Goal: Feedback & Contribution: Submit feedback/report problem

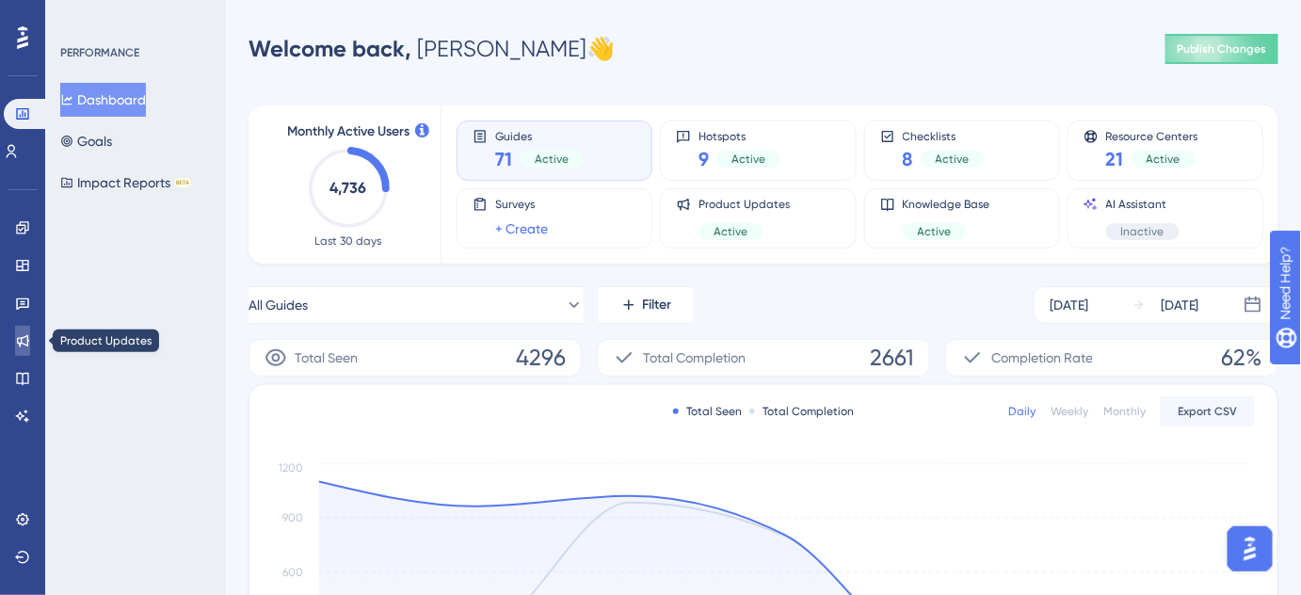
click at [17, 343] on icon at bounding box center [23, 341] width 12 height 12
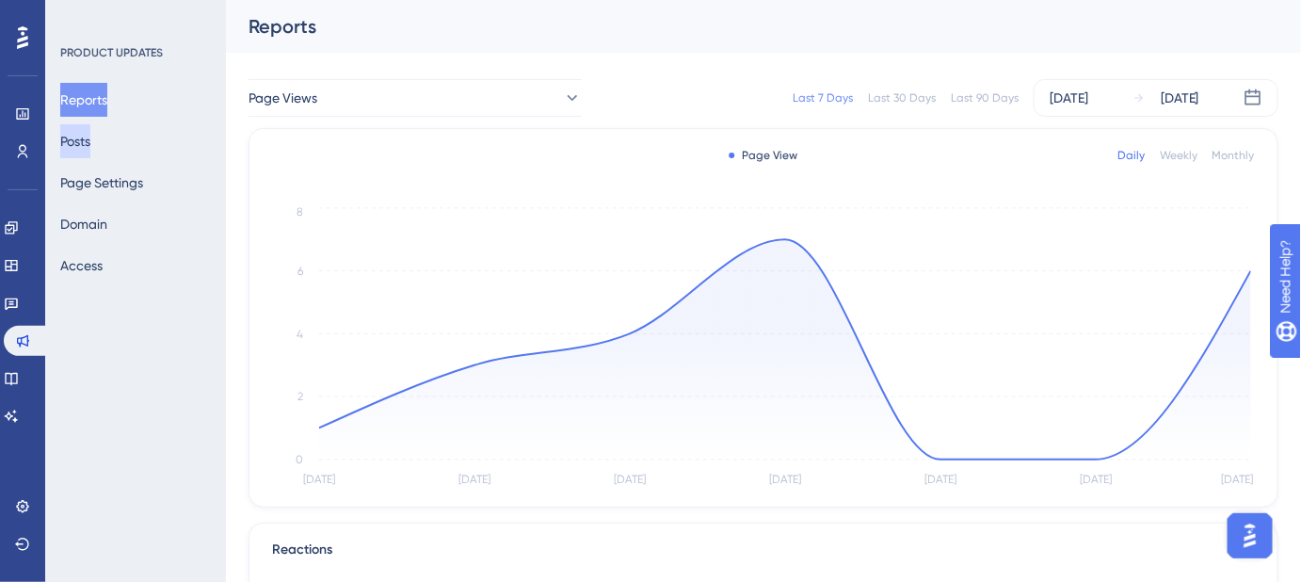
click at [88, 134] on button "Posts" at bounding box center [75, 141] width 30 height 34
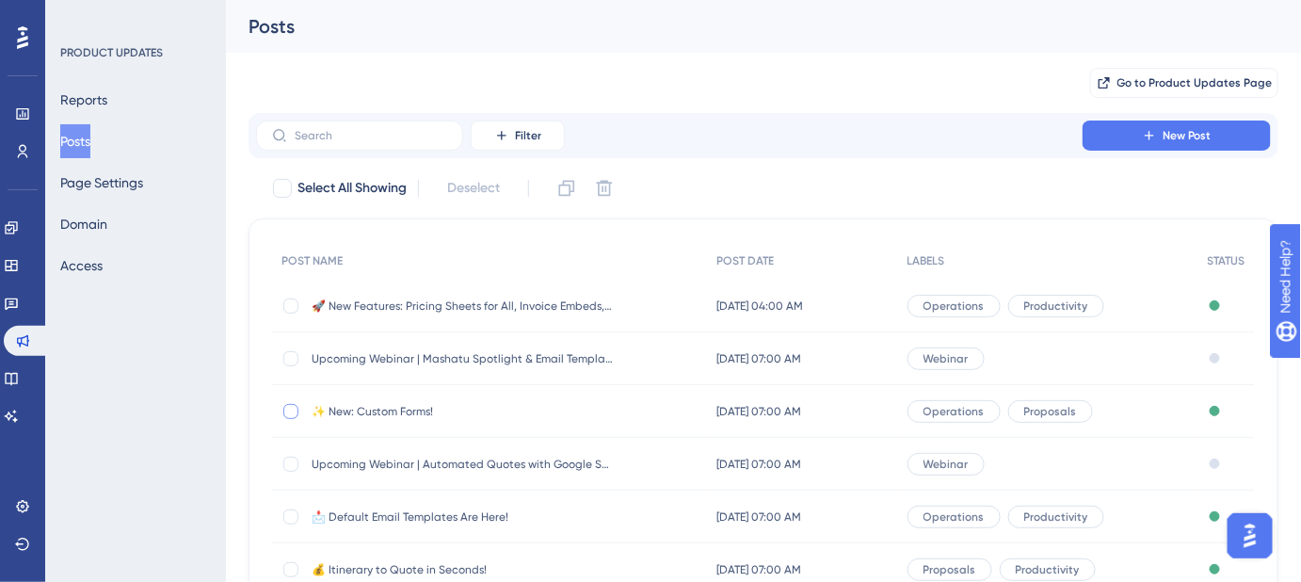
click at [291, 410] on div at bounding box center [290, 411] width 15 height 15
click at [285, 406] on div at bounding box center [290, 411] width 15 height 15
checkbox input "false"
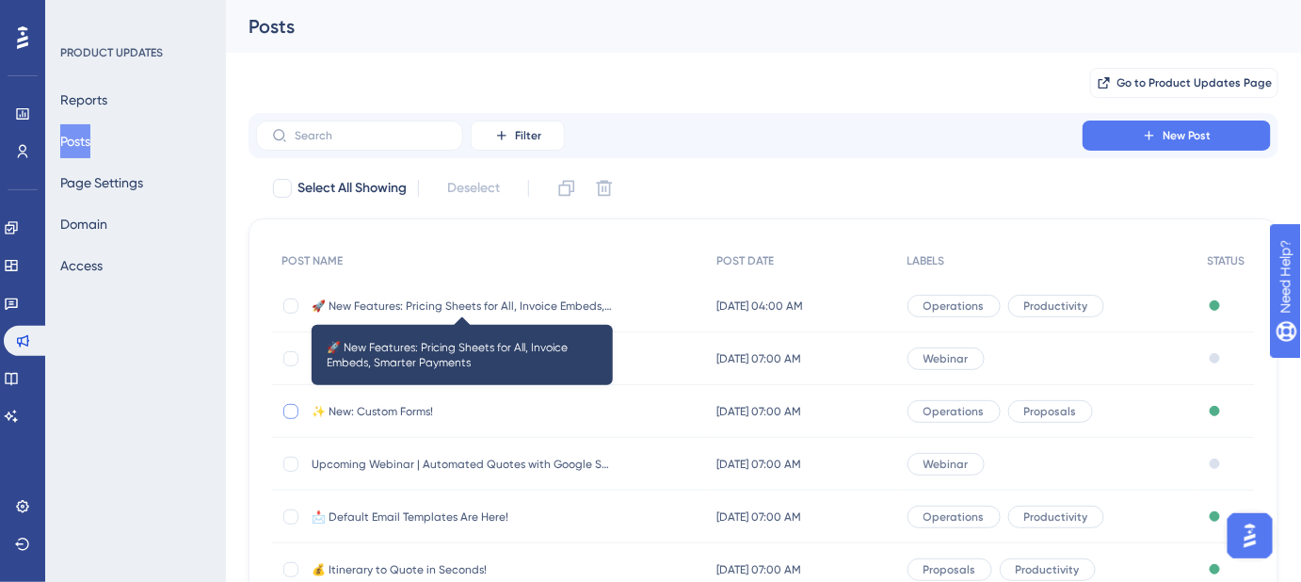
click at [356, 308] on span "🚀 New Features: Pricing Sheets for All, Invoice Embeds, Smarter Payments" at bounding box center [462, 305] width 301 height 15
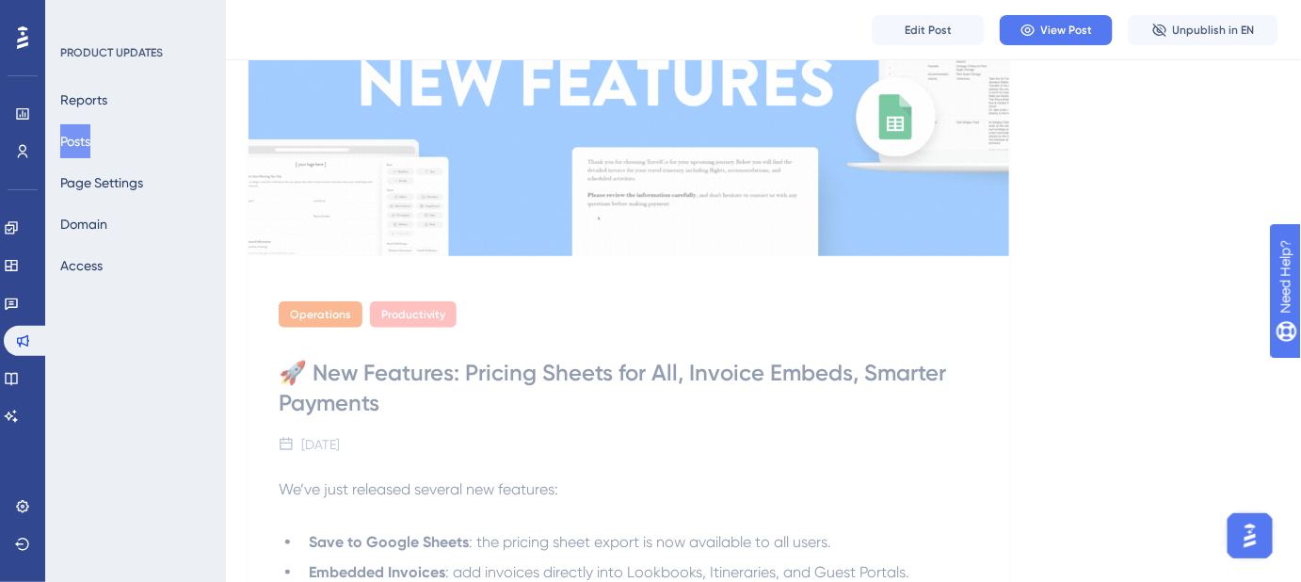
scroll to position [85, 0]
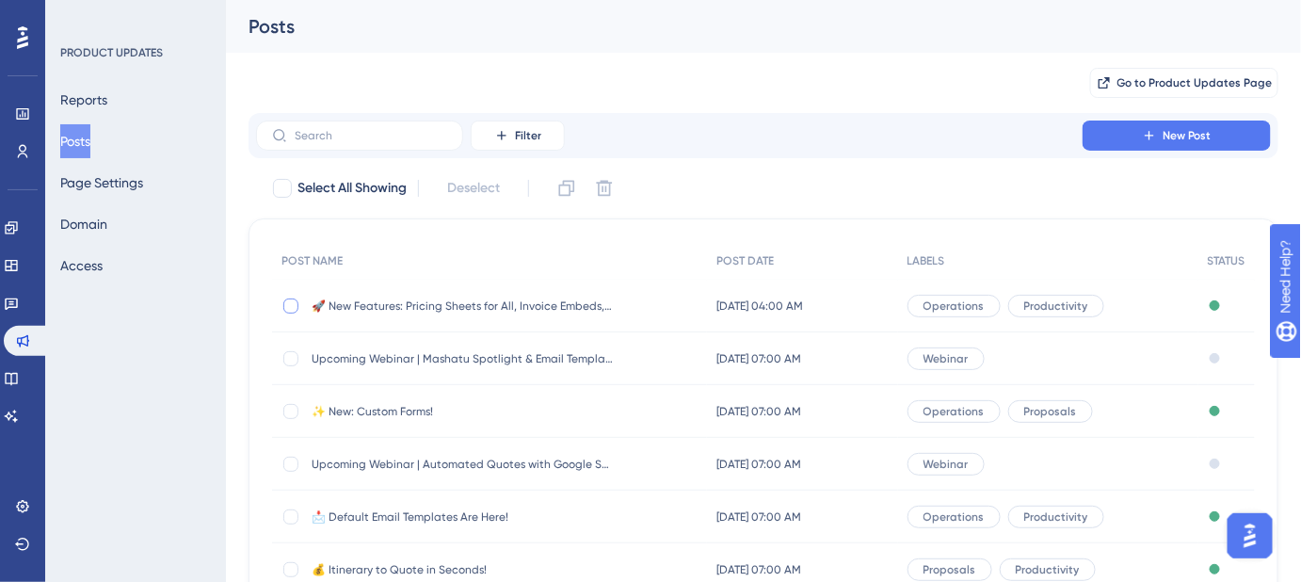
click at [291, 301] on div at bounding box center [290, 305] width 15 height 15
checkbox input "true"
click at [574, 191] on icon at bounding box center [567, 189] width 16 height 16
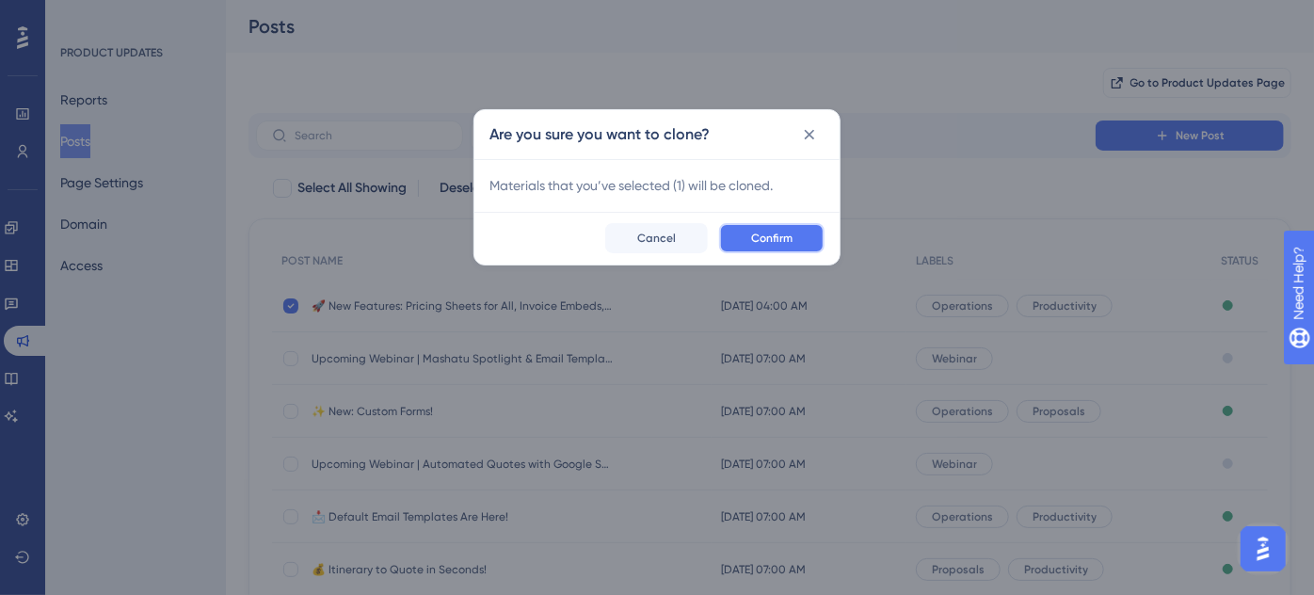
click at [768, 240] on span "Confirm" at bounding box center [771, 238] width 41 height 15
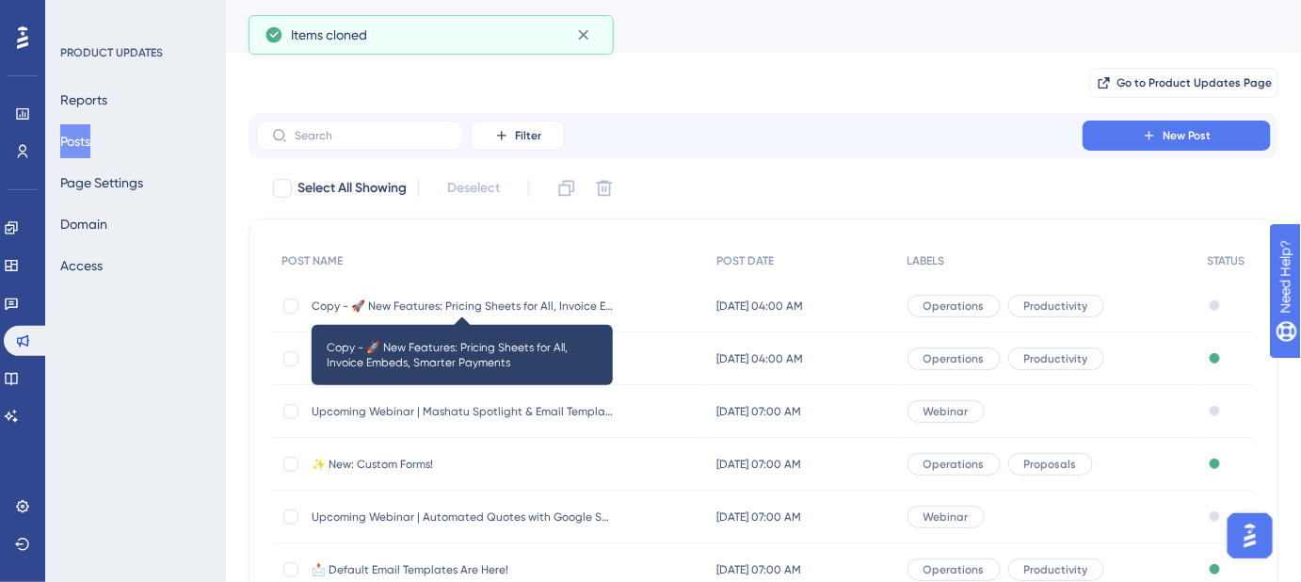
click at [357, 301] on span "Copy - 🚀 New Features: Pricing Sheets for All, Invoice Embeds, Smarter Payments" at bounding box center [462, 305] width 301 height 15
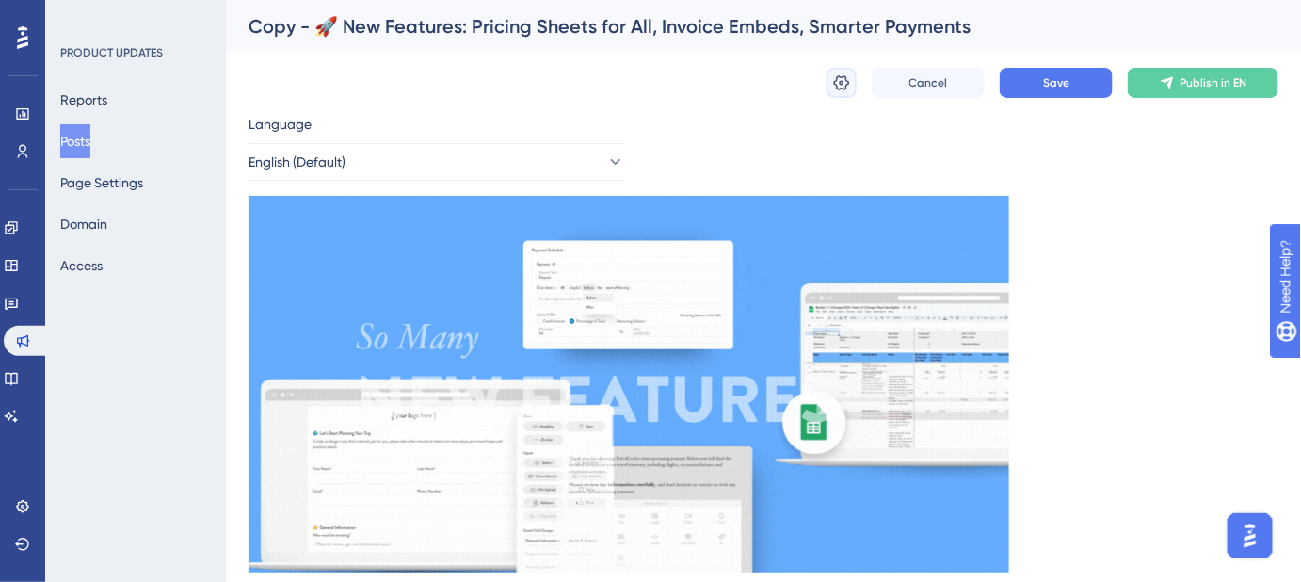
click at [839, 85] on icon at bounding box center [841, 82] width 19 height 19
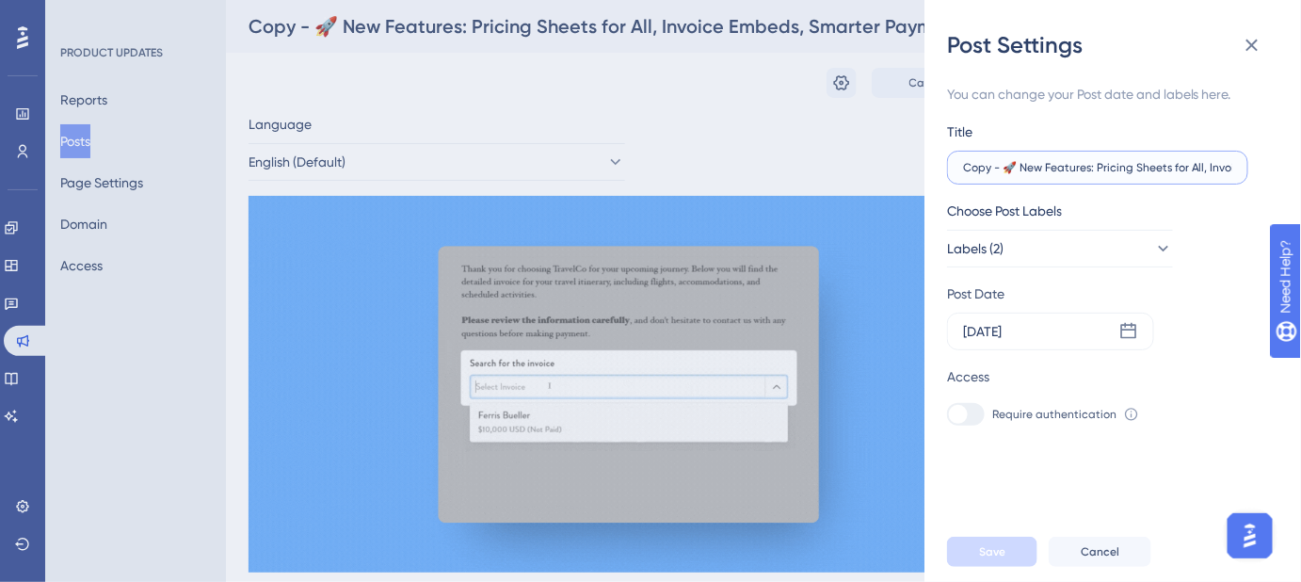
click at [1182, 166] on input "Copy - 🚀 New Features: Pricing Sheets for All, Invoice Embeds, Smarter Payments" at bounding box center [1097, 167] width 269 height 13
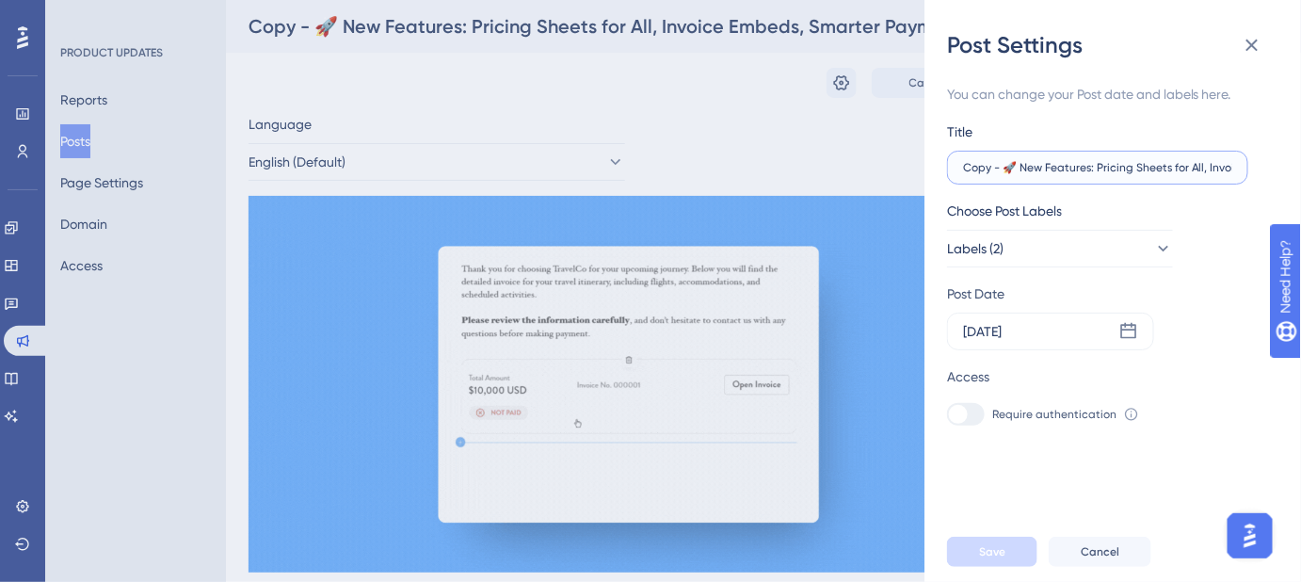
paste input "Say Hello to Guest Portal Template"
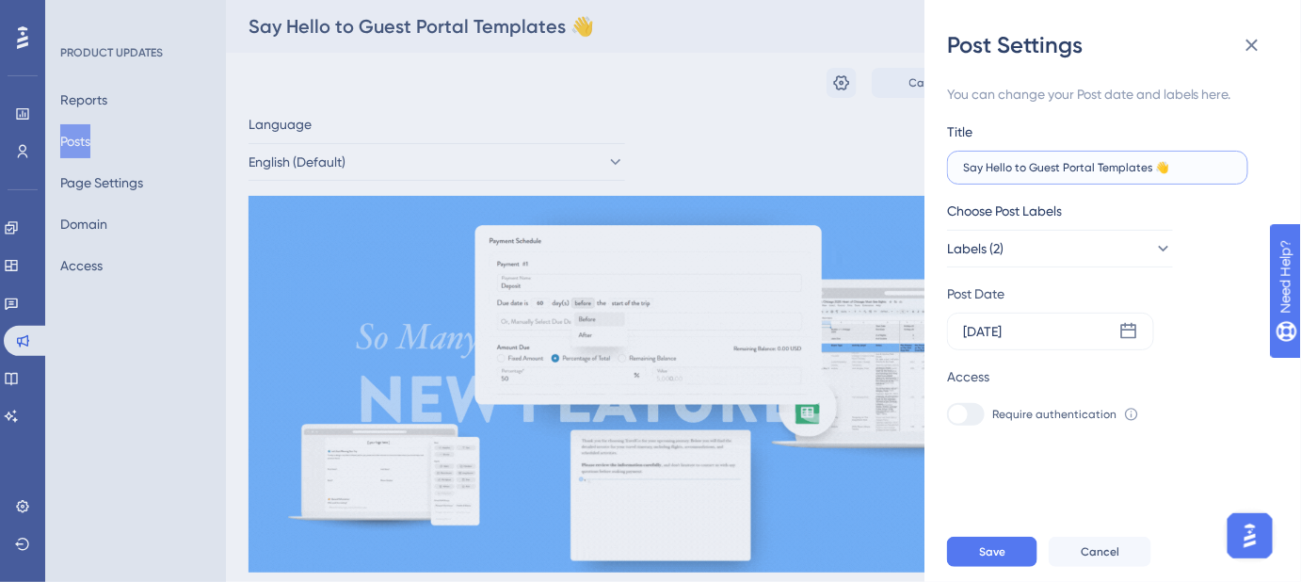
type input "Say Hello to Guest Portal Templates 👋"
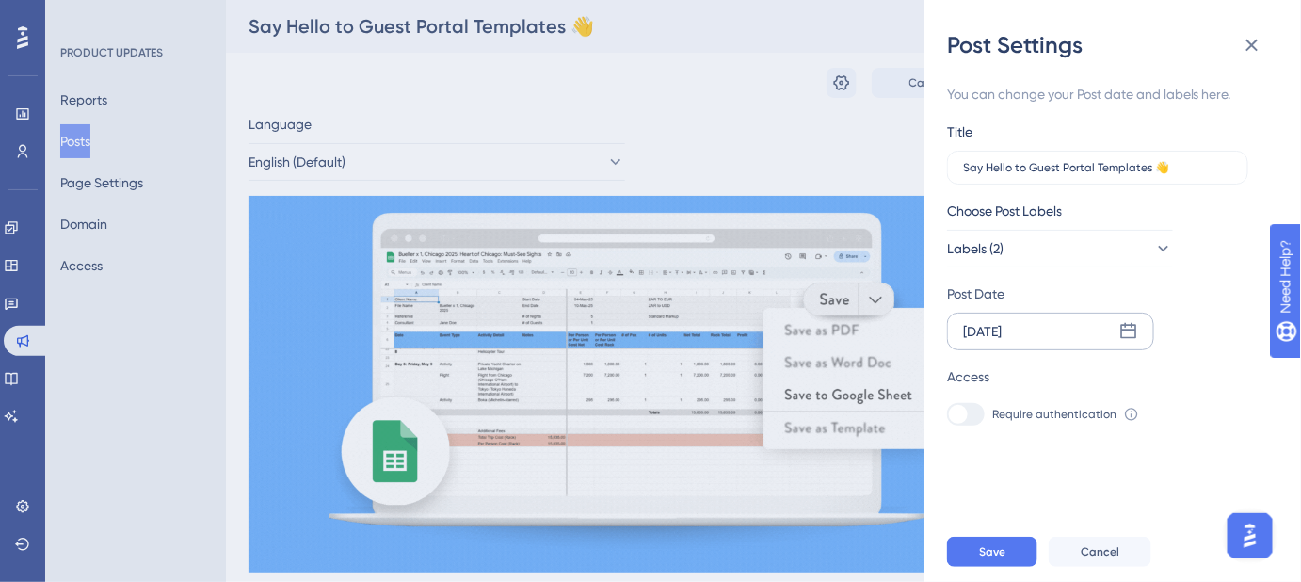
click at [1131, 330] on icon at bounding box center [1128, 331] width 19 height 19
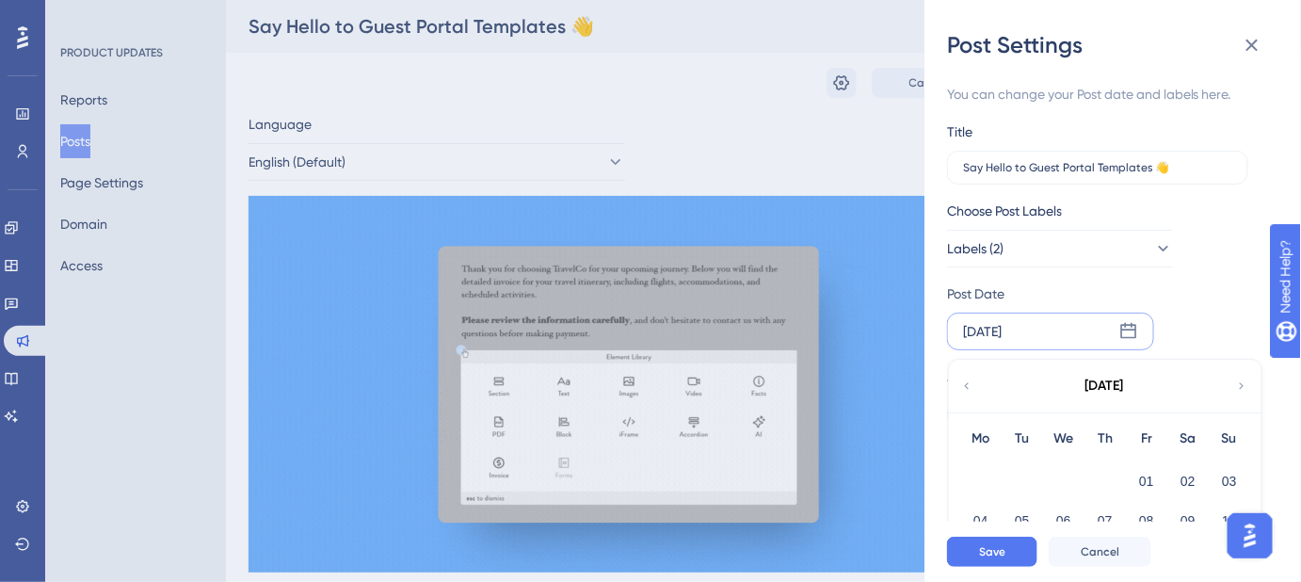
click at [1237, 386] on icon at bounding box center [1241, 386] width 13 height 17
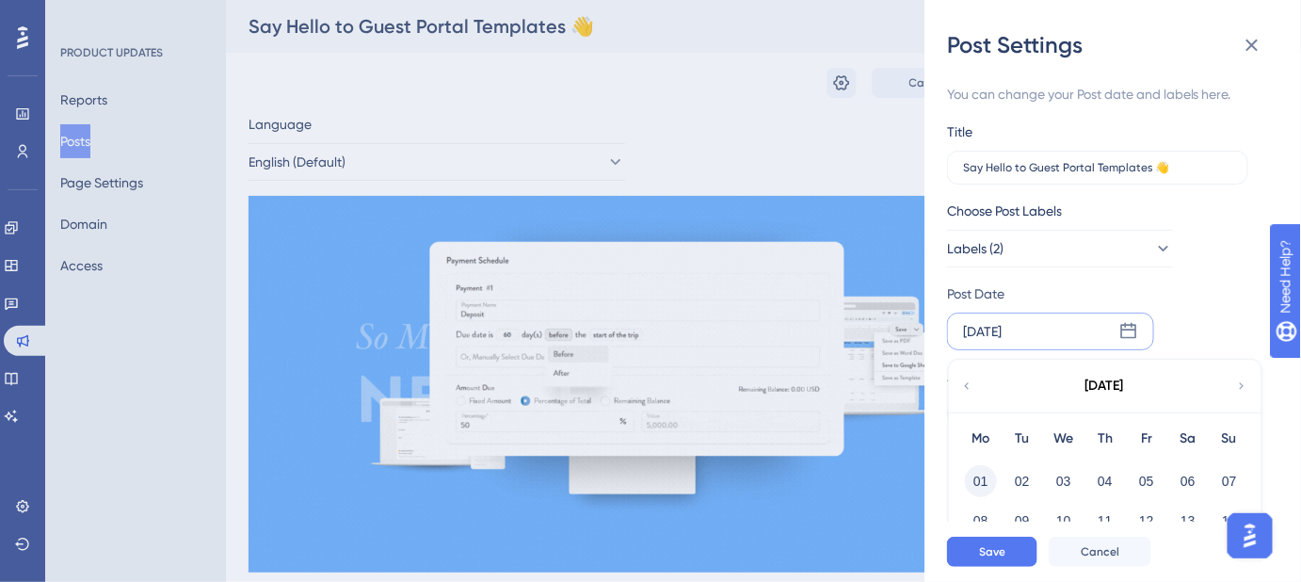
click at [981, 480] on button "01" at bounding box center [981, 481] width 32 height 32
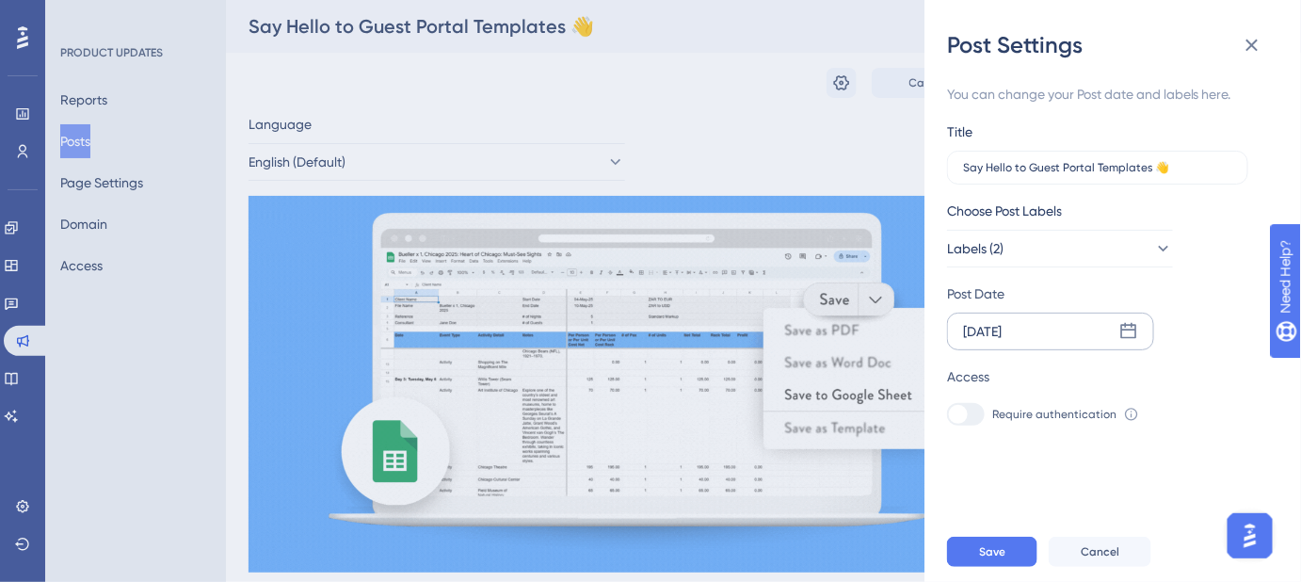
click at [1135, 334] on icon at bounding box center [1129, 331] width 16 height 16
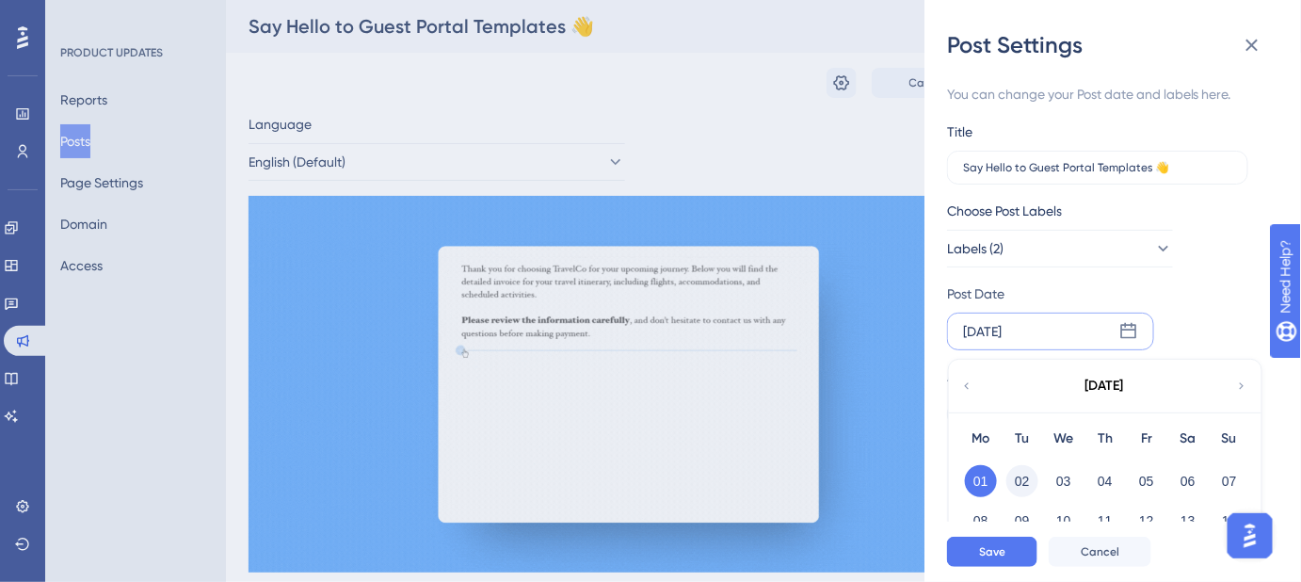
click at [1029, 475] on button "02" at bounding box center [1022, 481] width 32 height 32
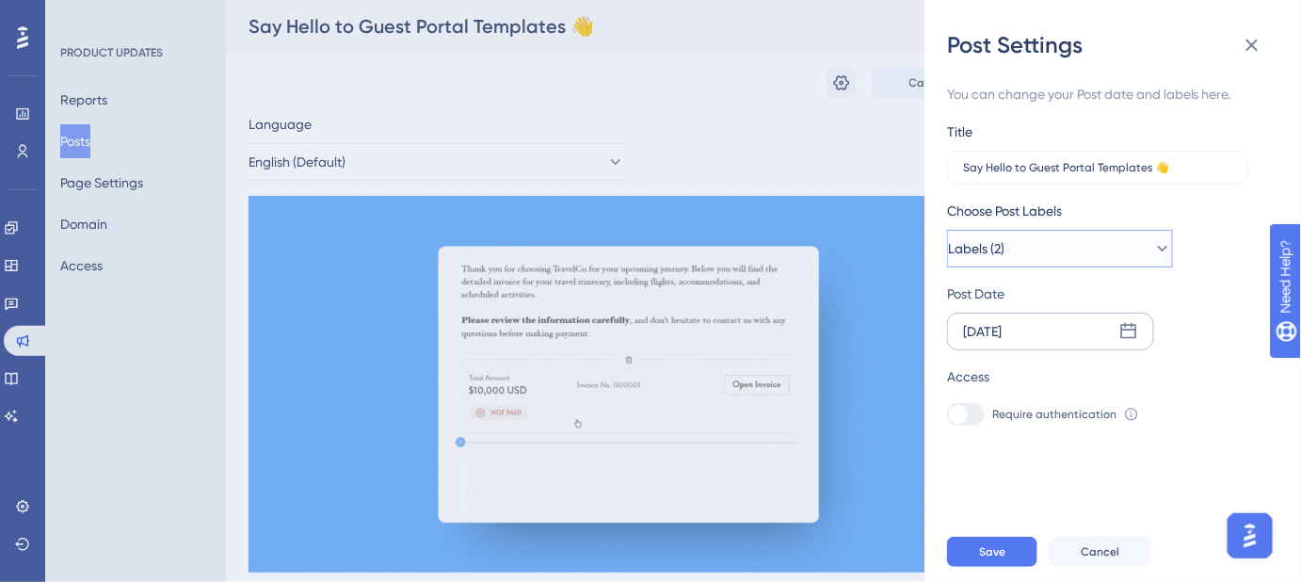
click at [1153, 250] on icon at bounding box center [1162, 248] width 19 height 19
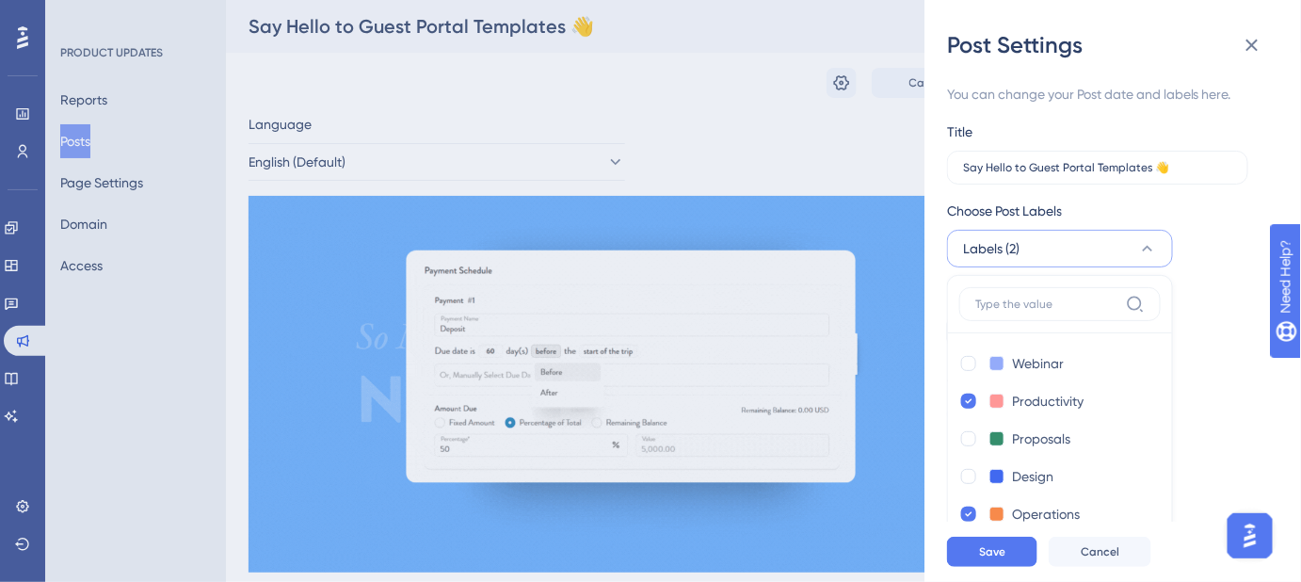
scroll to position [47, 0]
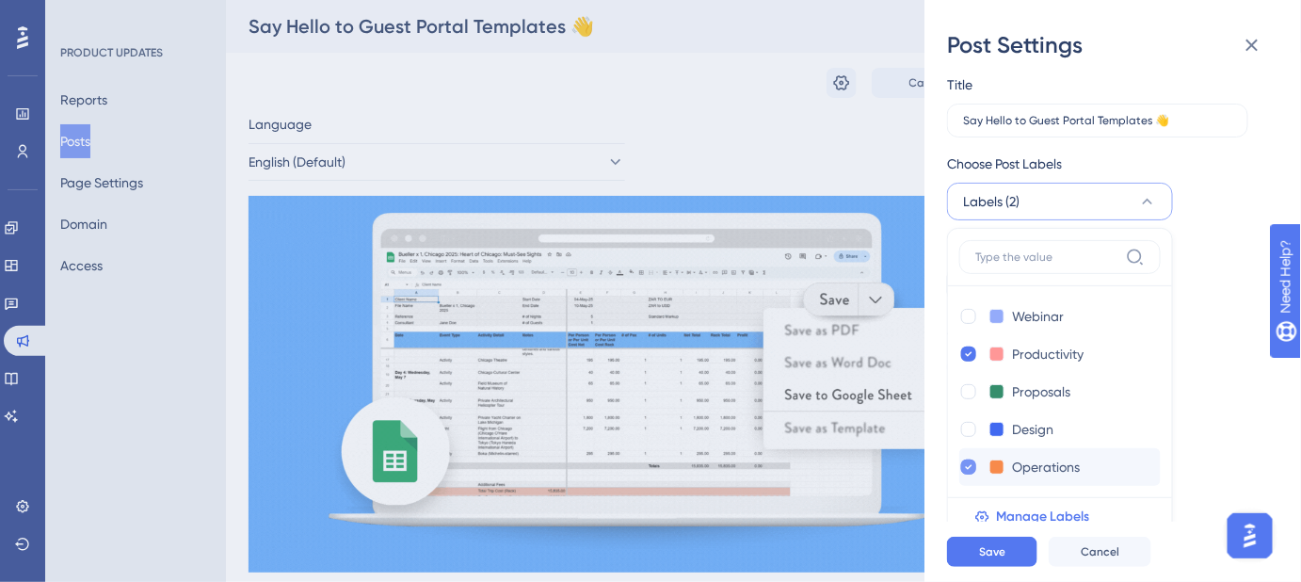
click at [969, 467] on icon at bounding box center [969, 467] width 7 height 5
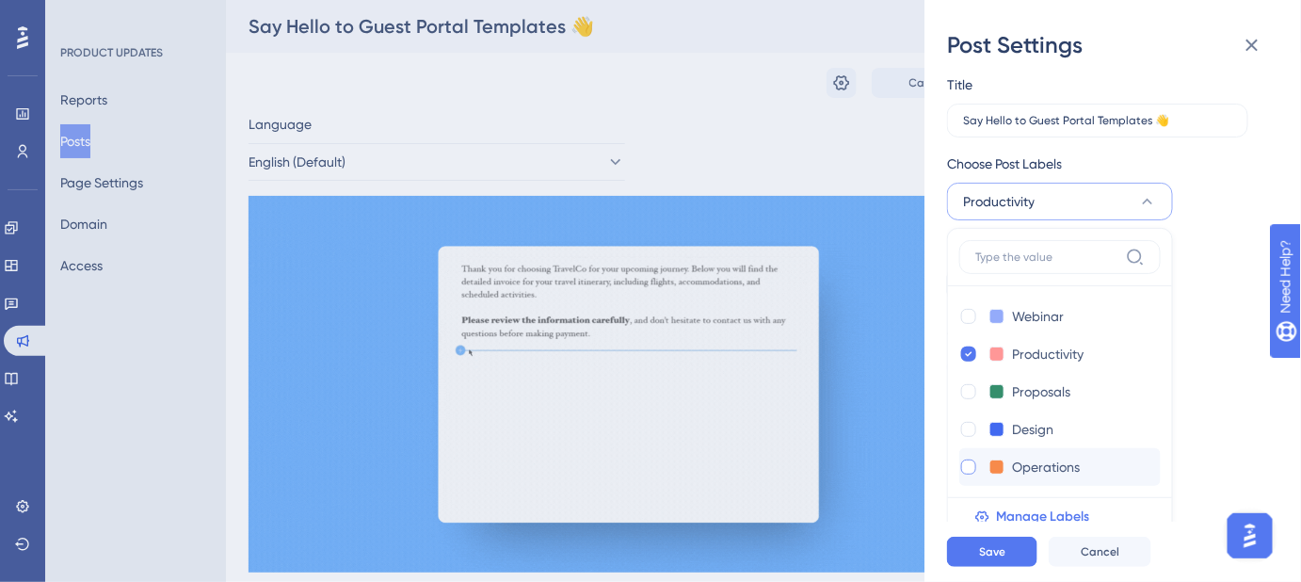
click at [969, 467] on div at bounding box center [968, 466] width 15 height 15
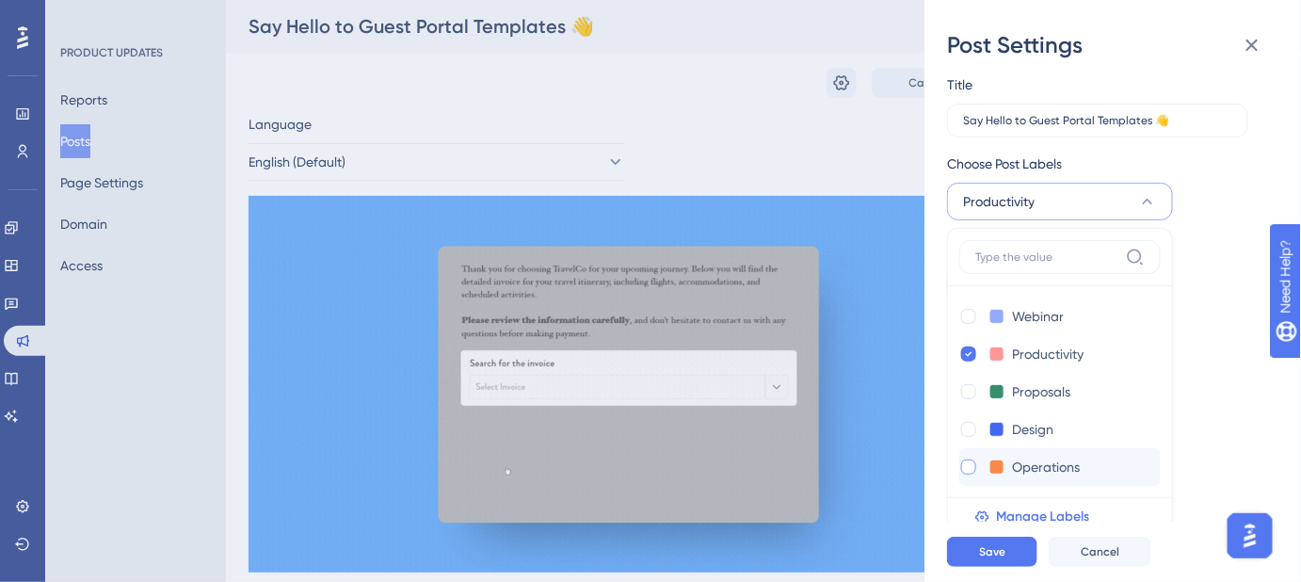
checkbox input "true"
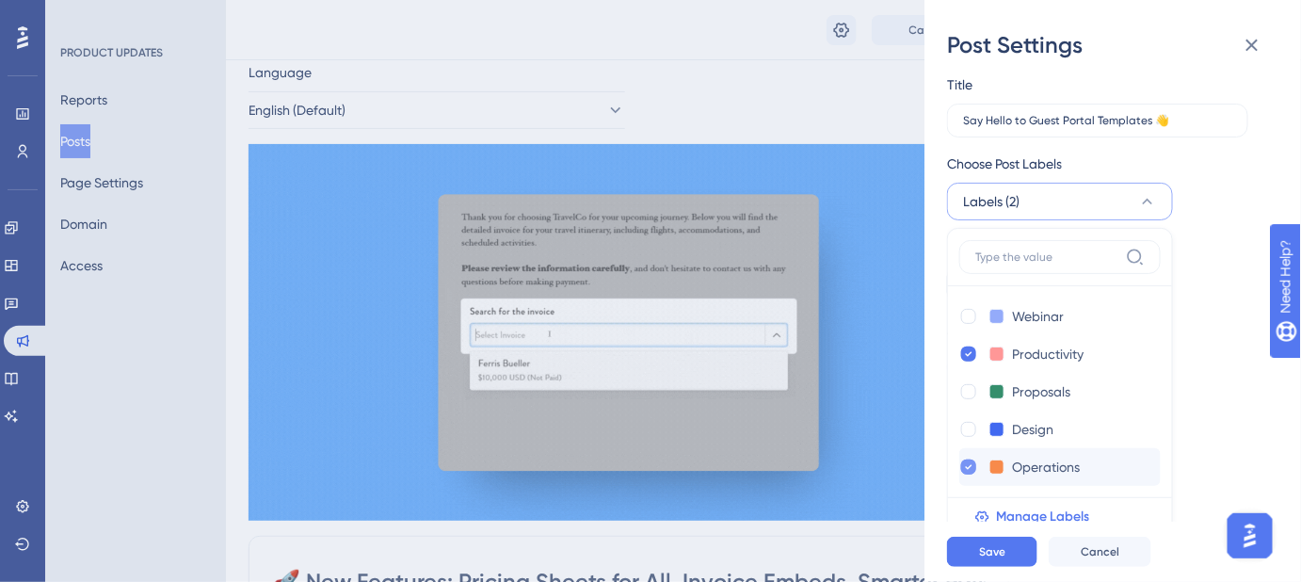
scroll to position [85, 0]
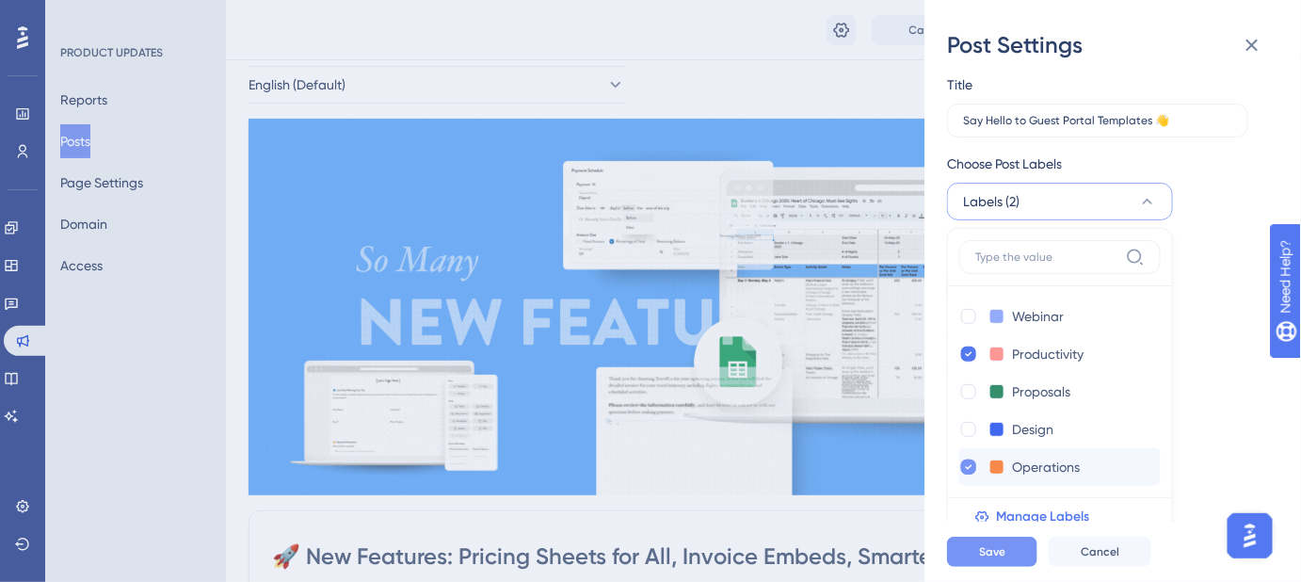
click at [1007, 559] on button "Save" at bounding box center [992, 552] width 90 height 30
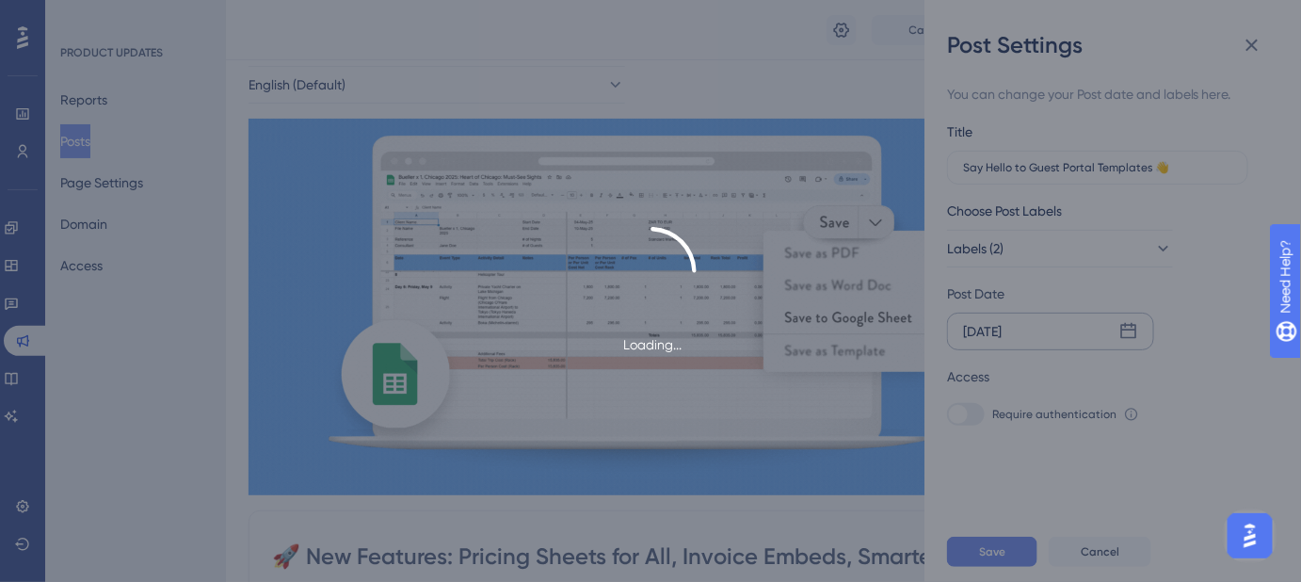
scroll to position [0, 0]
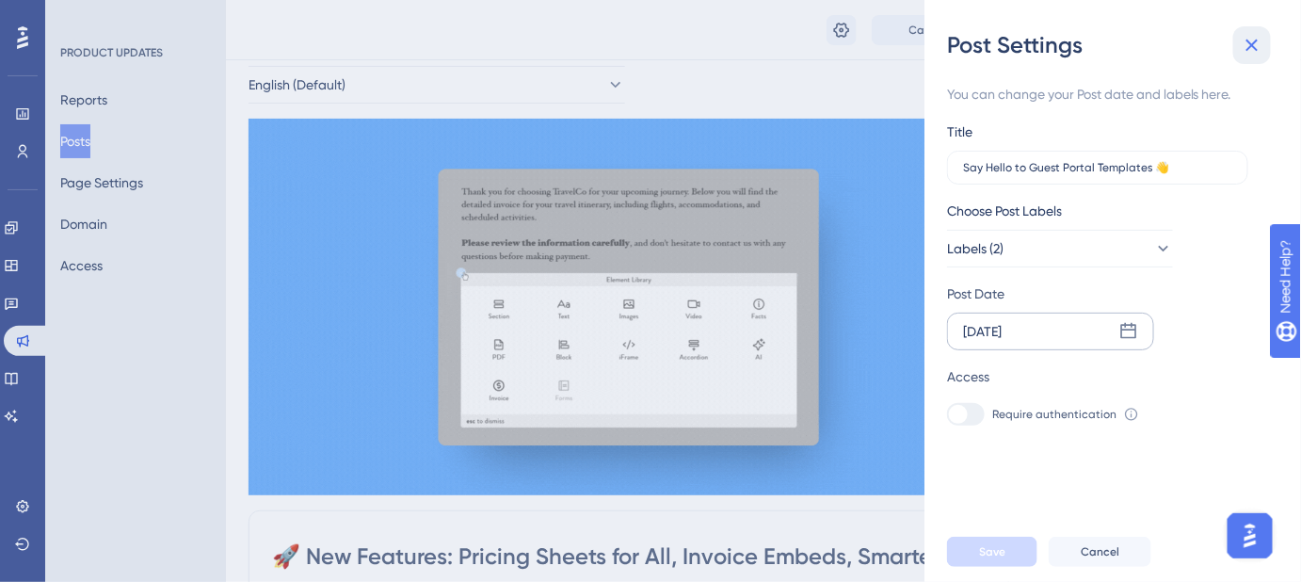
click at [1262, 41] on icon at bounding box center [1252, 45] width 23 height 23
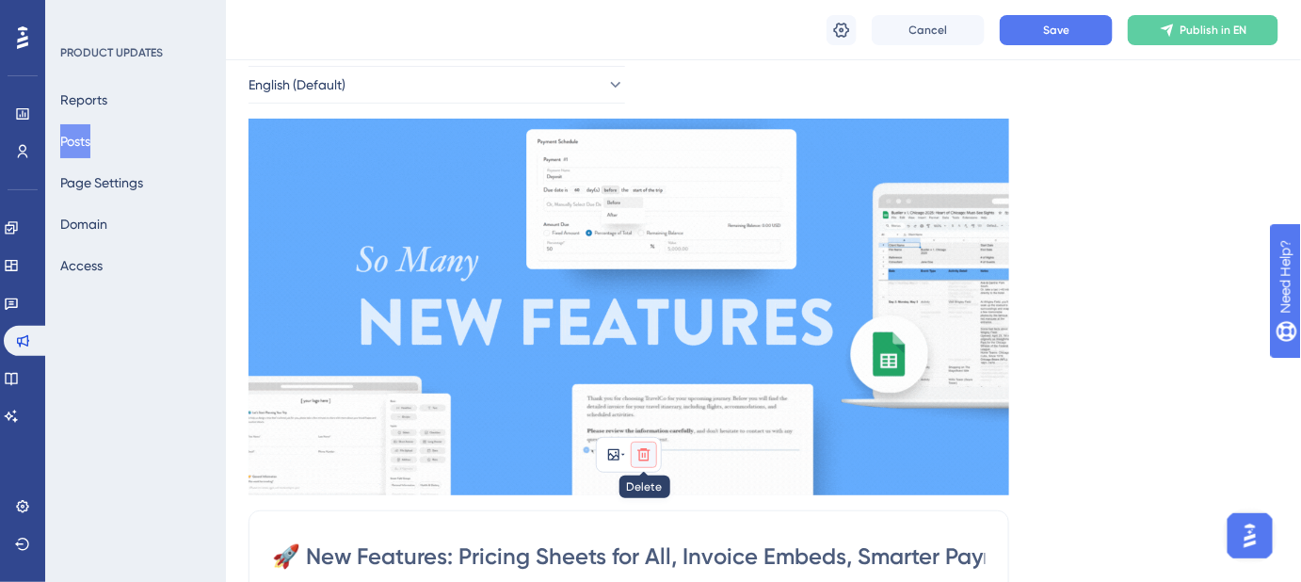
click at [648, 447] on icon at bounding box center [643, 454] width 15 height 15
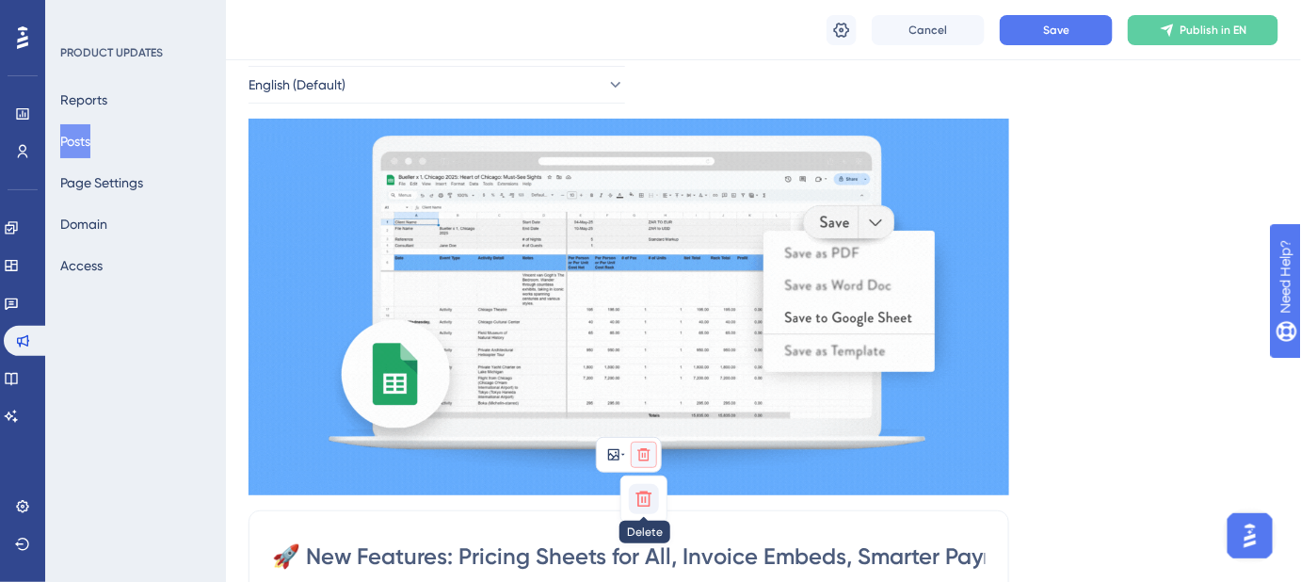
click at [640, 495] on icon at bounding box center [644, 499] width 19 height 19
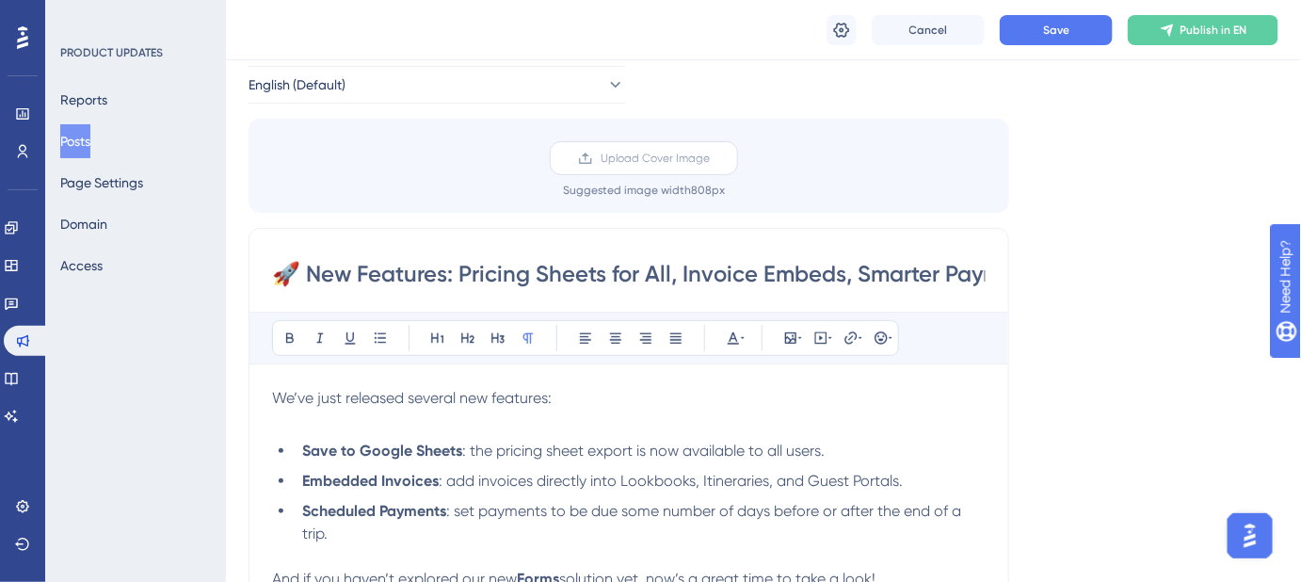
click at [631, 165] on label "Upload Cover Image" at bounding box center [644, 158] width 188 height 34
click at [710, 158] on input "Upload Cover Image" at bounding box center [710, 158] width 0 height 0
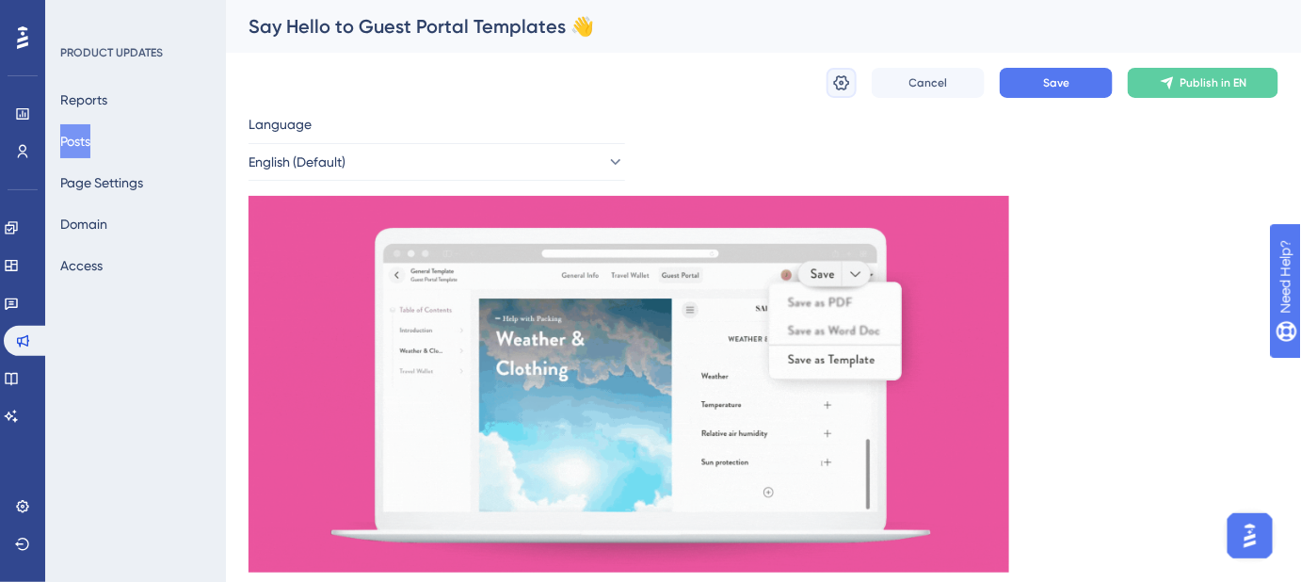
click at [832, 89] on icon at bounding box center [841, 82] width 19 height 19
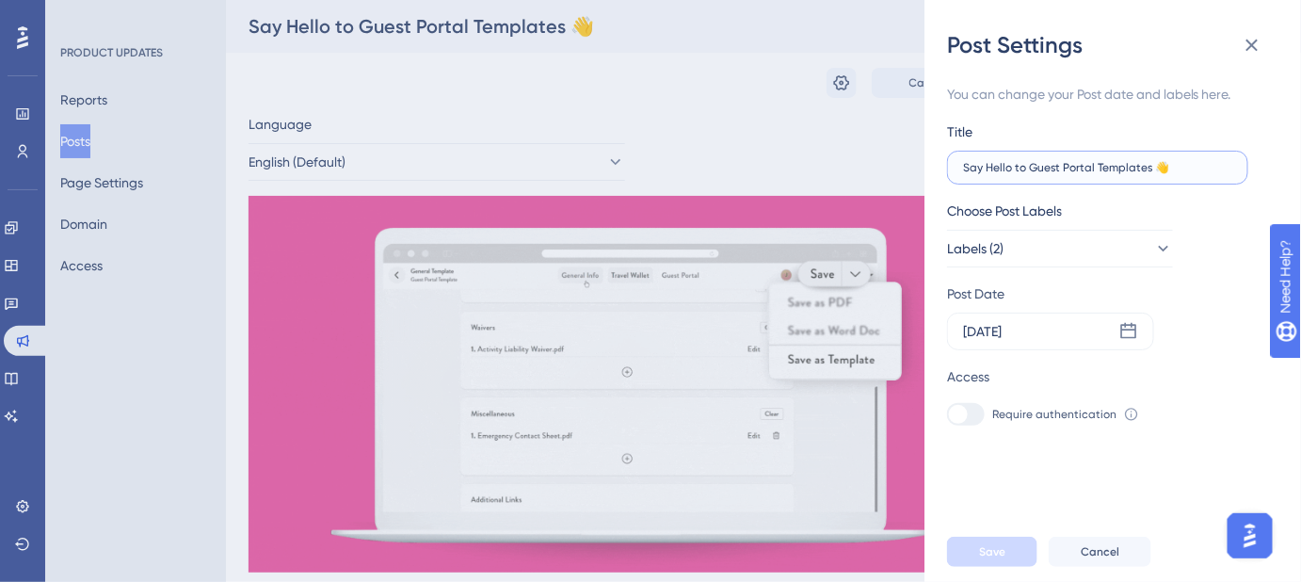
click at [1076, 171] on input "Say Hello to Guest Portal Templates 👋" at bounding box center [1097, 167] width 269 height 13
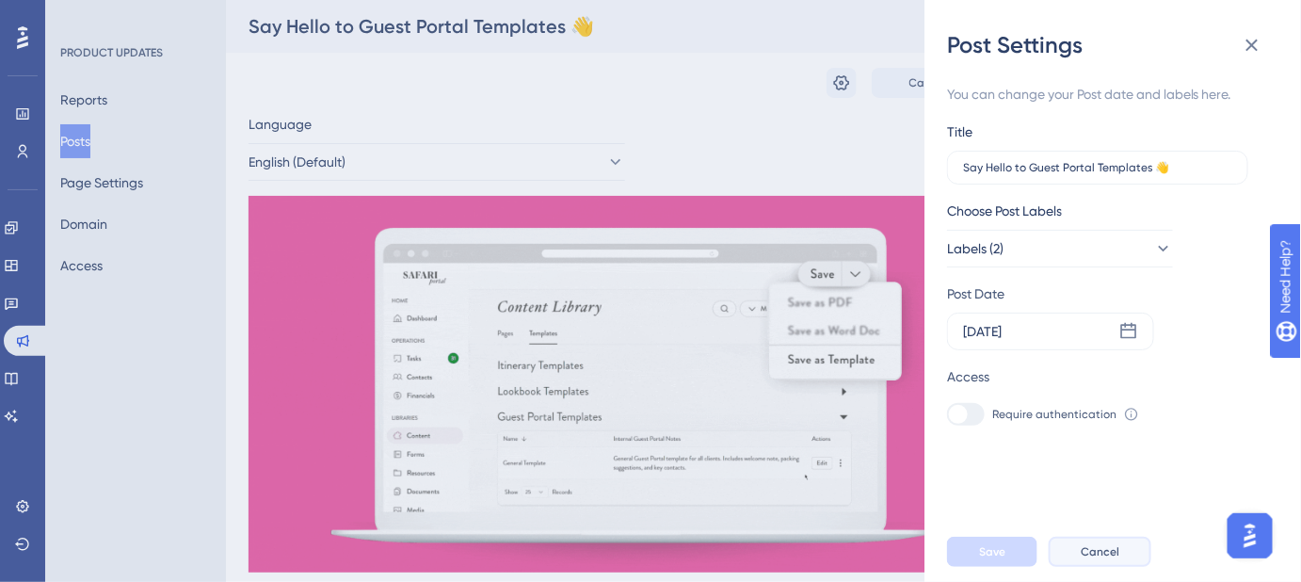
drag, startPoint x: 1097, startPoint y: 561, endPoint x: 1037, endPoint y: 511, distance: 78.2
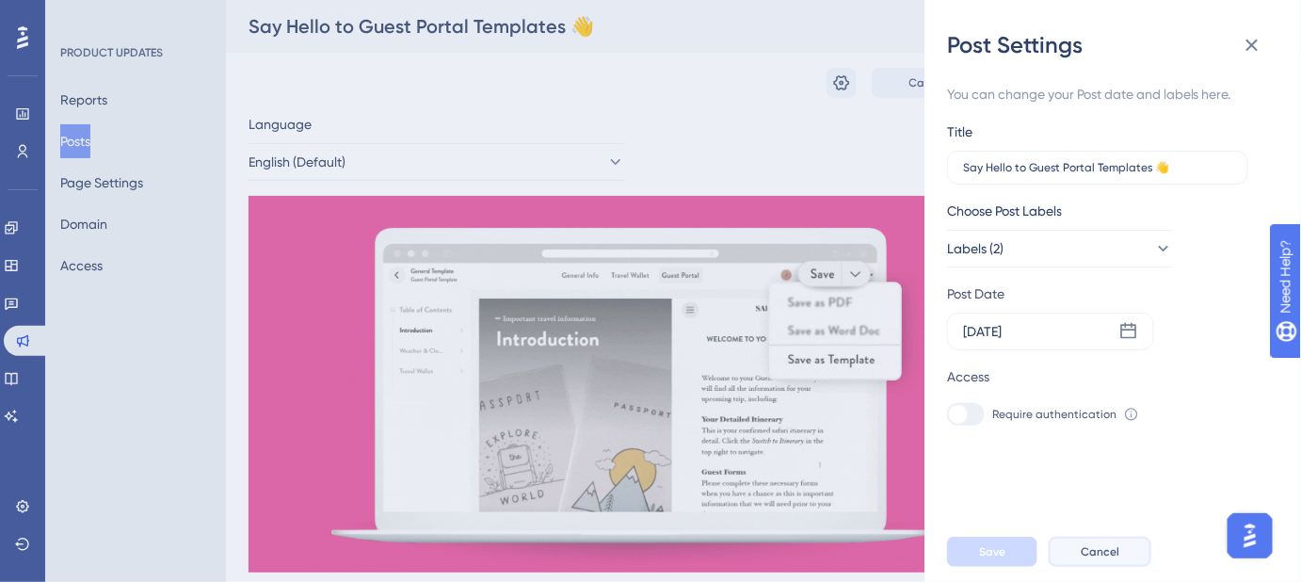
click at [1097, 559] on span "Cancel" at bounding box center [1100, 551] width 39 height 15
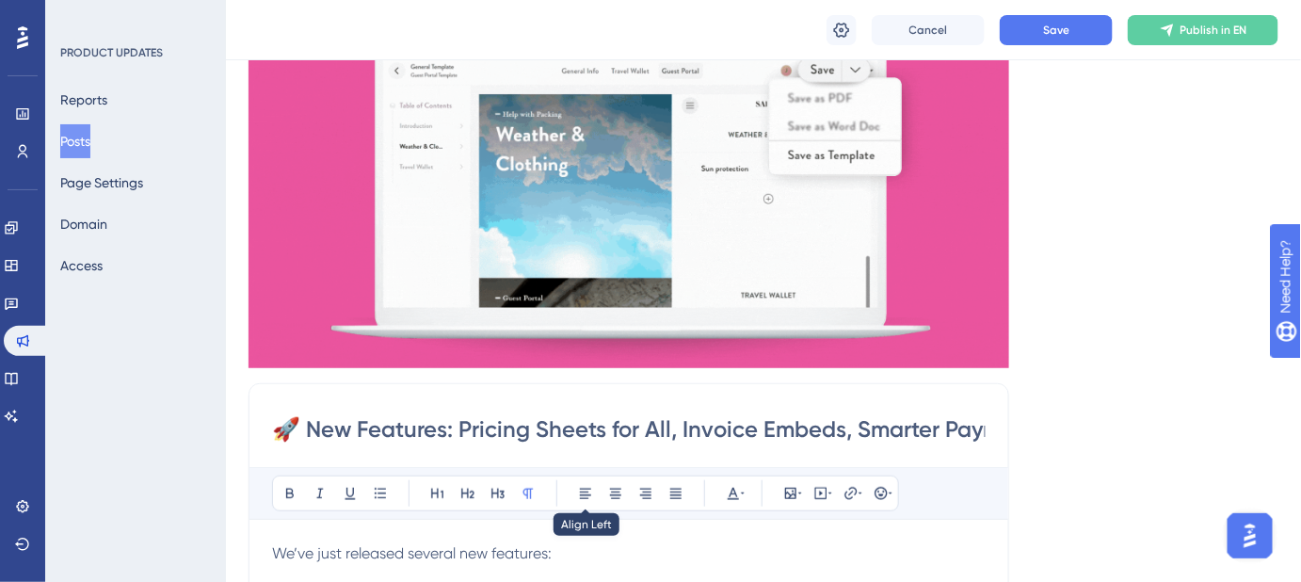
scroll to position [513, 0]
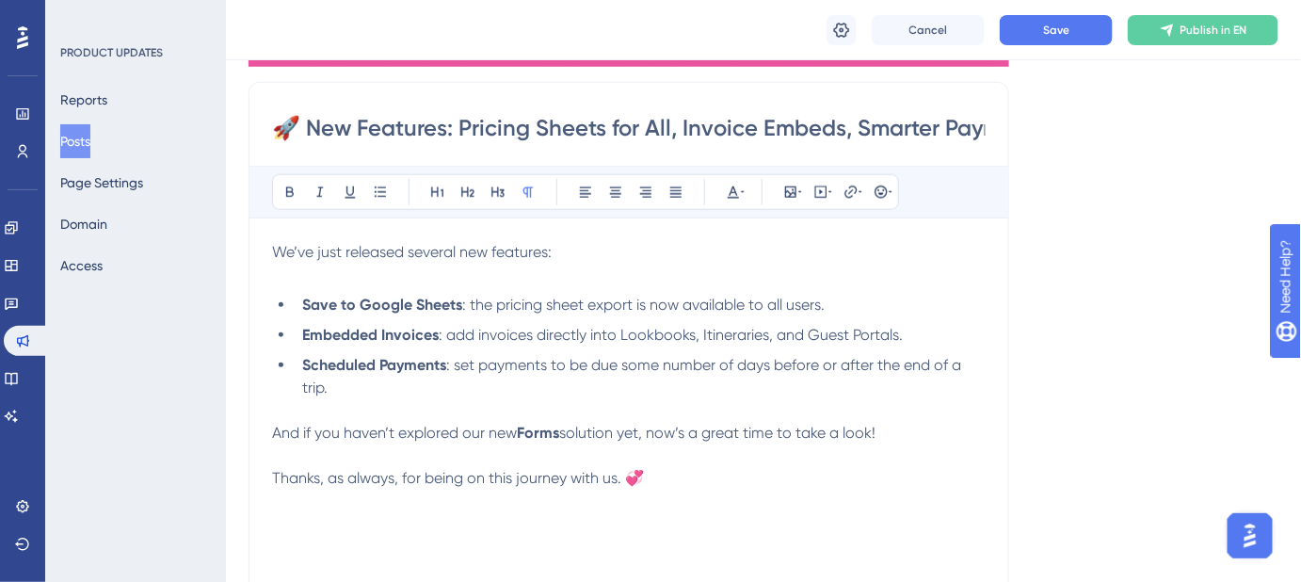
click at [944, 126] on input "🚀 New Features: Pricing Sheets for All, Invoice Embeds, Smarter Payments" at bounding box center [629, 128] width 714 height 30
paste input "Say Hello to Guest Portal Templates 👋"
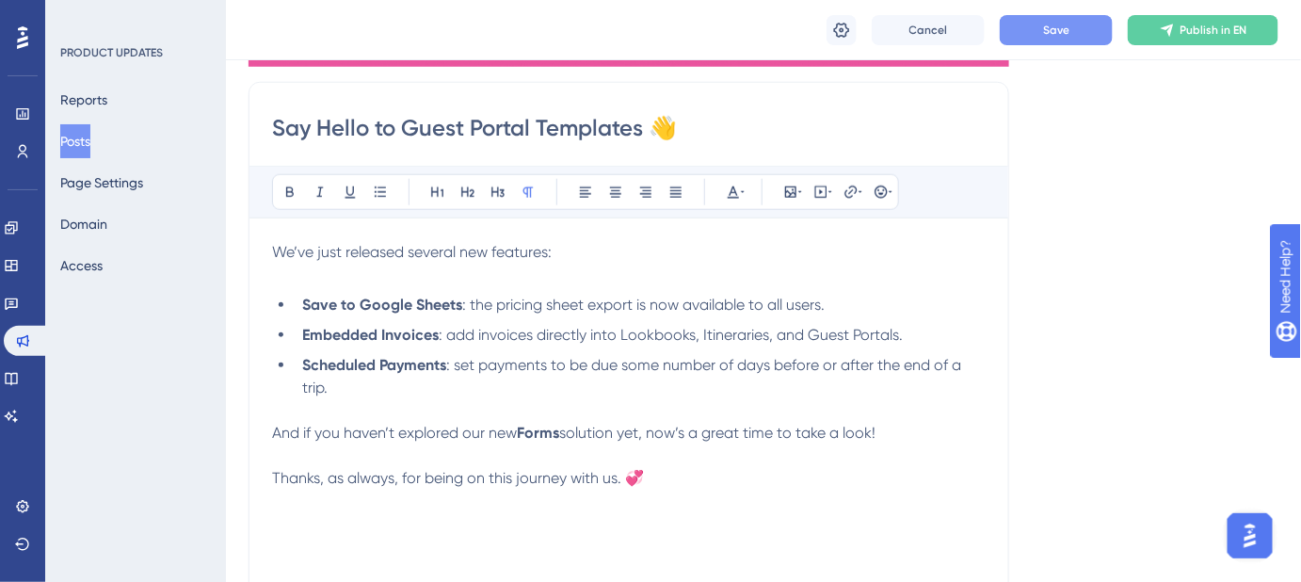
type input "Say Hello to Guest Portal Templates 👋"
click at [1069, 23] on span "Save" at bounding box center [1056, 30] width 26 height 15
click at [719, 433] on span "solution yet, now’s a great time to take a look!" at bounding box center [717, 433] width 316 height 18
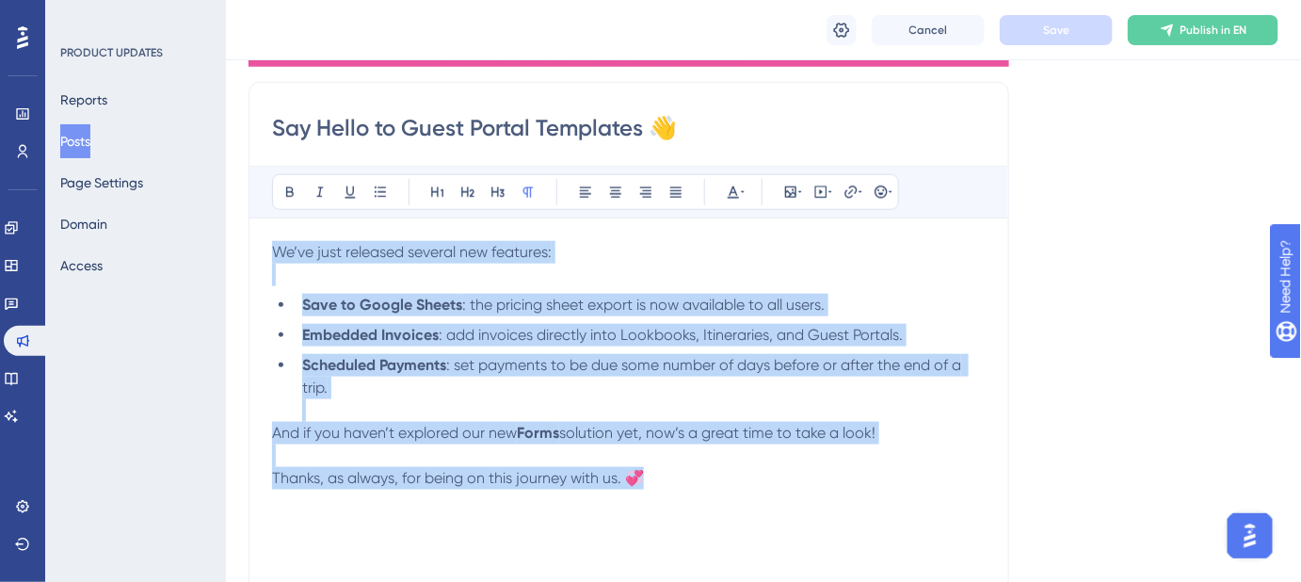
drag, startPoint x: 665, startPoint y: 477, endPoint x: 225, endPoint y: 262, distance: 489.7
click at [226, 262] on div "Performance Users Engagement Widgets Feedback Product Updates Knowledge Base AI…" at bounding box center [763, 483] width 1075 height 1992
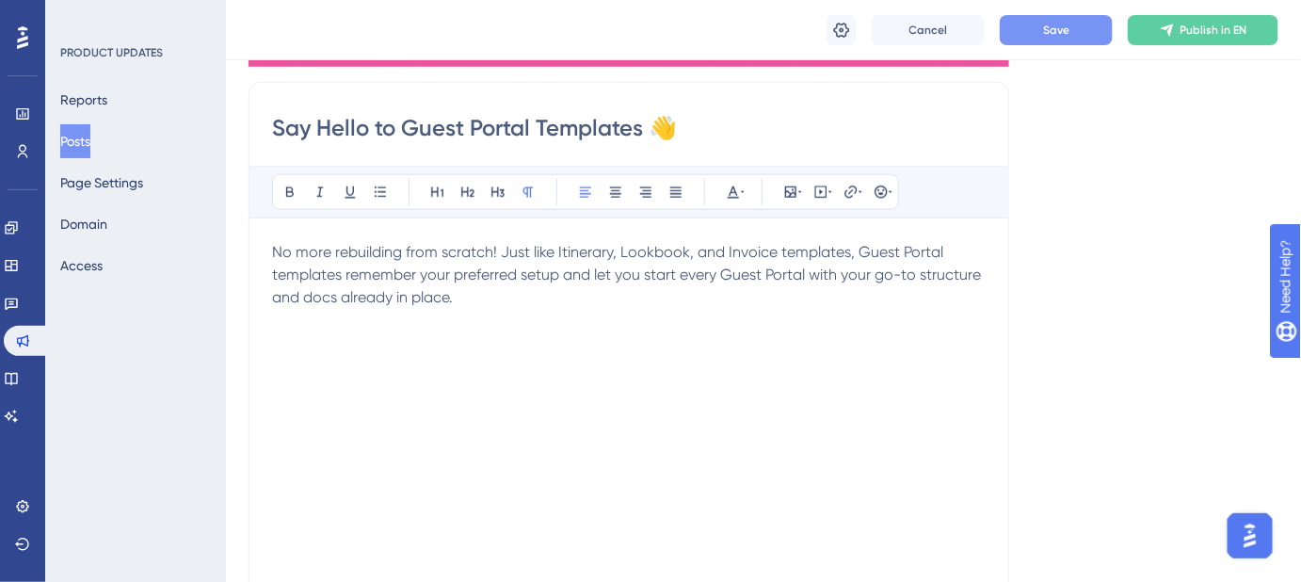
click at [1052, 35] on span "Save" at bounding box center [1056, 30] width 26 height 15
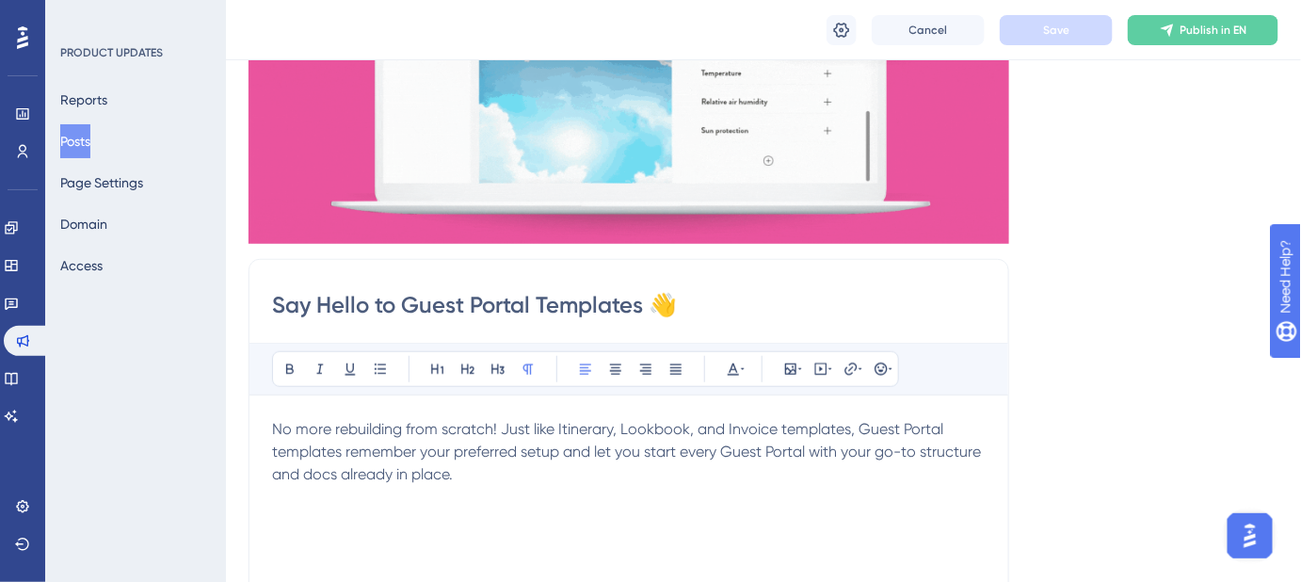
scroll to position [342, 0]
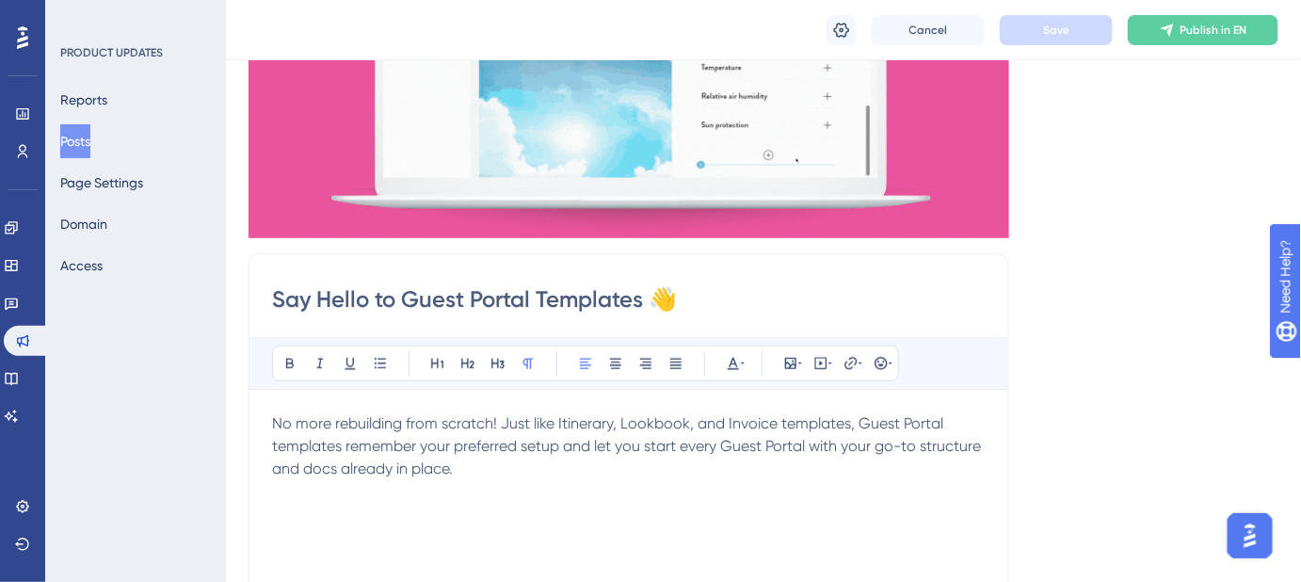
click at [468, 466] on p "No more rebuilding from scratch! Just like Itinerary, Lookbook, and Invoice tem…" at bounding box center [629, 446] width 714 height 68
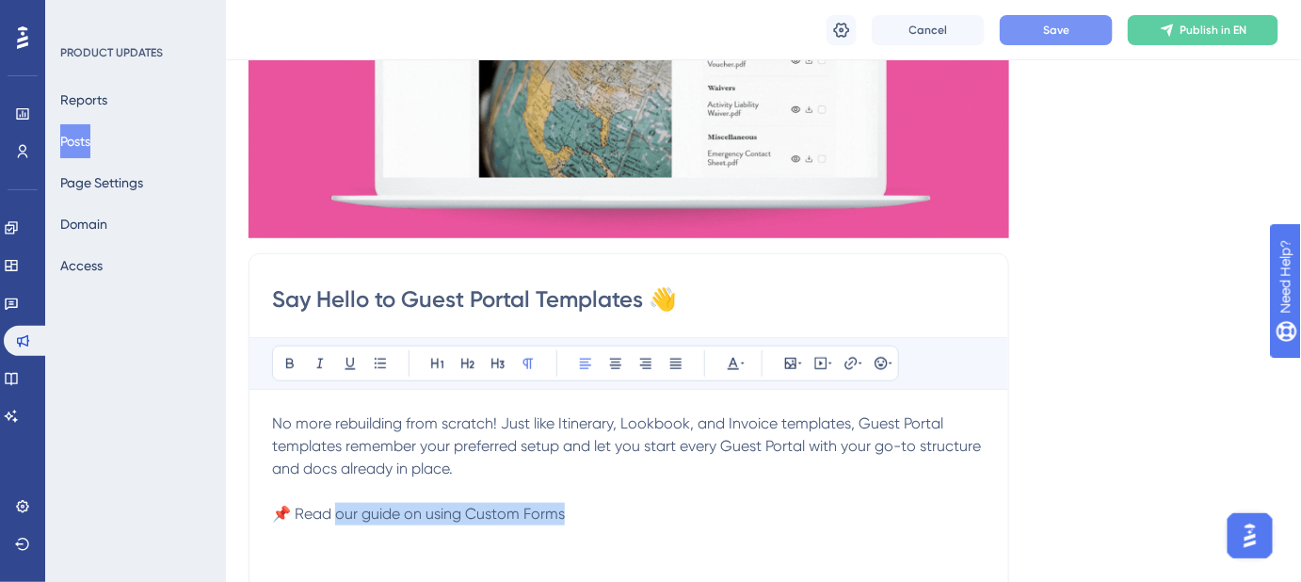
drag, startPoint x: 587, startPoint y: 522, endPoint x: 339, endPoint y: 515, distance: 248.6
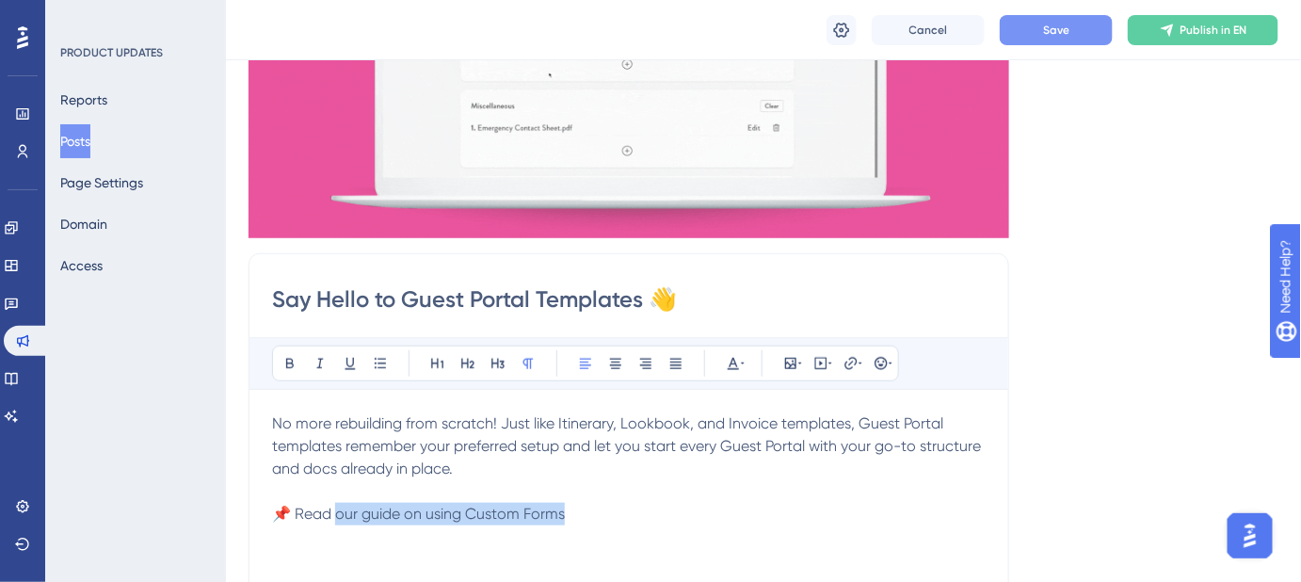
click at [339, 519] on p "📌 Read our guide on using Custom Forms" at bounding box center [629, 514] width 714 height 23
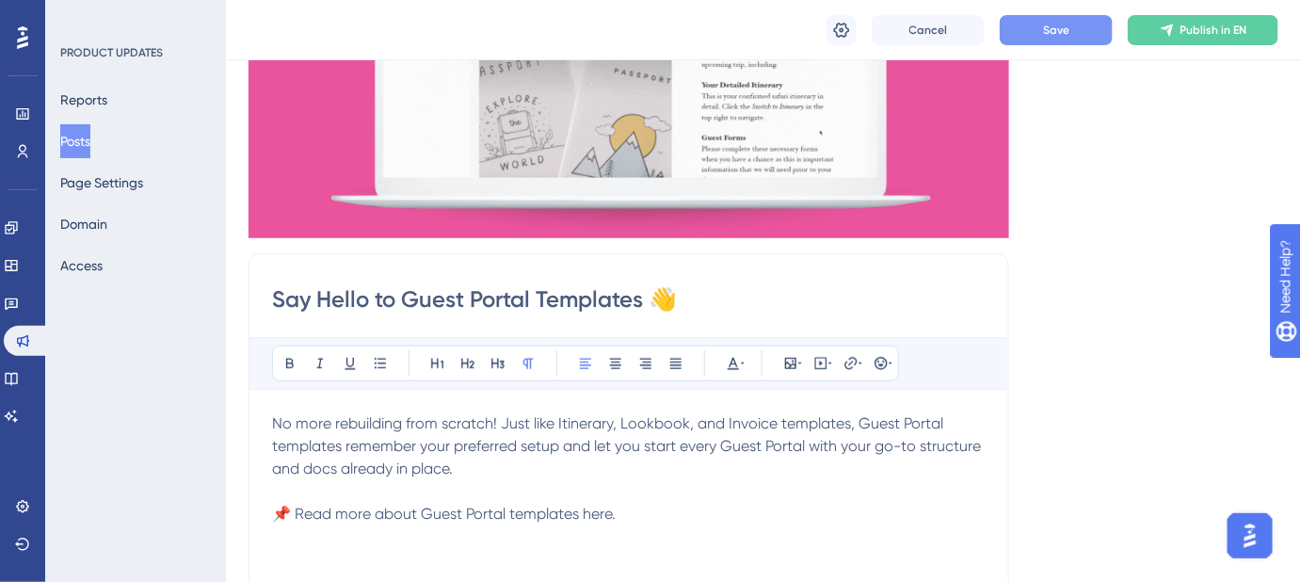
click at [597, 510] on span "📌 Read more about Guest Portal templates here." at bounding box center [444, 514] width 344 height 18
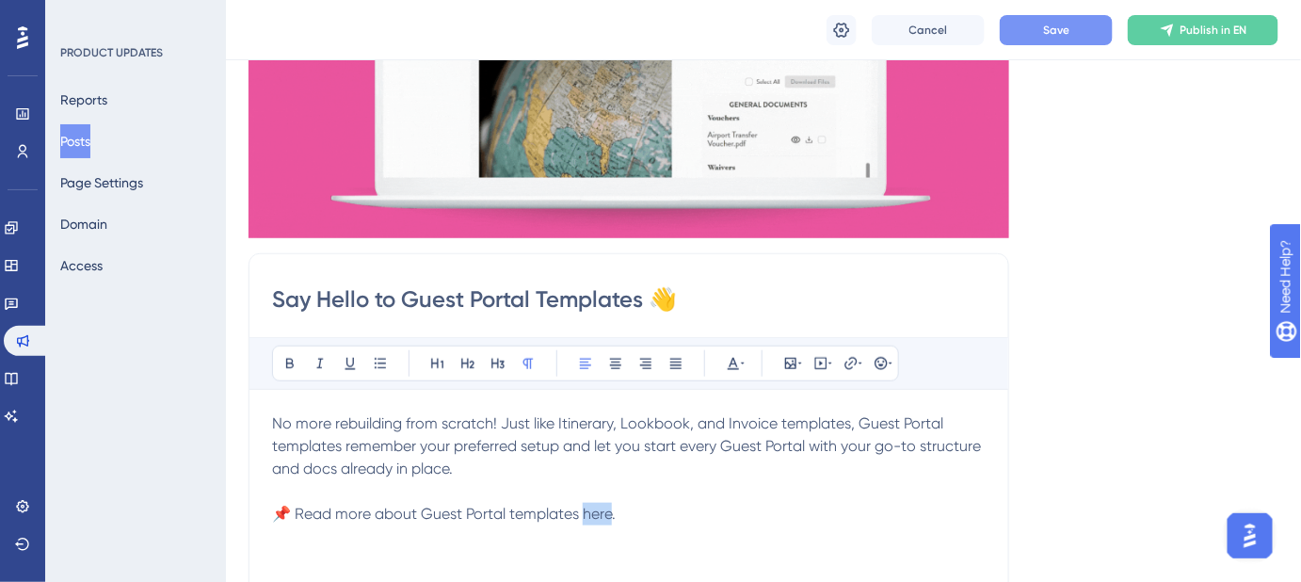
click at [597, 510] on span "📌 Read more about Guest Portal templates here." at bounding box center [444, 514] width 344 height 18
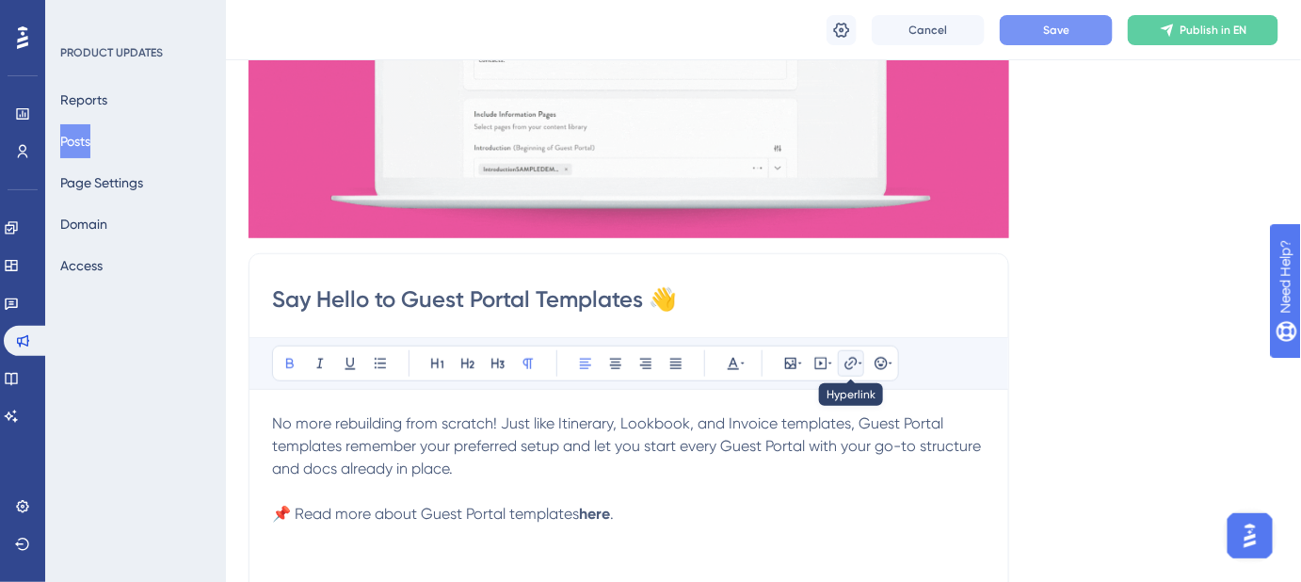
click at [851, 365] on icon at bounding box center [851, 363] width 12 height 12
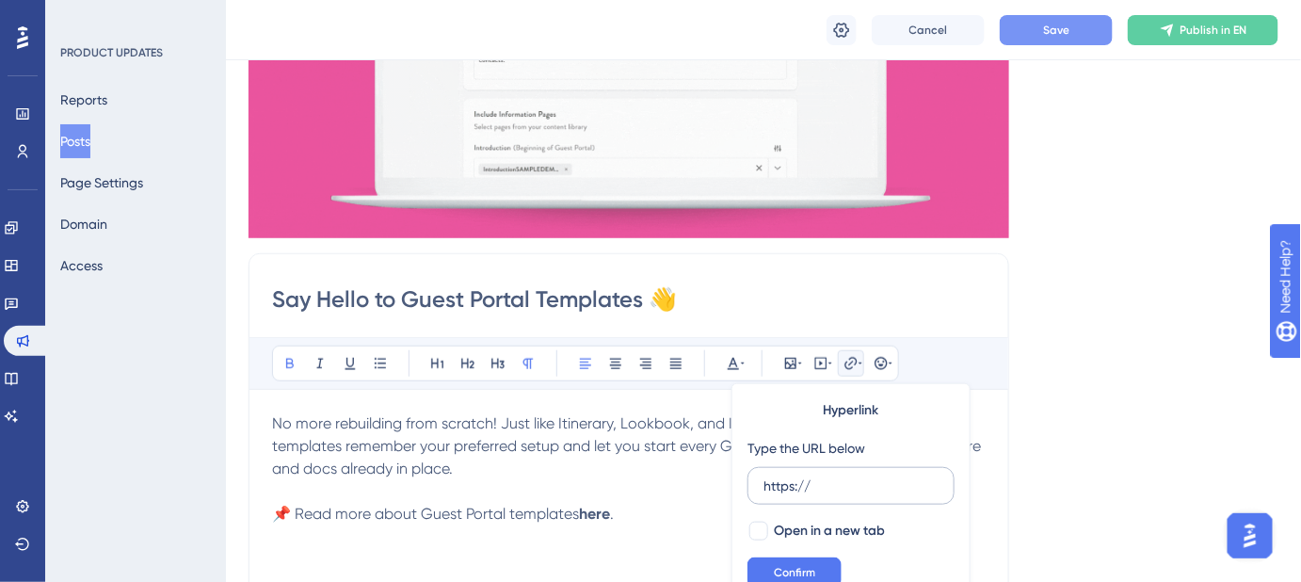
scroll to position [379, 0]
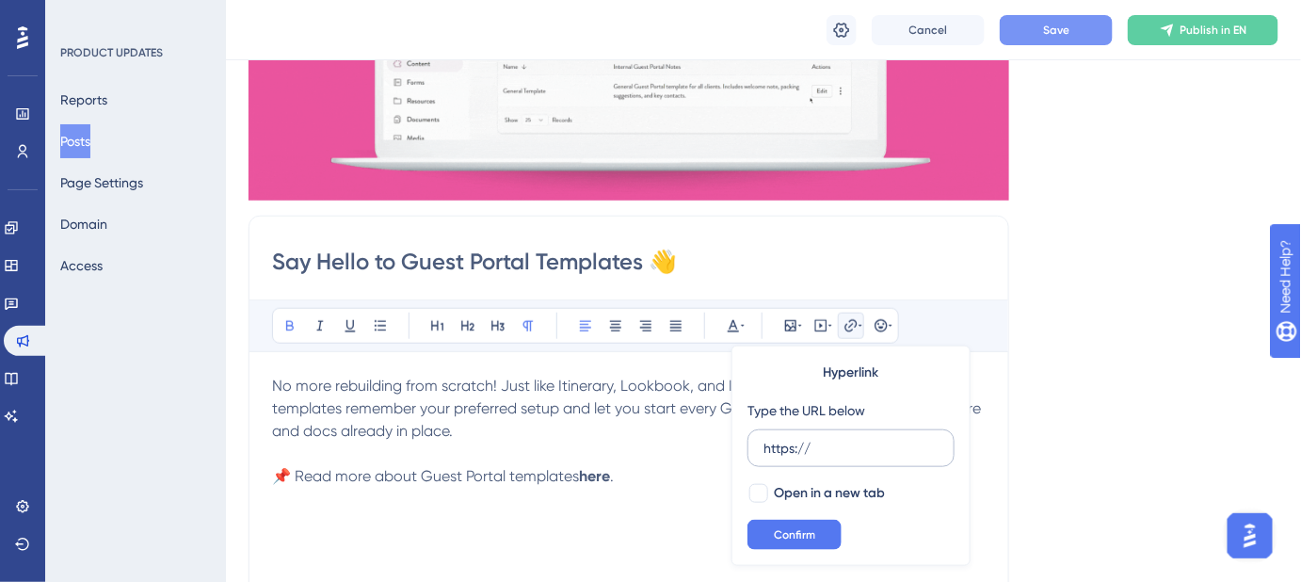
drag, startPoint x: 793, startPoint y: 449, endPoint x: 753, endPoint y: 447, distance: 39.6
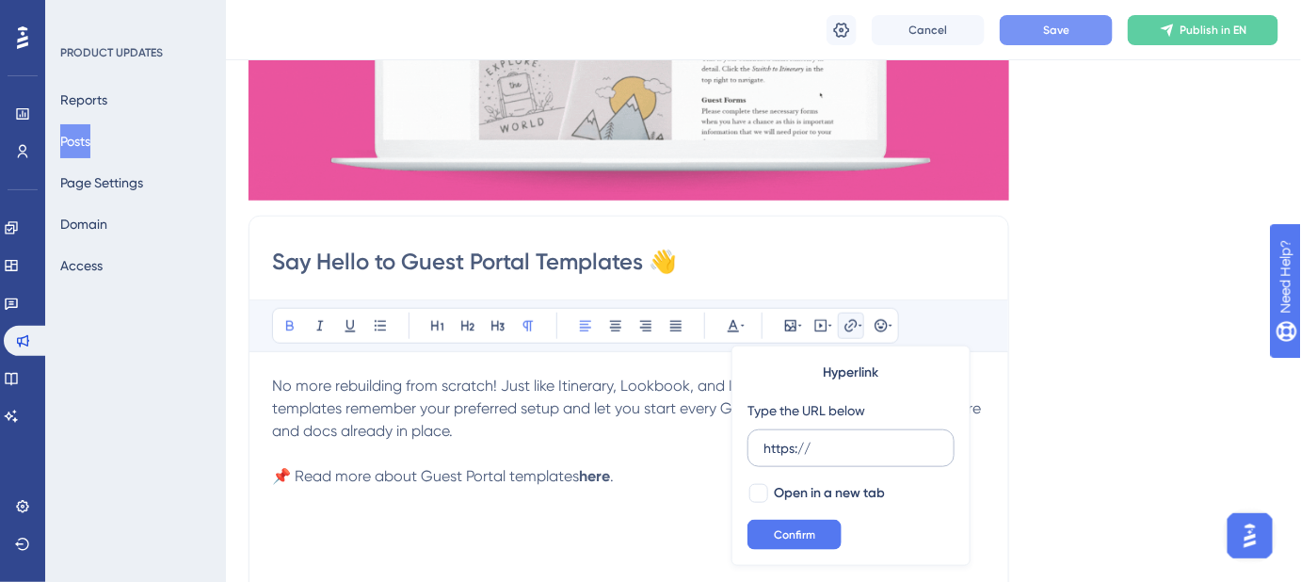
click at [753, 447] on label "https://" at bounding box center [851, 448] width 207 height 38
click at [764, 447] on input "https://" at bounding box center [851, 448] width 175 height 21
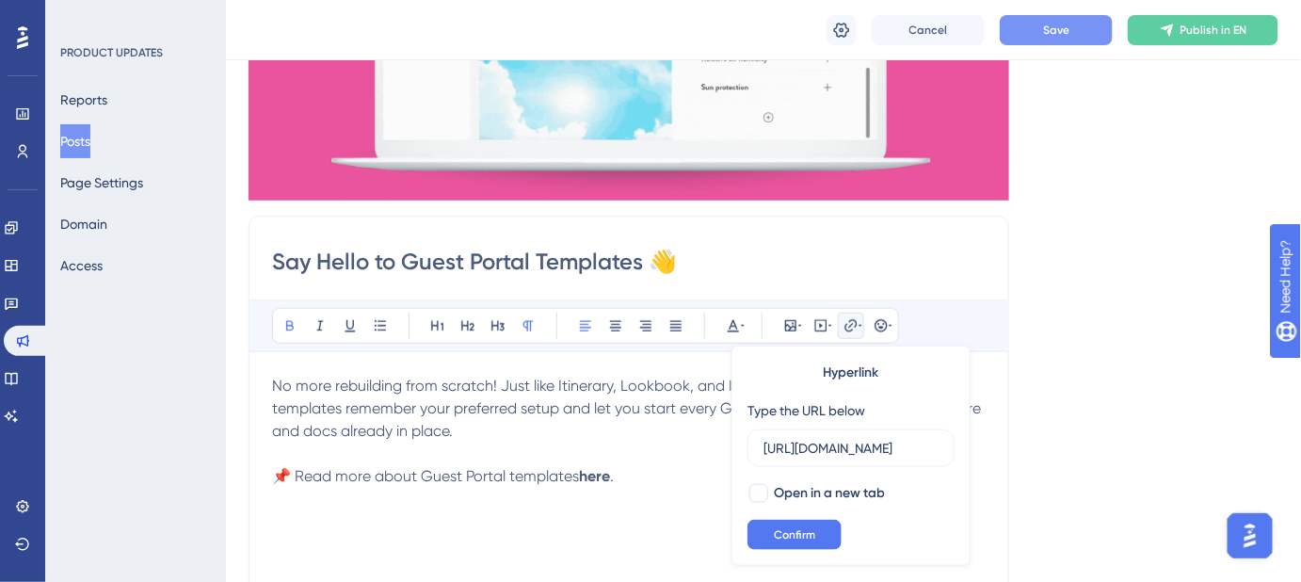
scroll to position [0, 429]
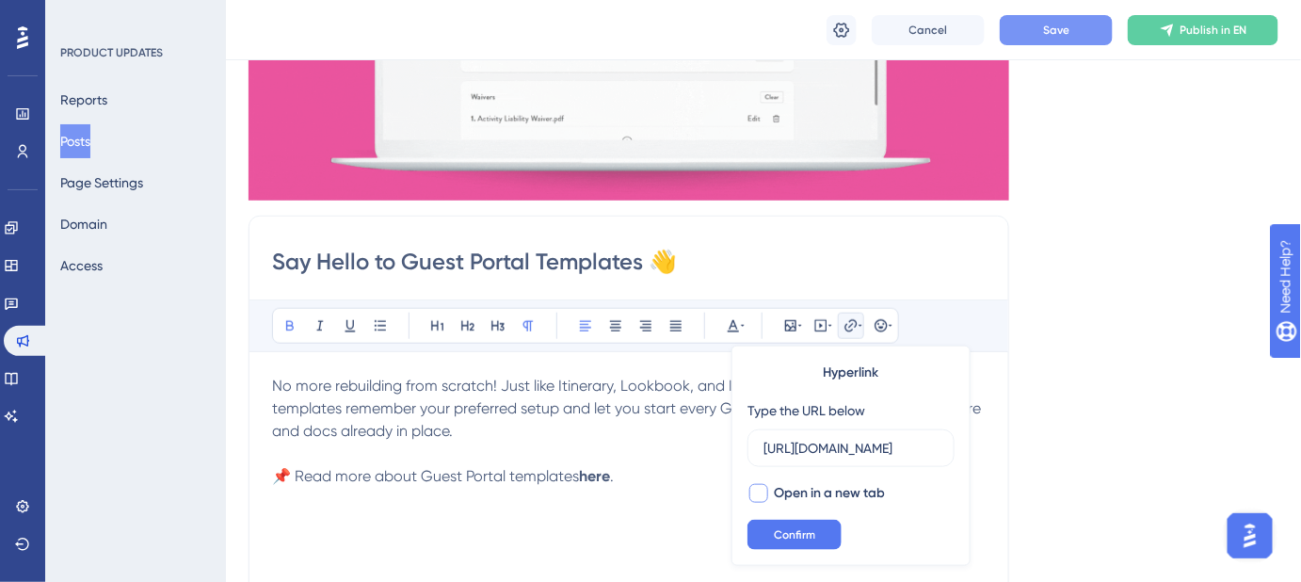
type input "https://help.safariportal.app/en/articles/15311-everything-you-need-to-know-abo…"
drag, startPoint x: 759, startPoint y: 491, endPoint x: 779, endPoint y: 523, distance: 36.8
click at [759, 493] on div at bounding box center [758, 493] width 19 height 19
checkbox input "true"
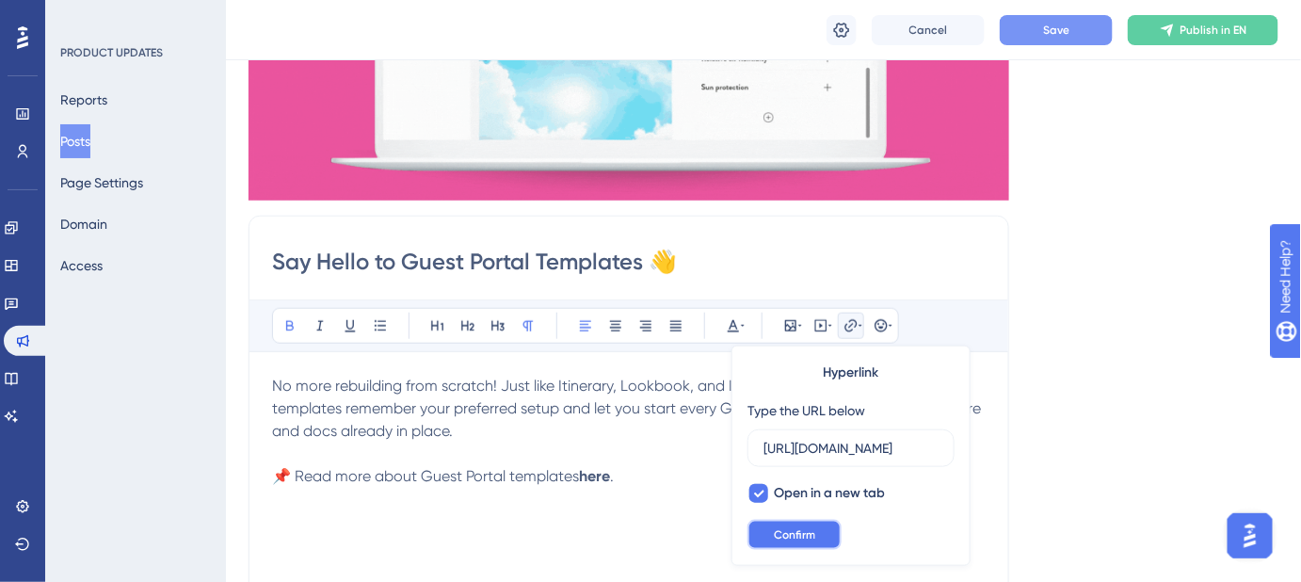
click at [785, 531] on span "Confirm" at bounding box center [794, 534] width 41 height 15
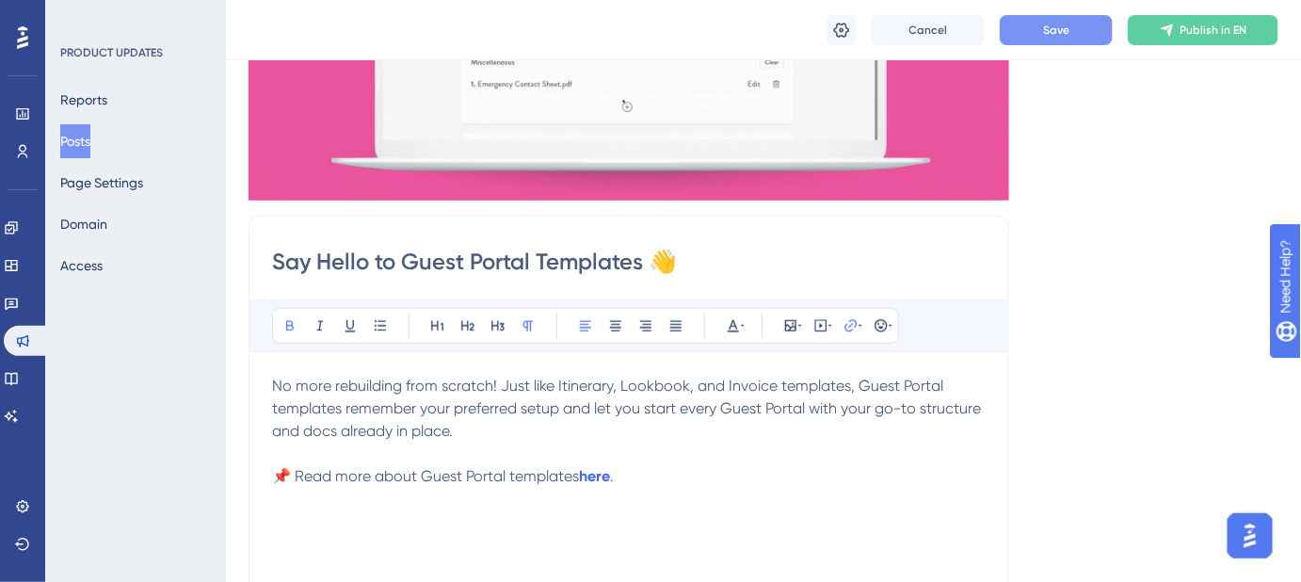
click at [748, 489] on div "No more rebuilding from scratch! Just like Itinerary, Lookbook, and Invoice tem…" at bounding box center [629, 582] width 714 height 414
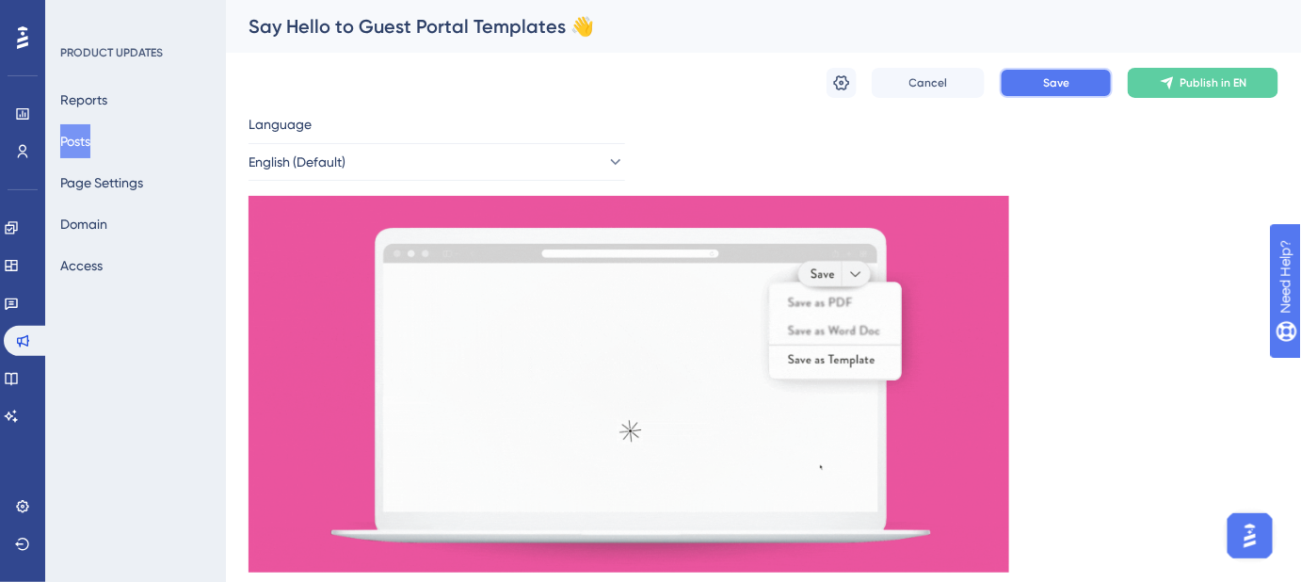
click at [1038, 74] on button "Save" at bounding box center [1056, 83] width 113 height 30
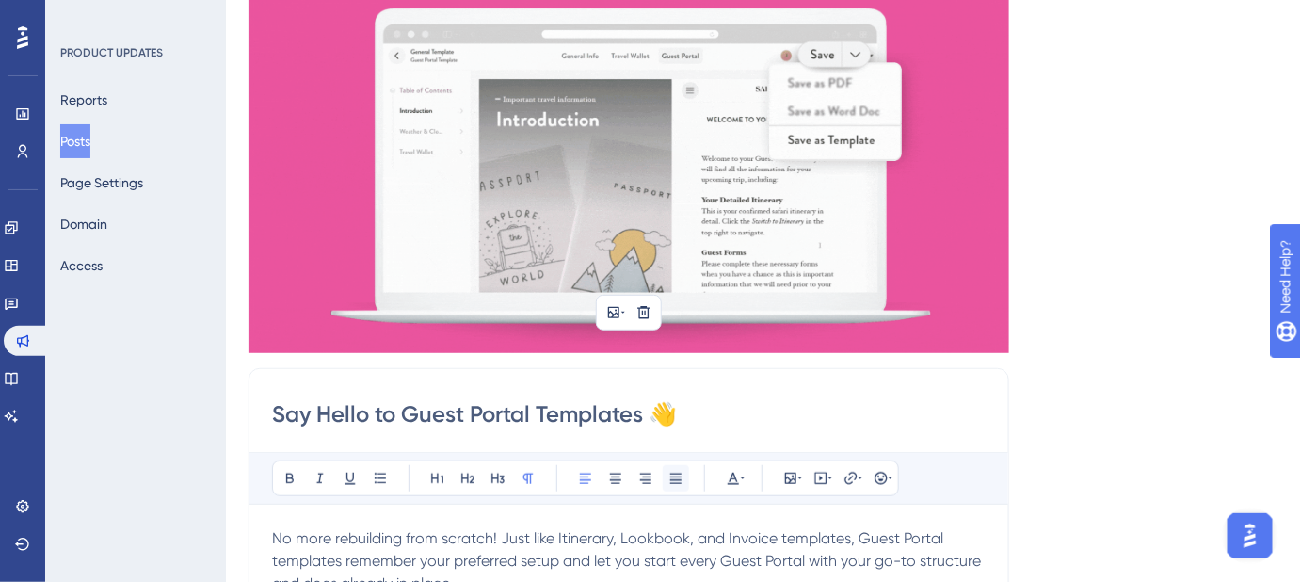
scroll to position [427, 0]
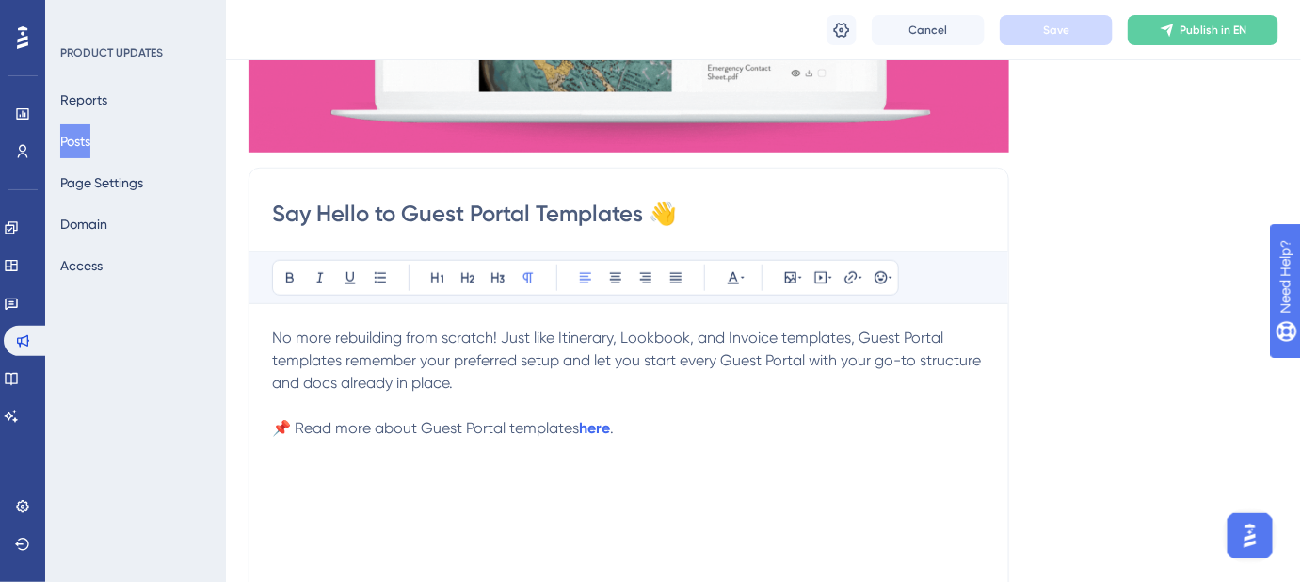
drag, startPoint x: 709, startPoint y: 212, endPoint x: 216, endPoint y: 220, distance: 493.4
click at [226, 217] on div "Performance Users Engagement Widgets Feedback Product Updates Knowledge Base AI…" at bounding box center [763, 569] width 1075 height 1992
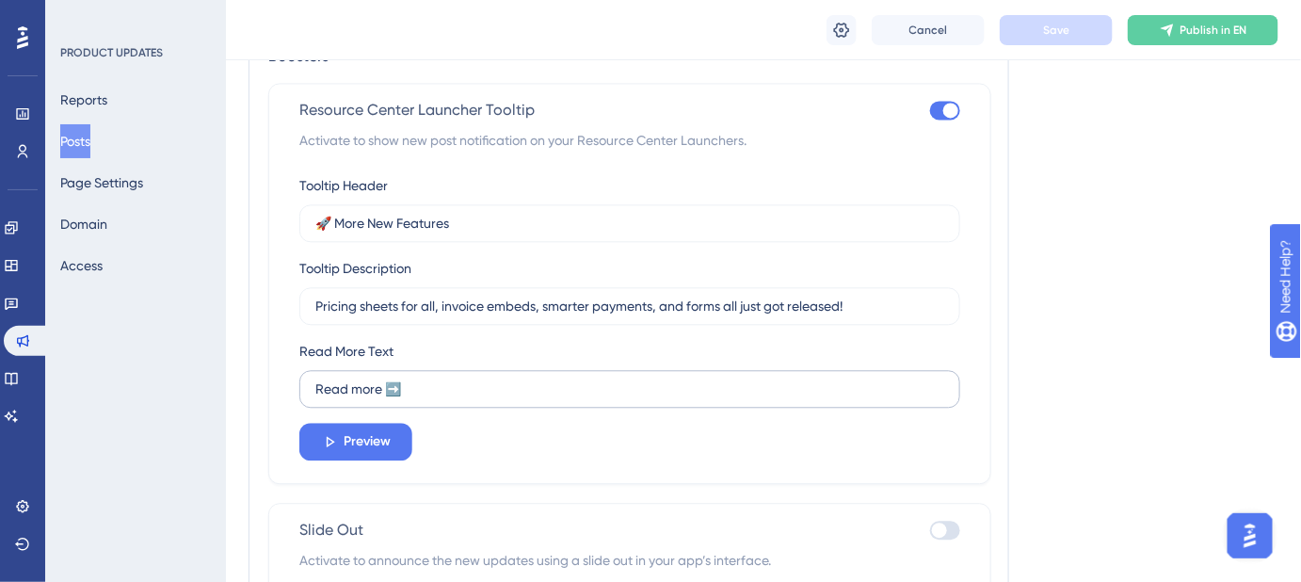
scroll to position [1369, 0]
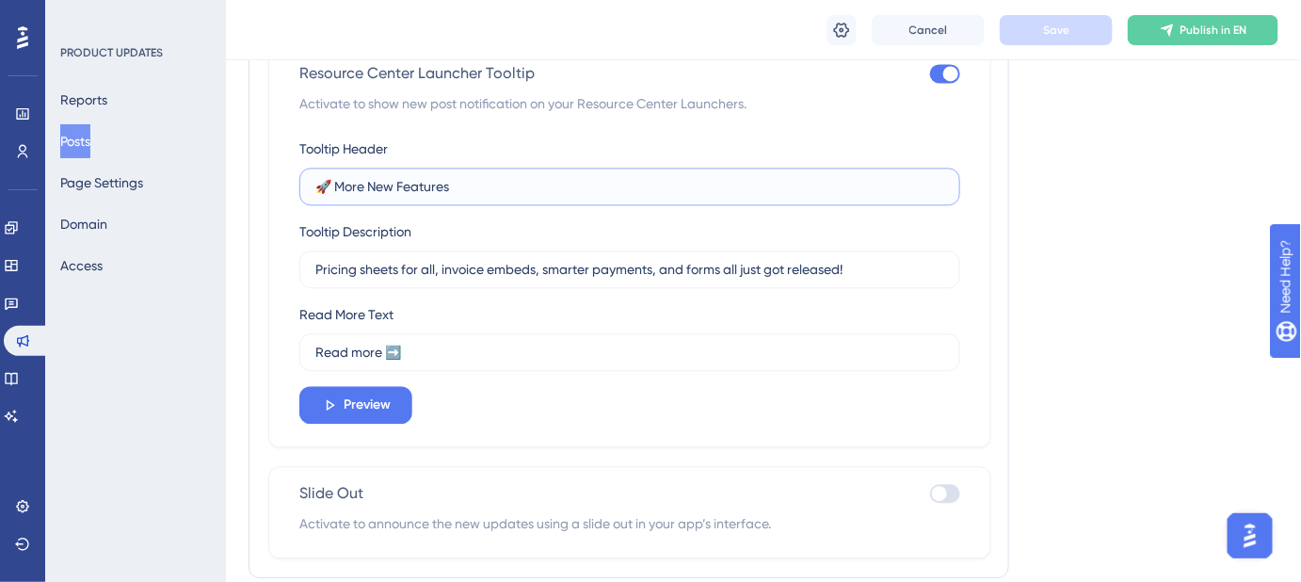
drag, startPoint x: 488, startPoint y: 183, endPoint x: 282, endPoint y: 186, distance: 206.2
click at [285, 187] on div "Resource Center Launcher Tooltip Activate to show new post notification on your…" at bounding box center [629, 246] width 723 height 401
paste input "Say Hello to Guest Portal Templates 👋"
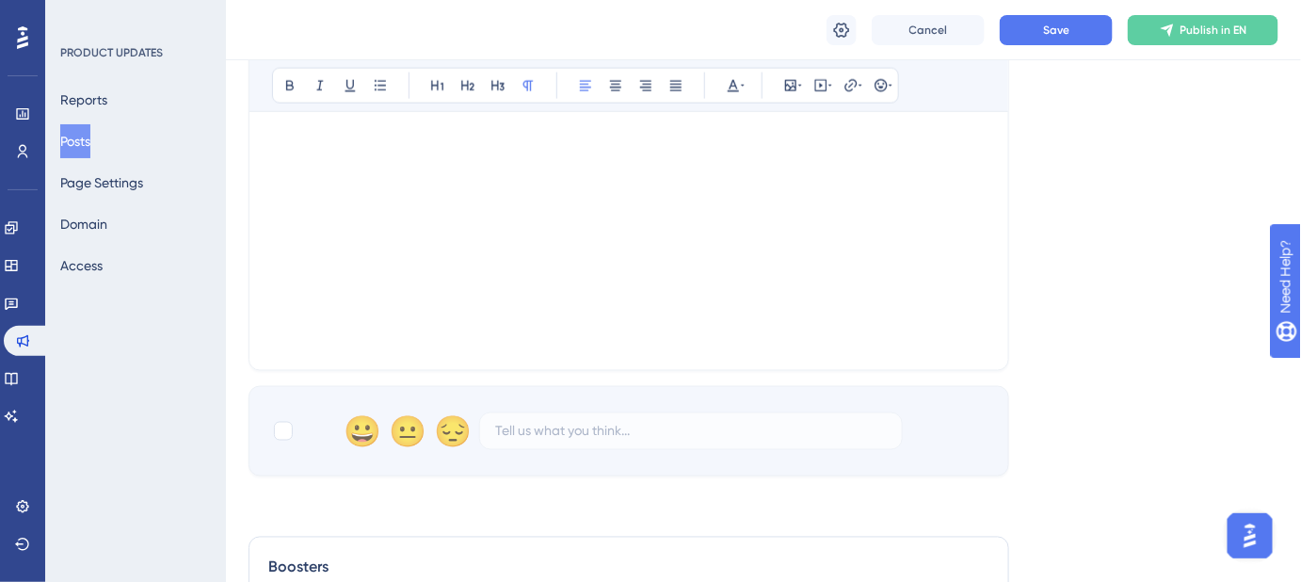
scroll to position [513, 0]
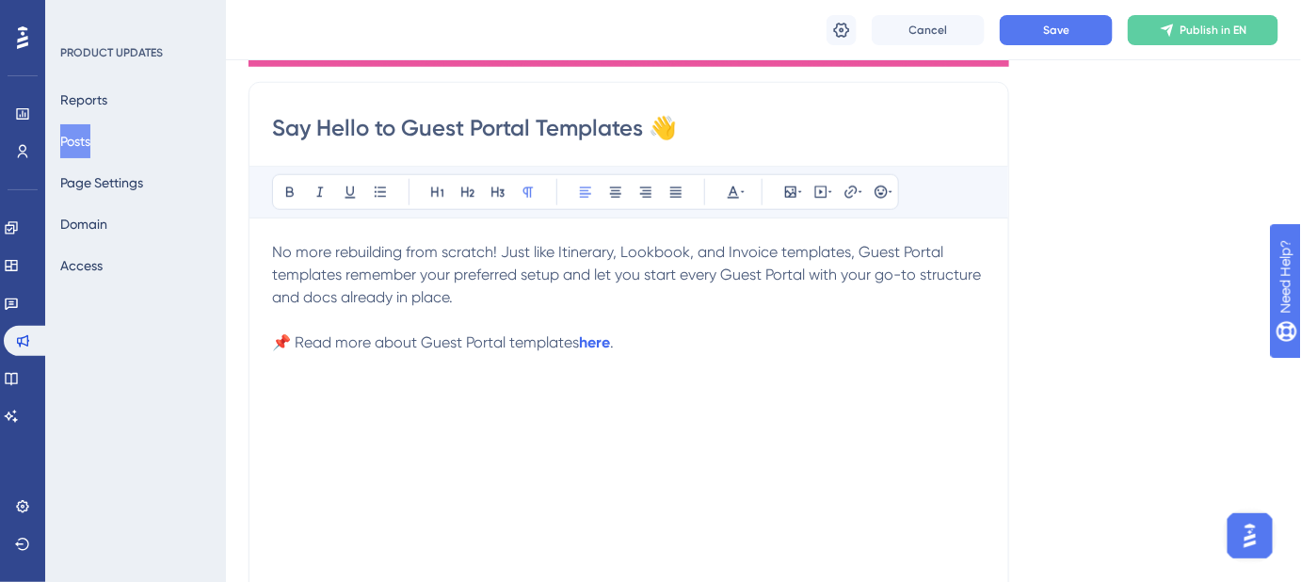
type input "Say Hello to Guest Portal Templates 👋"
click at [453, 295] on p "No more rebuilding from scratch! Just like Itinerary, Lookbook, and Invoice tem…" at bounding box center [629, 275] width 714 height 68
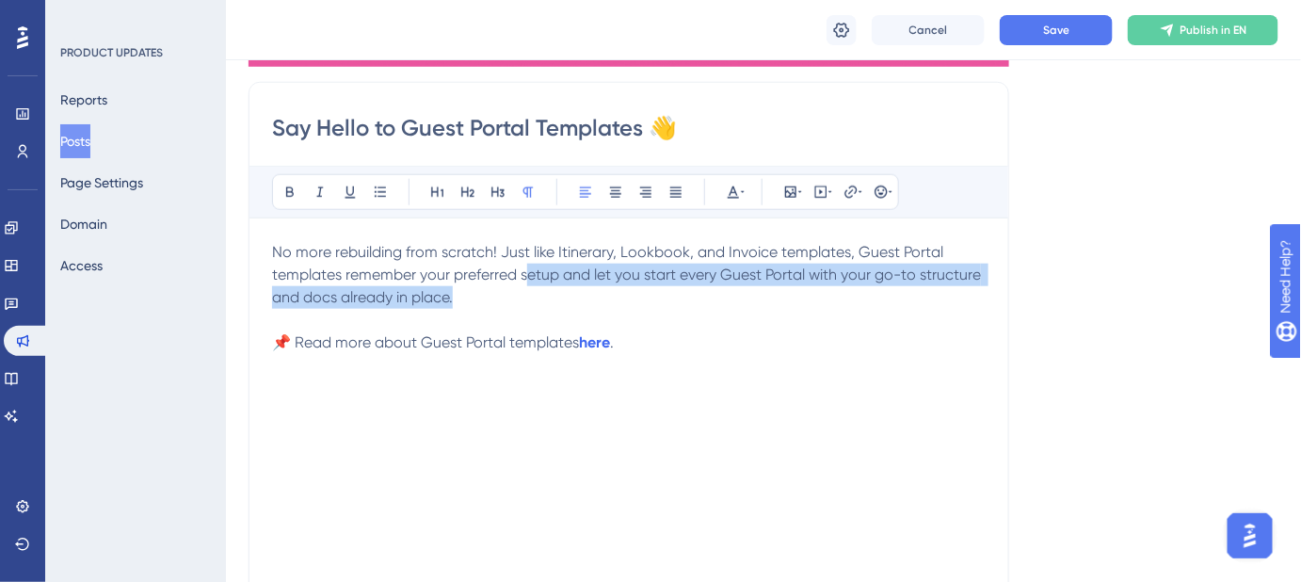
click at [527, 283] on p "No more rebuilding from scratch! Just like Itinerary, Lookbook, and Invoice tem…" at bounding box center [629, 275] width 714 height 68
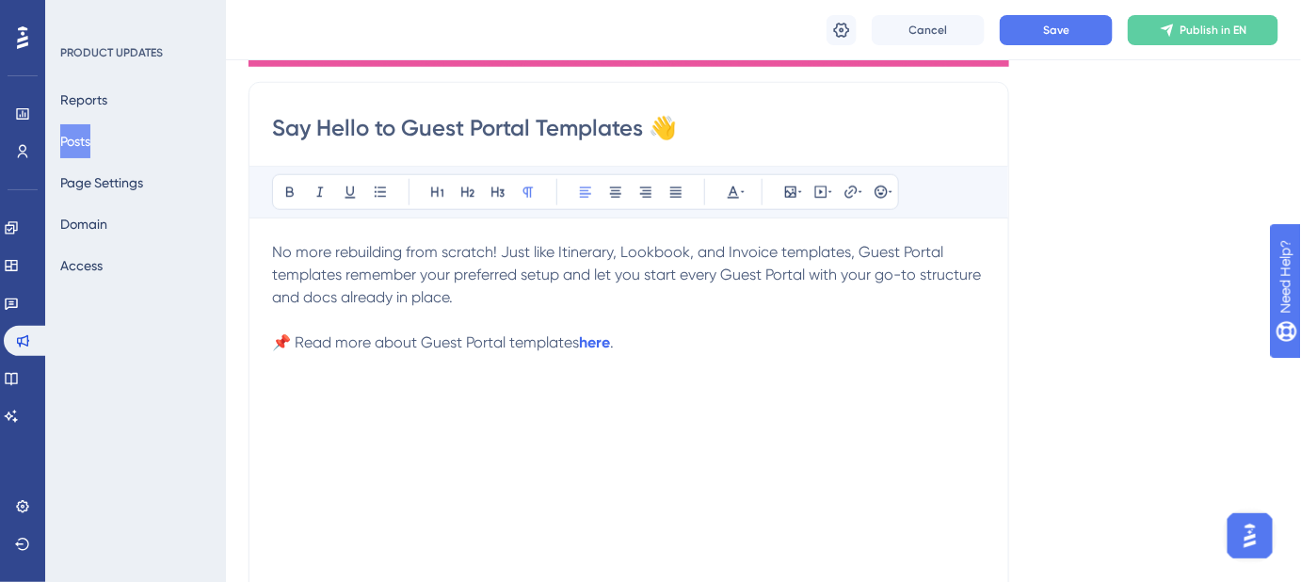
click at [467, 275] on span "No more rebuilding from scratch! Just like Itinerary, Lookbook, and Invoice tem…" at bounding box center [628, 274] width 713 height 63
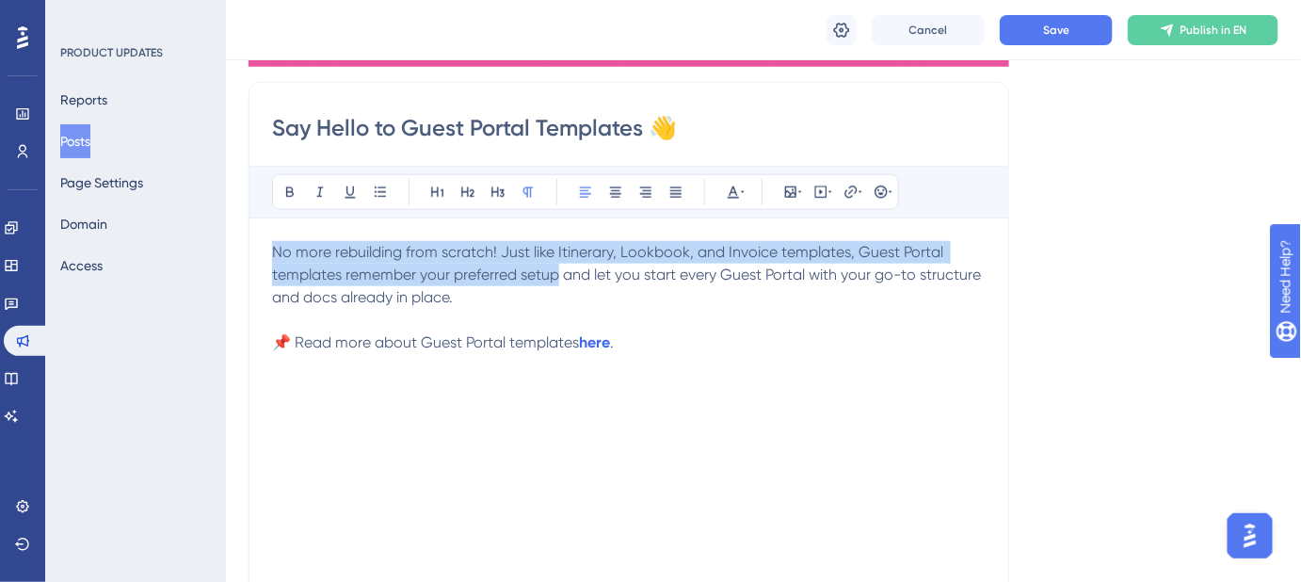
drag, startPoint x: 558, startPoint y: 270, endPoint x: 276, endPoint y: 258, distance: 282.7
click at [276, 258] on span "No more rebuilding from scratch! Just like Itinerary, Lookbook, and Invoice tem…" at bounding box center [628, 274] width 713 height 63
copy span "No more rebuilding from scratch! Just like Itinerary, Lookbook, and Invoice tem…"
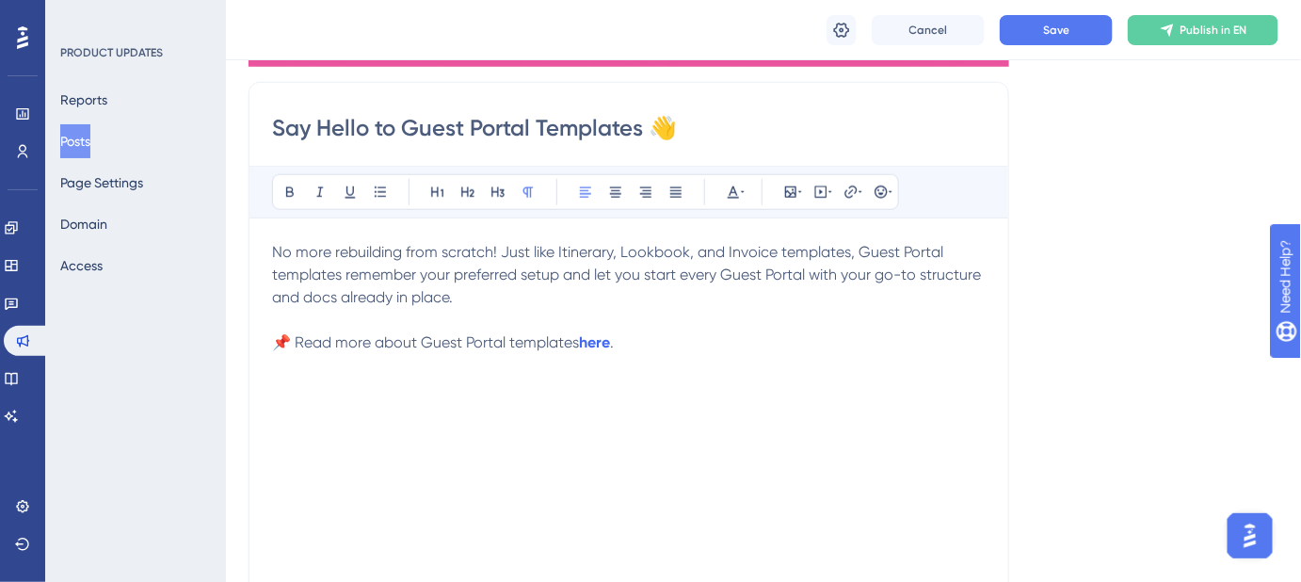
click at [708, 374] on div "No more rebuilding from scratch! Just like Itinerary, Lookbook, and Invoice tem…" at bounding box center [629, 448] width 714 height 414
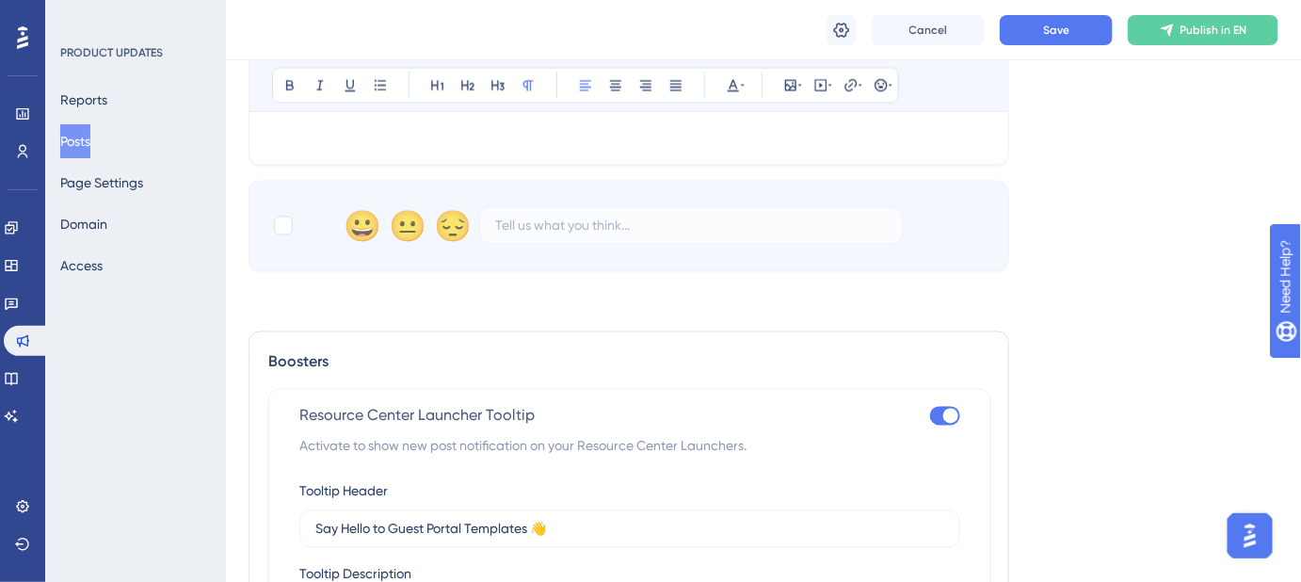
scroll to position [1283, 0]
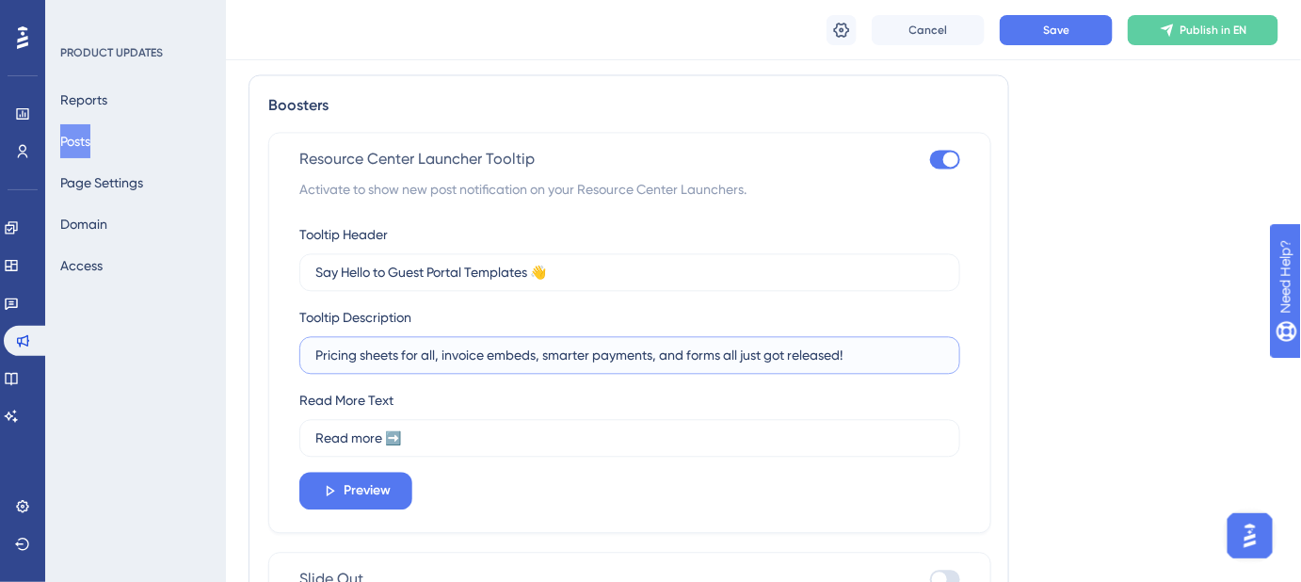
drag, startPoint x: 863, startPoint y: 348, endPoint x: 303, endPoint y: 358, distance: 560.3
click at [303, 359] on label "Pricing sheets for all, invoice embeds, smarter payments, and forms all just go…" at bounding box center [629, 355] width 661 height 38
paste input "Guest Portal templates save your setup—no rebuilding requir"
drag, startPoint x: 550, startPoint y: 352, endPoint x: 457, endPoint y: 352, distance: 93.2
click at [457, 352] on input "Guest Portal templates save your setup—no rebuilding required!" at bounding box center [629, 355] width 629 height 21
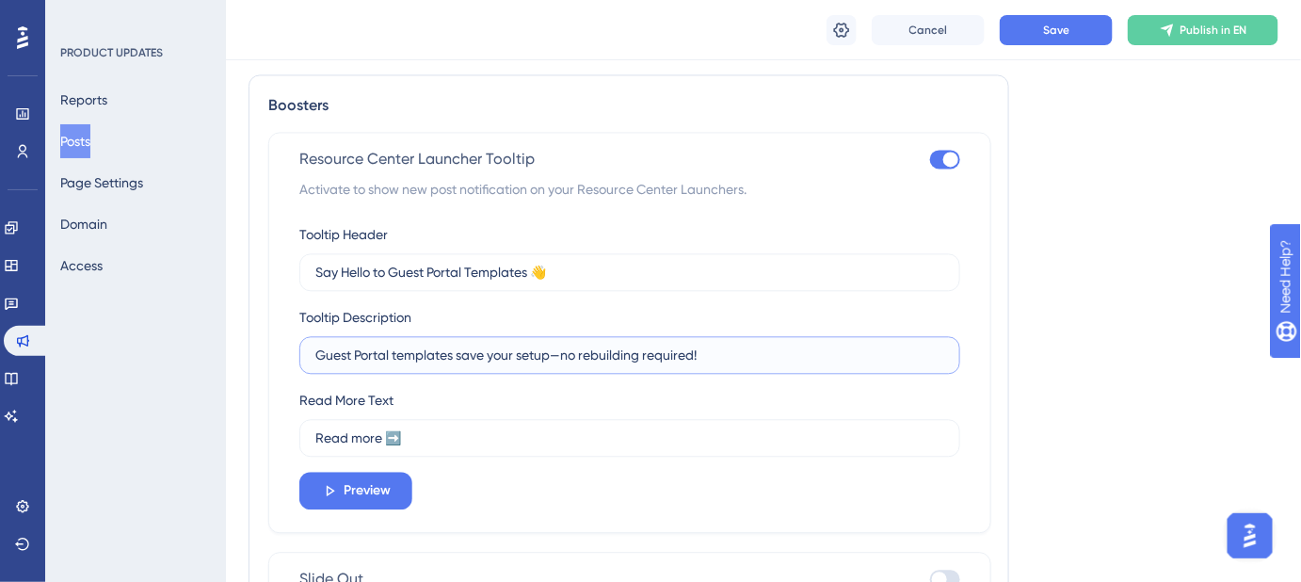
paste input "remember your preferred"
drag, startPoint x: 830, startPoint y: 351, endPoint x: 820, endPoint y: 349, distance: 10.5
click at [829, 350] on input "Guest Portal templates remember your preferred setup—no rebuilding required!" at bounding box center [629, 355] width 629 height 21
drag, startPoint x: 803, startPoint y: 352, endPoint x: 314, endPoint y: 348, distance: 489.6
click at [306, 350] on label "Guest Portal templates remember your preferred setup—no rebuilding required!" at bounding box center [629, 355] width 661 height 38
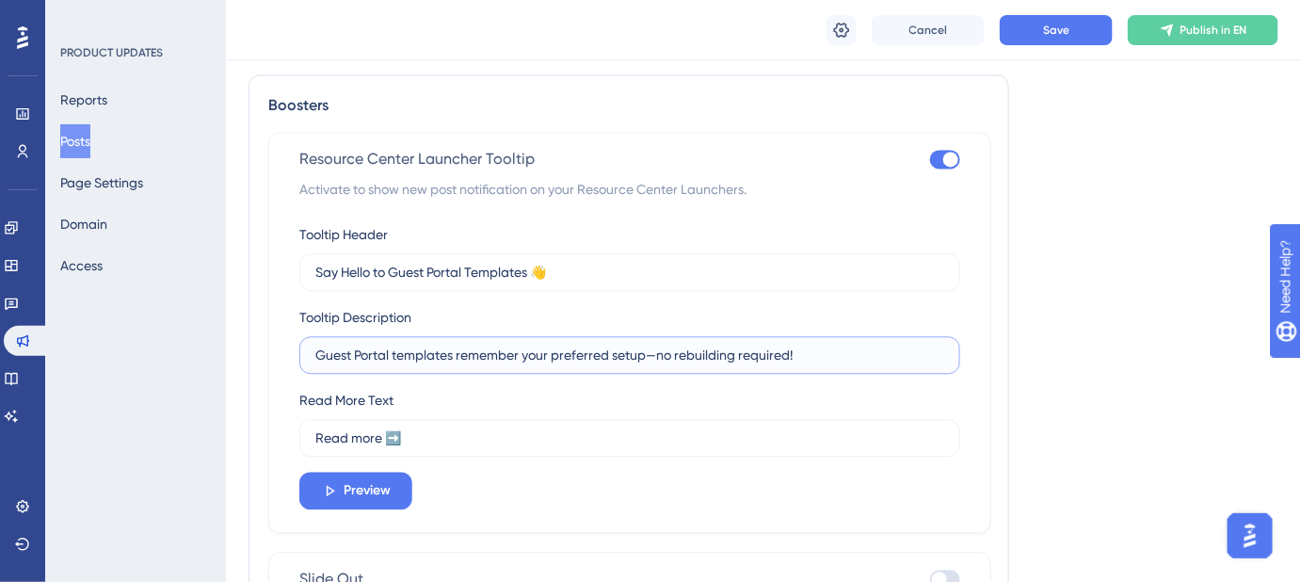
click at [803, 358] on input "Guest Portal templates remember your preferred setup—no rebuilding required!" at bounding box center [629, 355] width 629 height 21
drag, startPoint x: 757, startPoint y: 348, endPoint x: 293, endPoint y: 350, distance: 464.2
click at [293, 350] on div "Resource Center Launcher Tooltip Activate to show new post notification on your…" at bounding box center [629, 332] width 723 height 401
paste input ","
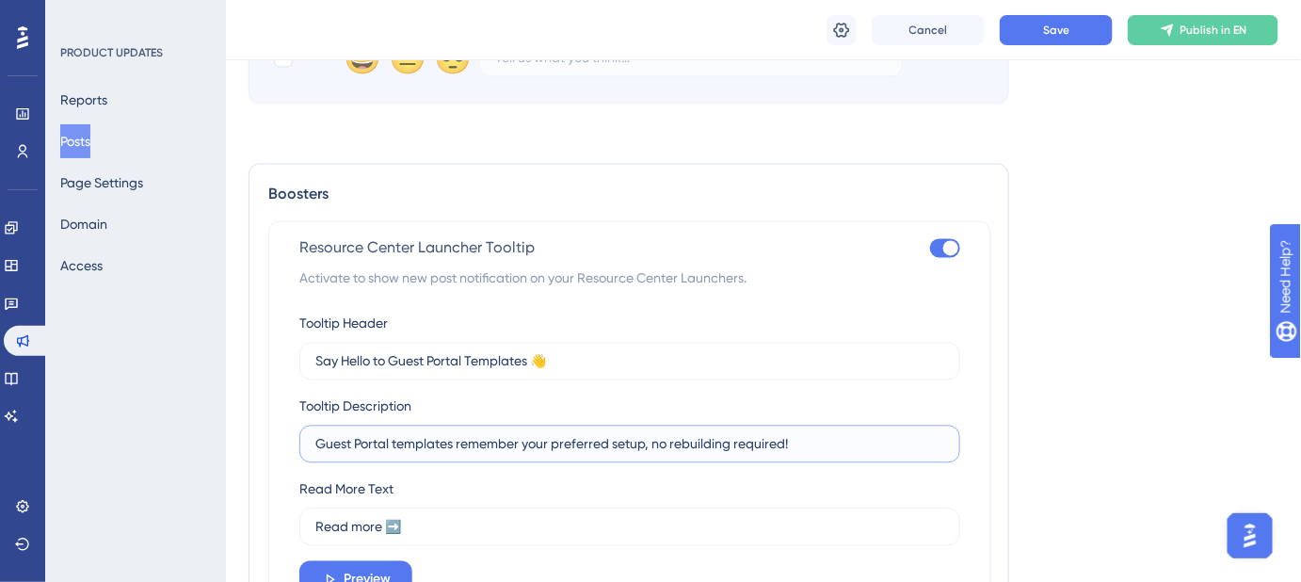
scroll to position [1198, 0]
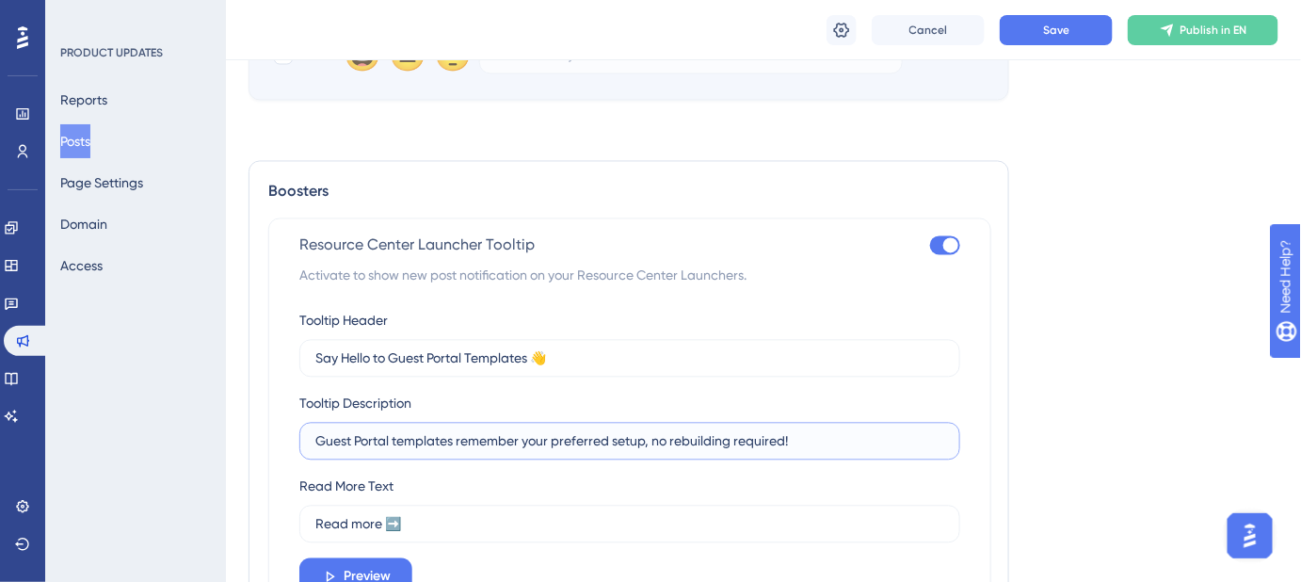
drag, startPoint x: 803, startPoint y: 441, endPoint x: 671, endPoint y: 441, distance: 131.8
click at [671, 441] on input "Guest Portal templates remember your preferred setup, no rebuilding required!" at bounding box center [629, 440] width 629 height 21
drag, startPoint x: 836, startPoint y: 434, endPoint x: 312, endPoint y: 435, distance: 524.4
click at [312, 435] on label "Guest Portal templates remember your preferred setup, no starting from scratch!" at bounding box center [629, 441] width 661 height 38
click at [823, 439] on input "Guest Portal templates remember your preferred setup, no starting from scratch!" at bounding box center [629, 440] width 629 height 21
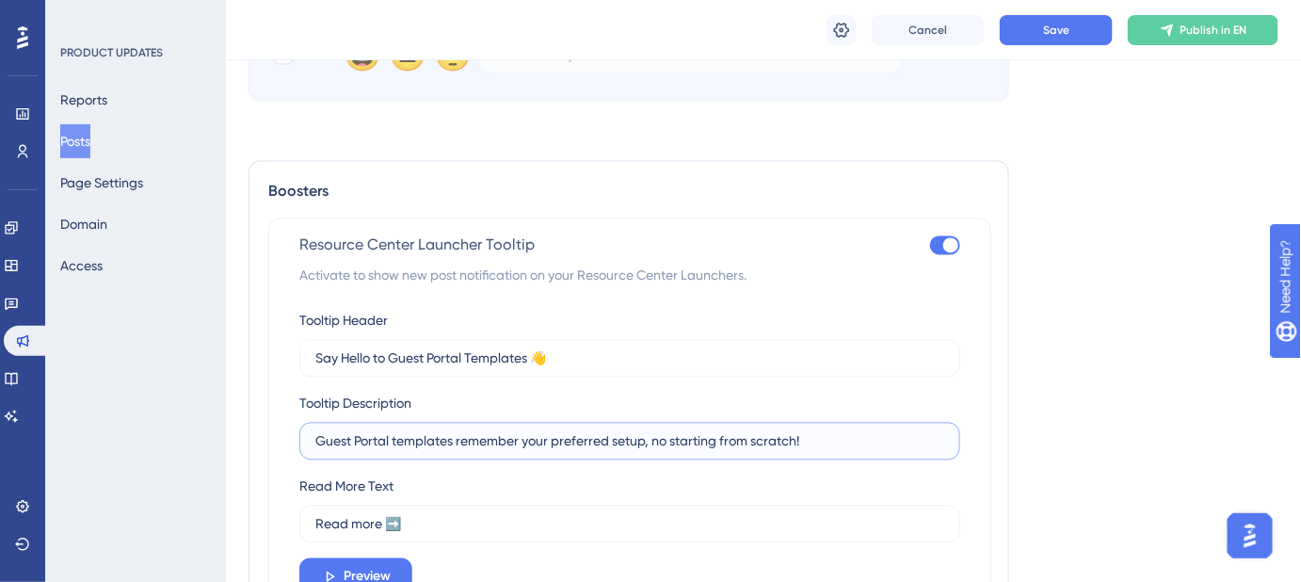
drag, startPoint x: 823, startPoint y: 437, endPoint x: 268, endPoint y: 436, distance: 554.5
click at [268, 436] on div "Resource Center Launcher Tooltip Activate to show new post notification on your…" at bounding box center [629, 417] width 723 height 401
paste input "save your setup so you never start from scratch."
type input "Guest Portal templates save your setup so you never start from scratch!"
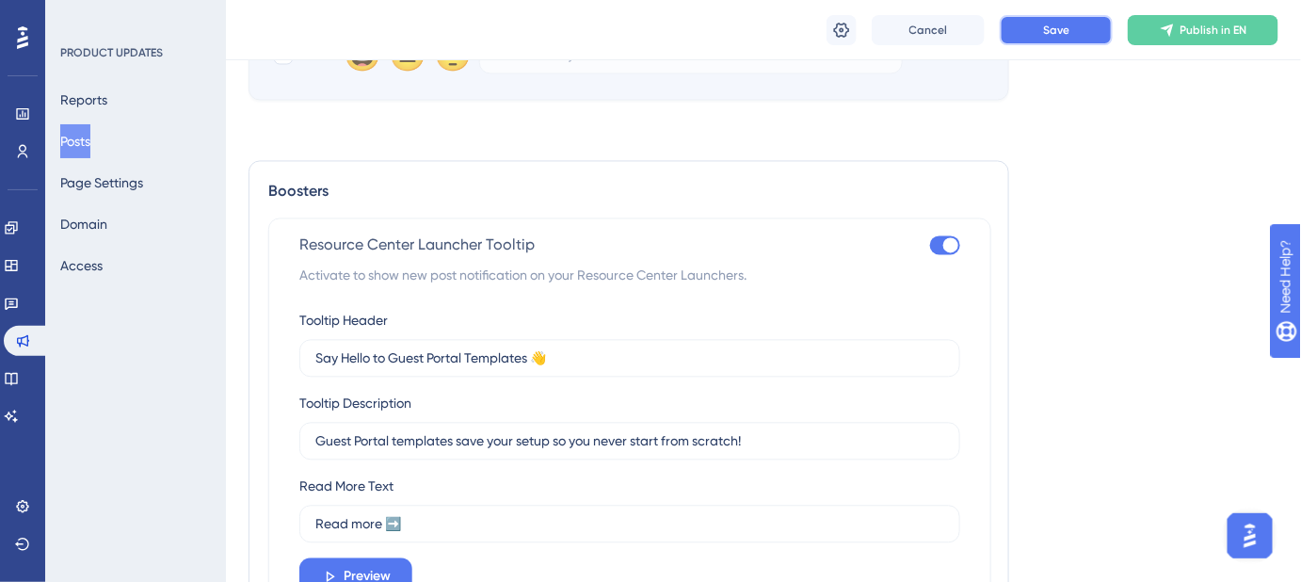
click at [1034, 30] on button "Save" at bounding box center [1056, 30] width 113 height 30
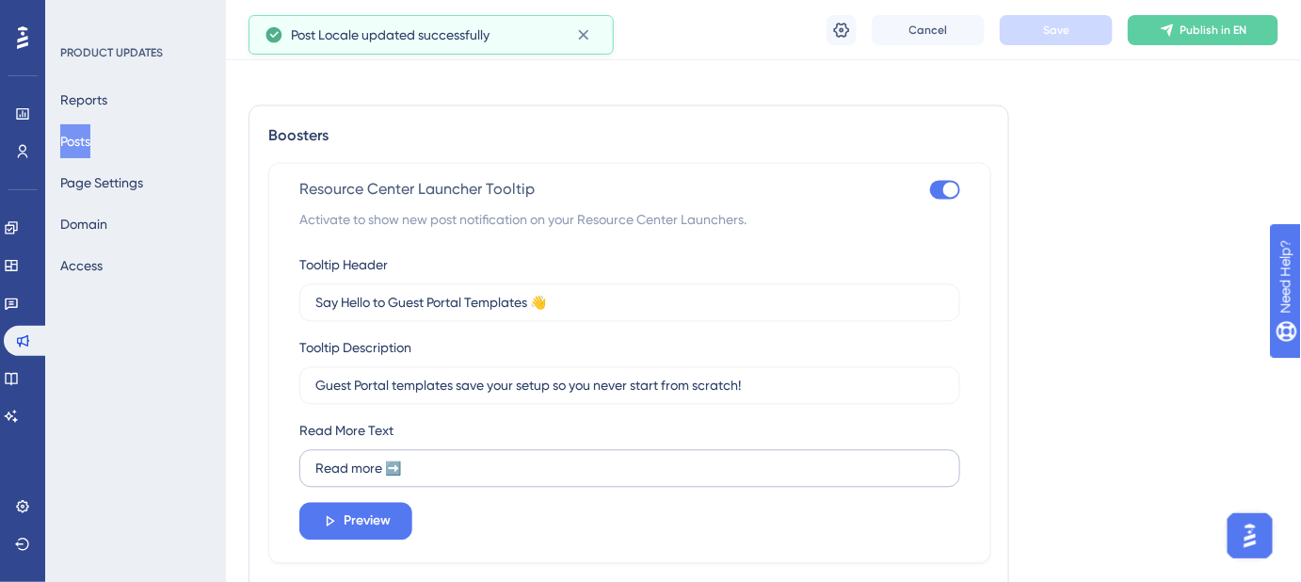
scroll to position [1283, 0]
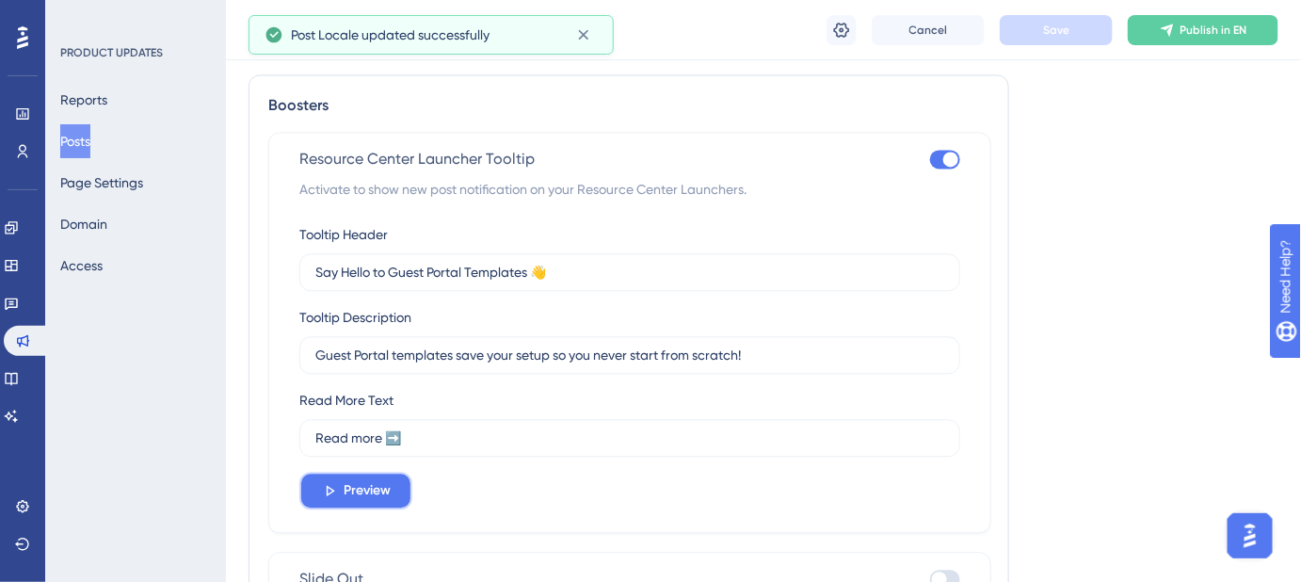
click at [378, 486] on span "Preview" at bounding box center [367, 490] width 47 height 23
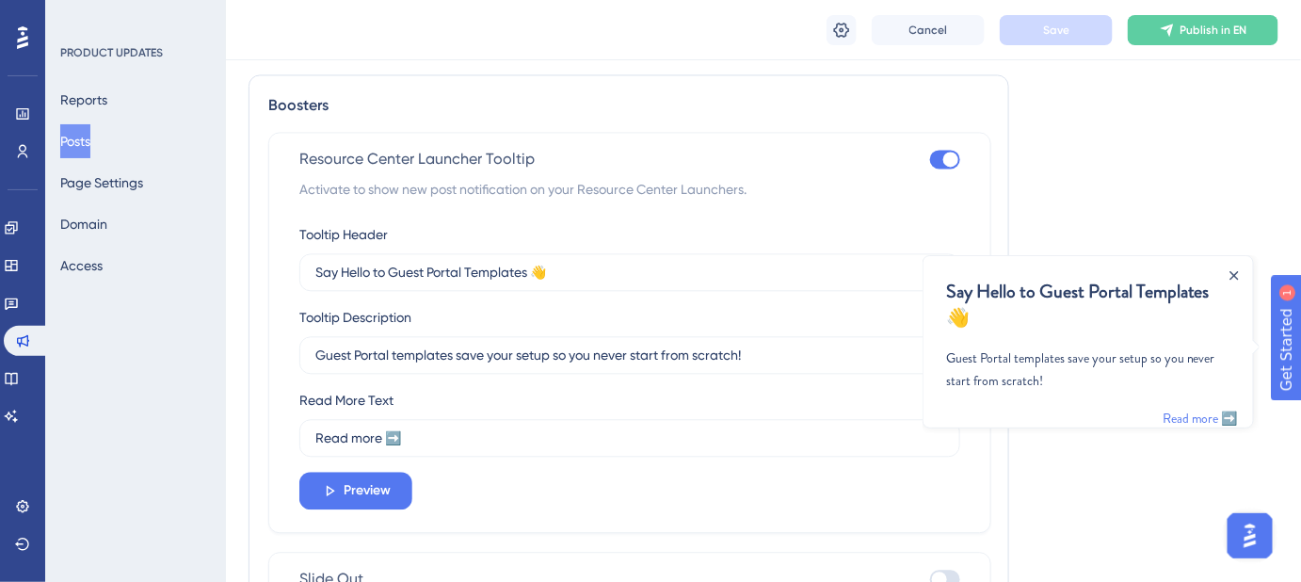
click at [1234, 274] on icon "Close Announcement" at bounding box center [1234, 274] width 8 height 8
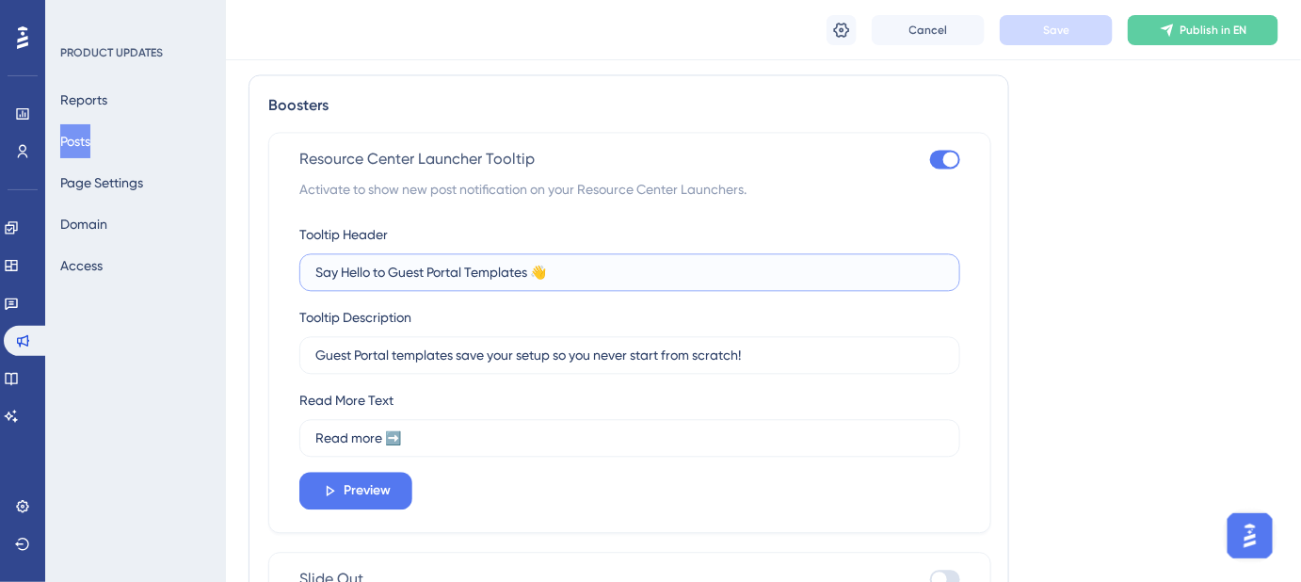
drag, startPoint x: 530, startPoint y: 268, endPoint x: 311, endPoint y: 267, distance: 219.4
click at [311, 267] on label "Say Hello to Guest Portal Templates 👋" at bounding box center [629, 272] width 661 height 38
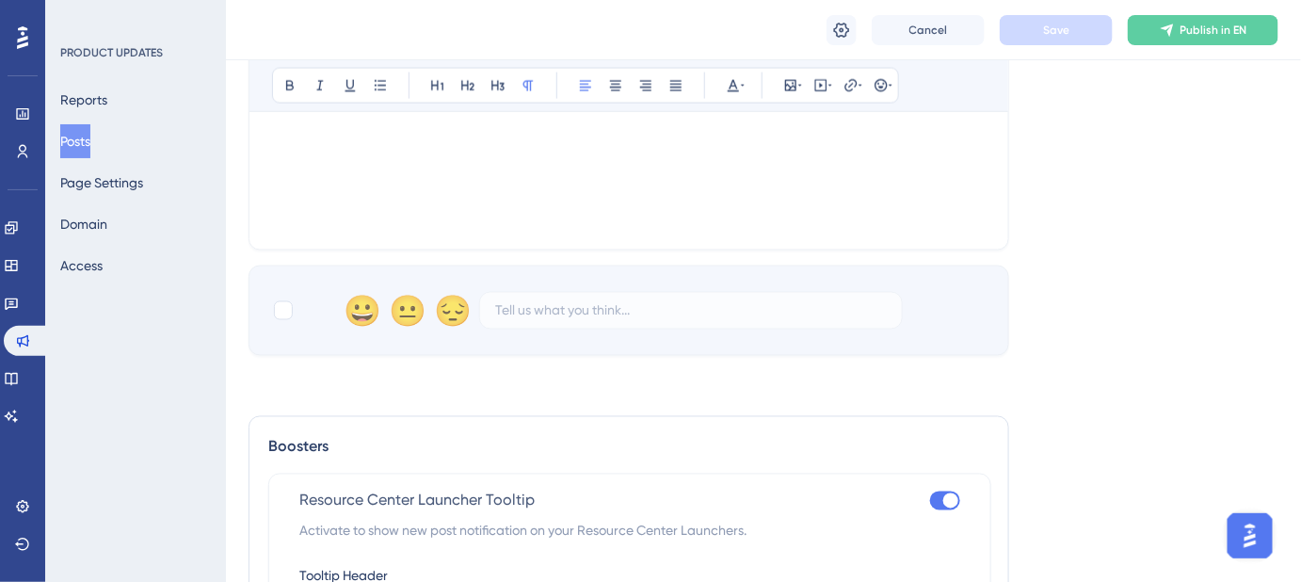
scroll to position [1283, 0]
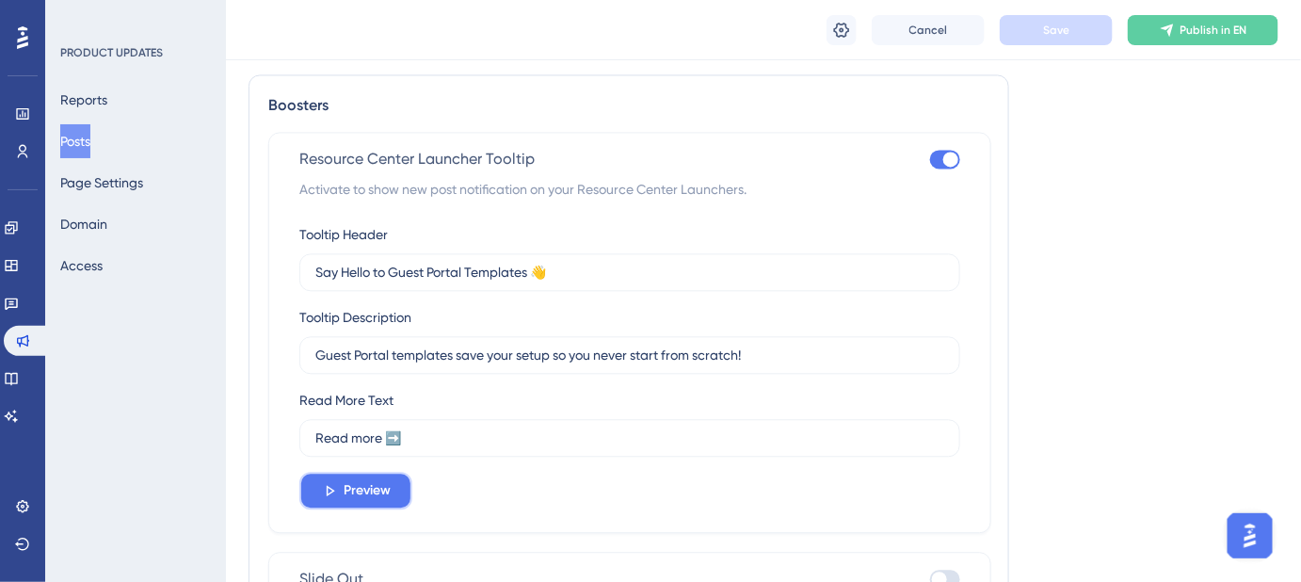
click at [368, 484] on span "Preview" at bounding box center [367, 490] width 47 height 23
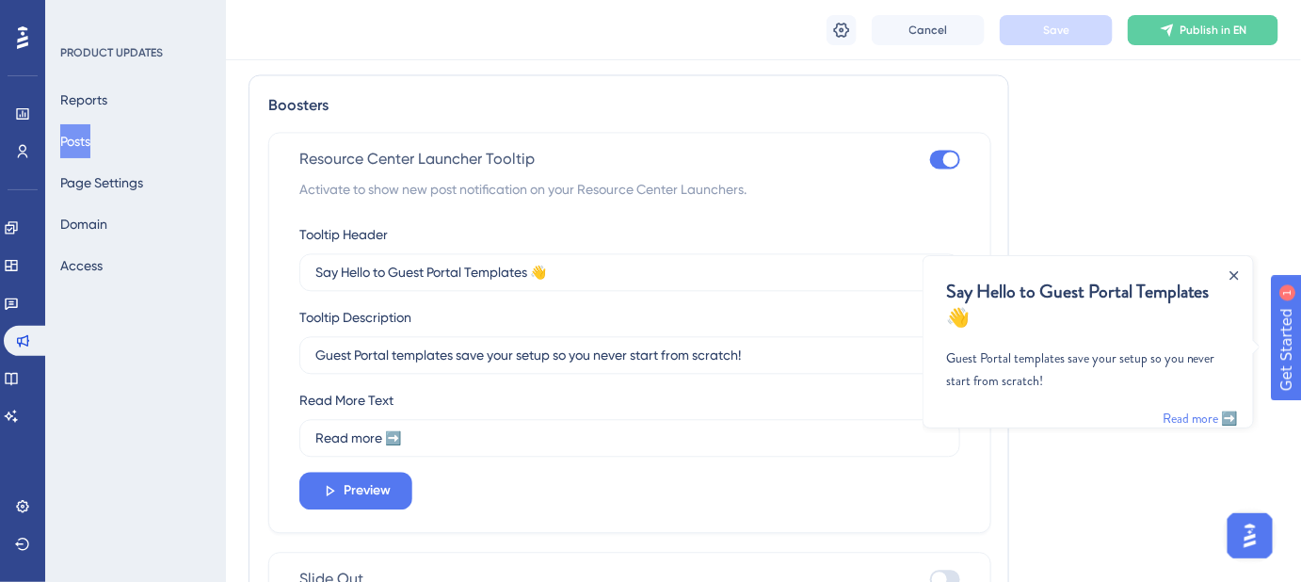
click at [1236, 270] on icon "Close Announcement" at bounding box center [1234, 274] width 8 height 8
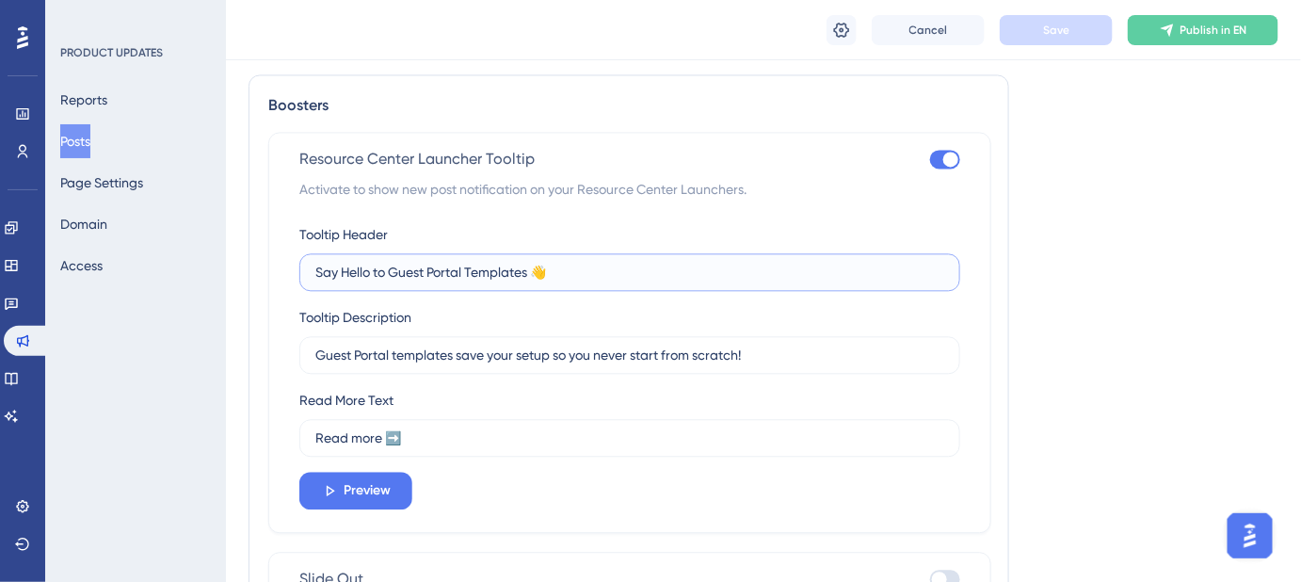
drag, startPoint x: 529, startPoint y: 270, endPoint x: 305, endPoint y: 266, distance: 224.1
click at [305, 266] on label "Say Hello to Guest Portal Templates 👋" at bounding box center [629, 272] width 661 height 38
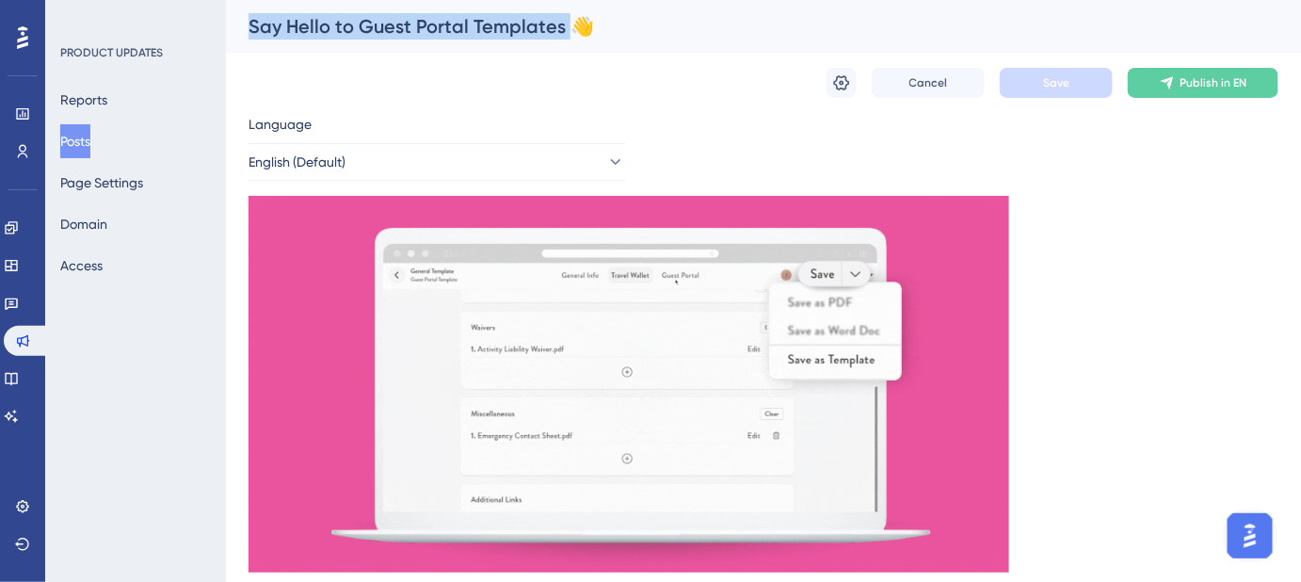
drag, startPoint x: 562, startPoint y: 25, endPoint x: 217, endPoint y: 40, distance: 344.9
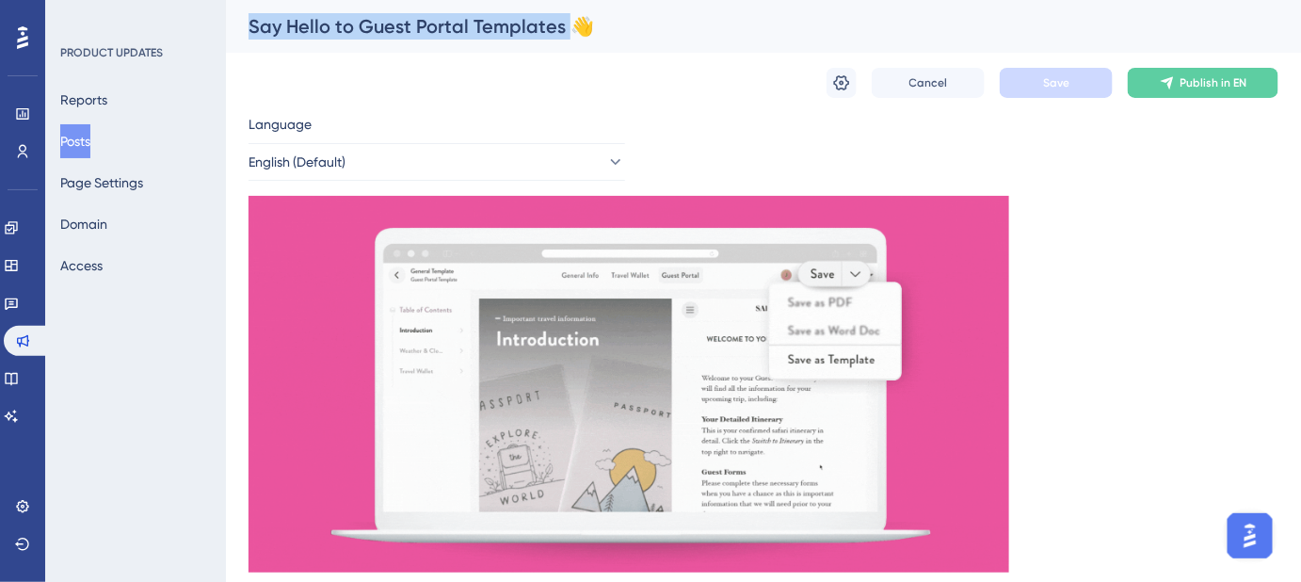
click at [555, 38] on div "Say Hello to Guest Portal Templates 👋" at bounding box center [740, 26] width 983 height 26
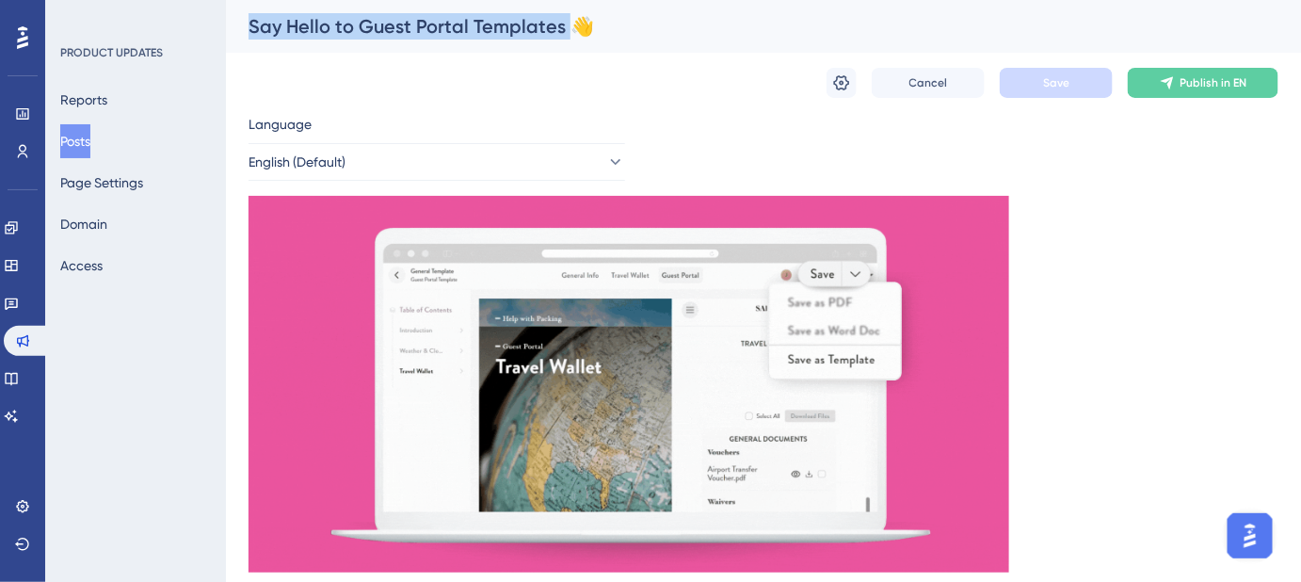
click at [559, 25] on div "Say Hello to Guest Portal Templates 👋" at bounding box center [740, 26] width 983 height 26
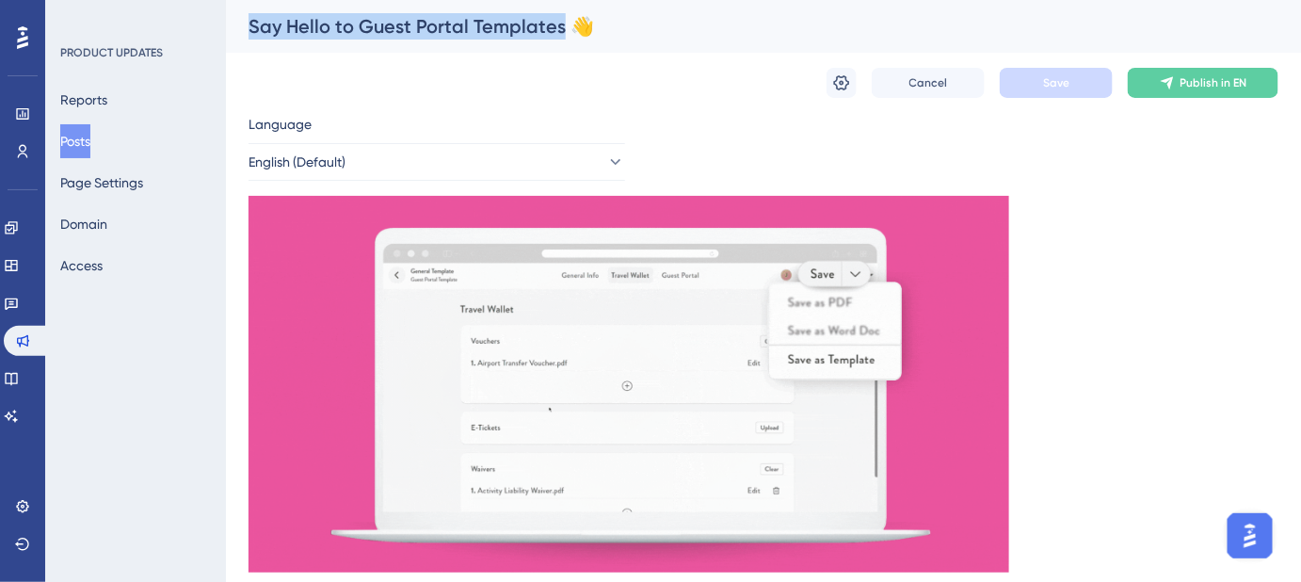
drag, startPoint x: 557, startPoint y: 24, endPoint x: 224, endPoint y: 34, distance: 333.4
click at [838, 82] on icon at bounding box center [841, 82] width 19 height 19
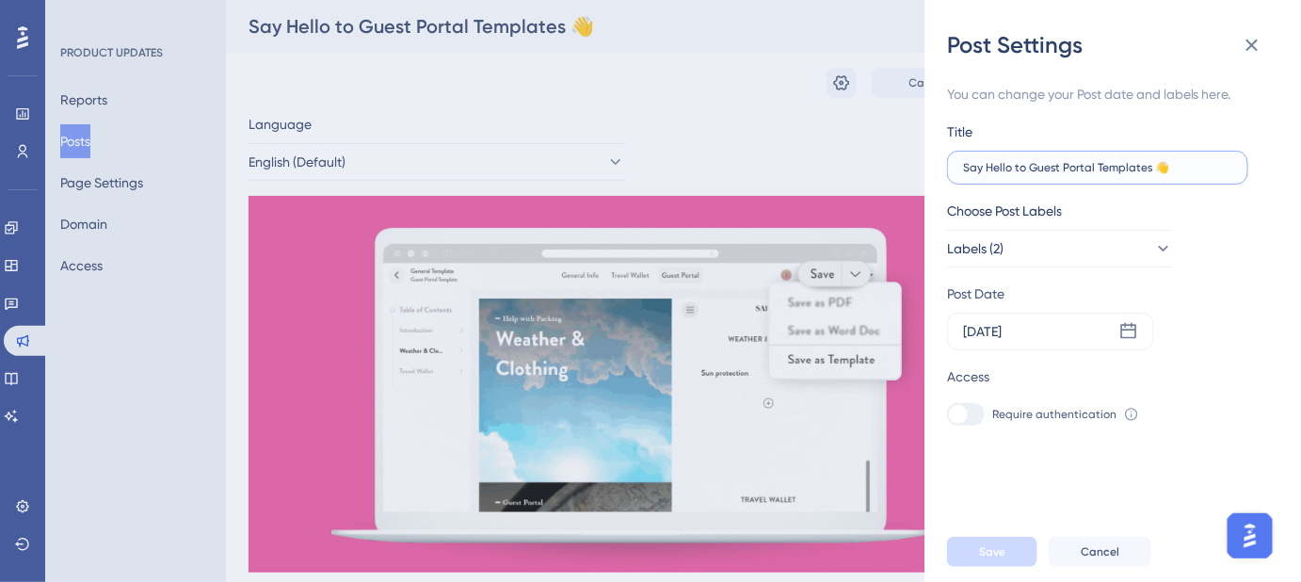
drag, startPoint x: 1129, startPoint y: 167, endPoint x: 947, endPoint y: 169, distance: 181.7
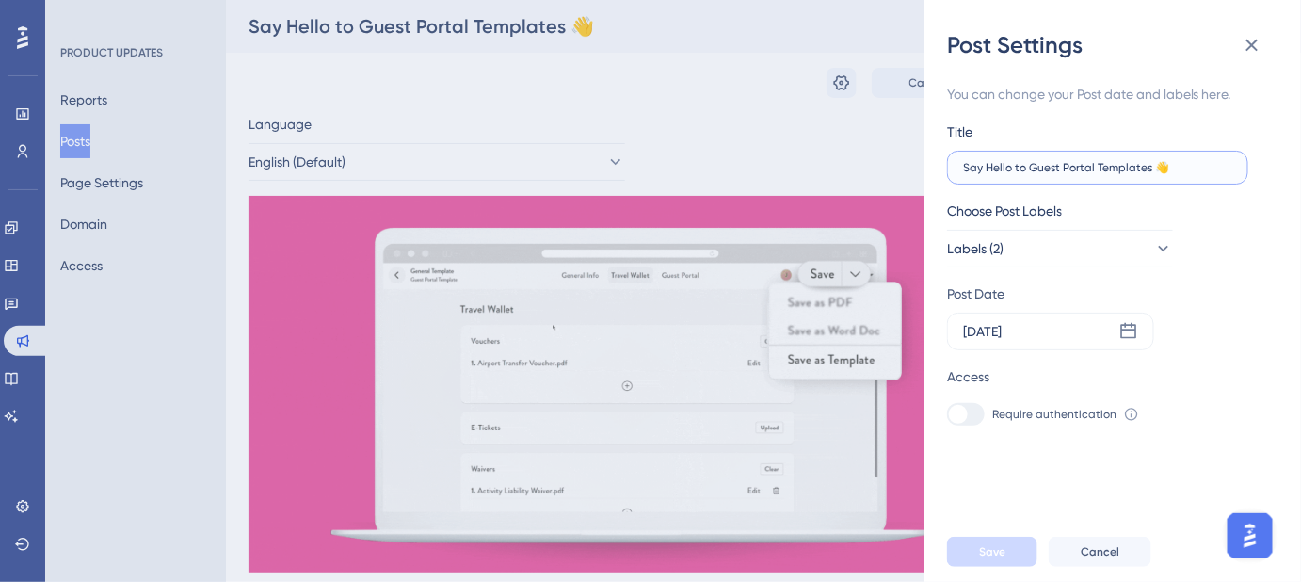
click at [949, 171] on label "Say Hello to Guest Portal Templates 👋" at bounding box center [1097, 168] width 301 height 34
paste input "Introducing"
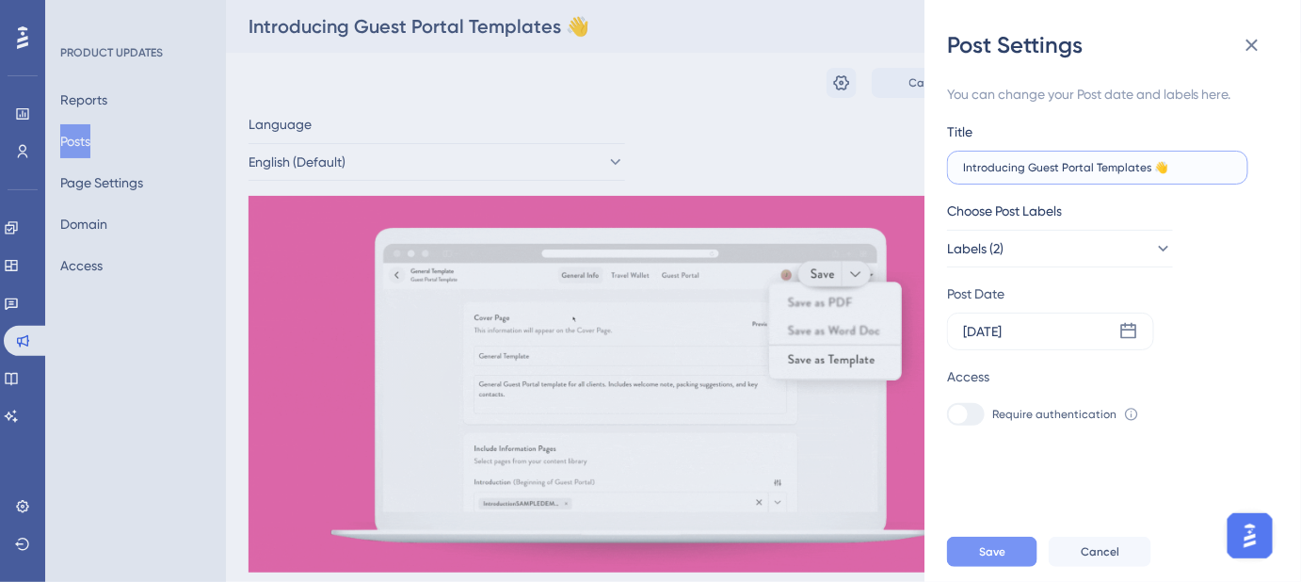
type input "Introducing Guest Portal Templates 👋"
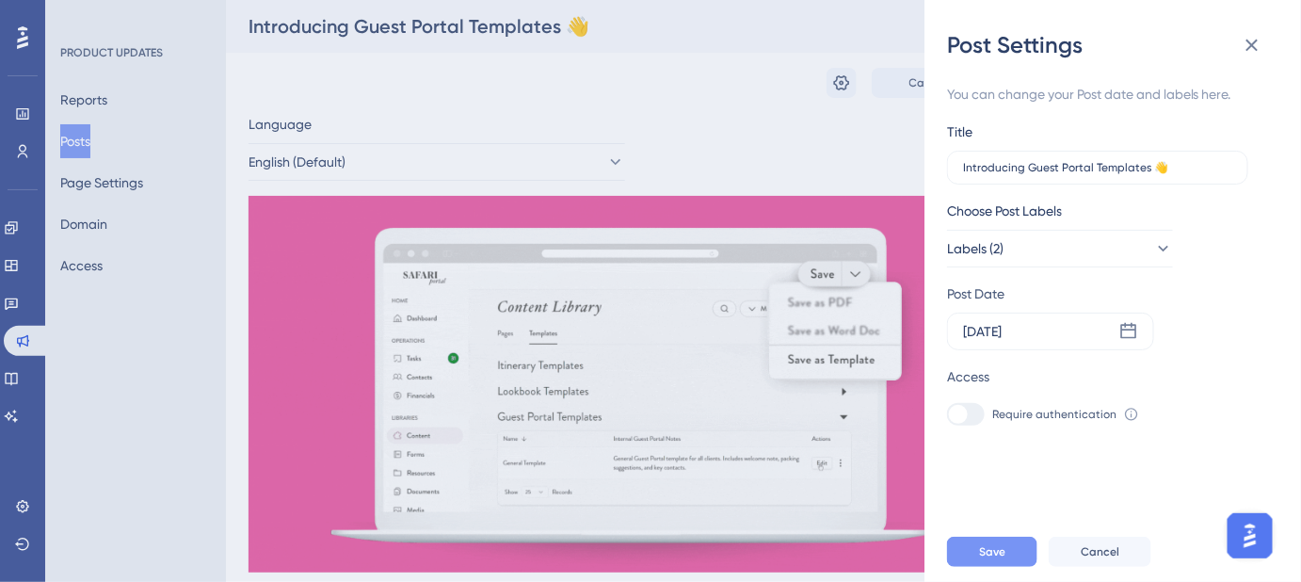
click at [994, 559] on span "Save" at bounding box center [992, 551] width 26 height 15
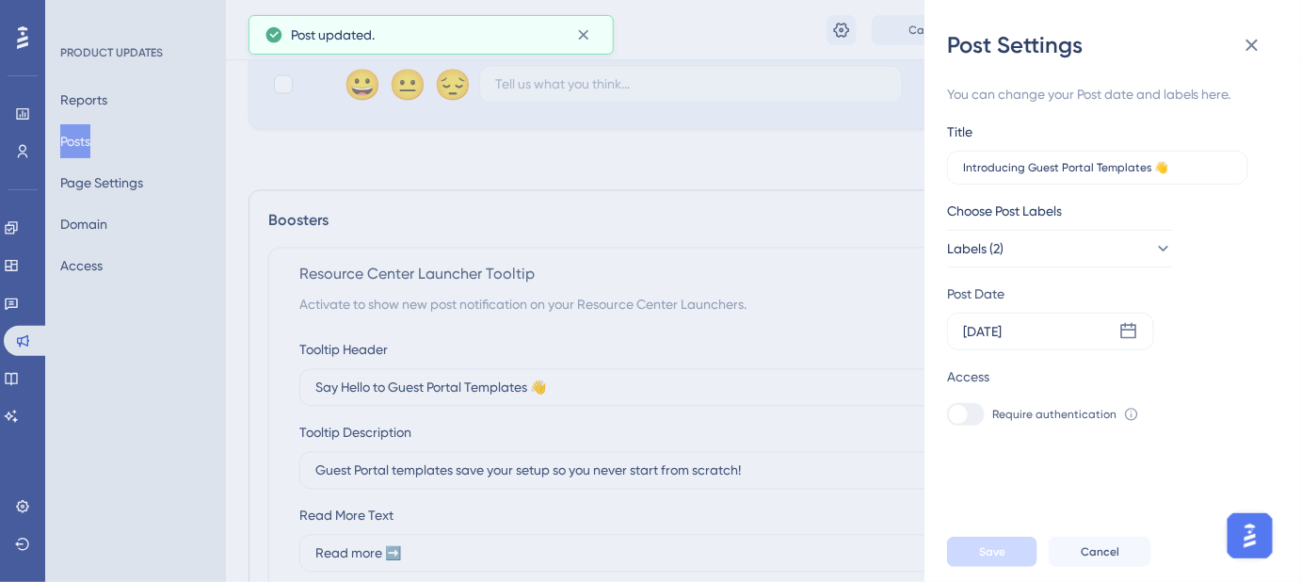
scroll to position [1283, 0]
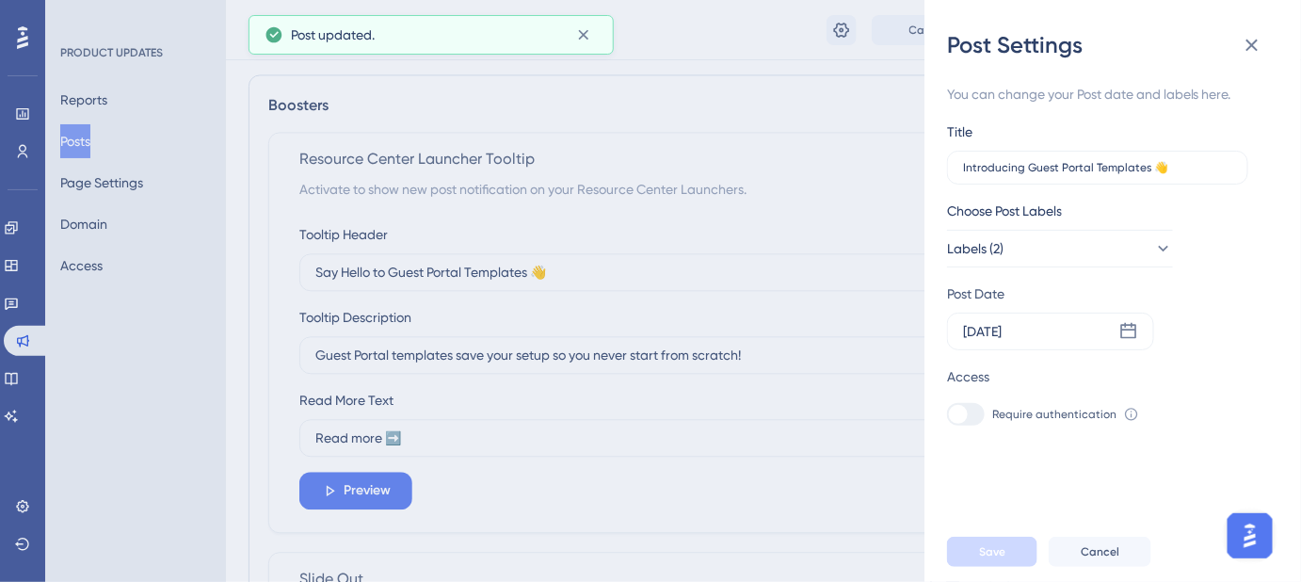
click at [530, 271] on div "Post Settings You can change your Post date and labels here. Title Introducing …" at bounding box center [650, 291] width 1301 height 582
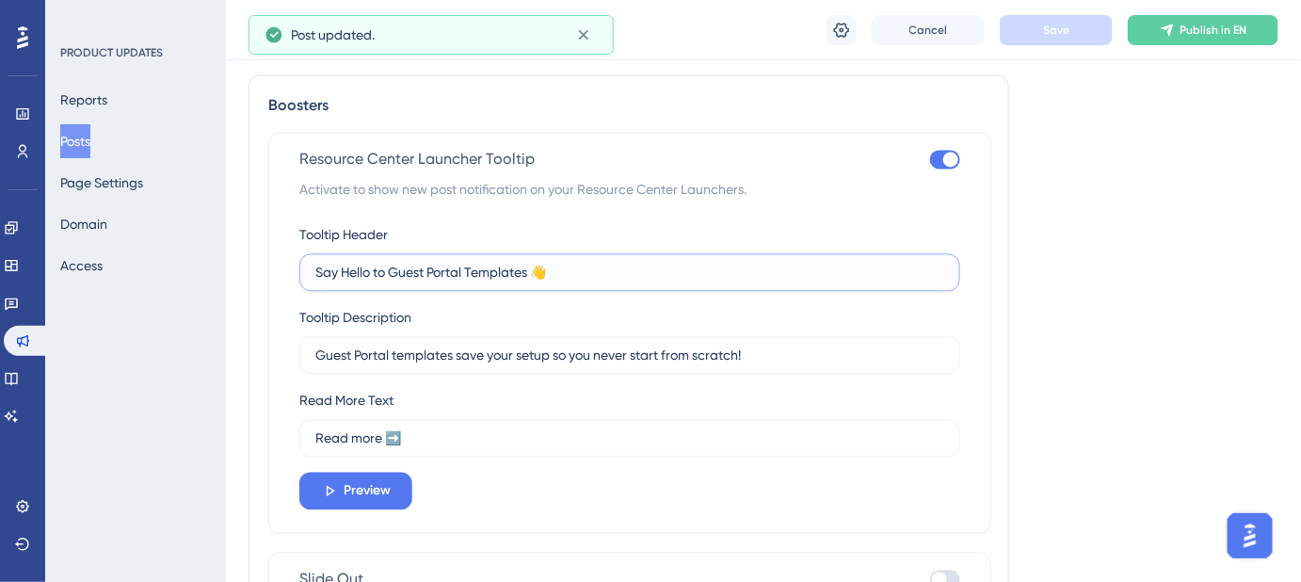
drag, startPoint x: 529, startPoint y: 271, endPoint x: 293, endPoint y: 275, distance: 236.3
click at [296, 277] on div "Resource Center Launcher Tooltip Activate to show new post notification on your…" at bounding box center [629, 332] width 723 height 401
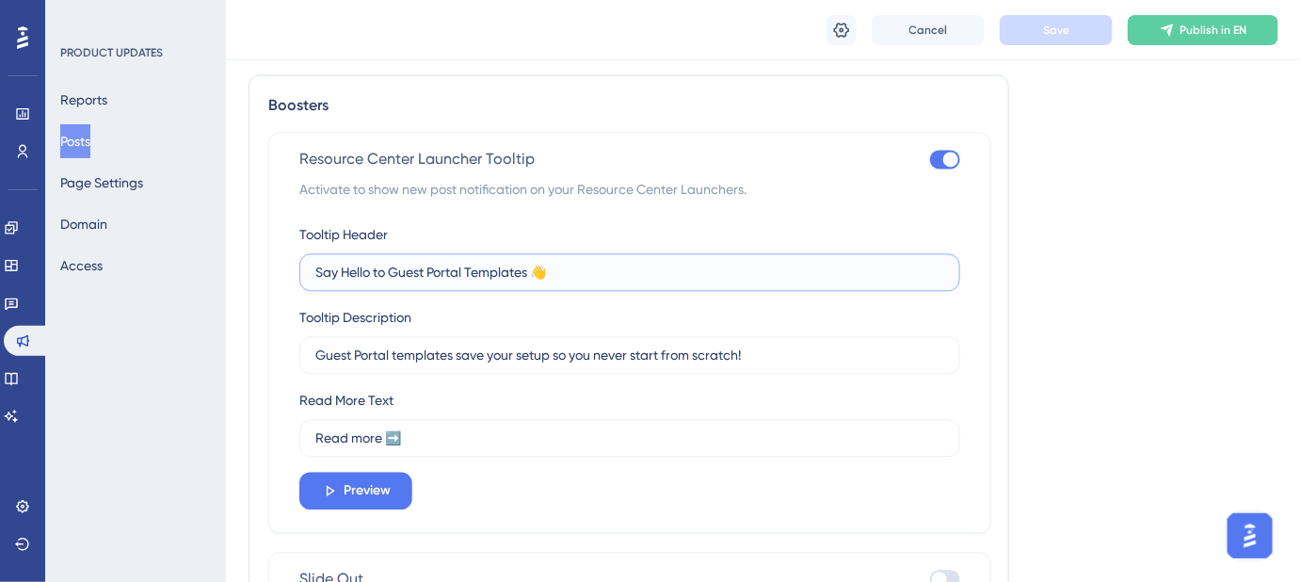
paste input "Introducing"
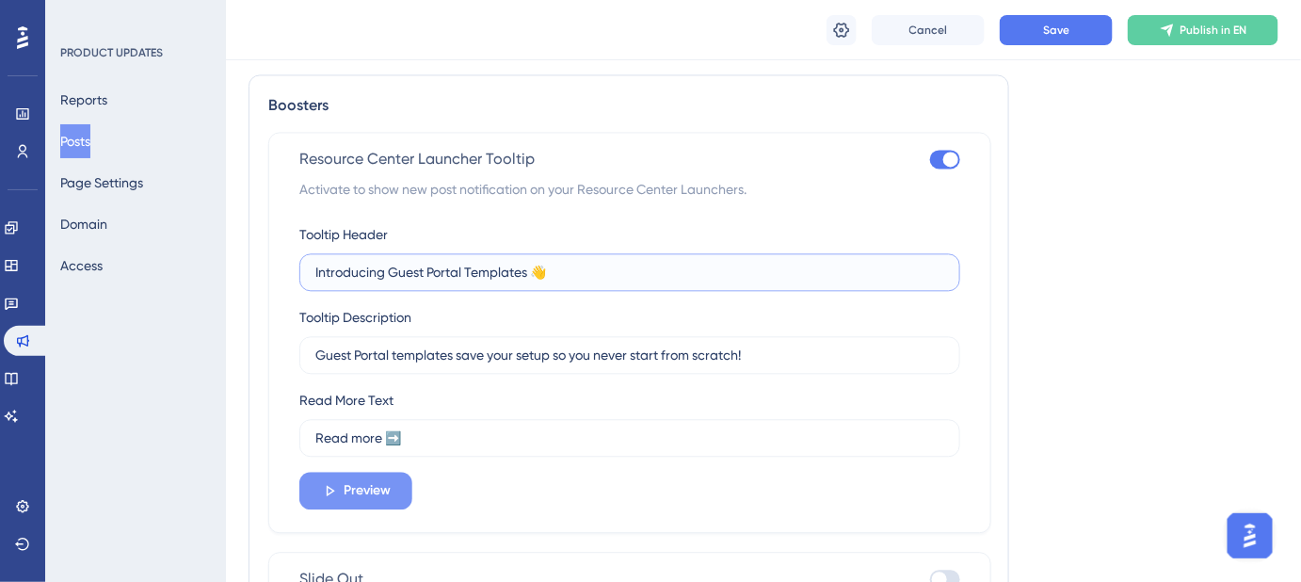
type input "Introducing Guest Portal Templates 👋"
click at [377, 489] on span "Preview" at bounding box center [367, 490] width 47 height 23
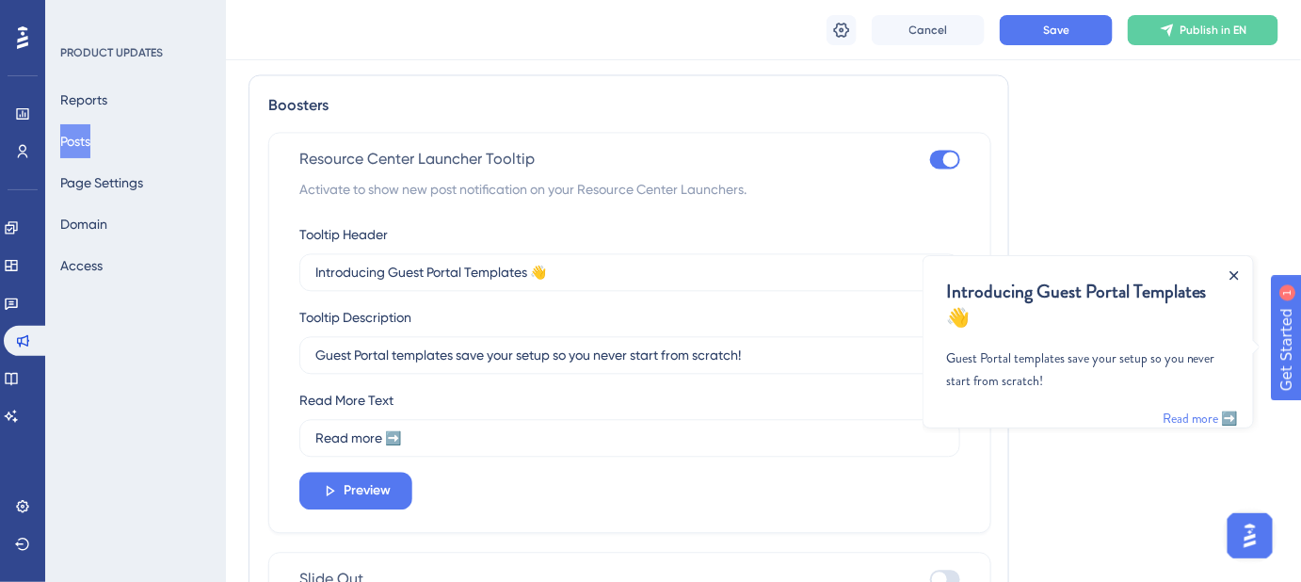
click at [1230, 272] on icon "Close Announcement" at bounding box center [1233, 274] width 9 height 9
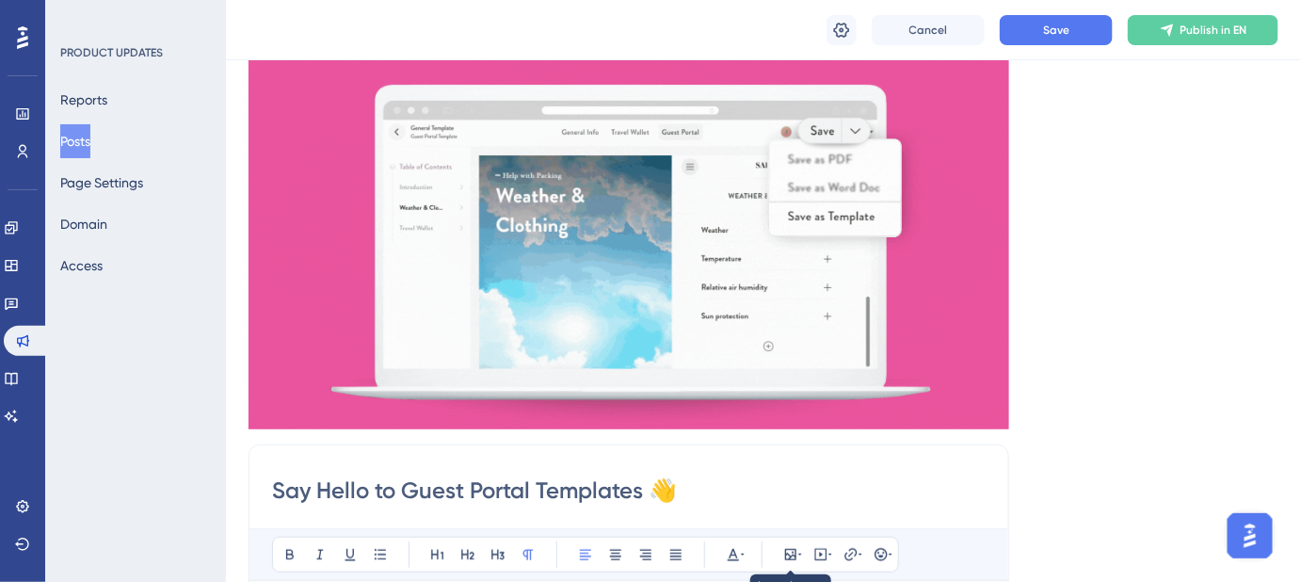
scroll to position [427, 0]
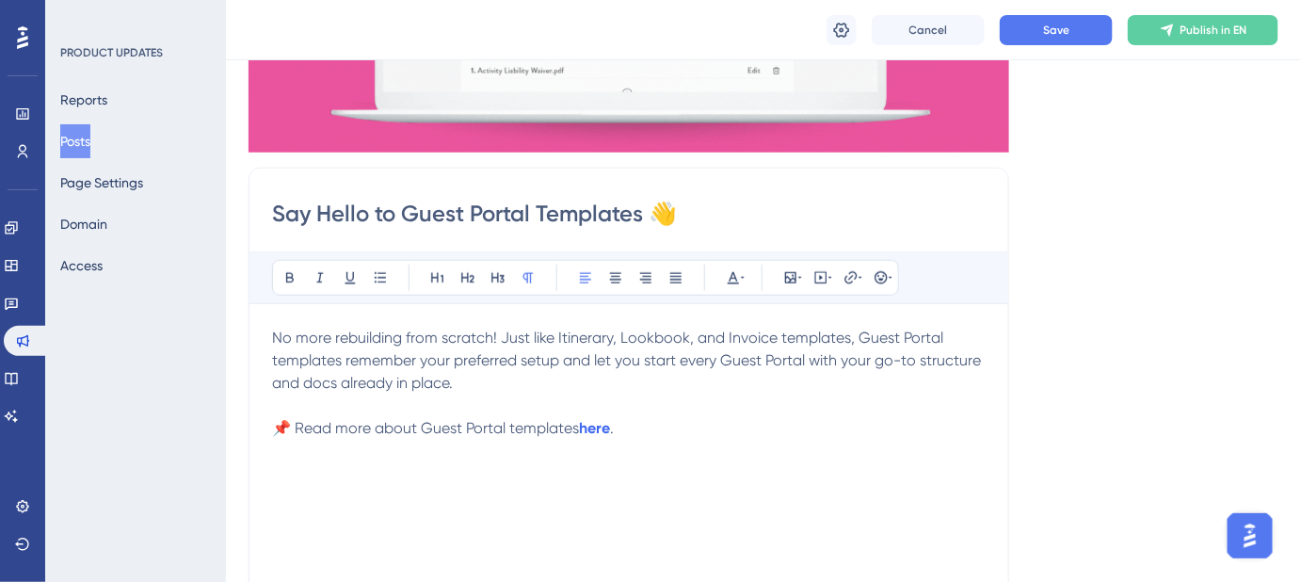
drag, startPoint x: 683, startPoint y: 210, endPoint x: 268, endPoint y: 213, distance: 414.3
click at [268, 213] on div "Say Hello to Guest Portal Templates 👋 Bold Italic Underline Bullet Point Headin…" at bounding box center [629, 466] width 761 height 597
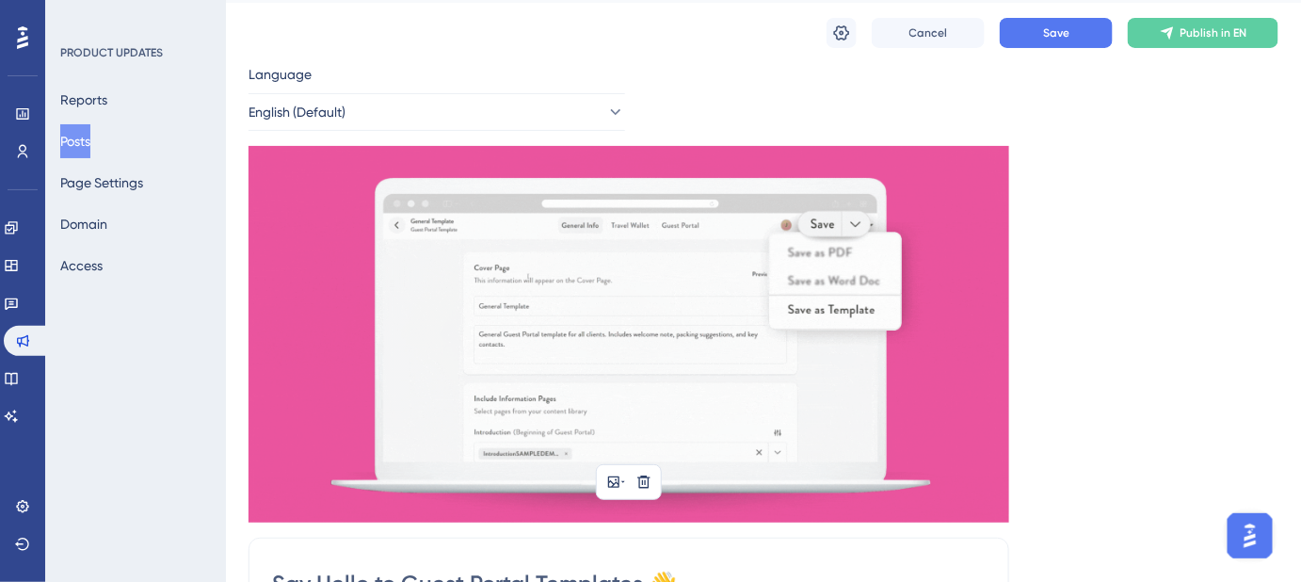
scroll to position [0, 0]
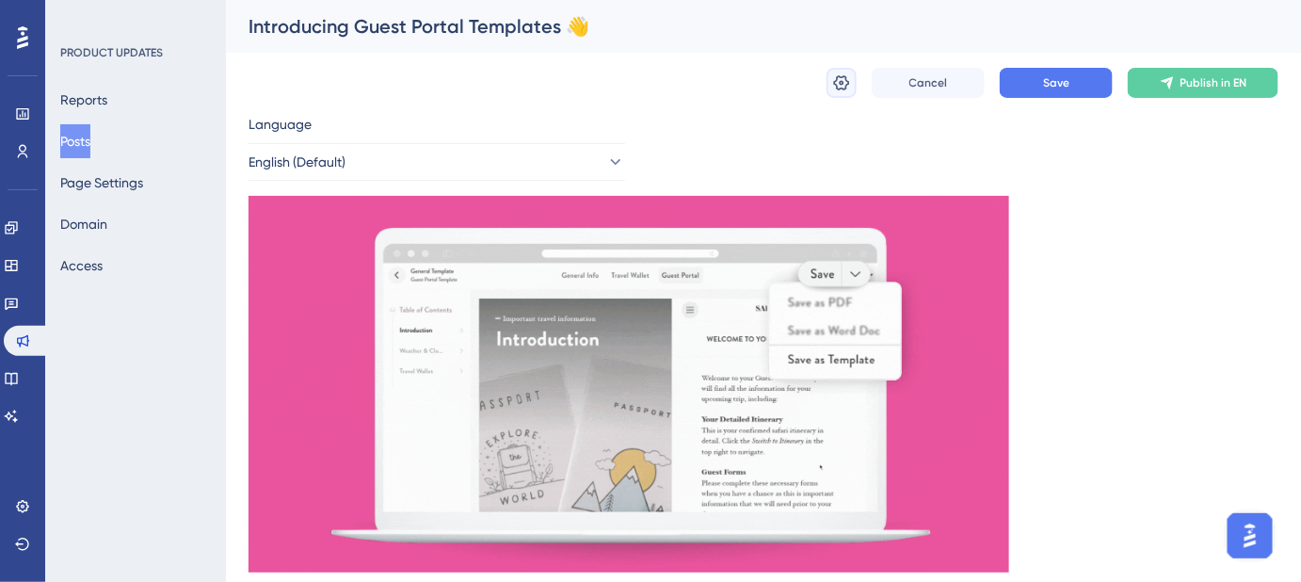
click at [837, 79] on icon at bounding box center [842, 82] width 16 height 15
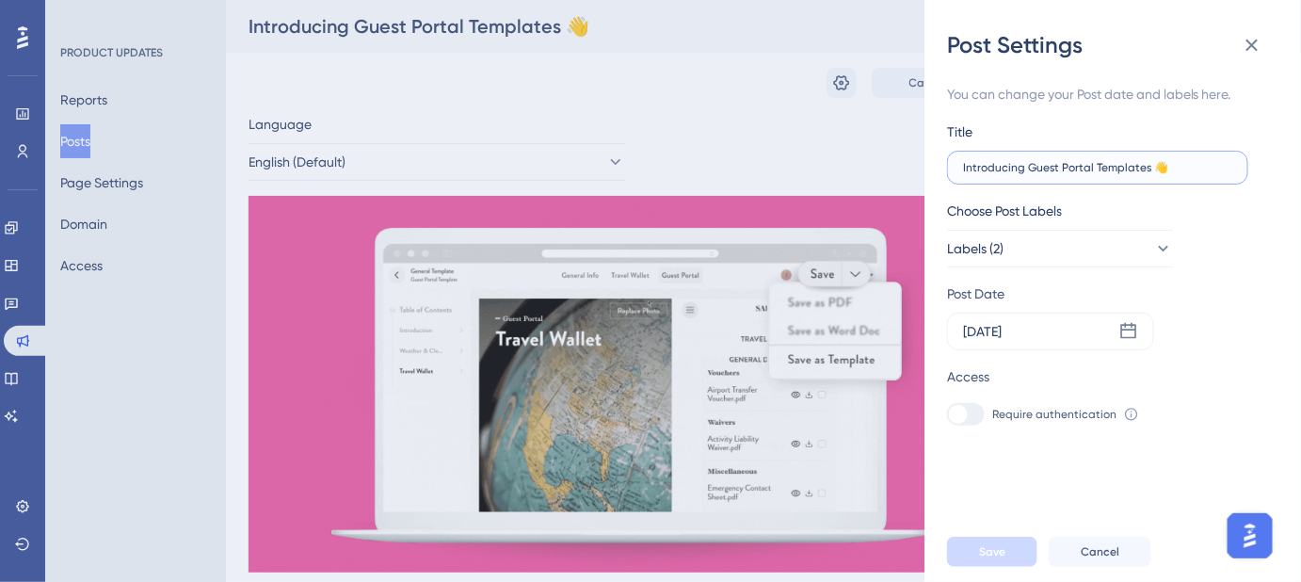
drag, startPoint x: 1012, startPoint y: 170, endPoint x: 944, endPoint y: 170, distance: 67.8
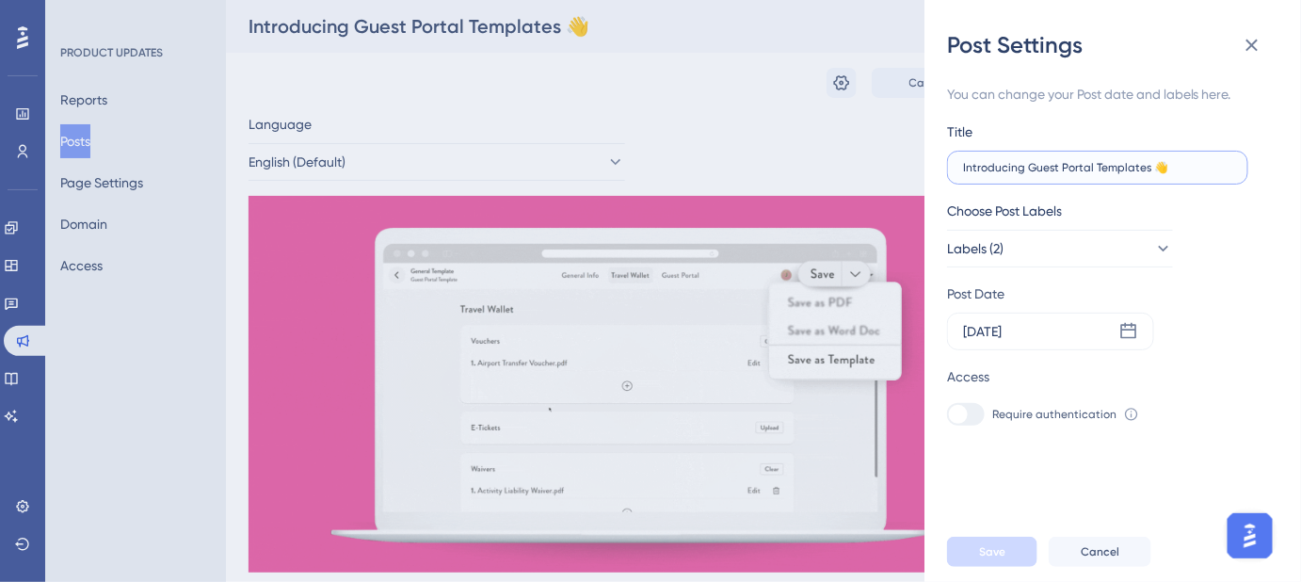
click at [944, 170] on div "Post Settings You can change your Post date and labels here. Title Introducing …" at bounding box center [1113, 291] width 377 height 582
paste input "Say Hello to"
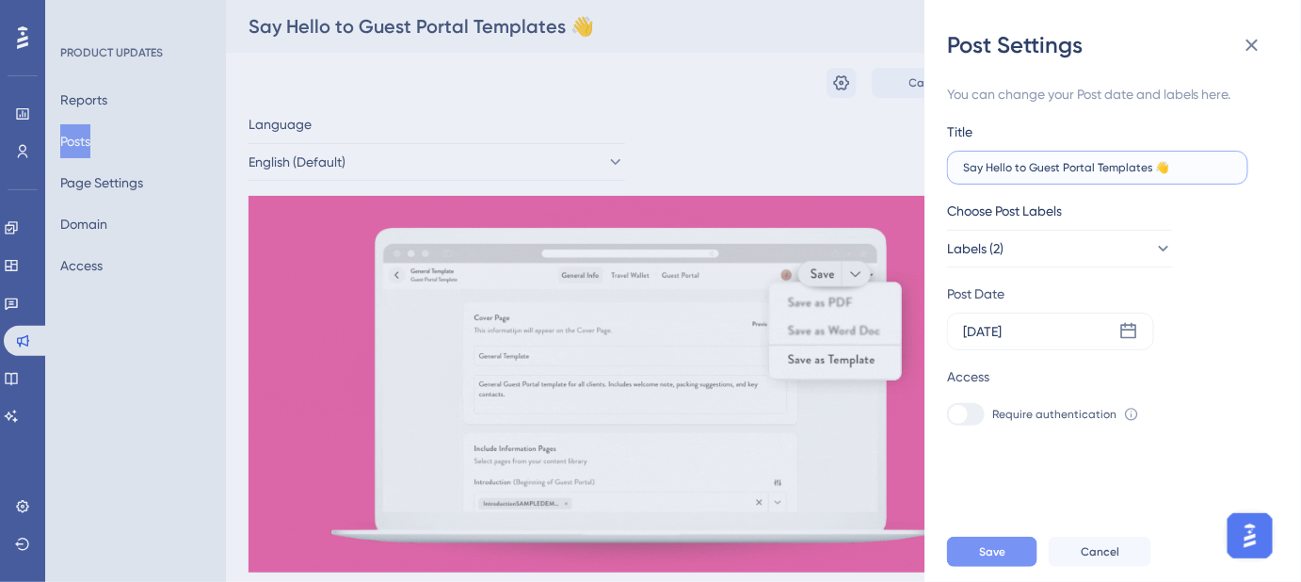
type input "Say Hello to Guest Portal Templates 👋"
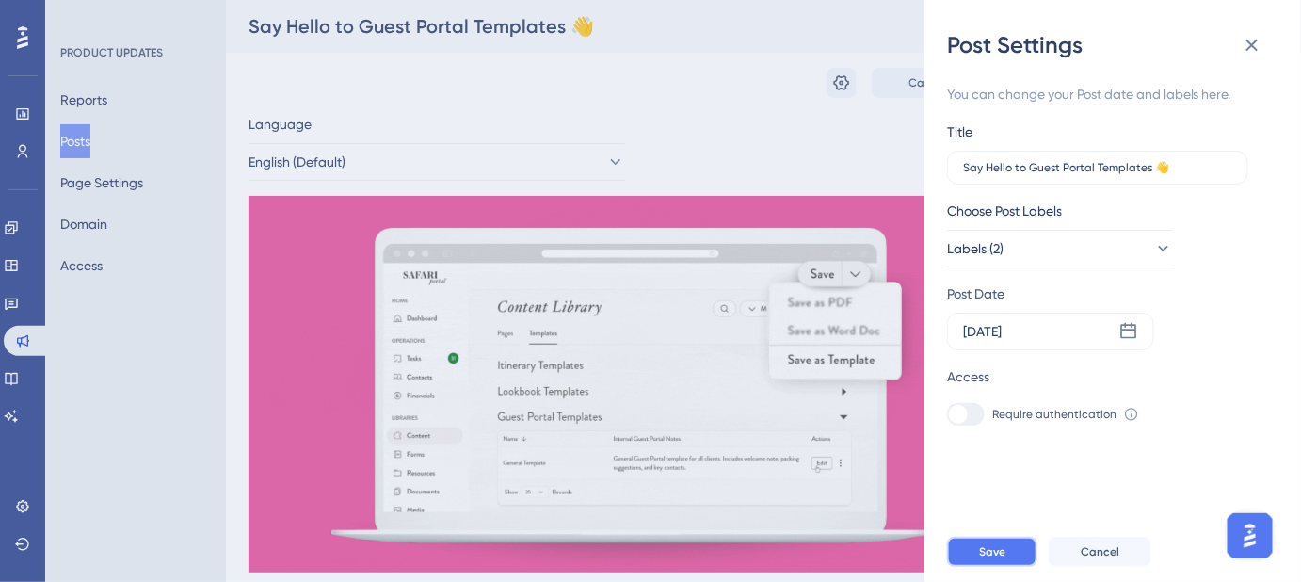
click at [1006, 561] on button "Save" at bounding box center [992, 552] width 90 height 30
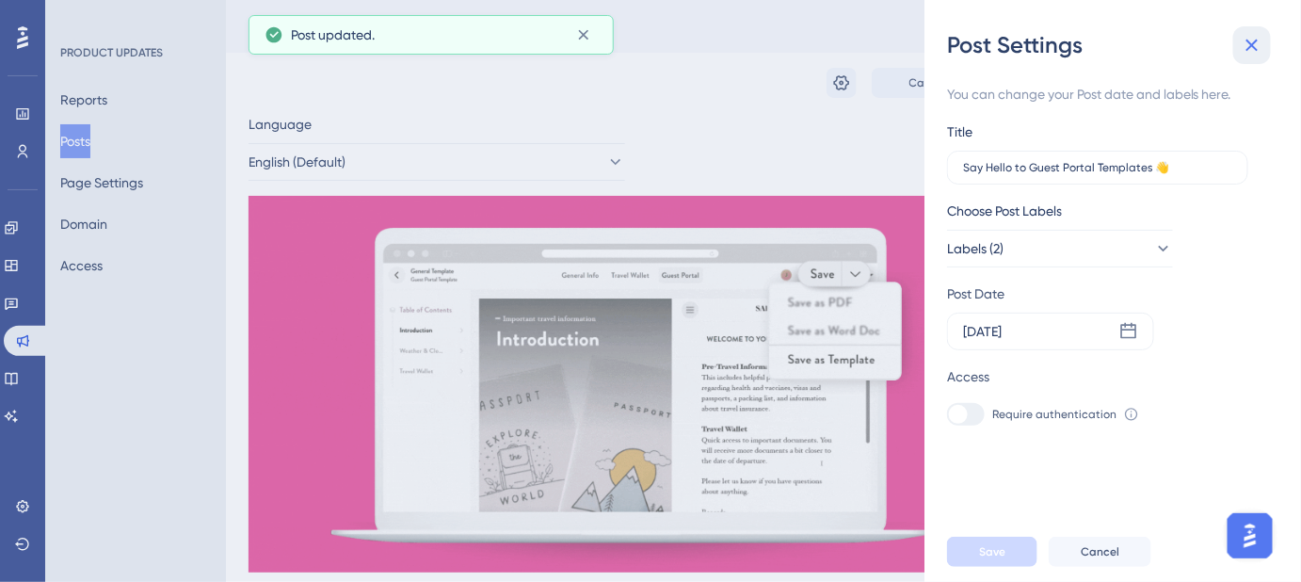
click at [1250, 44] on icon at bounding box center [1252, 45] width 23 height 23
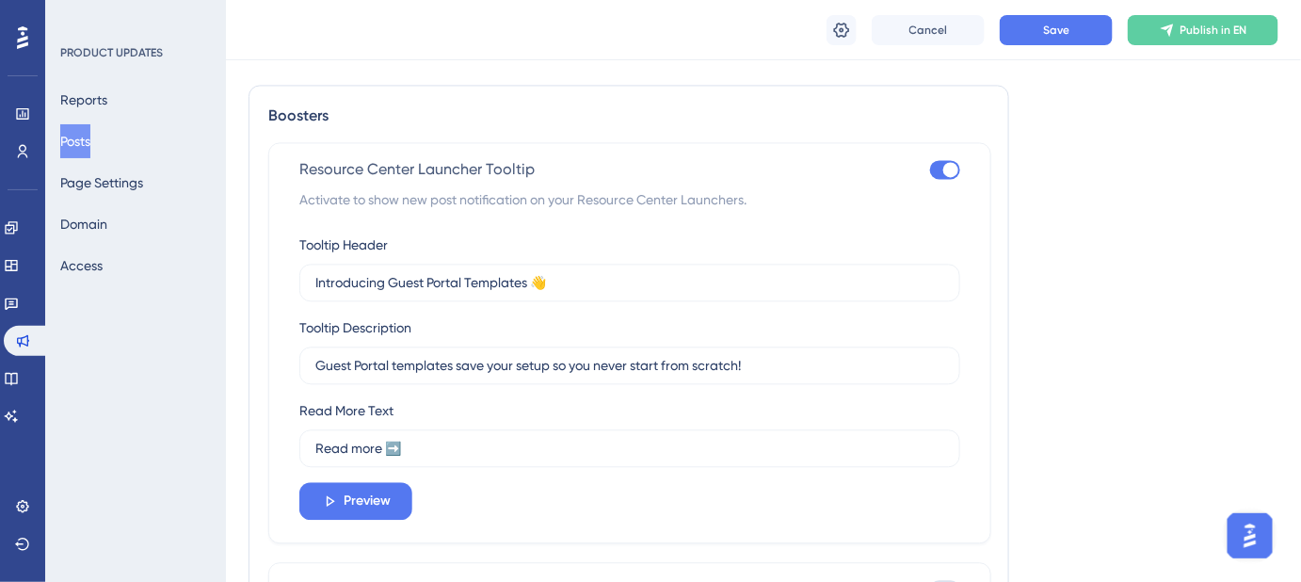
scroll to position [1283, 0]
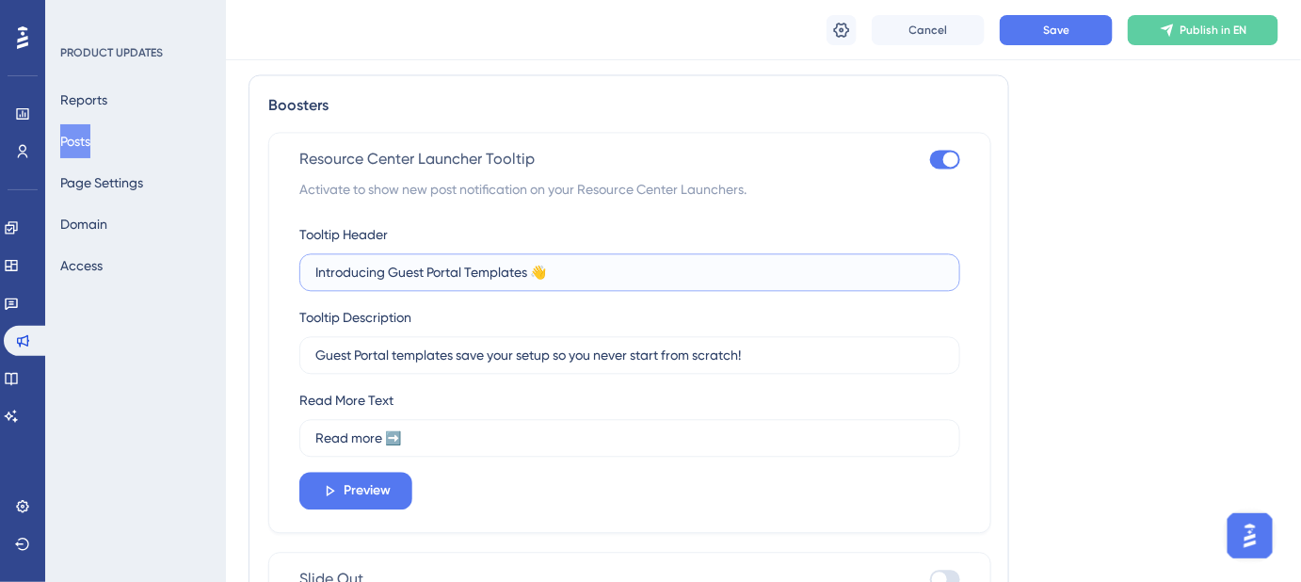
drag, startPoint x: 558, startPoint y: 265, endPoint x: 290, endPoint y: 268, distance: 268.3
click at [292, 270] on div "Resource Center Launcher Tooltip Activate to show new post notification on your…" at bounding box center [629, 332] width 723 height 401
paste input "Say Hello to"
drag, startPoint x: 338, startPoint y: 268, endPoint x: 246, endPoint y: 268, distance: 92.3
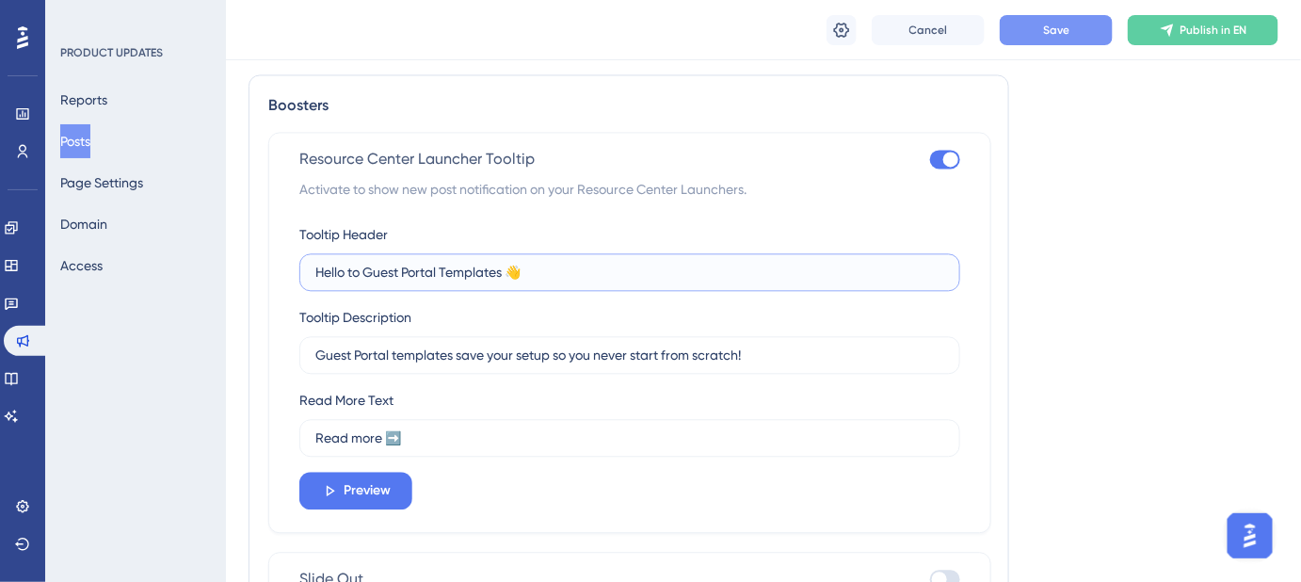
type input "Hello to Guest Portal Templates 👋"
click at [1054, 32] on span "Save" at bounding box center [1056, 30] width 26 height 15
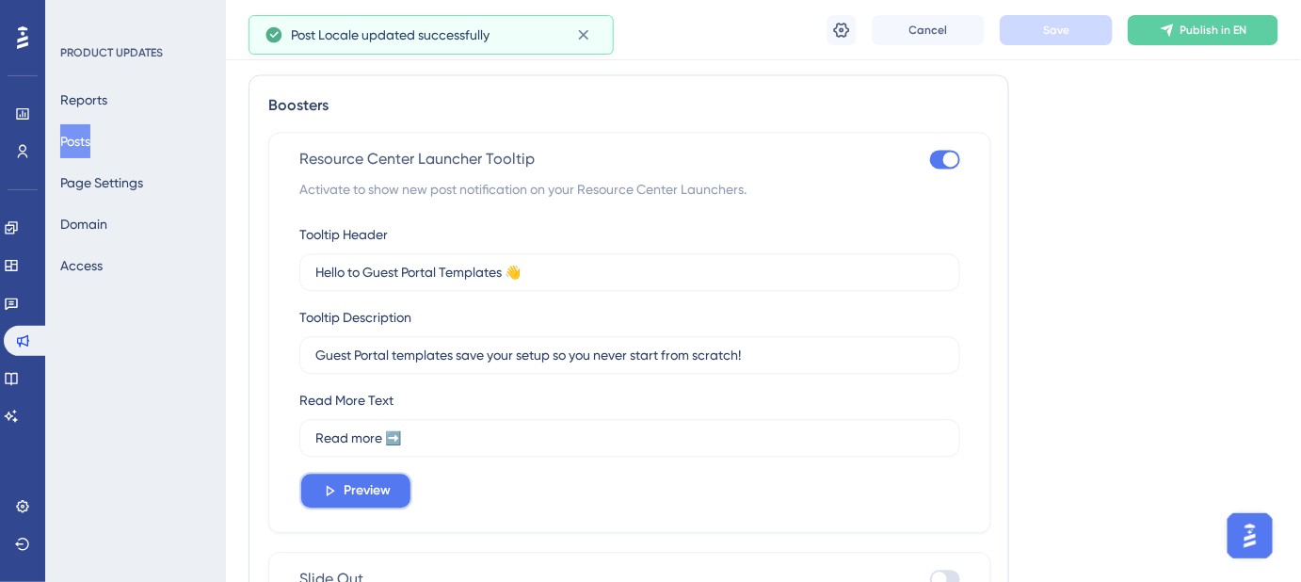
click at [378, 479] on span "Preview" at bounding box center [367, 490] width 47 height 23
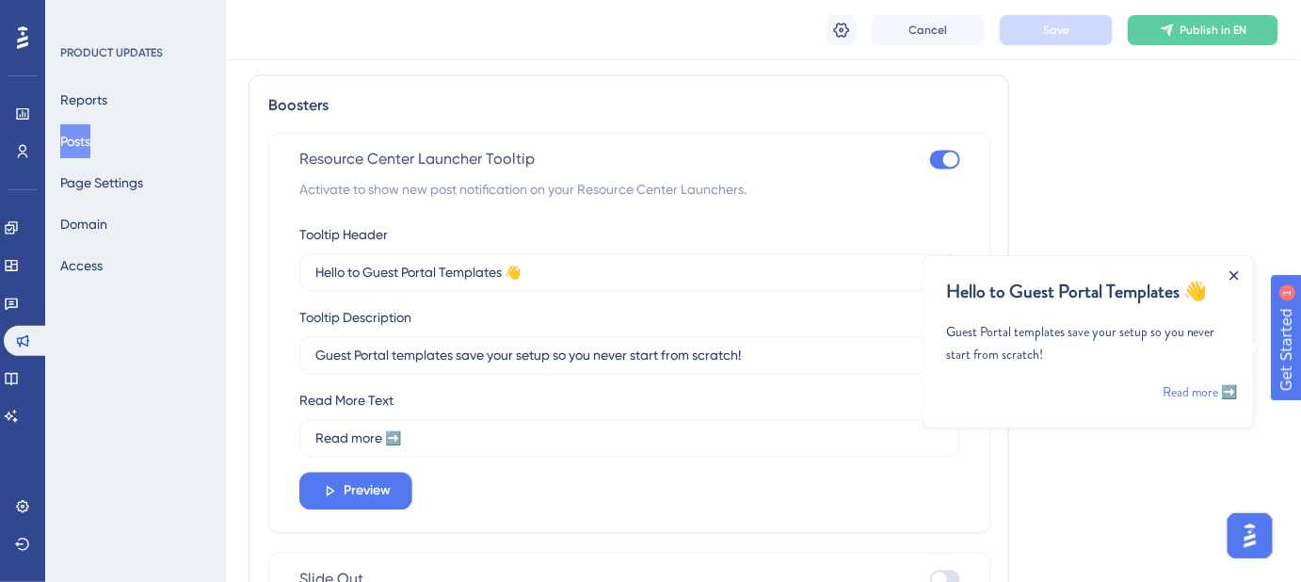
click at [1232, 270] on icon "Close Announcement" at bounding box center [1233, 274] width 9 height 9
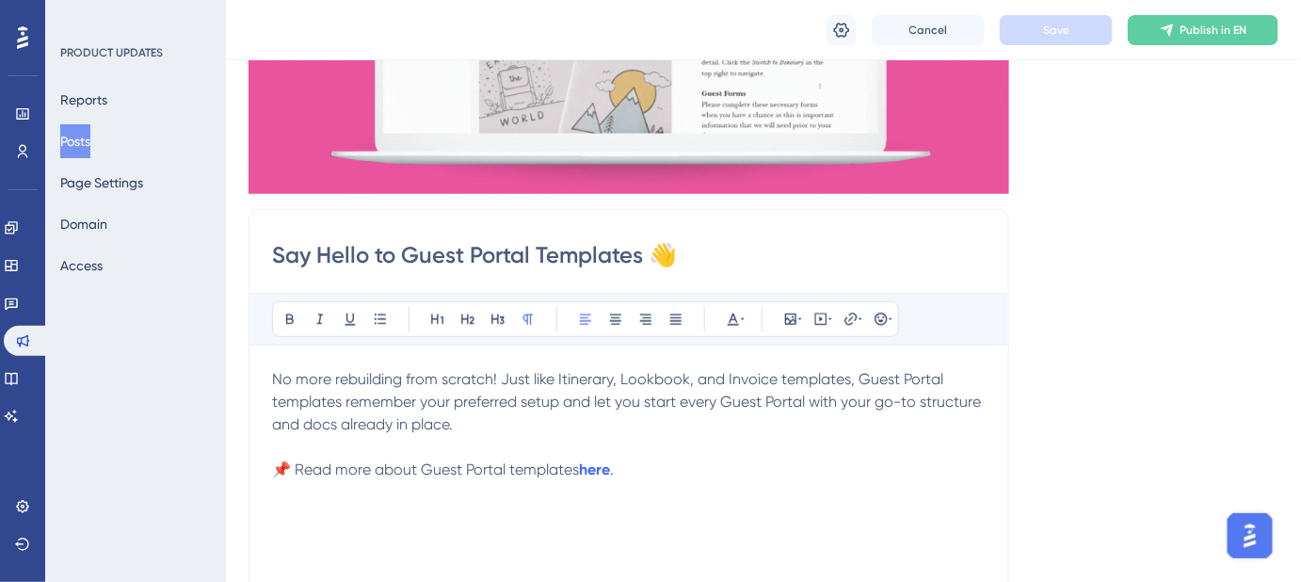
scroll to position [427, 0]
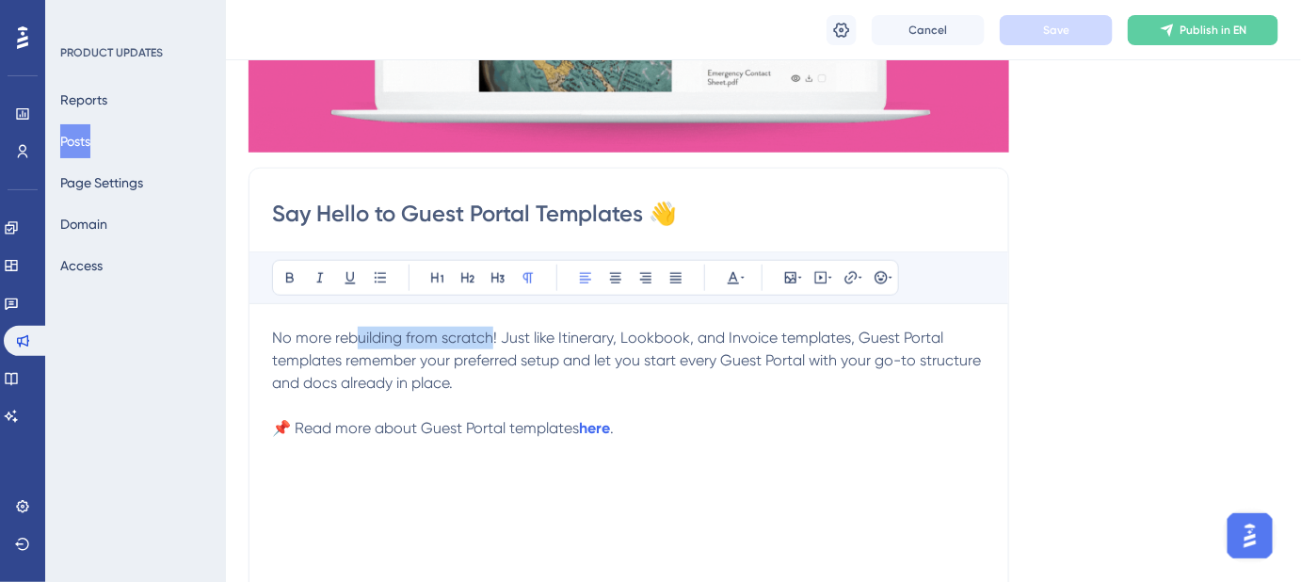
drag, startPoint x: 491, startPoint y: 333, endPoint x: 354, endPoint y: 338, distance: 136.6
click at [354, 338] on span "No more rebuilding from scratch! Just like Itinerary, Lookbook, and Invoice tem…" at bounding box center [628, 360] width 713 height 63
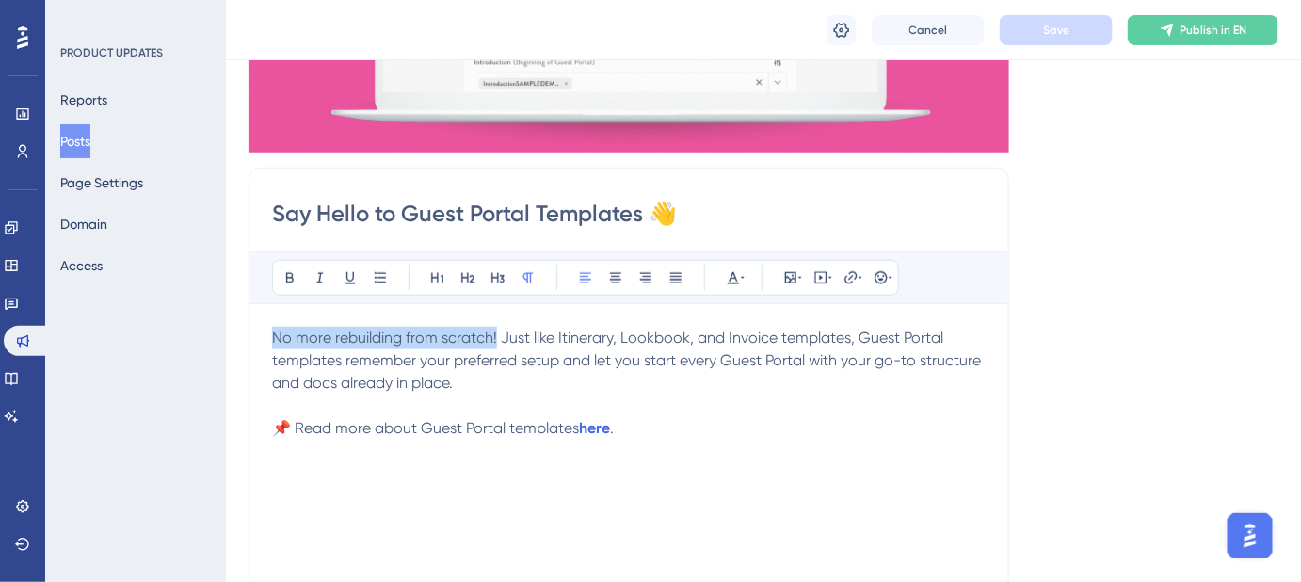
drag, startPoint x: 495, startPoint y: 334, endPoint x: 269, endPoint y: 334, distance: 226.0
click at [269, 334] on div "Say Hello to Guest Portal Templates 👋 Bold Italic Underline Bullet Point Headin…" at bounding box center [629, 466] width 761 height 597
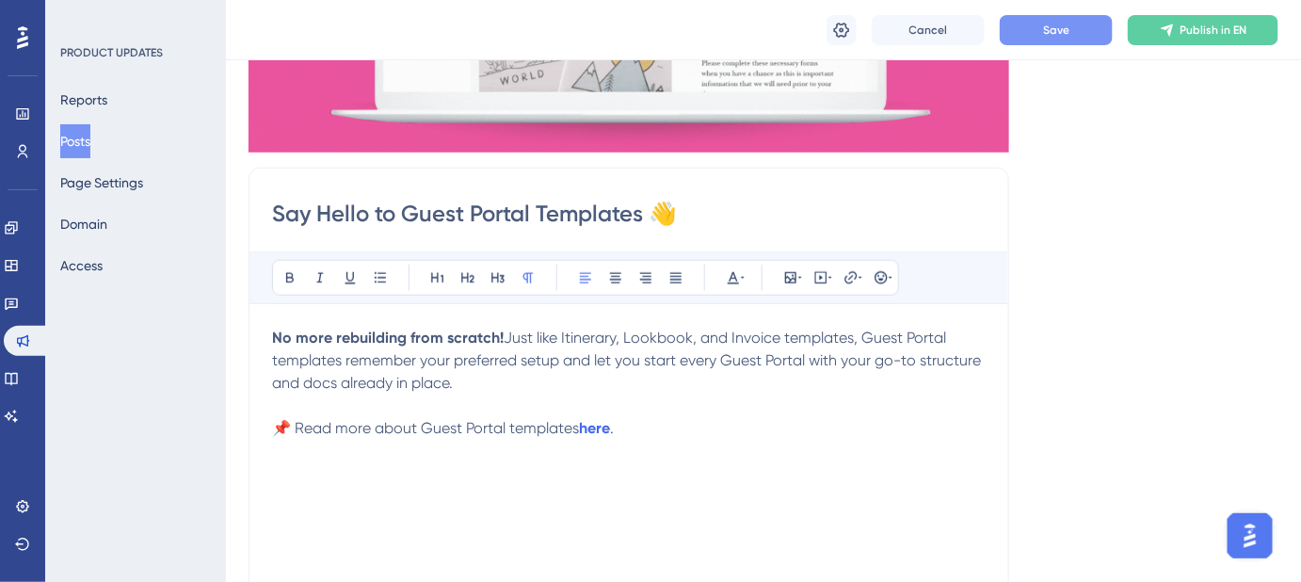
click at [774, 434] on p "📌 Read more about Guest Portal templates here ." at bounding box center [629, 428] width 714 height 23
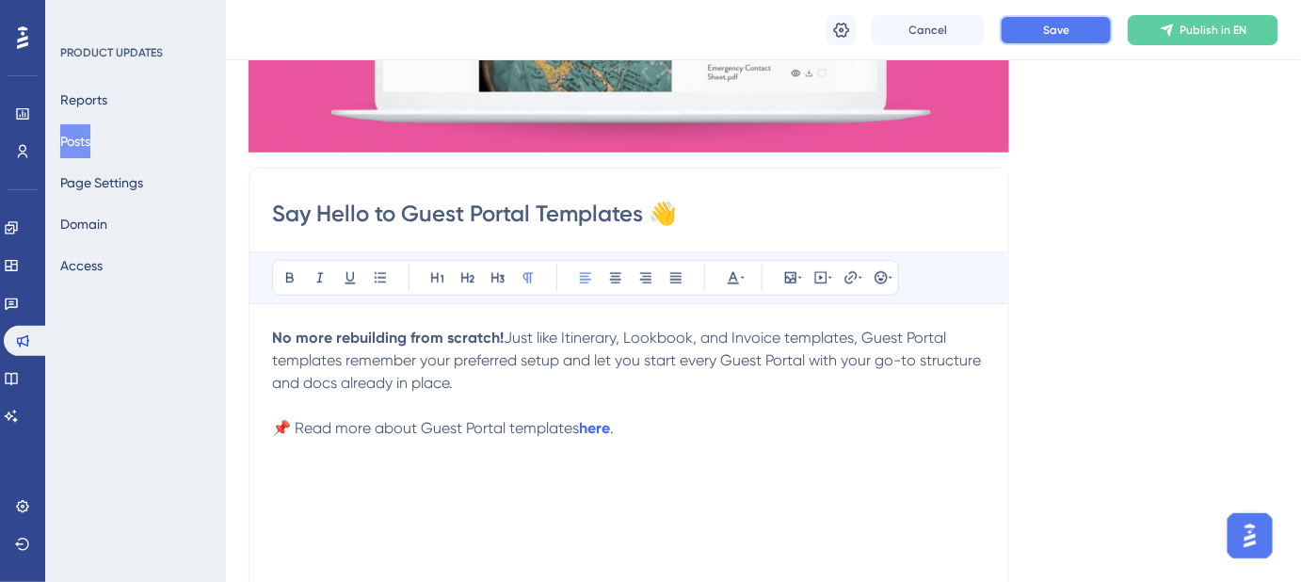
click at [1060, 24] on span "Save" at bounding box center [1056, 30] width 26 height 15
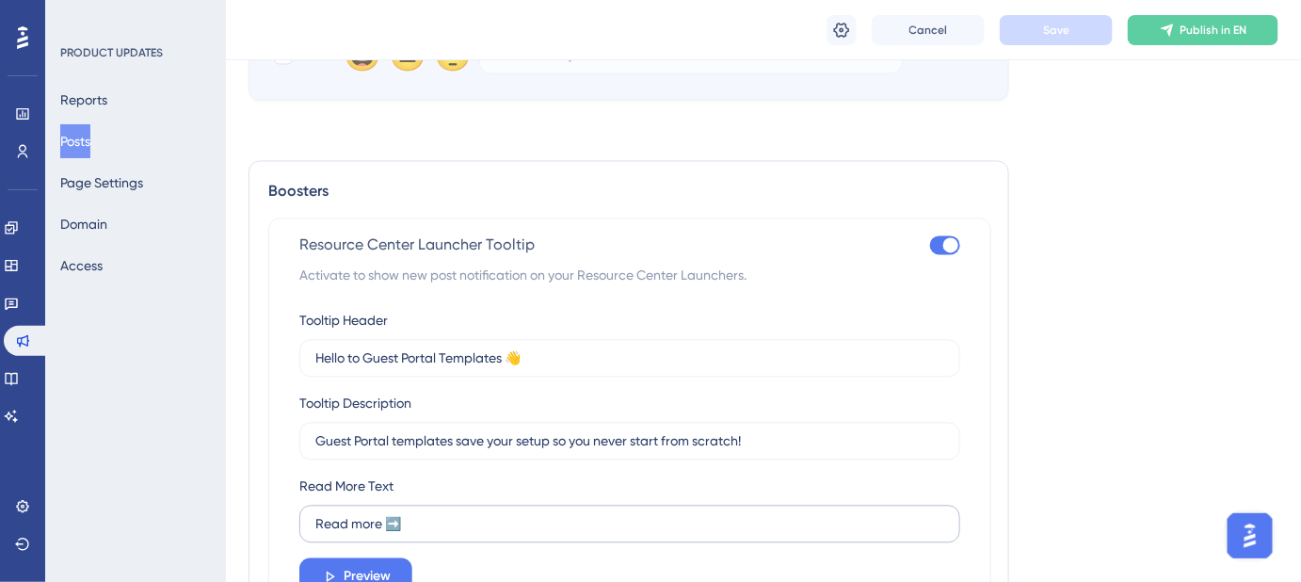
scroll to position [1369, 0]
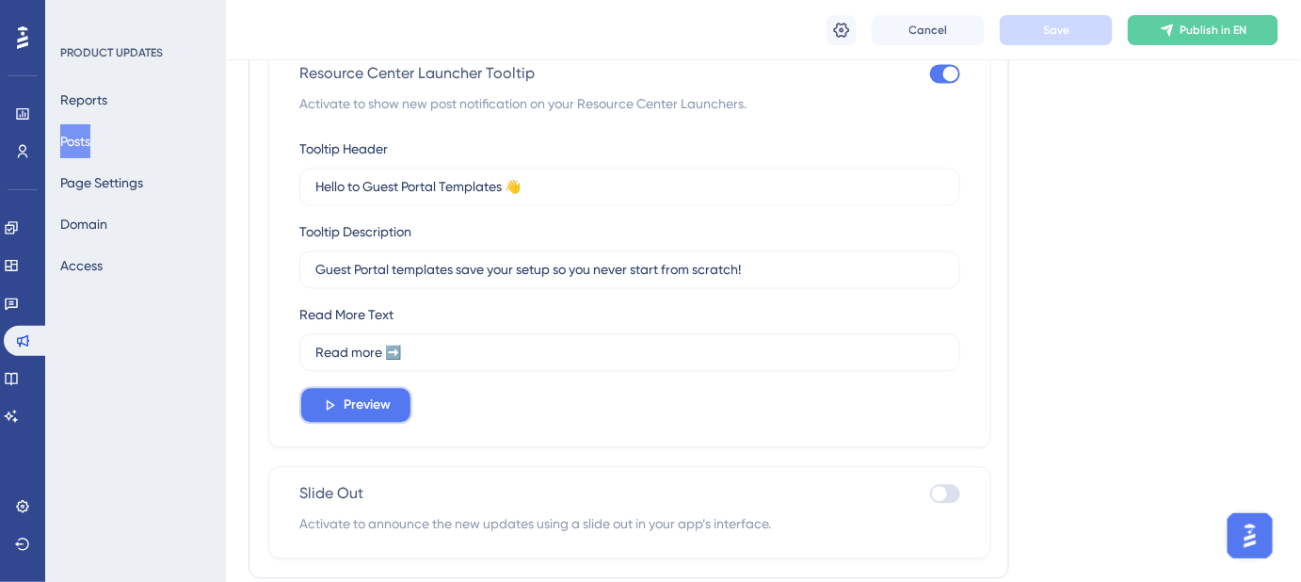
click at [344, 402] on span "Preview" at bounding box center [367, 405] width 47 height 23
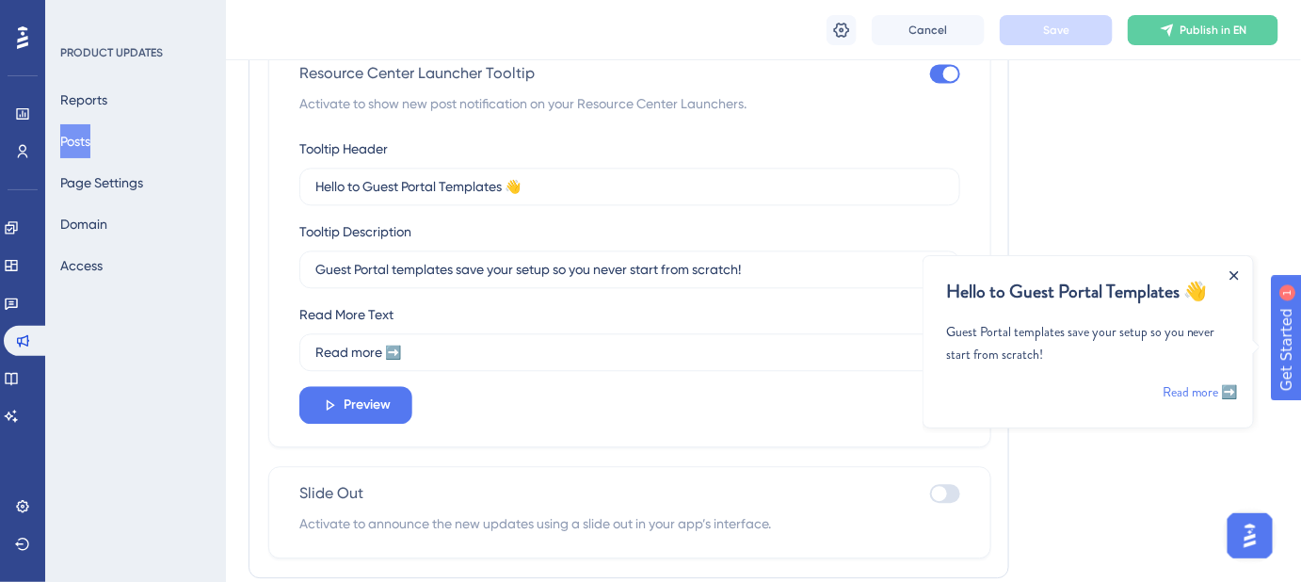
click at [1232, 272] on icon "Close Announcement" at bounding box center [1234, 274] width 8 height 8
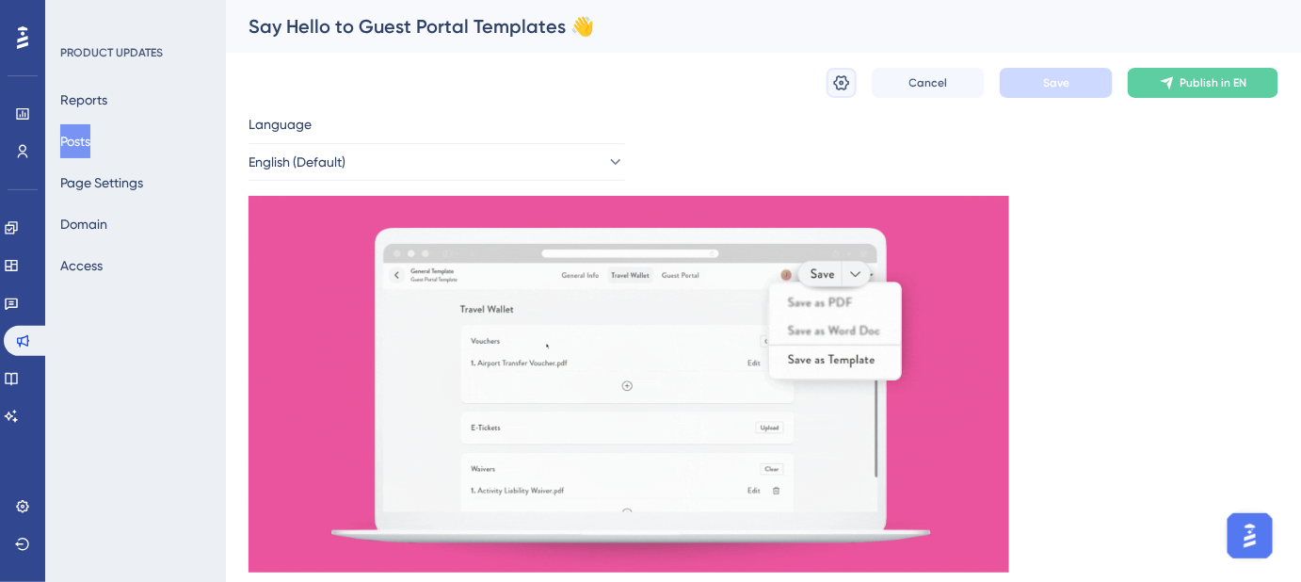
click at [846, 90] on icon at bounding box center [841, 82] width 19 height 19
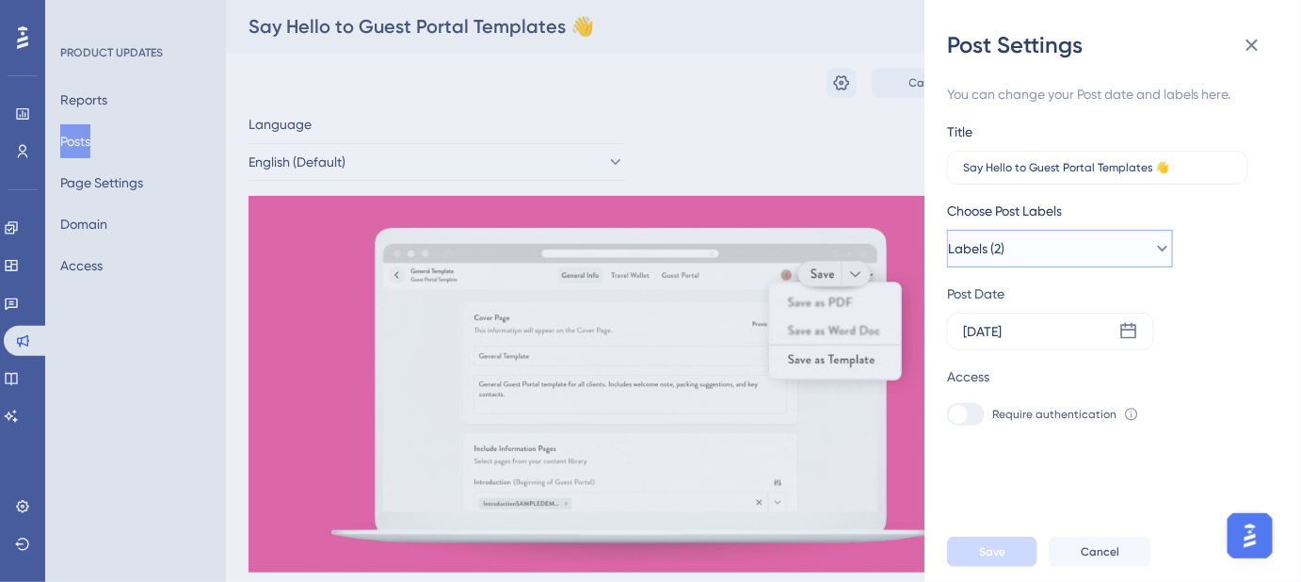
click at [1153, 244] on icon at bounding box center [1162, 248] width 19 height 19
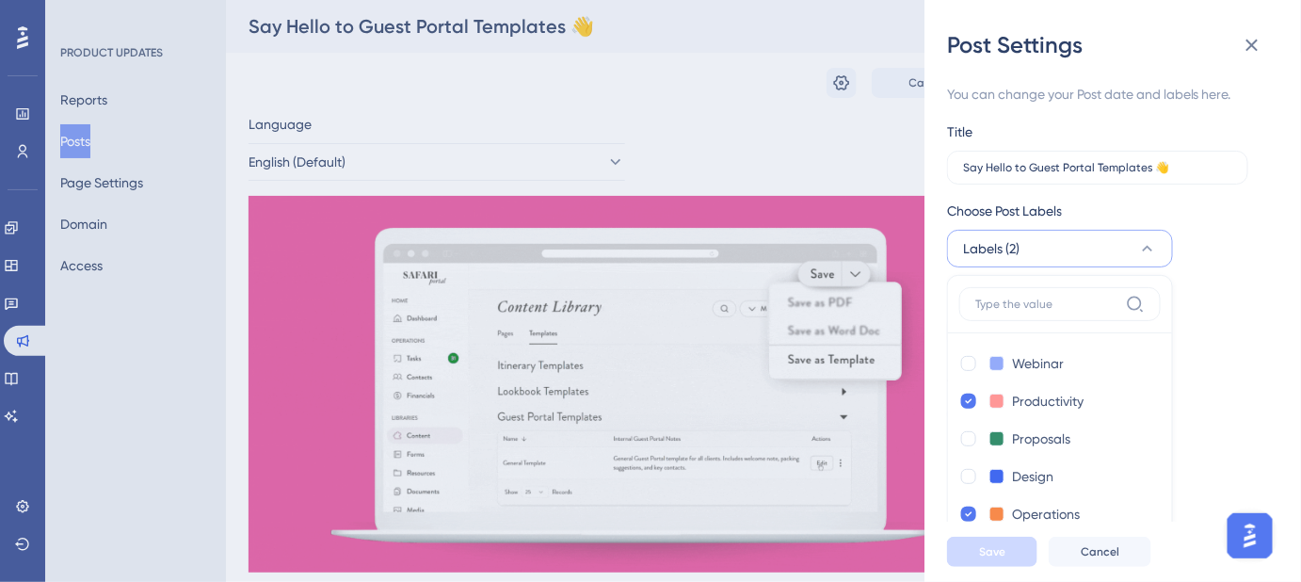
scroll to position [47, 0]
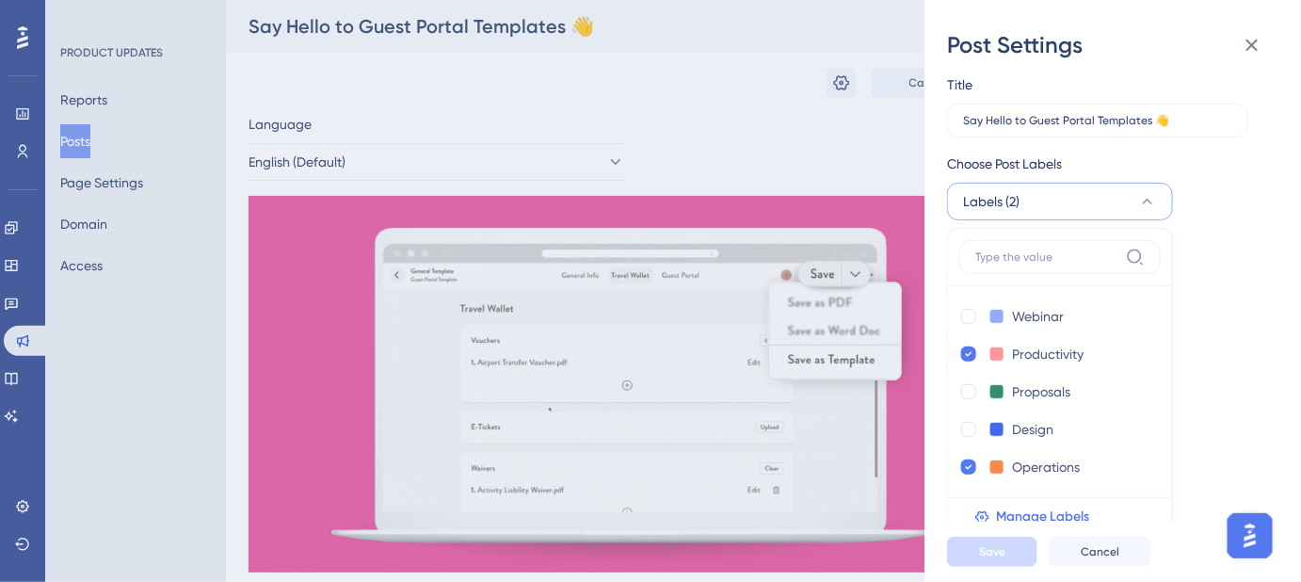
click at [1150, 195] on icon at bounding box center [1147, 201] width 19 height 19
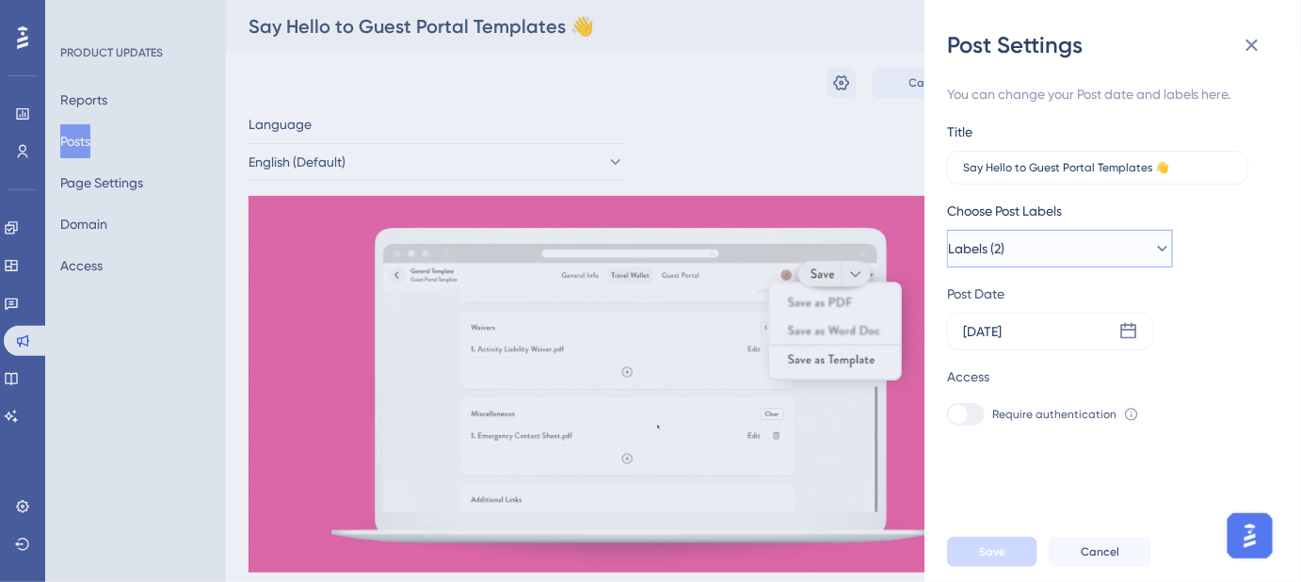
scroll to position [0, 0]
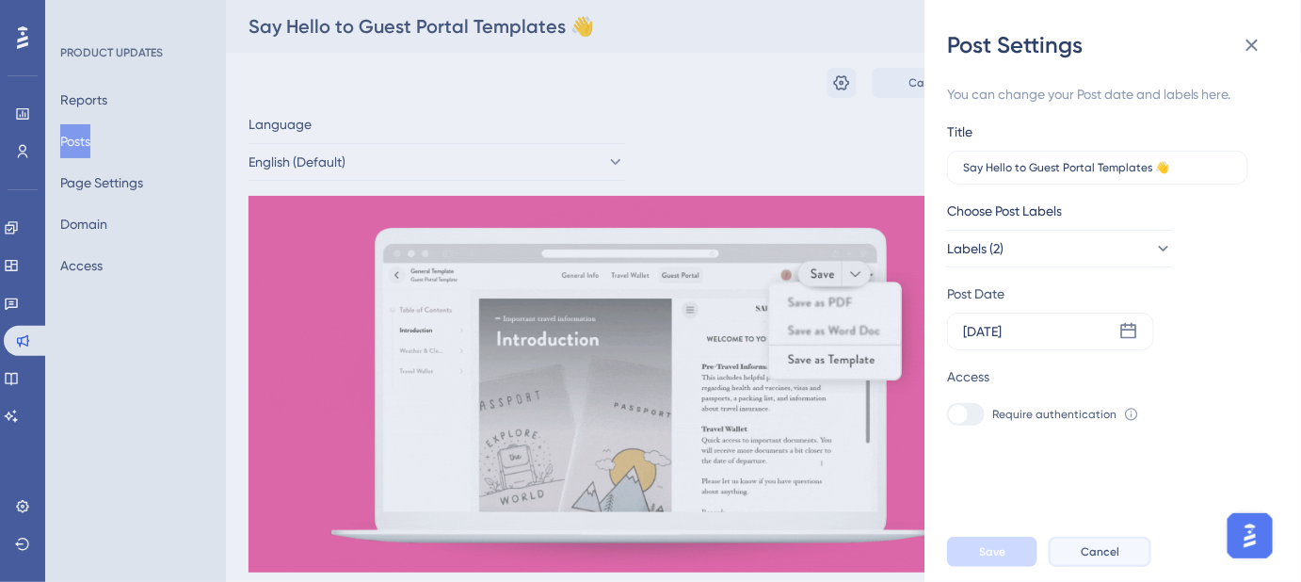
click at [1100, 559] on span "Cancel" at bounding box center [1100, 551] width 39 height 15
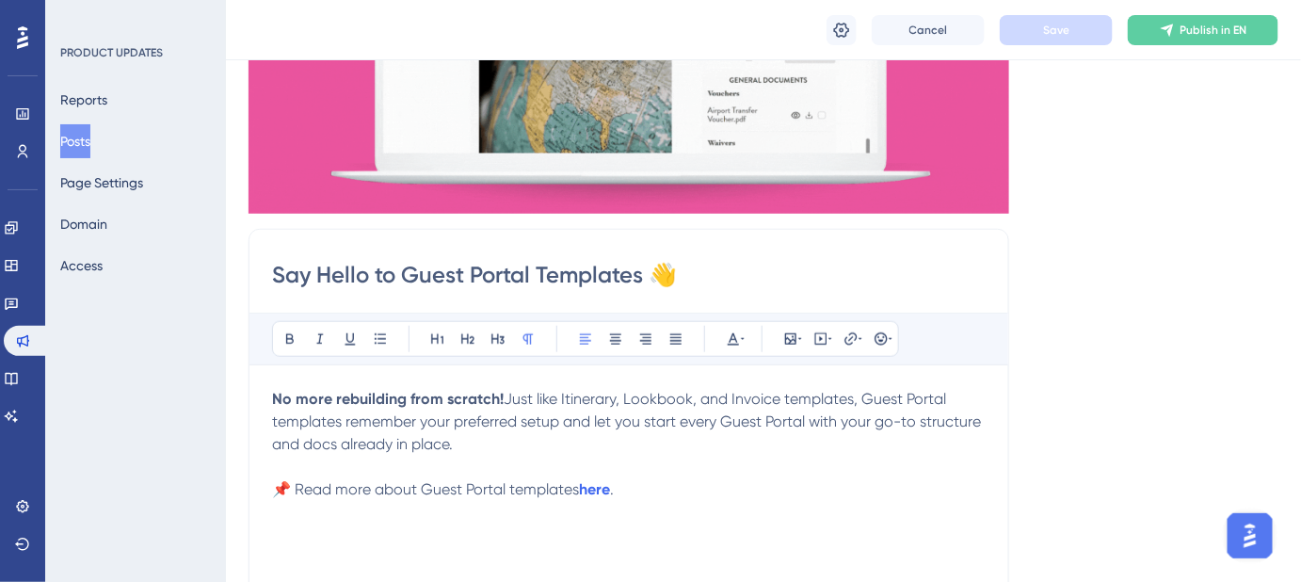
scroll to position [427, 0]
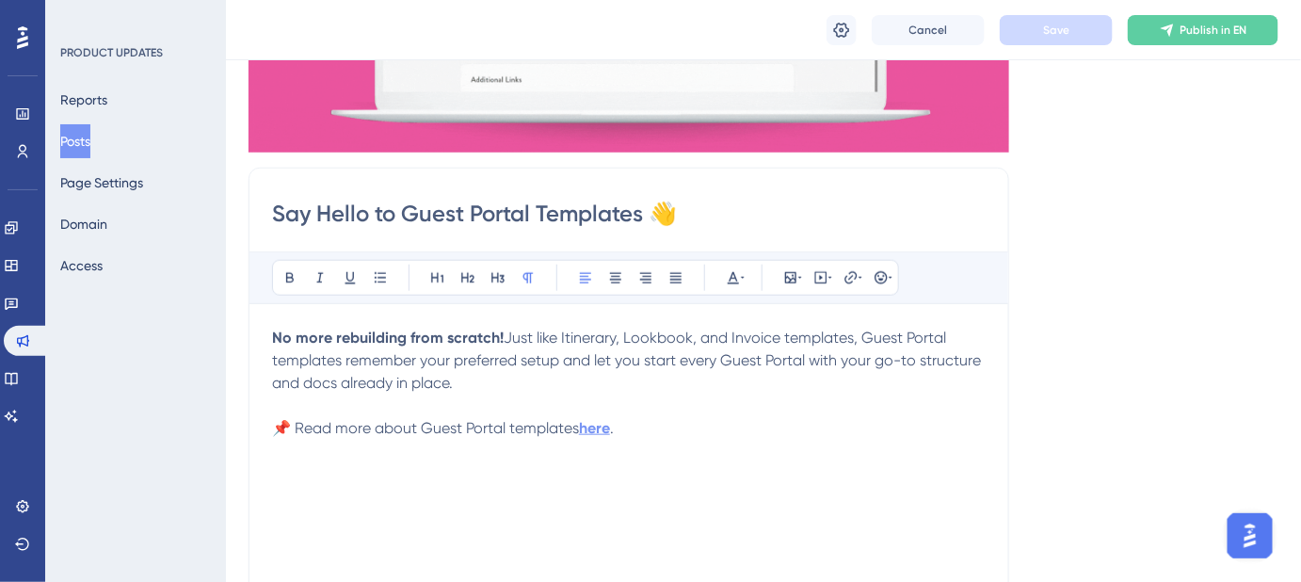
click at [601, 424] on strong "here" at bounding box center [594, 428] width 31 height 18
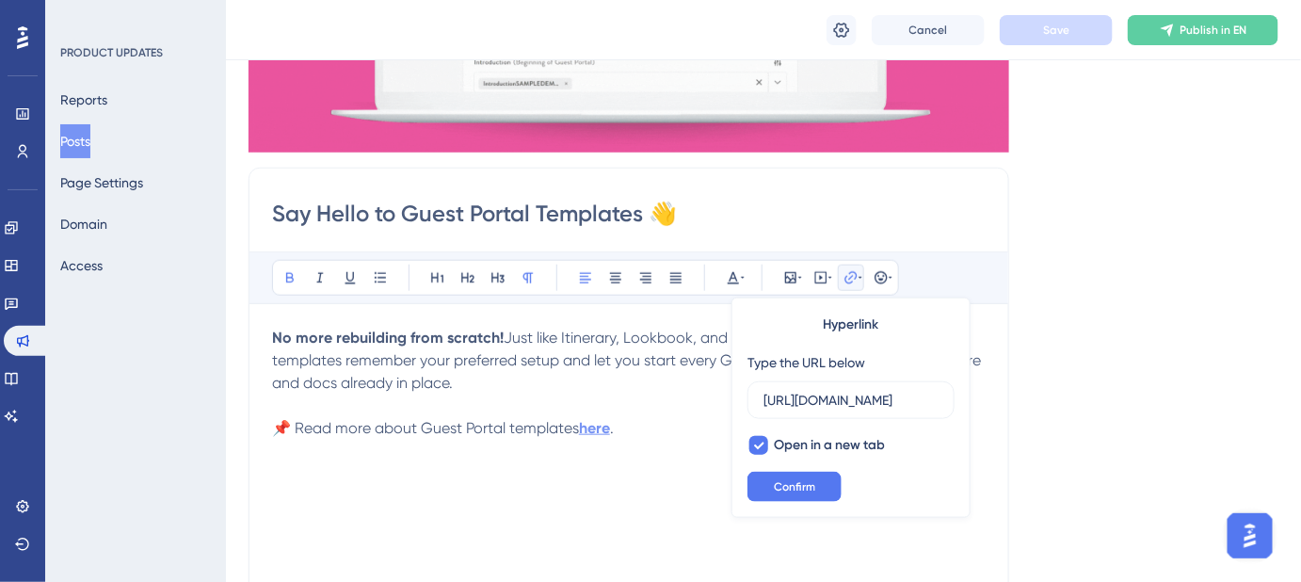
scroll to position [0, 429]
click at [801, 475] on button "Confirm" at bounding box center [795, 487] width 94 height 30
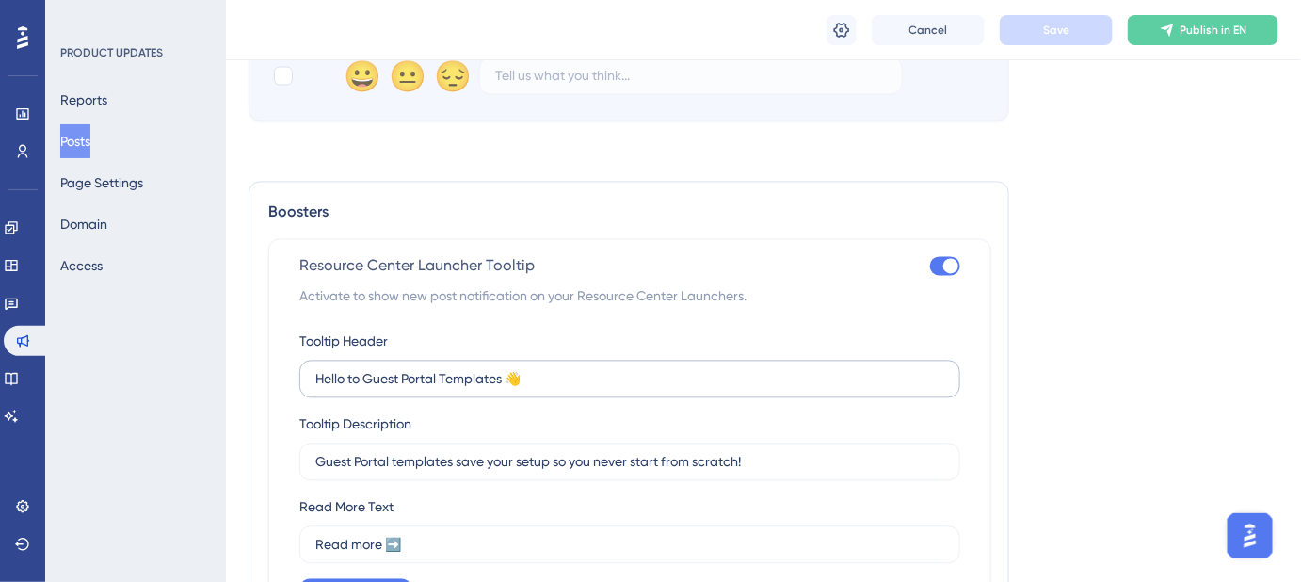
scroll to position [1283, 0]
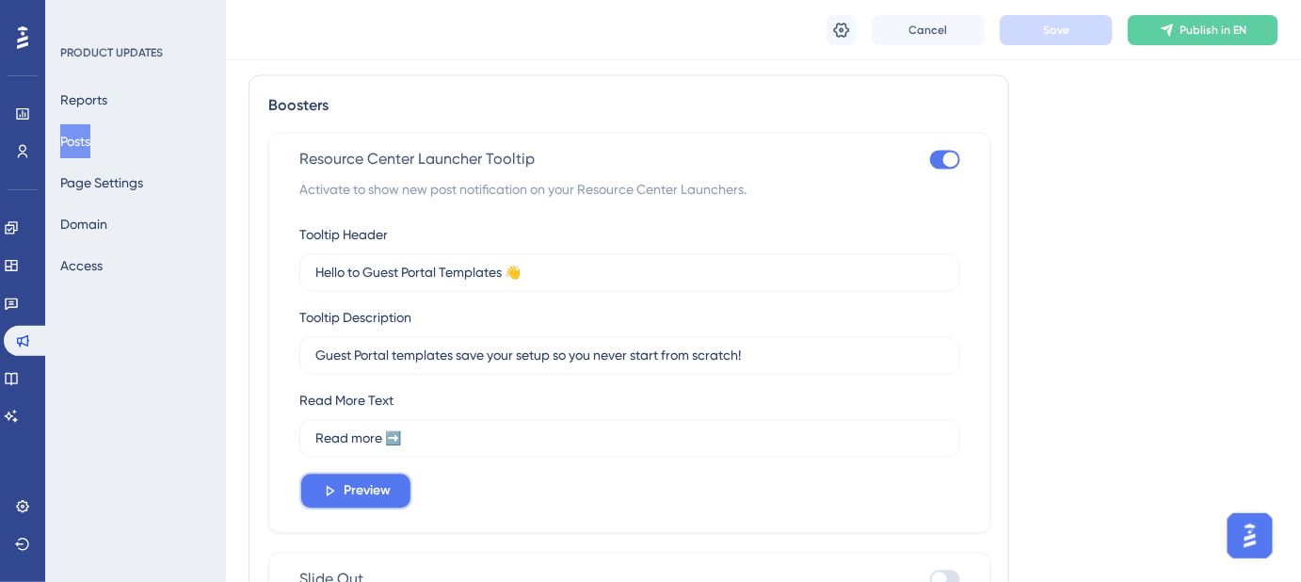
click at [365, 489] on span "Preview" at bounding box center [367, 490] width 47 height 23
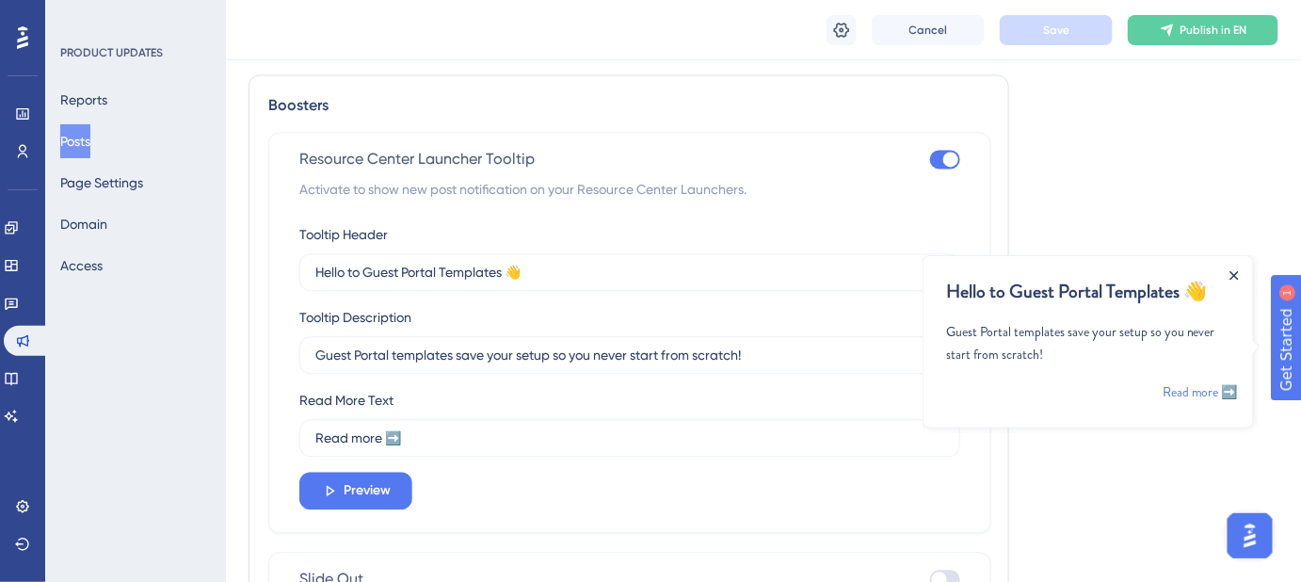
click at [1231, 276] on icon "Close Announcement" at bounding box center [1234, 274] width 8 height 8
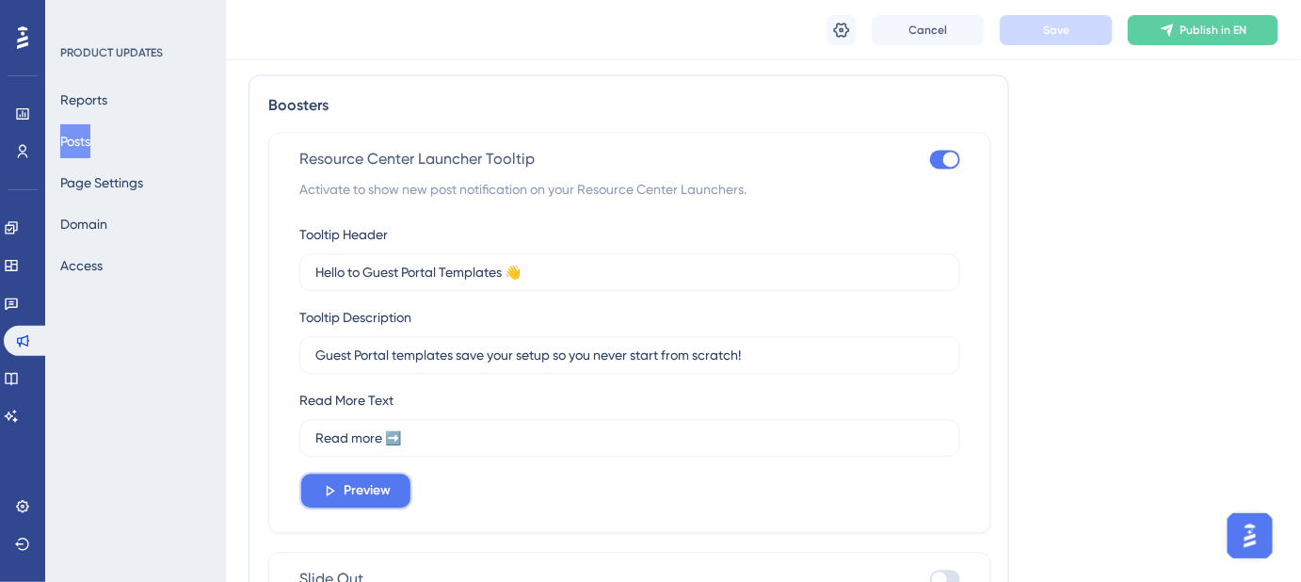
click at [384, 483] on span "Preview" at bounding box center [367, 490] width 47 height 23
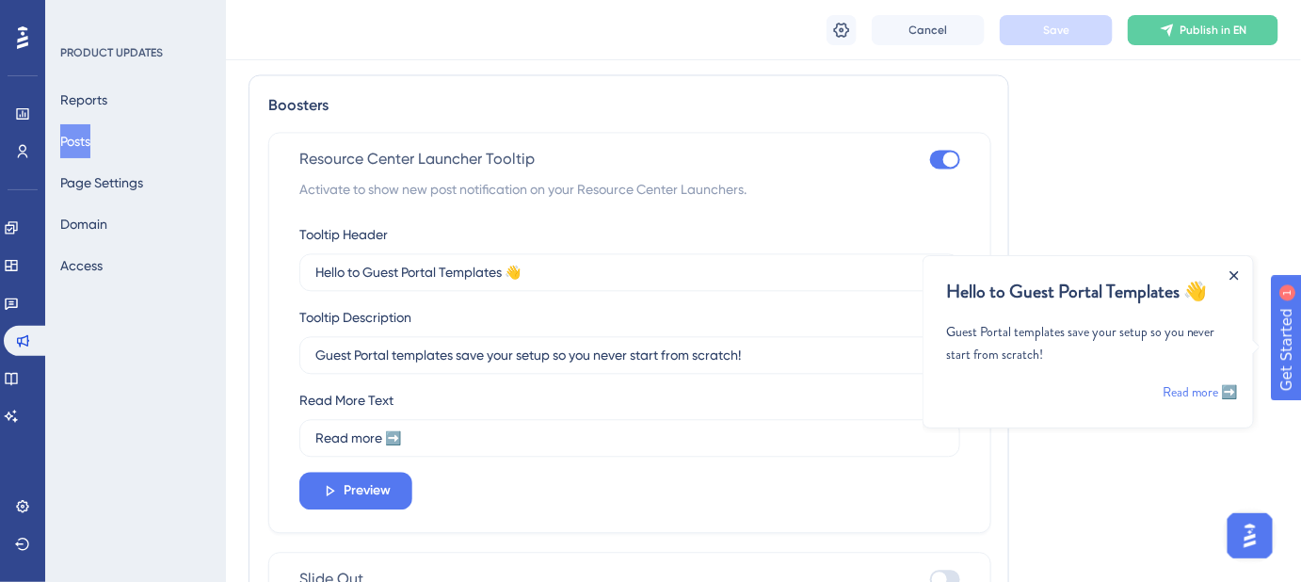
click at [1235, 274] on icon "Close Announcement" at bounding box center [1233, 274] width 9 height 9
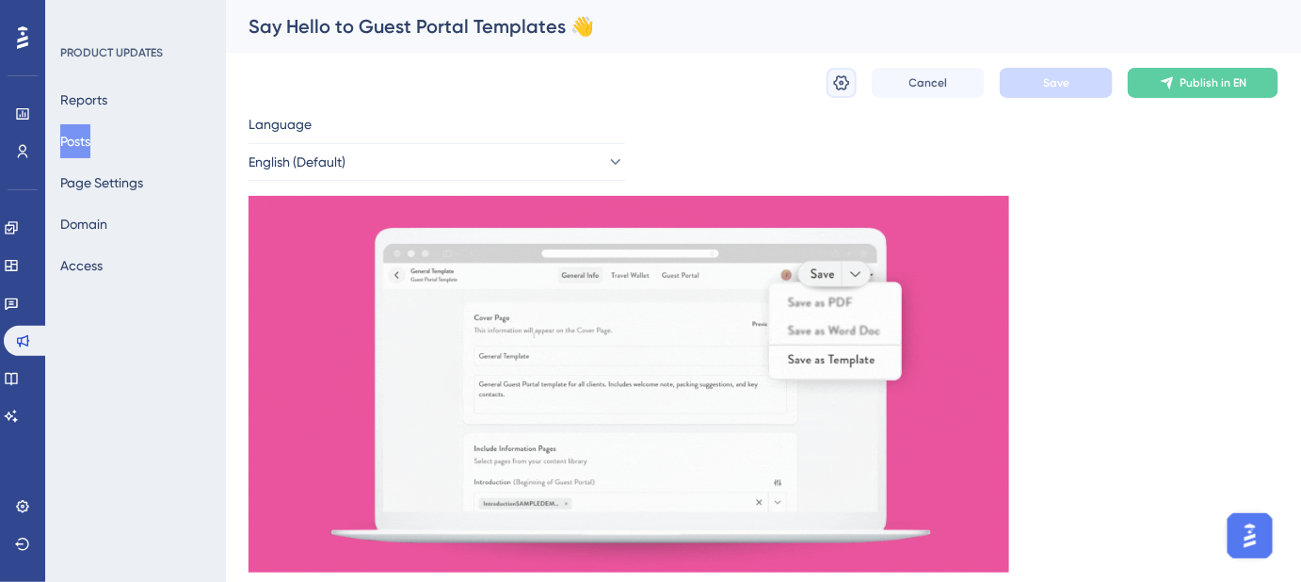
click at [845, 89] on icon at bounding box center [842, 82] width 16 height 15
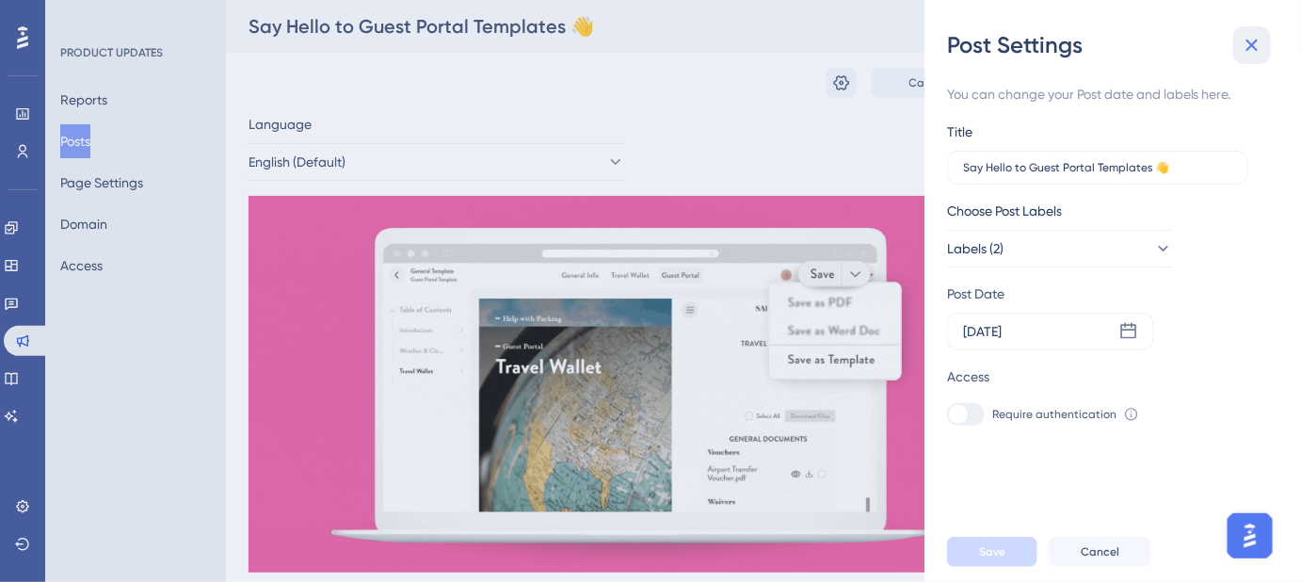
click at [1256, 41] on icon at bounding box center [1253, 46] width 12 height 12
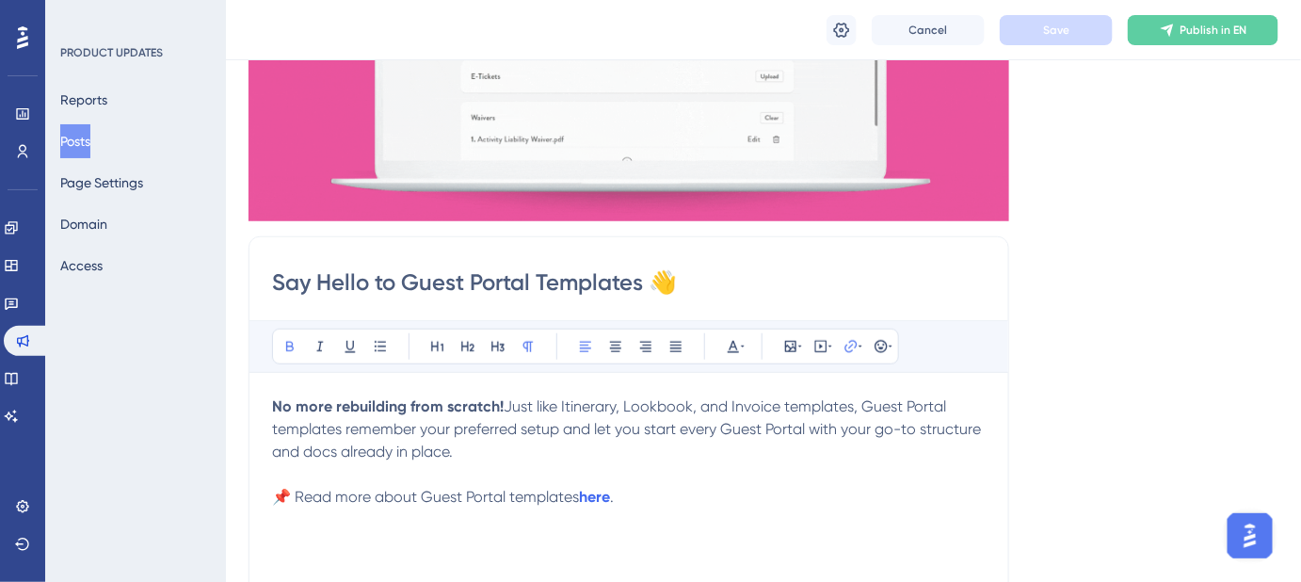
scroll to position [427, 0]
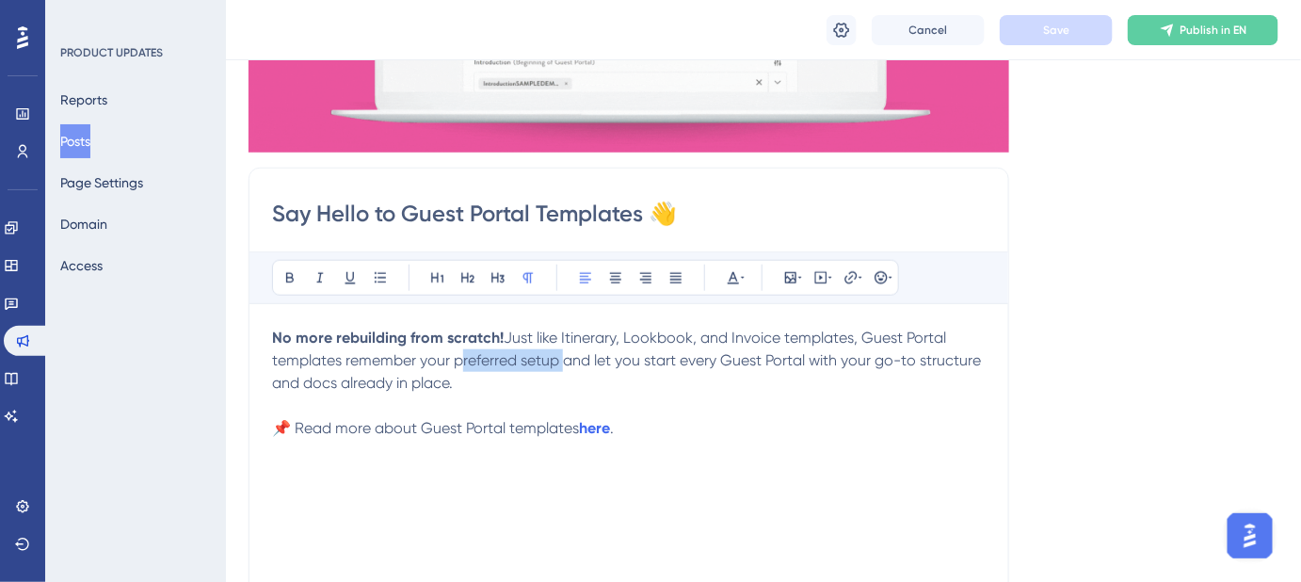
drag, startPoint x: 453, startPoint y: 358, endPoint x: 557, endPoint y: 361, distance: 104.5
click at [557, 361] on span "Just like Itinerary, Lookbook, and Invoice templates, Guest Portal templates re…" at bounding box center [628, 360] width 713 height 63
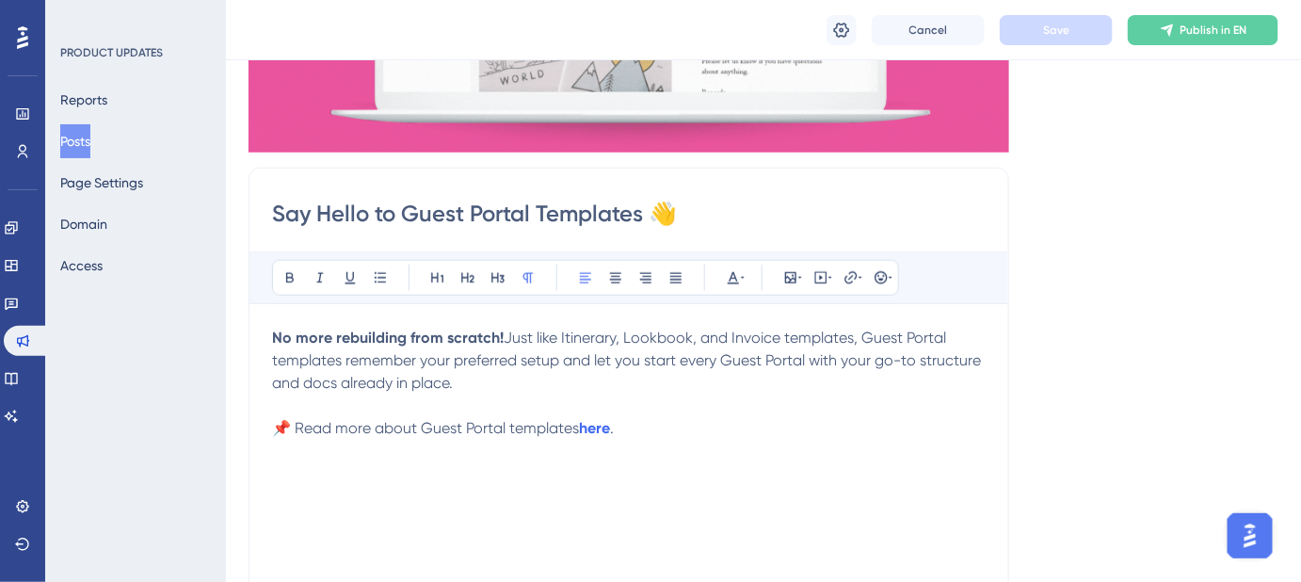
click at [776, 444] on div "No more rebuilding from scratch! Just like Itinerary, Lookbook, and Invoice tem…" at bounding box center [629, 534] width 714 height 414
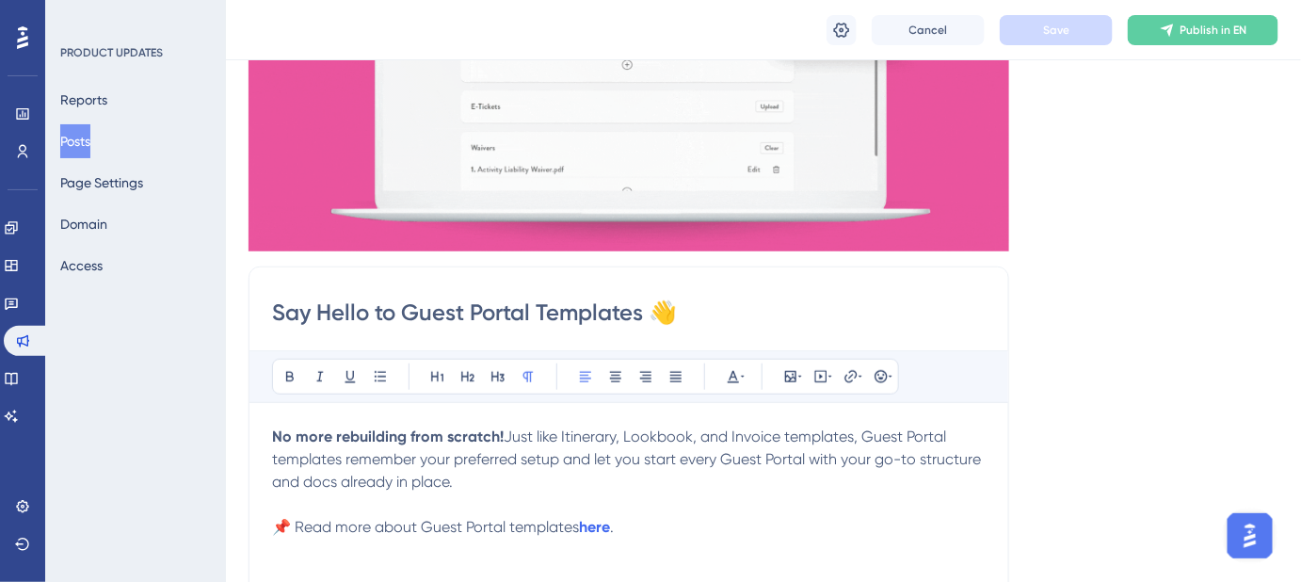
scroll to position [342, 0]
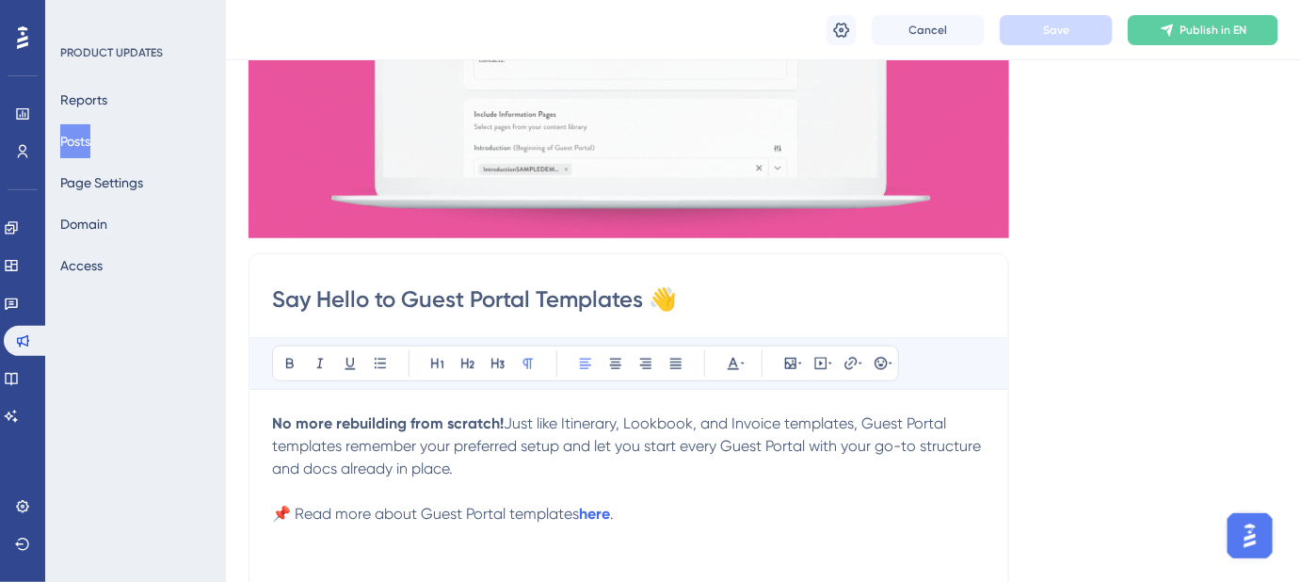
drag, startPoint x: 841, startPoint y: 441, endPoint x: 893, endPoint y: 460, distance: 56.3
click at [883, 474] on p "No more rebuilding from scratch! Just like Itinerary, Lookbook, and Invoice tem…" at bounding box center [629, 446] width 714 height 68
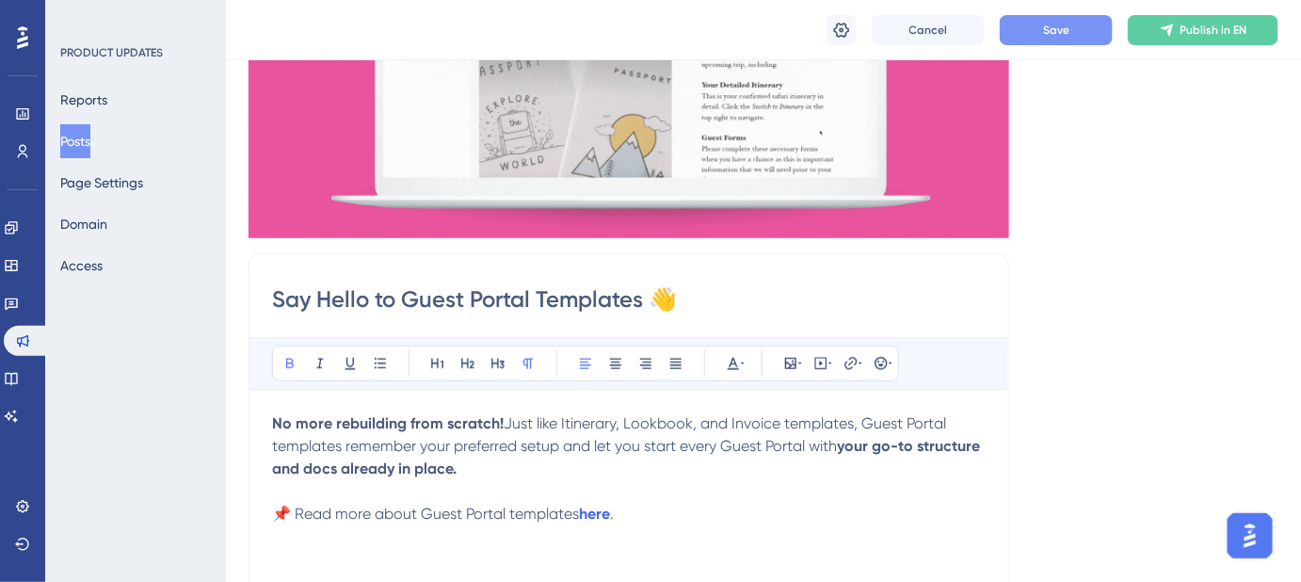
click at [1189, 382] on div "Language English (Default) Insert an Image Delete Say Hello to Guest Portal Tem…" at bounding box center [764, 367] width 1030 height 1177
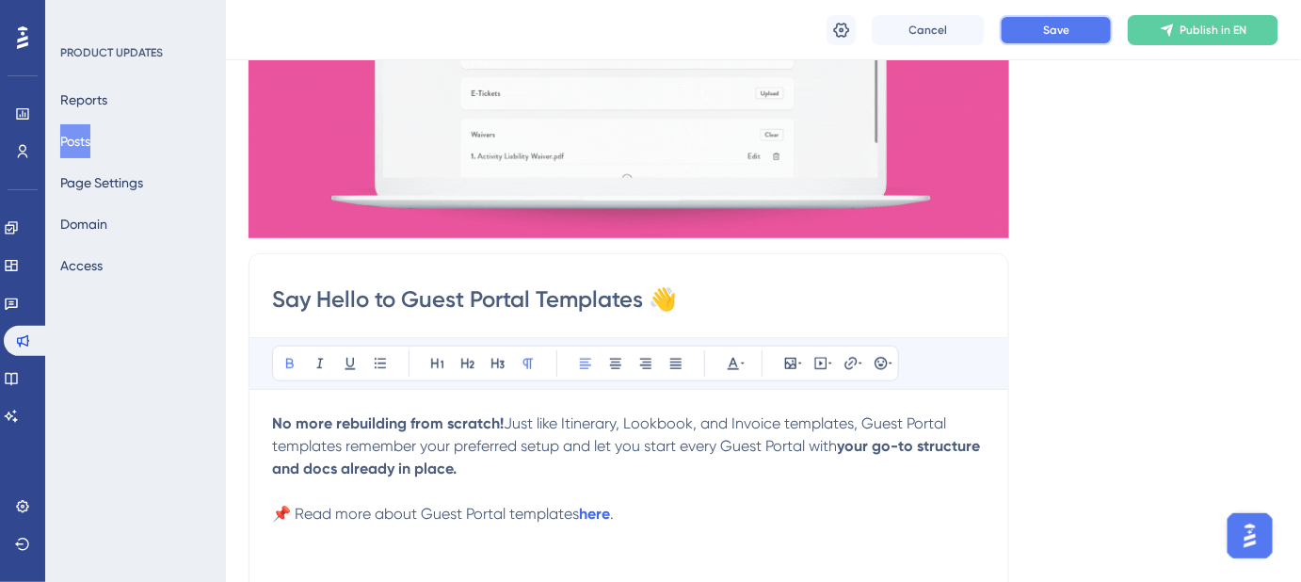
click at [1044, 37] on span "Save" at bounding box center [1056, 30] width 26 height 15
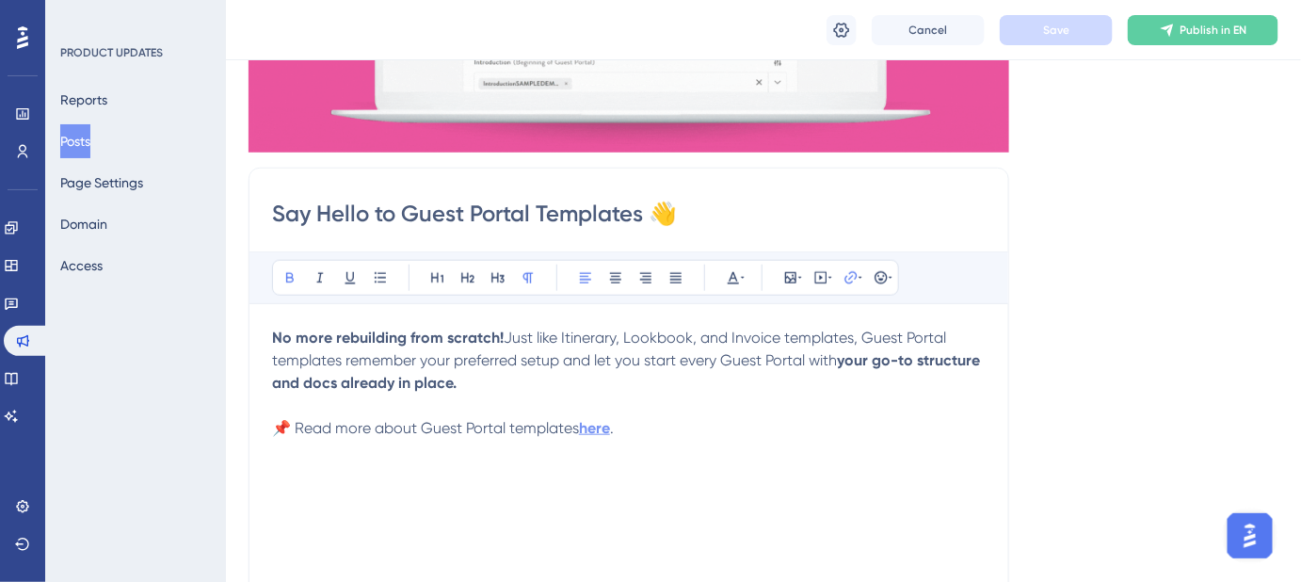
click at [604, 429] on strong "here" at bounding box center [594, 428] width 31 height 18
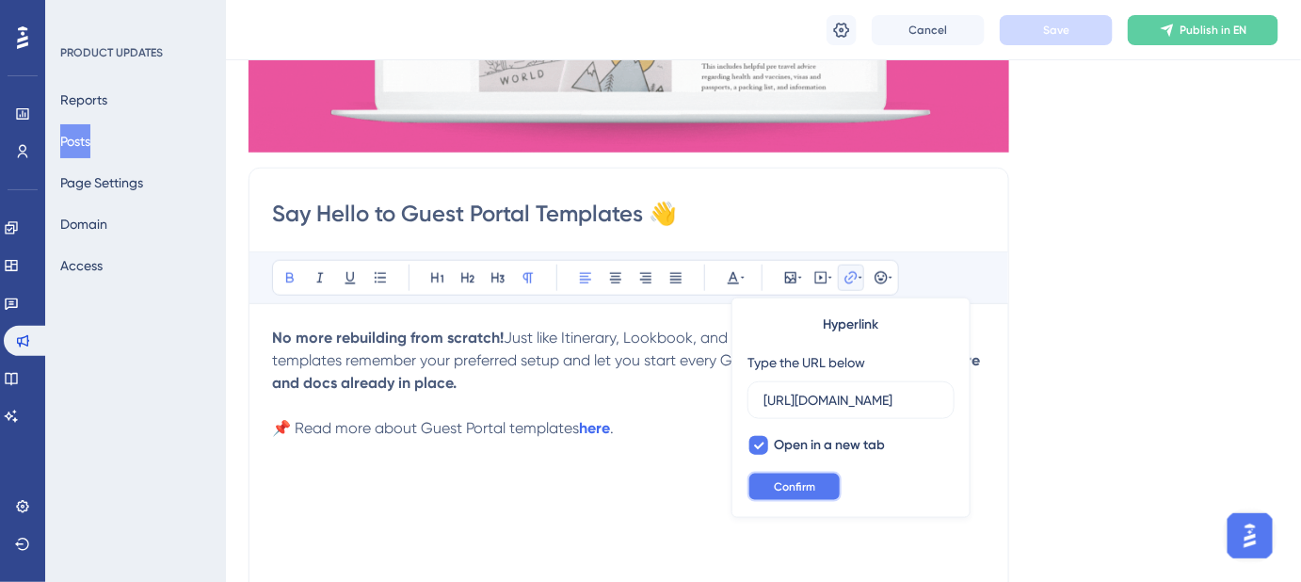
scroll to position [0, 0]
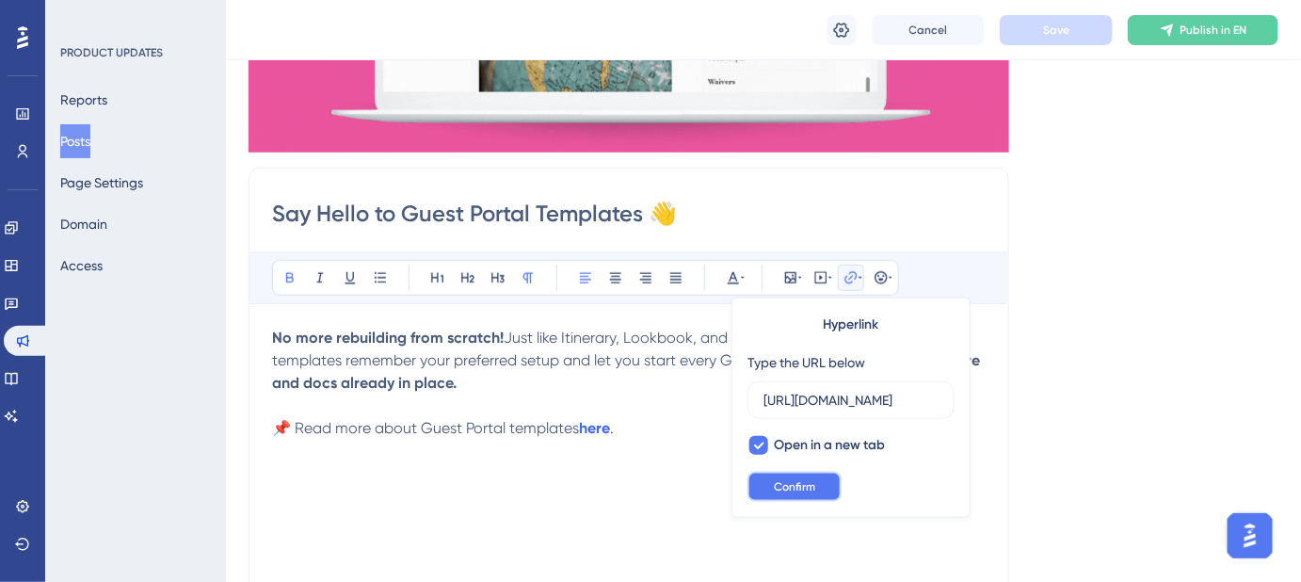
click at [834, 482] on button "Confirm" at bounding box center [795, 487] width 94 height 30
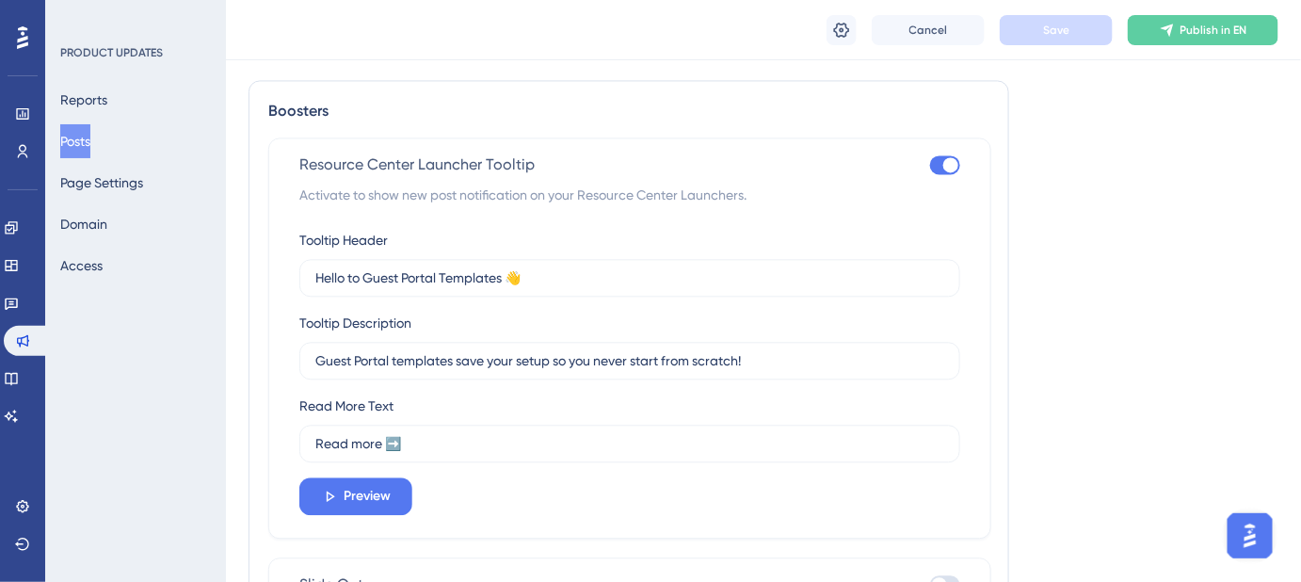
scroll to position [1283, 0]
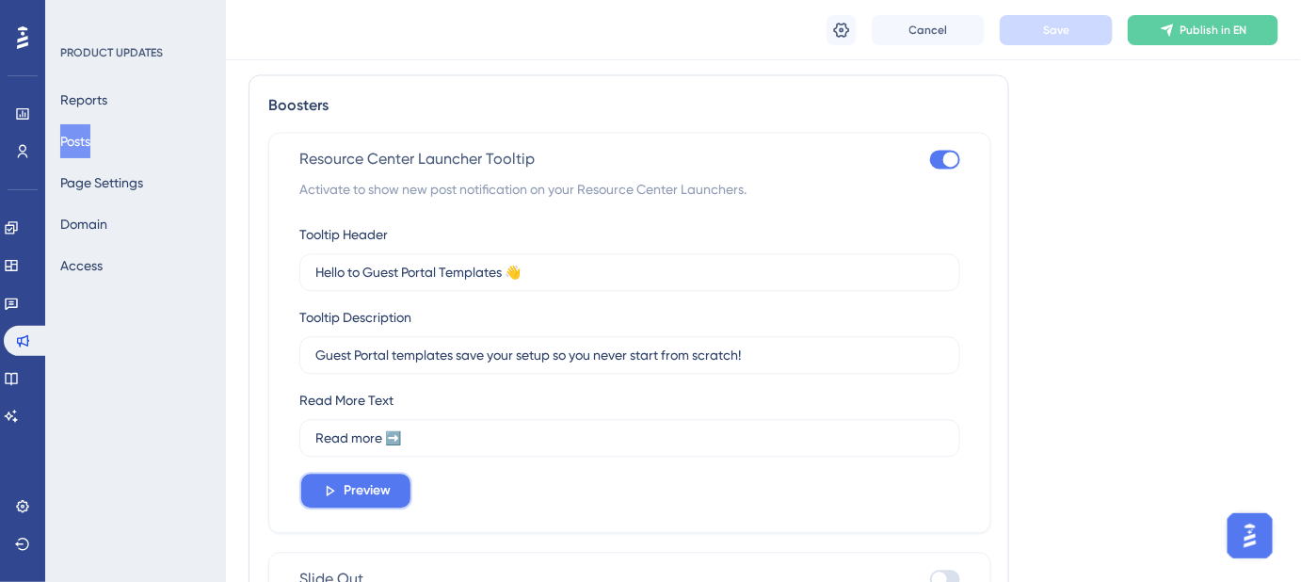
click at [383, 492] on span "Preview" at bounding box center [367, 490] width 47 height 23
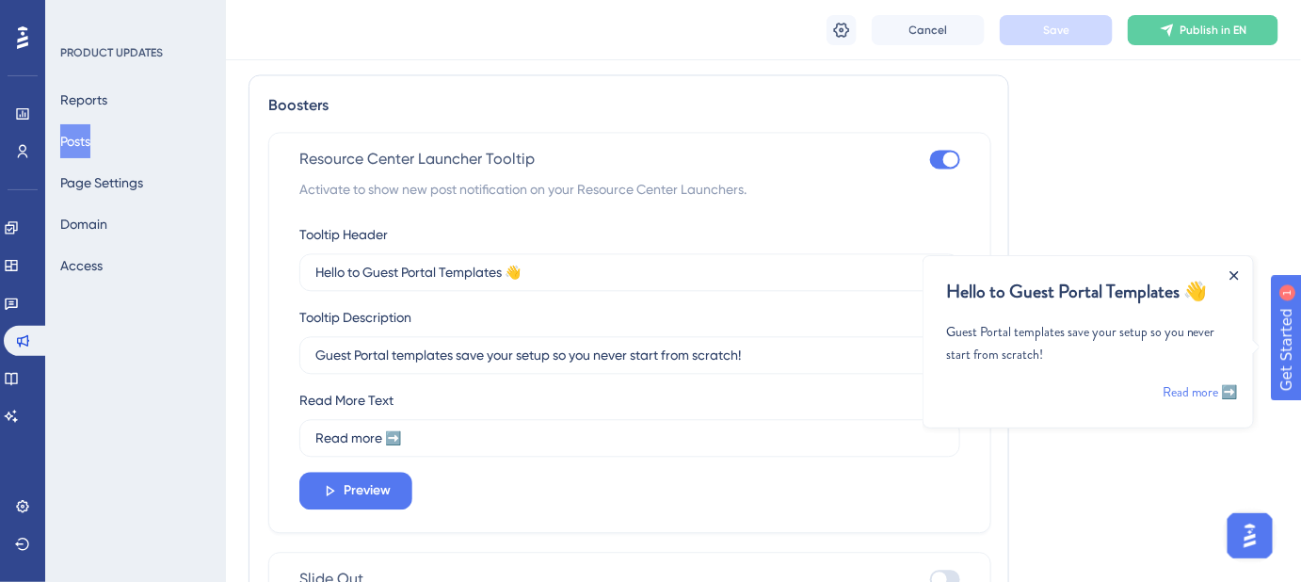
click at [1234, 271] on icon "Close Announcement" at bounding box center [1234, 274] width 8 height 8
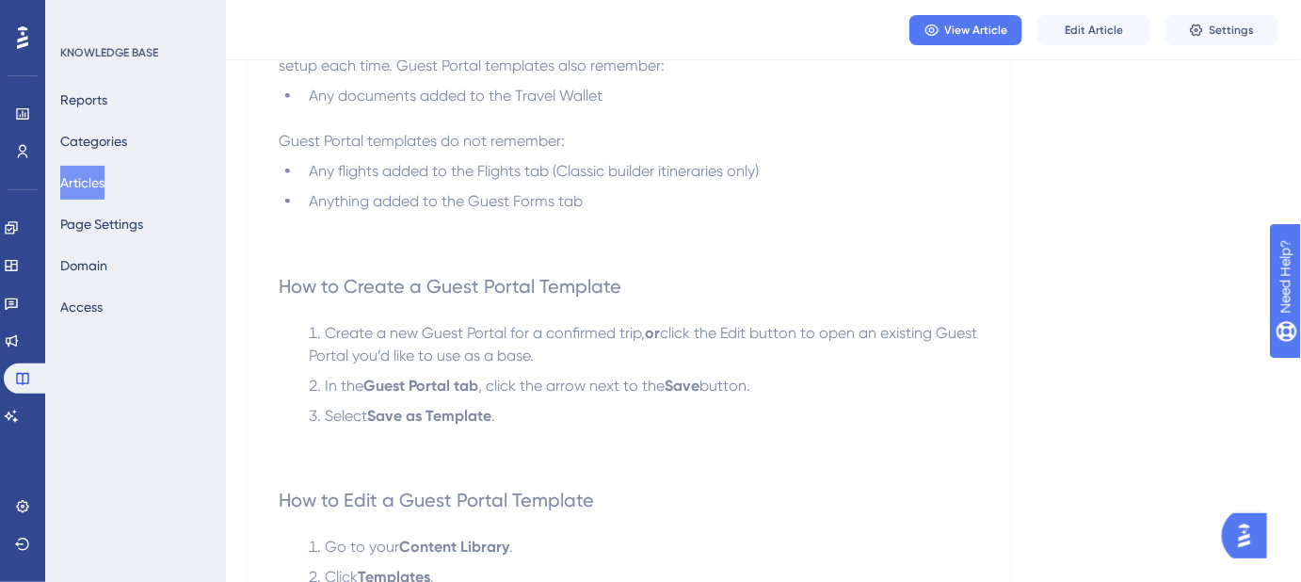
scroll to position [684, 0]
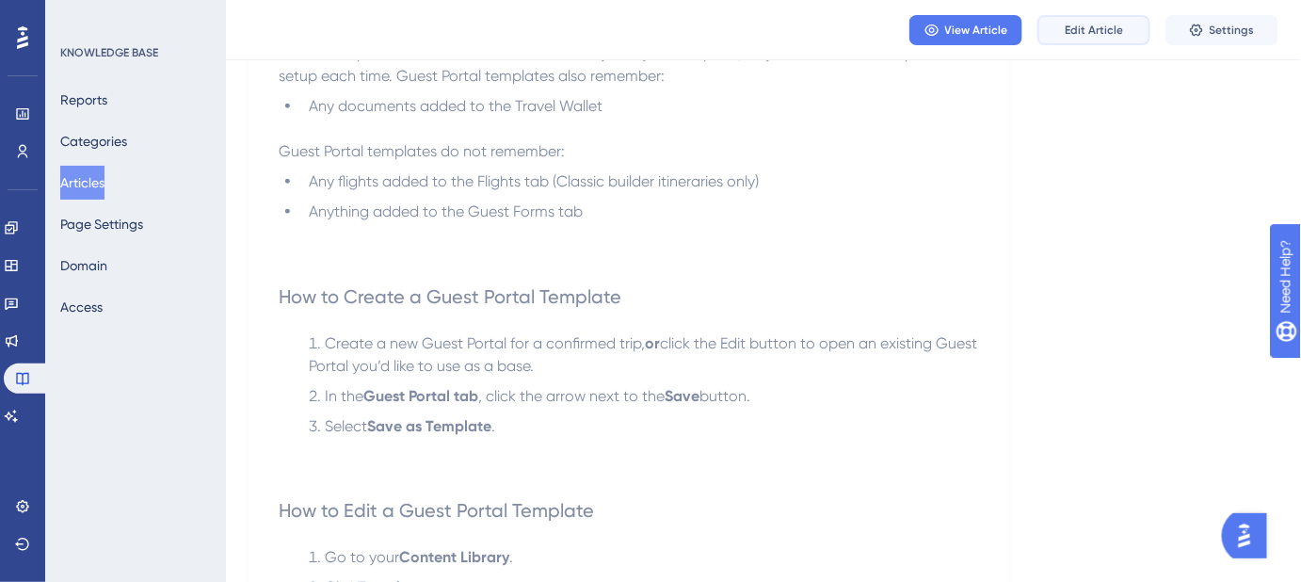
click at [1105, 40] on button "Edit Article" at bounding box center [1094, 30] width 113 height 30
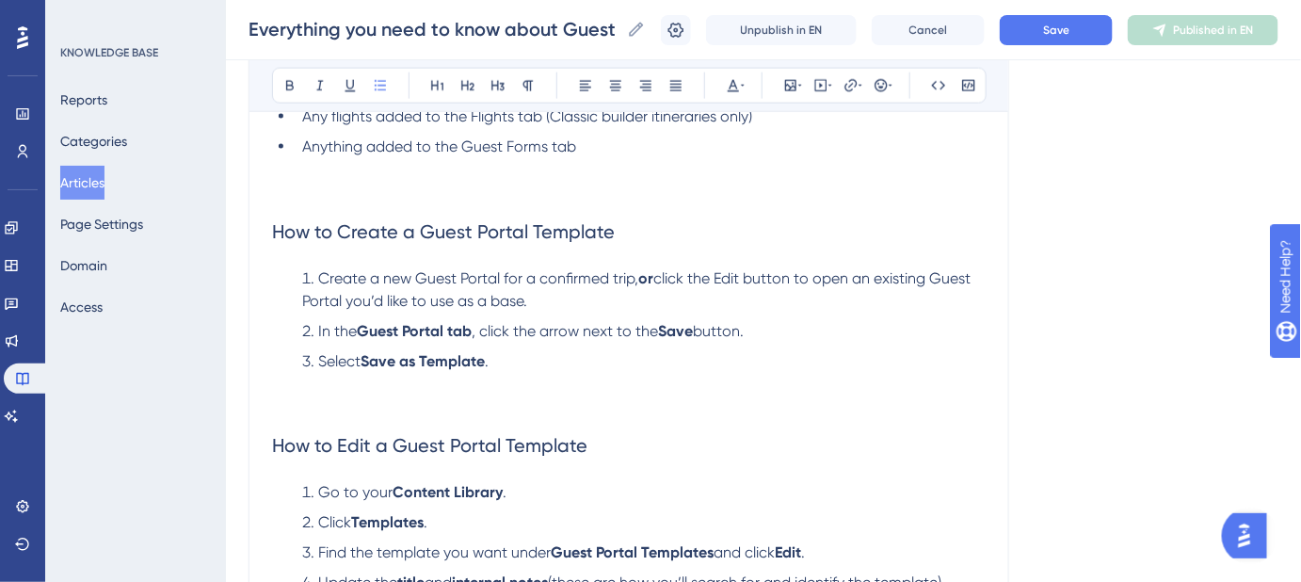
scroll to position [825, 0]
click at [547, 365] on li "Select Save as Template ." at bounding box center [640, 385] width 691 height 68
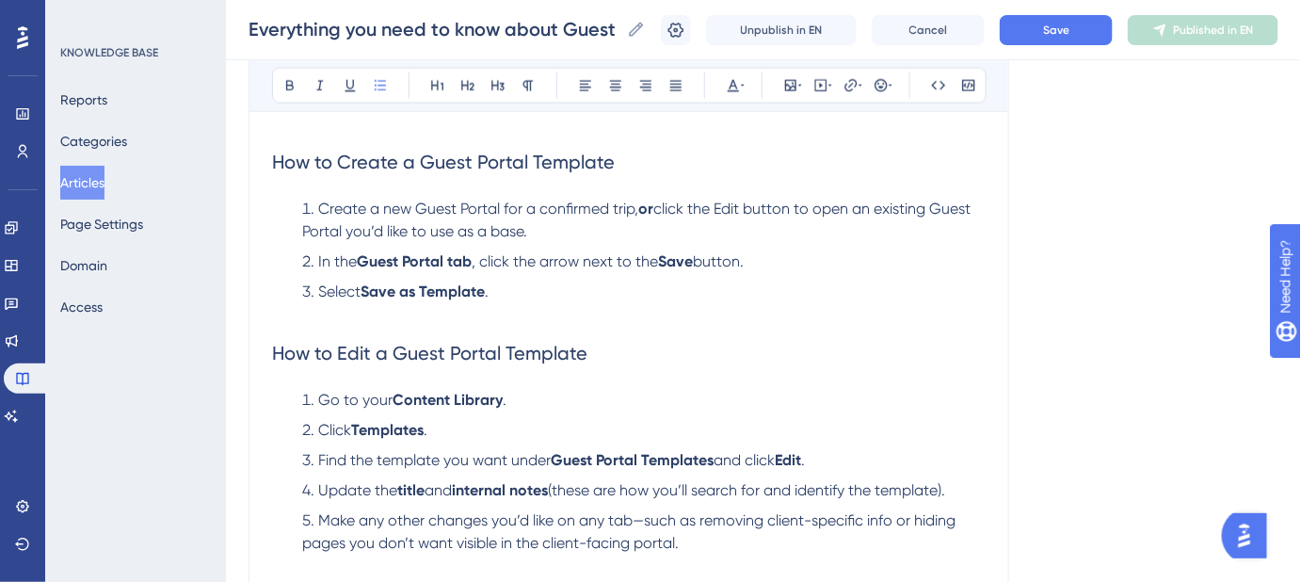
scroll to position [996, 0]
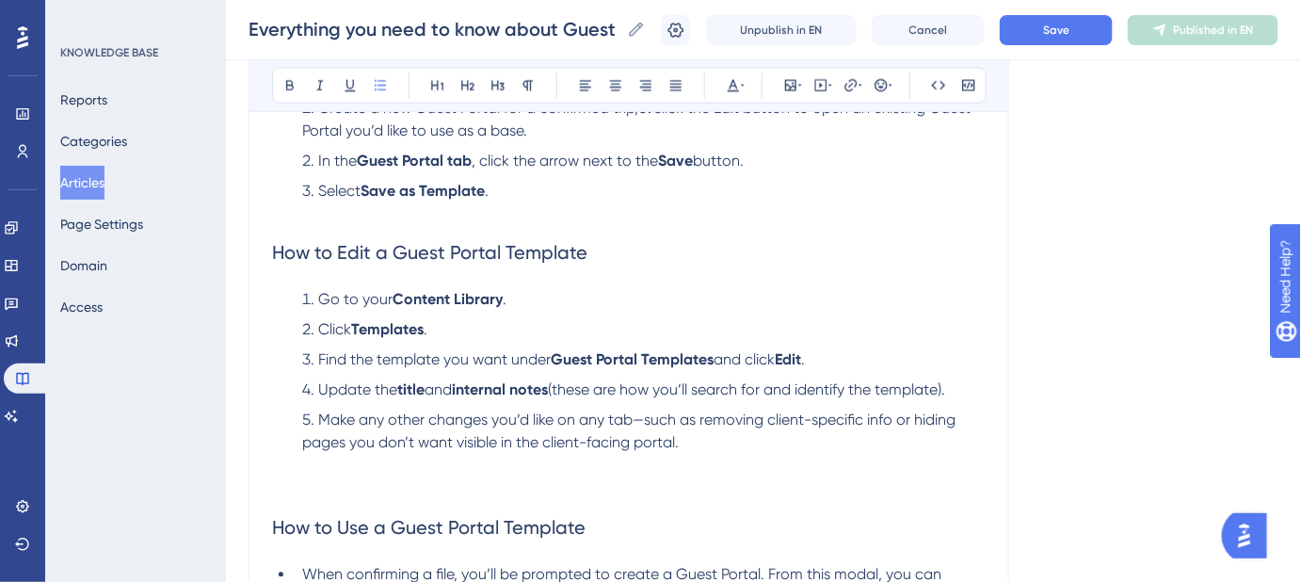
click at [694, 444] on li "Make any other changes you’d like on any tab—such as removing client-specific i…" at bounding box center [640, 455] width 691 height 90
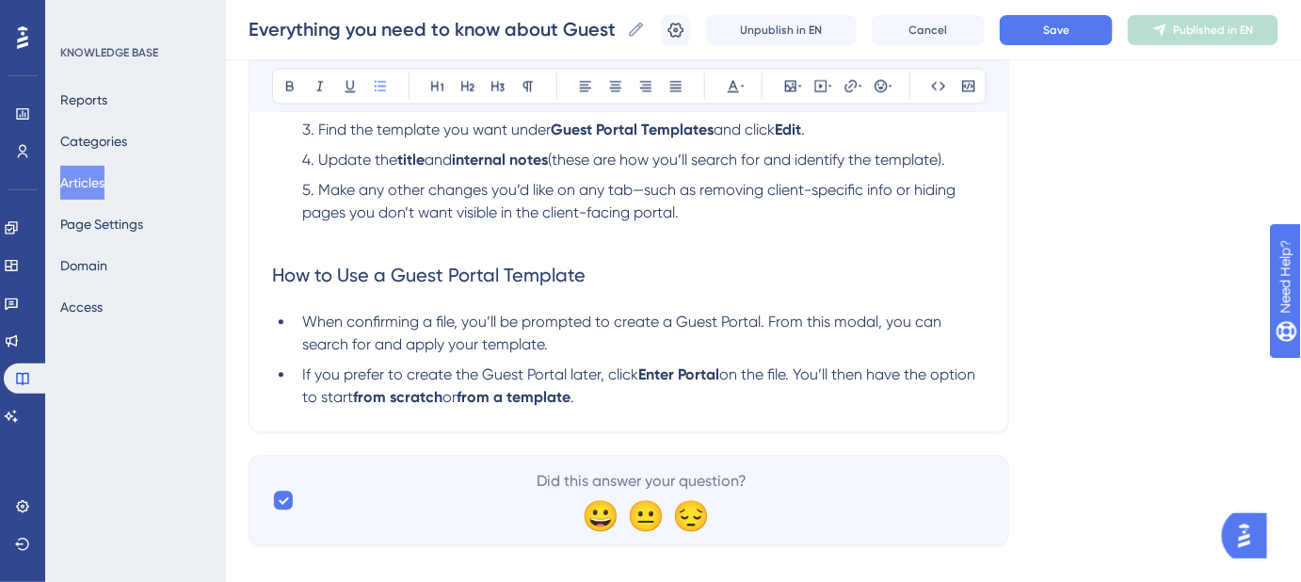
scroll to position [1248, 0]
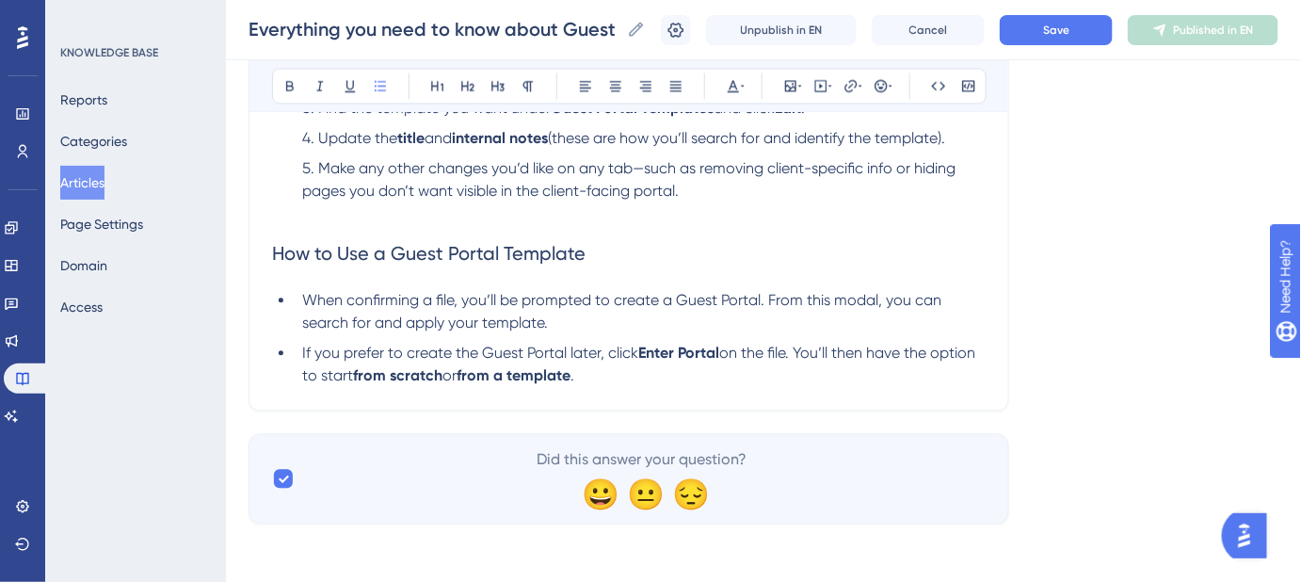
click at [589, 373] on li "If you prefer to create the Guest Portal later, click Enter Portal on the file.…" at bounding box center [640, 364] width 691 height 45
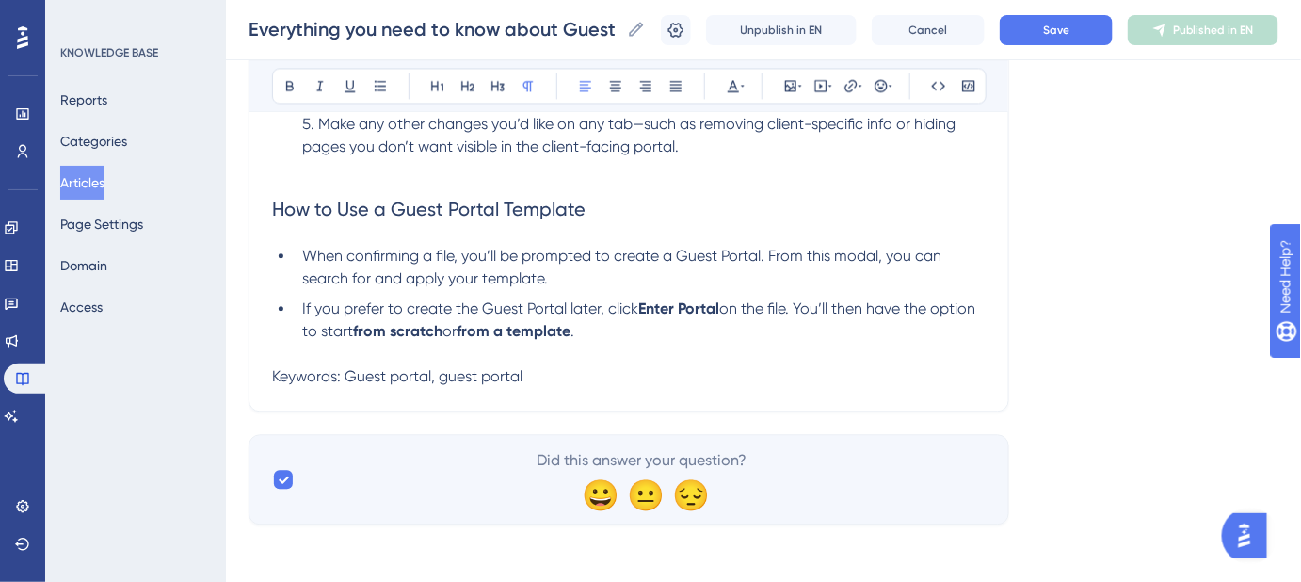
scroll to position [1294, 0]
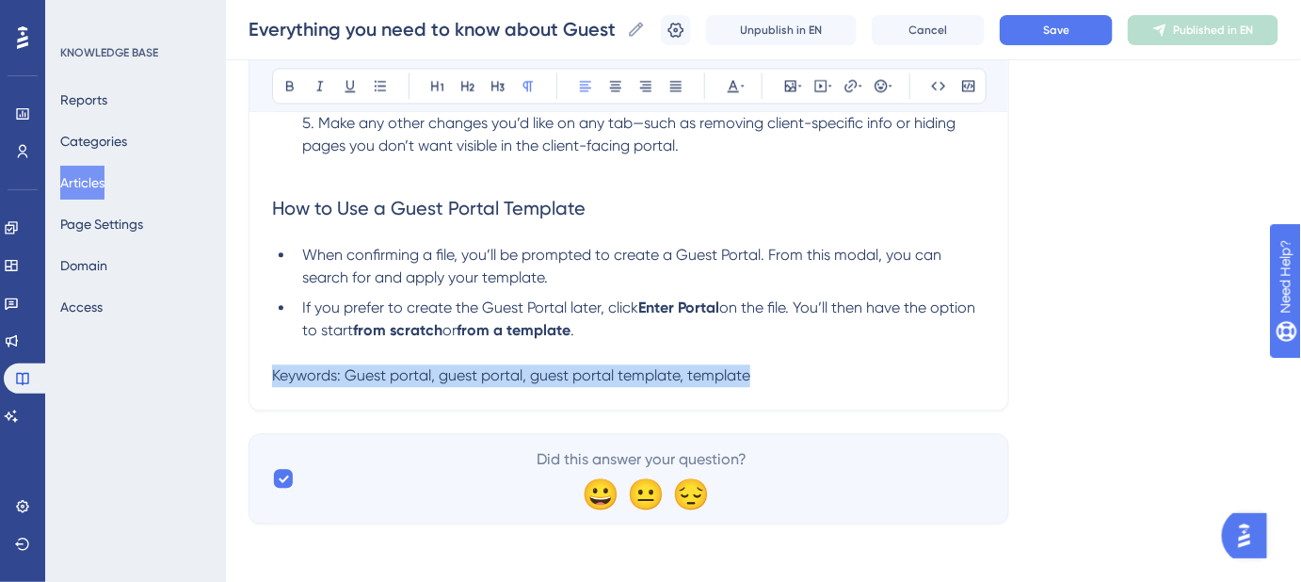
drag, startPoint x: 753, startPoint y: 374, endPoint x: 258, endPoint y: 378, distance: 495.2
click at [731, 88] on icon at bounding box center [733, 85] width 15 height 15
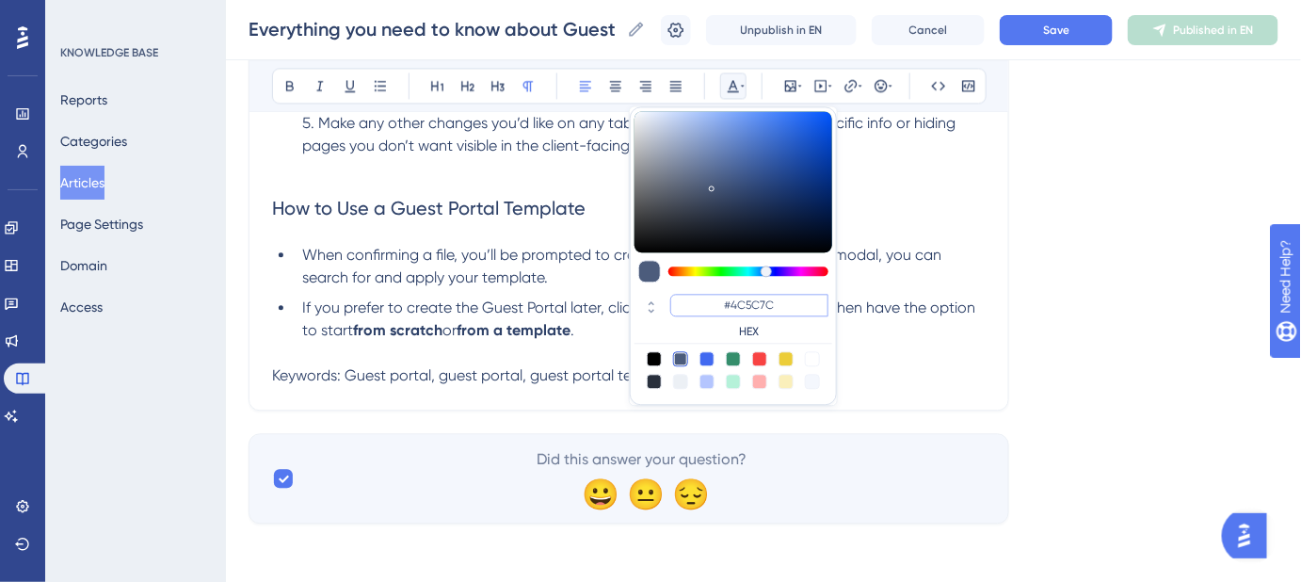
drag, startPoint x: 778, startPoint y: 304, endPoint x: 733, endPoint y: 305, distance: 44.3
click at [733, 305] on input "#4C5C7C" at bounding box center [749, 305] width 158 height 23
type input "#FFFFFF"
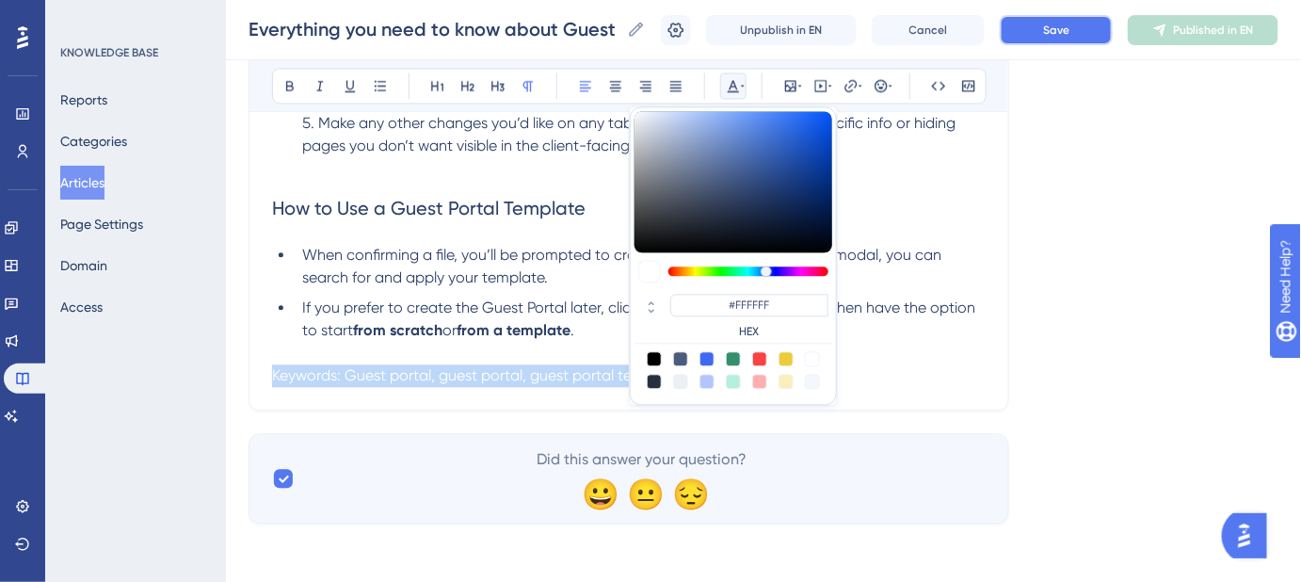
click at [1070, 34] on span "Save" at bounding box center [1056, 30] width 26 height 15
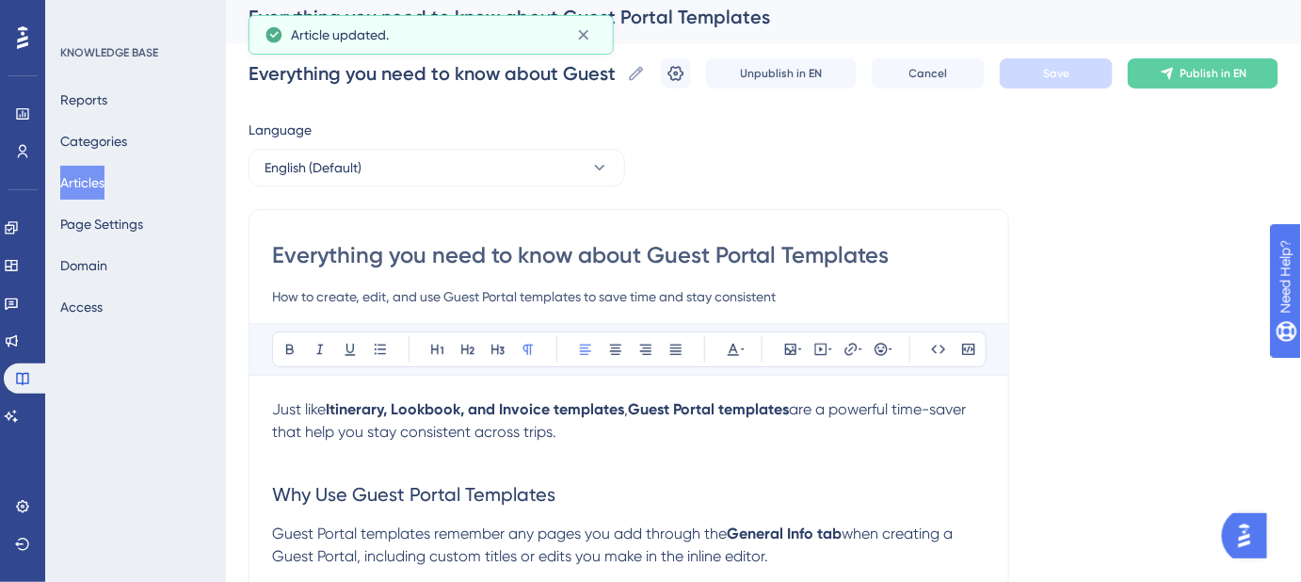
scroll to position [0, 0]
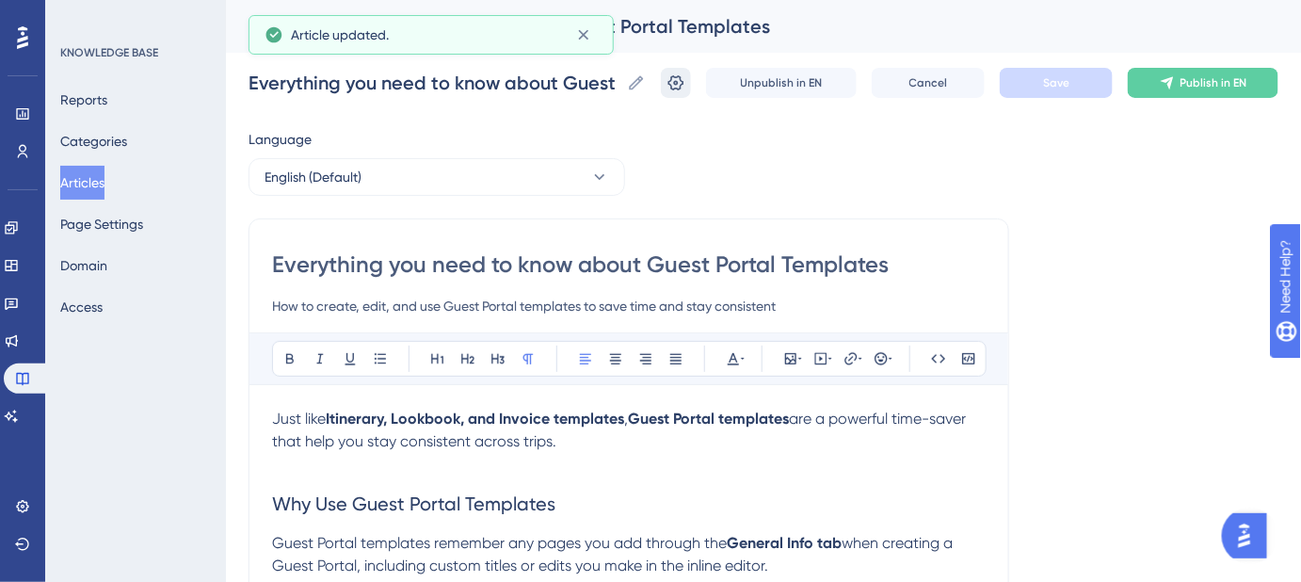
click at [685, 82] on icon at bounding box center [676, 82] width 19 height 19
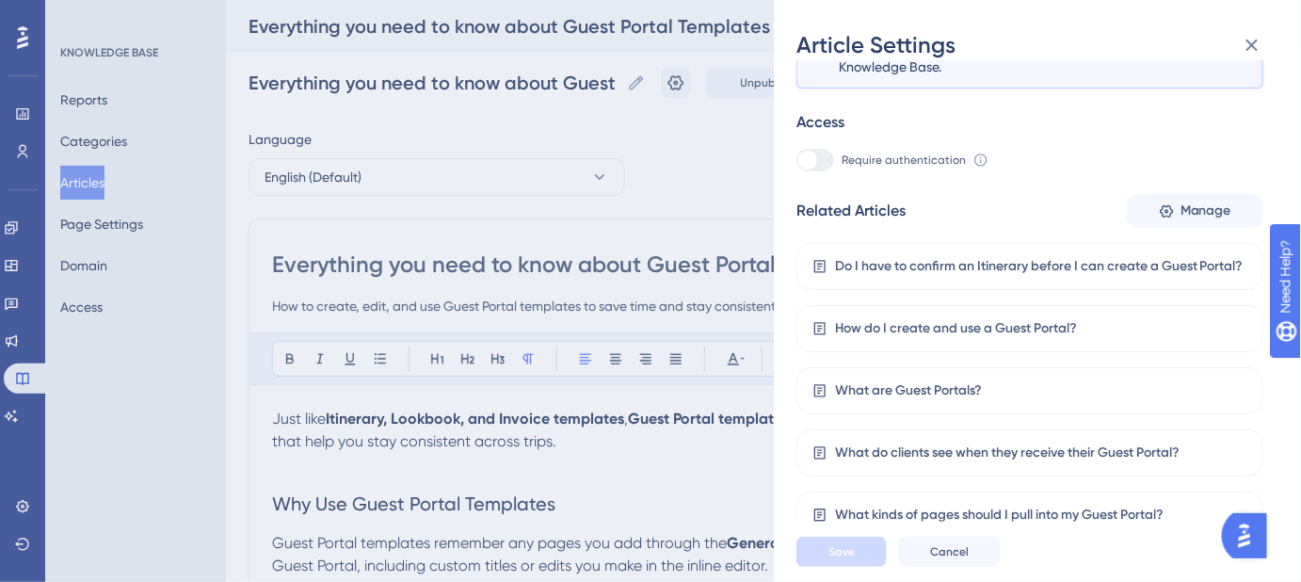
scroll to position [399, 0]
click at [945, 559] on span "Cancel" at bounding box center [949, 551] width 39 height 15
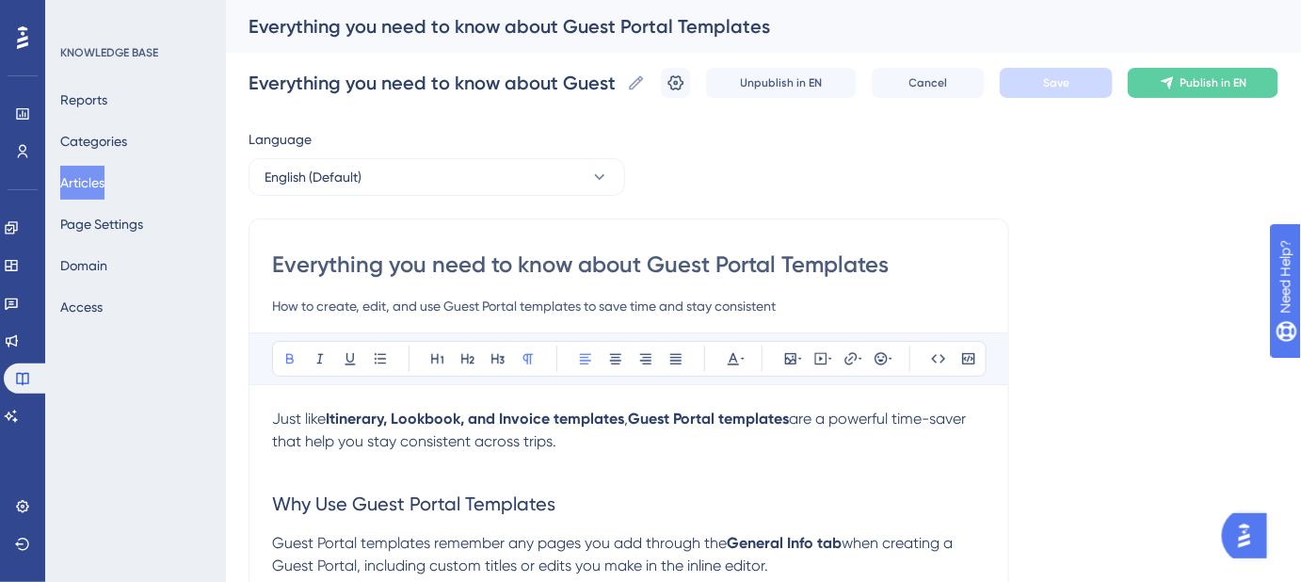
click at [358, 418] on strong "Itinerary, Lookbook, and Invoice templates" at bounding box center [475, 419] width 298 height 18
click at [851, 358] on icon at bounding box center [851, 358] width 12 height 12
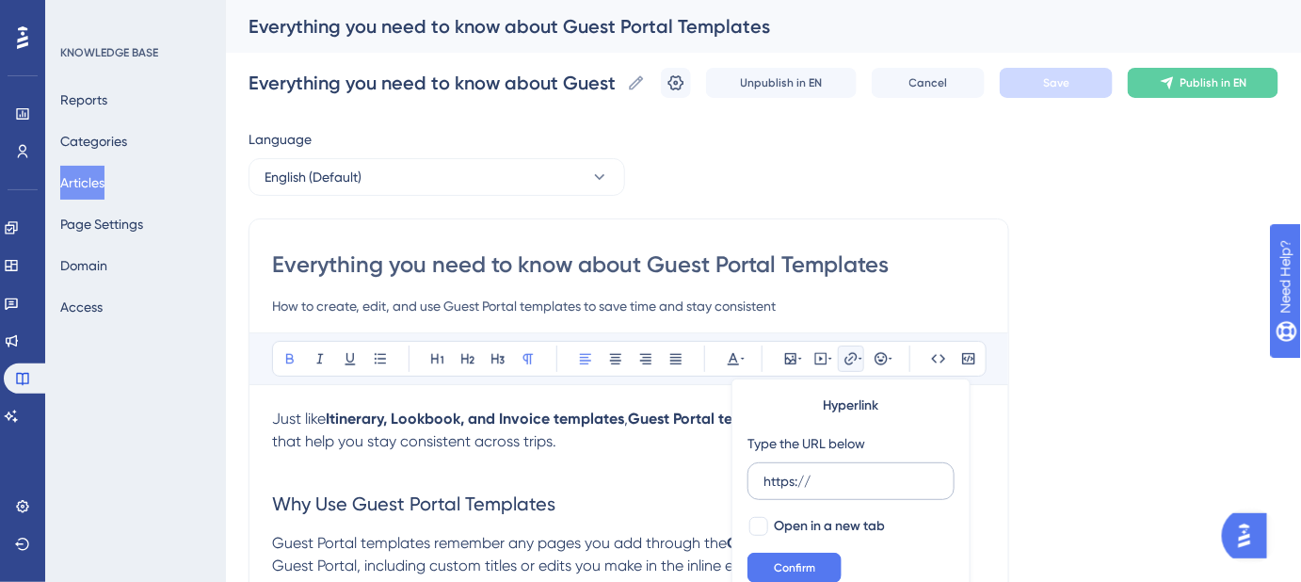
scroll to position [33, 0]
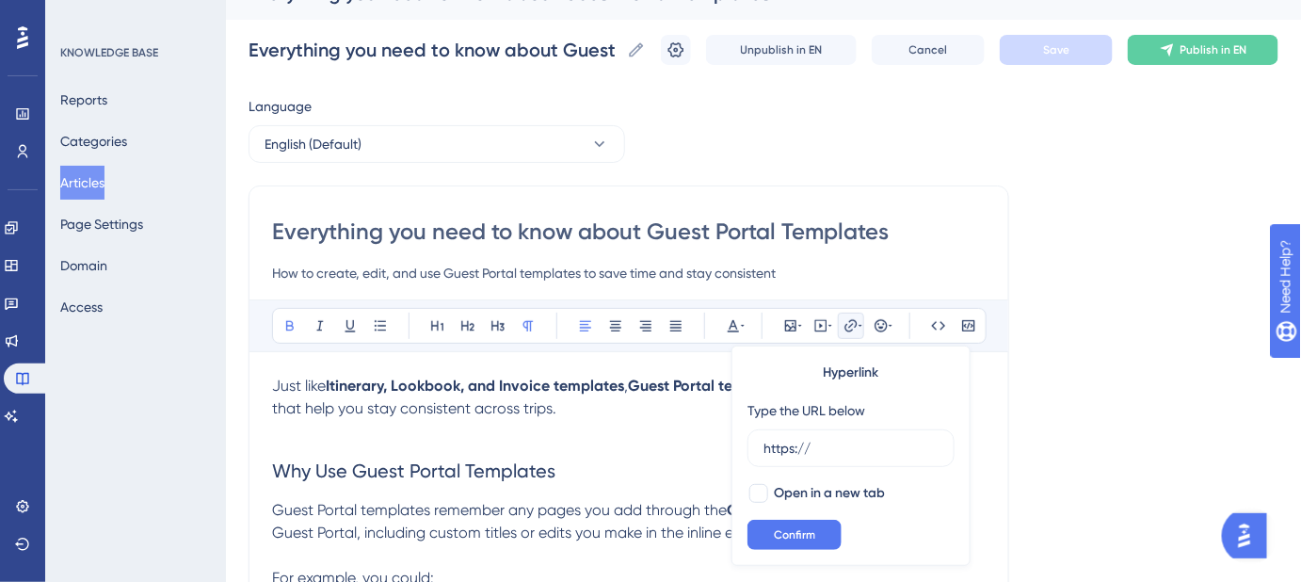
drag, startPoint x: 800, startPoint y: 451, endPoint x: 740, endPoint y: 448, distance: 60.3
click at [743, 449] on div "Hyperlink Type the URL below https:// Open in a new tab Confirm" at bounding box center [851, 456] width 239 height 220
type input "https://help.safariportal.app/en/articles/6066-how-do-i-create-an-itinerary-tem…"
click at [759, 491] on div at bounding box center [758, 493] width 19 height 19
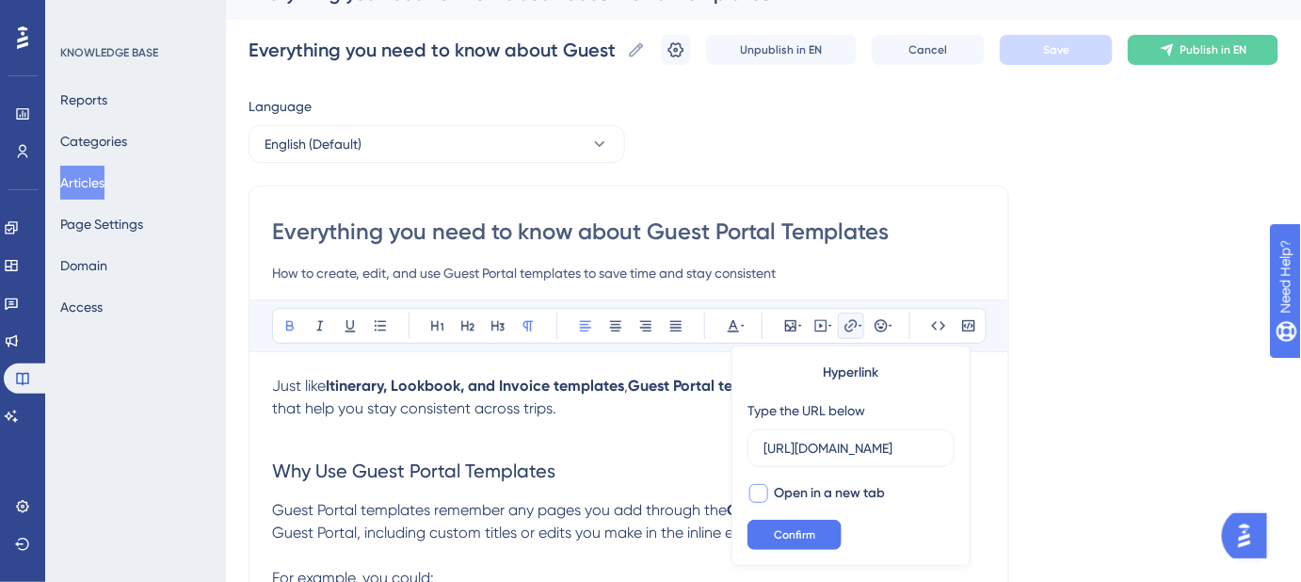
checkbox input "true"
click at [780, 533] on span "Confirm" at bounding box center [794, 534] width 41 height 15
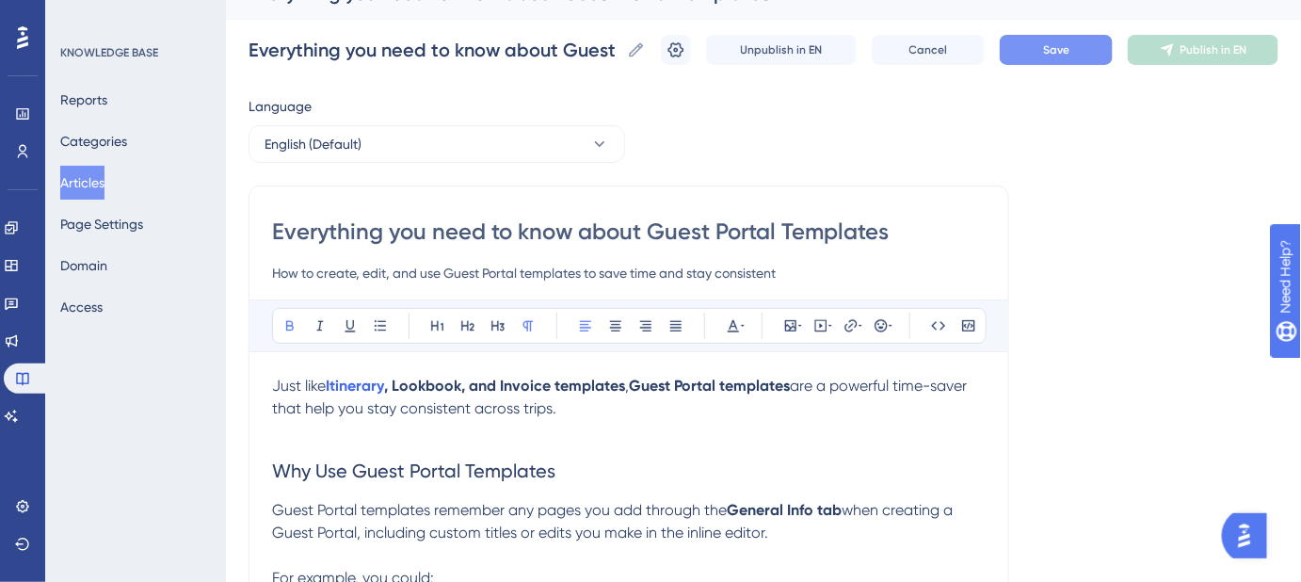
click at [424, 391] on strong ", Lookbook, and Invoice templates" at bounding box center [504, 386] width 241 height 18
click at [845, 323] on icon at bounding box center [851, 325] width 12 height 12
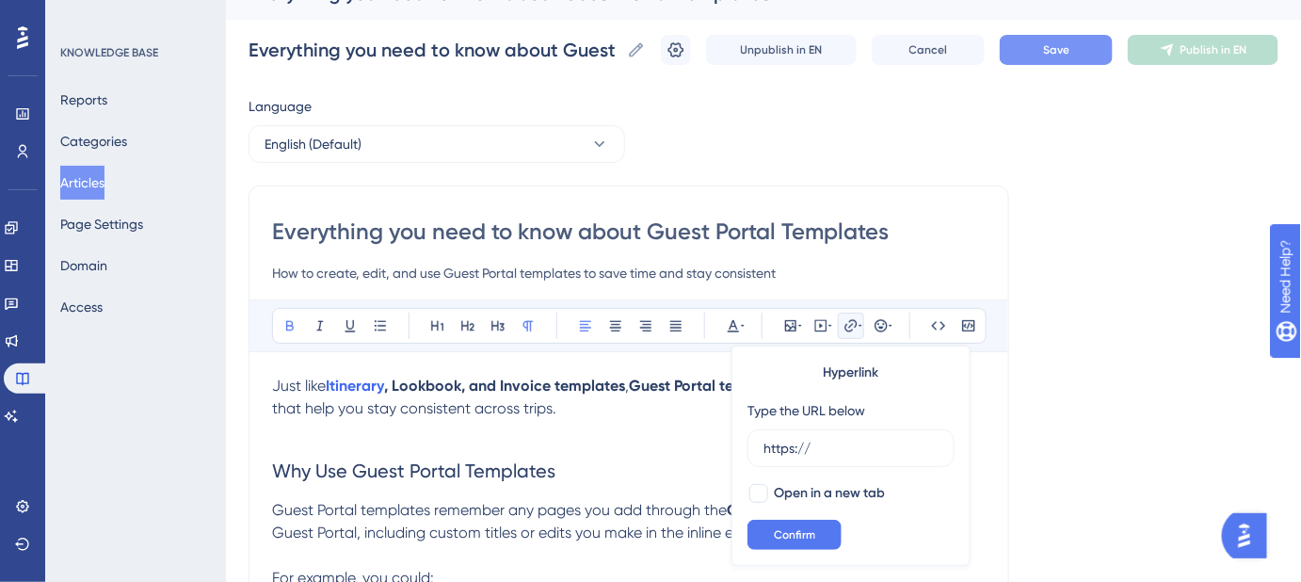
drag, startPoint x: 848, startPoint y: 441, endPoint x: 739, endPoint y: 456, distance: 110.2
click at [739, 456] on div "Hyperlink Type the URL below https:// Open in a new tab Confirm" at bounding box center [851, 456] width 239 height 220
type input "https://help.safariportal.app/en/articles/6072-how-do-i-create-a-lookbook-templ…"
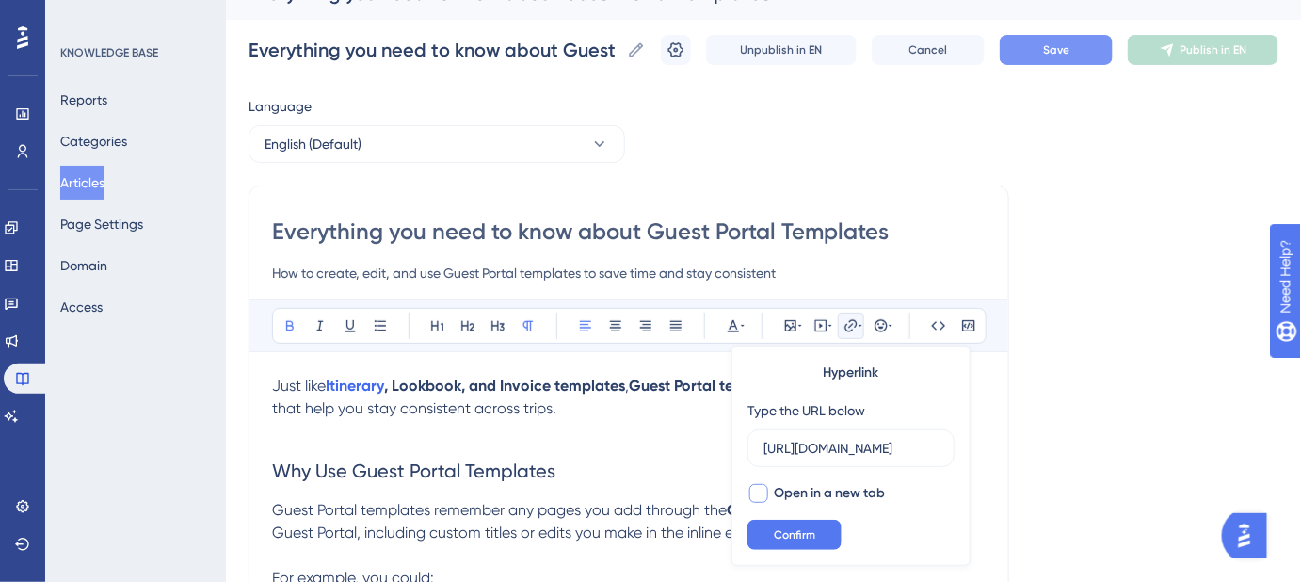
click at [761, 491] on div at bounding box center [758, 493] width 19 height 19
checkbox input "true"
click at [780, 530] on span "Confirm" at bounding box center [794, 534] width 41 height 15
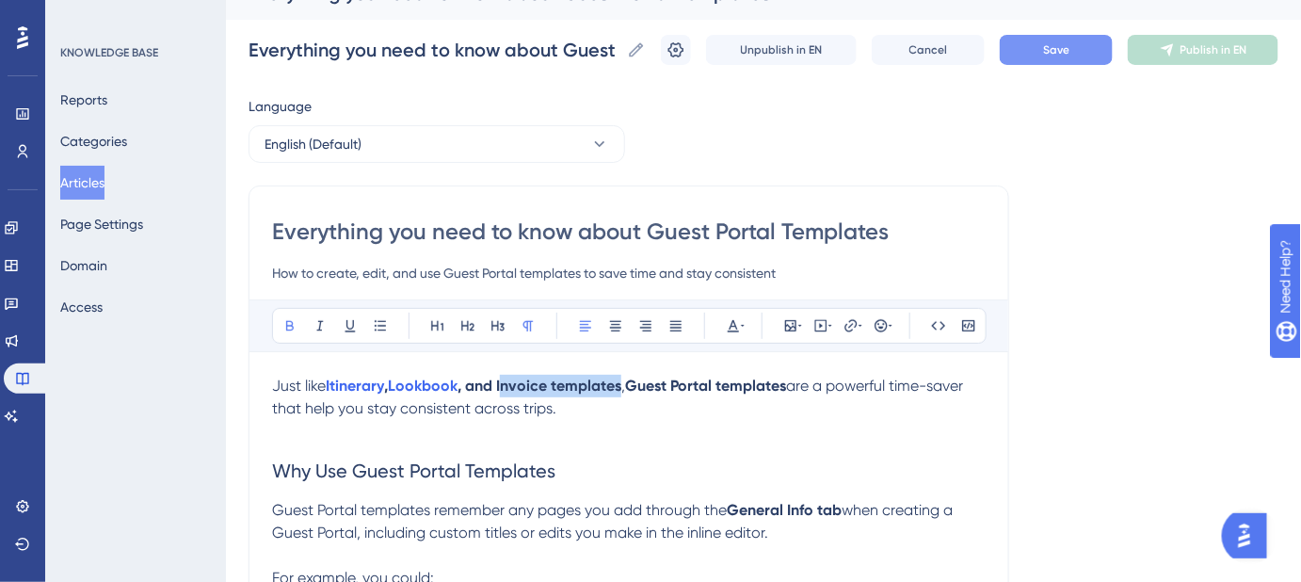
drag, startPoint x: 627, startPoint y: 383, endPoint x: 520, endPoint y: 381, distance: 107.3
click at [507, 383] on p "Just like Itinerary , Lookbook , and Invoice templates , Guest Portal templates…" at bounding box center [629, 409] width 714 height 68
click at [522, 381] on strong ", and Invoice templates" at bounding box center [540, 386] width 164 height 18
click at [542, 381] on strong ", and Invoice templates" at bounding box center [540, 386] width 164 height 18
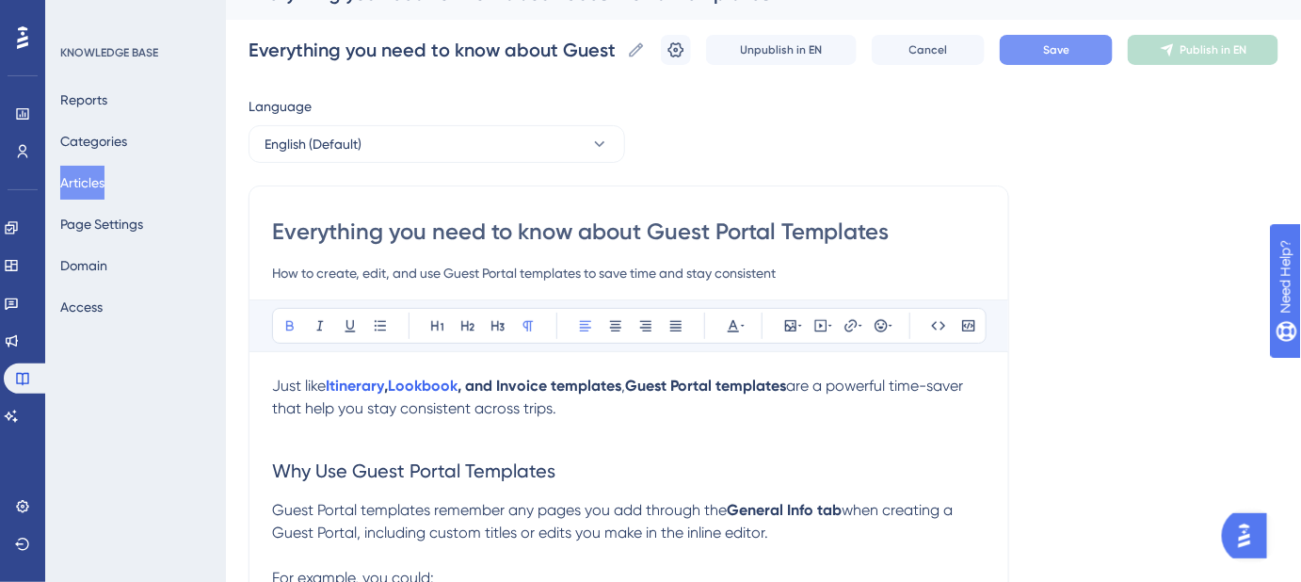
drag, startPoint x: 577, startPoint y: 420, endPoint x: 557, endPoint y: 403, distance: 26.0
click at [577, 418] on p "Just like Itinerary , Lookbook , and Invoice templates , Guest Portal templates…" at bounding box center [629, 409] width 714 height 68
click at [527, 383] on strong ", and Invoice templates" at bounding box center [540, 386] width 164 height 18
click at [845, 322] on icon at bounding box center [851, 325] width 15 height 15
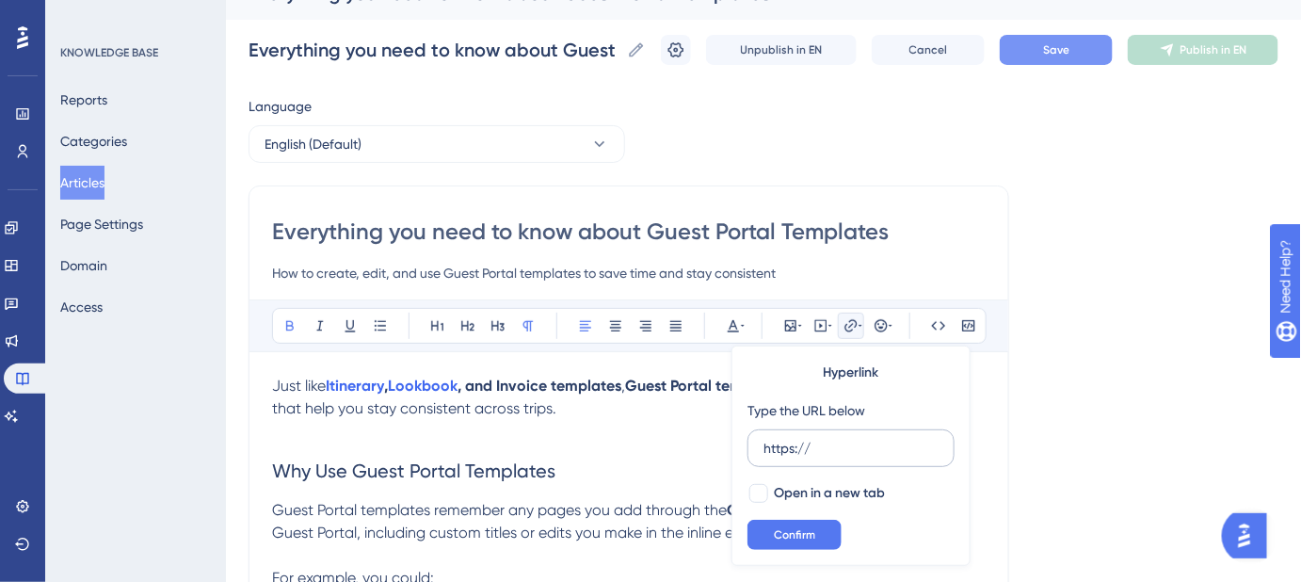
drag, startPoint x: 826, startPoint y: 439, endPoint x: 748, endPoint y: 448, distance: 78.7
click at [748, 450] on label "https://" at bounding box center [851, 448] width 207 height 38
click at [764, 450] on input "https://" at bounding box center [851, 448] width 175 height 21
type input "https://help.safariportal.app/en/articles/7389-how-to-create-invoices-and-invoi…"
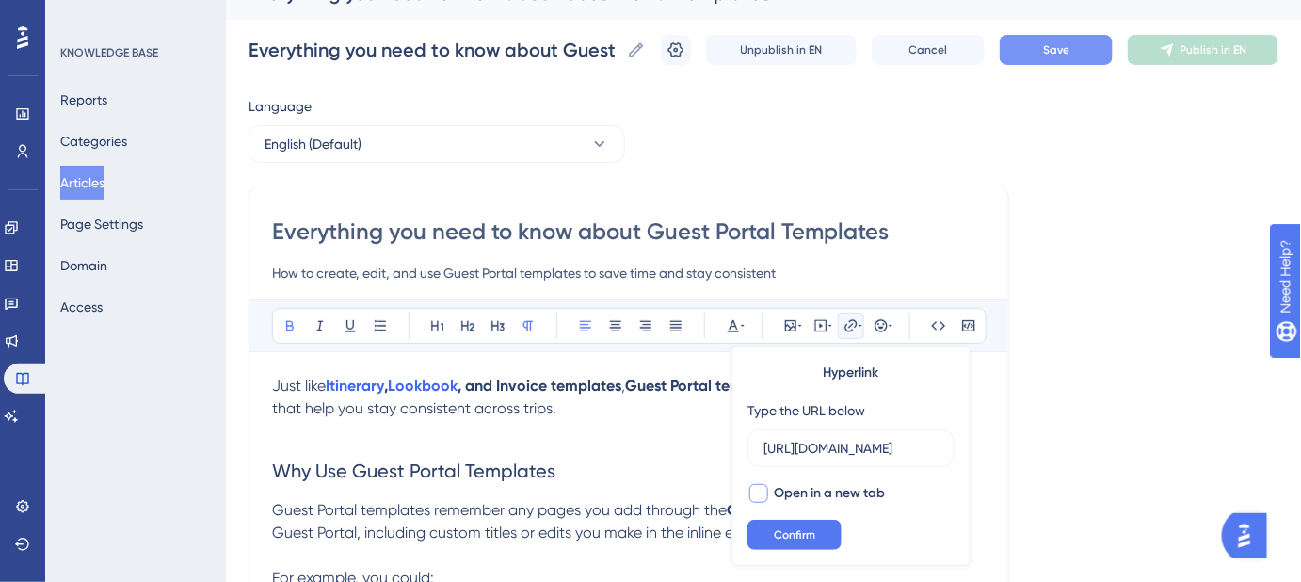
click at [757, 490] on div at bounding box center [758, 493] width 19 height 19
checkbox input "true"
drag, startPoint x: 780, startPoint y: 529, endPoint x: 539, endPoint y: 399, distance: 273.8
click at [780, 529] on span "Confirm" at bounding box center [794, 534] width 41 height 15
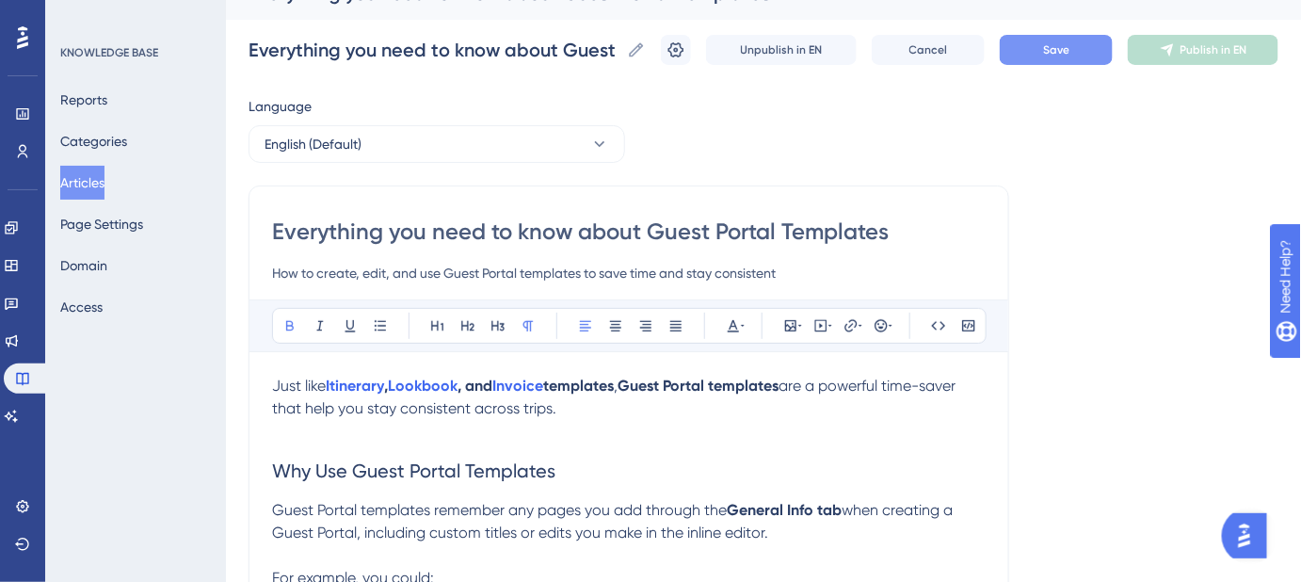
click at [490, 383] on strong ", and" at bounding box center [475, 386] width 35 height 18
click at [671, 439] on p "Just like Itinerary , Lookbook , and Invoice templates , Guest Portal templates…" at bounding box center [629, 409] width 714 height 68
click at [582, 381] on strong "templates" at bounding box center [574, 386] width 71 height 18
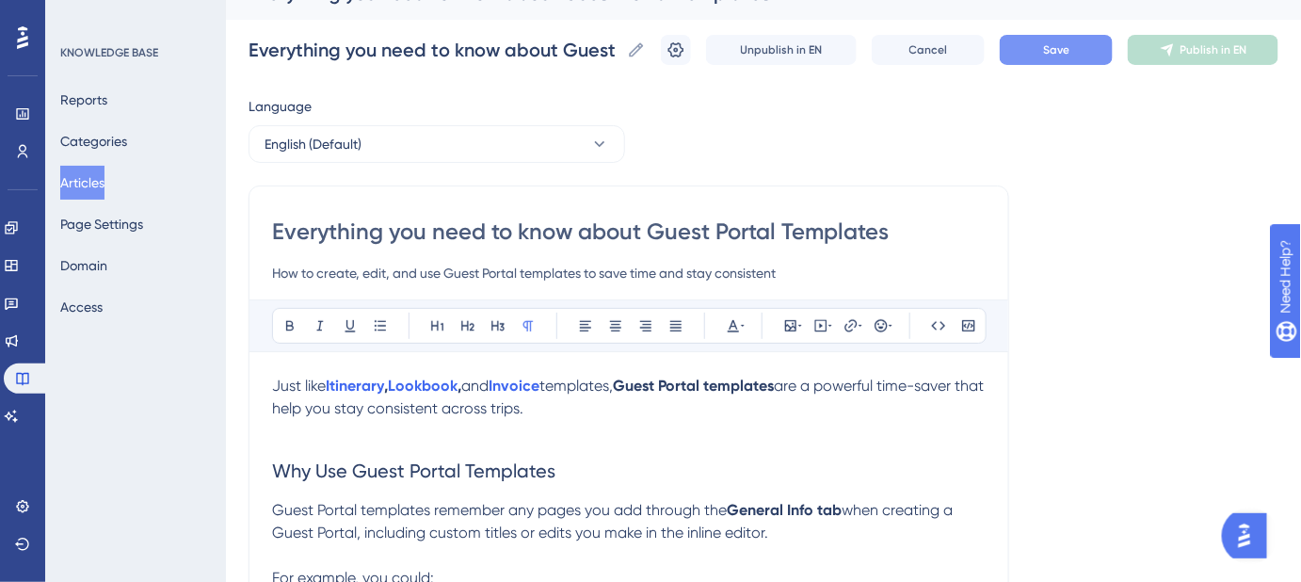
click at [750, 428] on p "Just like Itinerary , Lookbook , and Invoice templates, Guest Portal templates …" at bounding box center [629, 409] width 714 height 68
click at [1087, 62] on button "Save" at bounding box center [1056, 50] width 113 height 30
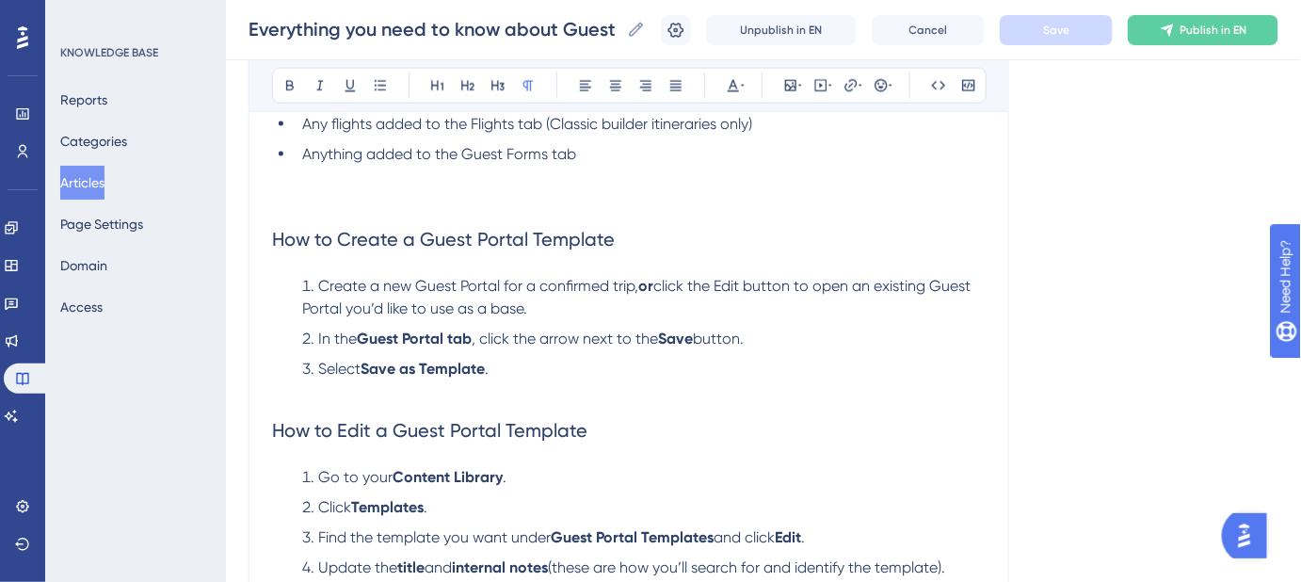
scroll to position [717, 0]
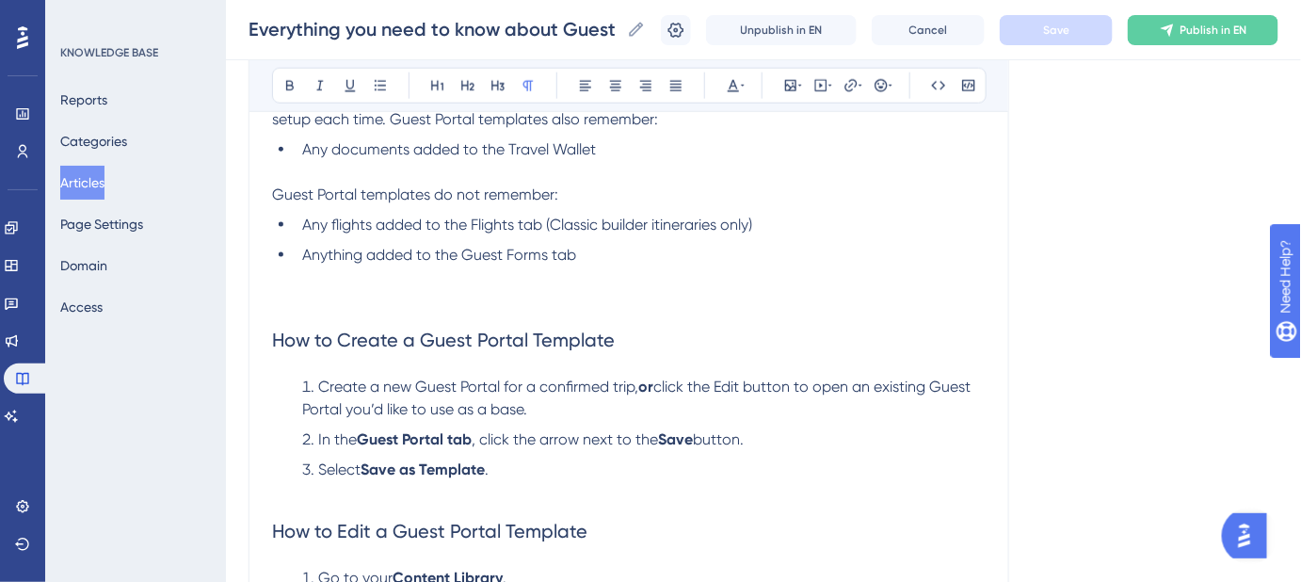
click at [603, 250] on li "Anything added to the Guest Forms tab" at bounding box center [640, 278] width 691 height 68
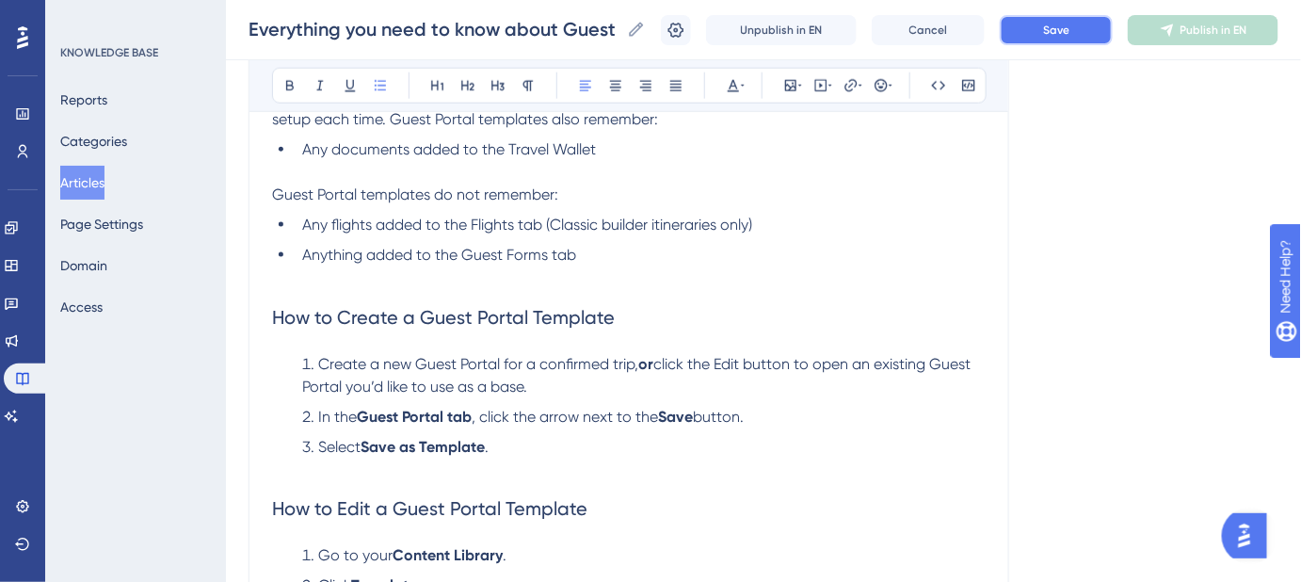
click at [1038, 34] on button "Save" at bounding box center [1056, 30] width 113 height 30
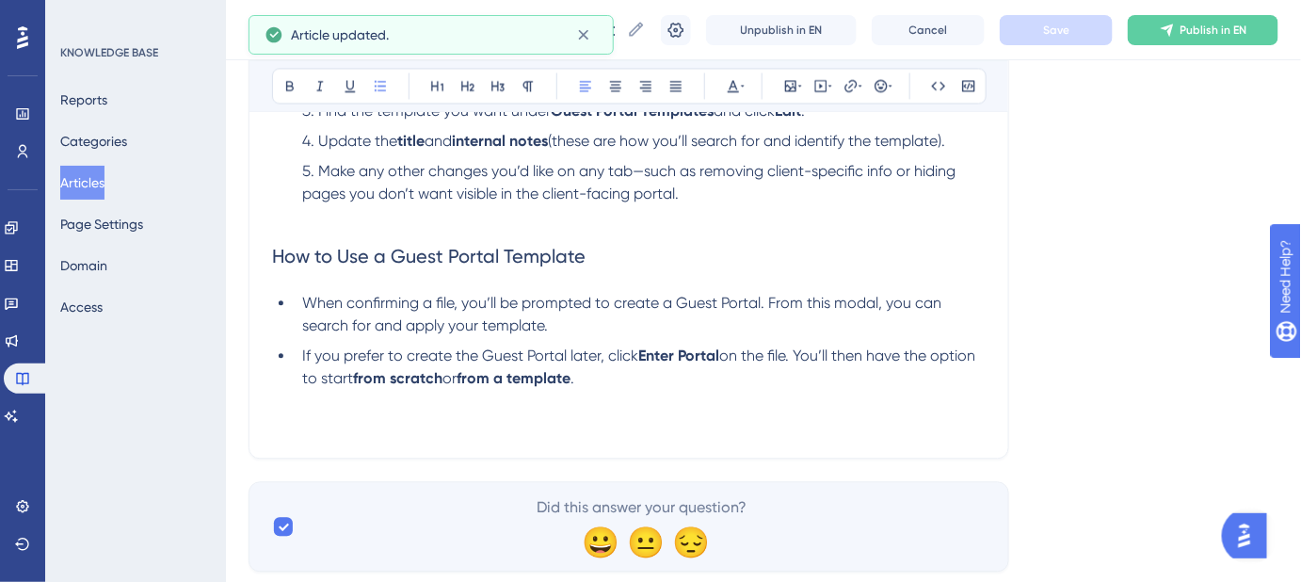
scroll to position [1185, 0]
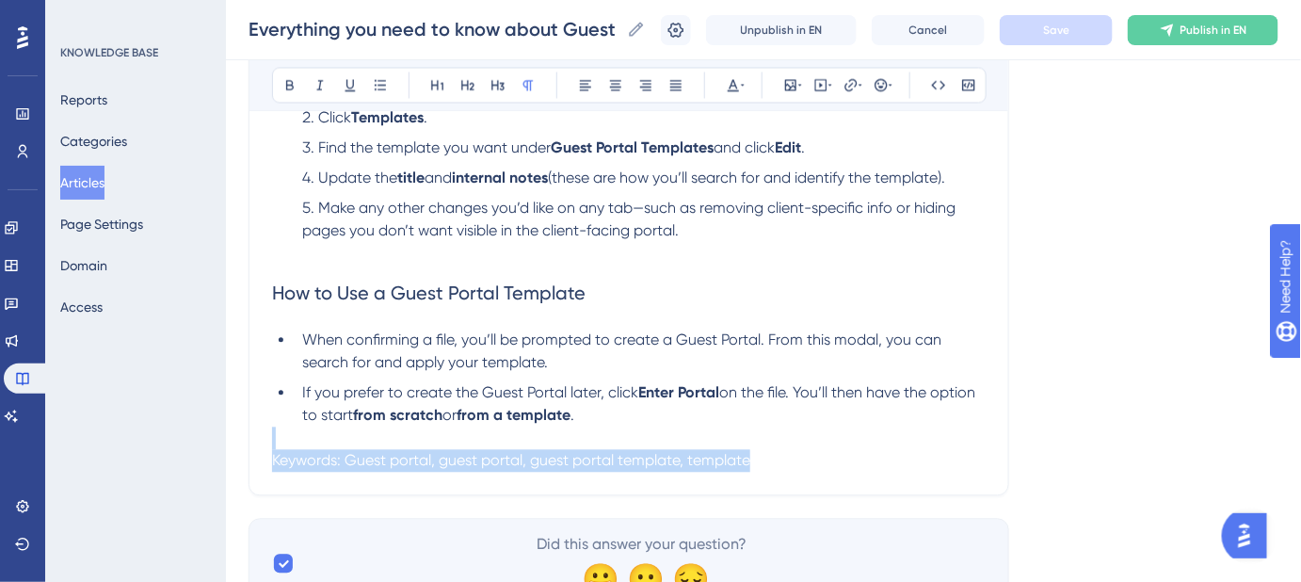
drag, startPoint x: 782, startPoint y: 459, endPoint x: 816, endPoint y: 462, distance: 34.0
click at [957, 436] on p at bounding box center [629, 438] width 714 height 23
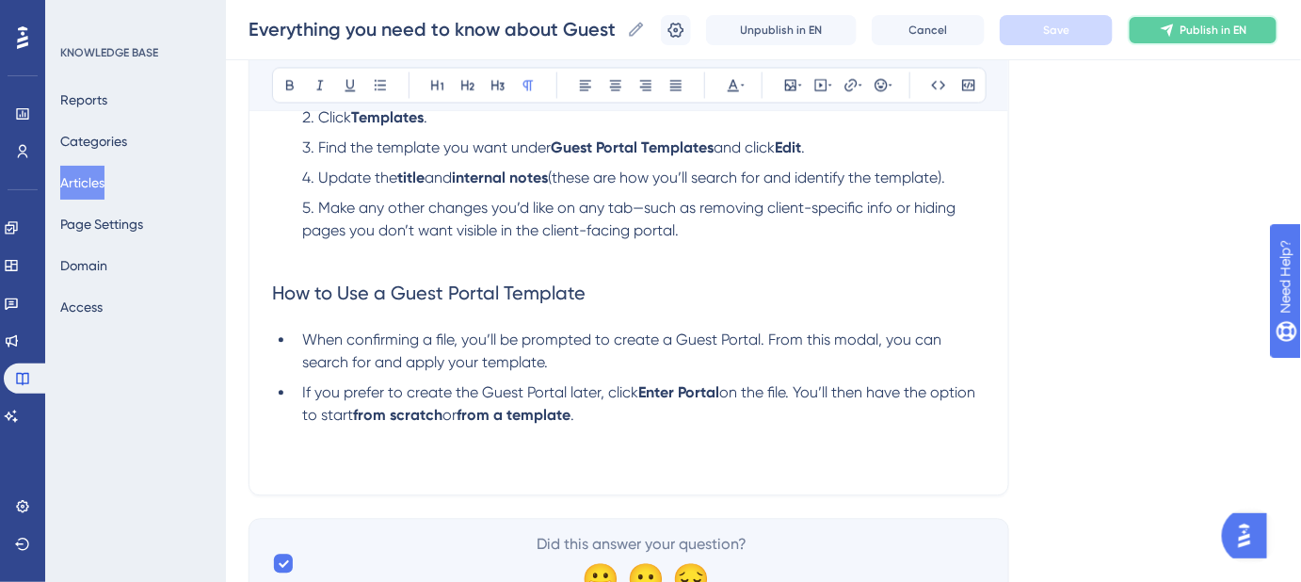
click at [1198, 34] on span "Publish in EN" at bounding box center [1214, 30] width 67 height 15
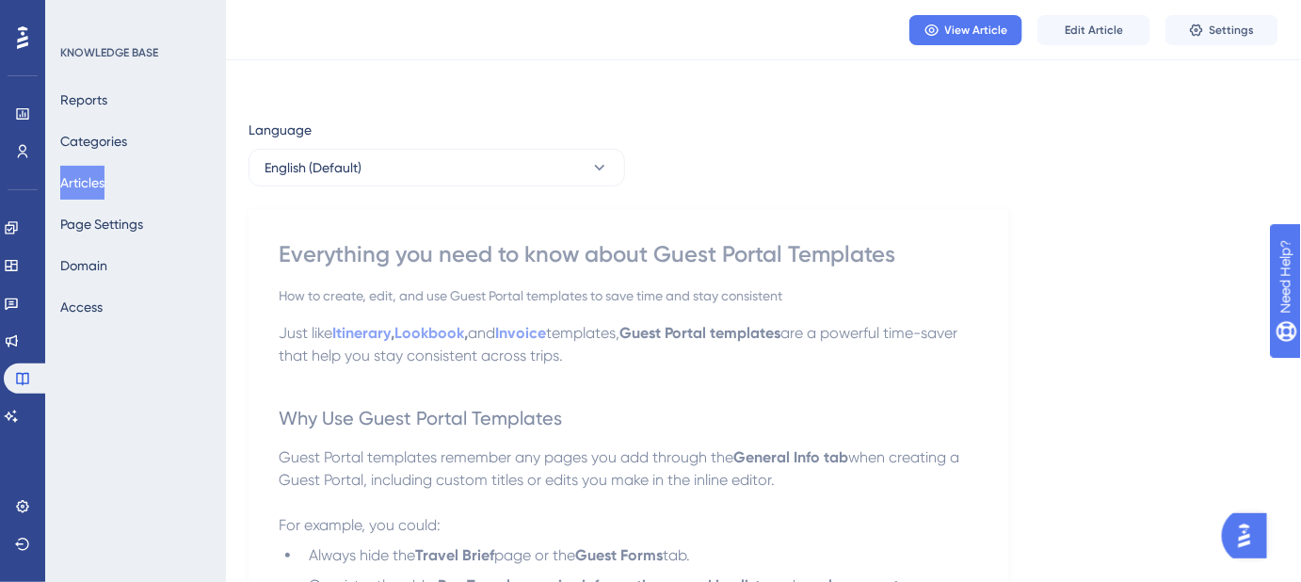
scroll to position [0, 0]
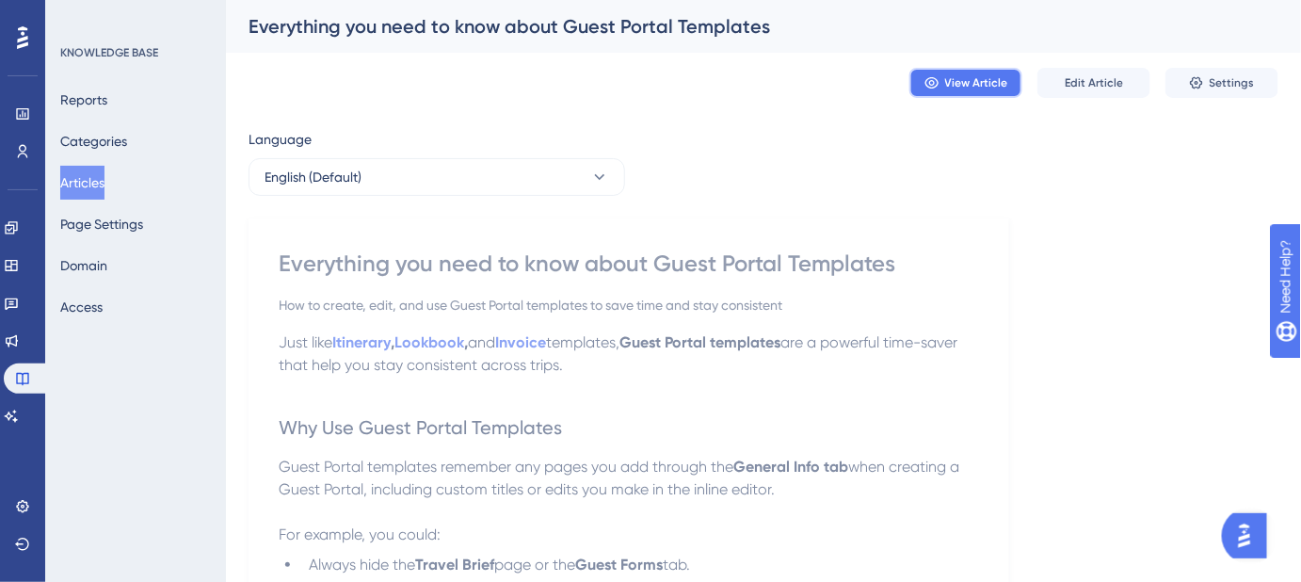
click at [984, 76] on span "View Article" at bounding box center [976, 82] width 63 height 15
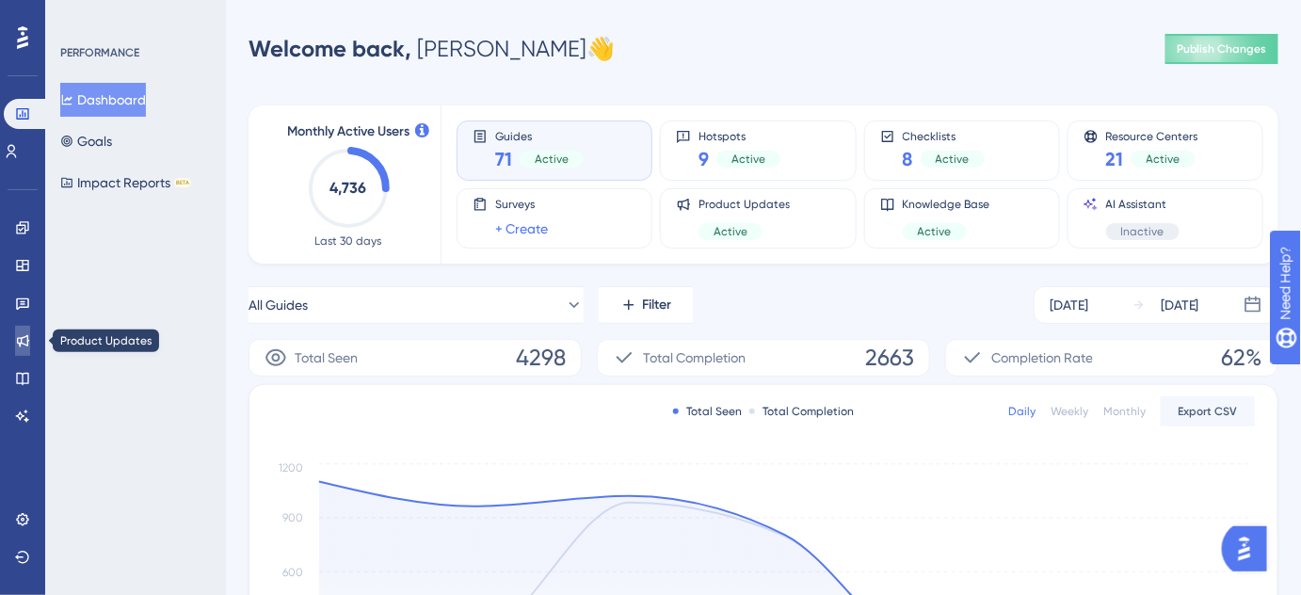
click at [20, 338] on icon at bounding box center [23, 341] width 12 height 12
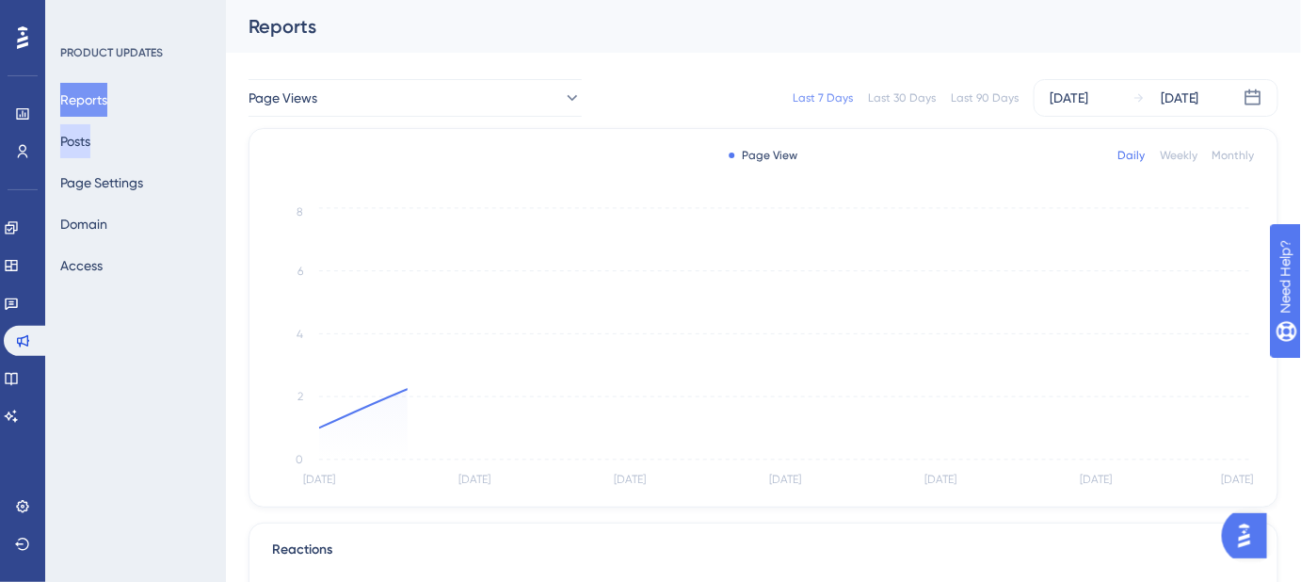
click at [90, 138] on button "Posts" at bounding box center [75, 141] width 30 height 34
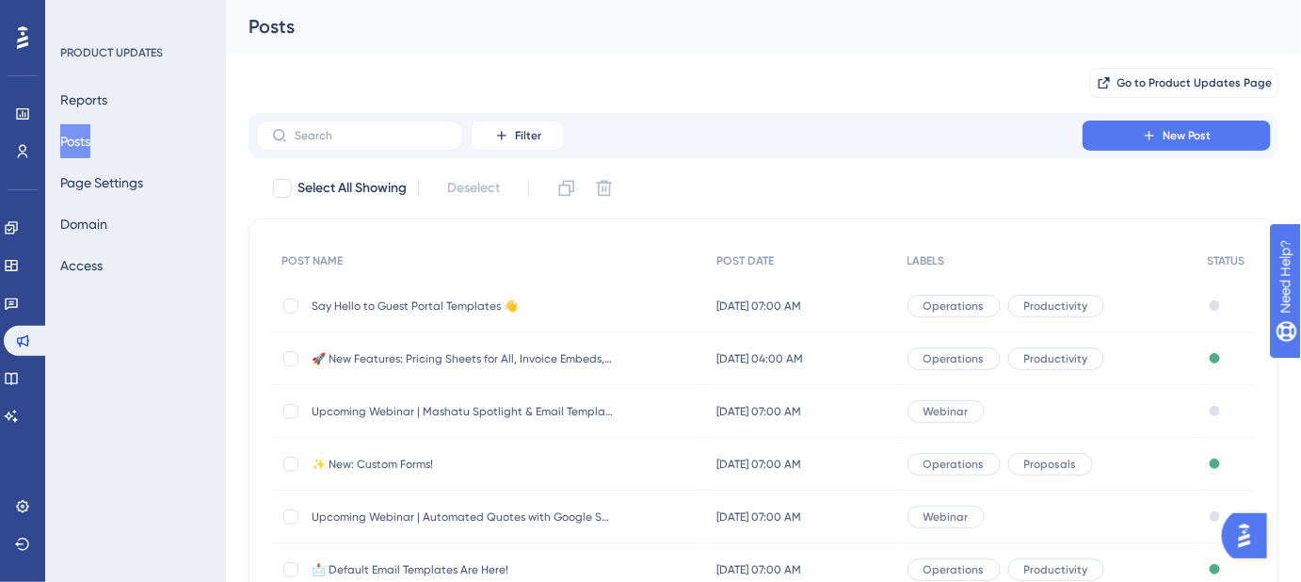
click at [401, 460] on span "✨ New: Custom Forms!" at bounding box center [462, 464] width 301 height 15
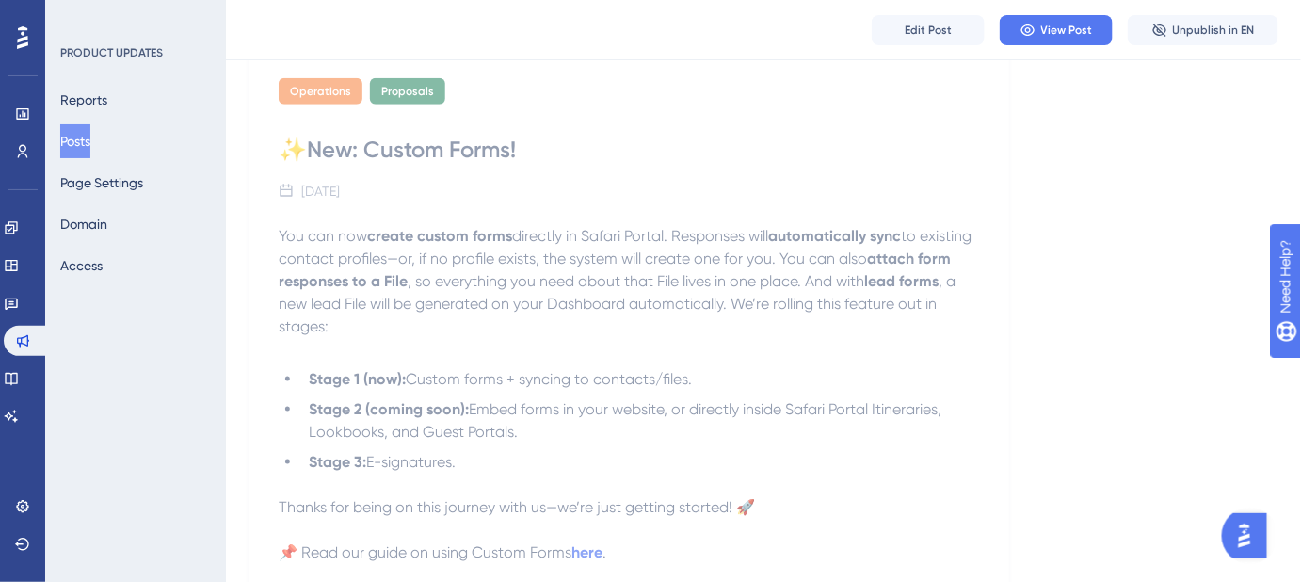
scroll to position [684, 0]
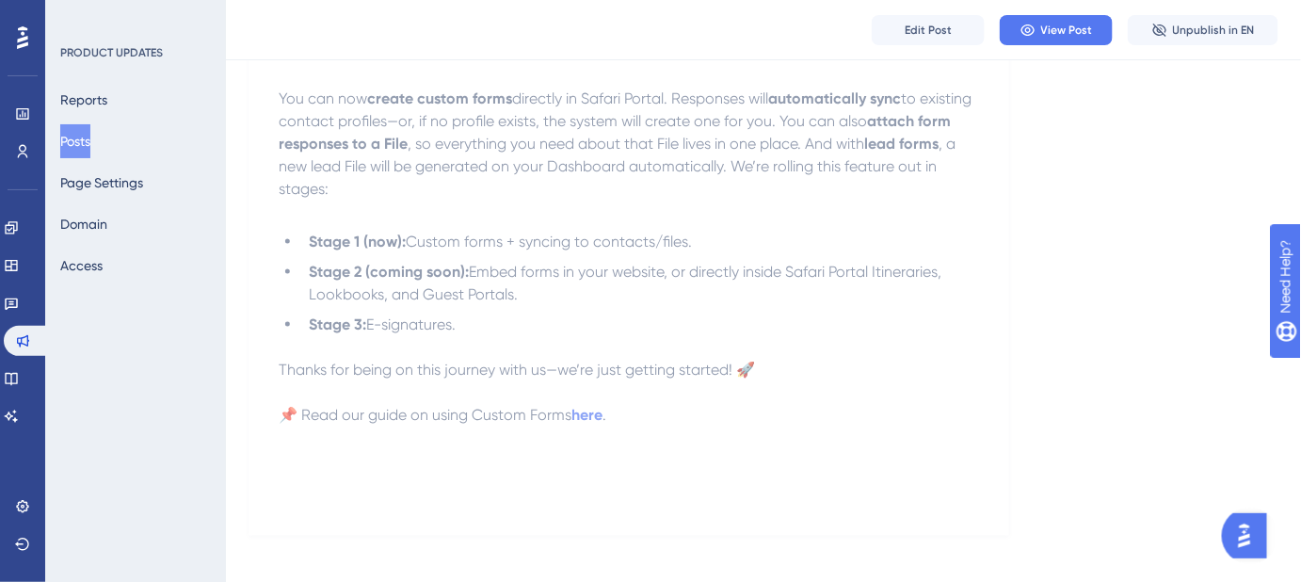
click at [628, 416] on p "📌 Read our guide on using Custom Forms here ." at bounding box center [629, 415] width 700 height 23
click at [926, 31] on span "Edit Post" at bounding box center [928, 30] width 47 height 15
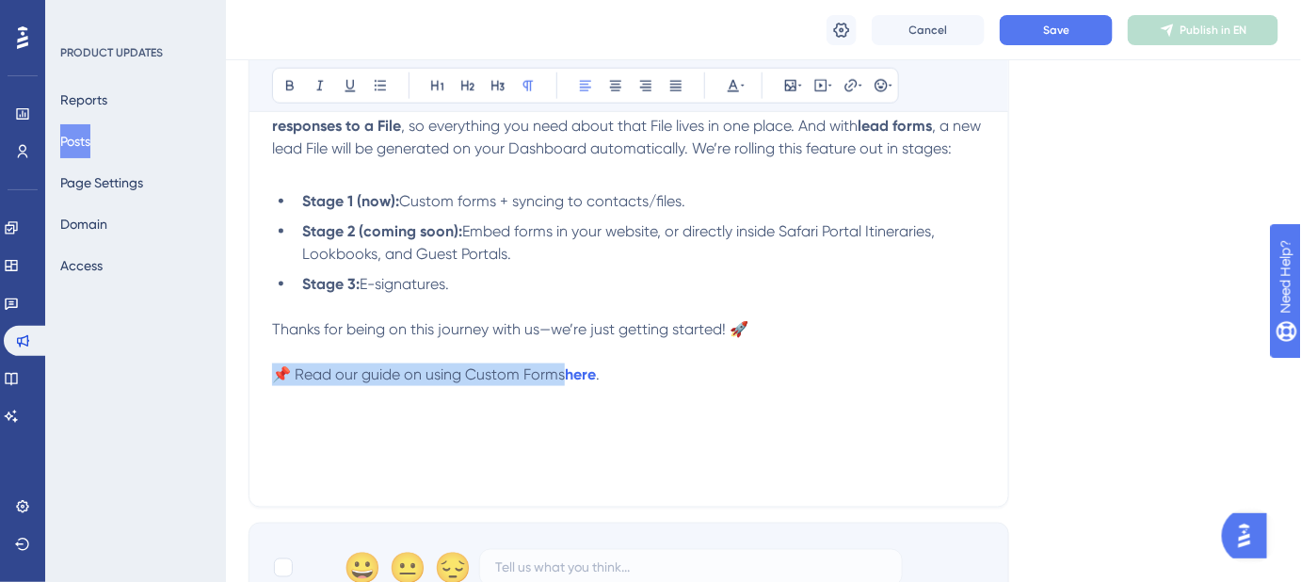
drag, startPoint x: 565, startPoint y: 396, endPoint x: 253, endPoint y: 395, distance: 311.6
click at [253, 395] on div "✨New: Custom Forms! Bold Italic Underline Bullet Point Heading 1 Heading 2 Head…" at bounding box center [629, 209] width 761 height 597
copy span "📌 Read our guide on using Custom Forms"
click at [1081, 27] on button "Save" at bounding box center [1056, 30] width 113 height 30
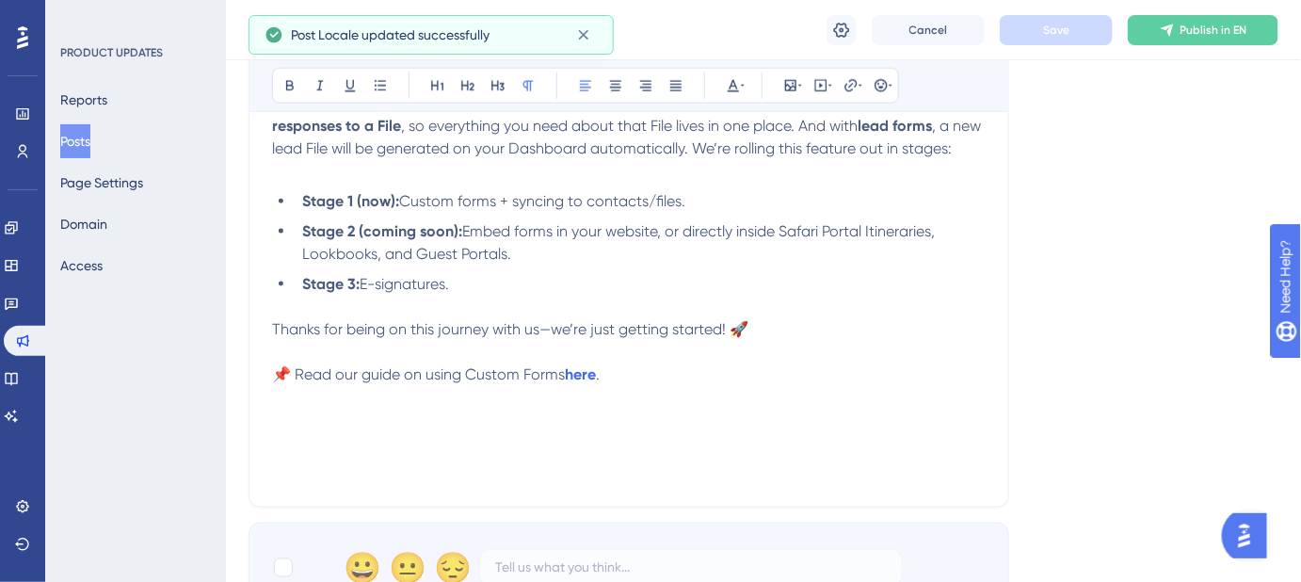
click at [806, 421] on div "You can now create custom forms directly in Safari Portal. Responses will autom…" at bounding box center [629, 277] width 714 height 414
drag, startPoint x: 561, startPoint y: 392, endPoint x: 359, endPoint y: 394, distance: 202.4
click at [359, 383] on span "📌 Read our guide on using Custom Forms" at bounding box center [418, 374] width 293 height 18
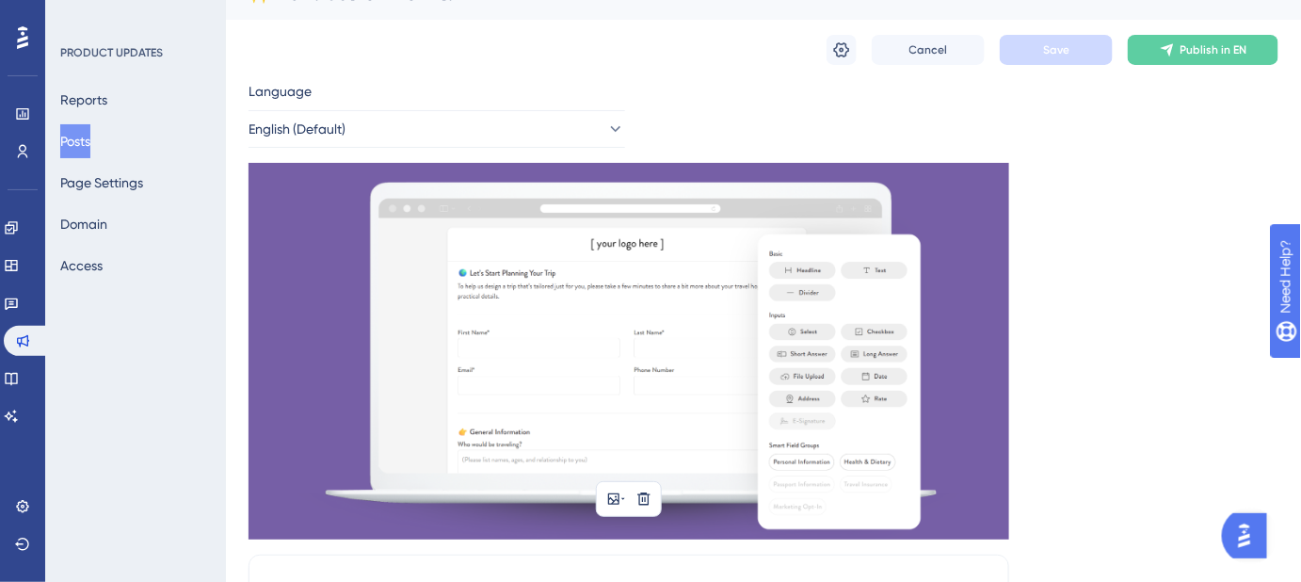
scroll to position [0, 0]
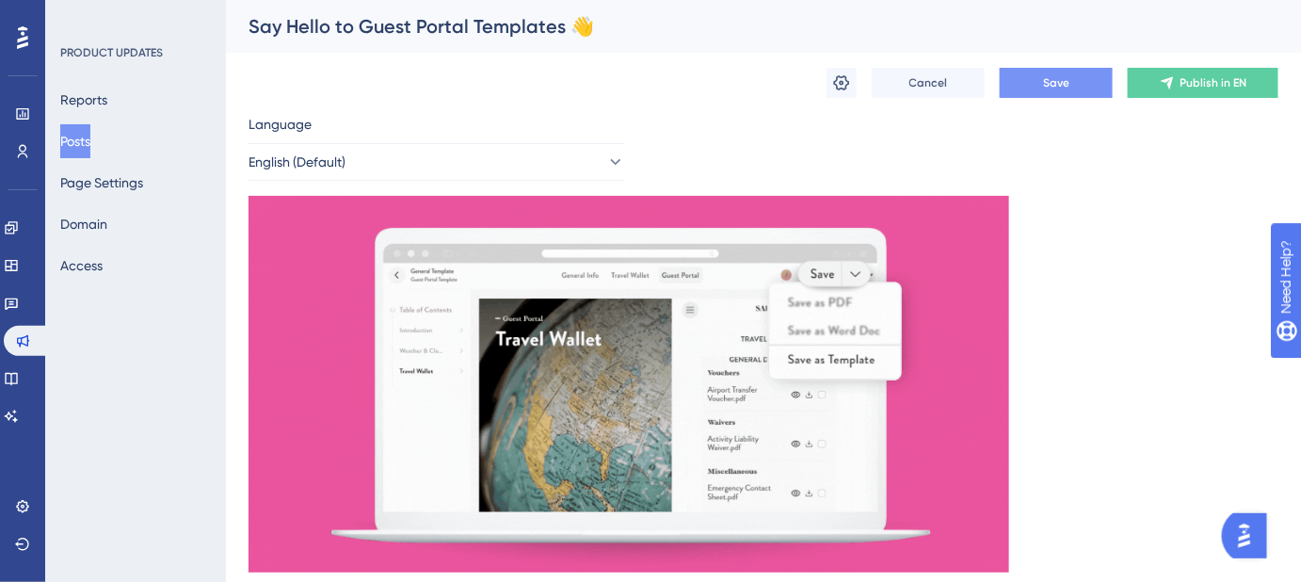
click at [1071, 78] on button "Save" at bounding box center [1056, 83] width 113 height 30
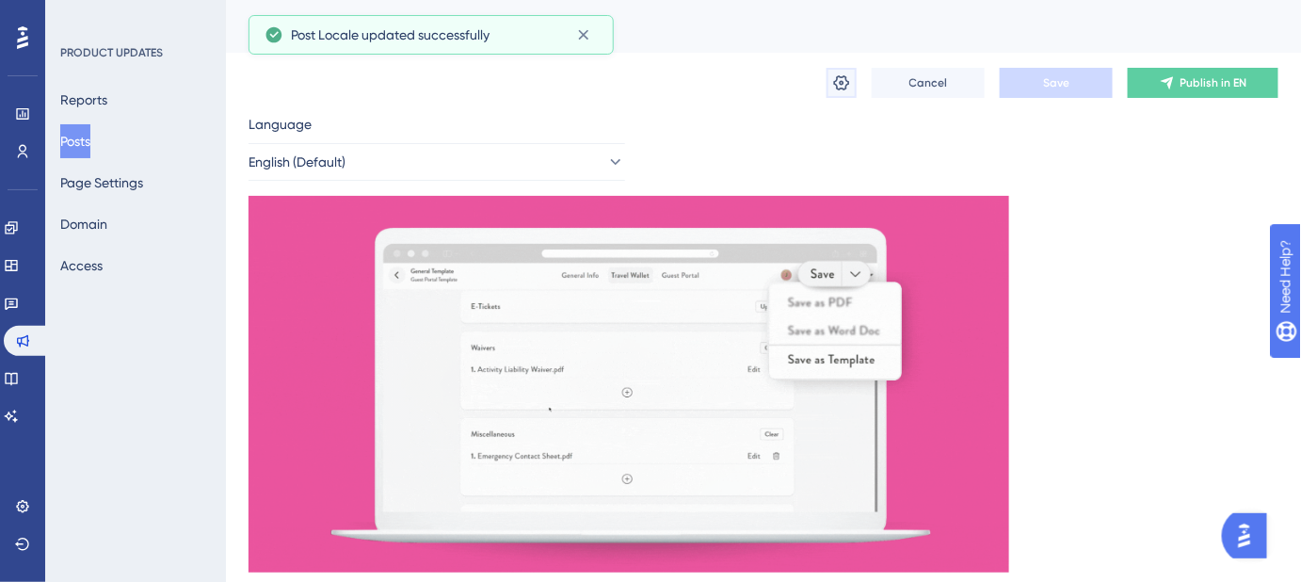
click at [845, 83] on icon at bounding box center [841, 82] width 19 height 19
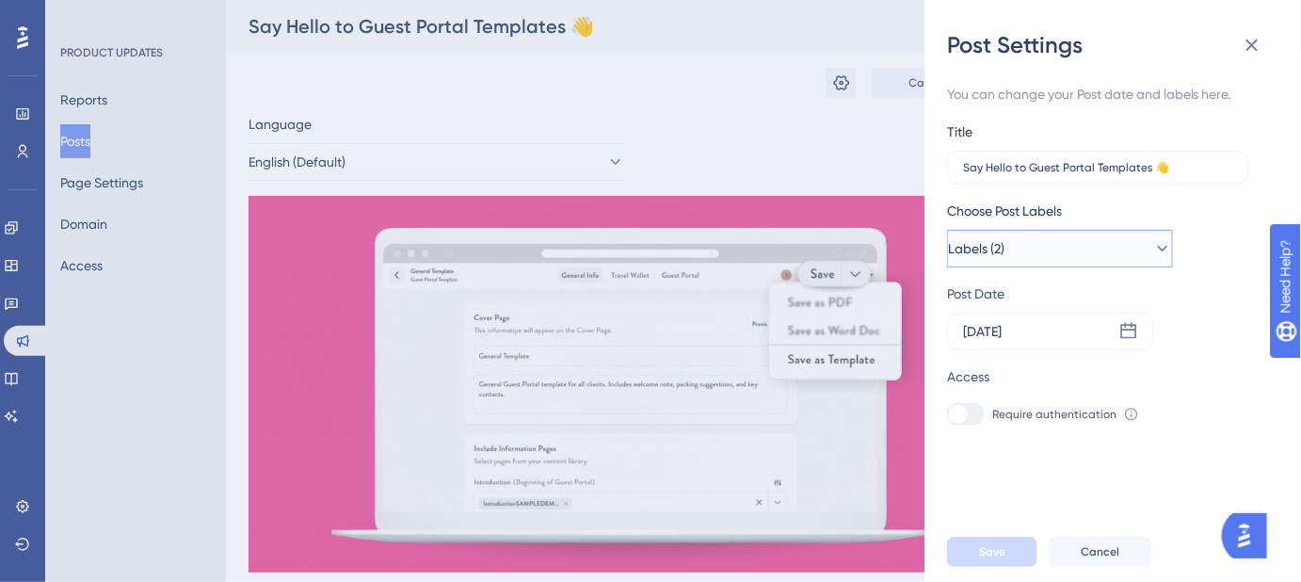
click at [1151, 258] on button "Labels (2)" at bounding box center [1060, 249] width 226 height 38
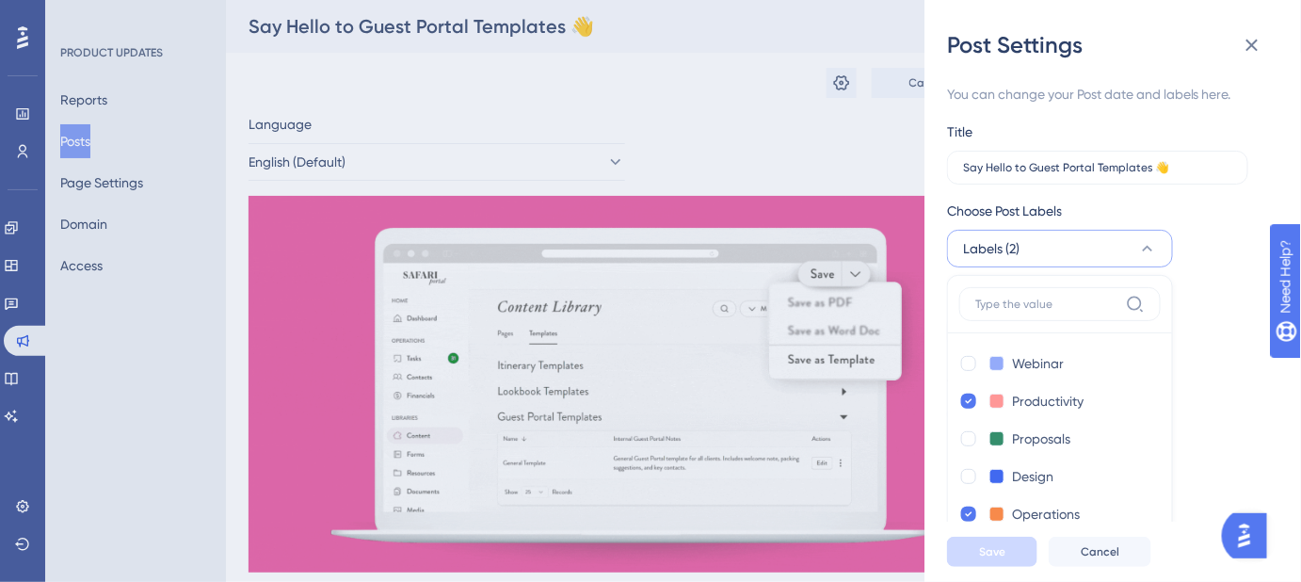
scroll to position [47, 0]
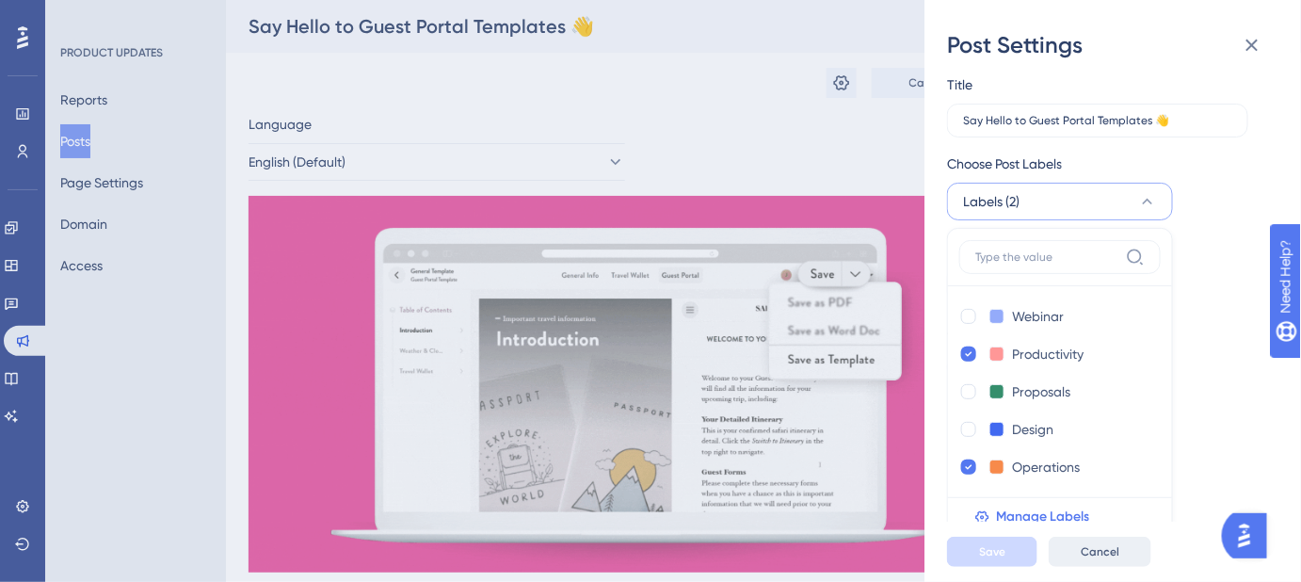
click at [1100, 559] on span "Cancel" at bounding box center [1100, 551] width 39 height 15
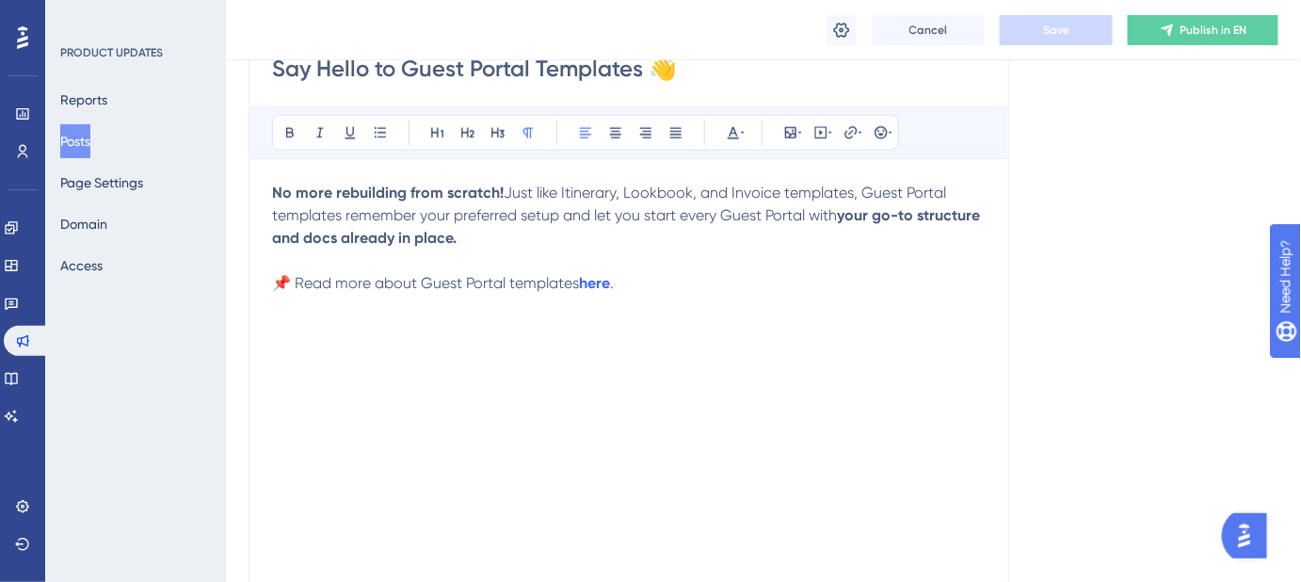
scroll to position [599, 0]
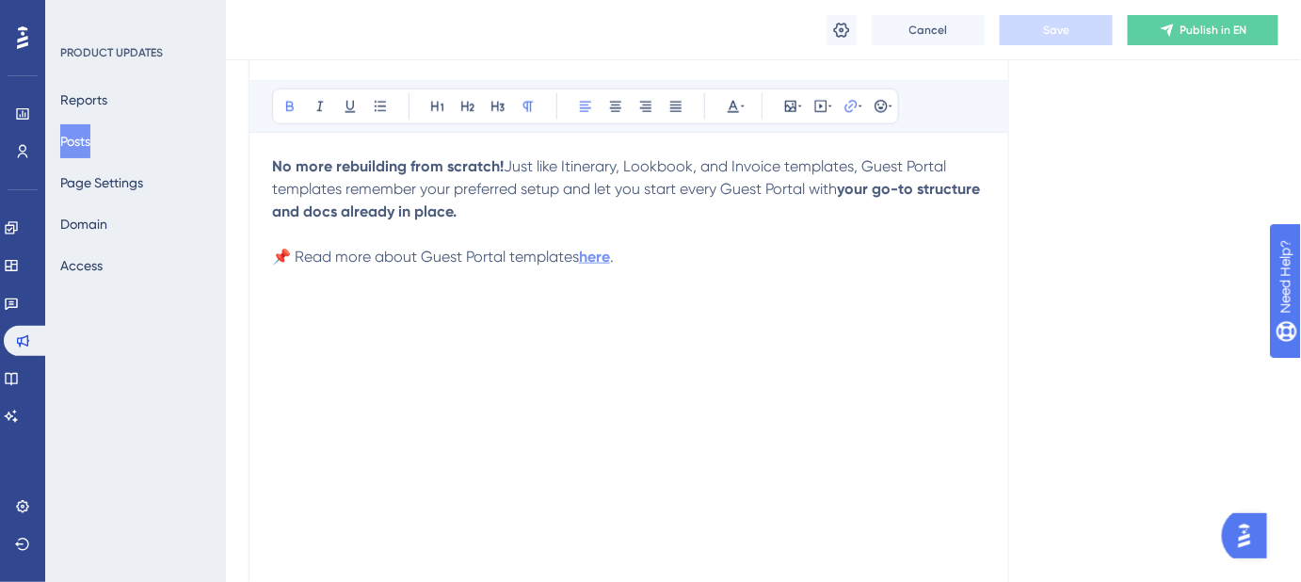
click at [595, 257] on strong "here" at bounding box center [594, 257] width 31 height 18
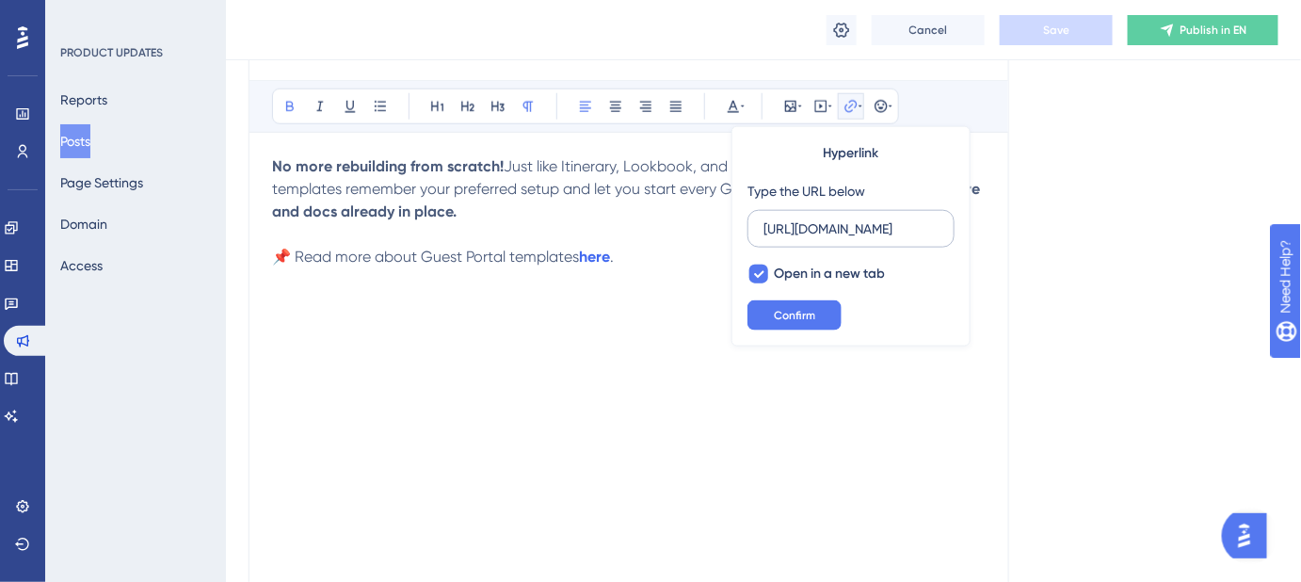
scroll to position [0, 0]
drag, startPoint x: 942, startPoint y: 227, endPoint x: 856, endPoint y: 225, distance: 86.6
click at [862, 225] on label "[URL][DOMAIN_NAME]" at bounding box center [851, 229] width 207 height 38
click at [862, 225] on input "[URL][DOMAIN_NAME]" at bounding box center [851, 228] width 175 height 21
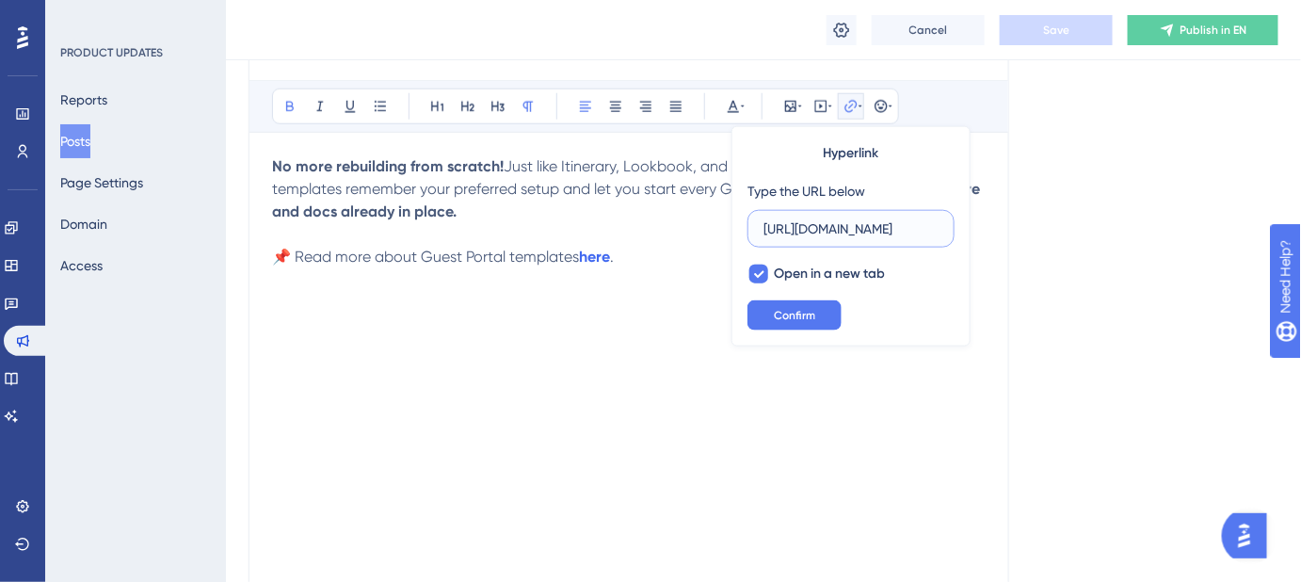
click at [849, 226] on input "[URL][DOMAIN_NAME]" at bounding box center [851, 228] width 175 height 21
click at [558, 331] on div "No more rebuilding from scratch! Just like Itinerary, Lookbook, and Invoice tem…" at bounding box center [629, 362] width 714 height 414
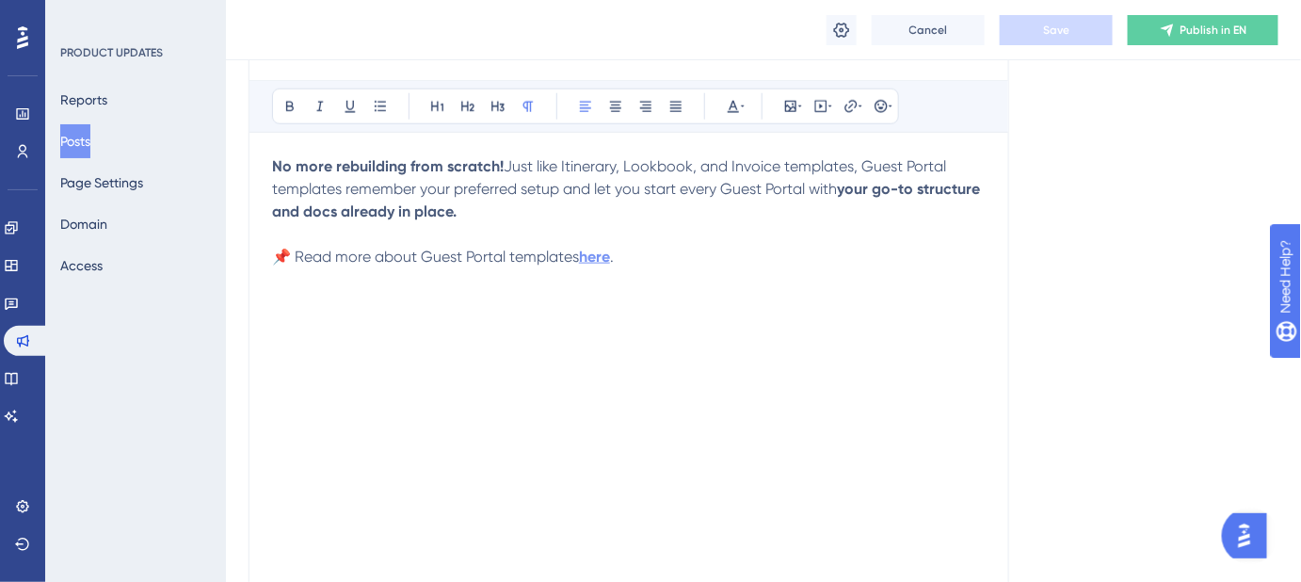
click at [595, 258] on strong "here" at bounding box center [594, 257] width 31 height 18
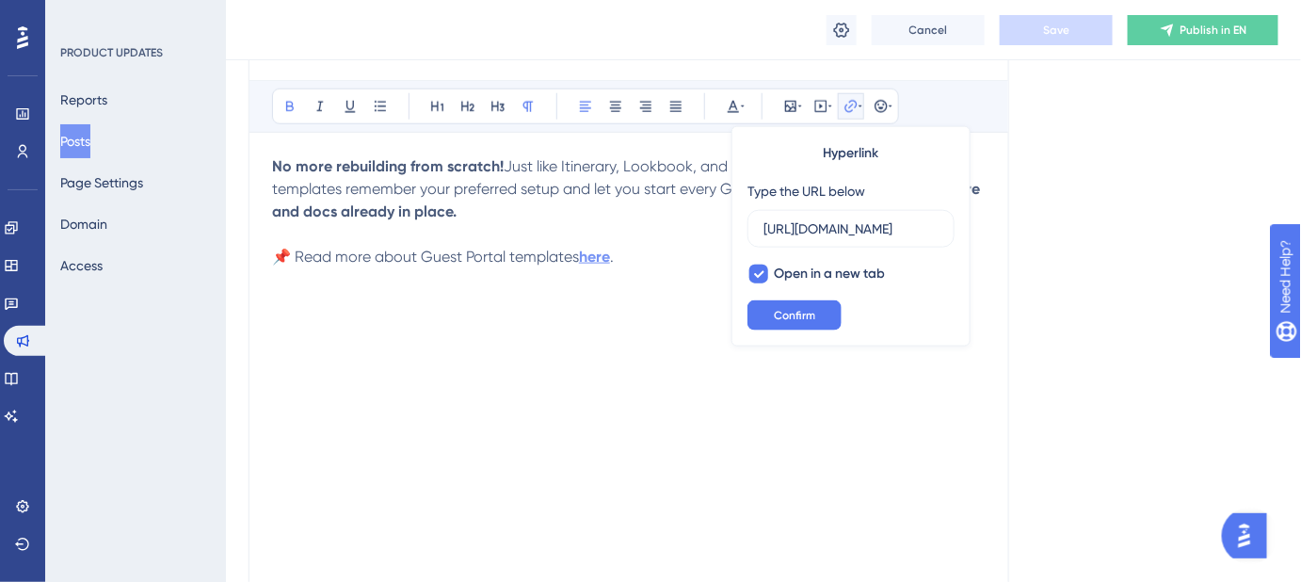
scroll to position [0, 429]
click at [810, 229] on input "[URL][DOMAIN_NAME]" at bounding box center [851, 228] width 175 height 21
click at [984, 406] on div "No more rebuilding from scratch! Just like Itinerary, Lookbook, and Invoice tem…" at bounding box center [629, 362] width 714 height 414
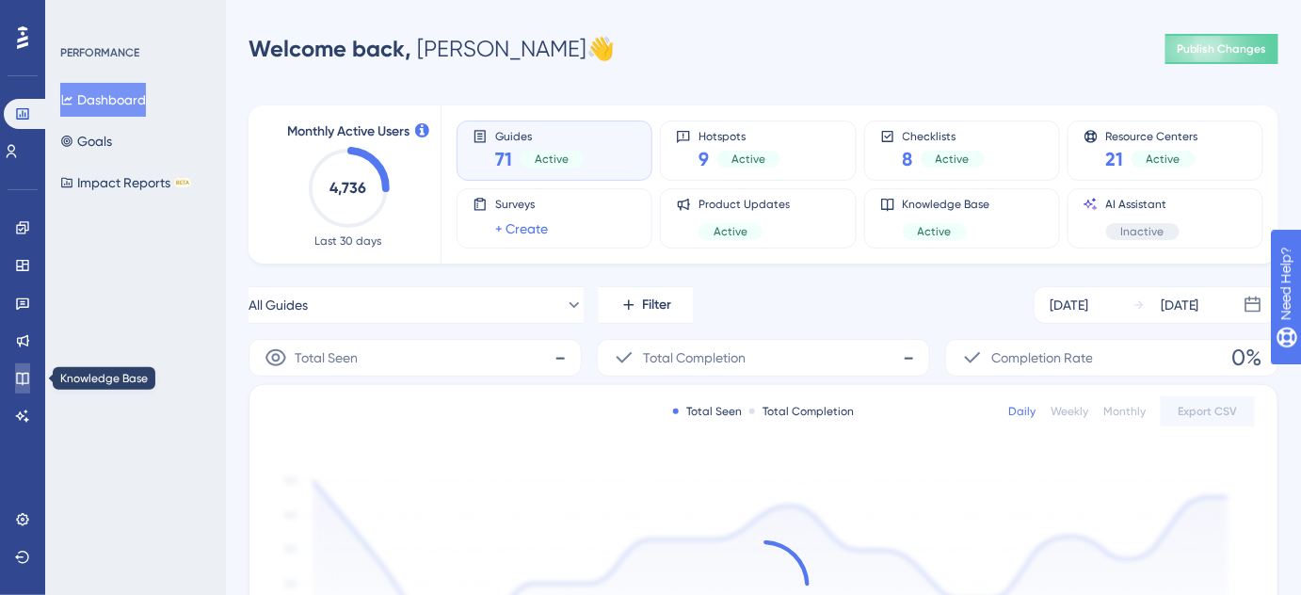
click at [20, 380] on icon at bounding box center [22, 378] width 15 height 15
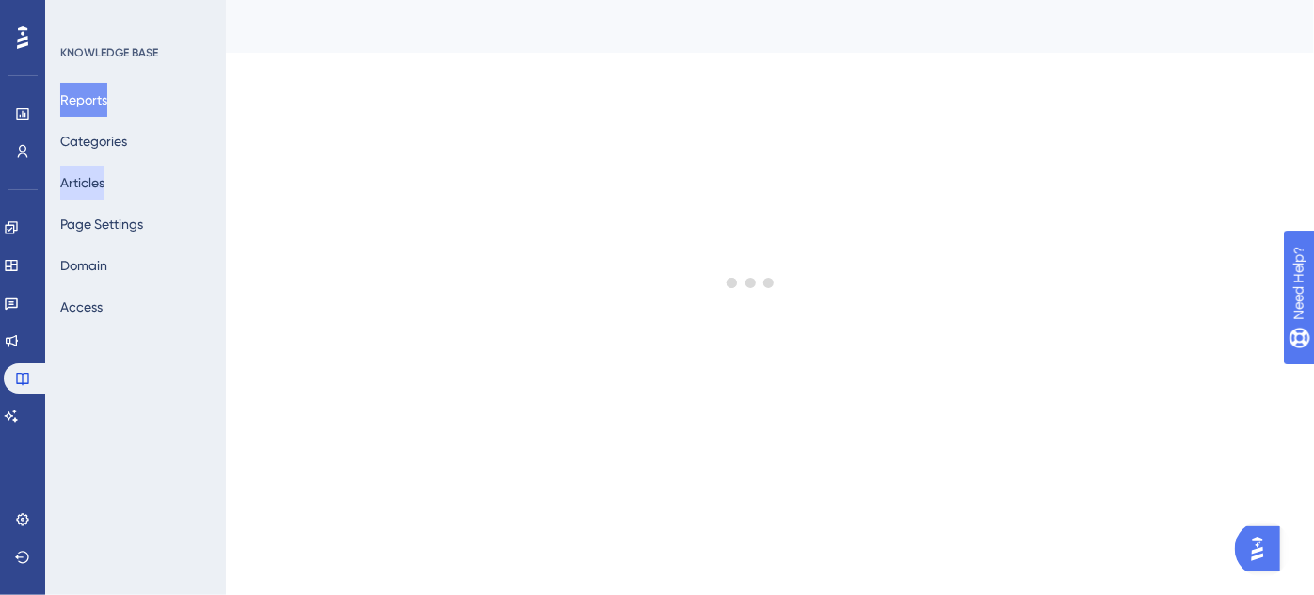
click at [83, 180] on button "Articles" at bounding box center [82, 183] width 44 height 34
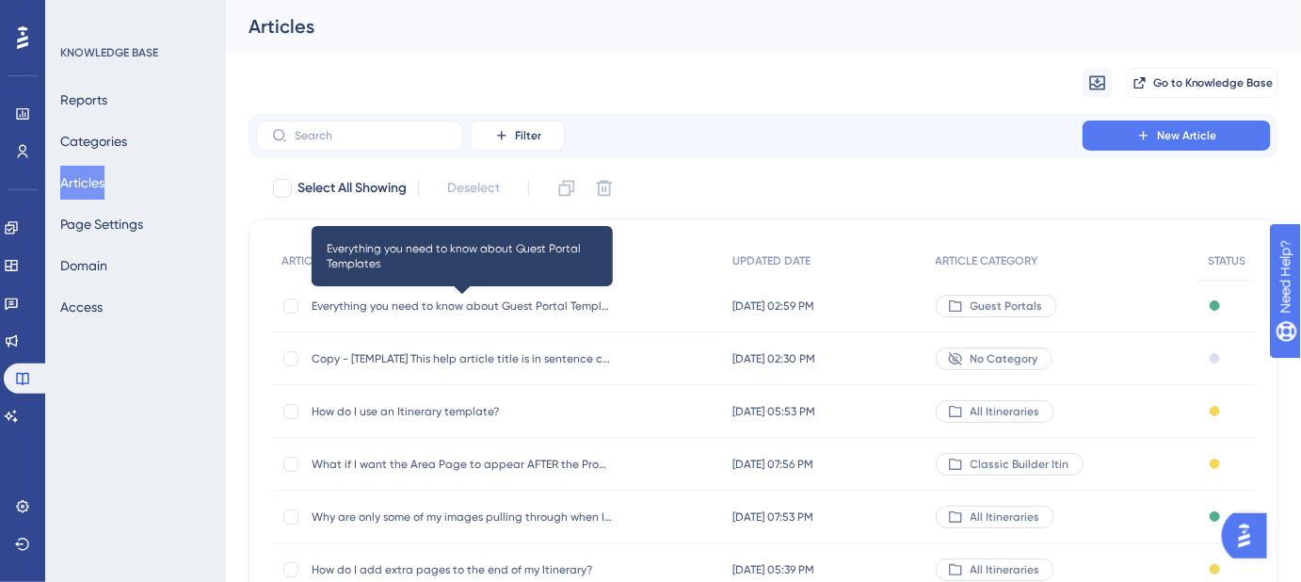
click at [476, 305] on span "Everything you need to know about Guest Portal Templates" at bounding box center [462, 305] width 301 height 15
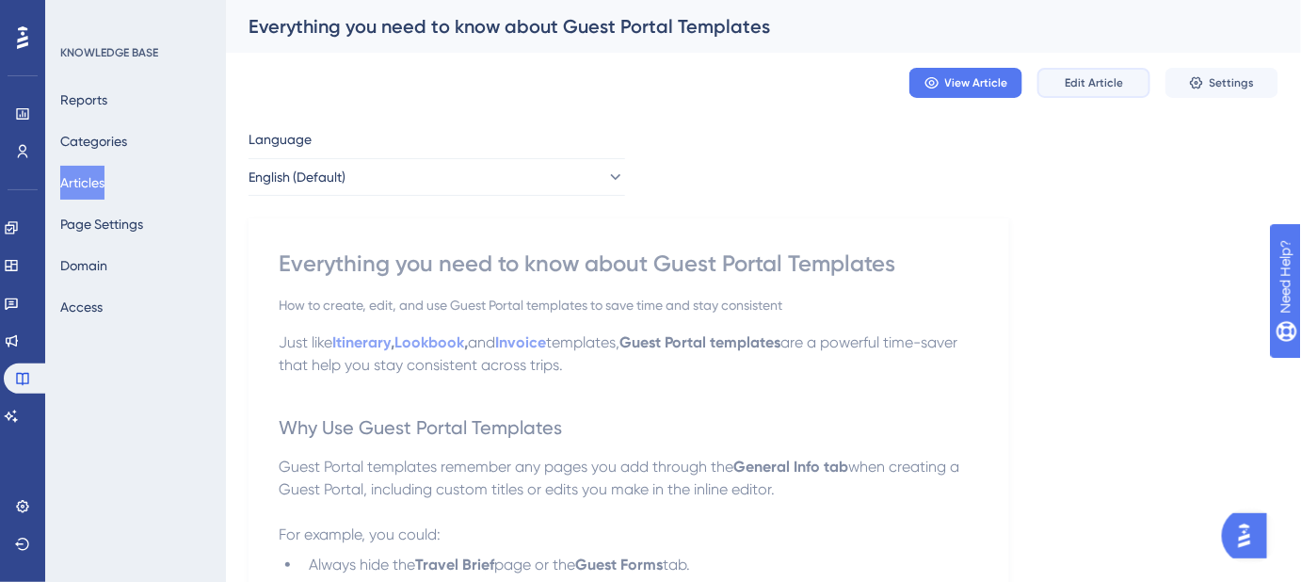
click at [1094, 79] on span "Edit Article" at bounding box center [1094, 82] width 58 height 15
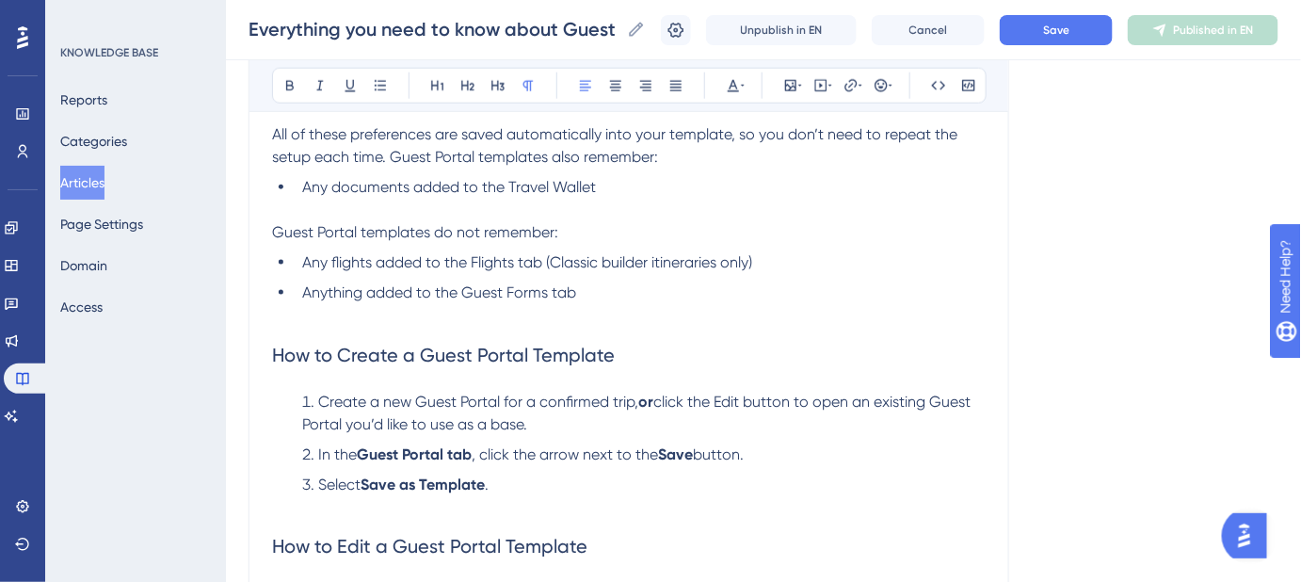
scroll to position [844, 0]
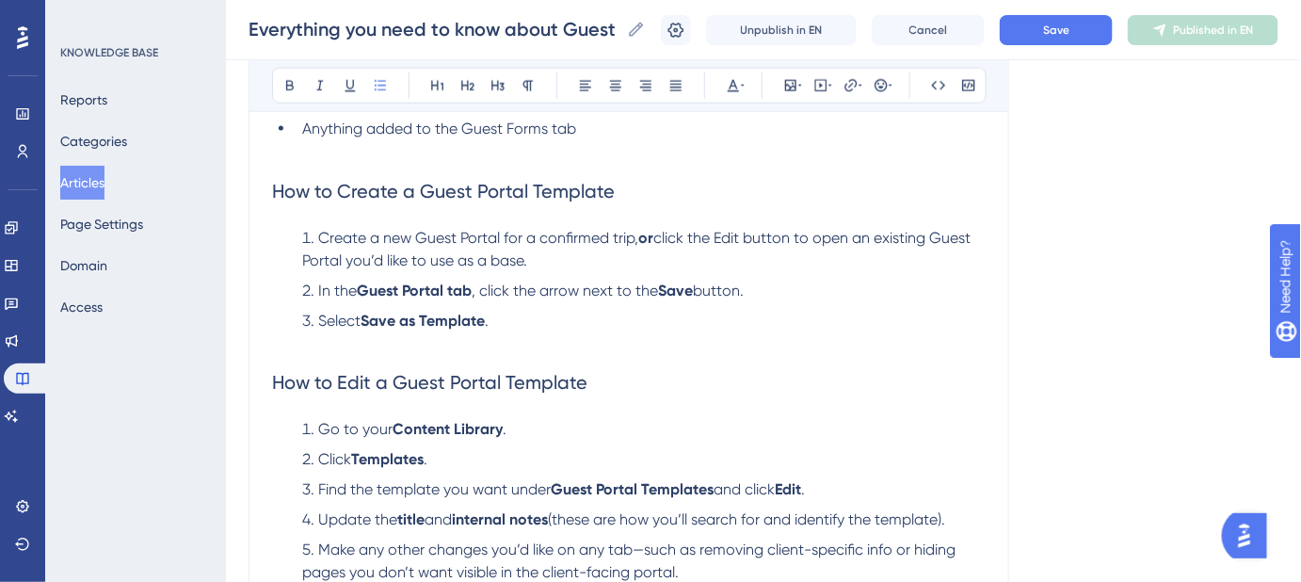
click at [513, 323] on li "Select Save as Template ." at bounding box center [640, 332] width 691 height 45
click at [274, 361] on h2 "How to Edit a Guest Portal Template" at bounding box center [629, 383] width 714 height 56
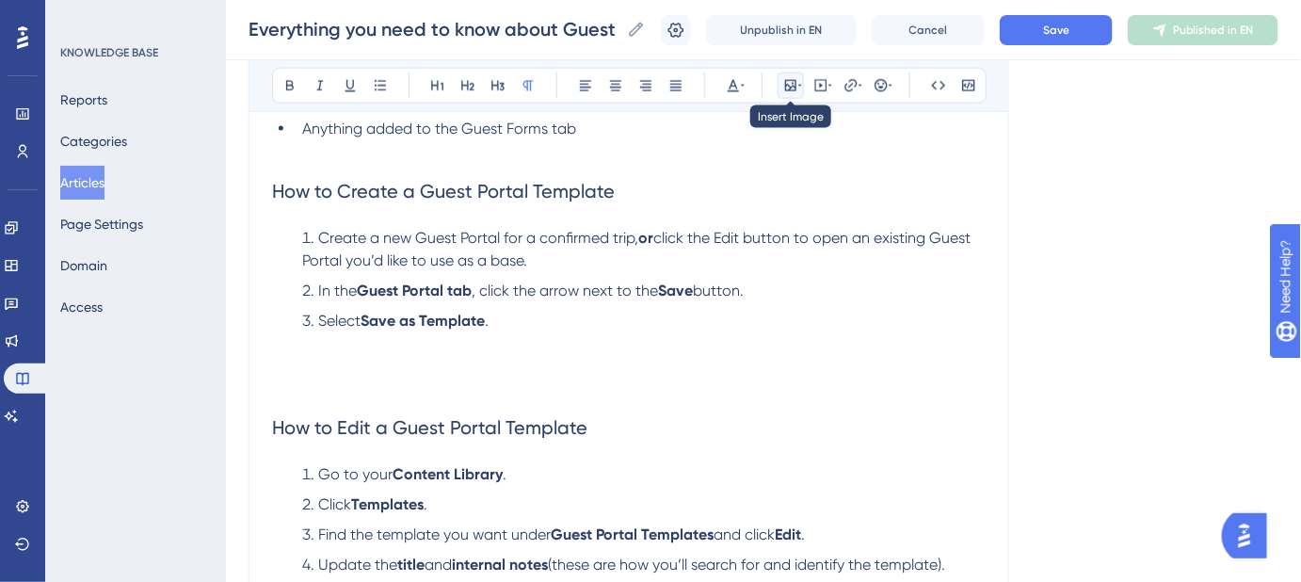
click at [791, 89] on icon at bounding box center [790, 85] width 15 height 15
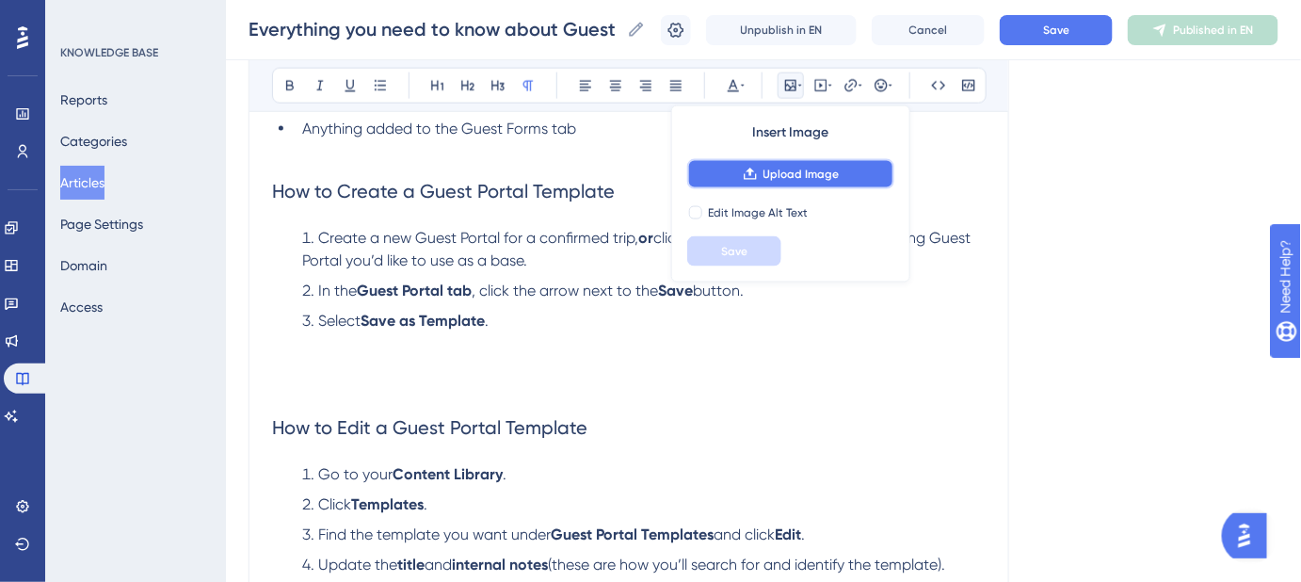
click at [797, 168] on span "Upload Image" at bounding box center [802, 174] width 76 height 15
click at [811, 178] on span "Upload Image" at bounding box center [802, 174] width 76 height 15
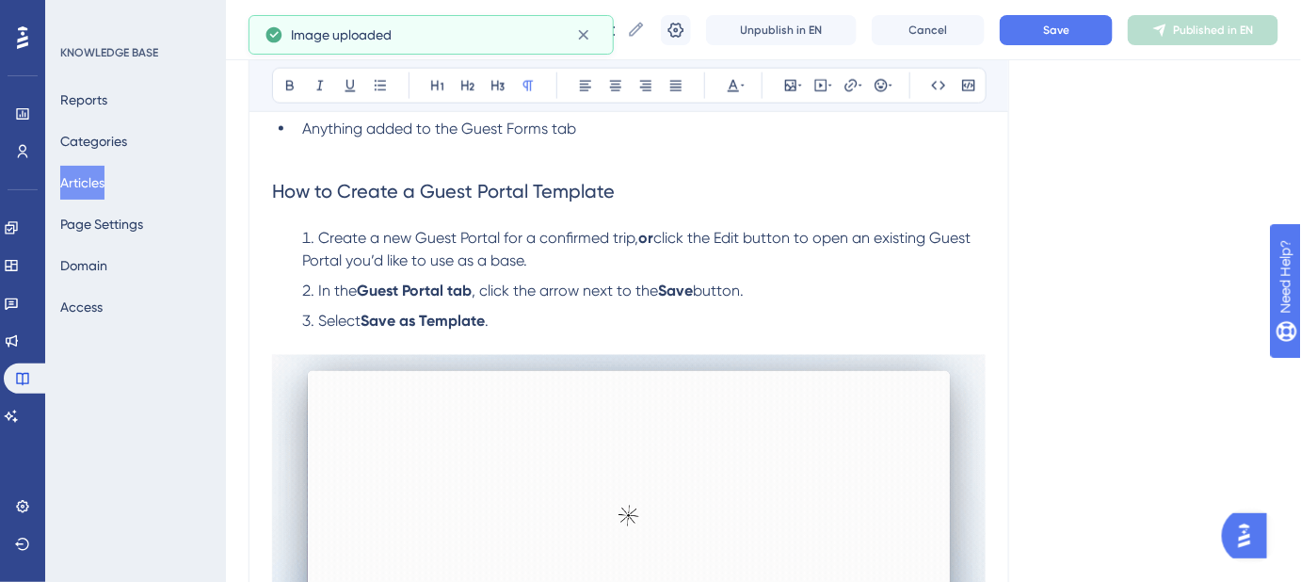
click at [1150, 240] on div "Language English (Default) Everything you need to know about Guest Portal Templ…" at bounding box center [764, 290] width 1030 height 2026
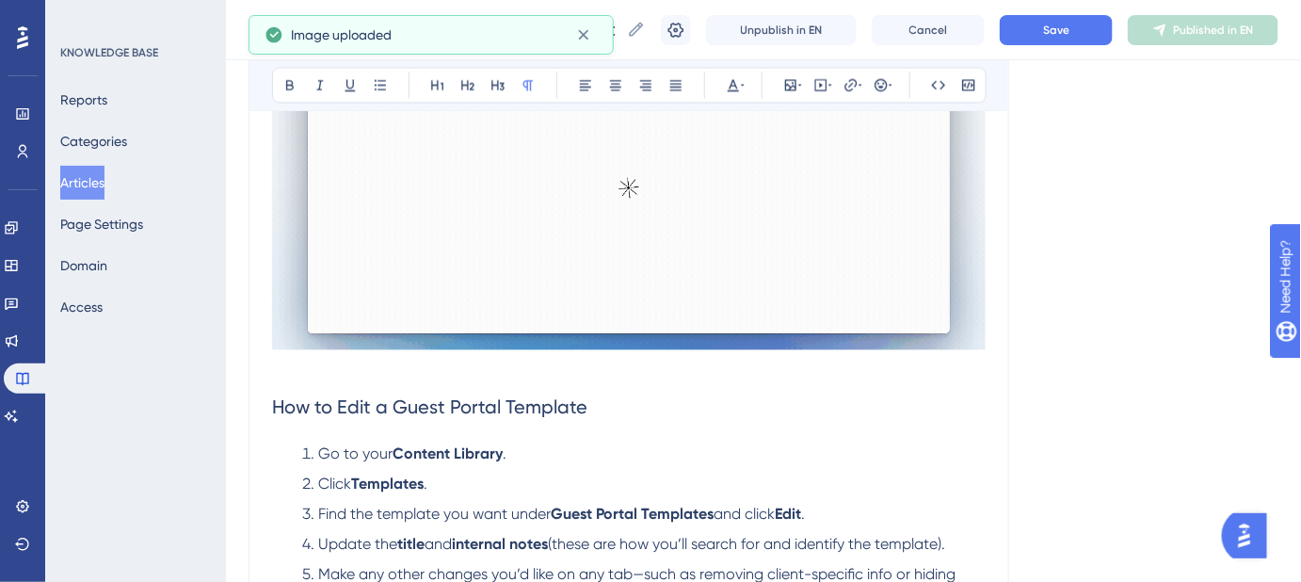
scroll to position [1271, 0]
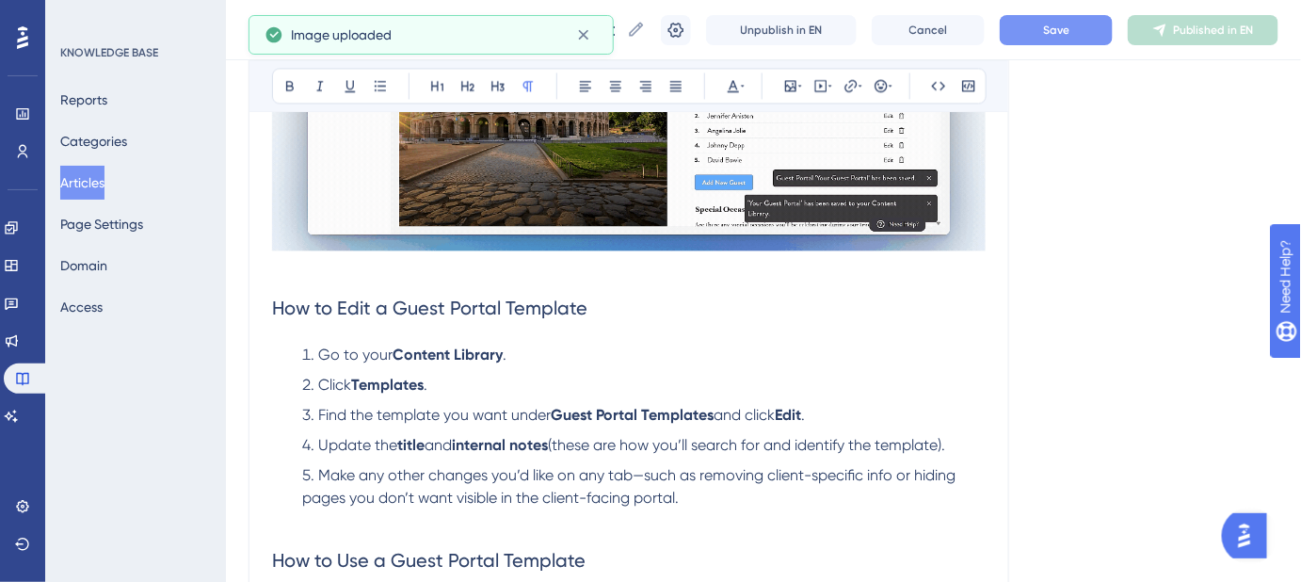
click at [1086, 28] on button "Save" at bounding box center [1056, 30] width 113 height 30
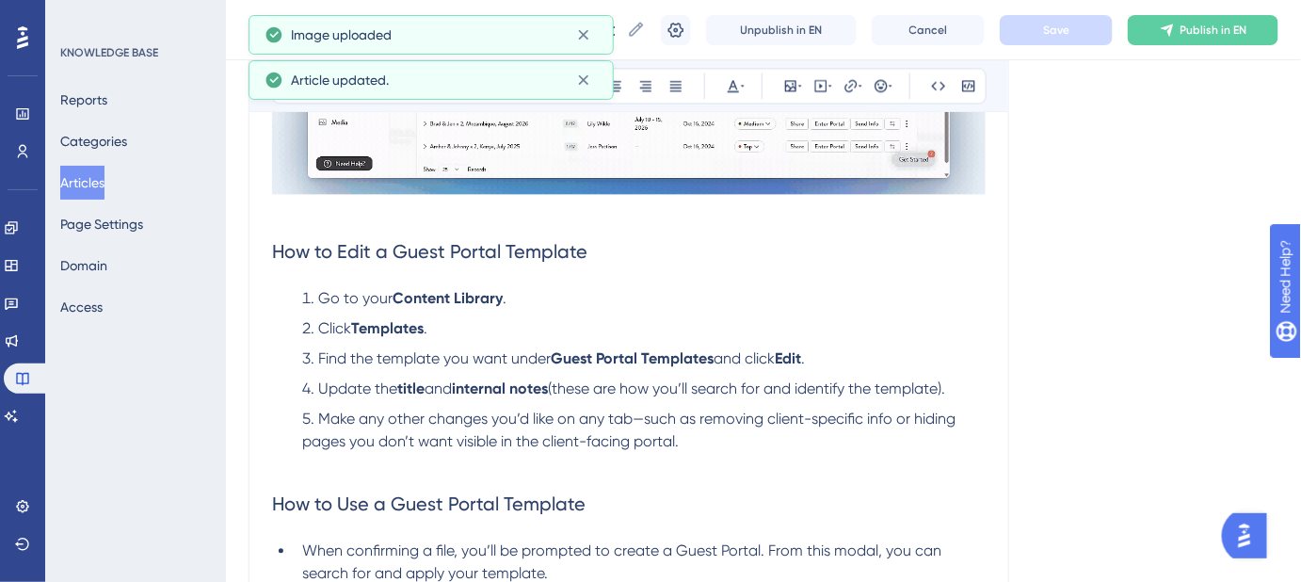
scroll to position [1357, 0]
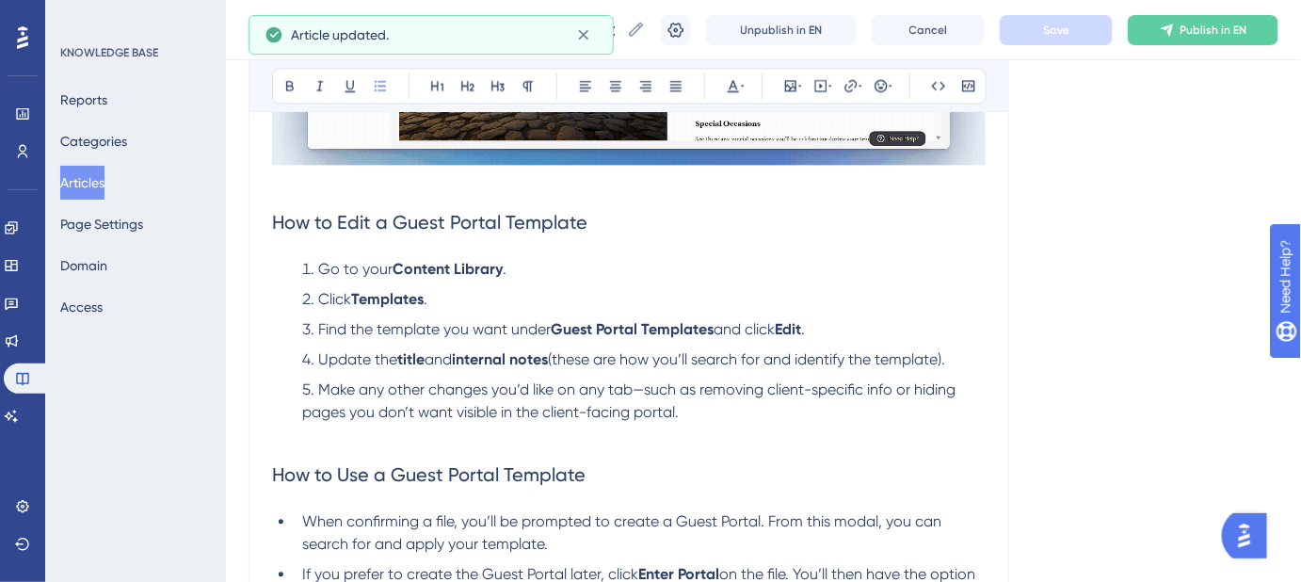
click at [692, 414] on li "Make any other changes you’d like on any tab—such as removing client-specific i…" at bounding box center [640, 412] width 691 height 68
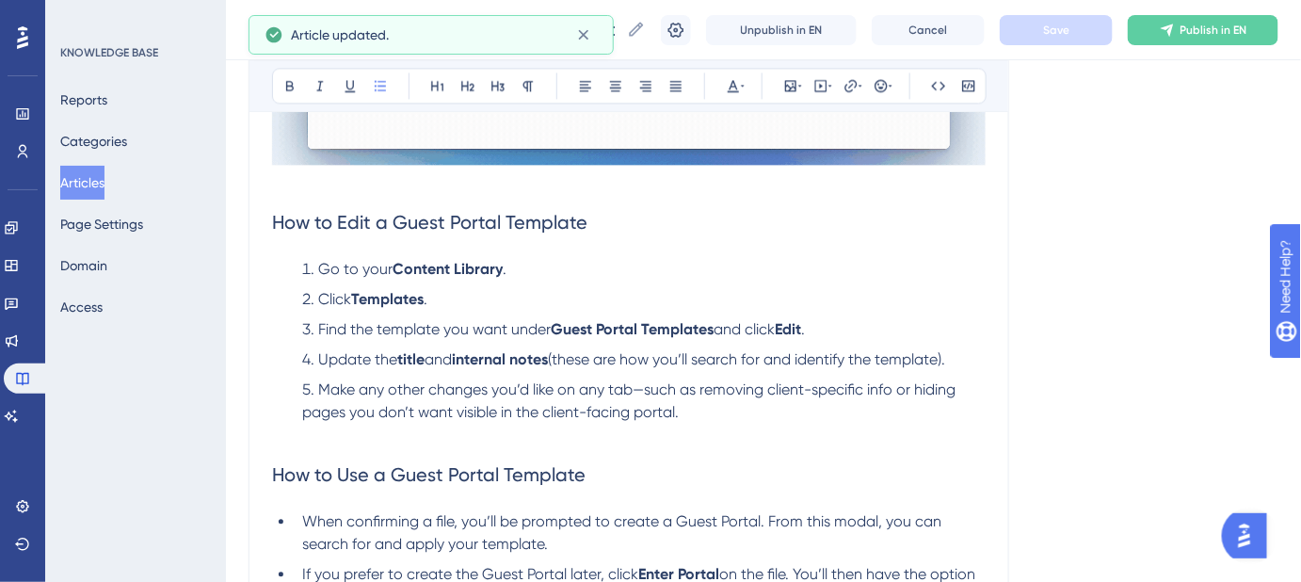
click at [272, 469] on span "How to Use a Guest Portal Template" at bounding box center [429, 474] width 314 height 23
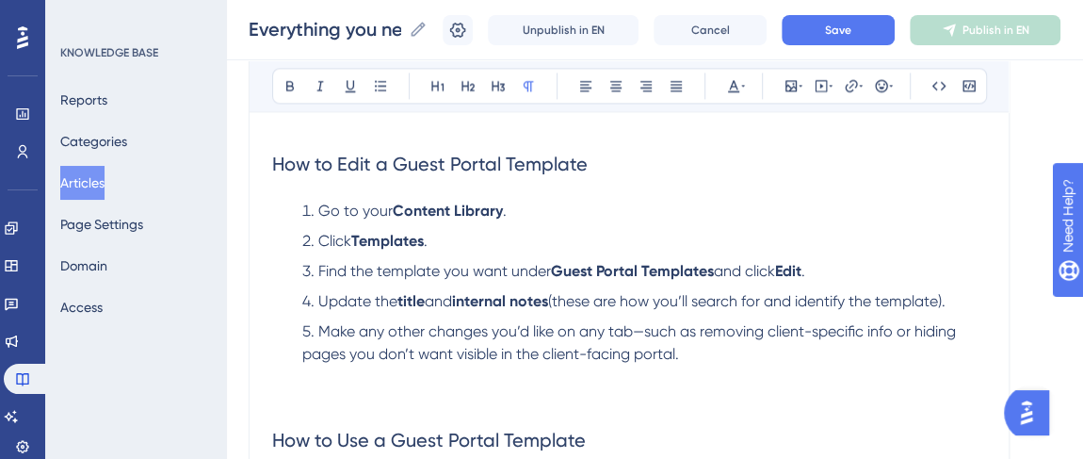
scroll to position [1442, 0]
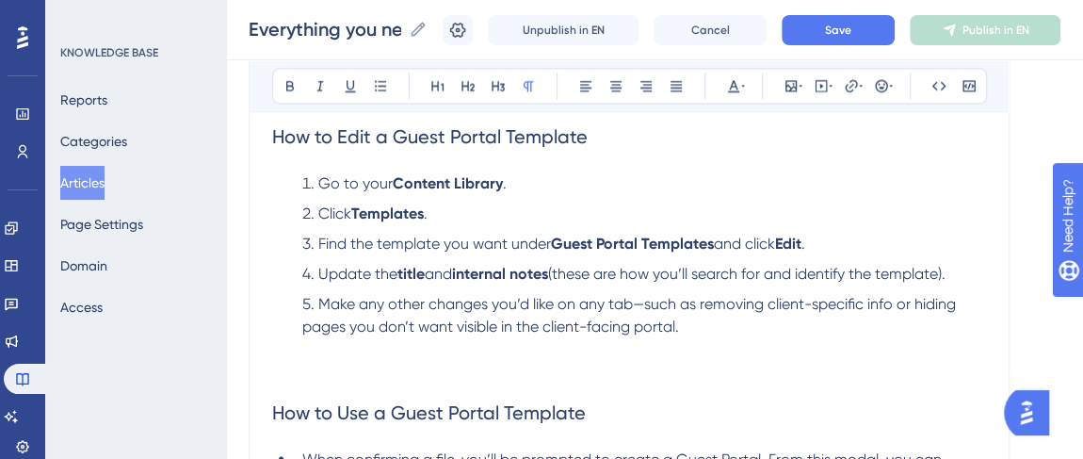
click at [315, 366] on p at bounding box center [629, 372] width 714 height 23
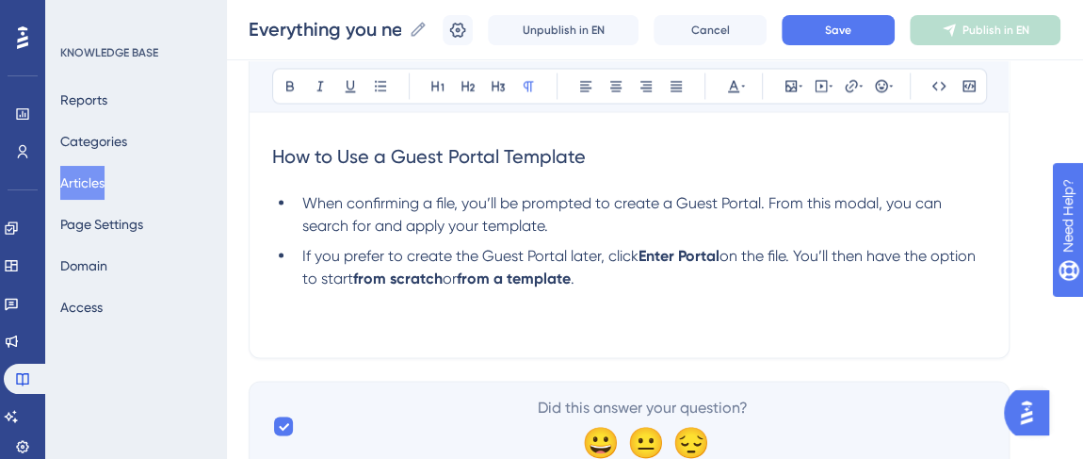
scroll to position [1768, 0]
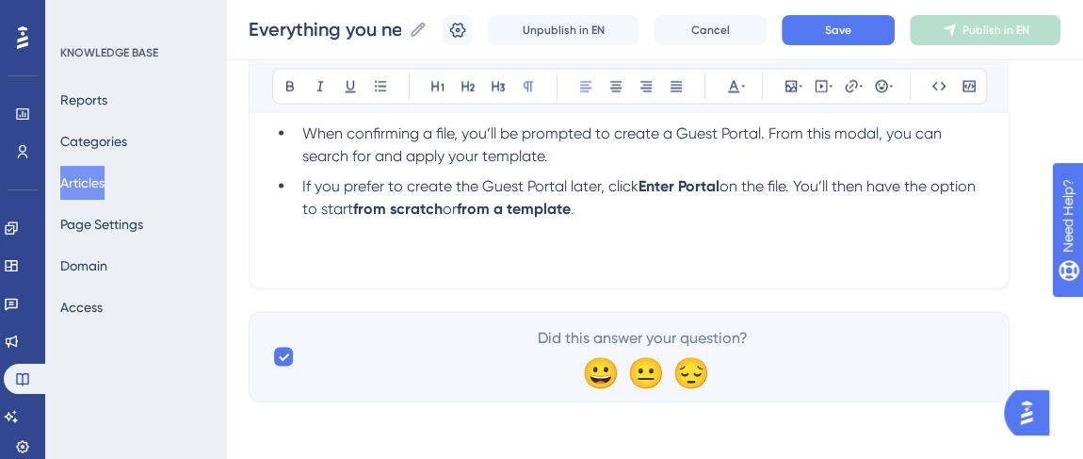
click at [441, 250] on span "Keywords: Guest portal, guest portal, guest portal template, template" at bounding box center [511, 253] width 478 height 18
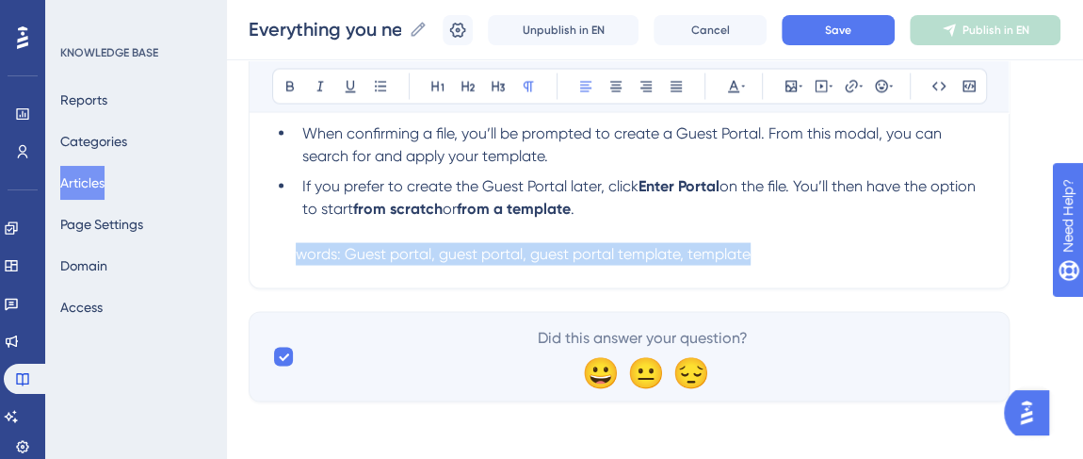
drag, startPoint x: 327, startPoint y: 239, endPoint x: 852, endPoint y: 263, distance: 525.9
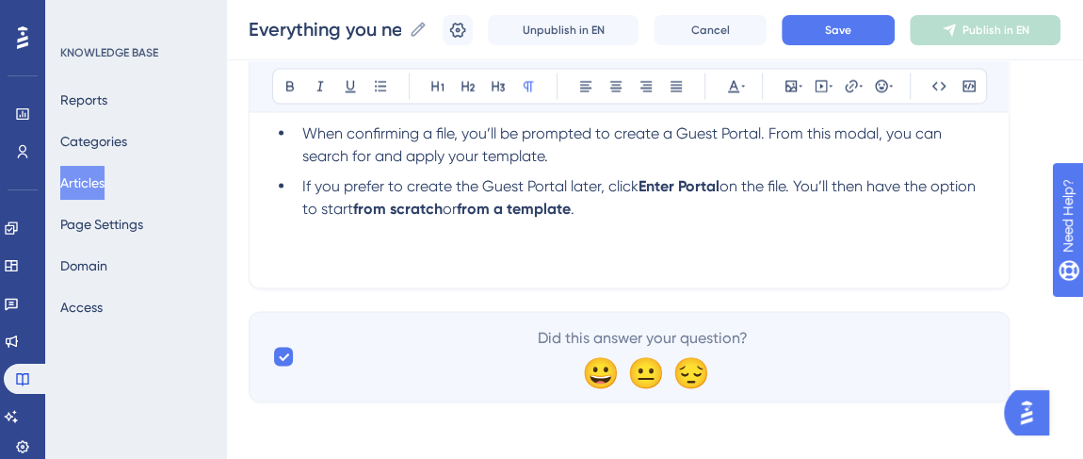
click at [841, 230] on p at bounding box center [629, 230] width 714 height 23
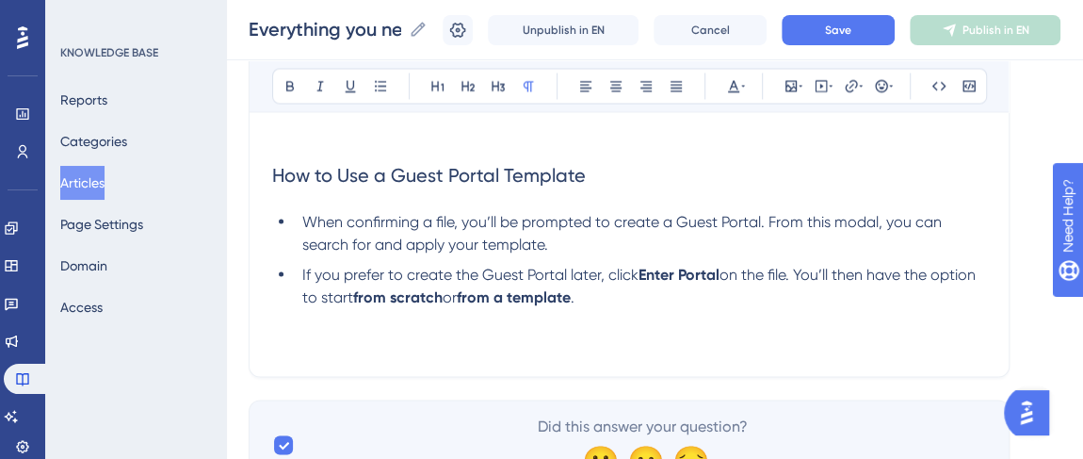
scroll to position [1597, 0]
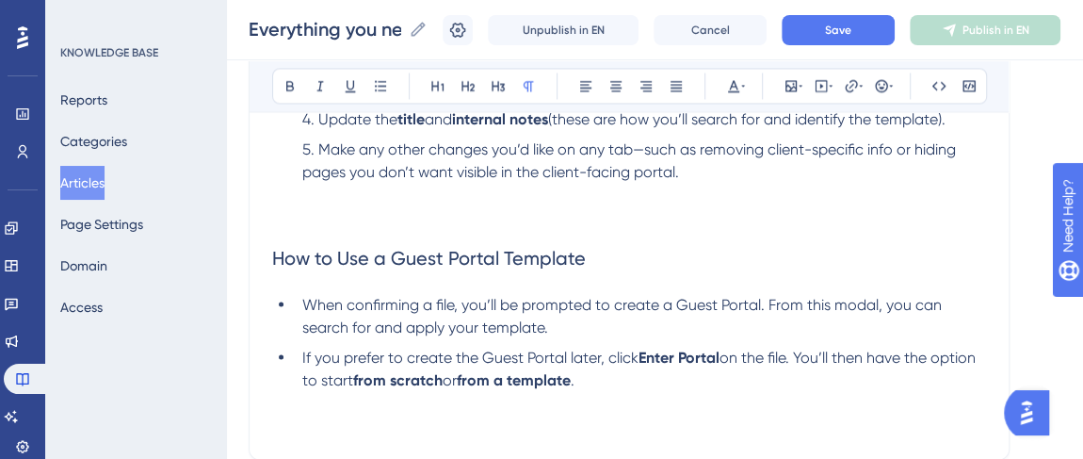
click at [277, 211] on p at bounding box center [629, 217] width 714 height 23
click at [786, 88] on icon at bounding box center [790, 85] width 15 height 15
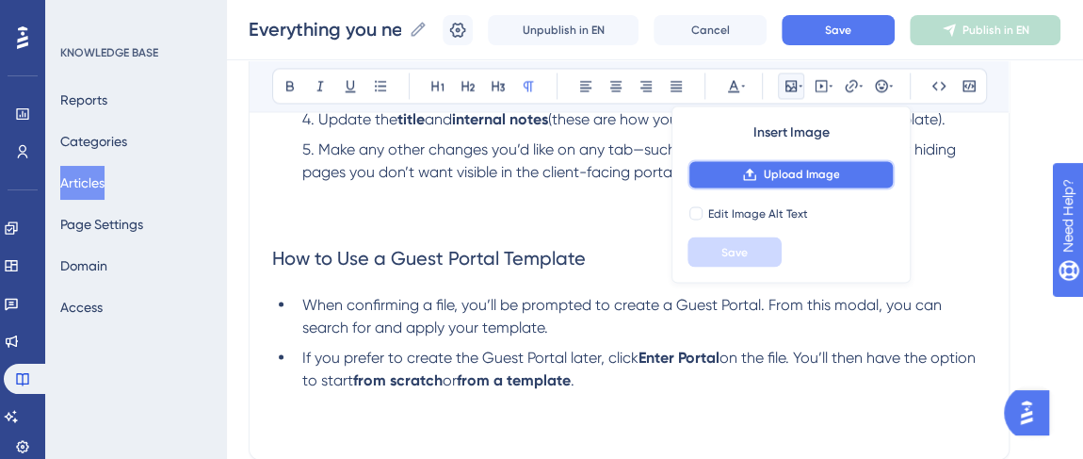
click at [767, 170] on span "Upload Image" at bounding box center [801, 174] width 76 height 15
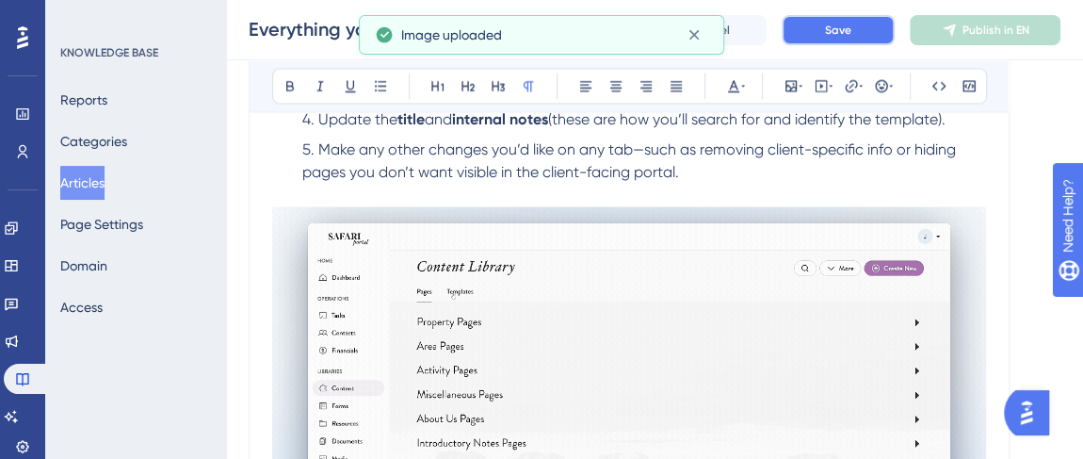
click at [836, 26] on button "Save" at bounding box center [837, 30] width 113 height 30
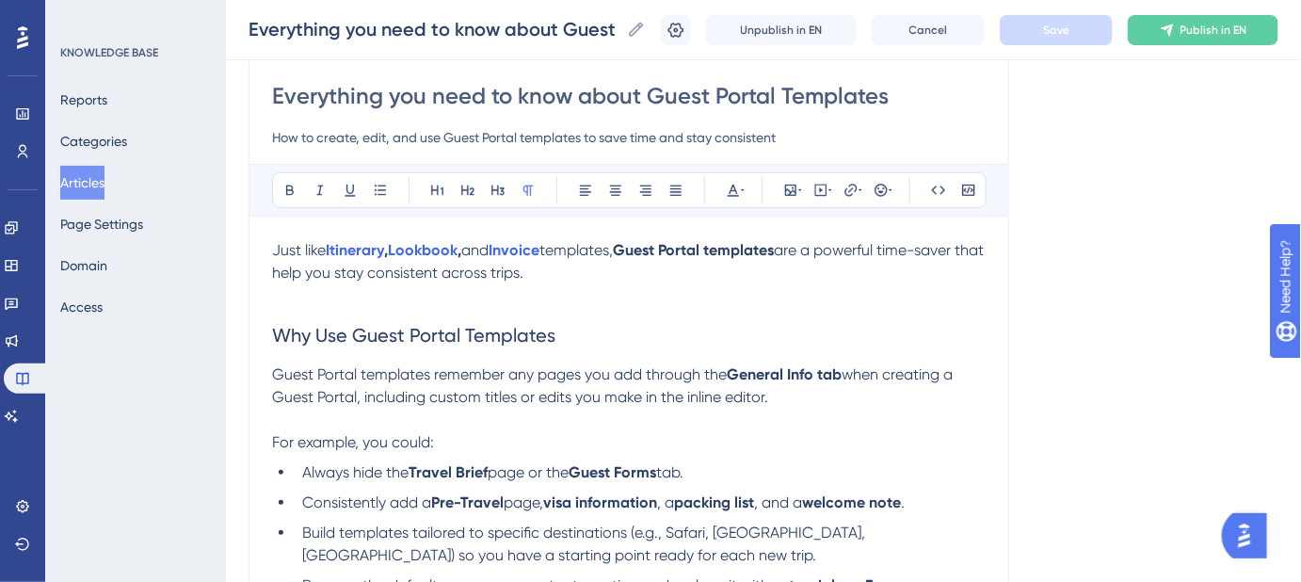
scroll to position [142, 0]
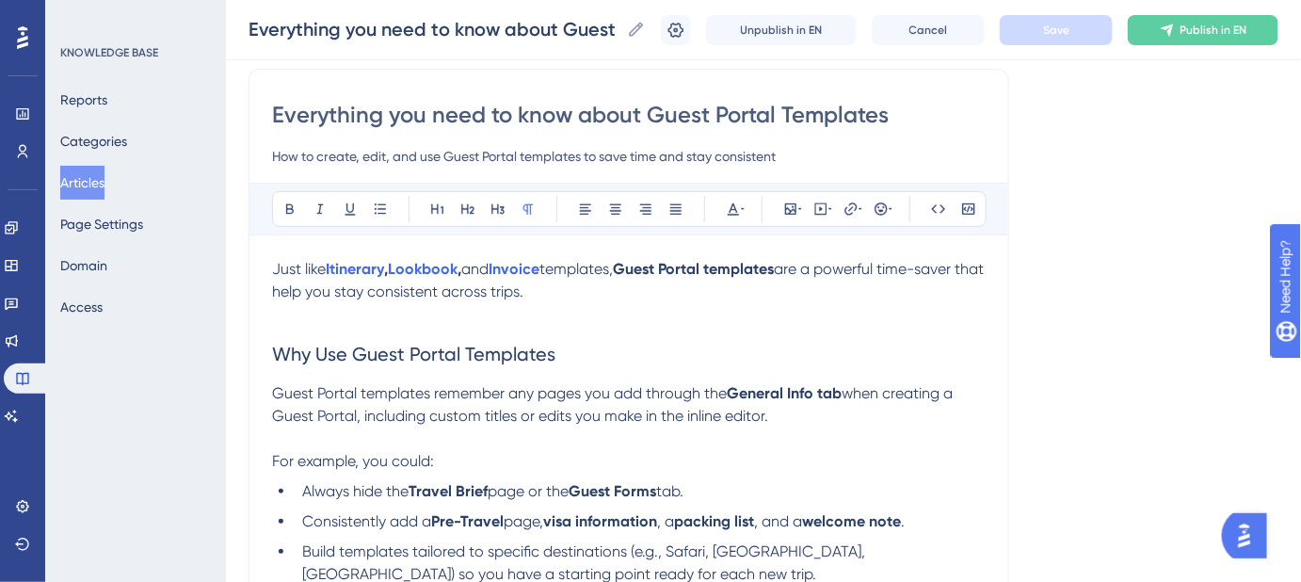
drag, startPoint x: 343, startPoint y: 109, endPoint x: 969, endPoint y: 128, distance: 626.4
click at [969, 128] on input "Everything you need to know about Guest Portal Templates" at bounding box center [629, 115] width 714 height 30
click at [815, 153] on input "How to create, edit, and use Guest Portal templates to save time and stay consi…" at bounding box center [629, 156] width 714 height 23
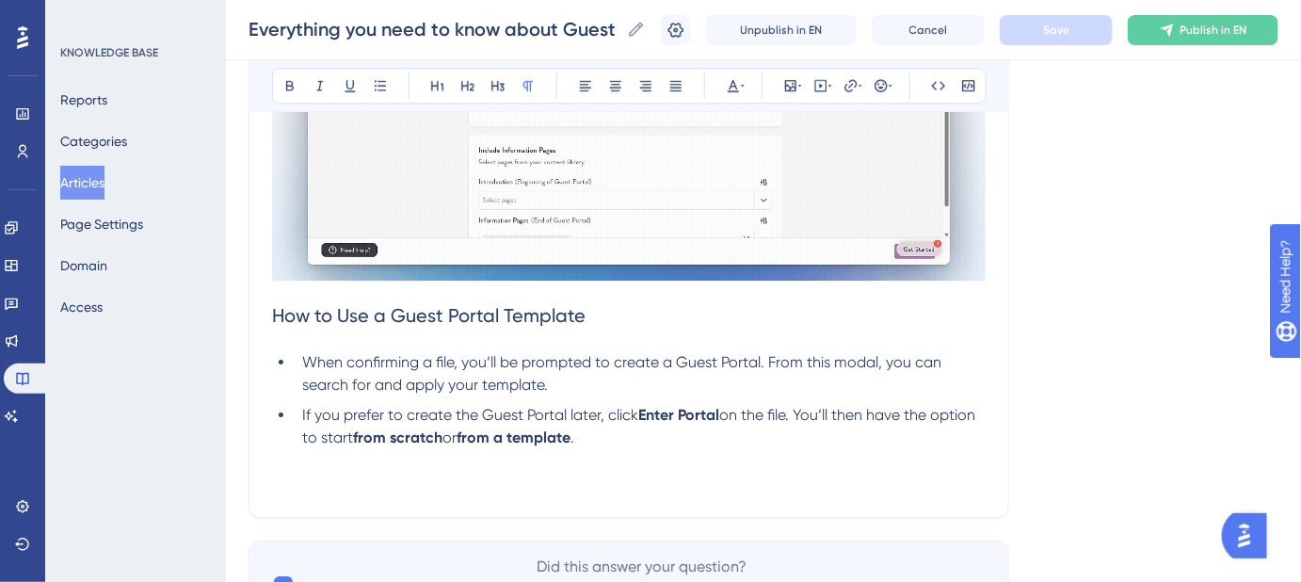
scroll to position [1854, 0]
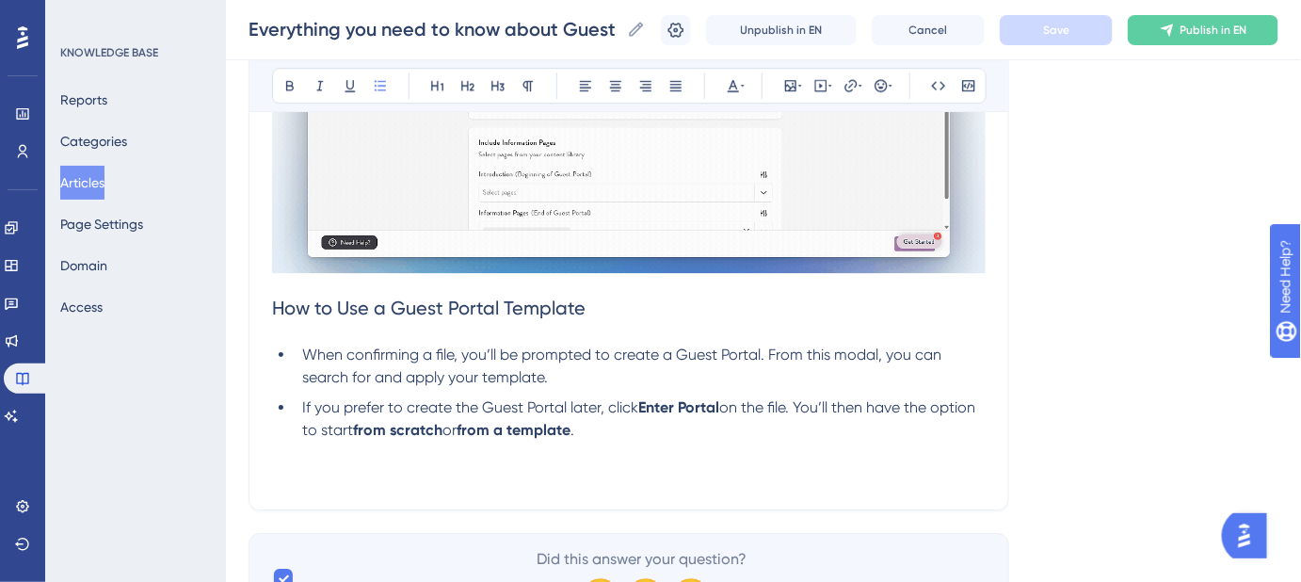
click at [439, 346] on span "When confirming a file, you’ll be prompted to create a Guest Portal. From this …" at bounding box center [623, 366] width 643 height 40
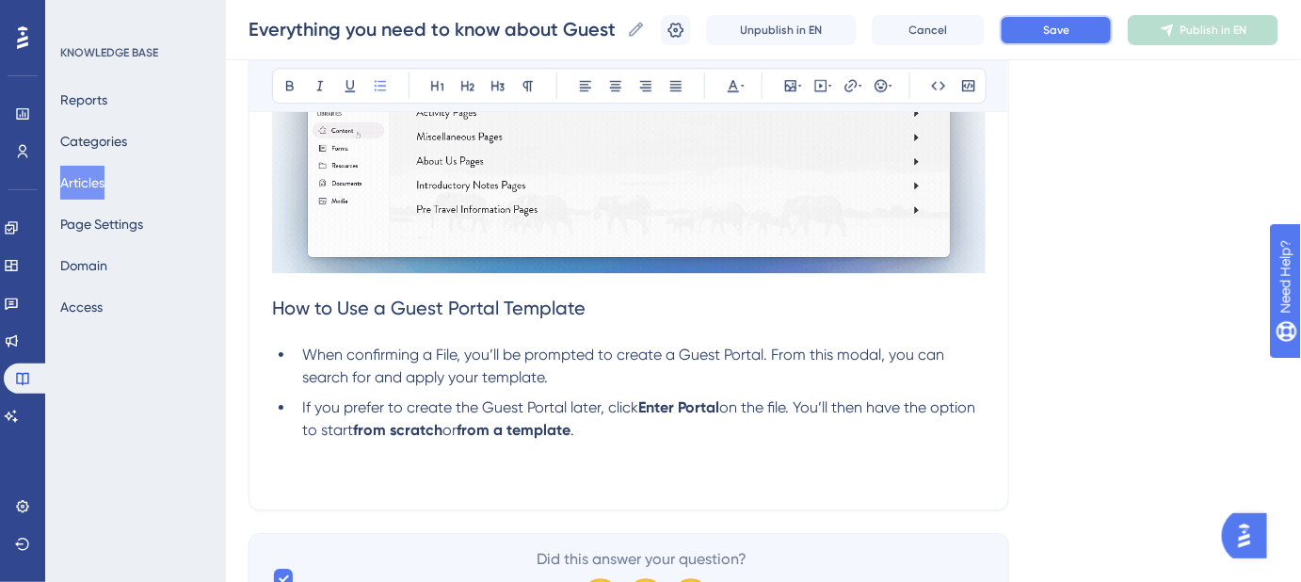
click at [1087, 39] on button "Save" at bounding box center [1056, 30] width 113 height 30
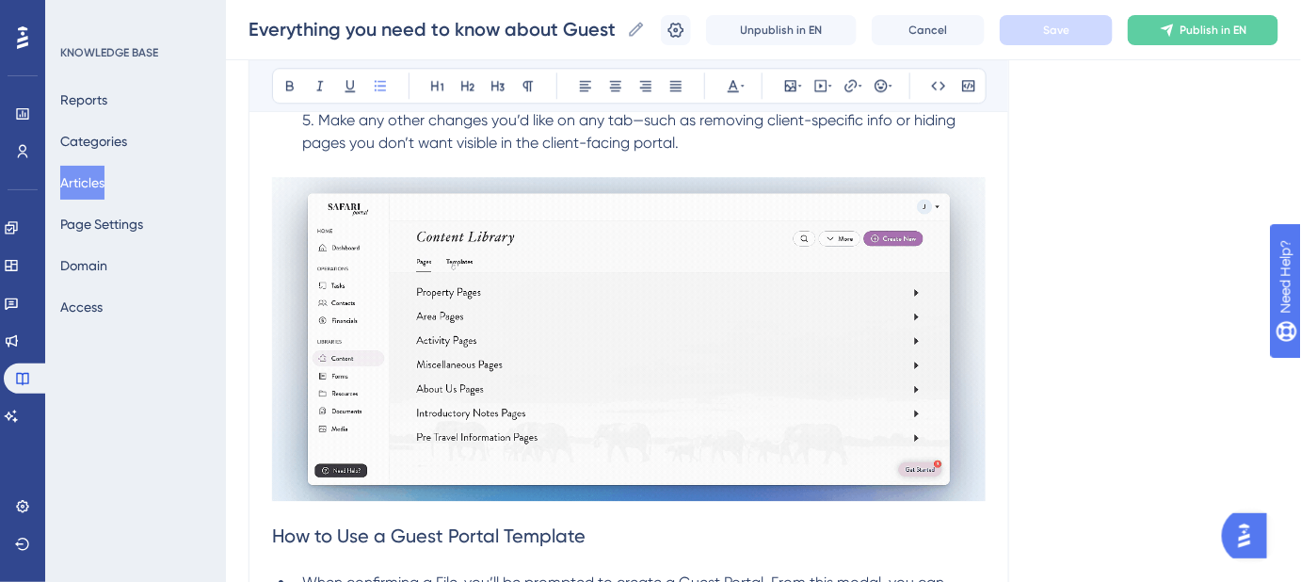
scroll to position [1953, 0]
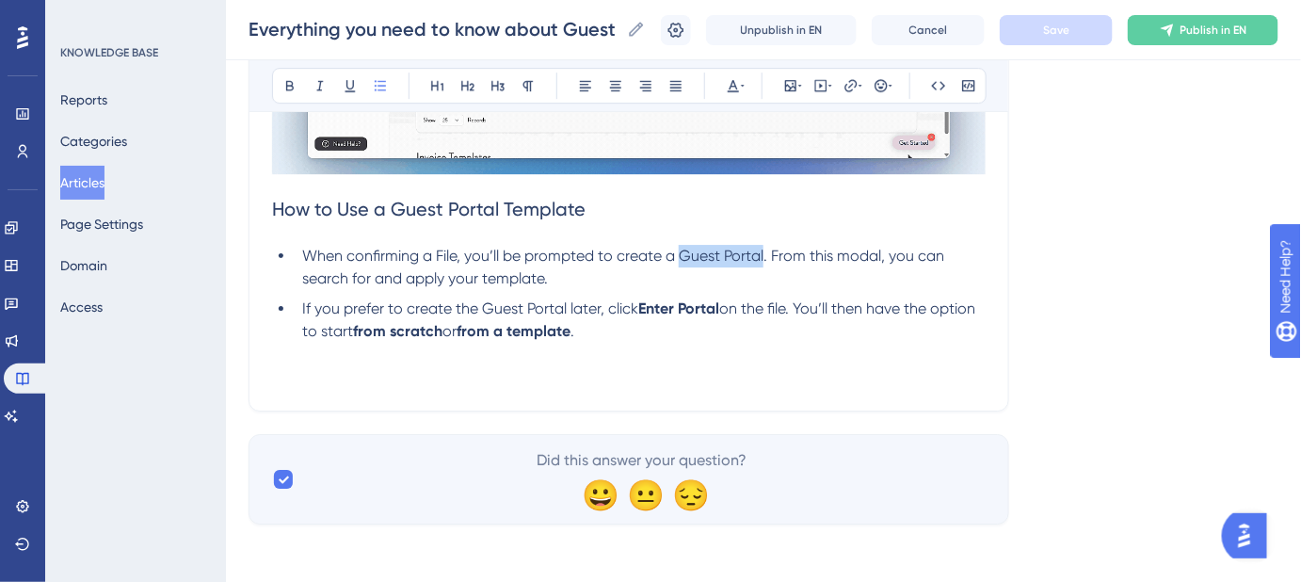
drag, startPoint x: 764, startPoint y: 255, endPoint x: 680, endPoint y: 254, distance: 83.8
click at [680, 254] on span "When confirming a File, you’ll be prompted to create a Guest Portal. From this …" at bounding box center [625, 267] width 646 height 40
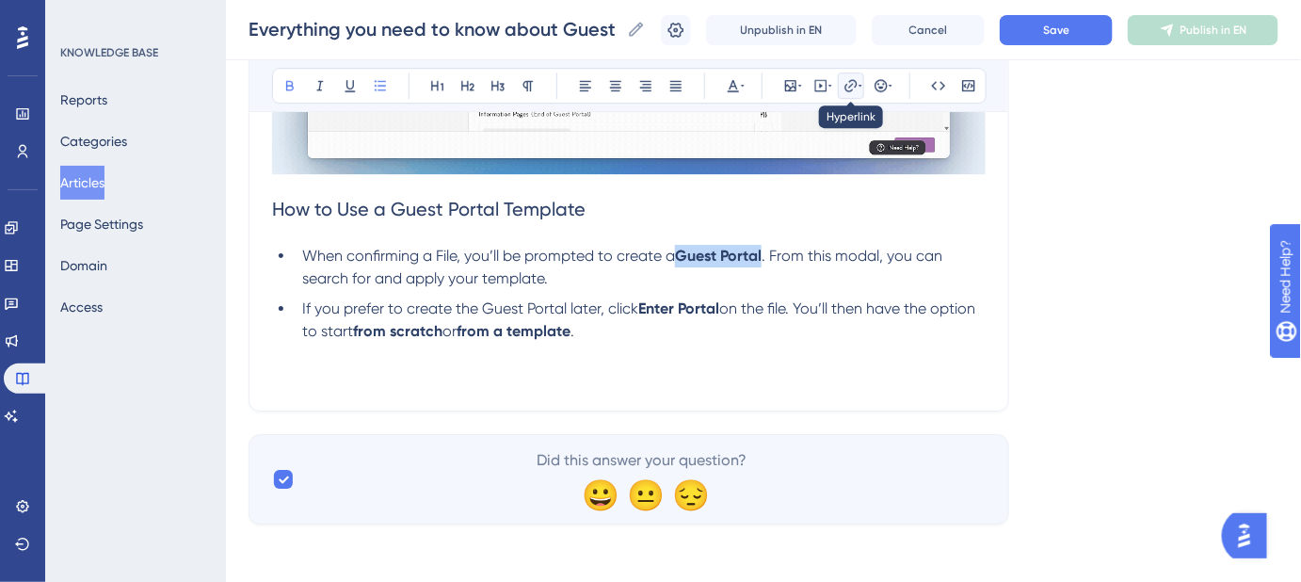
click at [853, 86] on icon at bounding box center [851, 85] width 15 height 15
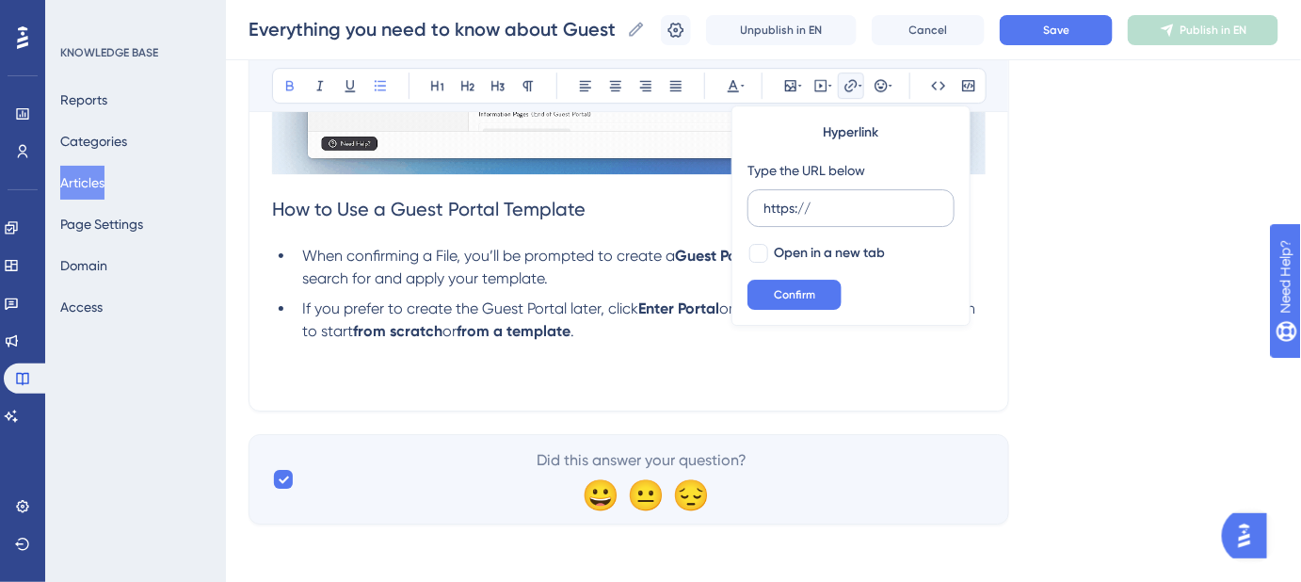
drag, startPoint x: 860, startPoint y: 210, endPoint x: 758, endPoint y: 211, distance: 101.7
click at [761, 211] on label "https://" at bounding box center [851, 208] width 207 height 38
click at [764, 211] on input "https://" at bounding box center [851, 208] width 175 height 21
type input "https://help.safariportal.app/en/articles/5602-what-are-guest-portals"
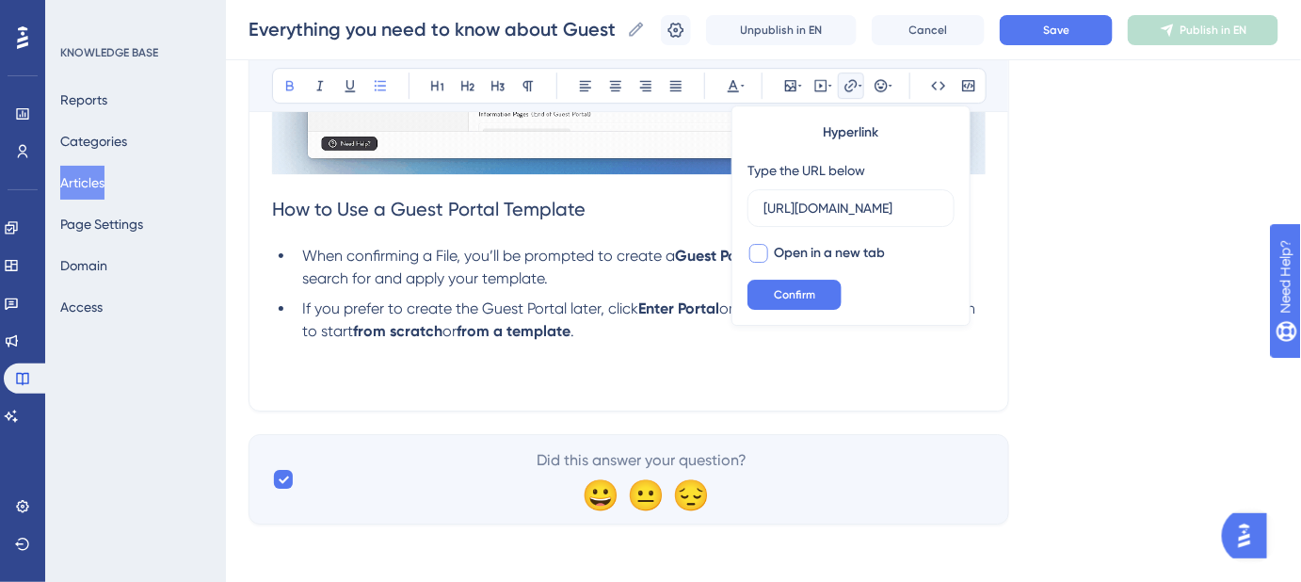
click at [753, 252] on div at bounding box center [758, 253] width 19 height 19
checkbox input "true"
click at [774, 284] on button "Confirm" at bounding box center [795, 295] width 94 height 30
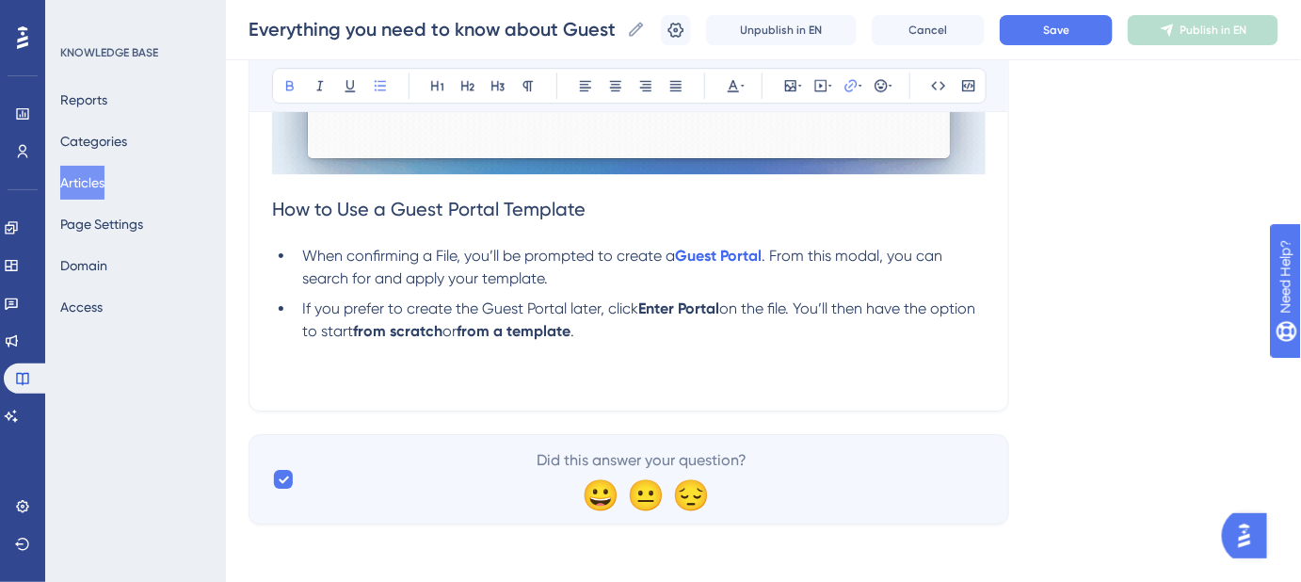
click at [1067, 25] on span "Save" at bounding box center [1056, 30] width 26 height 15
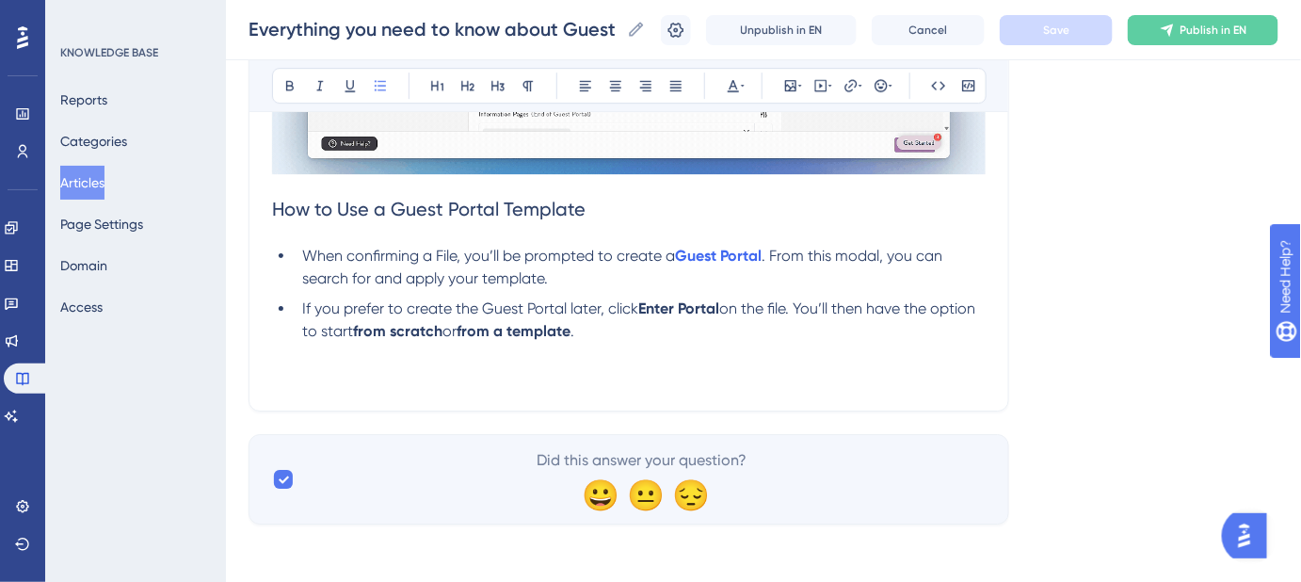
click at [776, 306] on span "on the file. You’ll then have the option to start" at bounding box center [640, 319] width 677 height 40
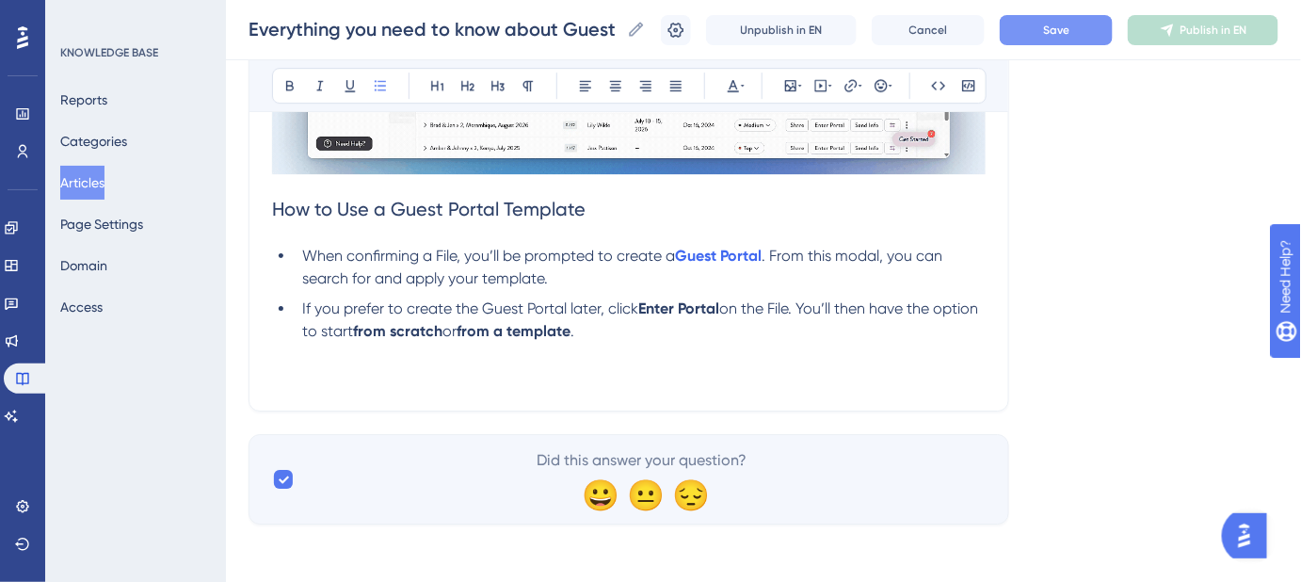
click at [1065, 34] on span "Save" at bounding box center [1056, 30] width 26 height 15
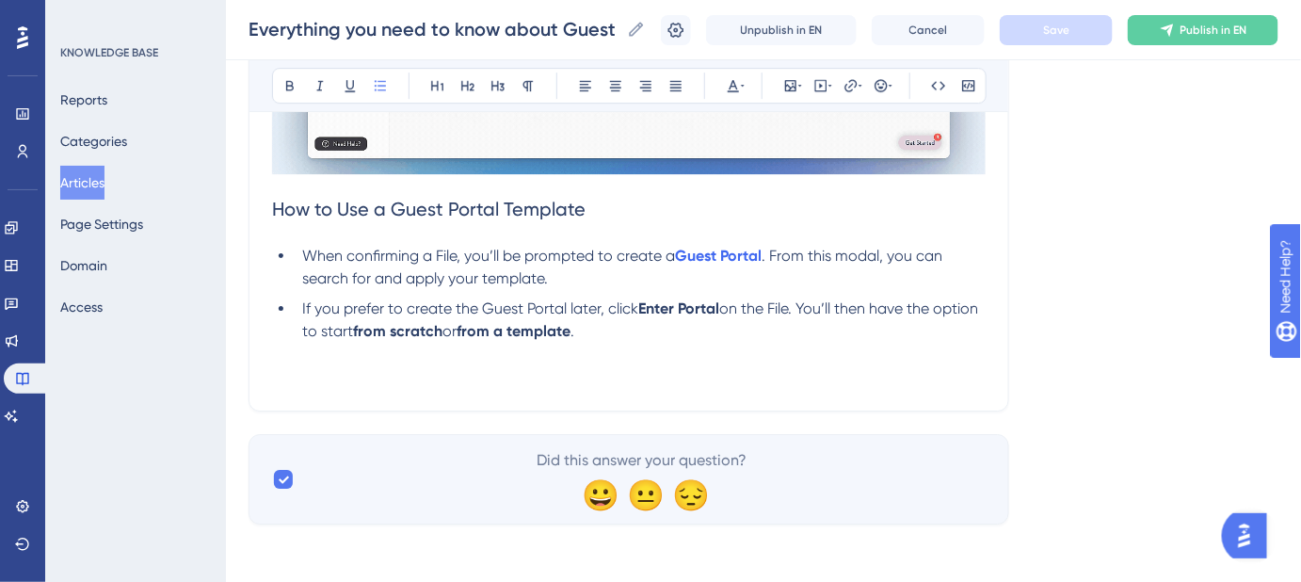
click at [298, 376] on span "Keywords: Guest portal, guest portal, guest portal template, template" at bounding box center [511, 376] width 478 height 18
click at [645, 331] on li "If you prefer to create the Guest Portal later, click Enter Portal on the File.…" at bounding box center [640, 320] width 691 height 45
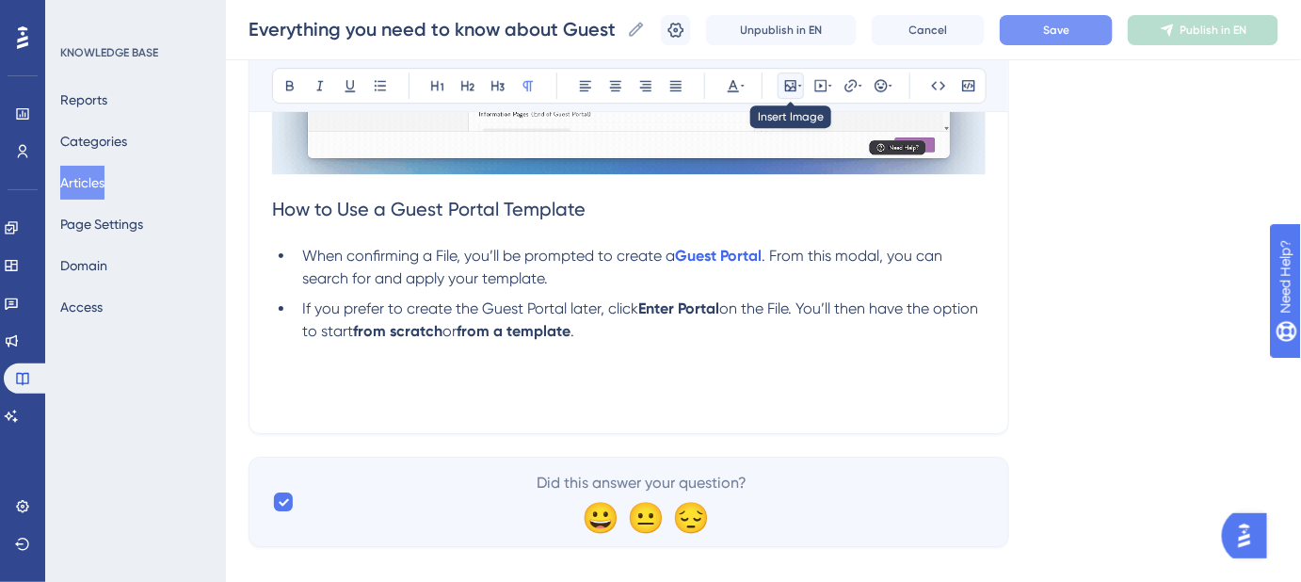
click at [788, 85] on icon at bounding box center [790, 85] width 11 height 11
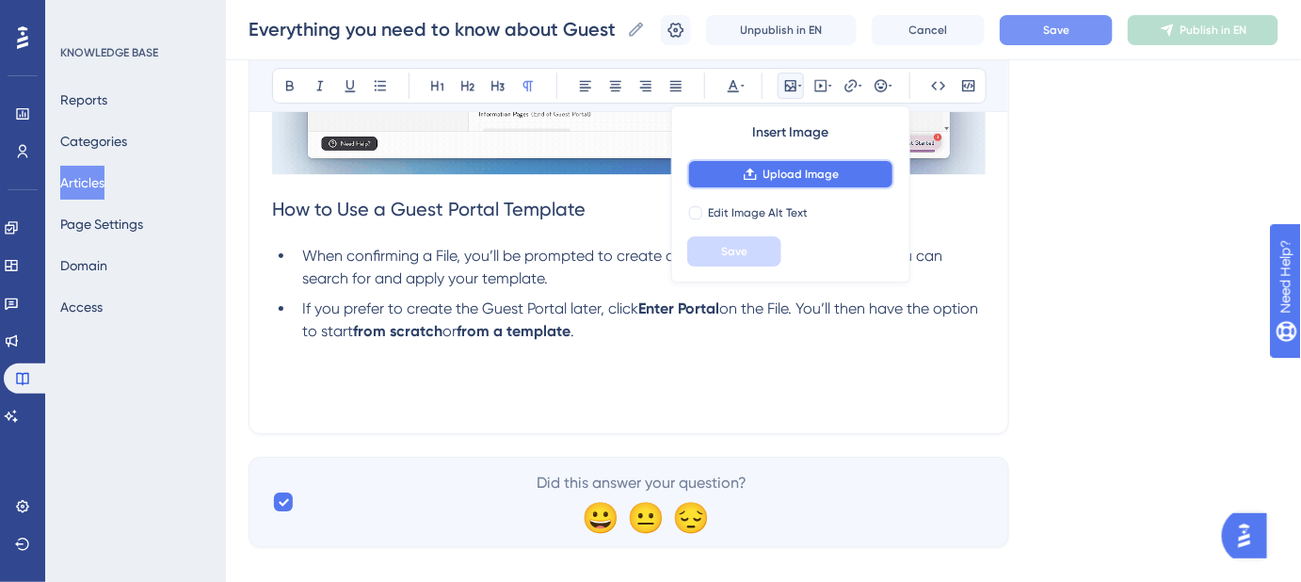
click at [773, 172] on span "Upload Image" at bounding box center [802, 174] width 76 height 15
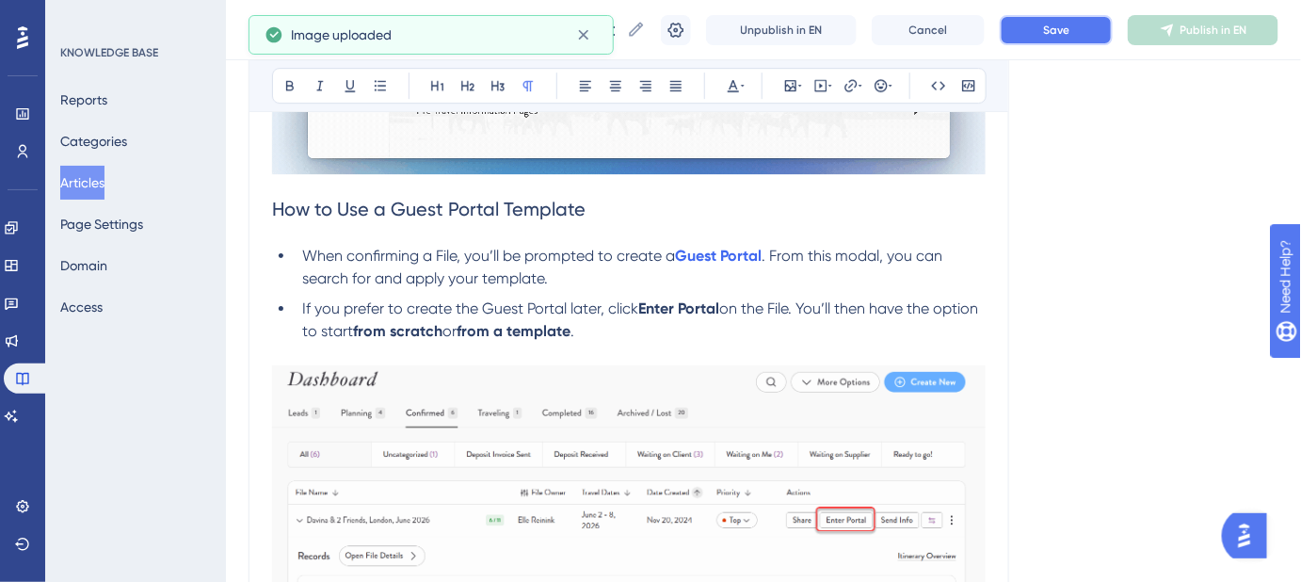
click at [1070, 37] on span "Save" at bounding box center [1056, 30] width 26 height 15
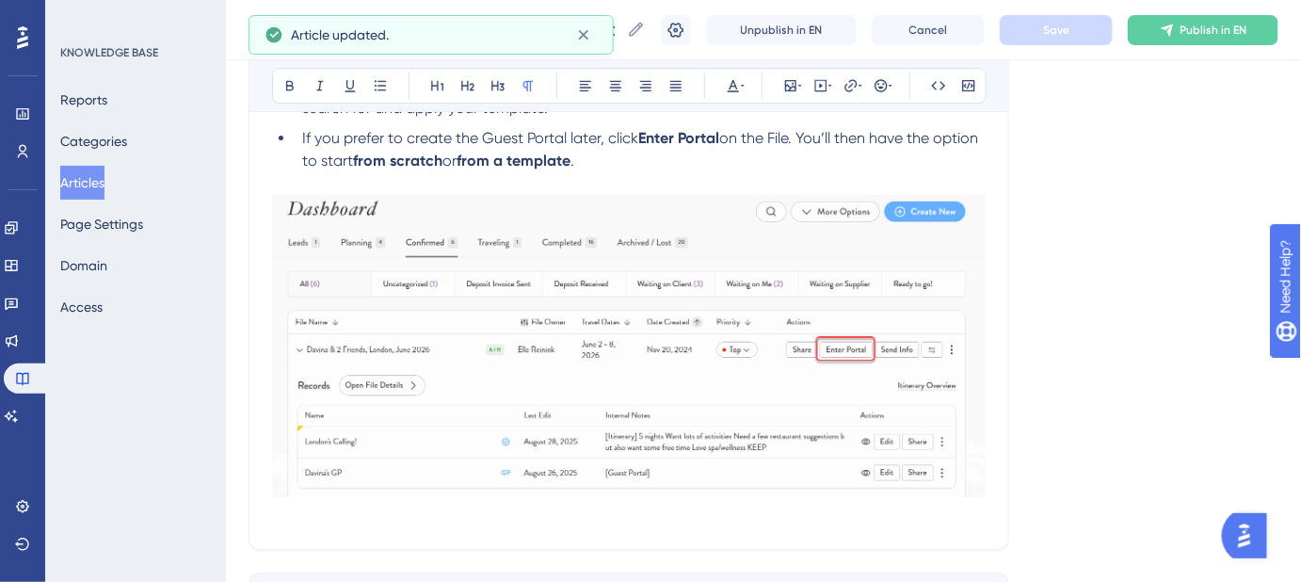
scroll to position [2124, 0]
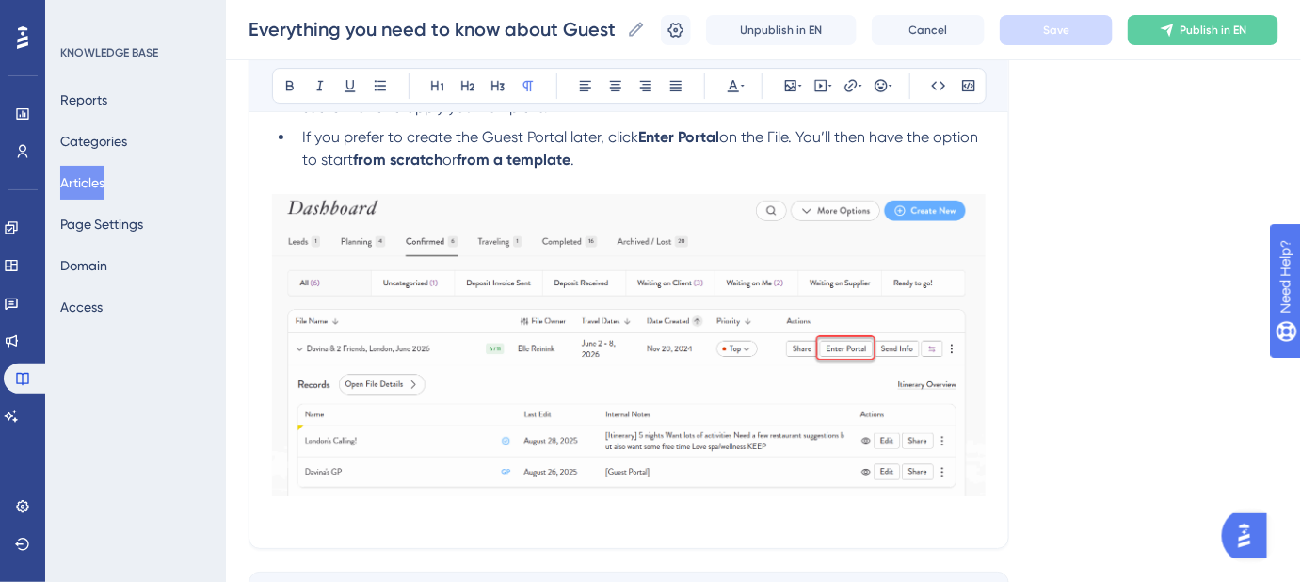
drag, startPoint x: 589, startPoint y: 328, endPoint x: 628, endPoint y: 306, distance: 44.3
click at [589, 328] on img at bounding box center [629, 345] width 714 height 302
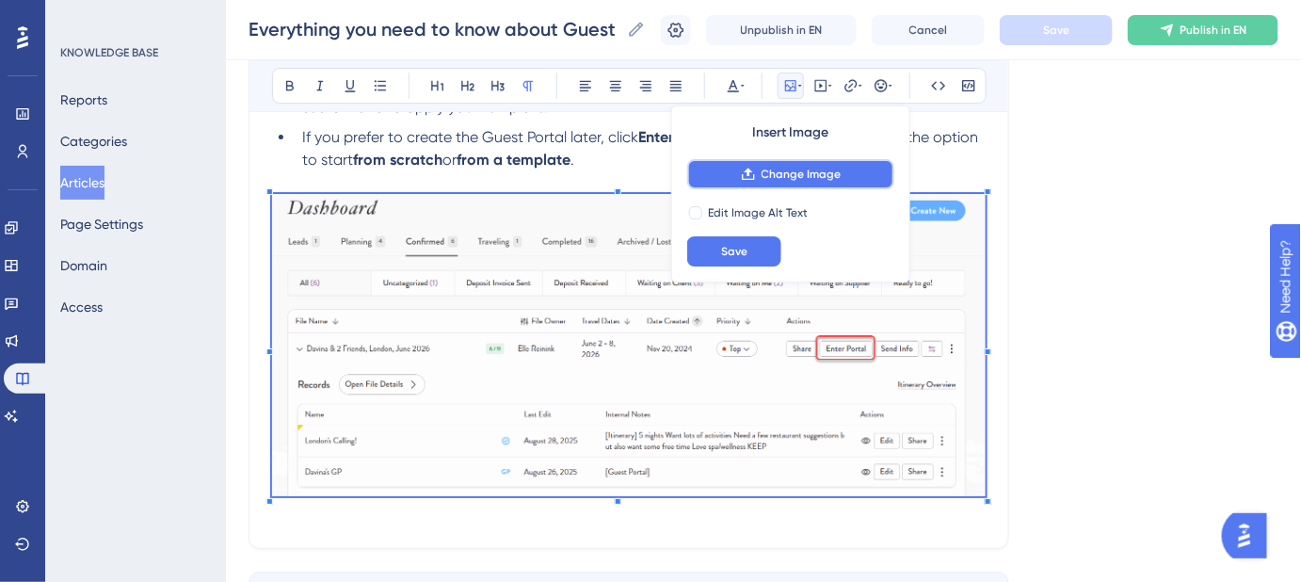
click at [815, 174] on span "Change Image" at bounding box center [802, 174] width 80 height 15
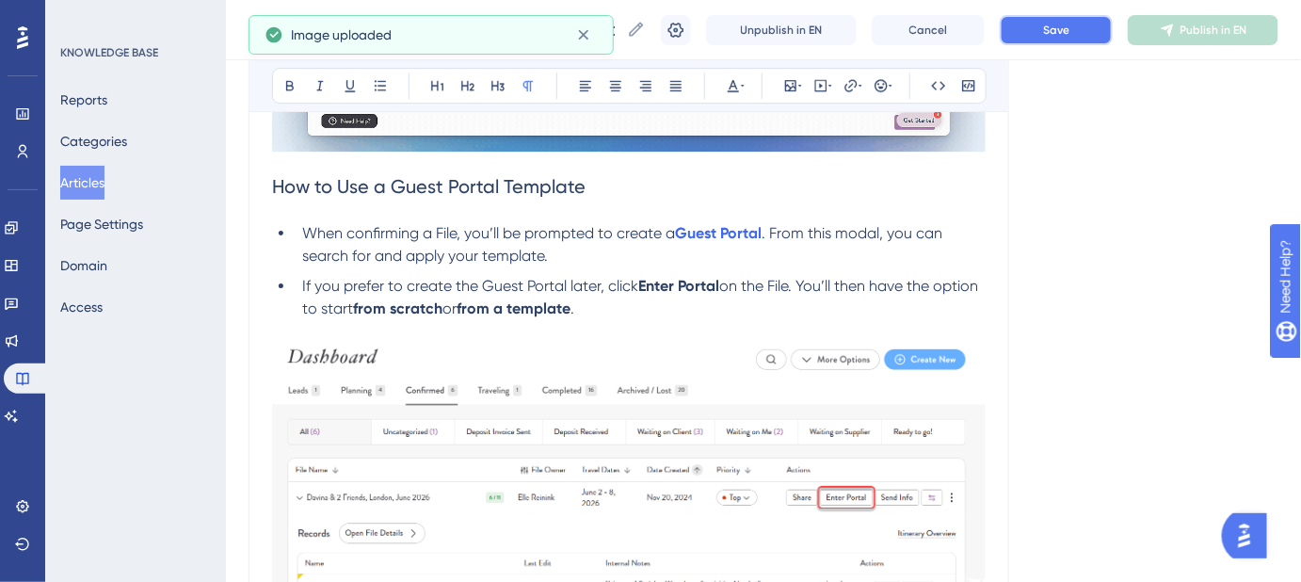
click at [1087, 34] on button "Save" at bounding box center [1056, 30] width 113 height 30
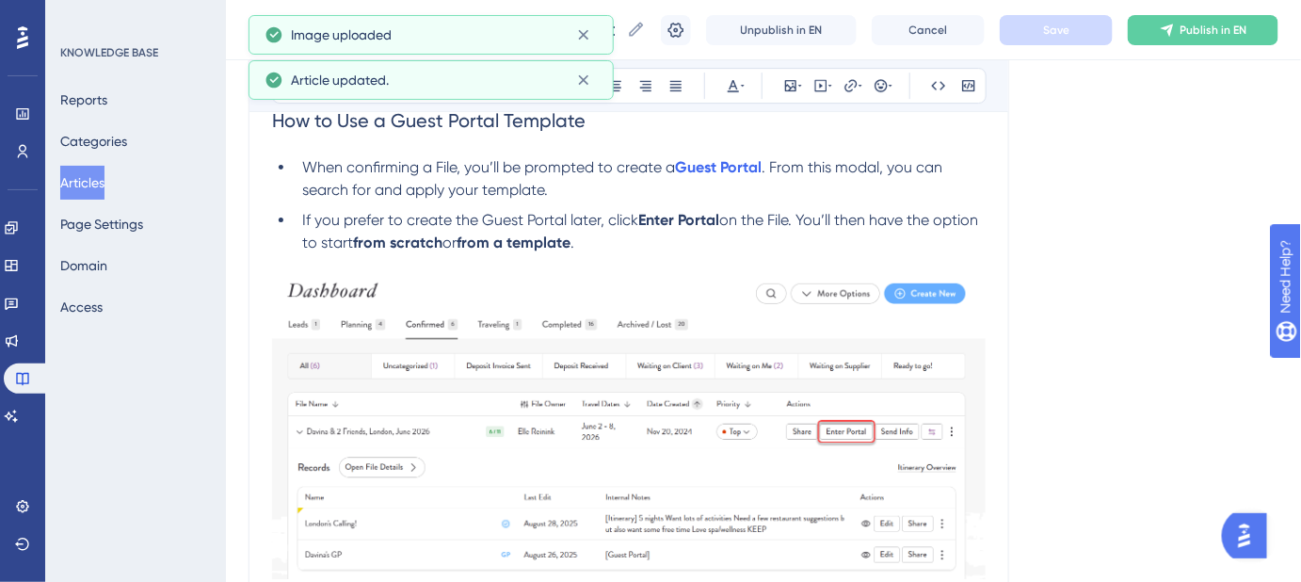
scroll to position [2061, 0]
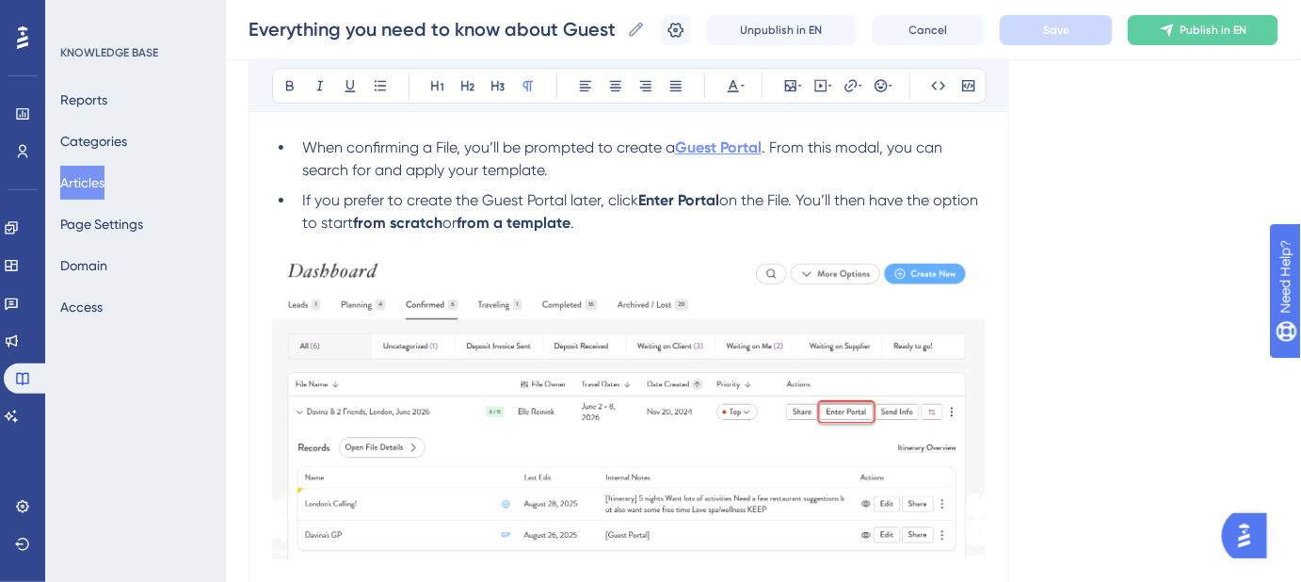
click at [712, 146] on strong "Guest Portal" at bounding box center [718, 147] width 87 height 18
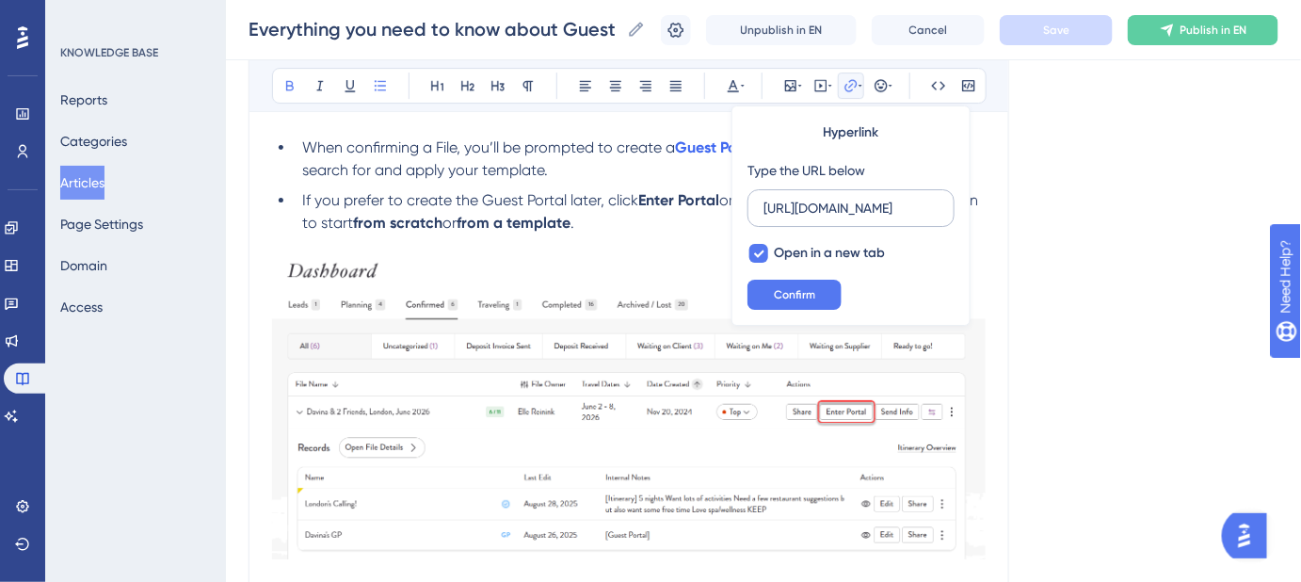
scroll to position [0, 263]
click at [859, 205] on input "https://help.safariportal.app/en/articles/5602-what-are-guest-portals" at bounding box center [851, 208] width 175 height 21
type input "https://help.safariportal.app/en/articles/5621-how-do-i-create-and-use-a-guest-…"
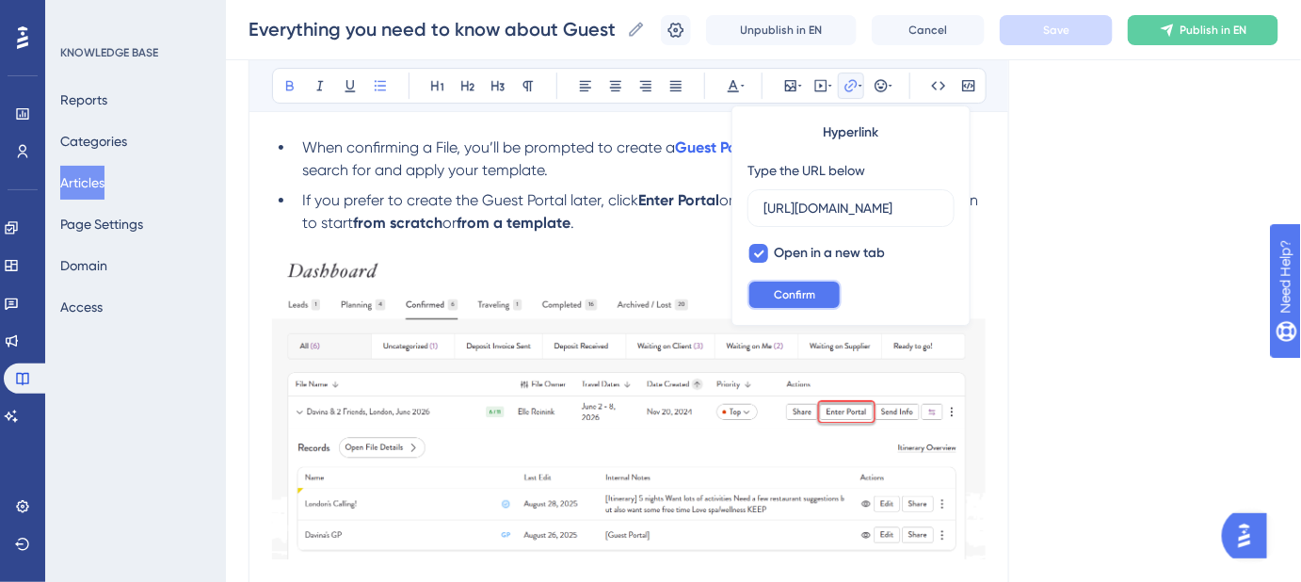
click at [812, 293] on span "Confirm" at bounding box center [794, 294] width 41 height 15
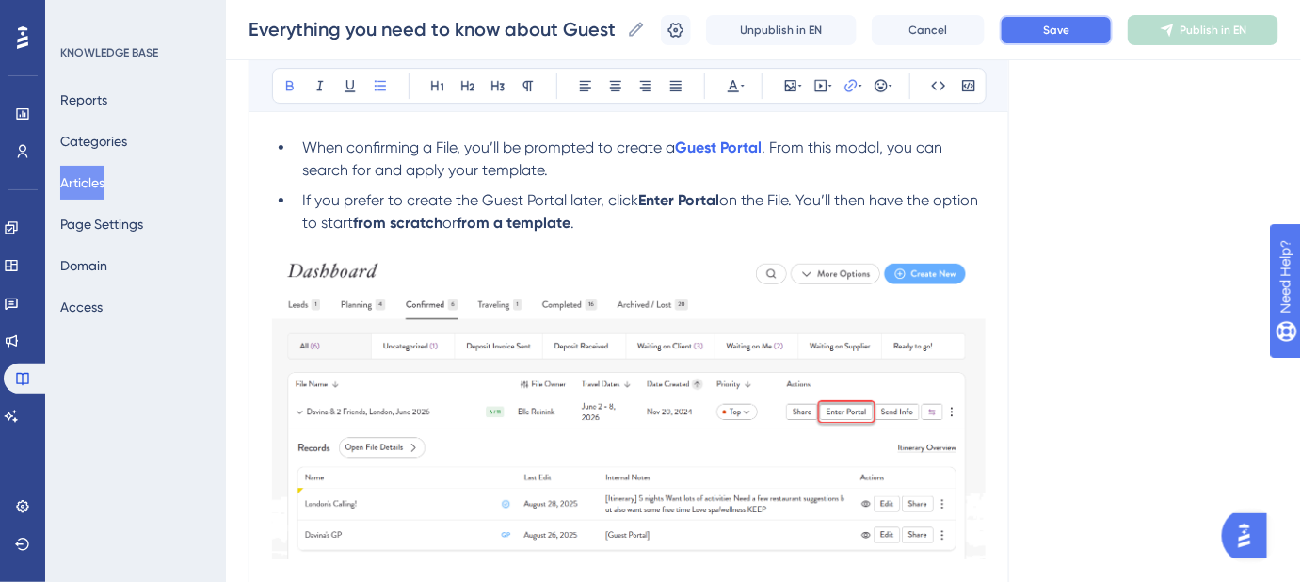
click at [1070, 29] on span "Save" at bounding box center [1056, 30] width 26 height 15
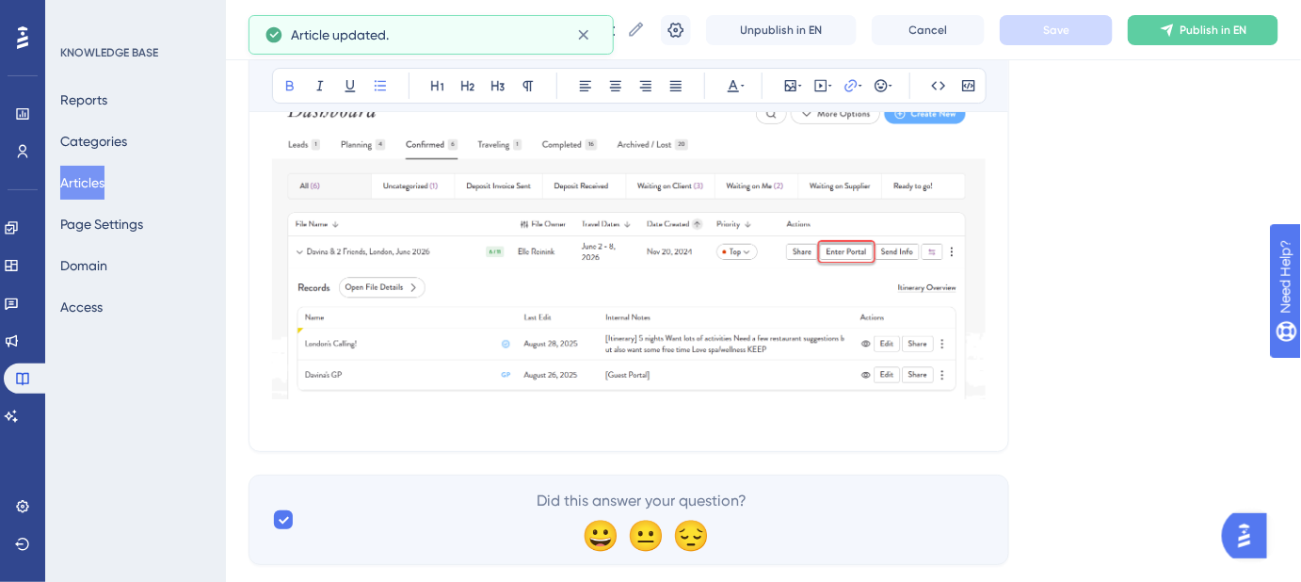
scroll to position [2231, 0]
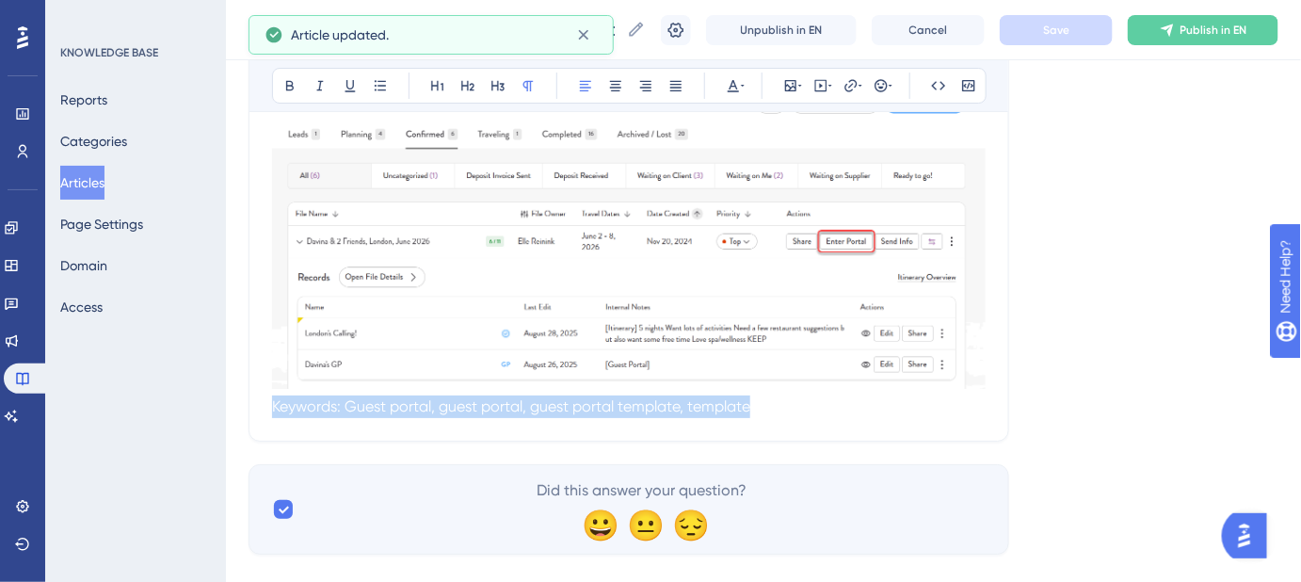
drag, startPoint x: 710, startPoint y: 410, endPoint x: 417, endPoint y: 410, distance: 292.8
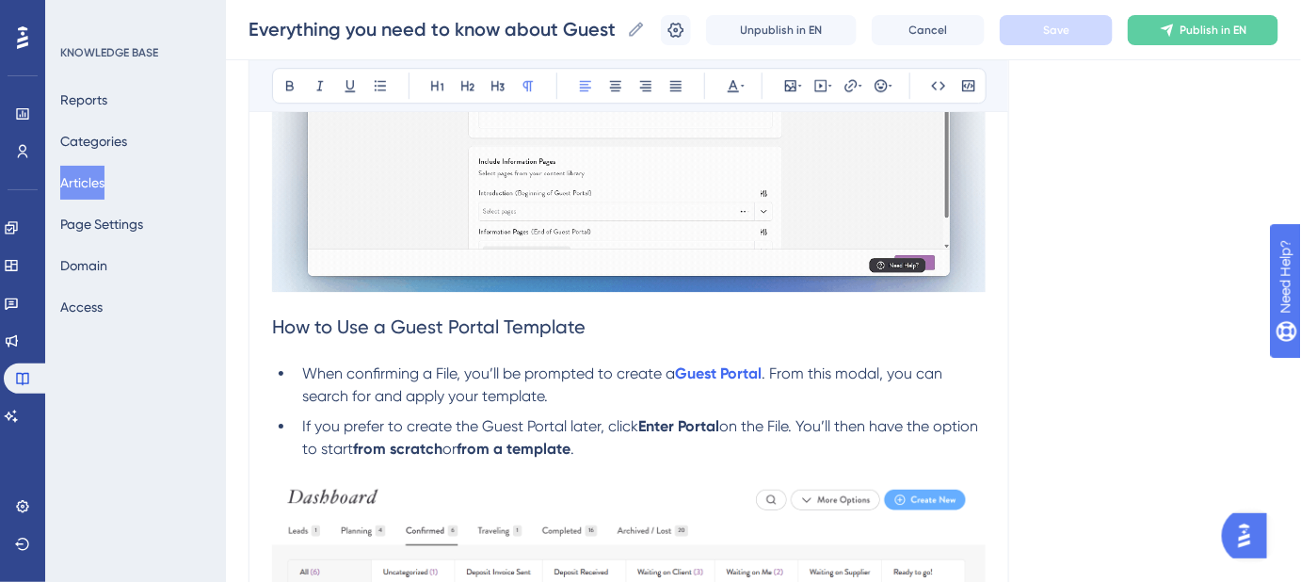
scroll to position [1833, 0]
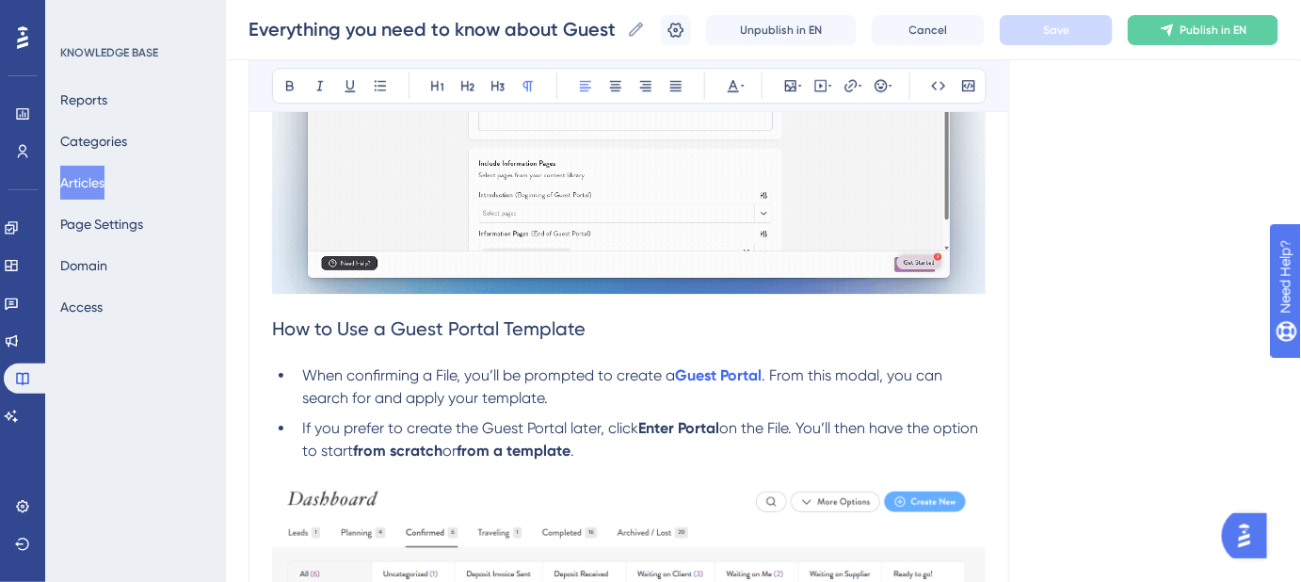
click at [275, 326] on span "How to Use a Guest Portal Template" at bounding box center [429, 328] width 314 height 23
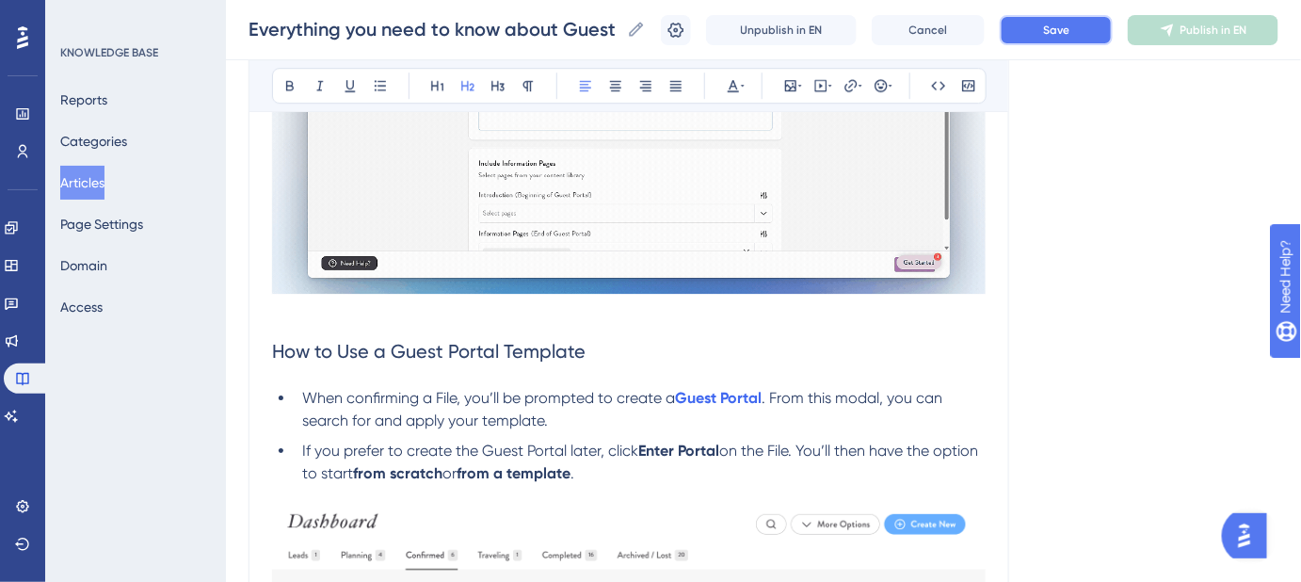
click at [1058, 32] on span "Save" at bounding box center [1056, 30] width 26 height 15
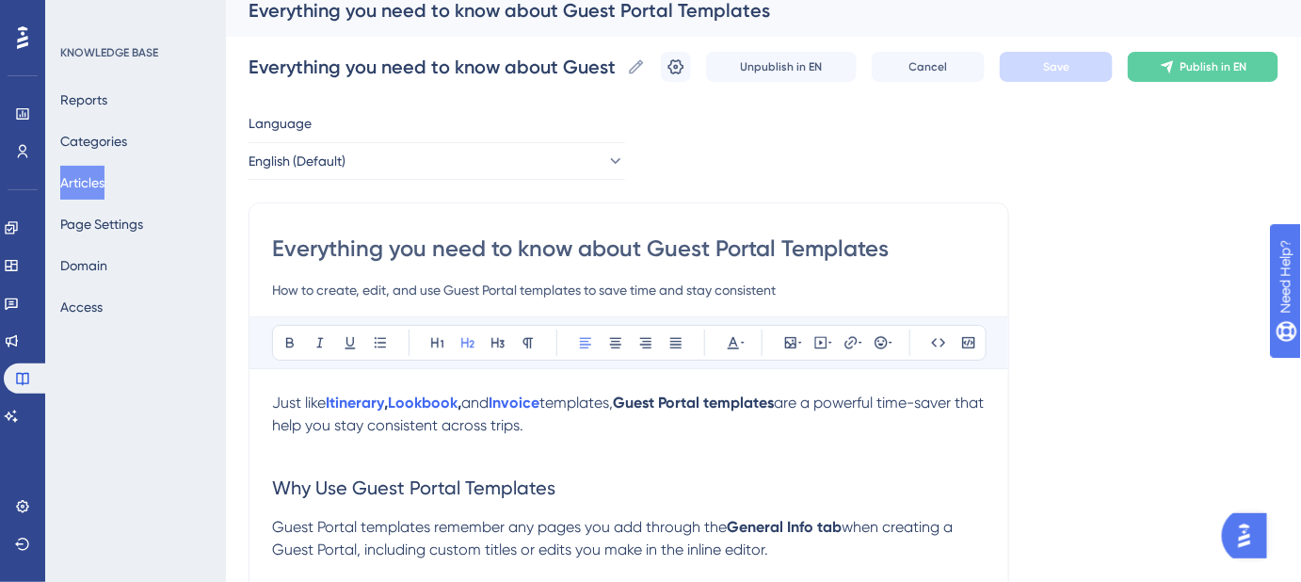
scroll to position [0, 0]
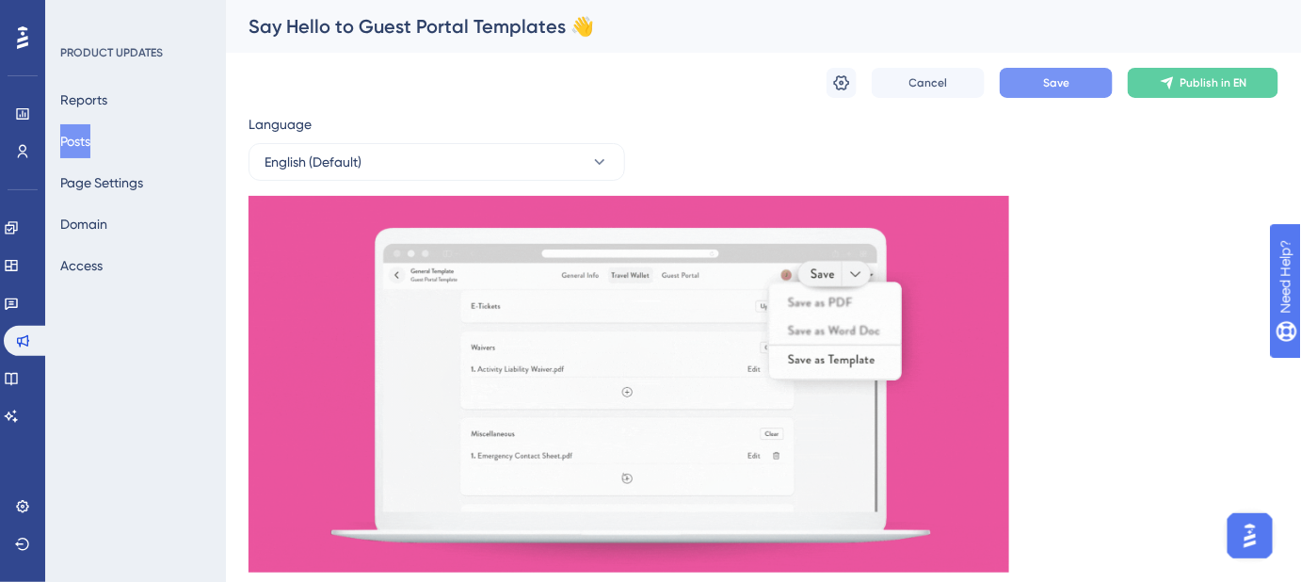
click at [1088, 71] on button "Save" at bounding box center [1056, 83] width 113 height 30
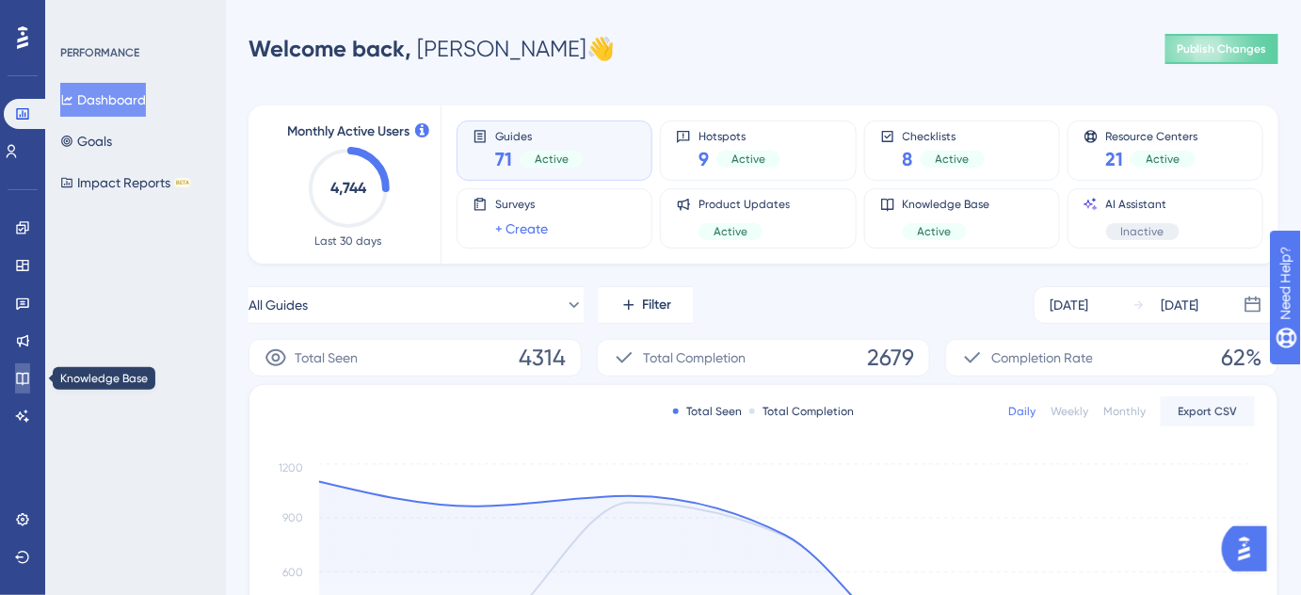
click at [30, 374] on link at bounding box center [22, 378] width 15 height 30
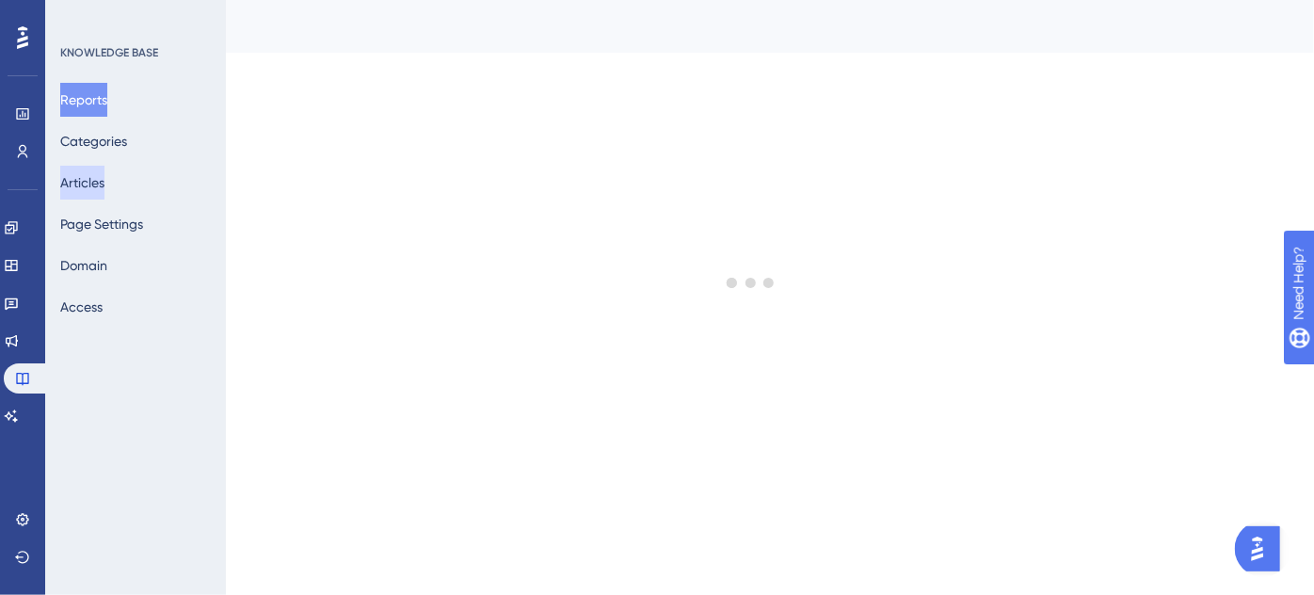
click at [103, 182] on button "Articles" at bounding box center [82, 183] width 44 height 34
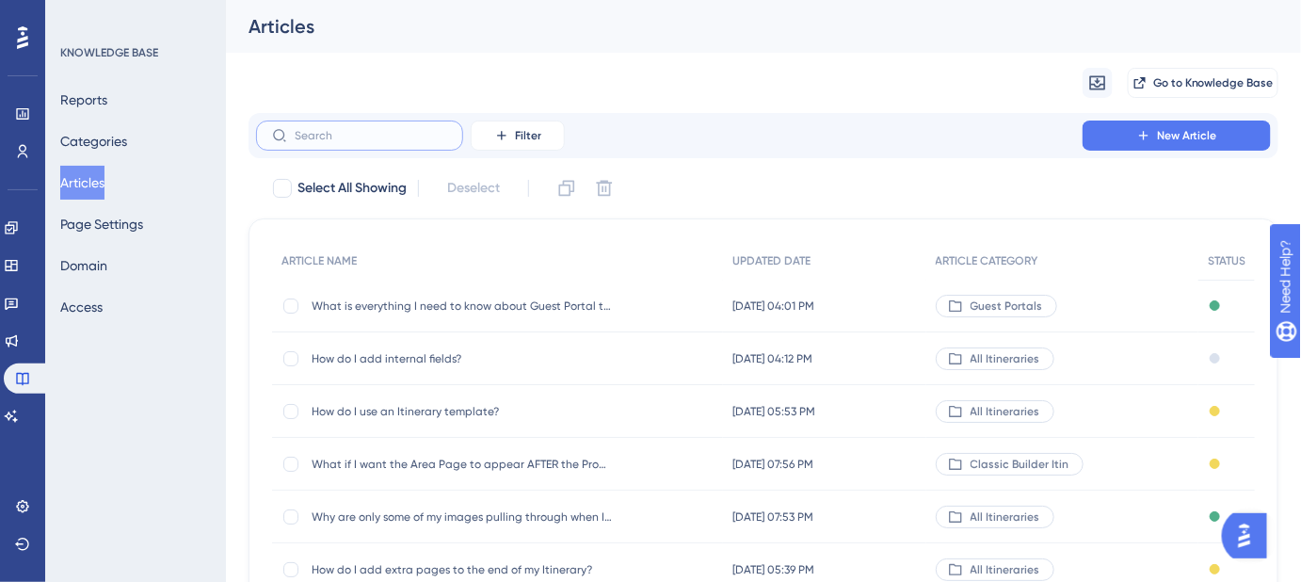
click at [368, 138] on input "text" at bounding box center [371, 135] width 153 height 13
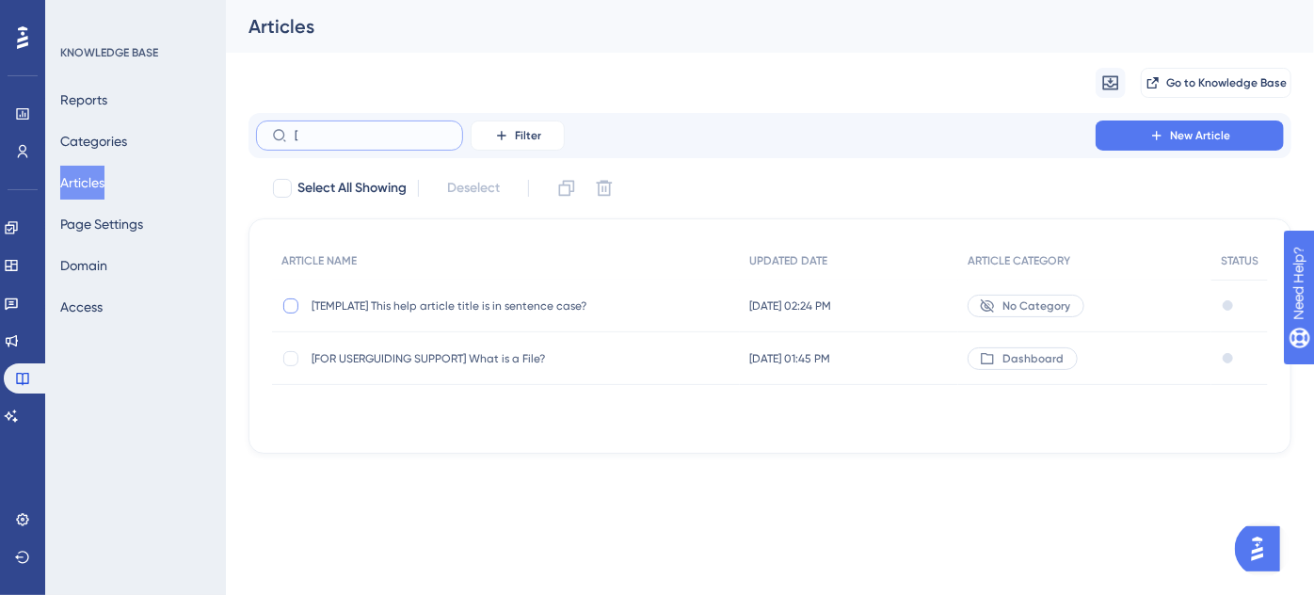
type input "["
click at [294, 306] on div at bounding box center [290, 305] width 15 height 15
click at [571, 190] on icon at bounding box center [566, 188] width 19 height 19
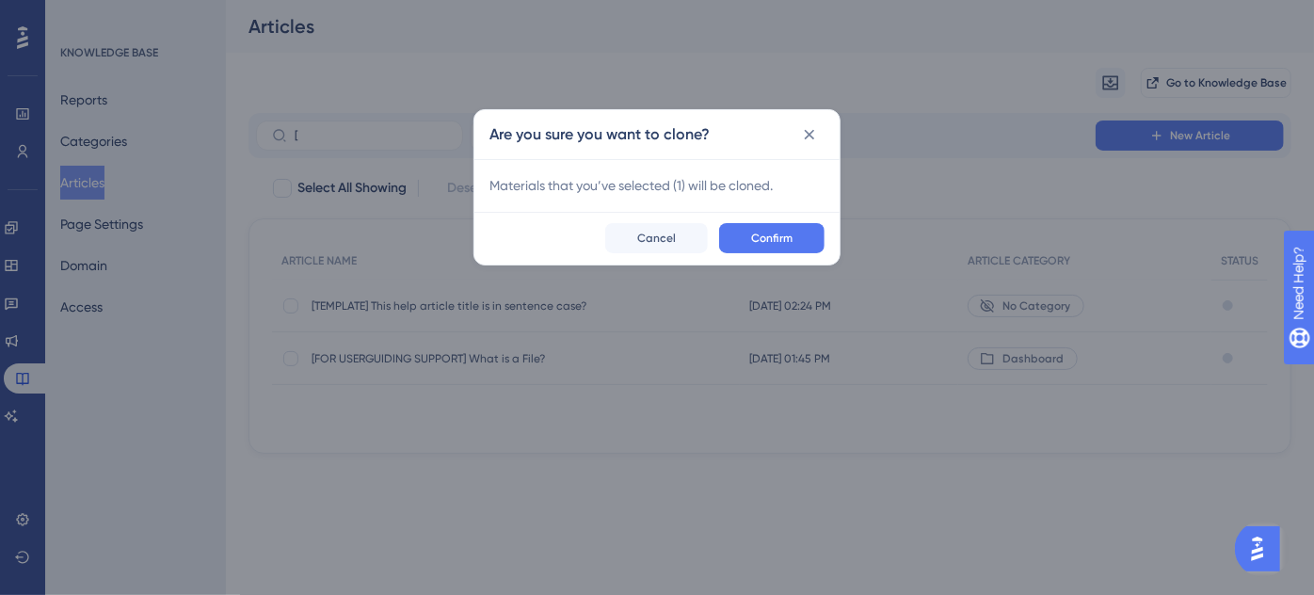
checkbox input "false"
click at [789, 237] on span "Confirm" at bounding box center [771, 238] width 41 height 15
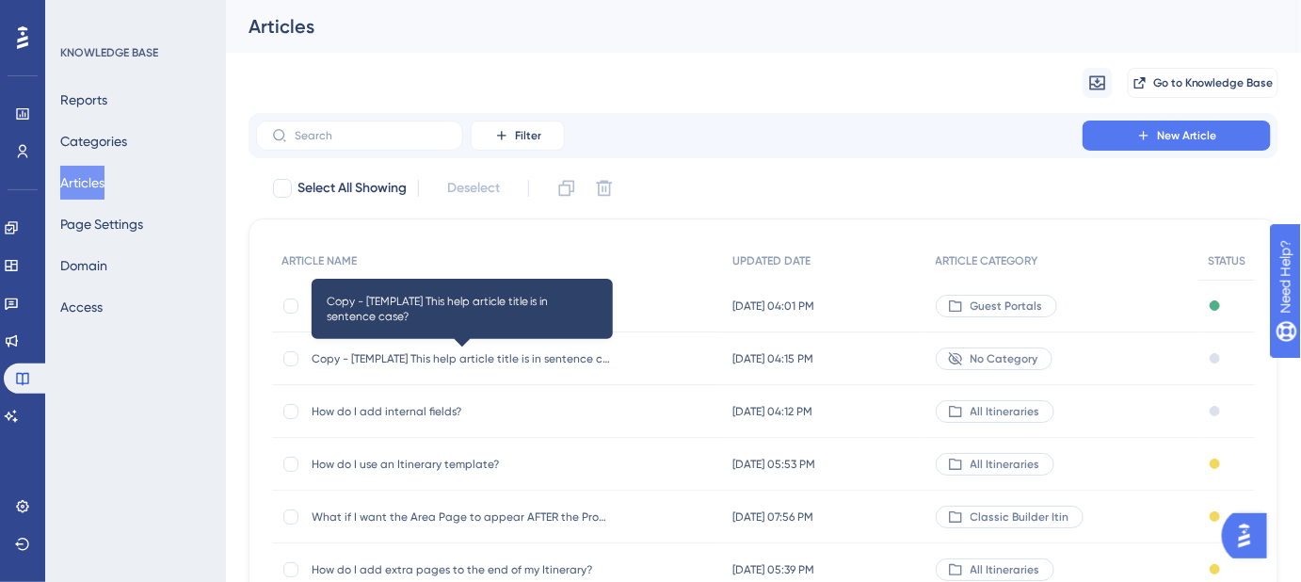
click at [400, 353] on span "Copy - [TEMPLATE] This help article title is in sentence case?" at bounding box center [462, 358] width 301 height 15
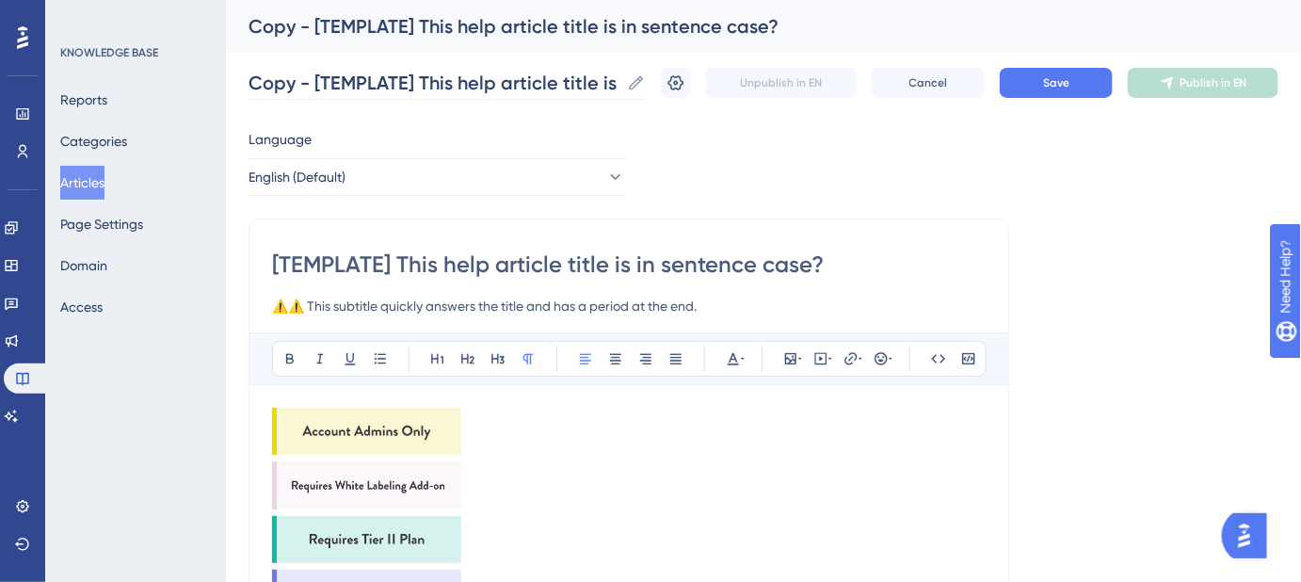
click at [646, 85] on icon at bounding box center [636, 82] width 19 height 19
click at [619, 85] on input "Copy - [TEMPLATE] This help article title is in sentence case?" at bounding box center [434, 83] width 371 height 26
click at [597, 83] on input "Copy - [TEMPLATE] This help article title is in sentence case?" at bounding box center [434, 83] width 371 height 26
paste input "how to save check in and check out times for hotels"
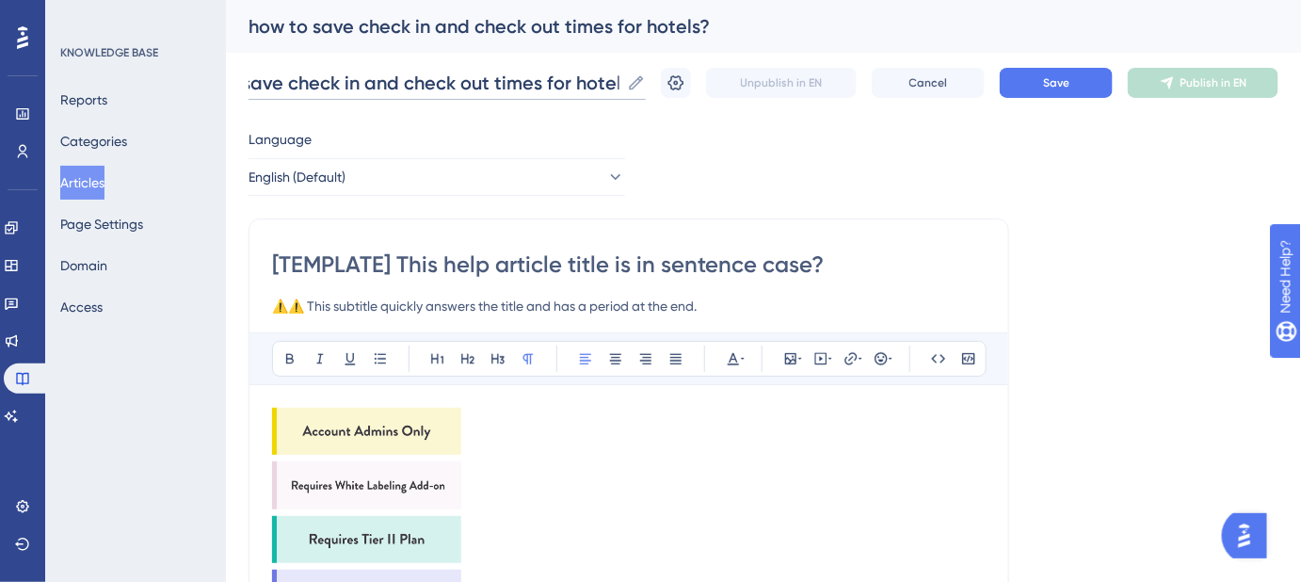
scroll to position [0, 0]
drag, startPoint x: 326, startPoint y: 76, endPoint x: 233, endPoint y: 78, distance: 93.2
click at [260, 76] on input "how to save check in and check out times for hotels?" at bounding box center [434, 83] width 371 height 26
click at [300, 78] on input "How to save check in and check out times for hotels?" at bounding box center [434, 83] width 371 height 26
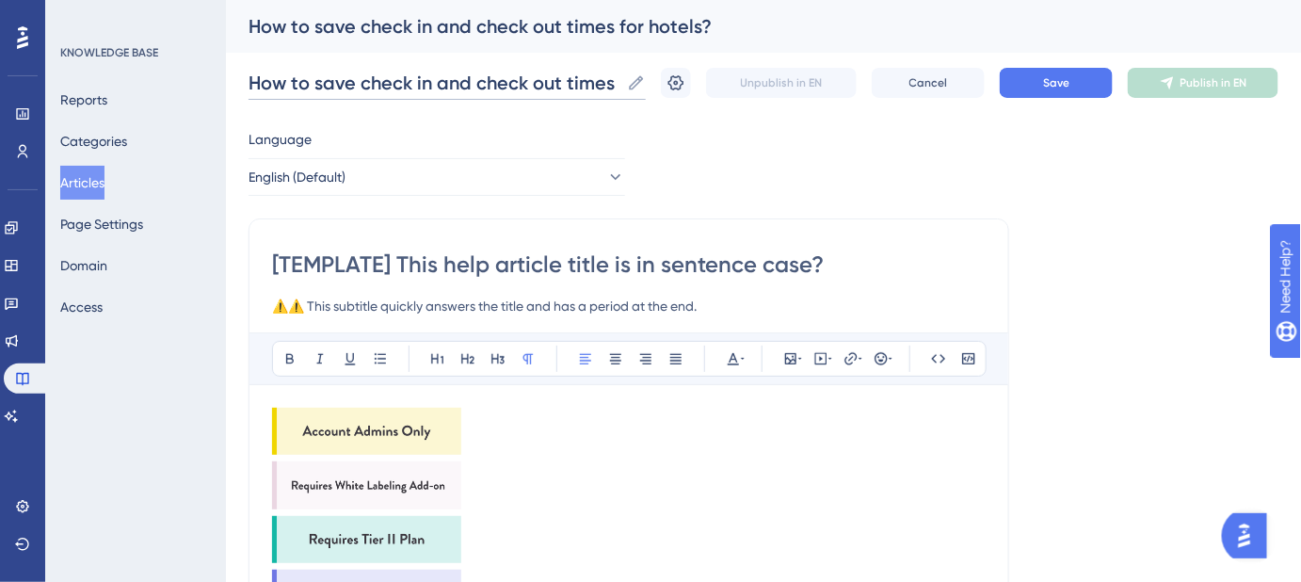
click at [300, 78] on input "How to save check in and check out times for hotels?" at bounding box center [434, 83] width 371 height 26
click at [527, 78] on input "How do I save check in and check out times for hotels?" at bounding box center [434, 83] width 371 height 26
type input "How do I save check in and check out times for hotels?"
click at [1038, 86] on button "Save" at bounding box center [1056, 83] width 113 height 30
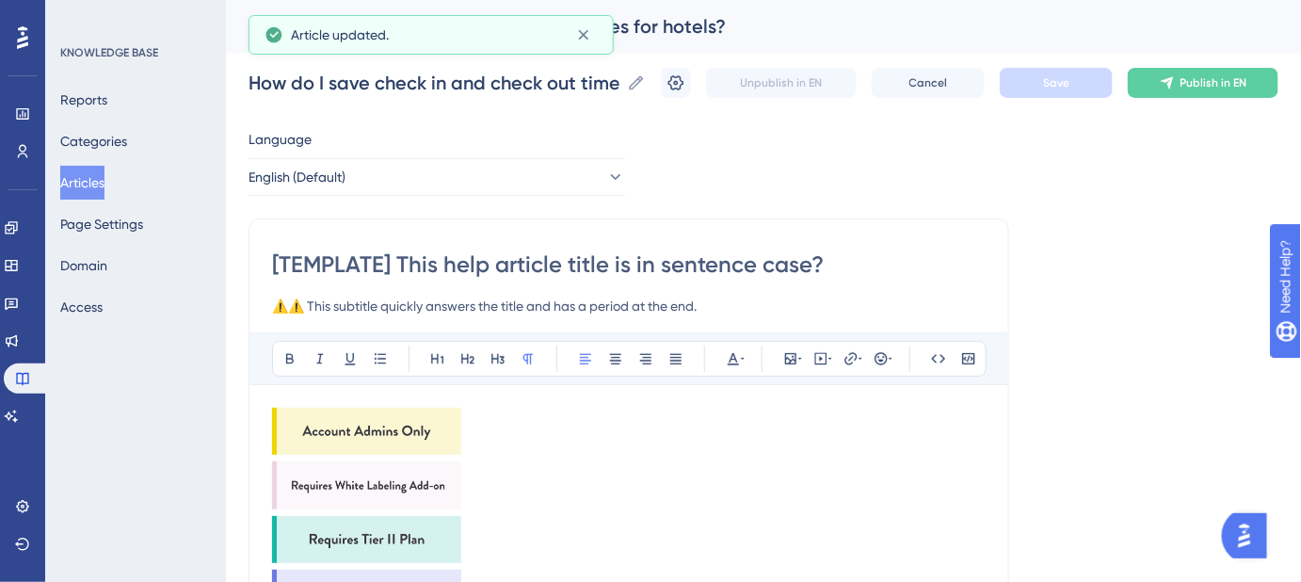
drag, startPoint x: 844, startPoint y: 263, endPoint x: 228, endPoint y: 272, distance: 615.8
paste input "How do I save check in and check out times for hotels"
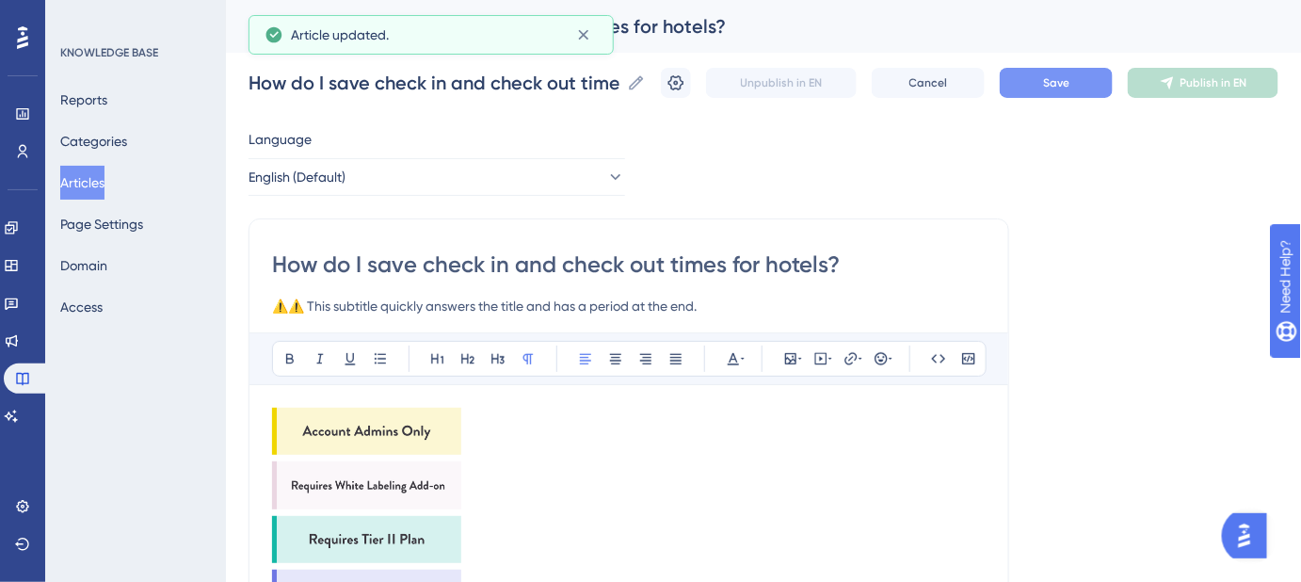
type input "How do I save check in and check out times for hotels?"
click at [1030, 88] on button "Save" at bounding box center [1056, 83] width 113 height 30
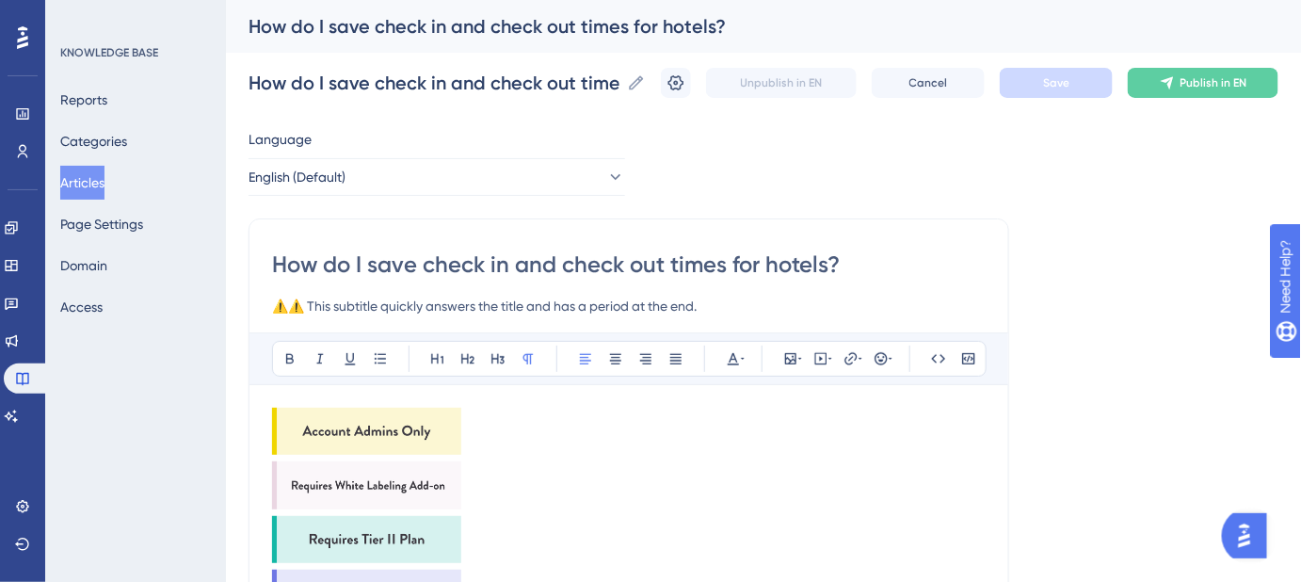
click at [763, 438] on p at bounding box center [629, 435] width 714 height 54
click at [392, 426] on img at bounding box center [366, 431] width 189 height 47
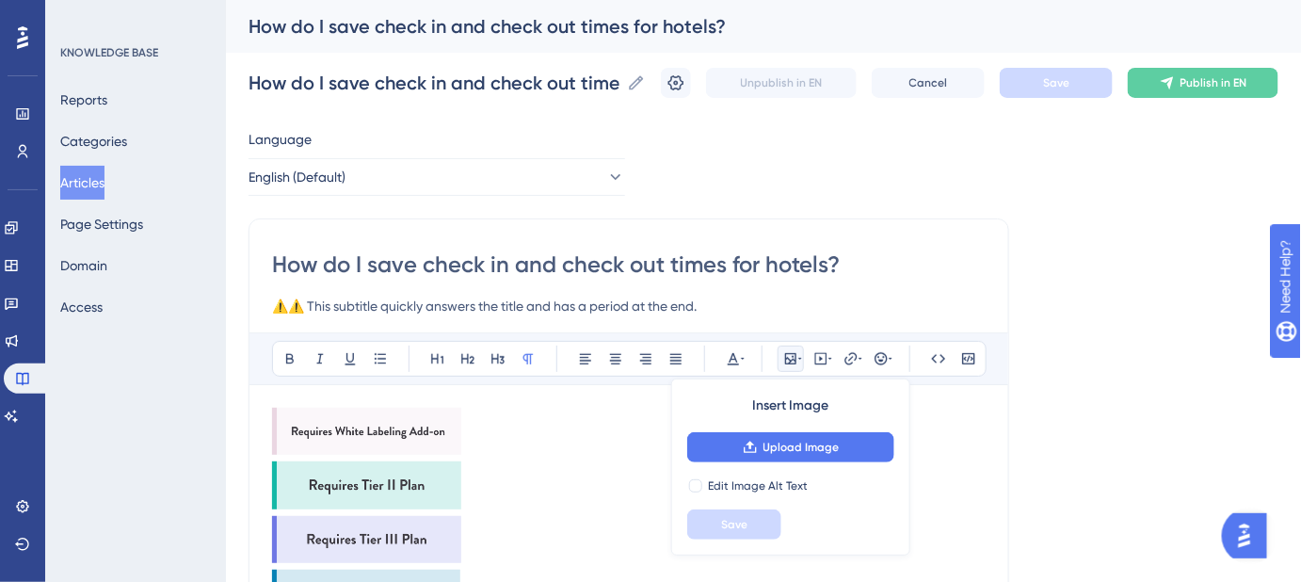
click at [392, 426] on img at bounding box center [366, 431] width 189 height 47
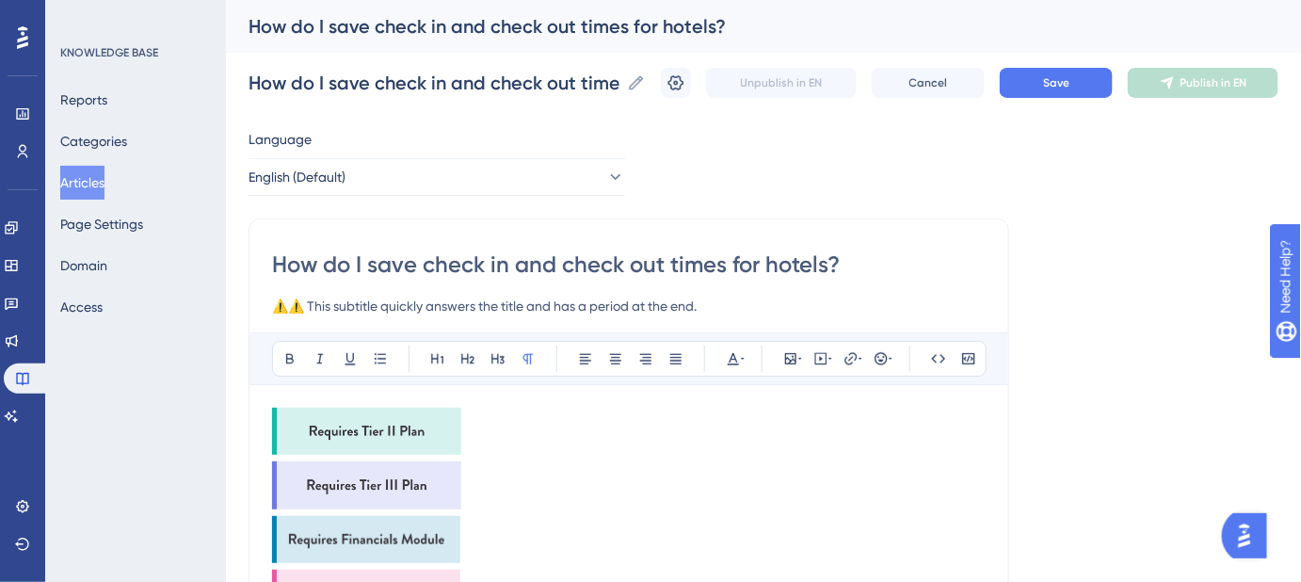
click at [392, 426] on img at bounding box center [366, 431] width 189 height 47
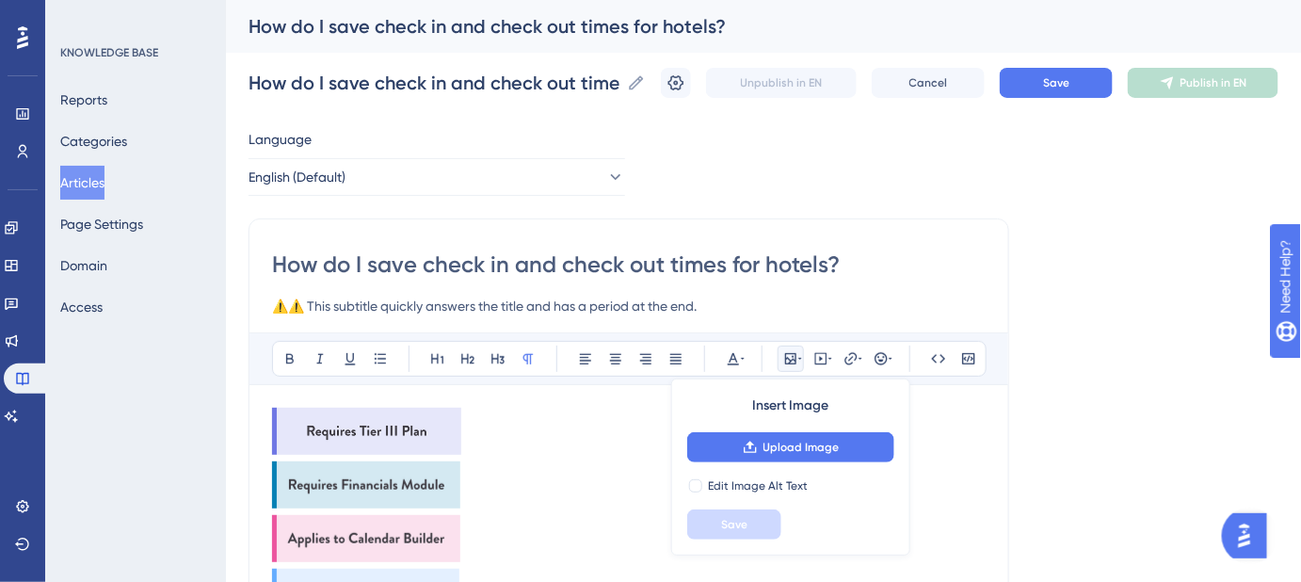
click at [392, 426] on img at bounding box center [366, 431] width 189 height 47
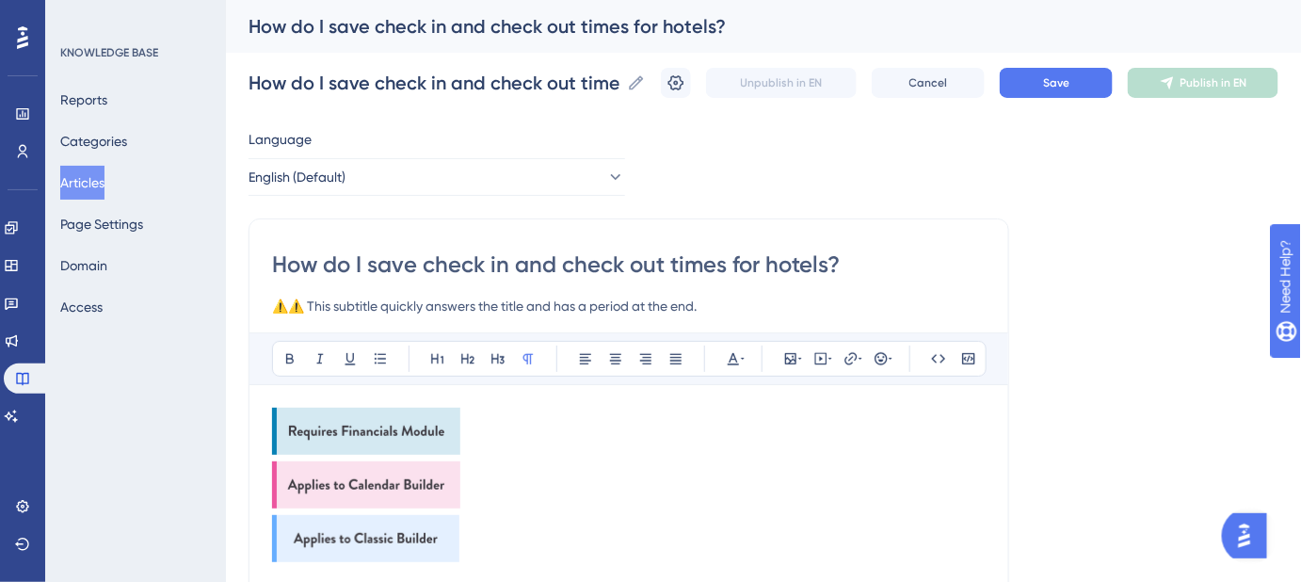
click at [392, 426] on img at bounding box center [366, 431] width 188 height 47
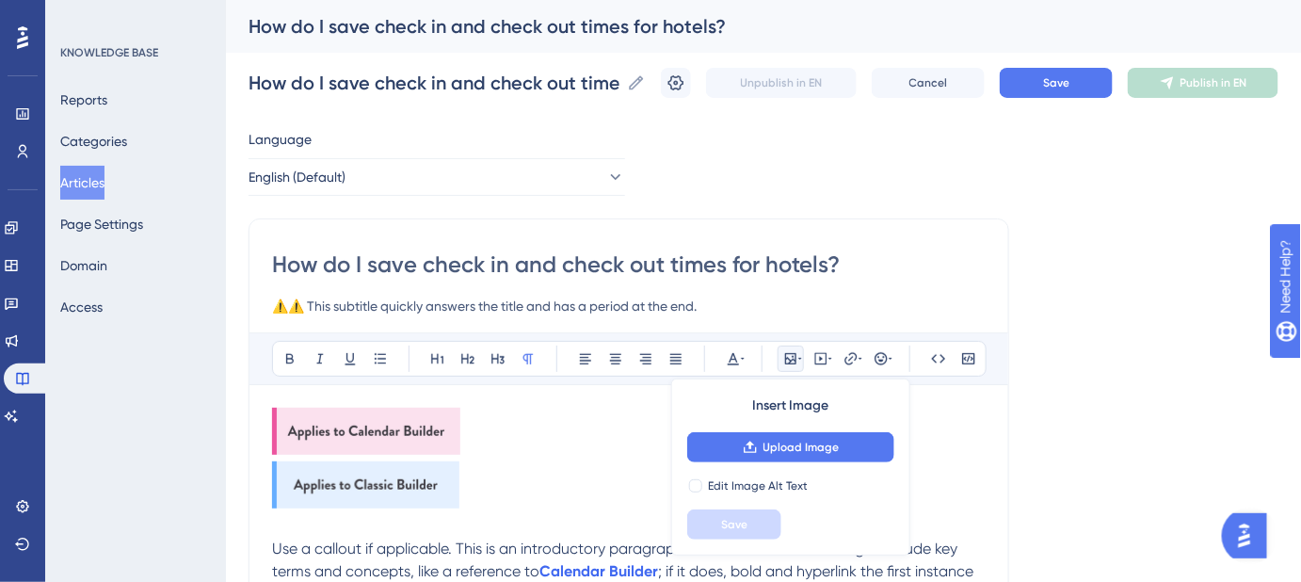
click at [392, 426] on img at bounding box center [366, 431] width 188 height 47
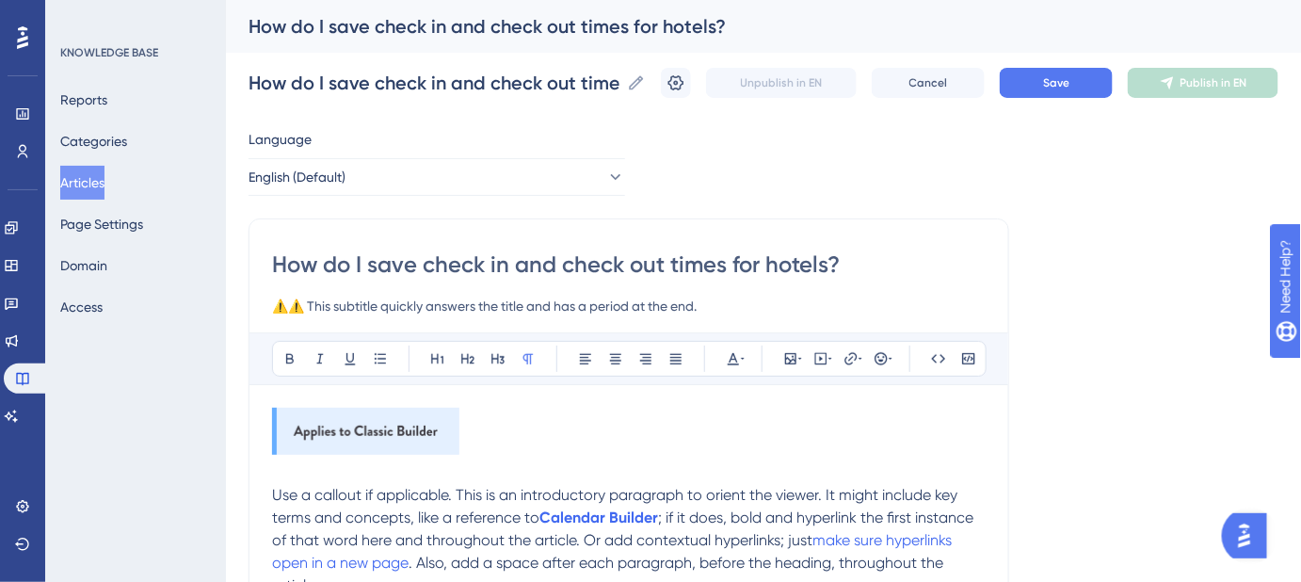
click at [392, 426] on img at bounding box center [365, 431] width 187 height 47
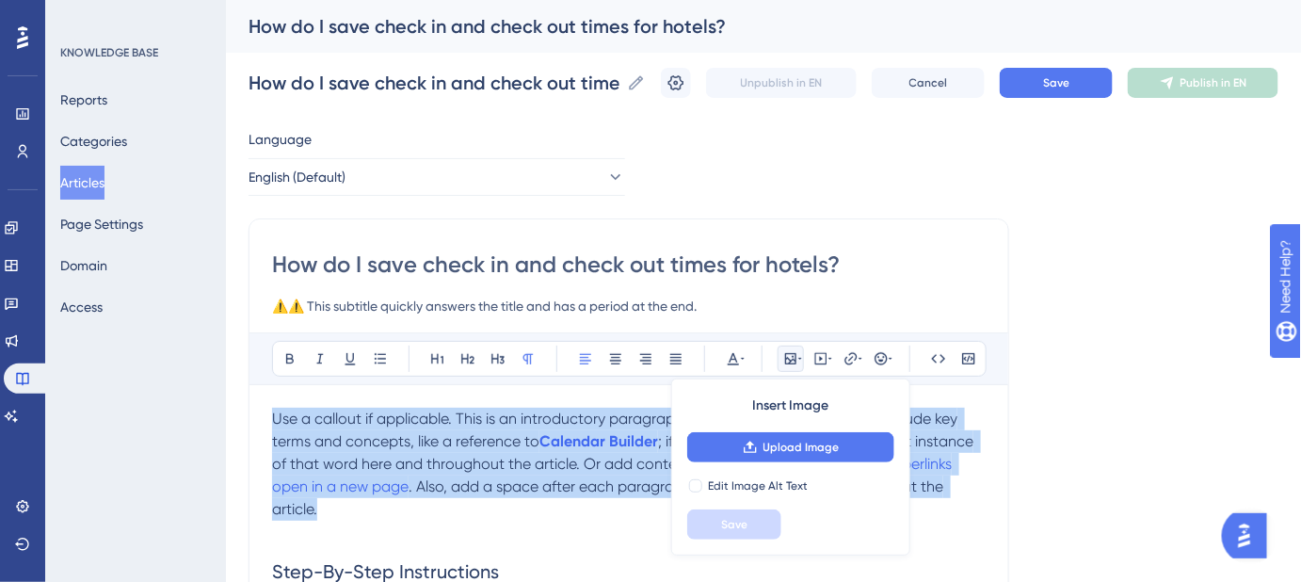
drag, startPoint x: 337, startPoint y: 505, endPoint x: 261, endPoint y: 423, distance: 111.9
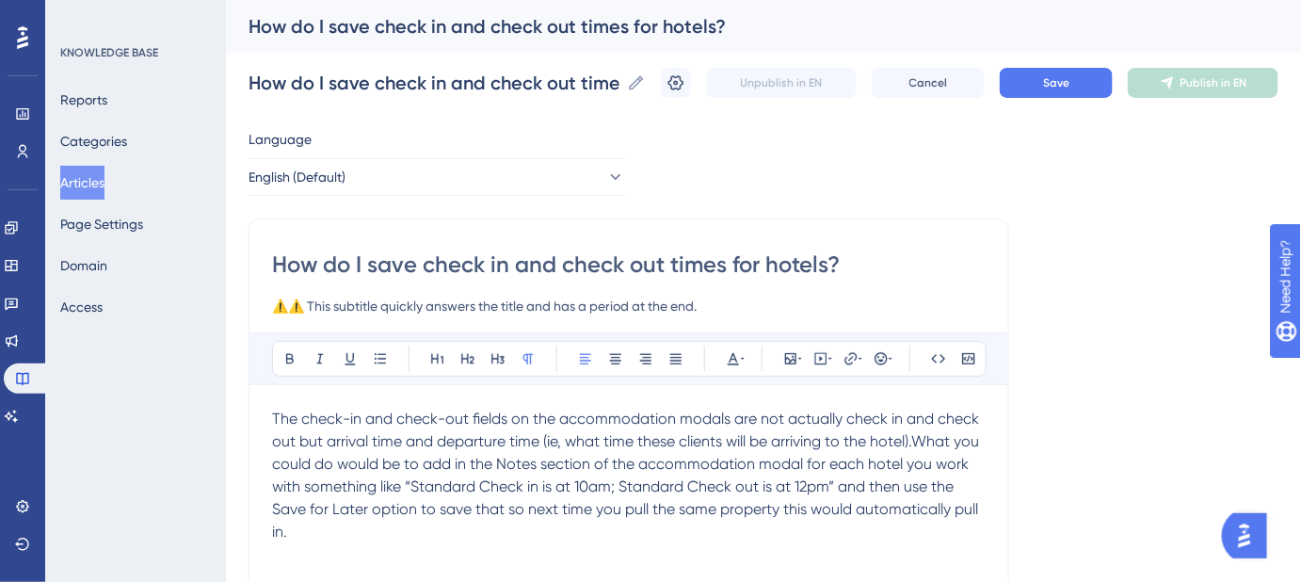
click at [919, 436] on span "The check-in and check-out fields on the accommodation modals are not actually …" at bounding box center [627, 475] width 711 height 131
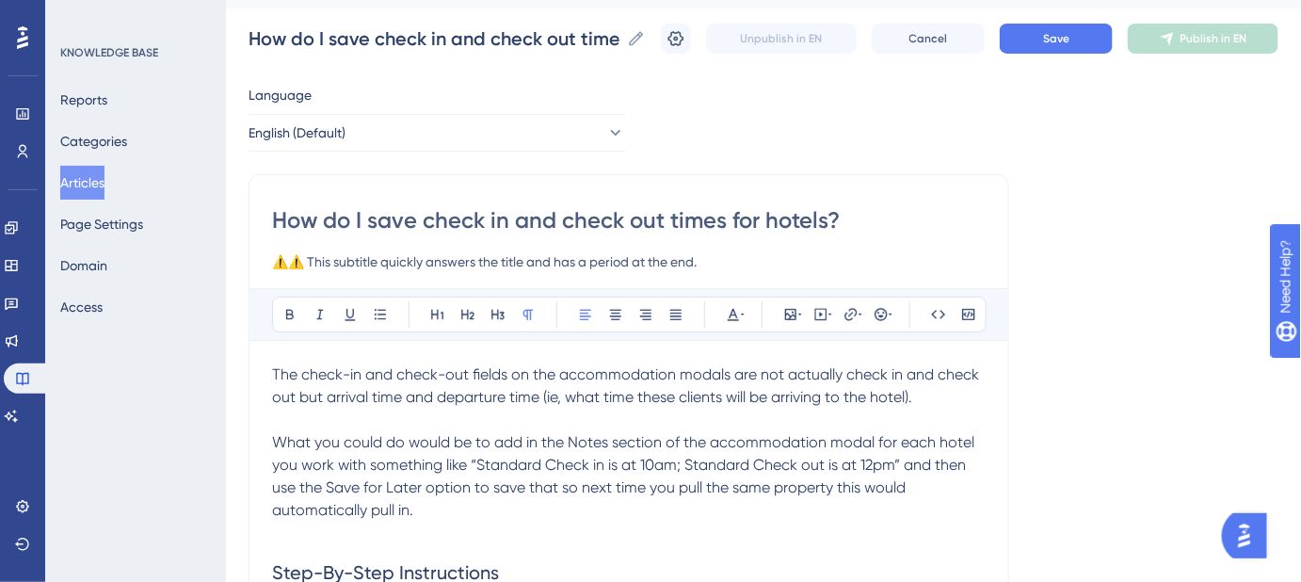
scroll to position [85, 0]
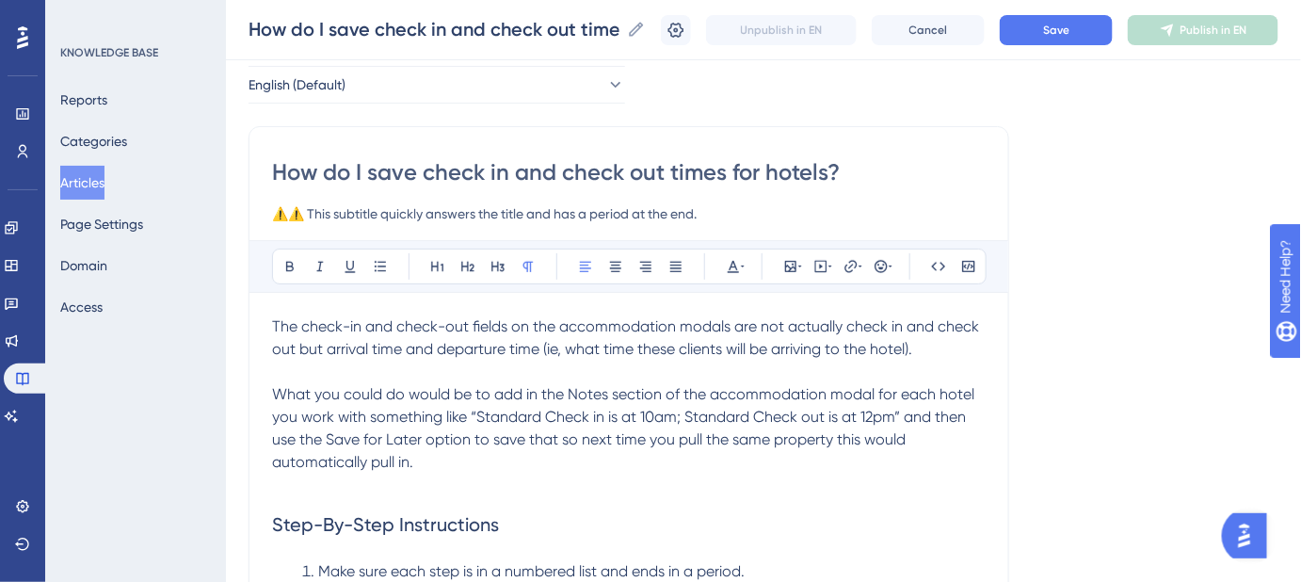
click at [465, 414] on span "What you could do would be to add in the Notes section of the accommodation mod…" at bounding box center [625, 428] width 706 height 86
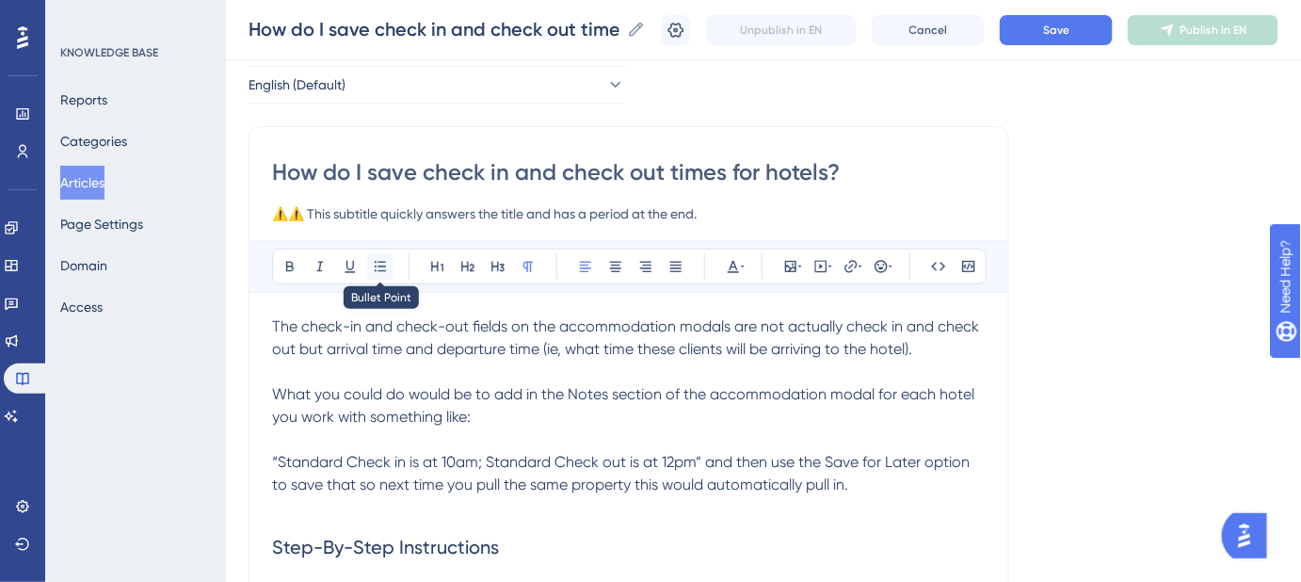
click at [380, 262] on icon at bounding box center [380, 266] width 15 height 15
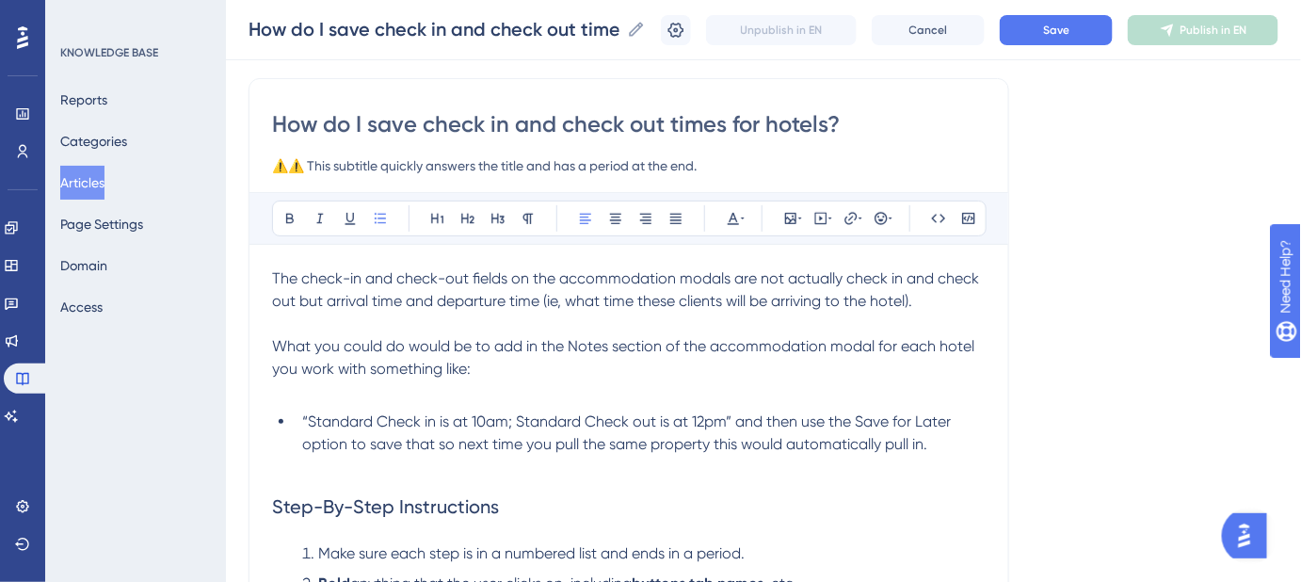
scroll to position [170, 0]
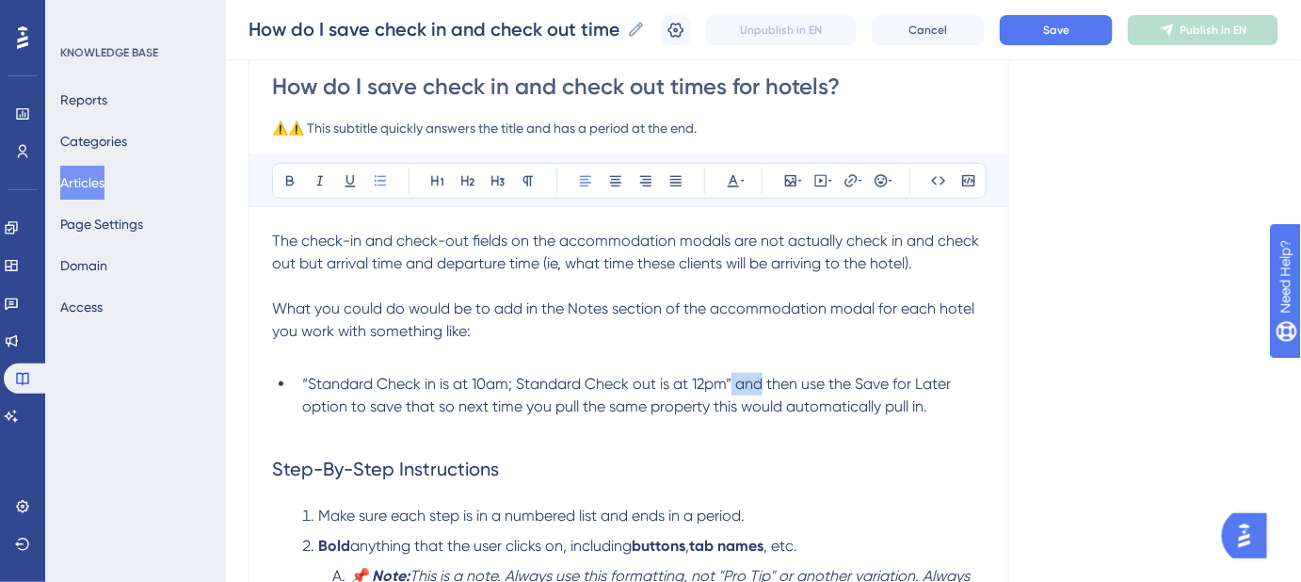
drag, startPoint x: 763, startPoint y: 380, endPoint x: 732, endPoint y: 379, distance: 30.1
click at [732, 379] on span "“Standard Check in is at 10am; Standard Check out is at 12pm” and then use the …" at bounding box center [628, 395] width 652 height 40
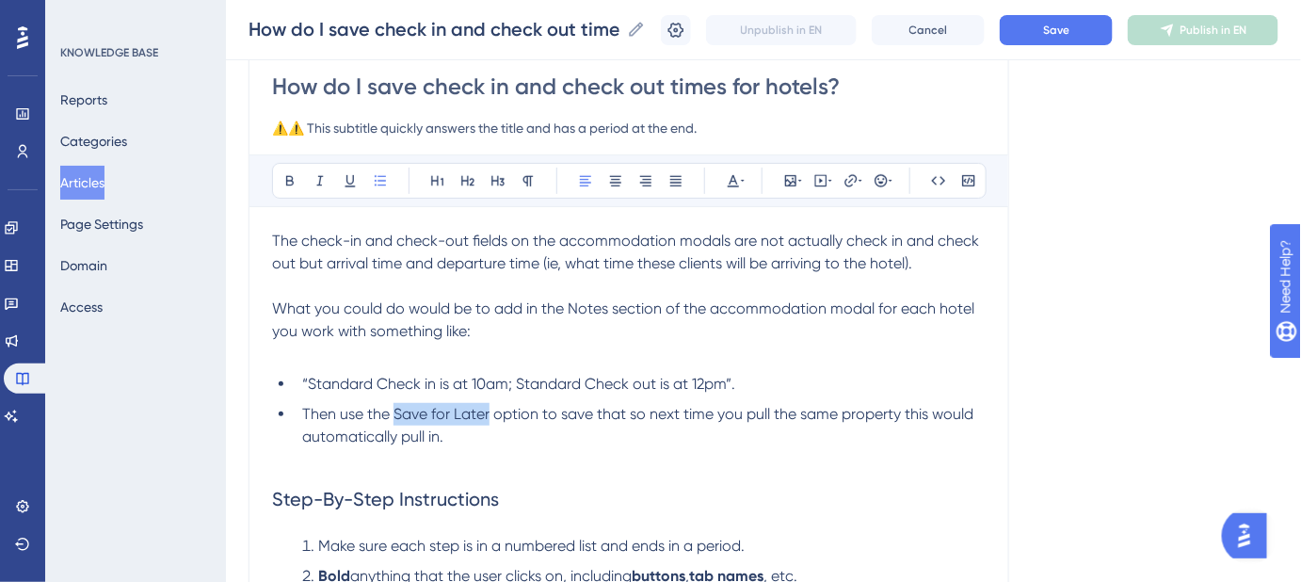
drag, startPoint x: 488, startPoint y: 410, endPoint x: 394, endPoint y: 412, distance: 94.2
click at [394, 412] on span "Then use the Save for Later option to save that so next time you pull the same …" at bounding box center [639, 425] width 675 height 40
click at [731, 448] on p at bounding box center [629, 459] width 714 height 23
click at [1034, 31] on button "Save" at bounding box center [1056, 30] width 113 height 30
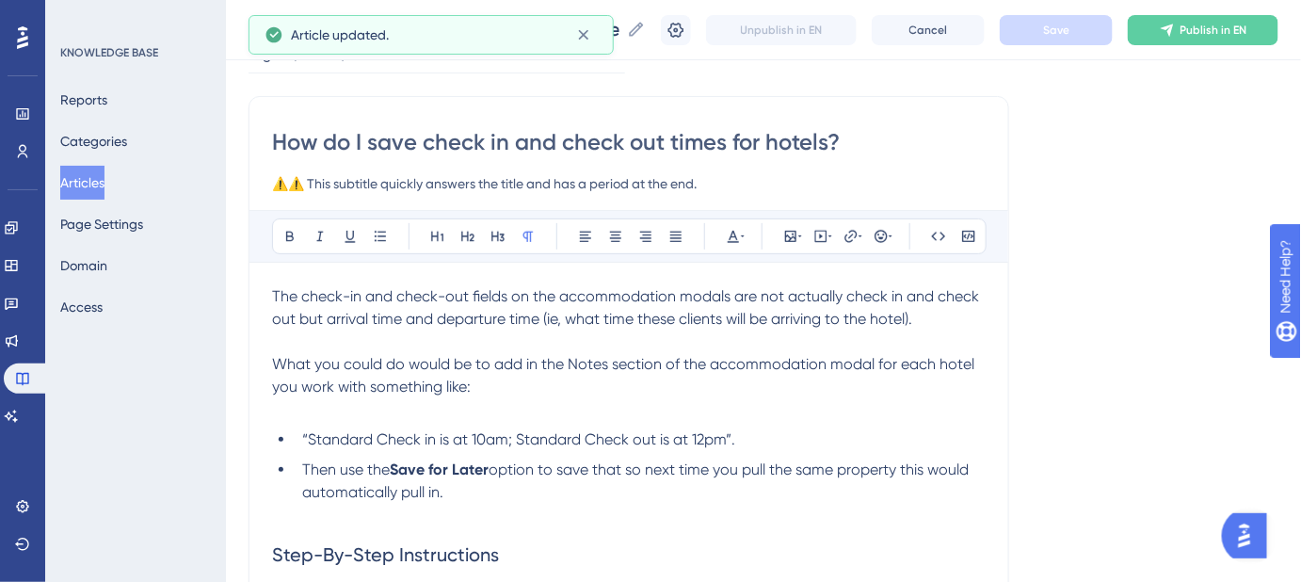
scroll to position [85, 0]
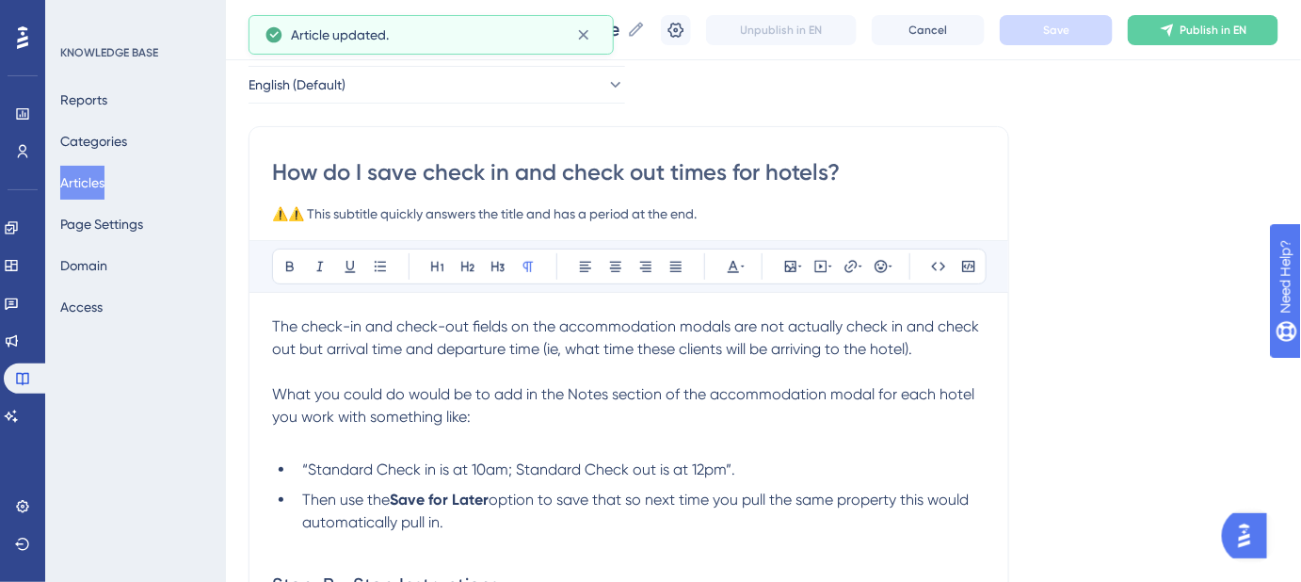
drag, startPoint x: 845, startPoint y: 171, endPoint x: 270, endPoint y: 179, distance: 574.4
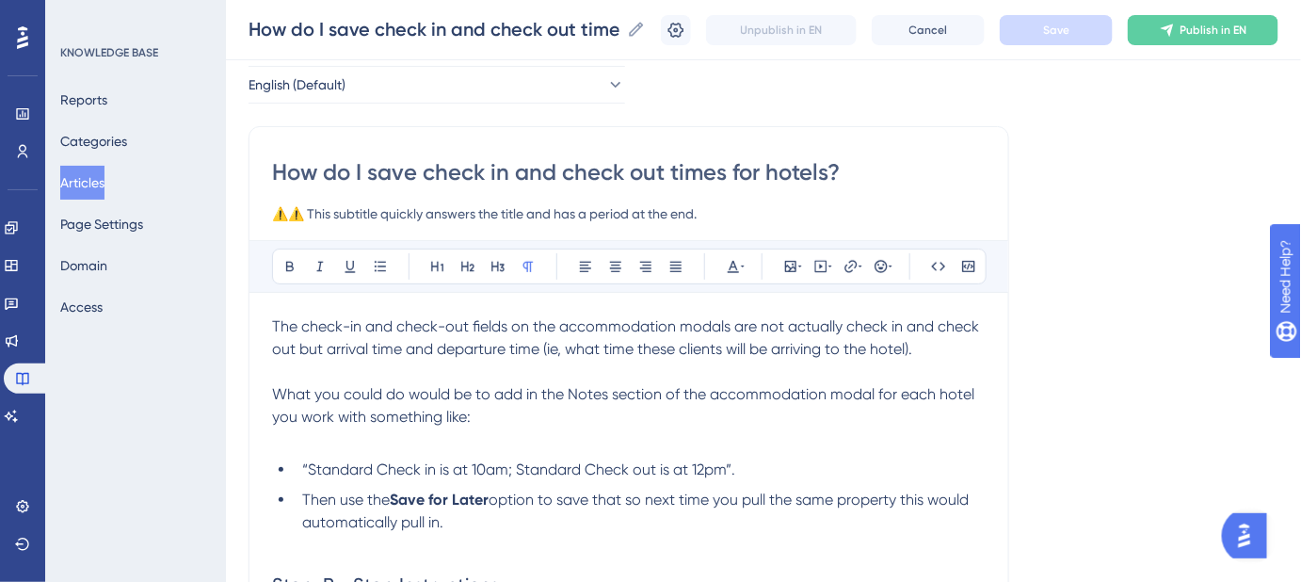
drag, startPoint x: 721, startPoint y: 214, endPoint x: 233, endPoint y: 211, distance: 487.7
paste input "How to track and save hotel check-in/check-out times efficiently"
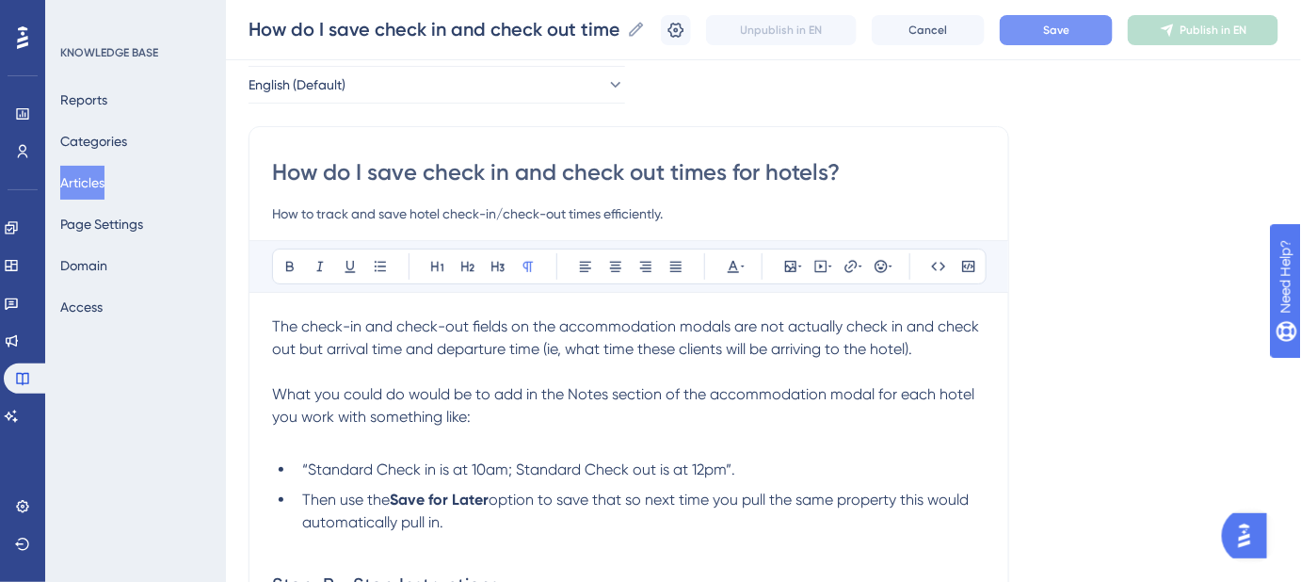
type input "How to track and save hotel check-in/check-out times efficiently."
click at [1054, 33] on button "Save" at bounding box center [1056, 30] width 113 height 30
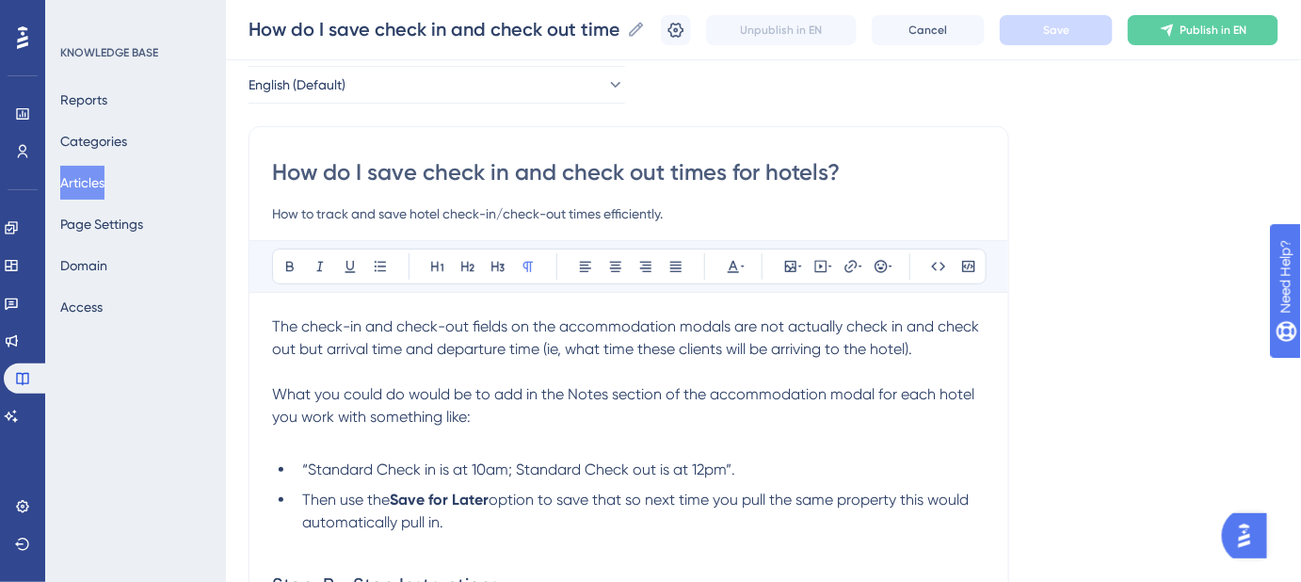
scroll to position [170, 0]
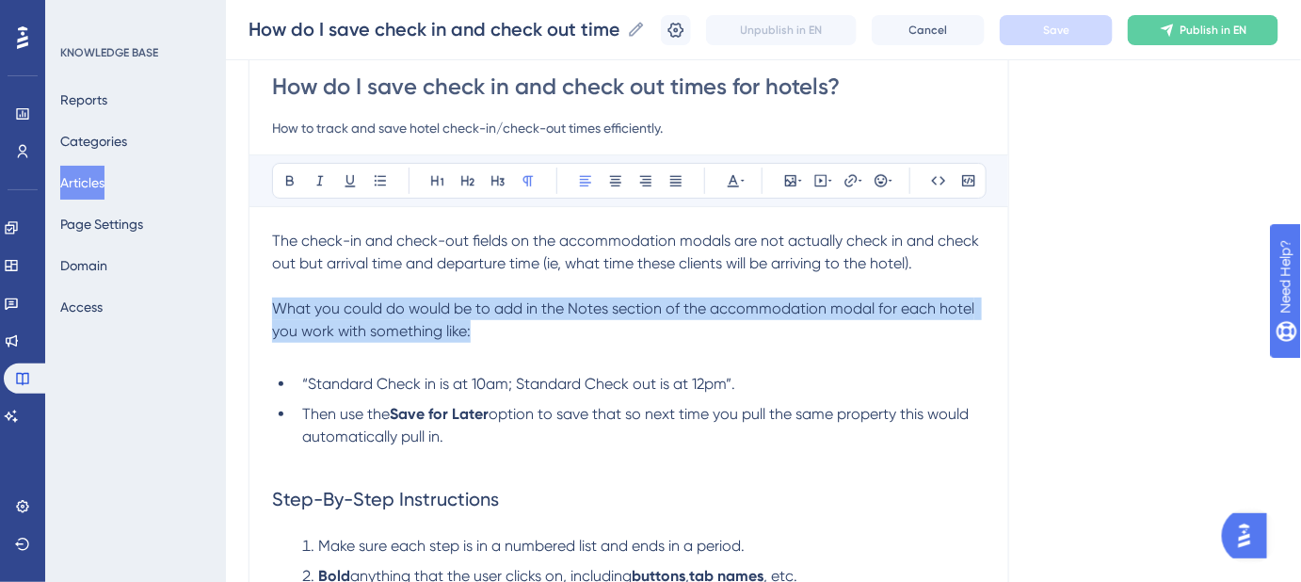
drag, startPoint x: 484, startPoint y: 330, endPoint x: 265, endPoint y: 306, distance: 219.8
copy span "What you could do would be to add in the Notes section of the accommodation mod…"
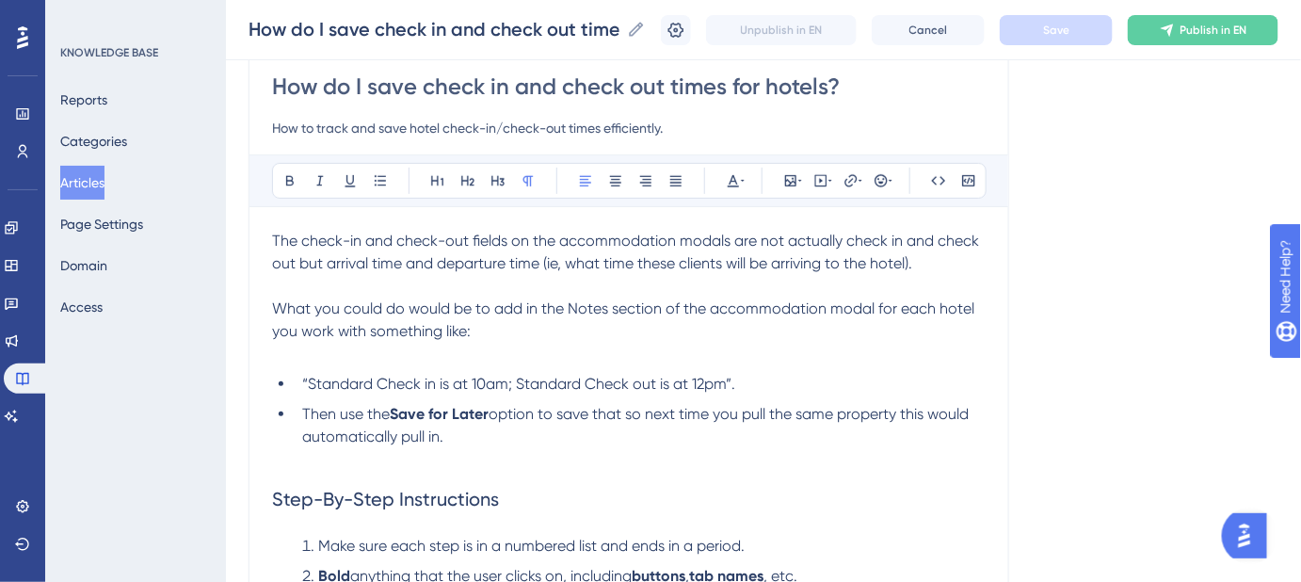
click at [600, 343] on p at bounding box center [629, 354] width 714 height 23
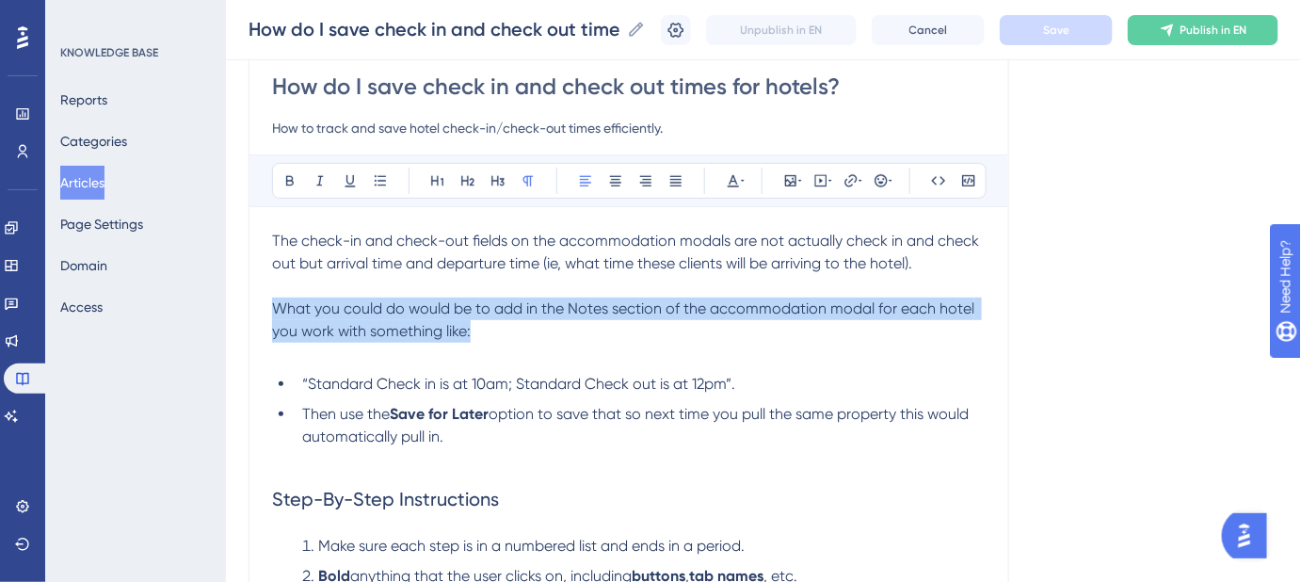
drag, startPoint x: 479, startPoint y: 331, endPoint x: 269, endPoint y: 311, distance: 211.0
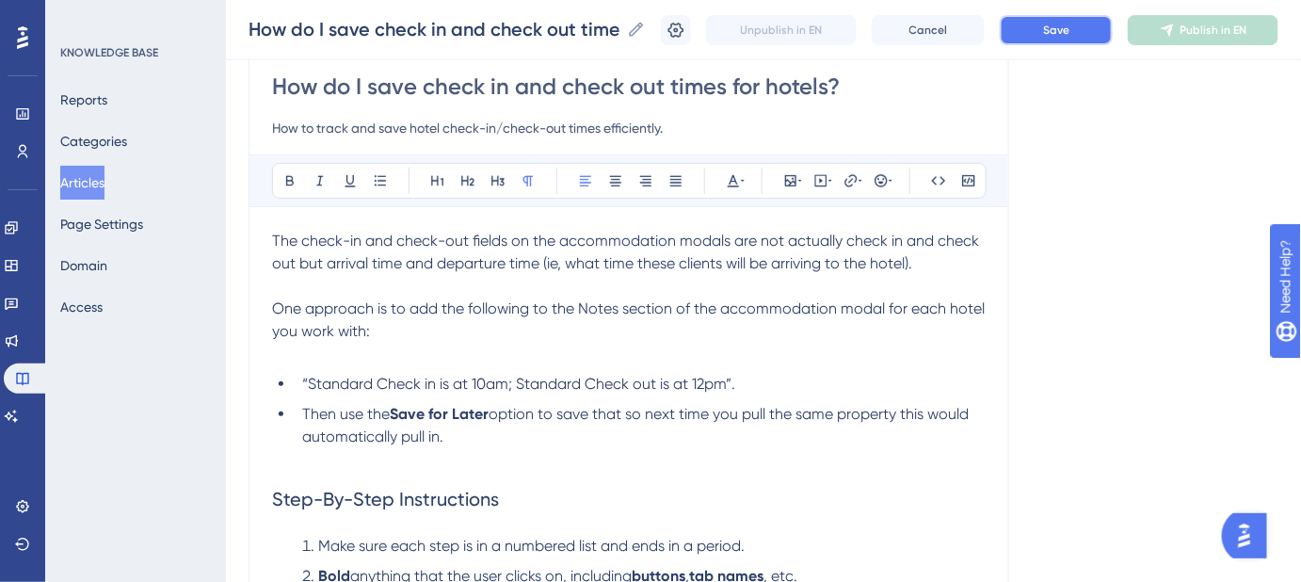
click at [1070, 29] on span "Save" at bounding box center [1056, 30] width 26 height 15
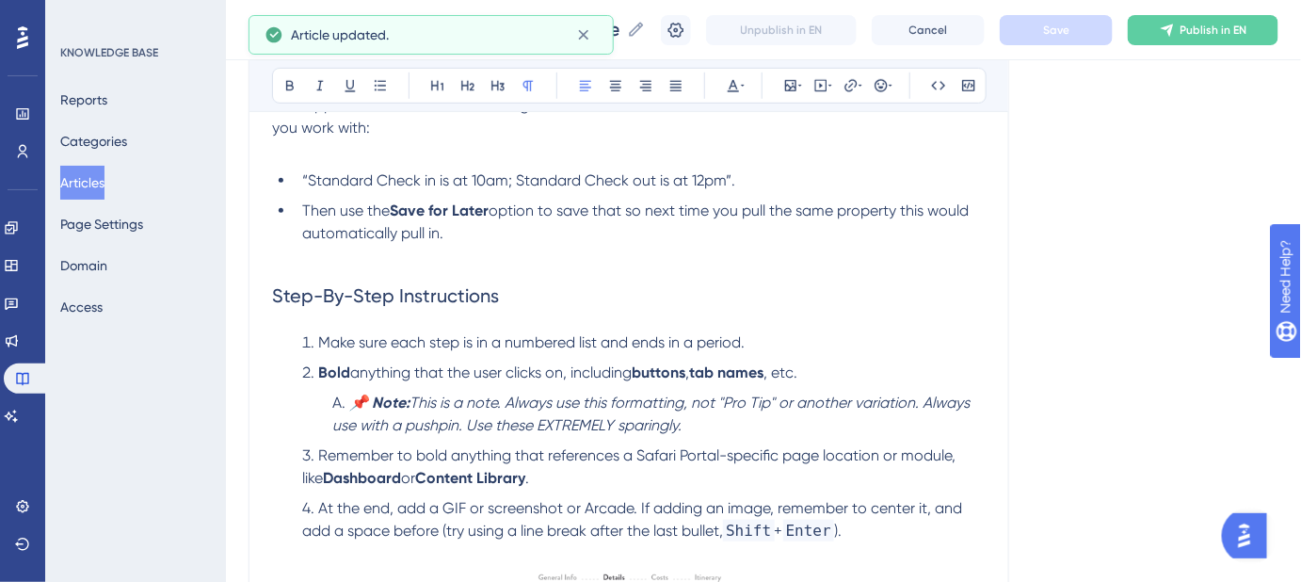
scroll to position [427, 0]
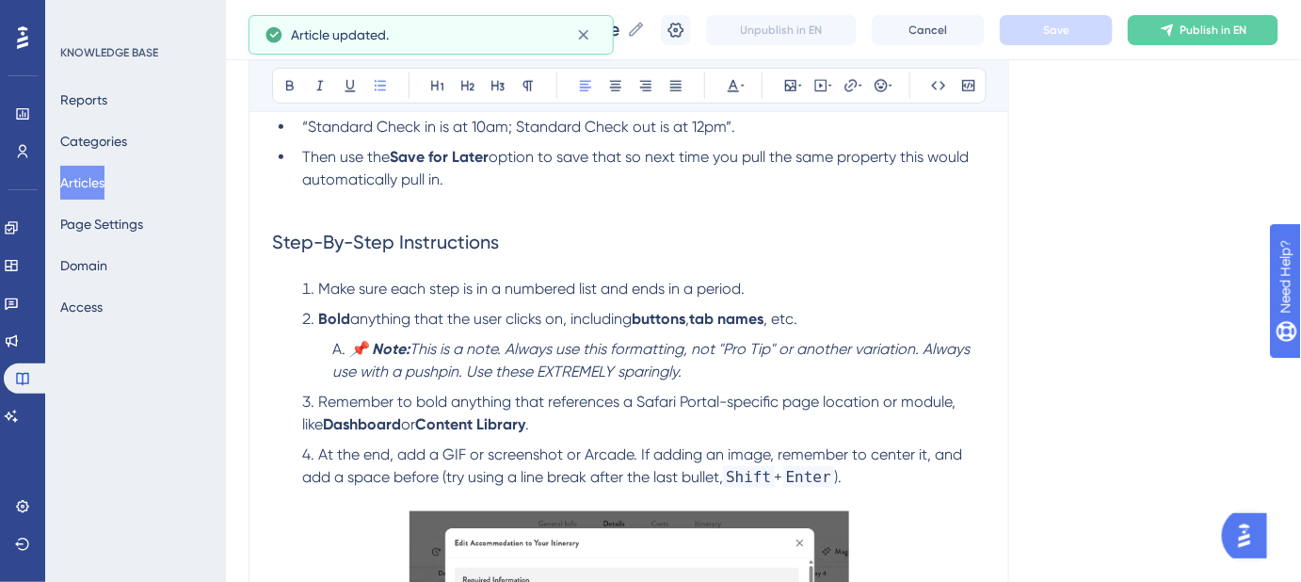
drag, startPoint x: 717, startPoint y: 459, endPoint x: 198, endPoint y: 243, distance: 562.6
click at [226, 243] on div "Performance Users Engagement Widgets Feedback Product Updates Knowledge Base AI…" at bounding box center [763, 504] width 1075 height 1863
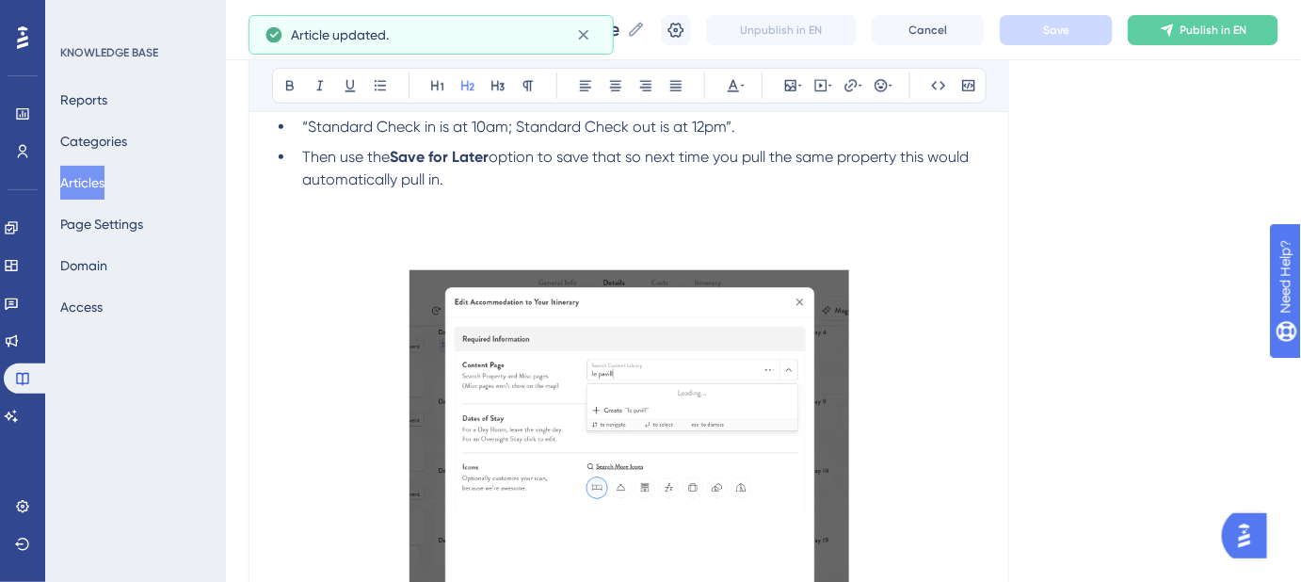
scroll to position [467, 0]
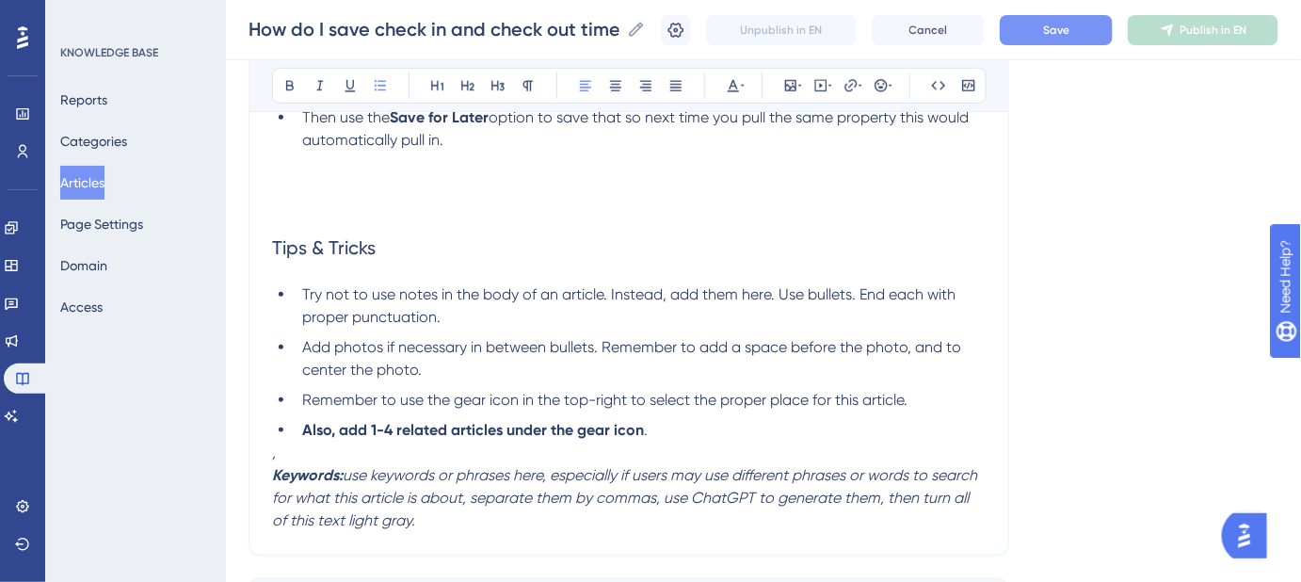
drag, startPoint x: 648, startPoint y: 430, endPoint x: 261, endPoint y: 252, distance: 425.9
click at [261, 252] on div "How do I save check in and check out times for hotels? How to track and save ho…" at bounding box center [629, 150] width 761 height 812
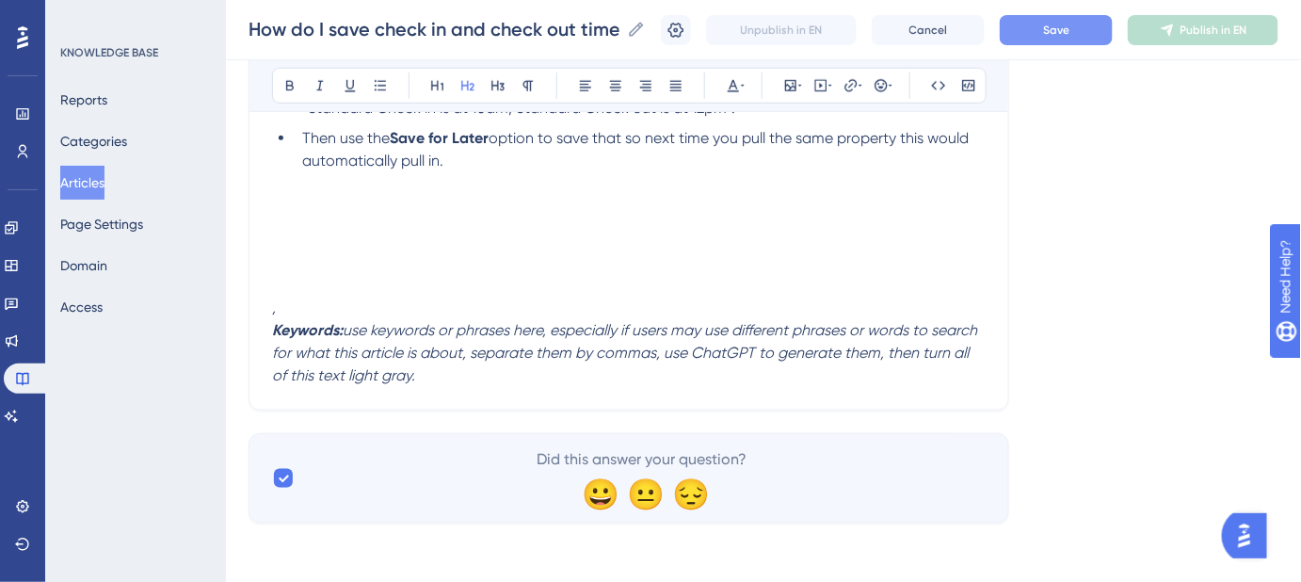
scroll to position [427, 0]
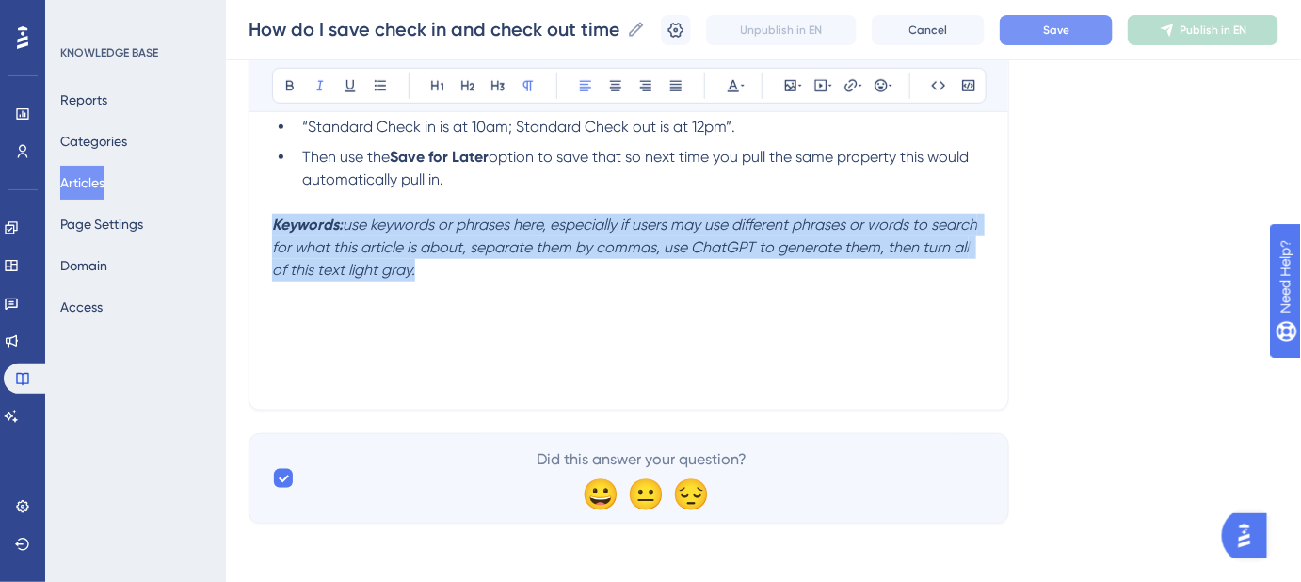
drag, startPoint x: 432, startPoint y: 264, endPoint x: 265, endPoint y: 231, distance: 169.9
click at [265, 231] on div "How do I save check in and check out times for hotels? How to track and save ho…" at bounding box center [629, 96] width 761 height 627
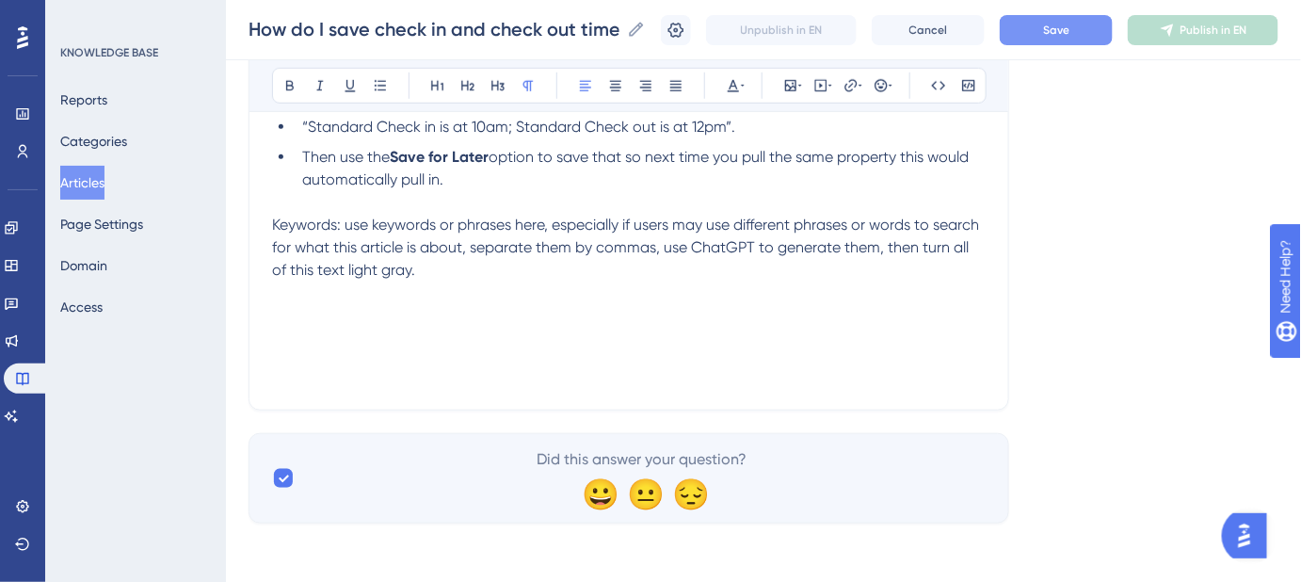
click at [442, 280] on div "The check-in and check-out fields on the accommodation modals are not actually …" at bounding box center [629, 180] width 714 height 414
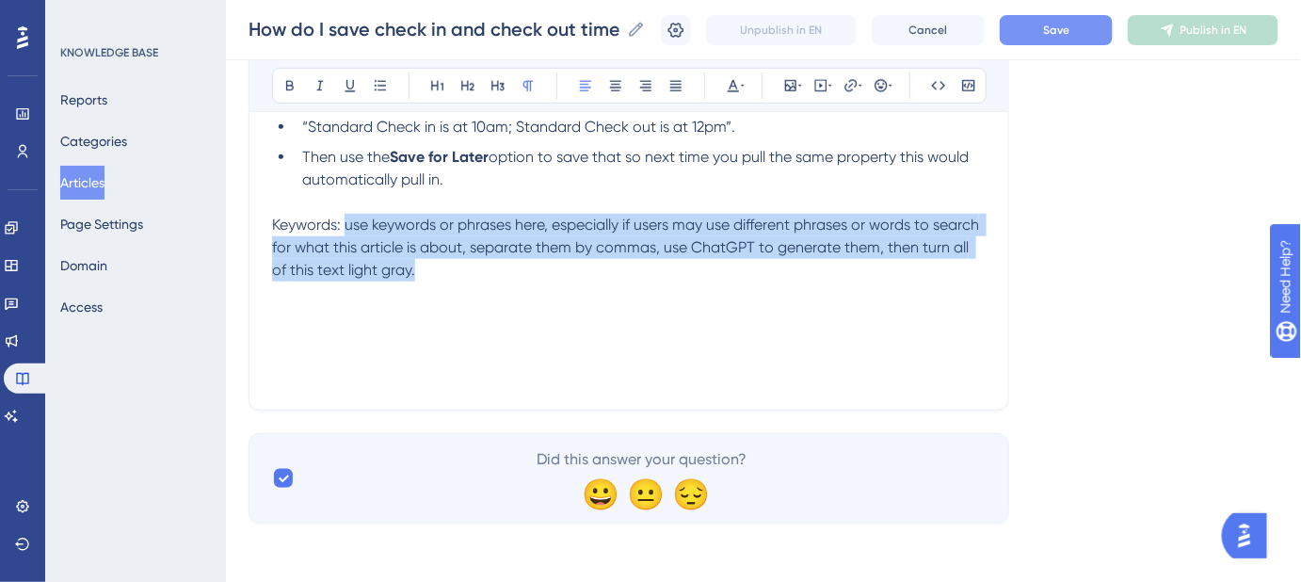
drag, startPoint x: 392, startPoint y: 262, endPoint x: 347, endPoint y: 233, distance: 53.0
click at [347, 233] on p "Keywords: use keywords or phrases here, especially if users may use different p…" at bounding box center [629, 248] width 714 height 68
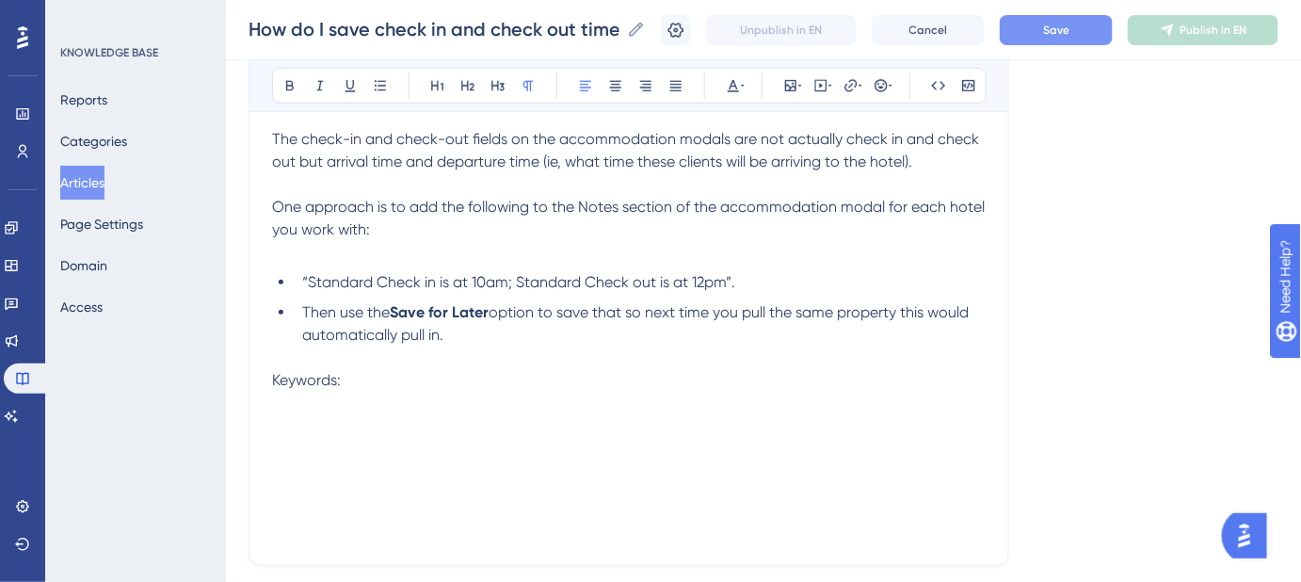
scroll to position [170, 0]
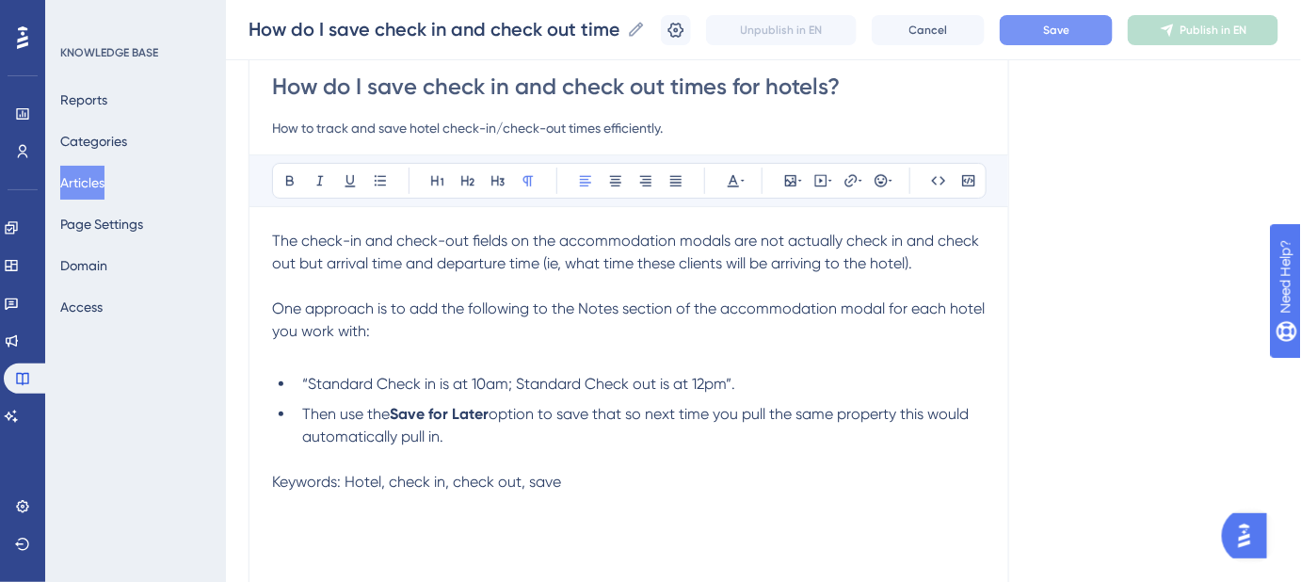
drag, startPoint x: 603, startPoint y: 127, endPoint x: 381, endPoint y: 122, distance: 221.3
click at [381, 122] on input "How to track and save hotel check-in/check-out times efficiently." at bounding box center [629, 128] width 714 height 23
click at [543, 479] on span "Keywords: Hotel, check in, check out, save" at bounding box center [416, 482] width 289 height 18
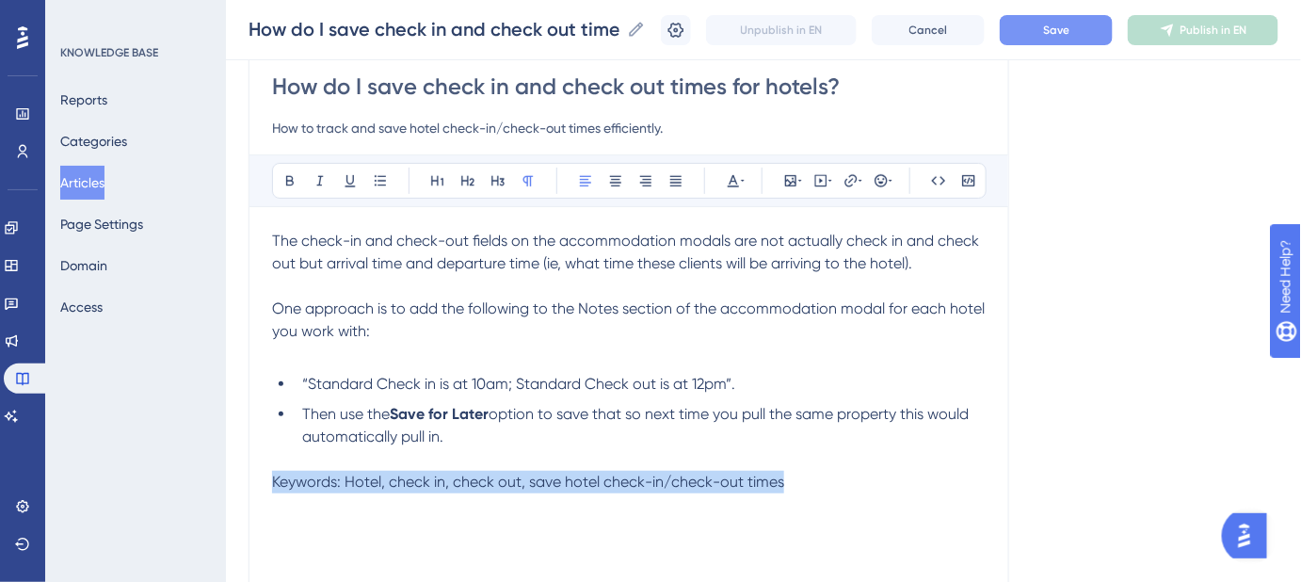
drag, startPoint x: 799, startPoint y: 476, endPoint x: 265, endPoint y: 476, distance: 534.8
click at [265, 476] on div "How do I save check in and check out times for hotels? How to track and save ho…" at bounding box center [629, 353] width 761 height 627
click at [735, 183] on icon at bounding box center [733, 180] width 15 height 15
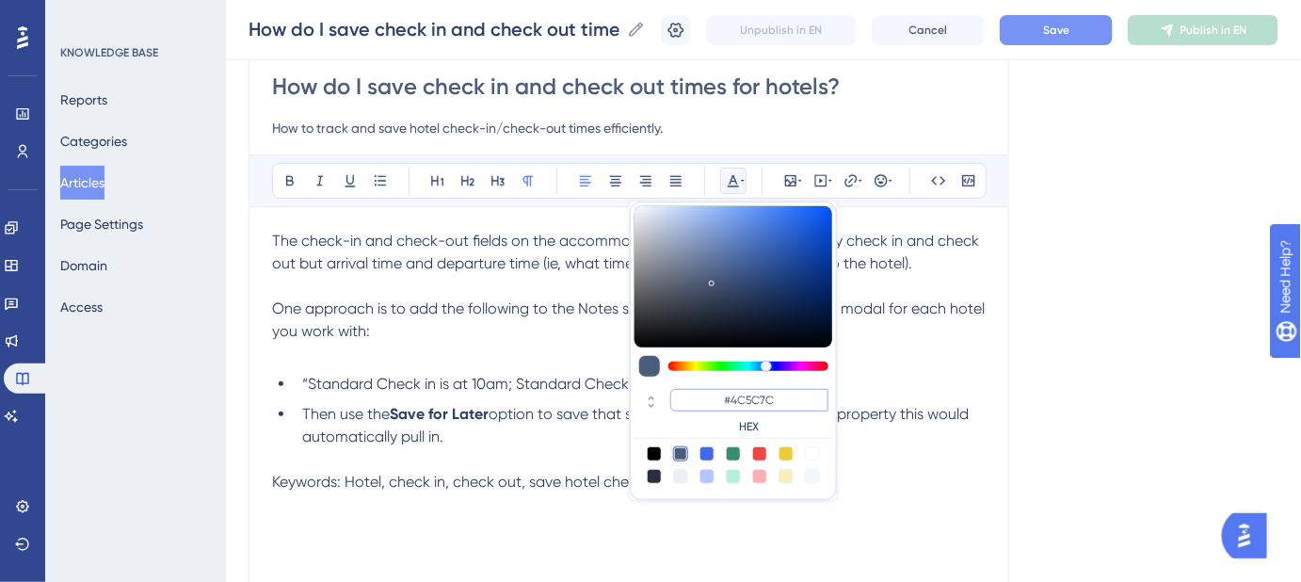
drag, startPoint x: 784, startPoint y: 397, endPoint x: 732, endPoint y: 395, distance: 51.8
click at [732, 395] on input "#4C5C7C" at bounding box center [749, 400] width 158 height 23
type input "#FFFFFF"
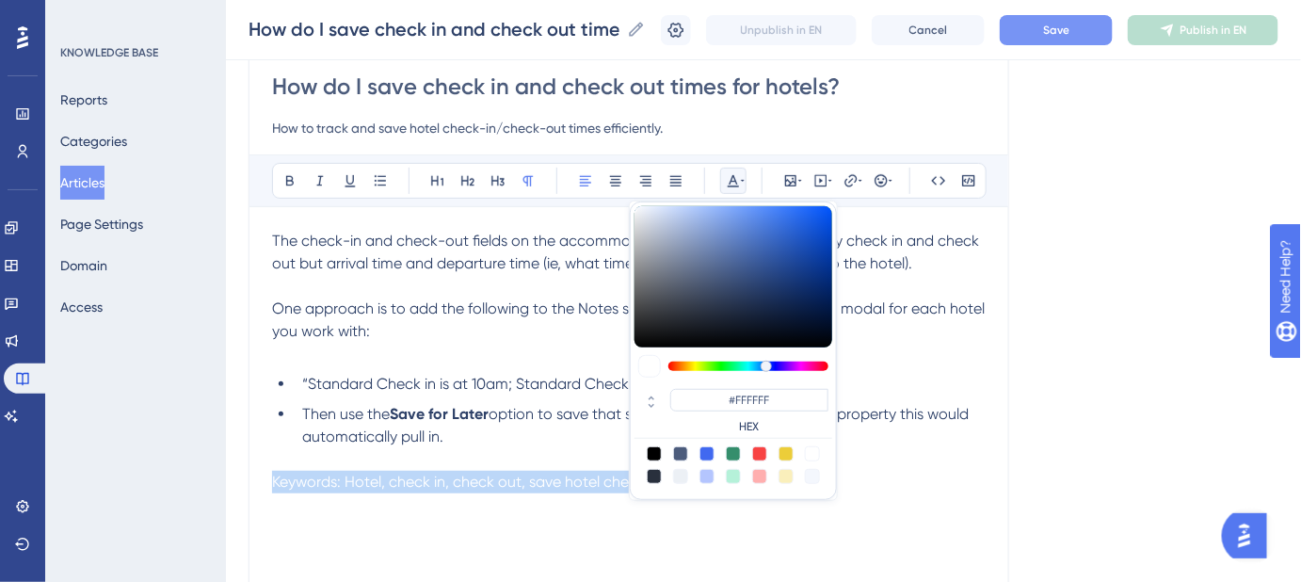
click at [1056, 38] on button "Save" at bounding box center [1056, 30] width 113 height 30
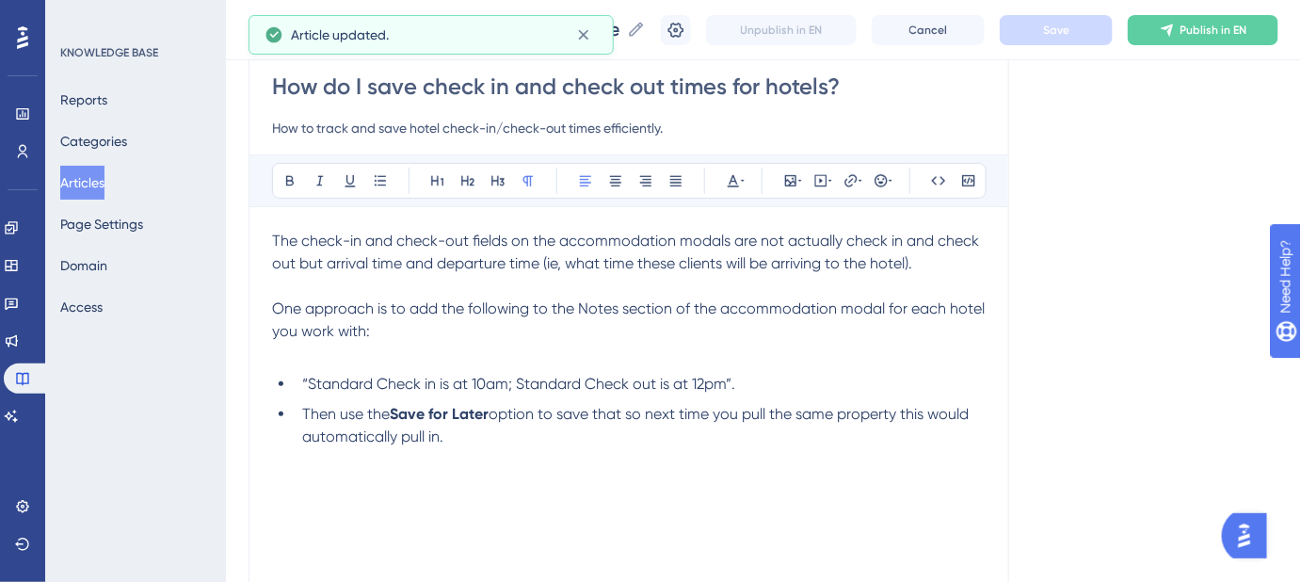
click at [648, 315] on p "One approach is to add the following to the Notes section of the accommodation …" at bounding box center [629, 320] width 714 height 45
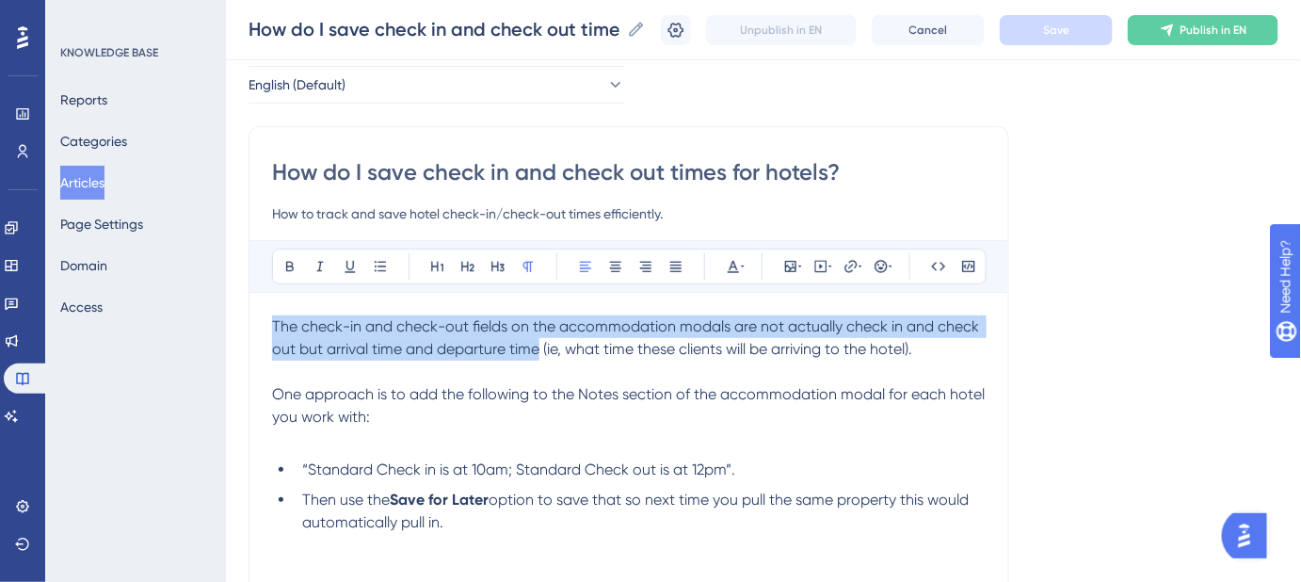
drag, startPoint x: 538, startPoint y: 346, endPoint x: 273, endPoint y: 325, distance: 265.4
click at [273, 325] on span "The check-in and check-out fields on the accommodation modals are not actually …" at bounding box center [627, 337] width 711 height 40
copy span "The check-in and check-out fields on the accommodation modals are not actually …"
click at [539, 349] on span "The check-in and check-out fields on the accommodation modals are not actually …" at bounding box center [627, 337] width 711 height 40
click at [539, 348] on span "The check-in and check-out fields on the accommodation modals are not actually …" at bounding box center [627, 337] width 711 height 40
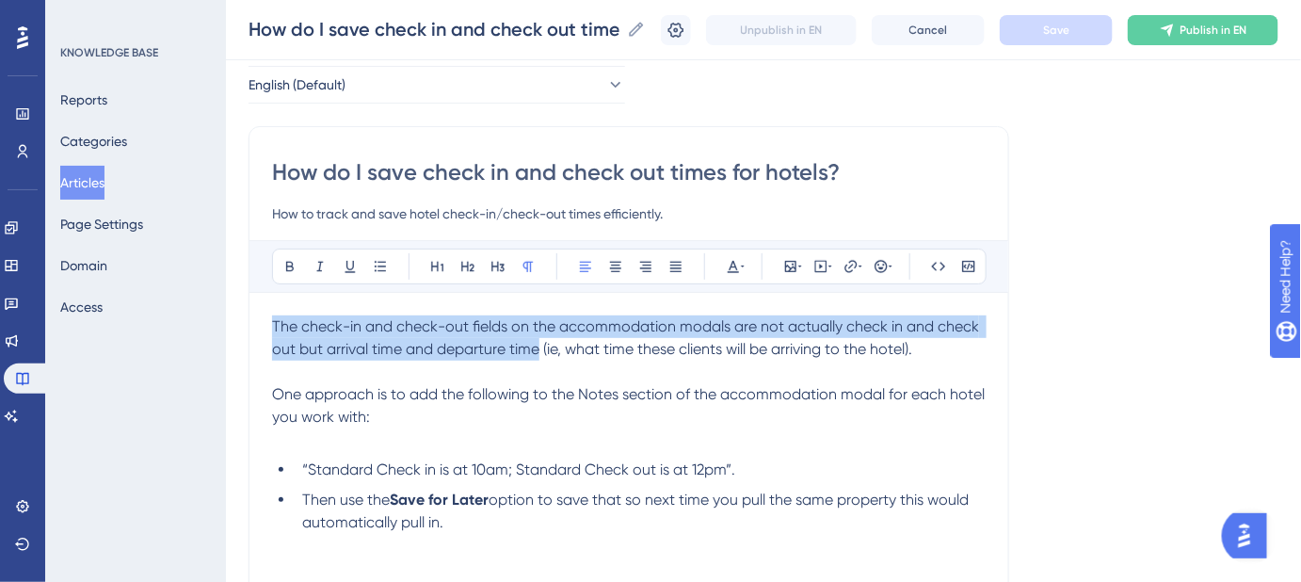
drag, startPoint x: 539, startPoint y: 346, endPoint x: 271, endPoint y: 327, distance: 269.0
click at [272, 327] on span "The check-in and check-out fields on the accommodation modals are not actually …" at bounding box center [627, 337] width 711 height 40
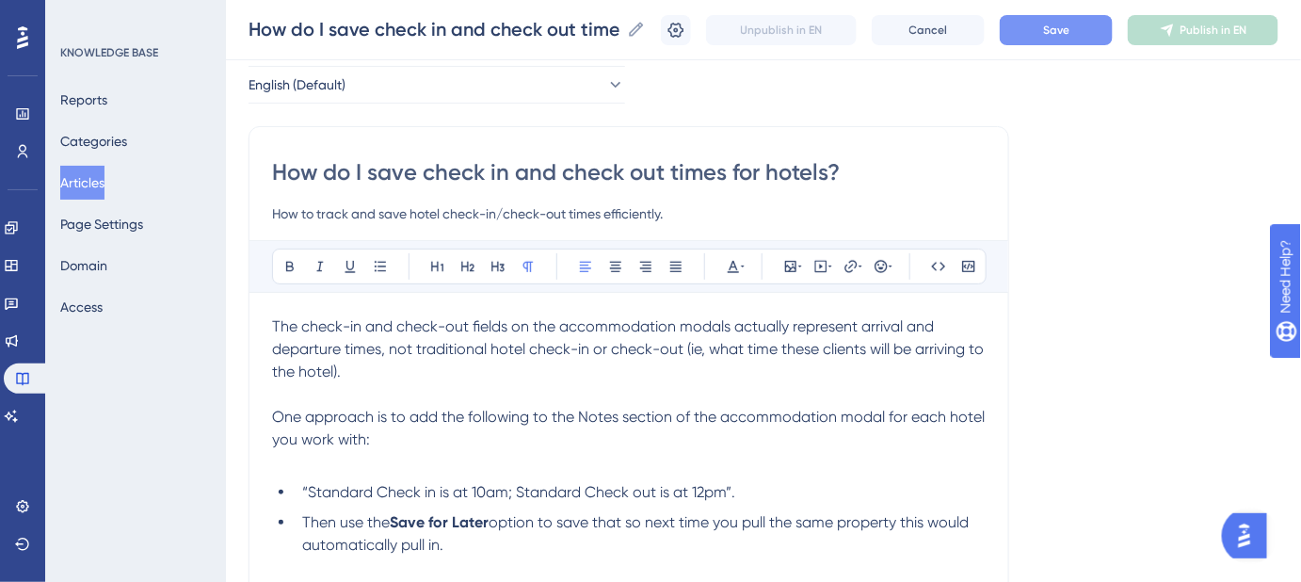
click at [1064, 34] on span "Save" at bounding box center [1056, 30] width 26 height 15
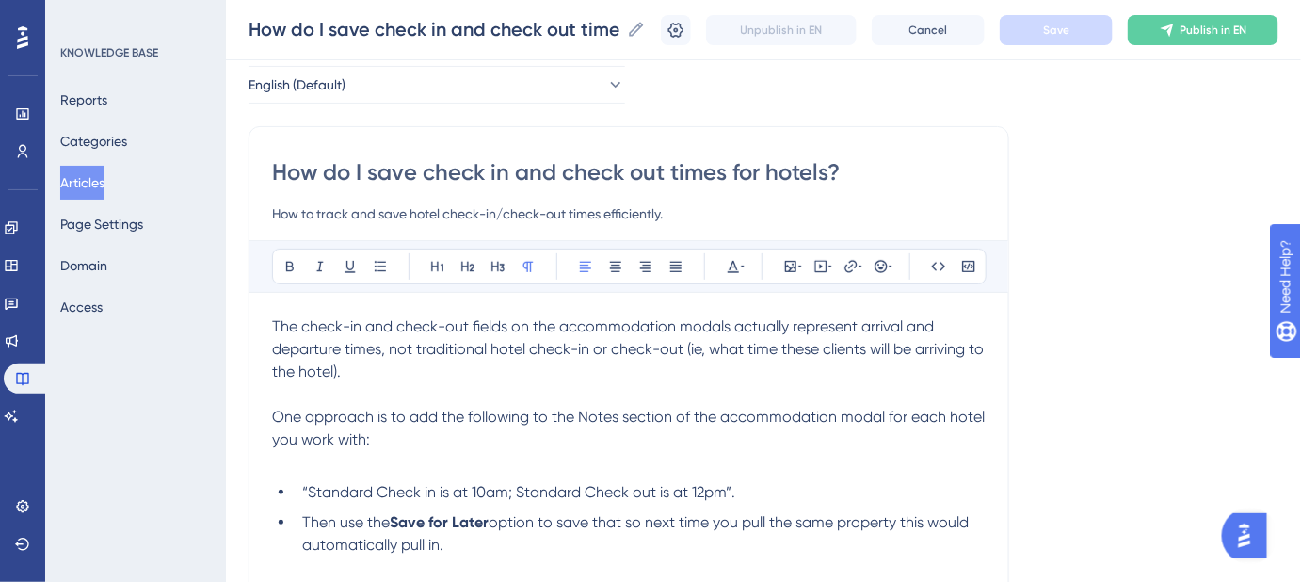
click at [472, 462] on p at bounding box center [629, 462] width 714 height 23
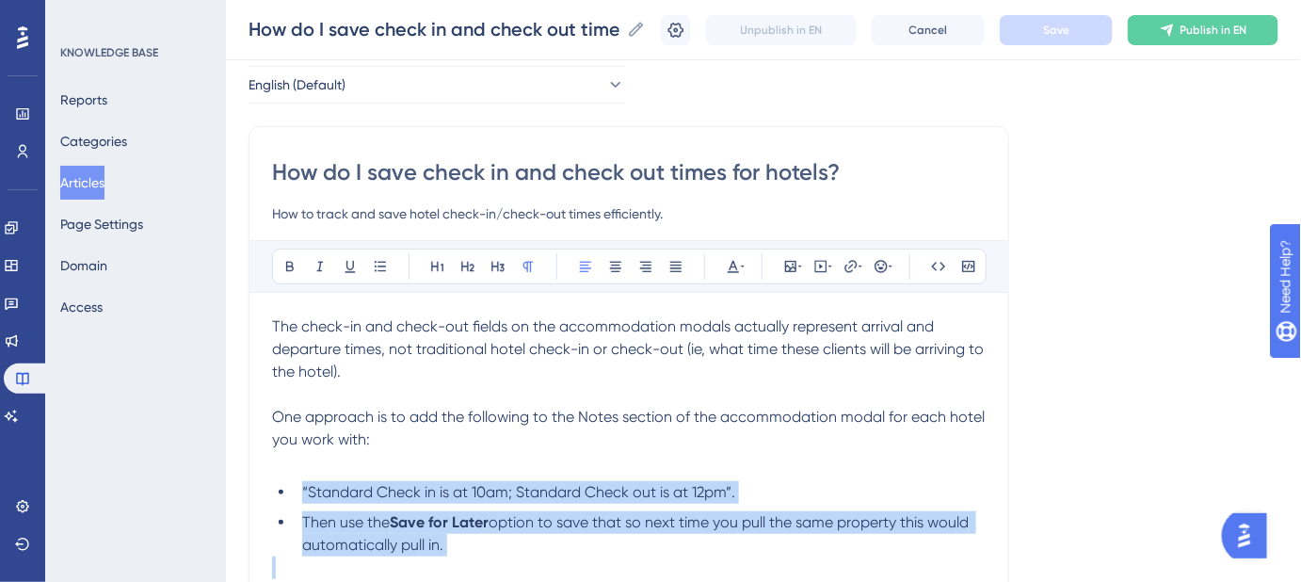
drag, startPoint x: 444, startPoint y: 555, endPoint x: 288, endPoint y: 478, distance: 173.9
click at [288, 478] on div "The check-in and check-out fields on the accommodation modals actually represen…" at bounding box center [629, 522] width 714 height 414
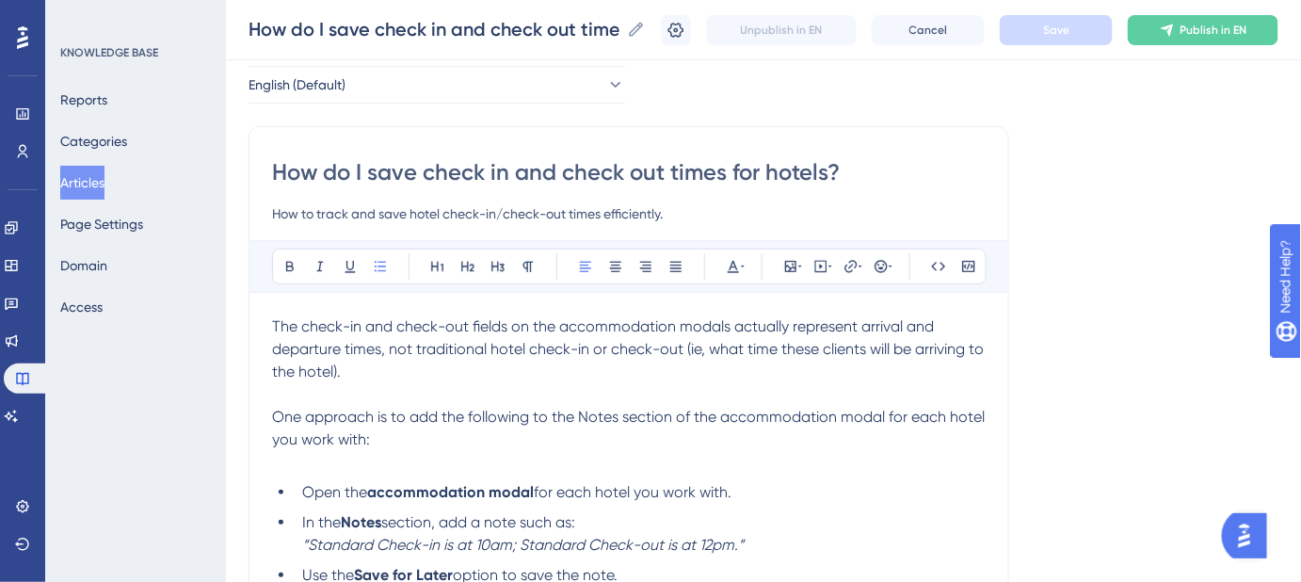
scroll to position [103, 0]
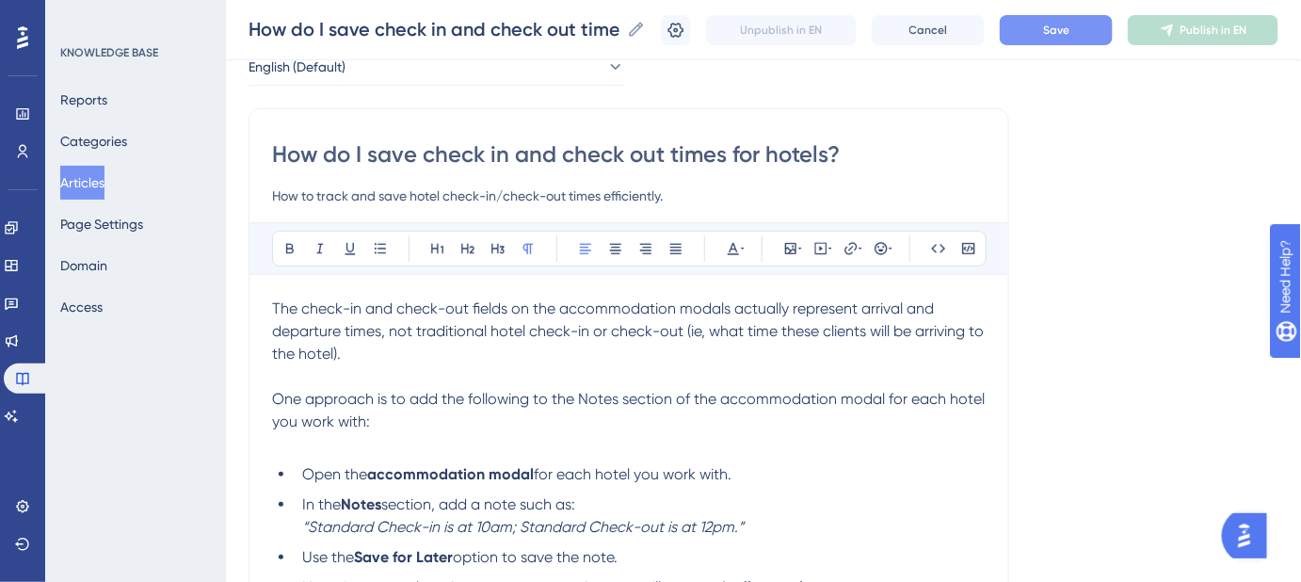
click at [374, 426] on p "One approach is to add the following to the Notes section of the accommodation …" at bounding box center [629, 410] width 714 height 45
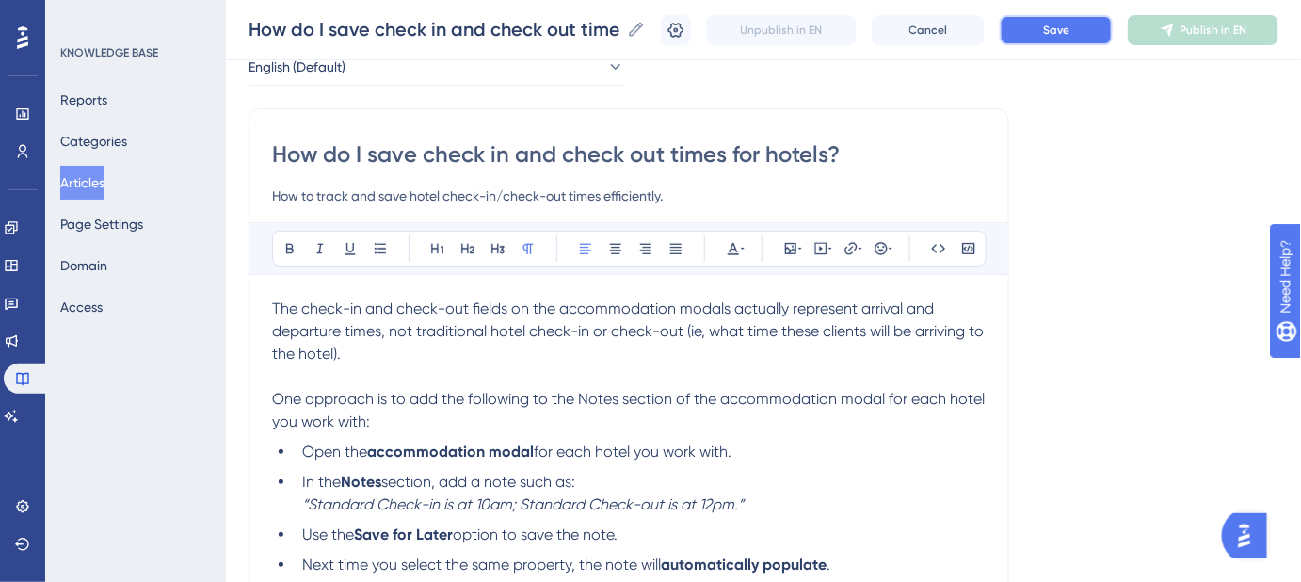
click at [1038, 19] on button "Save" at bounding box center [1056, 30] width 113 height 30
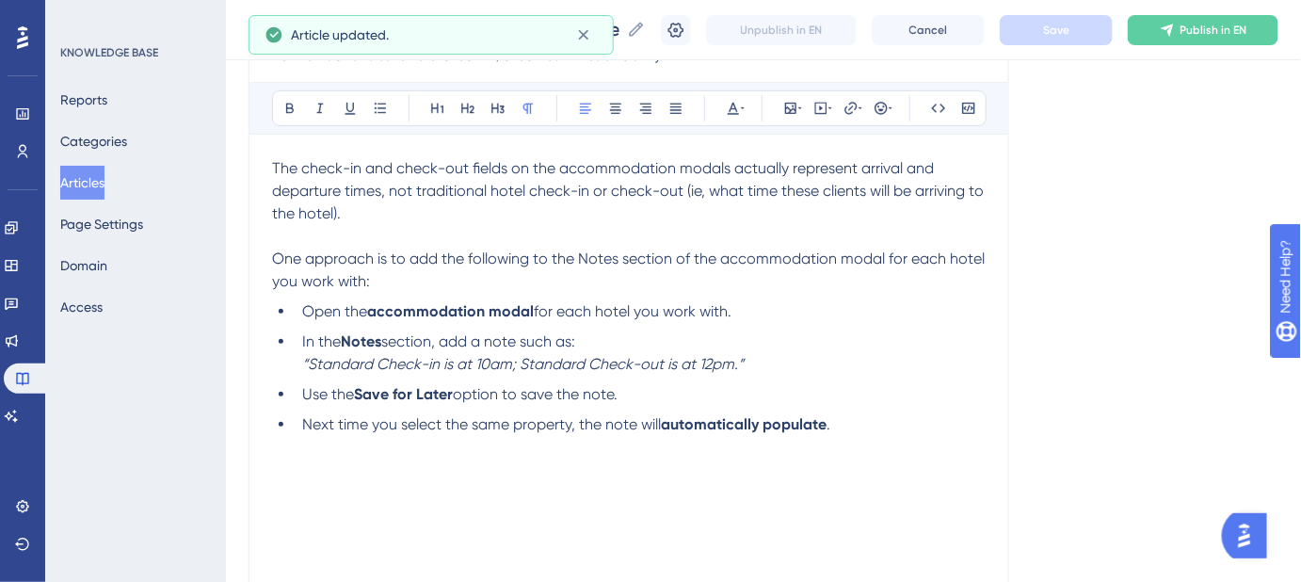
scroll to position [273, 0]
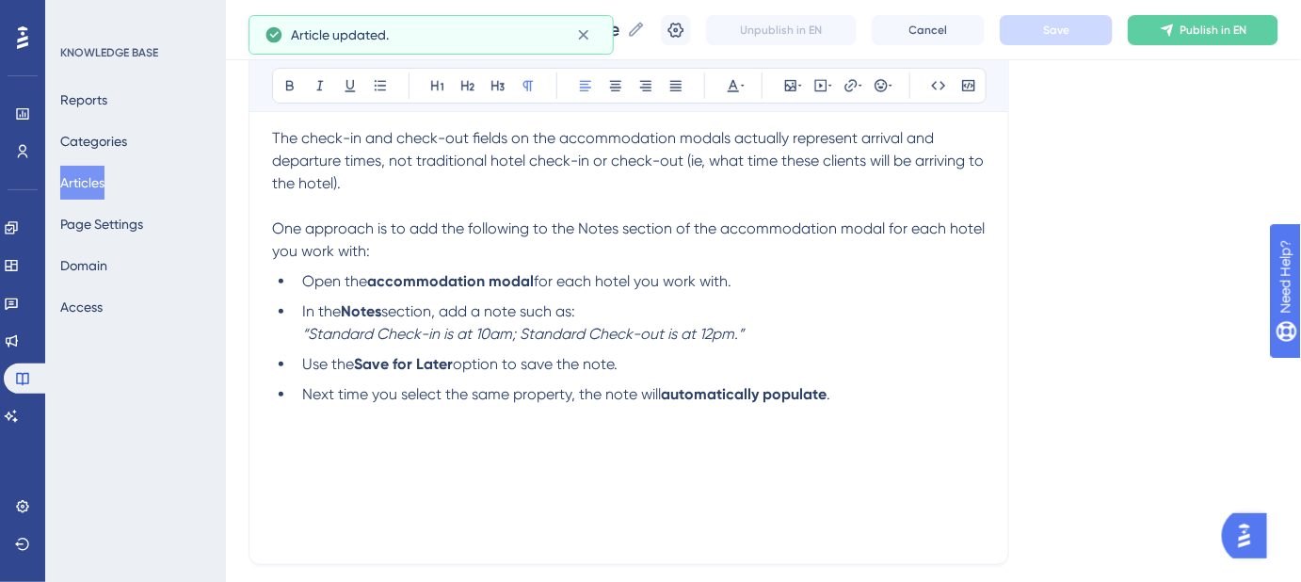
click at [429, 249] on p "One approach is to add the following to the Notes section of the accommodation …" at bounding box center [629, 239] width 714 height 45
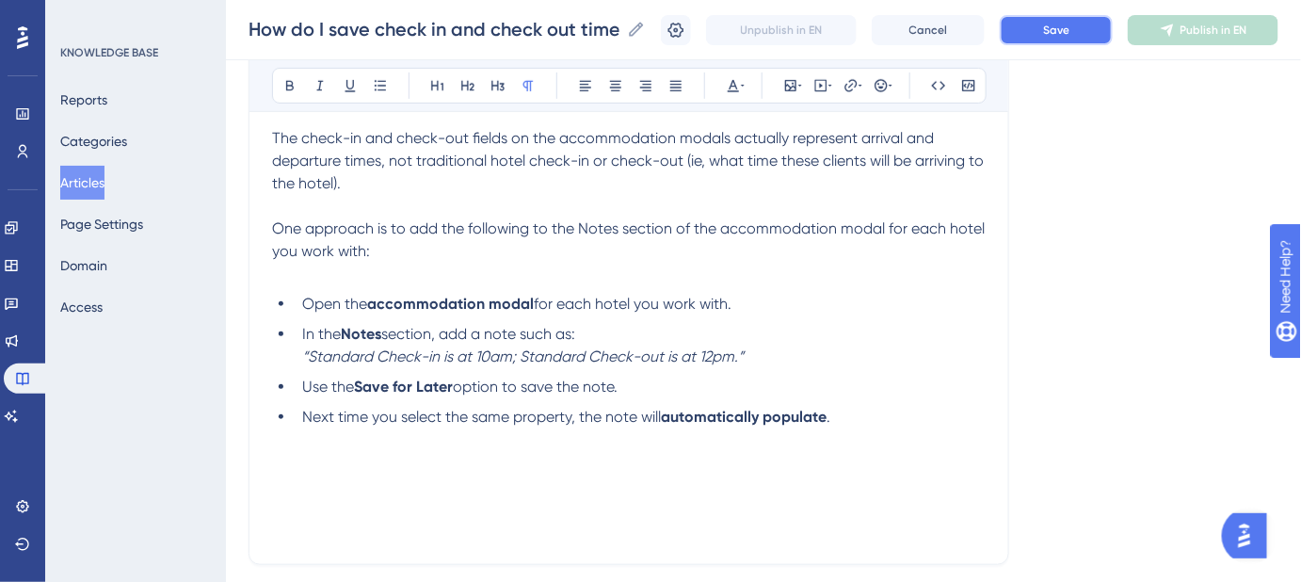
click at [1065, 37] on button "Save" at bounding box center [1056, 30] width 113 height 30
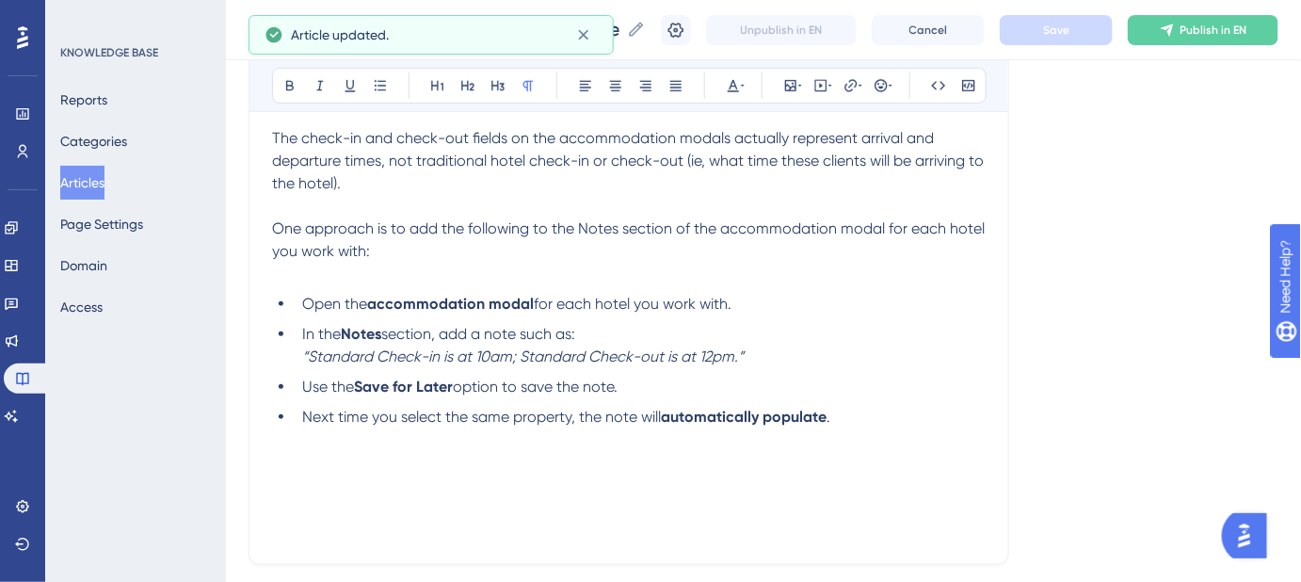
scroll to position [188, 0]
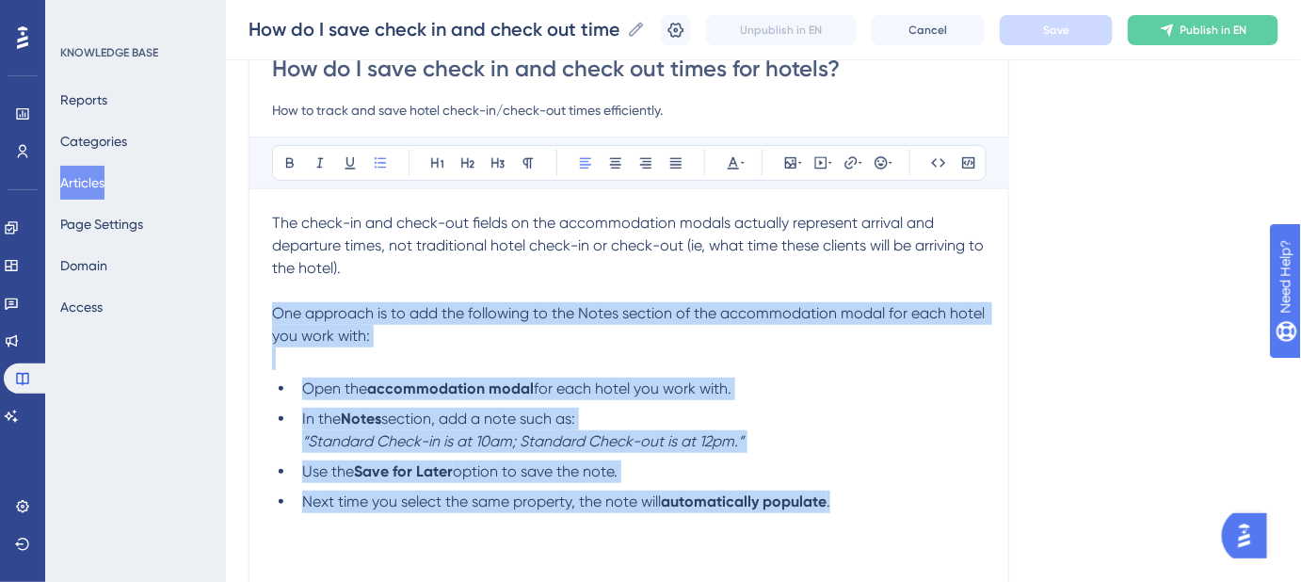
drag, startPoint x: 851, startPoint y: 506, endPoint x: 259, endPoint y: 308, distance: 624.3
click at [259, 308] on div "How do I save check in and check out times for hotels? How to track and save ho…" at bounding box center [629, 336] width 761 height 627
copy div "One approach is to add the following to the Notes section of the accommodation …"
drag, startPoint x: 843, startPoint y: 387, endPoint x: 853, endPoint y: 431, distance: 45.4
click at [843, 387] on li "Open the accommodation modal for each hotel you work with." at bounding box center [640, 389] width 691 height 23
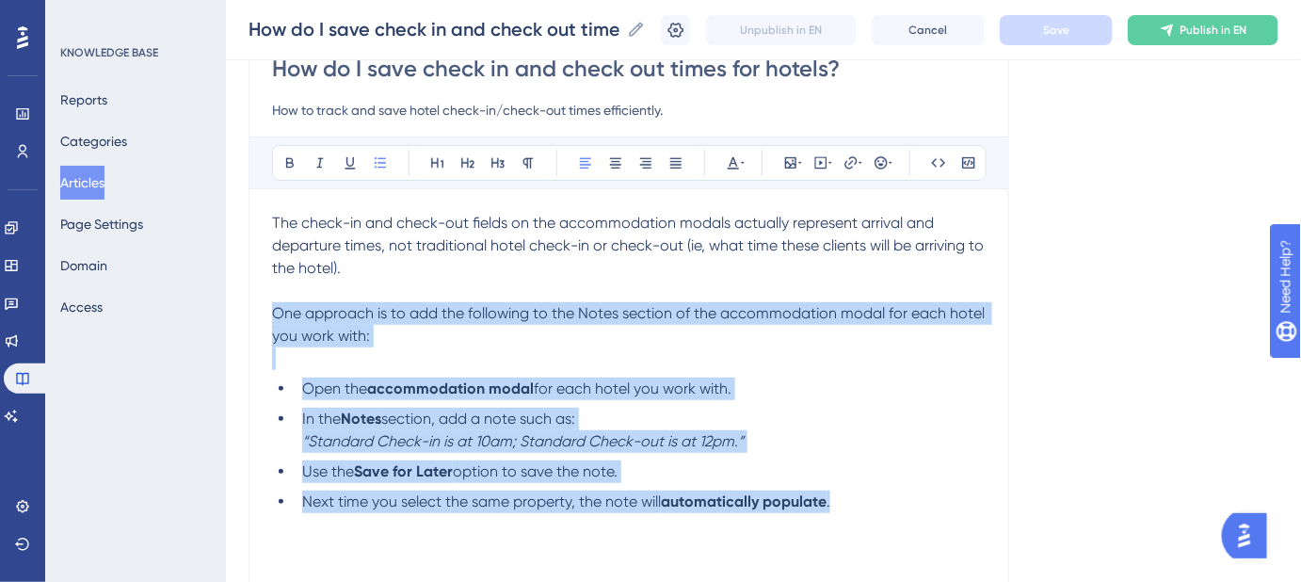
drag, startPoint x: 861, startPoint y: 504, endPoint x: 249, endPoint y: 321, distance: 638.6
click at [249, 321] on div "How do I save check in and check out times for hotels? How to track and save ho…" at bounding box center [629, 336] width 761 height 627
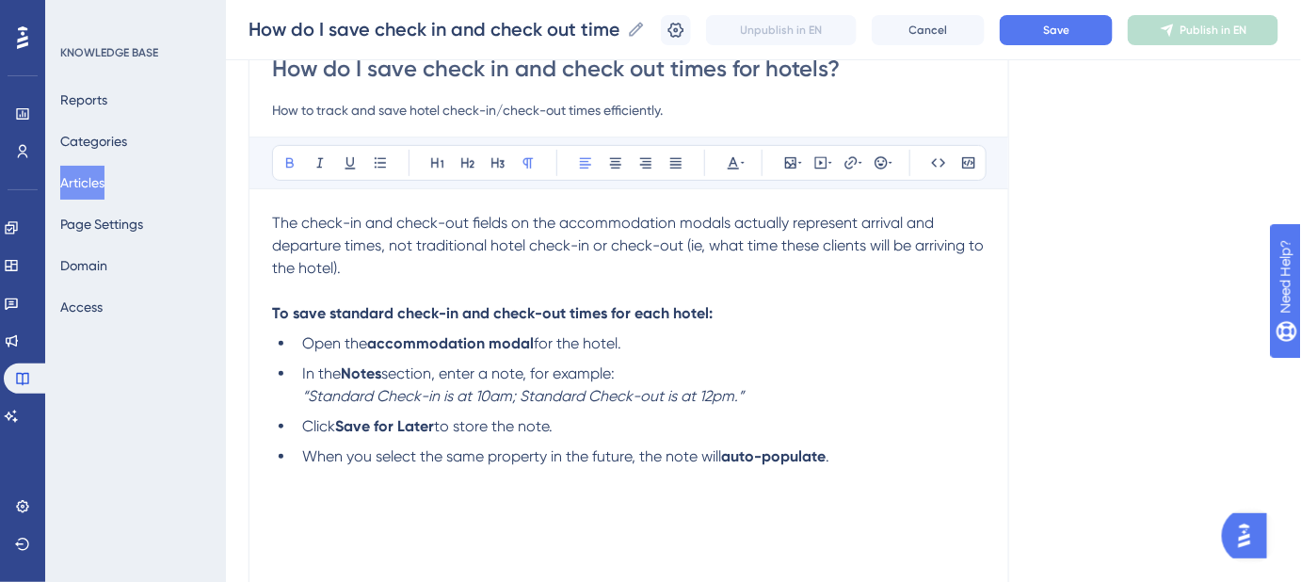
click at [726, 308] on p "To save standard check-in and check-out times for each hotel:" at bounding box center [629, 313] width 714 height 23
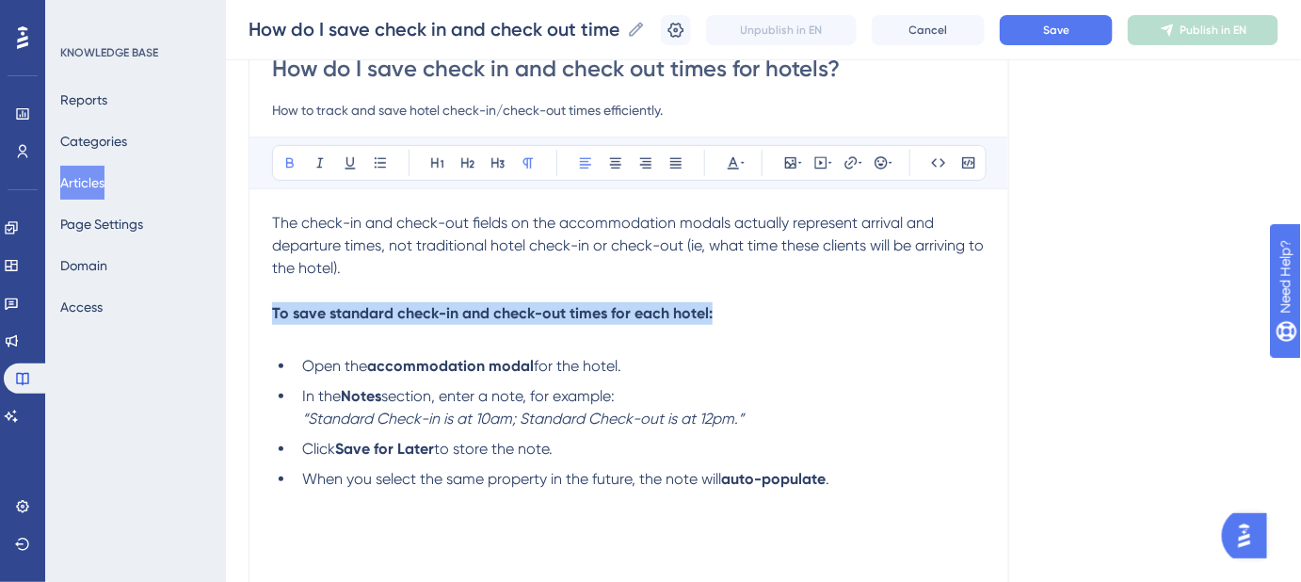
drag, startPoint x: 726, startPoint y: 308, endPoint x: 247, endPoint y: 315, distance: 479.3
click at [247, 315] on div "Performance Users Engagement Widgets Feedback Product Updates Knowledge Base AI…" at bounding box center [763, 302] width 1075 height 981
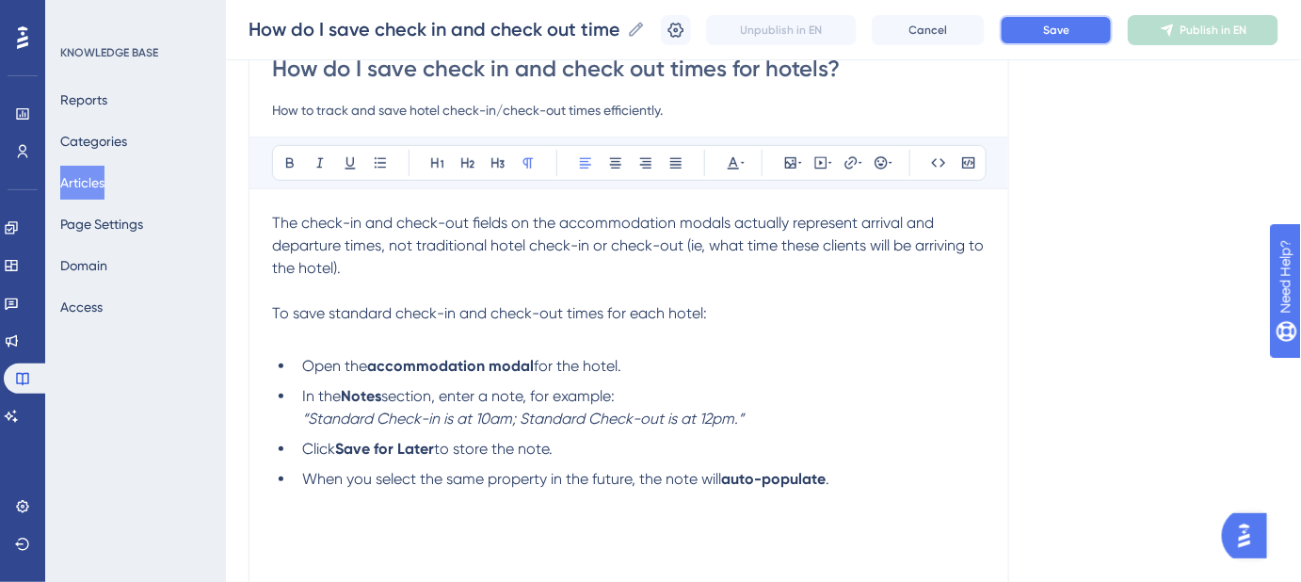
click at [1036, 34] on button "Save" at bounding box center [1056, 30] width 113 height 30
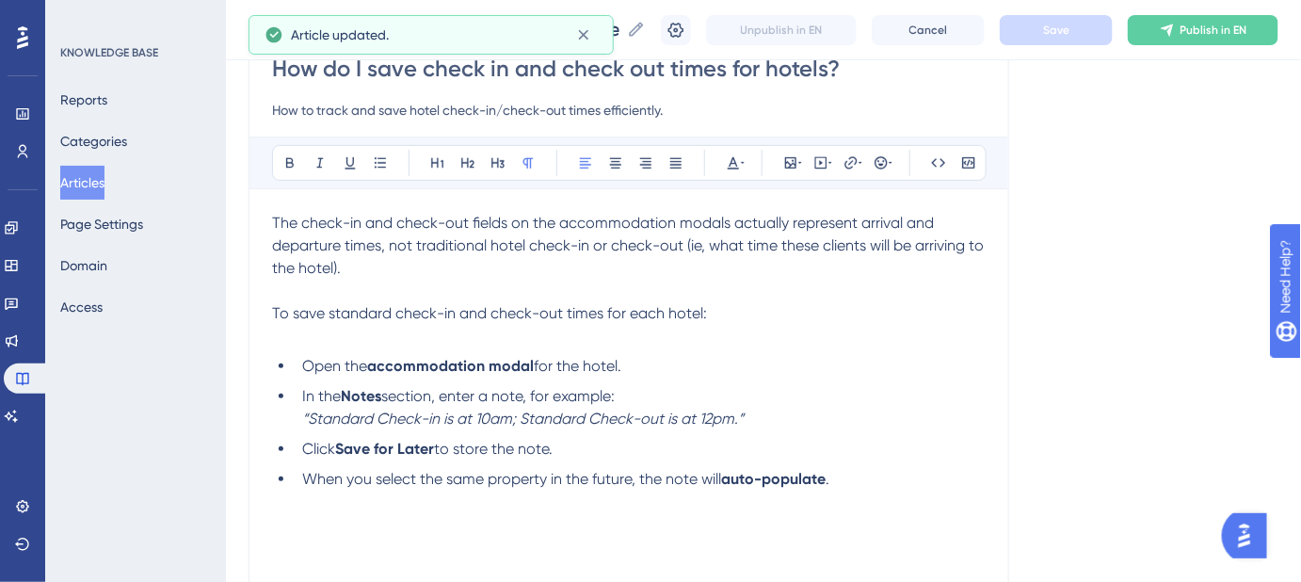
click at [743, 310] on p "To save standard check-in and check-out times for each hotel:" at bounding box center [629, 313] width 714 height 23
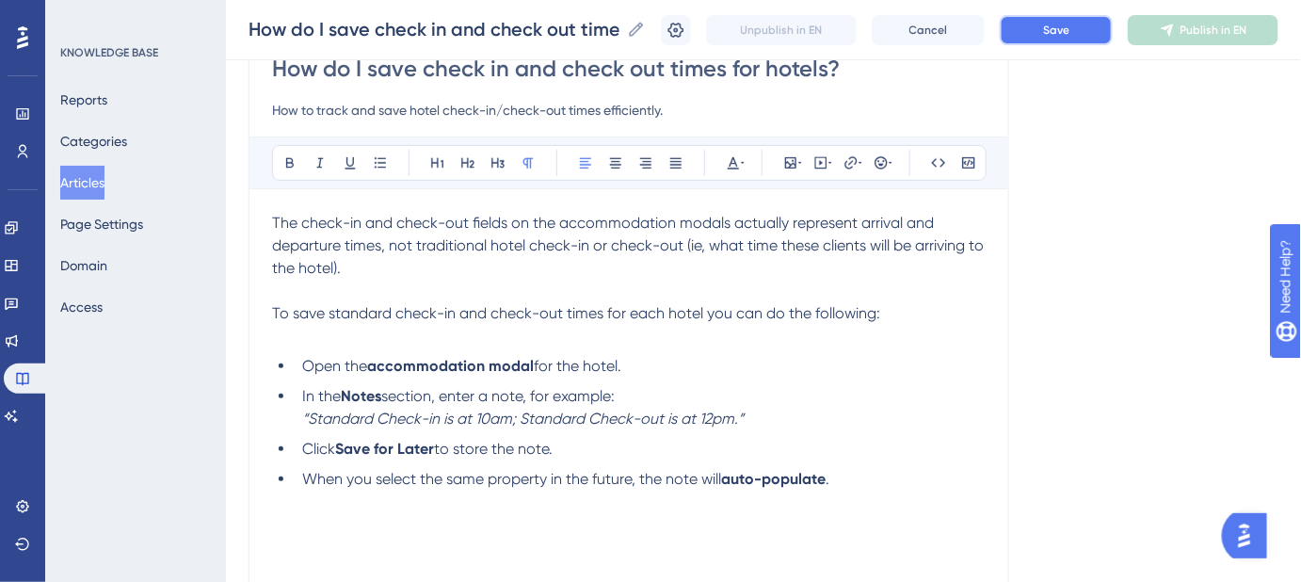
click at [1054, 22] on button "Save" at bounding box center [1056, 30] width 113 height 30
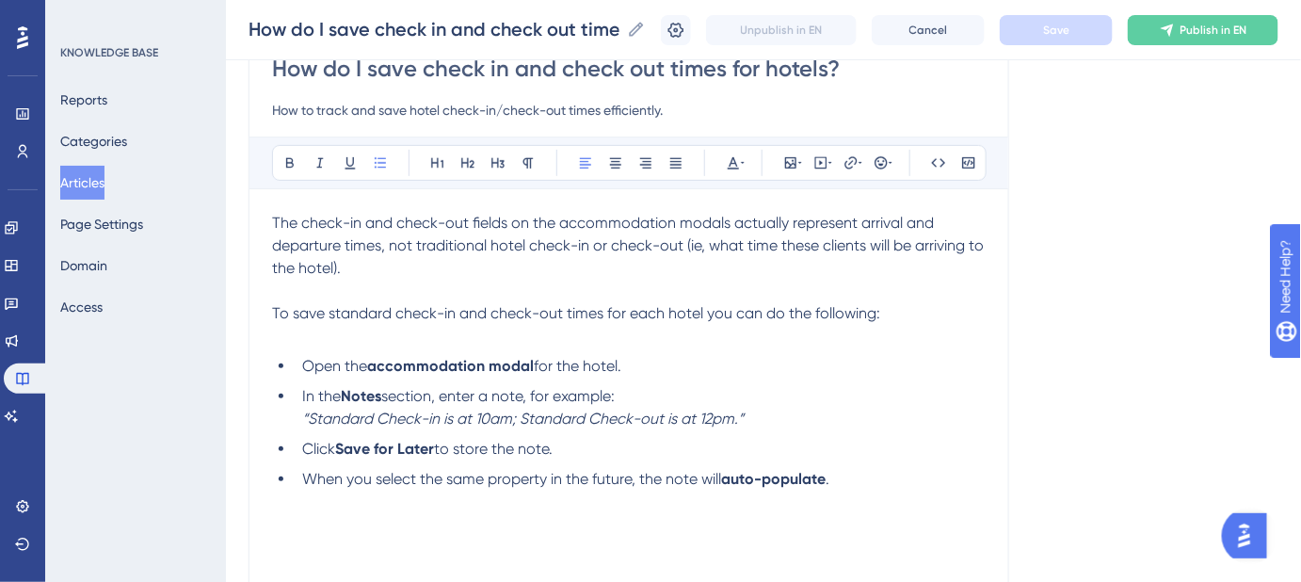
click at [631, 395] on li "In the Notes section, enter a note, for example: “Standard Check-in is at 10am;…" at bounding box center [640, 407] width 691 height 45
click at [305, 416] on em "“Standard Check-in is at 10am; Standard Check-out is at 12pm.”" at bounding box center [523, 419] width 442 height 18
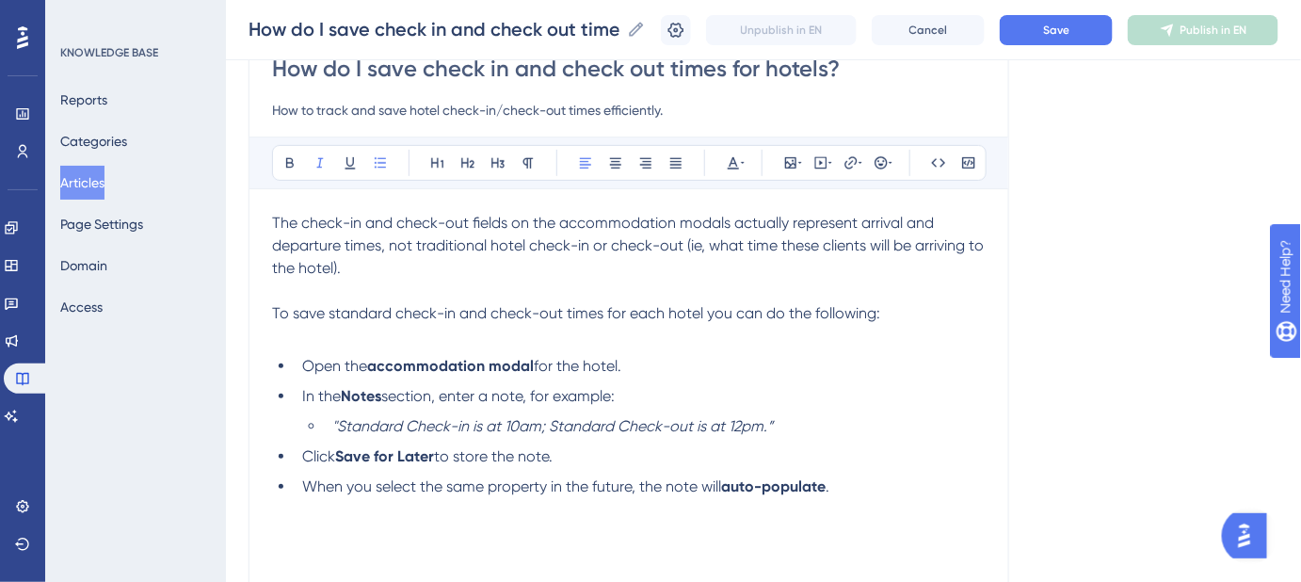
click at [787, 426] on li ""Standard Check-in is at 10am; Standard Check-out is at 12pm.”" at bounding box center [655, 426] width 661 height 23
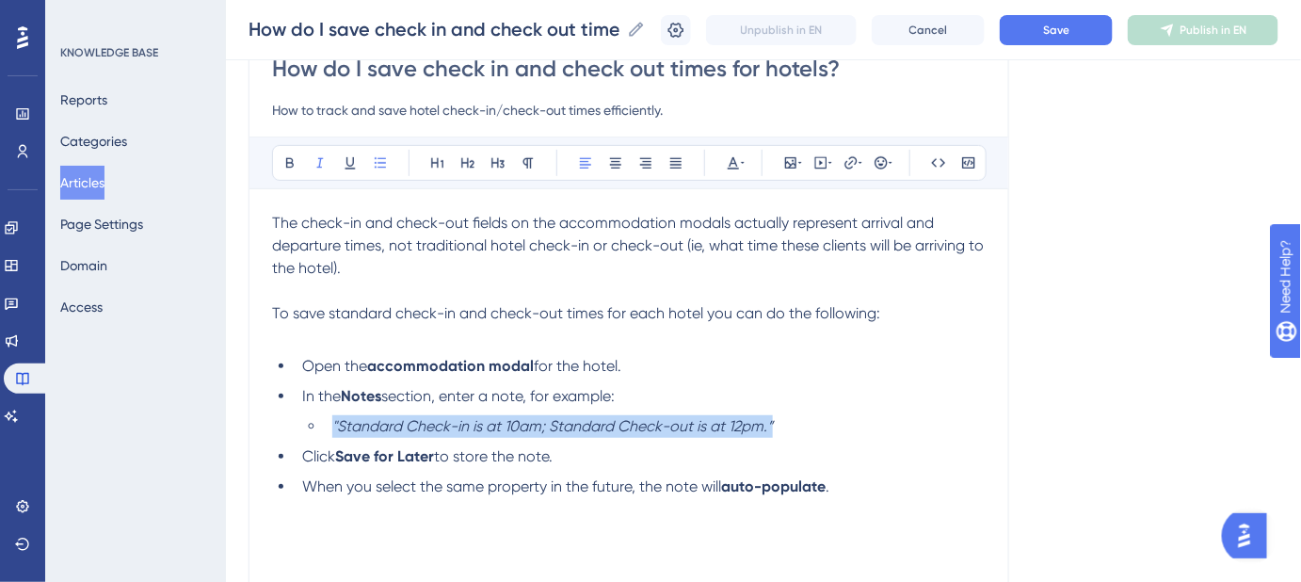
drag, startPoint x: 780, startPoint y: 425, endPoint x: 336, endPoint y: 418, distance: 444.4
click at [330, 422] on li ""Standard Check-in is at 10am; Standard Check-out is at 12pm.”" at bounding box center [655, 426] width 661 height 23
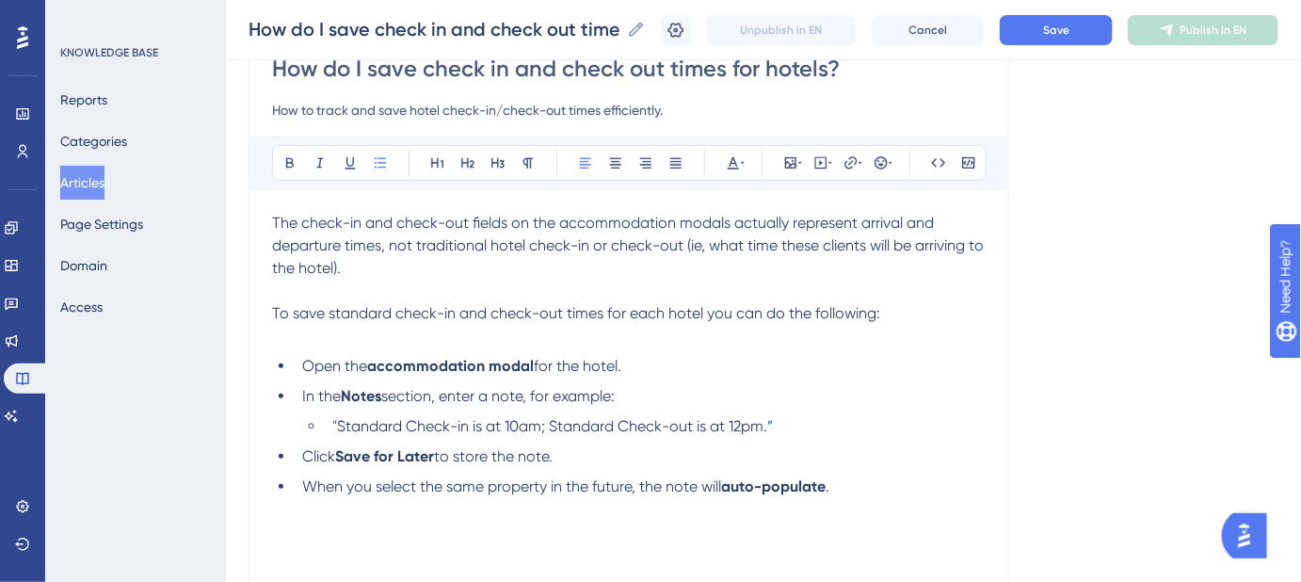
click at [1017, 284] on div "Language English (Default) How do I save check in and check out times for hotel…" at bounding box center [764, 347] width 1030 height 830
click at [1050, 40] on button "Save" at bounding box center [1056, 30] width 113 height 30
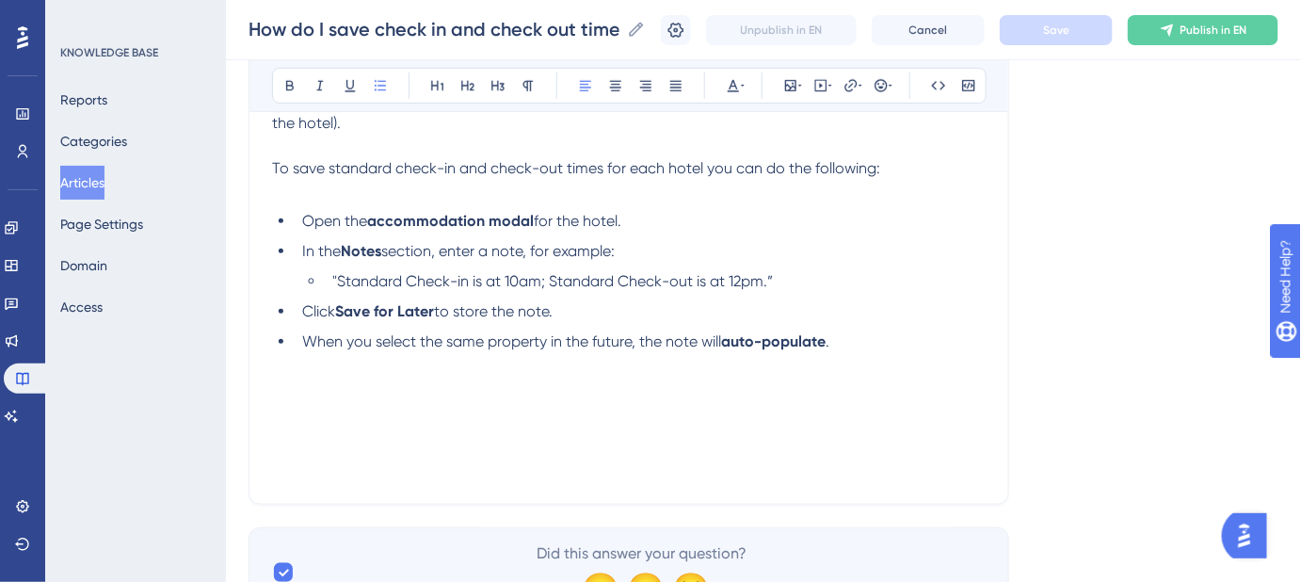
scroll to position [359, 0]
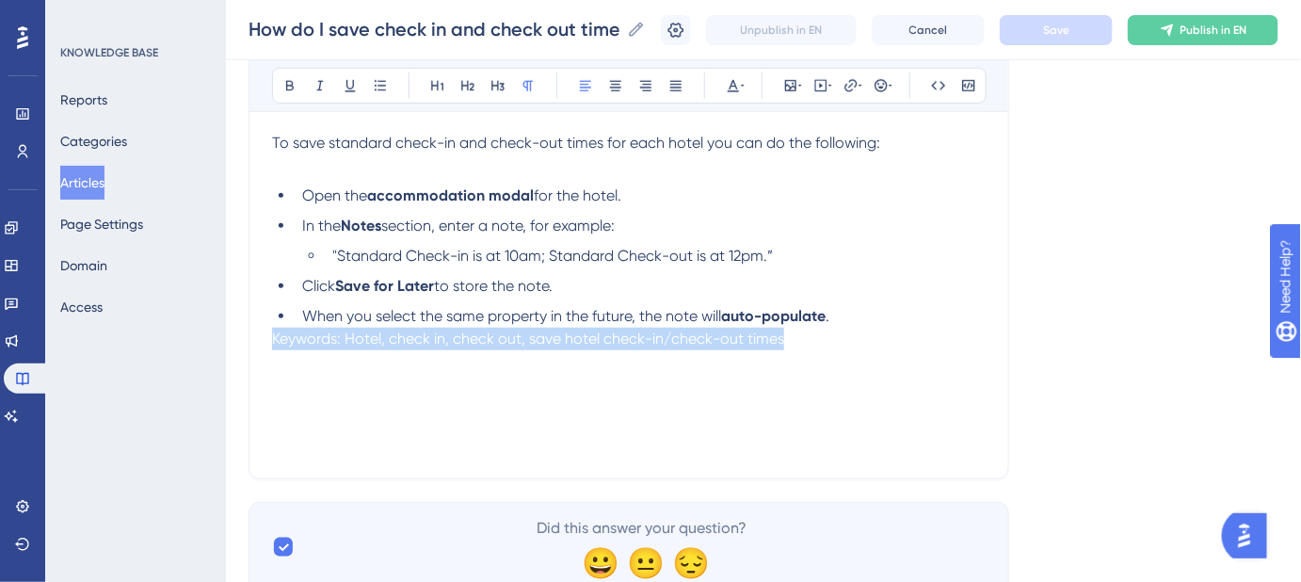
drag, startPoint x: 824, startPoint y: 376, endPoint x: 255, endPoint y: 363, distance: 568.8
click at [256, 381] on div "How do I save check in and check out times for hotels? How to track and save ho…" at bounding box center [629, 165] width 761 height 627
click at [276, 332] on span "Keywords: Hotel, check in, check out, save hotel check-in/check-out times" at bounding box center [528, 339] width 512 height 18
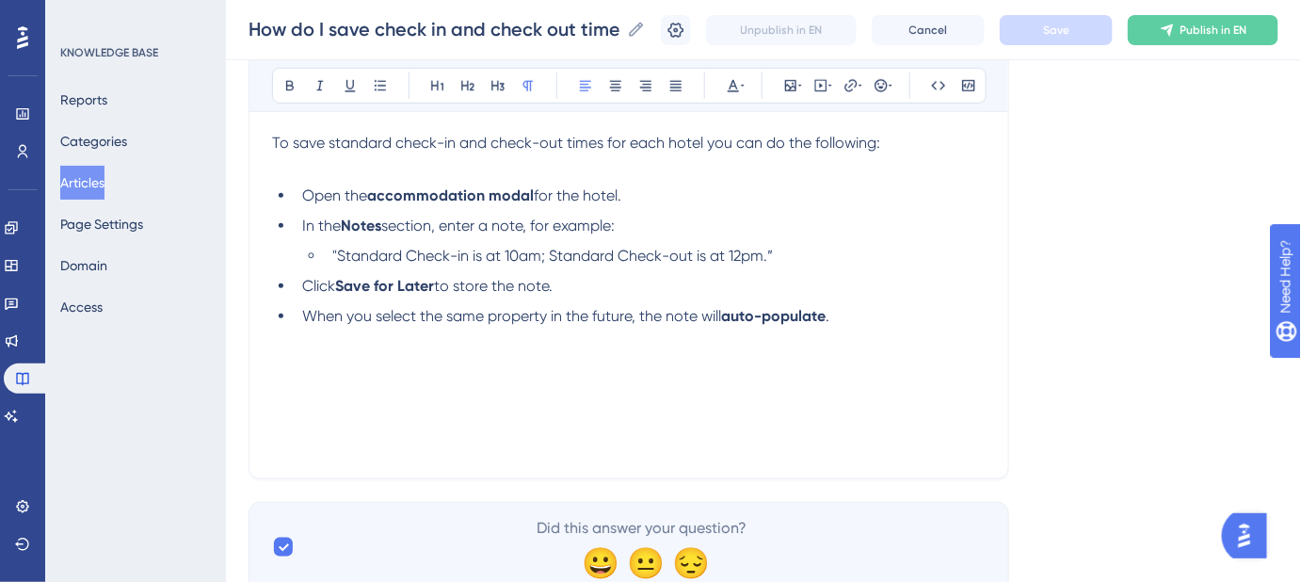
click at [274, 331] on span "Keywords: Hotel, check in, check out, save hotel check-in/check-out times" at bounding box center [528, 339] width 512 height 18
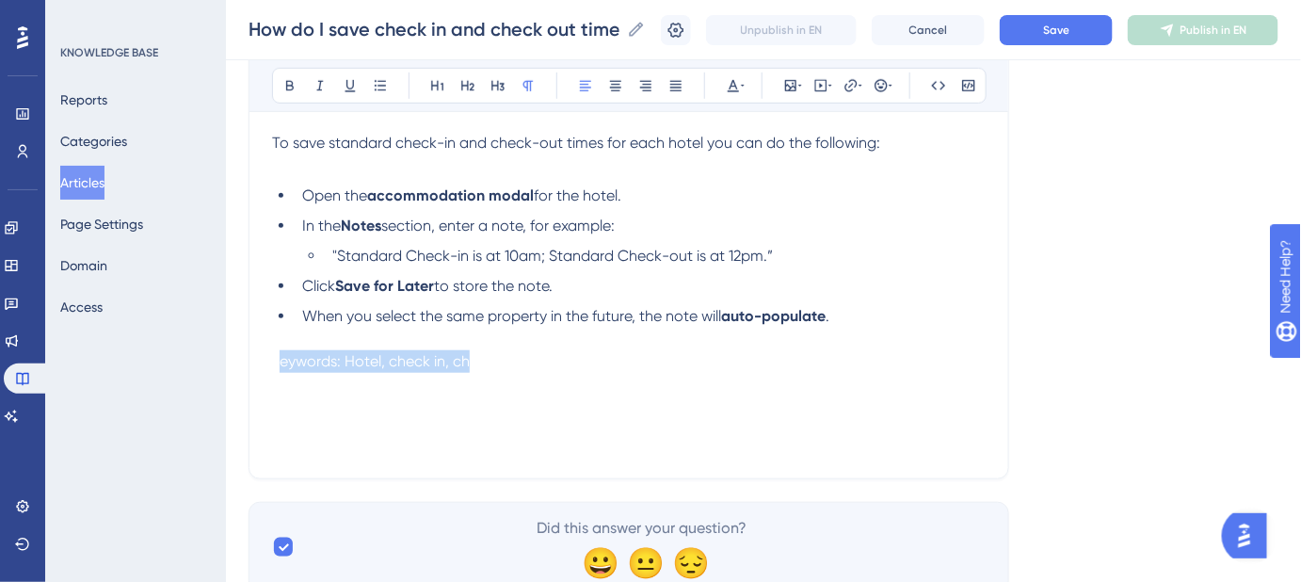
drag, startPoint x: 282, startPoint y: 348, endPoint x: 669, endPoint y: 390, distance: 390.1
click at [480, 354] on p "Keywords: Hotel, check in, check out, save hotel check-in/check-out times" at bounding box center [629, 361] width 714 height 23
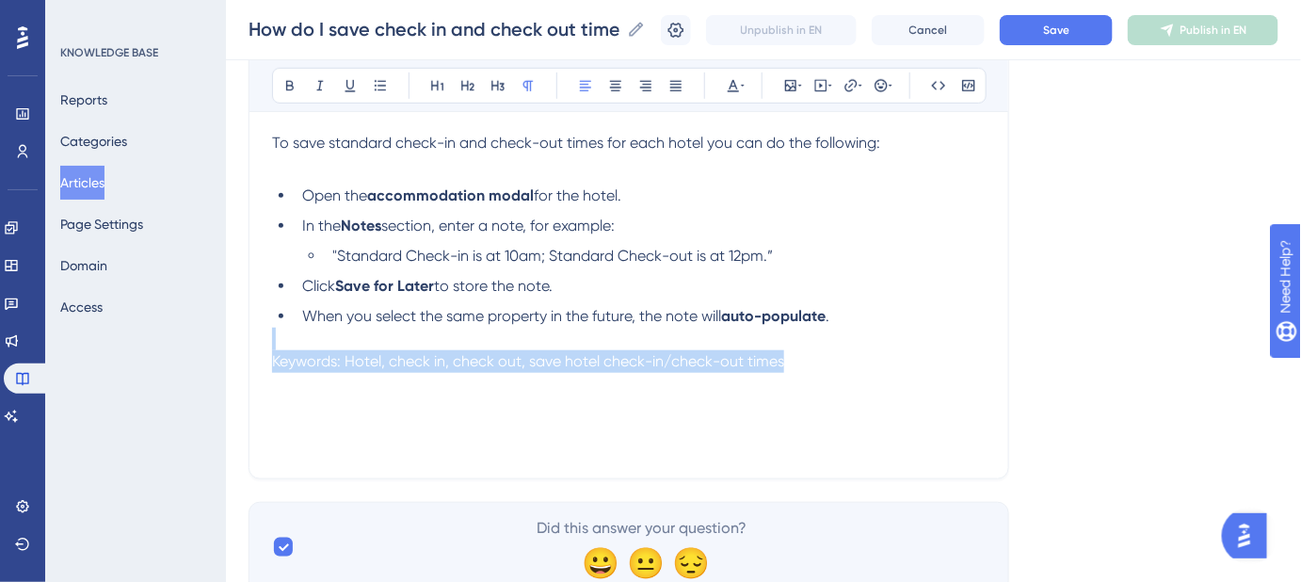
drag, startPoint x: 816, startPoint y: 365, endPoint x: 203, endPoint y: 341, distance: 613.4
click at [226, 341] on div "Performance Users Engagement Widgets Feedback Product Updates Knowledge Base AI…" at bounding box center [763, 131] width 1075 height 981
click at [936, 328] on p at bounding box center [629, 339] width 714 height 23
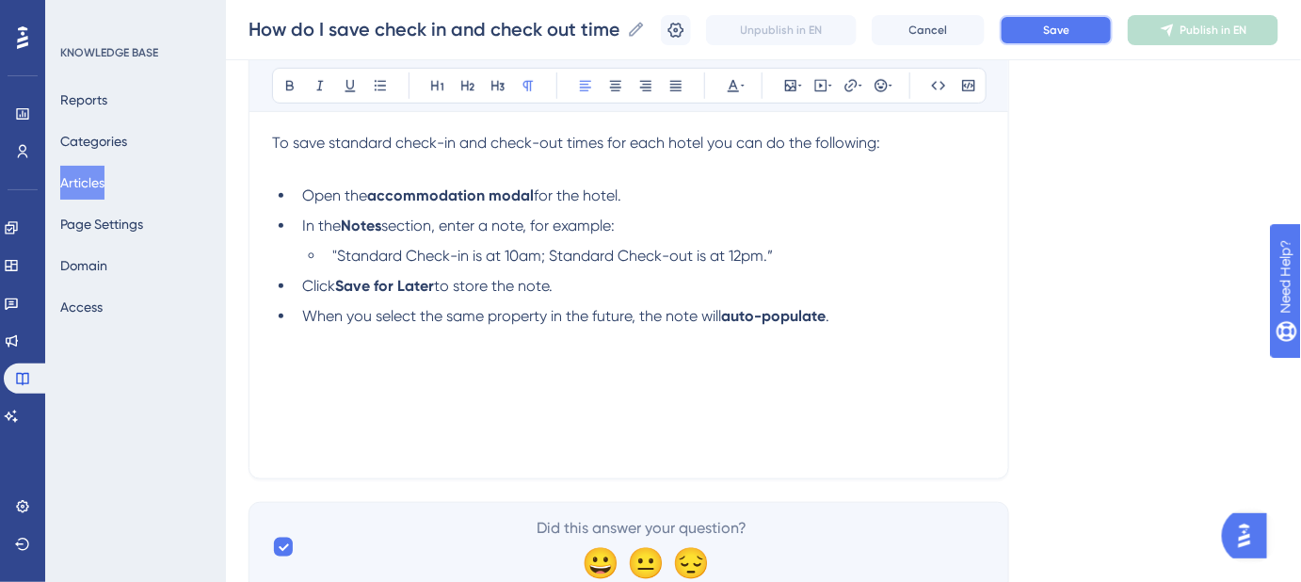
click at [1068, 31] on span "Save" at bounding box center [1056, 30] width 26 height 15
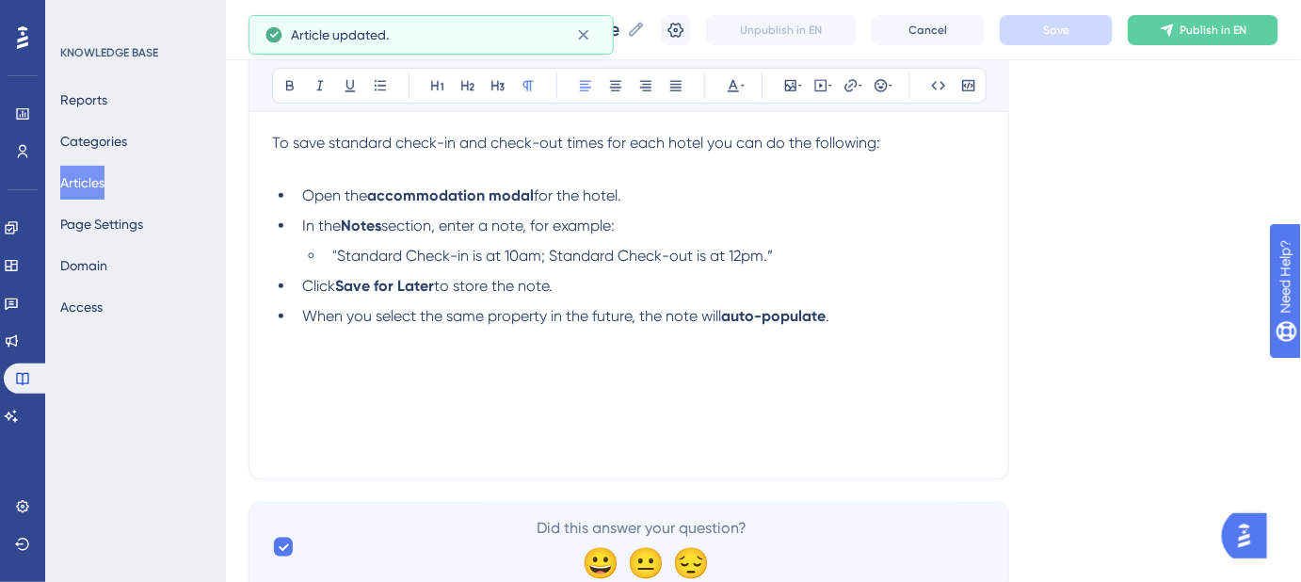
drag, startPoint x: 731, startPoint y: 417, endPoint x: 732, endPoint y: 391, distance: 26.4
click at [730, 410] on div "The check-in and check-out fields on the accommodation modals actually represen…" at bounding box center [629, 248] width 714 height 414
click at [706, 363] on span "Keywords: Hotel, check in, check out, save hotel check-in/check-out times" at bounding box center [528, 361] width 512 height 18
drag, startPoint x: 604, startPoint y: 361, endPoint x: 787, endPoint y: 361, distance: 182.6
click at [787, 361] on p "Keywords: Hotel, check in, check out, save hotel check-in/check-out times" at bounding box center [629, 361] width 714 height 23
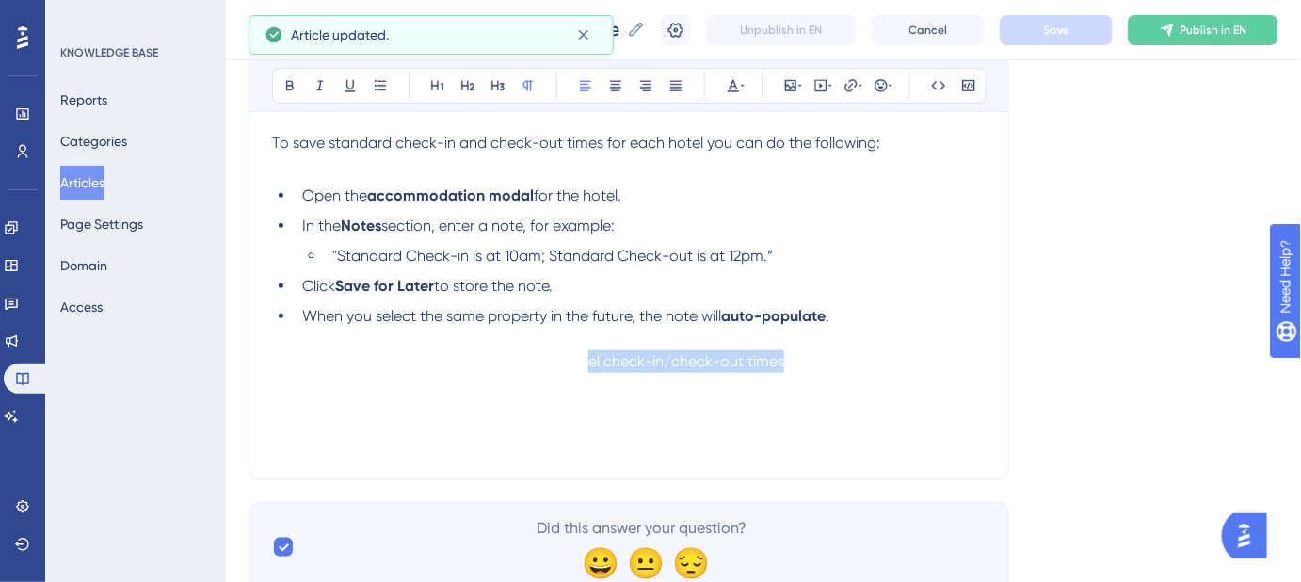
click at [797, 361] on p "Keywords: Hotel, check in, check out, save hotel check-in/check-out times" at bounding box center [629, 361] width 714 height 23
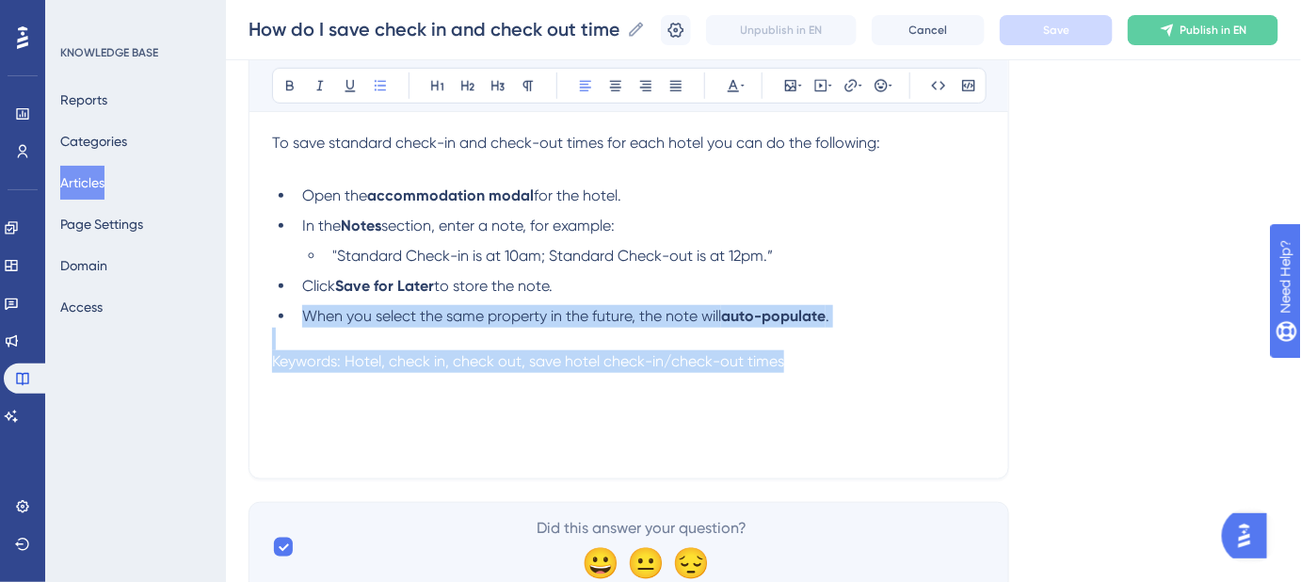
drag, startPoint x: 305, startPoint y: 314, endPoint x: 987, endPoint y: 356, distance: 682.9
click at [870, 535] on div "Language English (Default) How do I save check in and check out times for hotel…" at bounding box center [764, 177] width 1030 height 830
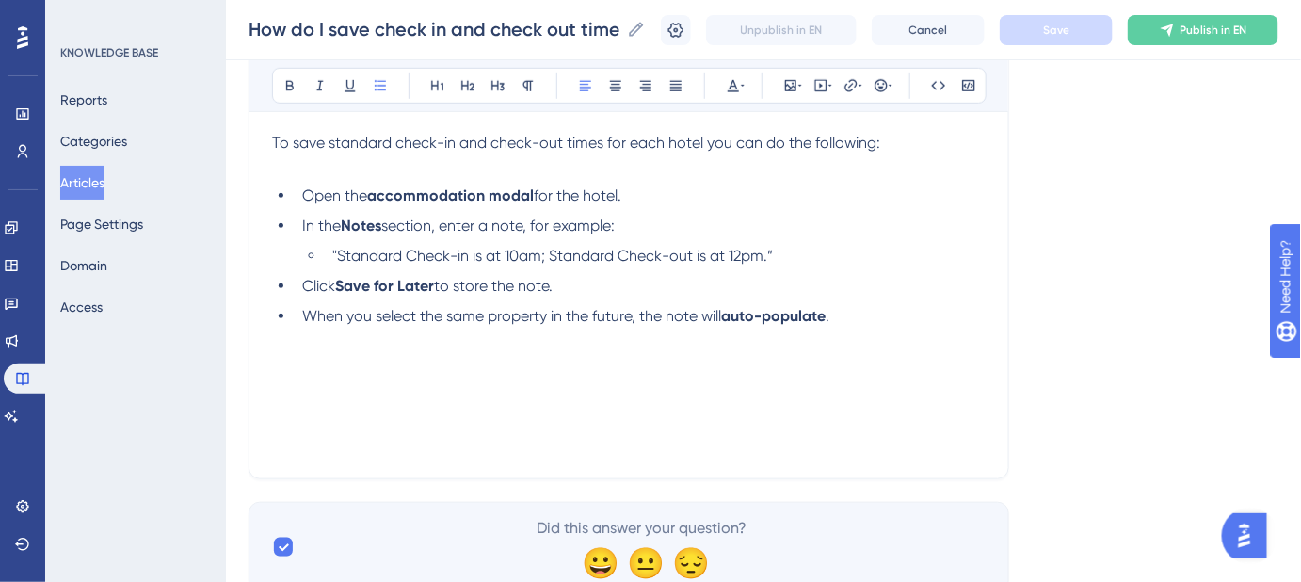
click at [1089, 217] on div "Language English (Default) How do I save check in and check out times for hotel…" at bounding box center [764, 177] width 1030 height 830
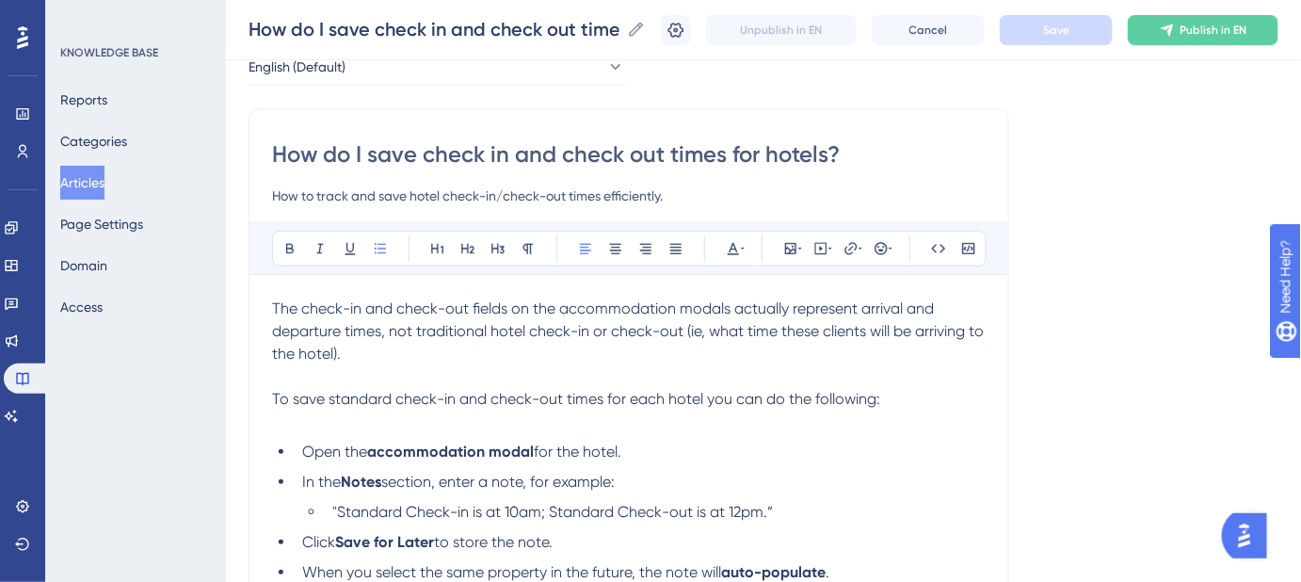
scroll to position [0, 0]
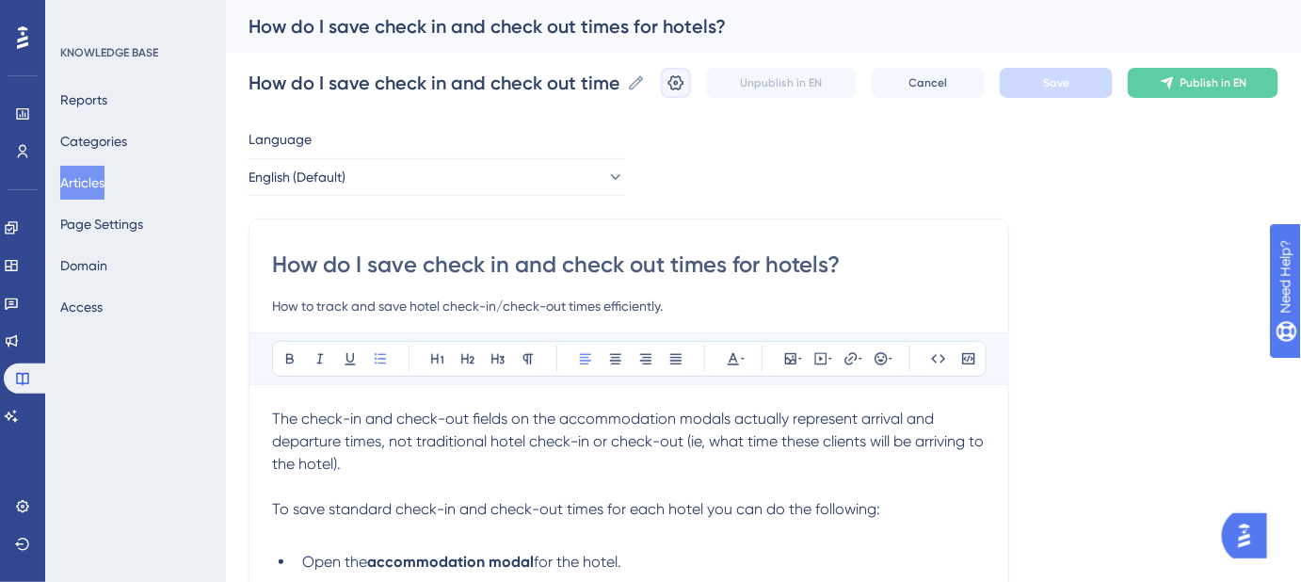
click at [682, 85] on icon at bounding box center [676, 82] width 16 height 15
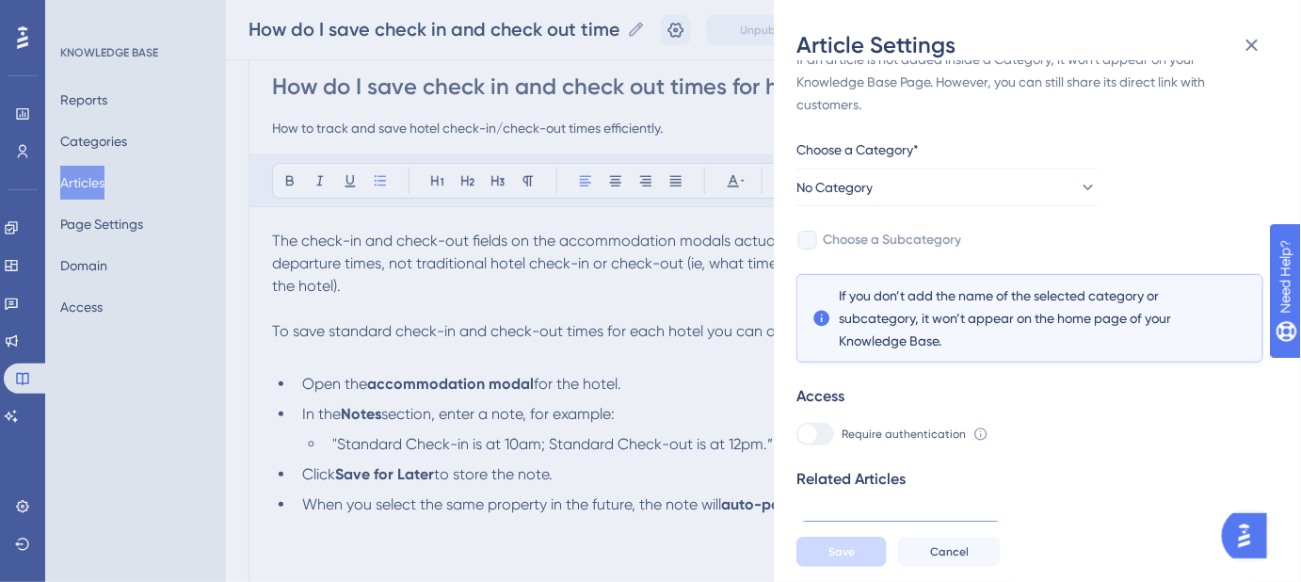
scroll to position [54, 0]
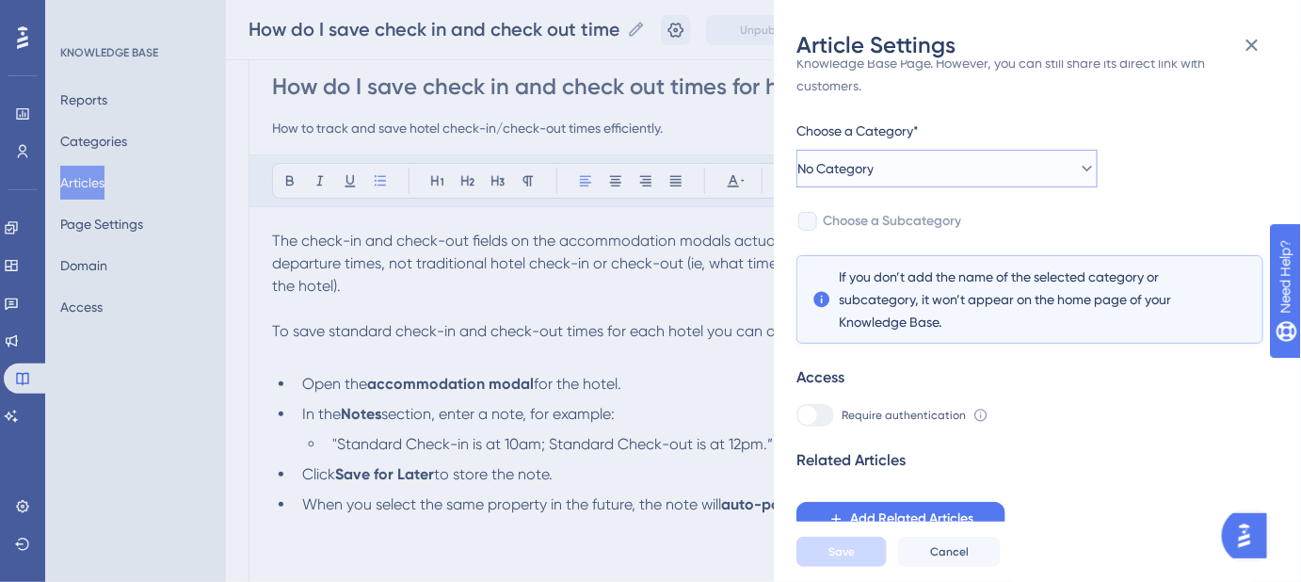
click at [1031, 169] on button "No Category" at bounding box center [946, 169] width 301 height 38
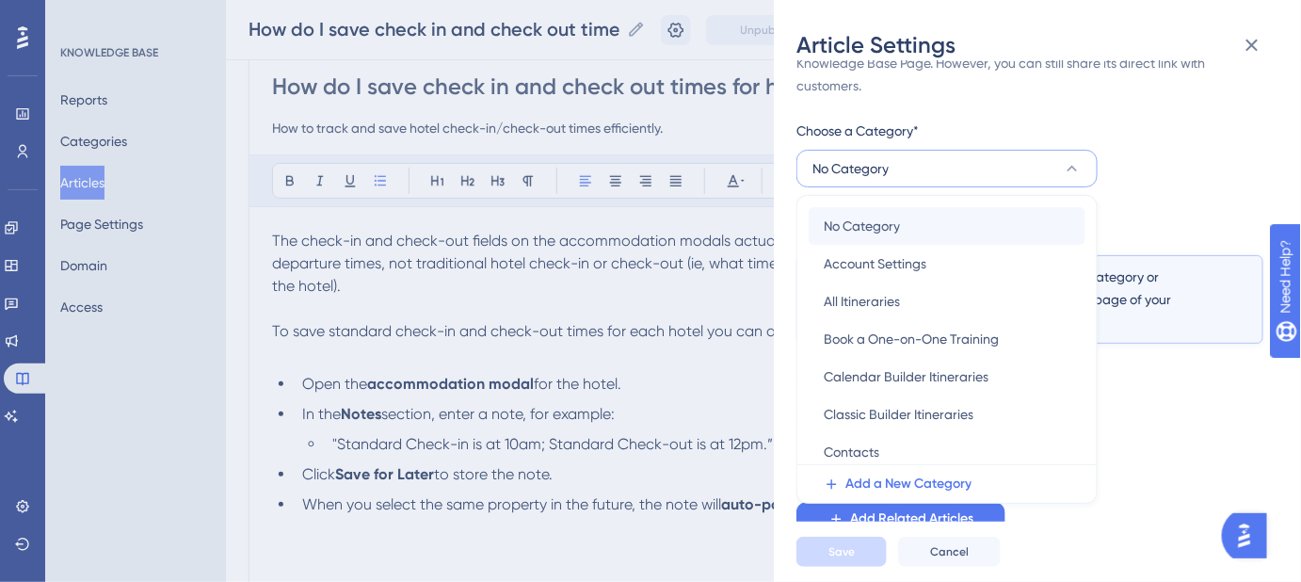
scroll to position [105, 0]
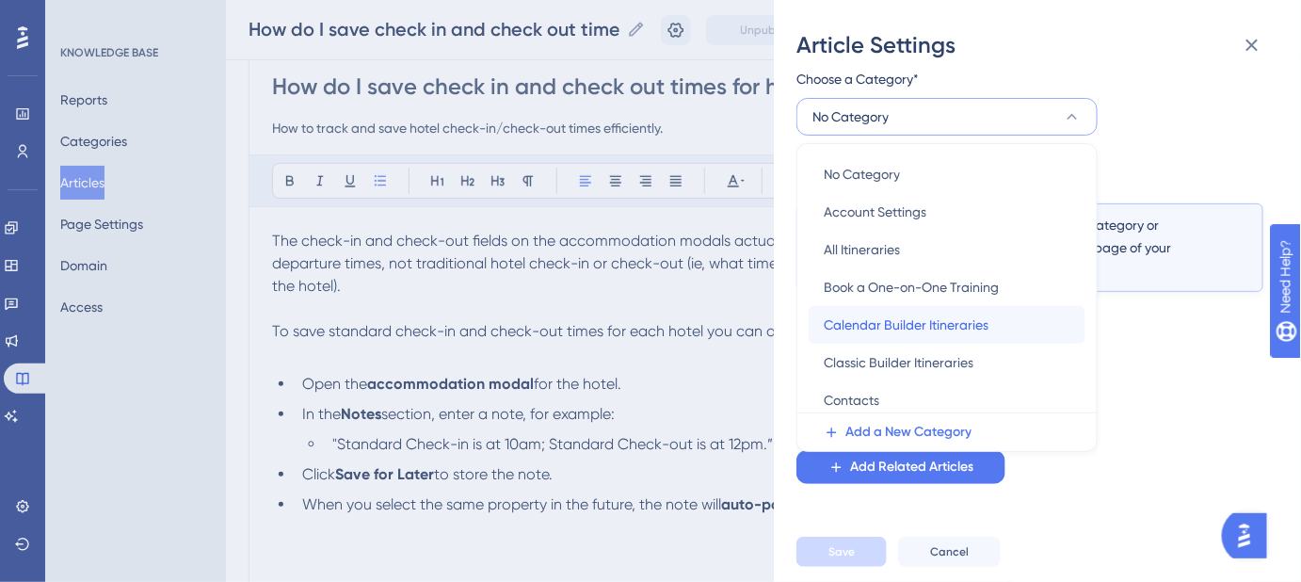
click at [931, 321] on span "Calendar Builder Itineraries" at bounding box center [906, 325] width 165 height 23
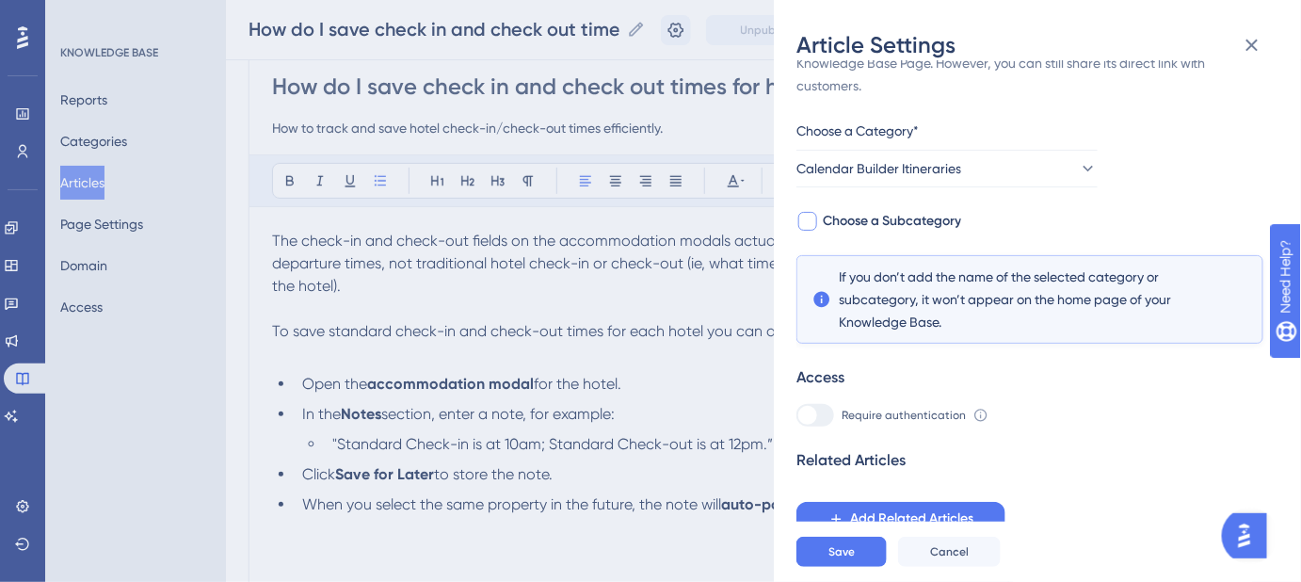
click at [931, 217] on span "Choose a Subcategory" at bounding box center [892, 221] width 138 height 23
checkbox input "true"
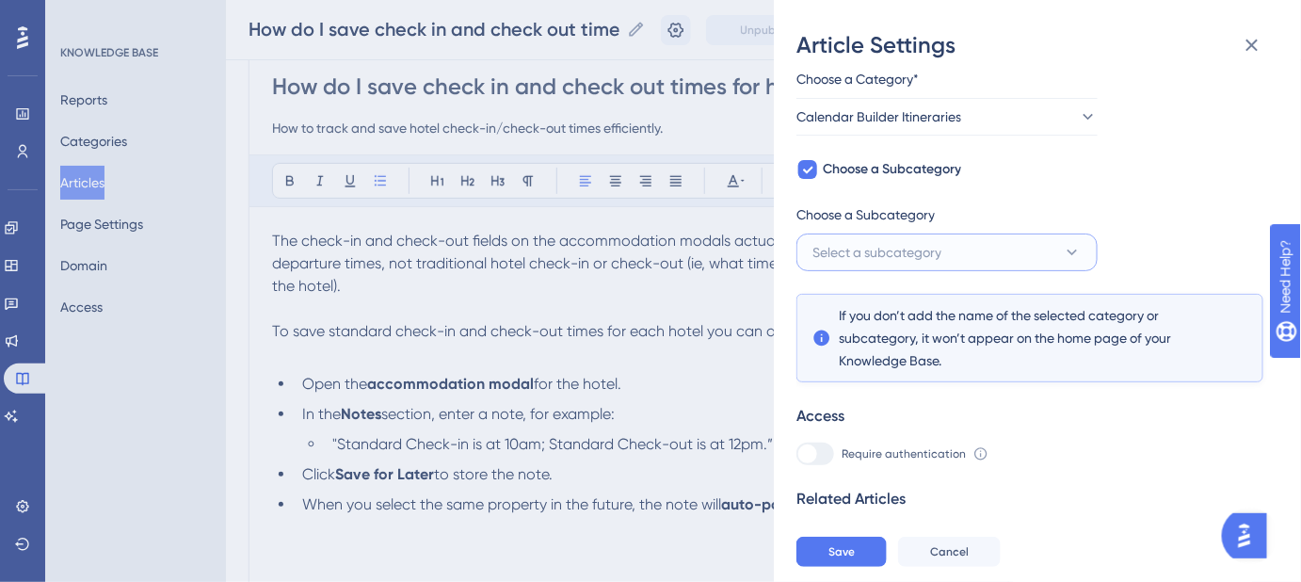
click at [950, 246] on button "Select a subcategory" at bounding box center [946, 252] width 301 height 38
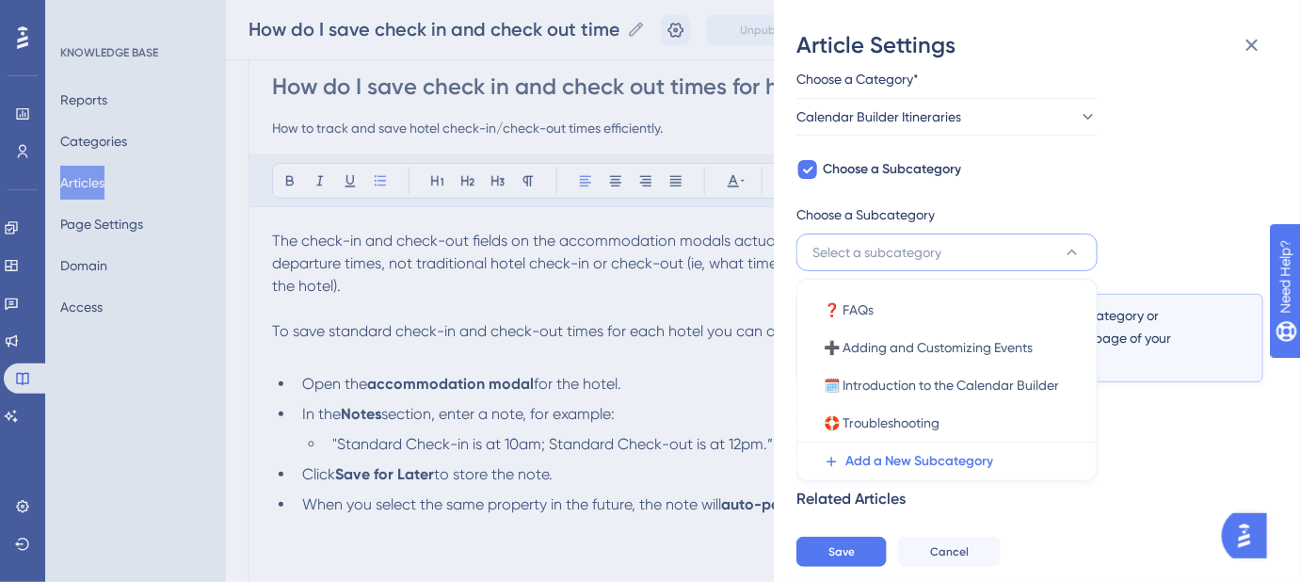
scroll to position [144, 0]
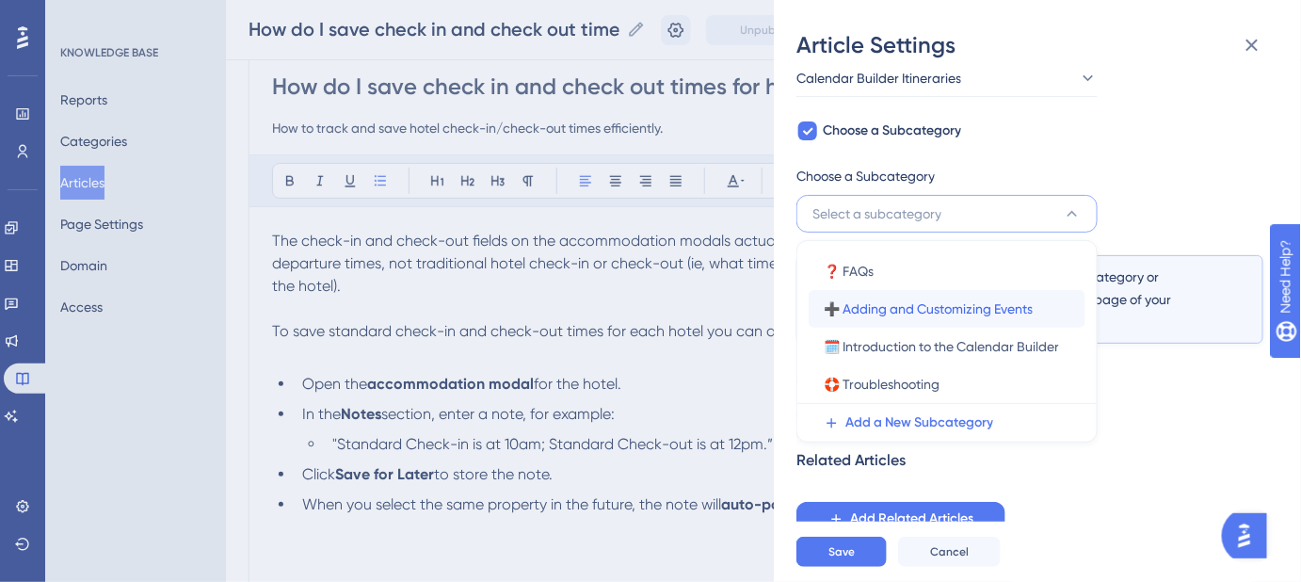
click at [1000, 307] on span "➕ Adding and Customizing Events" at bounding box center [928, 309] width 209 height 23
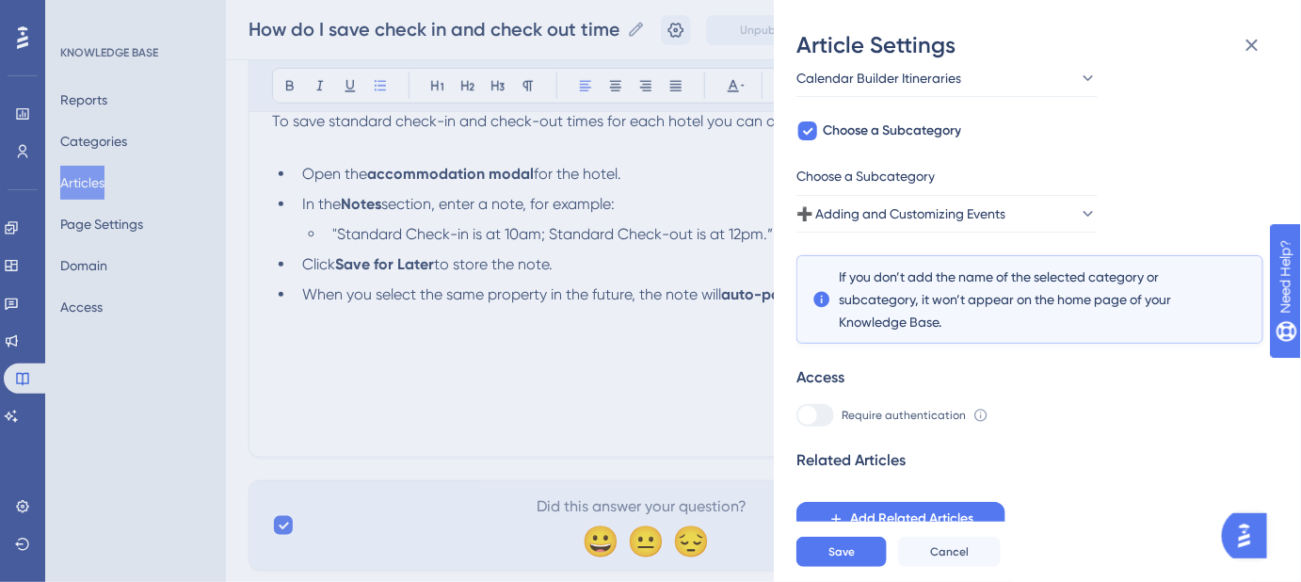
scroll to position [427, 0]
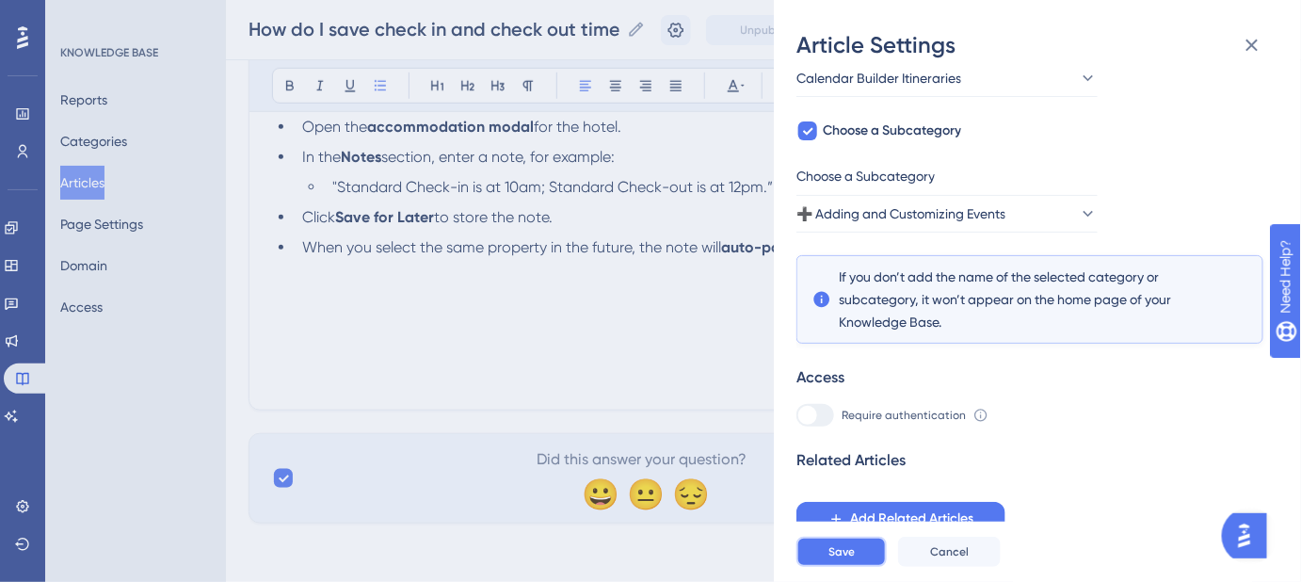
click at [852, 559] on span "Save" at bounding box center [842, 551] width 26 height 15
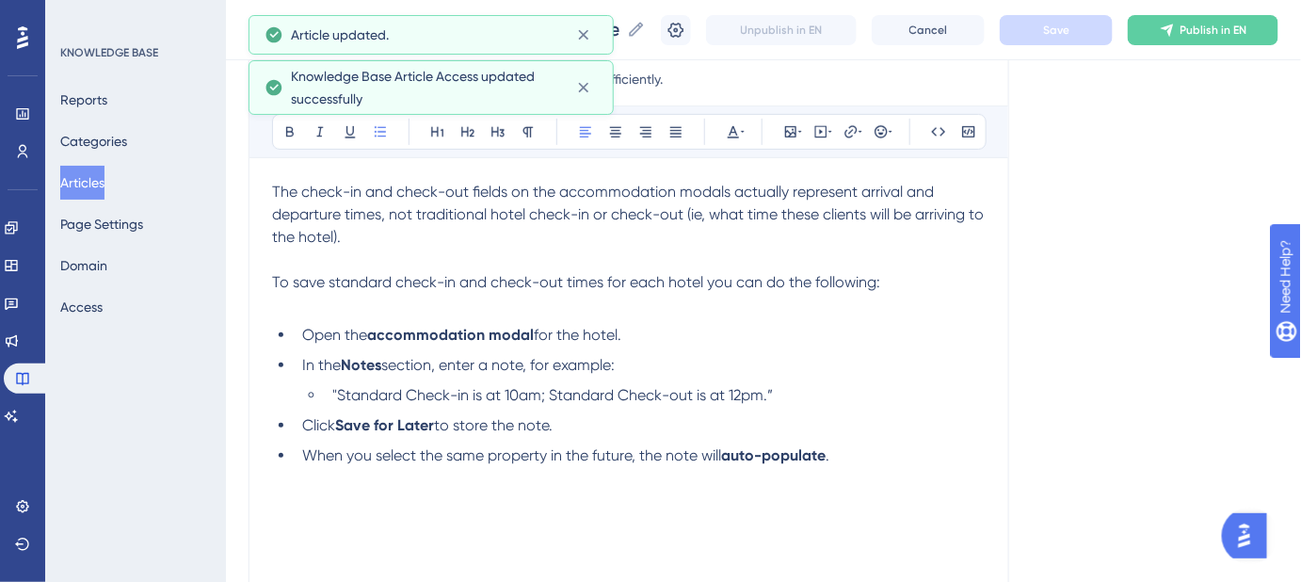
scroll to position [0, 0]
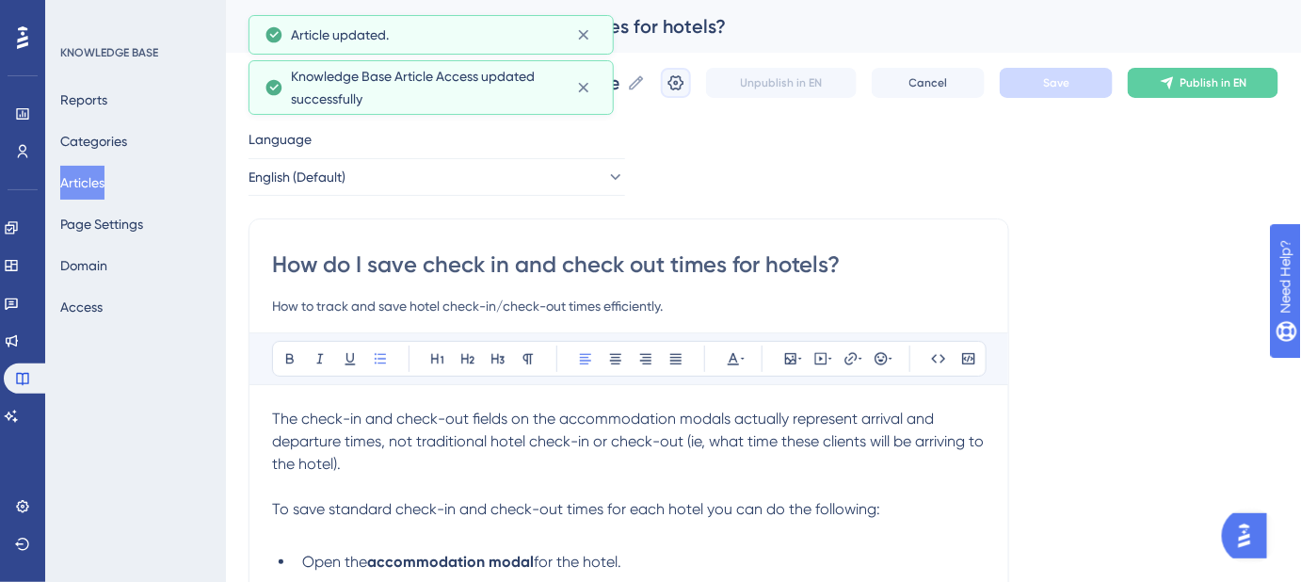
click at [685, 82] on icon at bounding box center [676, 82] width 19 height 19
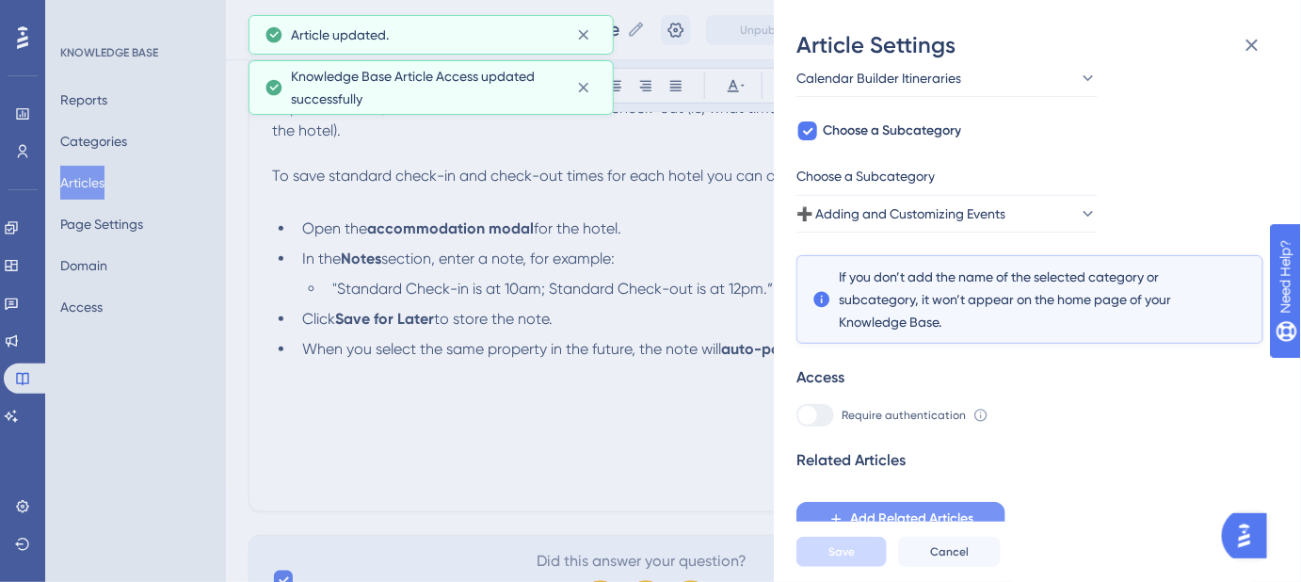
scroll to position [342, 0]
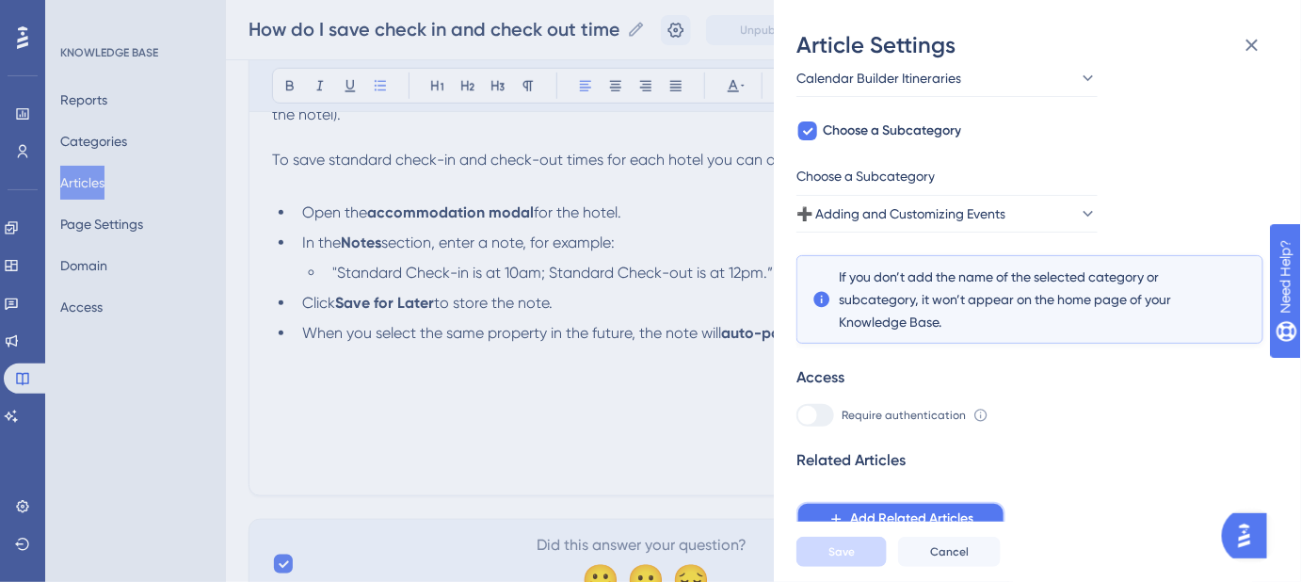
click at [937, 516] on span "Add Related Articles" at bounding box center [911, 518] width 123 height 23
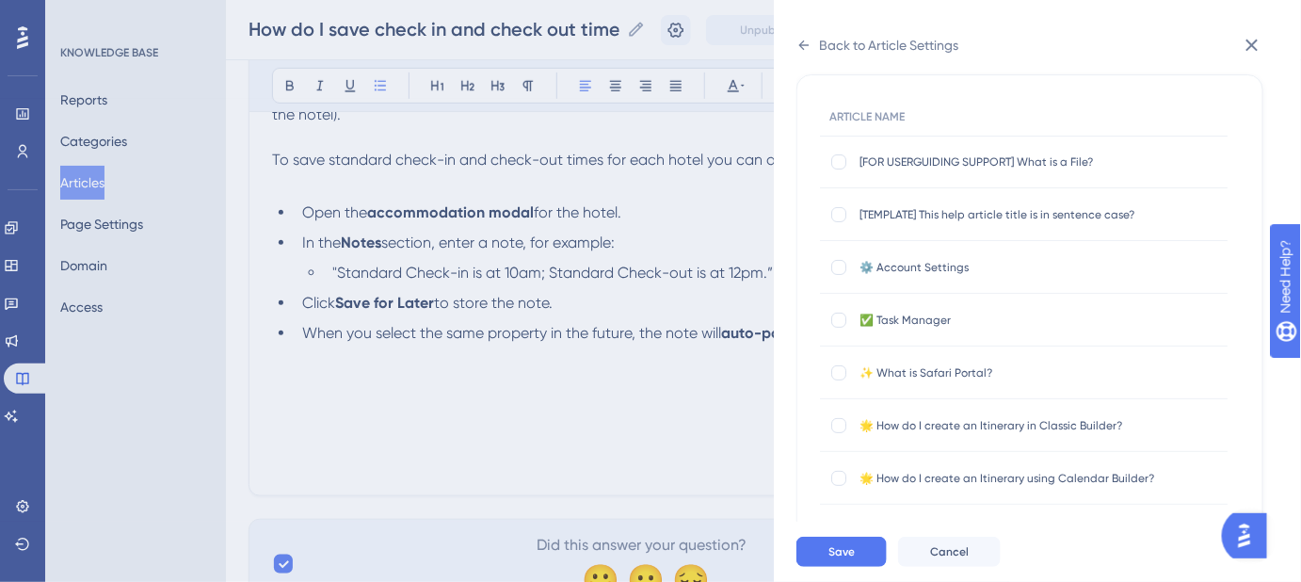
scroll to position [0, 0]
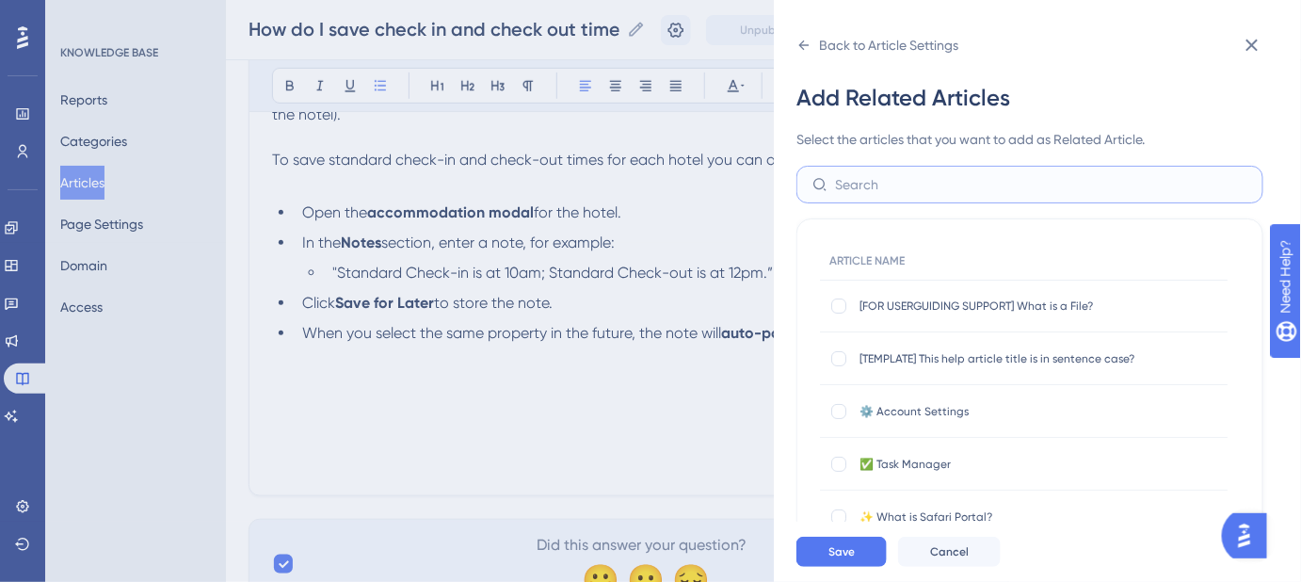
click at [967, 183] on input "text" at bounding box center [1041, 184] width 412 height 21
type input "hotel"
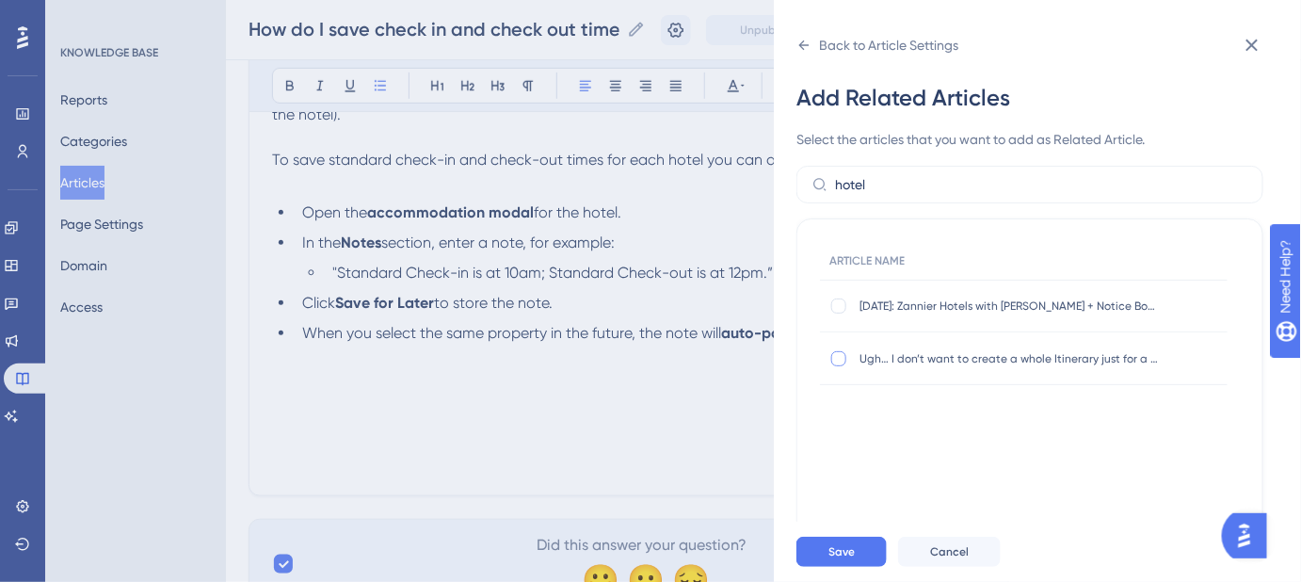
click at [844, 355] on div at bounding box center [838, 358] width 15 height 15
checkbox input "true"
drag, startPoint x: 913, startPoint y: 185, endPoint x: 815, endPoint y: 187, distance: 98.0
click at [815, 187] on label "hotel" at bounding box center [1029, 185] width 467 height 38
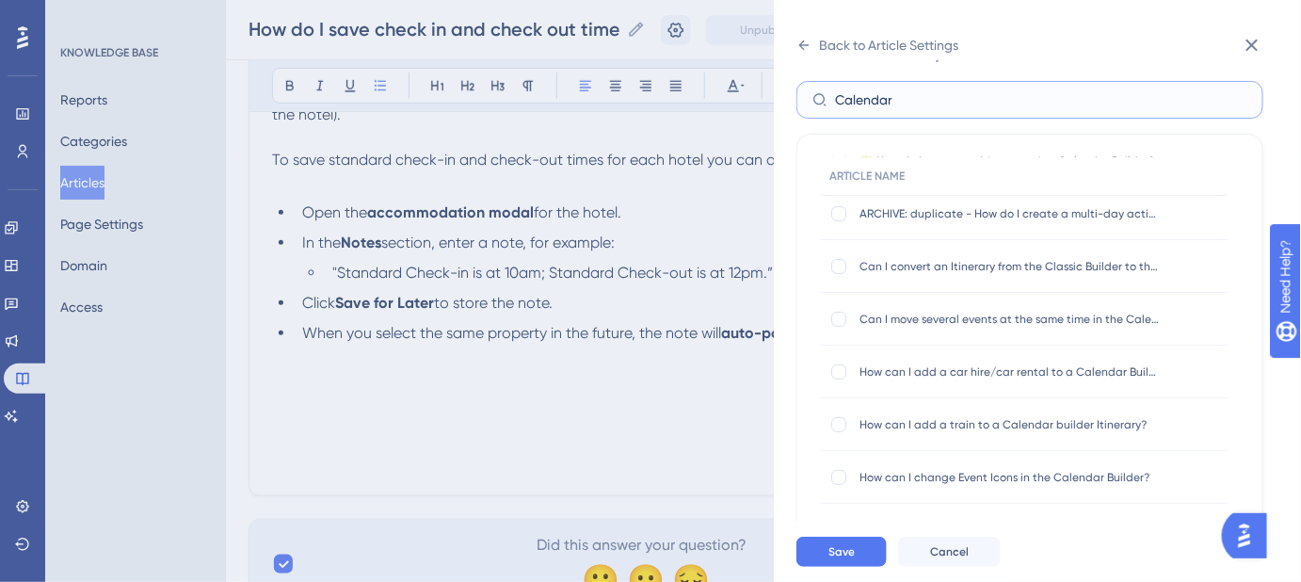
scroll to position [85, 0]
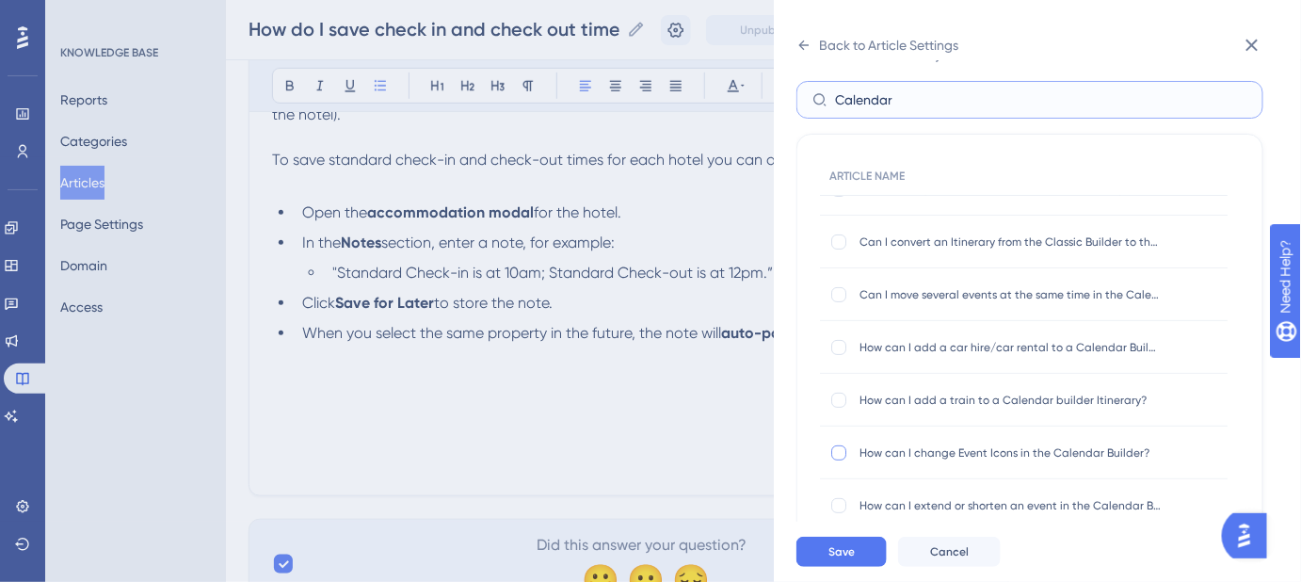
type input "Calendar"
click at [836, 450] on div at bounding box center [838, 452] width 15 height 15
checkbox input "true"
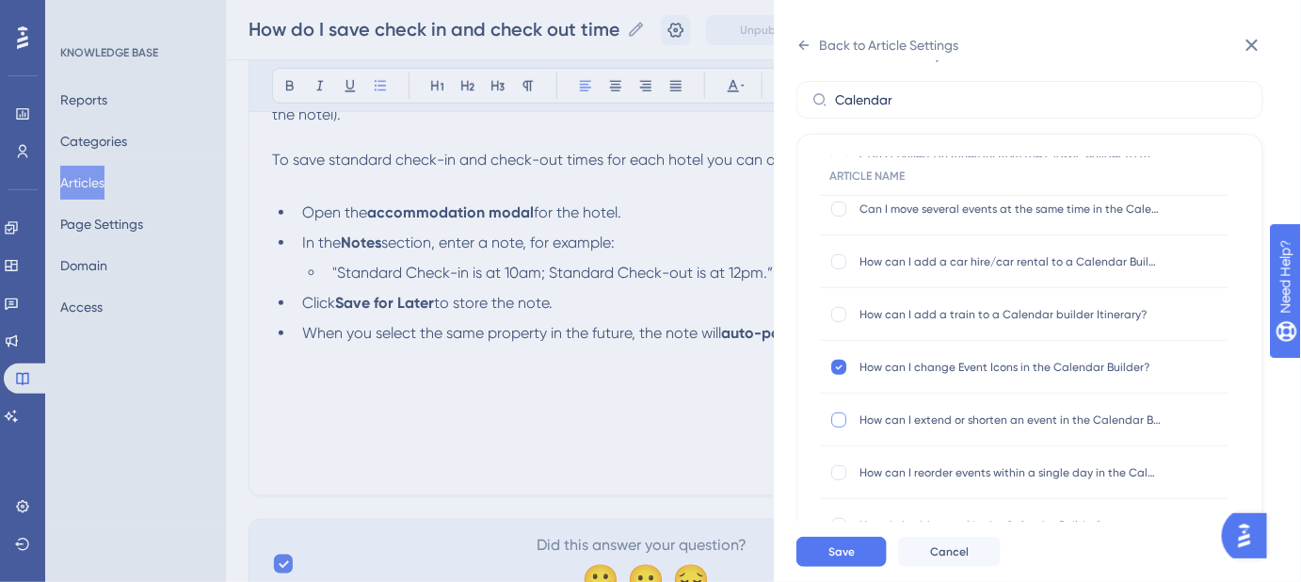
click at [838, 418] on div at bounding box center [838, 419] width 15 height 15
checkbox input "true"
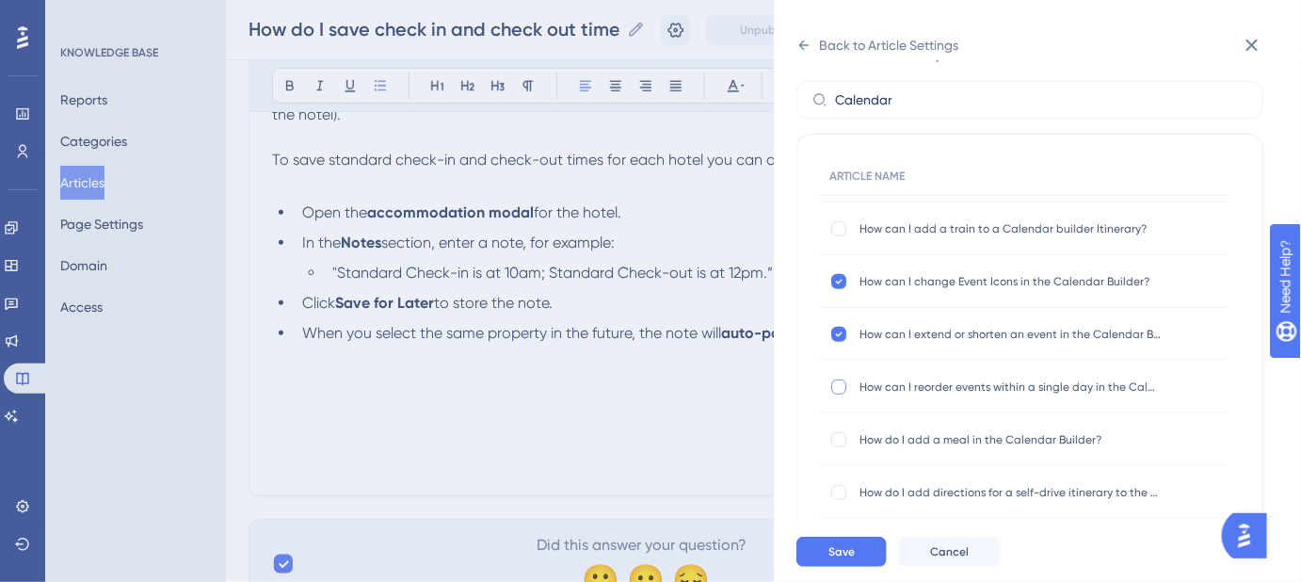
click at [835, 382] on div at bounding box center [838, 386] width 15 height 15
checkbox input "true"
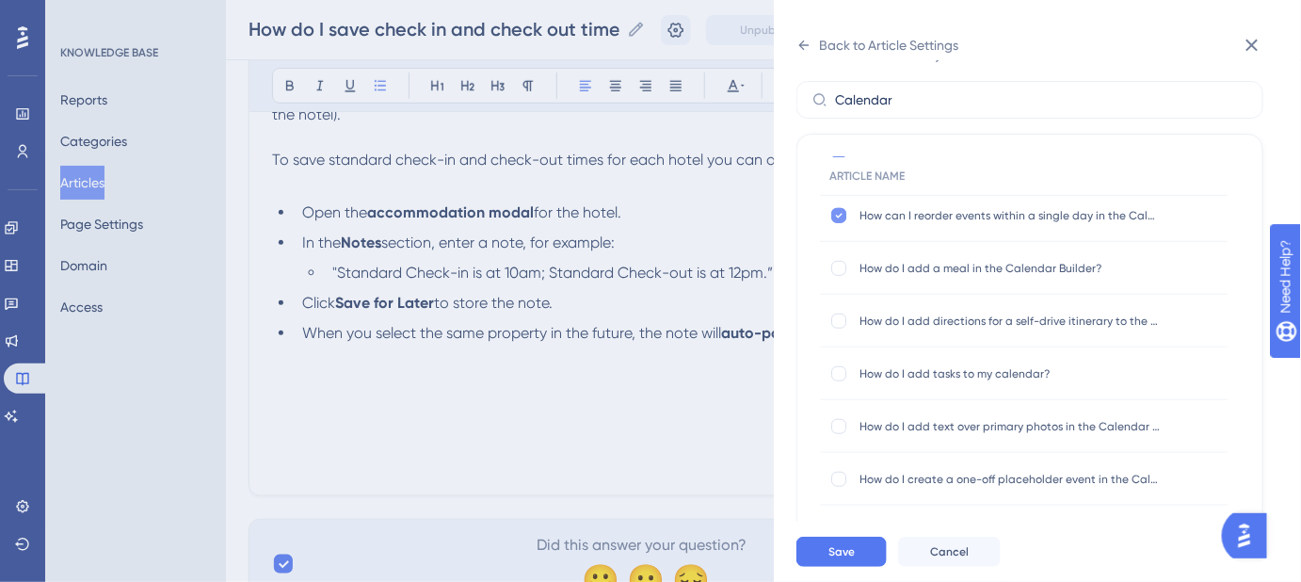
scroll to position [513, 0]
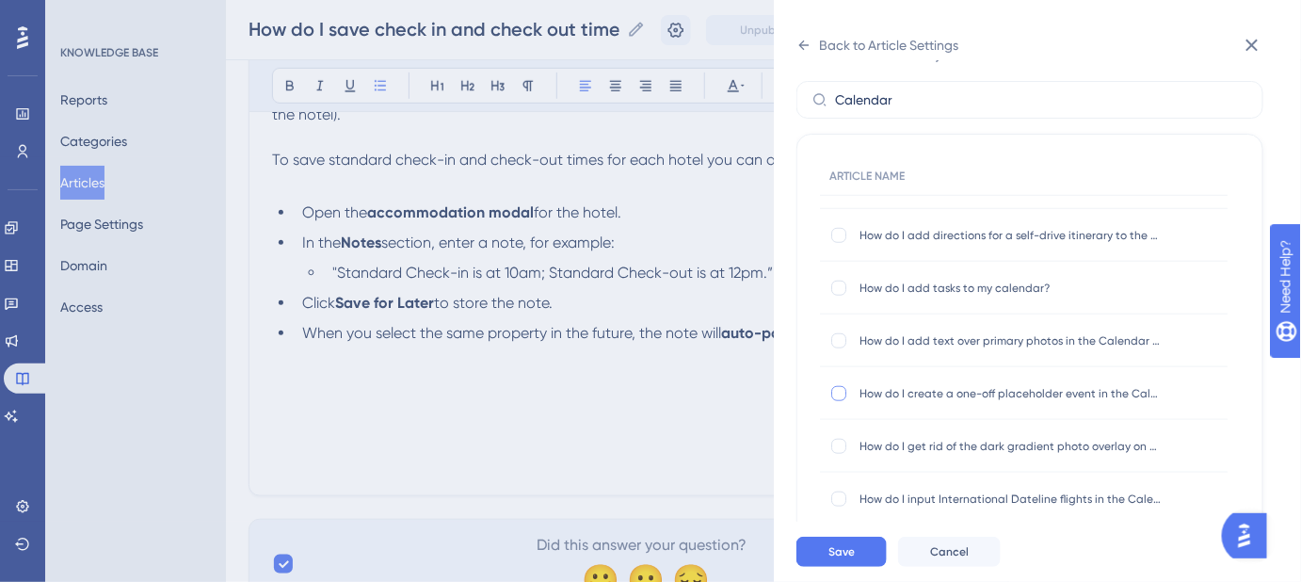
click at [841, 389] on div at bounding box center [838, 393] width 15 height 15
checkbox input "true"
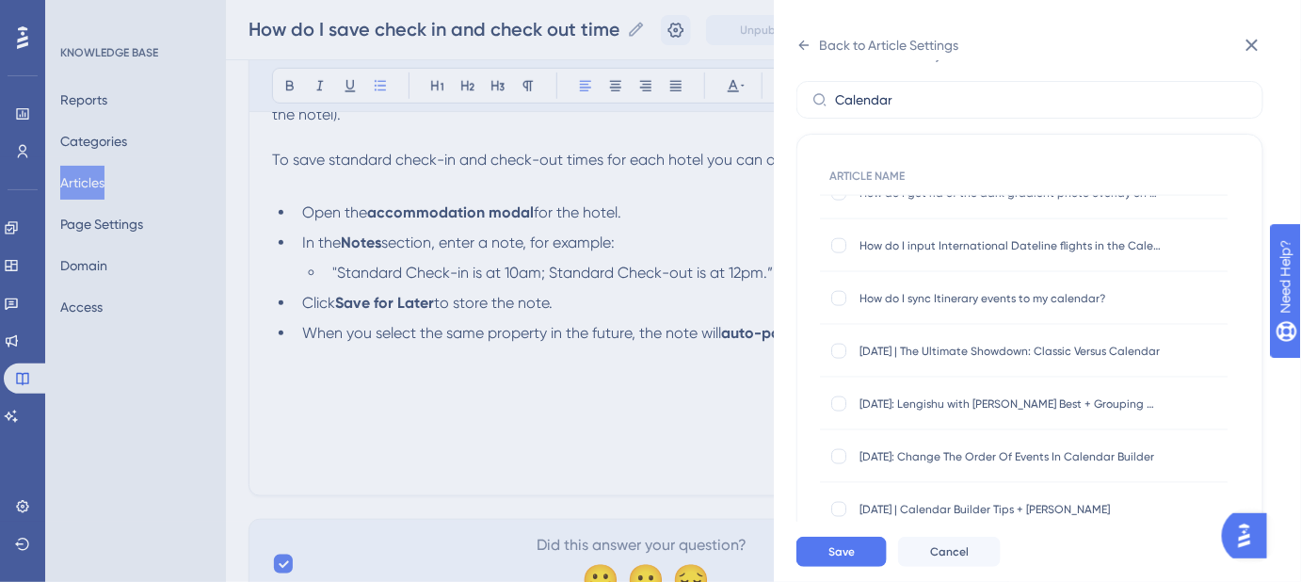
scroll to position [770, 0]
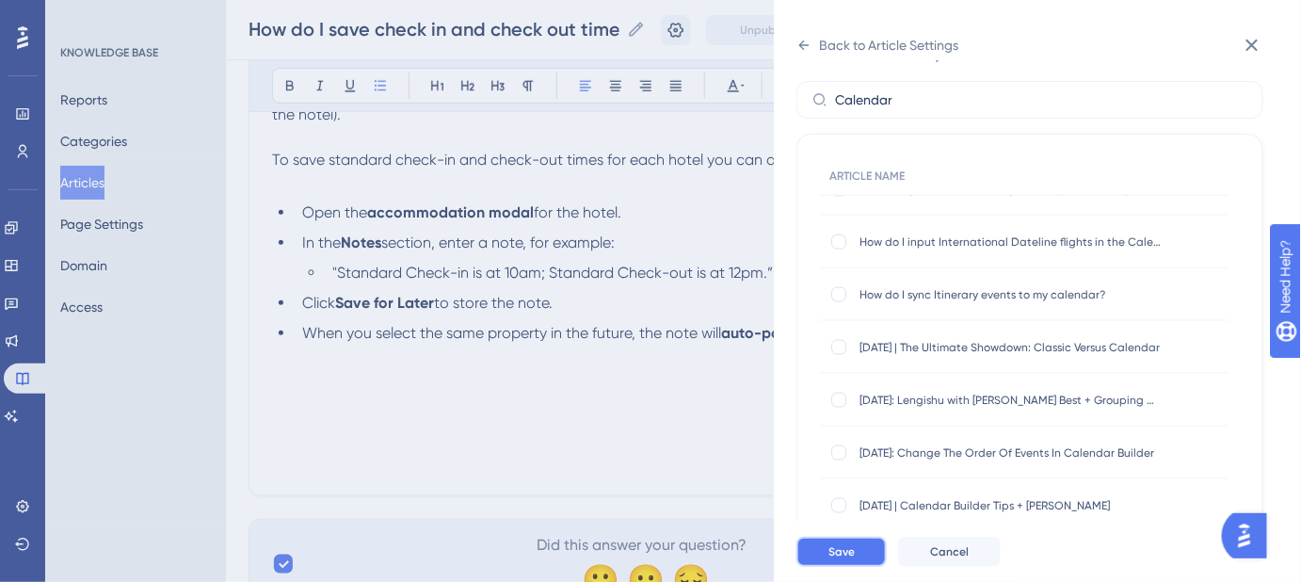
click at [851, 559] on span "Save" at bounding box center [842, 551] width 26 height 15
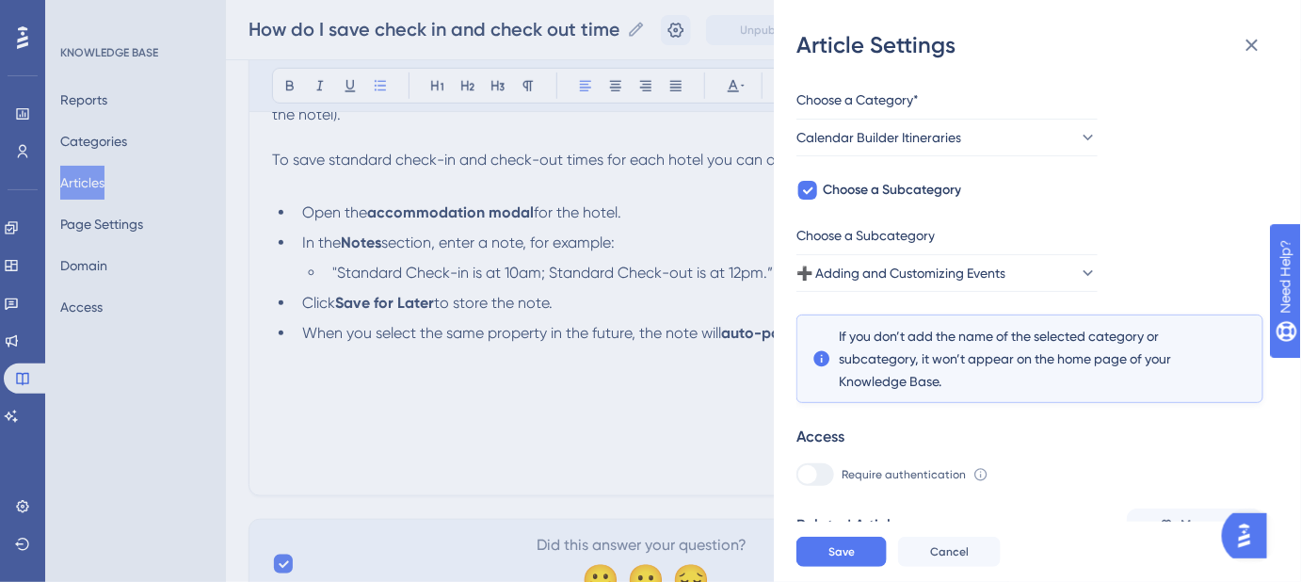
scroll to position [399, 0]
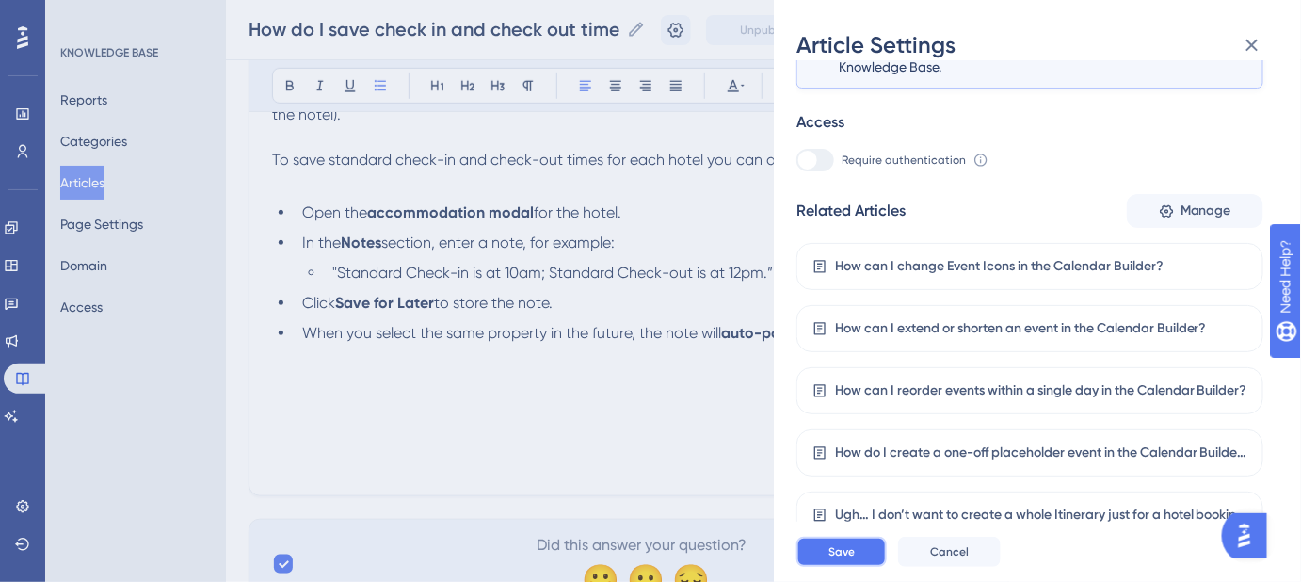
click at [848, 559] on span "Save" at bounding box center [842, 551] width 26 height 15
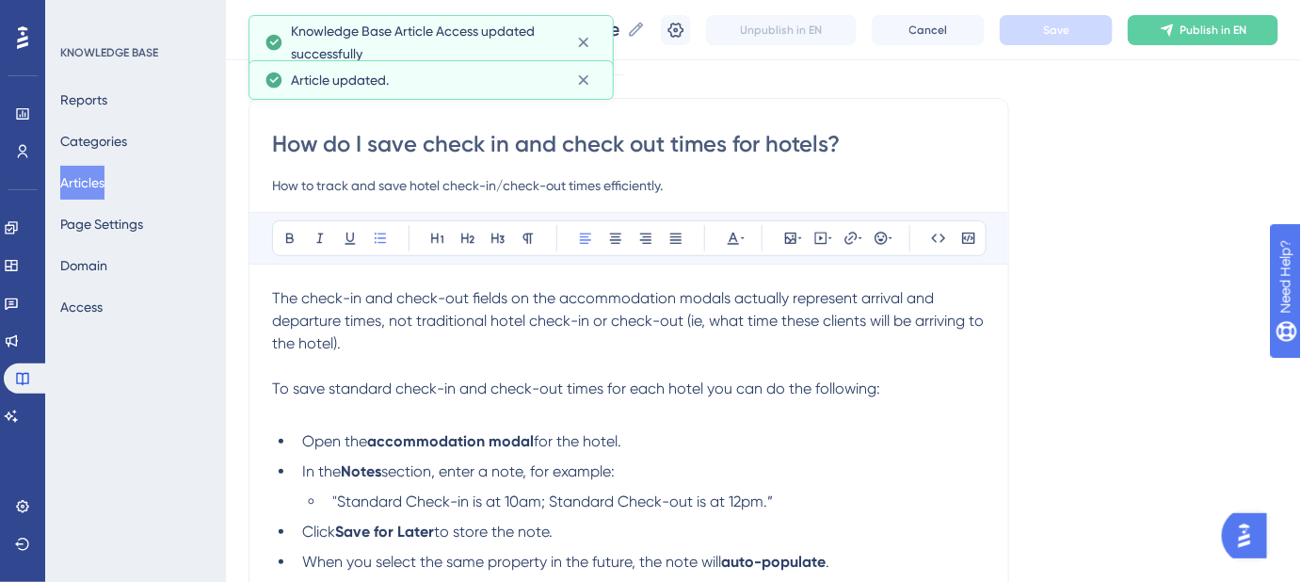
scroll to position [85, 0]
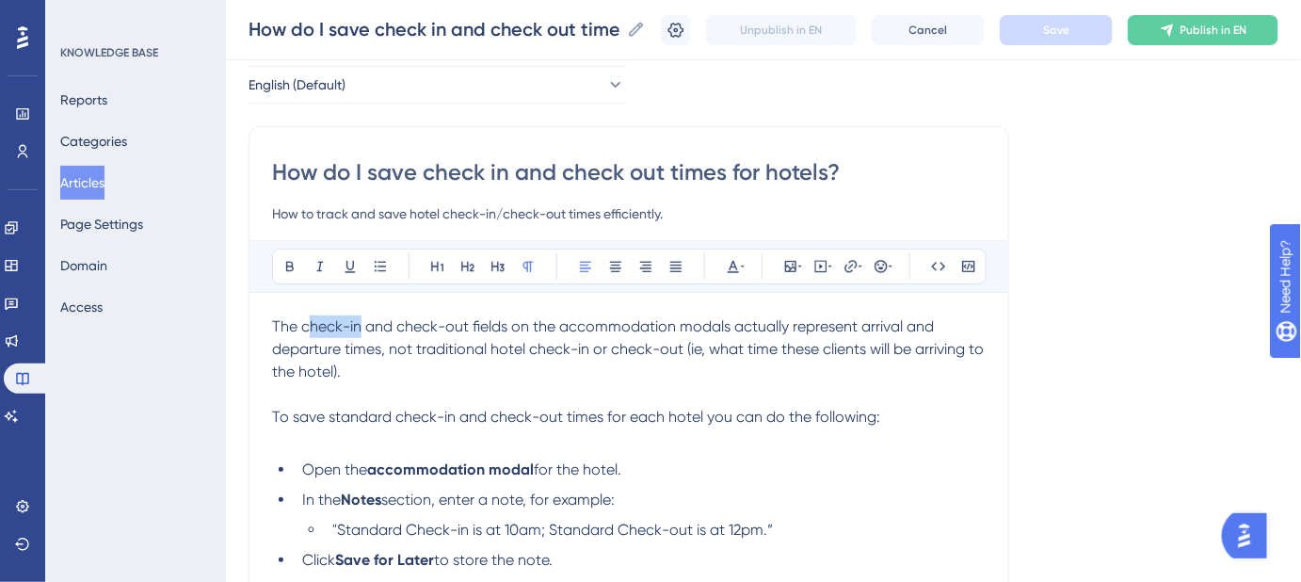
drag, startPoint x: 359, startPoint y: 323, endPoint x: 306, endPoint y: 323, distance: 52.7
click at [306, 323] on span "The check-in and check-out fields on the accommodation modals actually represen…" at bounding box center [630, 348] width 716 height 63
drag, startPoint x: 301, startPoint y: 323, endPoint x: 466, endPoint y: 326, distance: 164.8
click at [466, 326] on span "The check-in and check-out fields on the accommodation modals actually represen…" at bounding box center [630, 348] width 716 height 63
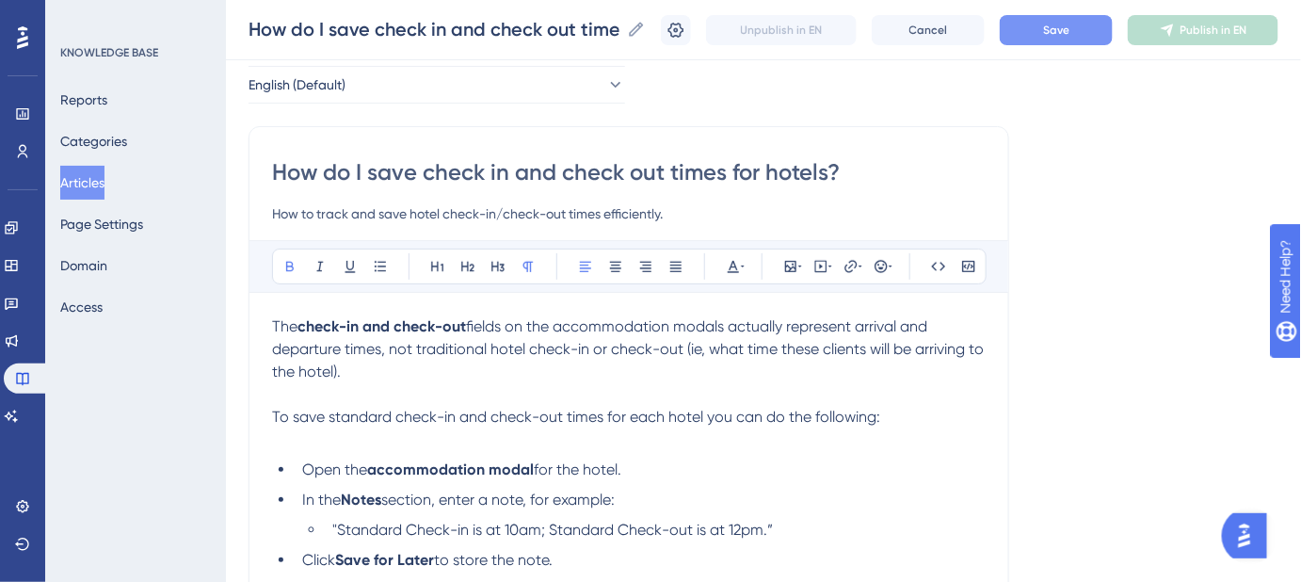
click at [891, 406] on p "To save standard check-in and check-out times for each hotel you can do the fol…" at bounding box center [629, 417] width 714 height 23
click at [1070, 31] on span "Save" at bounding box center [1056, 30] width 26 height 15
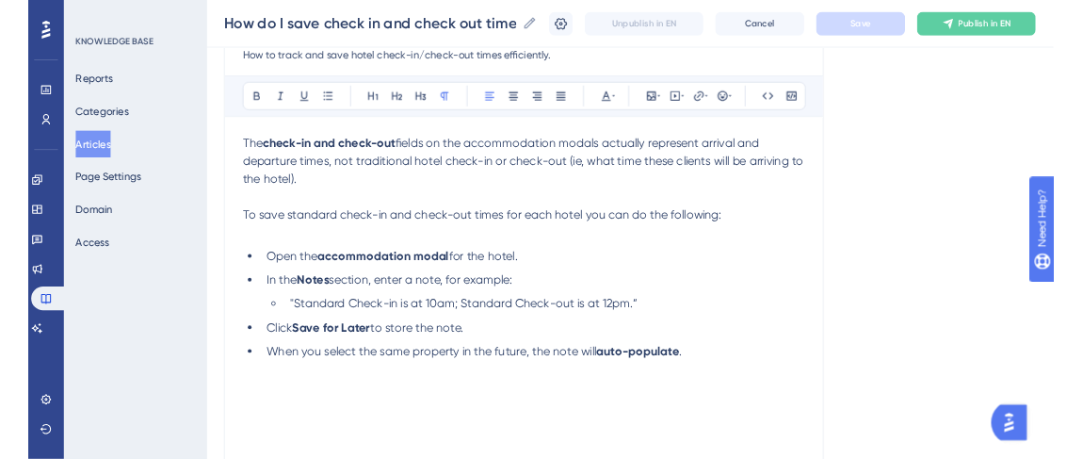
scroll to position [256, 0]
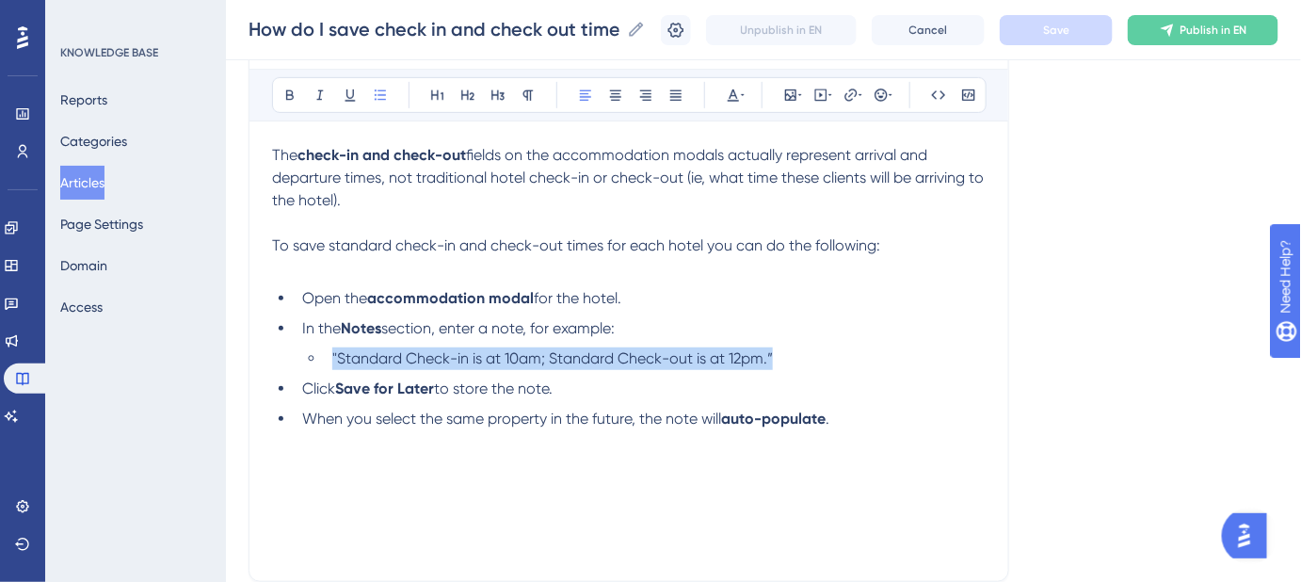
drag, startPoint x: 782, startPoint y: 358, endPoint x: 329, endPoint y: 367, distance: 453.9
click at [329, 367] on li ""Standard Check-in is at 10am; Standard Check-out is at 12pm.”" at bounding box center [655, 358] width 661 height 23
copy span ""Standard Check-in is at 10am; Standard Check-out is at 12pm.”"
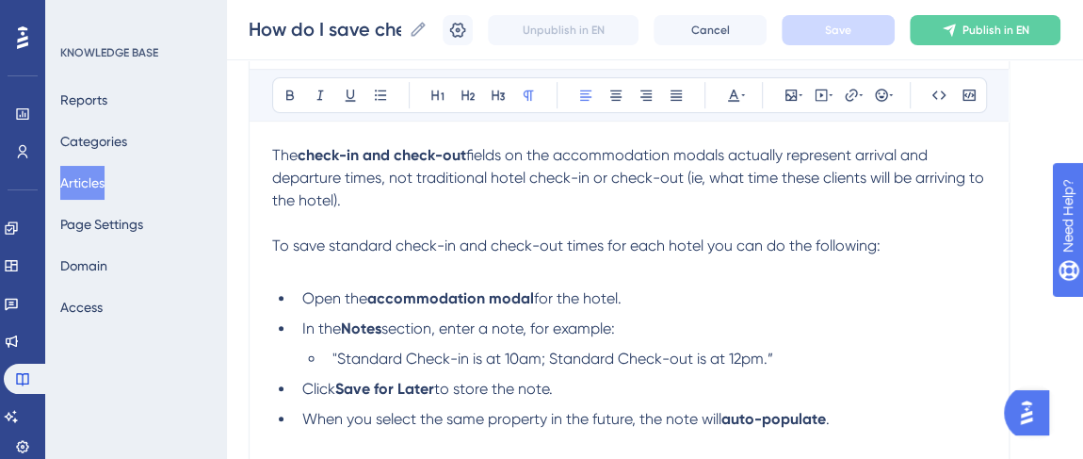
click at [561, 153] on span "fields on the accommodation modals actually represent arrival and departure tim…" at bounding box center [630, 177] width 716 height 63
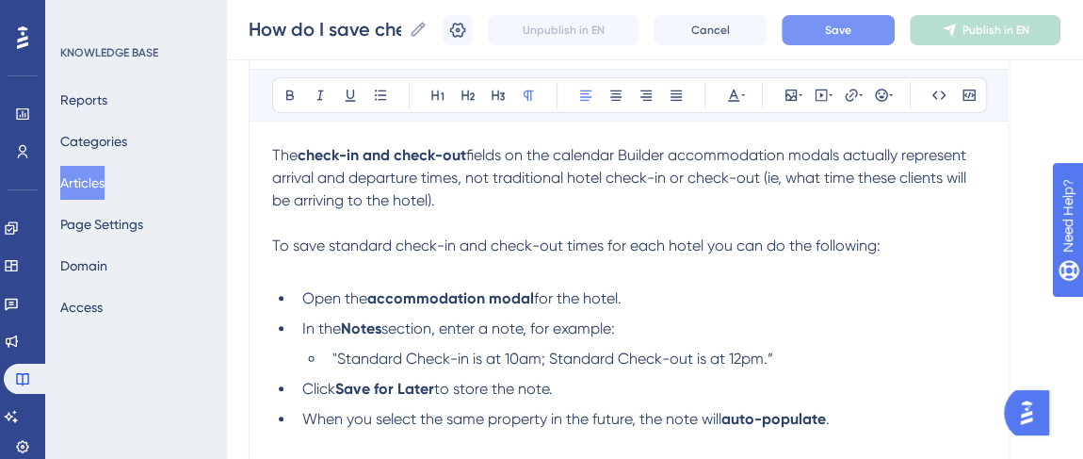
click at [571, 144] on p "The check-in and check-out fields on the calendar Builder accommodation modals …" at bounding box center [629, 178] width 714 height 68
drag, startPoint x: 673, startPoint y: 157, endPoint x: 564, endPoint y: 157, distance: 109.2
click at [564, 157] on span "fields on the Calendar Builder accommodation modals actually represent arrival …" at bounding box center [622, 177] width 700 height 63
click at [863, 28] on button "Save" at bounding box center [837, 30] width 113 height 30
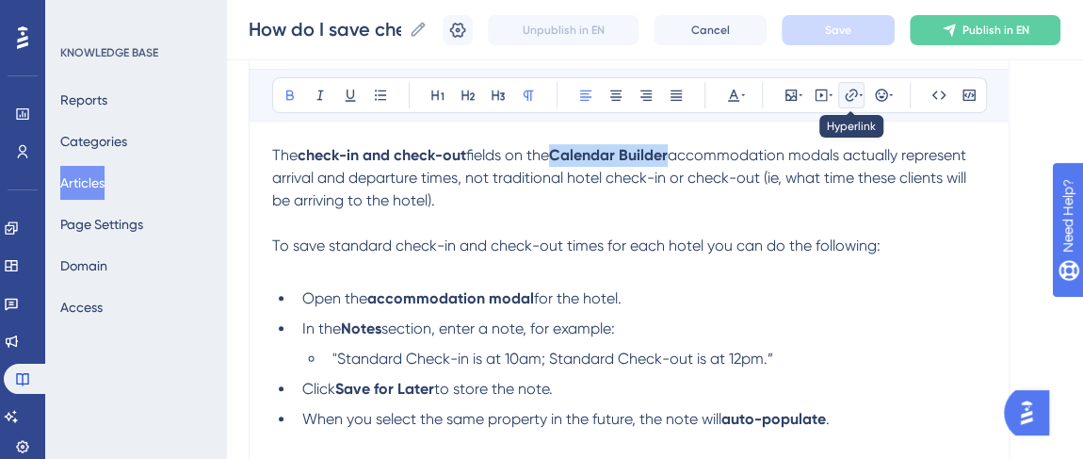
click at [848, 100] on icon at bounding box center [851, 95] width 15 height 15
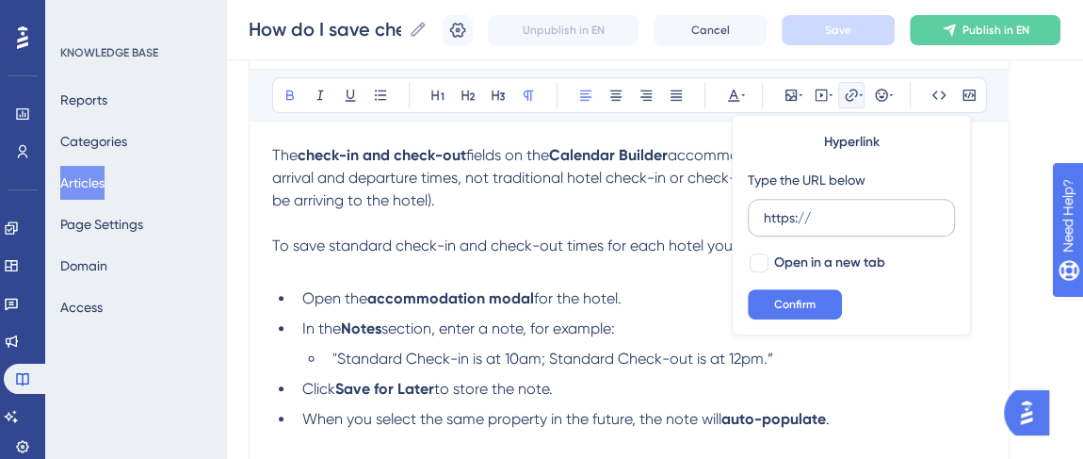
drag, startPoint x: 832, startPoint y: 210, endPoint x: 757, endPoint y: 216, distance: 75.5
click at [757, 216] on label "https://" at bounding box center [851, 218] width 207 height 38
click at [764, 216] on input "https://" at bounding box center [851, 217] width 175 height 21
type input "https://help.safariportal.app/en/articles/5592--how-do-i-create-an-itinerary-us…"
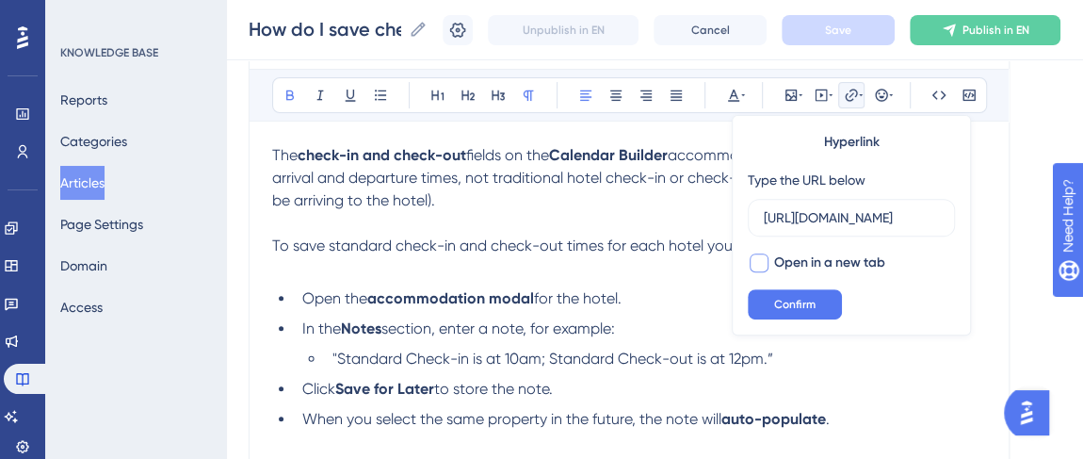
click at [754, 262] on div at bounding box center [758, 262] width 19 height 19
checkbox input "true"
click at [786, 309] on span "Confirm" at bounding box center [794, 304] width 41 height 15
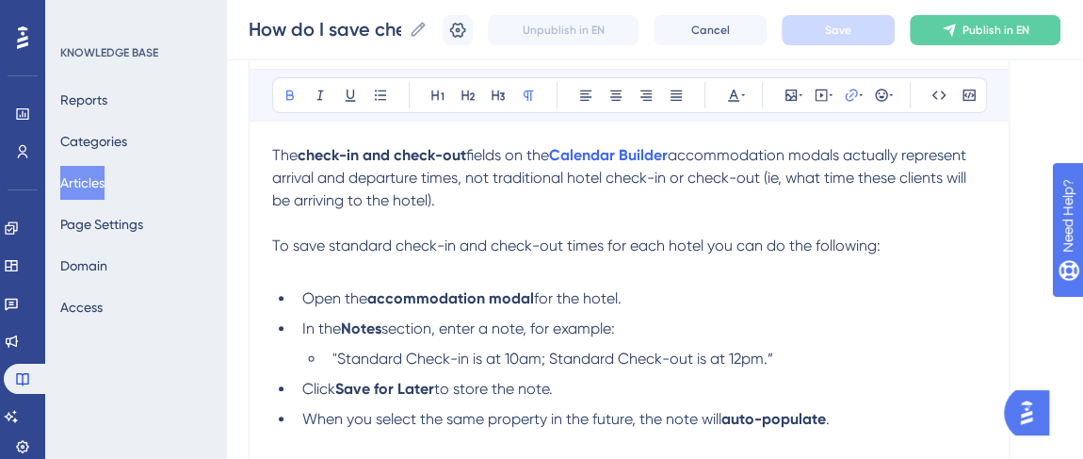
click at [796, 267] on p at bounding box center [629, 268] width 714 height 23
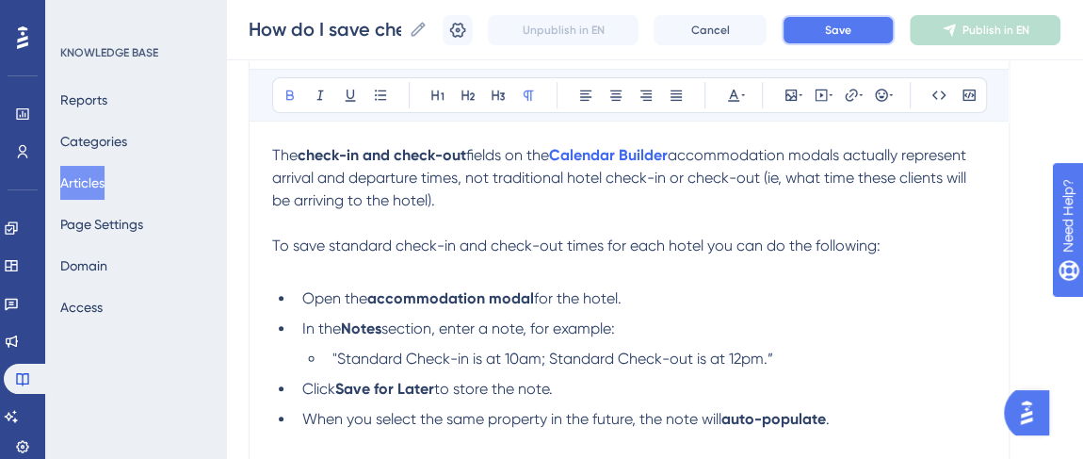
click at [842, 26] on span "Save" at bounding box center [838, 30] width 26 height 15
click at [891, 265] on p at bounding box center [629, 268] width 714 height 23
click at [834, 32] on button "Save" at bounding box center [837, 30] width 113 height 30
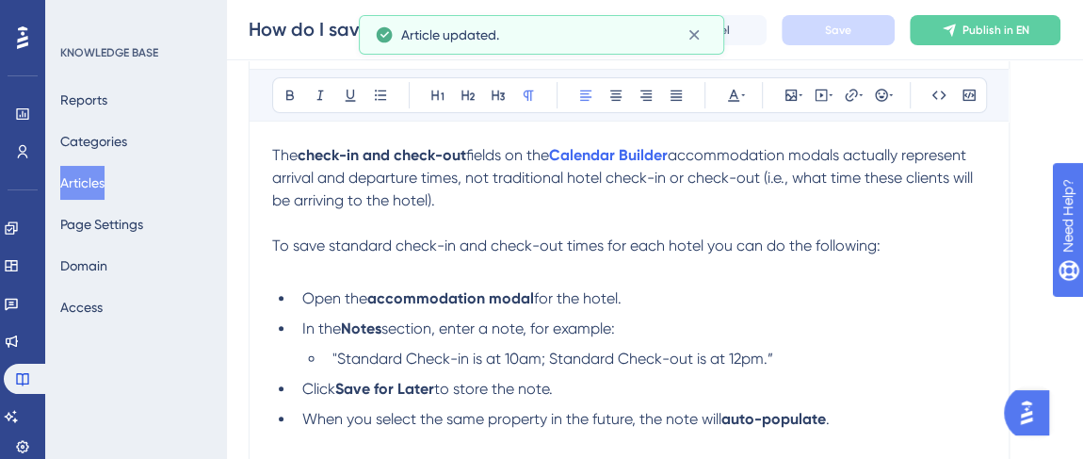
click at [885, 174] on span "accommodation modals actually represent arrival and departure times, not tradit…" at bounding box center [624, 177] width 704 height 63
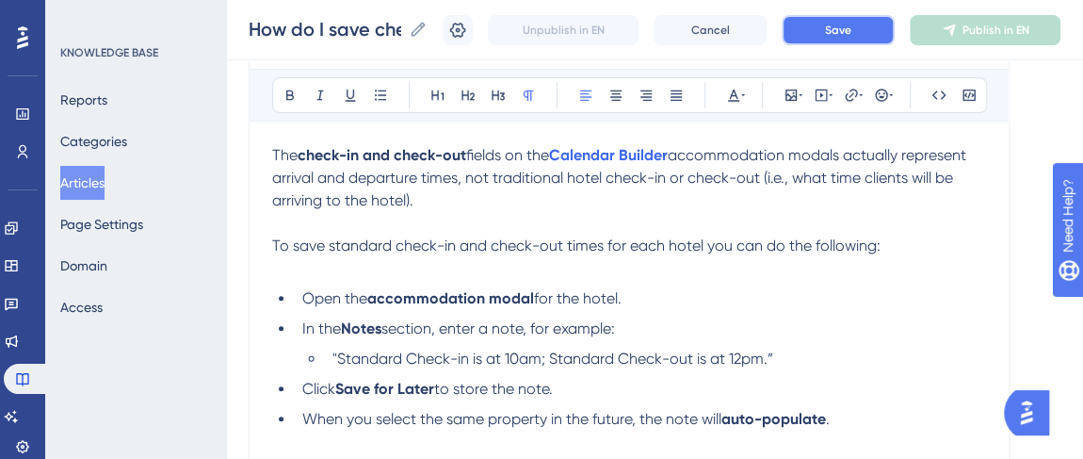
click at [863, 22] on button "Save" at bounding box center [837, 30] width 113 height 30
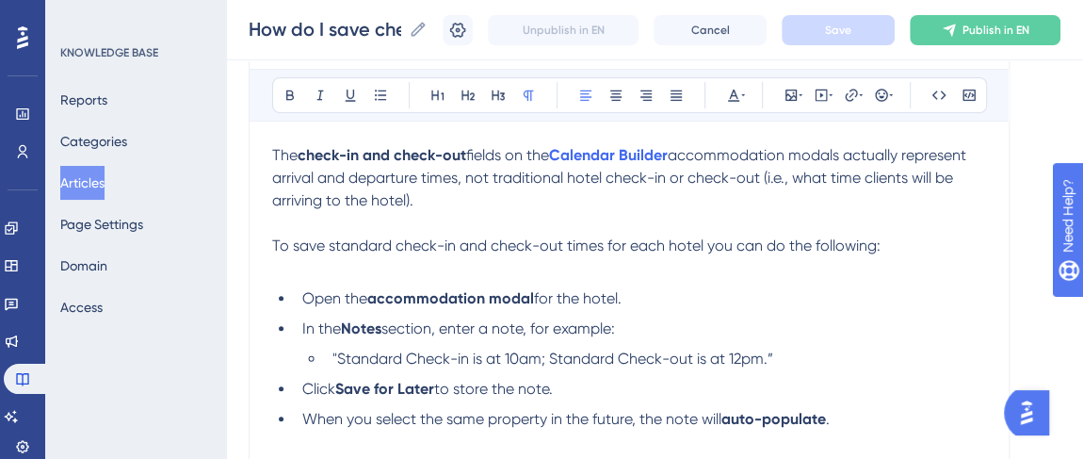
click at [320, 201] on span "accommodation modals actually represent arrival and departure times, not tradit…" at bounding box center [621, 177] width 698 height 63
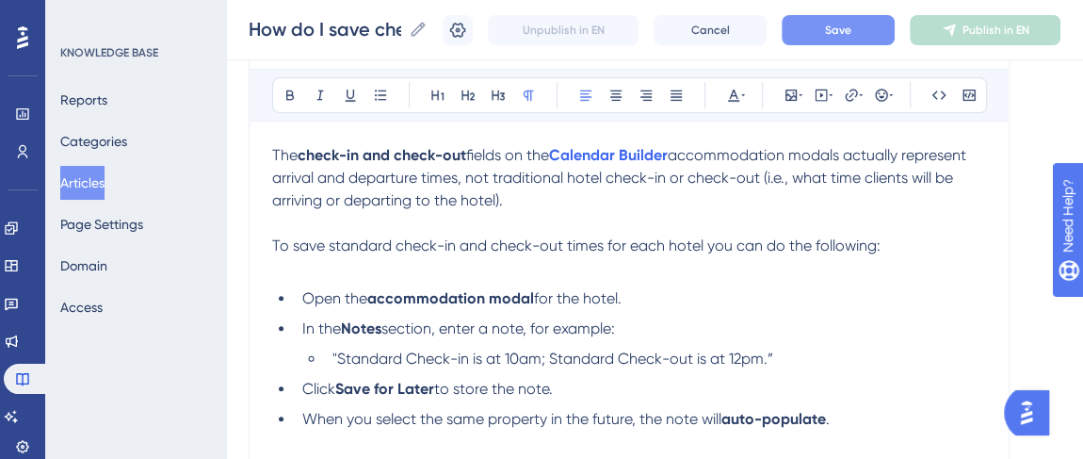
click at [870, 29] on button "Save" at bounding box center [837, 30] width 113 height 30
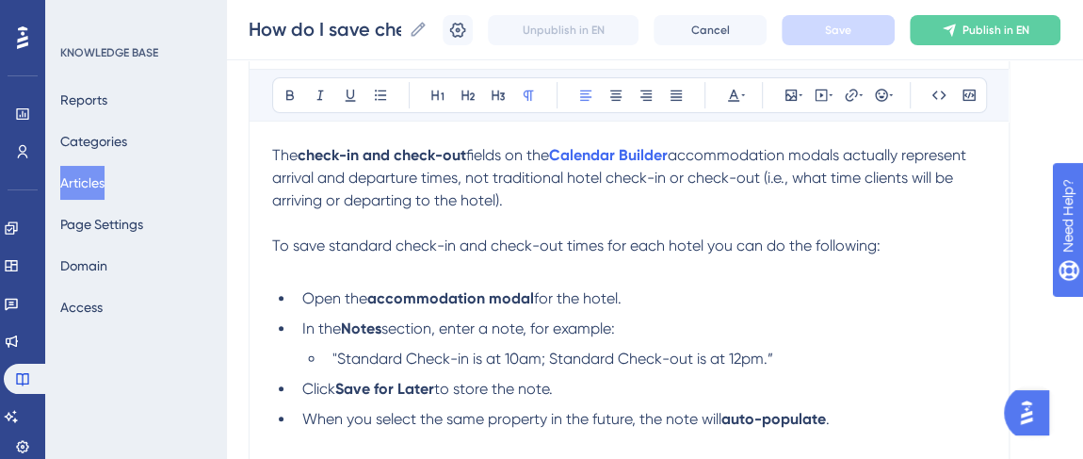
scroll to position [342, 0]
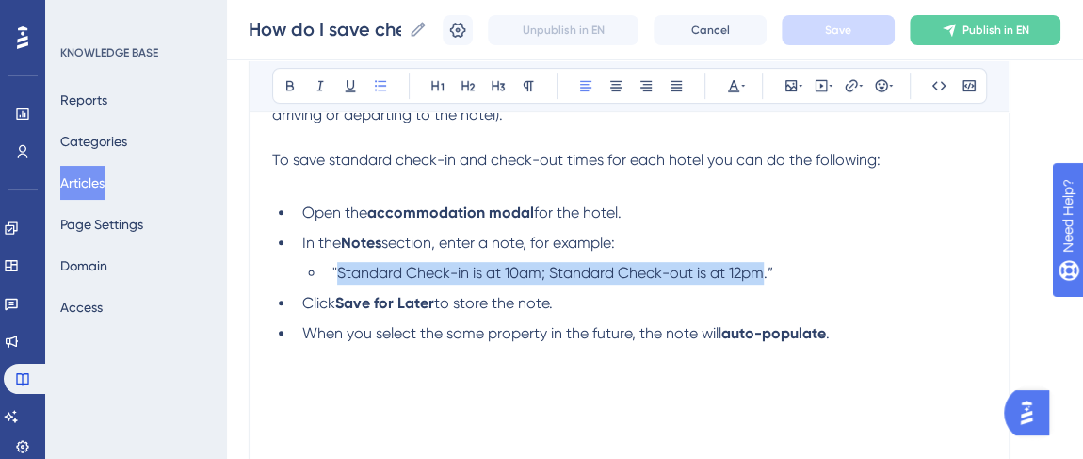
drag, startPoint x: 765, startPoint y: 268, endPoint x: 338, endPoint y: 269, distance: 427.4
click at [338, 269] on span ""Standard Check-in is at 10am; Standard Check-out is at 12pm.”" at bounding box center [552, 273] width 441 height 18
copy span "Standard Check-in is at 10am; Standard Check-out is at 12pm"
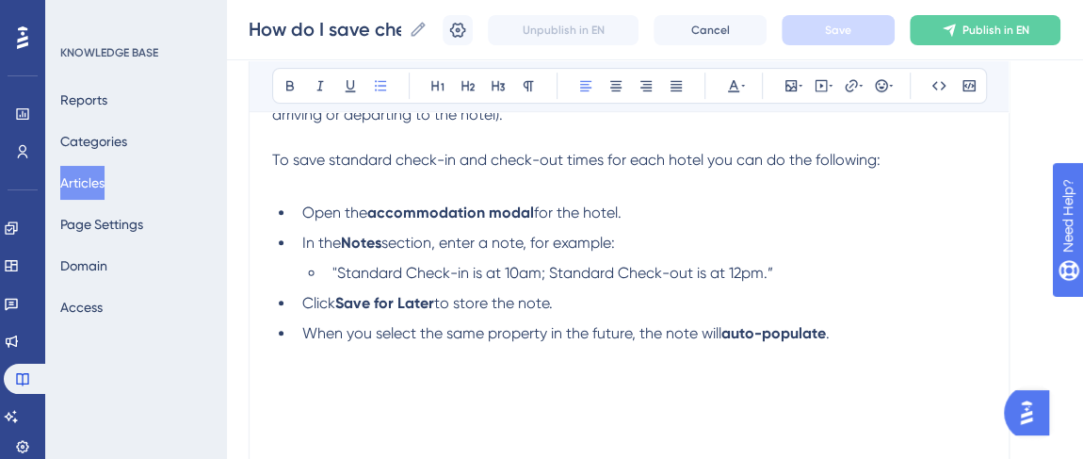
click at [568, 180] on p at bounding box center [629, 182] width 714 height 23
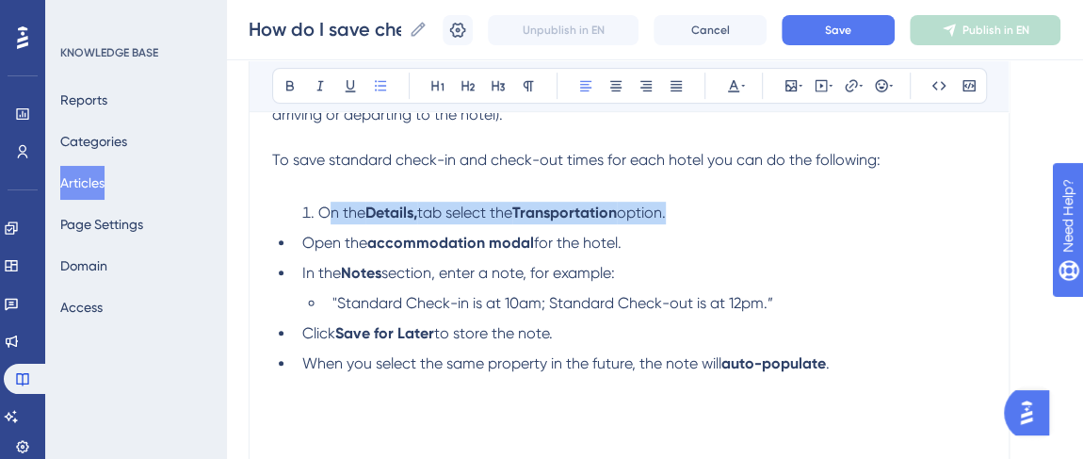
drag, startPoint x: 299, startPoint y: 238, endPoint x: 327, endPoint y: 215, distance: 36.0
click at [327, 215] on div "The check-in and check-out fields on the Calendar Builder accommodation modals …" at bounding box center [629, 265] width 714 height 414
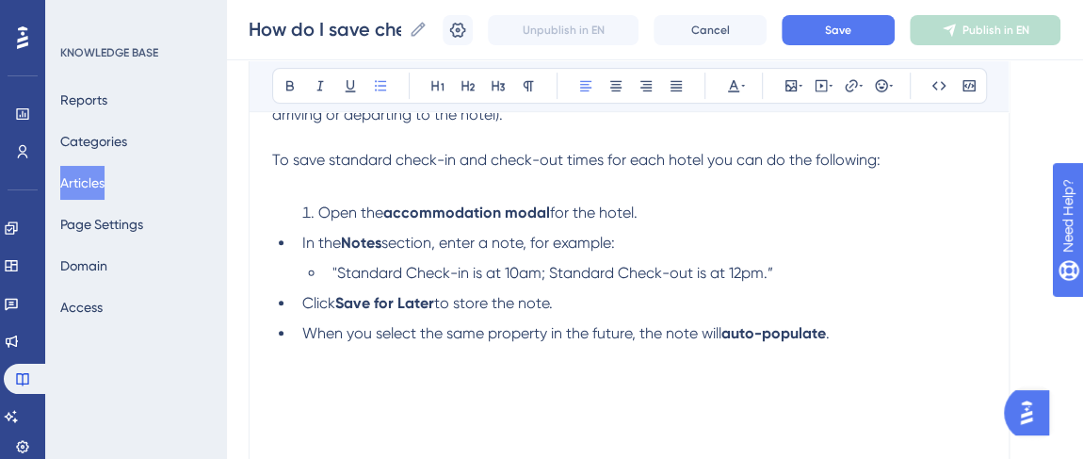
click at [300, 239] on li "In the Notes section, enter a note, for example:" at bounding box center [640, 243] width 691 height 23
click at [330, 265] on li ""Standard Check-in is at 10am; Standard Check-out is at 12pm.”" at bounding box center [655, 273] width 661 height 23
click at [304, 296] on span "Click" at bounding box center [318, 303] width 33 height 18
click at [304, 330] on span "When you select the same property in the future, the note will" at bounding box center [511, 333] width 419 height 18
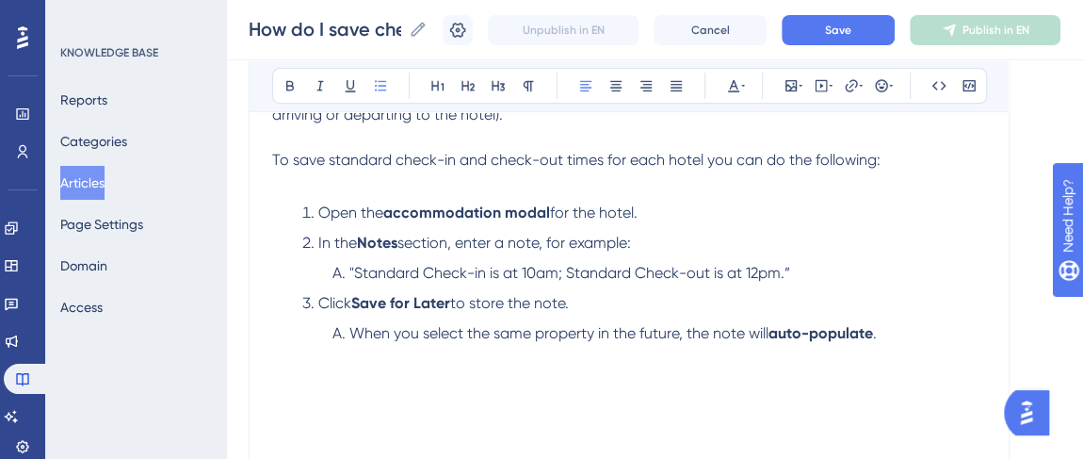
click at [546, 182] on p at bounding box center [629, 182] width 714 height 23
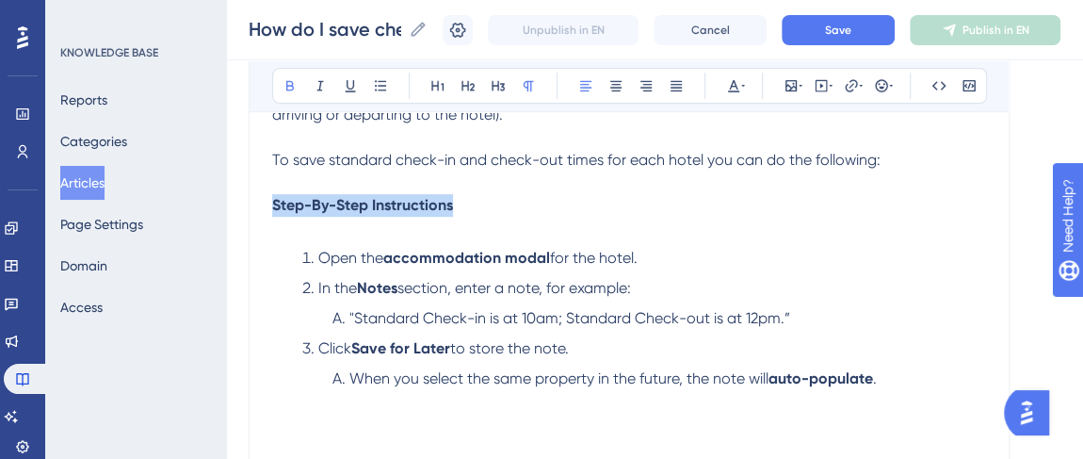
drag, startPoint x: 466, startPoint y: 196, endPoint x: 252, endPoint y: 200, distance: 213.7
click at [252, 200] on div "How do I save check in and check out times for hotels? How to track and save ho…" at bounding box center [629, 182] width 761 height 627
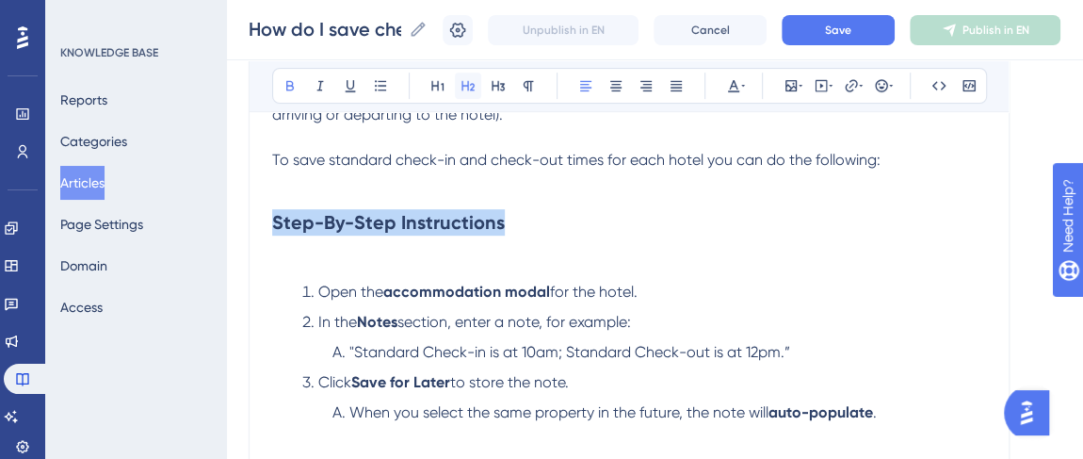
click at [466, 86] on icon at bounding box center [467, 86] width 13 height 10
click at [521, 217] on h2 "Step-By-Step Instructions" at bounding box center [629, 222] width 714 height 56
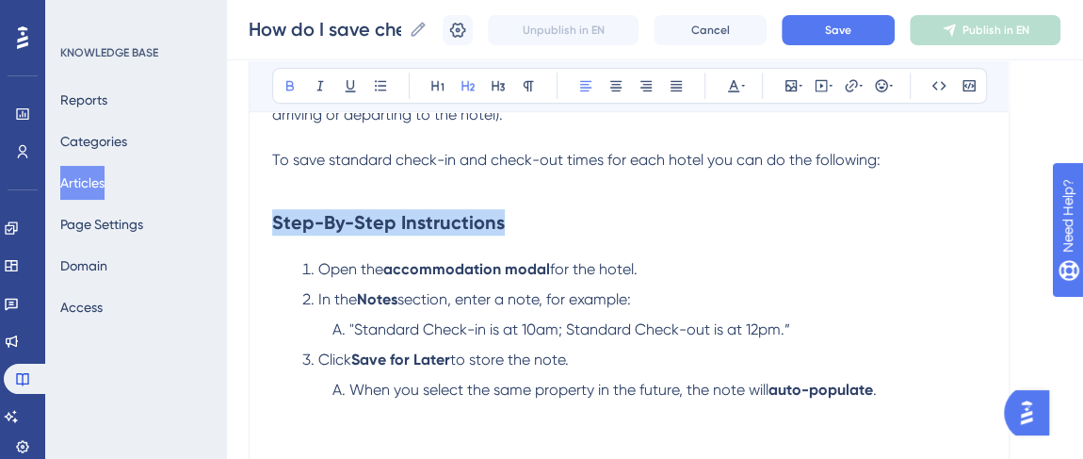
drag, startPoint x: 521, startPoint y: 215, endPoint x: 266, endPoint y: 223, distance: 254.3
click at [266, 223] on div "How do I save check in and check out times for hotels? How to track and save ho…" at bounding box center [629, 182] width 761 height 627
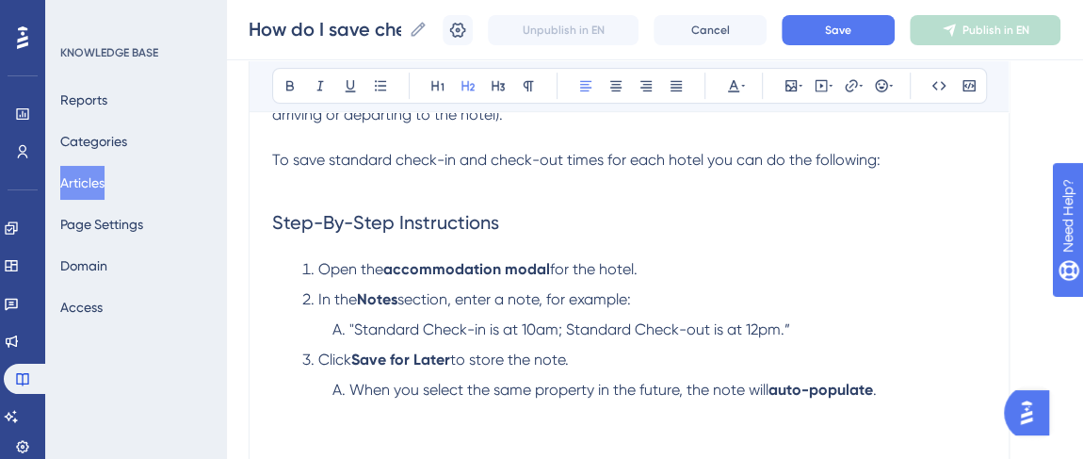
click at [756, 234] on h2 "Step-By-Step Instructions" at bounding box center [629, 222] width 714 height 56
click at [851, 37] on span "Save" at bounding box center [838, 30] width 26 height 15
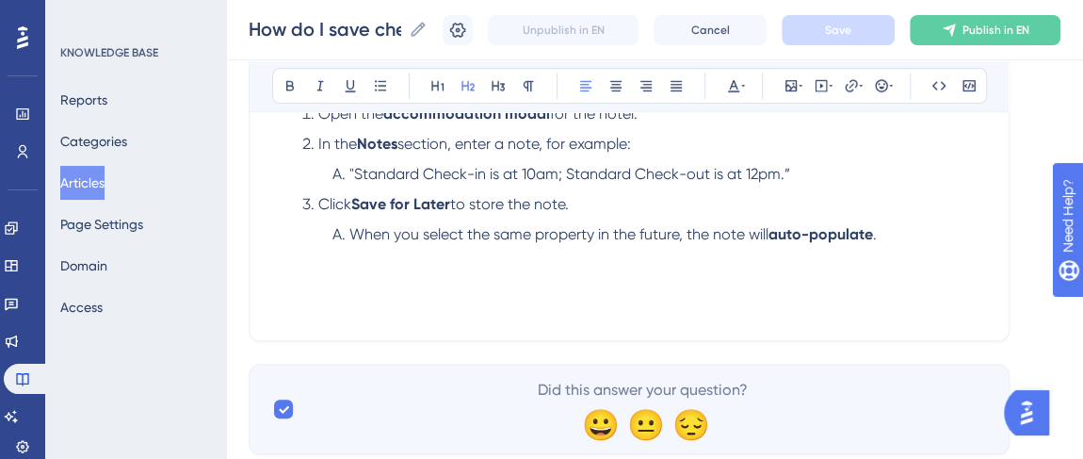
scroll to position [513, 0]
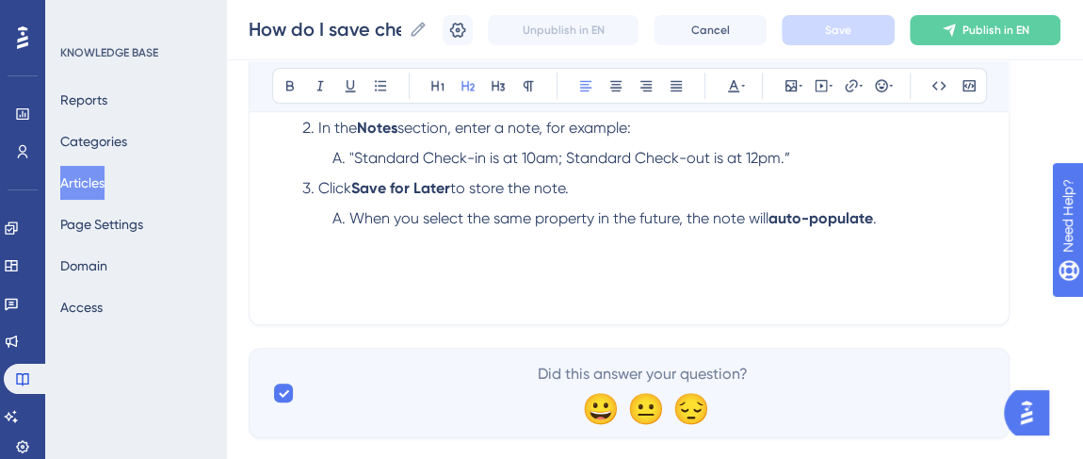
click at [601, 288] on div "The check-in and check-out fields on the Calendar Builder accommodation modals …" at bounding box center [629, 94] width 714 height 414
click at [474, 265] on span "Keywords: Hotel, check in, check out, save hotel check-in/check-out times" at bounding box center [528, 263] width 512 height 18
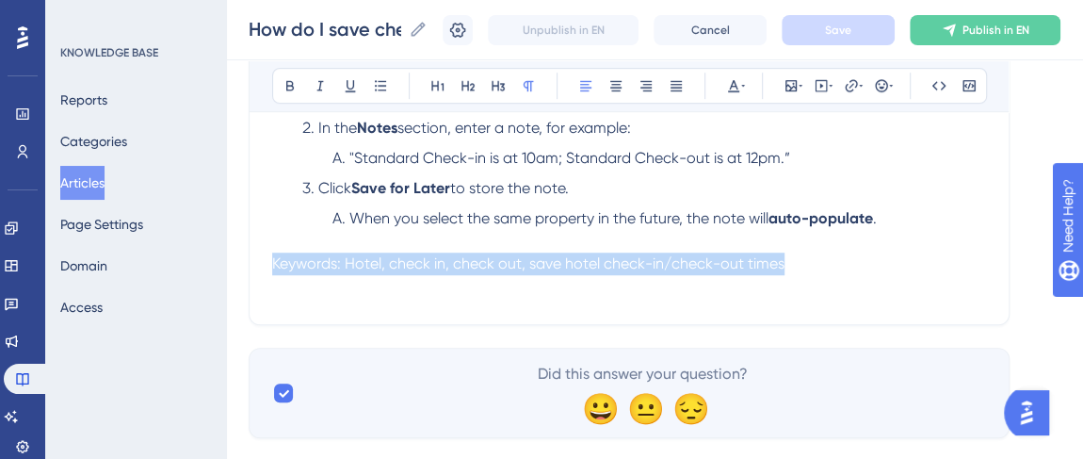
drag, startPoint x: 844, startPoint y: 262, endPoint x: 265, endPoint y: 294, distance: 579.9
click at [265, 294] on div "How do I save check in and check out times for hotels? How to track and save ho…" at bounding box center [629, 11] width 761 height 627
click at [873, 272] on div "The check-in and check-out fields on the Calendar Builder accommodation modals …" at bounding box center [629, 94] width 714 height 414
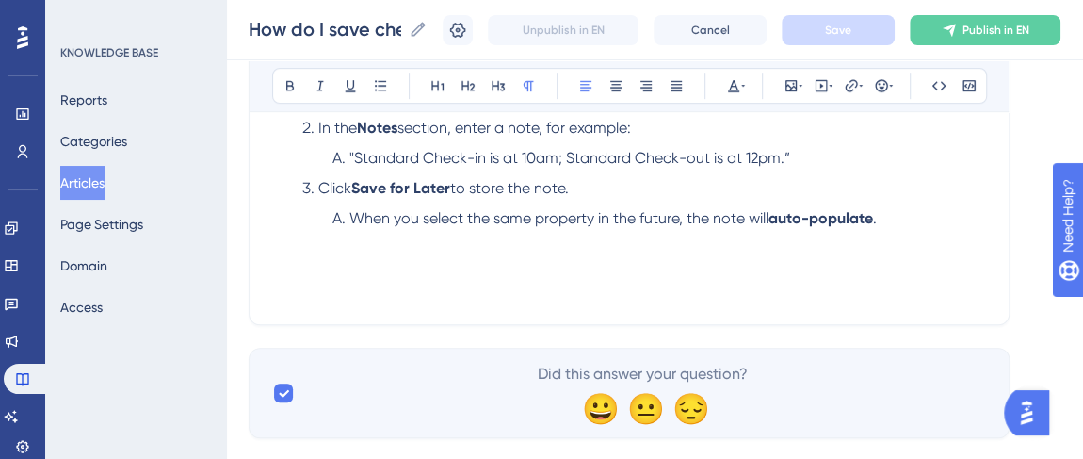
scroll to position [342, 0]
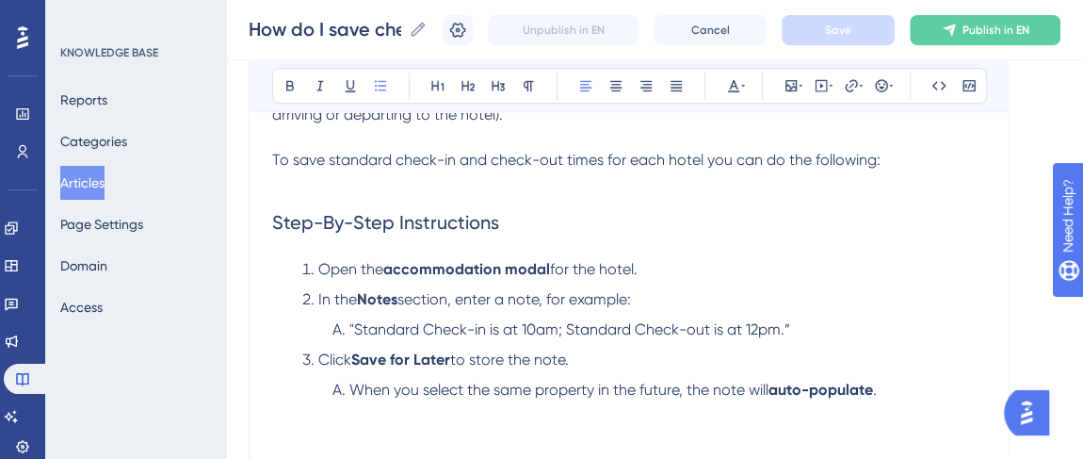
click at [599, 352] on li "Click Save for Later to store the note." at bounding box center [640, 359] width 691 height 23
click at [891, 390] on li "When you select the same property in the future, the note will auto-populate ." at bounding box center [655, 389] width 661 height 23
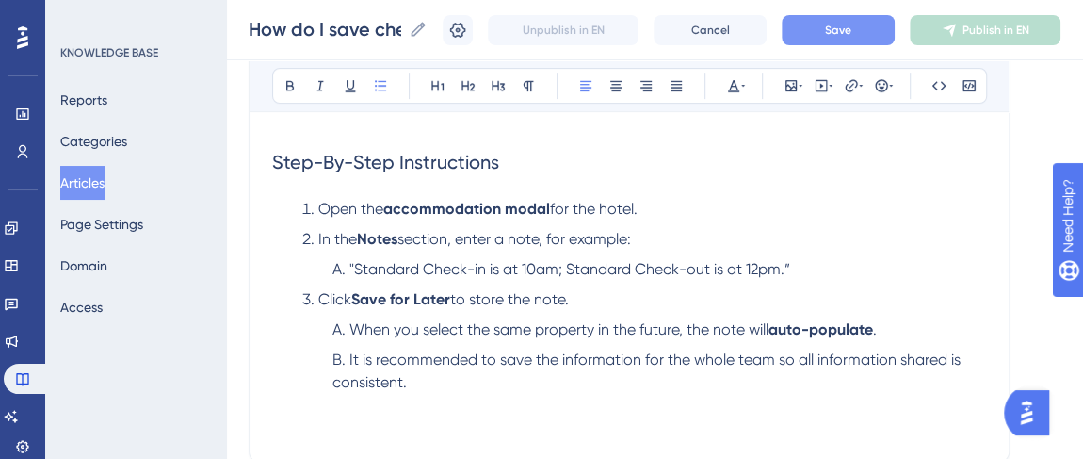
scroll to position [427, 0]
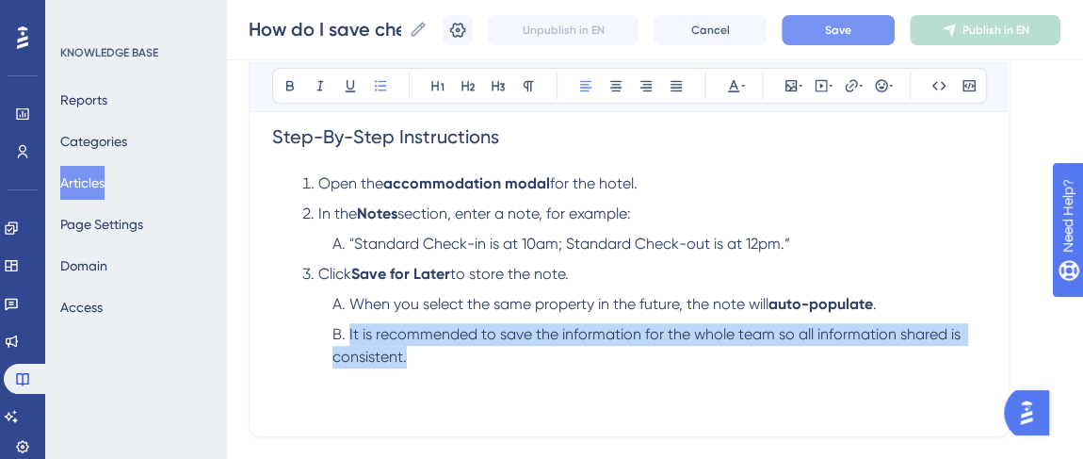
drag, startPoint x: 410, startPoint y: 355, endPoint x: 345, endPoint y: 335, distance: 68.8
click at [345, 335] on li "It is recommended to save the information for the whole team so all information…" at bounding box center [655, 345] width 661 height 45
copy span "It is recommended to save the information for the whole team so all information…"
click at [496, 363] on li "It is recommended to save the information for the whole team so all information…" at bounding box center [655, 345] width 661 height 45
drag, startPoint x: 418, startPoint y: 362, endPoint x: 348, endPoint y: 337, distance: 74.2
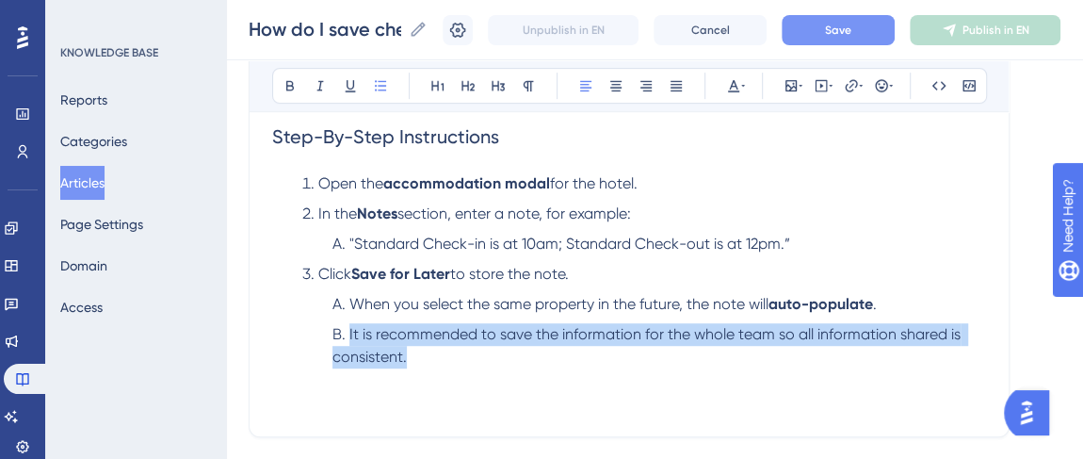
click at [348, 337] on li "It is recommended to save the information for the whole team so all information…" at bounding box center [655, 345] width 661 height 45
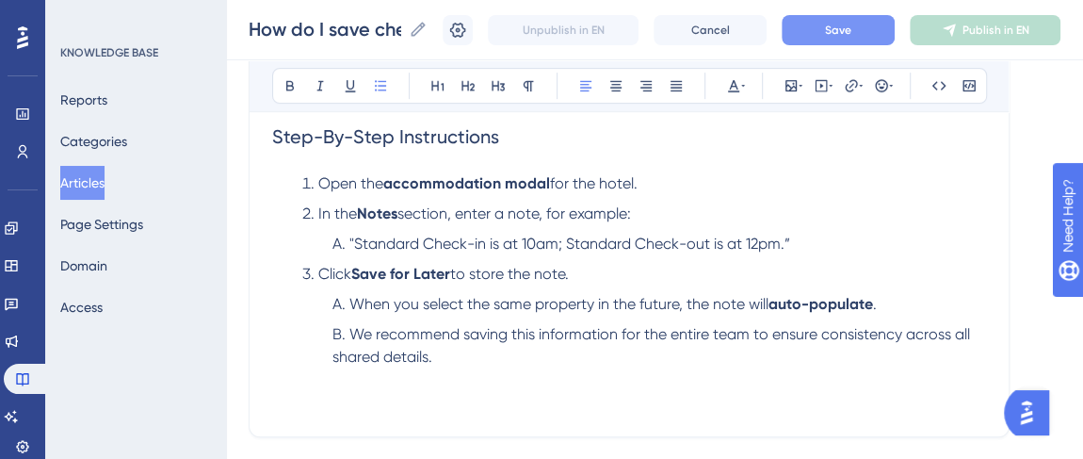
click at [672, 331] on span "We recommend saving this information for the entire team to ensure consistency …" at bounding box center [652, 345] width 641 height 40
drag, startPoint x: 751, startPoint y: 336, endPoint x: 673, endPoint y: 342, distance: 78.3
click at [673, 342] on li "We recommend saving this information for the whole team to ensure consistency a…" at bounding box center [655, 345] width 661 height 45
click at [677, 334] on strong "whole team" at bounding box center [708, 334] width 82 height 18
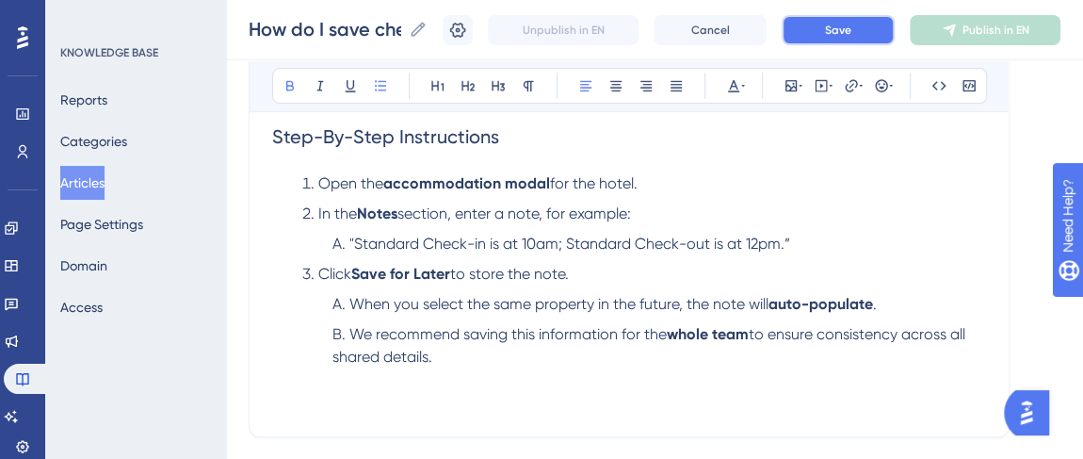
click at [844, 29] on span "Save" at bounding box center [838, 30] width 26 height 15
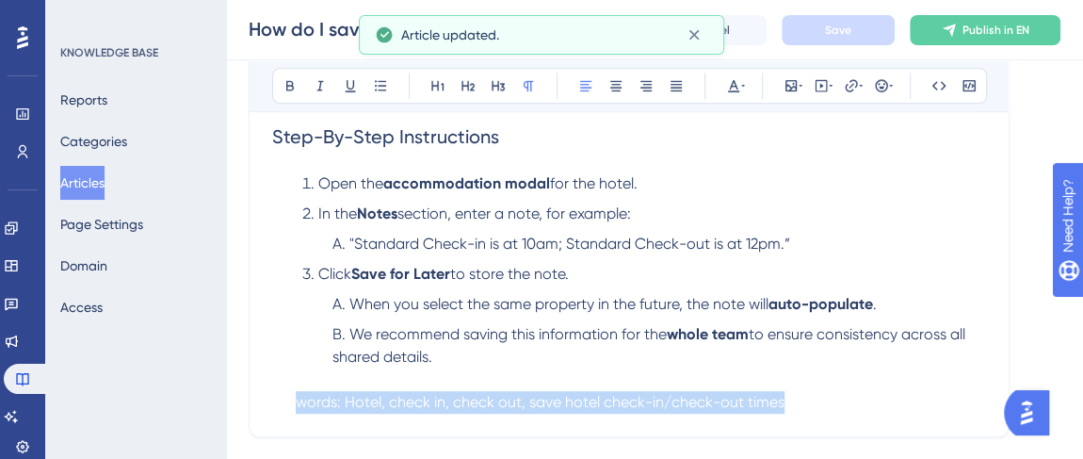
drag, startPoint x: 859, startPoint y: 391, endPoint x: 303, endPoint y: 396, distance: 555.5
click at [295, 401] on p "Keywords: Hotel, check in, check out, save hotel check-in/check-out times" at bounding box center [629, 402] width 714 height 23
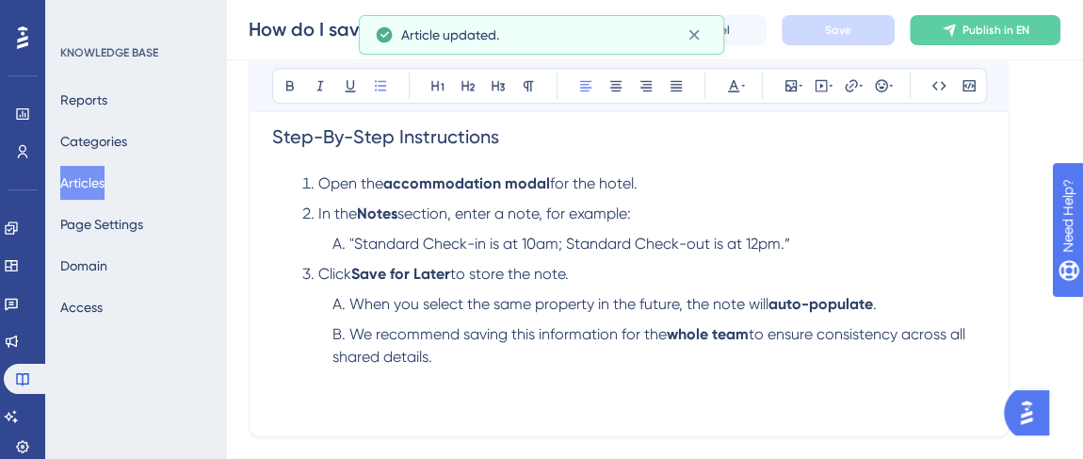
click at [873, 362] on li "We recommend saving this information for the whole team to ensure consistency a…" at bounding box center [655, 345] width 661 height 45
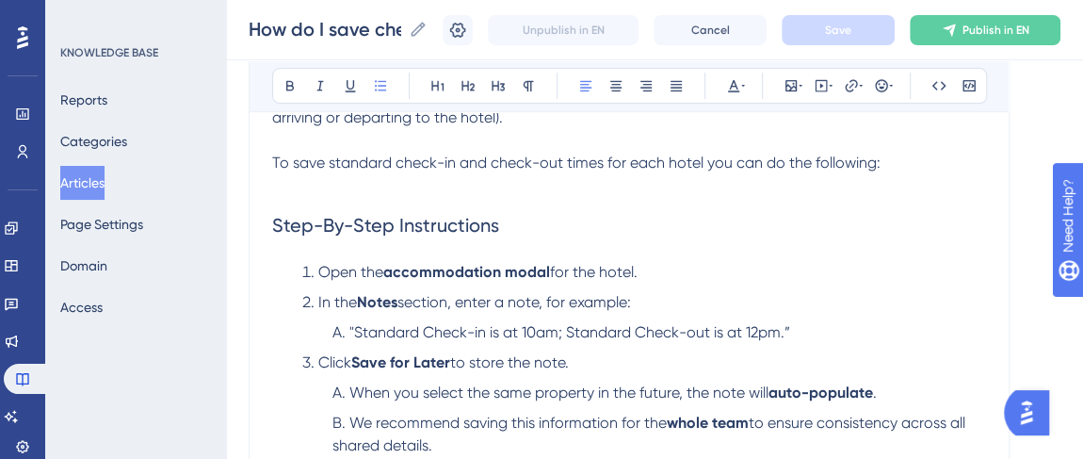
scroll to position [513, 0]
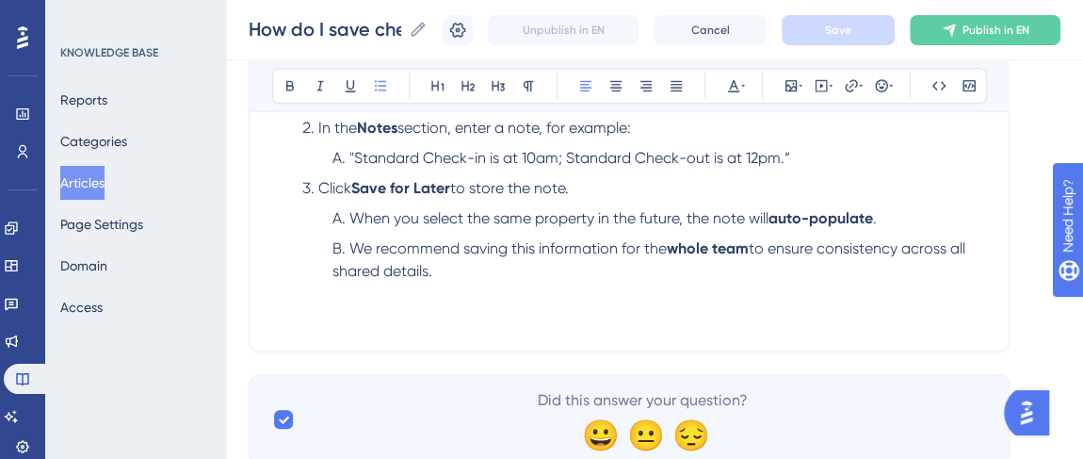
click at [286, 305] on p "Keywords: Hotel, check in, check out, save hotel check-in/check-out times" at bounding box center [629, 316] width 714 height 23
click at [309, 298] on p at bounding box center [629, 293] width 714 height 23
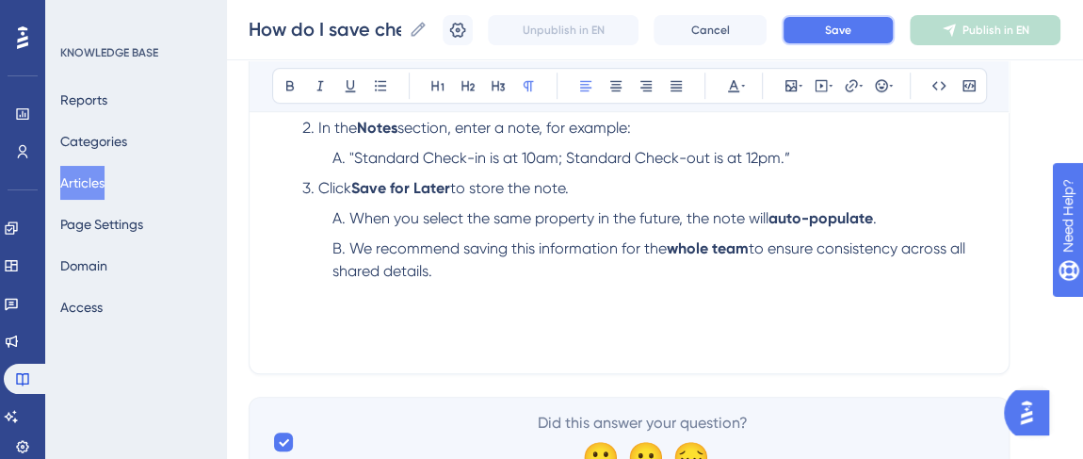
click at [848, 34] on span "Save" at bounding box center [838, 30] width 26 height 15
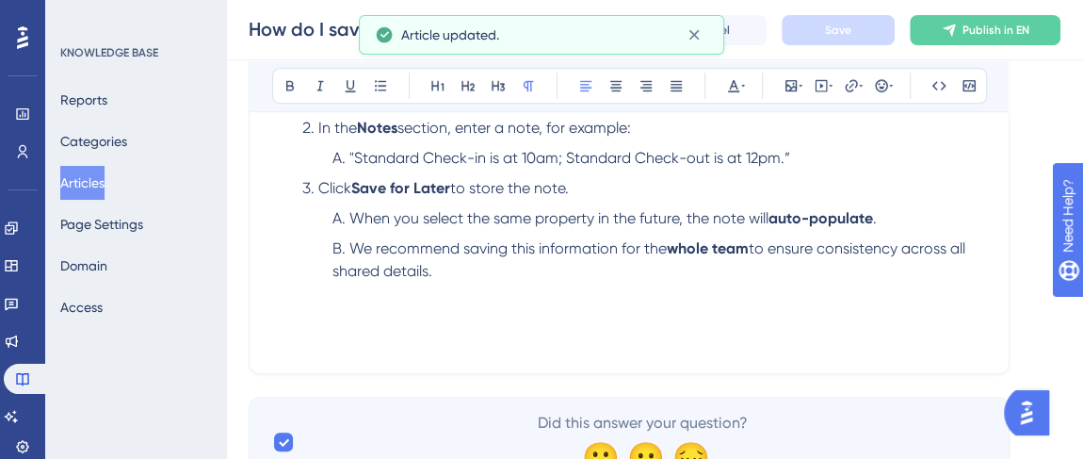
click at [285, 305] on p at bounding box center [629, 316] width 714 height 23
click at [790, 91] on button at bounding box center [791, 85] width 26 height 26
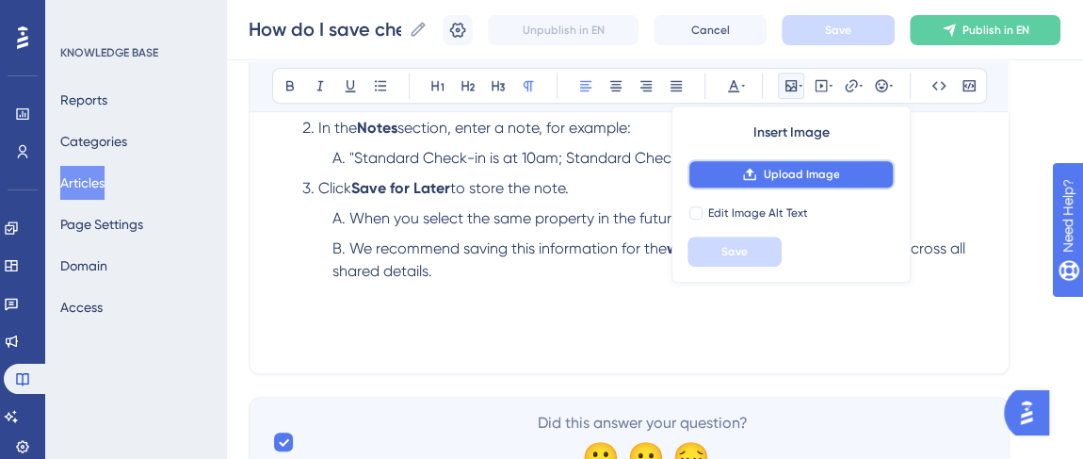
click at [766, 173] on span "Upload Image" at bounding box center [801, 174] width 76 height 15
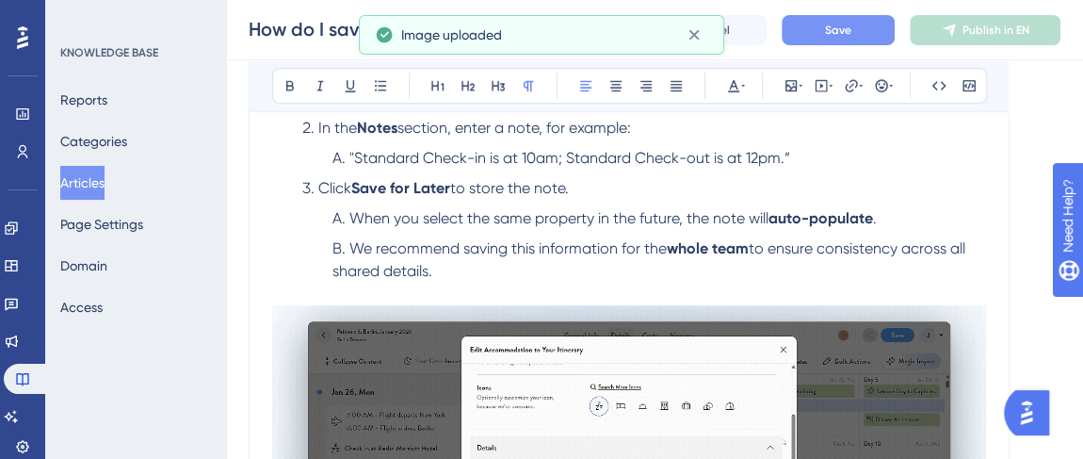
click at [837, 31] on span "Save" at bounding box center [838, 30] width 26 height 15
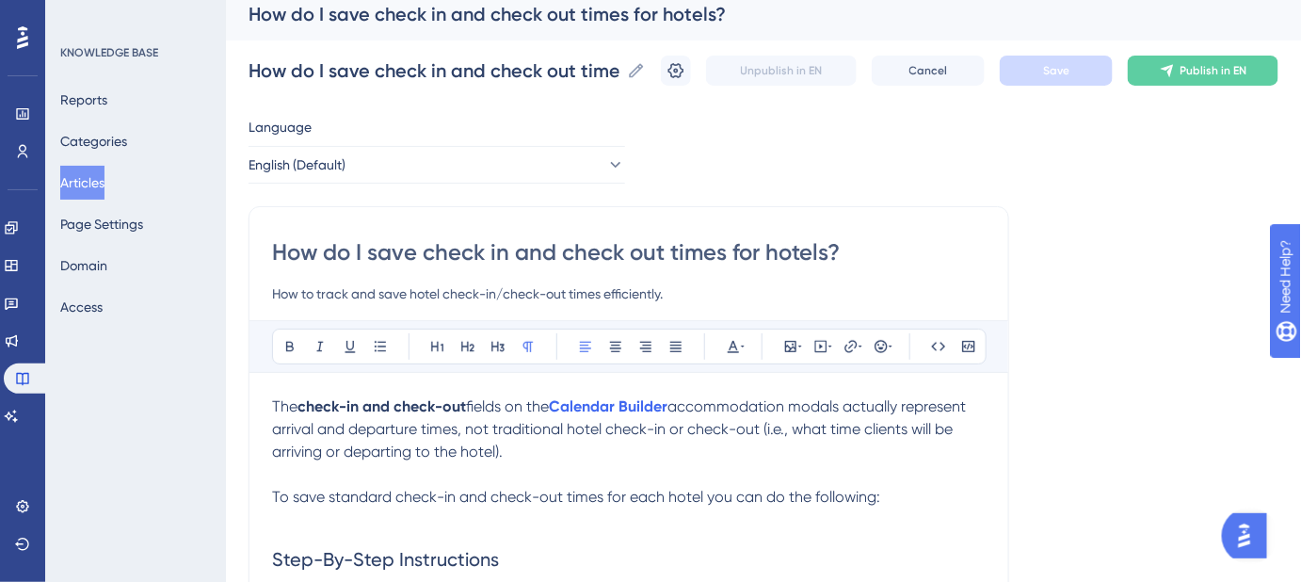
scroll to position [0, 0]
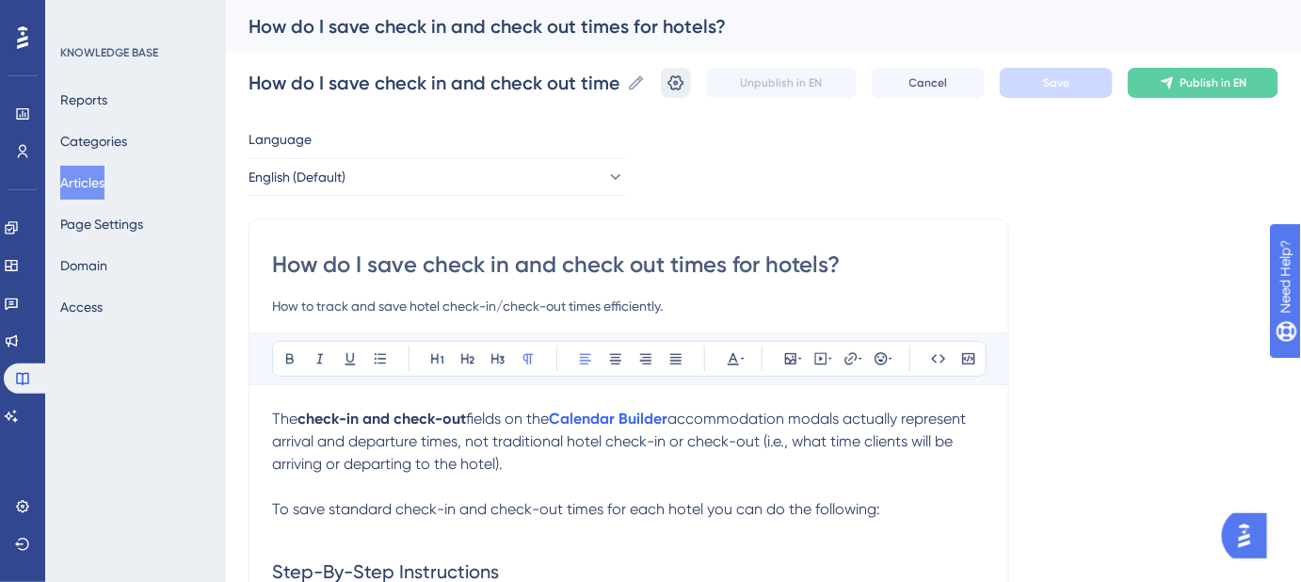
click at [685, 82] on icon at bounding box center [676, 82] width 19 height 19
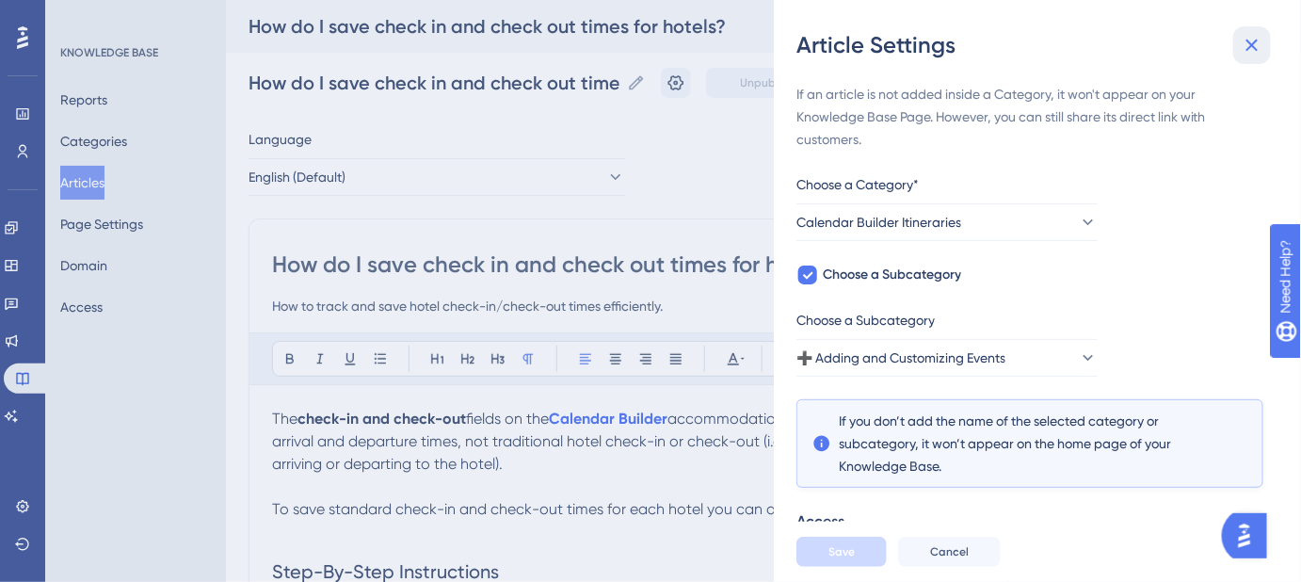
click at [1247, 49] on icon at bounding box center [1253, 46] width 12 height 12
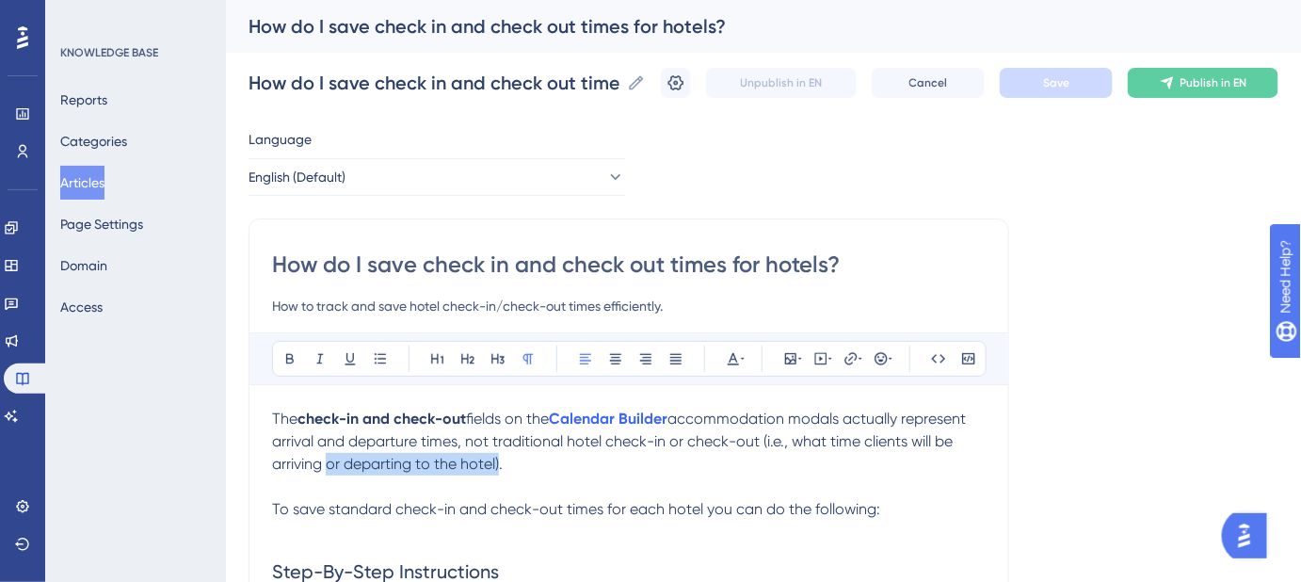
drag, startPoint x: 497, startPoint y: 459, endPoint x: 322, endPoint y: 463, distance: 175.2
click at [322, 463] on span "accommodation modals actually represent arrival and departure times, not tradit…" at bounding box center [621, 441] width 698 height 63
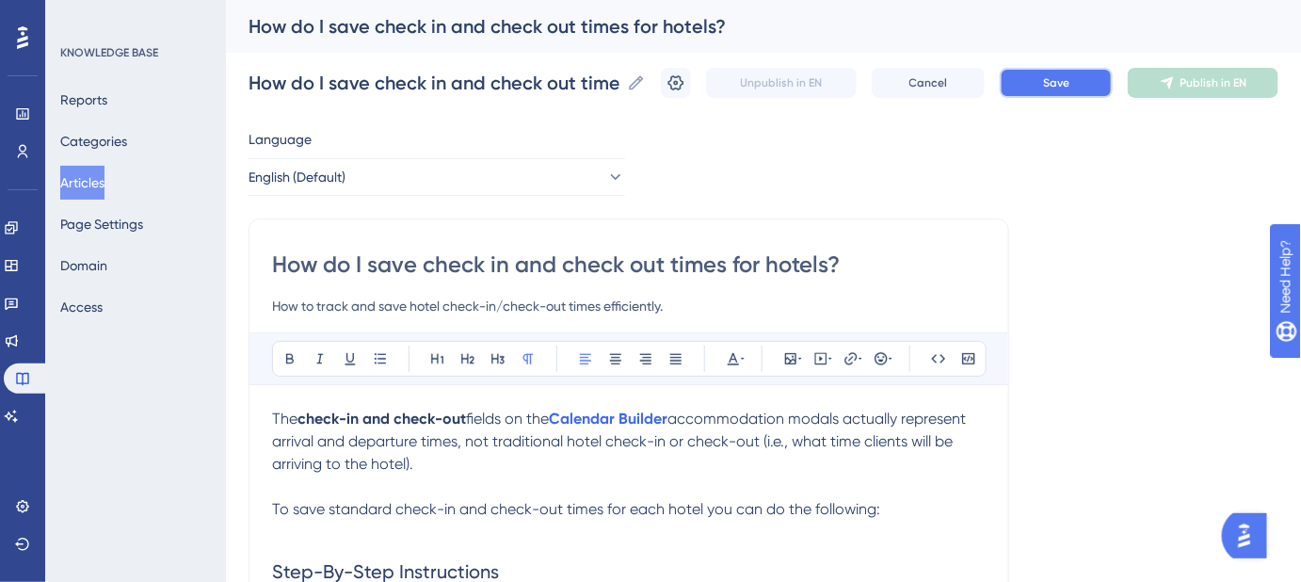
click at [1028, 91] on button "Save" at bounding box center [1056, 83] width 113 height 30
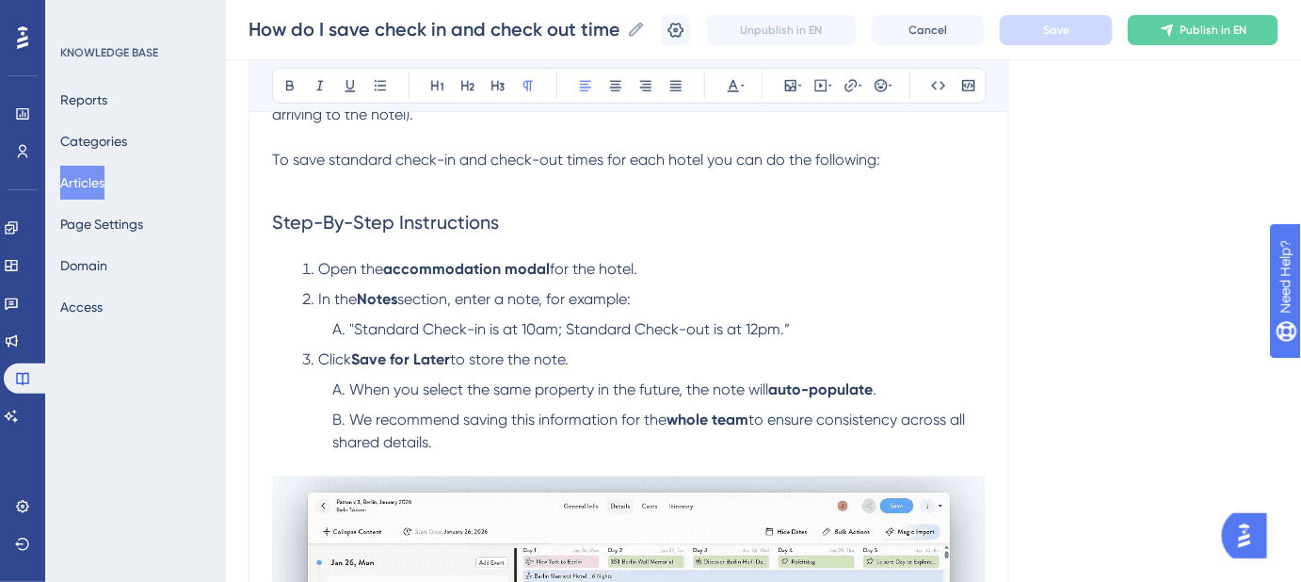
scroll to position [427, 0]
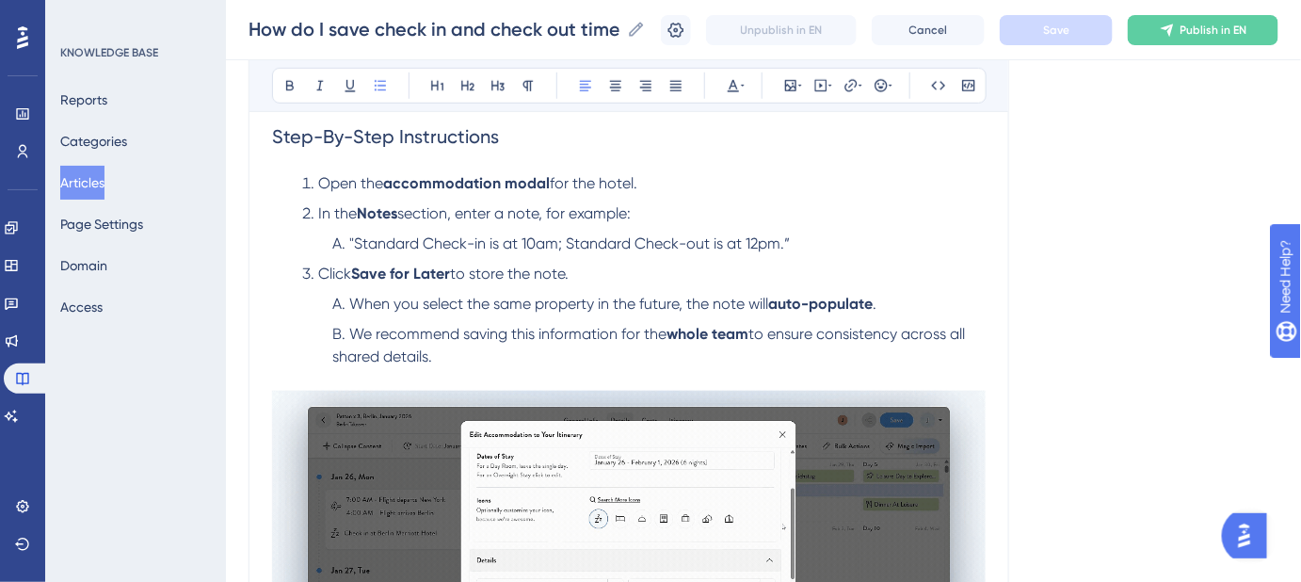
click at [525, 330] on span "We recommend saving this information for the" at bounding box center [507, 334] width 317 height 18
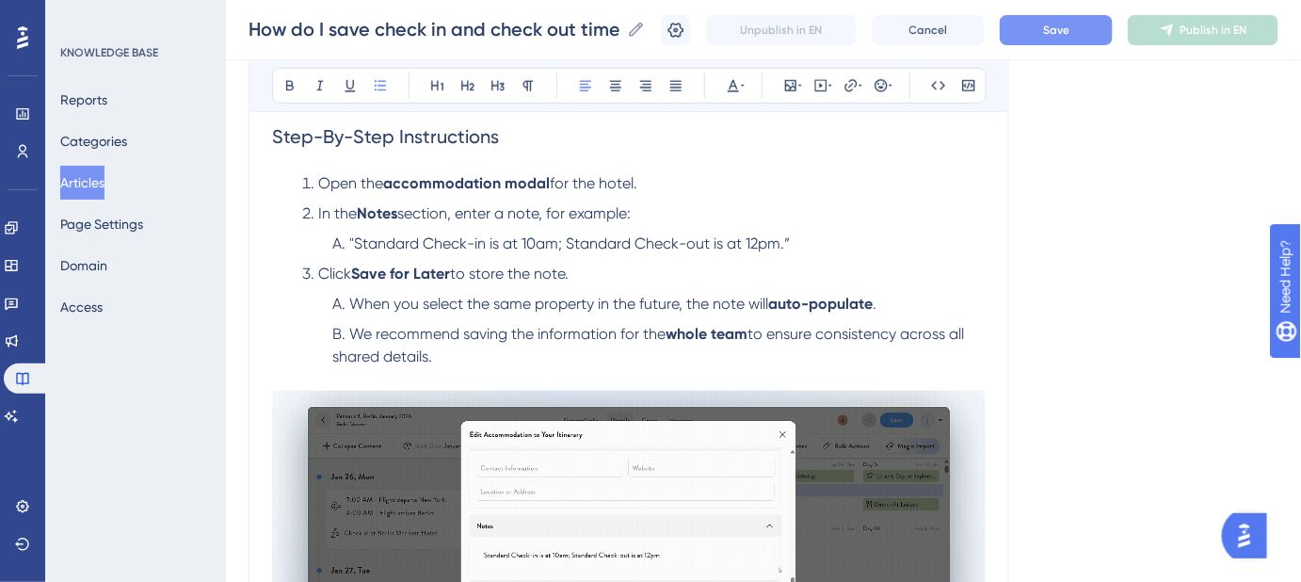
click at [1056, 37] on span "Save" at bounding box center [1056, 30] width 26 height 15
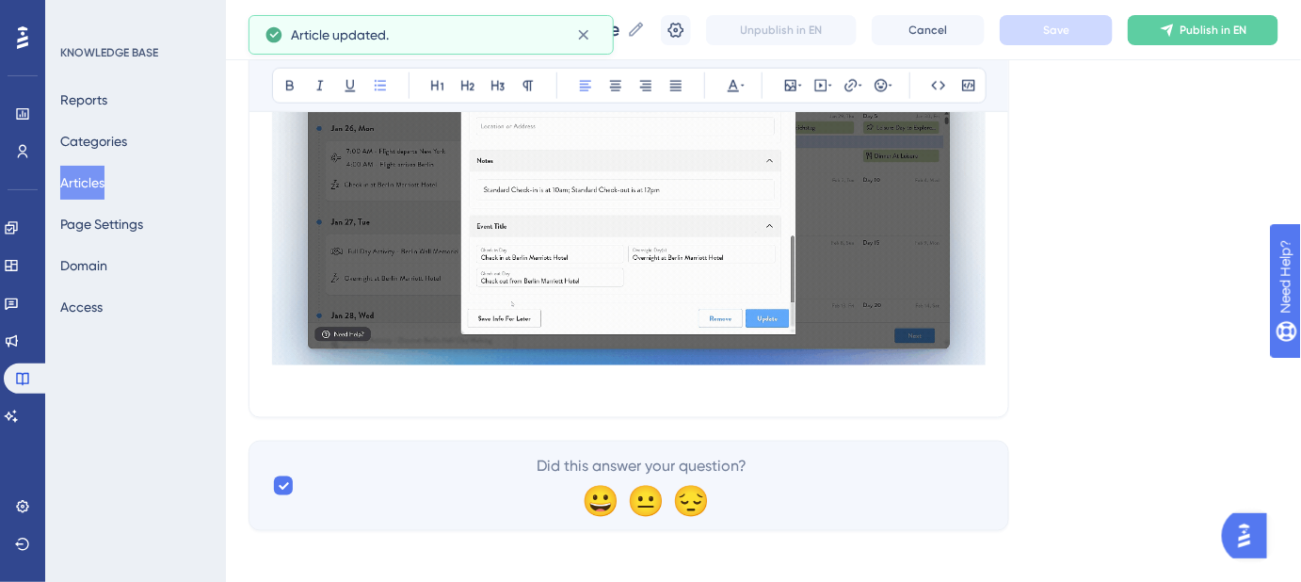
scroll to position [783, 0]
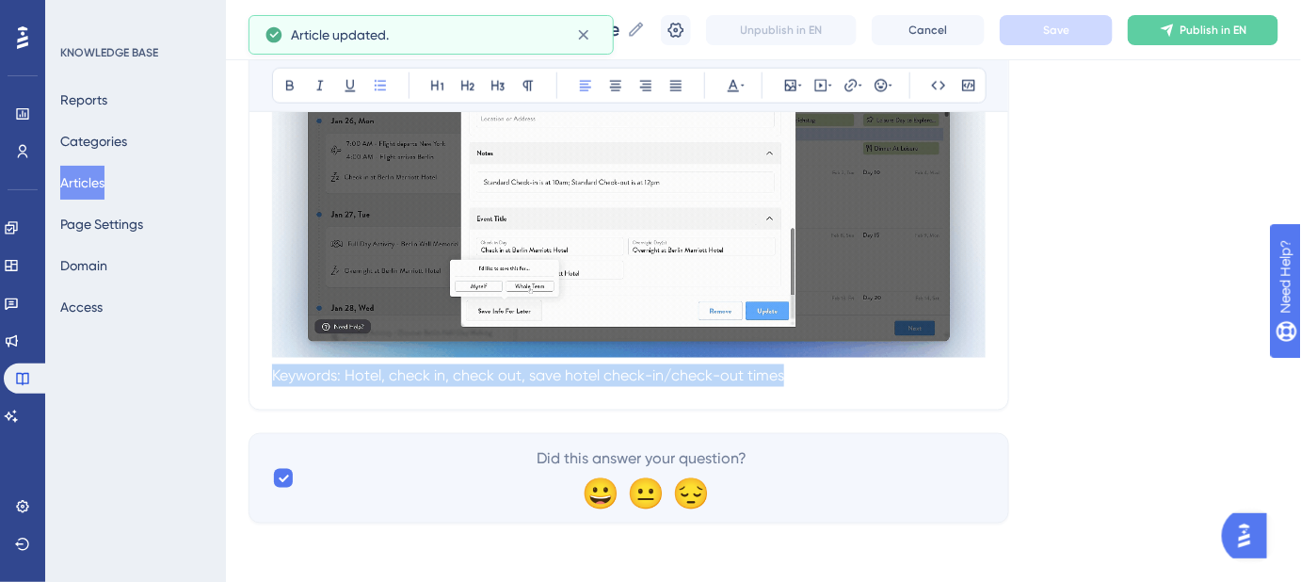
drag, startPoint x: 953, startPoint y: 386, endPoint x: 414, endPoint y: 379, distance: 538.6
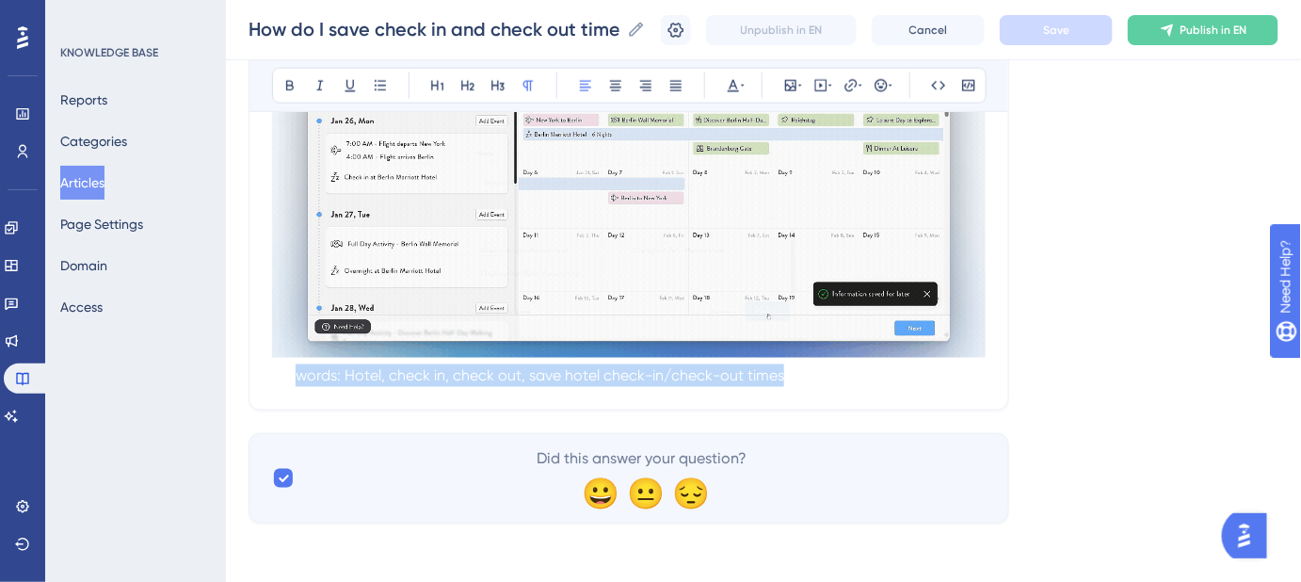
drag, startPoint x: 296, startPoint y: 381, endPoint x: 1044, endPoint y: 353, distance: 749.0
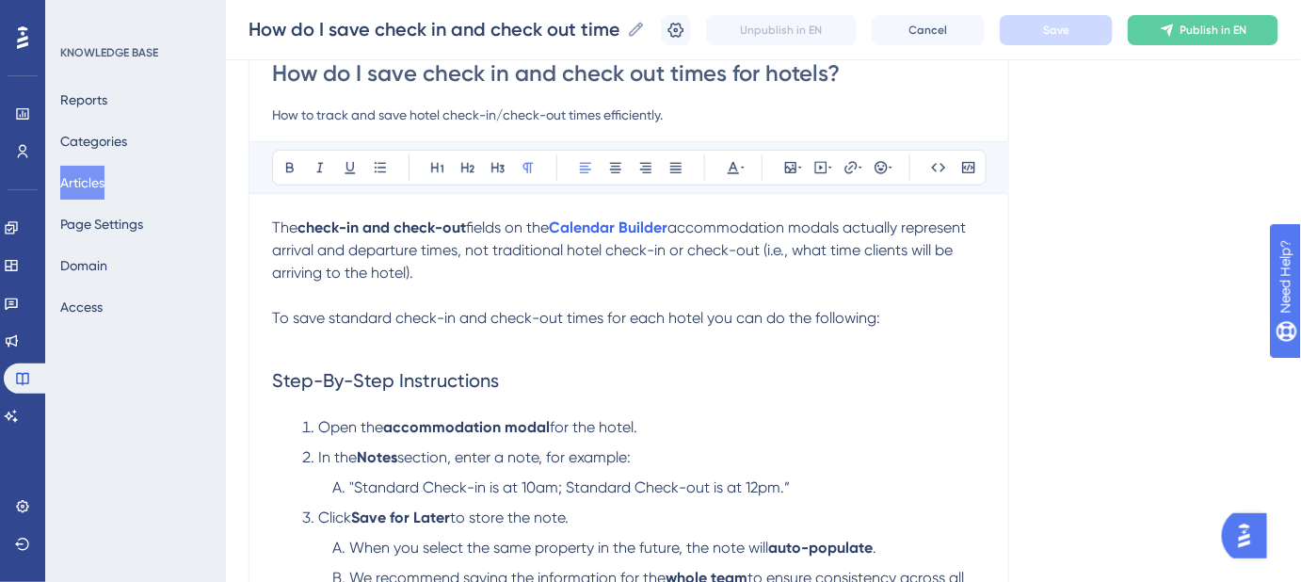
scroll to position [0, 0]
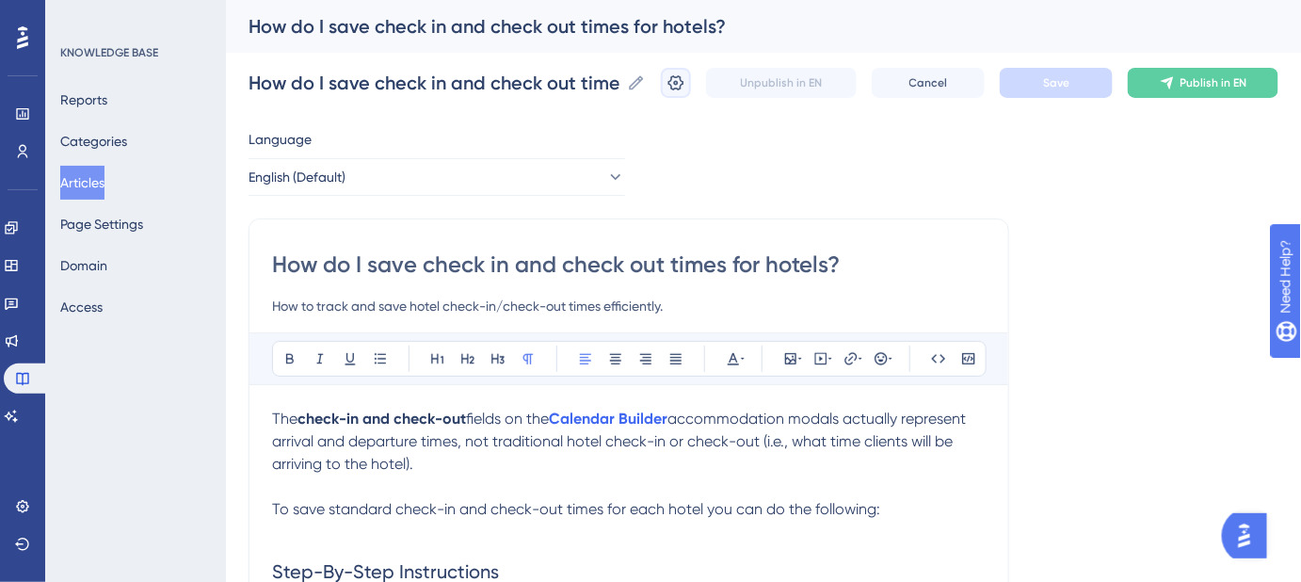
click at [684, 89] on icon at bounding box center [676, 82] width 16 height 15
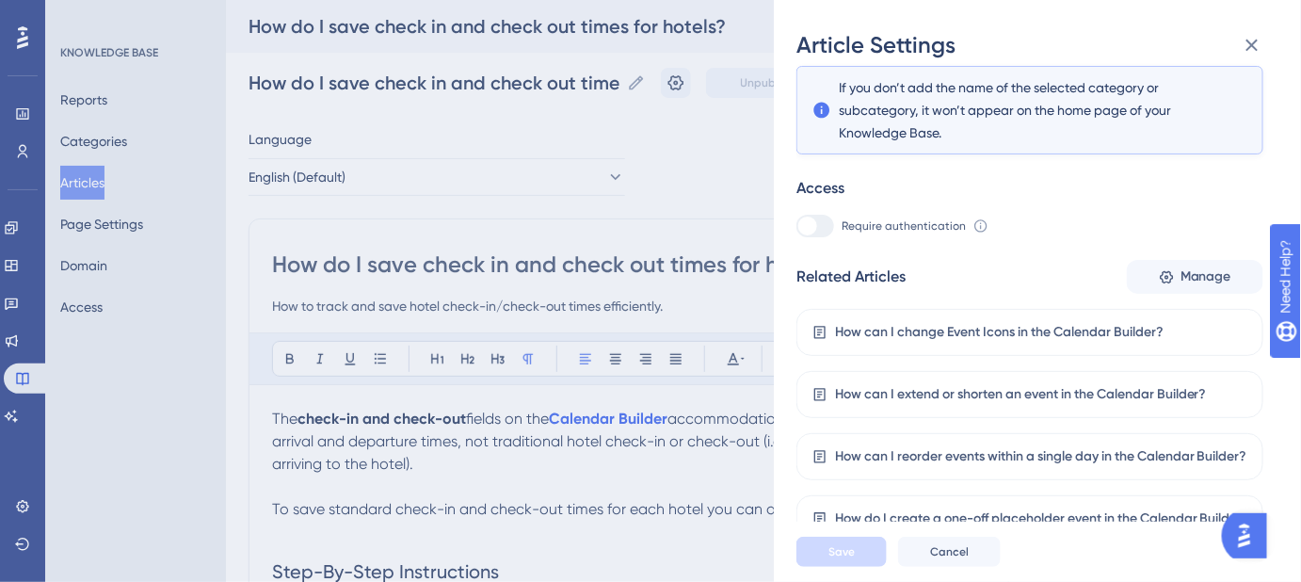
scroll to position [399, 0]
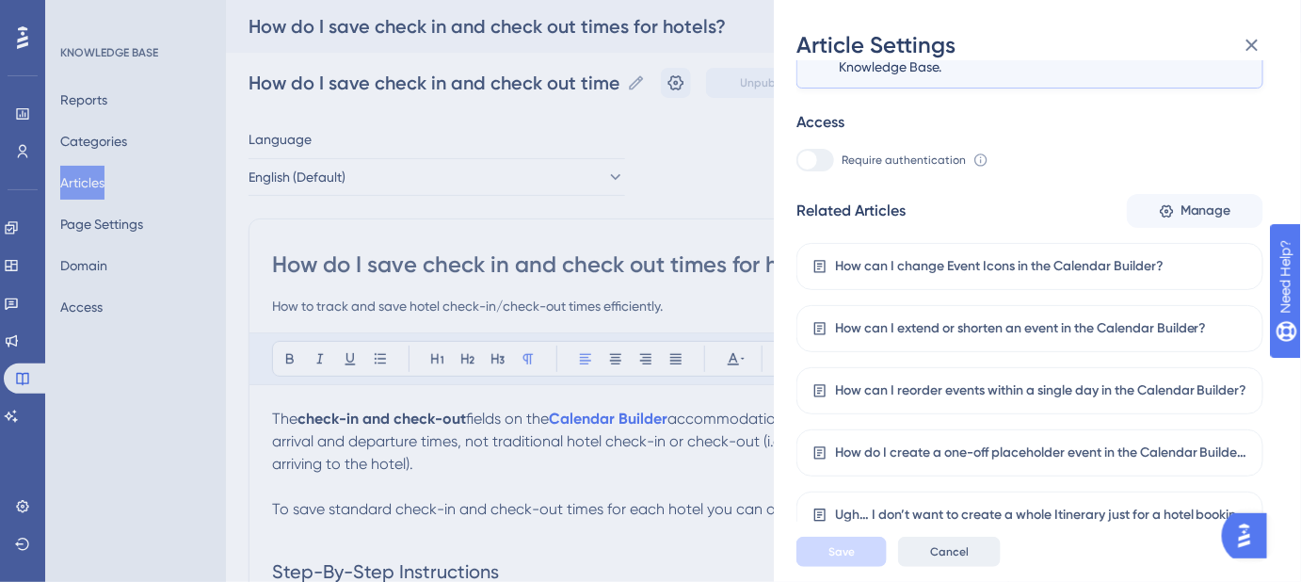
click at [950, 567] on button "Cancel" at bounding box center [949, 552] width 103 height 30
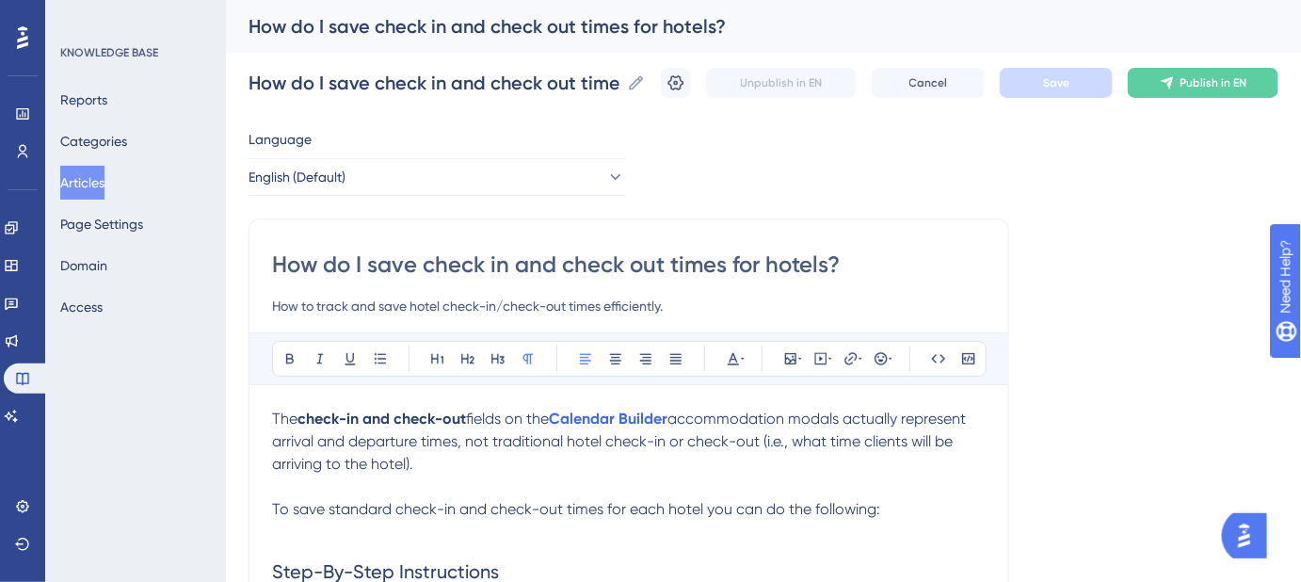
drag, startPoint x: 364, startPoint y: 304, endPoint x: 318, endPoint y: 311, distance: 46.6
click at [318, 311] on input "How to track and save hotel check-in/check-out times efficiently." at bounding box center [629, 306] width 714 height 23
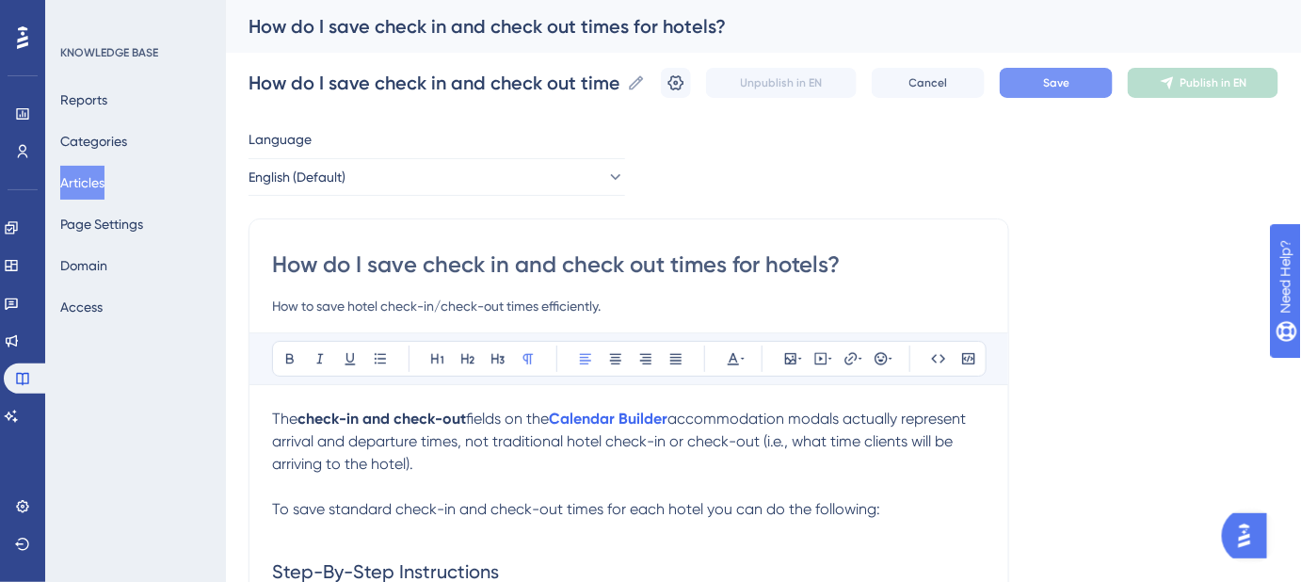
type input "How to save hotel check-in/check-out times efficiently."
click at [1061, 88] on span "Save" at bounding box center [1056, 82] width 26 height 15
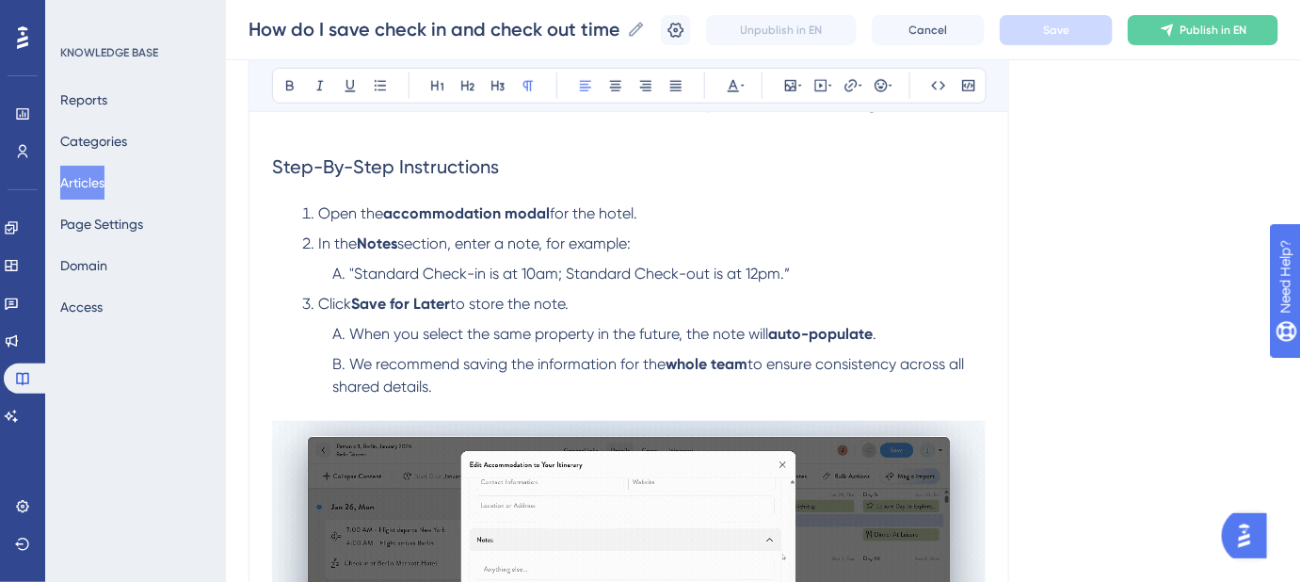
scroll to position [427, 0]
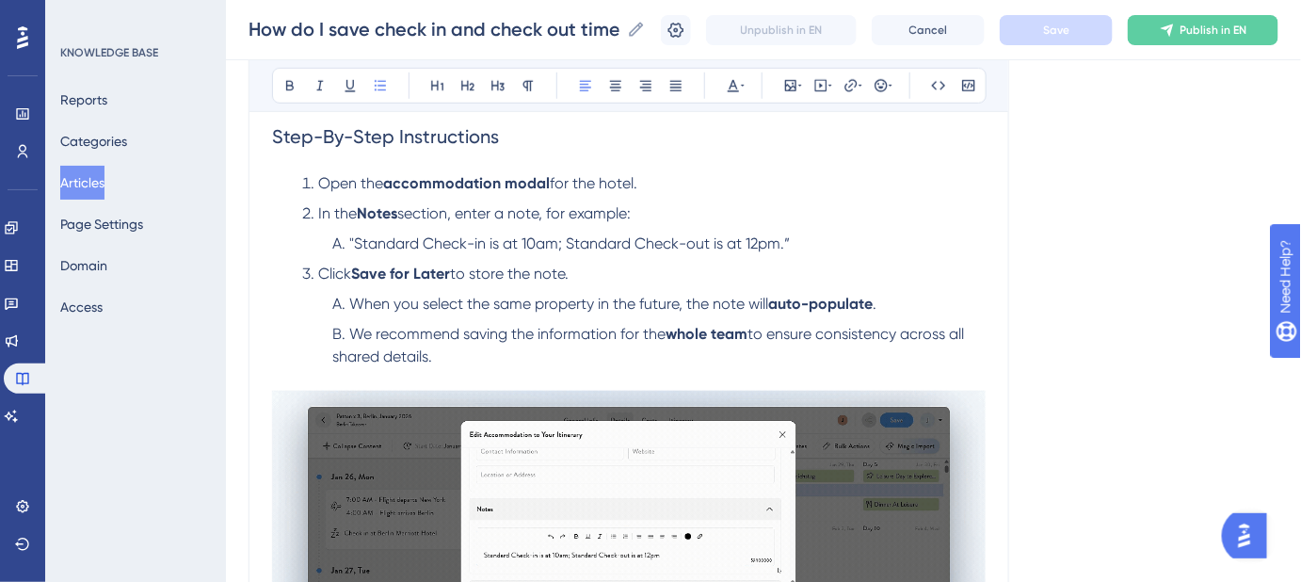
click at [352, 235] on span ""Standard Check-in is at 10am; Standard Check-out is at 12pm.”" at bounding box center [569, 243] width 441 height 18
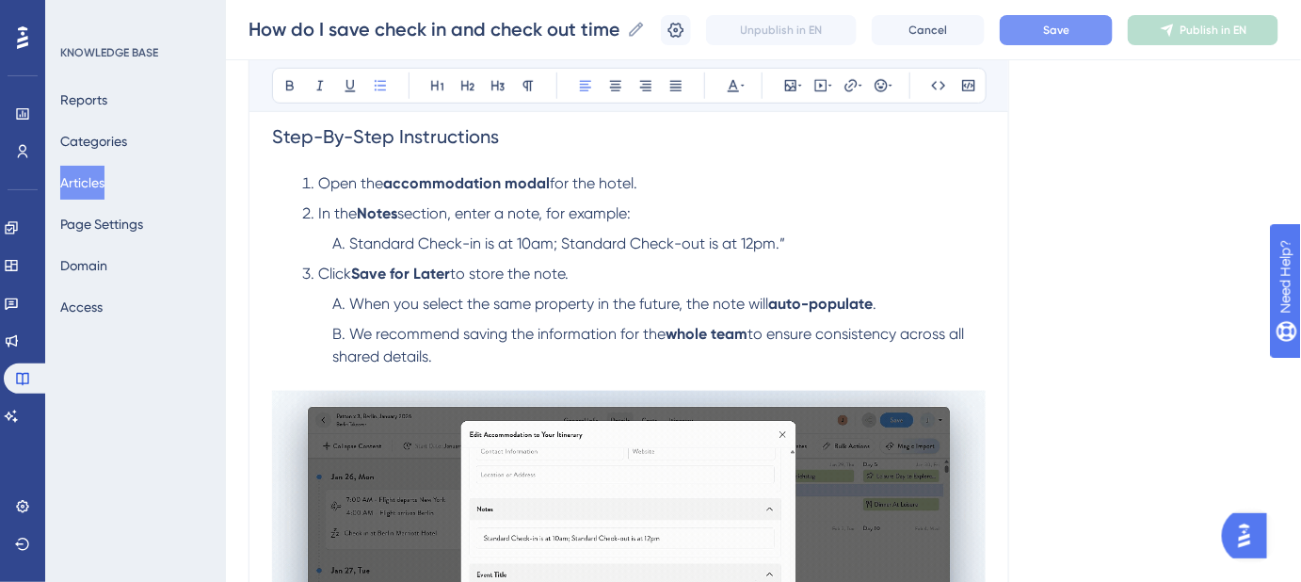
click at [786, 239] on li "Standard Check-in is at 10am; Standard Check-out is at 12pm.”" at bounding box center [655, 244] width 661 height 23
click at [1044, 32] on button "Save" at bounding box center [1056, 30] width 113 height 30
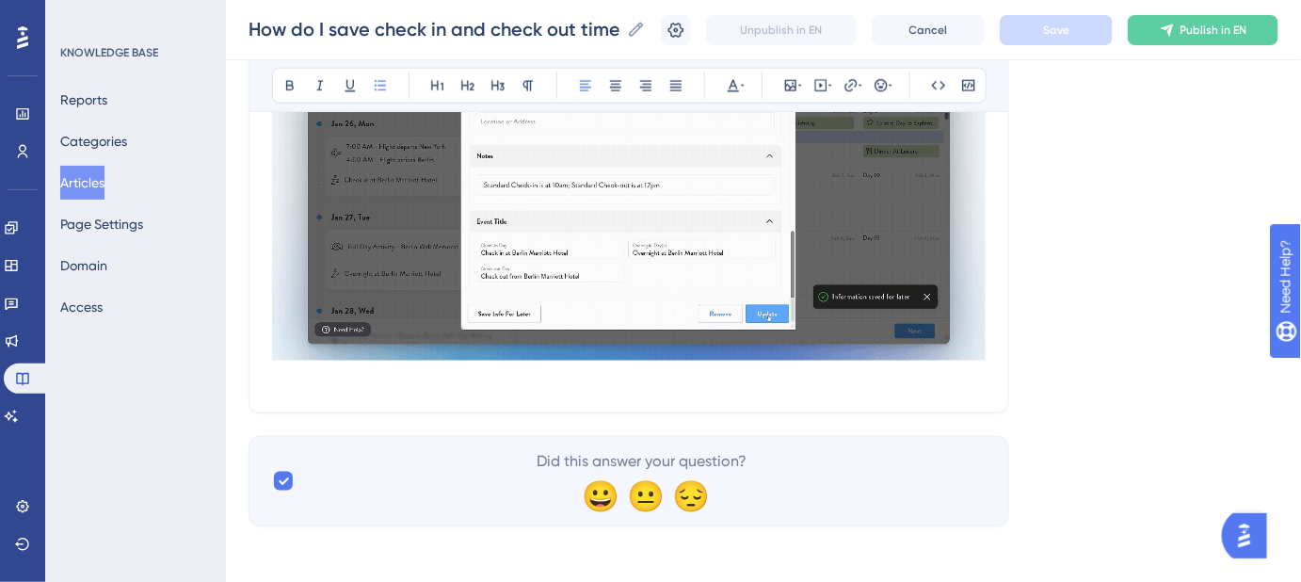
scroll to position [783, 0]
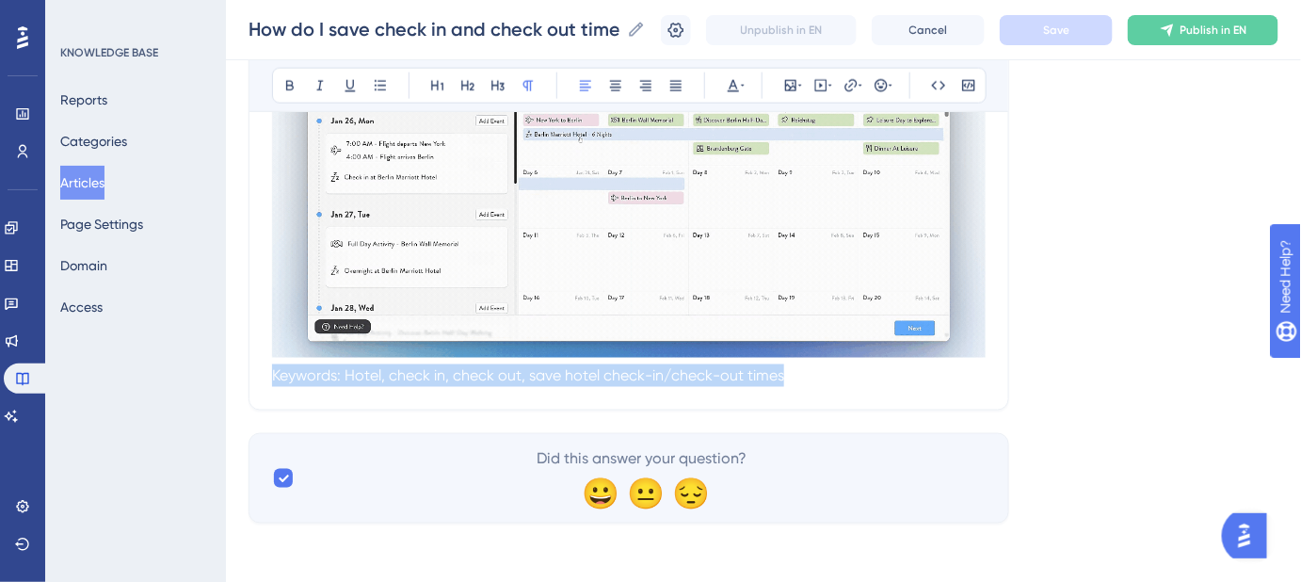
drag, startPoint x: 898, startPoint y: 380, endPoint x: 218, endPoint y: 386, distance: 679.8
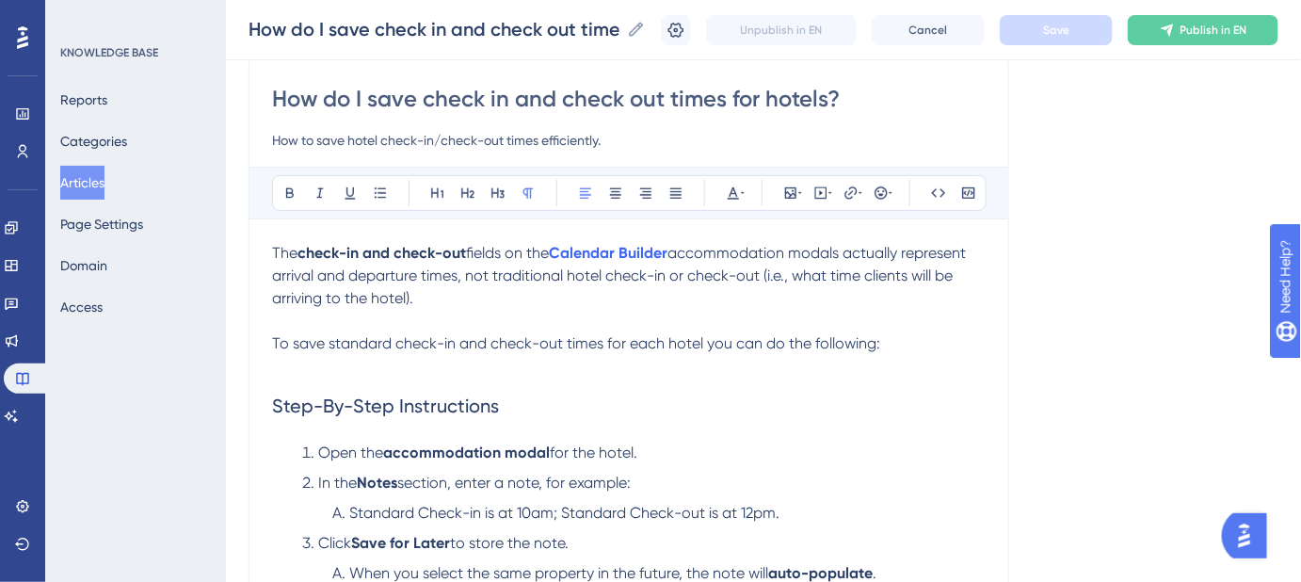
scroll to position [0, 0]
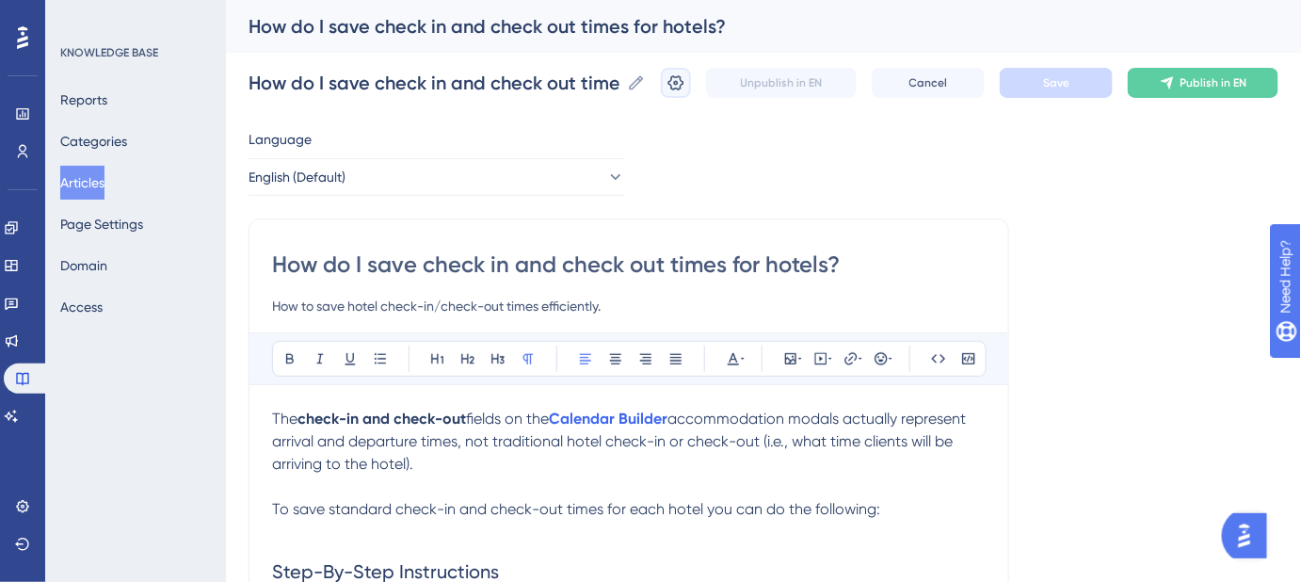
click at [685, 85] on icon at bounding box center [676, 82] width 19 height 19
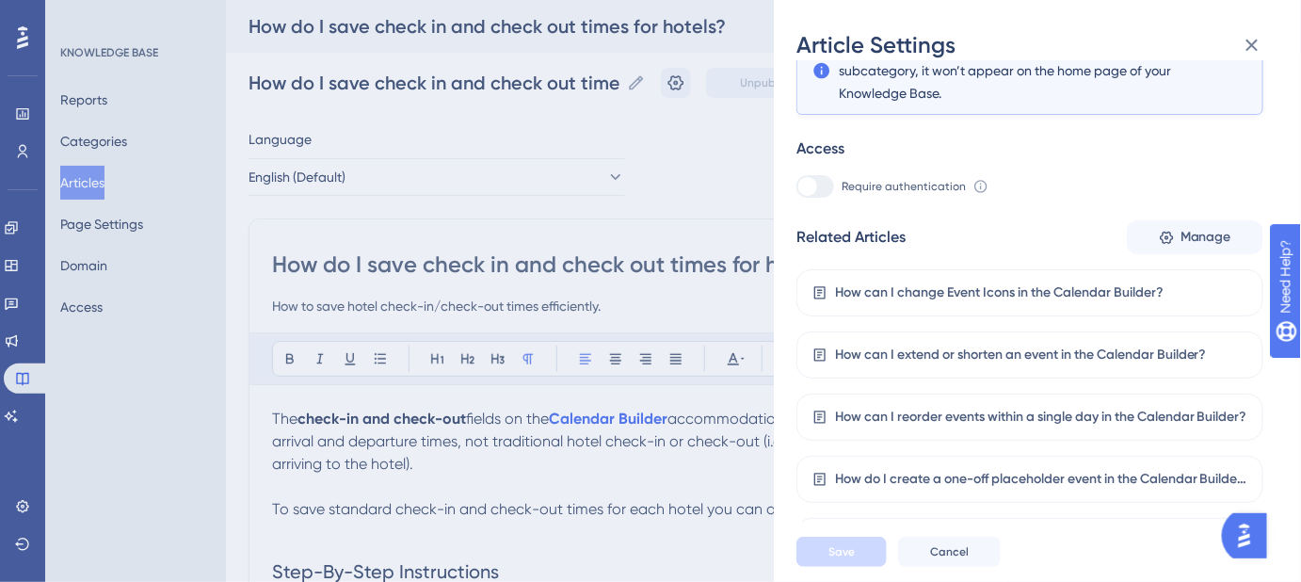
scroll to position [399, 0]
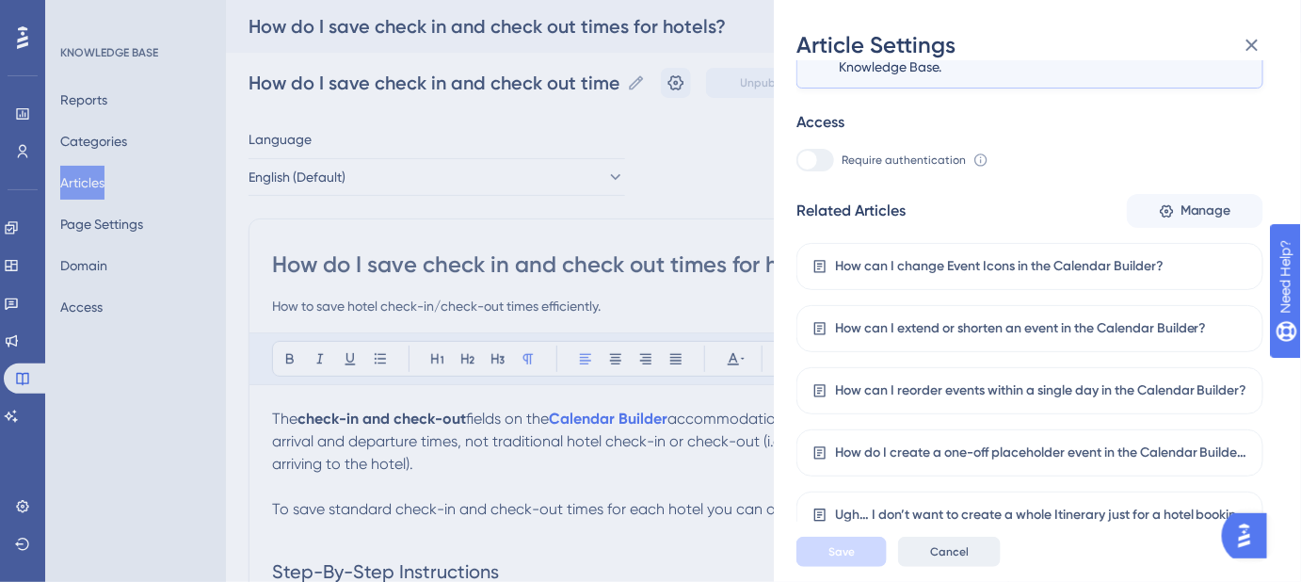
click at [957, 559] on span "Cancel" at bounding box center [949, 551] width 39 height 15
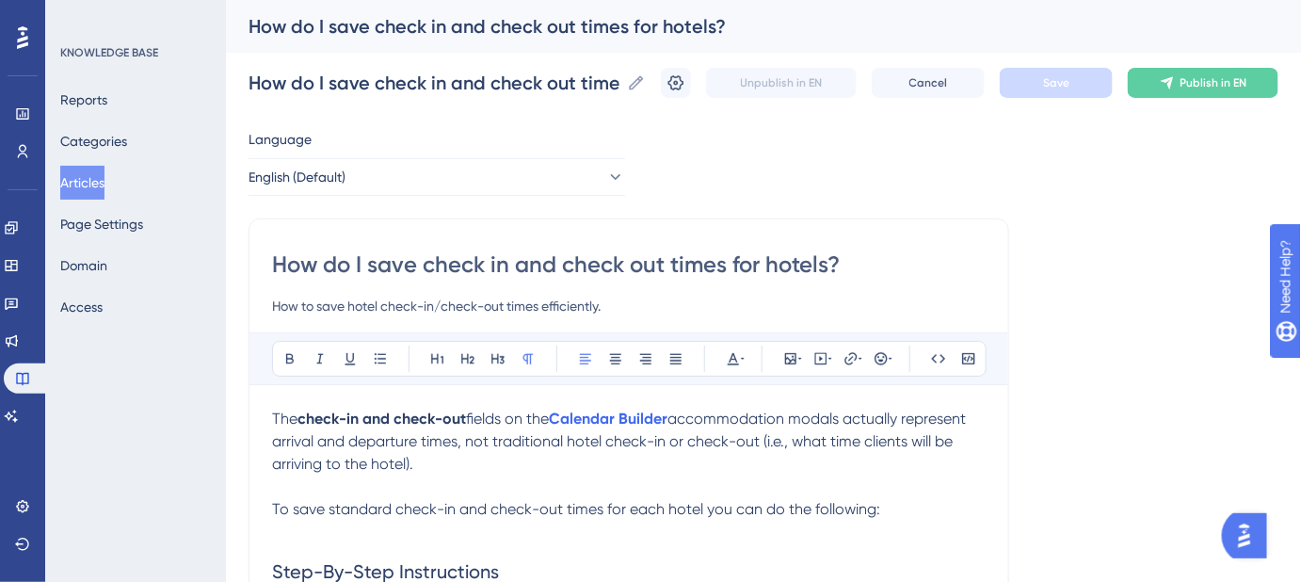
scroll to position [85, 0]
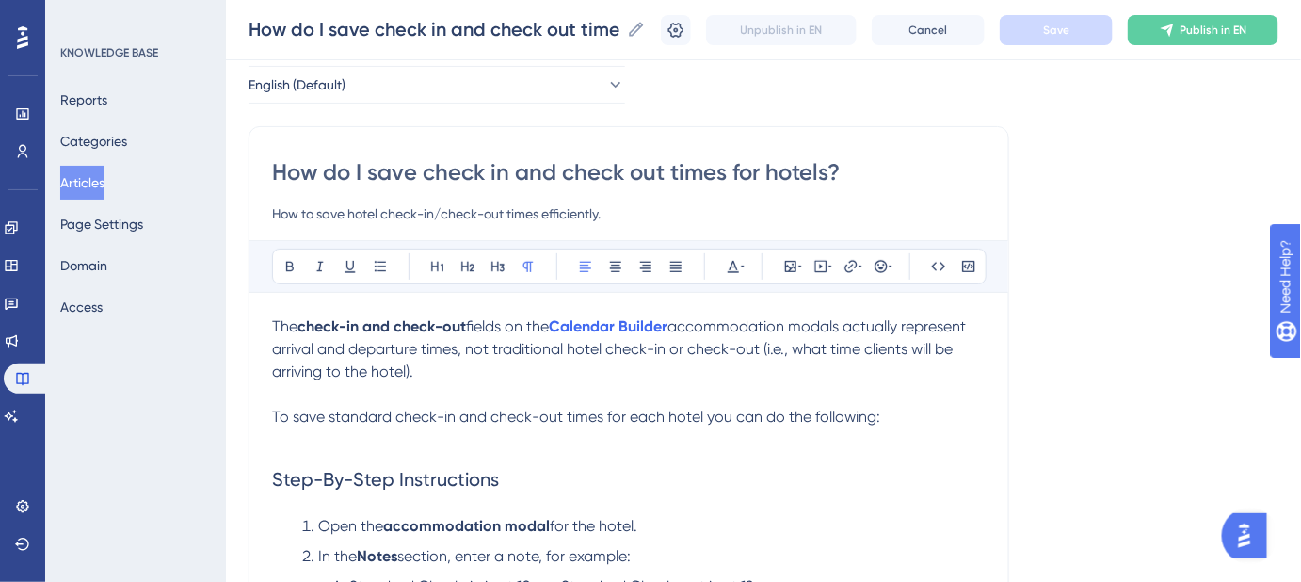
click at [764, 346] on span "accommodation modals actually represent arrival and departure times, not tradit…" at bounding box center [621, 348] width 698 height 63
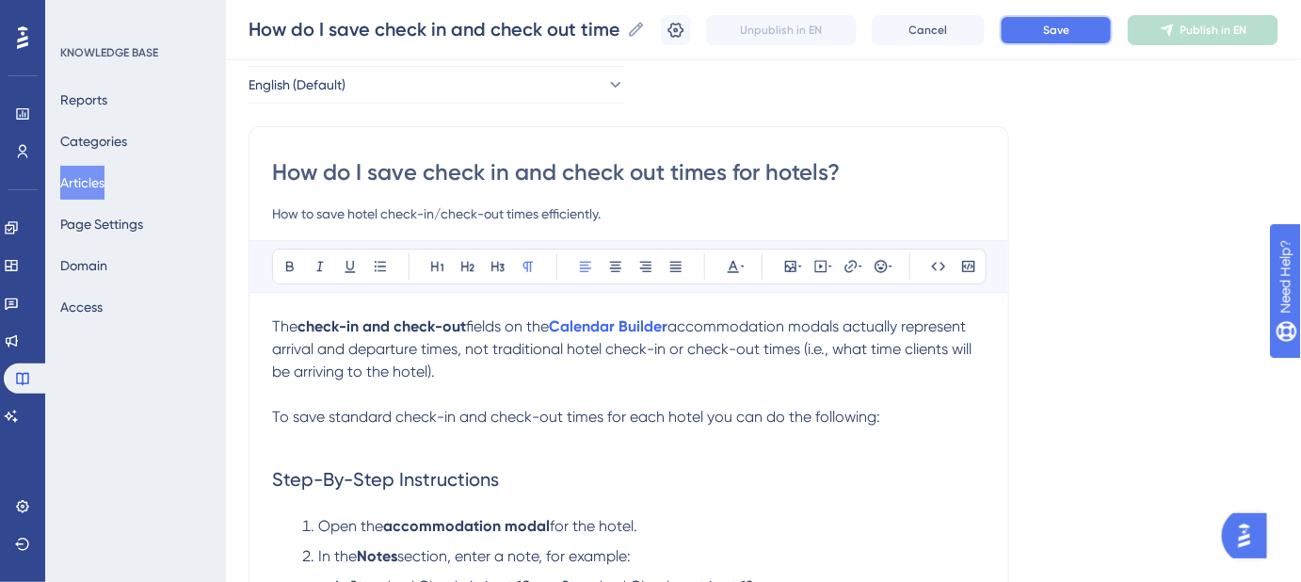
click at [1062, 40] on button "Save" at bounding box center [1056, 30] width 113 height 30
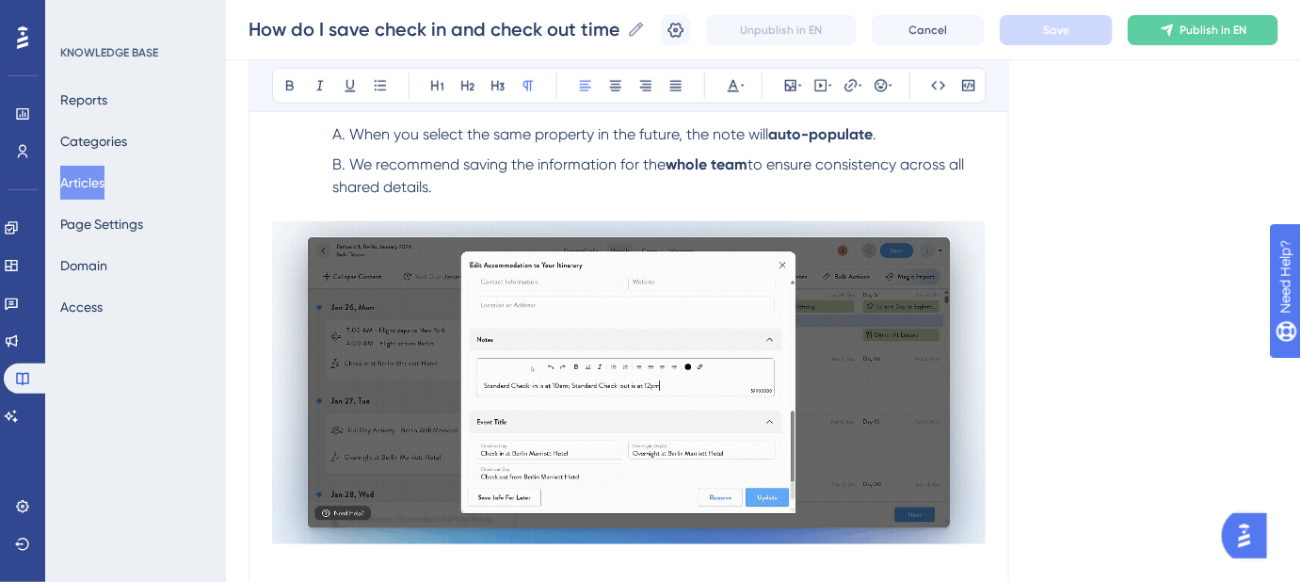
scroll to position [770, 0]
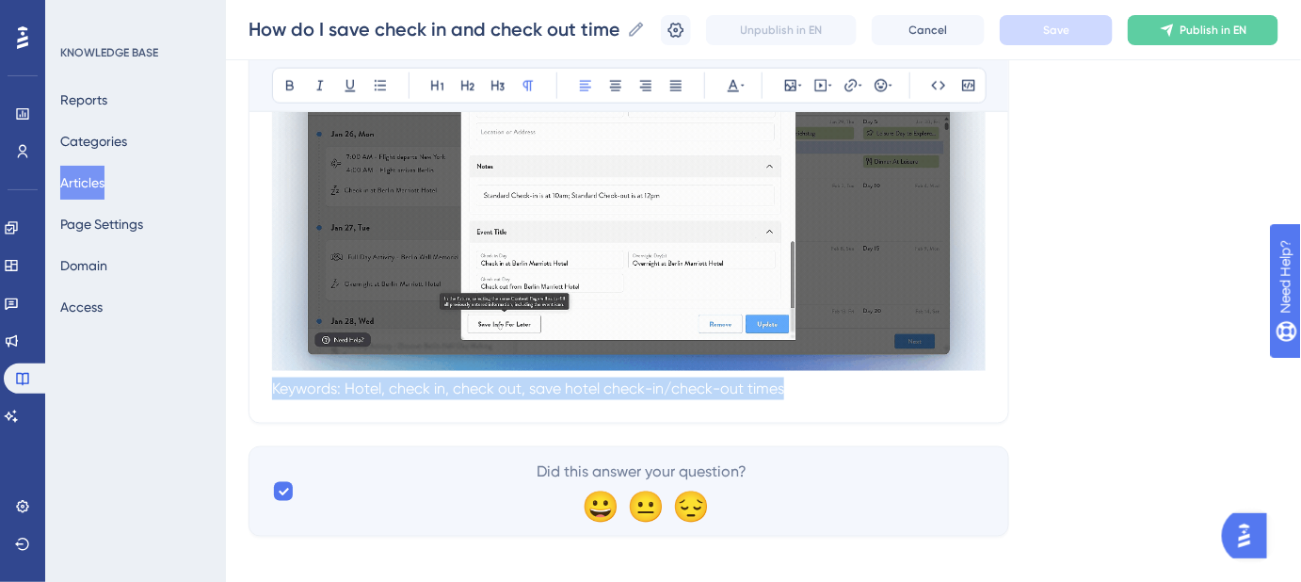
drag, startPoint x: 934, startPoint y: 391, endPoint x: 261, endPoint y: 403, distance: 673.3
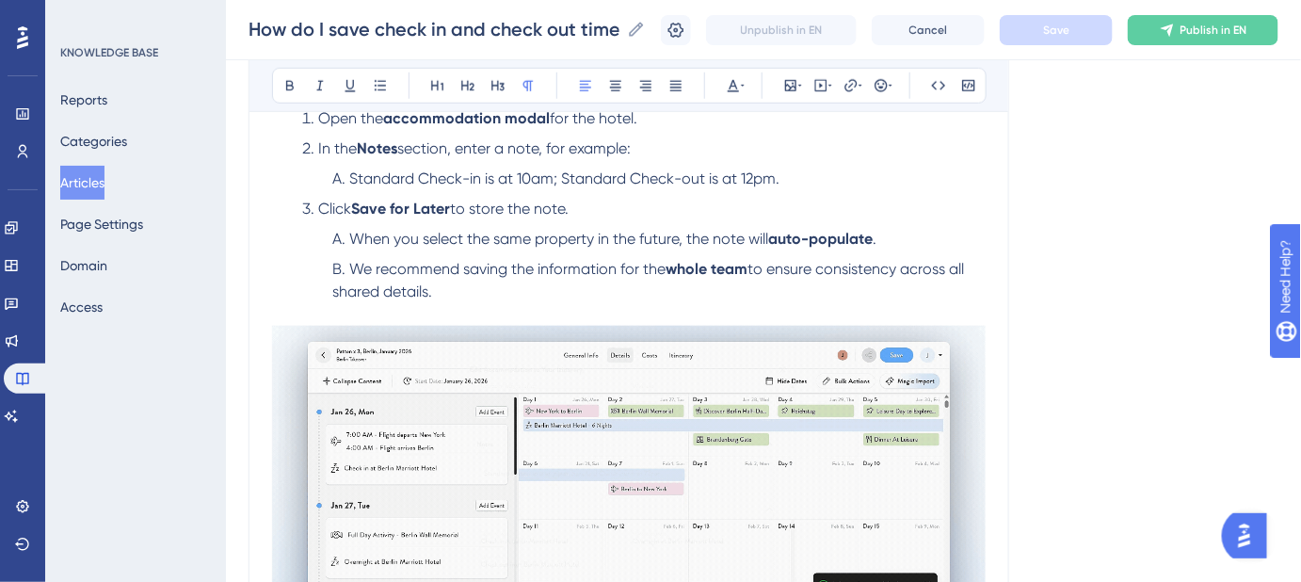
scroll to position [427, 0]
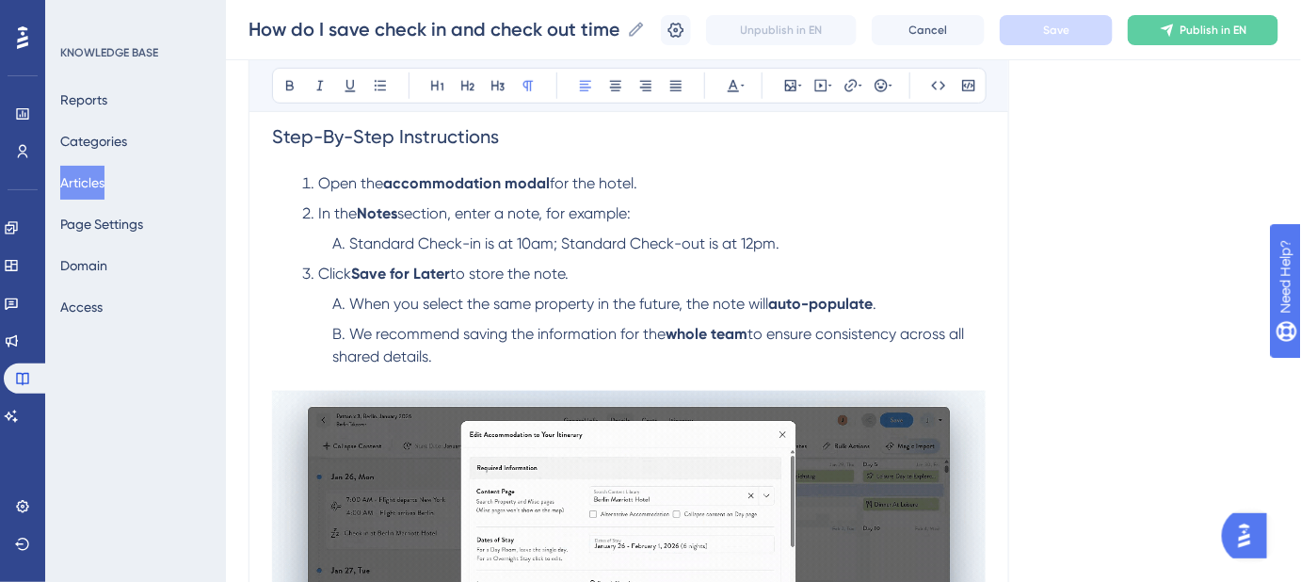
click at [398, 266] on strong "Save for Later" at bounding box center [400, 274] width 99 height 18
click at [392, 270] on strong "Save for Later" at bounding box center [400, 274] width 99 height 18
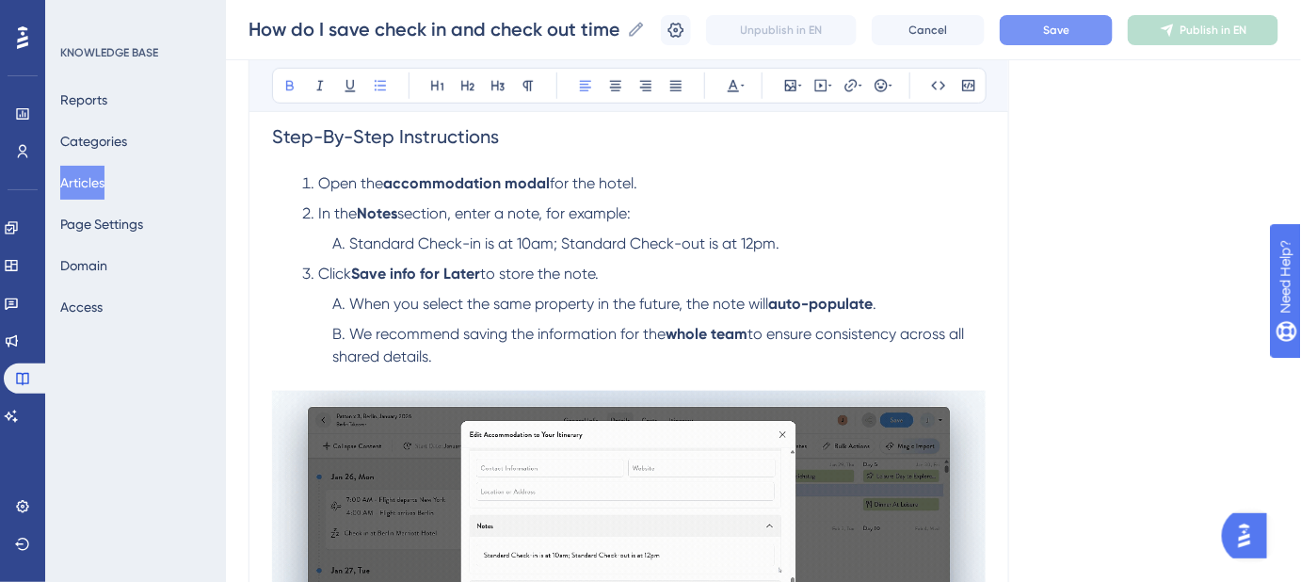
click at [1060, 36] on span "Save" at bounding box center [1056, 30] width 26 height 15
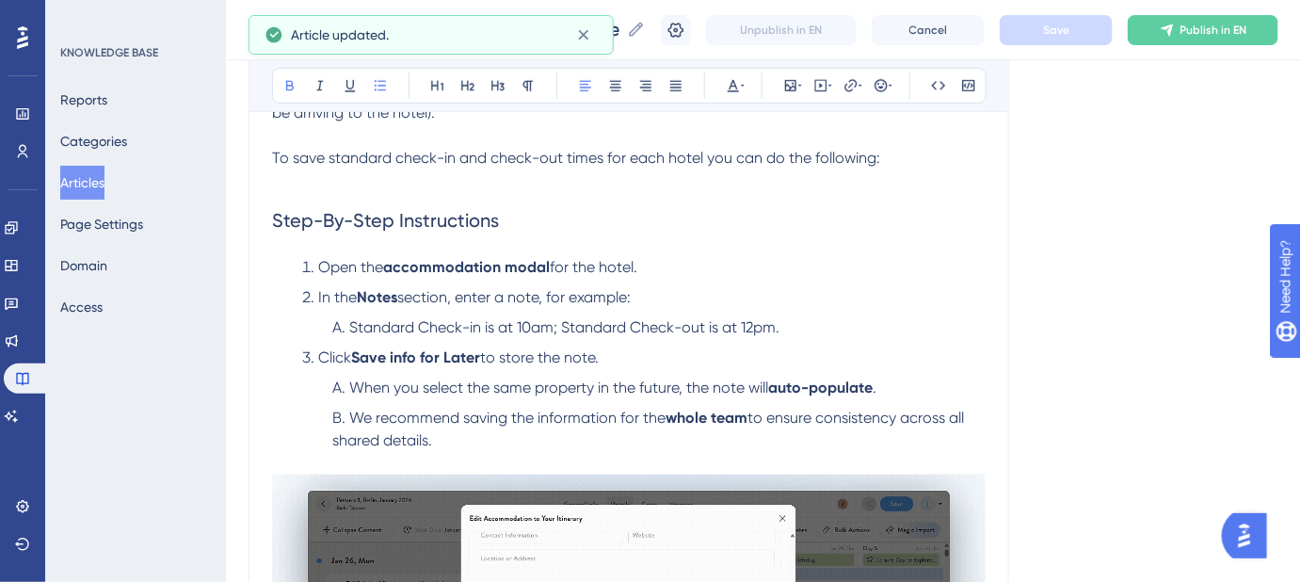
scroll to position [342, 0]
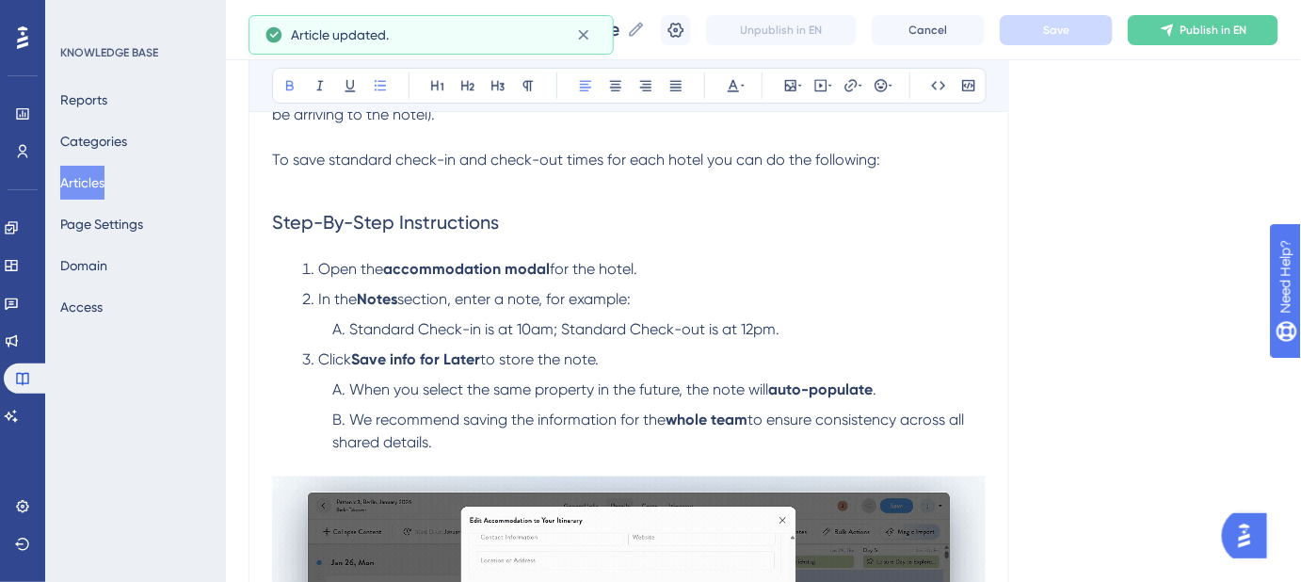
drag, startPoint x: 428, startPoint y: 357, endPoint x: 437, endPoint y: 350, distance: 10.7
click at [427, 356] on strong "Save info for Later" at bounding box center [415, 359] width 129 height 18
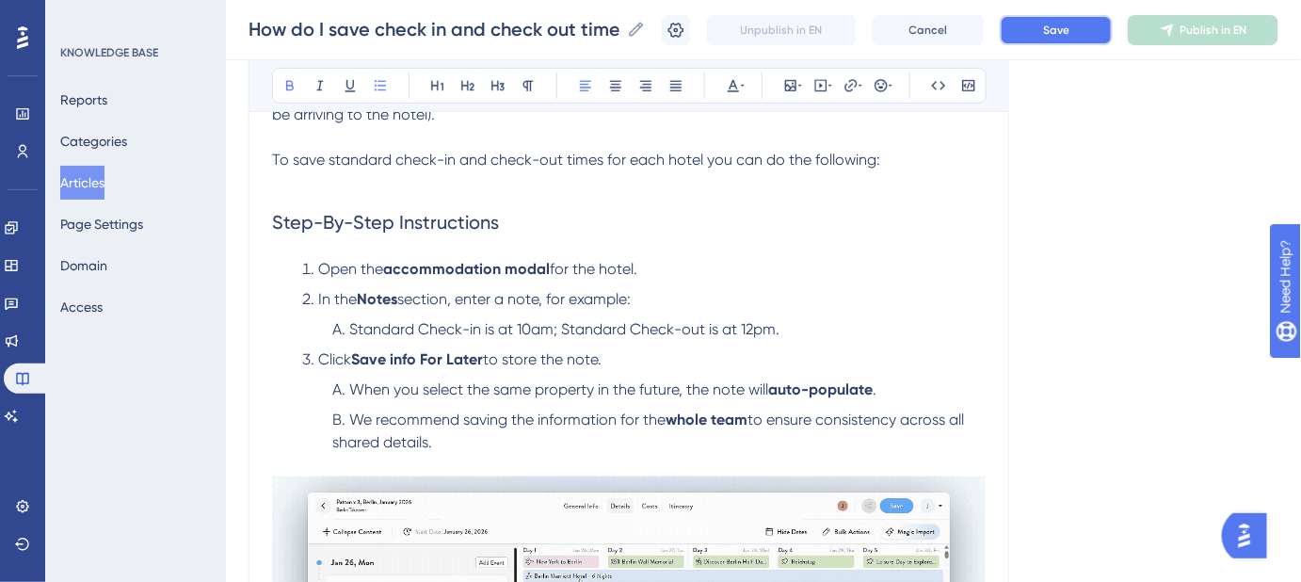
click at [1070, 34] on span "Save" at bounding box center [1056, 30] width 26 height 15
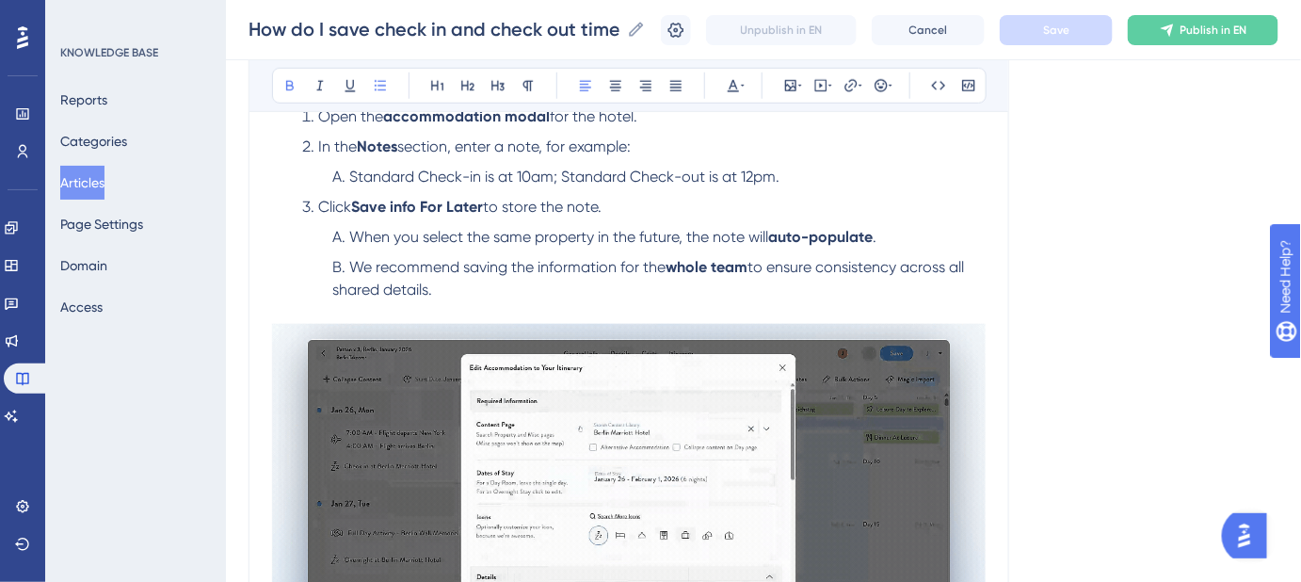
scroll to position [513, 0]
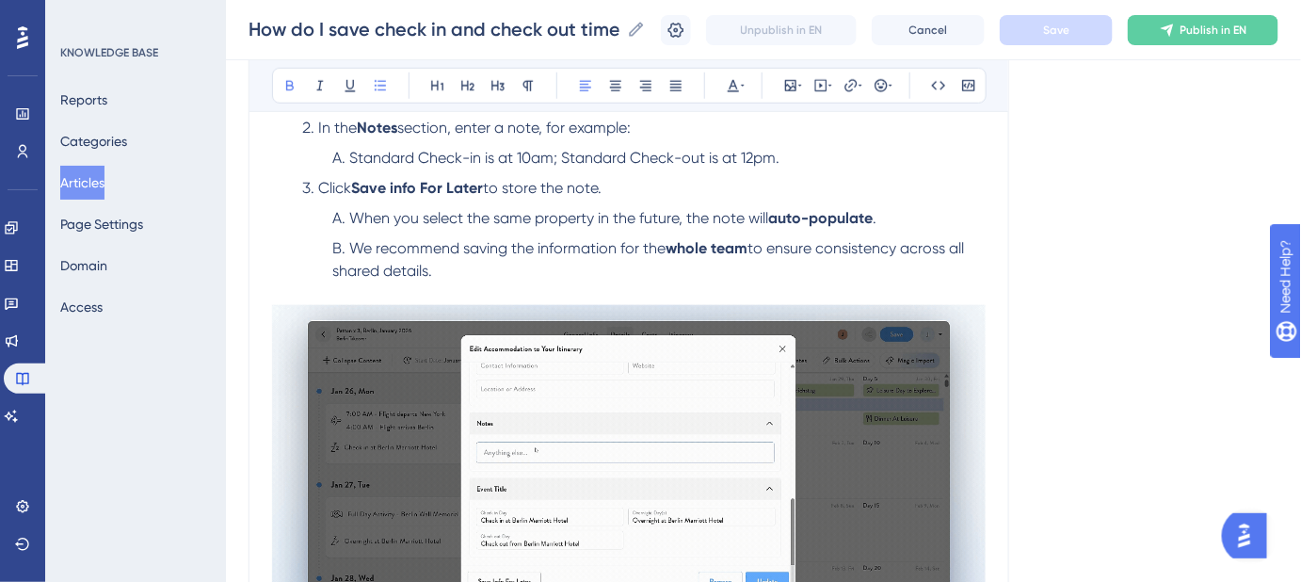
click at [439, 270] on li "We recommend saving the information for the whole team to ensure consistency ac…" at bounding box center [655, 259] width 661 height 45
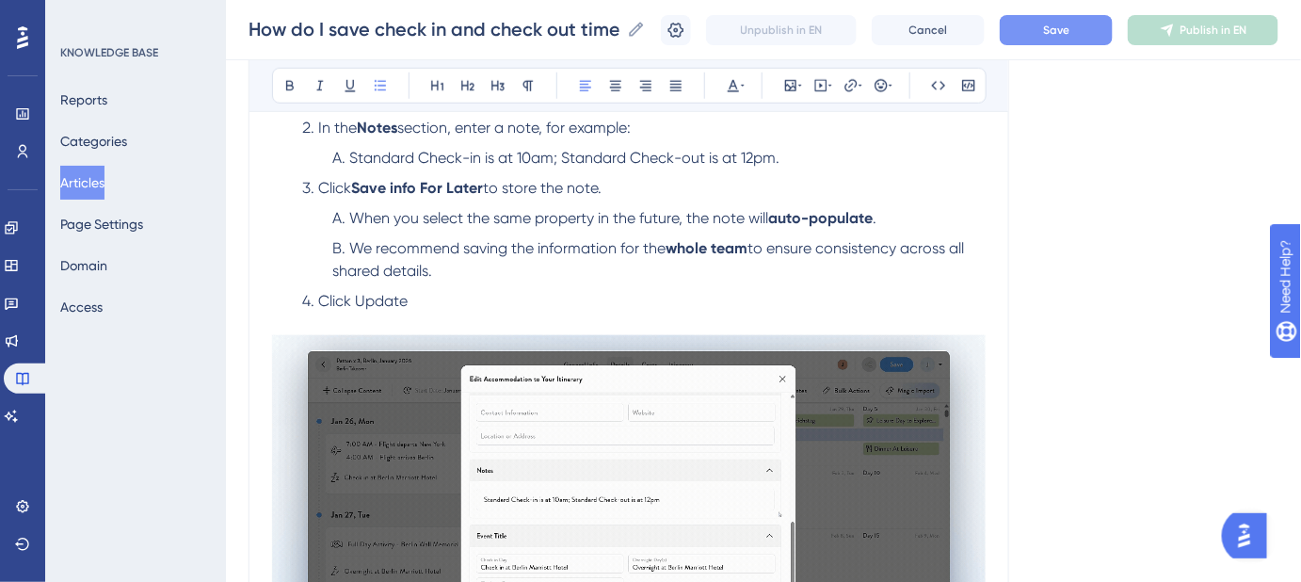
click at [384, 301] on span "Click Update" at bounding box center [362, 301] width 89 height 18
click at [459, 295] on li "Click Update" at bounding box center [640, 301] width 691 height 23
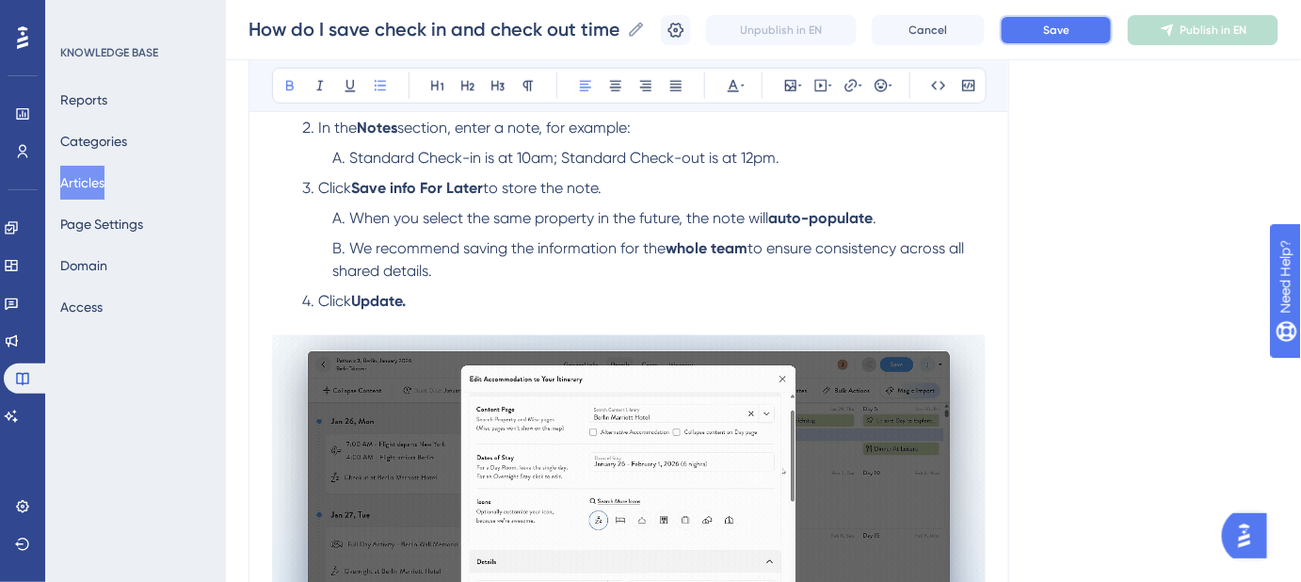
click at [1034, 25] on button "Save" at bounding box center [1056, 30] width 113 height 30
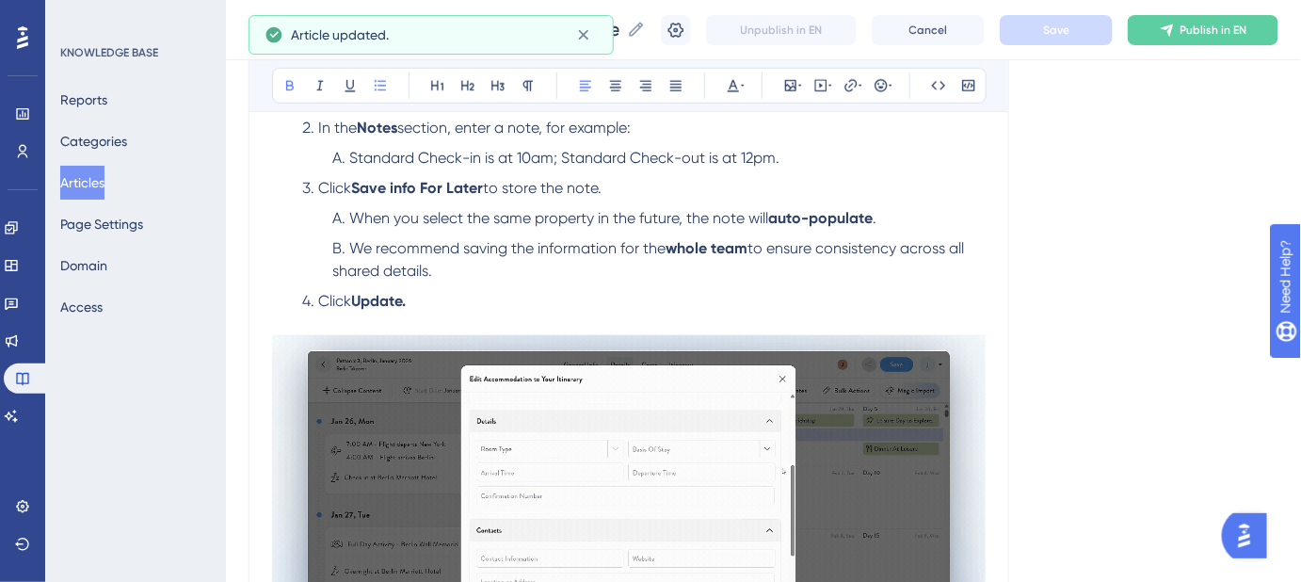
scroll to position [684, 0]
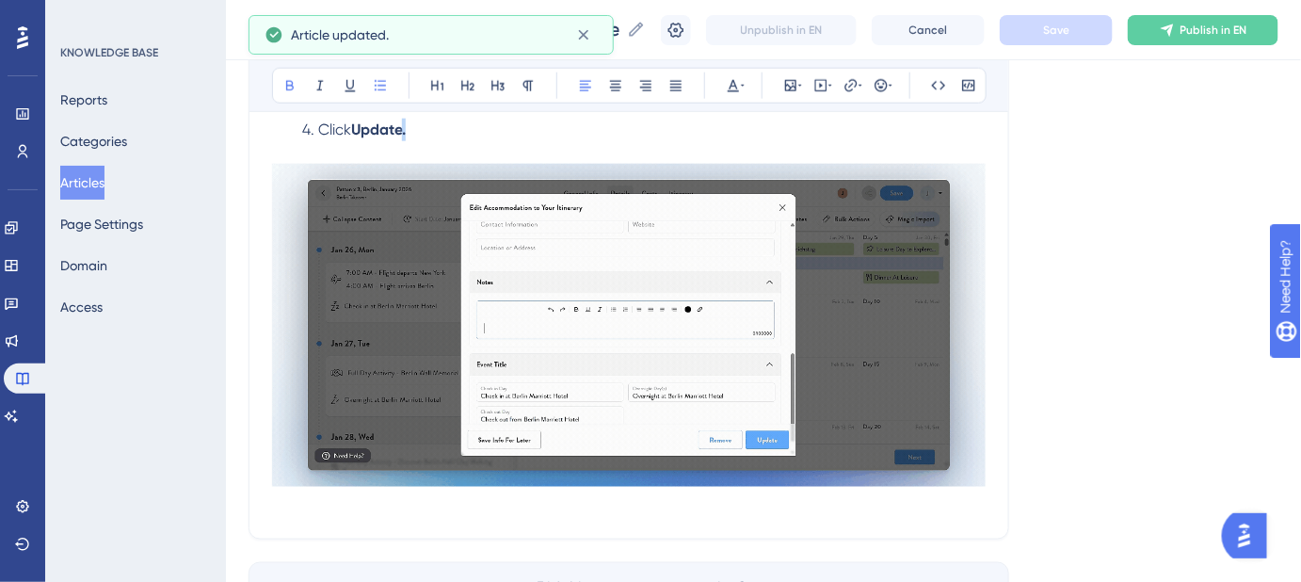
drag, startPoint x: 419, startPoint y: 127, endPoint x: 407, endPoint y: 128, distance: 12.3
click at [407, 128] on li "Click Update." at bounding box center [640, 130] width 691 height 23
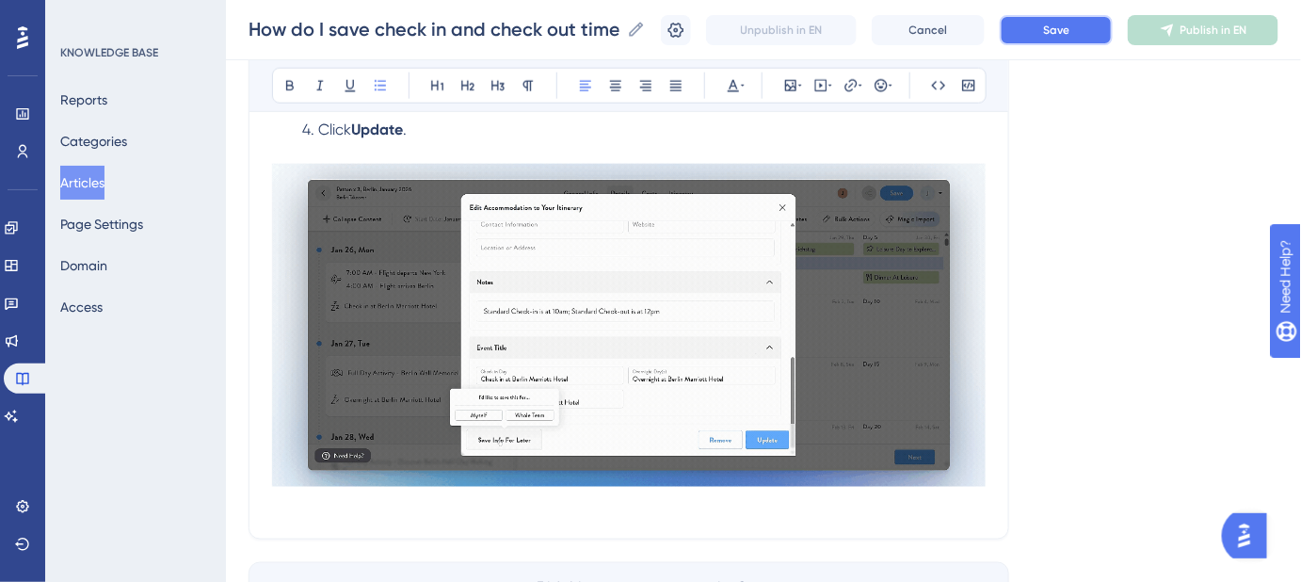
click at [1049, 28] on button "Save" at bounding box center [1056, 30] width 113 height 30
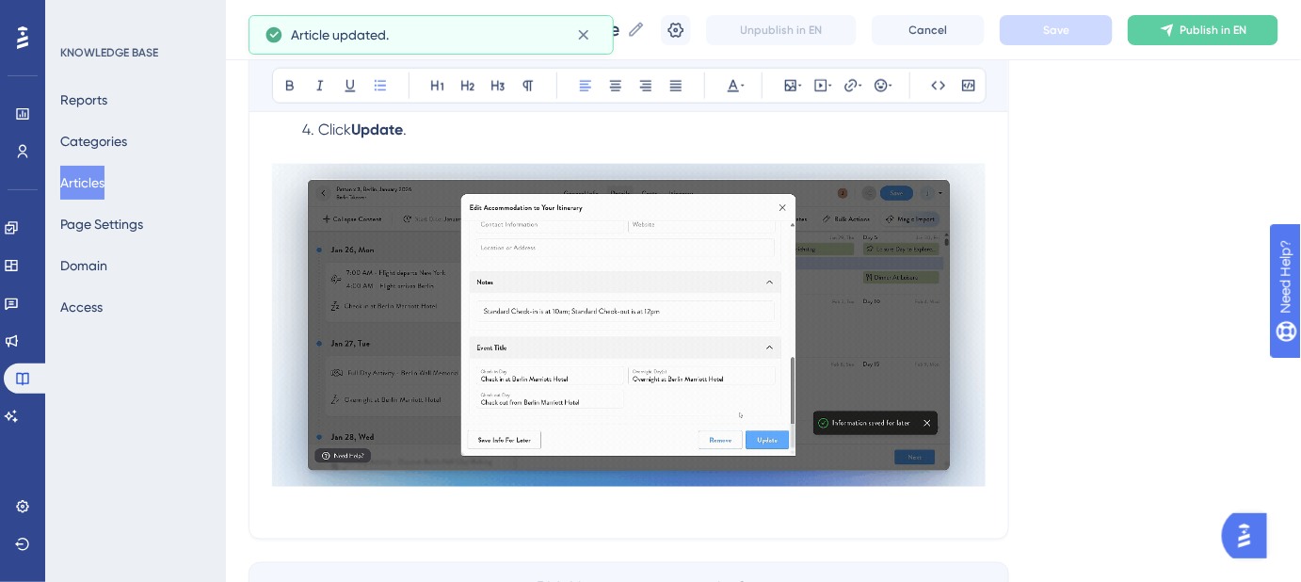
click at [1097, 248] on div "Language English (Default) How do I save check in and check out times for hotel…" at bounding box center [764, 44] width 1030 height 1216
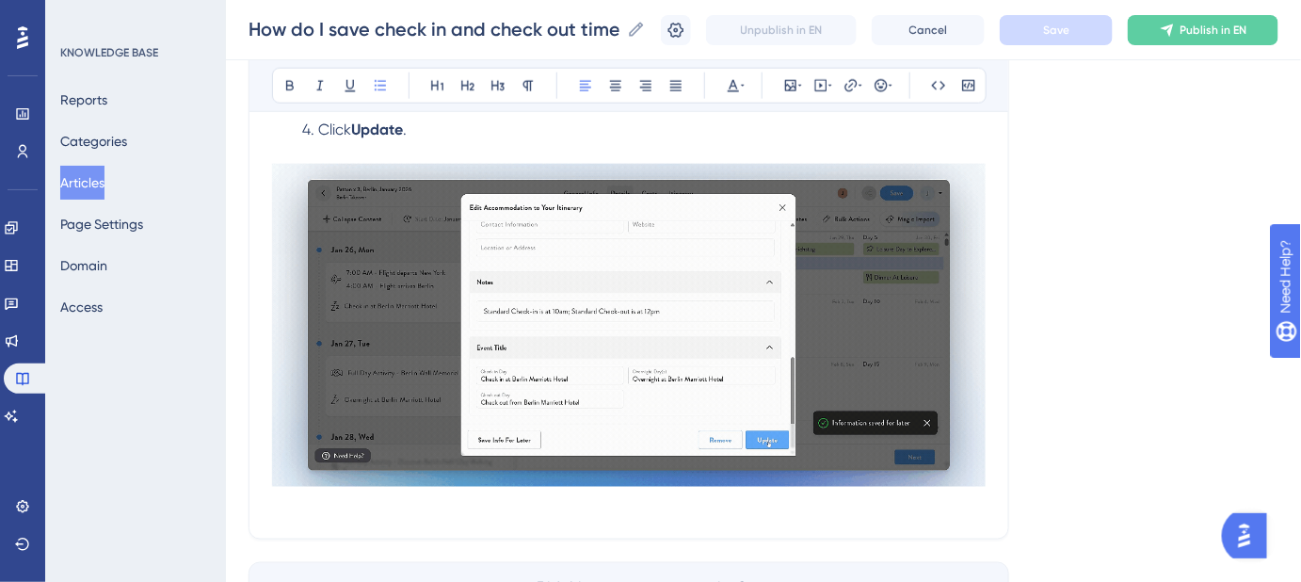
scroll to position [427, 0]
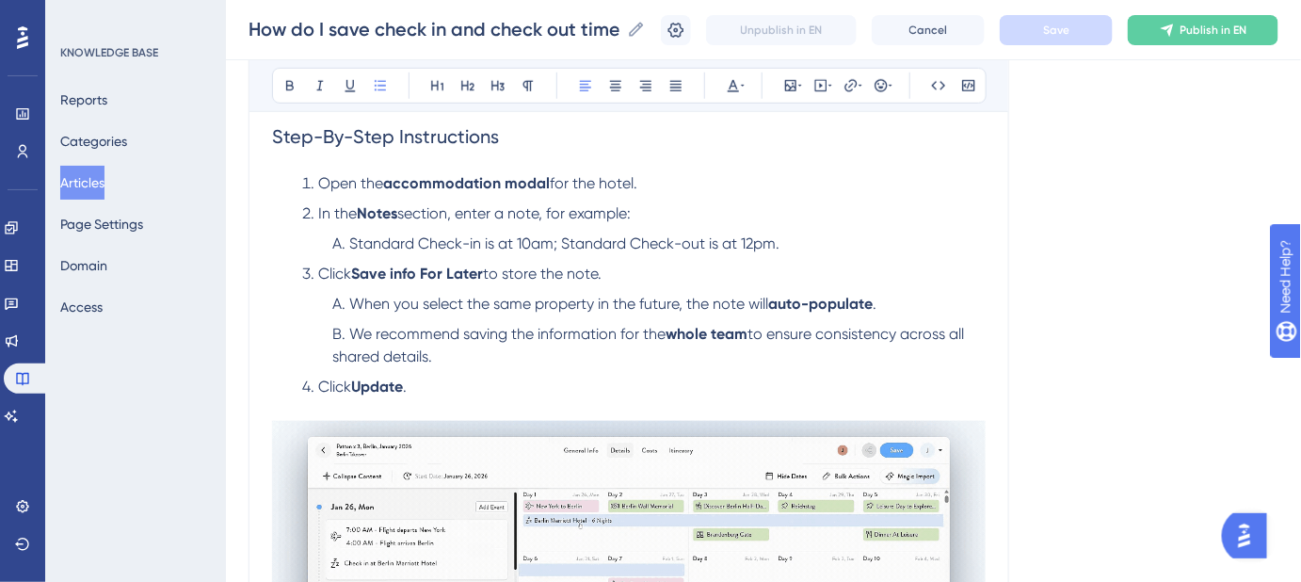
click at [430, 381] on li "Click Update ." at bounding box center [640, 387] width 691 height 23
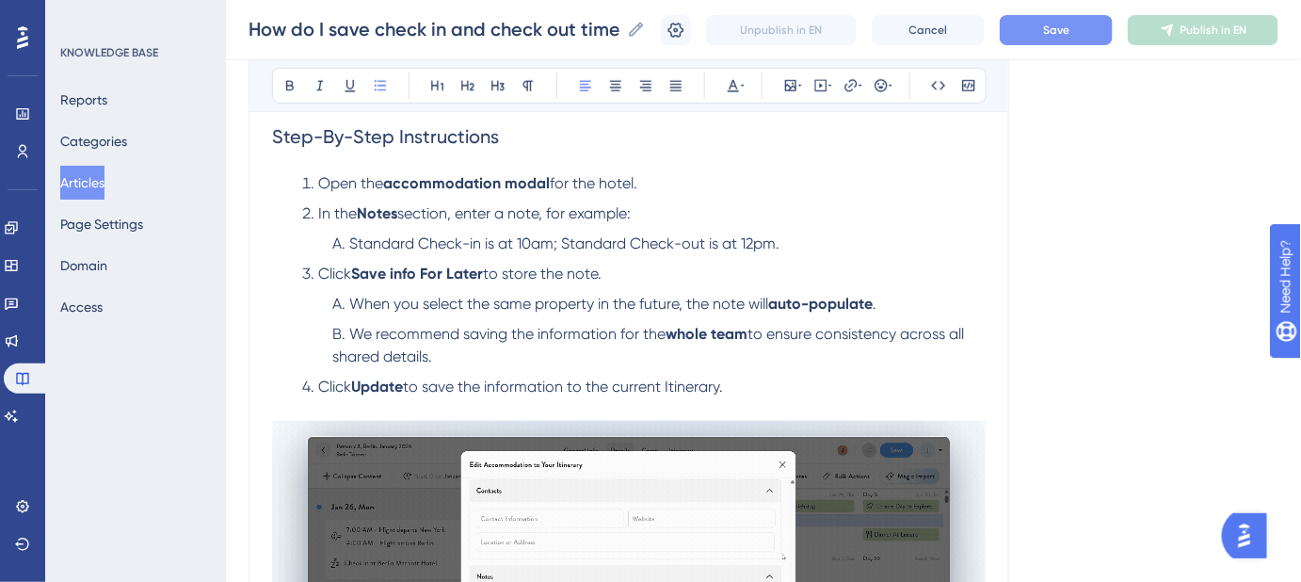
click at [1070, 34] on span "Save" at bounding box center [1056, 30] width 26 height 15
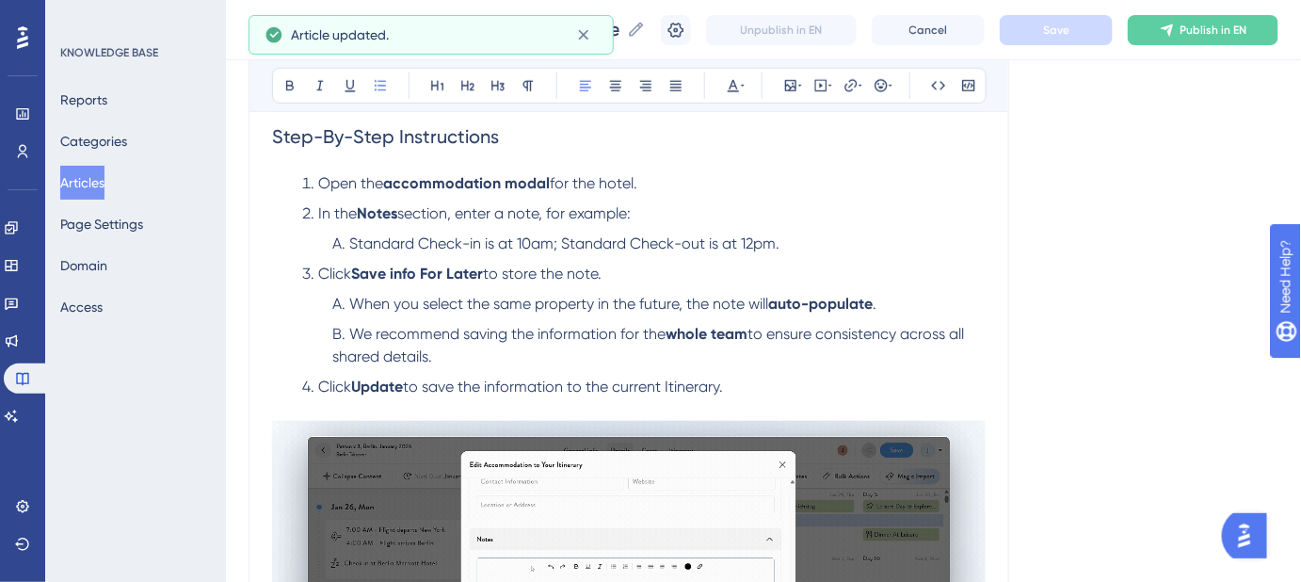
drag, startPoint x: 761, startPoint y: 387, endPoint x: 322, endPoint y: 380, distance: 438.8
click at [322, 380] on li "Click Update to save the information to the current Itinerary." at bounding box center [640, 387] width 691 height 23
copy li "Click Update to save the information to the current Itinerary."
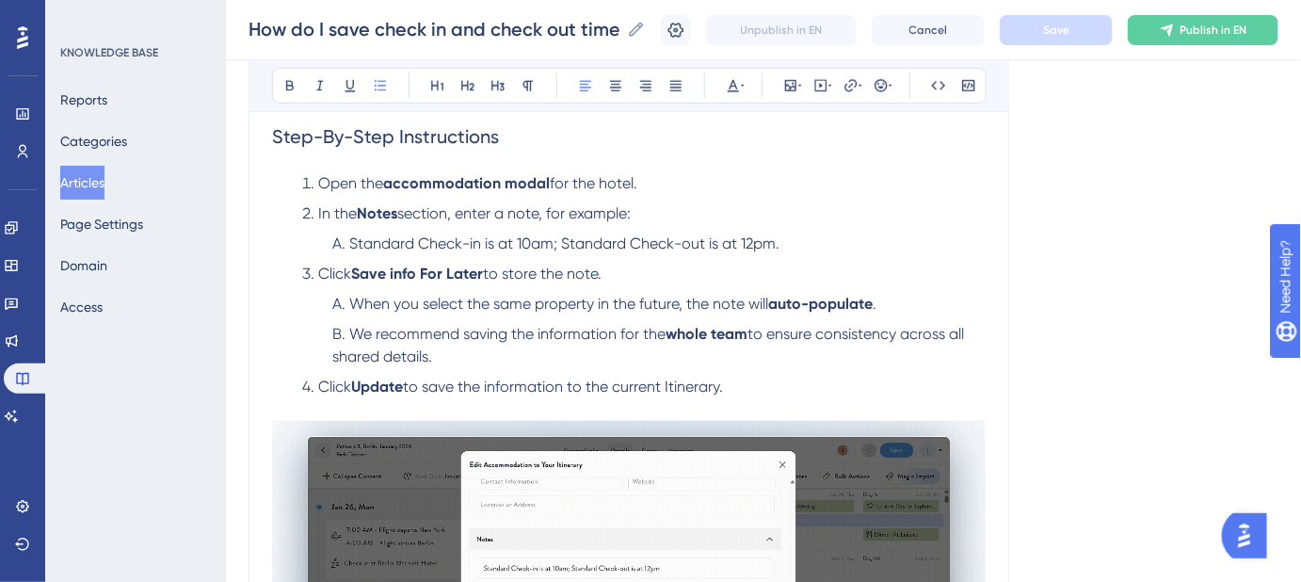
click at [479, 386] on span "to save the information to the current Itinerary." at bounding box center [563, 387] width 320 height 18
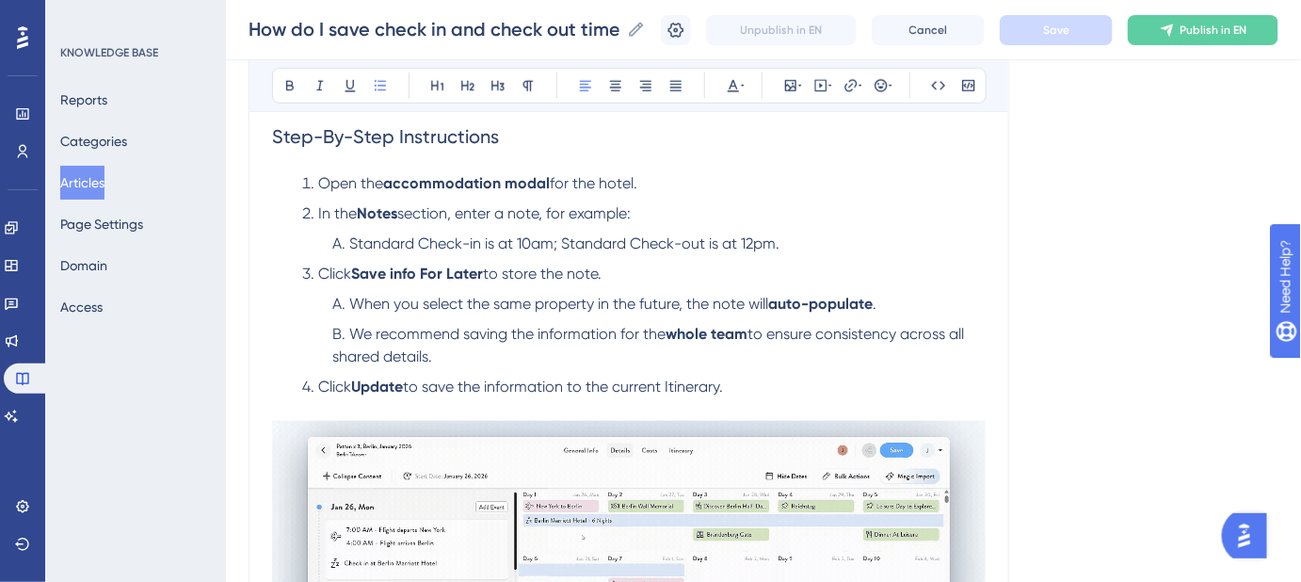
click at [523, 380] on span "to save the information to the current Itinerary." at bounding box center [563, 387] width 320 height 18
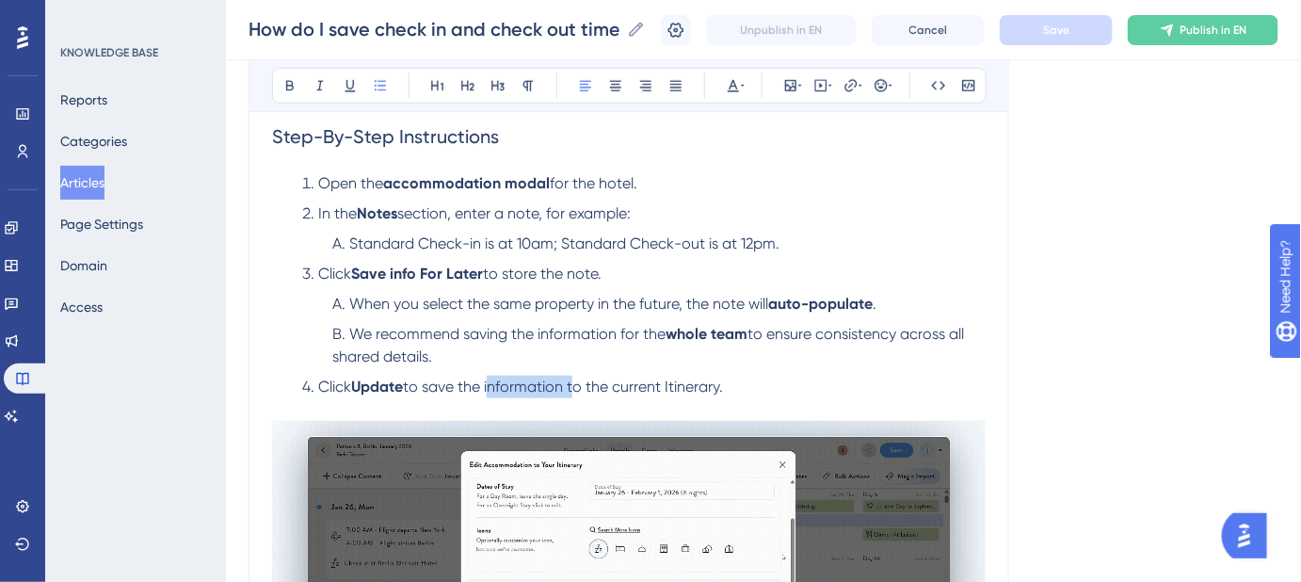
click at [523, 380] on span "to save the information to the current Itinerary." at bounding box center [563, 387] width 320 height 18
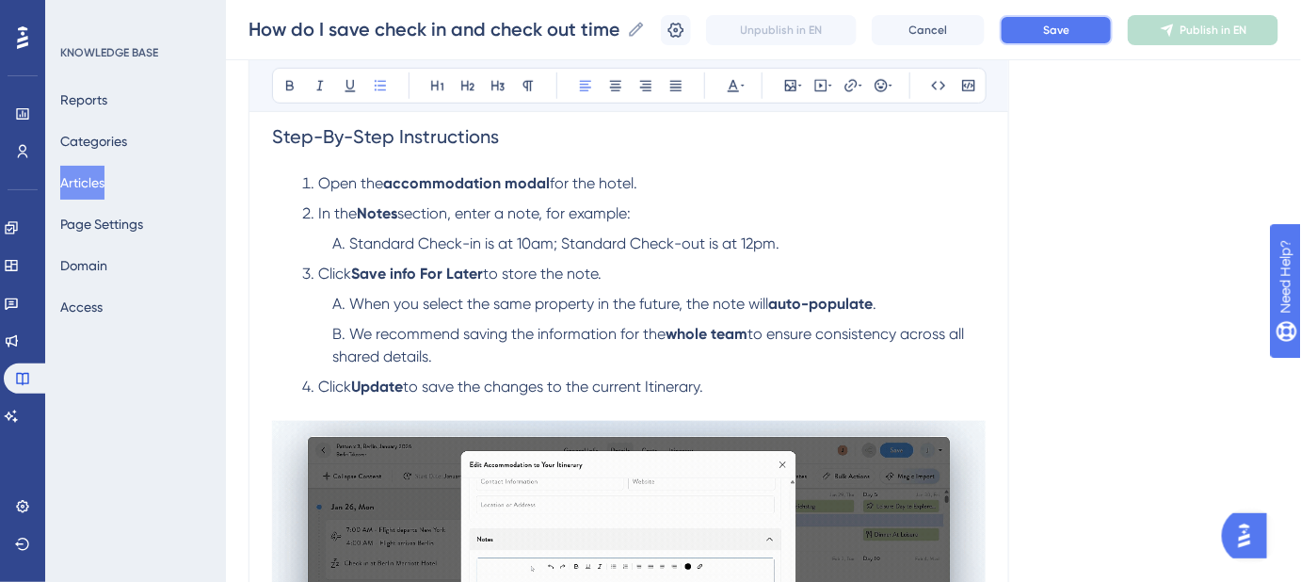
click at [1059, 23] on span "Save" at bounding box center [1056, 30] width 26 height 15
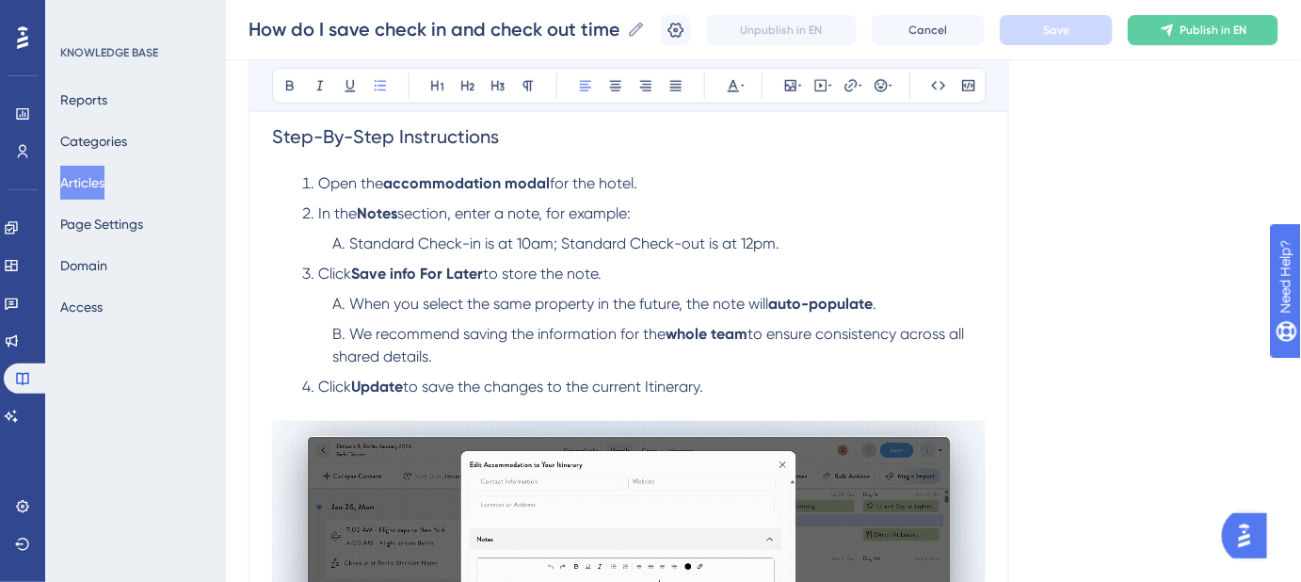
scroll to position [513, 0]
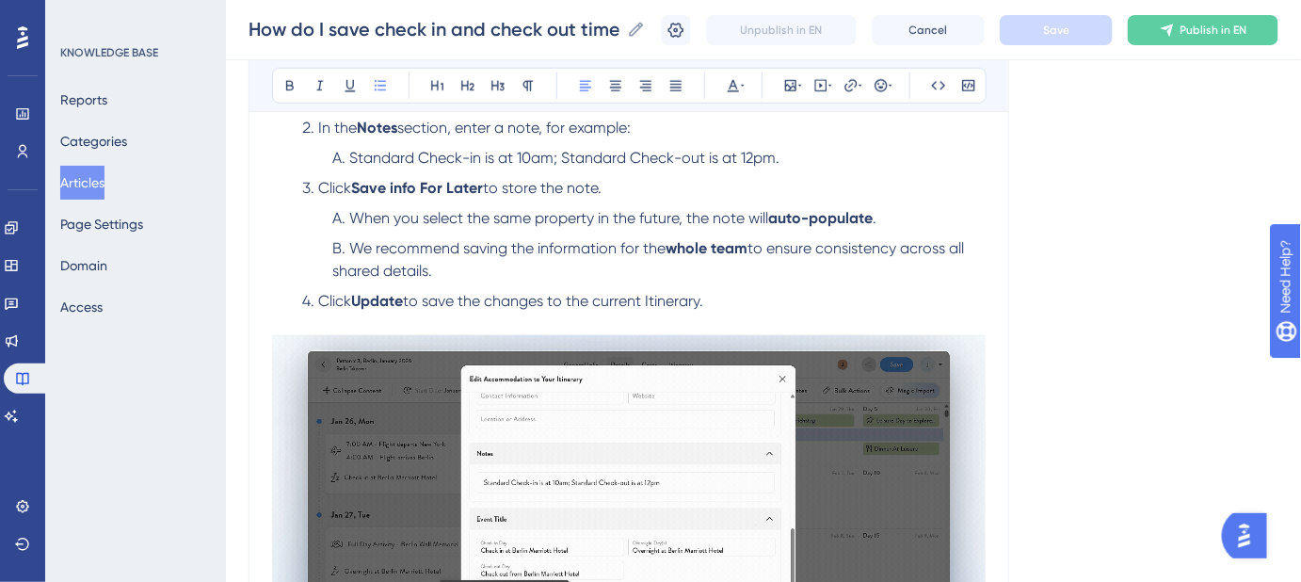
drag, startPoint x: 702, startPoint y: 299, endPoint x: 406, endPoint y: 302, distance: 296.6
click at [406, 302] on li "Click Update to save the changes to the current Itinerary." at bounding box center [640, 301] width 691 height 23
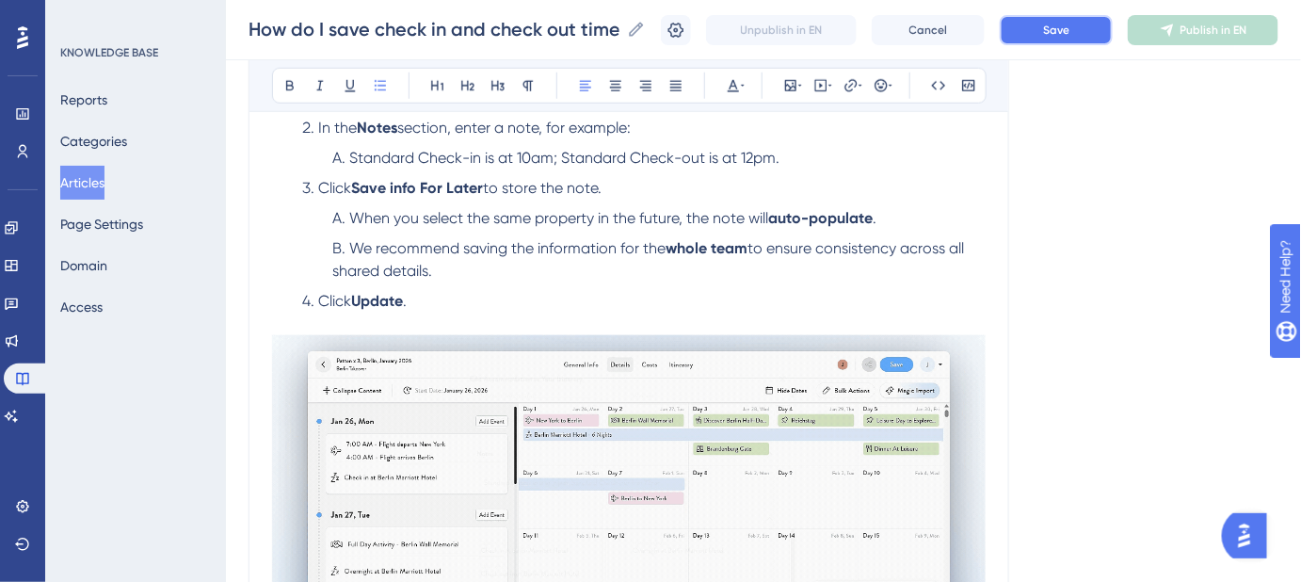
click at [1104, 24] on button "Save" at bounding box center [1056, 30] width 113 height 30
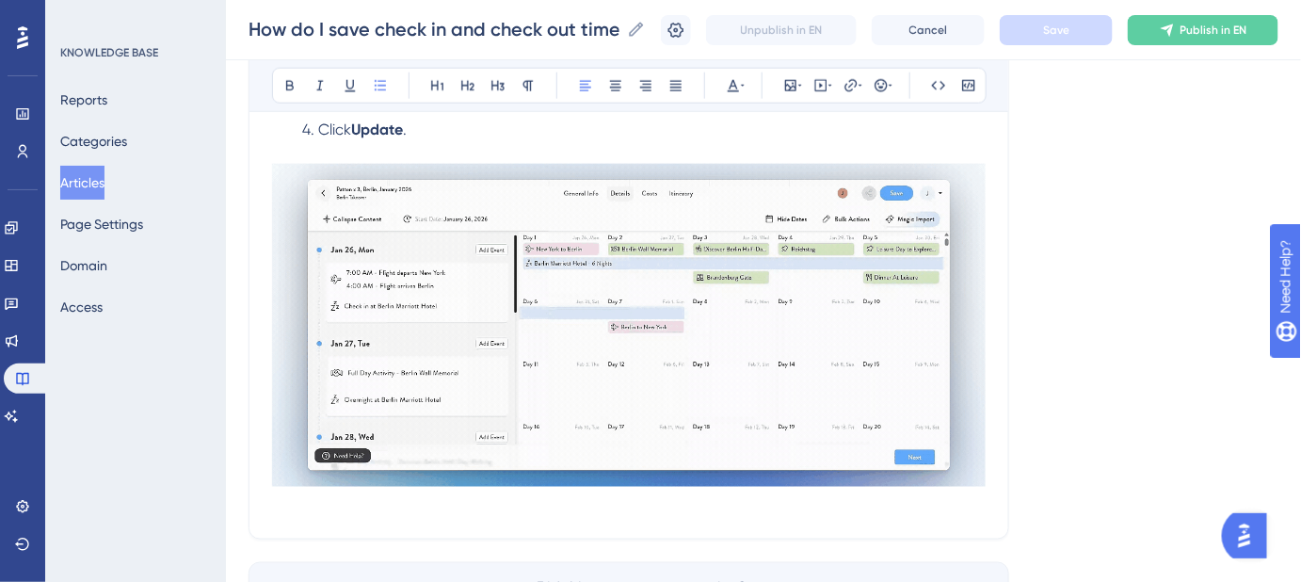
scroll to position [599, 0]
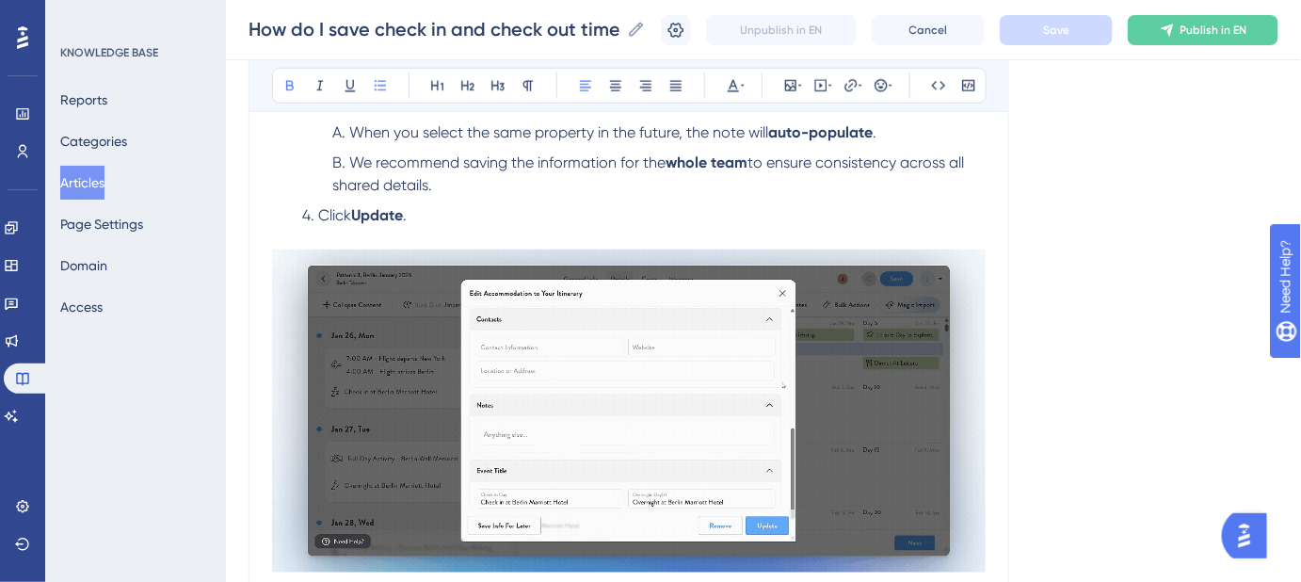
click at [673, 161] on strong "whole team" at bounding box center [707, 162] width 82 height 18
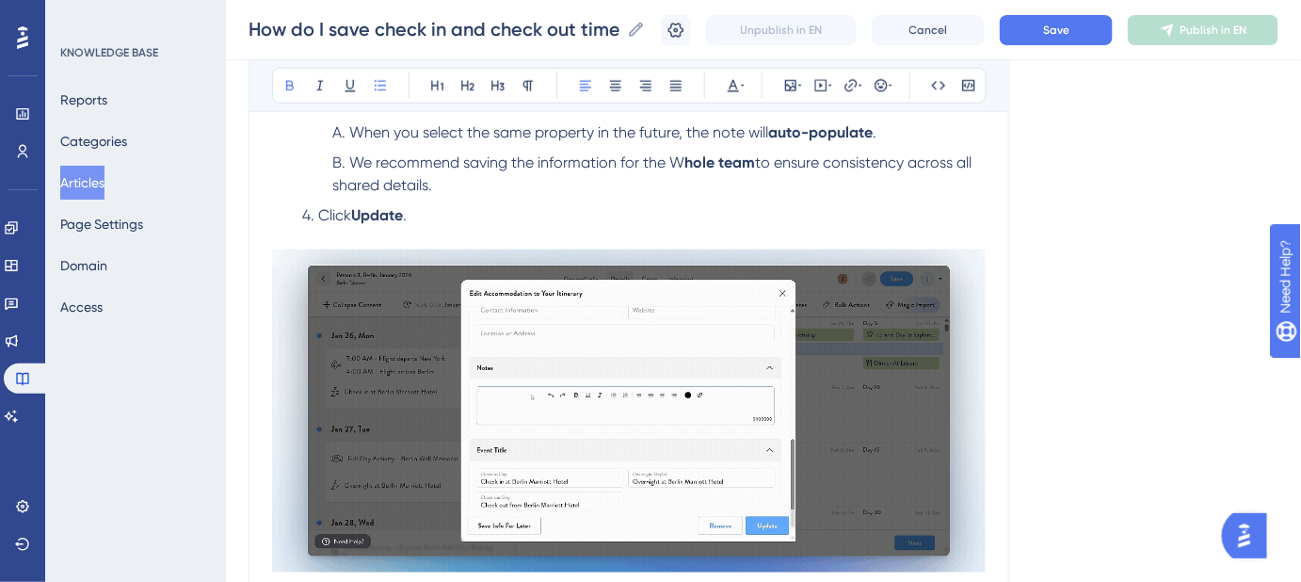
click at [717, 155] on strong "hole team" at bounding box center [719, 162] width 71 height 18
click at [672, 161] on span "We recommend saving the information for the W" at bounding box center [516, 162] width 335 height 18
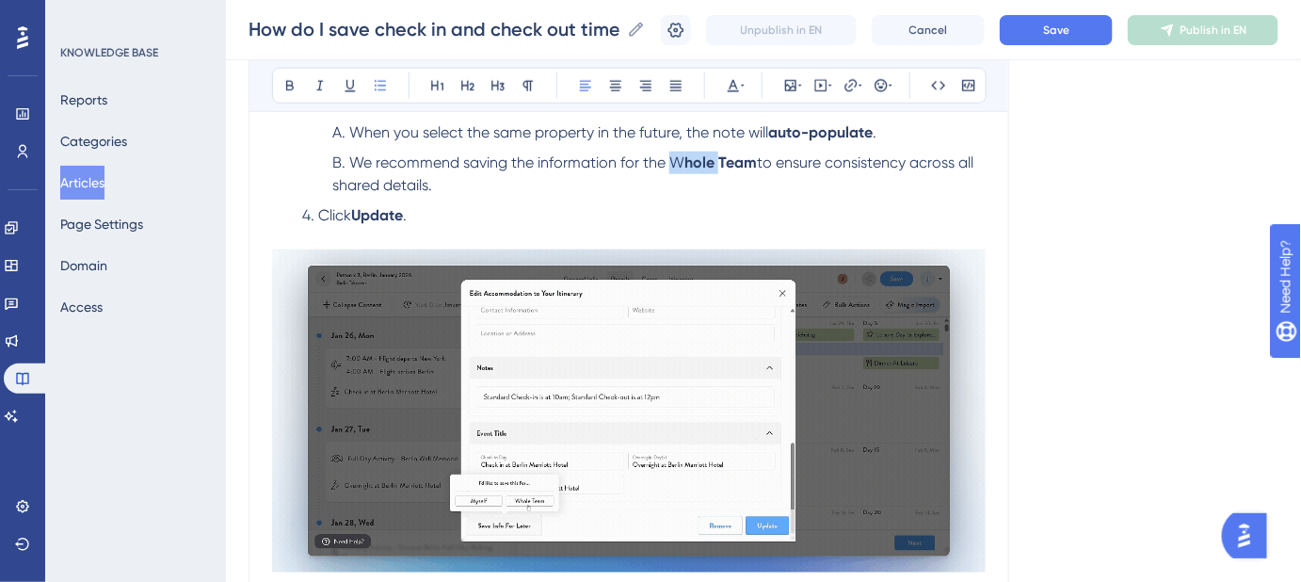
click at [672, 161] on span "We recommend saving the information for the W" at bounding box center [516, 162] width 335 height 18
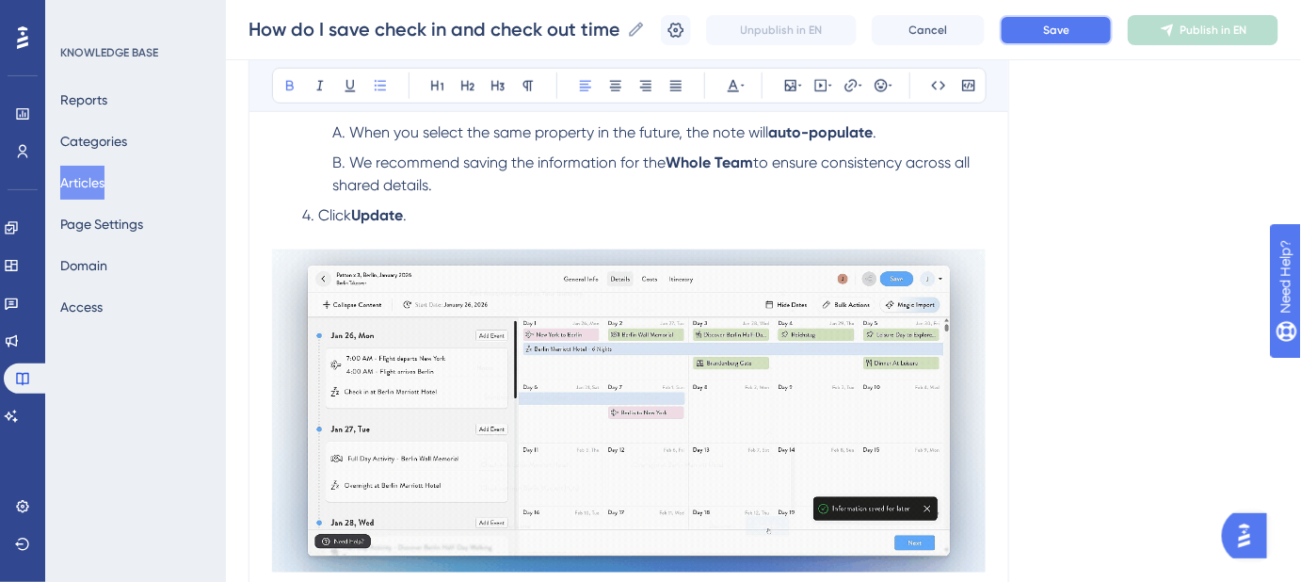
click at [1061, 40] on button "Save" at bounding box center [1056, 30] width 113 height 30
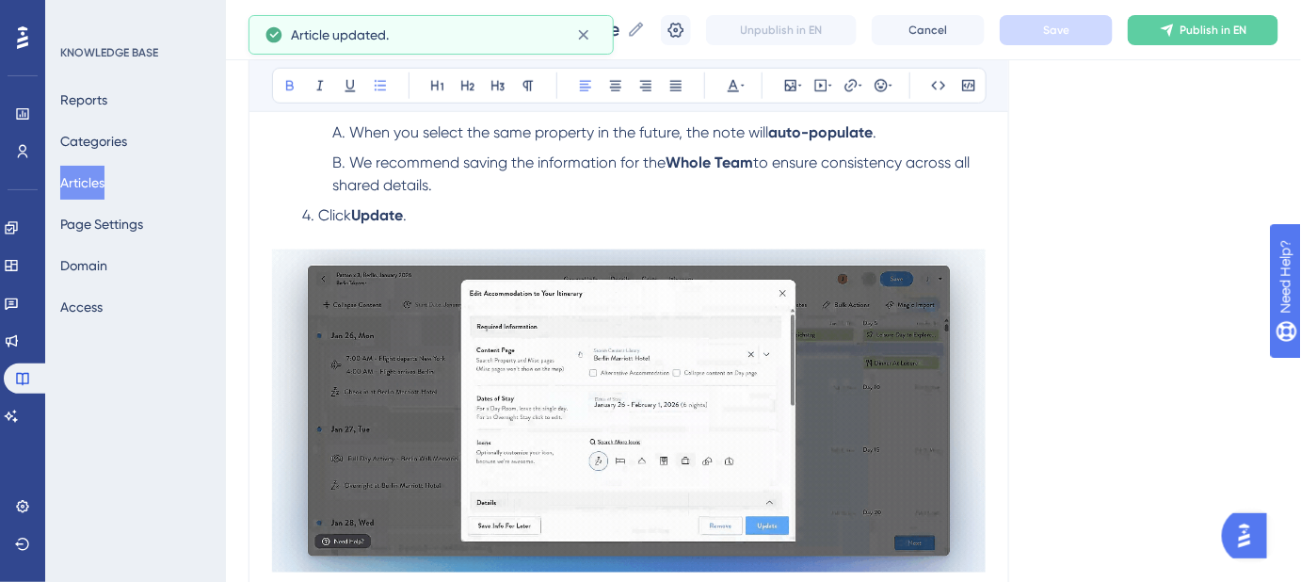
click at [1124, 208] on div "Language English (Default) How do I save check in and check out times for hotel…" at bounding box center [764, 130] width 1030 height 1216
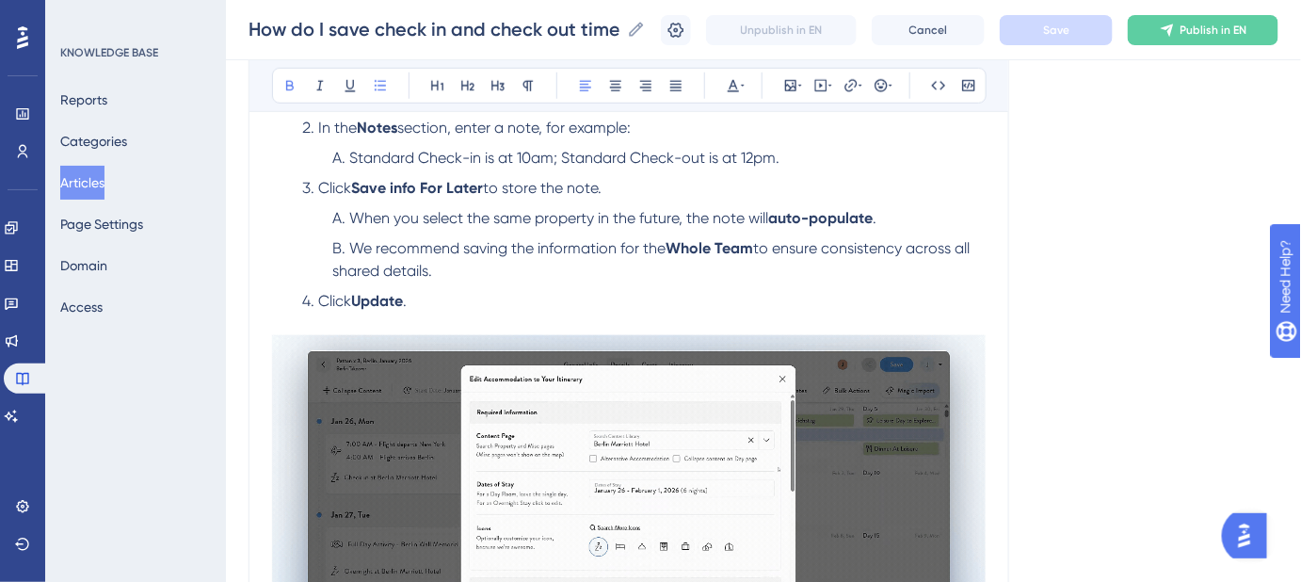
scroll to position [770, 0]
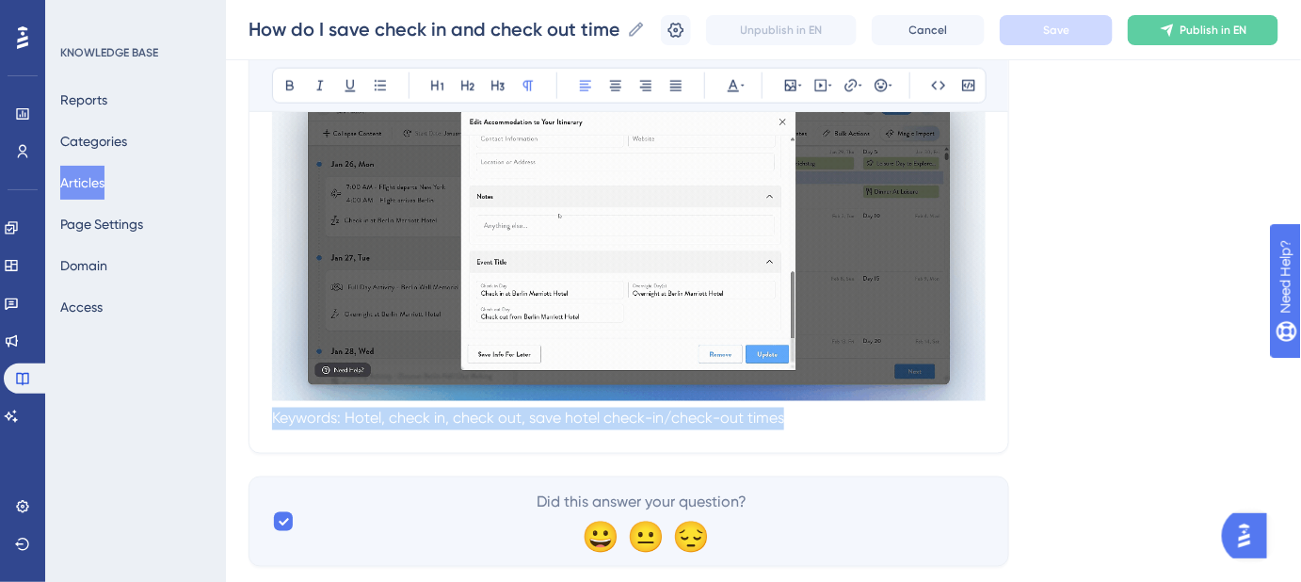
drag, startPoint x: 926, startPoint y: 418, endPoint x: 251, endPoint y: 422, distance: 675.1
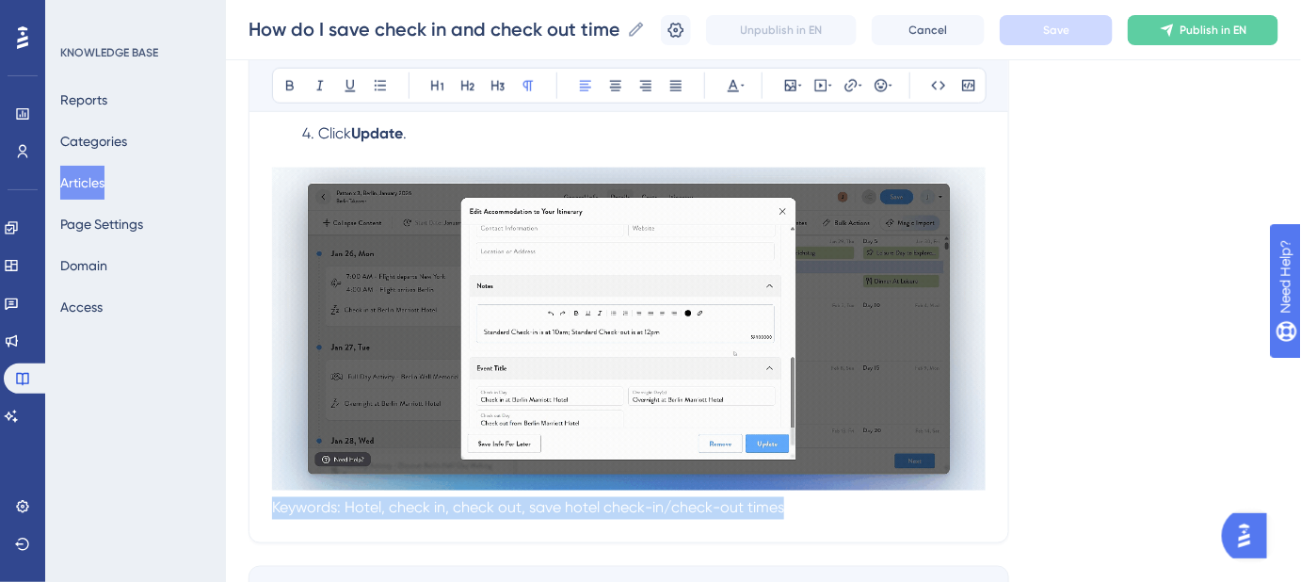
scroll to position [599, 0]
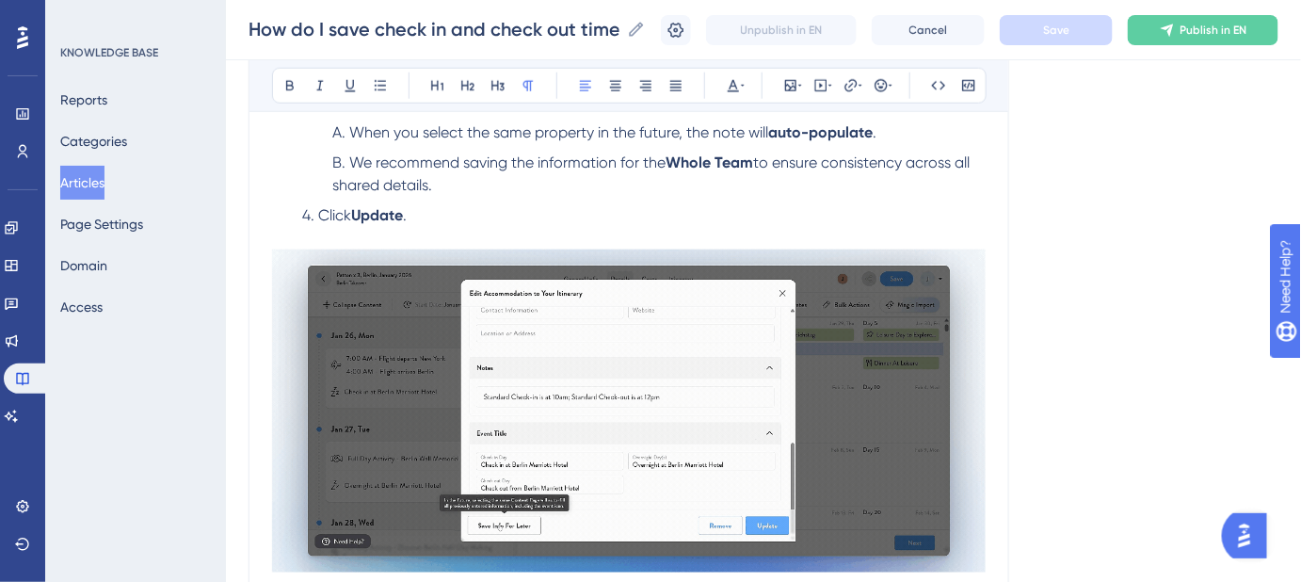
click at [1107, 365] on div "Language English (Default) How do I save check in and check out times for hotel…" at bounding box center [764, 130] width 1030 height 1216
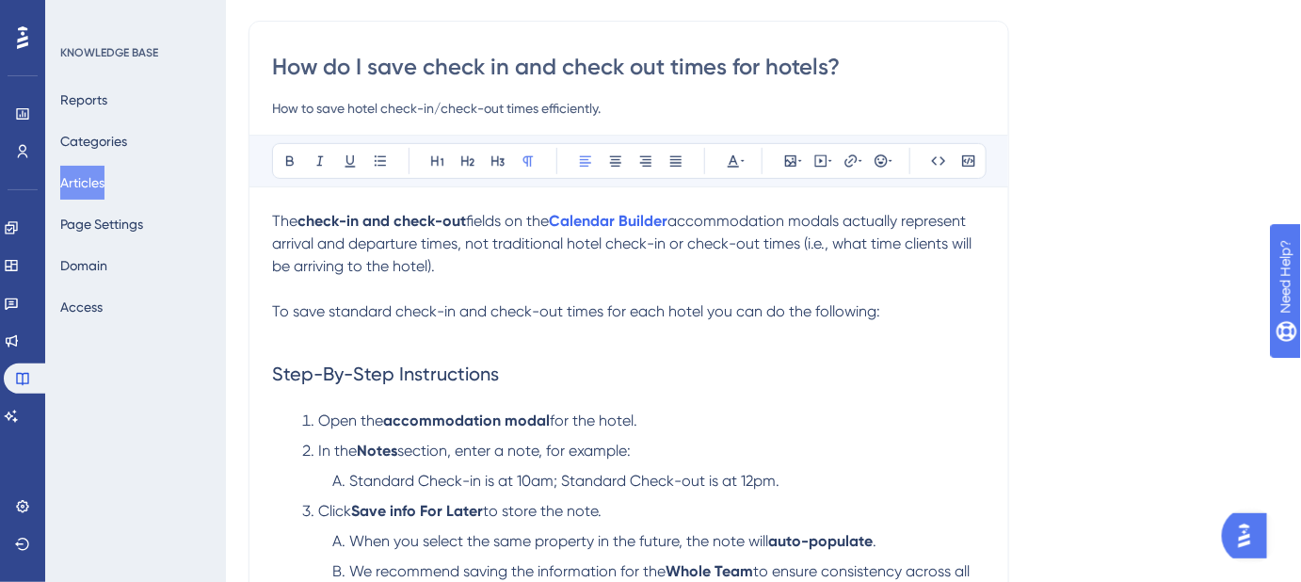
scroll to position [0, 0]
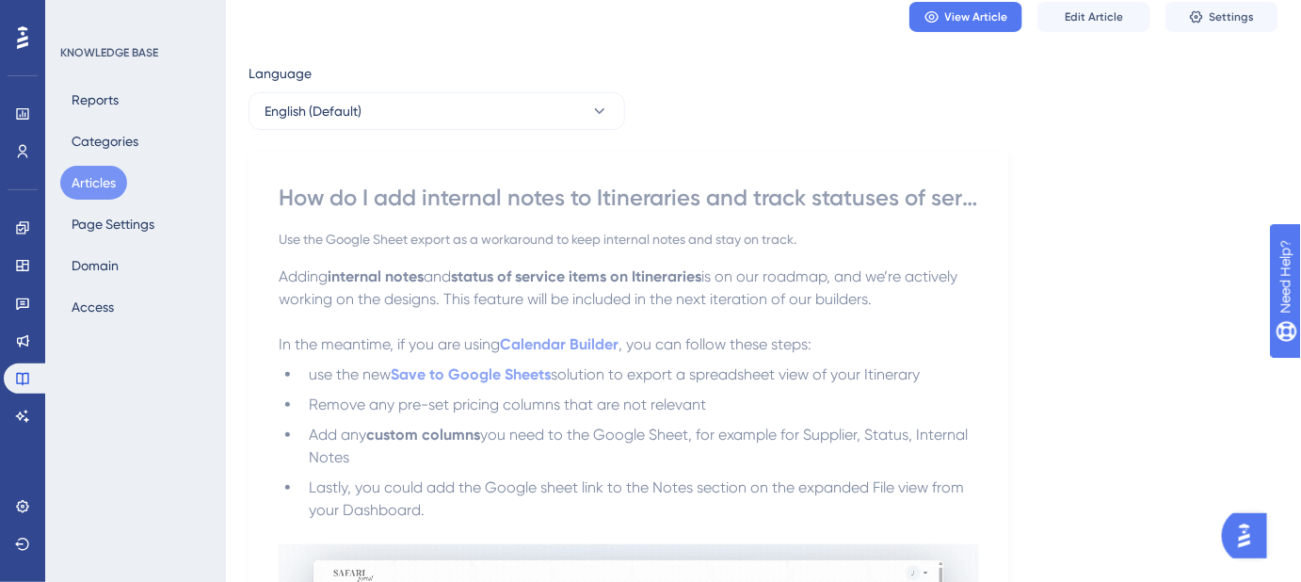
scroll to position [85, 0]
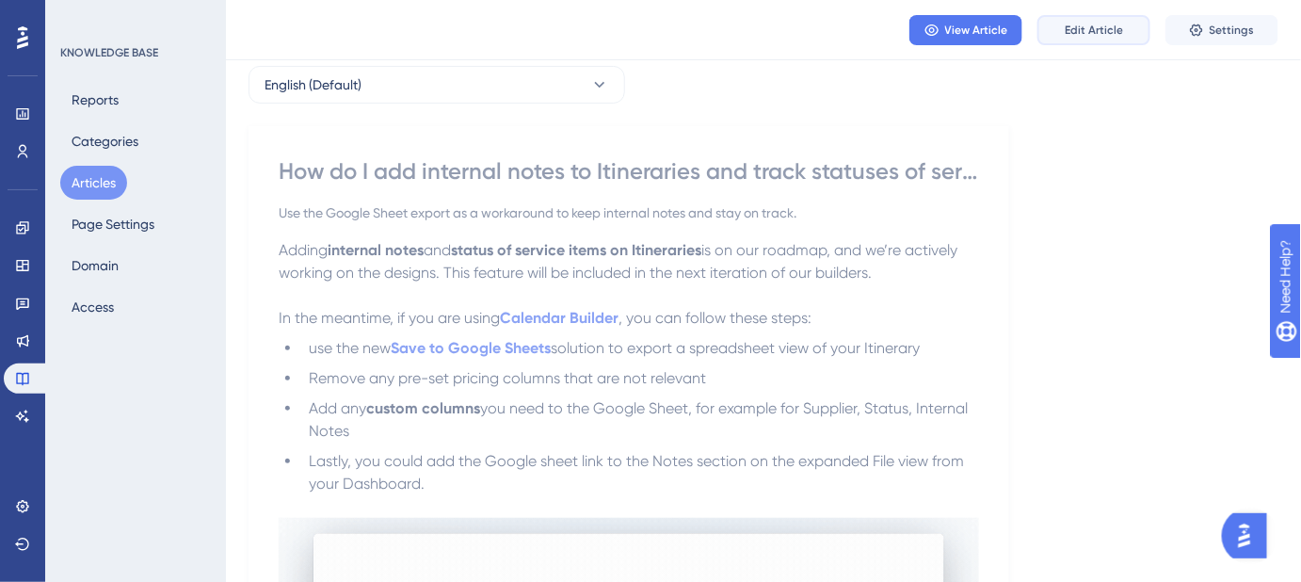
click at [1093, 31] on span "Edit Article" at bounding box center [1094, 30] width 58 height 15
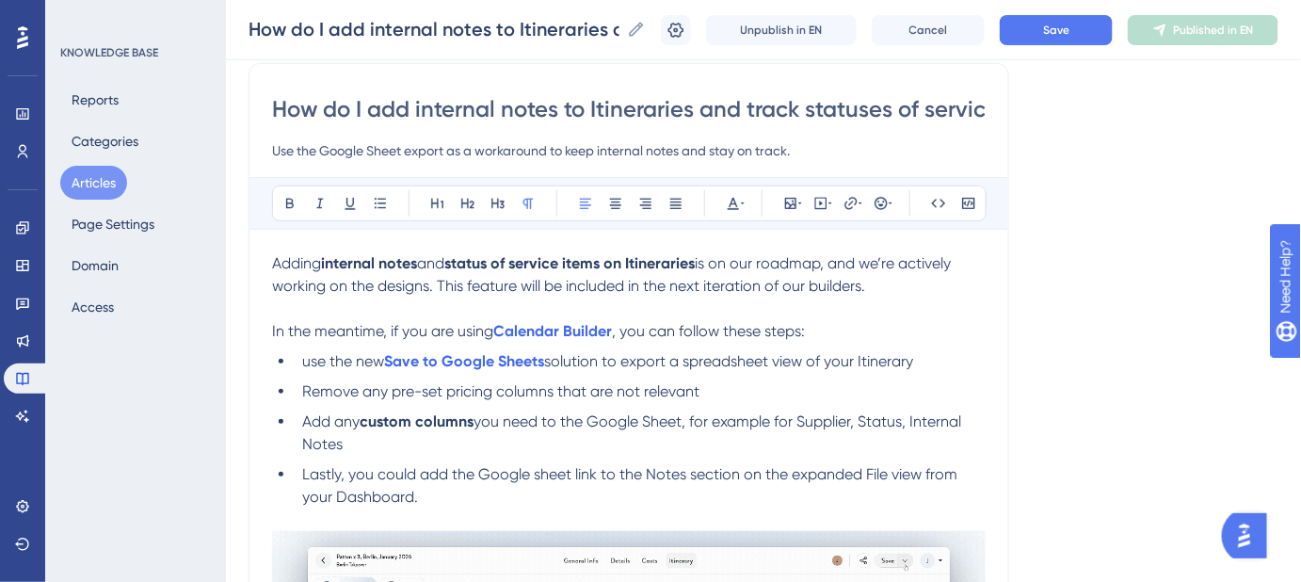
click at [308, 358] on span "use the new" at bounding box center [343, 361] width 82 height 18
click at [1089, 35] on button "Save" at bounding box center [1056, 30] width 113 height 30
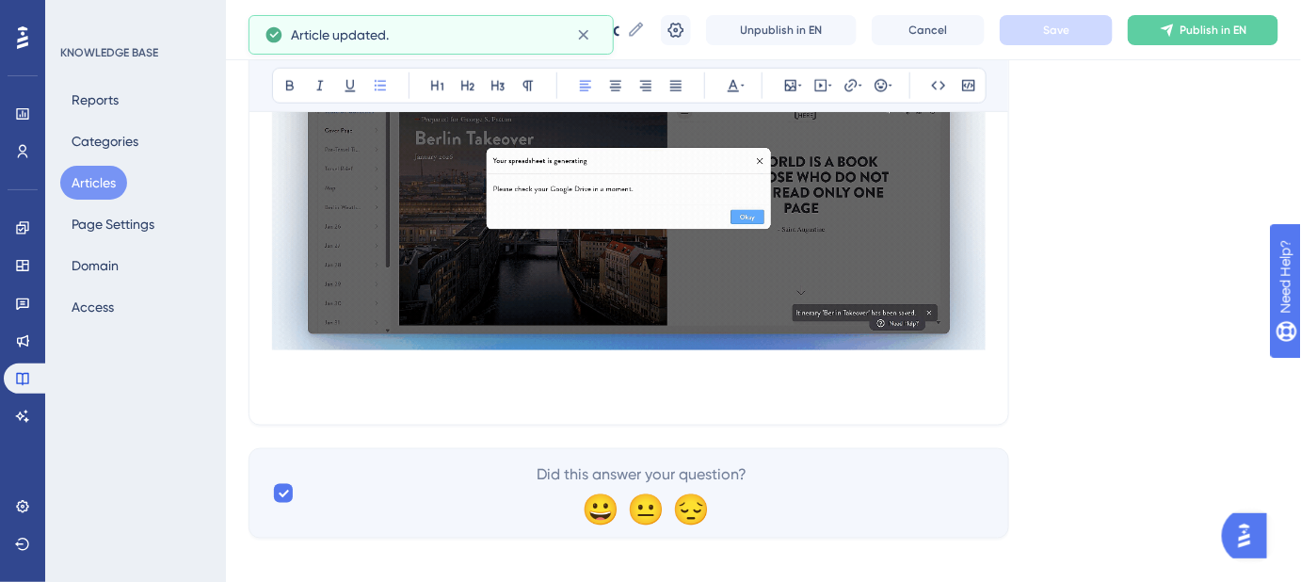
scroll to position [661, 0]
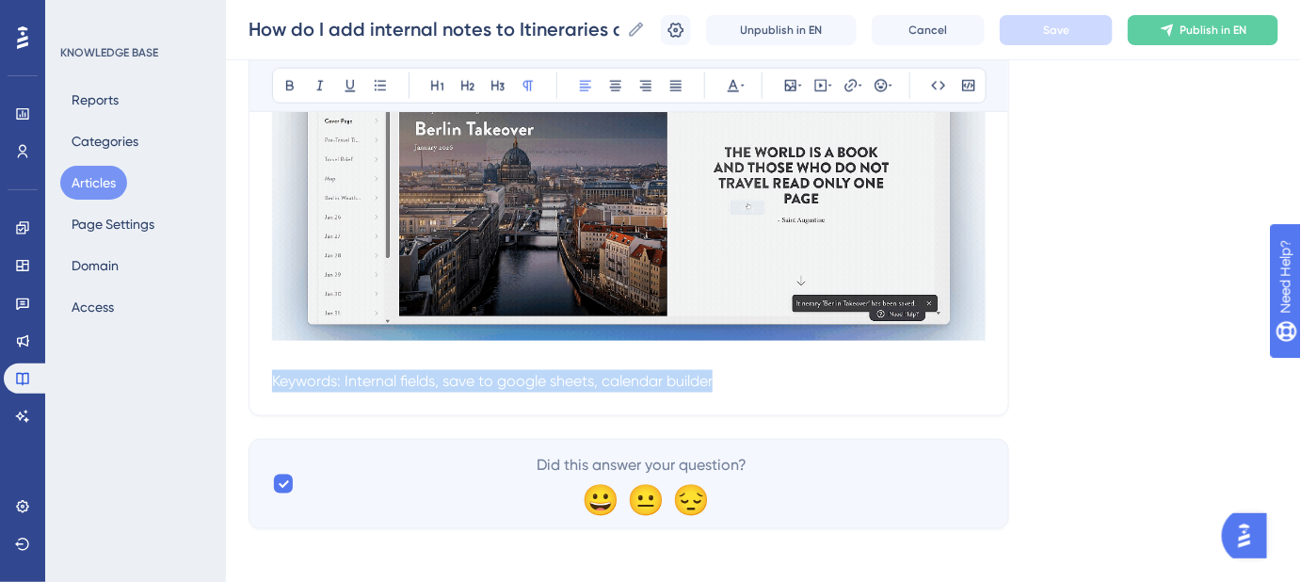
drag, startPoint x: 705, startPoint y: 375, endPoint x: 250, endPoint y: 369, distance: 454.8
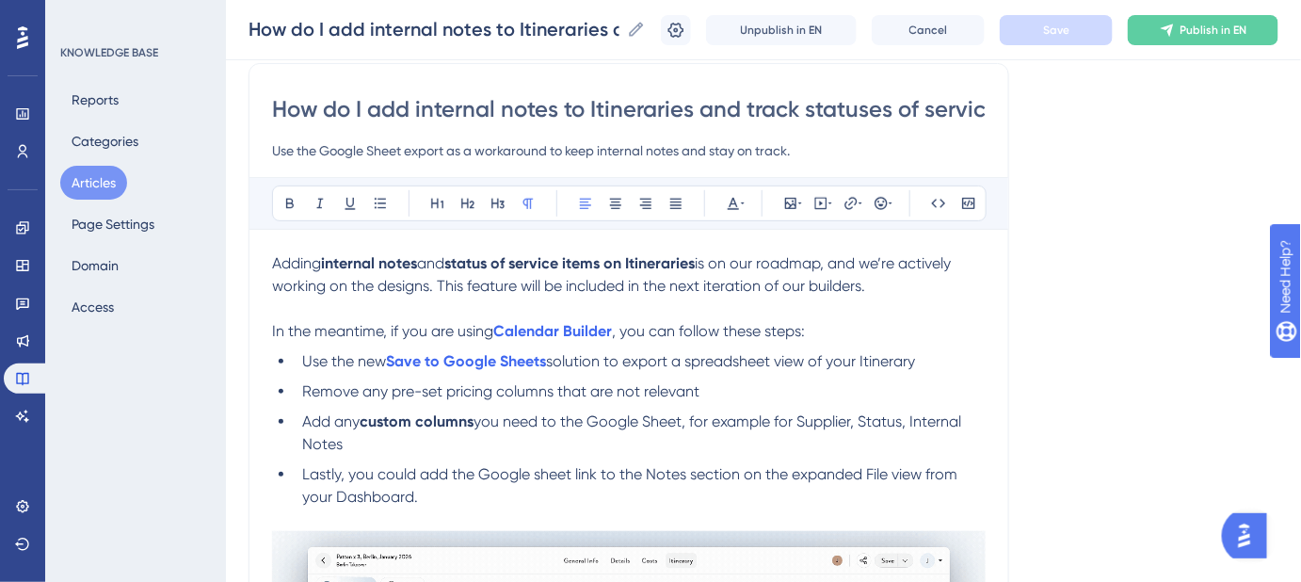
scroll to position [0, 34]
drag, startPoint x: 597, startPoint y: 114, endPoint x: 1037, endPoint y: 134, distance: 440.1
click at [1037, 134] on div "Language English (Default) How do I add internal notes to Itineraries and track…" at bounding box center [764, 508] width 1030 height 1070
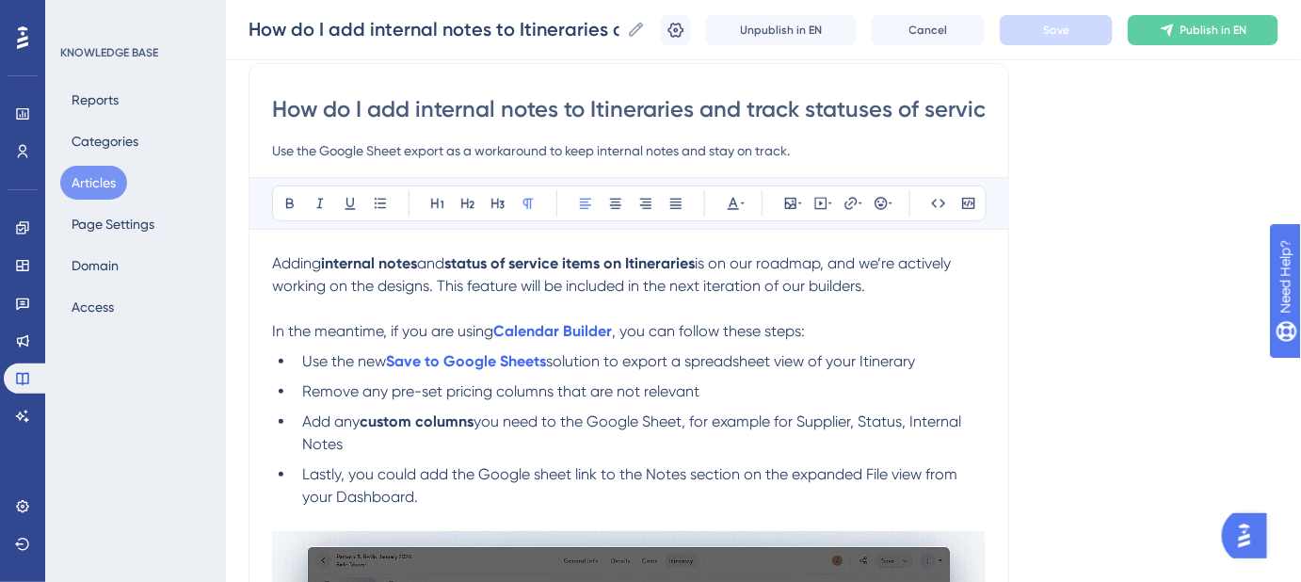
click at [1118, 256] on div "Language English (Default) How do I add internal notes to Itineraries and track…" at bounding box center [764, 508] width 1030 height 1070
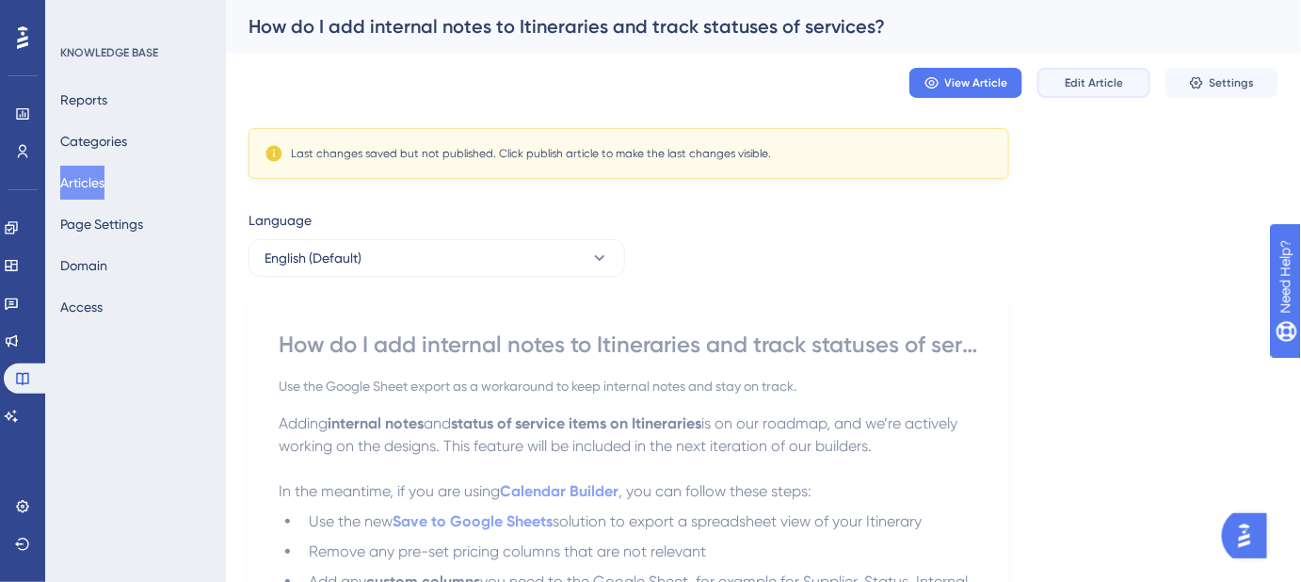
click at [1083, 85] on span "Edit Article" at bounding box center [1094, 82] width 58 height 15
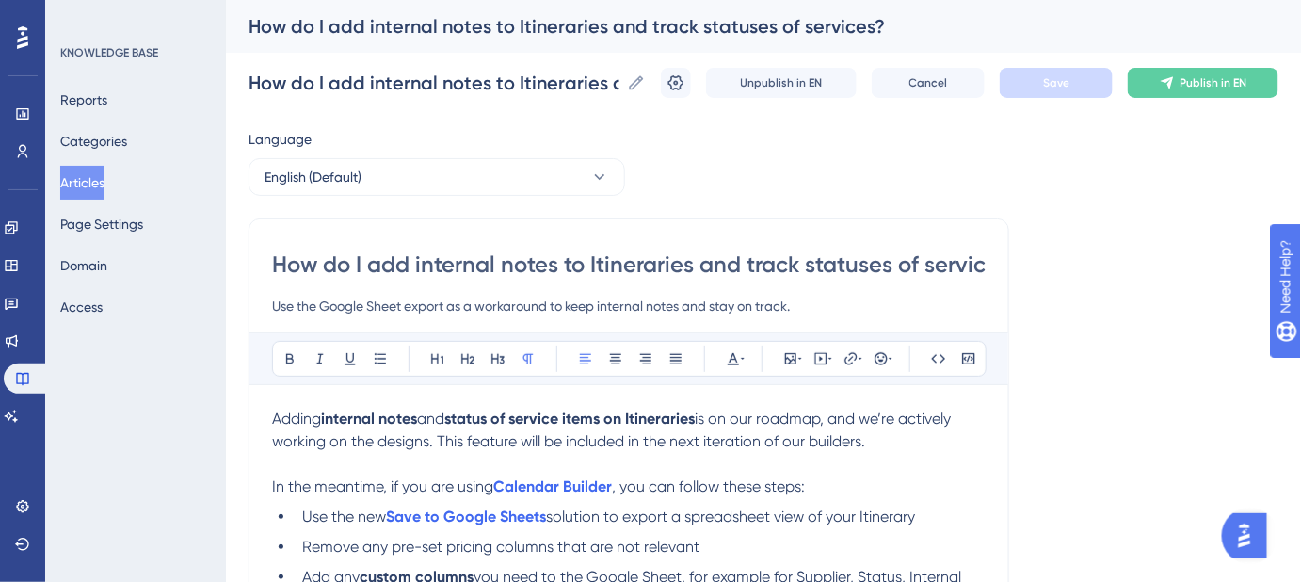
scroll to position [155, 0]
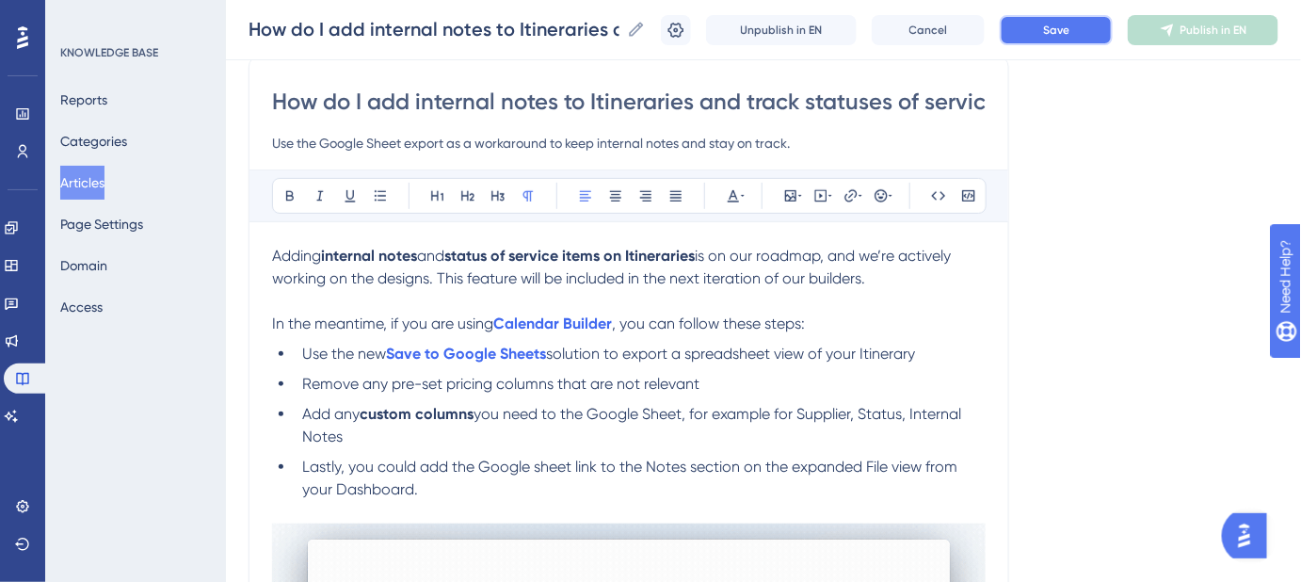
click at [1058, 37] on button "Save" at bounding box center [1056, 30] width 113 height 30
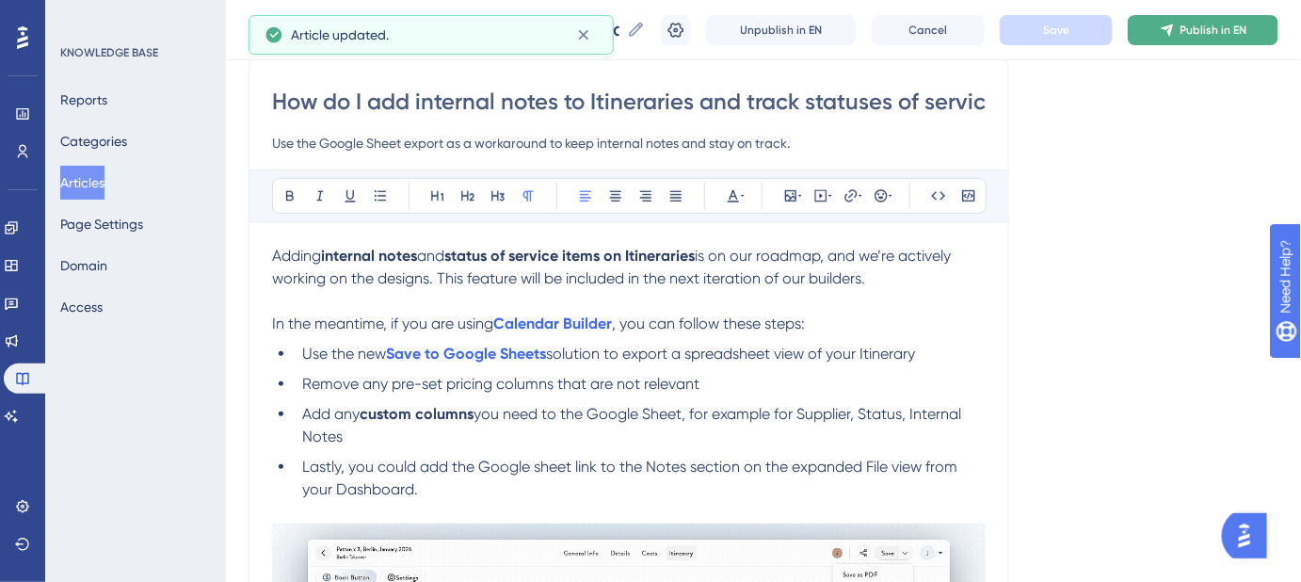
click at [1242, 38] on button "Publish in EN" at bounding box center [1203, 30] width 151 height 30
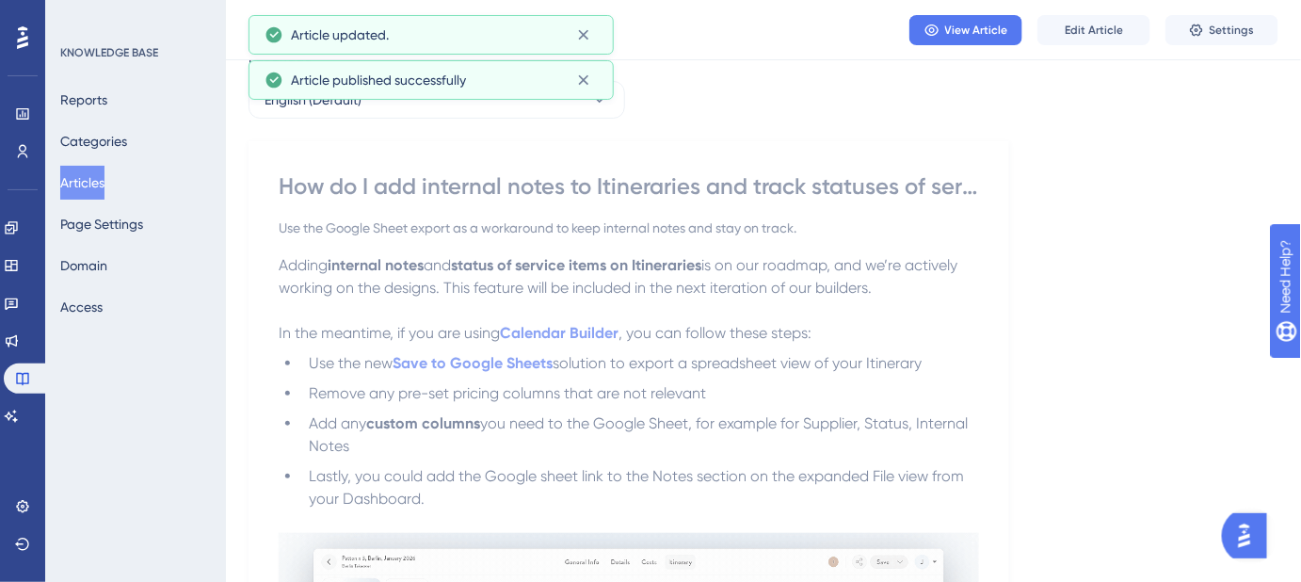
scroll to position [0, 0]
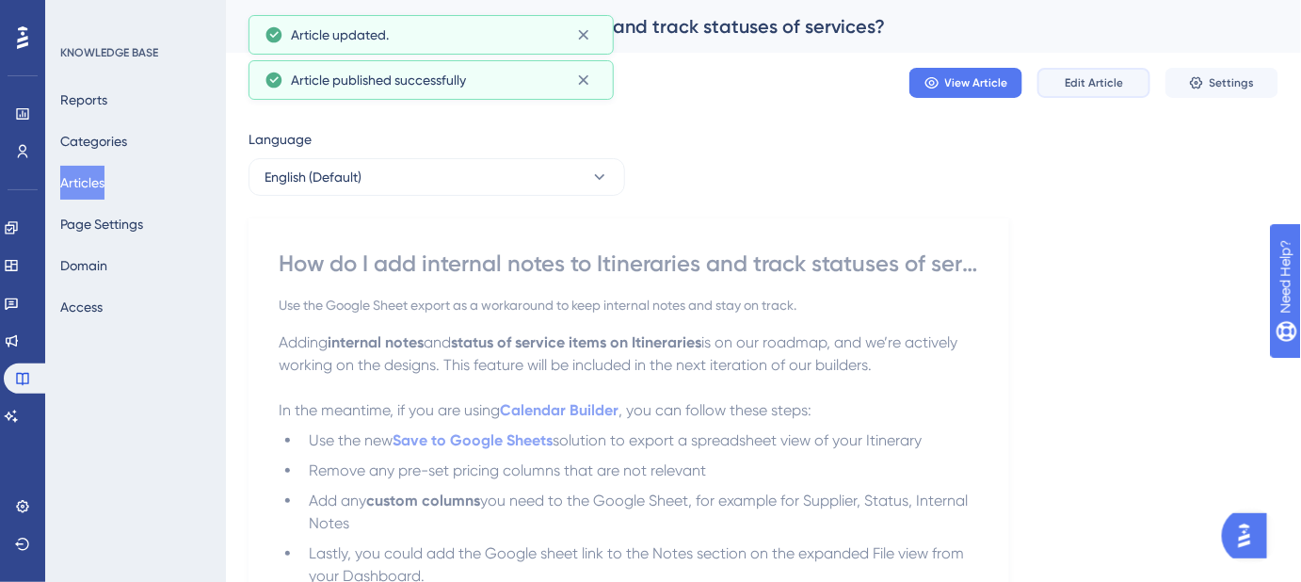
click at [1096, 82] on span "Edit Article" at bounding box center [1094, 82] width 58 height 15
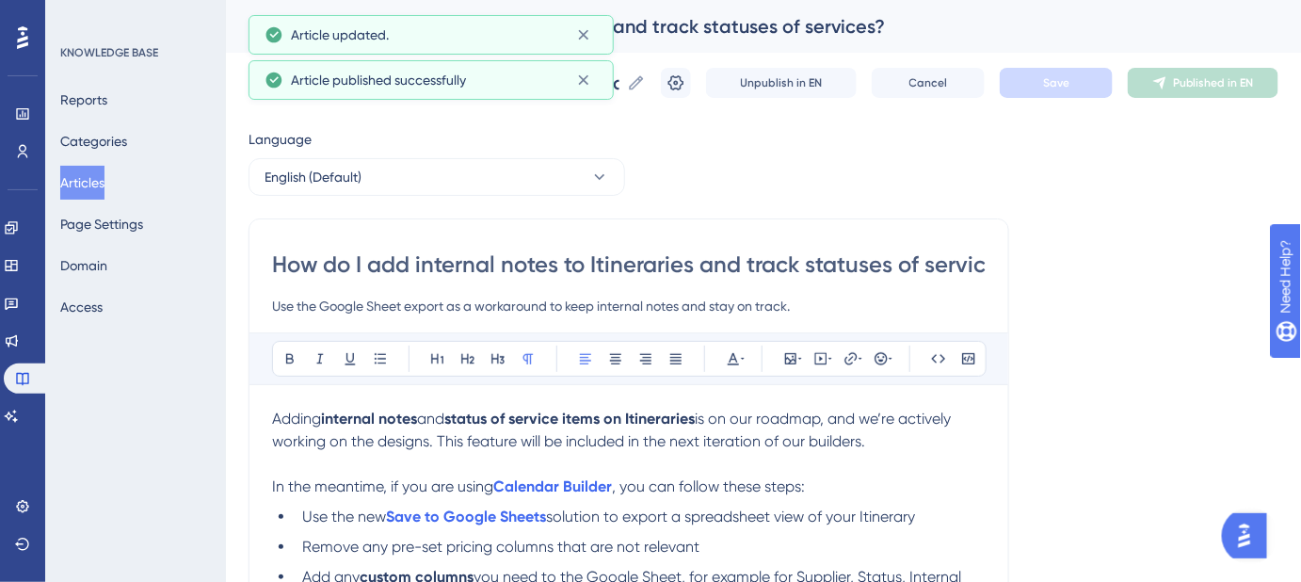
scroll to position [155, 0]
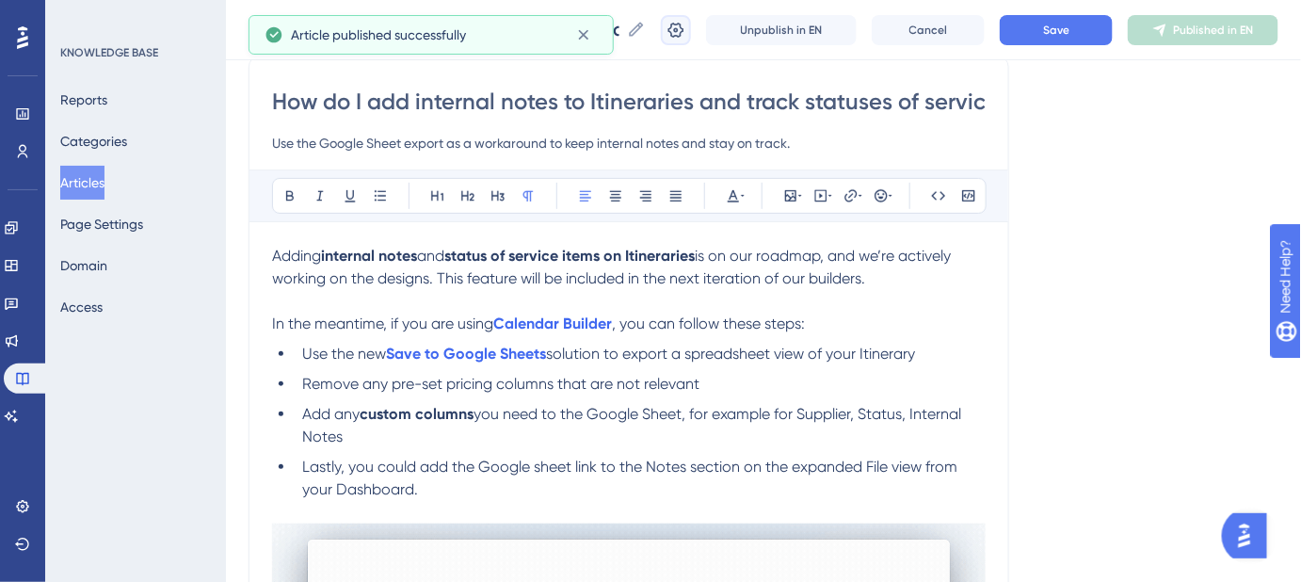
click at [685, 38] on icon at bounding box center [676, 30] width 19 height 19
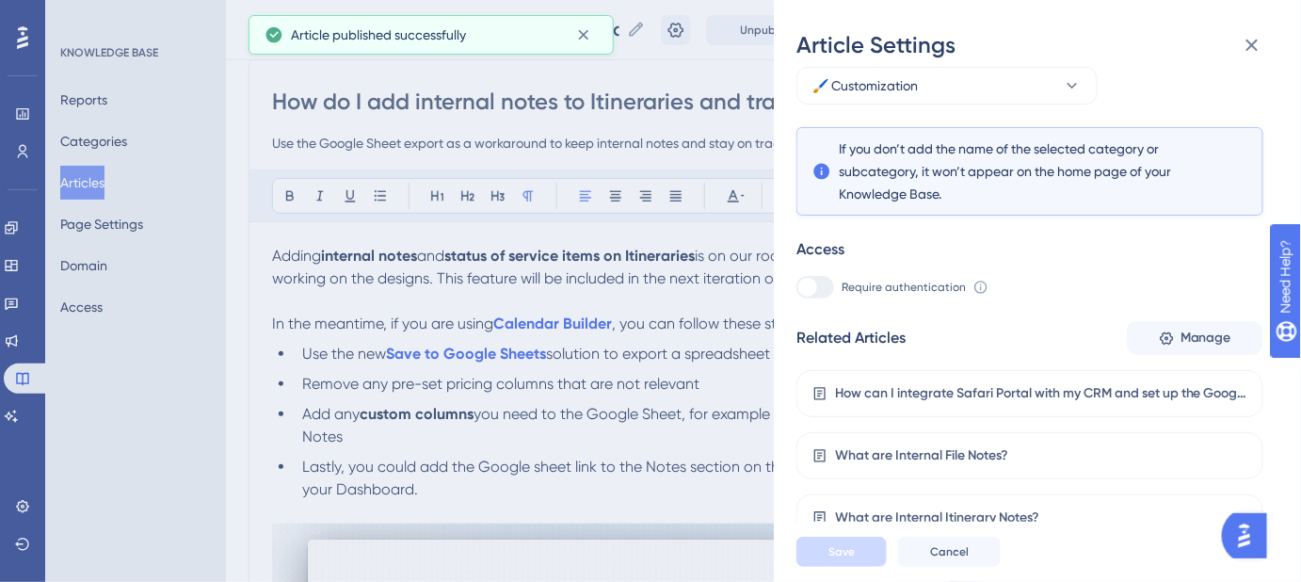
scroll to position [276, 0]
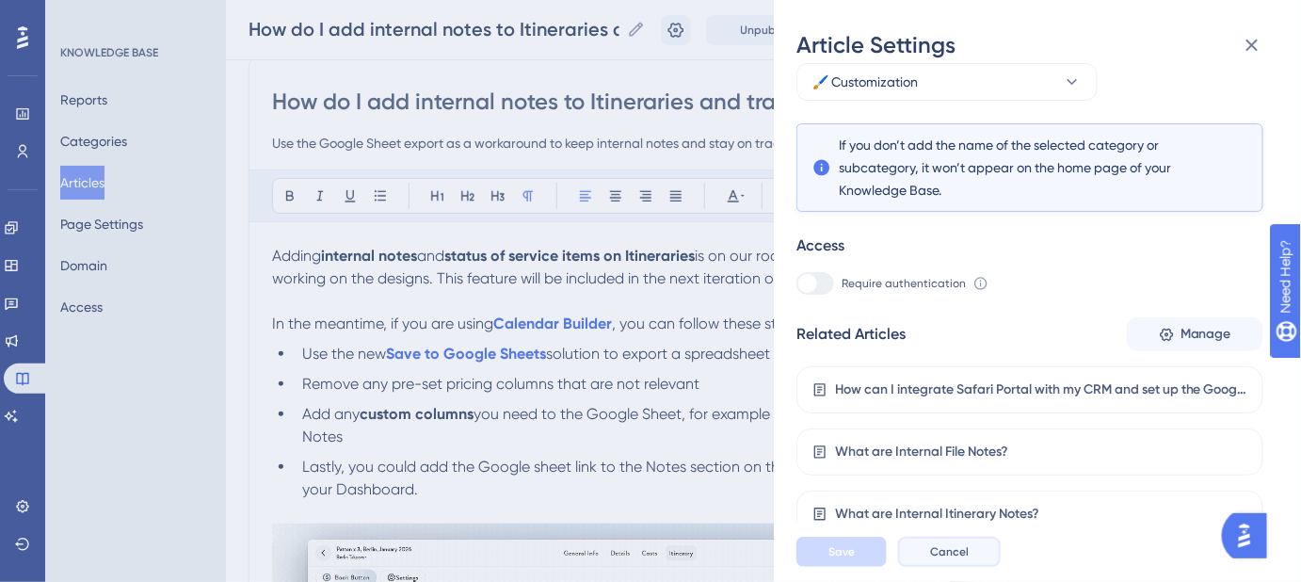
click at [949, 559] on span "Cancel" at bounding box center [949, 551] width 39 height 15
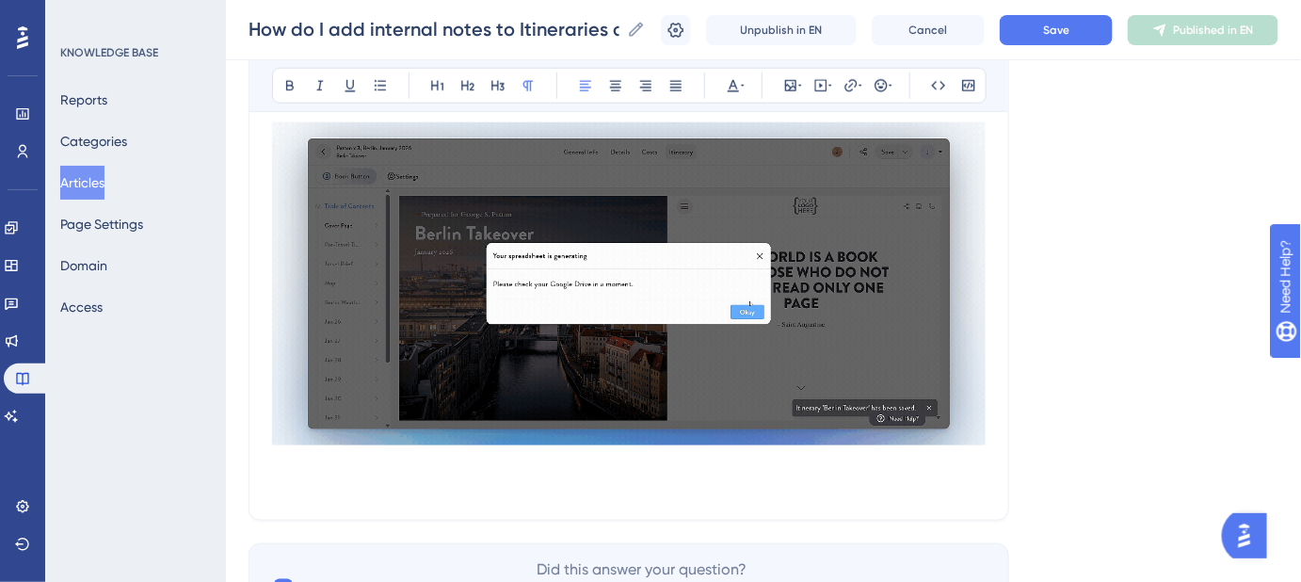
scroll to position [241, 0]
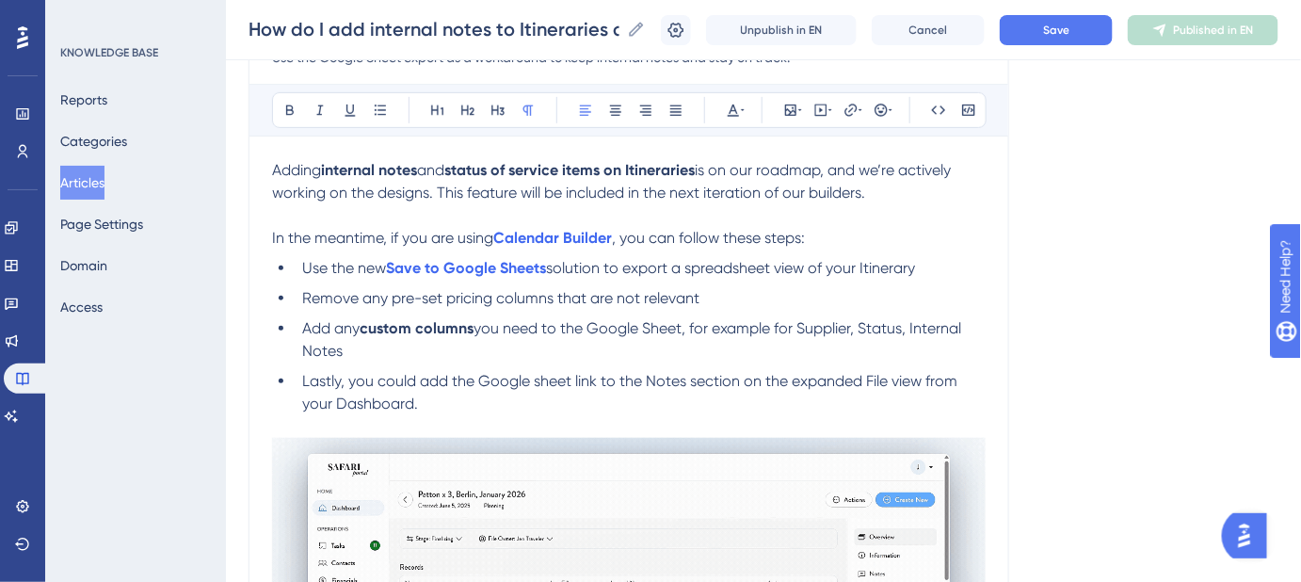
click at [838, 239] on p "In the meantime, if you are using Calendar Builder , you can follow these steps:" at bounding box center [629, 238] width 714 height 23
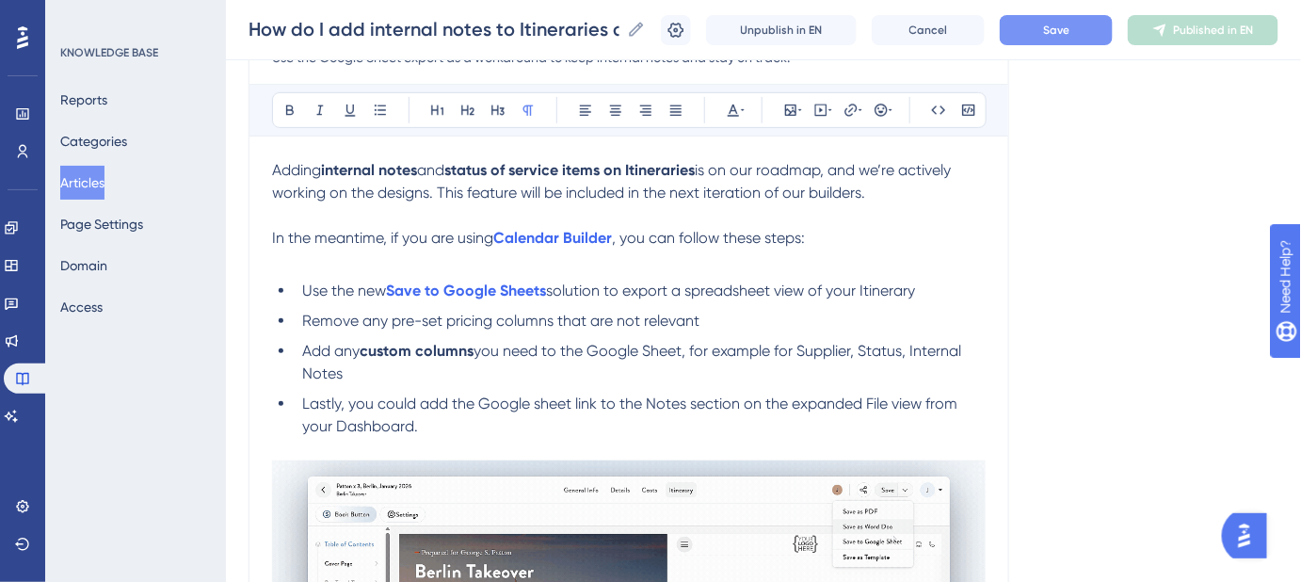
click at [1070, 34] on span "Save" at bounding box center [1056, 30] width 26 height 15
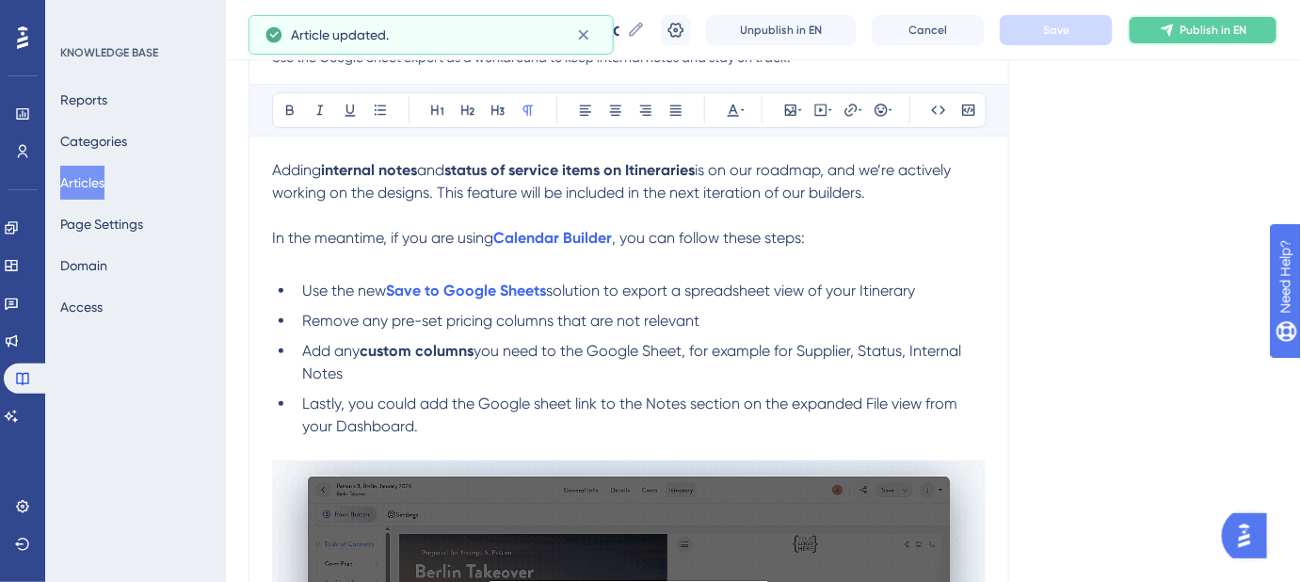
click at [1202, 28] on span "Publish in EN" at bounding box center [1214, 30] width 67 height 15
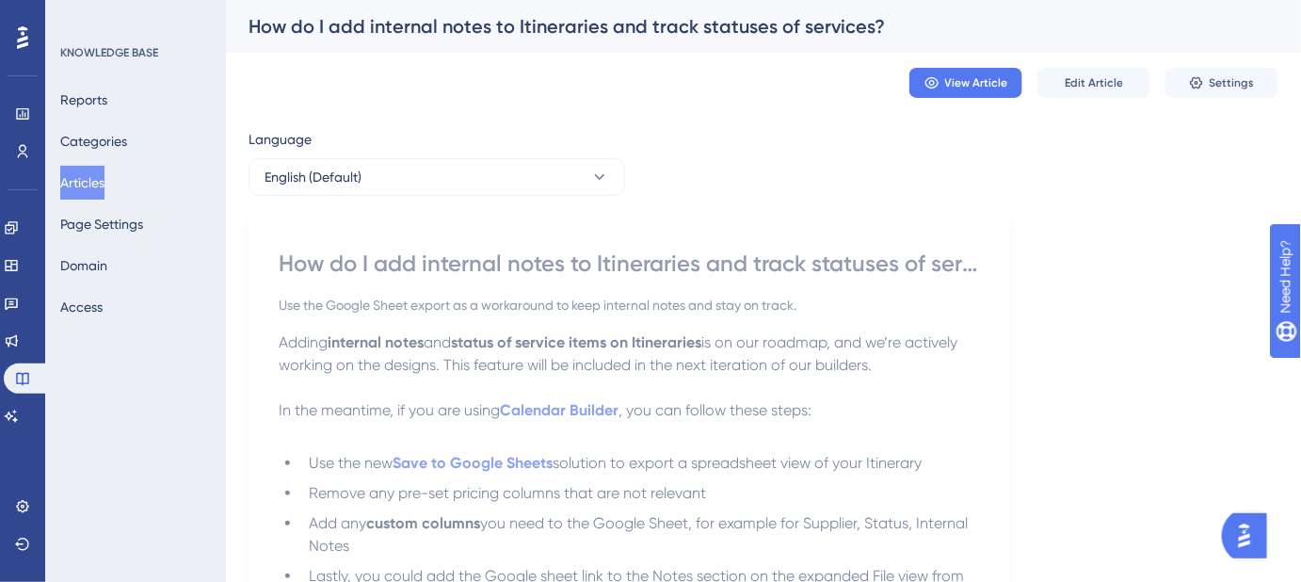
scroll to position [0, 0]
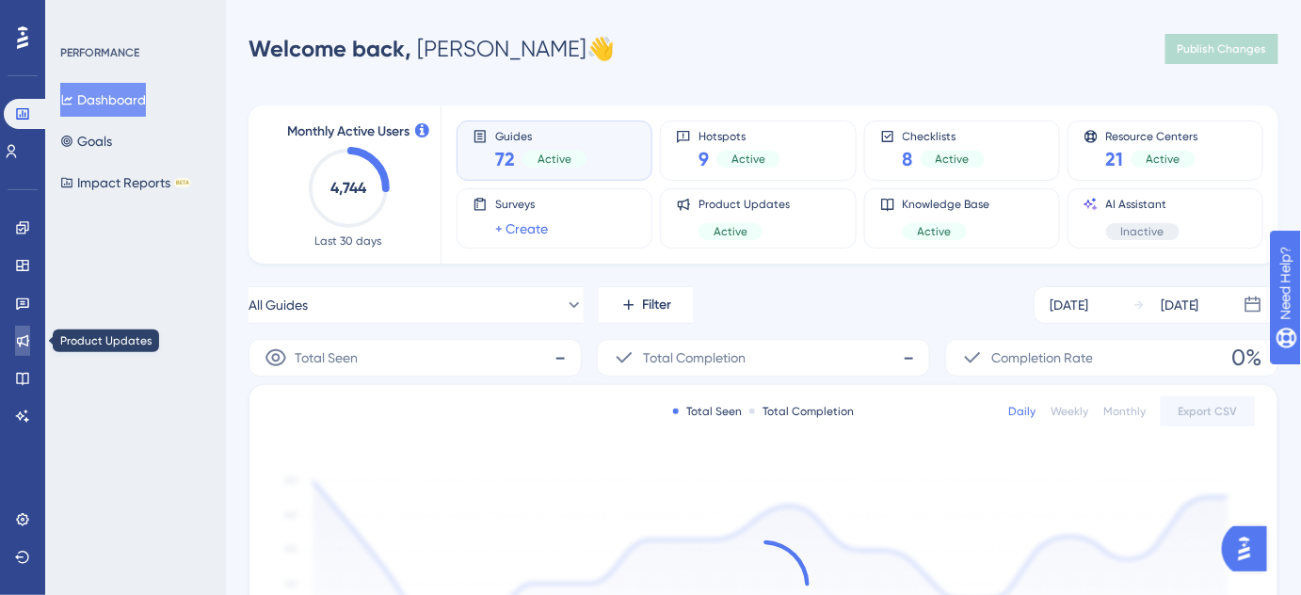
click at [18, 333] on icon at bounding box center [22, 340] width 15 height 15
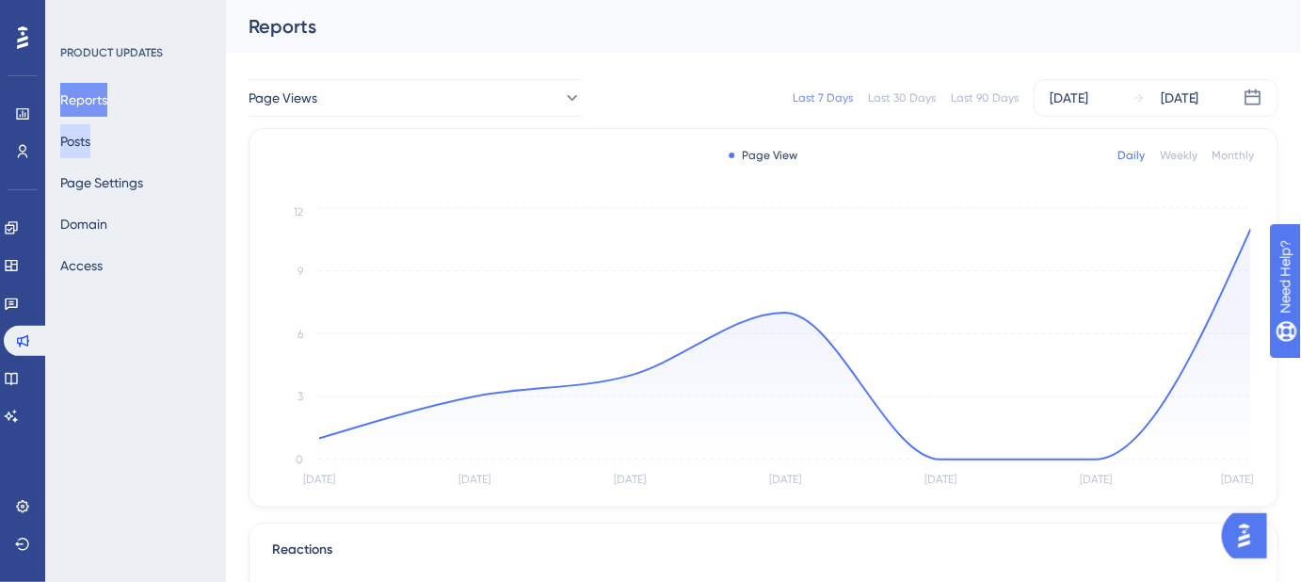
click at [90, 143] on button "Posts" at bounding box center [75, 141] width 30 height 34
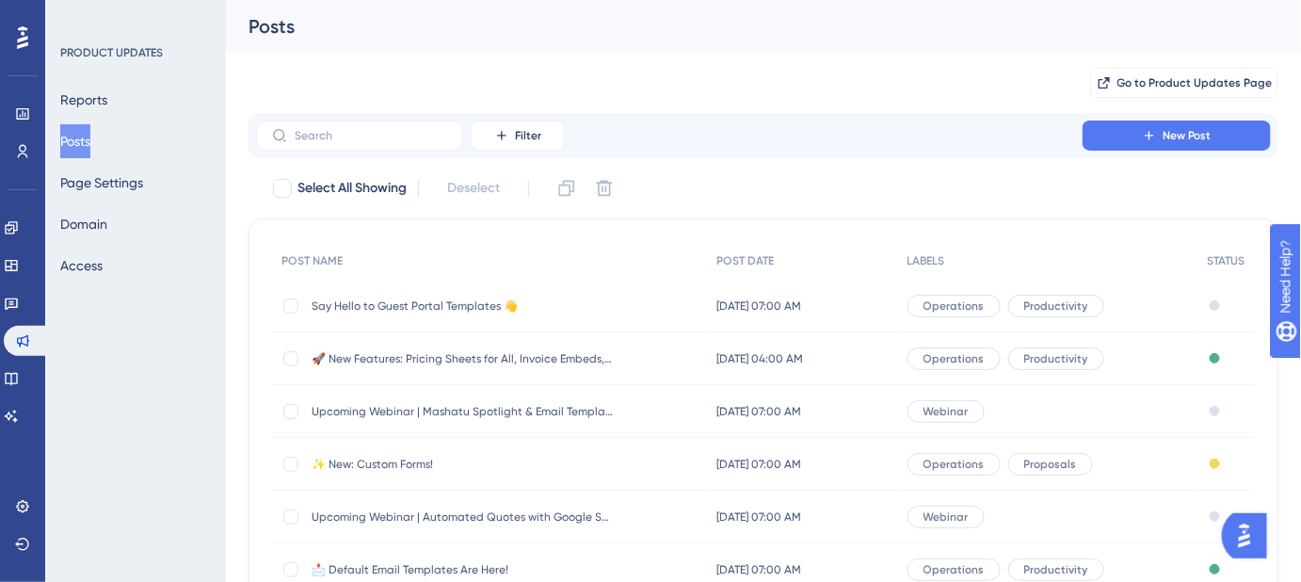
scroll to position [85, 0]
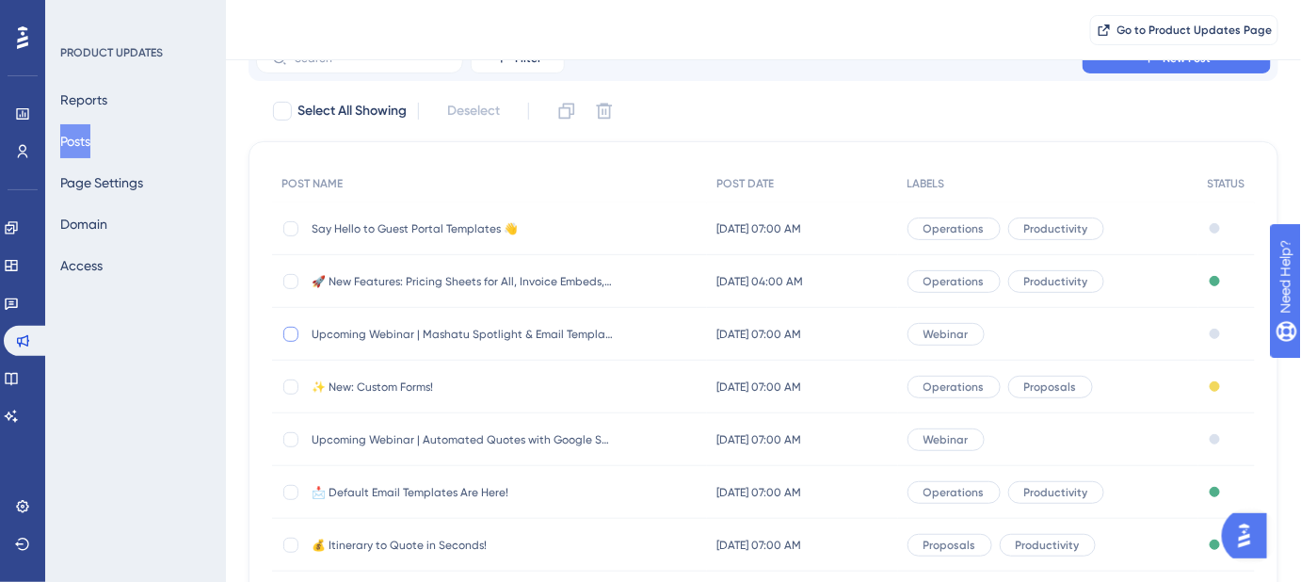
click at [287, 330] on div at bounding box center [290, 334] width 15 height 15
checkbox input "true"
click at [570, 113] on icon at bounding box center [566, 111] width 19 height 19
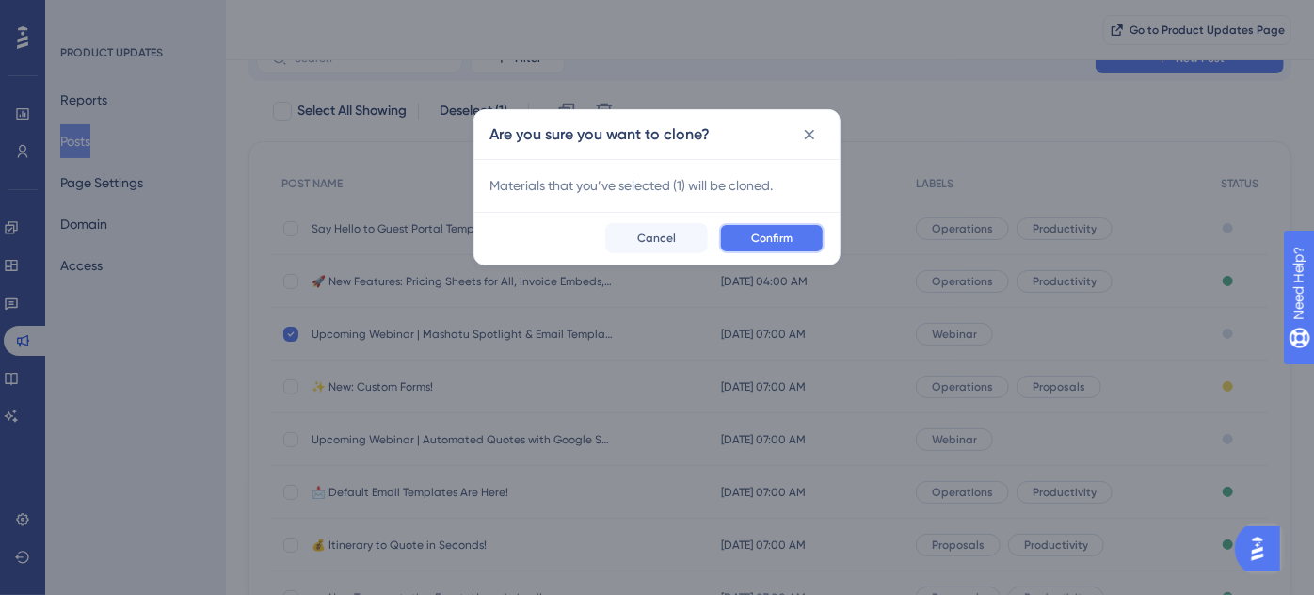
click at [776, 237] on span "Confirm" at bounding box center [771, 238] width 41 height 15
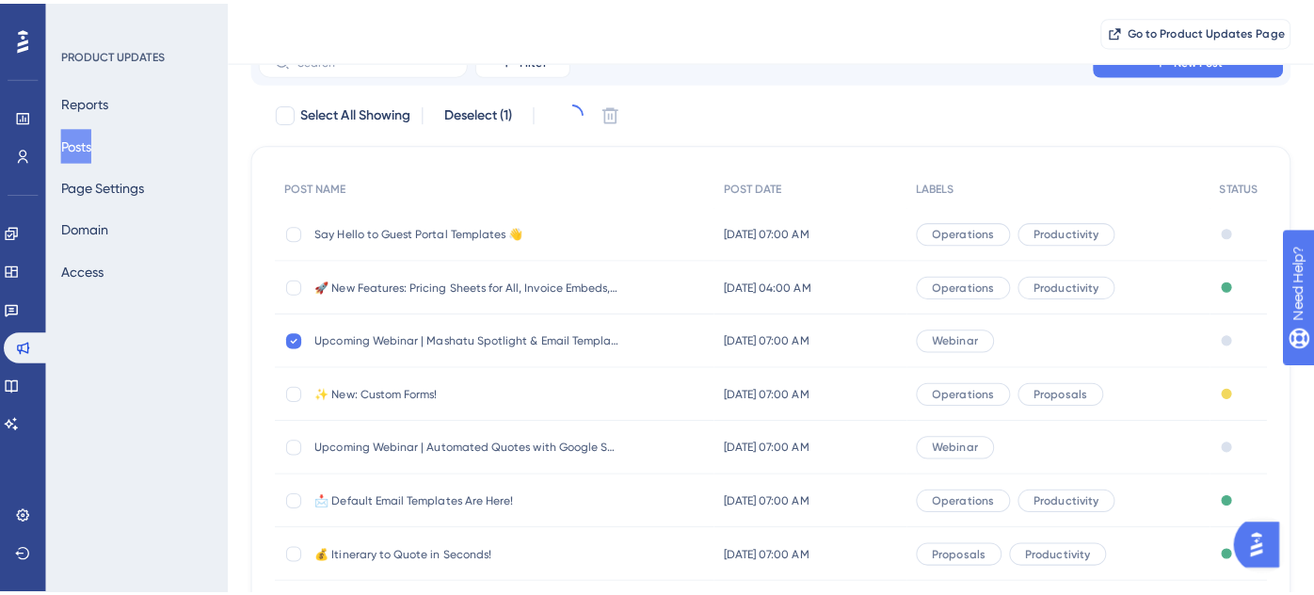
scroll to position [0, 0]
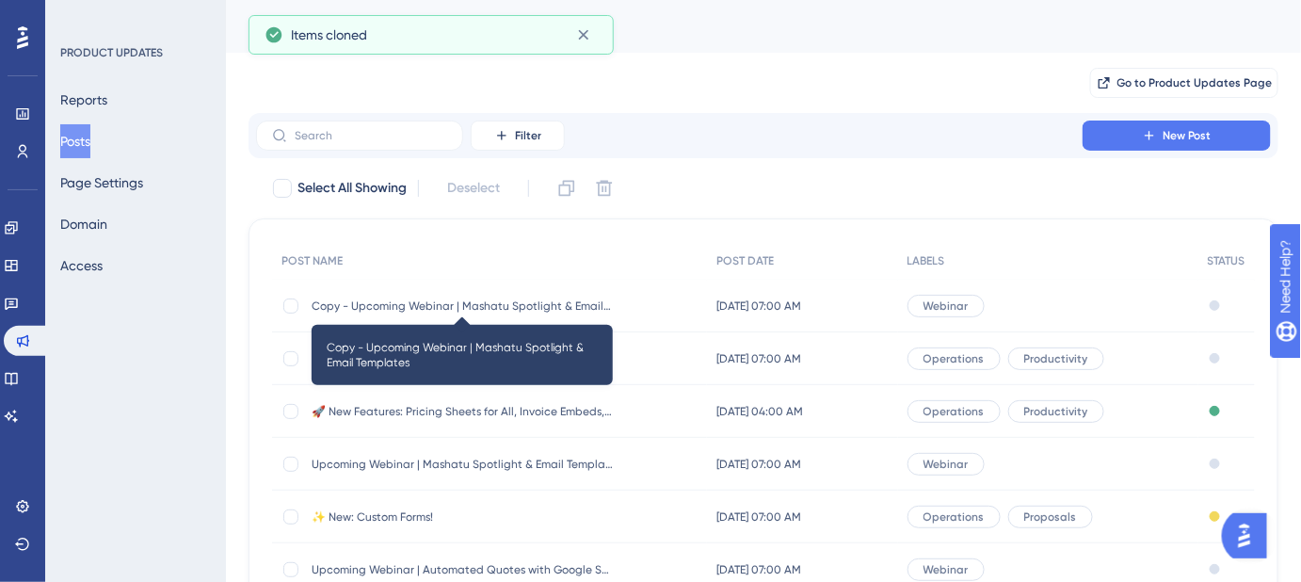
click at [471, 308] on span "Copy - Upcoming Webinar | Mashatu Spotlight & Email Templates" at bounding box center [462, 305] width 301 height 15
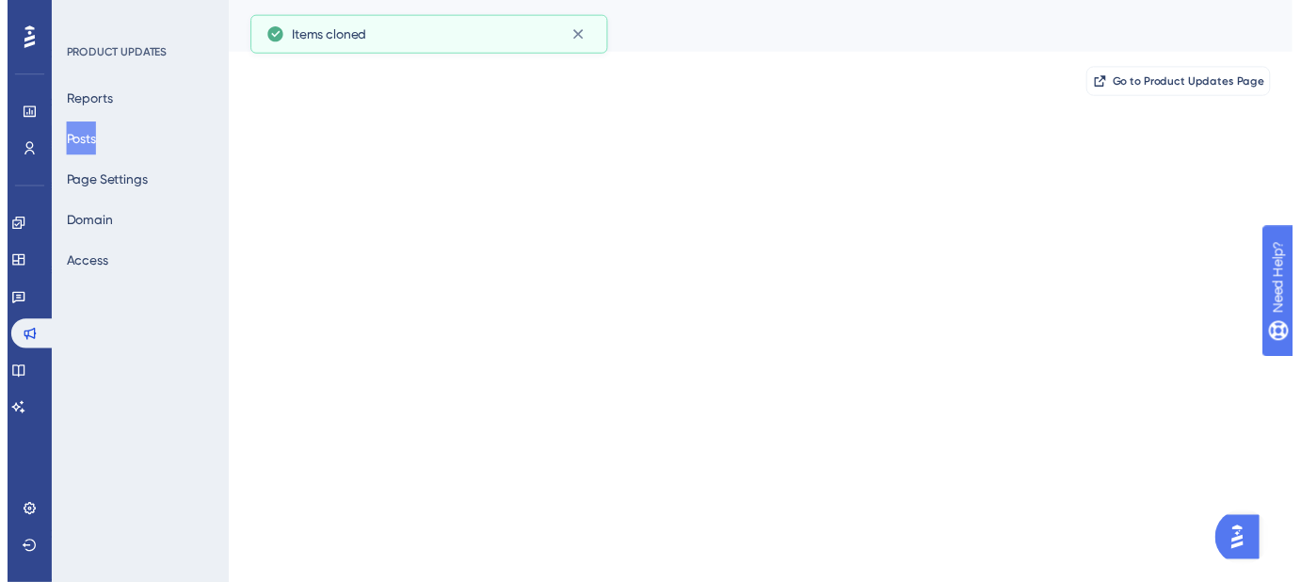
scroll to position [355, 0]
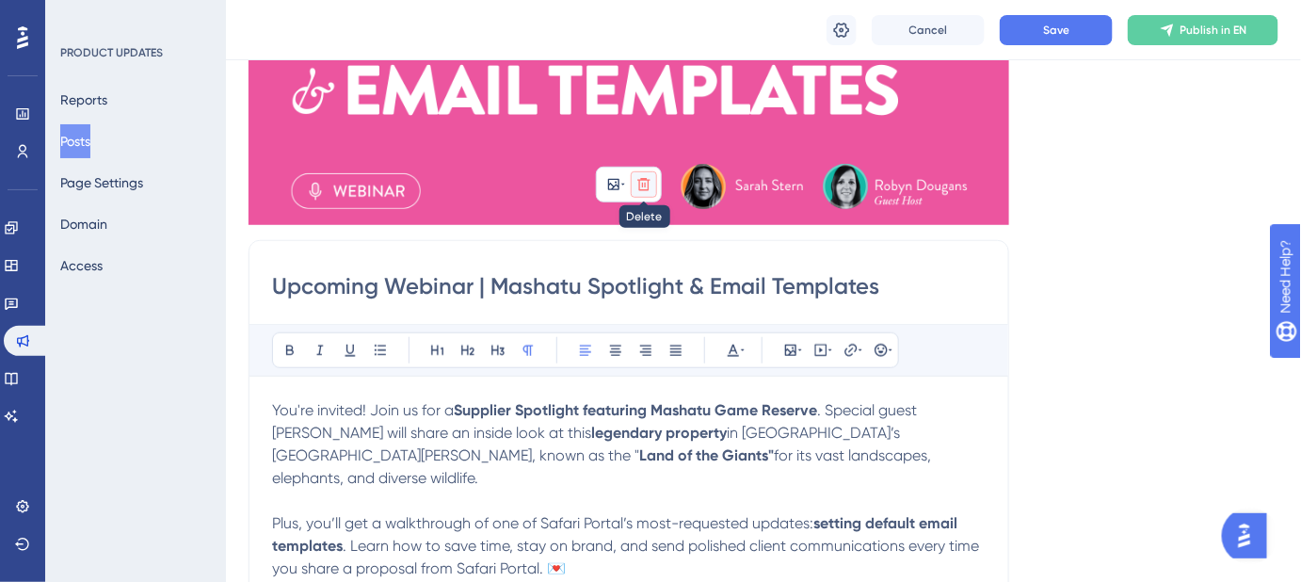
click at [641, 177] on icon at bounding box center [643, 184] width 15 height 15
click at [642, 233] on icon at bounding box center [644, 228] width 19 height 19
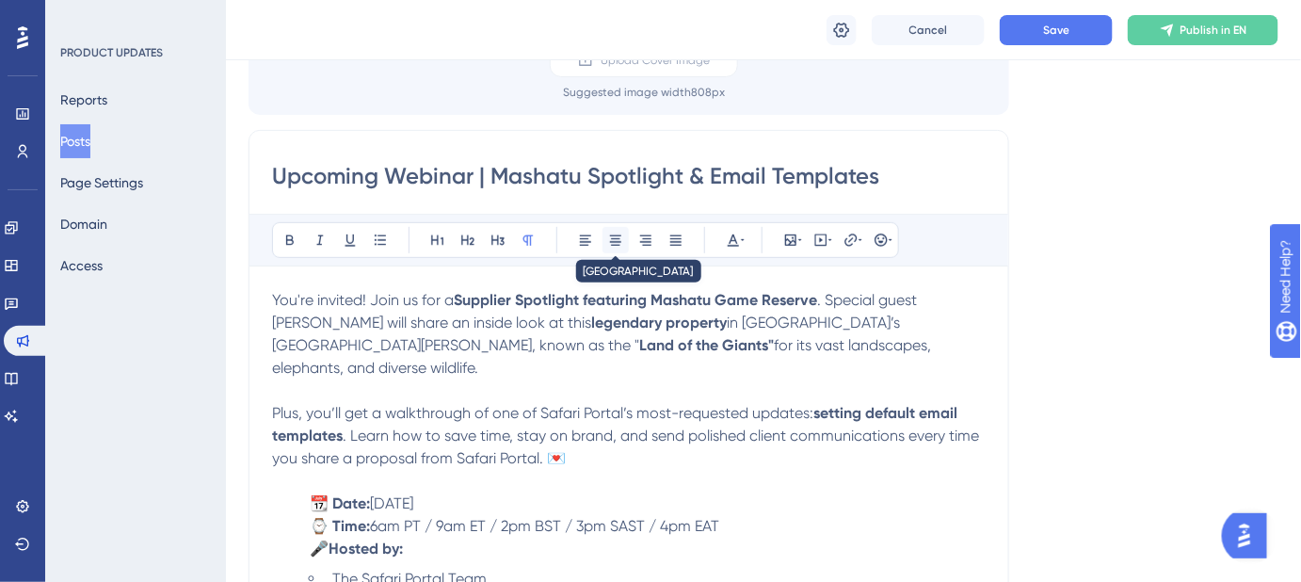
scroll to position [98, 0]
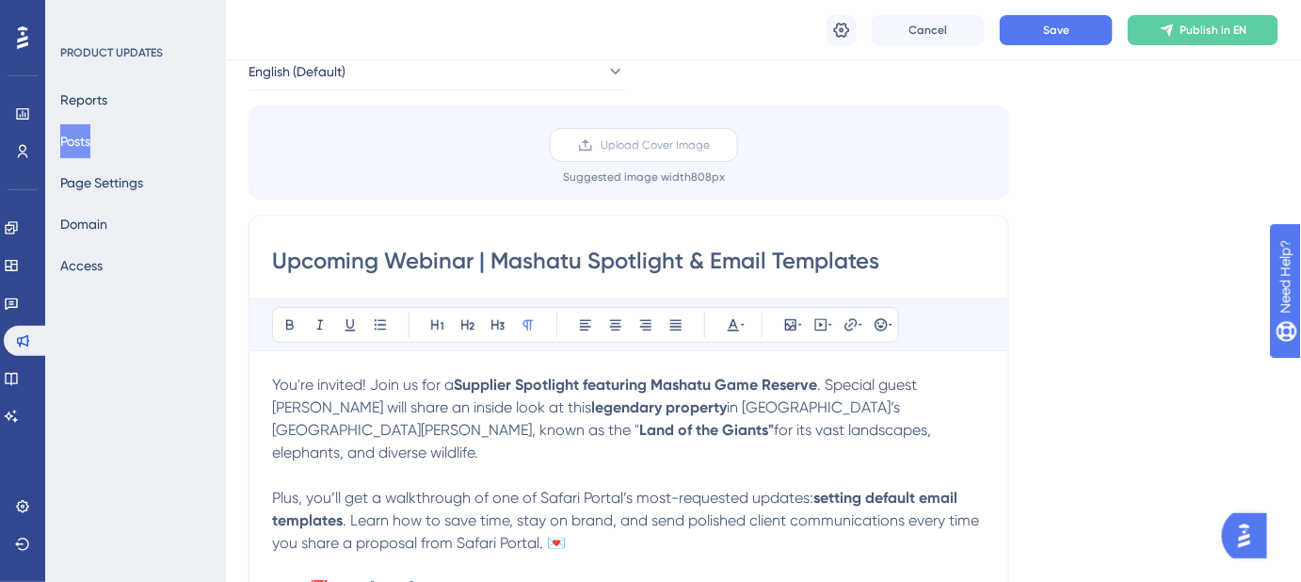
click at [652, 139] on span "Upload Cover Image" at bounding box center [655, 144] width 109 height 15
click at [710, 145] on input "Upload Cover Image" at bounding box center [710, 145] width 0 height 0
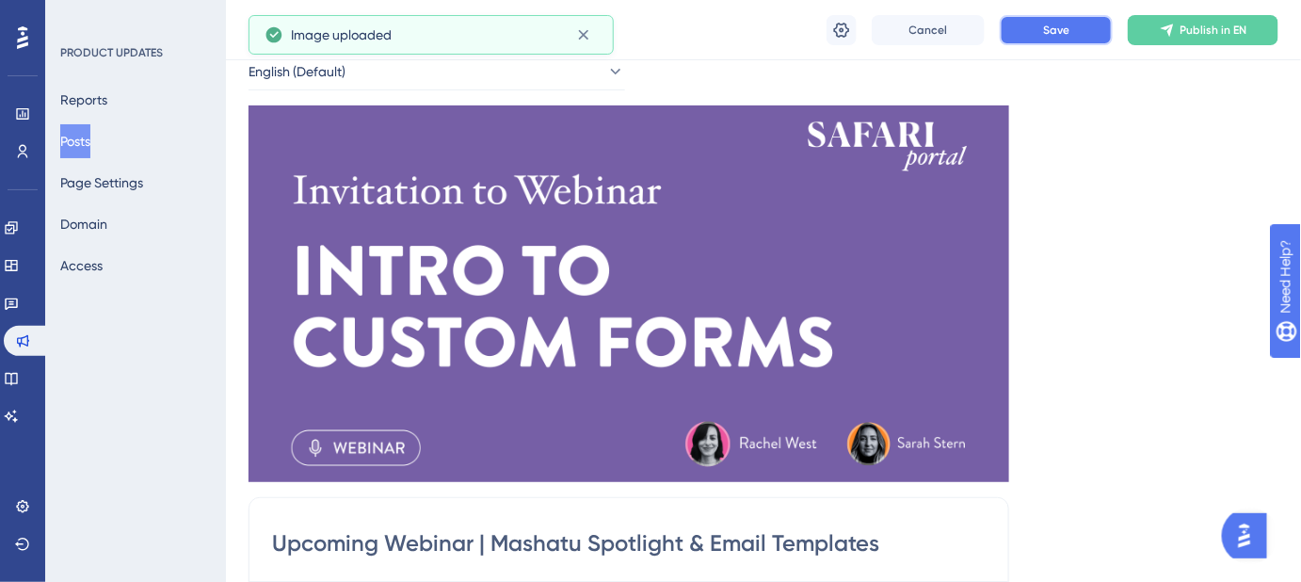
click at [1054, 33] on span "Save" at bounding box center [1056, 30] width 26 height 15
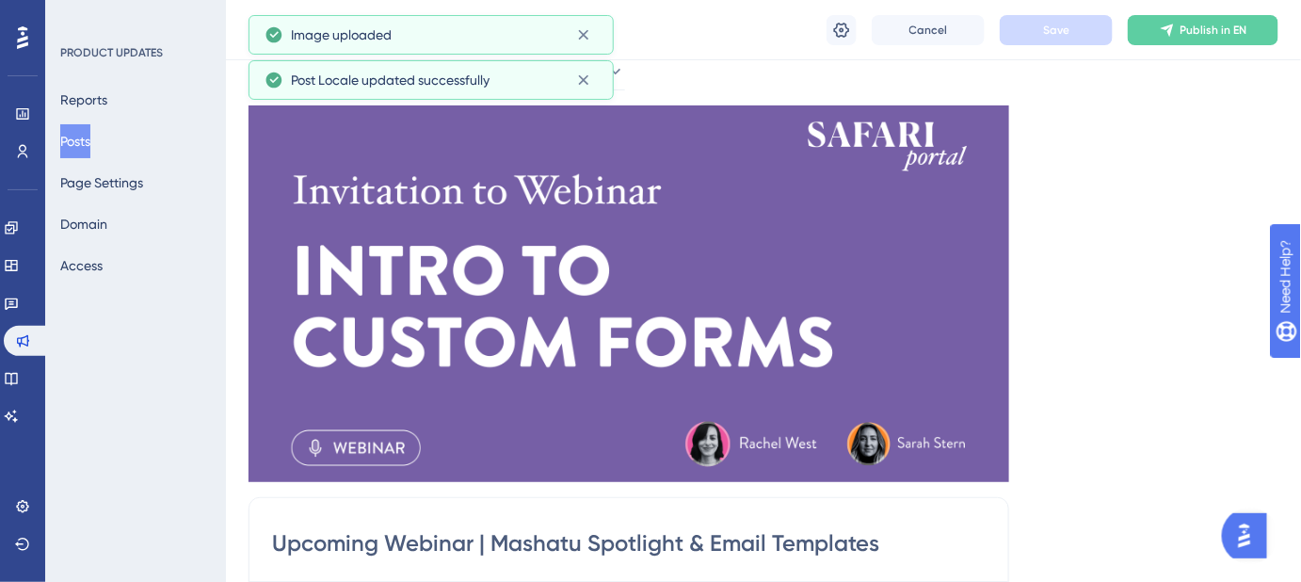
scroll to position [0, 0]
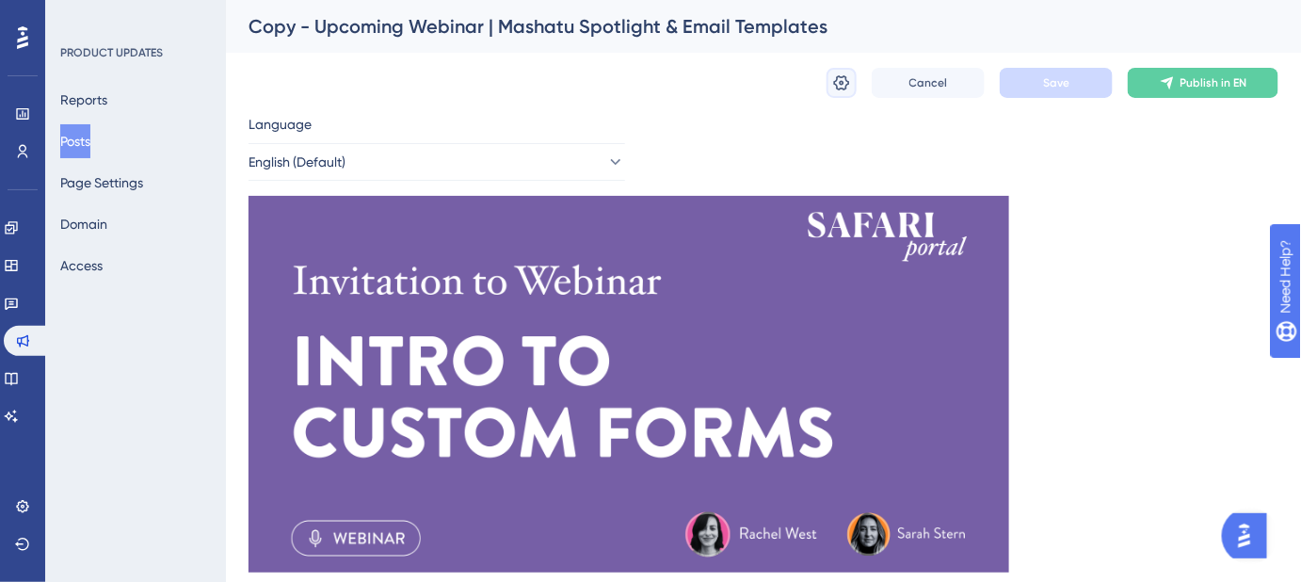
click at [844, 80] on icon at bounding box center [841, 82] width 19 height 19
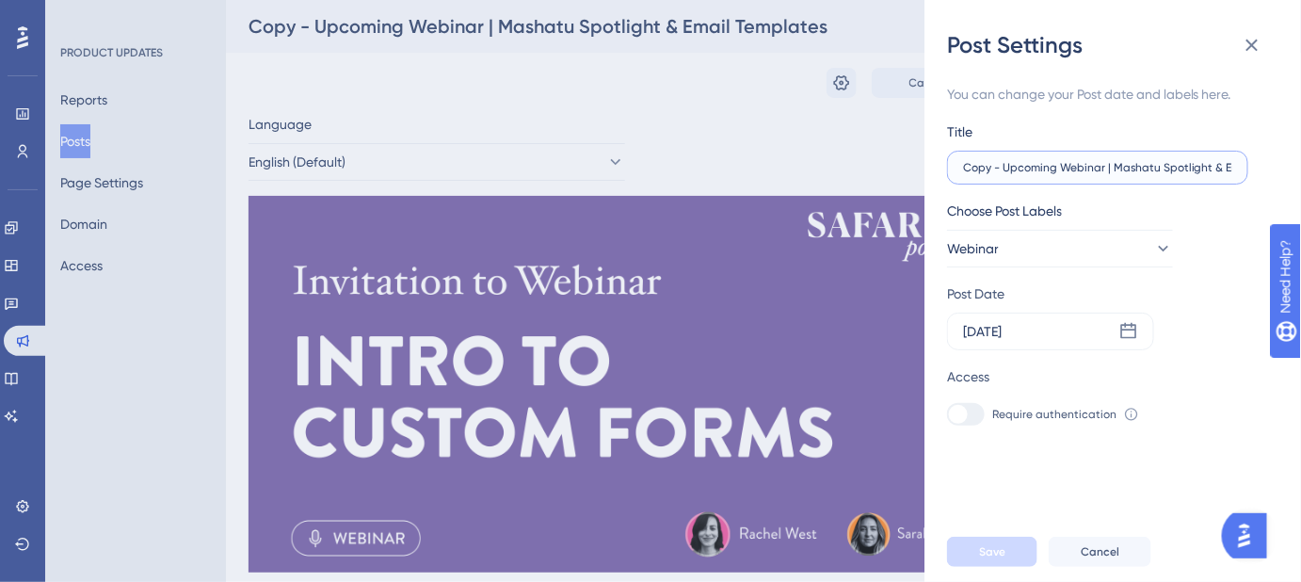
click at [1014, 168] on input "Copy - Upcoming Webinar | Mashatu Spotlight & Email Templates" at bounding box center [1097, 167] width 269 height 13
paste input "Intro to Custom Form"
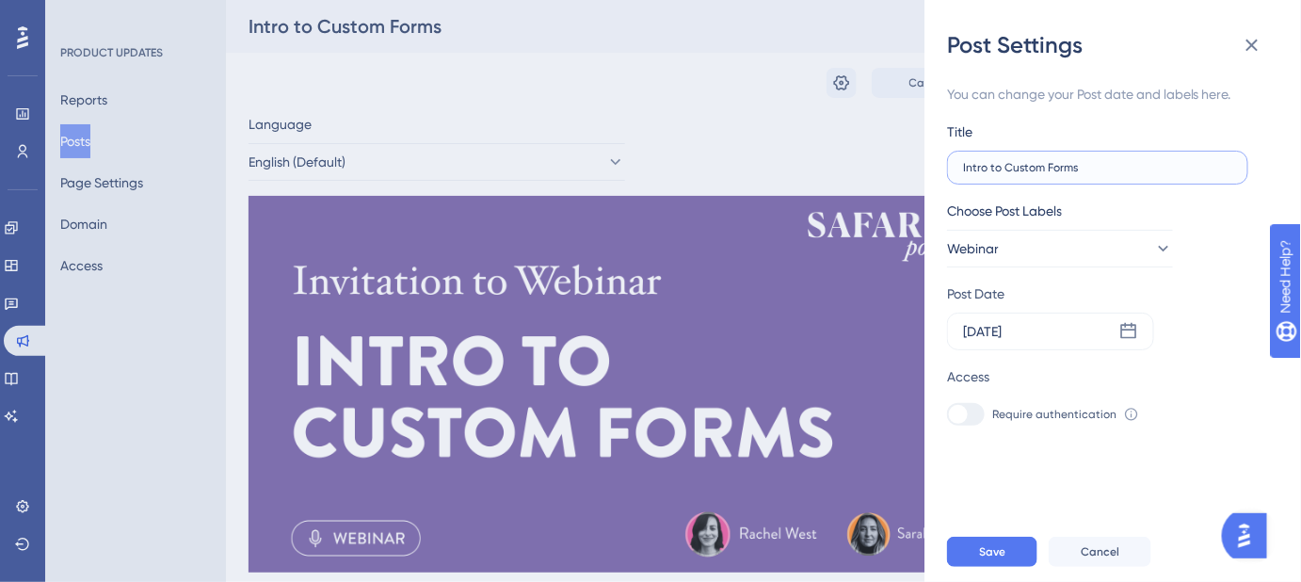
type input "Copy - Upcoming Webinar | Mashatu Spotlight & Email Templates"
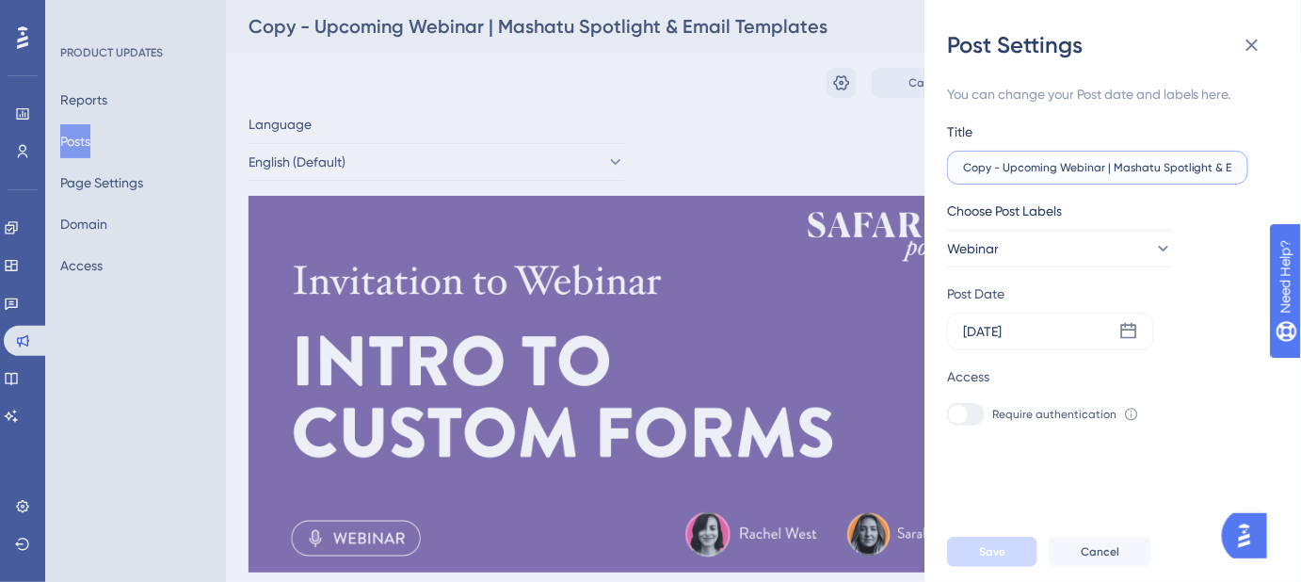
click at [1029, 170] on input "Copy - Upcoming Webinar | Mashatu Spotlight & Email Templates" at bounding box center [1097, 167] width 269 height 13
drag, startPoint x: 1003, startPoint y: 168, endPoint x: 877, endPoint y: 134, distance: 129.7
click at [884, 163] on div "Post Settings You can change your Post date and labels here. Title Copy - Upcom…" at bounding box center [650, 291] width 1301 height 582
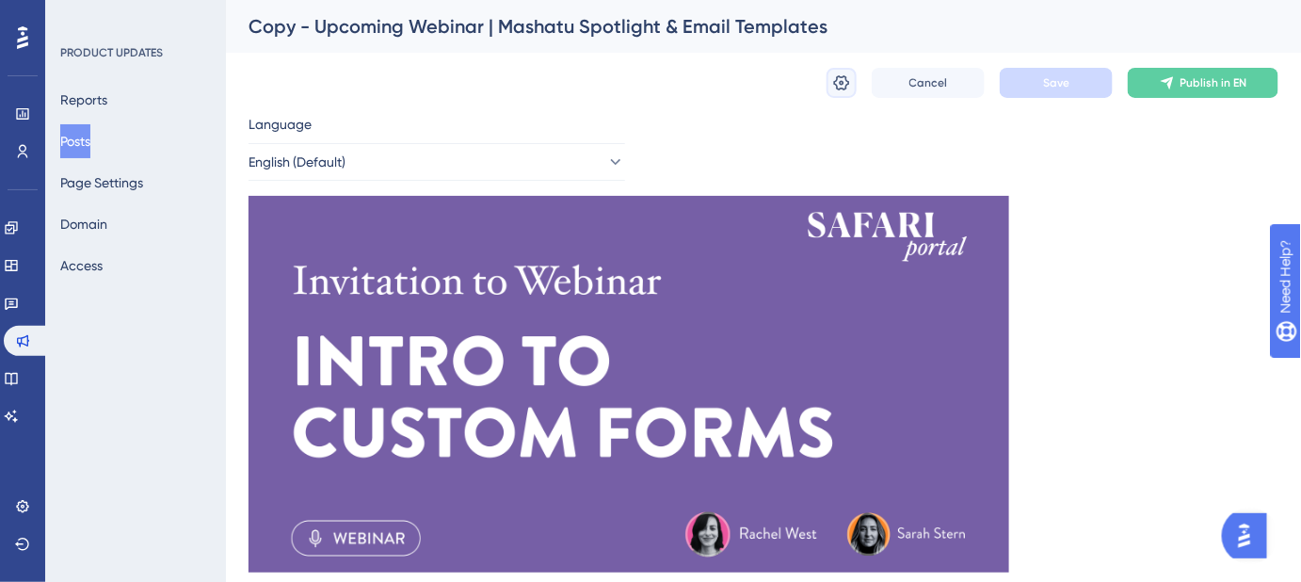
click at [845, 81] on icon at bounding box center [841, 82] width 19 height 19
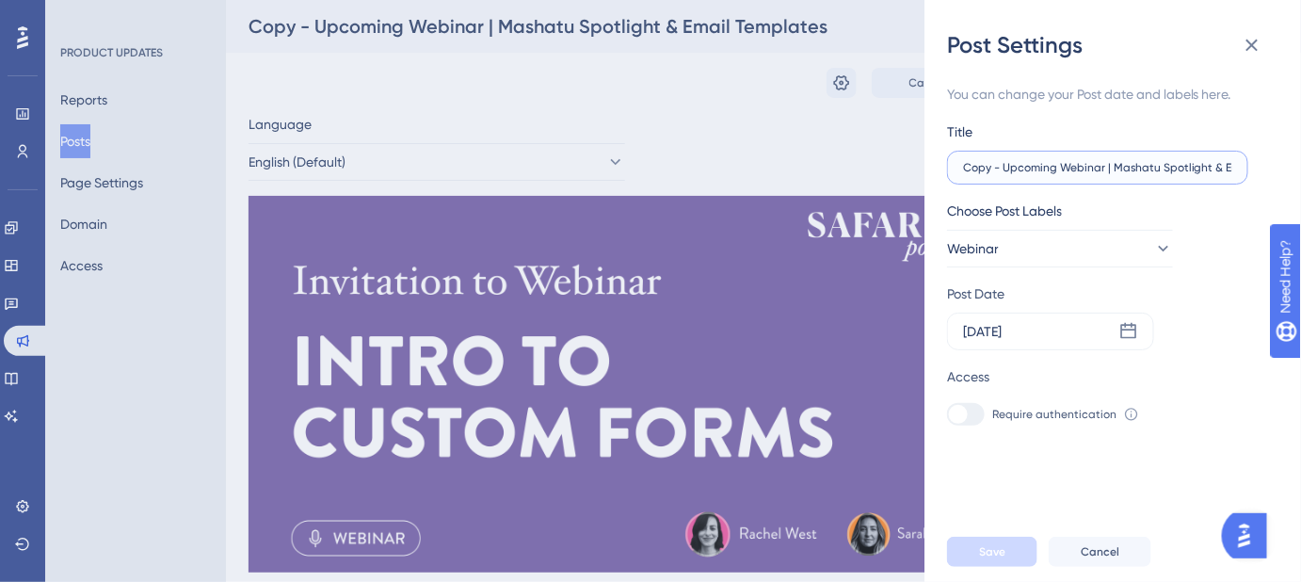
drag, startPoint x: 1000, startPoint y: 168, endPoint x: 962, endPoint y: 168, distance: 37.7
click at [962, 168] on label "Copy - Upcoming Webinar | Mashatu Spotlight & Email Templates" at bounding box center [1097, 168] width 301 height 34
drag, startPoint x: 1072, startPoint y: 168, endPoint x: 1300, endPoint y: 173, distance: 227.9
click at [1300, 173] on div "Post Settings You can change your Post date and labels here. Title Upcoming Web…" at bounding box center [1113, 291] width 377 height 582
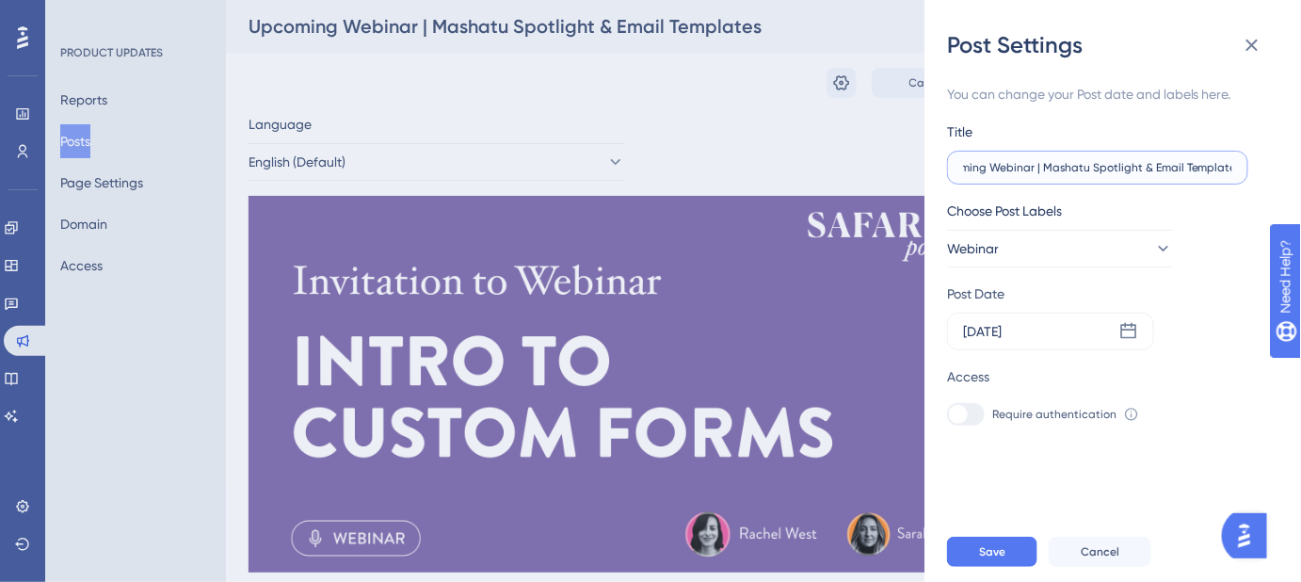
paste input "Intro to Custom Form"
type input "Upcoming Webinar | Intro to Custom Forms"
click at [1127, 335] on icon at bounding box center [1128, 331] width 19 height 19
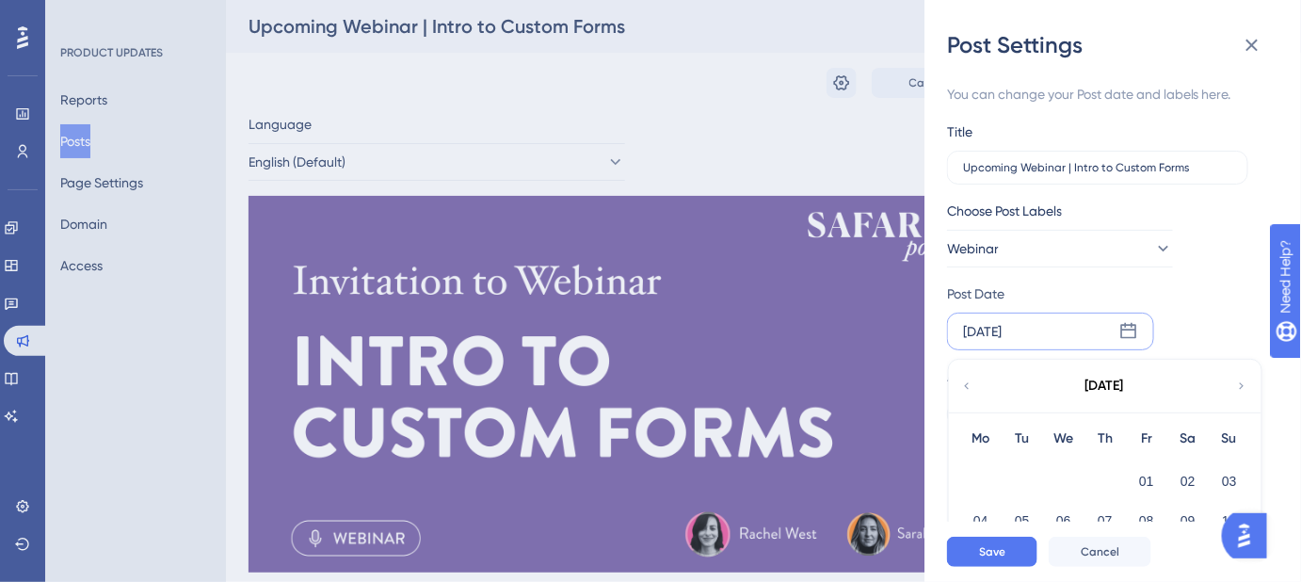
click at [1232, 385] on div "[DATE]" at bounding box center [1104, 386] width 311 height 53
click at [1245, 381] on icon at bounding box center [1241, 386] width 13 height 17
click at [984, 480] on button "01" at bounding box center [981, 481] width 32 height 32
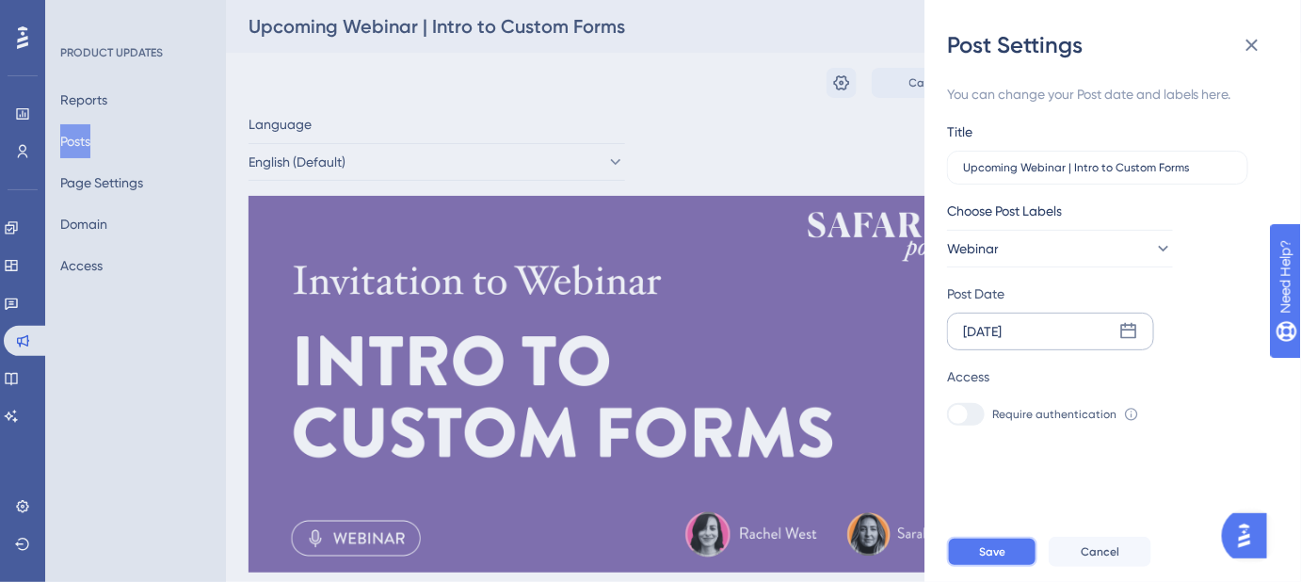
click at [1005, 555] on button "Save" at bounding box center [992, 552] width 90 height 30
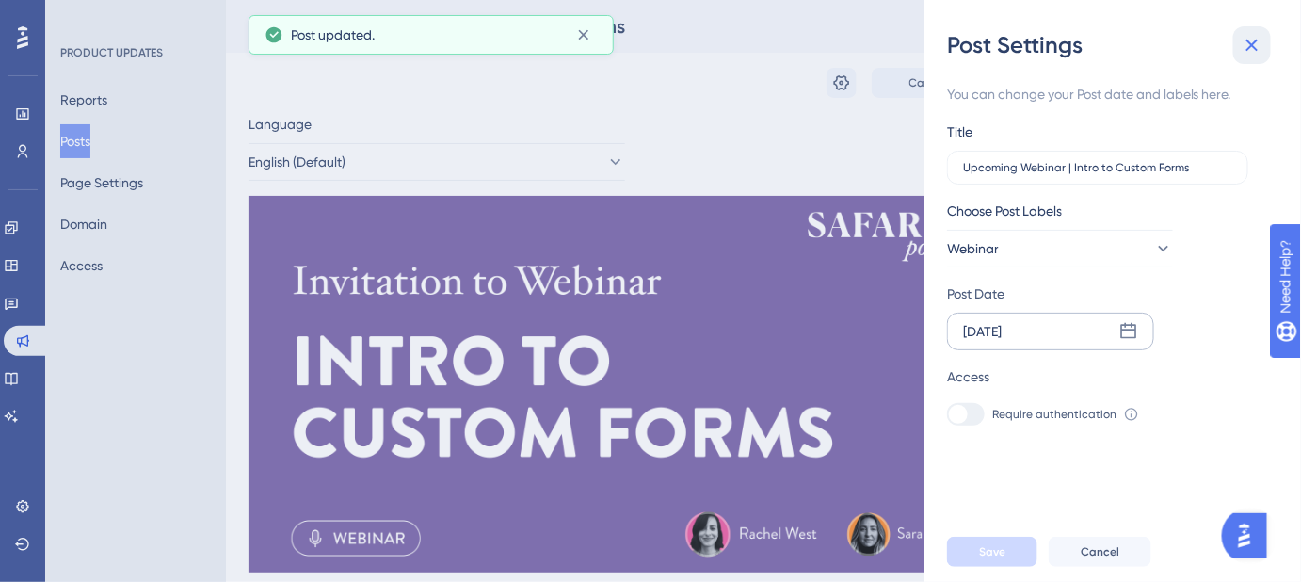
click at [1252, 44] on icon at bounding box center [1253, 46] width 12 height 12
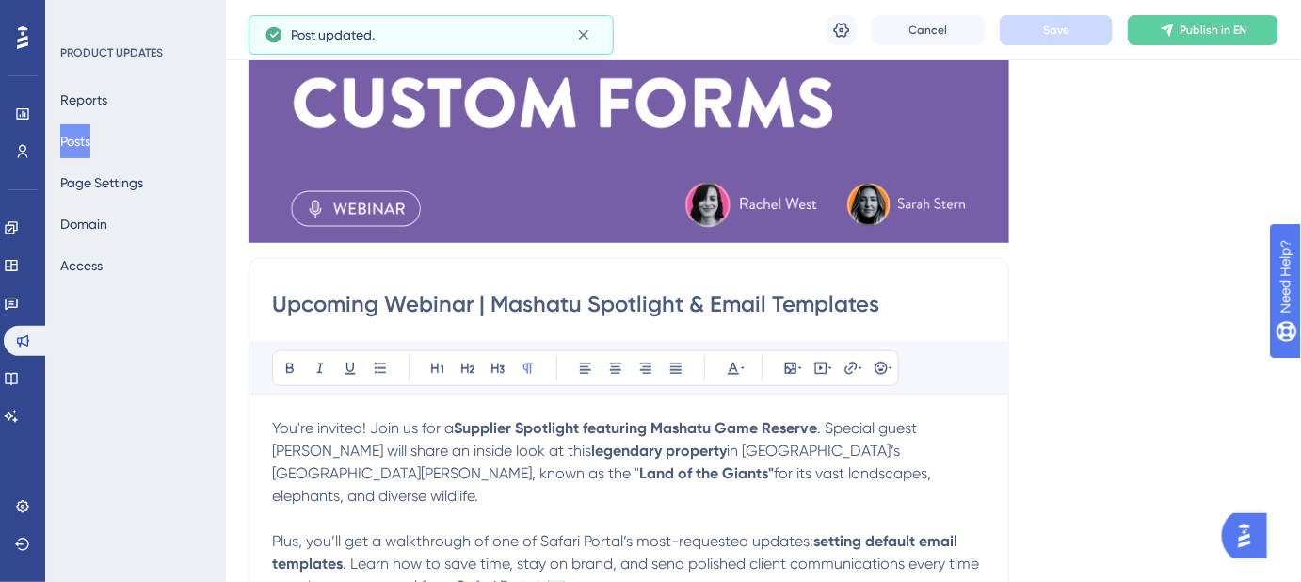
scroll to position [427, 0]
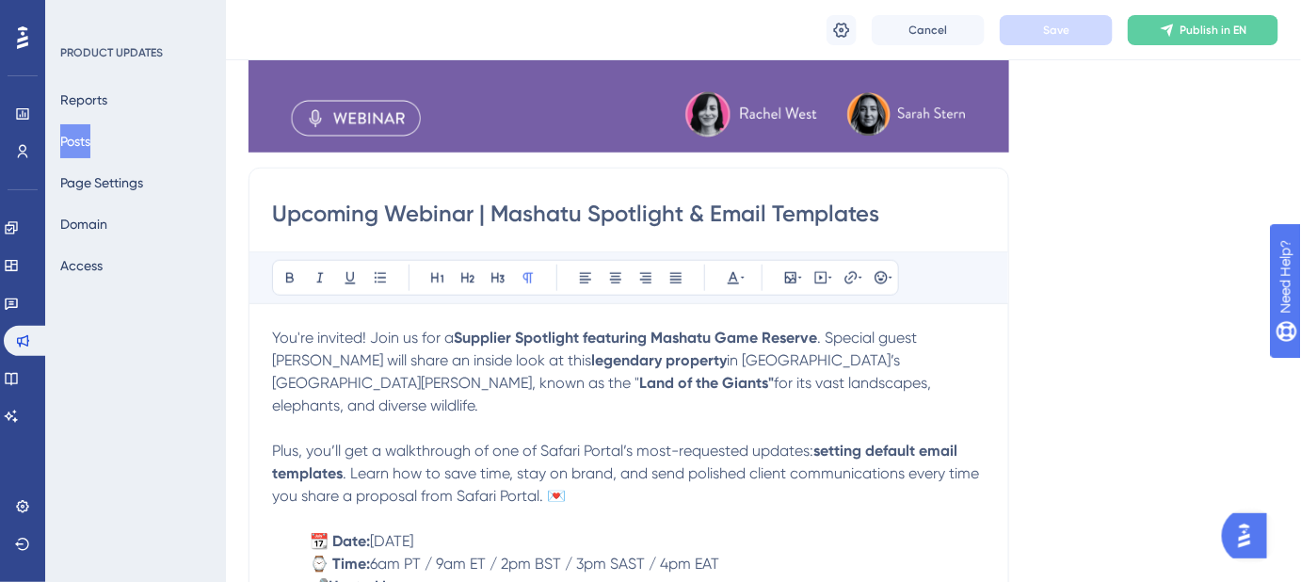
drag, startPoint x: 885, startPoint y: 220, endPoint x: 491, endPoint y: 220, distance: 393.5
click at [491, 220] on input "Upcoming Webinar | Mashatu Spotlight & Email Templates" at bounding box center [629, 214] width 714 height 30
paste input "Intro to Custom Form"
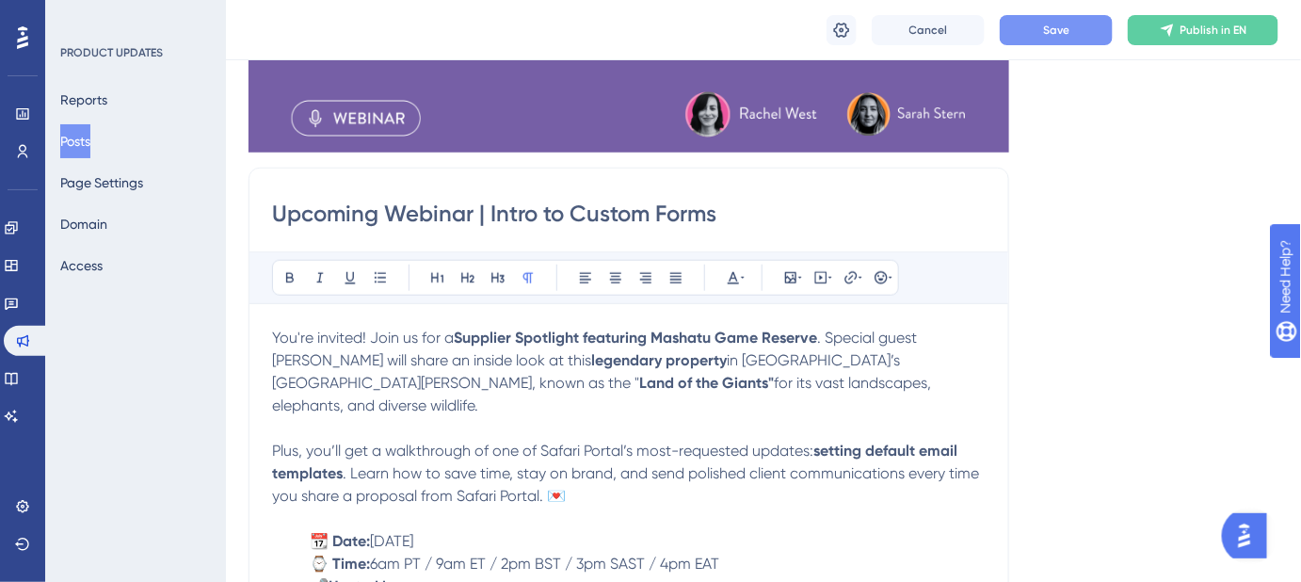
type input "Upcoming Webinar | Intro to Custom Forms"
click at [1038, 34] on button "Save" at bounding box center [1056, 30] width 113 height 30
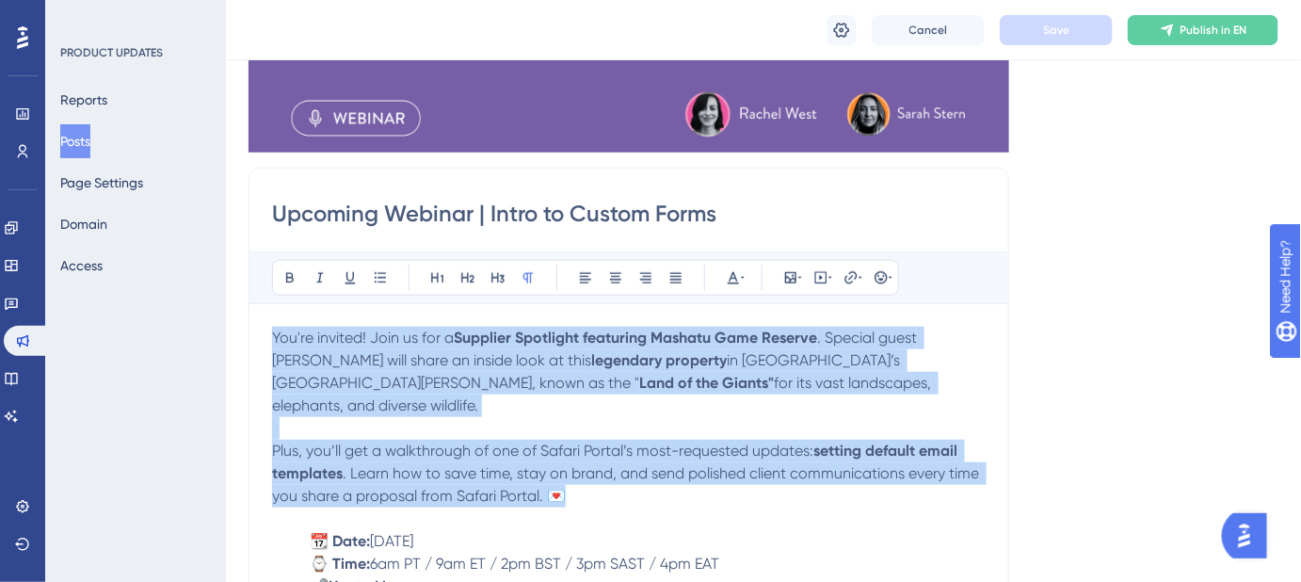
drag, startPoint x: 582, startPoint y: 474, endPoint x: 271, endPoint y: 341, distance: 337.9
click at [271, 341] on div "Upcoming Webinar | Intro to Custom Forms Bold Italic Underline Bullet Point Hea…" at bounding box center [629, 515] width 761 height 695
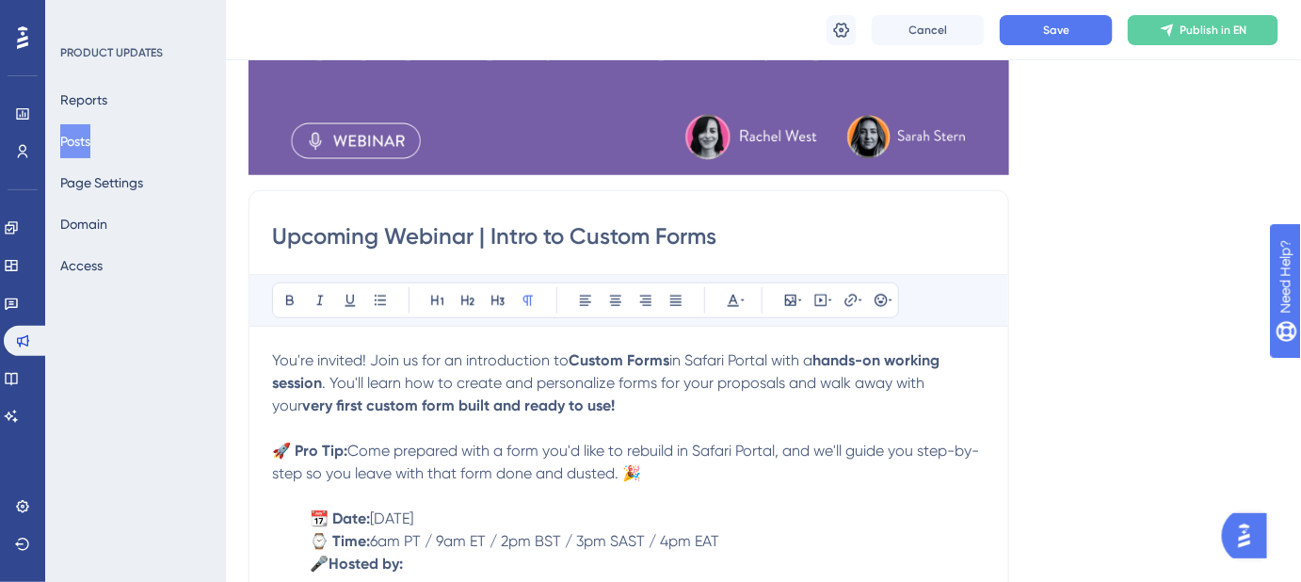
scroll to position [576, 0]
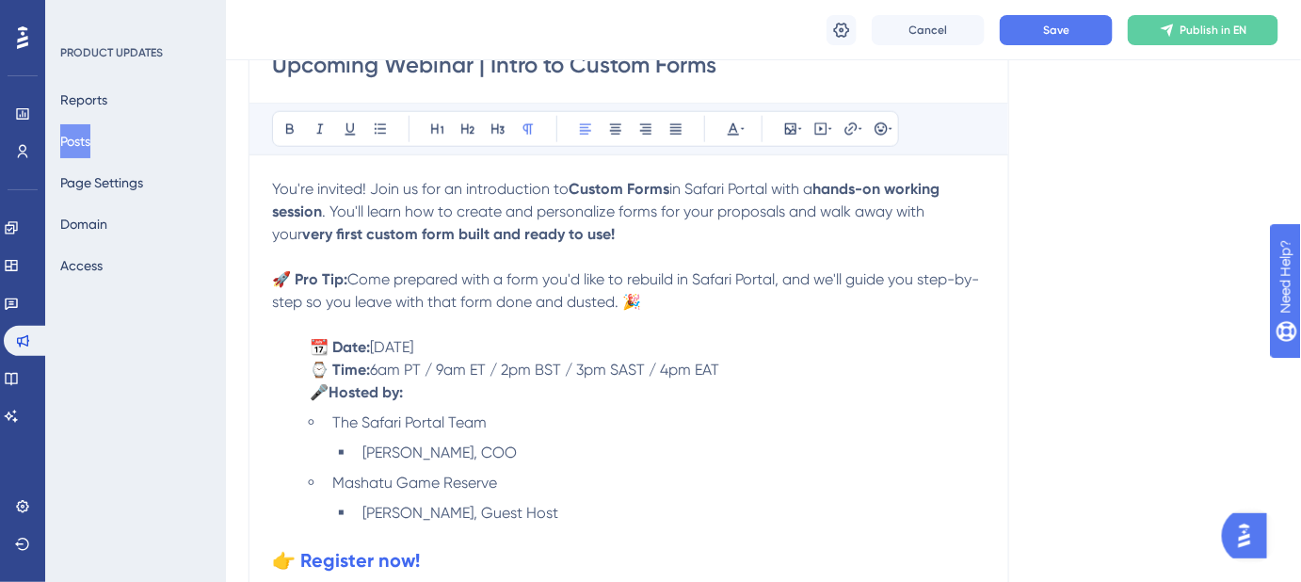
drag, startPoint x: 554, startPoint y: 343, endPoint x: 378, endPoint y: 344, distance: 175.1
click at [378, 344] on p "📆 Date: [DATE]" at bounding box center [629, 347] width 714 height 23
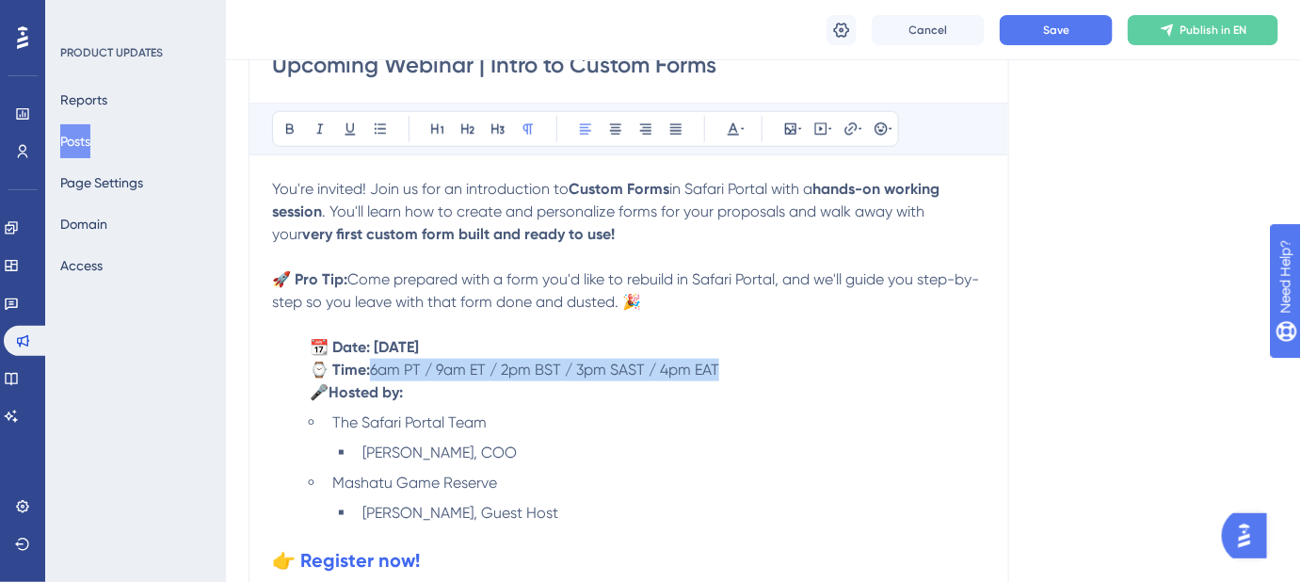
drag, startPoint x: 750, startPoint y: 368, endPoint x: 378, endPoint y: 360, distance: 372.0
click at [378, 360] on p "⌚ Time: 6am PT / 9am ET / 2pm BST / 3pm SAST / 4pm EAT" at bounding box center [629, 370] width 714 height 23
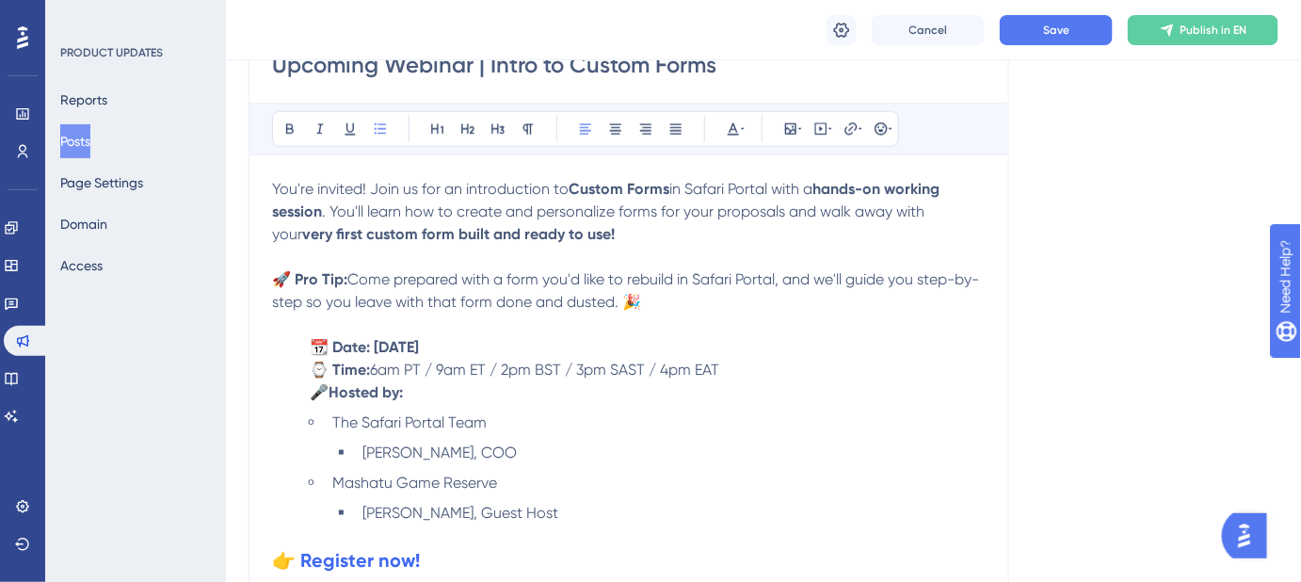
click at [492, 448] on li "[PERSON_NAME], COO" at bounding box center [670, 453] width 631 height 23
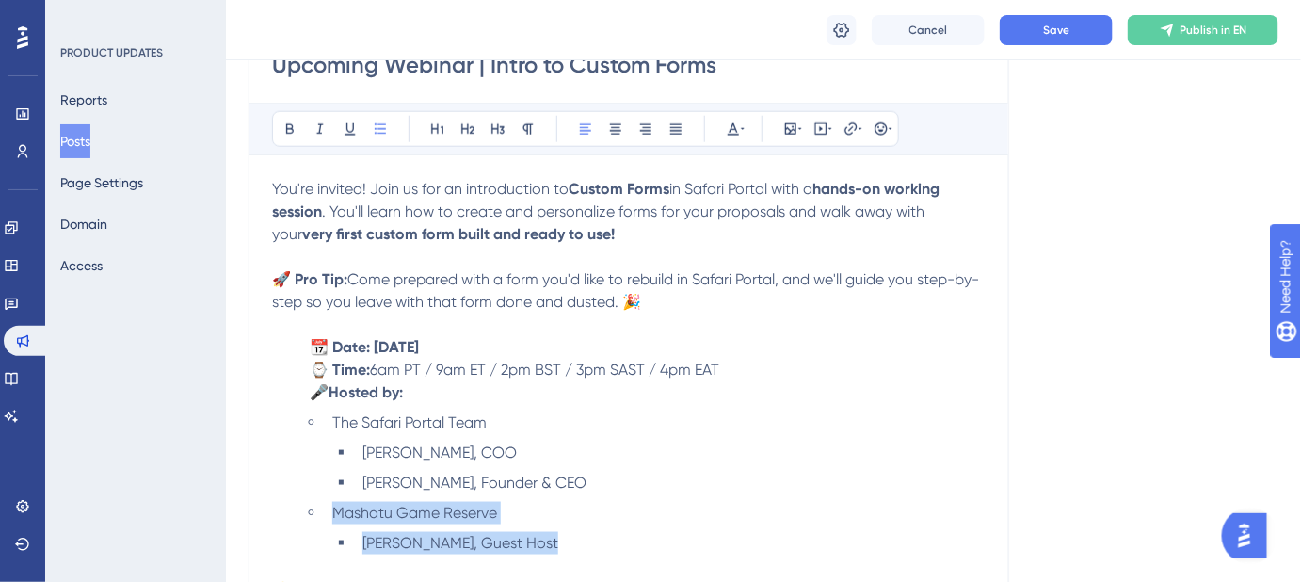
drag, startPoint x: 548, startPoint y: 550, endPoint x: 288, endPoint y: 506, distance: 263.6
click at [288, 506] on ul "The Safari Portal Team [PERSON_NAME], COO [PERSON_NAME], Founder & CEO Mashatu …" at bounding box center [629, 482] width 714 height 143
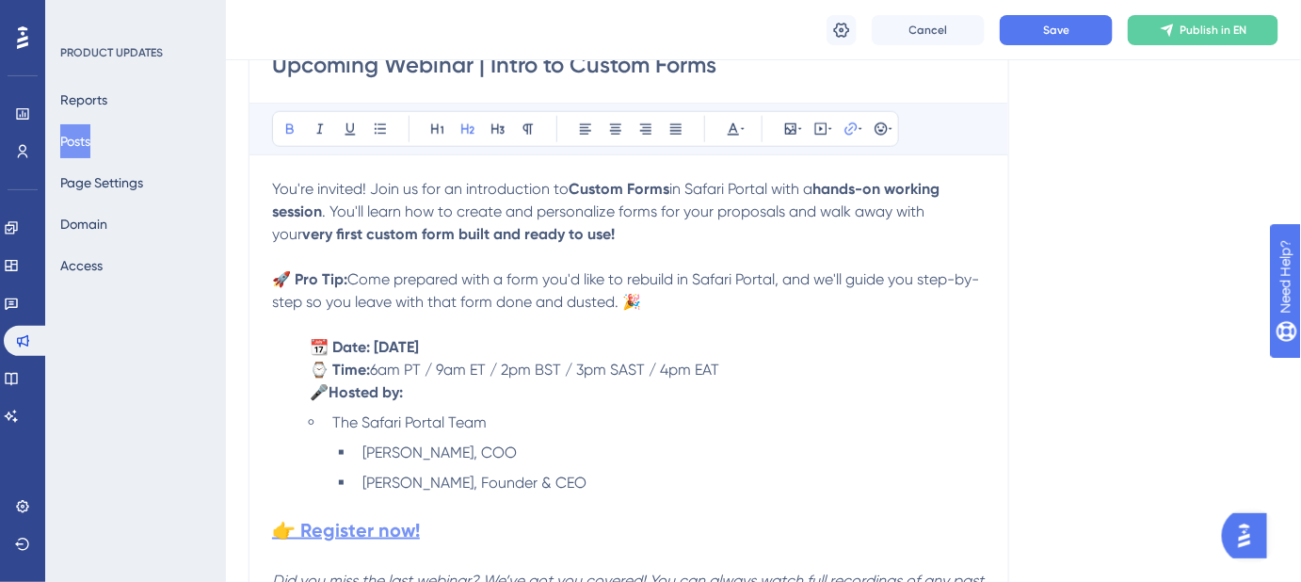
click at [377, 523] on strong "👉 Register now!" at bounding box center [346, 530] width 148 height 23
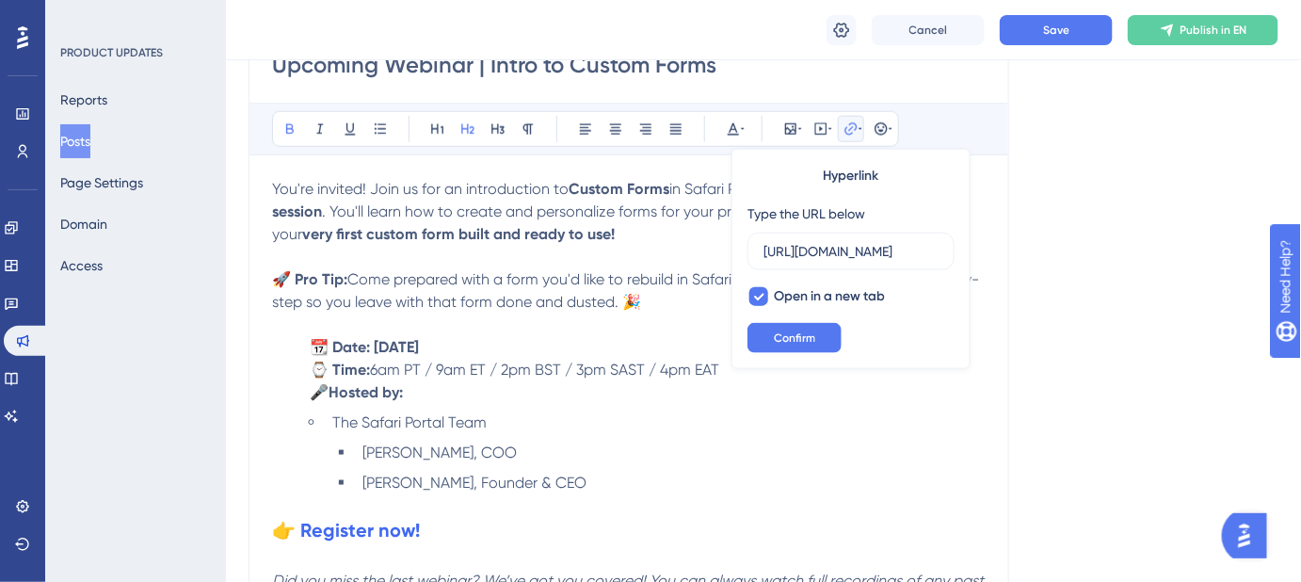
scroll to position [0, 1591]
click at [794, 252] on input "[URL][DOMAIN_NAME]" at bounding box center [851, 251] width 175 height 21
type input "[URL][DOMAIN_NAME]"
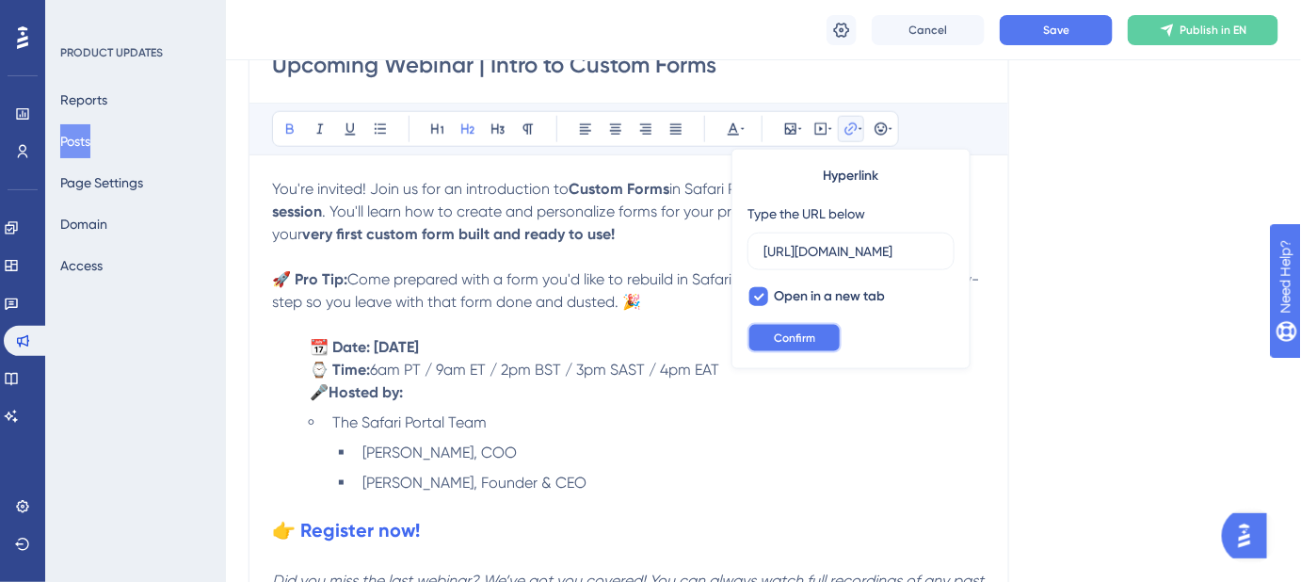
click at [791, 333] on span "Confirm" at bounding box center [794, 337] width 41 height 15
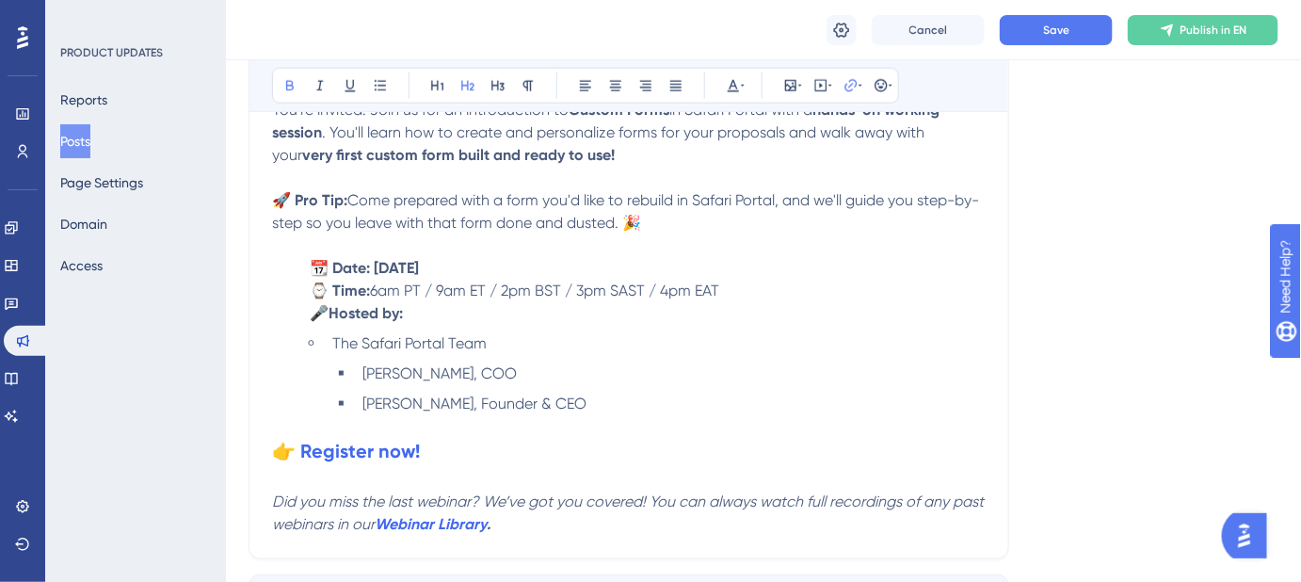
scroll to position [748, 0]
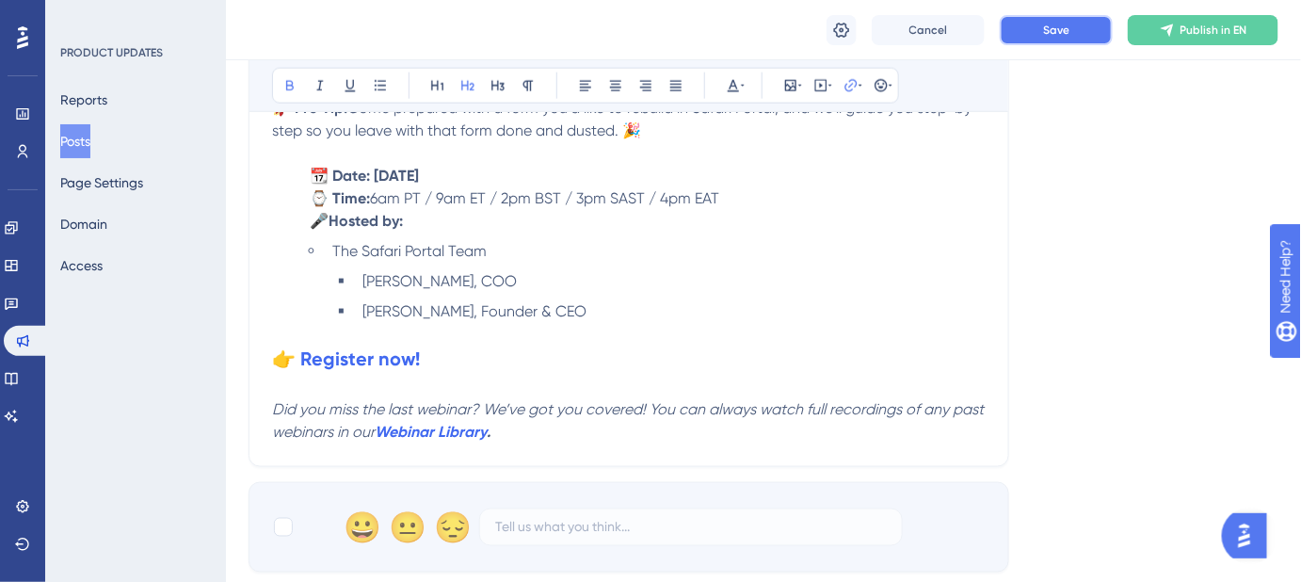
click at [1044, 32] on span "Save" at bounding box center [1056, 30] width 26 height 15
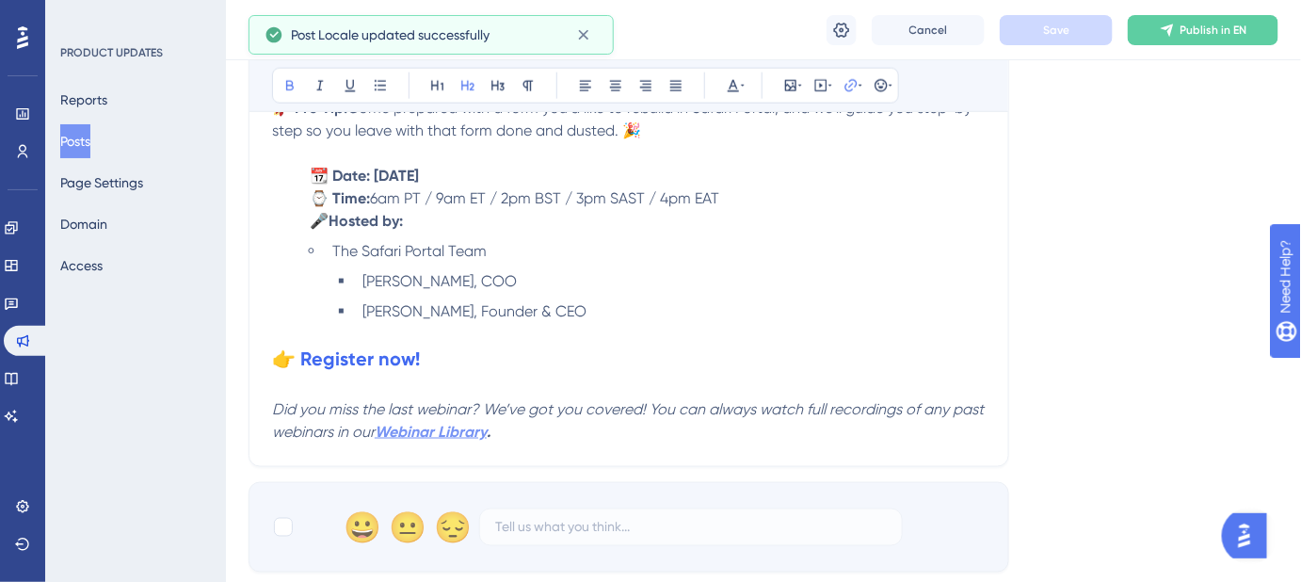
click at [471, 433] on strong "Webinar Library" at bounding box center [431, 432] width 112 height 18
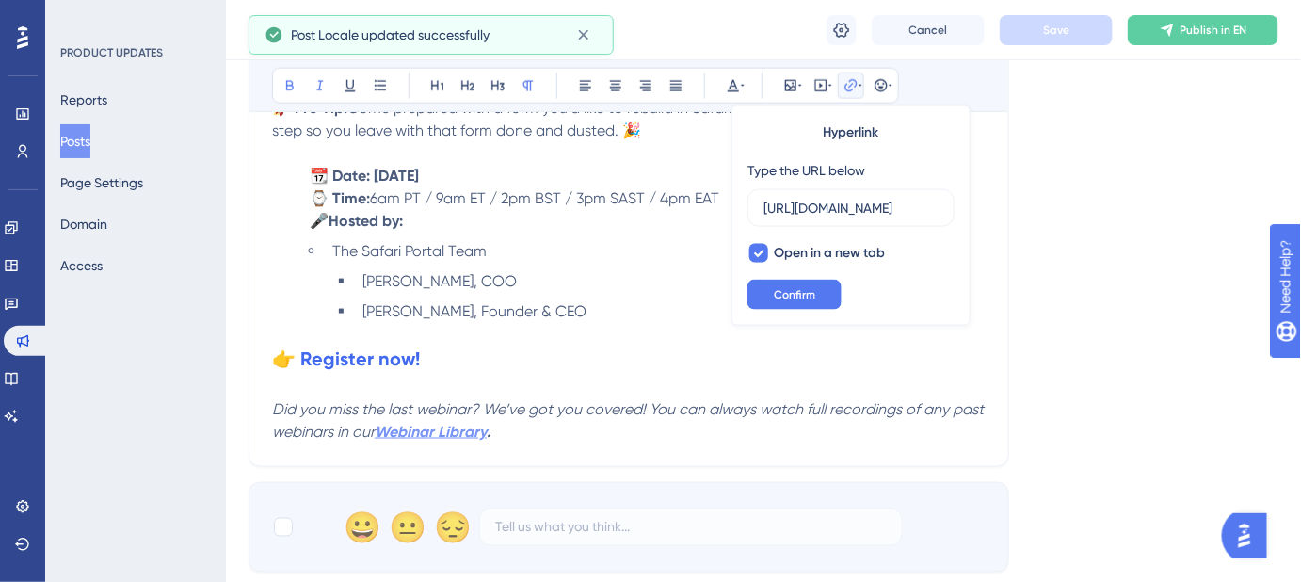
scroll to position [0, 187]
click at [571, 413] on em "Did you miss the last webinar? We’ve got you covered! You can always watch full…" at bounding box center [630, 420] width 716 height 40
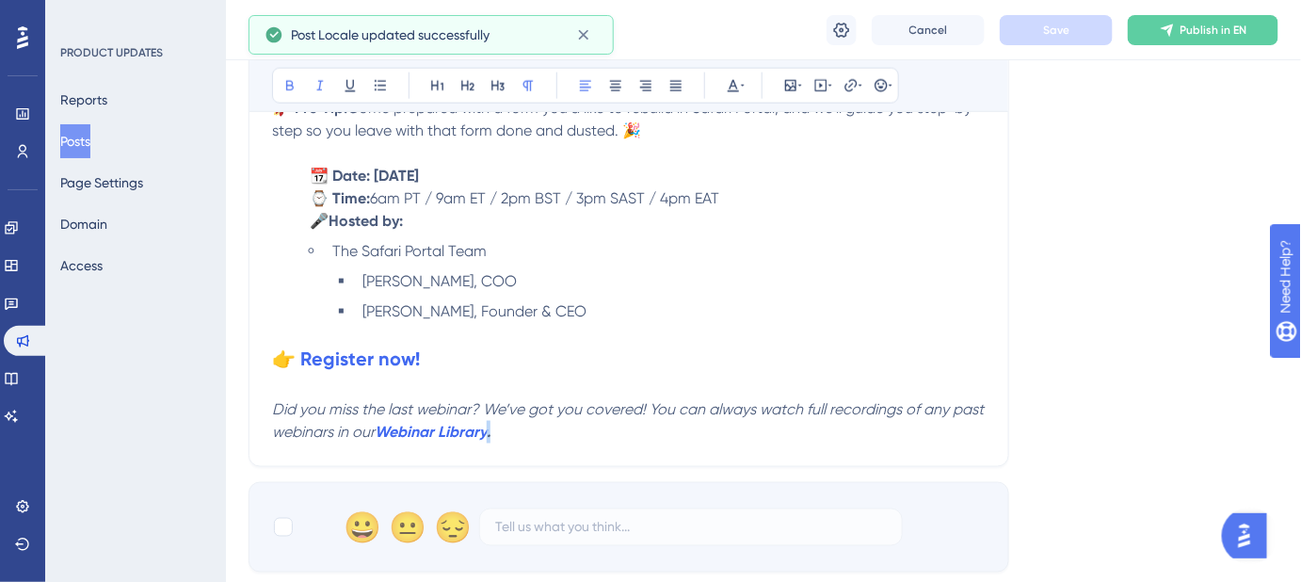
drag, startPoint x: 502, startPoint y: 432, endPoint x: 491, endPoint y: 433, distance: 10.4
click at [491, 433] on p "Did you miss the last webinar? We’ve got you covered! You can always watch full…" at bounding box center [629, 420] width 714 height 45
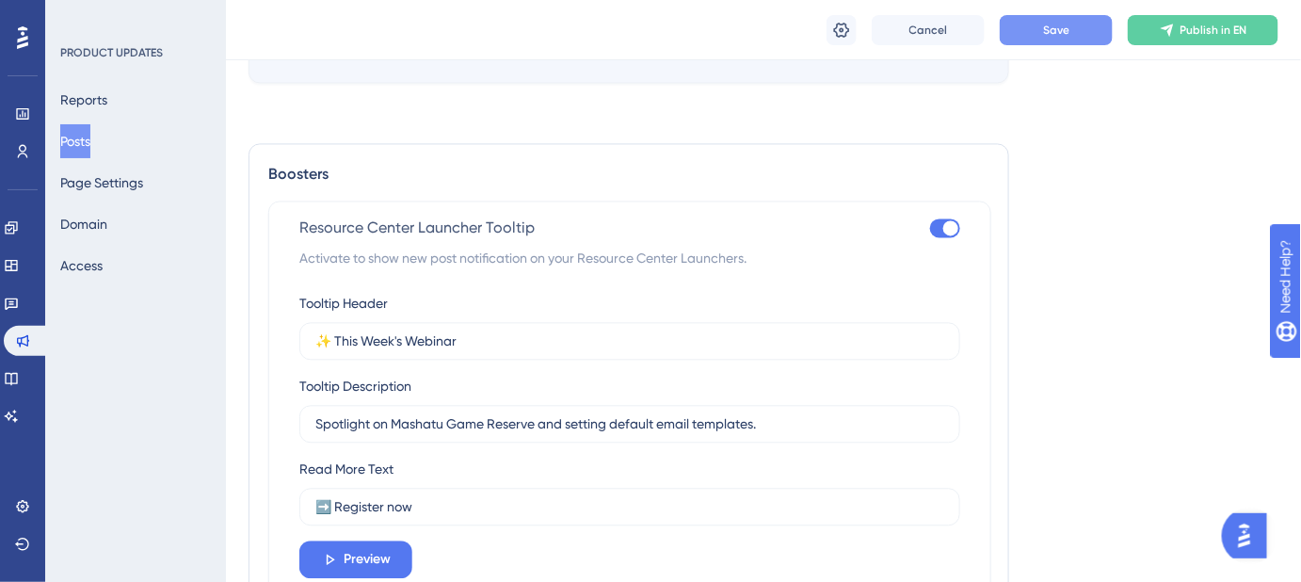
scroll to position [1261, 0]
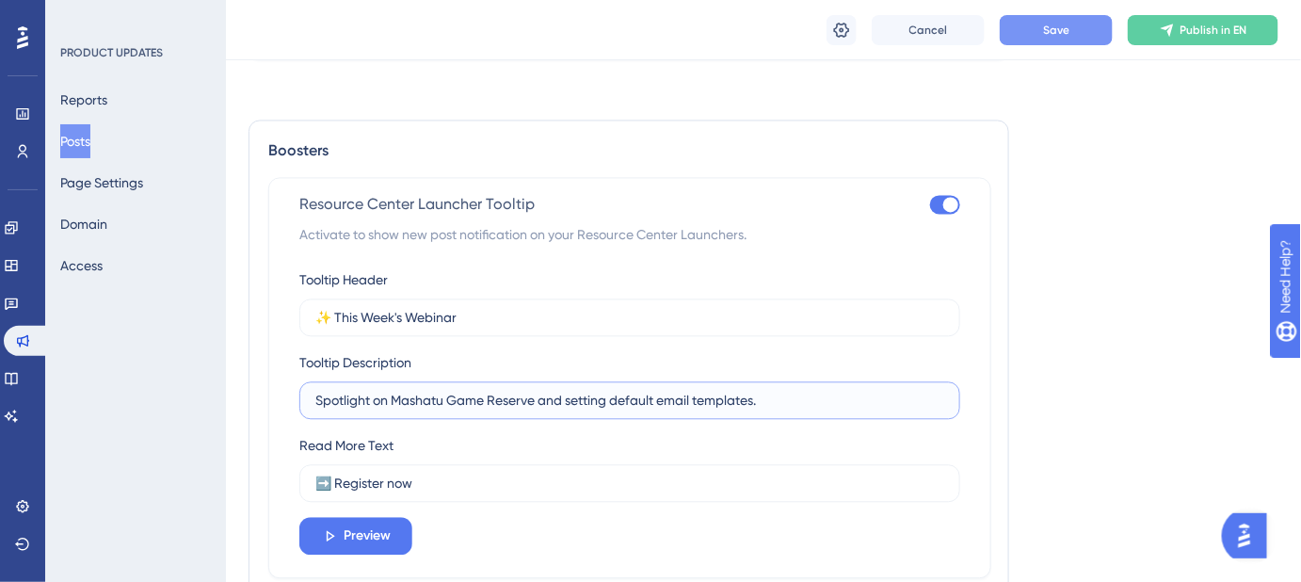
click at [445, 398] on input "Spotlight on Mashatu Game Reserve and setting default email templates." at bounding box center [629, 400] width 629 height 21
paste input "A quick intro to custom forms, plus a hands-on session where you’ll leave with …"
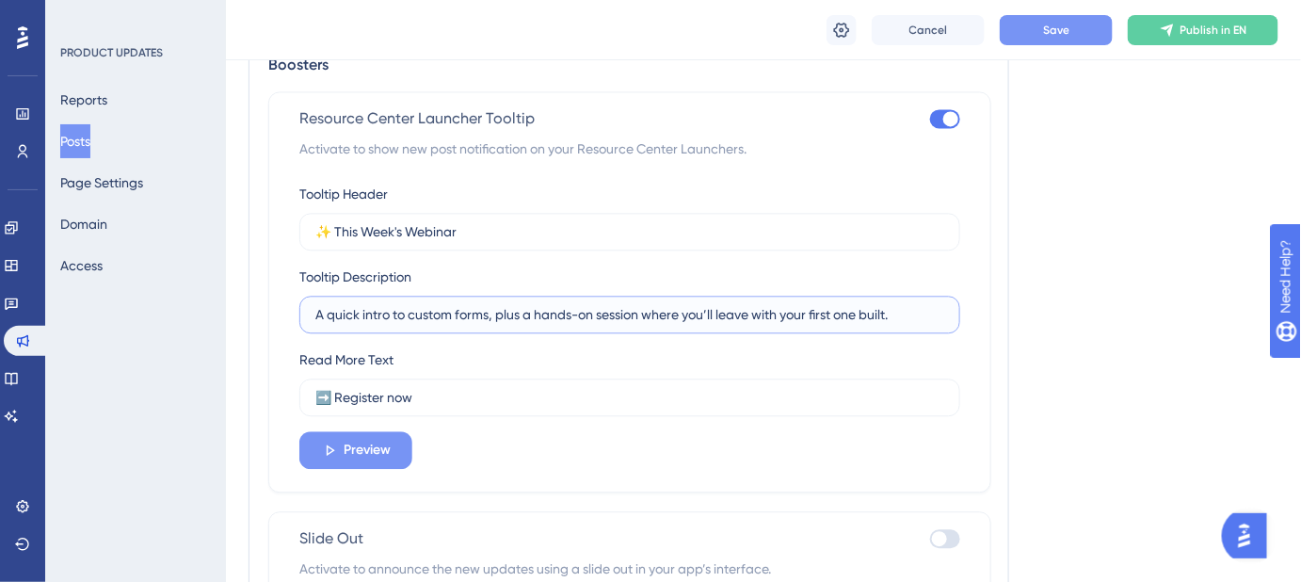
type input "A quick intro to custom forms, plus a hands-on session where you’ll leave with …"
click at [384, 440] on span "Preview" at bounding box center [367, 450] width 47 height 23
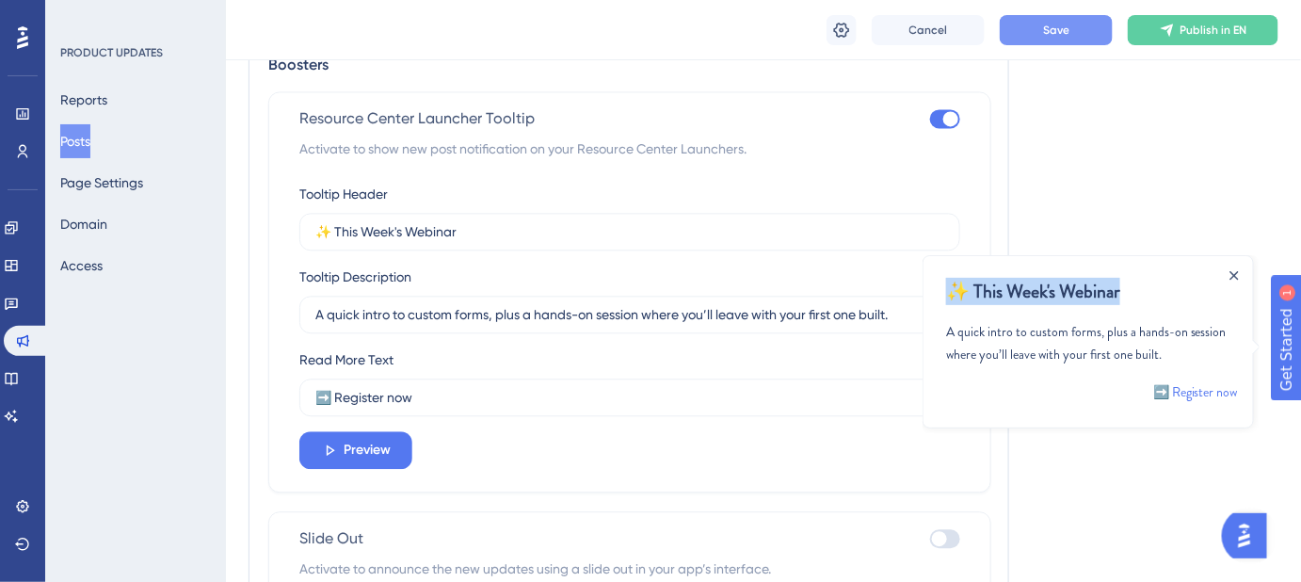
drag, startPoint x: 1232, startPoint y: 272, endPoint x: 1237, endPoint y: 345, distance: 72.6
click at [1237, 327] on div "✨ This Week's Webinar A quick intro to custom forms, plus a hands-on session wh…" at bounding box center [1087, 340] width 331 height 173
click at [1207, 394] on link "➡️ Register now" at bounding box center [1194, 390] width 85 height 23
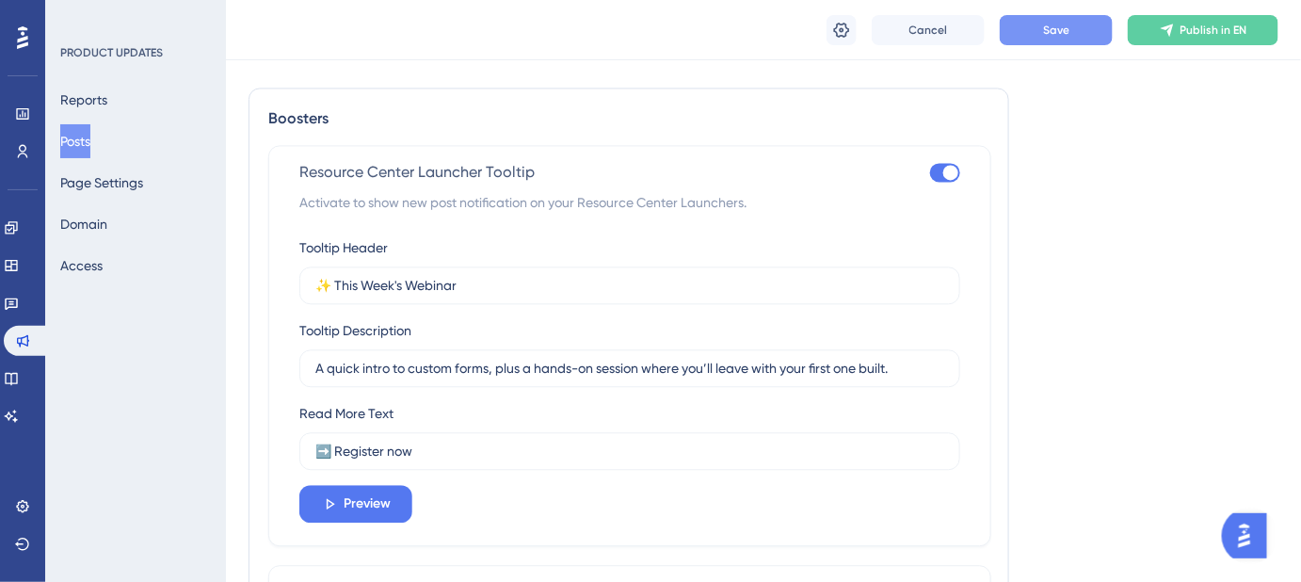
scroll to position [1288, 0]
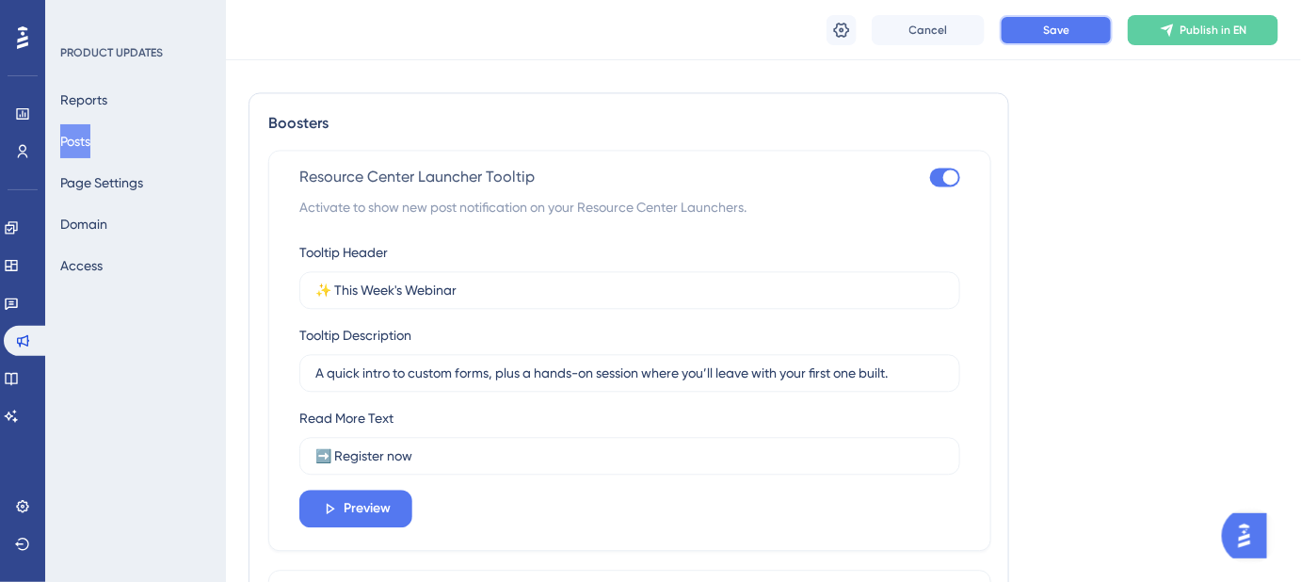
click at [1047, 37] on button "Save" at bounding box center [1056, 30] width 113 height 30
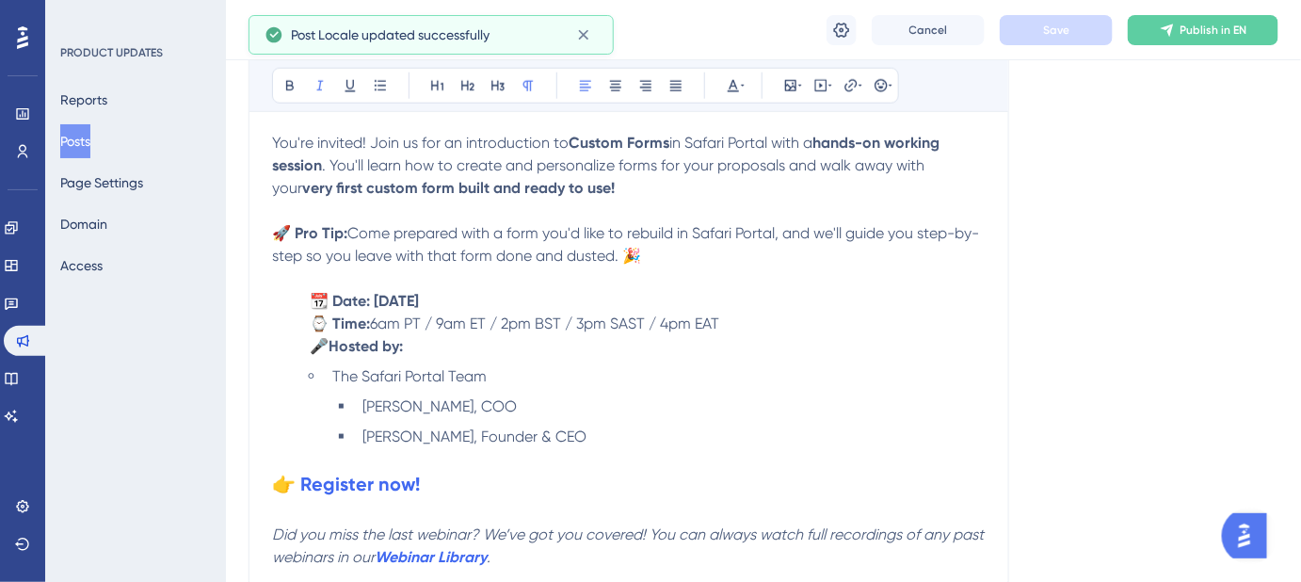
scroll to position [518, 0]
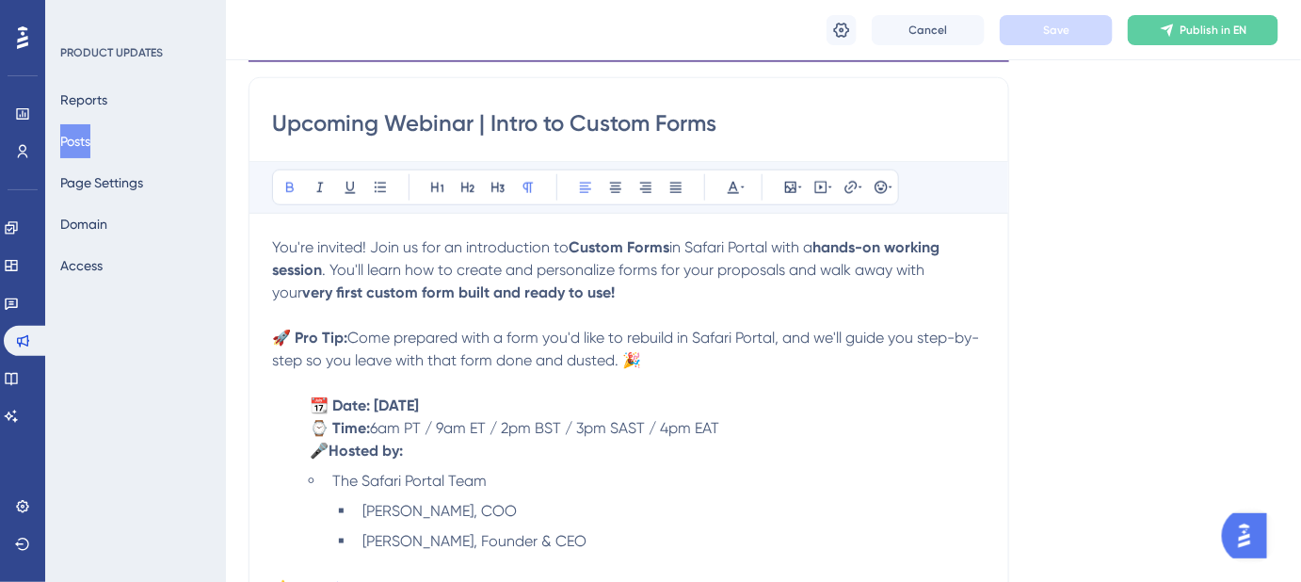
drag, startPoint x: 570, startPoint y: 404, endPoint x: 379, endPoint y: 406, distance: 190.2
click at [379, 406] on p "📆 Date: Thursday, September 4, 2025" at bounding box center [629, 405] width 714 height 23
click at [863, 400] on p "📆 Date: Thursday, September 4, 2025" at bounding box center [629, 405] width 714 height 23
click at [1067, 31] on span "Save" at bounding box center [1056, 30] width 26 height 15
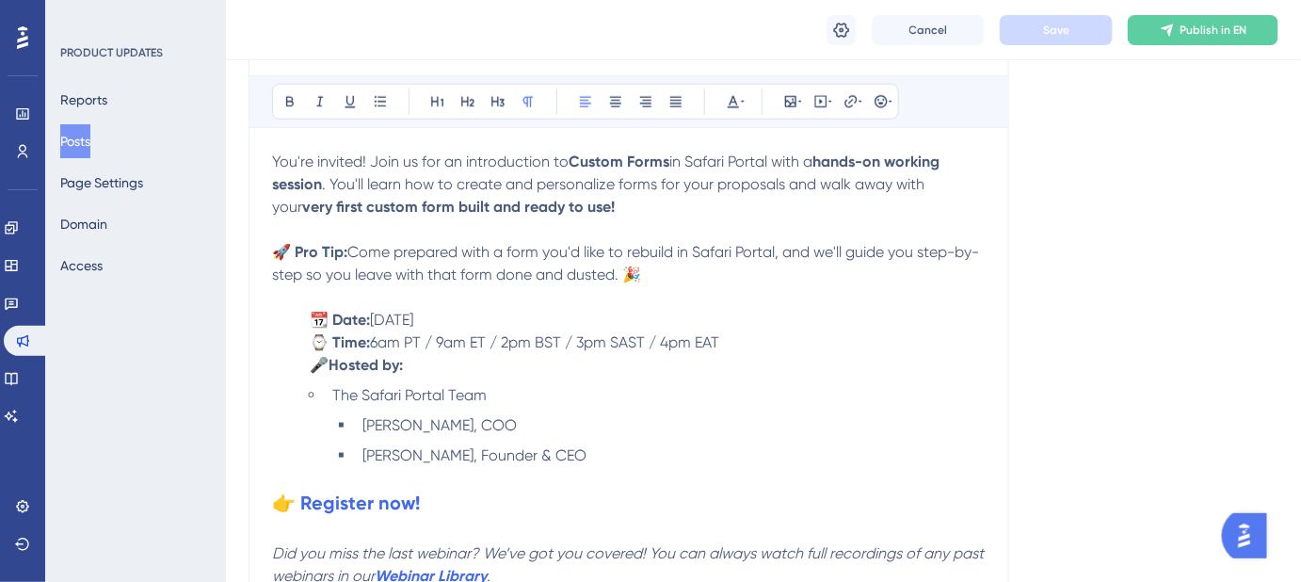
scroll to position [689, 0]
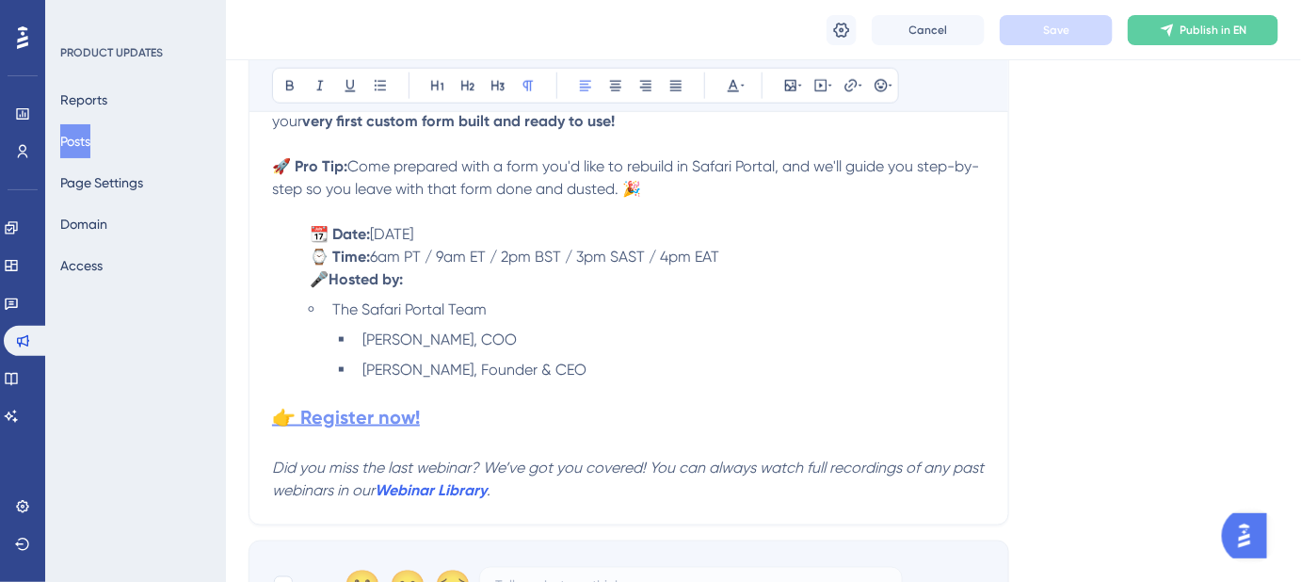
click at [378, 416] on strong "👉 Register now!" at bounding box center [346, 417] width 148 height 23
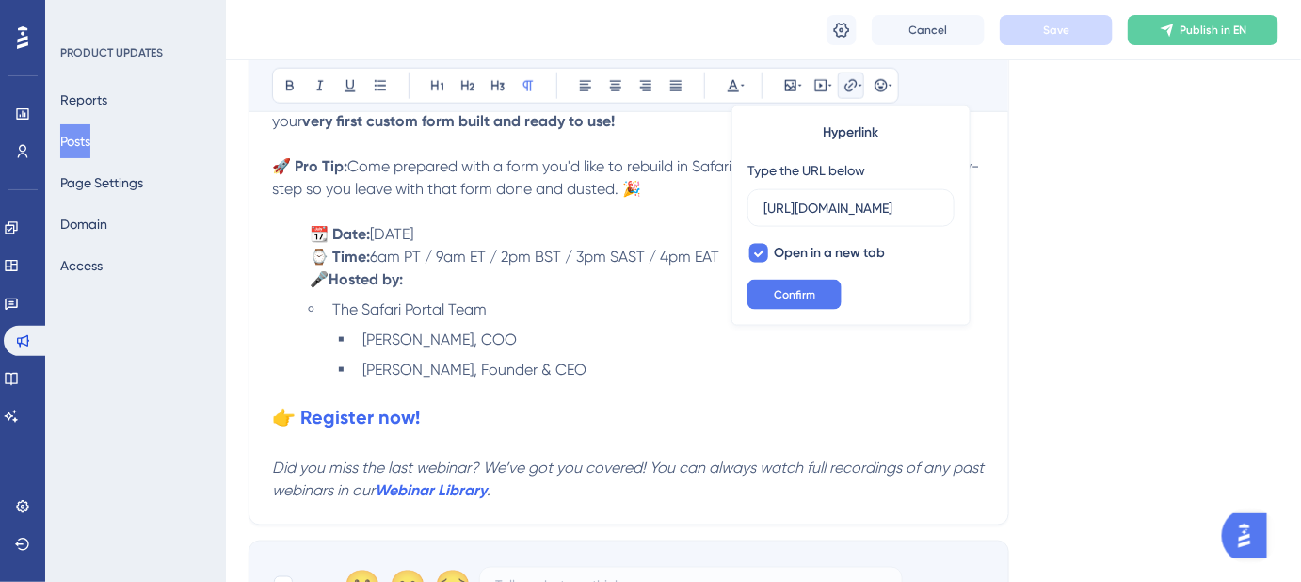
scroll to position [0, 0]
click at [858, 388] on p at bounding box center [629, 392] width 714 height 23
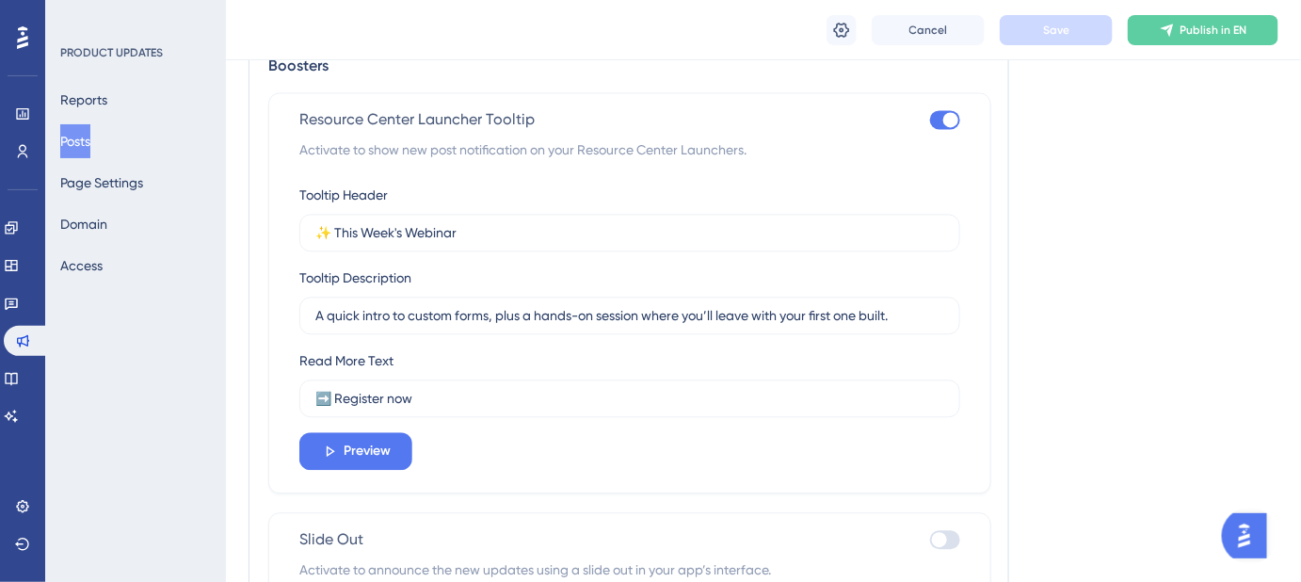
scroll to position [1374, 0]
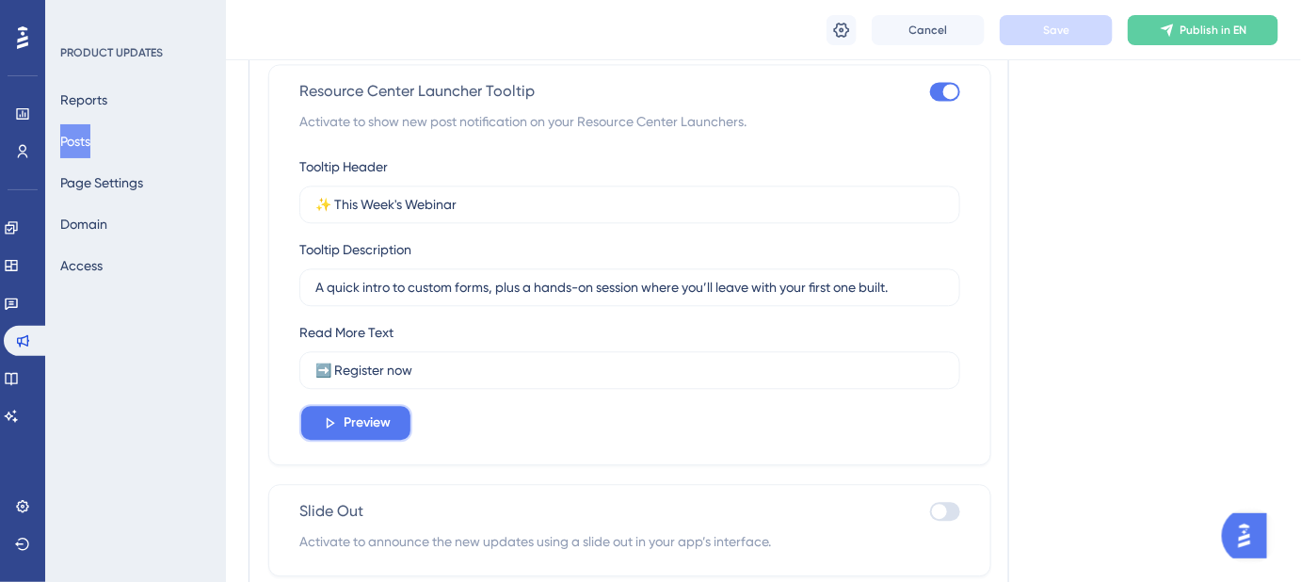
click at [378, 424] on span "Preview" at bounding box center [367, 422] width 47 height 23
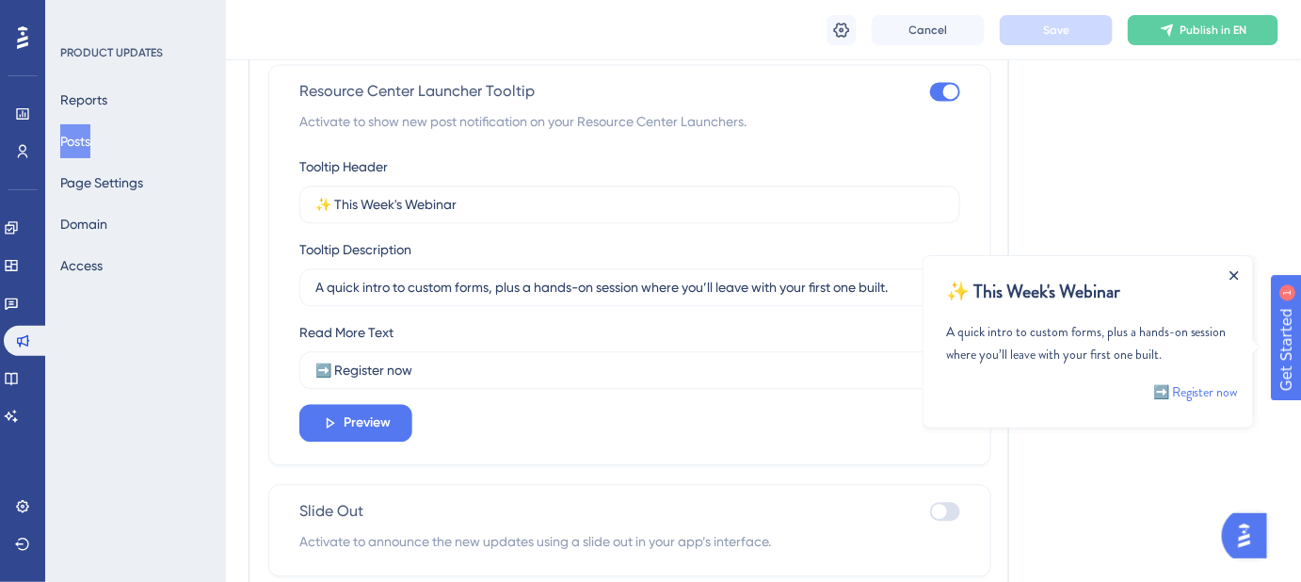
click at [1234, 272] on icon "Close Announcement" at bounding box center [1234, 274] width 8 height 8
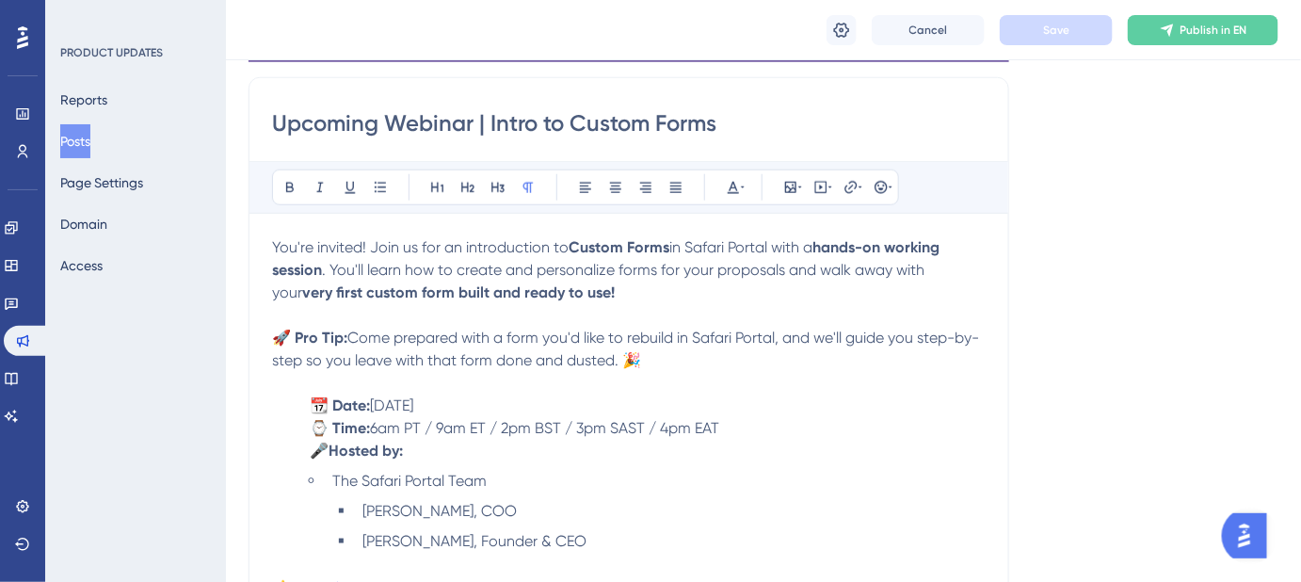
scroll to position [689, 0]
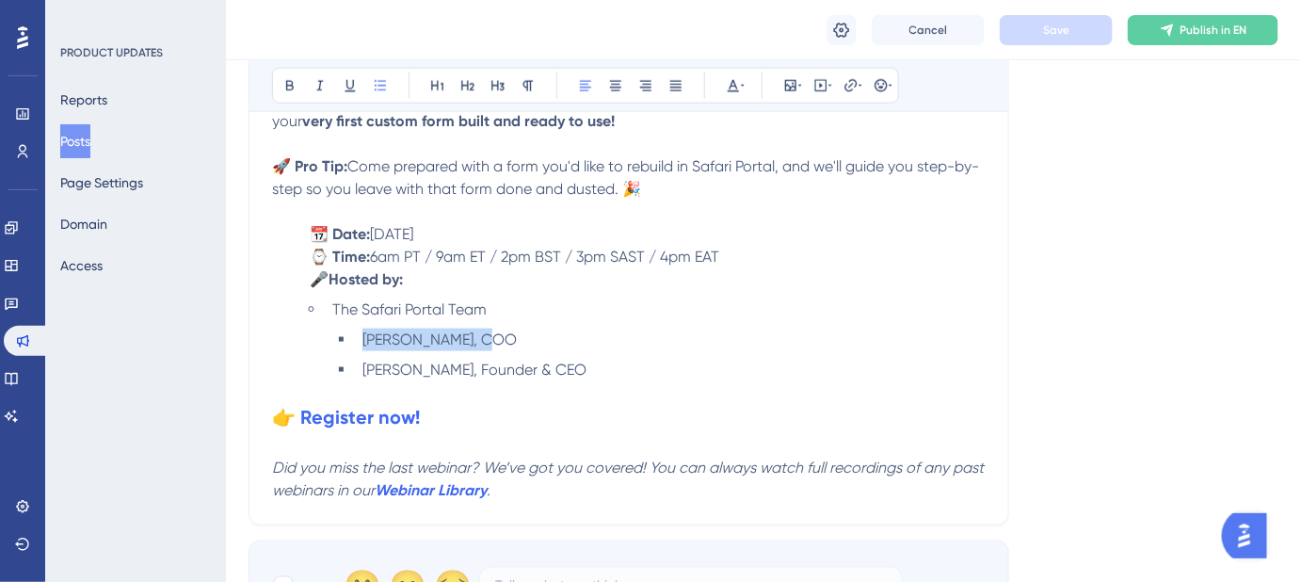
drag, startPoint x: 491, startPoint y: 336, endPoint x: 364, endPoint y: 346, distance: 127.4
click at [364, 346] on li "Sarah Stern, COO" at bounding box center [670, 340] width 631 height 23
copy span "Sarah Stern, COO"
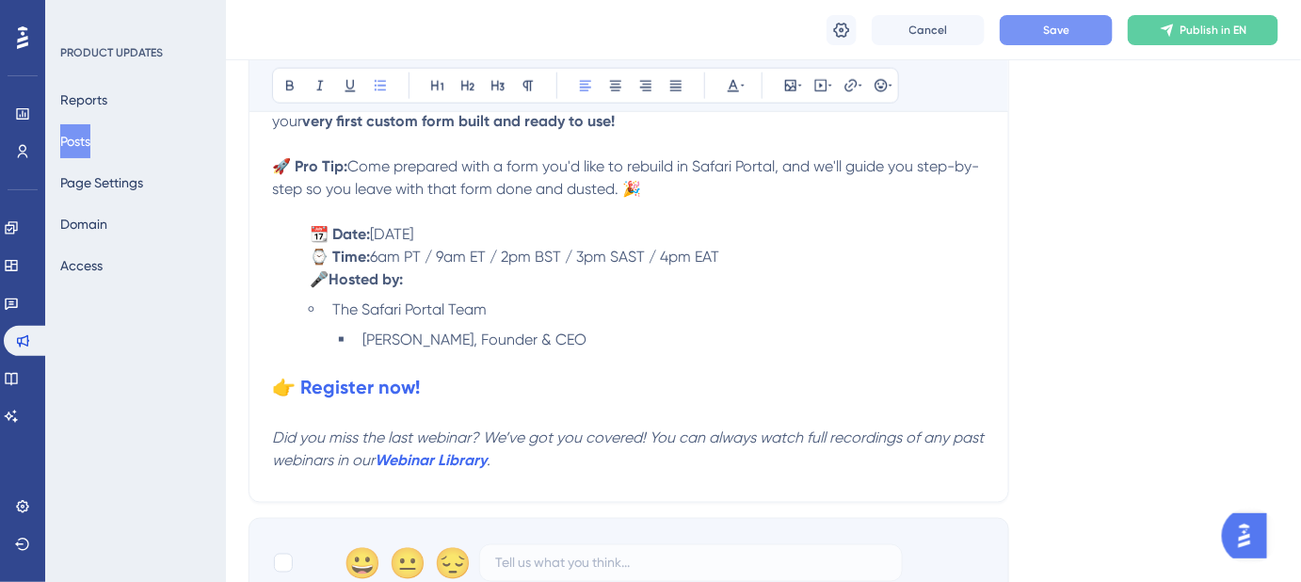
click at [562, 337] on li "Rachel West, Founder & CEO" at bounding box center [670, 340] width 631 height 23
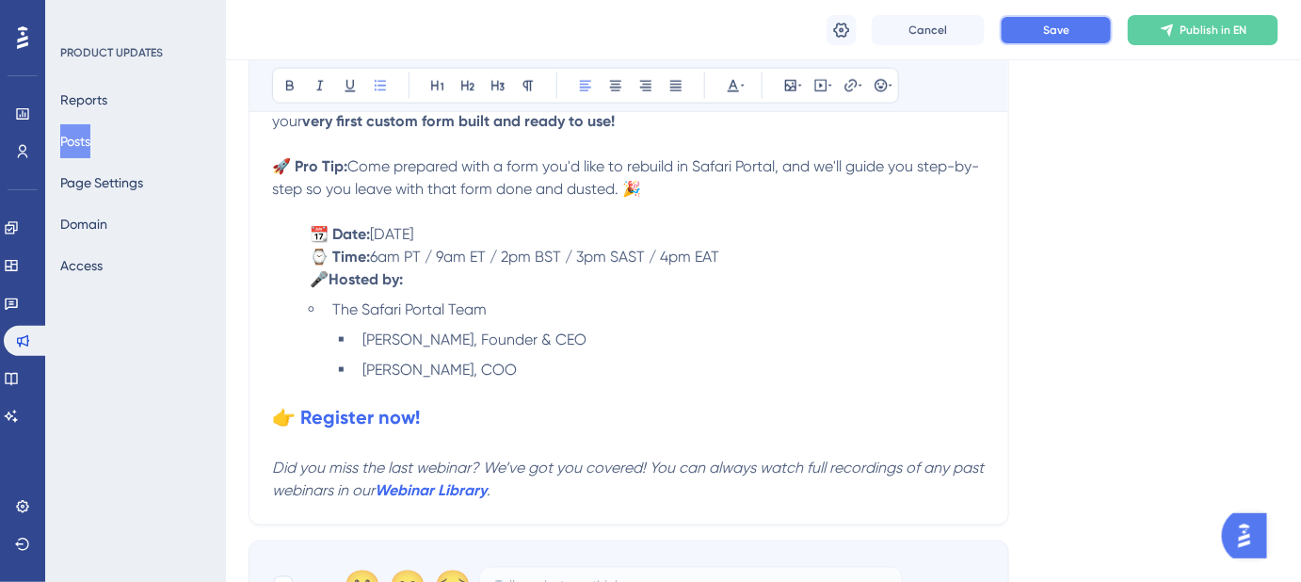
click at [1051, 32] on span "Save" at bounding box center [1056, 30] width 26 height 15
click at [383, 413] on strong "👉 Register now!" at bounding box center [346, 417] width 148 height 23
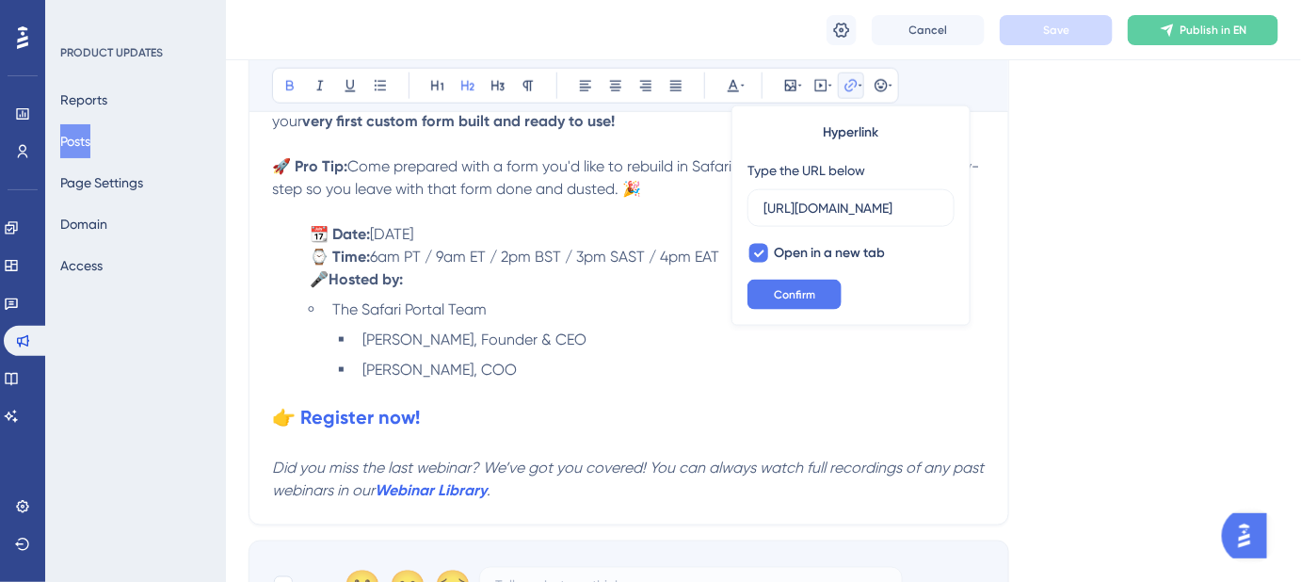
scroll to position [0, 1752]
click at [832, 202] on input "https://us02web.zoom.us/webinar/register/WN_YdICLhyVSHKdc5ZzWrswtA?utm_medium=e…" at bounding box center [851, 208] width 175 height 21
click at [801, 296] on span "Confirm" at bounding box center [794, 294] width 41 height 15
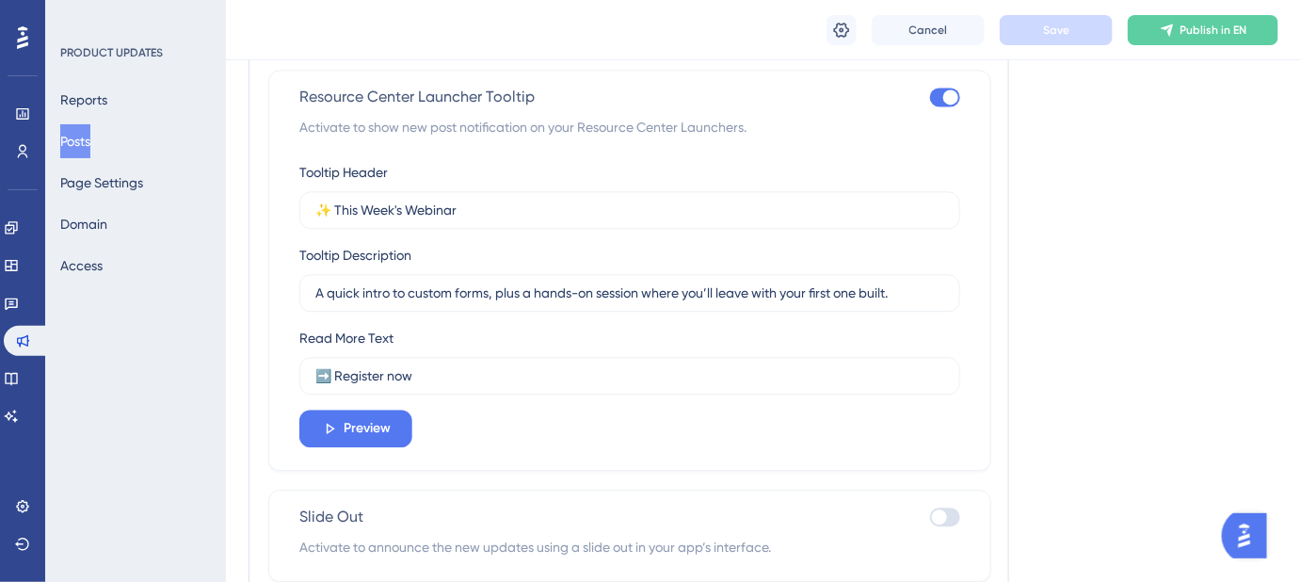
scroll to position [1459, 0]
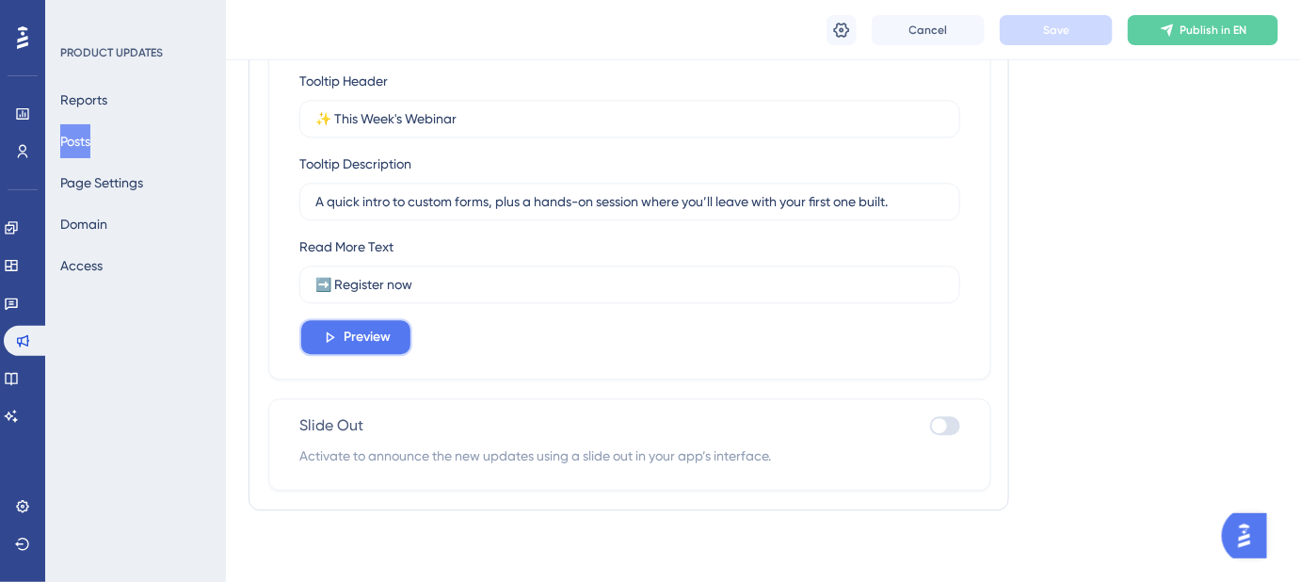
click at [369, 343] on span "Preview" at bounding box center [367, 337] width 47 height 23
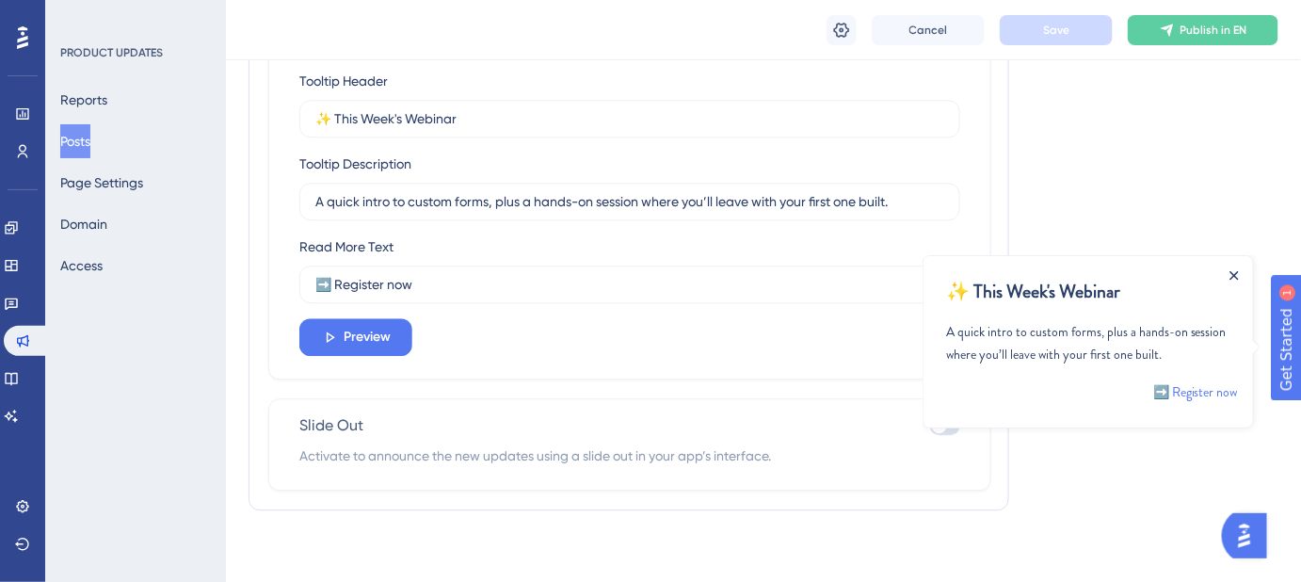
click at [1236, 277] on icon "Close Announcement" at bounding box center [1234, 274] width 8 height 8
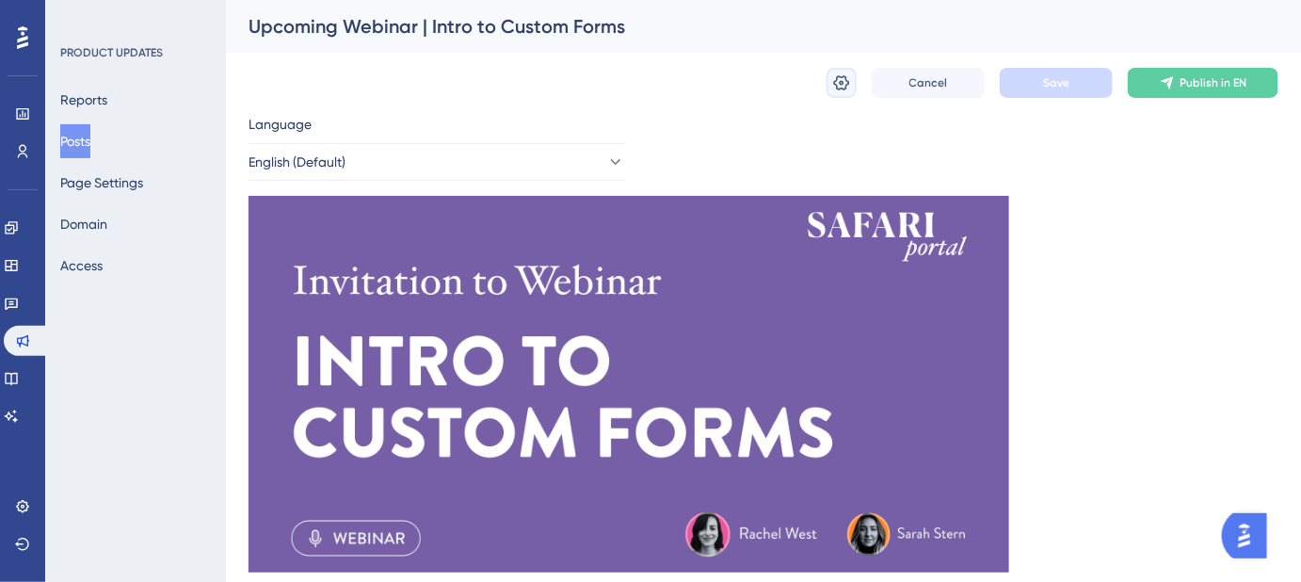
click at [838, 91] on button at bounding box center [842, 83] width 30 height 30
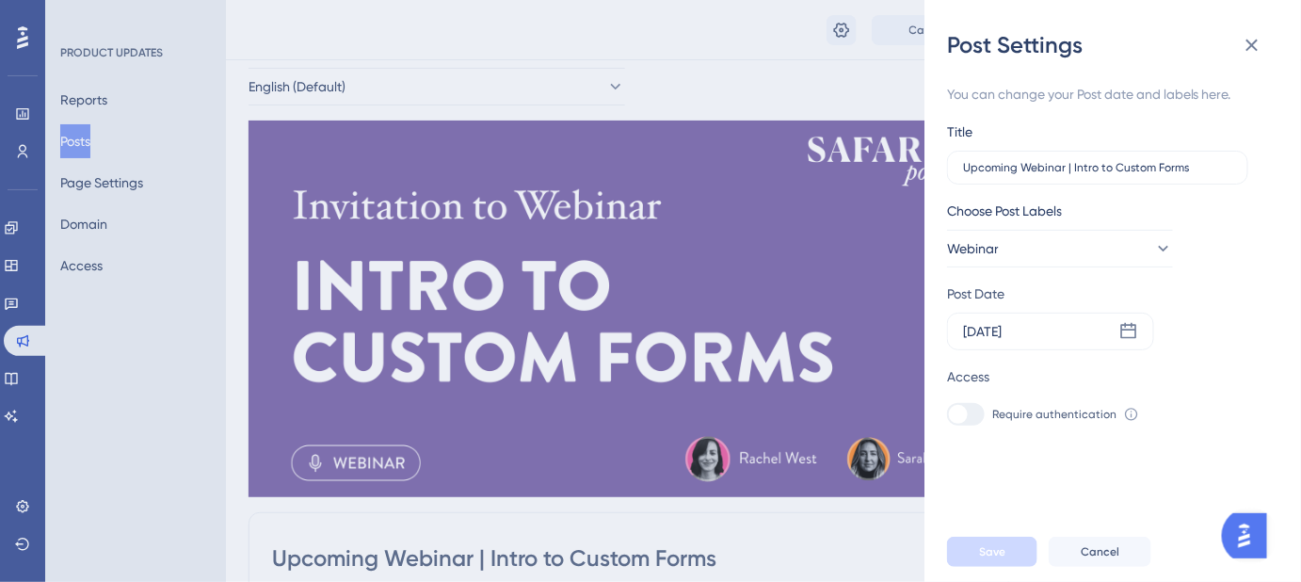
scroll to position [170, 0]
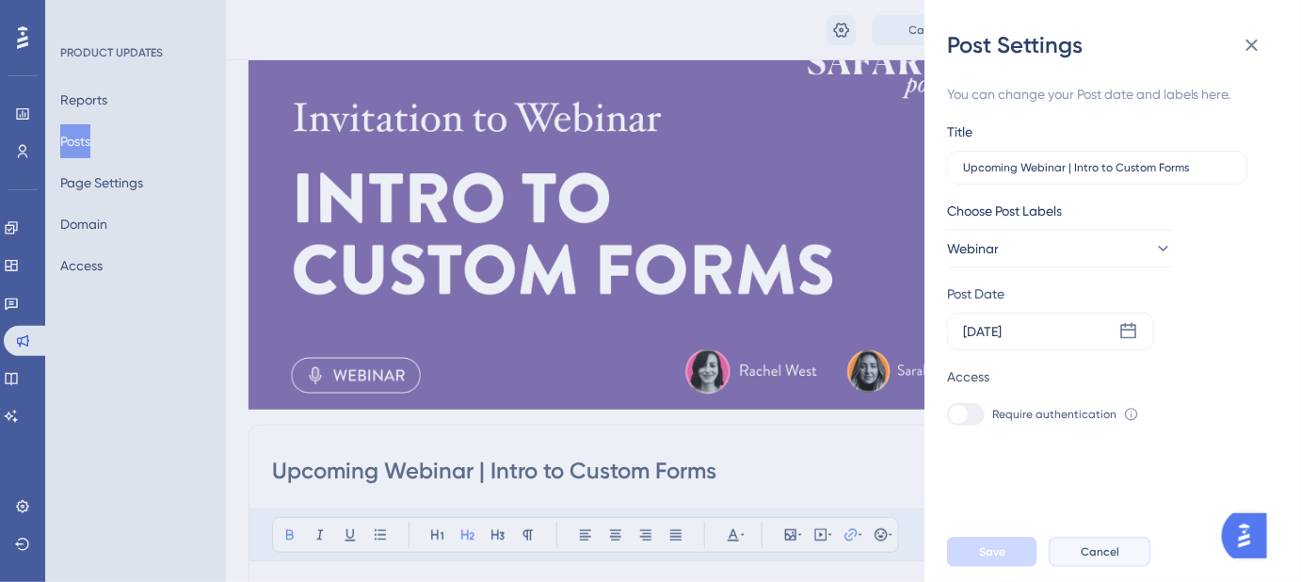
click at [1106, 559] on span "Cancel" at bounding box center [1100, 551] width 39 height 15
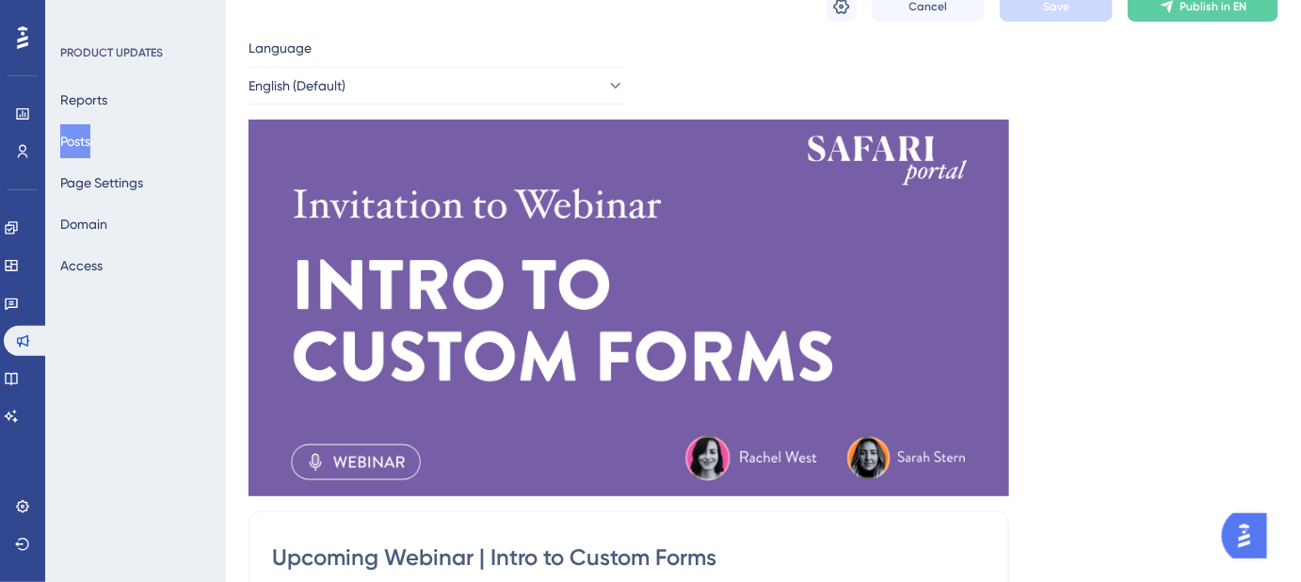
scroll to position [0, 0]
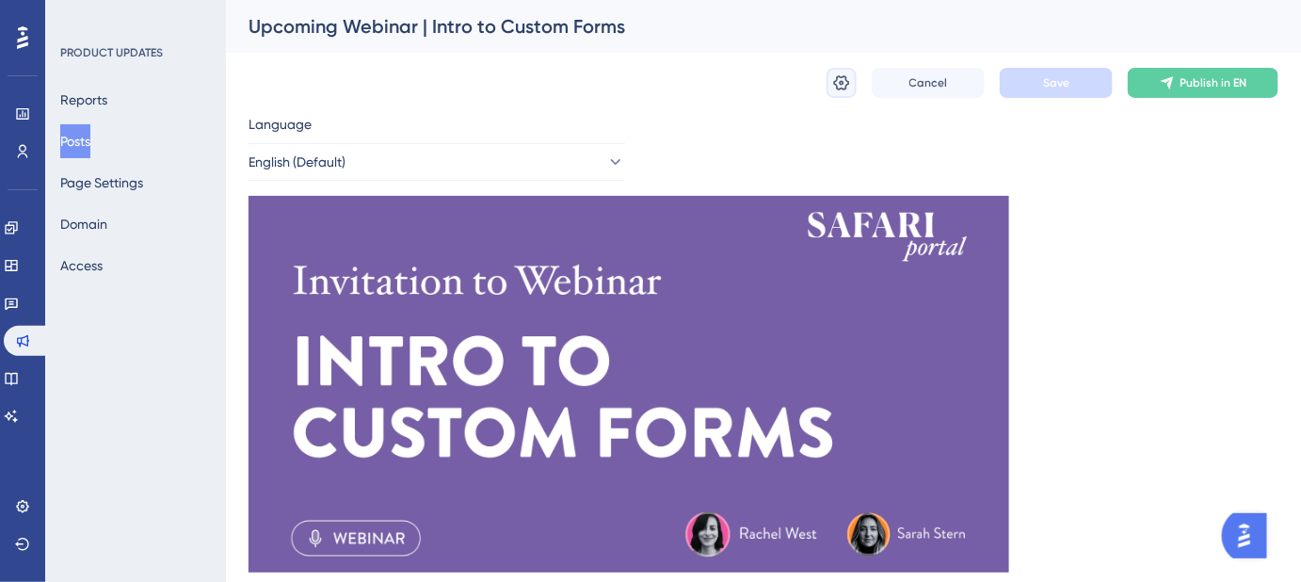
click at [843, 73] on icon at bounding box center [841, 82] width 19 height 19
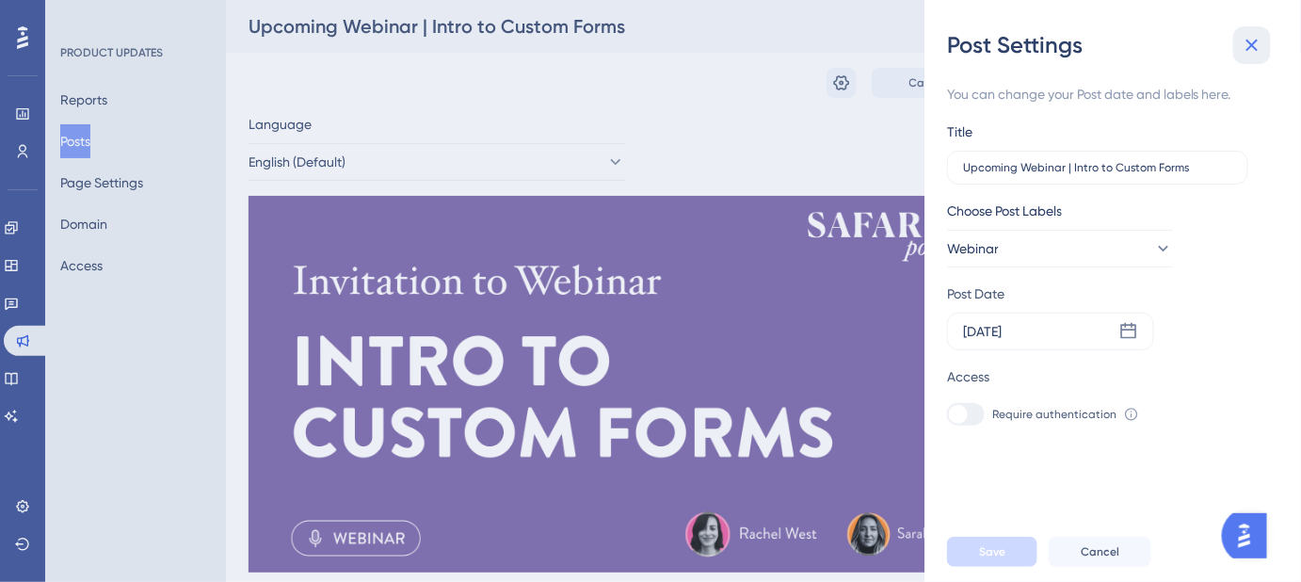
click at [1252, 44] on icon at bounding box center [1253, 46] width 12 height 12
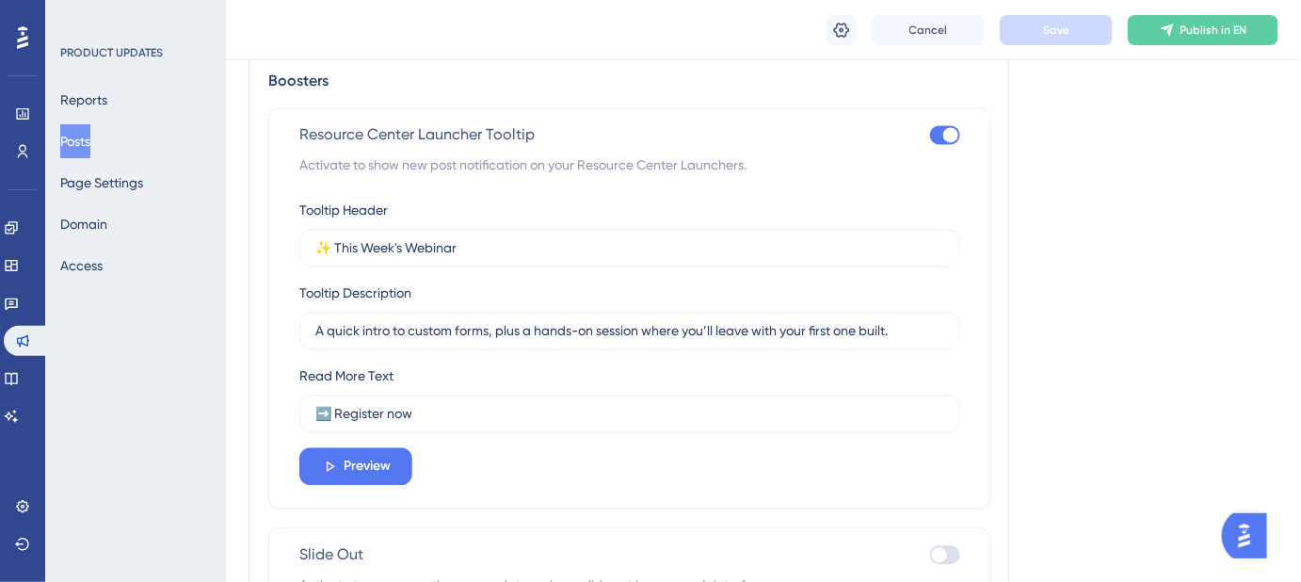
scroll to position [1369, 0]
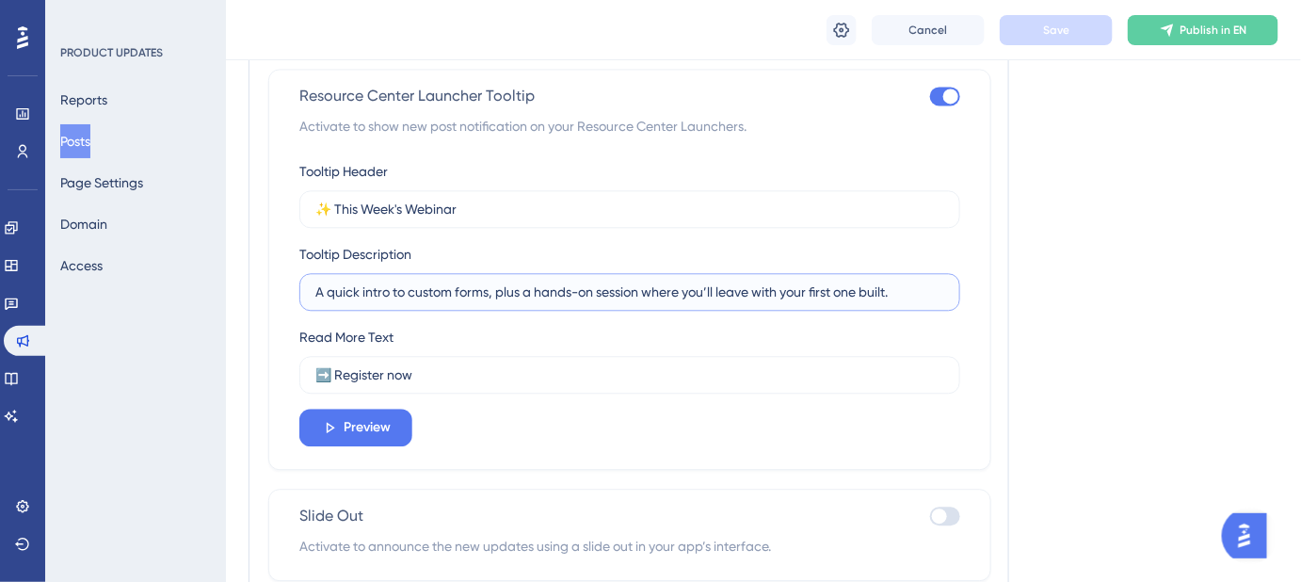
click at [338, 290] on input "A quick intro to custom forms, plus a hands-on session where you’ll leave with …" at bounding box center [629, 292] width 629 height 21
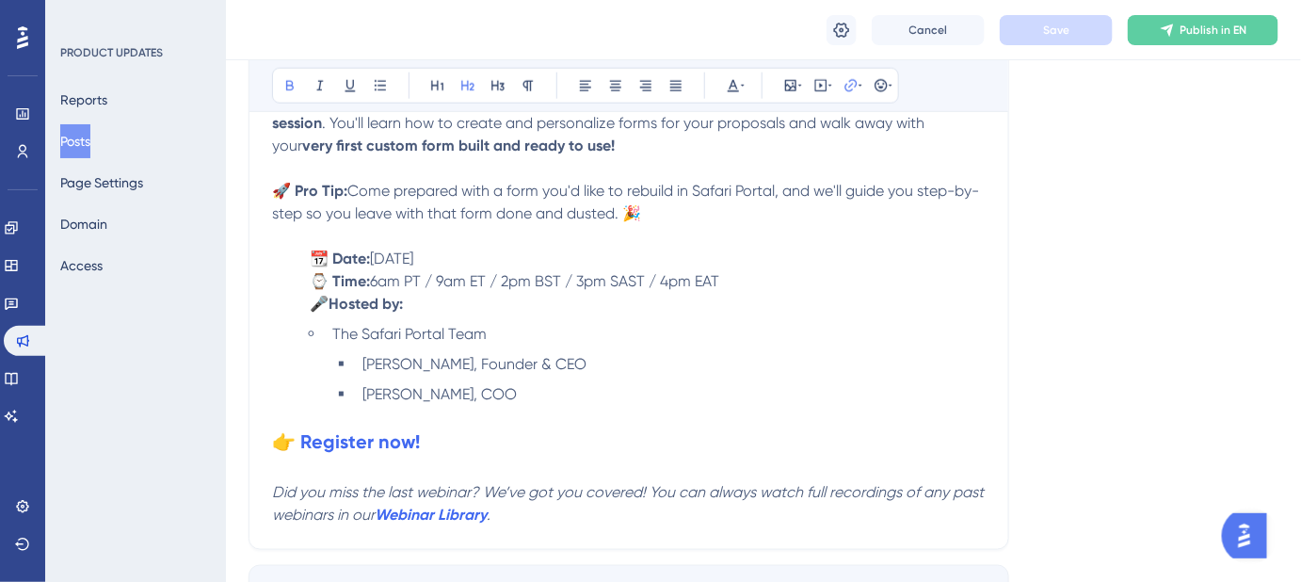
scroll to position [599, 0]
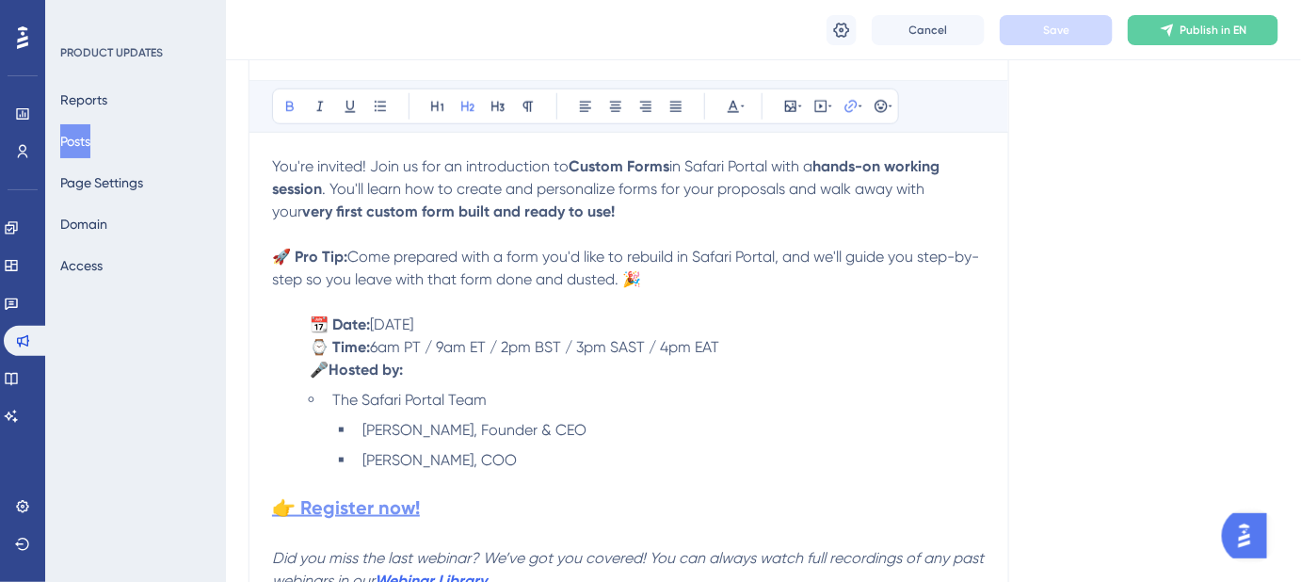
click at [405, 507] on strong "👉 Register now!" at bounding box center [346, 507] width 148 height 23
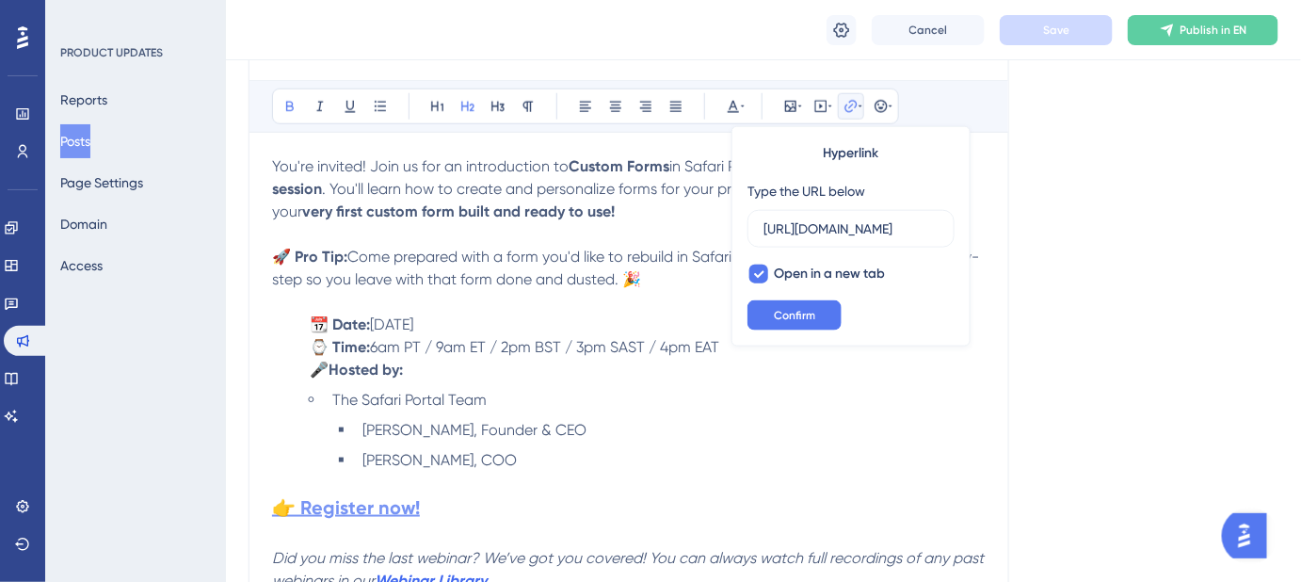
scroll to position [0, 1752]
click at [850, 226] on input "https://us02web.zoom.us/webinar/register/WN_YdICLhyVSHKdc5ZzWrswtA?utm_medium=e…" at bounding box center [851, 228] width 175 height 21
click at [821, 307] on button "Confirm" at bounding box center [795, 315] width 94 height 30
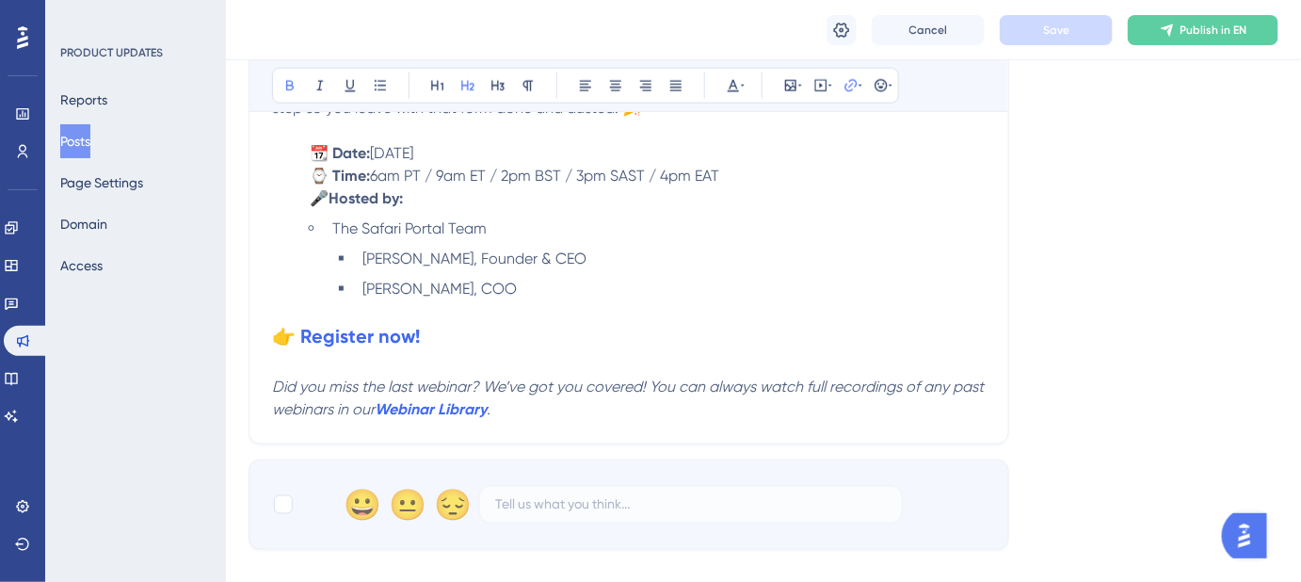
scroll to position [342, 0]
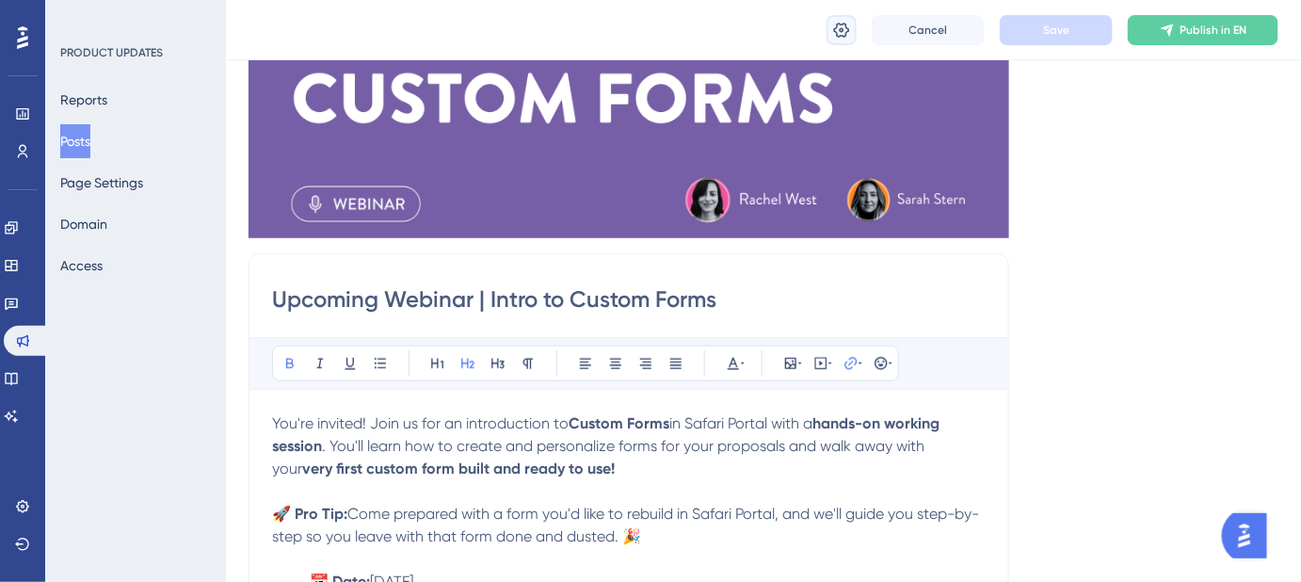
click at [841, 21] on icon at bounding box center [841, 30] width 19 height 19
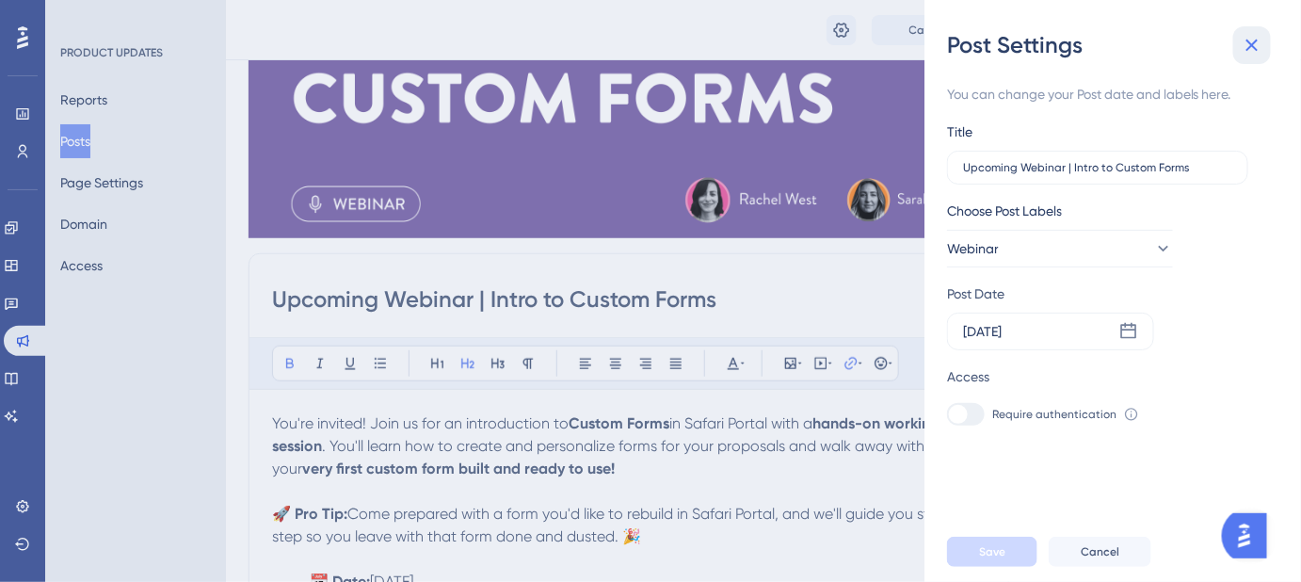
click at [1253, 49] on icon at bounding box center [1252, 45] width 23 height 23
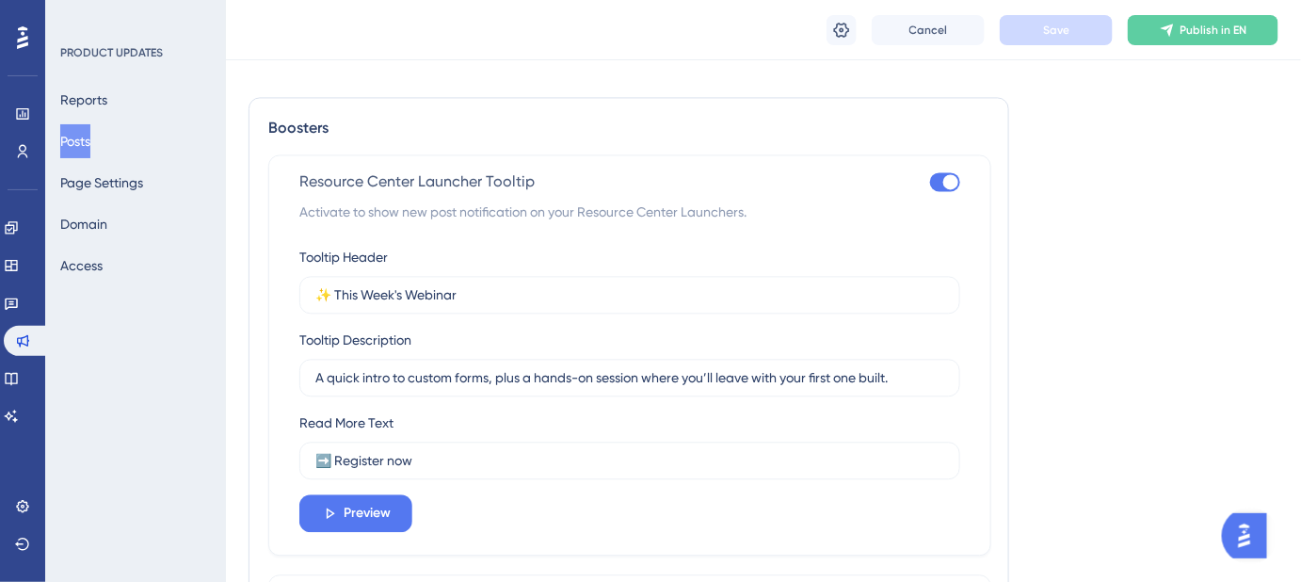
scroll to position [1369, 0]
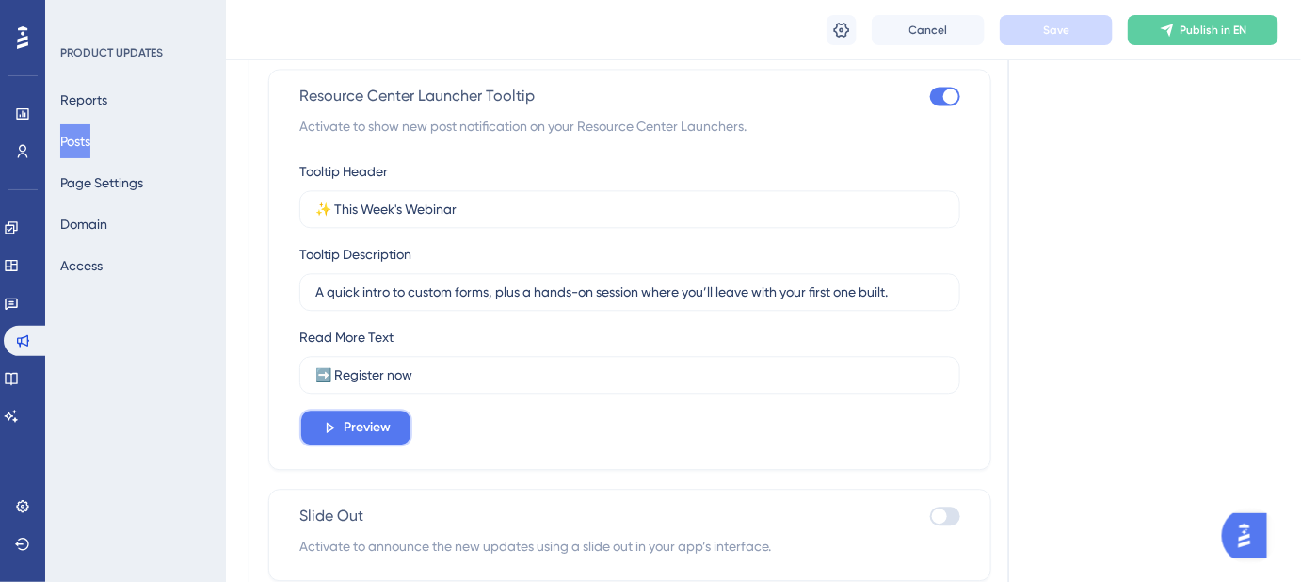
click at [363, 426] on span "Preview" at bounding box center [367, 427] width 47 height 23
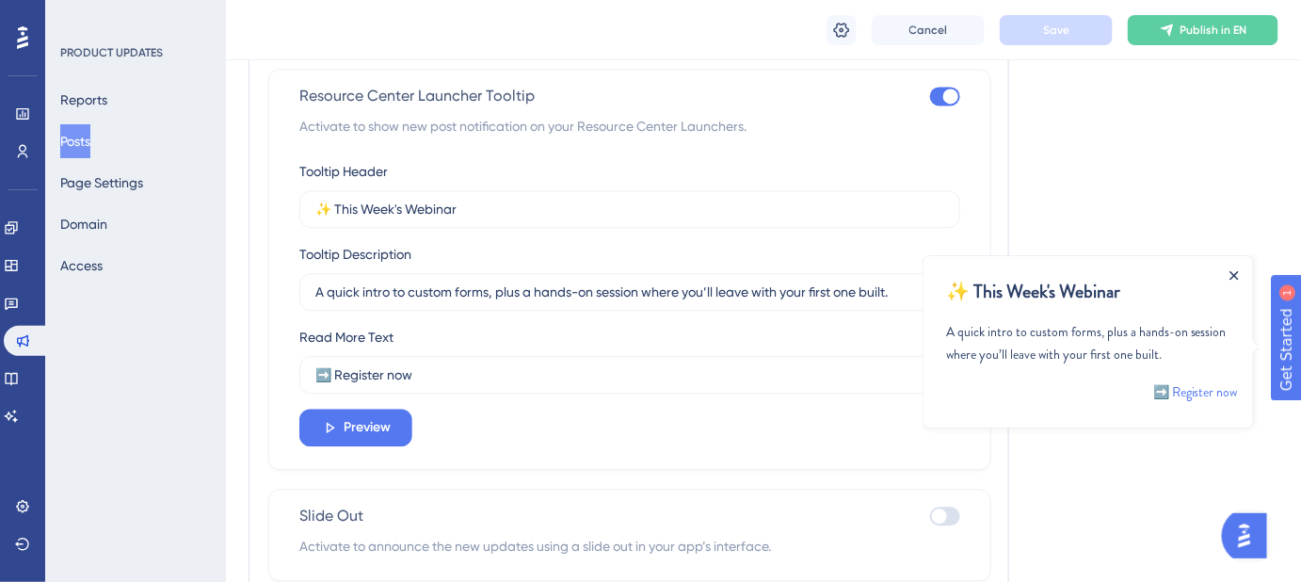
click at [1233, 272] on icon "Close Announcement" at bounding box center [1234, 274] width 8 height 8
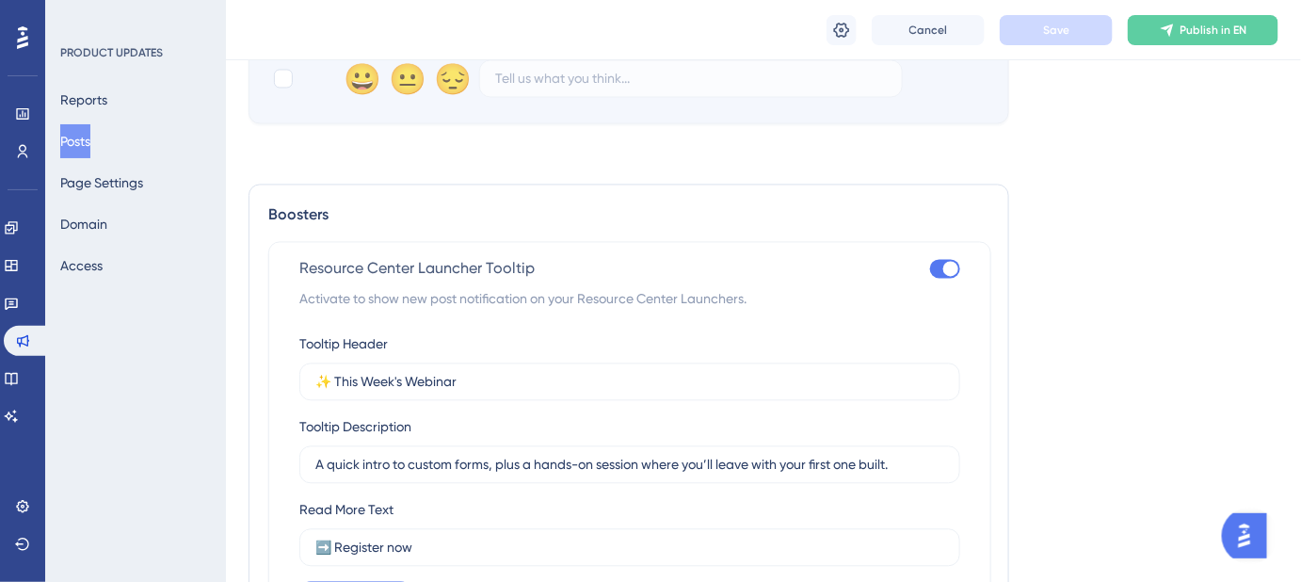
scroll to position [1374, 0]
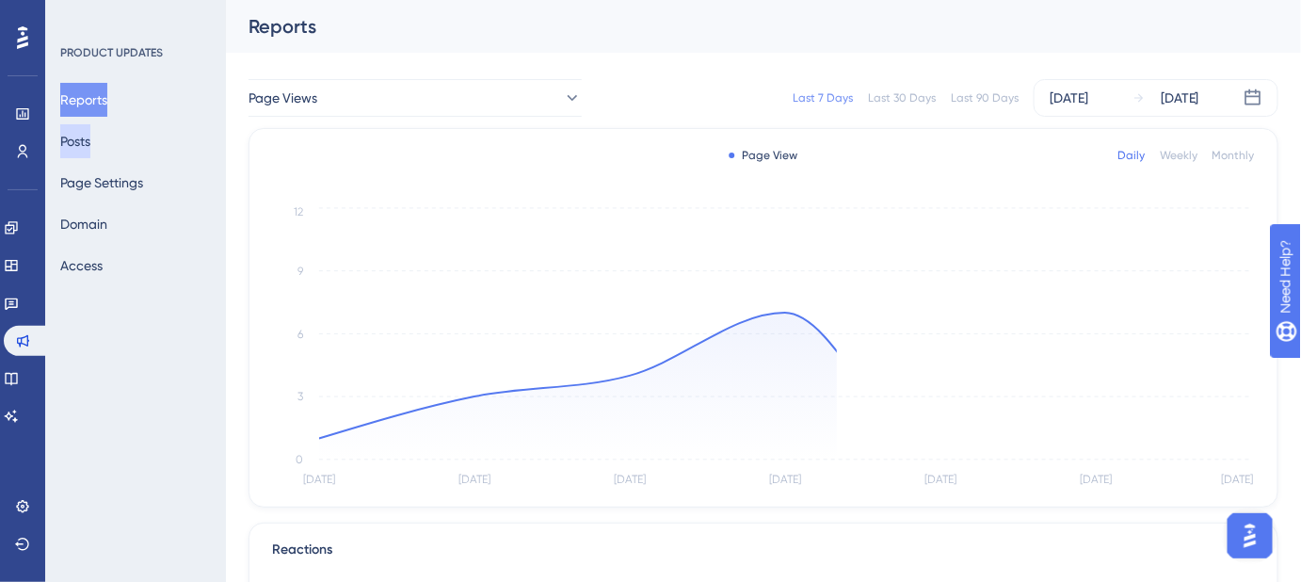
click at [90, 139] on button "Posts" at bounding box center [75, 141] width 30 height 34
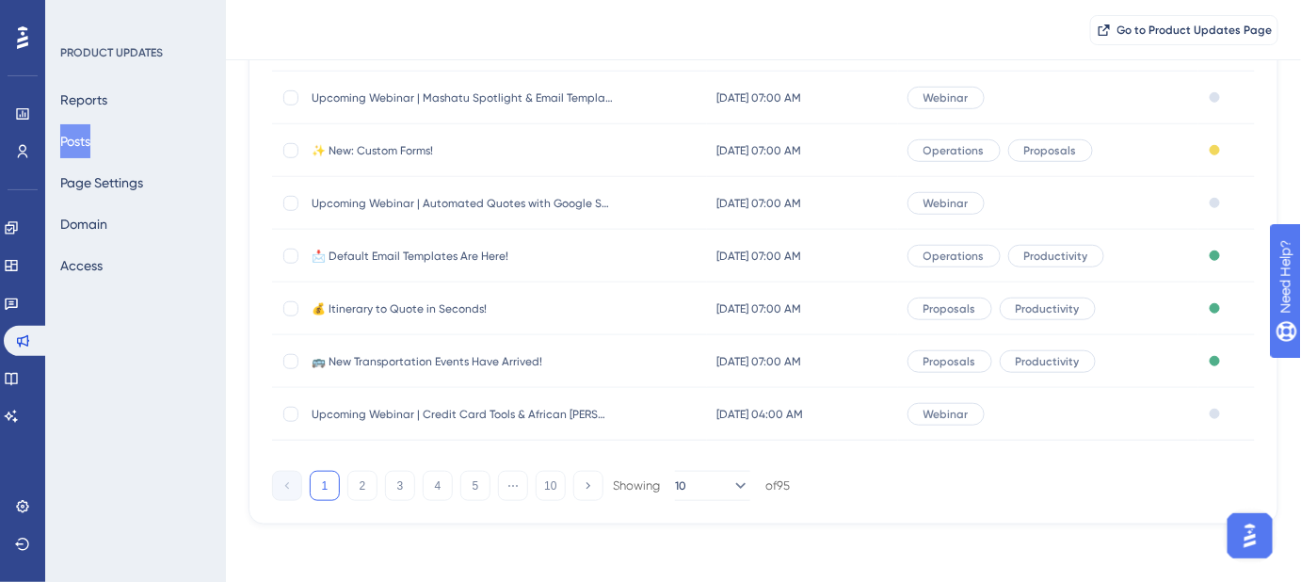
scroll to position [376, 0]
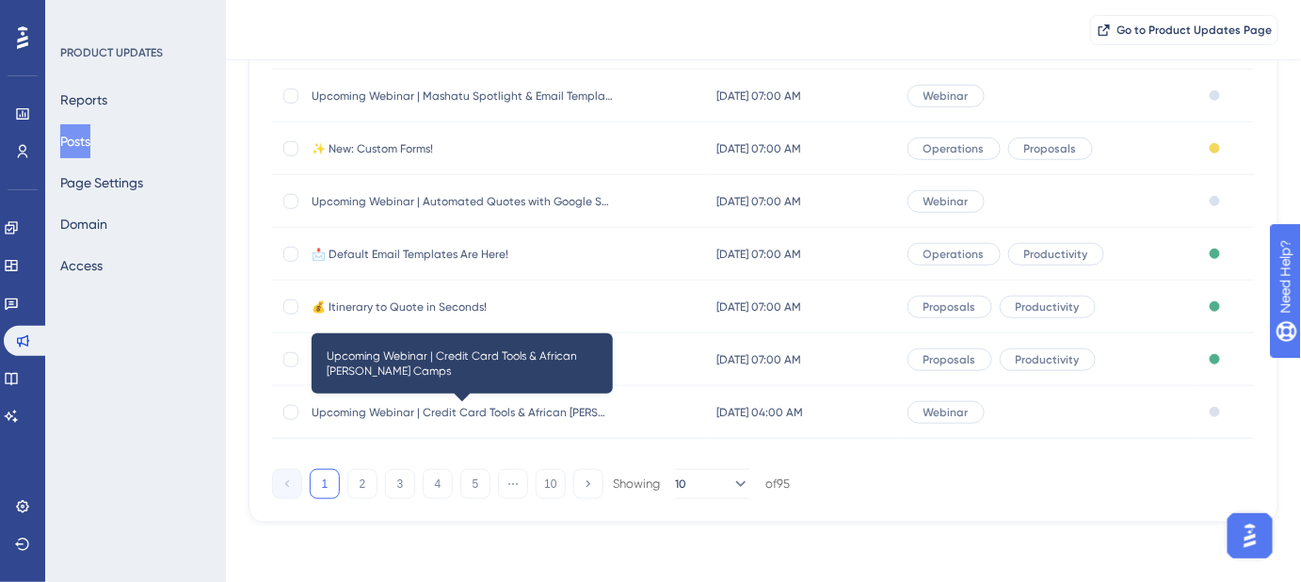
click at [438, 411] on span "Upcoming Webinar | Credit Card Tools & African [PERSON_NAME] Camps" at bounding box center [462, 412] width 301 height 15
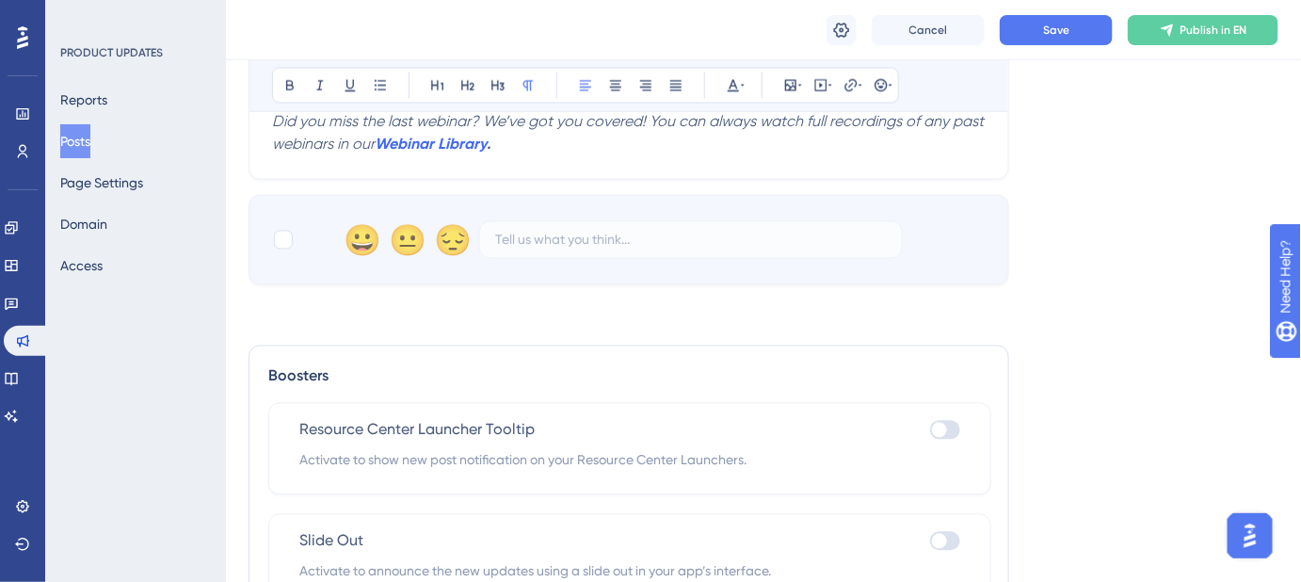
scroll to position [1248, 0]
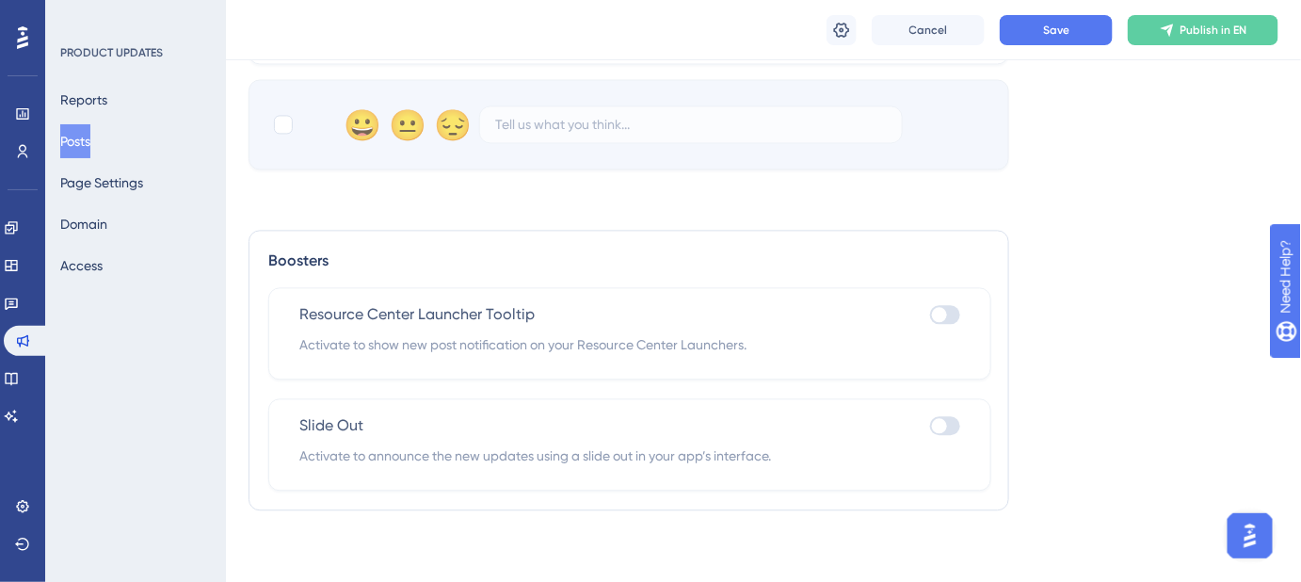
click at [954, 315] on div at bounding box center [945, 314] width 30 height 19
click at [930, 315] on input "checkbox" at bounding box center [929, 314] width 1 height 1
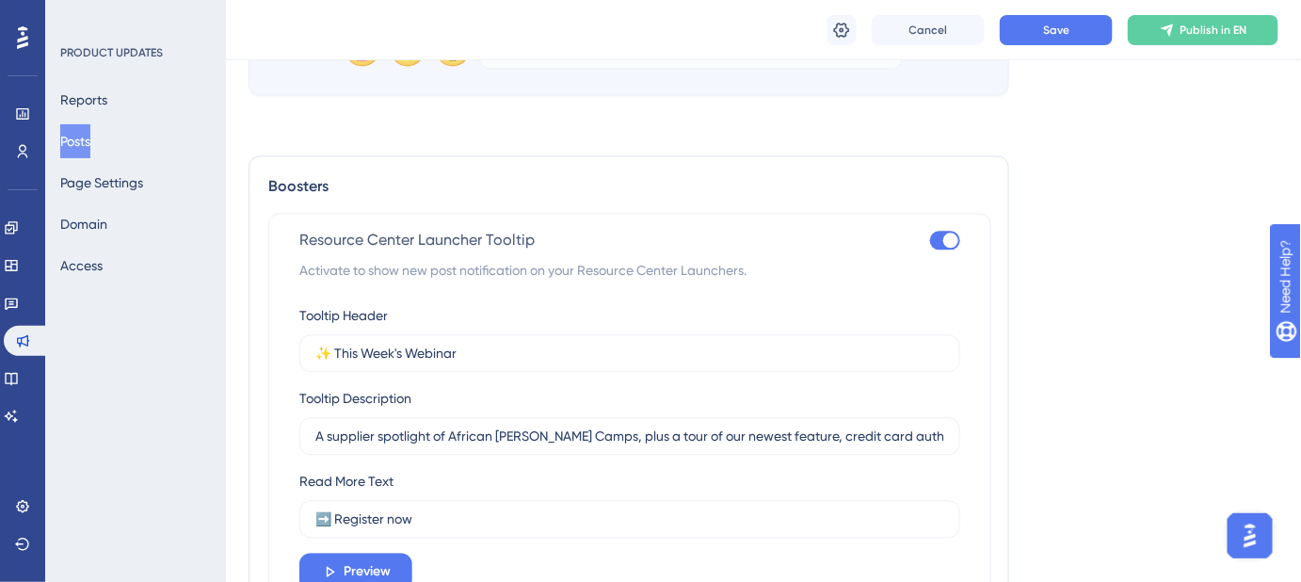
scroll to position [1420, 0]
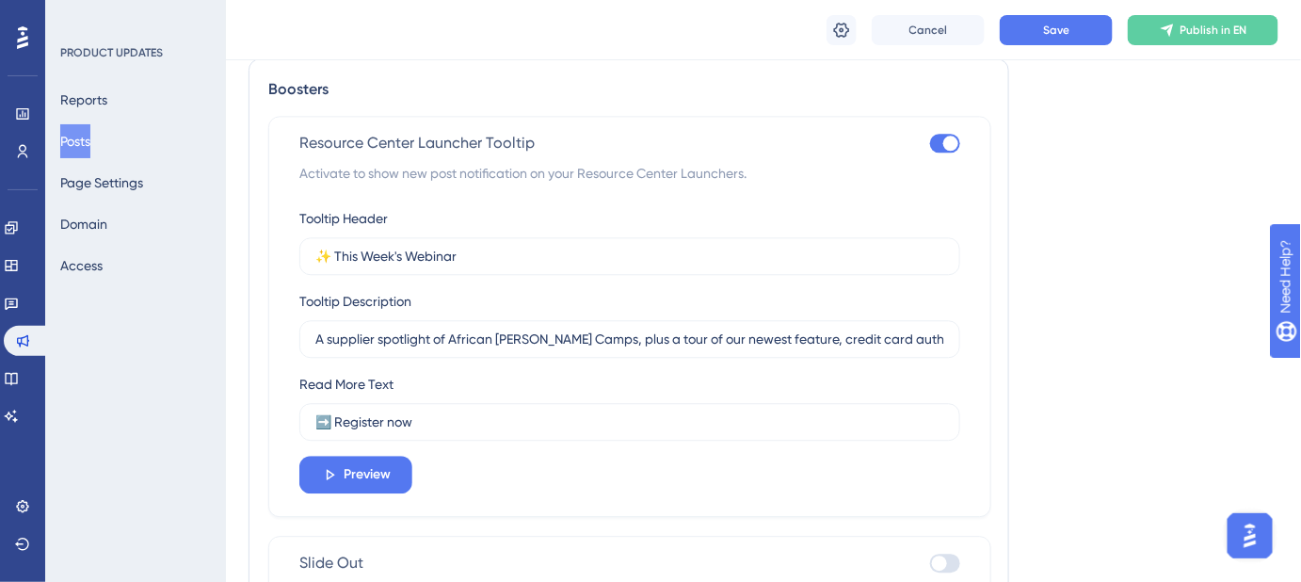
click at [936, 142] on div at bounding box center [945, 143] width 30 height 19
click at [930, 143] on input "checkbox" at bounding box center [929, 143] width 1 height 1
checkbox input "false"
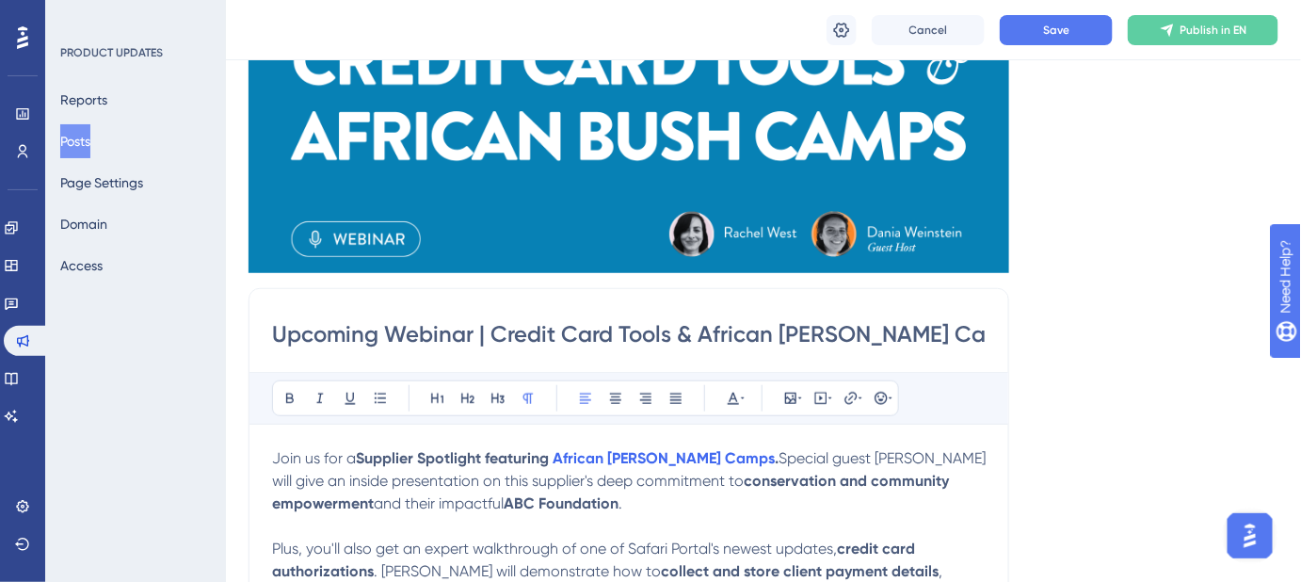
scroll to position [221, 0]
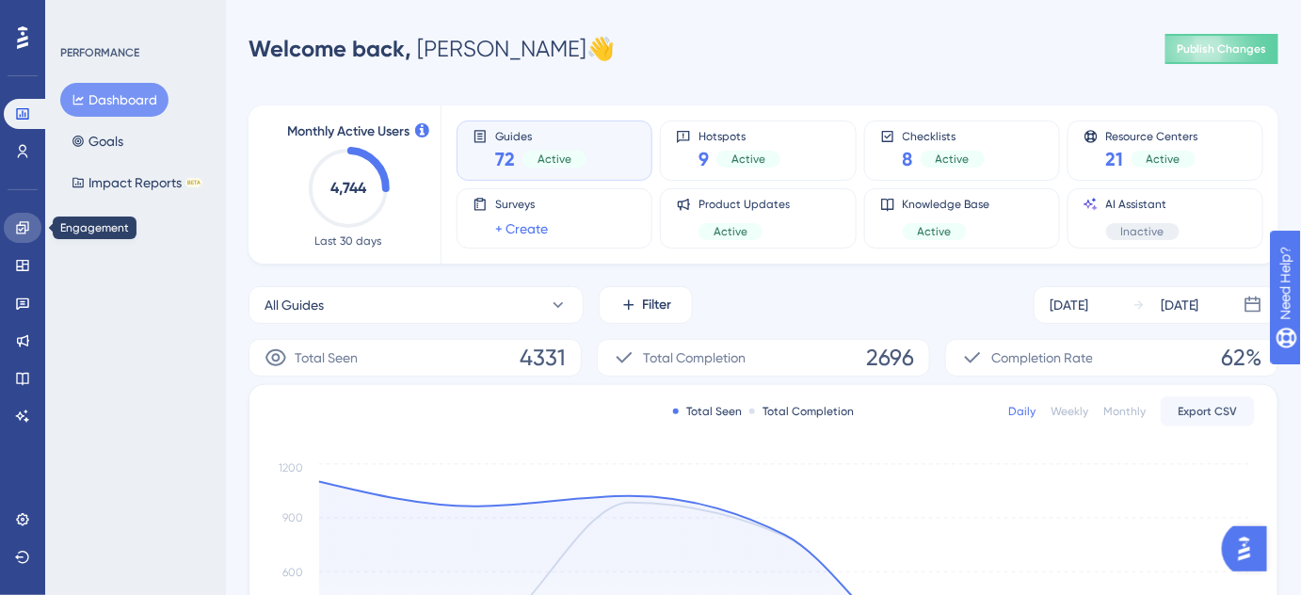
click at [22, 228] on icon at bounding box center [22, 227] width 12 height 12
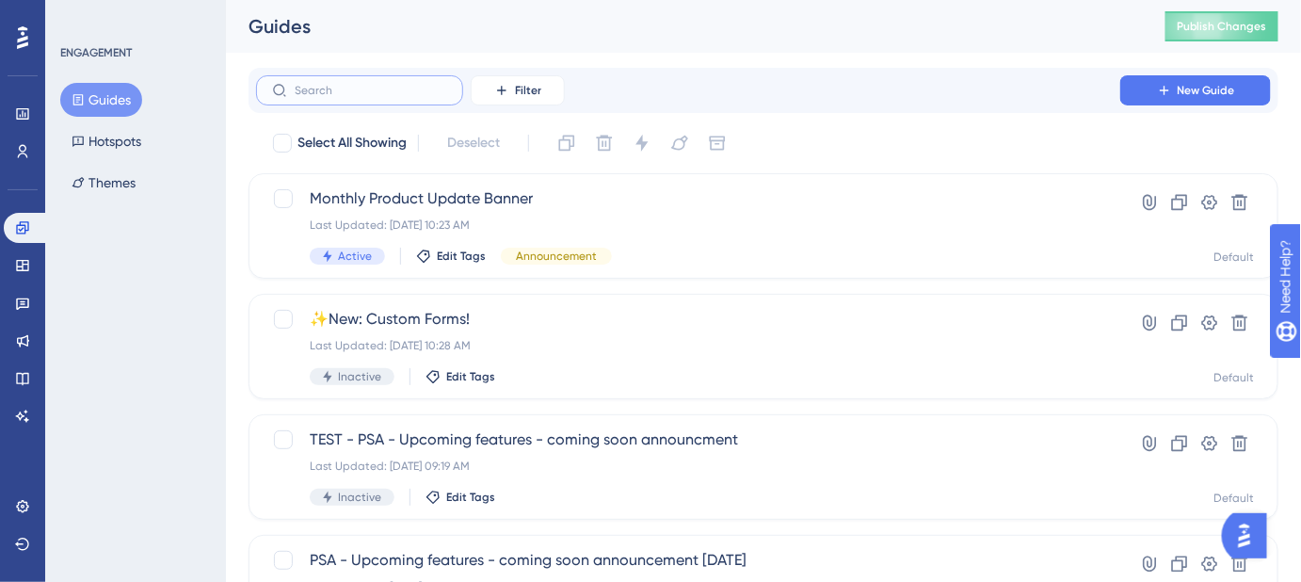
click at [362, 92] on input "text" at bounding box center [371, 90] width 153 height 13
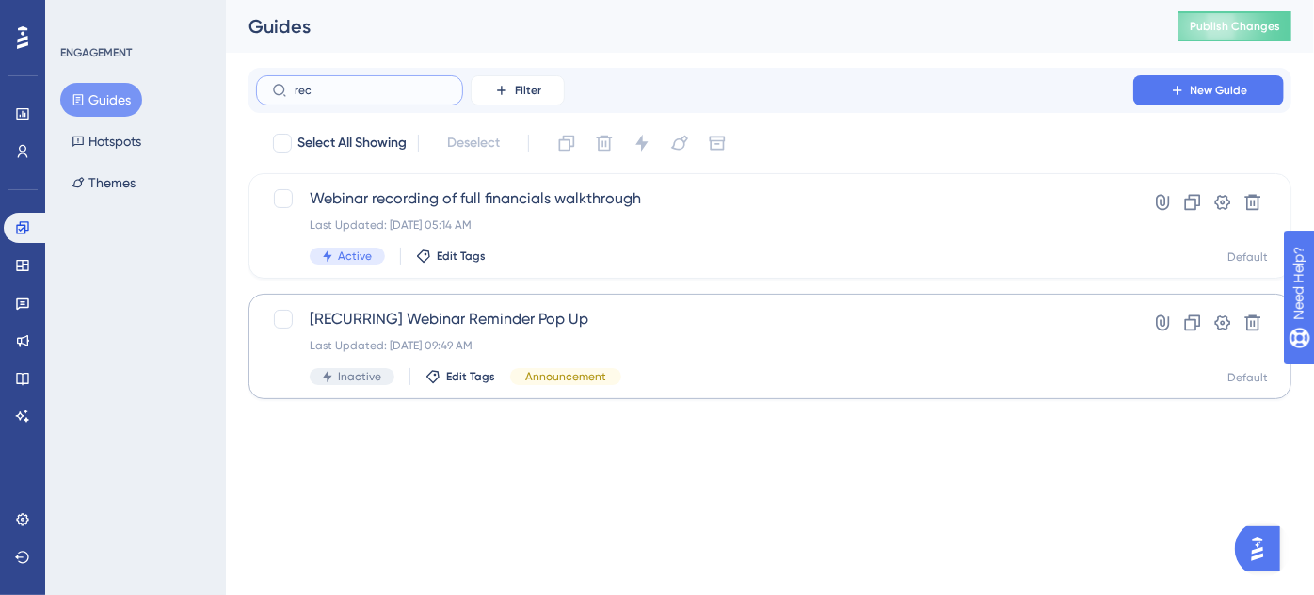
type input "rec"
click at [435, 322] on span "[RECURRING] Webinar Reminder Pop Up" at bounding box center [695, 319] width 770 height 23
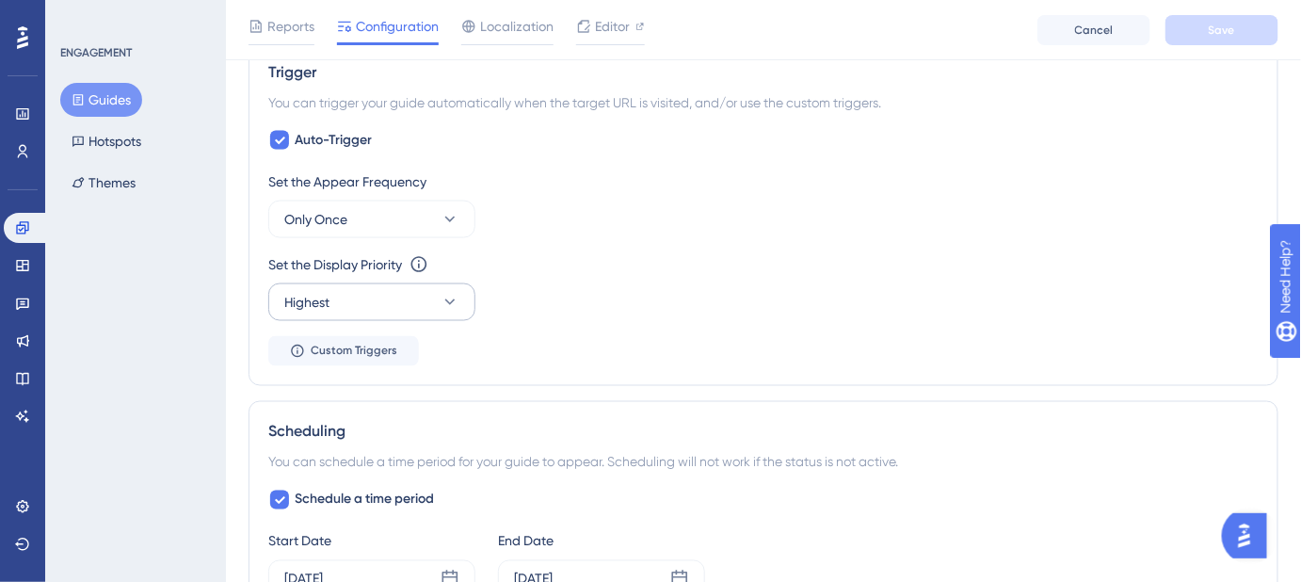
scroll to position [941, 0]
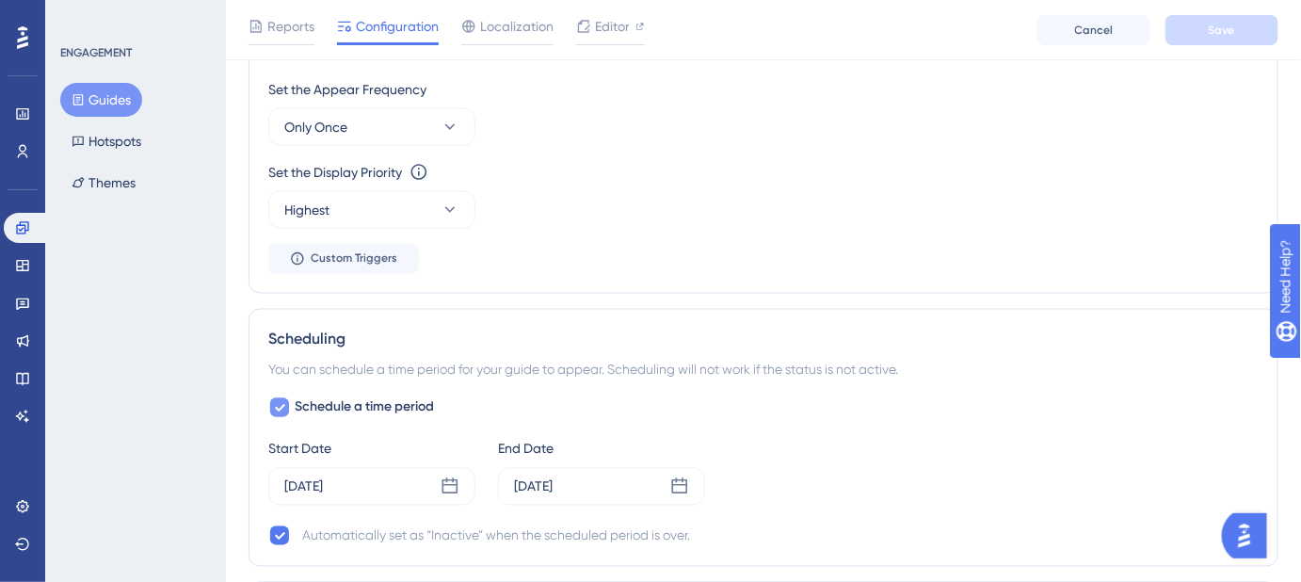
click at [282, 401] on icon at bounding box center [279, 407] width 11 height 15
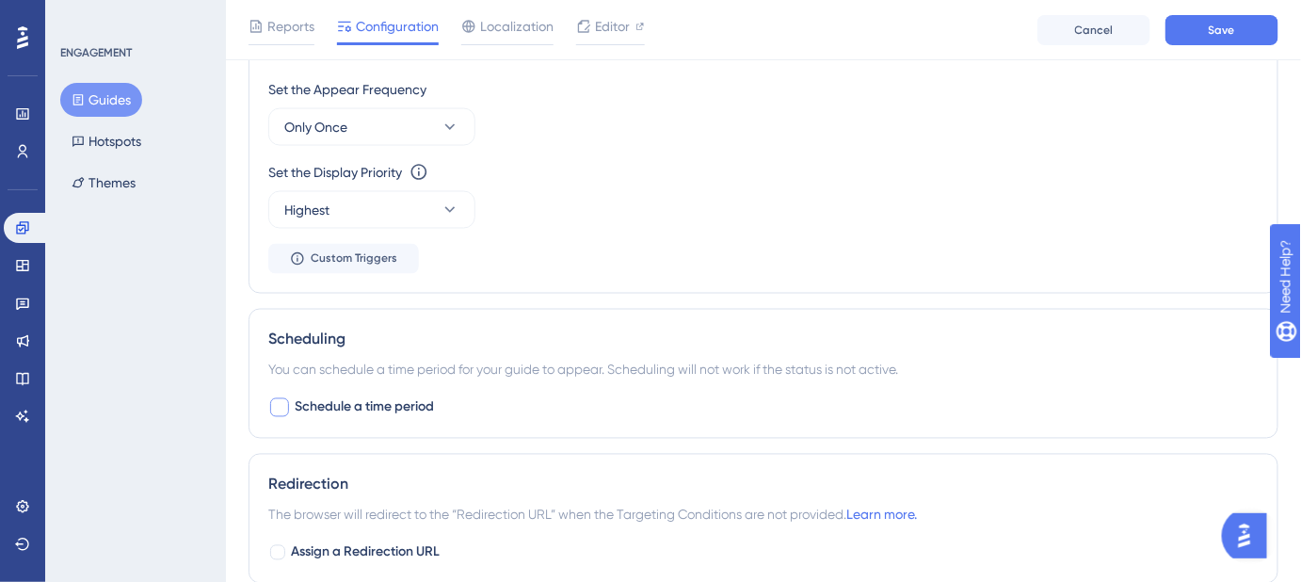
click at [282, 401] on div at bounding box center [279, 407] width 19 height 19
checkbox input "true"
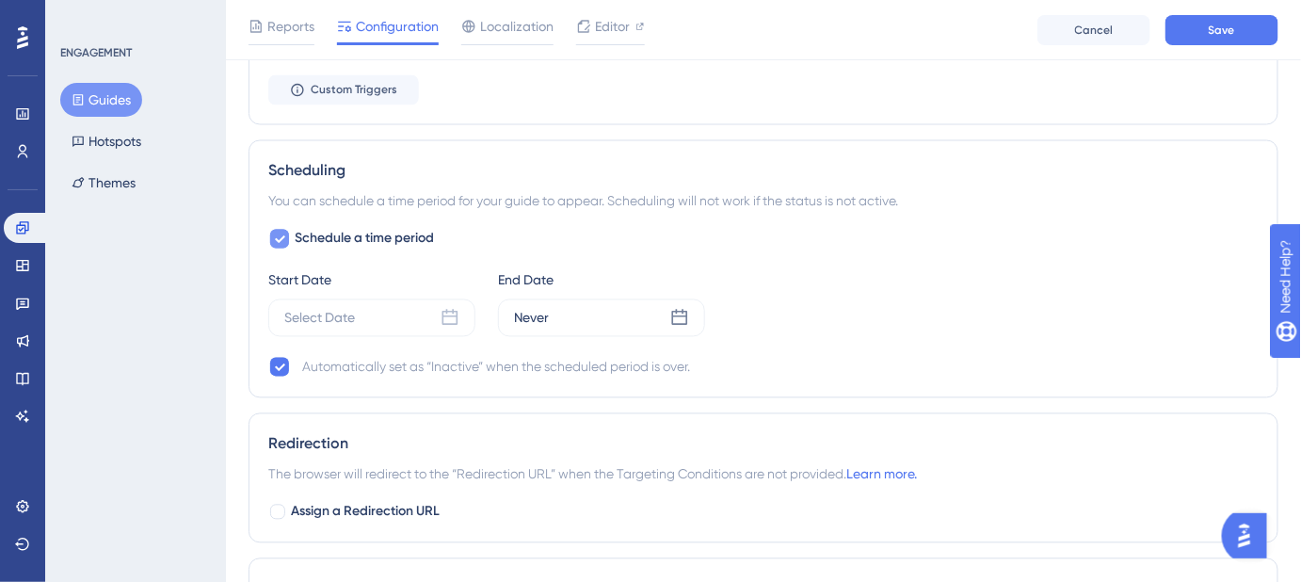
scroll to position [1112, 0]
click at [447, 314] on icon at bounding box center [450, 316] width 19 height 19
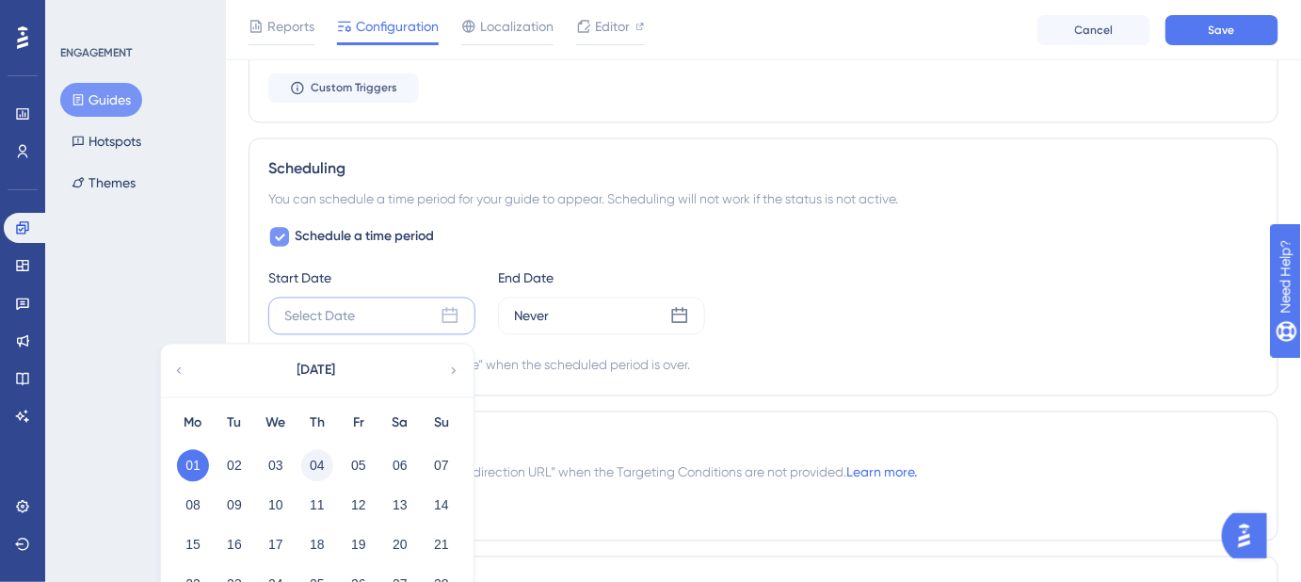
click at [316, 463] on button "04" at bounding box center [317, 466] width 32 height 32
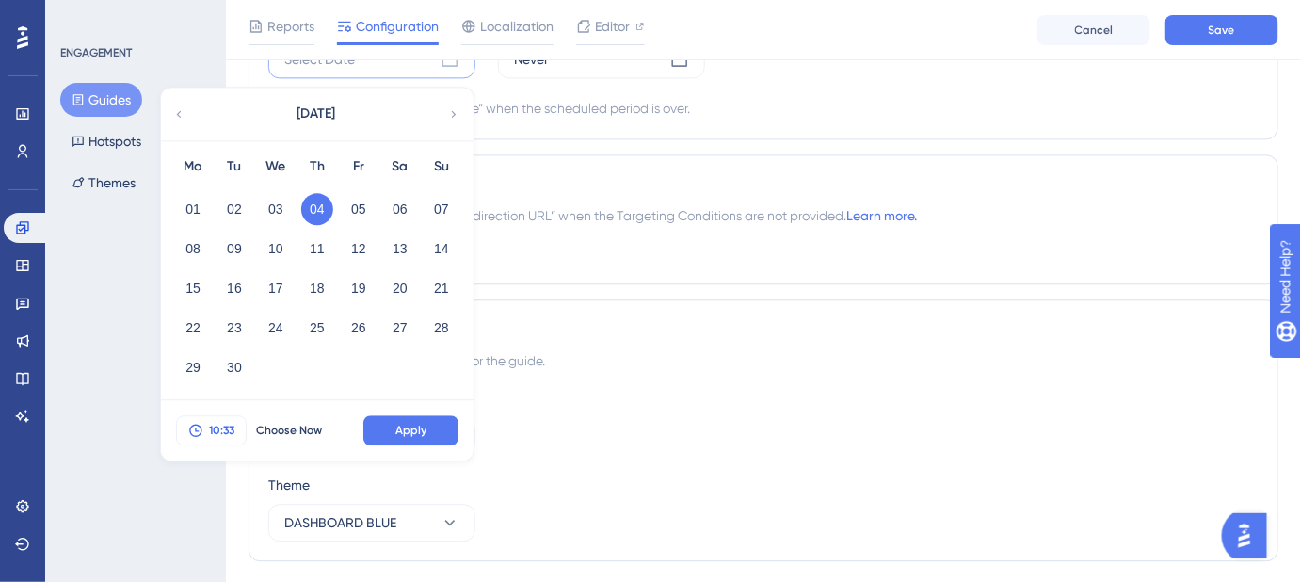
click at [216, 431] on span "10:33" at bounding box center [221, 430] width 25 height 15
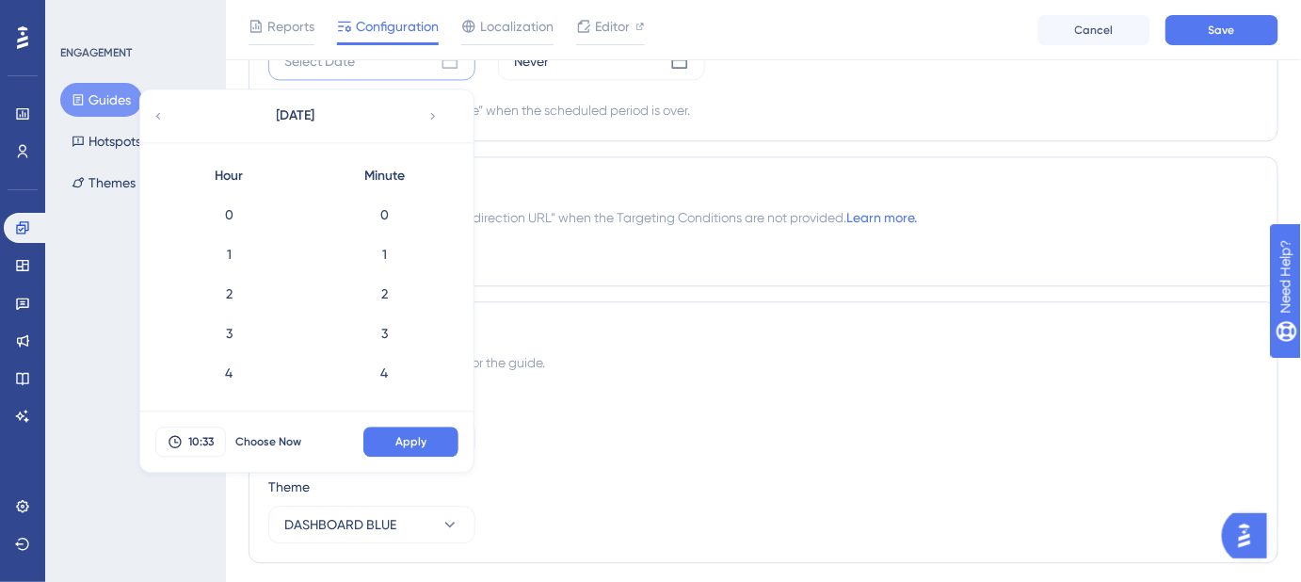
scroll to position [1223, 0]
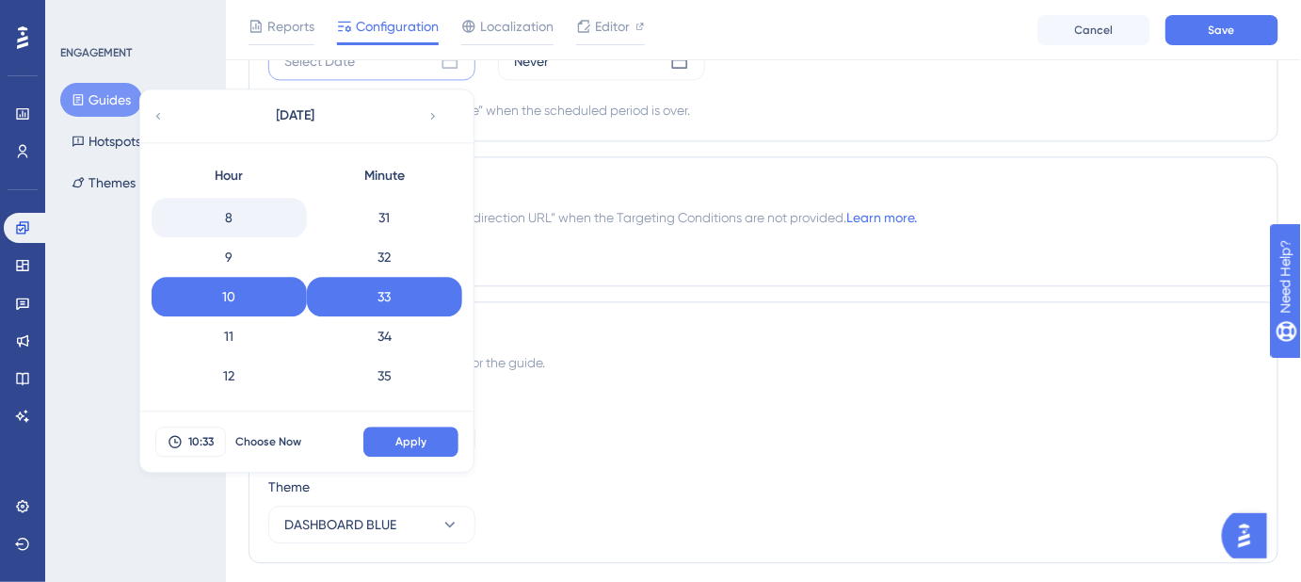
click at [223, 214] on div "8" at bounding box center [229, 218] width 155 height 40
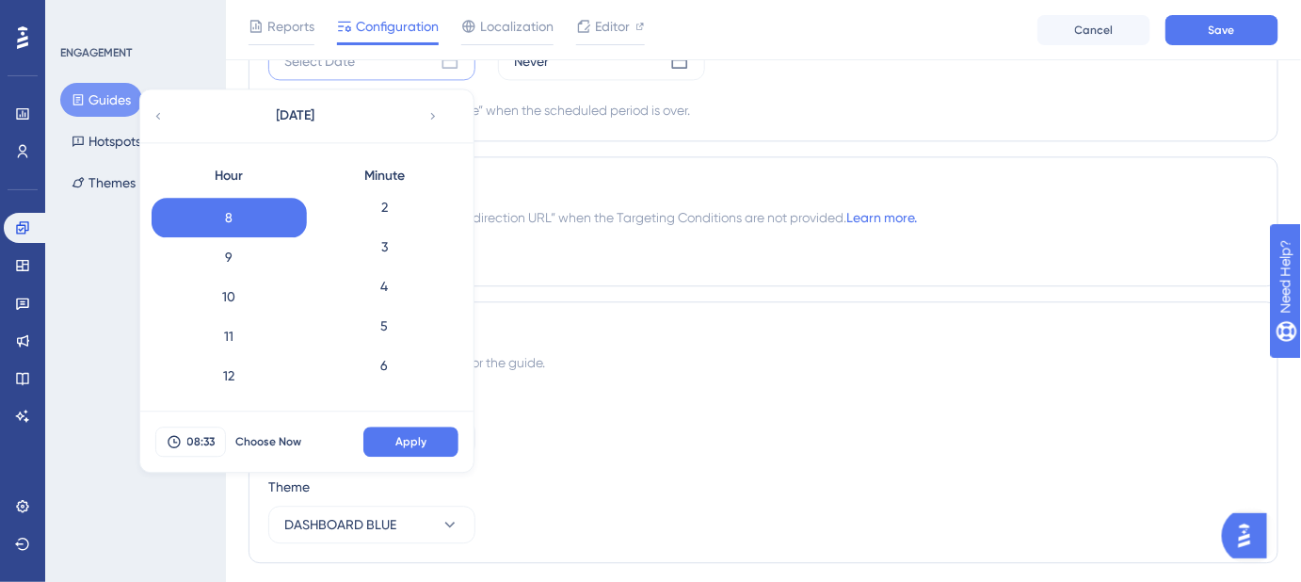
scroll to position [0, 0]
click at [385, 212] on div "0" at bounding box center [384, 215] width 155 height 40
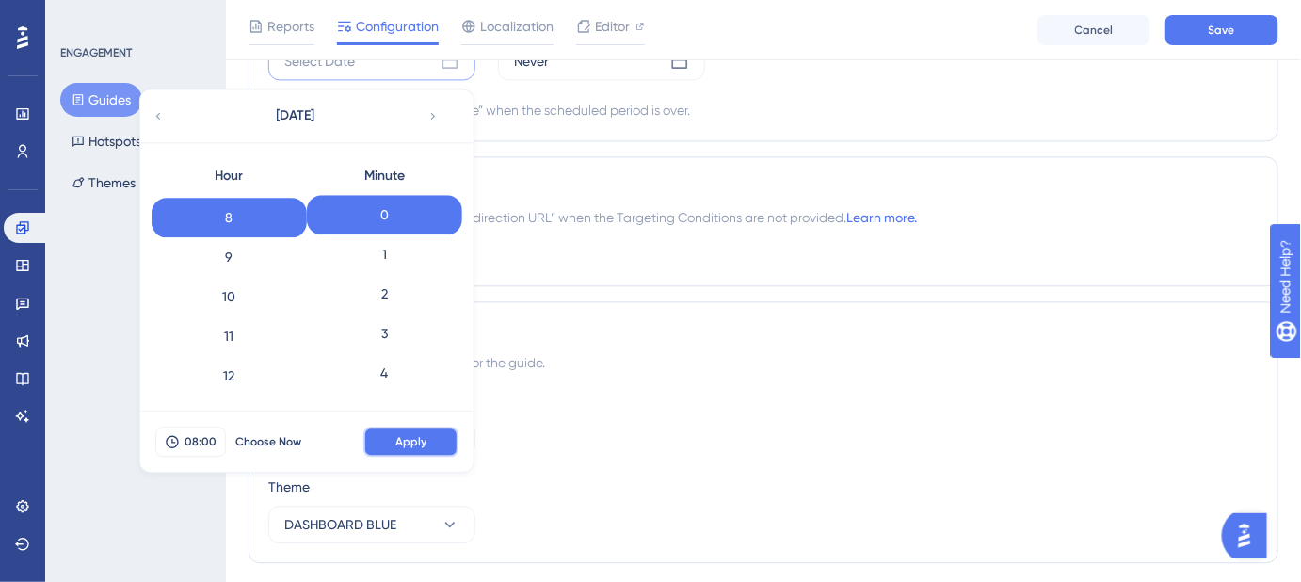
click at [426, 437] on button "Apply" at bounding box center [410, 441] width 95 height 30
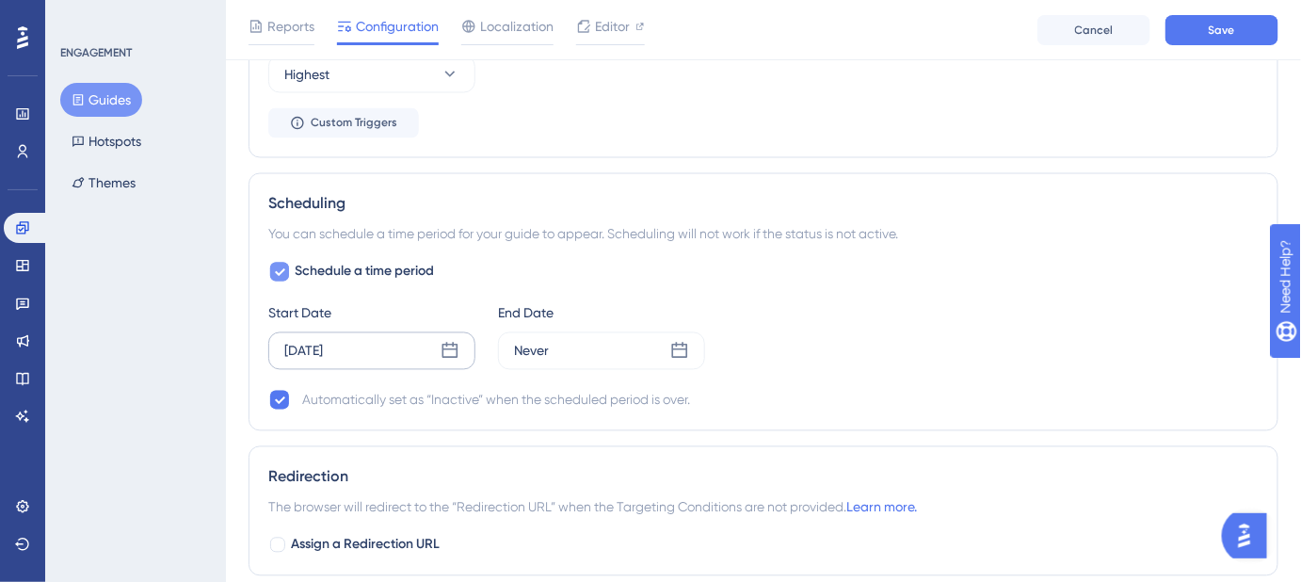
scroll to position [1075, 0]
click at [544, 350] on div "Never" at bounding box center [531, 353] width 35 height 23
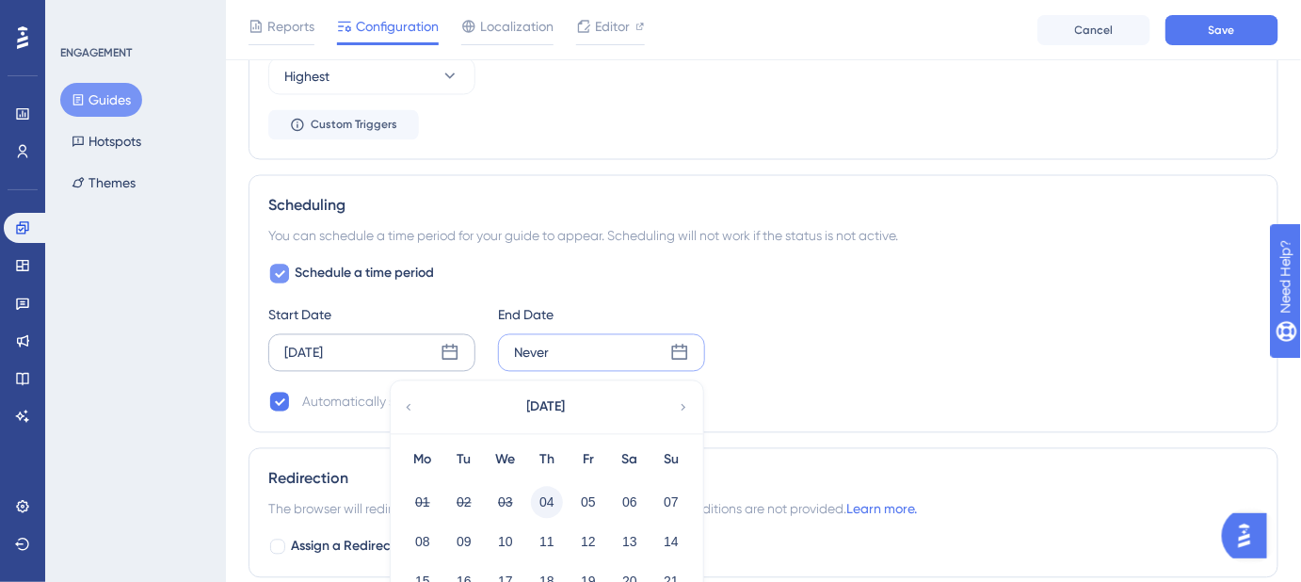
click at [545, 499] on button "04" at bounding box center [547, 503] width 32 height 32
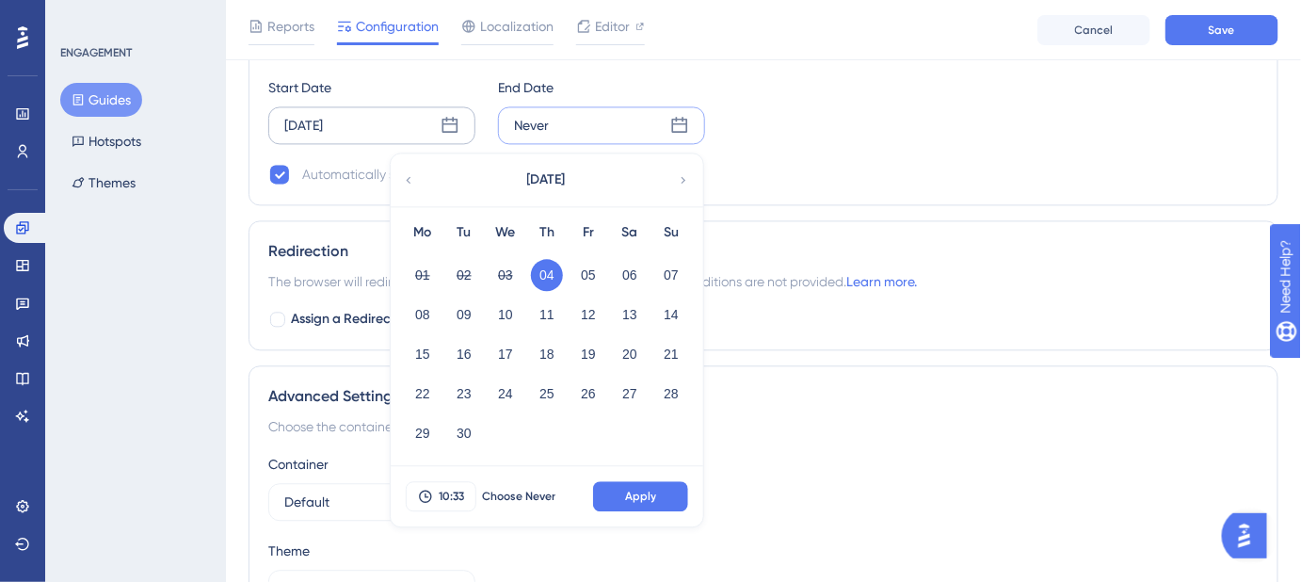
scroll to position [1332, 0]
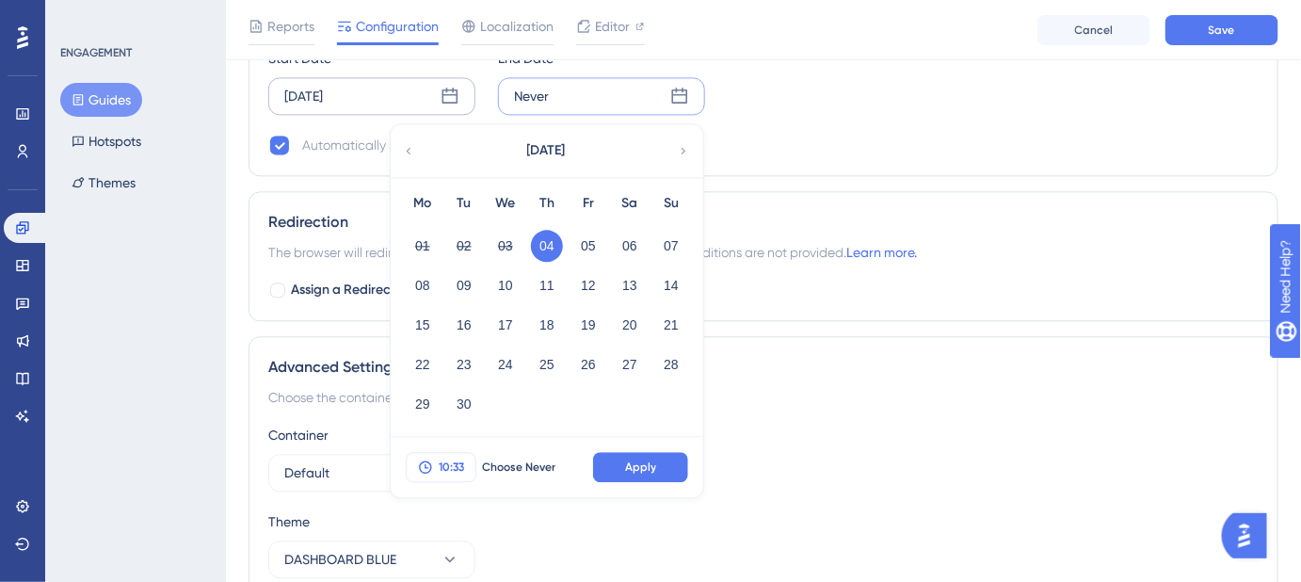
click at [450, 464] on span "10:33" at bounding box center [451, 466] width 25 height 15
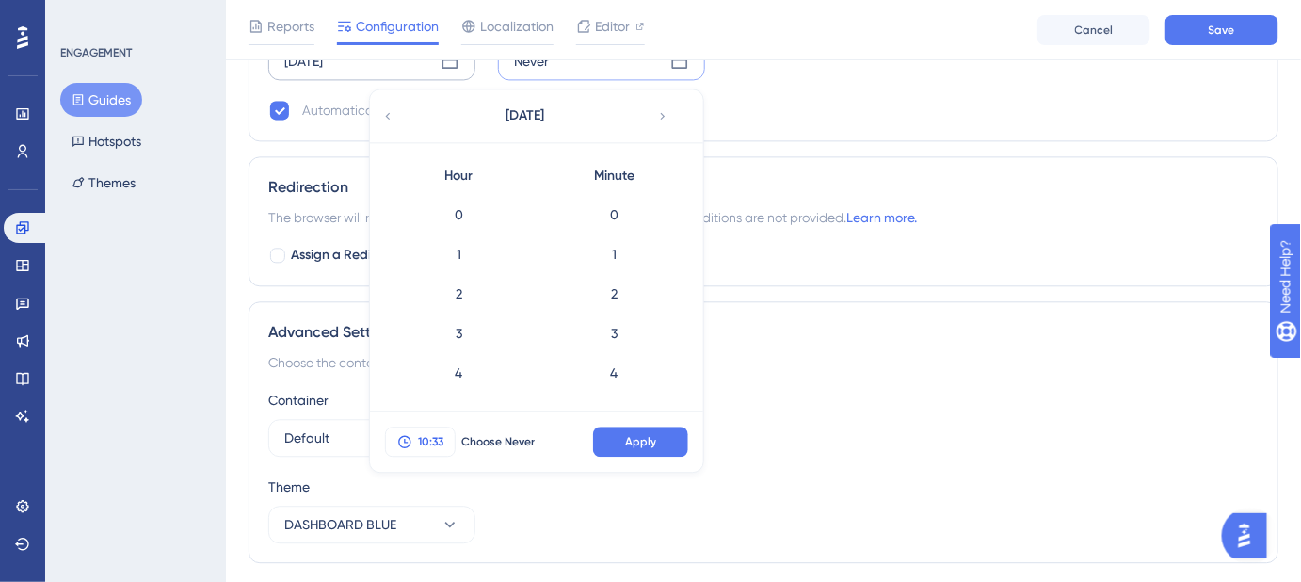
scroll to position [1223, 0]
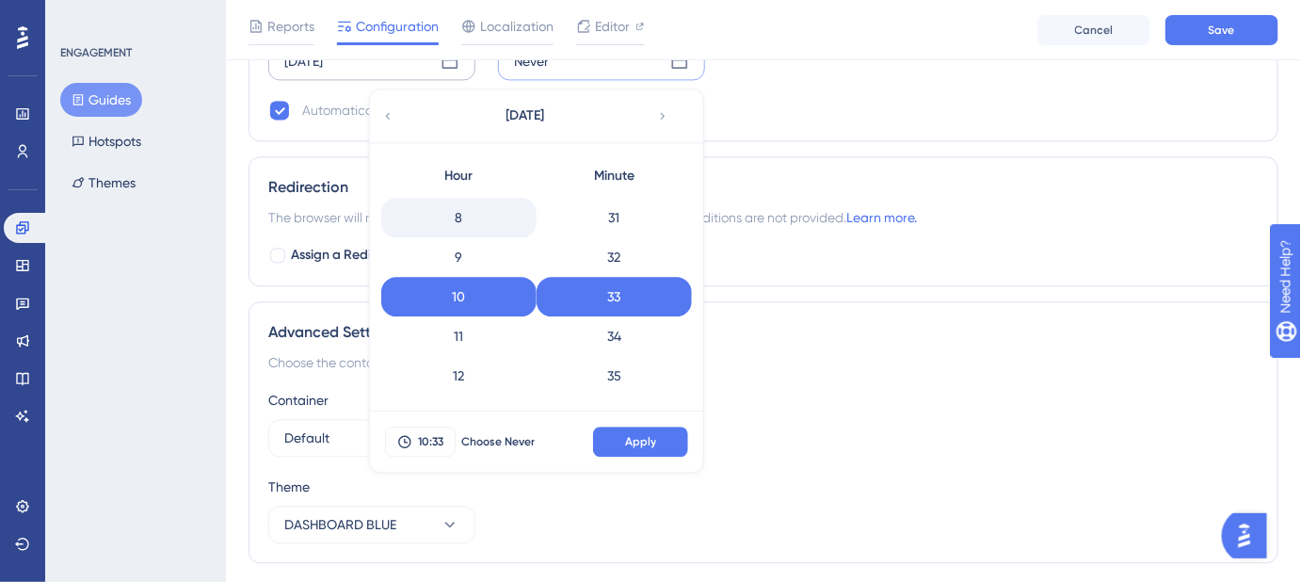
click at [459, 217] on div "8" at bounding box center [458, 218] width 155 height 40
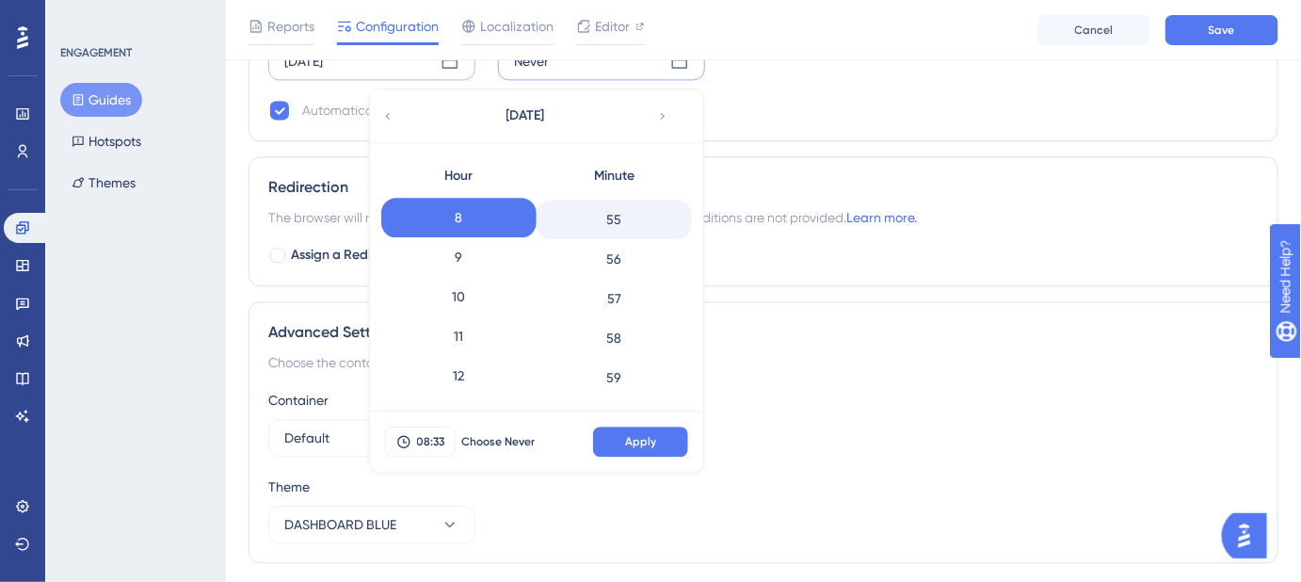
scroll to position [2171, 0]
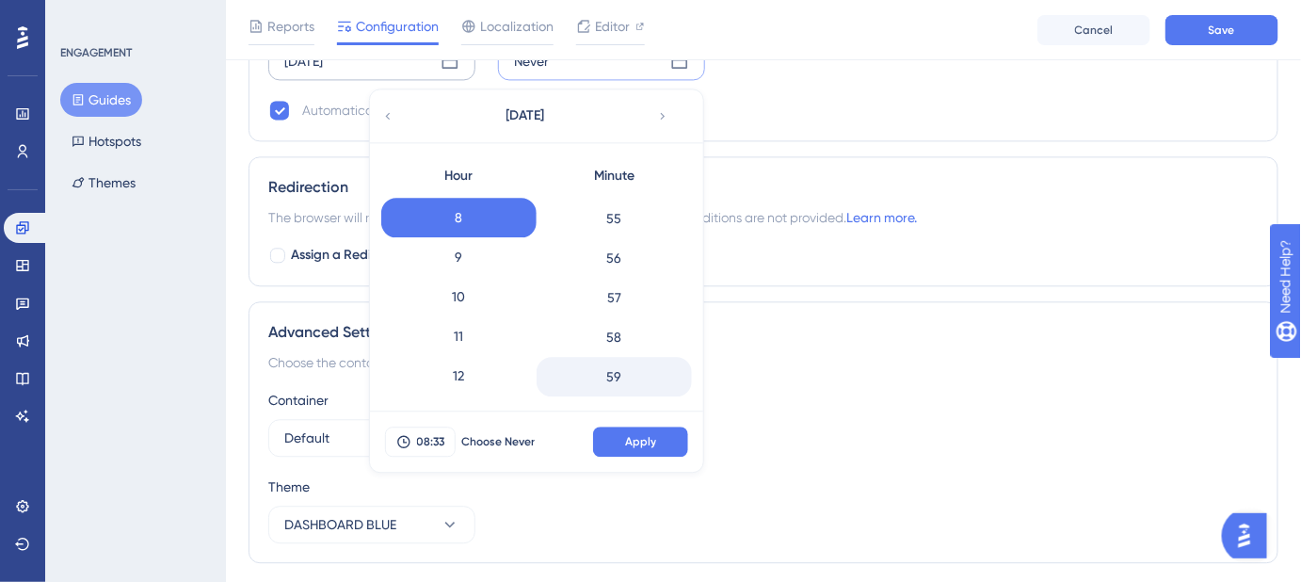
click at [606, 362] on div "59" at bounding box center [614, 377] width 155 height 40
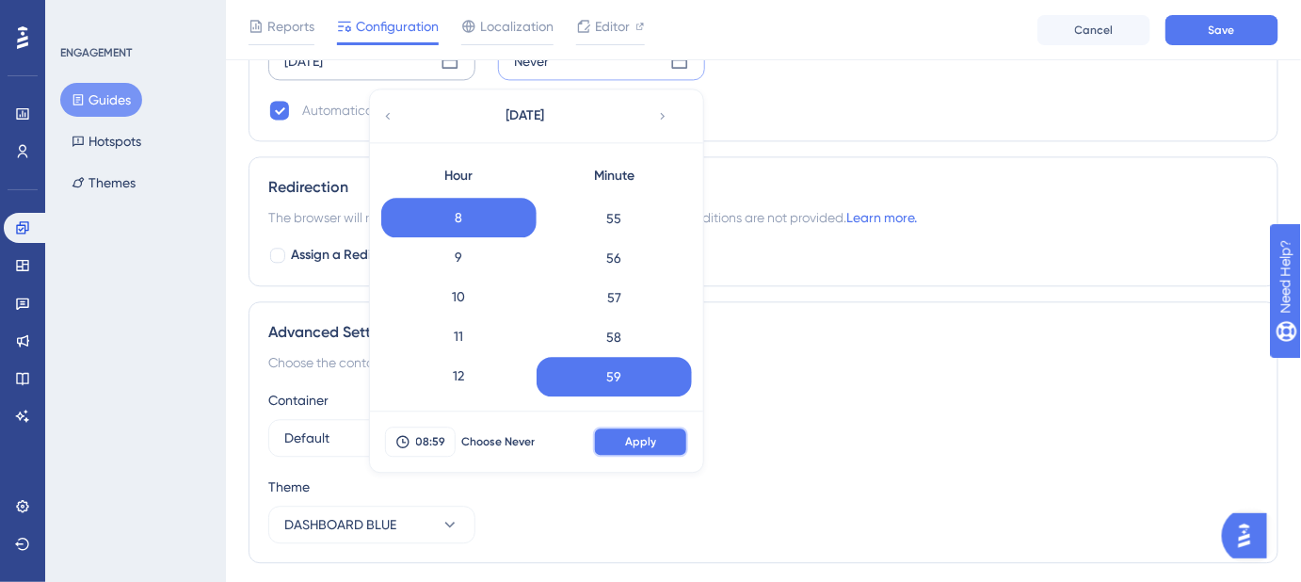
click at [652, 440] on span "Apply" at bounding box center [640, 441] width 31 height 15
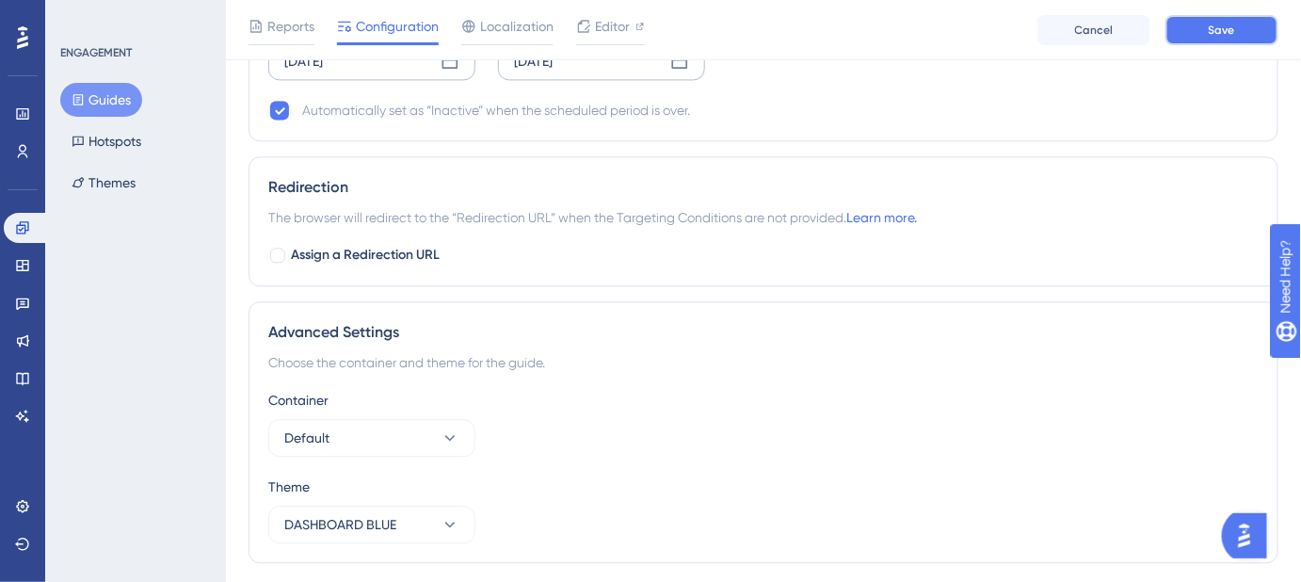
click at [1230, 38] on button "Save" at bounding box center [1222, 30] width 113 height 30
click at [606, 21] on span "Editor" at bounding box center [612, 26] width 35 height 23
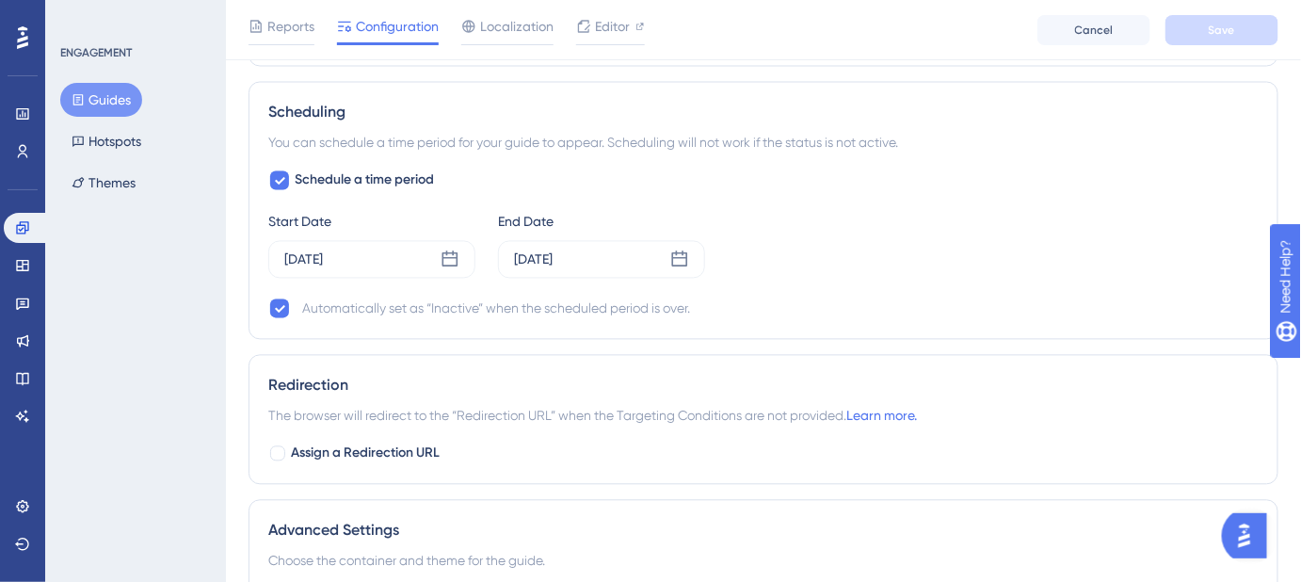
scroll to position [1198, 0]
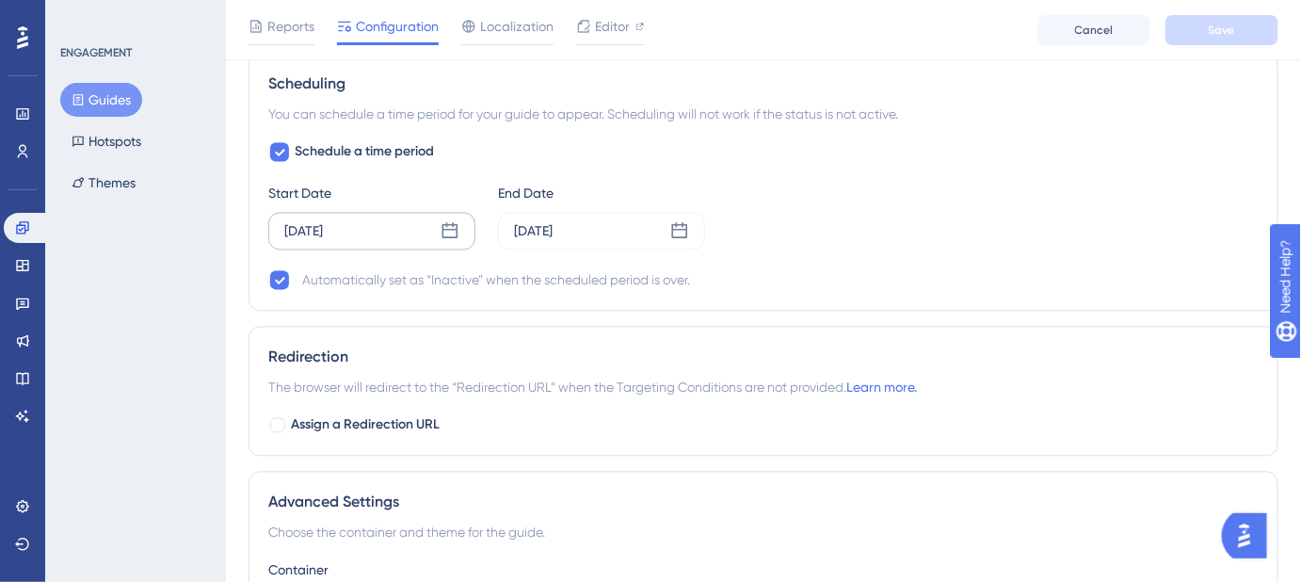
click at [439, 225] on div "[DATE]" at bounding box center [371, 231] width 207 height 38
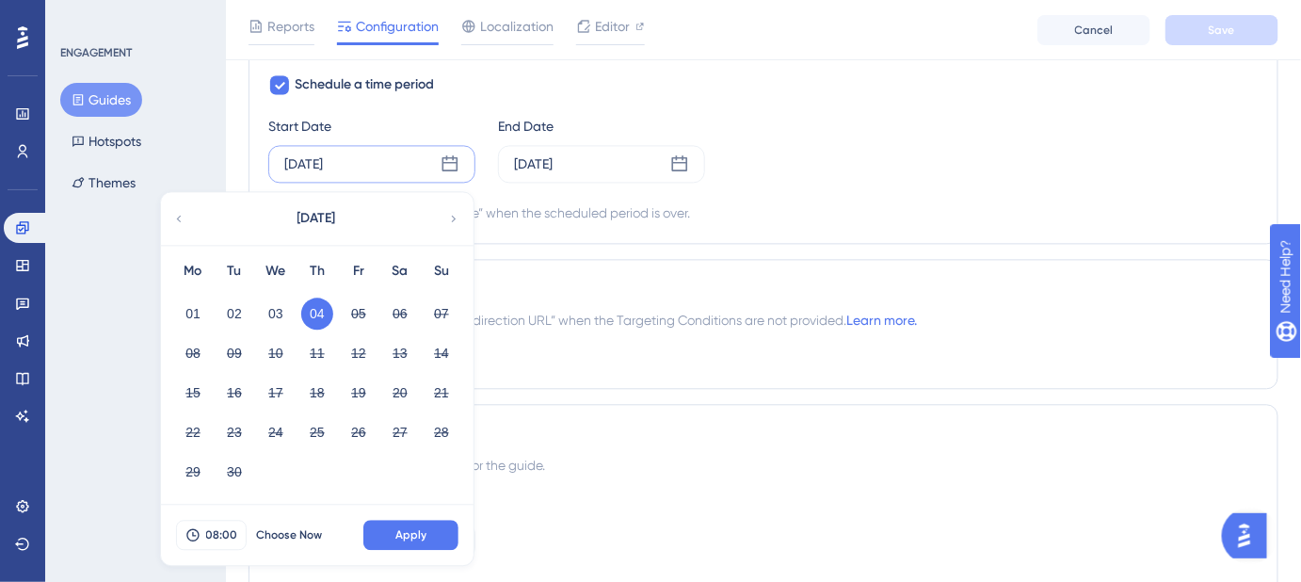
scroll to position [1369, 0]
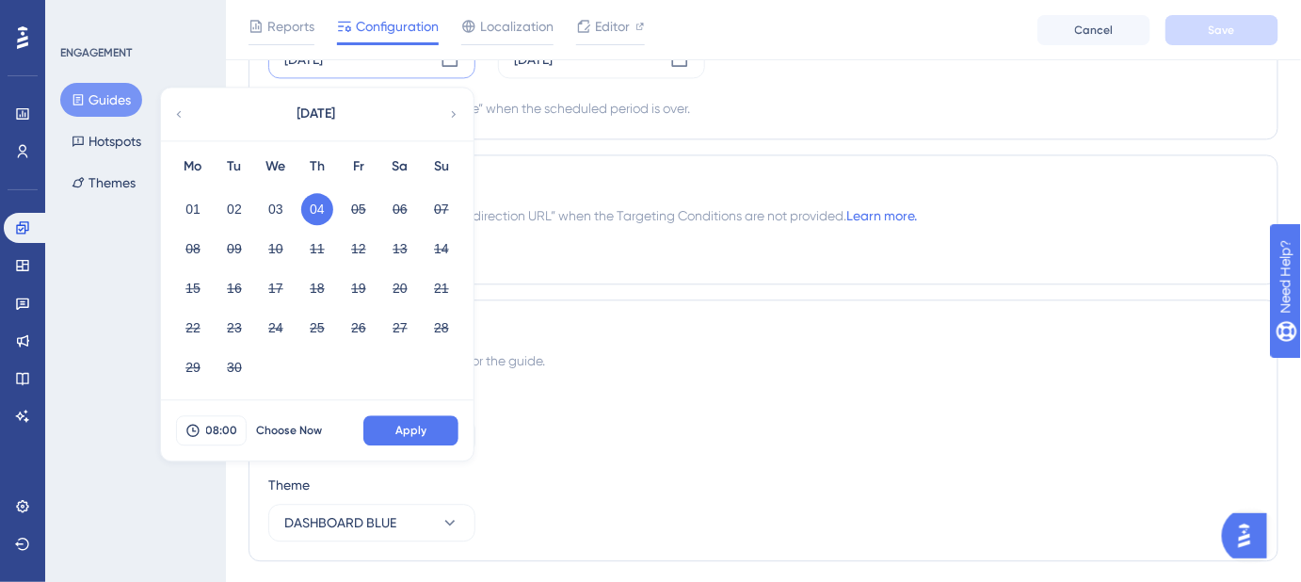
click at [769, 260] on div "Redirection The browser will redirect to the “Redirection URL” when the Targeti…" at bounding box center [764, 219] width 1030 height 130
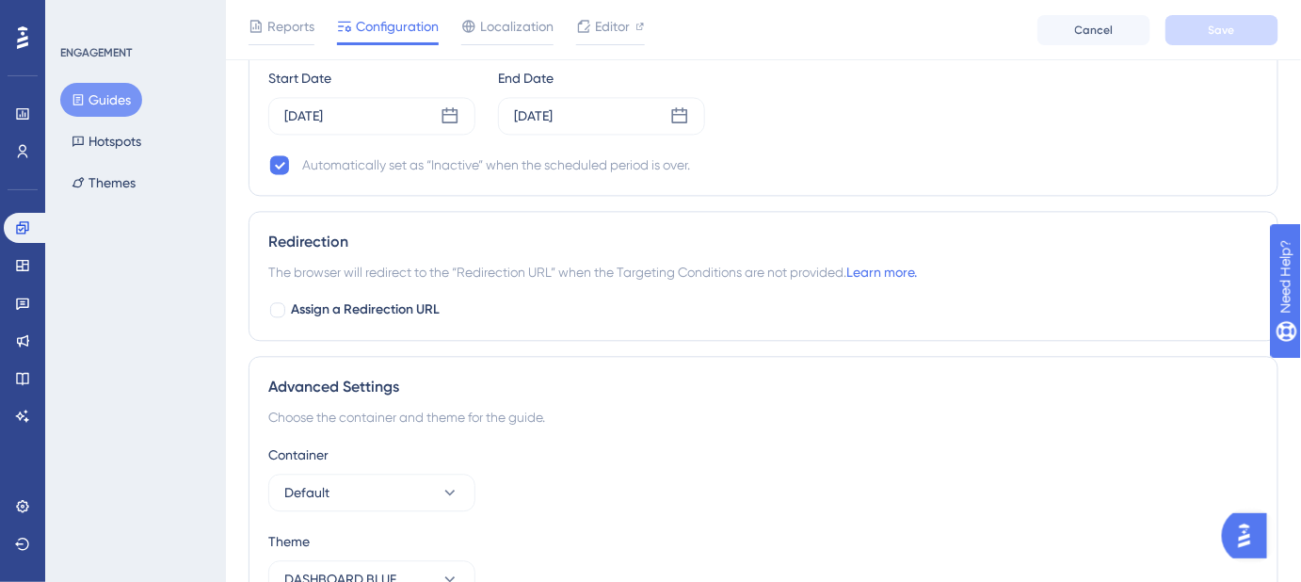
scroll to position [1283, 0]
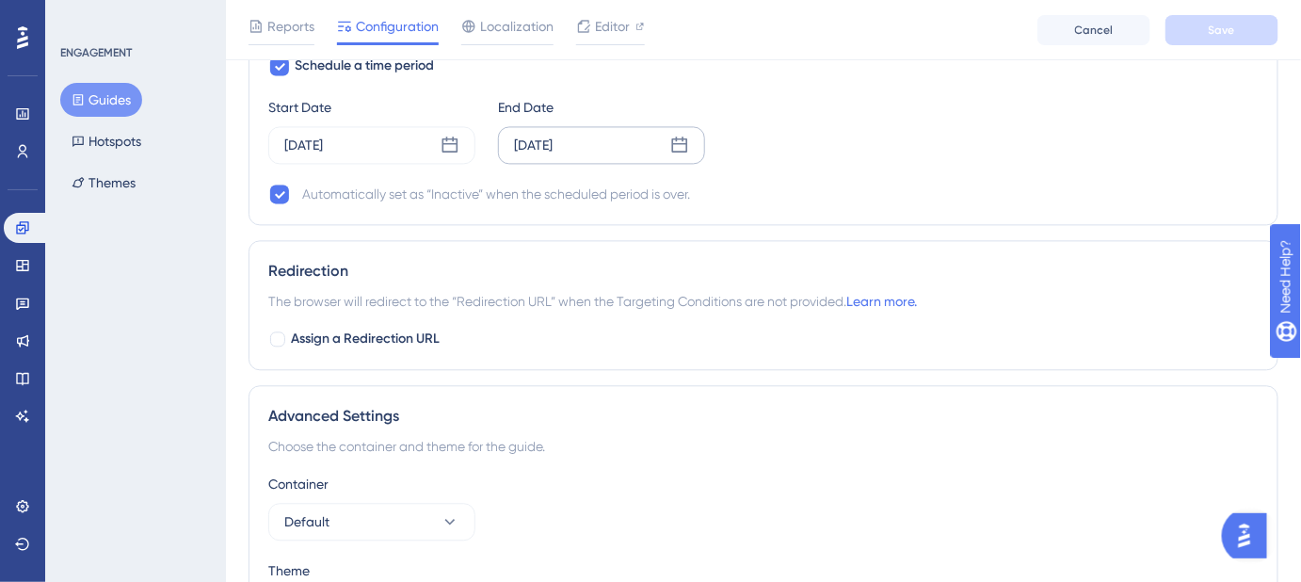
click at [619, 133] on div "Sep 04 2025" at bounding box center [601, 145] width 207 height 38
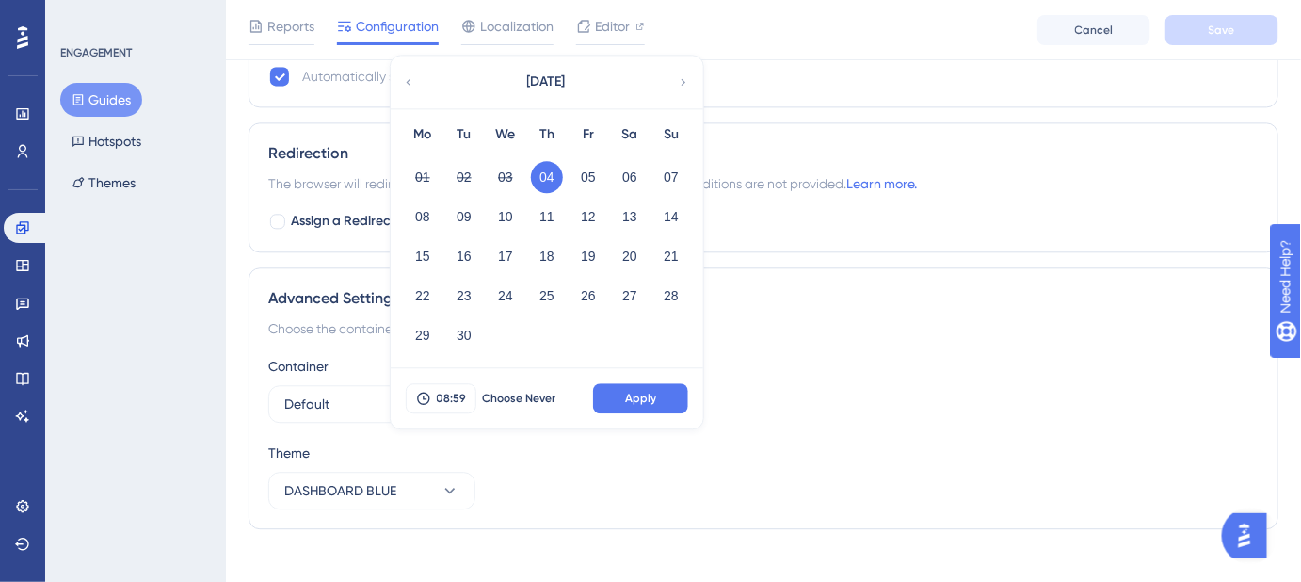
scroll to position [1418, 0]
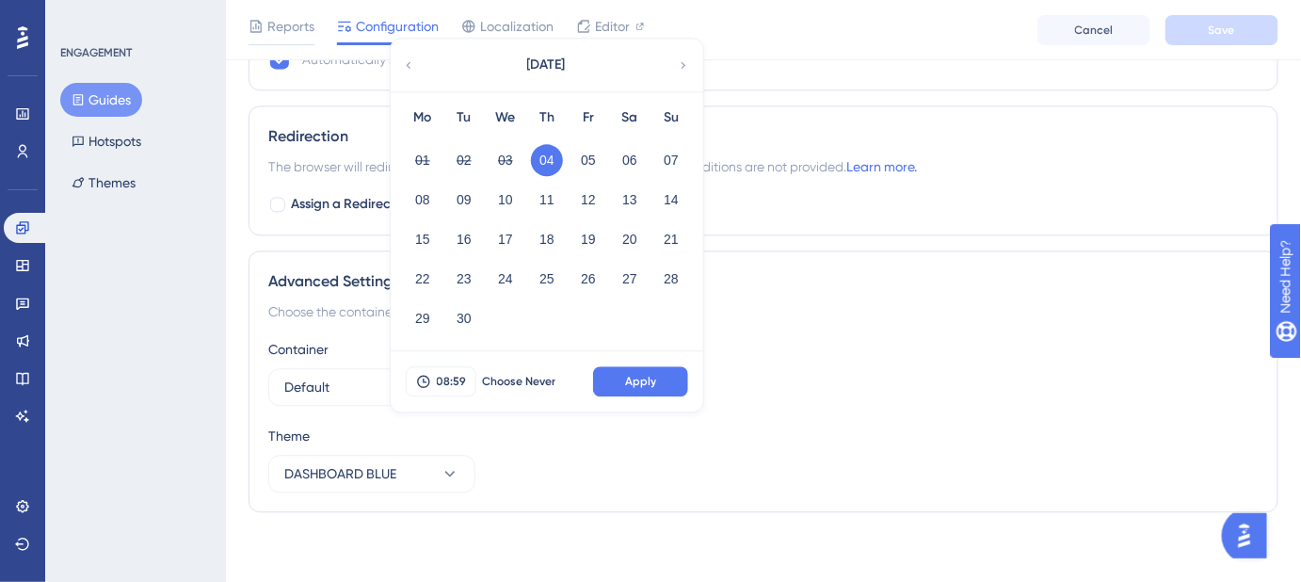
click at [891, 328] on div "Advanced Settings Choose the container and theme for the guide. Container Defau…" at bounding box center [764, 381] width 1030 height 262
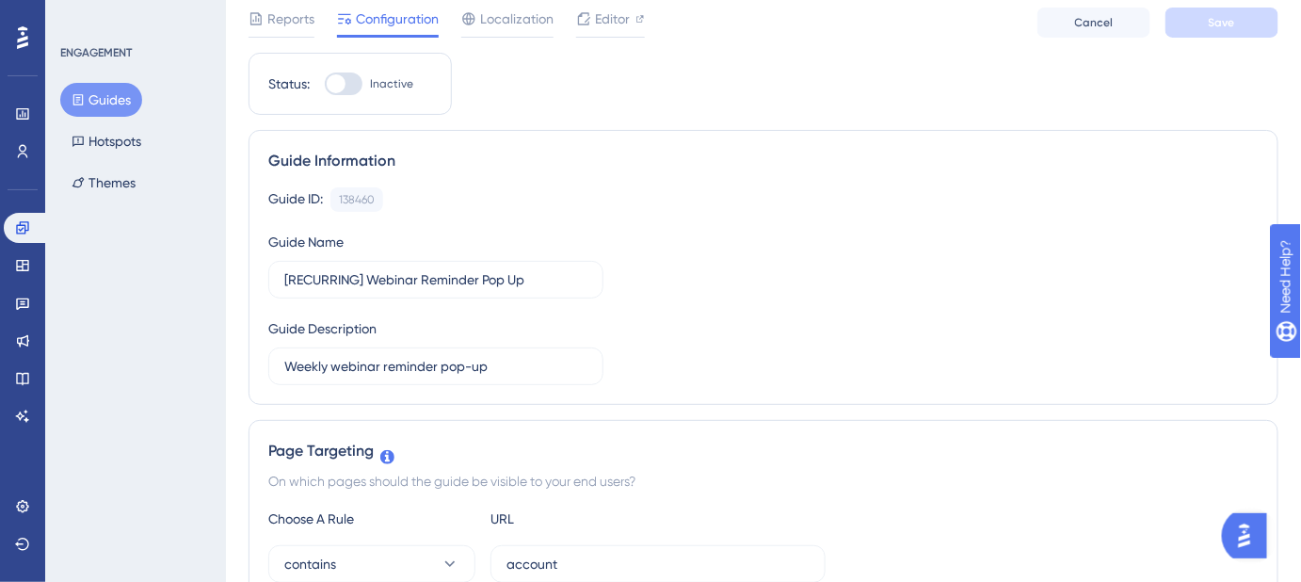
scroll to position [0, 0]
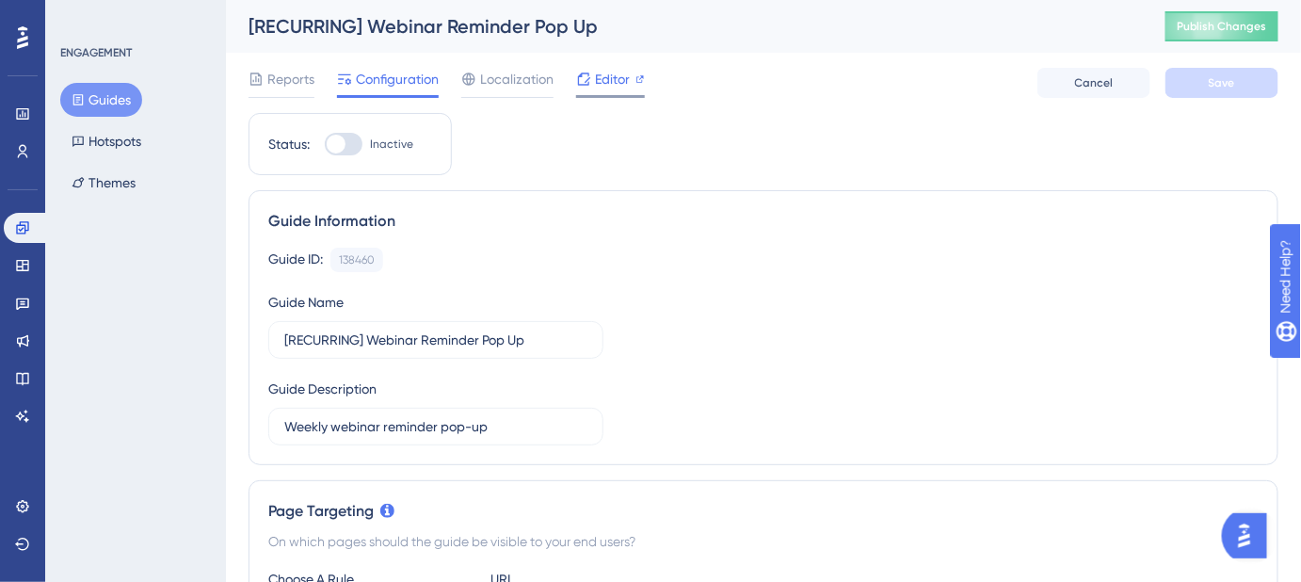
click at [603, 87] on span "Editor" at bounding box center [612, 79] width 35 height 23
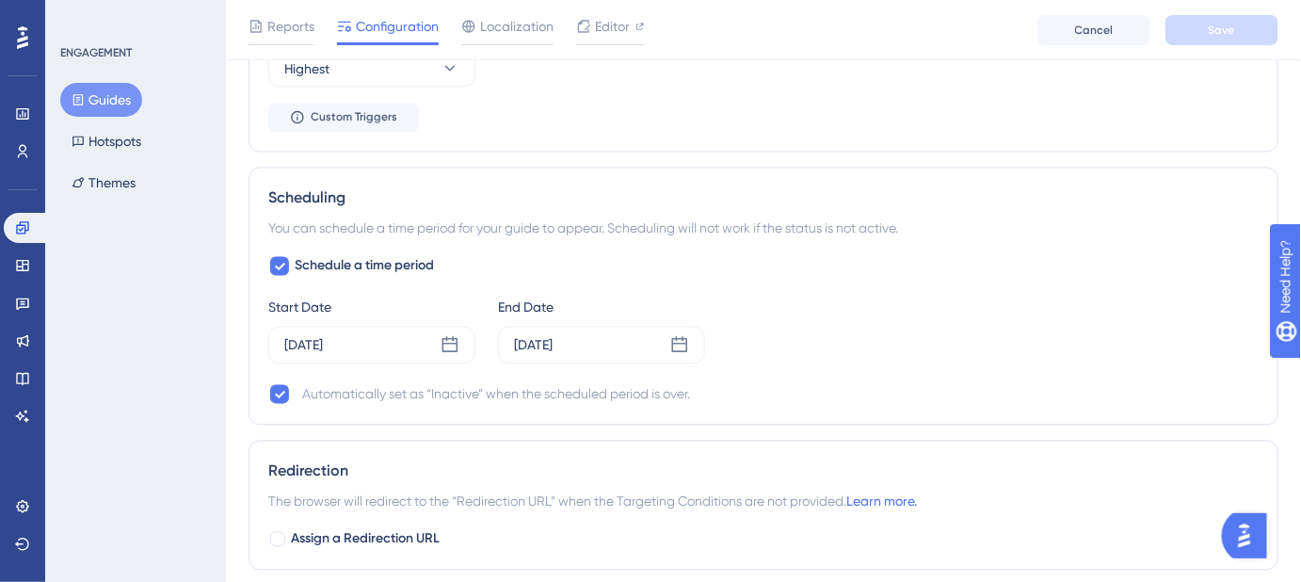
scroll to position [1112, 0]
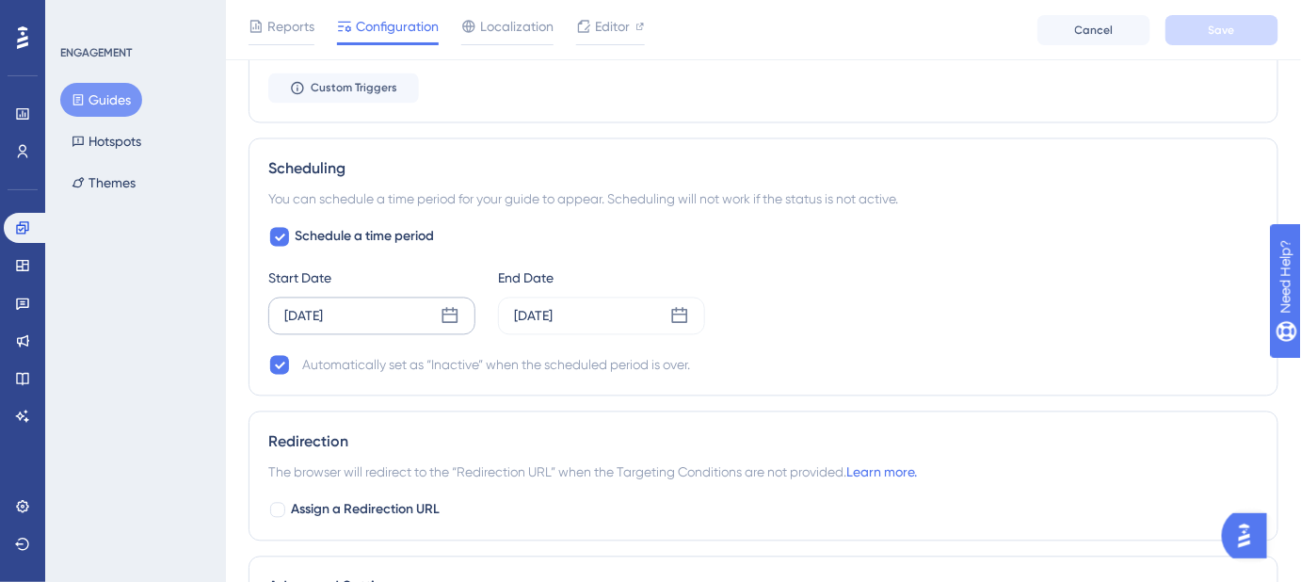
click at [447, 320] on icon at bounding box center [450, 316] width 19 height 19
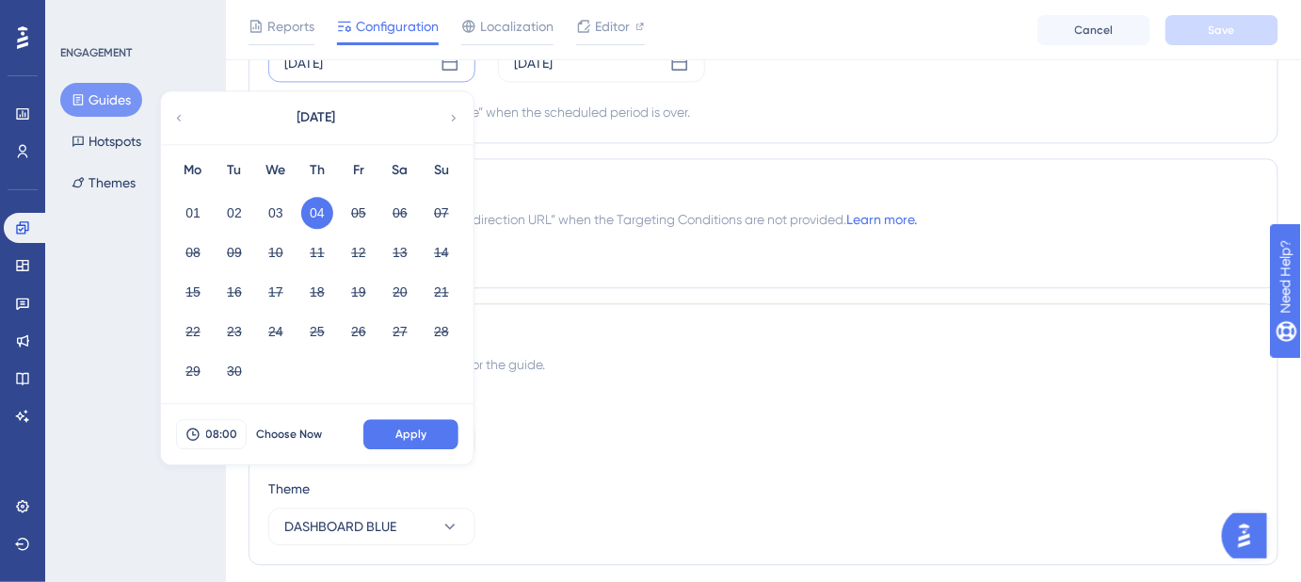
scroll to position [1369, 0]
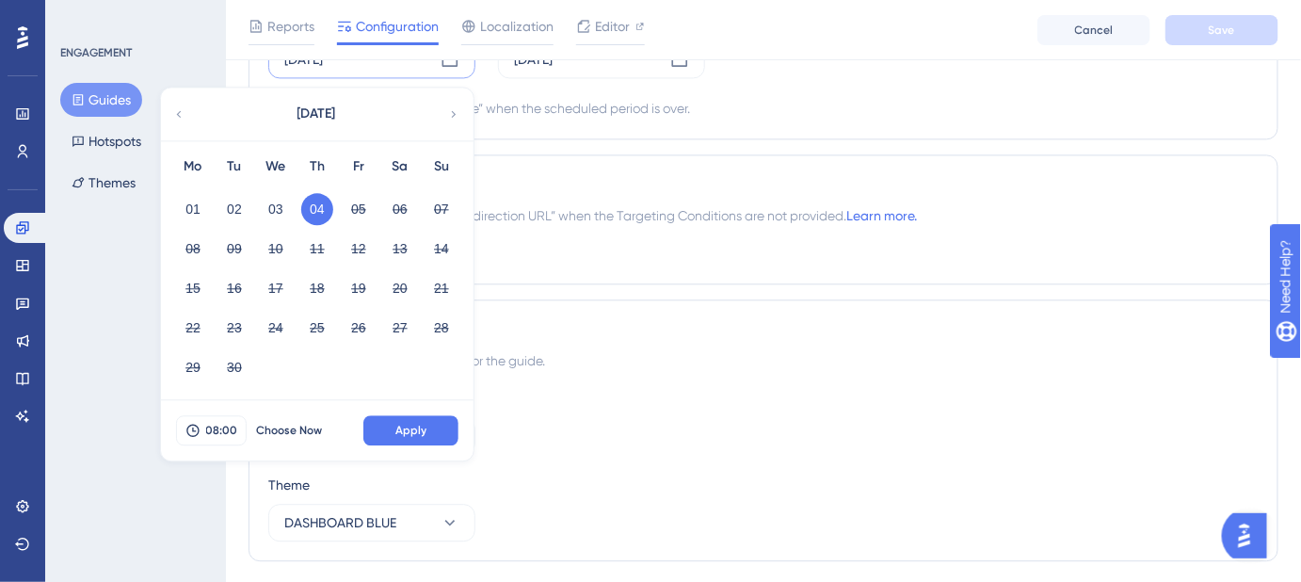
click at [622, 339] on div "Advanced Settings Choose the container and theme for the guide. Container Defau…" at bounding box center [764, 430] width 1030 height 262
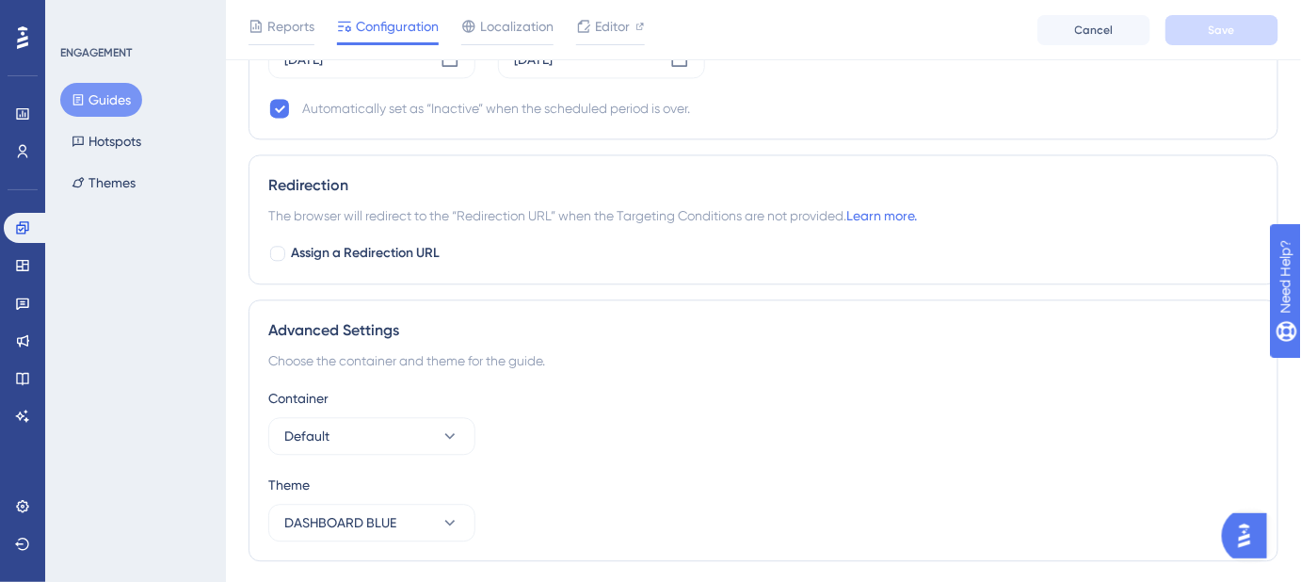
scroll to position [1198, 0]
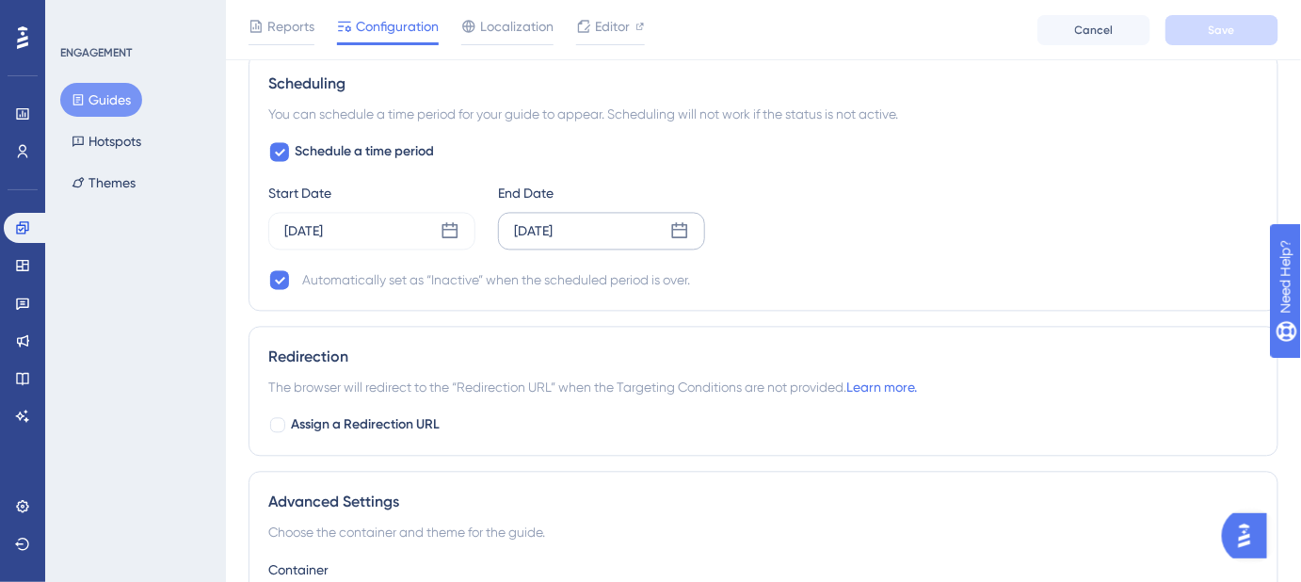
click at [680, 225] on icon at bounding box center [680, 230] width 16 height 16
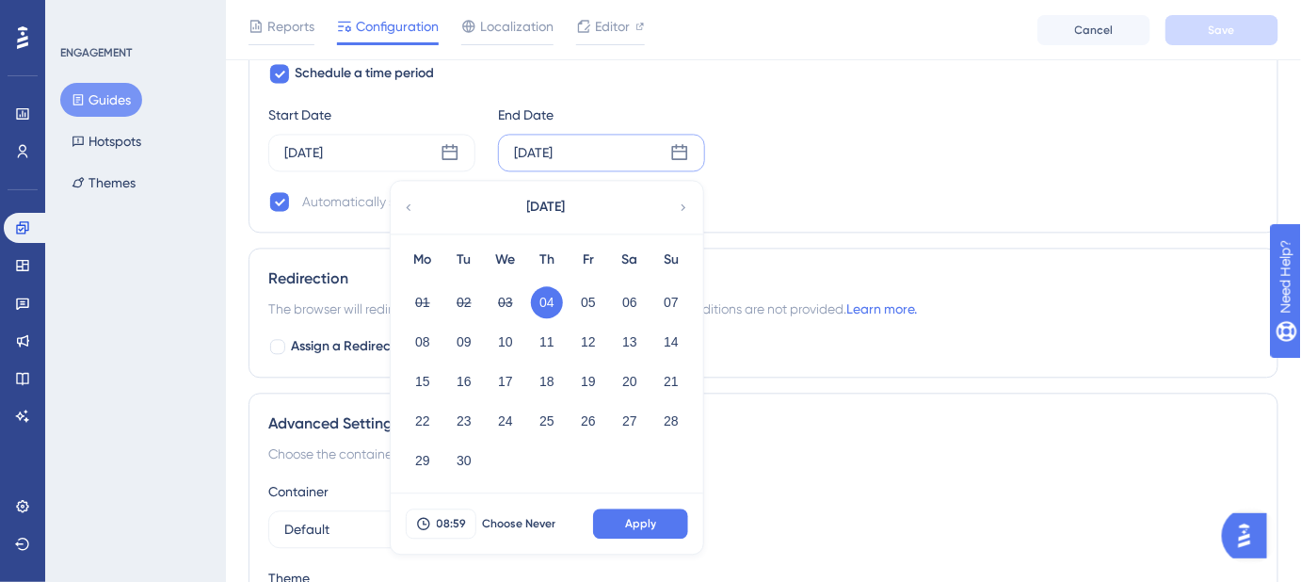
scroll to position [1369, 0]
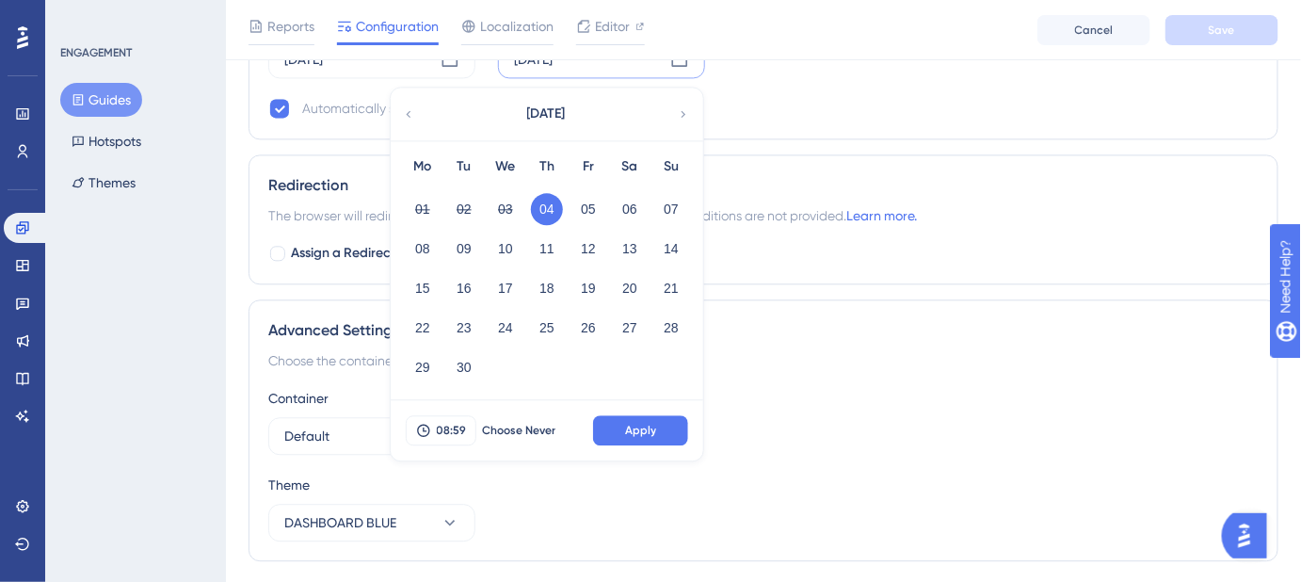
click at [808, 370] on div "Advanced Settings Choose the container and theme for the guide. Container Defau…" at bounding box center [764, 430] width 1030 height 262
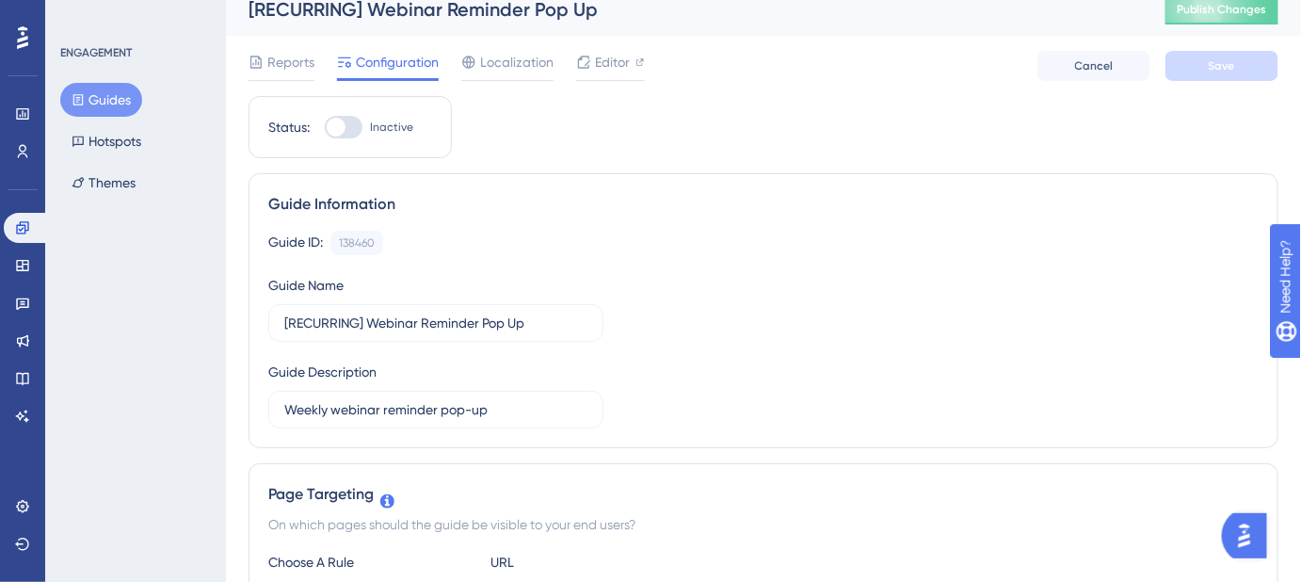
scroll to position [0, 0]
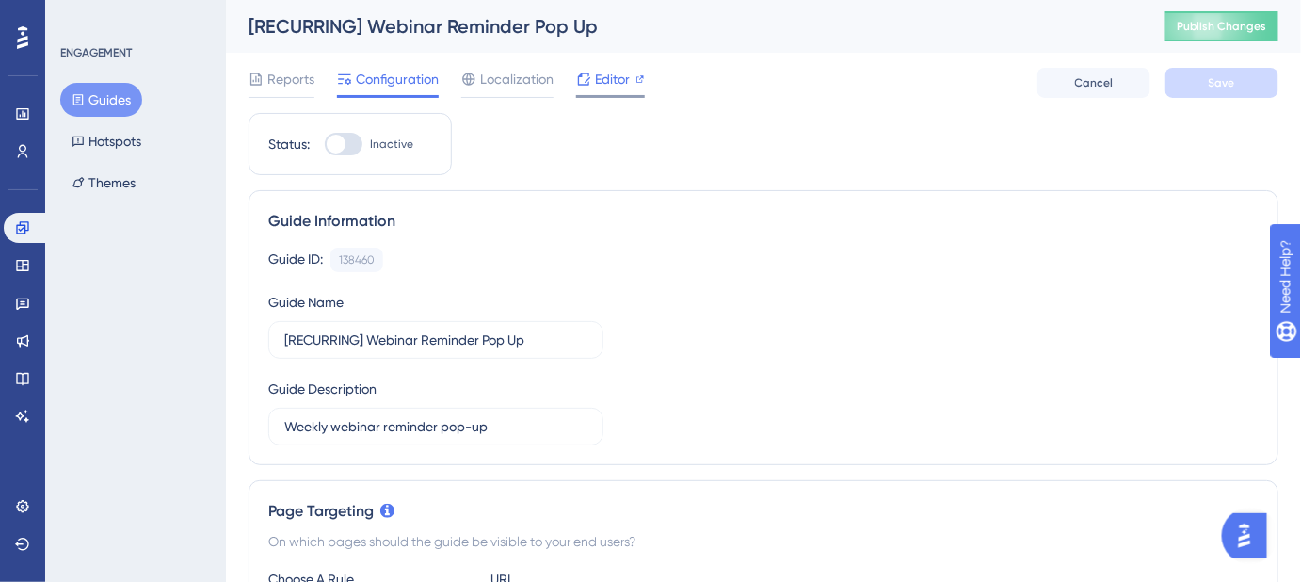
click at [604, 87] on span "Editor" at bounding box center [612, 79] width 35 height 23
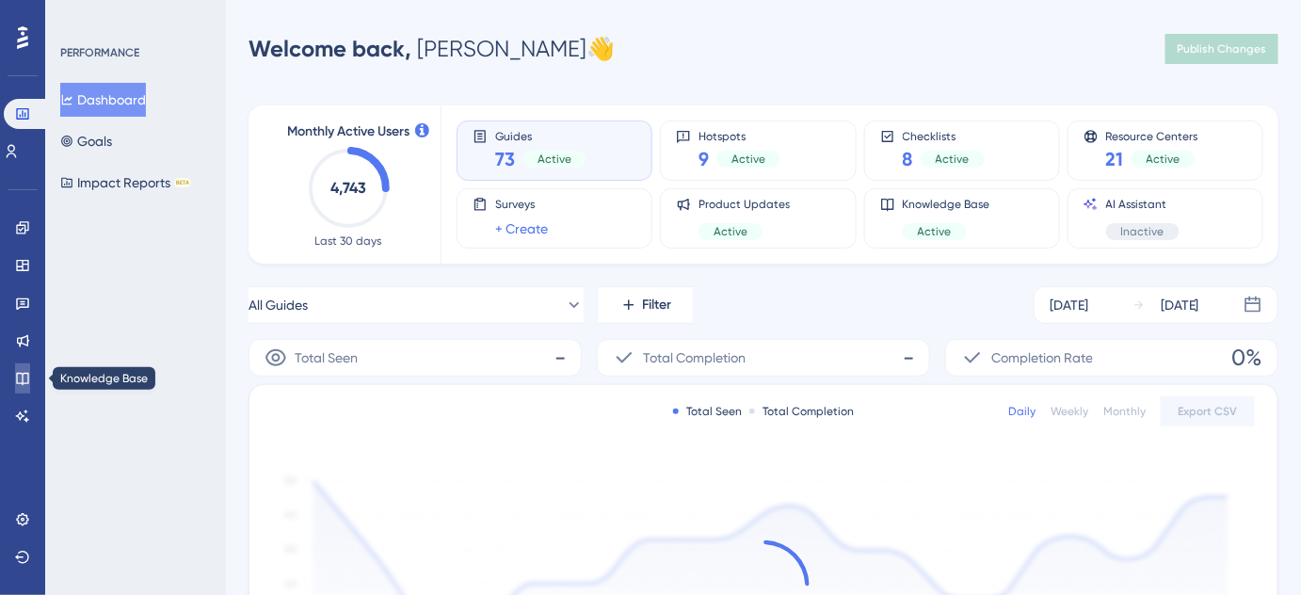
click at [22, 376] on icon at bounding box center [22, 378] width 15 height 15
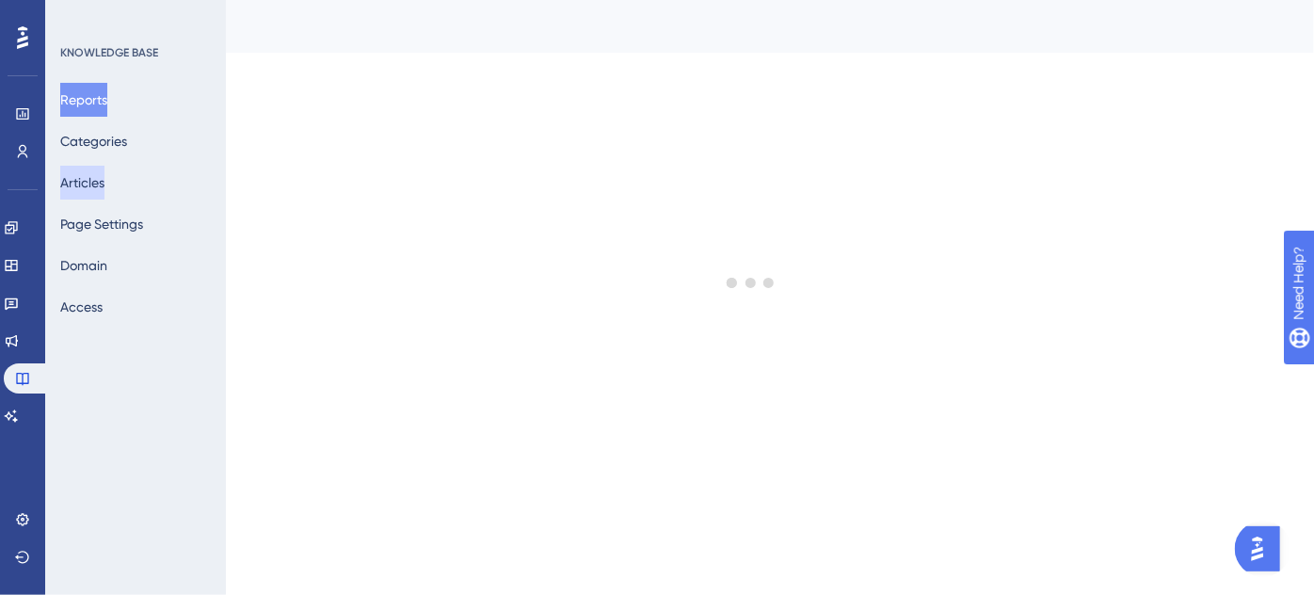
click at [105, 173] on button "Articles" at bounding box center [82, 183] width 44 height 34
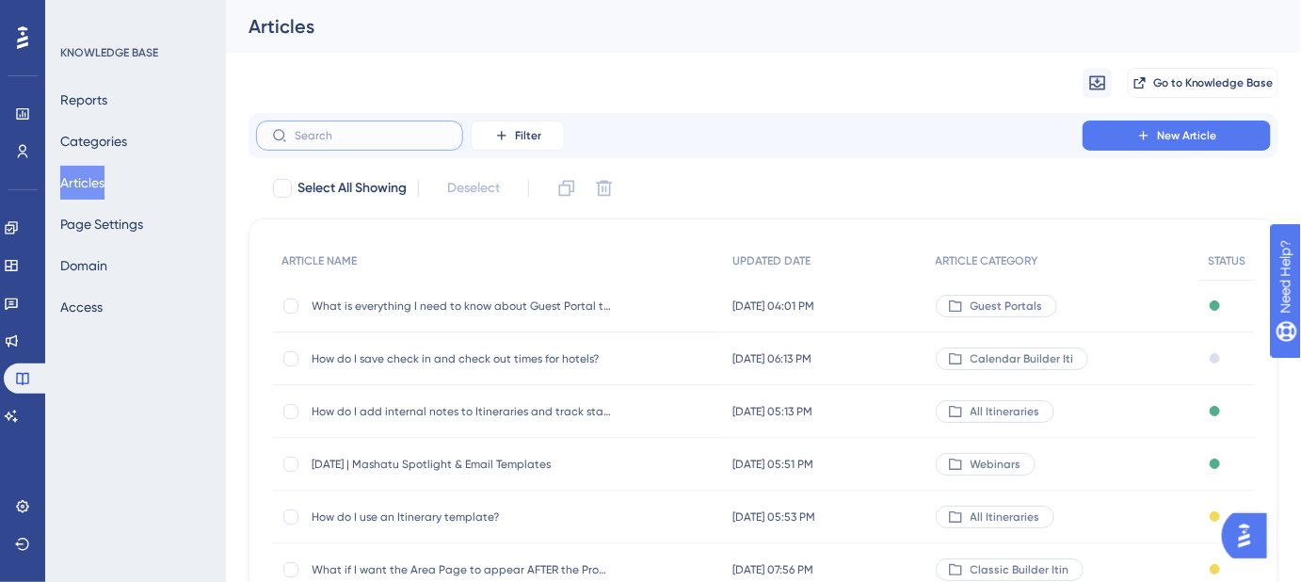
click at [368, 139] on input "text" at bounding box center [371, 135] width 153 height 13
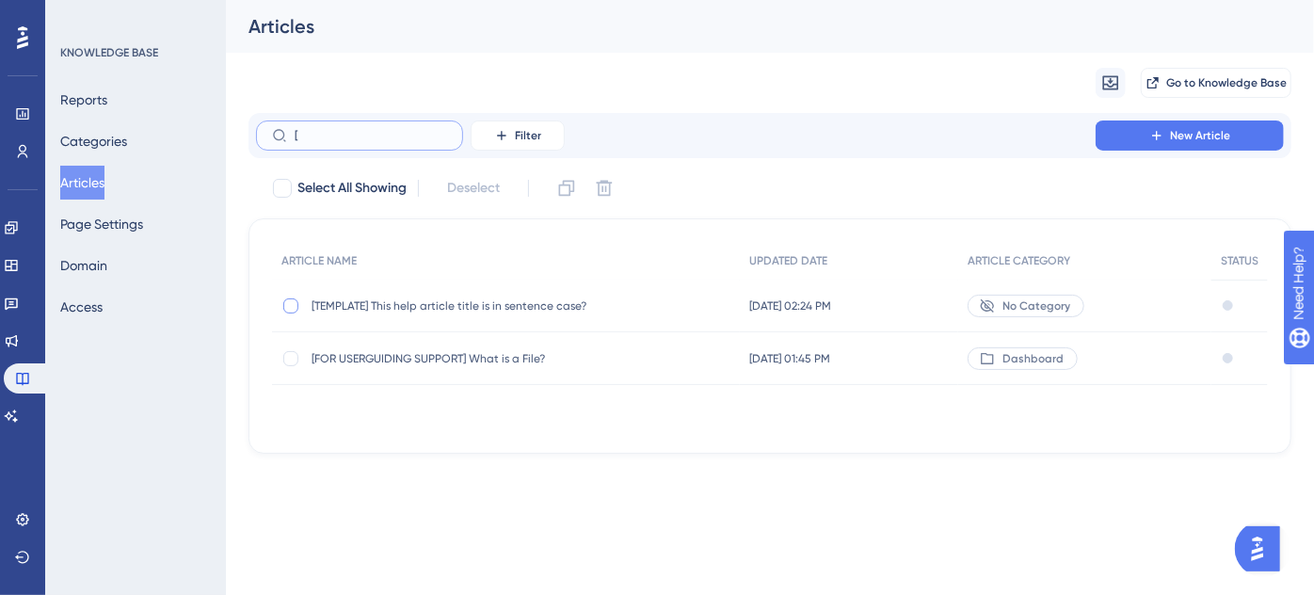
type input "["
click at [289, 305] on div at bounding box center [290, 305] width 15 height 15
click at [567, 198] on button at bounding box center [567, 188] width 30 height 30
checkbox input "false"
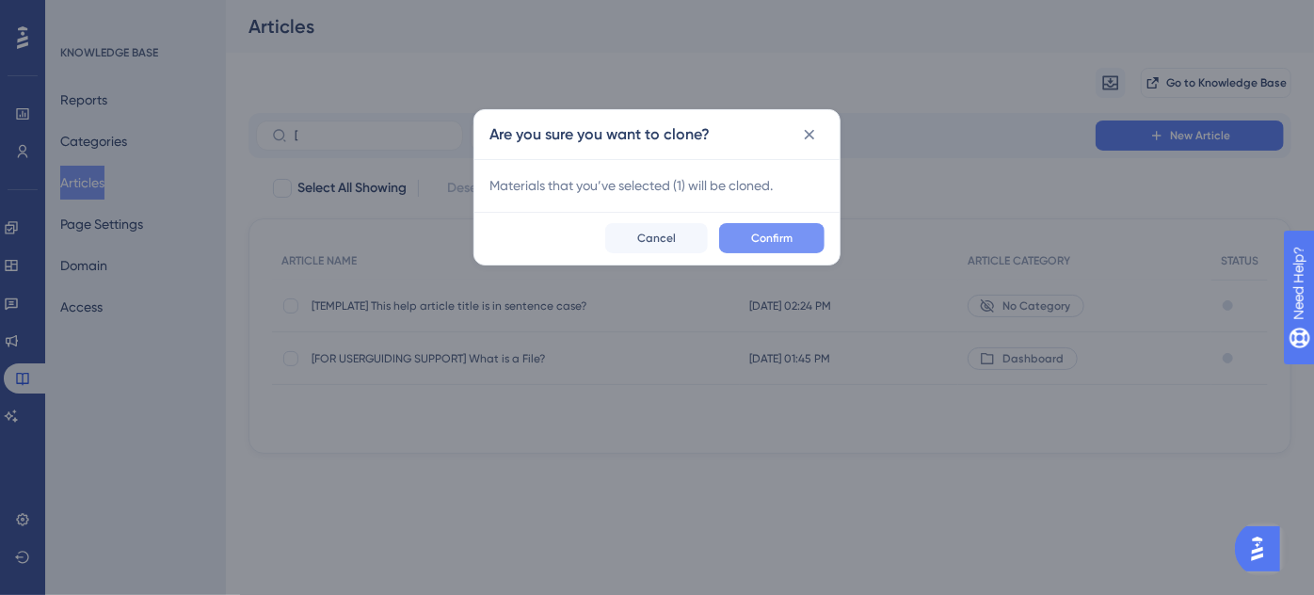
click at [784, 231] on span "Confirm" at bounding box center [771, 238] width 41 height 15
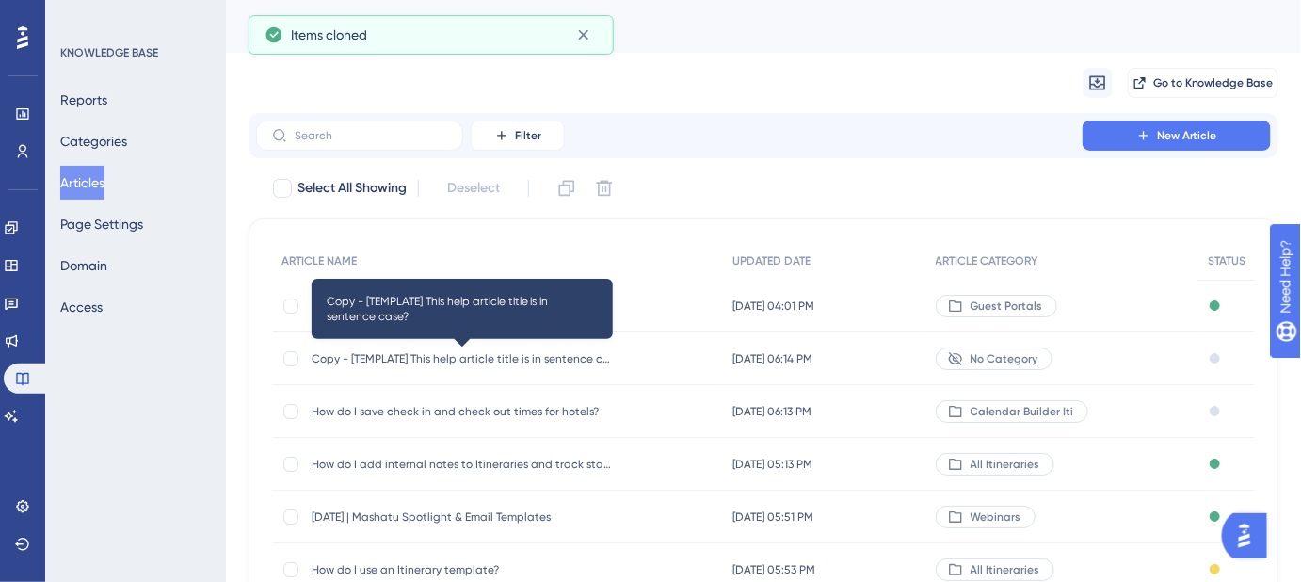
click at [472, 356] on span "Copy - [TEMPLATE] This help article title is in sentence case?" at bounding box center [462, 358] width 301 height 15
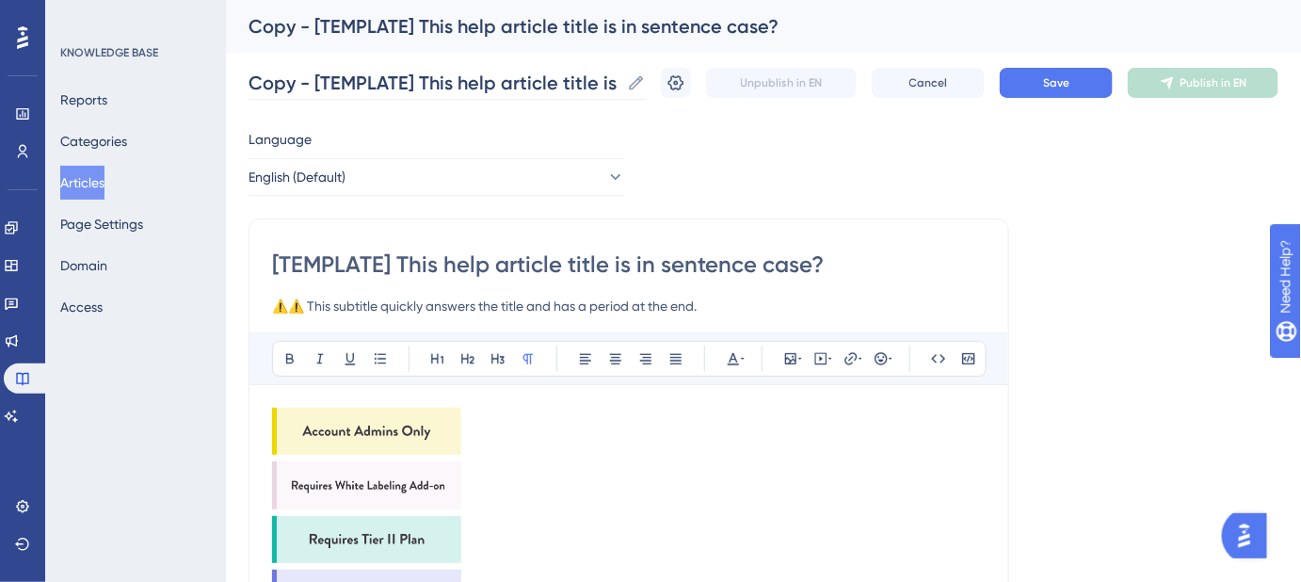
click at [644, 79] on icon at bounding box center [637, 82] width 14 height 14
click at [619, 79] on input "Copy - [TEMPLATE] This help article title is in sentence case?" at bounding box center [434, 83] width 371 height 26
click at [578, 82] on input "Copy - [TEMPLATE] This help article title is in sentence case?" at bounding box center [434, 83] width 371 height 26
paste input "How do I set up converting multiple currencies in Google Sheets"
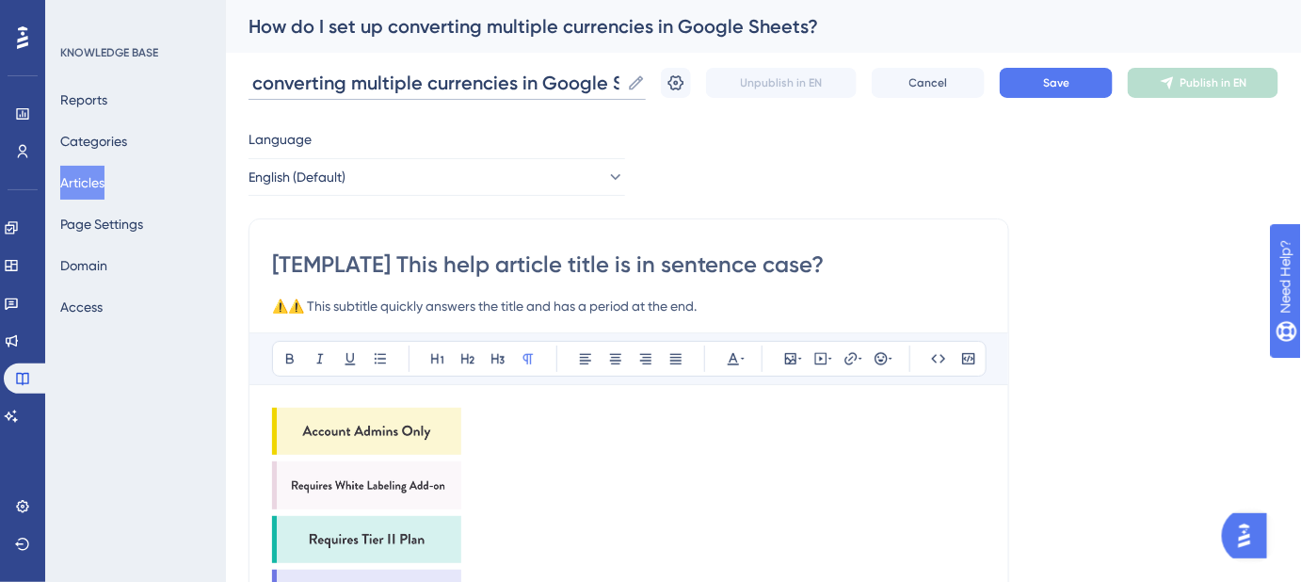
scroll to position [0, 176]
type input "How do I set up converting multiple currencies in Google Sheets?"
drag, startPoint x: 796, startPoint y: 267, endPoint x: 268, endPoint y: 266, distance: 527.2
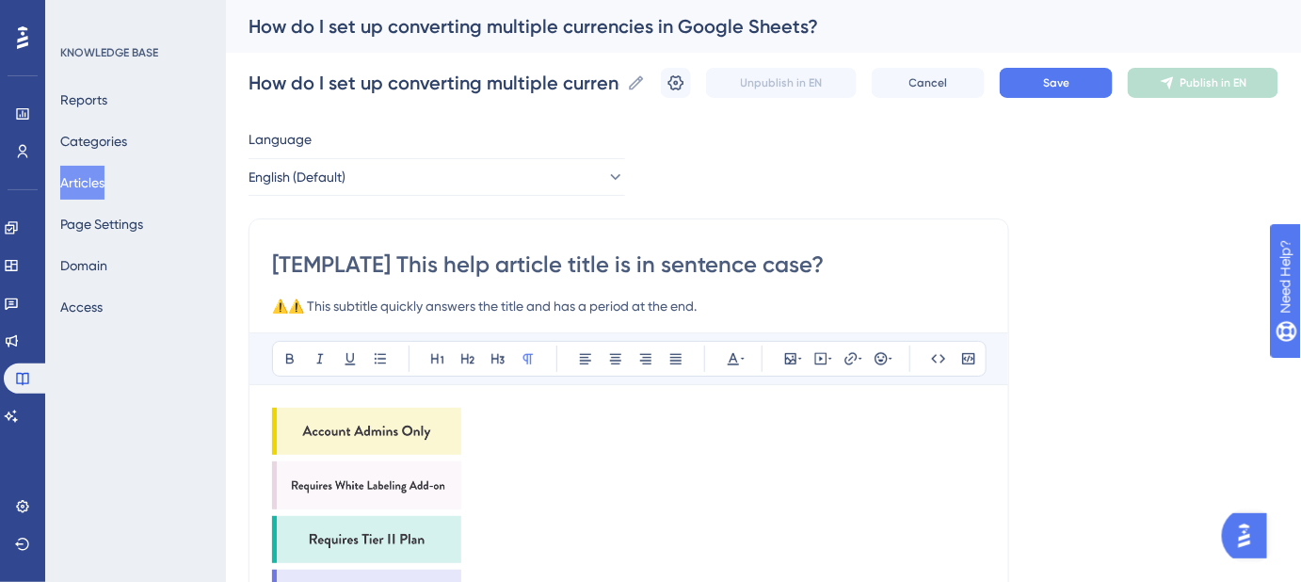
paste input "How do I set up converting multiple currencies in Google Sheets"
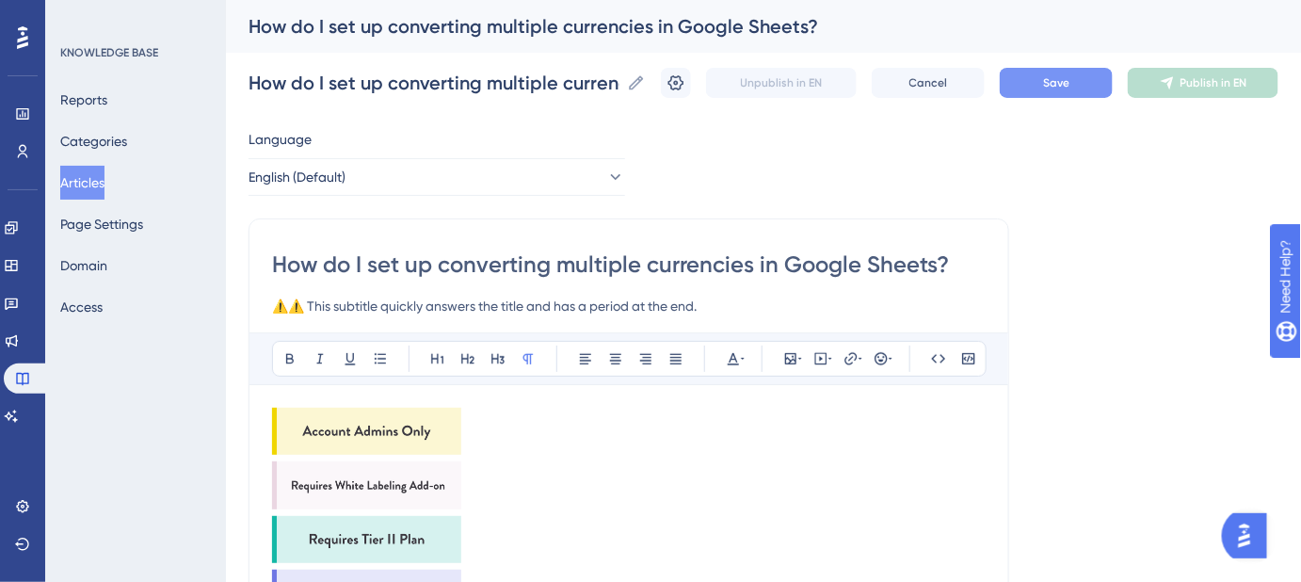
type input "How do I set up converting multiple currencies in Google Sheets?"
click at [1039, 88] on button "Save" at bounding box center [1056, 83] width 113 height 30
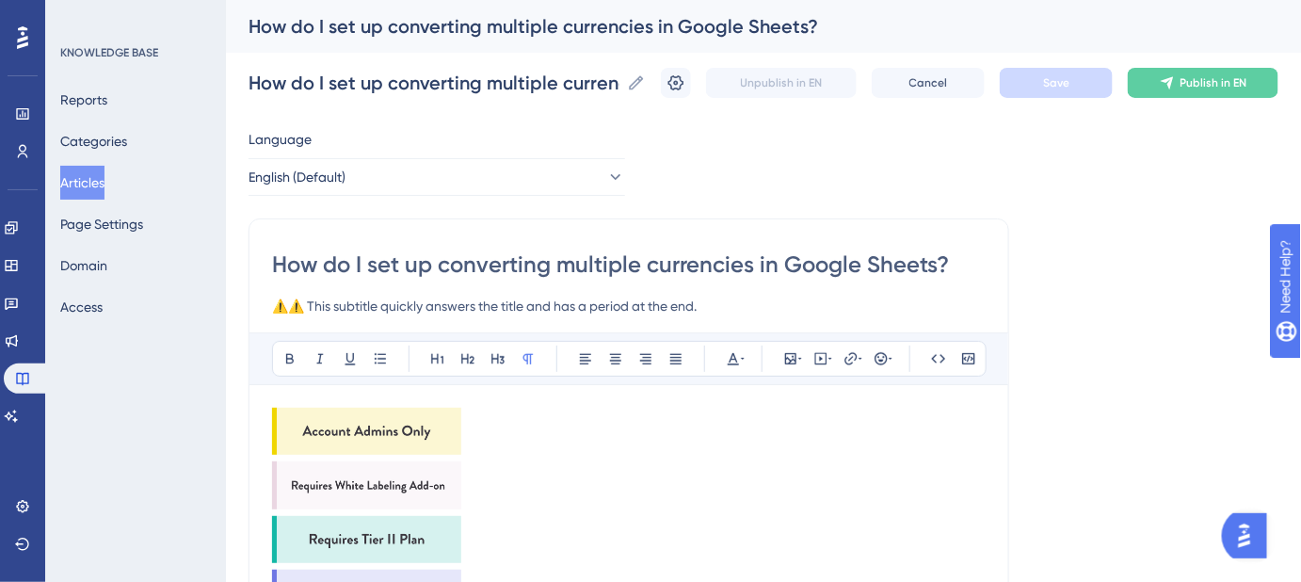
drag, startPoint x: 678, startPoint y: 303, endPoint x: 217, endPoint y: 303, distance: 461.3
paste input "Easily manage and convert different currencies in your spreadsheet"
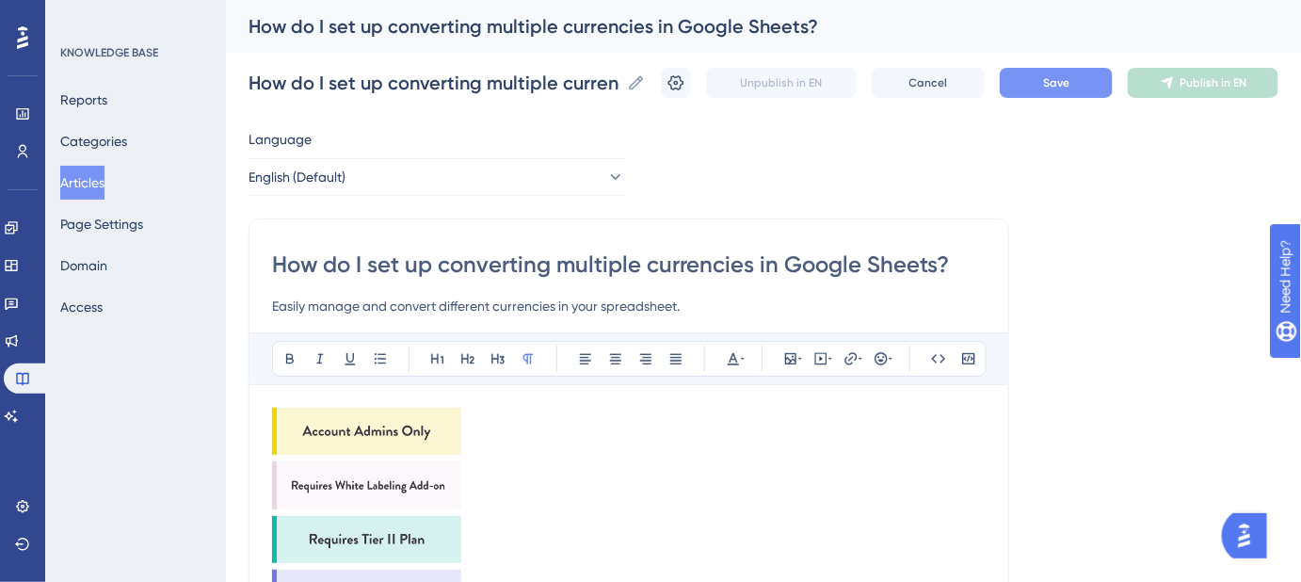
type input "Easily manage and convert different currencies in your spreadsheet."
click at [1073, 72] on button "Save" at bounding box center [1056, 83] width 113 height 30
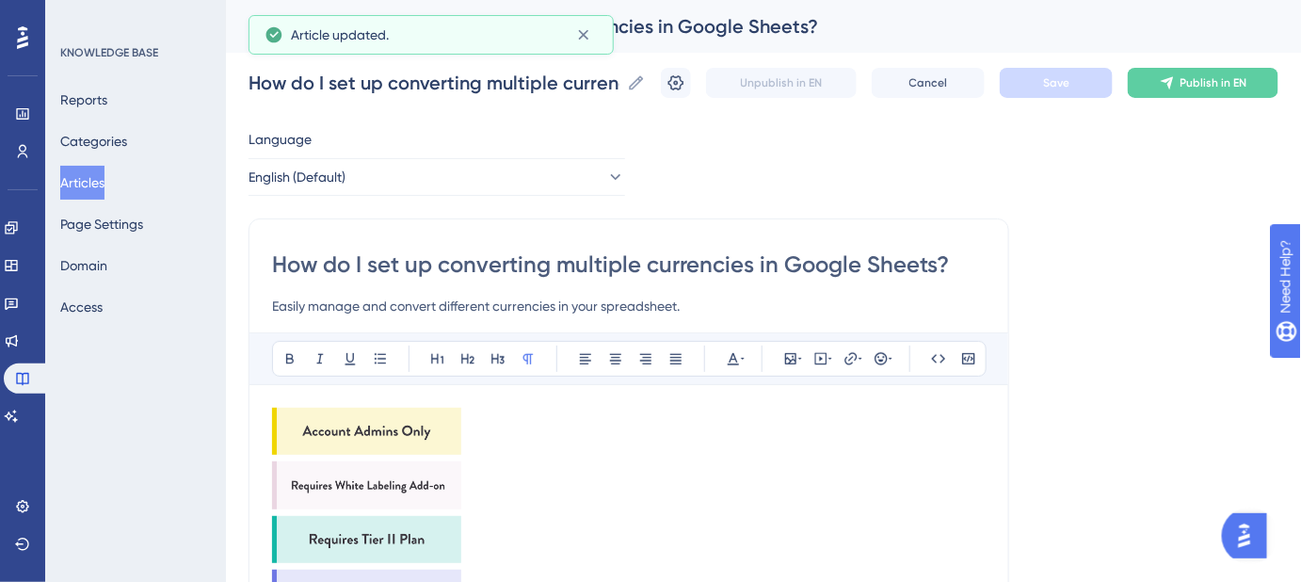
click at [414, 422] on img at bounding box center [366, 431] width 189 height 47
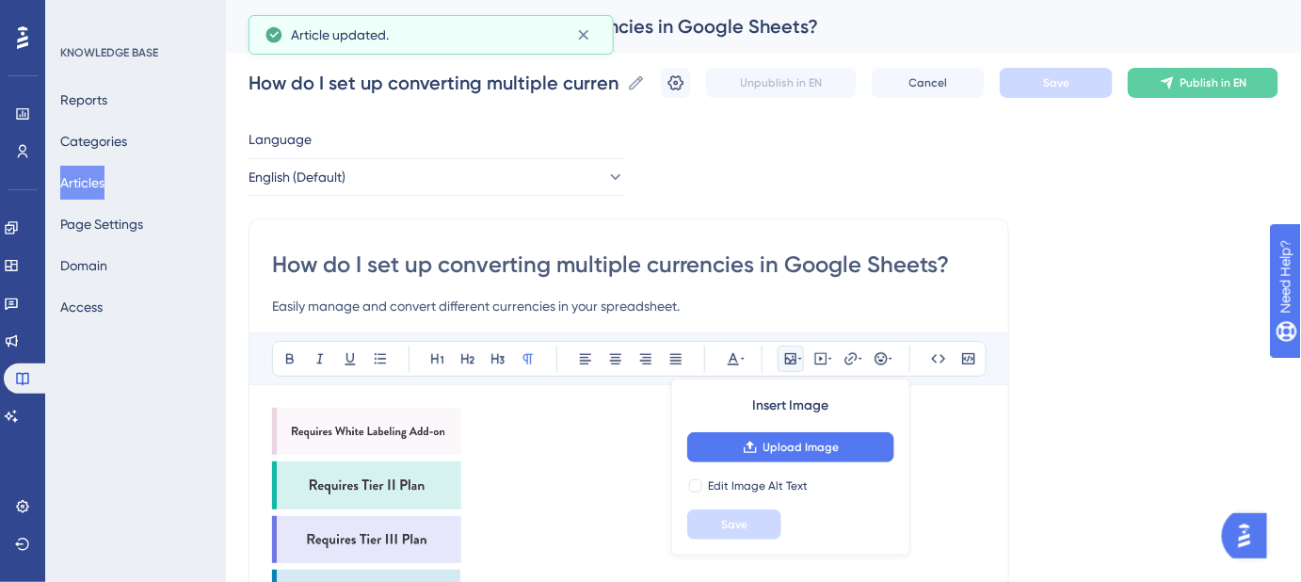
click at [414, 416] on img at bounding box center [366, 431] width 189 height 47
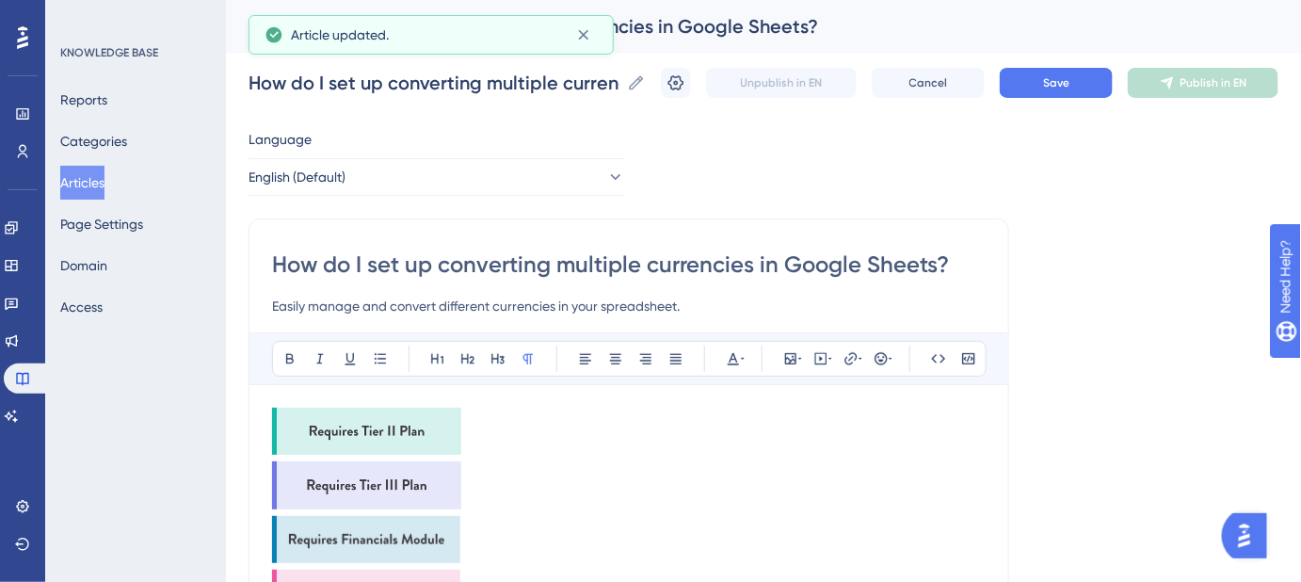
click at [414, 416] on img at bounding box center [366, 431] width 189 height 47
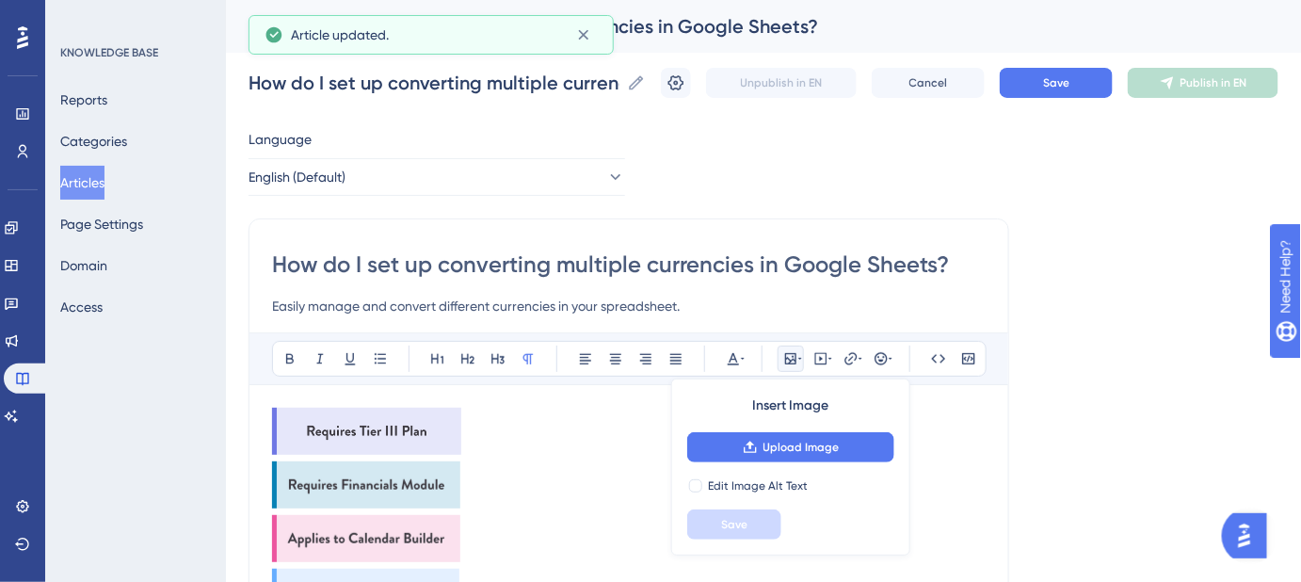
click at [414, 416] on img at bounding box center [366, 431] width 189 height 47
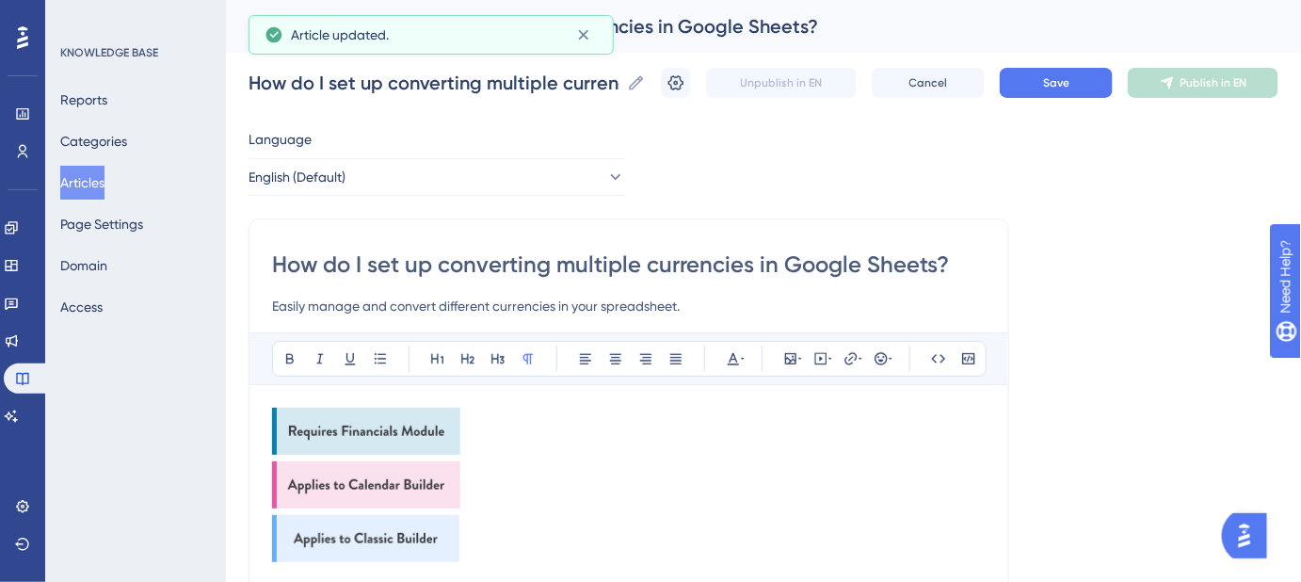
click at [414, 416] on img at bounding box center [366, 431] width 188 height 47
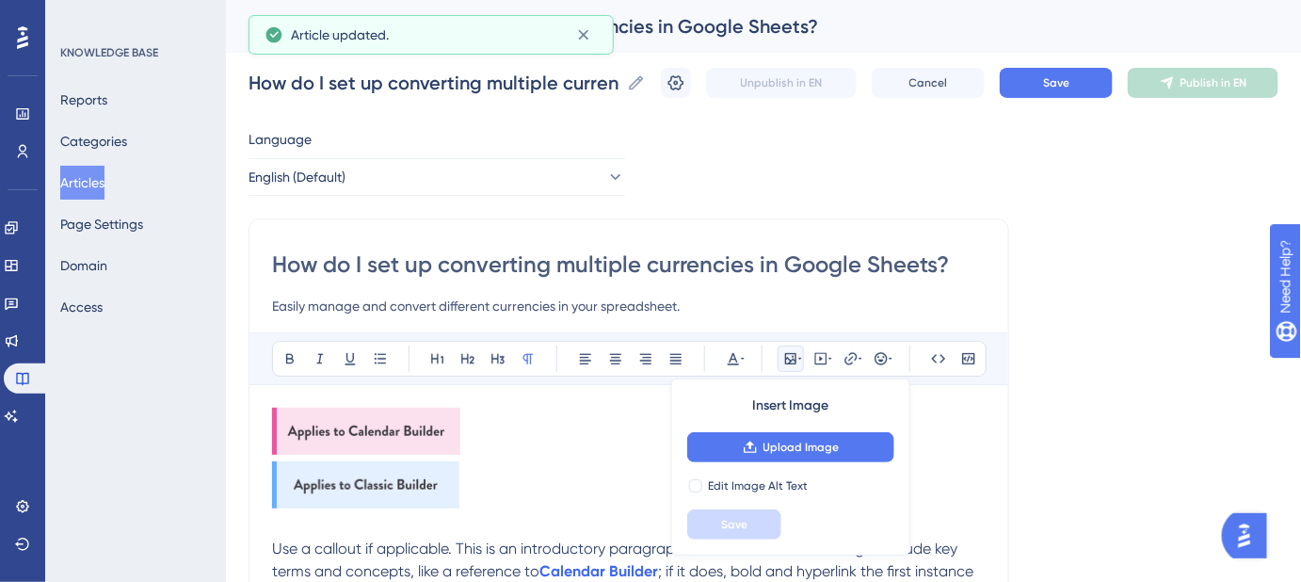
click at [414, 416] on img at bounding box center [366, 431] width 188 height 47
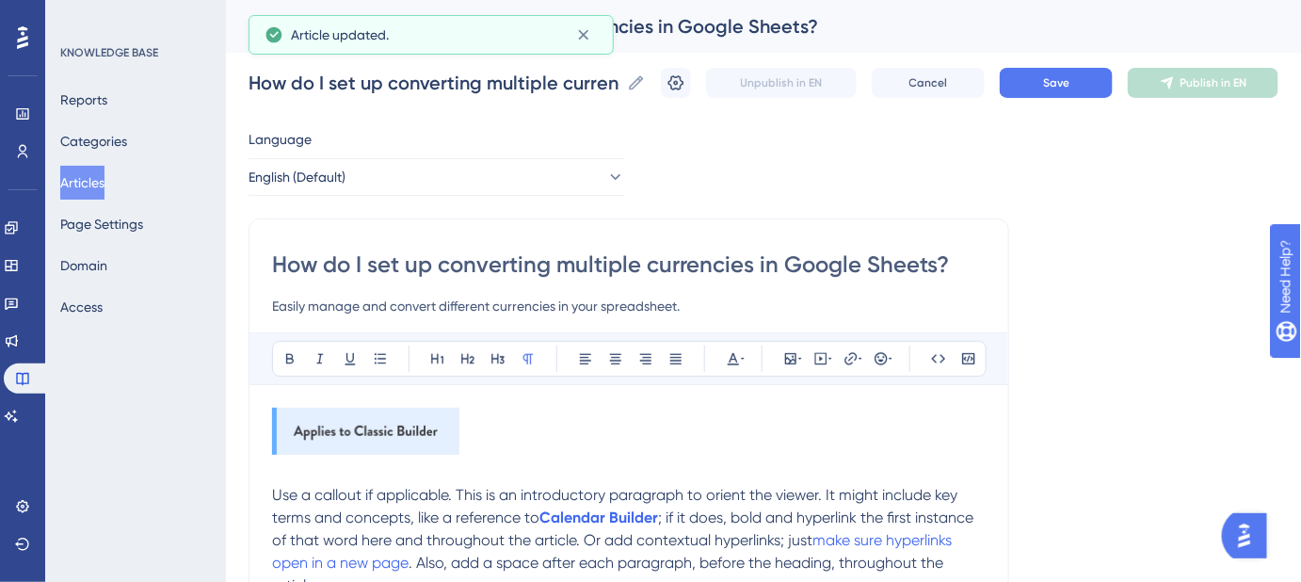
click at [414, 416] on img at bounding box center [365, 431] width 187 height 47
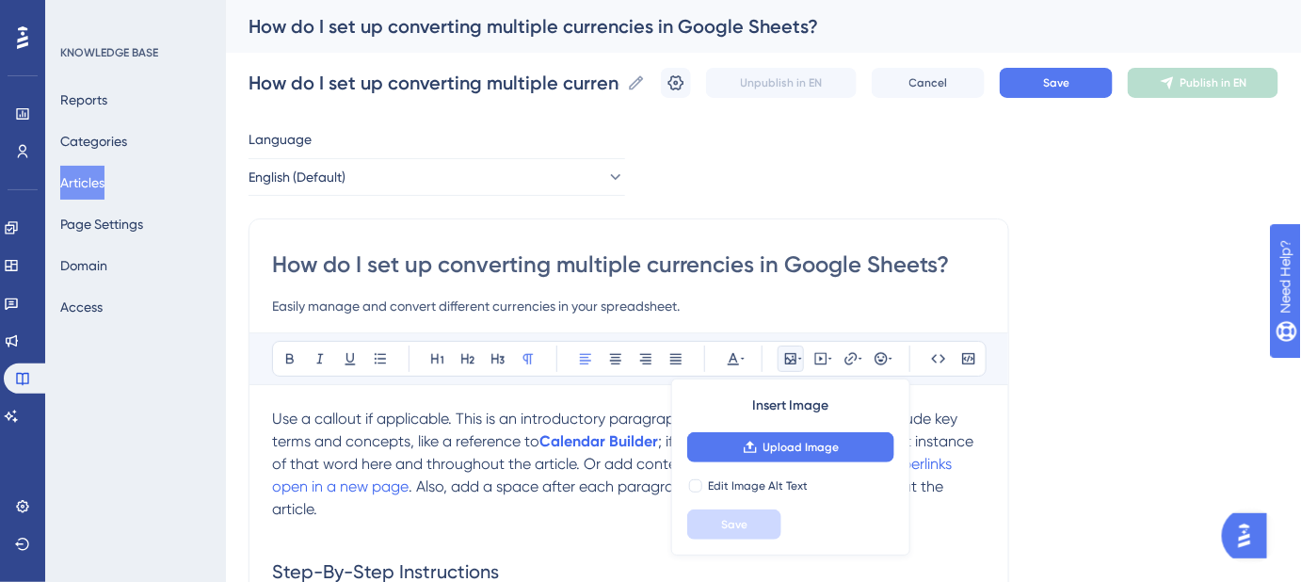
click at [357, 518] on p "Use a callout if applicable. This is an introductory paragraph to orient the vi…" at bounding box center [629, 464] width 714 height 113
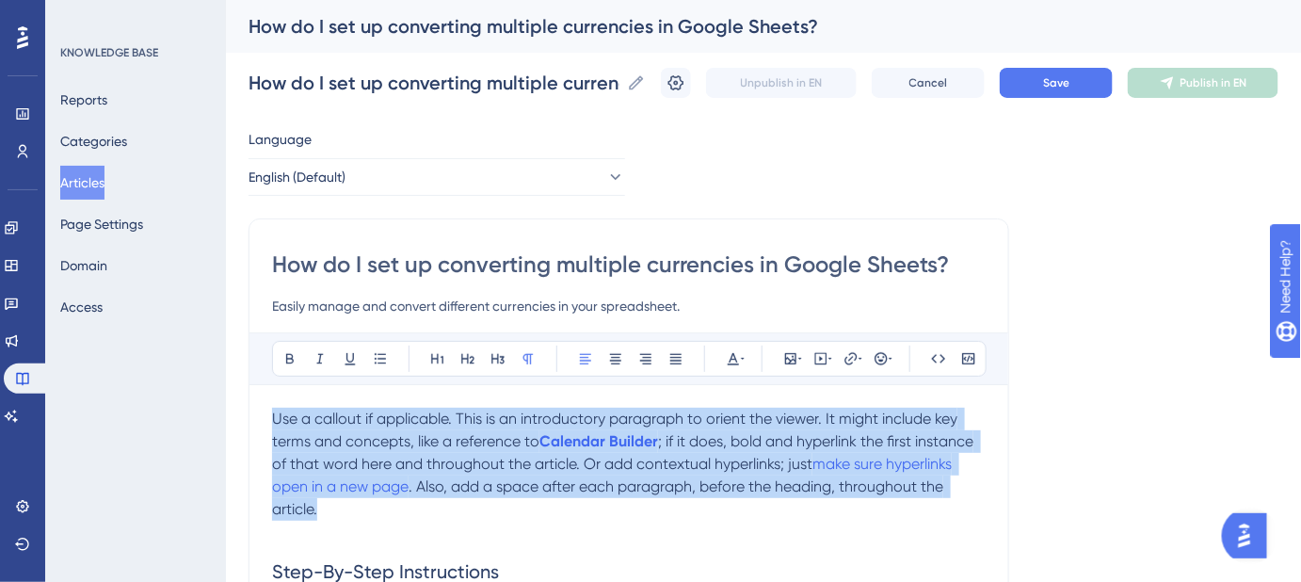
drag, startPoint x: 339, startPoint y: 510, endPoint x: 269, endPoint y: 422, distance: 112.6
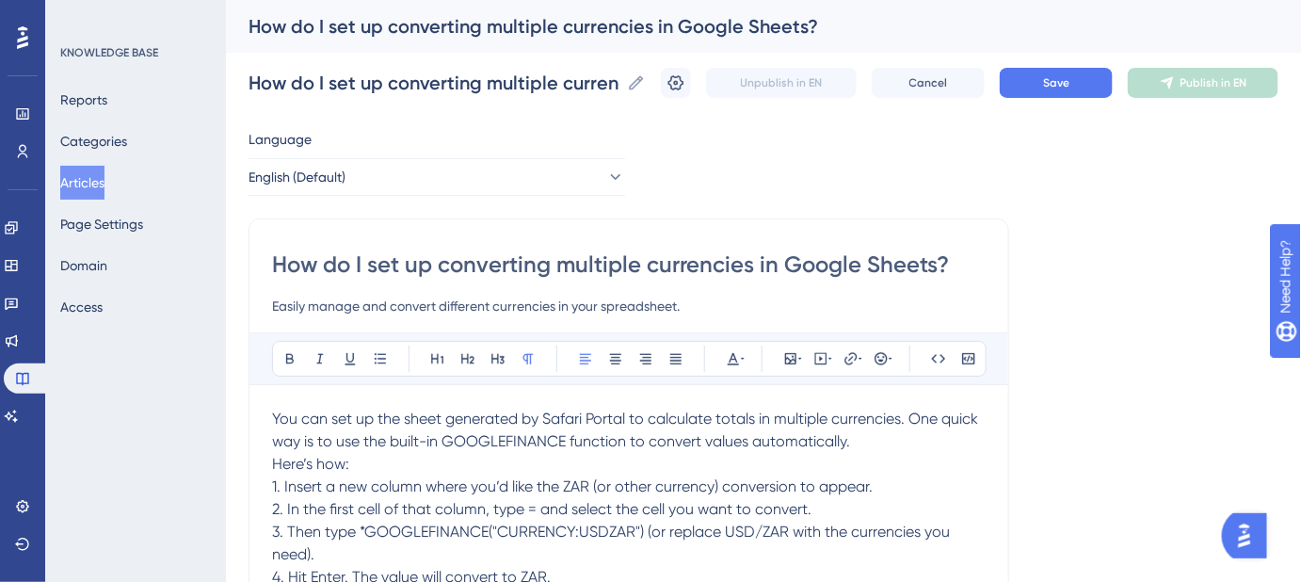
scroll to position [12, 0]
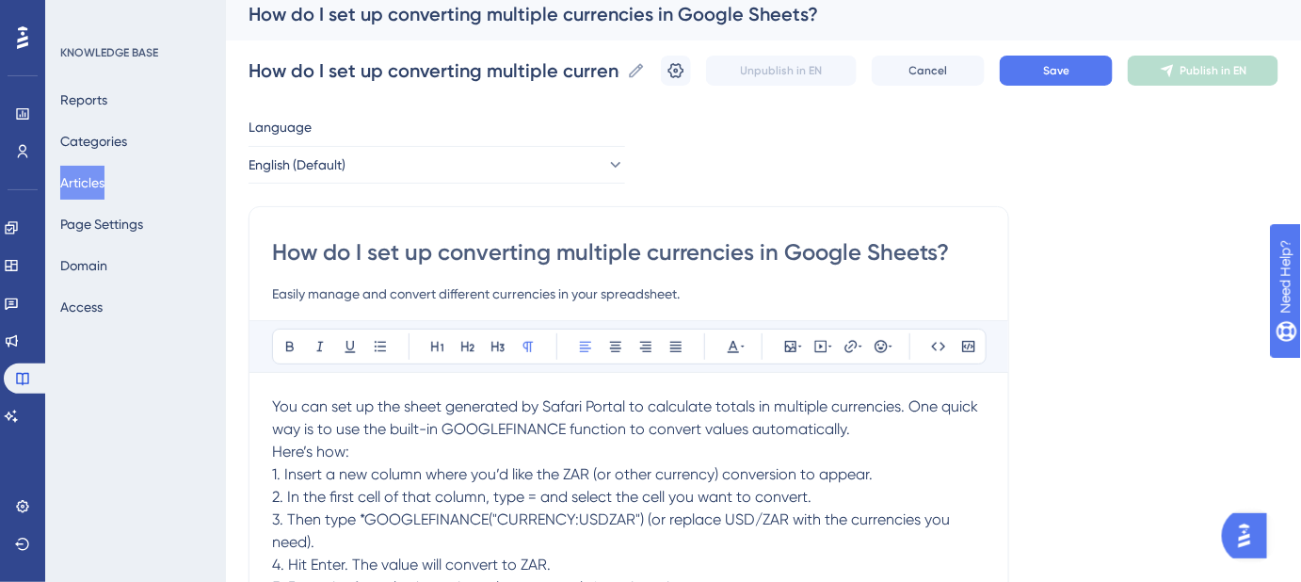
click at [372, 455] on p "You can set up the sheet generated by Safari Portal to calculate totals in mult…" at bounding box center [629, 496] width 714 height 203
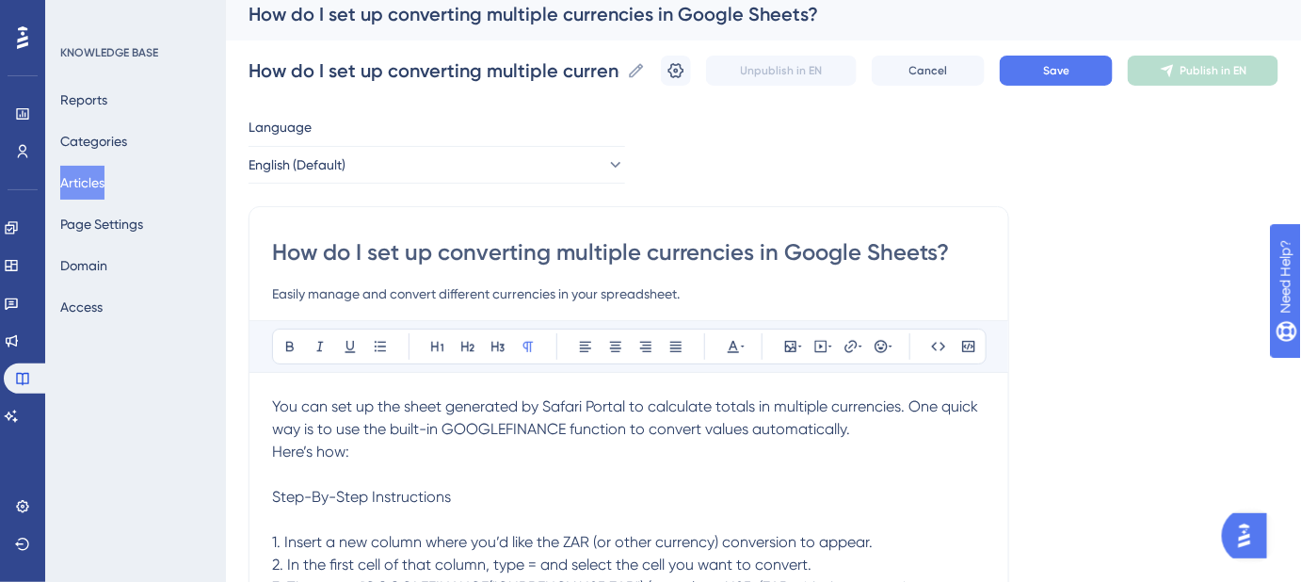
click at [716, 238] on input "How do I set up converting multiple currencies in Google Sheets?" at bounding box center [629, 252] width 714 height 30
paste input "where do form response emails go"
type input "where do form response emails go?"
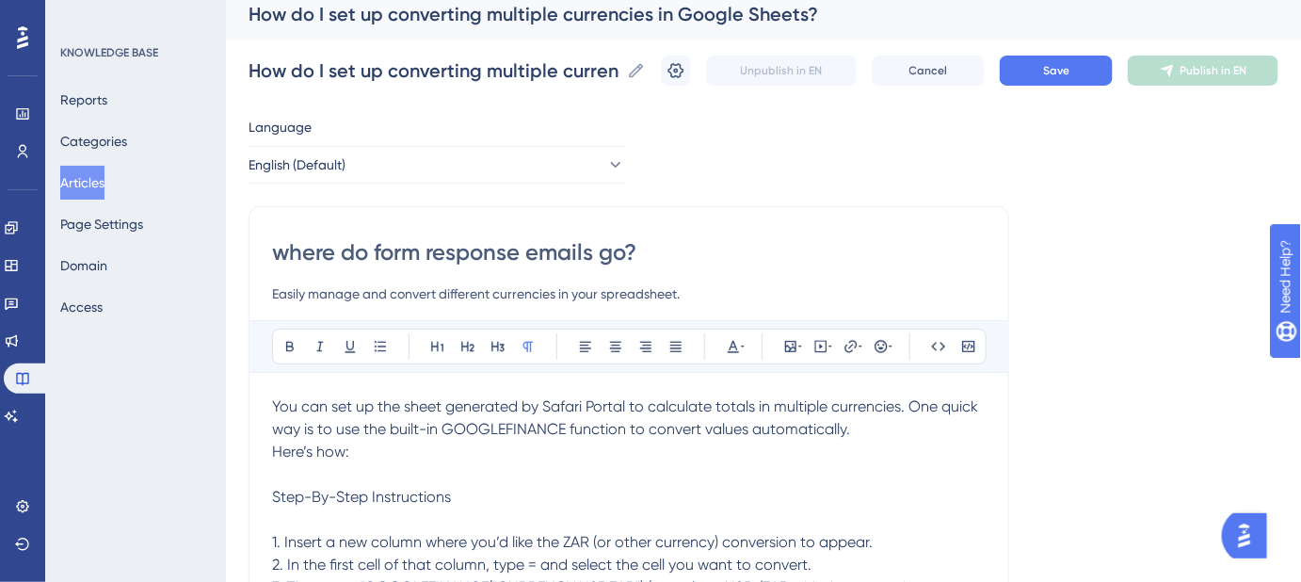
type input "where do form response emails go?"
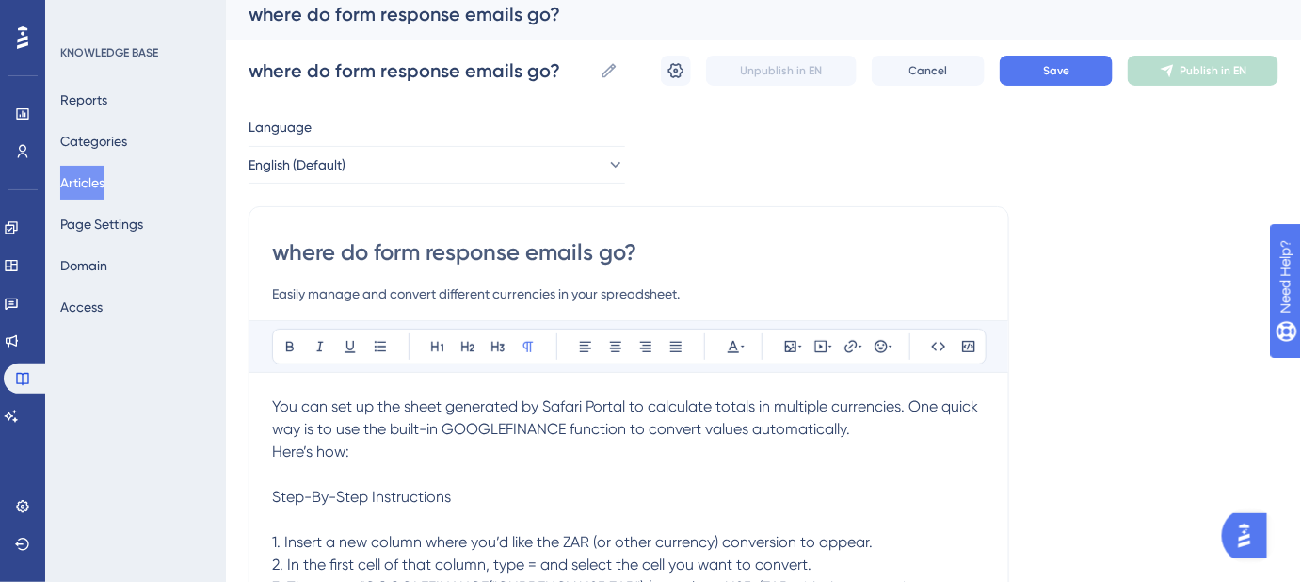
click at [288, 250] on input "where do form response emails go?" at bounding box center [629, 252] width 714 height 30
type input "Where do form response emails go?"
click at [1086, 77] on button "Save" at bounding box center [1056, 71] width 113 height 30
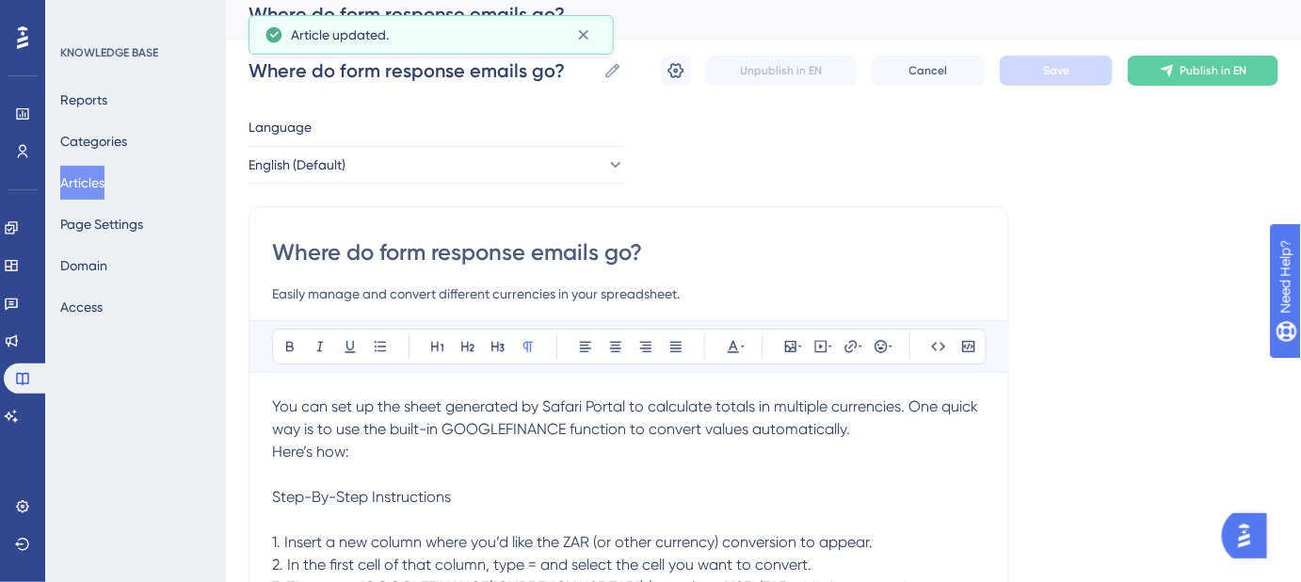
drag, startPoint x: 650, startPoint y: 249, endPoint x: 269, endPoint y: 249, distance: 380.4
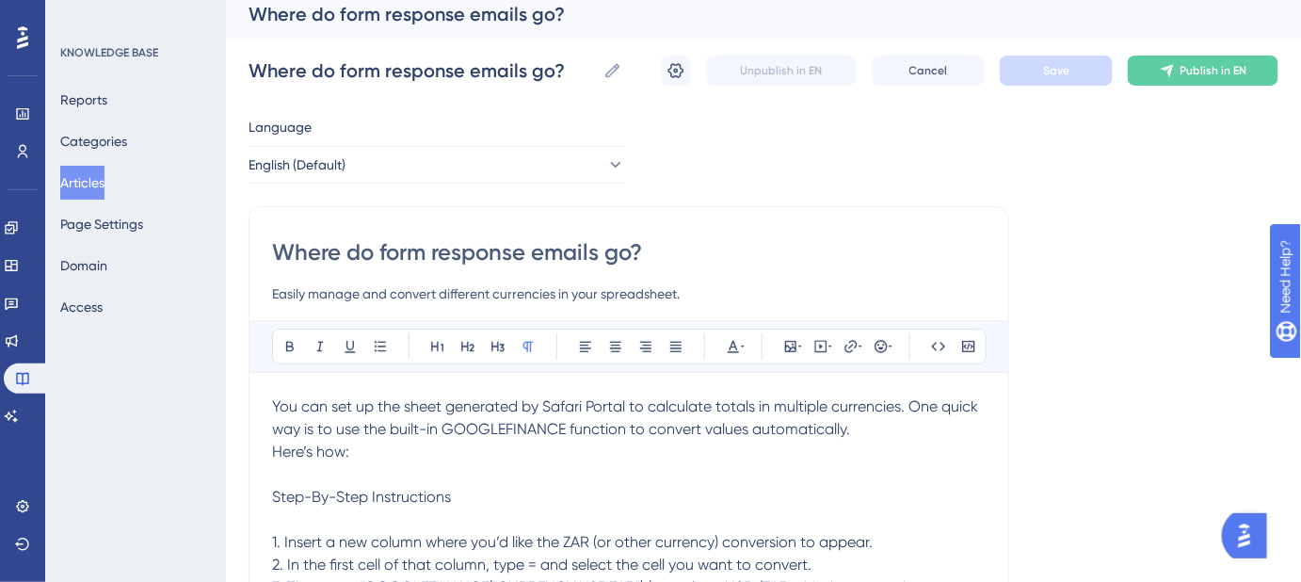
drag, startPoint x: 694, startPoint y: 298, endPoint x: 264, endPoint y: 296, distance: 430.3
paste input "See where your form responses appear and how to access them"
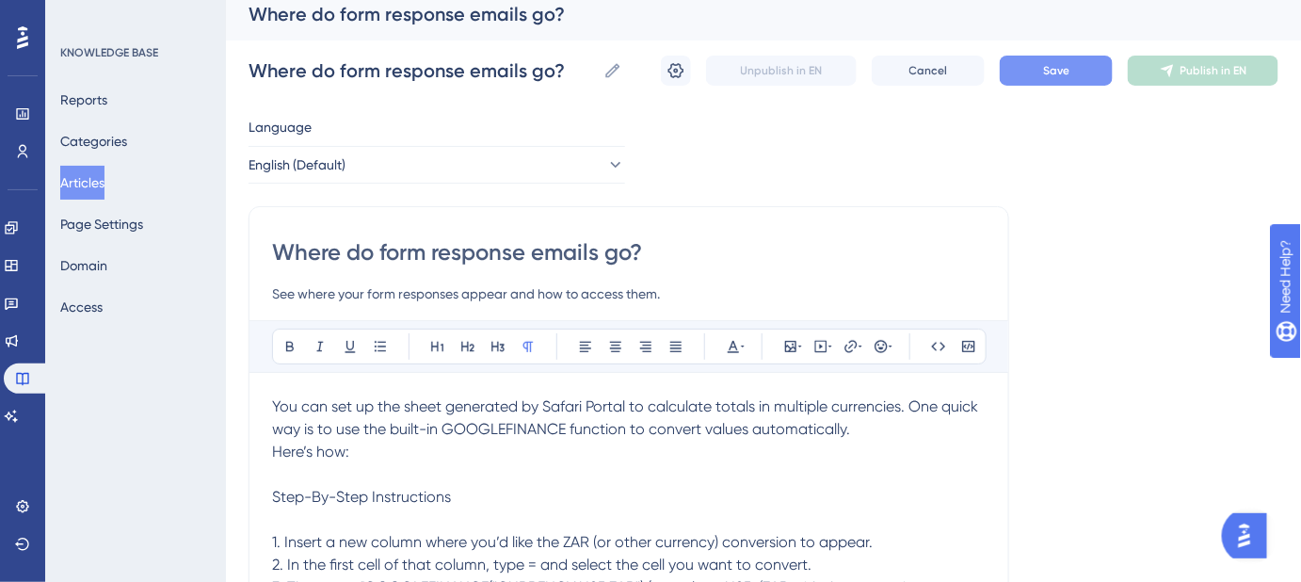
type input "See where your form responses appear and how to access them."
click at [1069, 79] on button "Save" at bounding box center [1056, 71] width 113 height 30
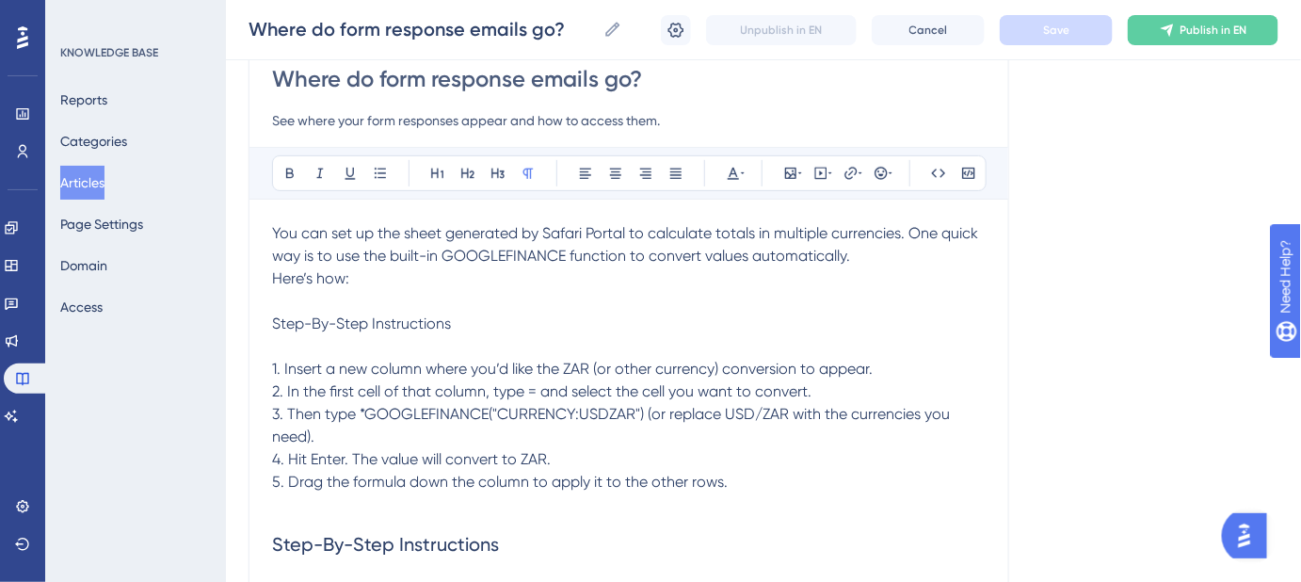
scroll to position [183, 0]
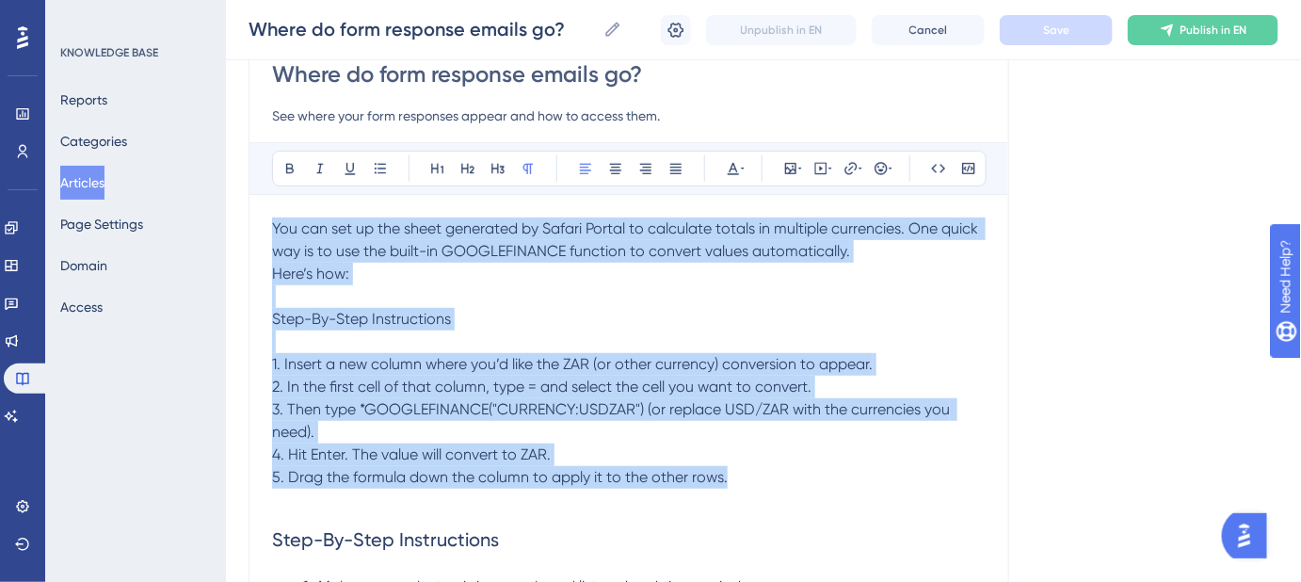
drag, startPoint x: 562, startPoint y: 434, endPoint x: 230, endPoint y: 233, distance: 388.2
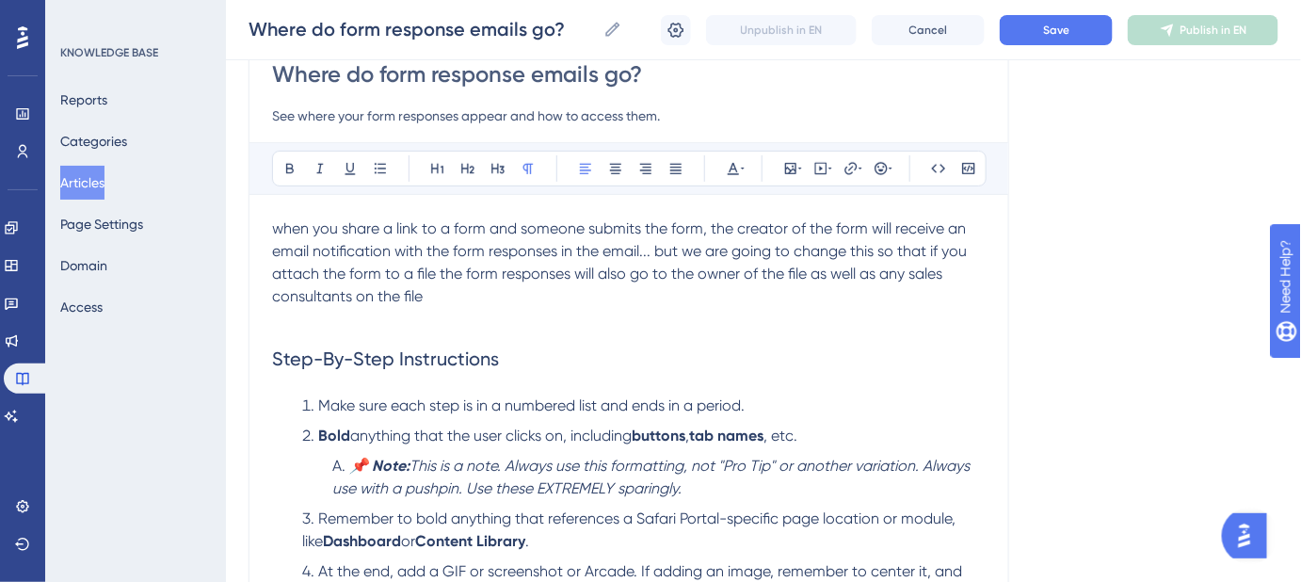
click at [278, 234] on span "when you share a link to a form and someone submits the form, the creator of th…" at bounding box center [621, 262] width 699 height 86
click at [1074, 44] on button "Save" at bounding box center [1056, 30] width 113 height 30
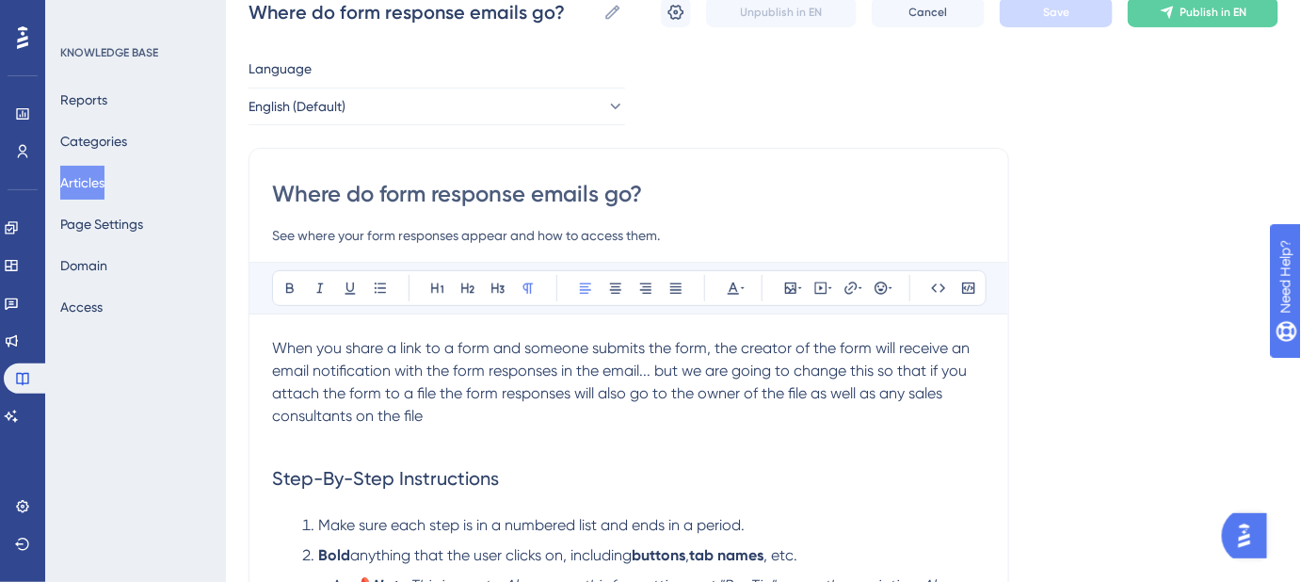
scroll to position [98, 0]
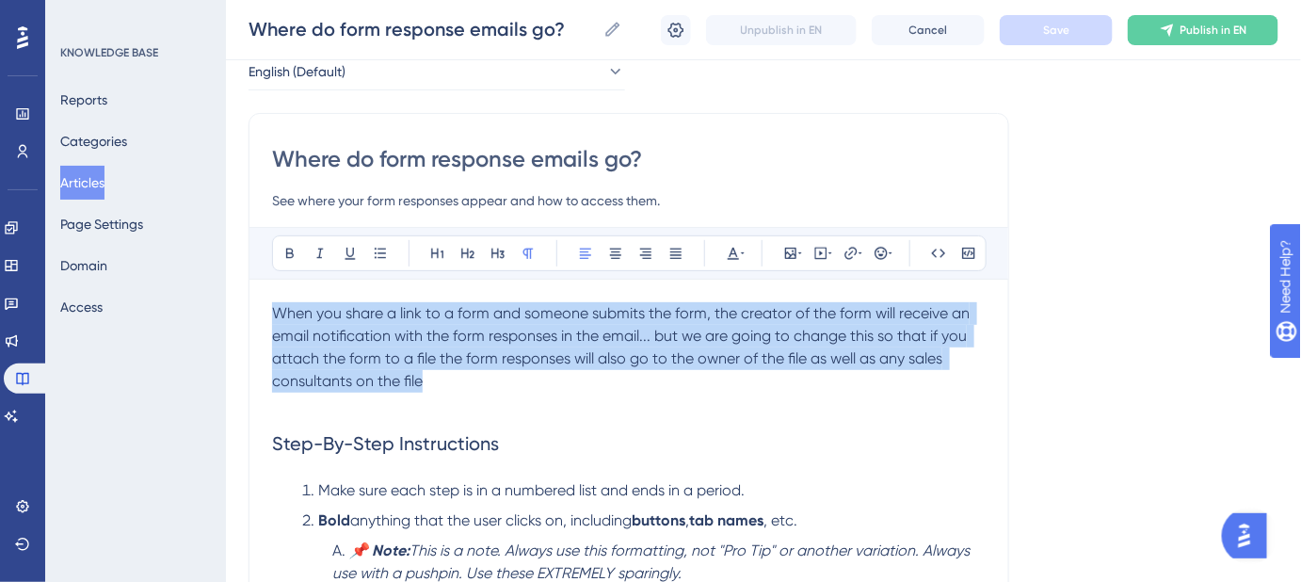
drag, startPoint x: 432, startPoint y: 386, endPoint x: 271, endPoint y: 323, distance: 172.9
click at [272, 323] on p "When you share a link to a form and someone submits the form, the creator of th…" at bounding box center [629, 347] width 714 height 90
copy span "When you share a link to a form and someone submits the form, the creator of th…"
click at [450, 393] on p at bounding box center [629, 404] width 714 height 23
drag, startPoint x: 432, startPoint y: 378, endPoint x: 273, endPoint y: 314, distance: 171.5
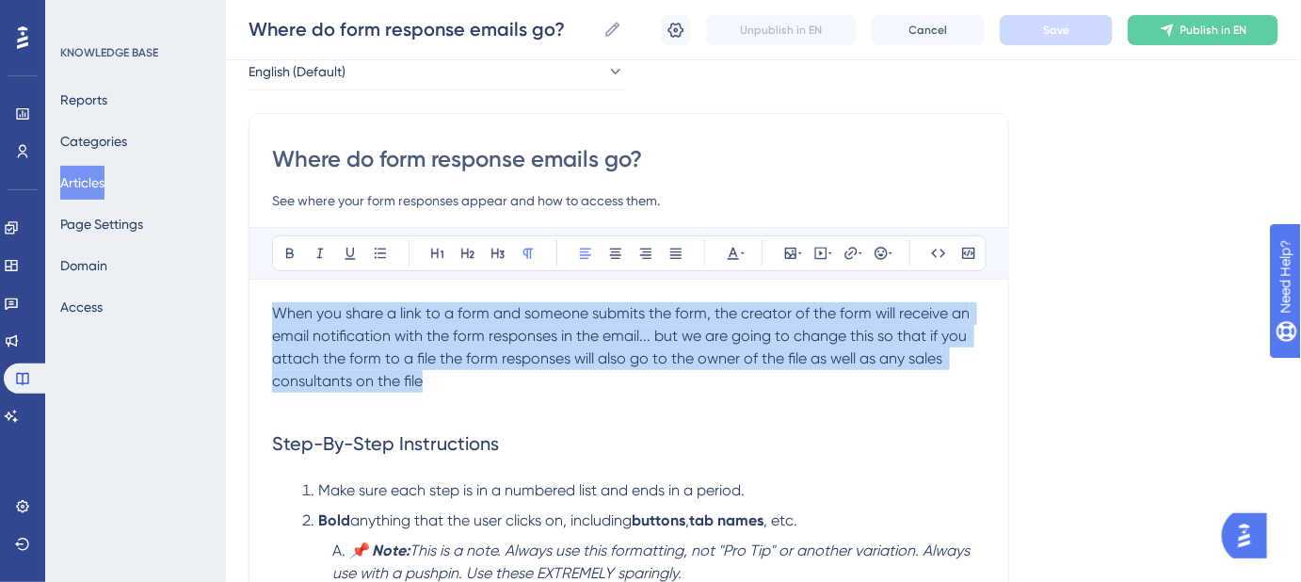
click at [277, 318] on p "When you share a link to a form and someone submits the form, the creator of th…" at bounding box center [629, 347] width 714 height 90
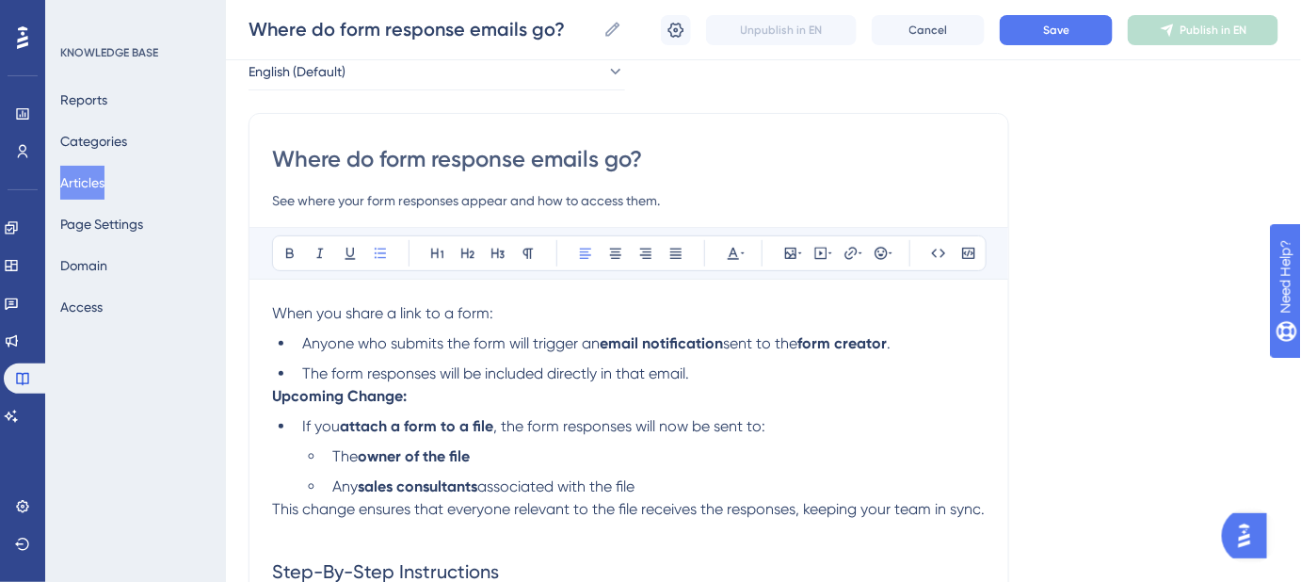
click at [709, 374] on li "The form responses will be included directly in that email." at bounding box center [640, 373] width 691 height 23
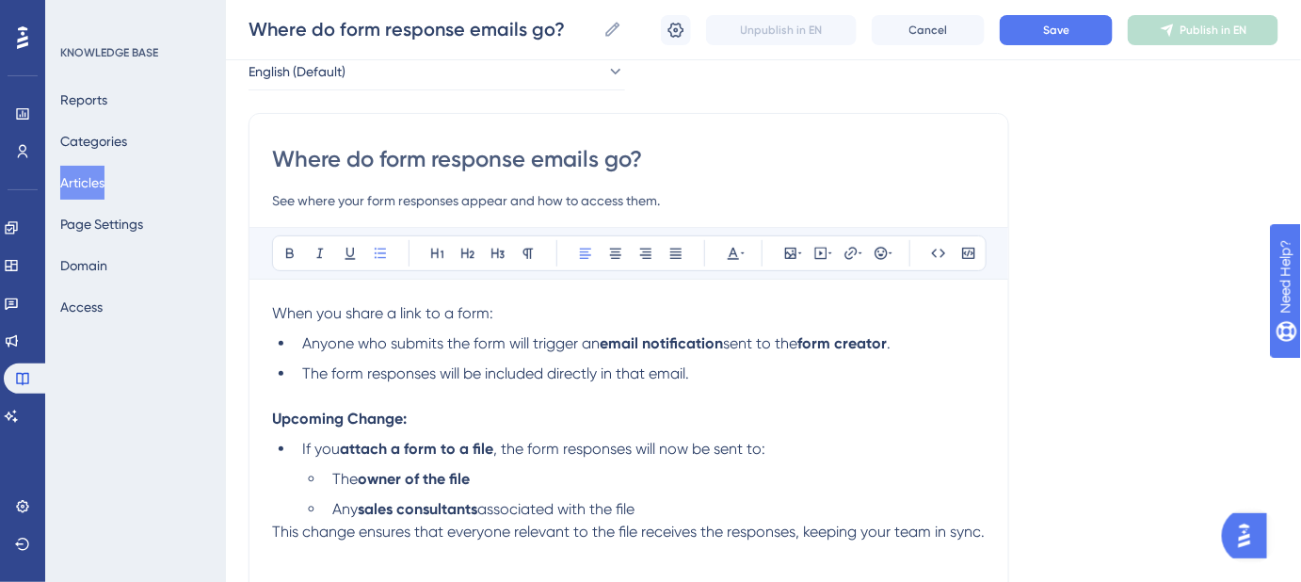
click at [653, 514] on li "Any sales consultants associated with the file" at bounding box center [655, 509] width 661 height 23
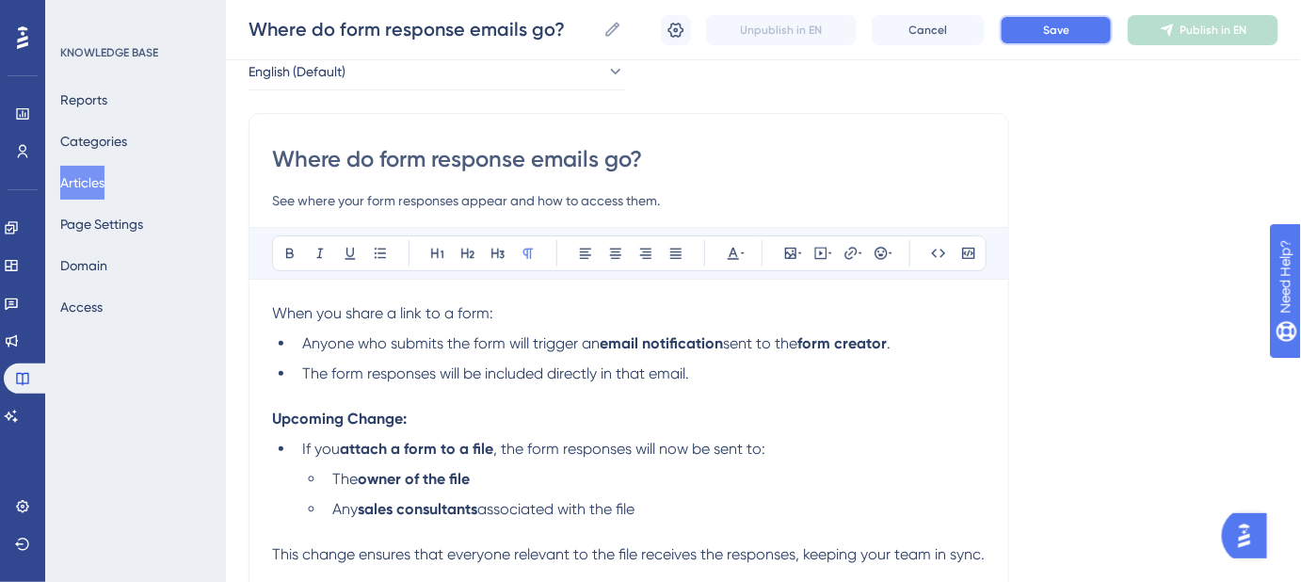
click at [1049, 28] on span "Save" at bounding box center [1056, 30] width 26 height 15
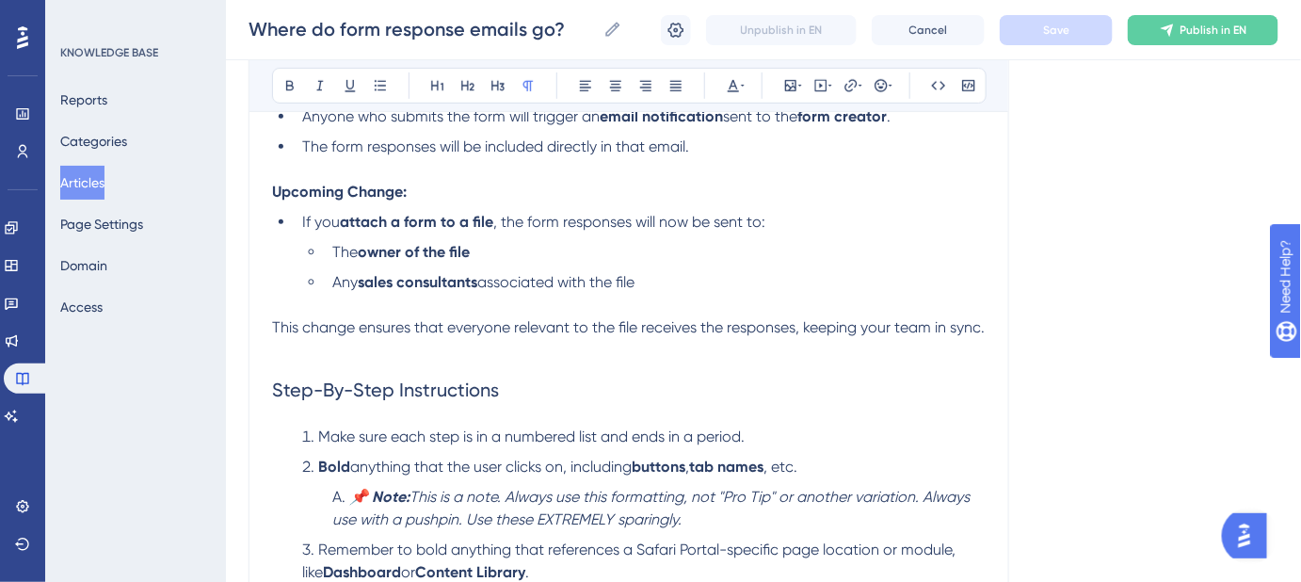
scroll to position [354, 0]
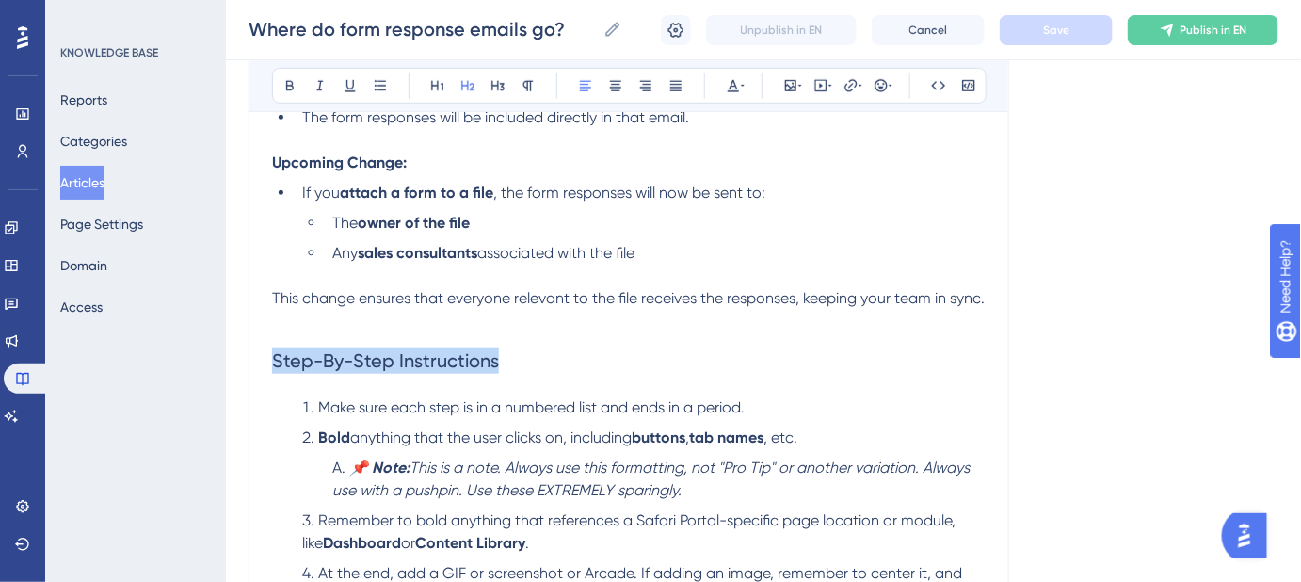
drag, startPoint x: 501, startPoint y: 360, endPoint x: 276, endPoint y: 368, distance: 225.2
click at [276, 368] on h2 "Step-By-Step Instructions" at bounding box center [629, 360] width 714 height 56
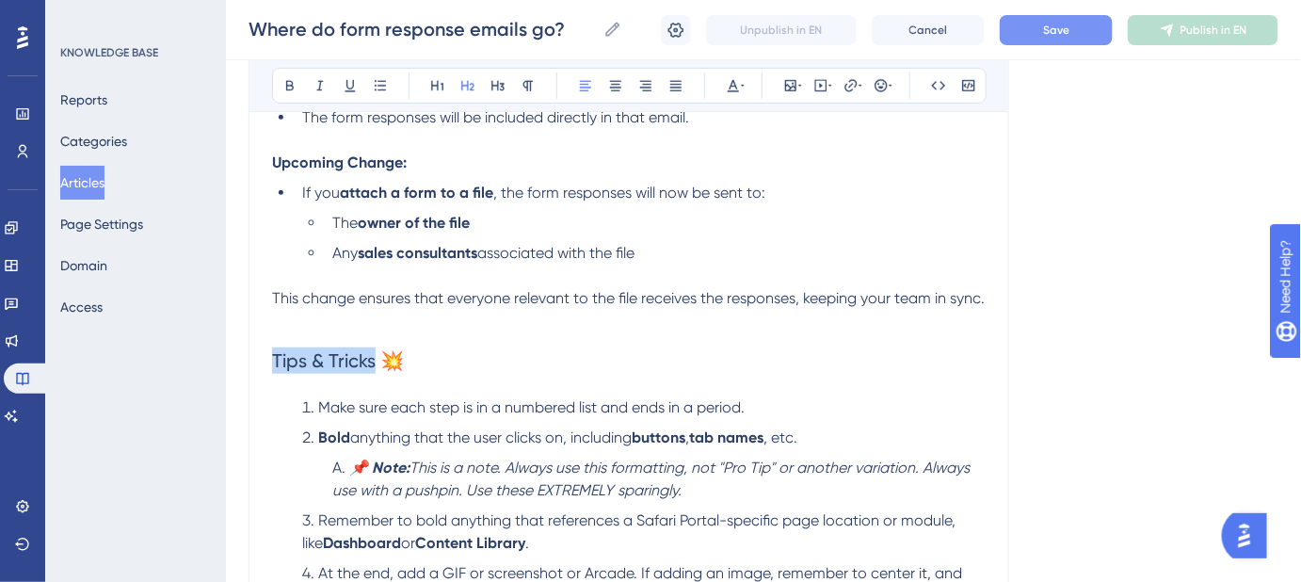
drag, startPoint x: 374, startPoint y: 356, endPoint x: 371, endPoint y: 232, distance: 124.3
click at [429, 352] on h2 "Tips & Tricks 💥" at bounding box center [629, 360] width 714 height 56
click at [379, 356] on span "Tips & Tricks 💥" at bounding box center [338, 360] width 132 height 23
click at [1043, 31] on span "Save" at bounding box center [1056, 30] width 26 height 15
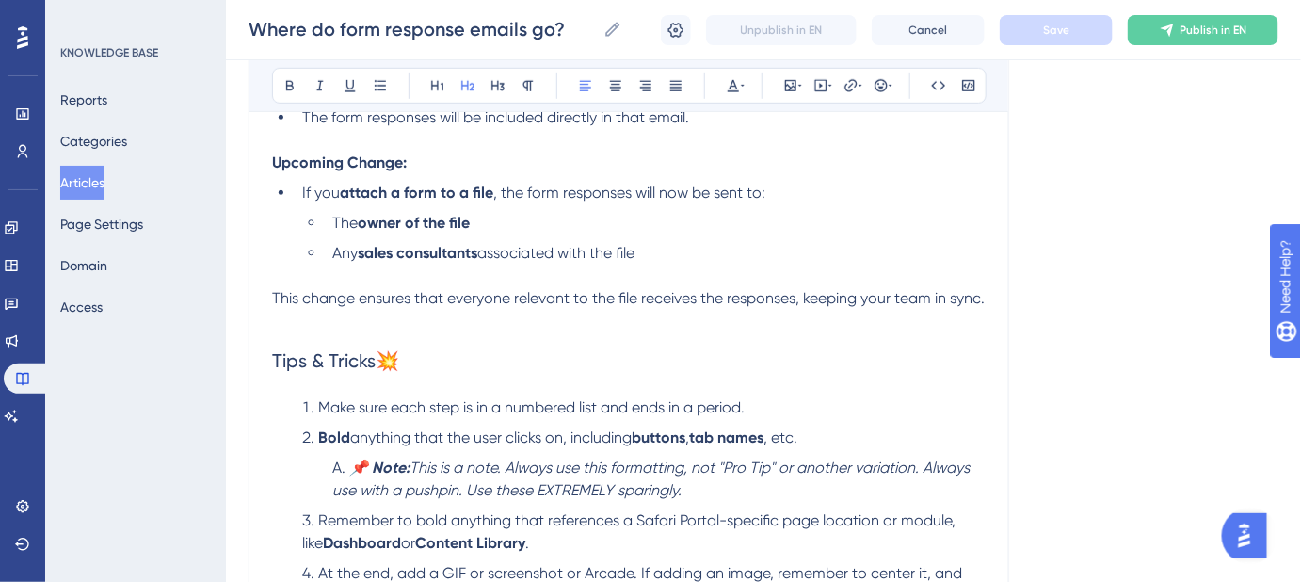
click at [825, 338] on h2 "Tips & Tricks💥" at bounding box center [629, 360] width 714 height 56
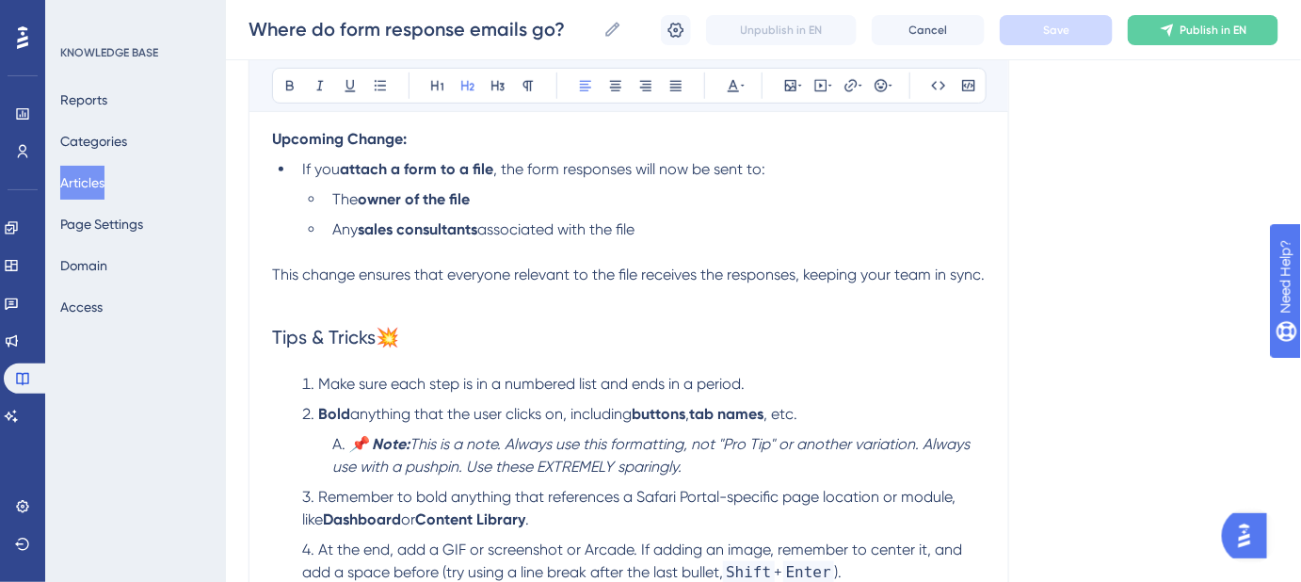
scroll to position [525, 0]
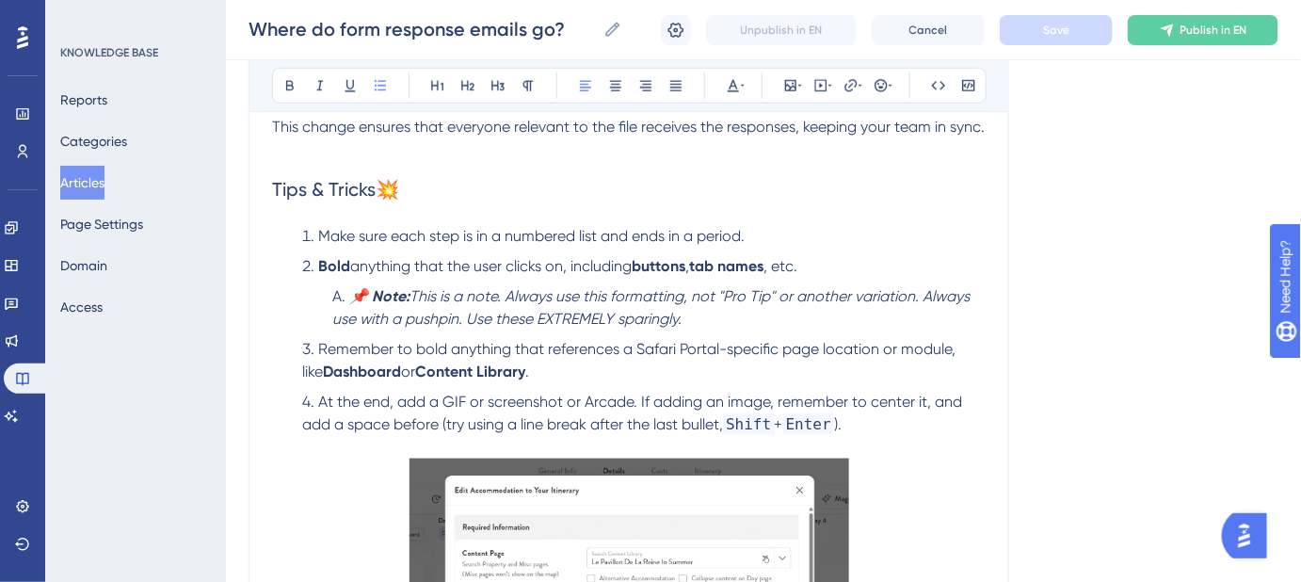
drag, startPoint x: 891, startPoint y: 421, endPoint x: 316, endPoint y: 231, distance: 605.0
click at [316, 231] on ol "Make sure each step is in a numbered list and ends in a period. Bold anything t…" at bounding box center [629, 341] width 714 height 233
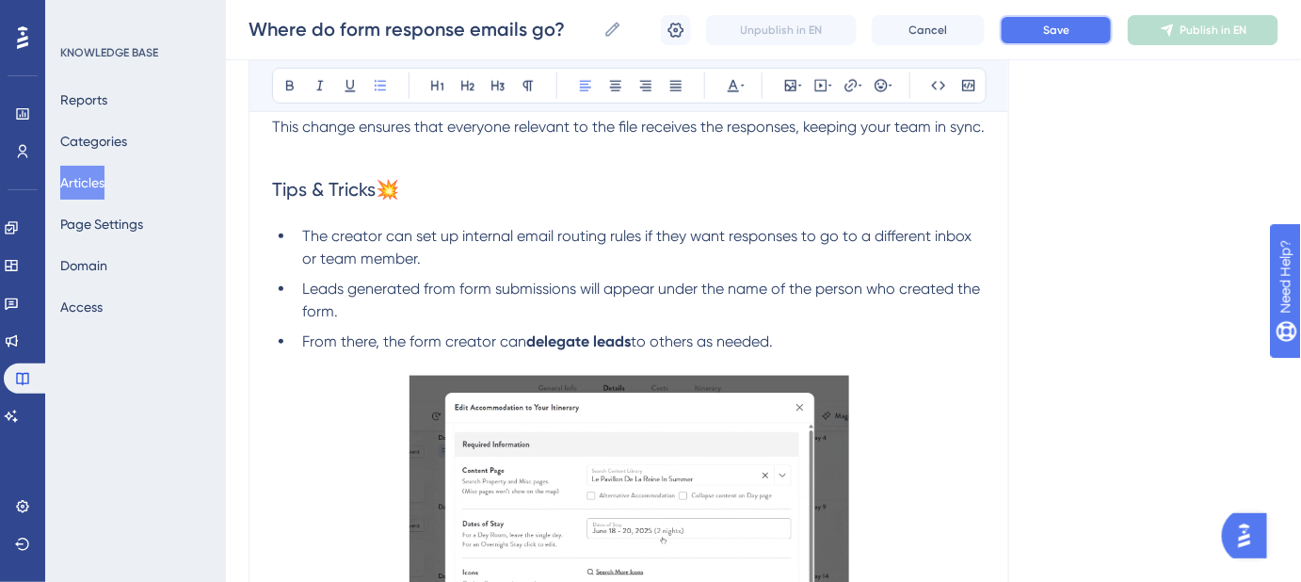
click at [1052, 17] on button "Save" at bounding box center [1056, 30] width 113 height 30
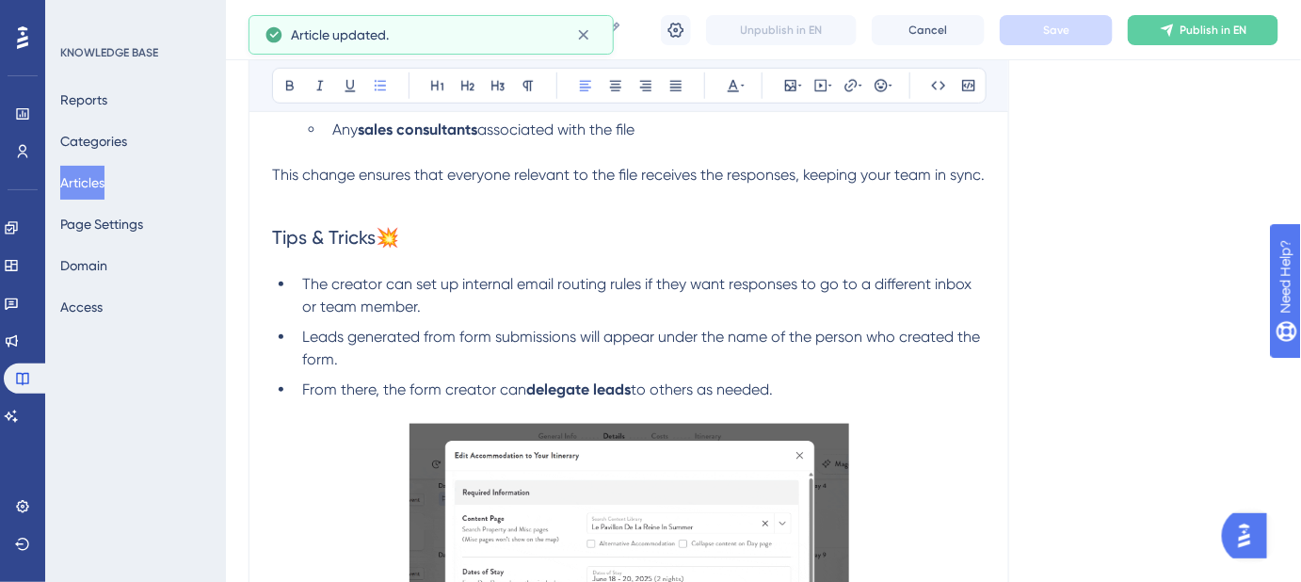
scroll to position [440, 0]
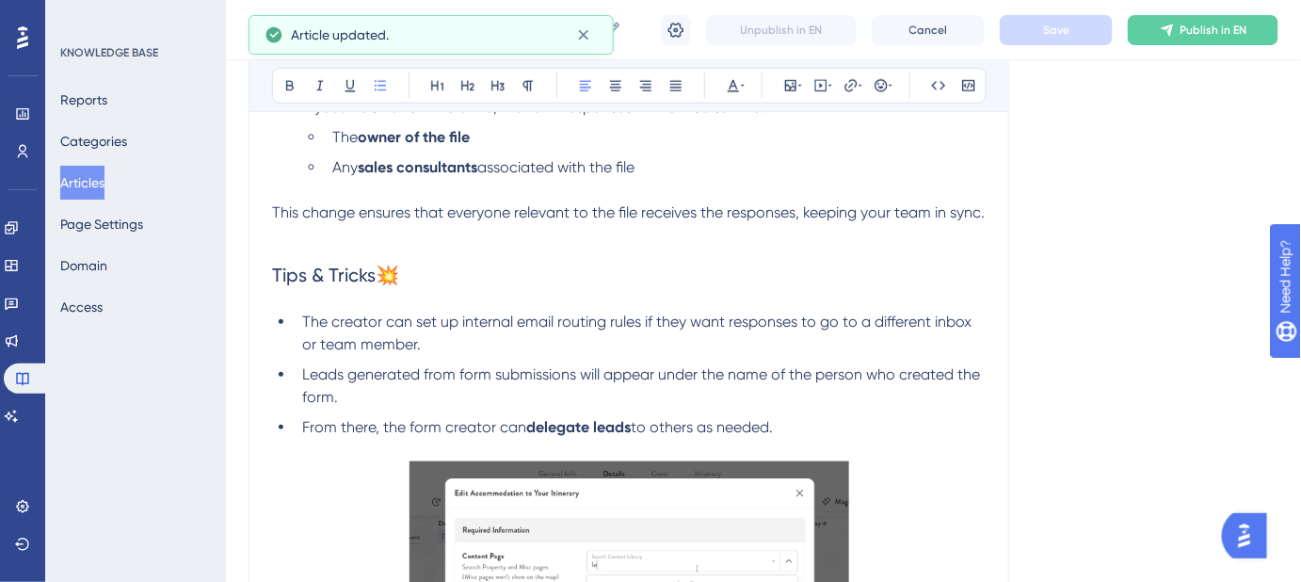
click at [331, 320] on span "The creator can set up internal email routing rules if they want responses to g…" at bounding box center [638, 333] width 673 height 40
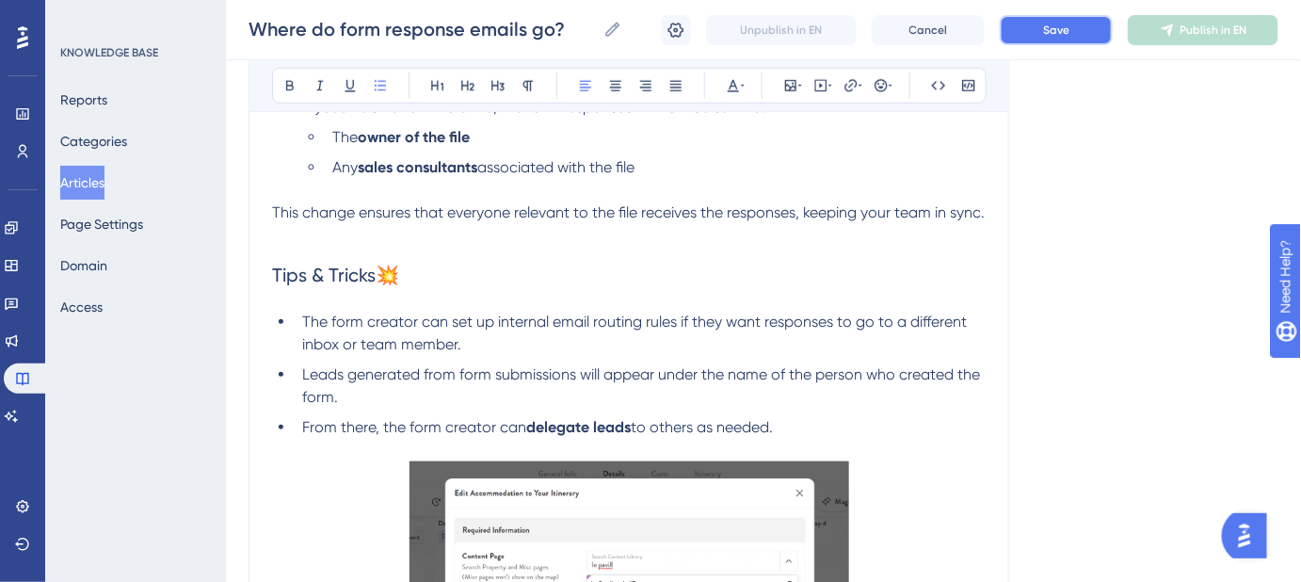
click at [1052, 31] on span "Save" at bounding box center [1056, 30] width 26 height 15
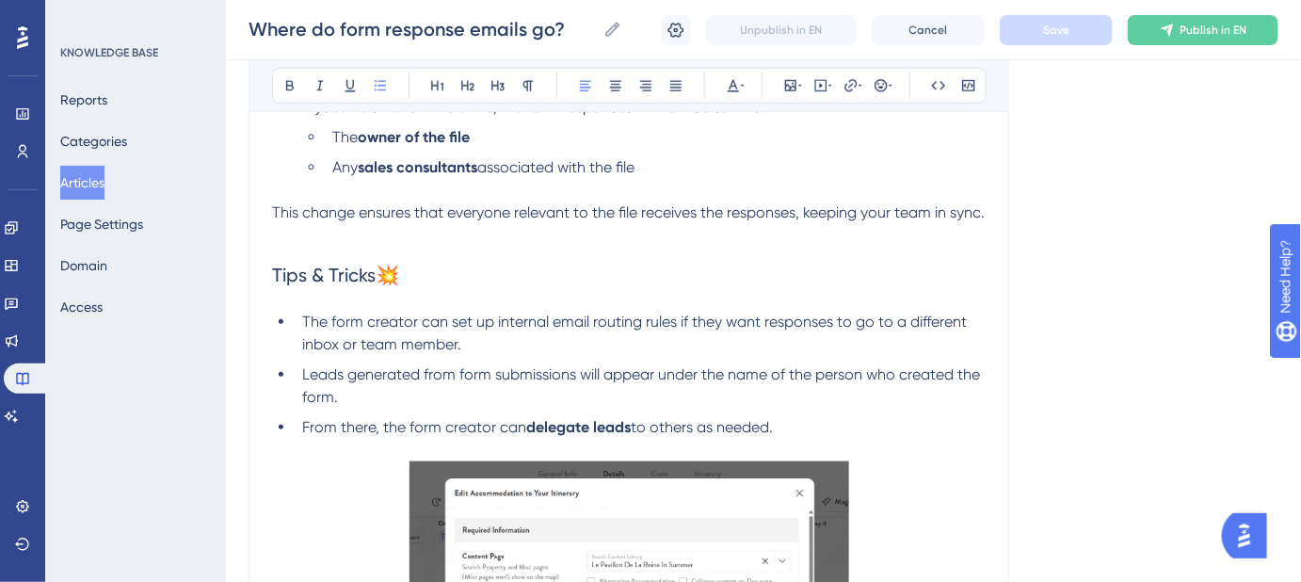
scroll to position [525, 0]
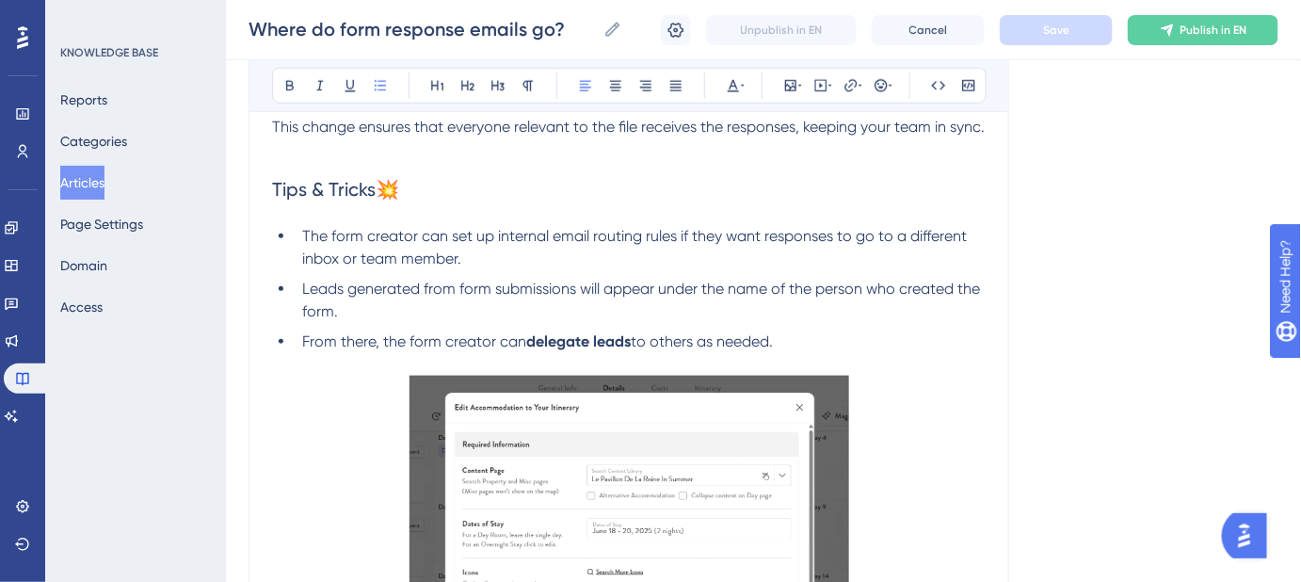
click at [782, 347] on li "From there, the form creator can delegate leads to others as needed." at bounding box center [640, 352] width 691 height 45
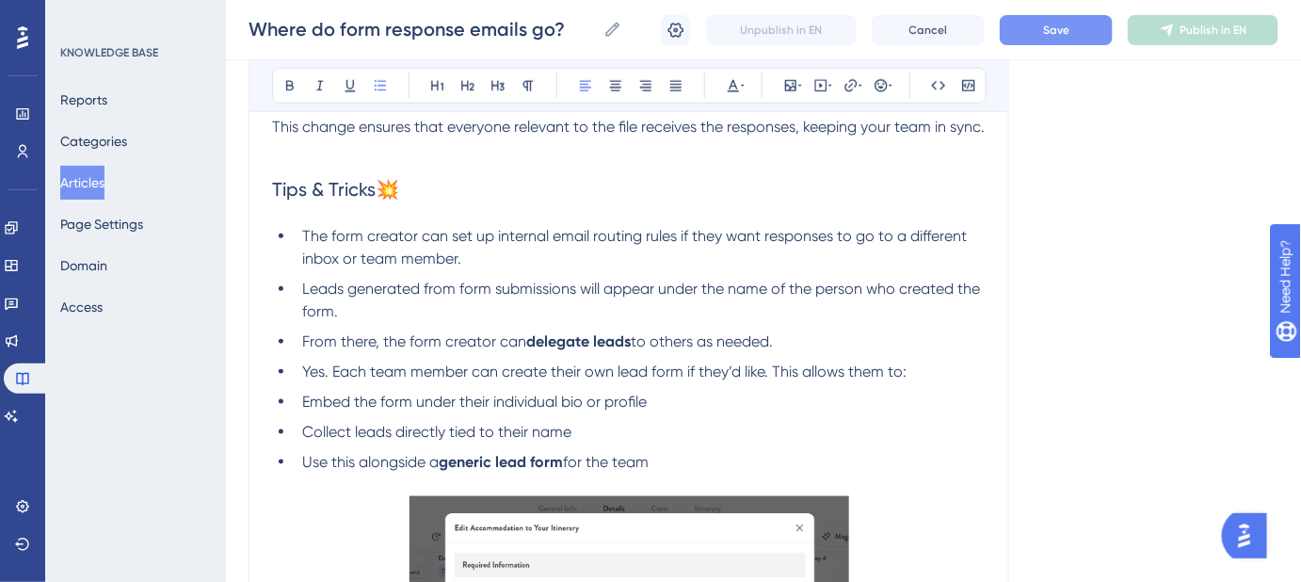
click at [329, 369] on span "Yes. Each team member can create their own lead form if they’d like. This allow…" at bounding box center [604, 371] width 604 height 18
click at [302, 398] on span "Embed the form under their individual bio or profile" at bounding box center [474, 402] width 345 height 18
click at [302, 431] on span "Collect leads directly tied to their name" at bounding box center [436, 432] width 269 height 18
click at [302, 460] on span "Use this alongside a" at bounding box center [370, 462] width 137 height 18
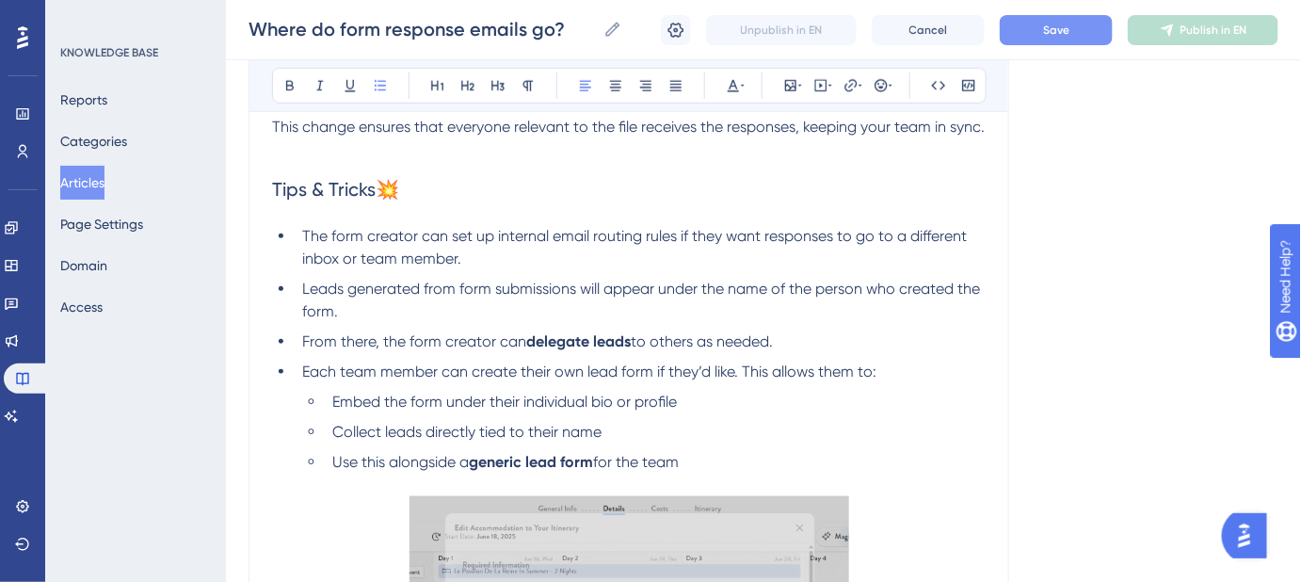
click at [1044, 36] on span "Save" at bounding box center [1056, 30] width 26 height 15
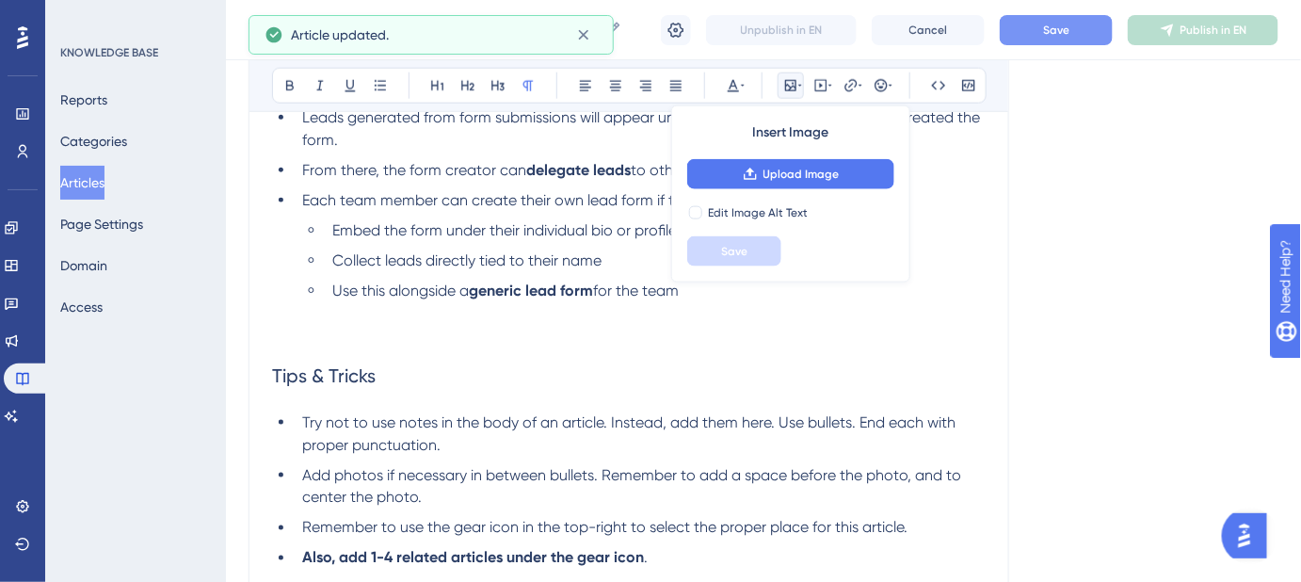
scroll to position [868, 0]
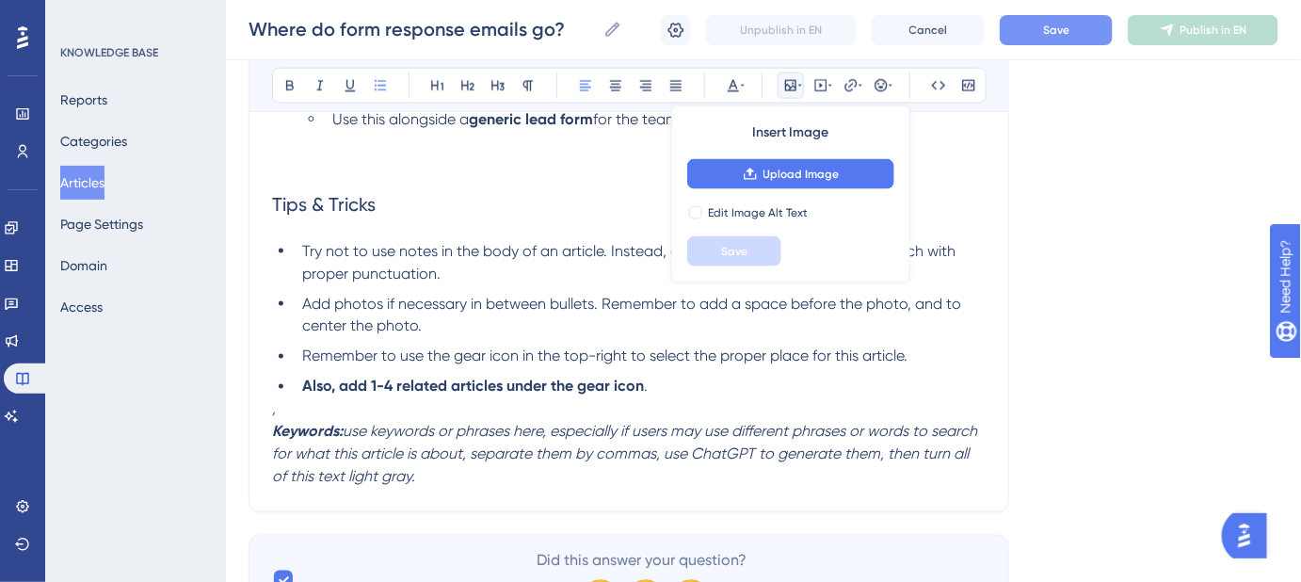
drag, startPoint x: 658, startPoint y: 386, endPoint x: 238, endPoint y: 212, distance: 454.6
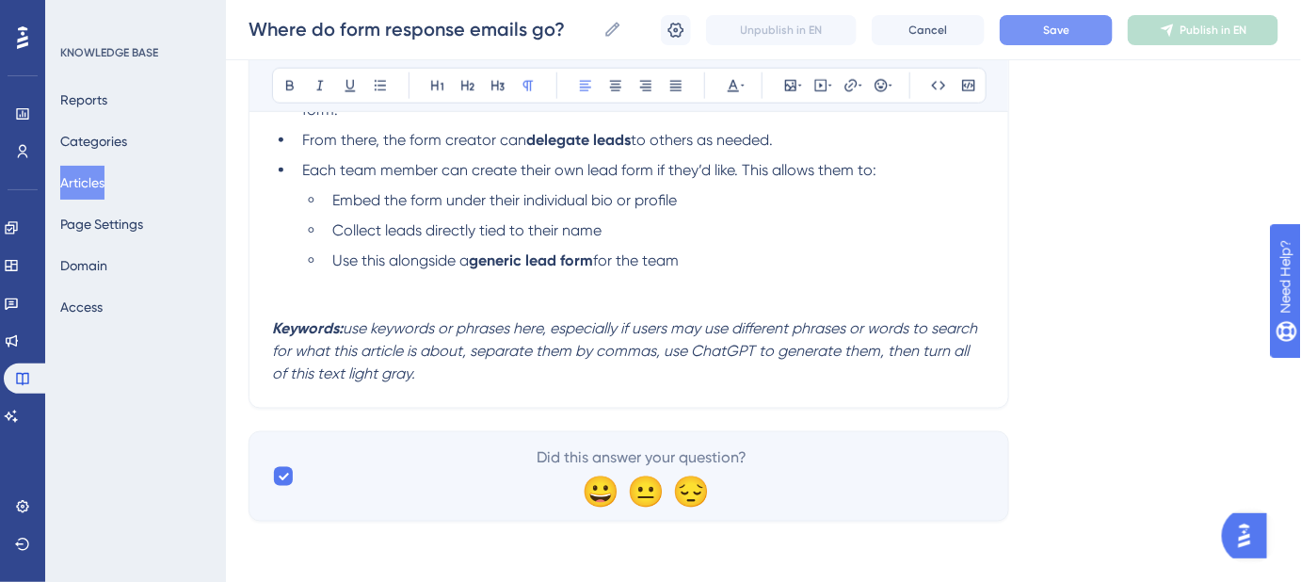
scroll to position [725, 0]
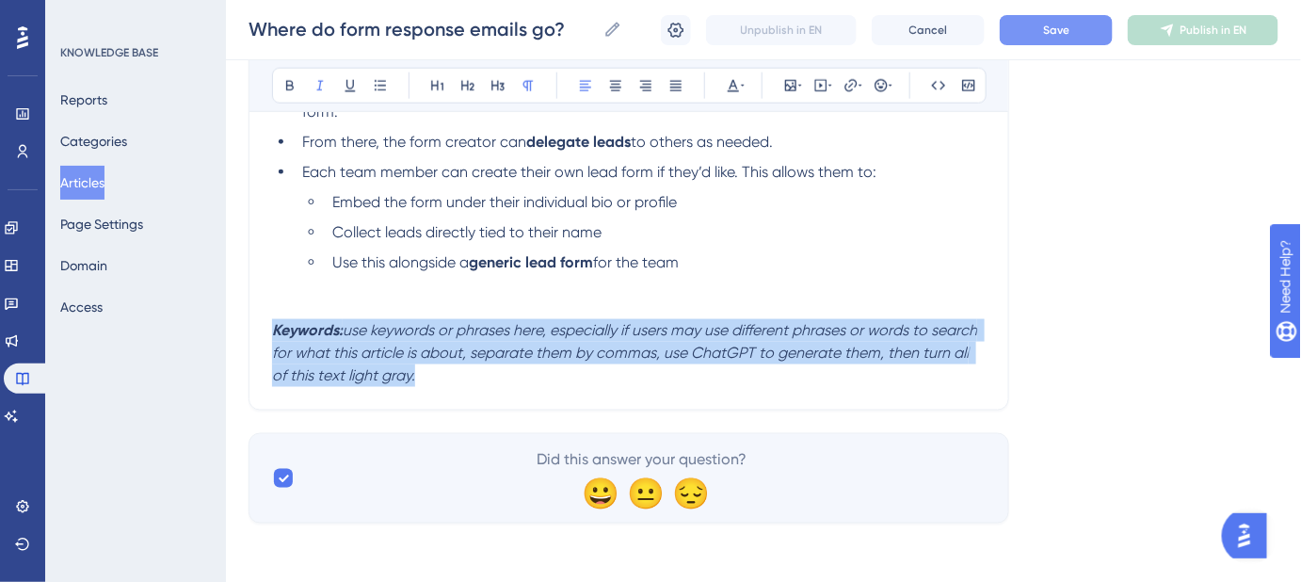
drag, startPoint x: 431, startPoint y: 376, endPoint x: 265, endPoint y: 335, distance: 170.6
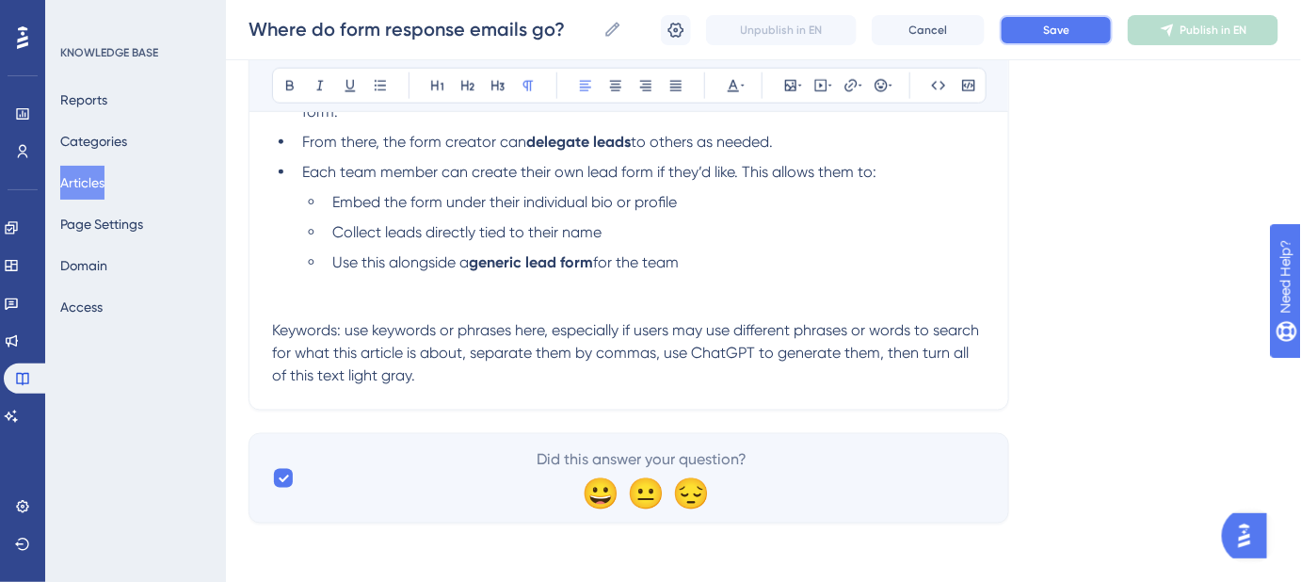
click at [1065, 36] on span "Save" at bounding box center [1056, 30] width 26 height 15
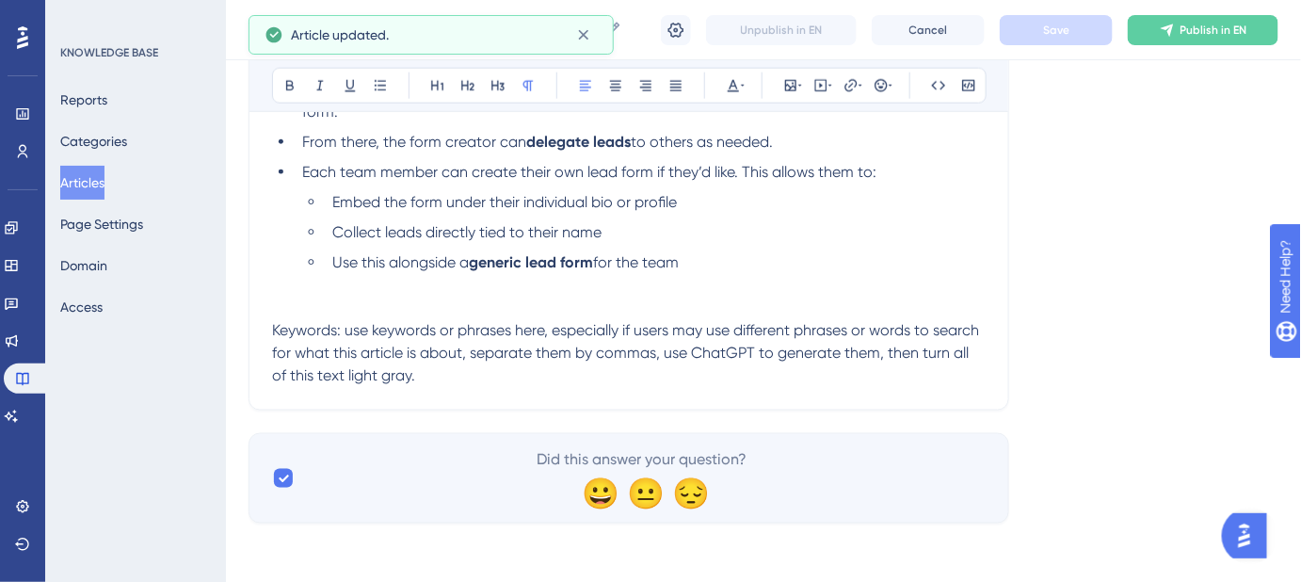
click at [454, 383] on p "Keywords: use keywords or phrases here, especially if users may use different p…" at bounding box center [629, 353] width 714 height 68
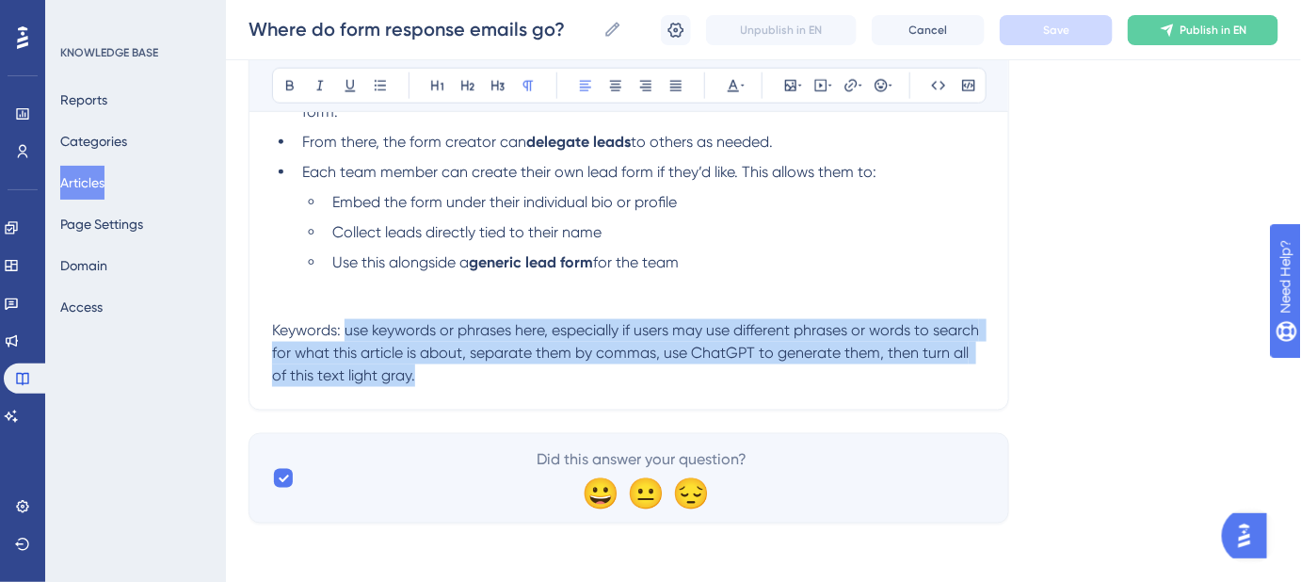
drag, startPoint x: 445, startPoint y: 381, endPoint x: 346, endPoint y: 334, distance: 110.3
click at [346, 334] on p "Keywords: use keywords or phrases here, especially if users may use different p…" at bounding box center [629, 353] width 714 height 68
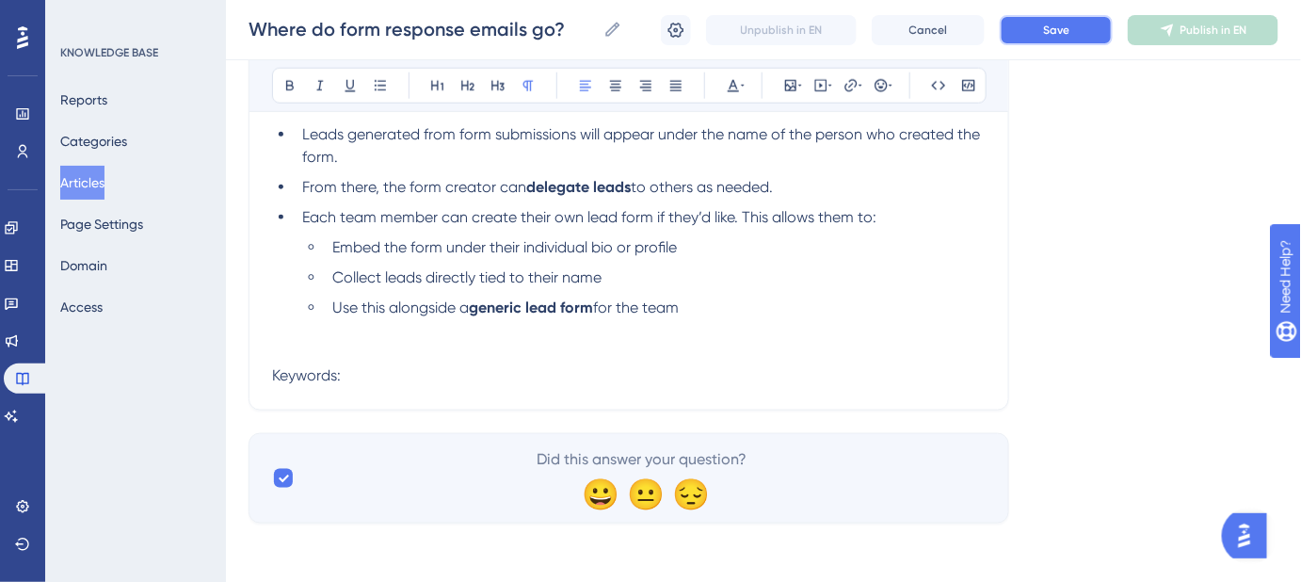
click at [1041, 19] on button "Save" at bounding box center [1056, 30] width 113 height 30
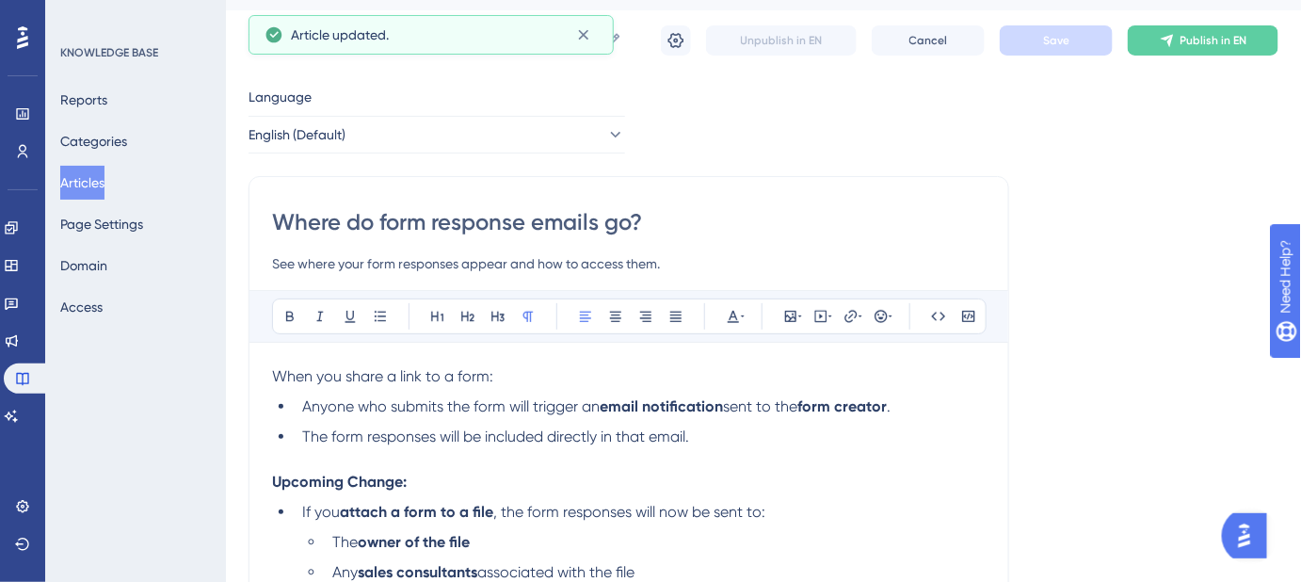
scroll to position [170, 0]
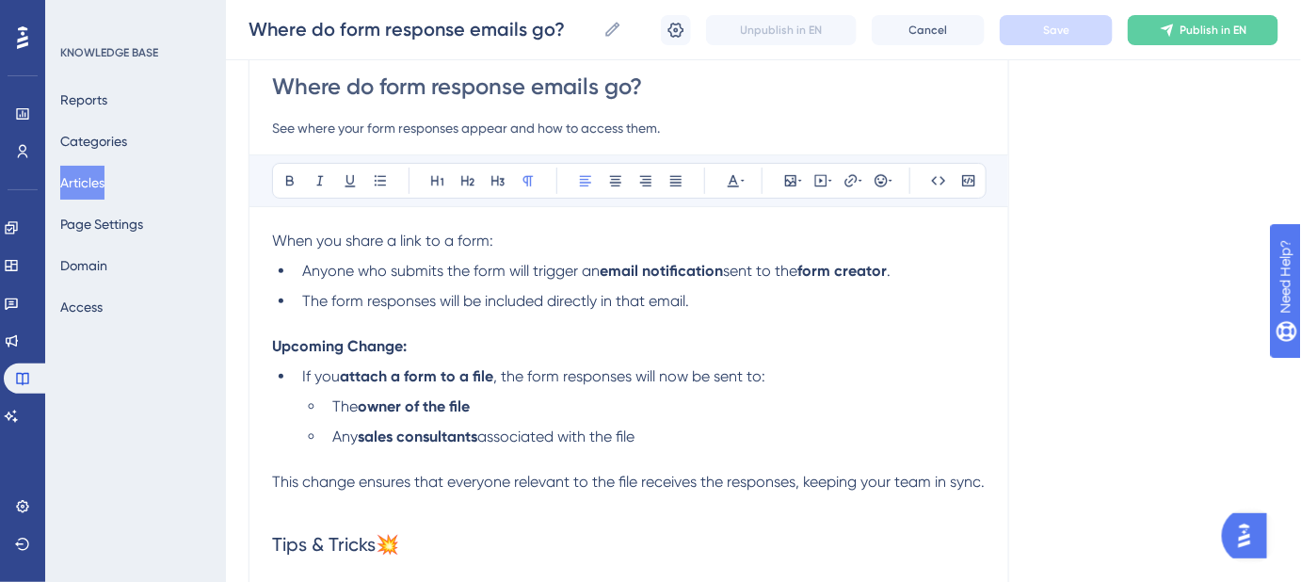
click at [276, 235] on span "When you share a link to a form:" at bounding box center [382, 241] width 221 height 18
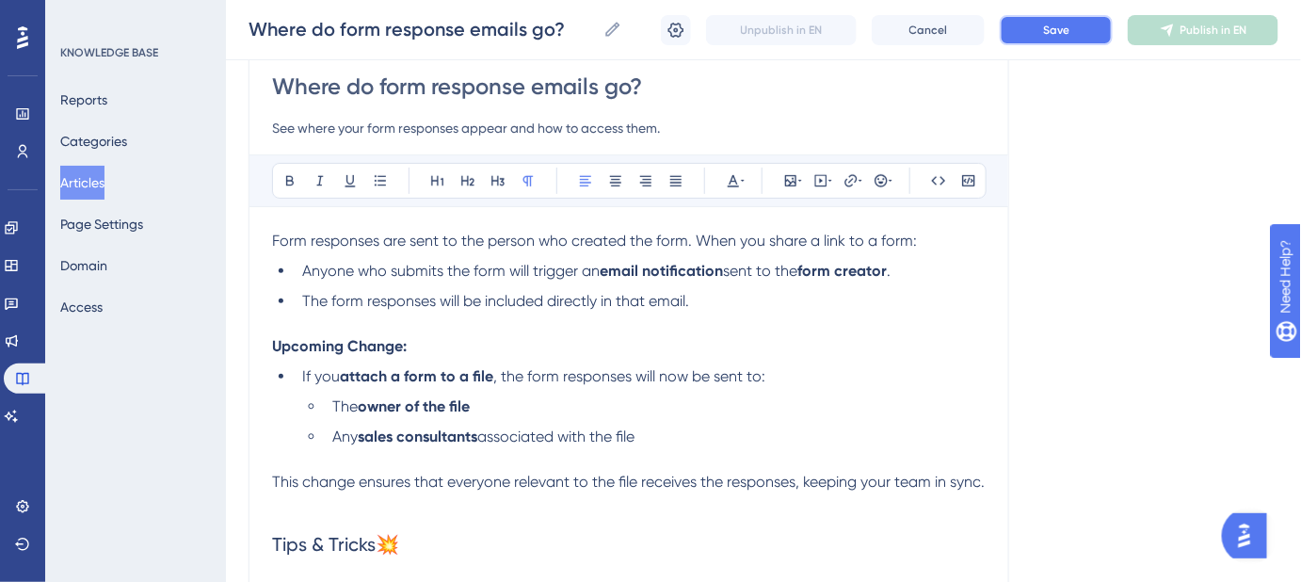
click at [1067, 29] on span "Save" at bounding box center [1056, 30] width 26 height 15
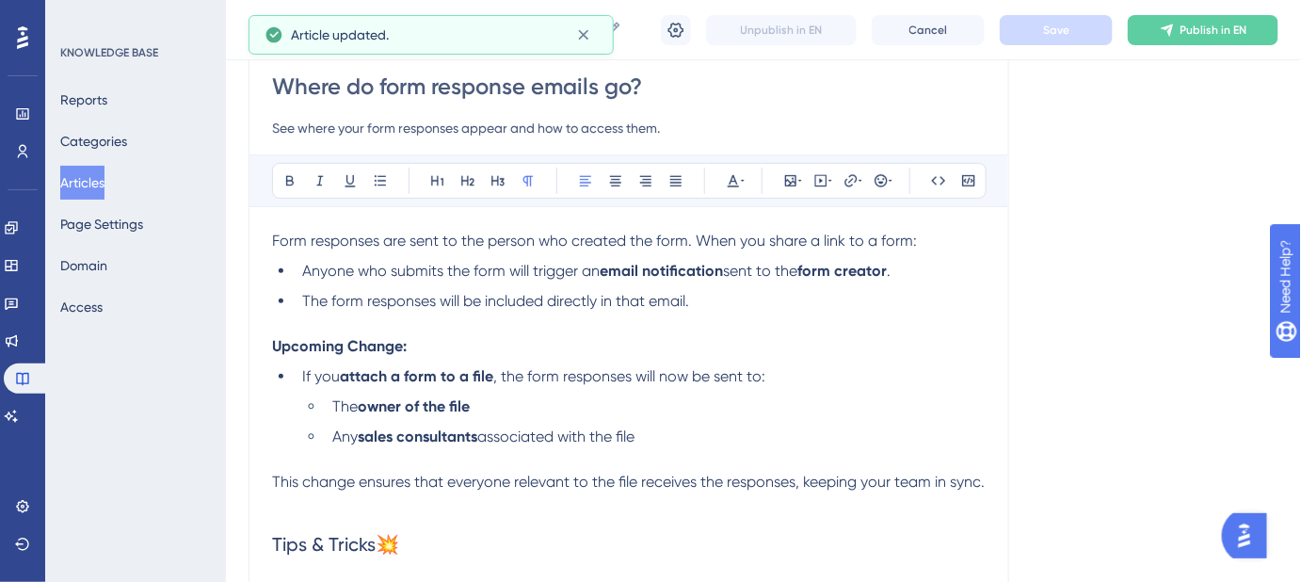
click at [926, 244] on p "Form responses are sent to the person who created the form. When you share a li…" at bounding box center [629, 241] width 714 height 23
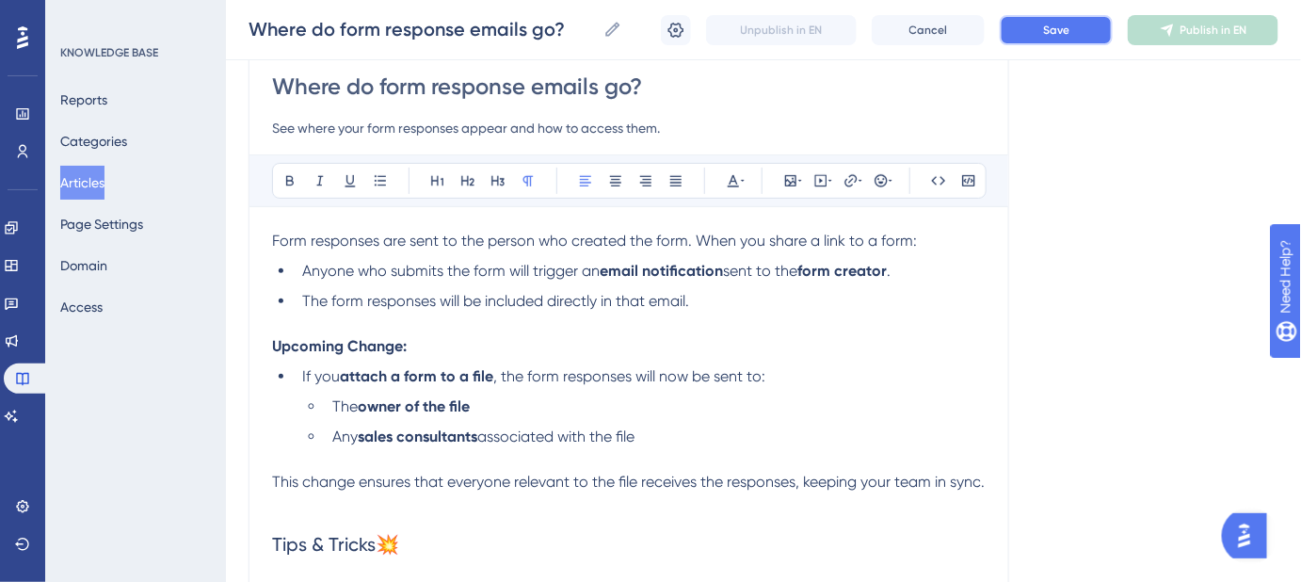
click at [1020, 40] on button "Save" at bounding box center [1056, 30] width 113 height 30
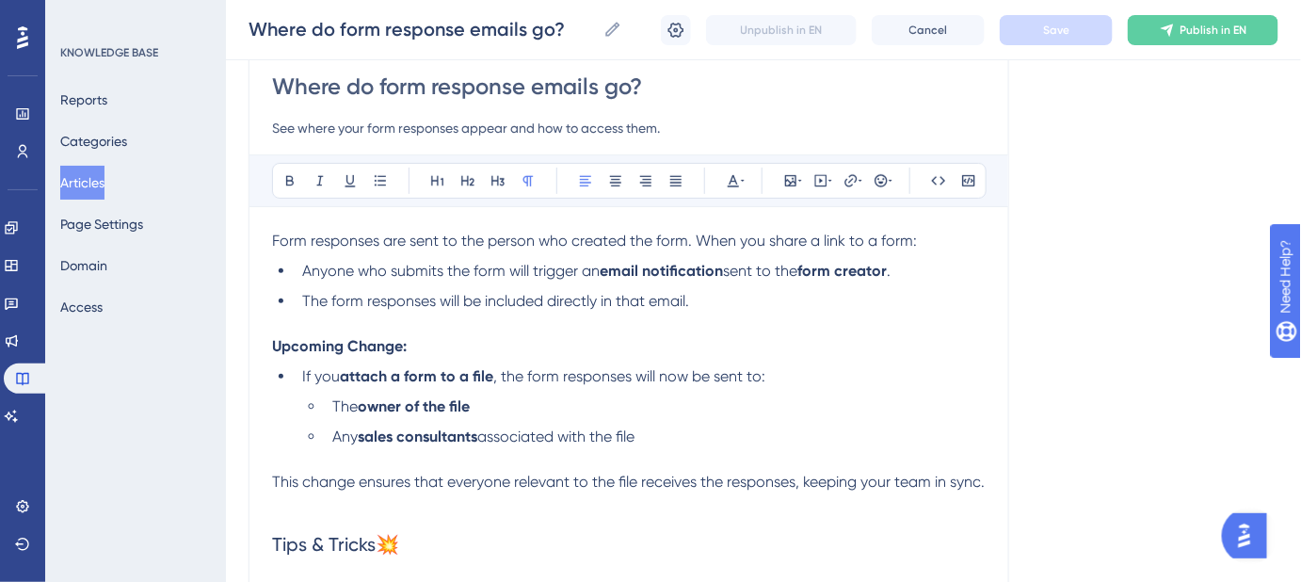
click at [473, 373] on strong "attach a form to a file" at bounding box center [416, 376] width 153 height 18
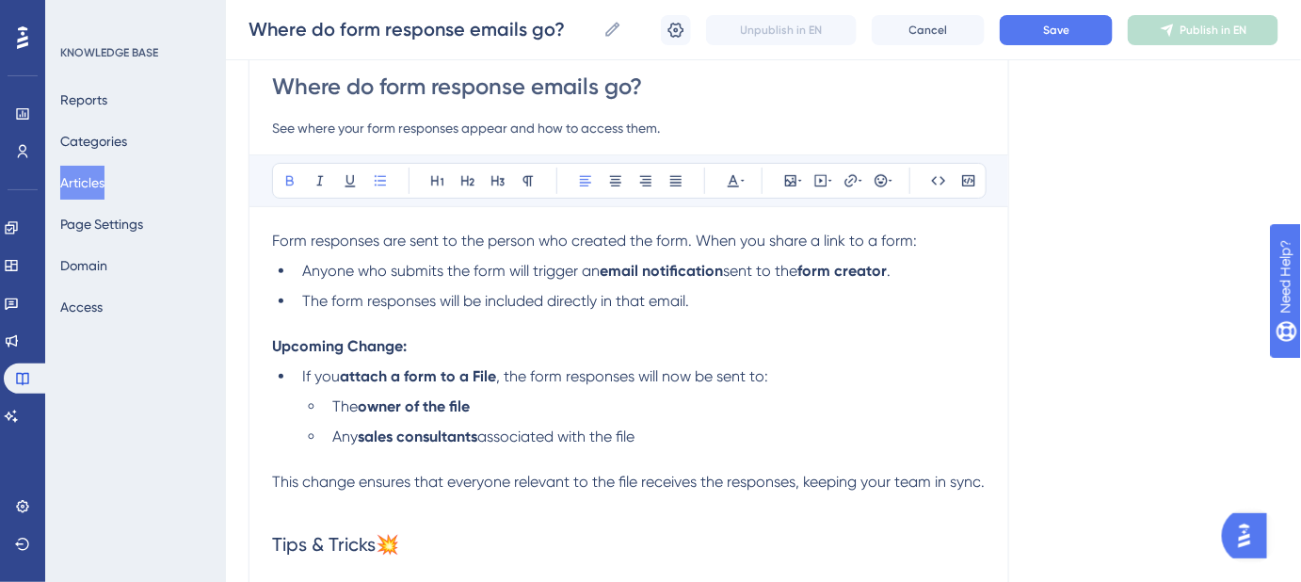
click at [602, 238] on span "Form responses are sent to the person who created the form. When you share a li…" at bounding box center [594, 241] width 645 height 18
click at [1039, 240] on div "Language English (Default) Where do form response emails go? See where your for…" at bounding box center [764, 491] width 1030 height 1083
click at [1034, 40] on button "Save" at bounding box center [1056, 30] width 113 height 30
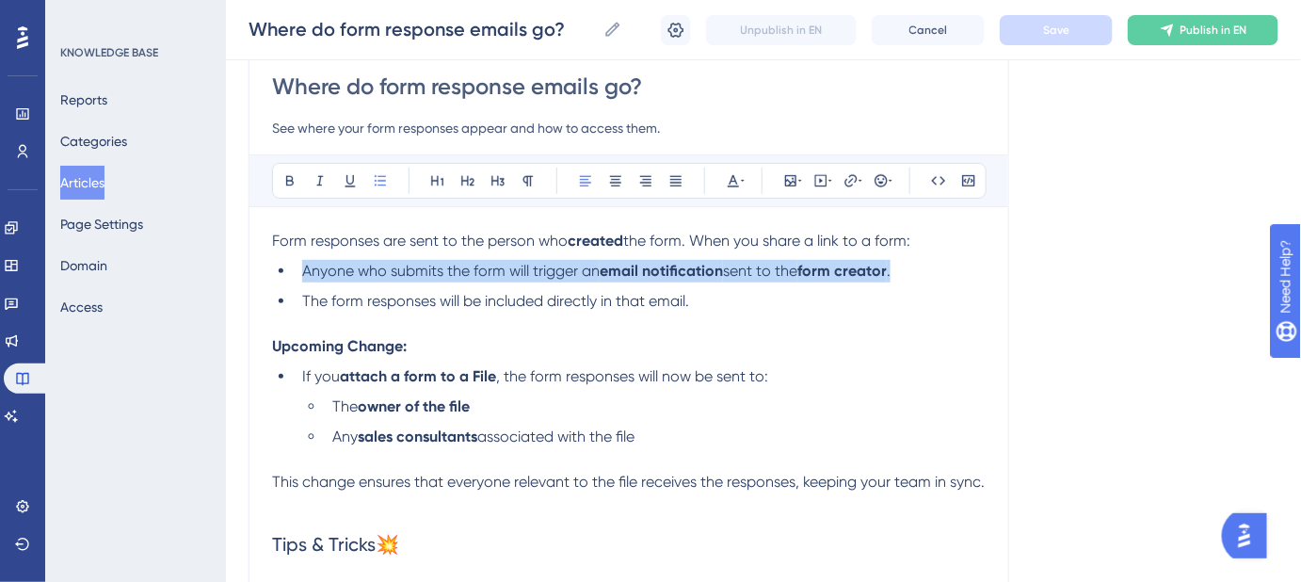
drag, startPoint x: 913, startPoint y: 277, endPoint x: 300, endPoint y: 278, distance: 612.9
click at [300, 278] on li "Anyone who submits the form will trigger an email notification sent to the form…" at bounding box center [640, 271] width 691 height 23
copy li "Anyone who submits the form will trigger an email notification sent to the form…"
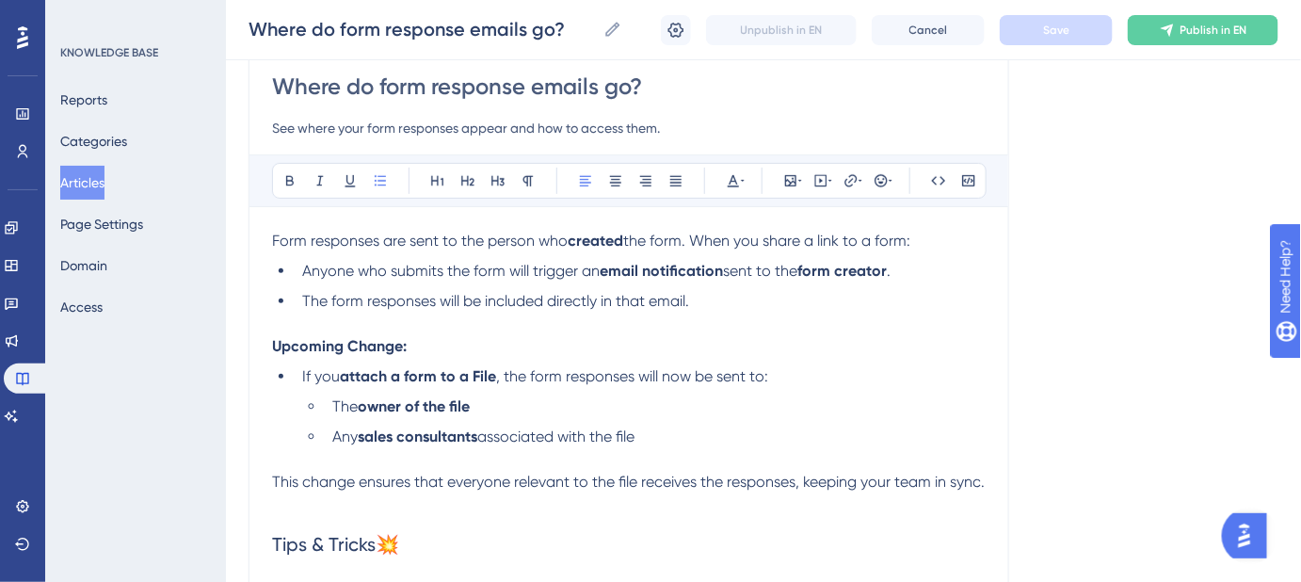
click at [908, 283] on ul "Anyone who submits the form will trigger an email notification sent to the form…" at bounding box center [629, 286] width 714 height 53
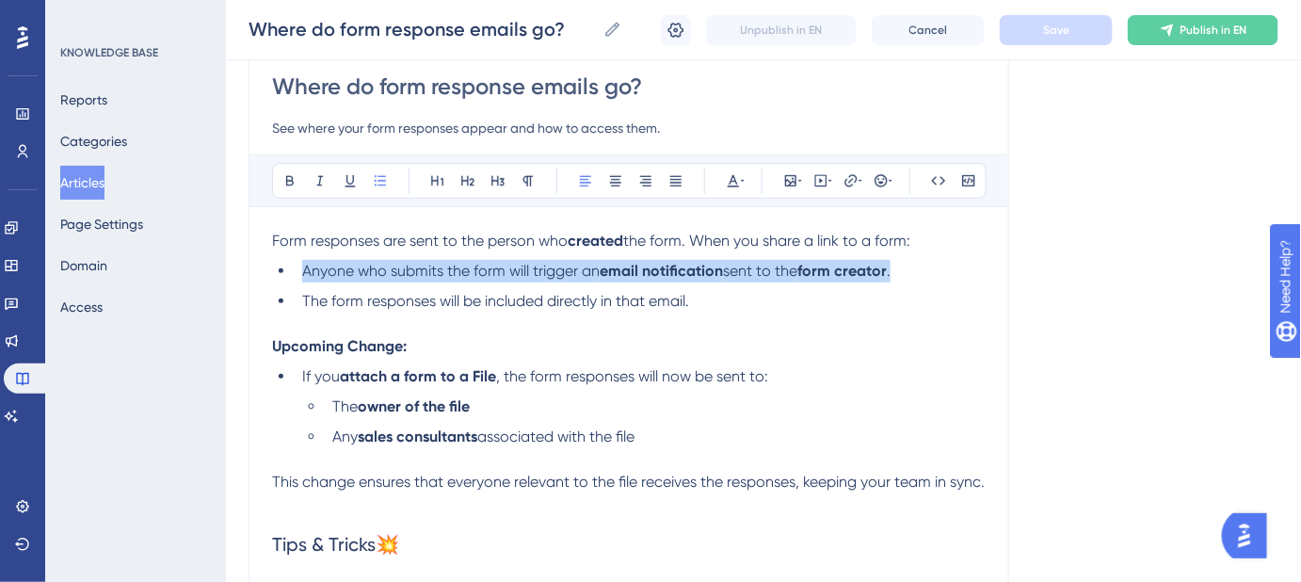
drag, startPoint x: 901, startPoint y: 267, endPoint x: 297, endPoint y: 275, distance: 604.5
click at [297, 275] on li "Anyone who submits the form will trigger an email notification sent to the form…" at bounding box center [640, 271] width 691 height 23
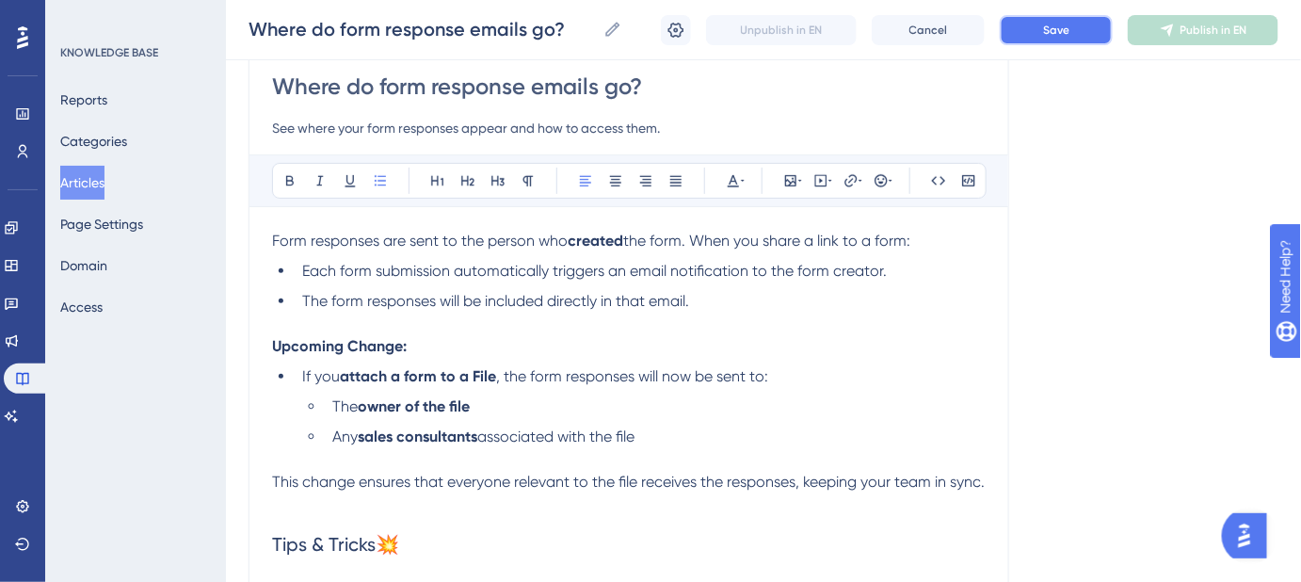
click at [1068, 35] on span "Save" at bounding box center [1056, 30] width 26 height 15
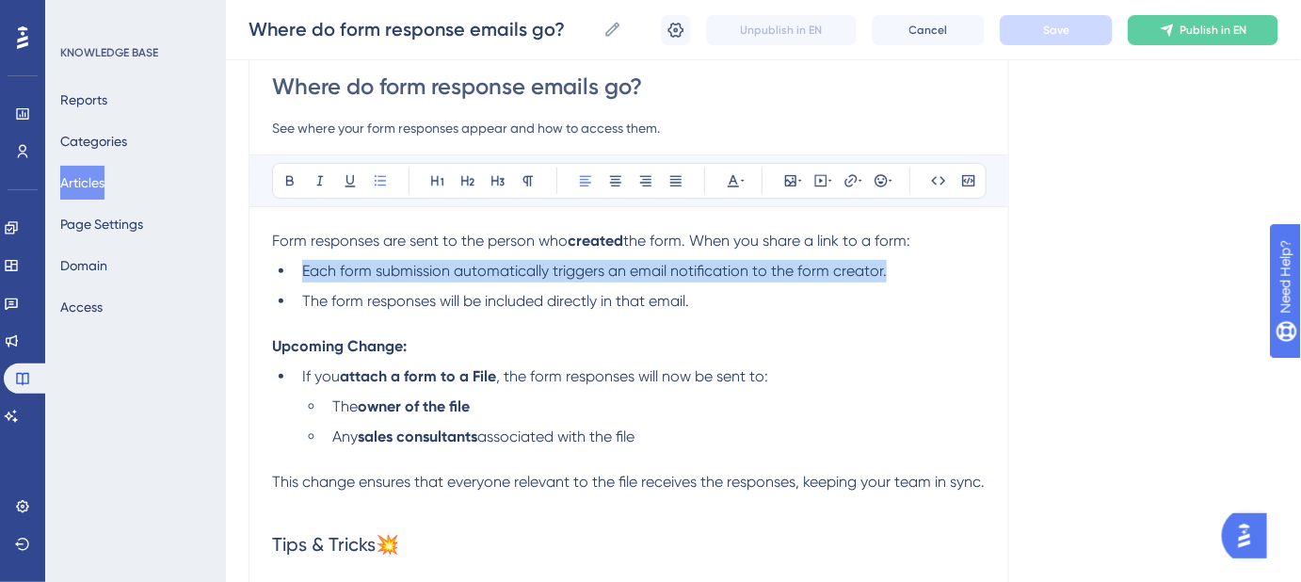
drag, startPoint x: 888, startPoint y: 271, endPoint x: 303, endPoint y: 272, distance: 584.7
click at [303, 271] on li "Each form submission automatically triggers an email notification to the form c…" at bounding box center [640, 271] width 691 height 23
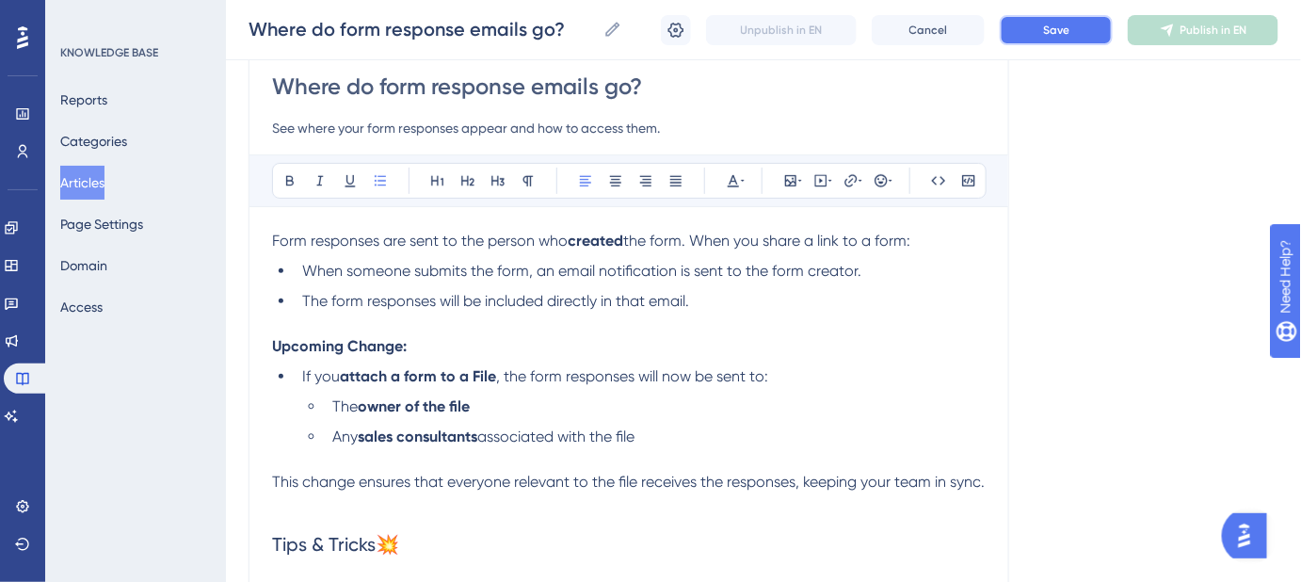
click at [1031, 29] on button "Save" at bounding box center [1056, 30] width 113 height 30
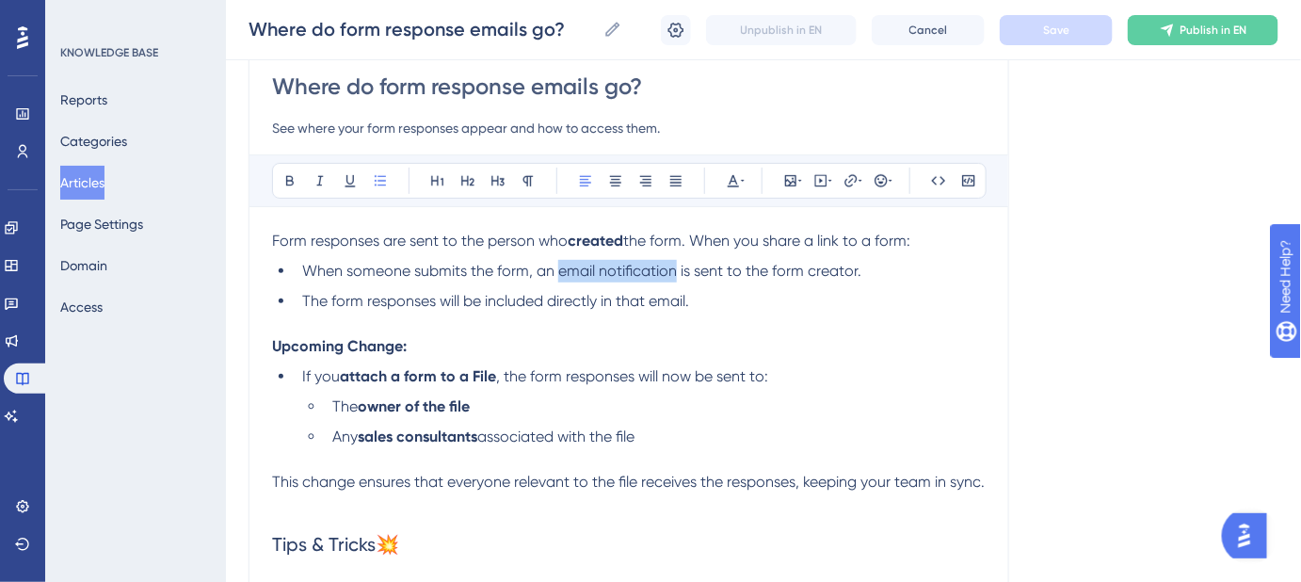
drag, startPoint x: 556, startPoint y: 267, endPoint x: 673, endPoint y: 269, distance: 116.8
click at [673, 269] on span "When someone submits the form, an email notification is sent to the form creato…" at bounding box center [581, 271] width 559 height 18
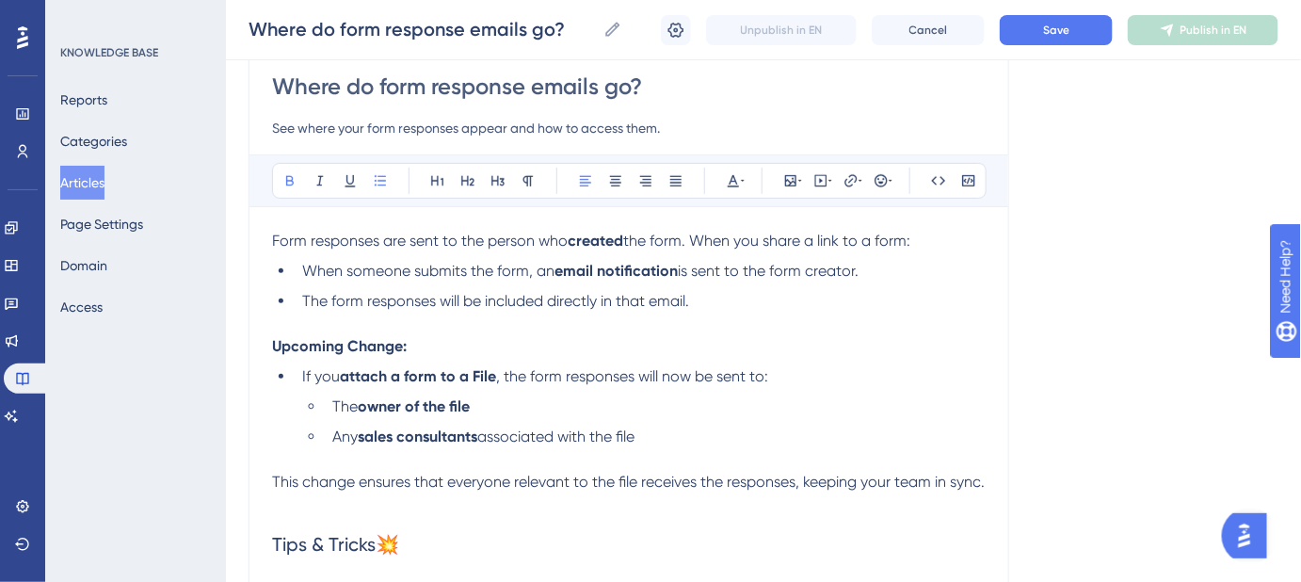
click at [1101, 240] on div "Language English (Default) Where do form response emails go? See where your for…" at bounding box center [764, 491] width 1030 height 1083
click at [1062, 40] on button "Save" at bounding box center [1056, 30] width 113 height 30
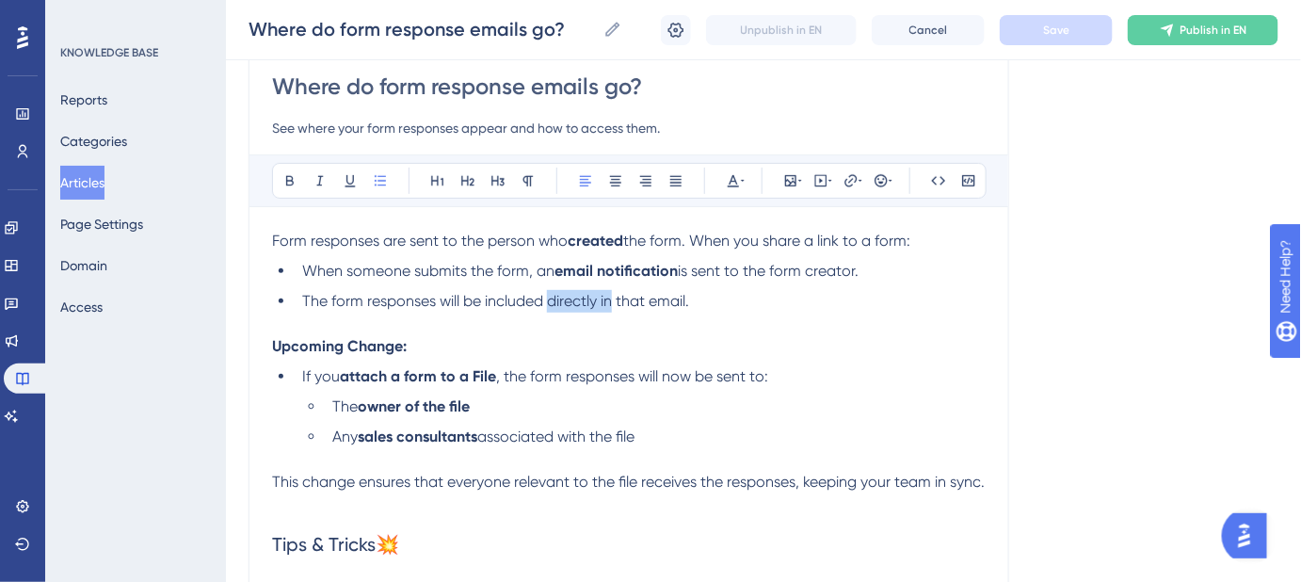
drag, startPoint x: 613, startPoint y: 298, endPoint x: 549, endPoint y: 301, distance: 64.1
click at [549, 301] on span "The form responses will be included directly in that email." at bounding box center [495, 301] width 387 height 18
drag, startPoint x: 750, startPoint y: 299, endPoint x: 713, endPoint y: 298, distance: 37.7
click at [746, 299] on li "The form responses will be included directly in that email." at bounding box center [640, 301] width 691 height 23
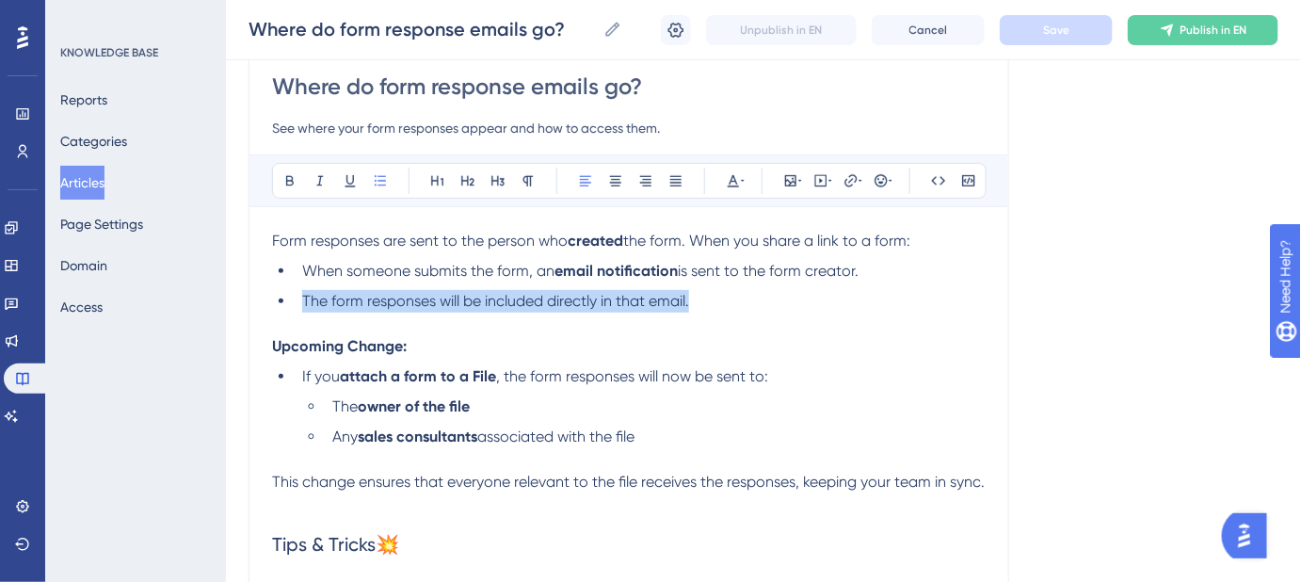
drag, startPoint x: 697, startPoint y: 300, endPoint x: 303, endPoint y: 302, distance: 393.5
click at [303, 302] on li "The form responses will be included directly in that email." at bounding box center [640, 301] width 691 height 23
copy span "The form responses will be included directly in that email."
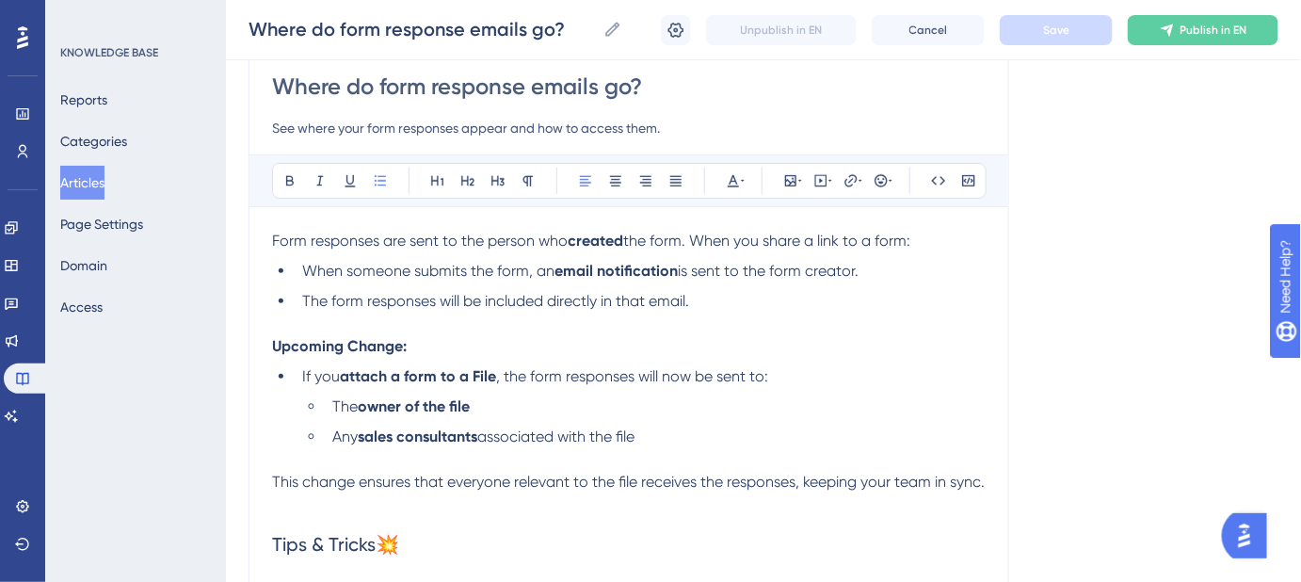
click at [780, 328] on p at bounding box center [629, 324] width 714 height 23
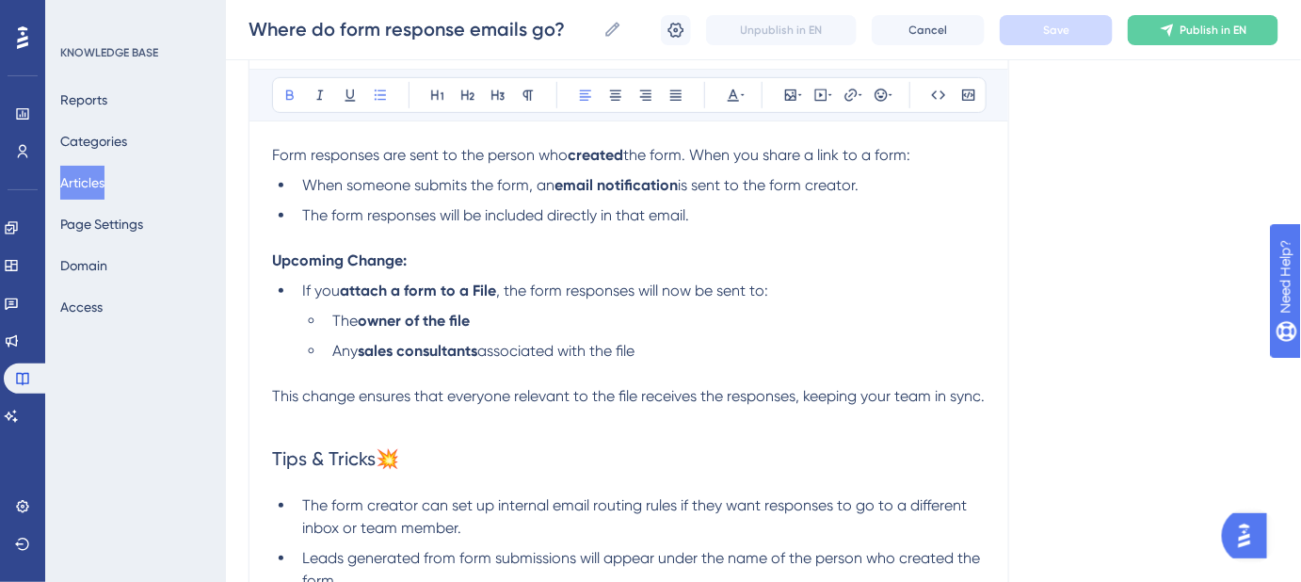
click at [452, 323] on strong "owner of the file" at bounding box center [414, 321] width 112 height 18
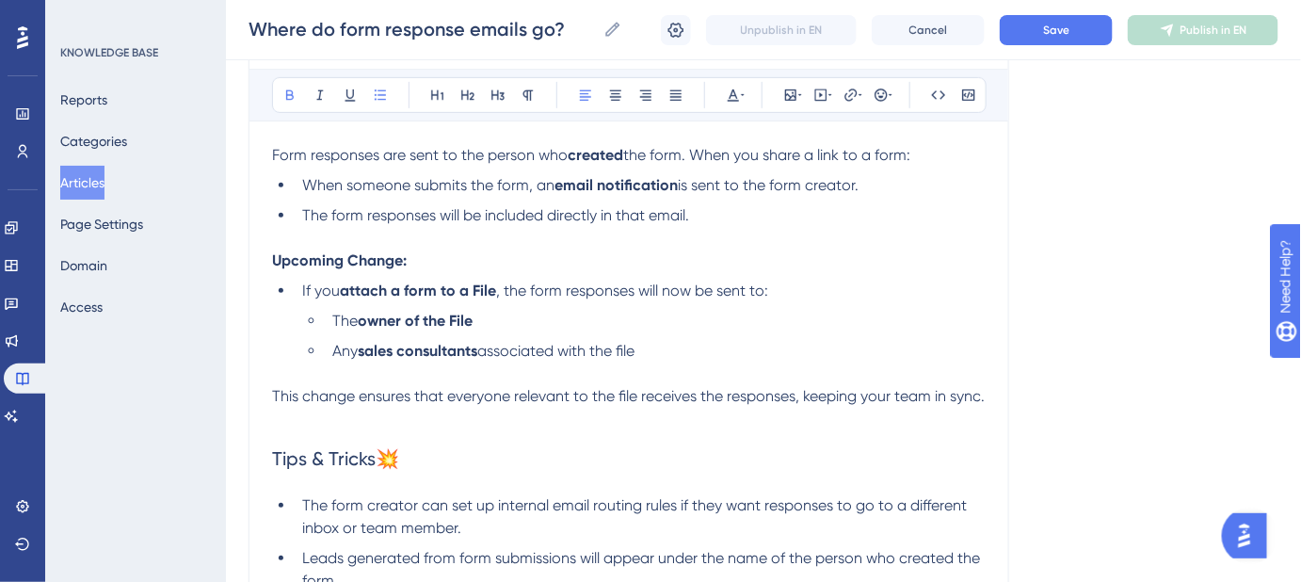
click at [491, 314] on li "The owner of the File" at bounding box center [655, 321] width 661 height 23
click at [626, 346] on span "associated with the file" at bounding box center [555, 351] width 157 height 18
click at [637, 348] on span "associated with the File" at bounding box center [557, 351] width 160 height 18
click at [517, 317] on li "The owner of the File" at bounding box center [655, 321] width 661 height 23
click at [1024, 38] on button "Save" at bounding box center [1056, 30] width 113 height 30
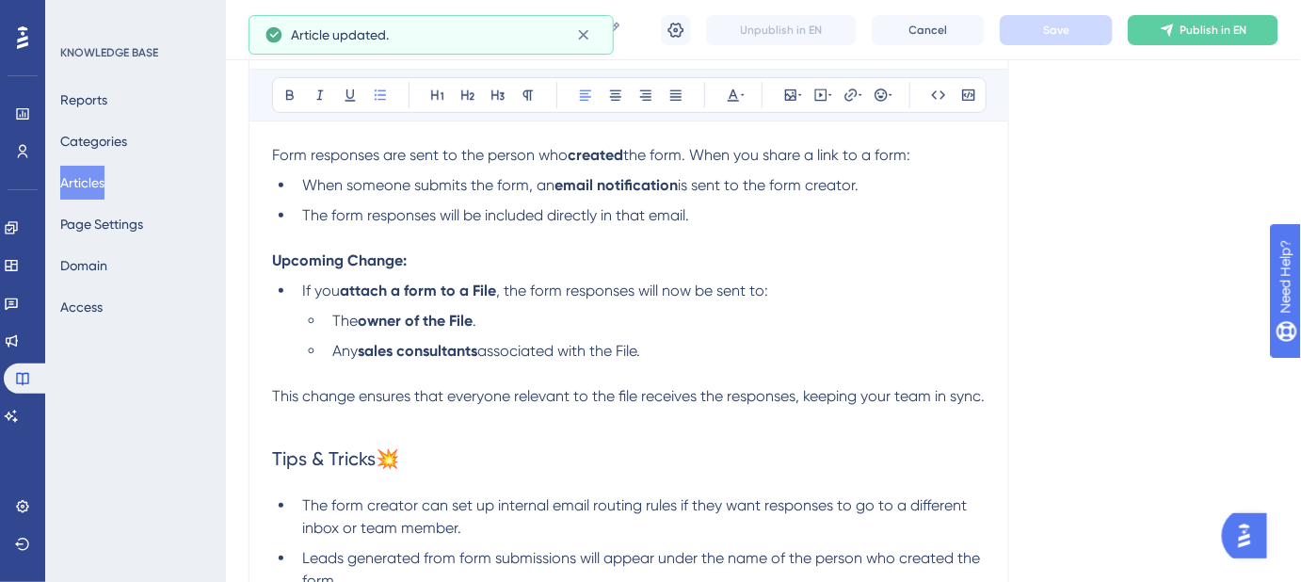
click at [619, 392] on span "This change ensures that everyone relevant to the file receives the responses, …" at bounding box center [628, 396] width 713 height 18
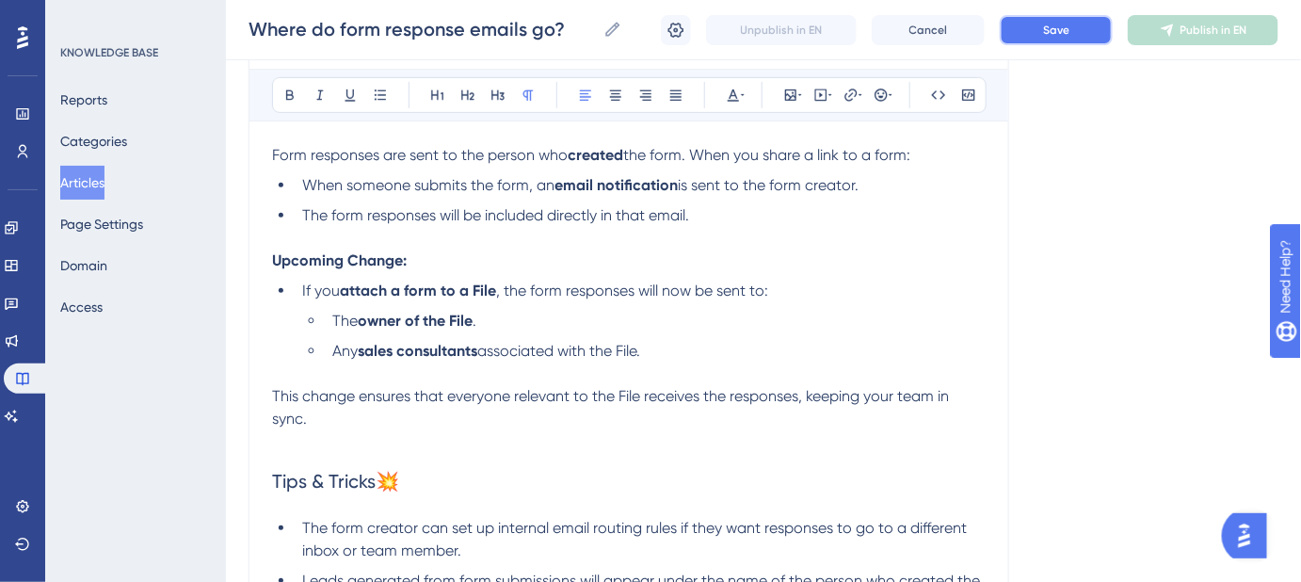
click at [1075, 40] on button "Save" at bounding box center [1056, 30] width 113 height 30
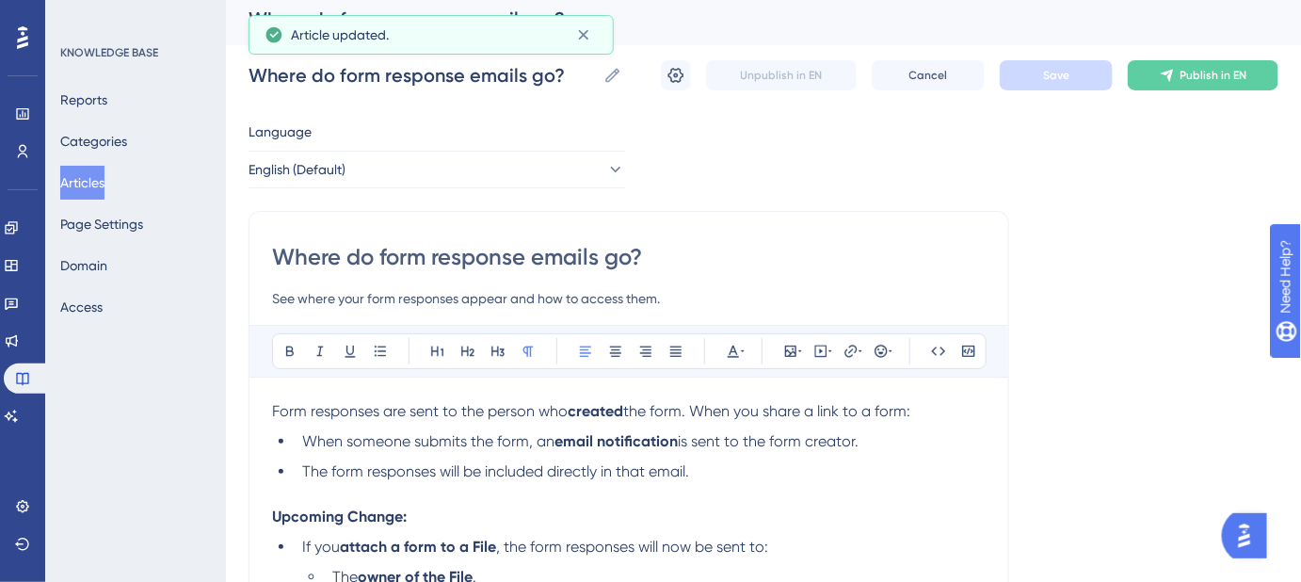
scroll to position [0, 0]
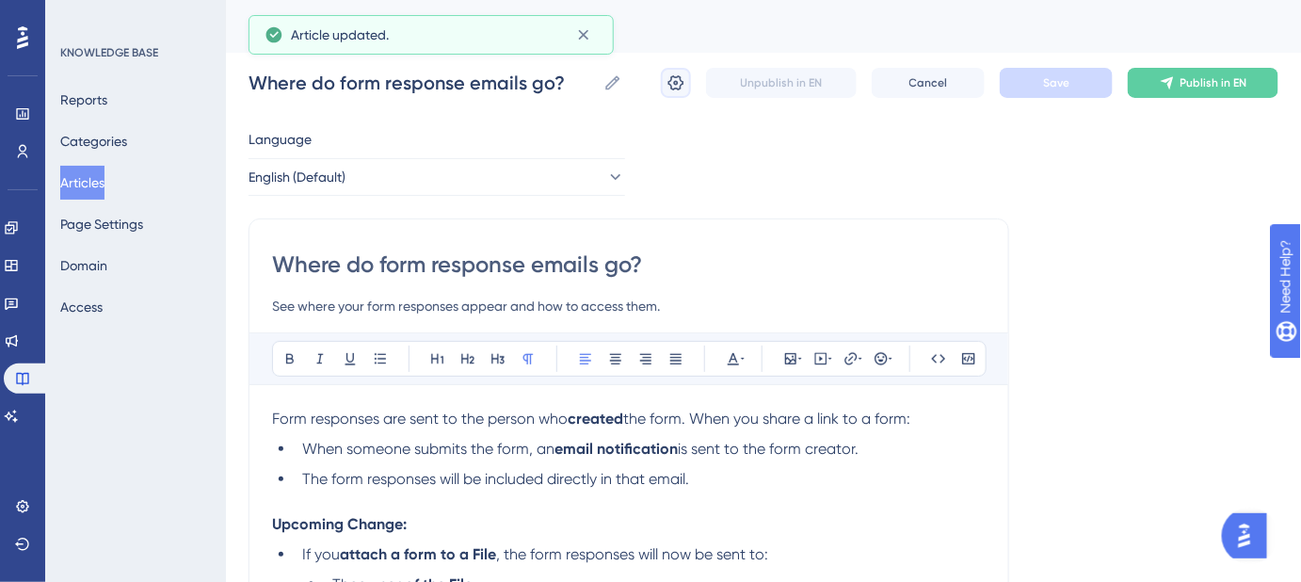
click at [674, 89] on icon at bounding box center [676, 82] width 16 height 15
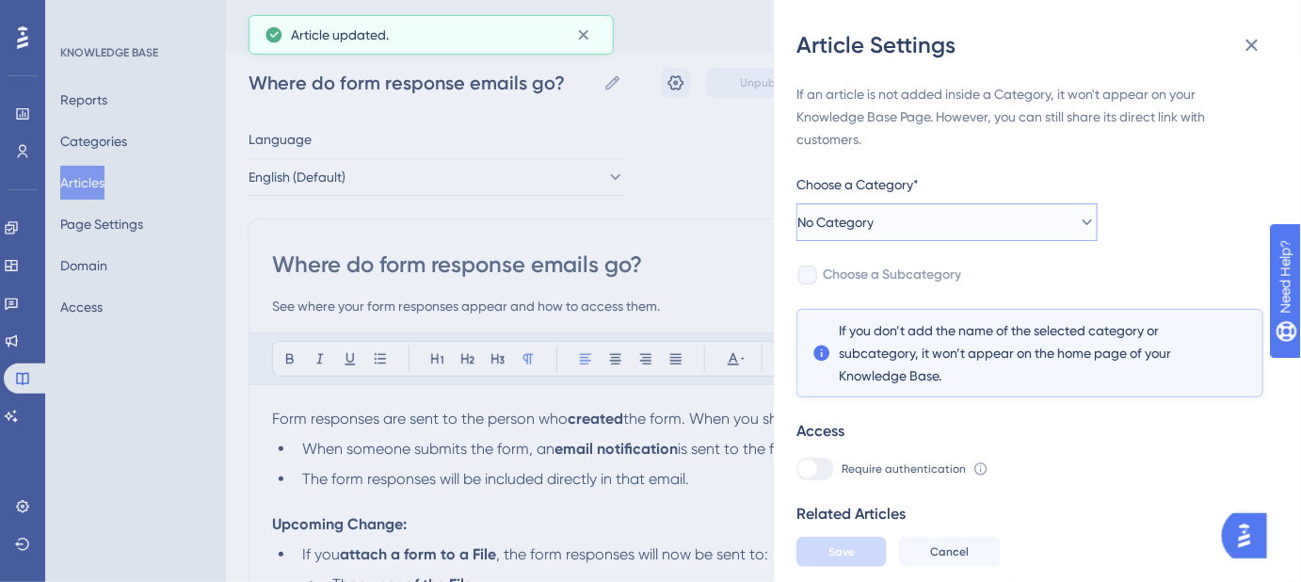
click at [1078, 218] on icon at bounding box center [1087, 222] width 19 height 19
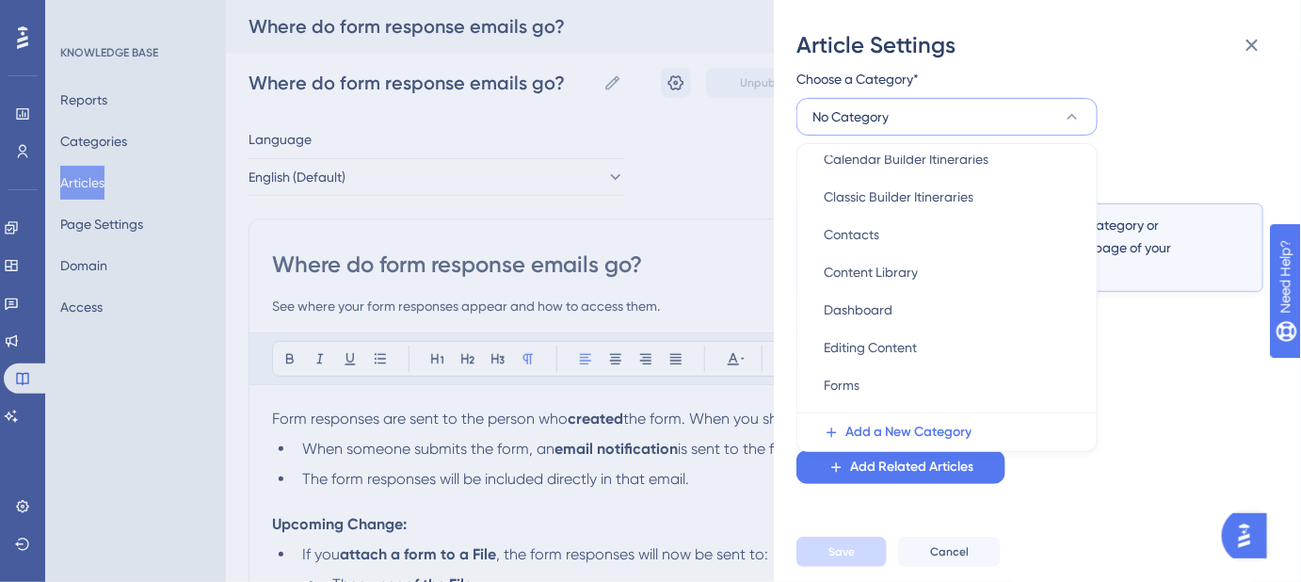
scroll to position [256, 0]
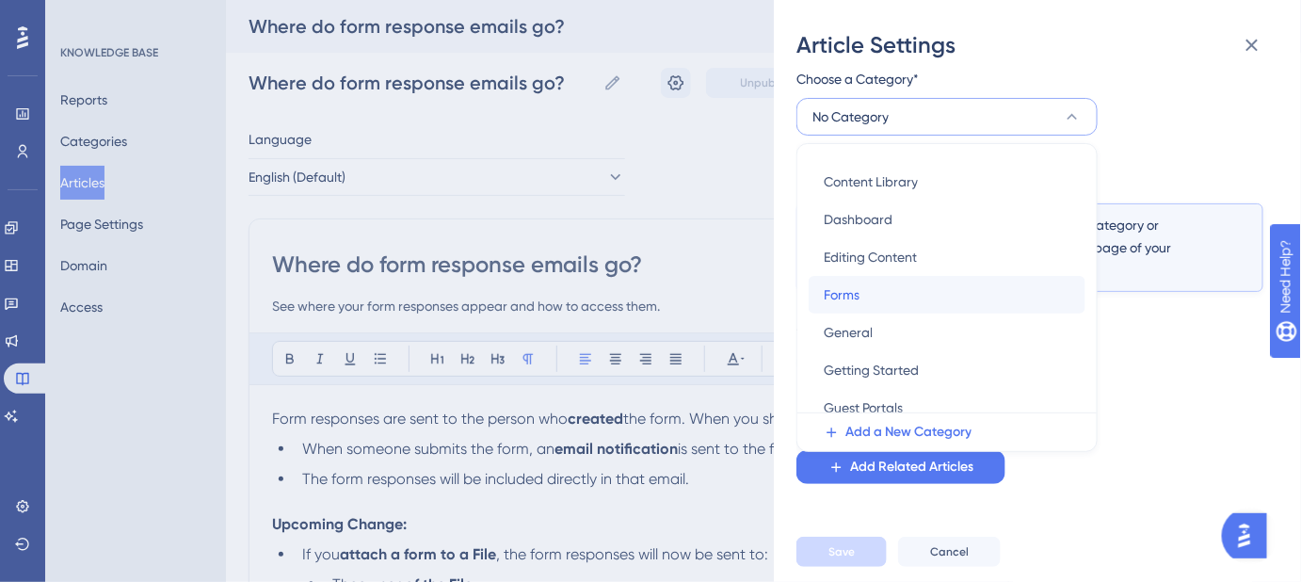
click at [856, 288] on span "Forms" at bounding box center [842, 294] width 36 height 23
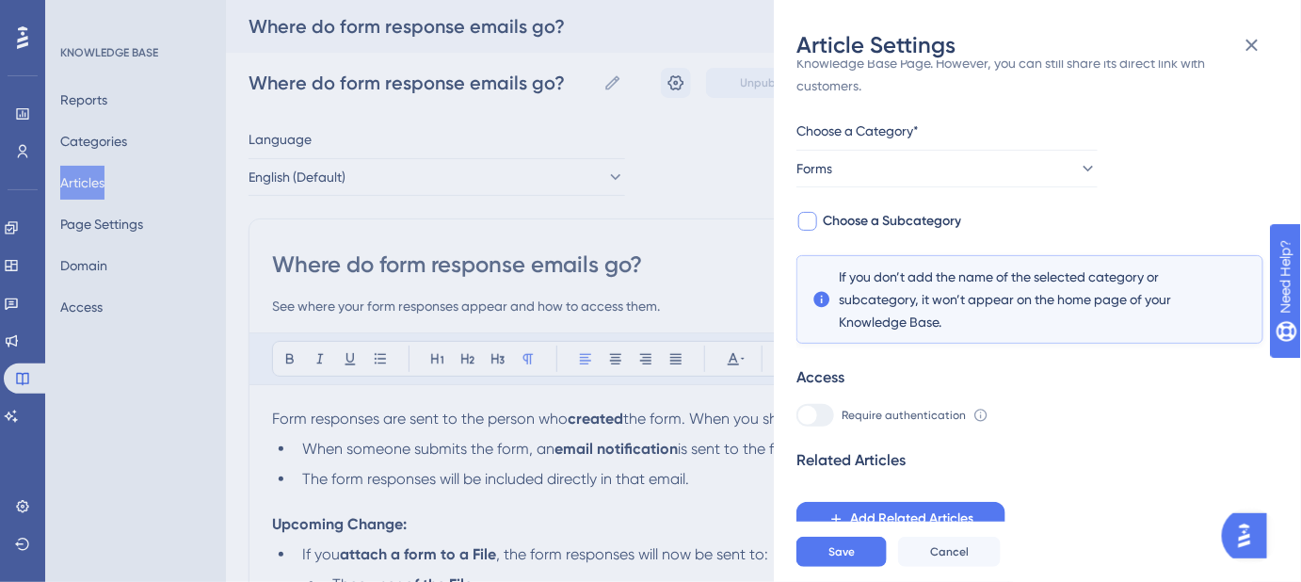
click at [941, 222] on span "Choose a Subcategory" at bounding box center [892, 221] width 138 height 23
checkbox input "true"
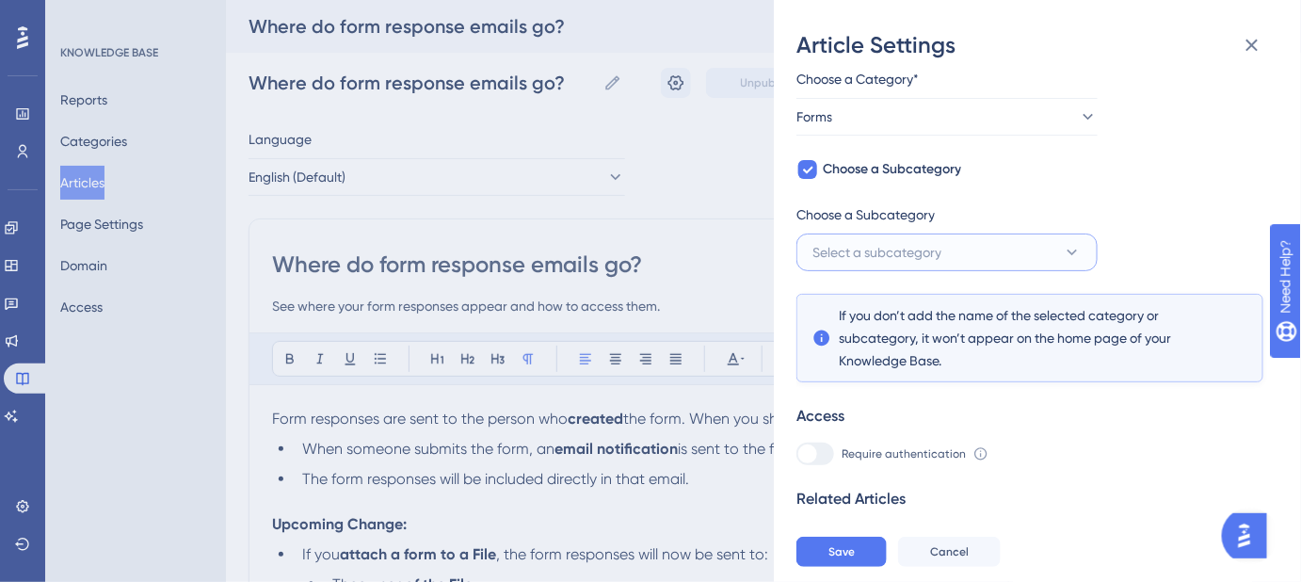
click at [936, 253] on span "Select a subcategory" at bounding box center [876, 252] width 129 height 23
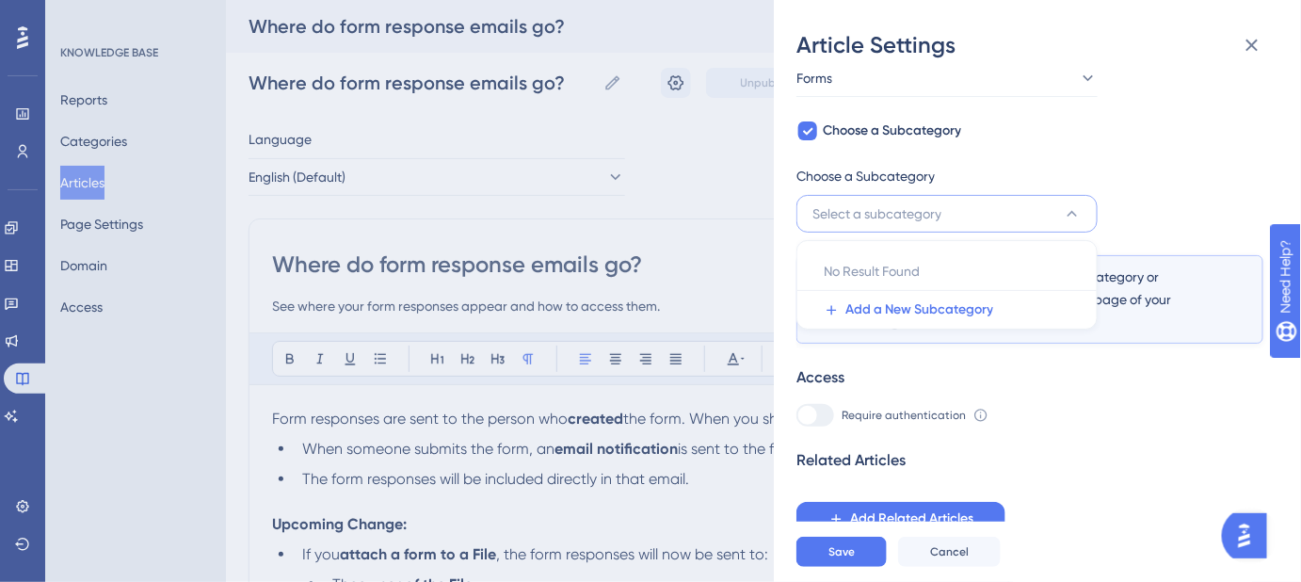
click at [1130, 162] on div "If an article is not added inside a Category, it won't appear on your Knowledge…" at bounding box center [1029, 237] width 467 height 597
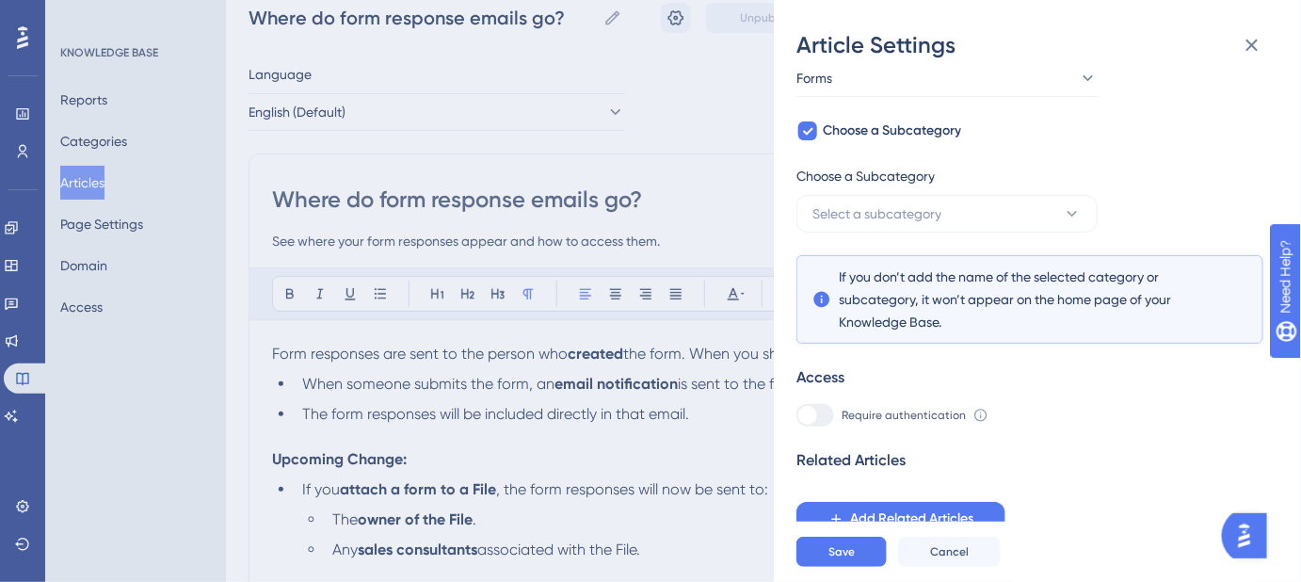
scroll to position [170, 0]
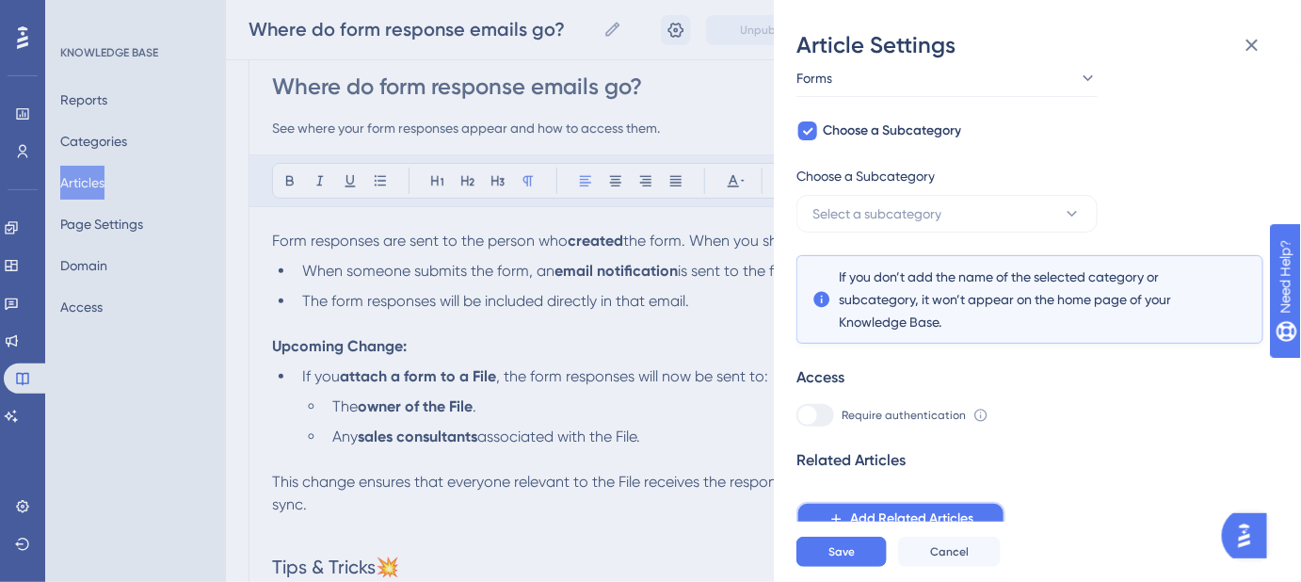
click at [936, 511] on span "Add Related Articles" at bounding box center [911, 518] width 123 height 23
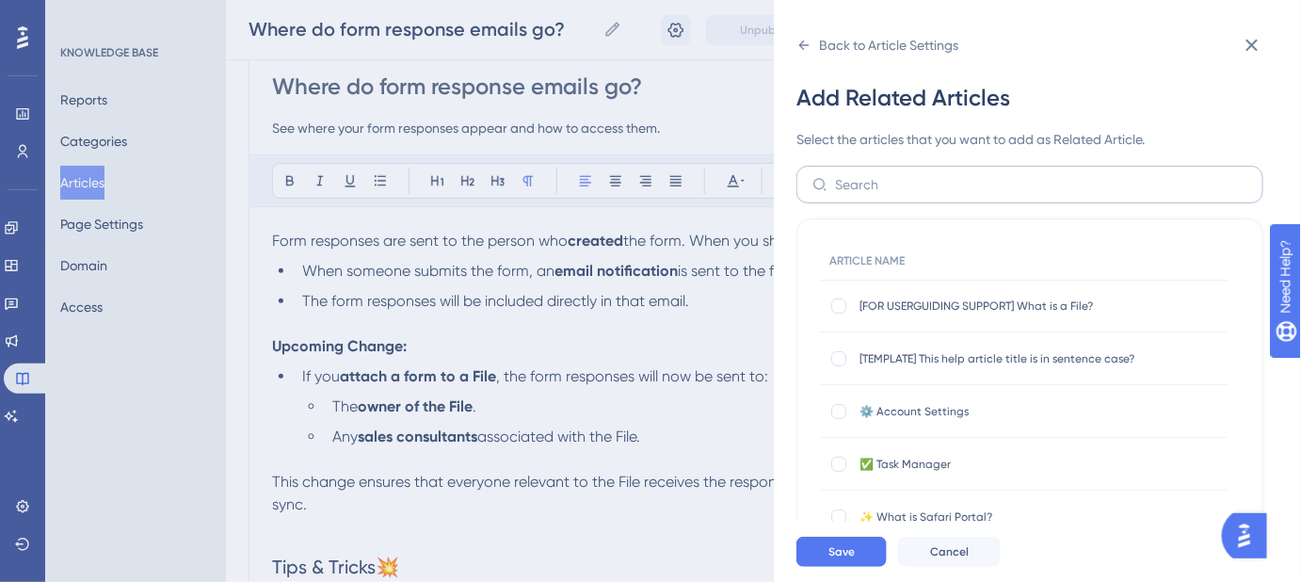
scroll to position [0, 0]
click at [926, 177] on input "text" at bounding box center [1041, 184] width 412 height 21
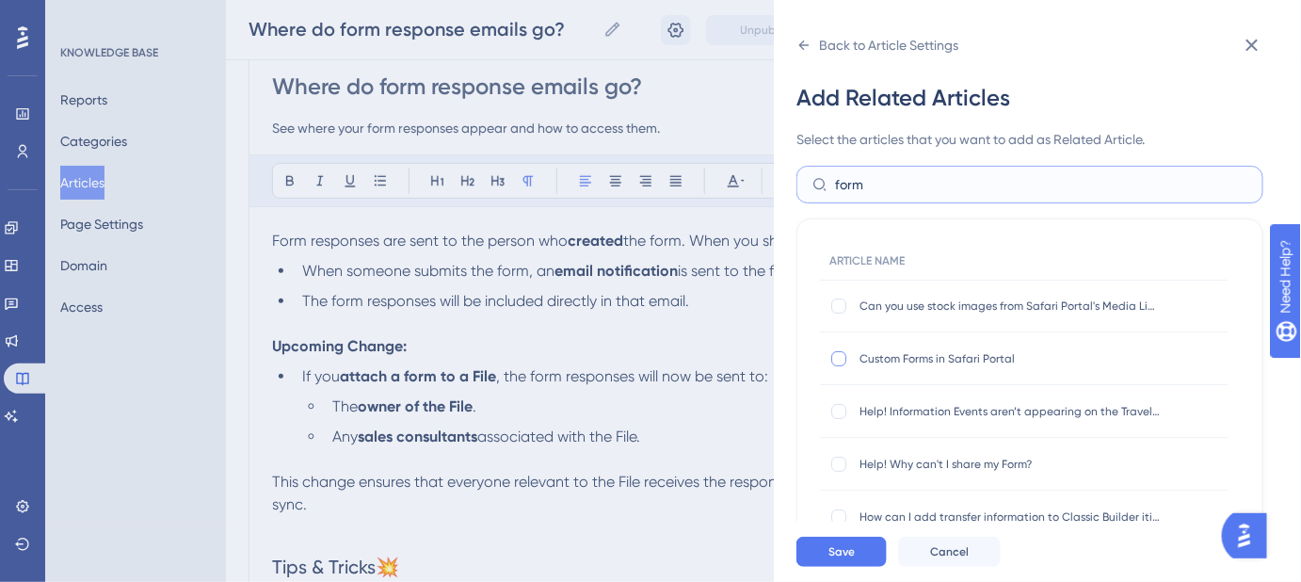
type input "form"
click at [838, 358] on div at bounding box center [838, 358] width 15 height 15
checkbox input "true"
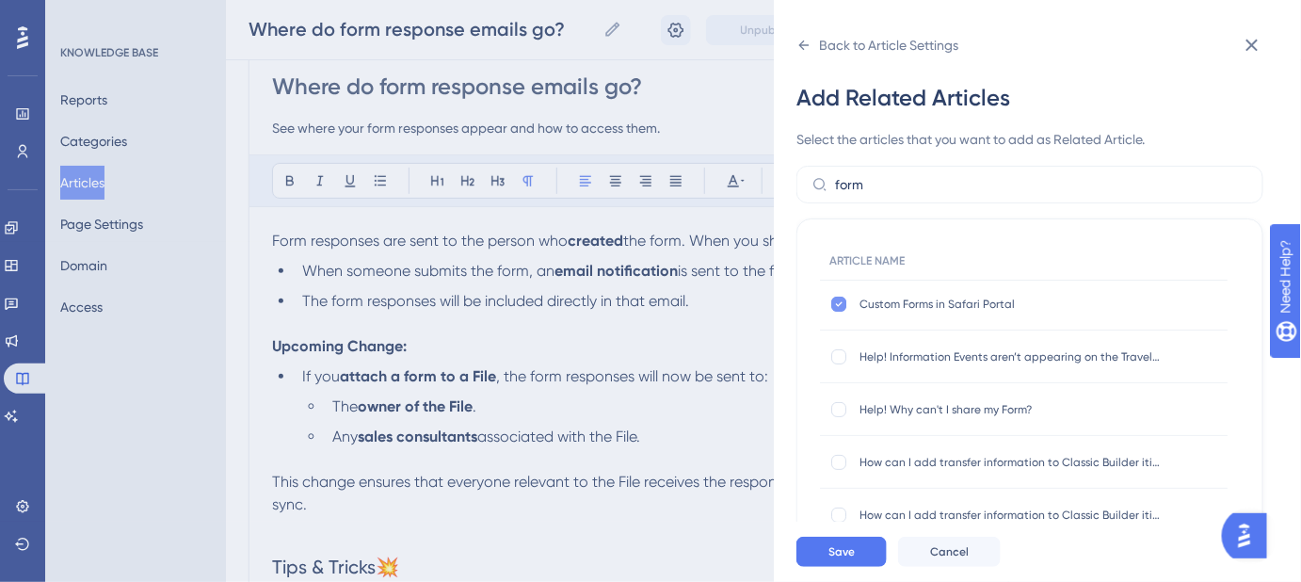
scroll to position [85, 0]
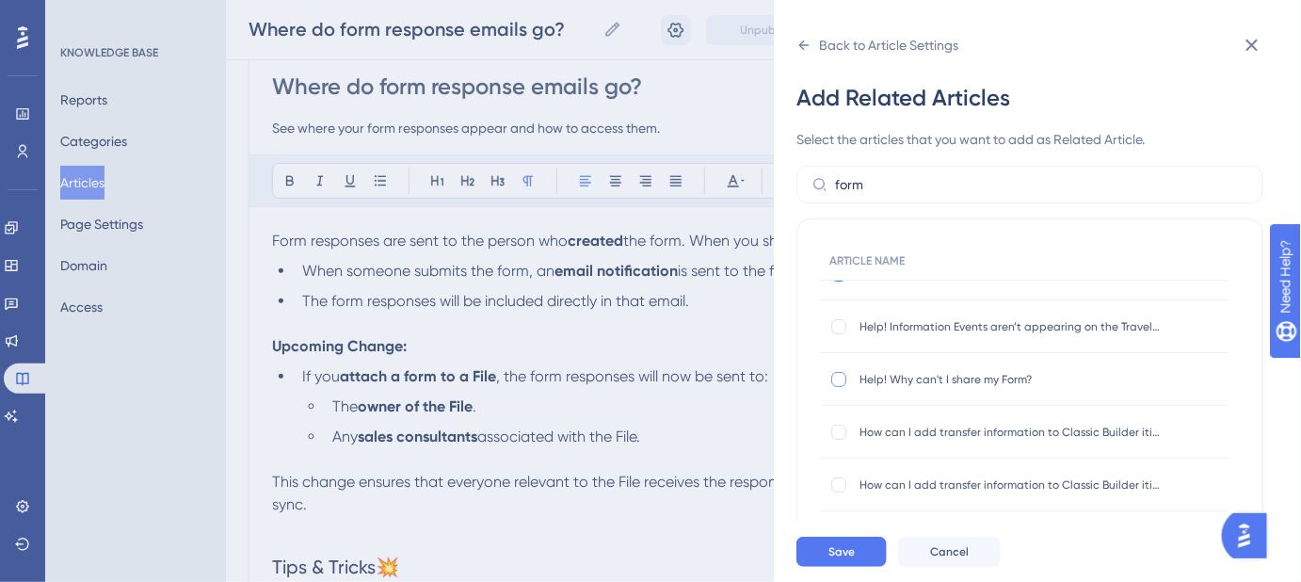
click at [835, 379] on div at bounding box center [838, 379] width 15 height 15
checkbox input "true"
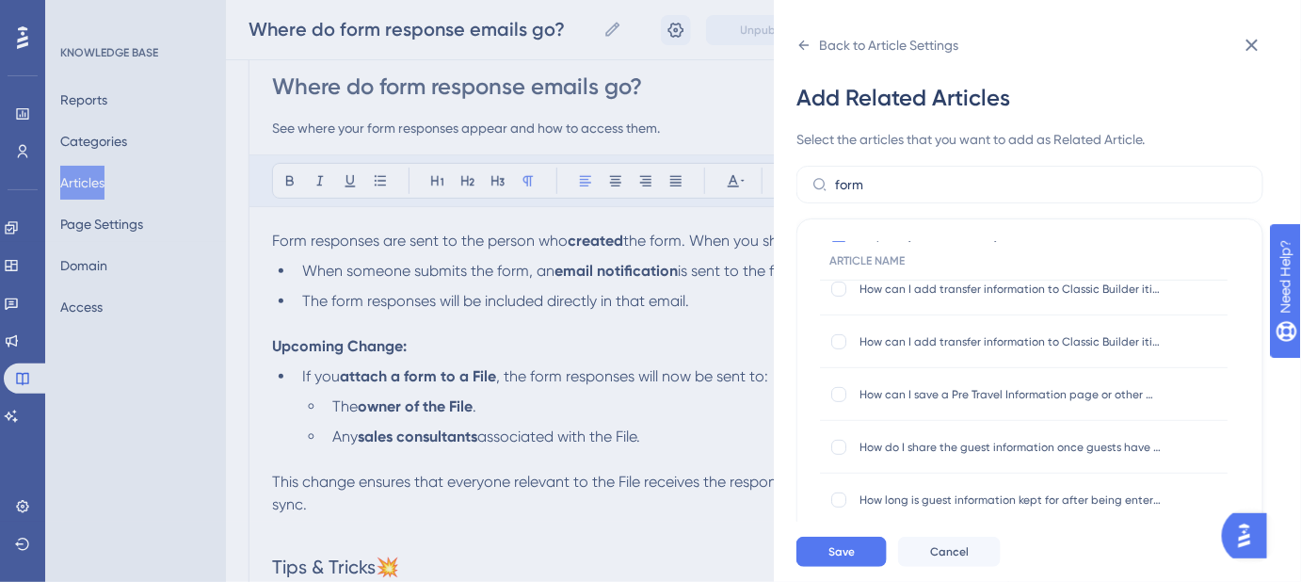
scroll to position [256, 0]
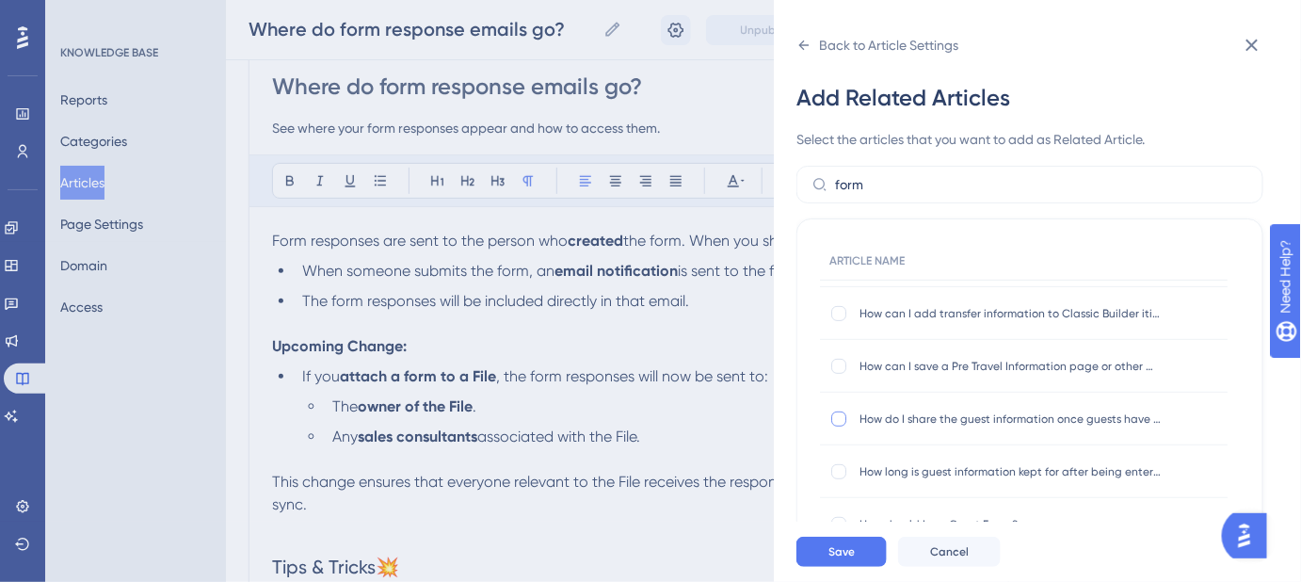
click at [838, 415] on div at bounding box center [838, 418] width 15 height 15
checkbox input "true"
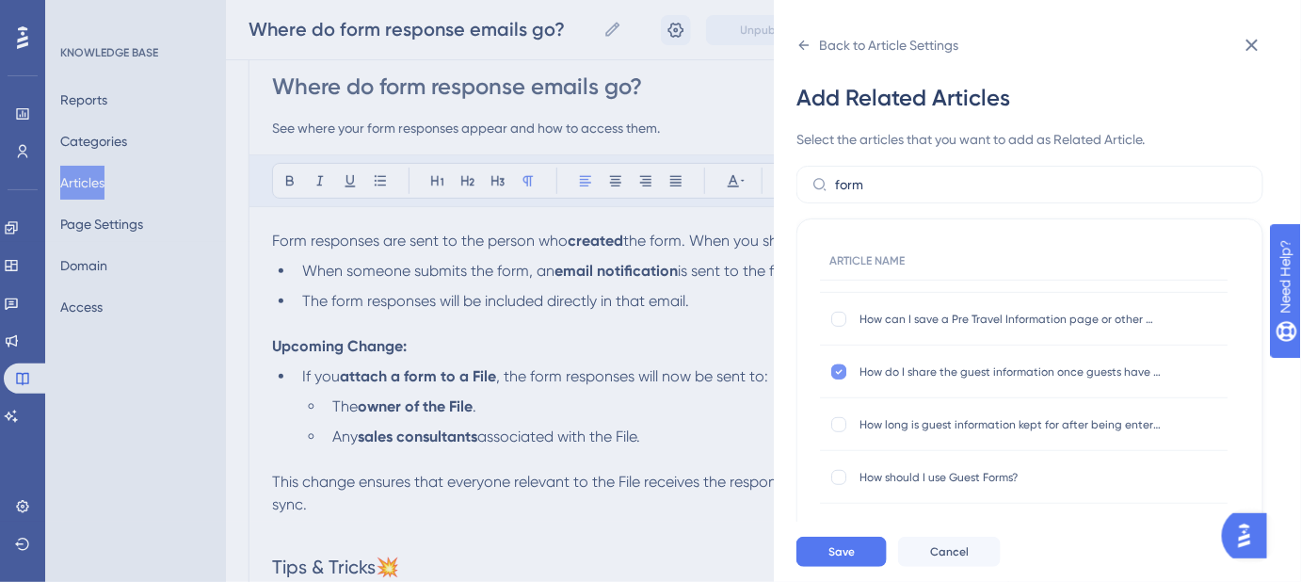
scroll to position [342, 0]
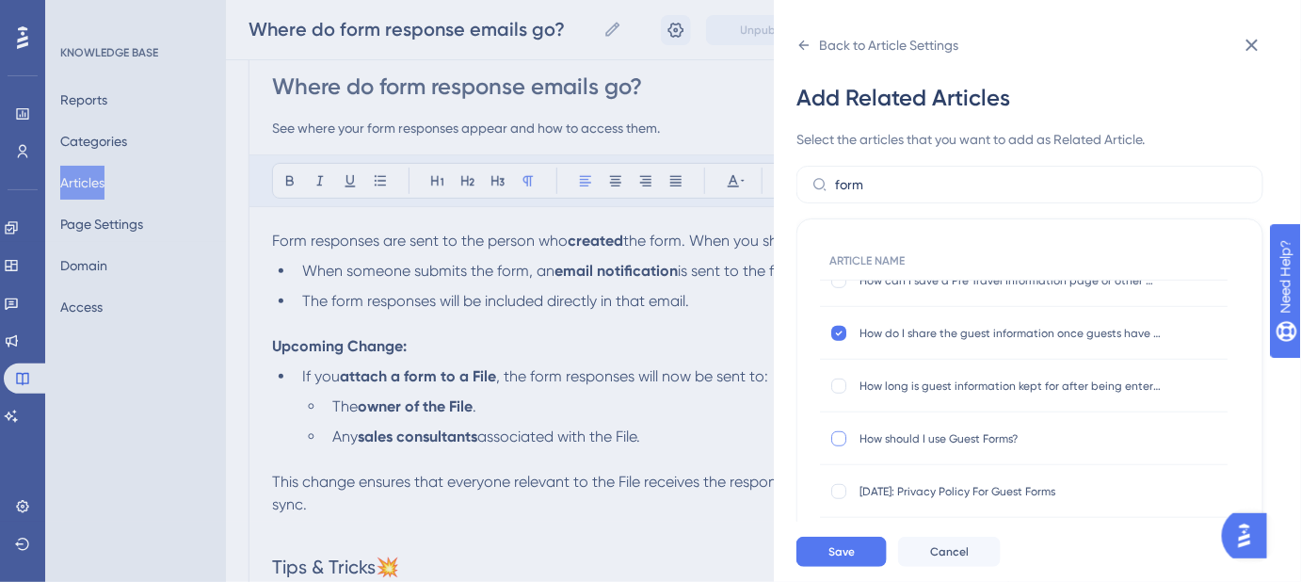
click at [836, 441] on div at bounding box center [838, 438] width 15 height 15
checkbox input "true"
click at [836, 382] on div at bounding box center [838, 385] width 15 height 15
checkbox input "true"
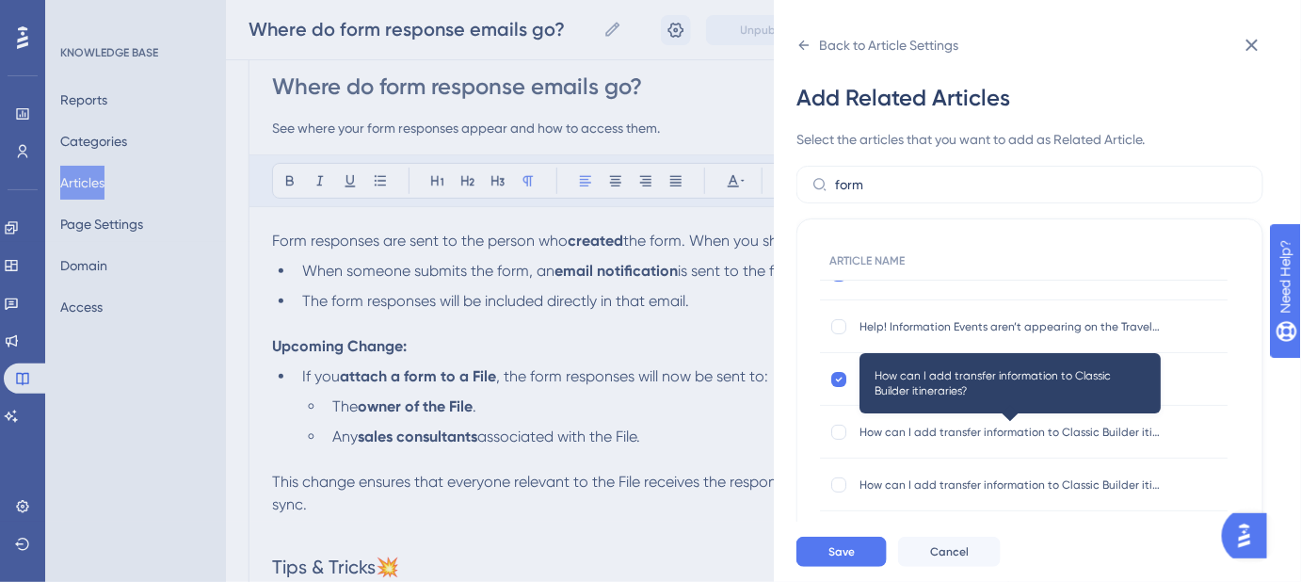
scroll to position [0, 0]
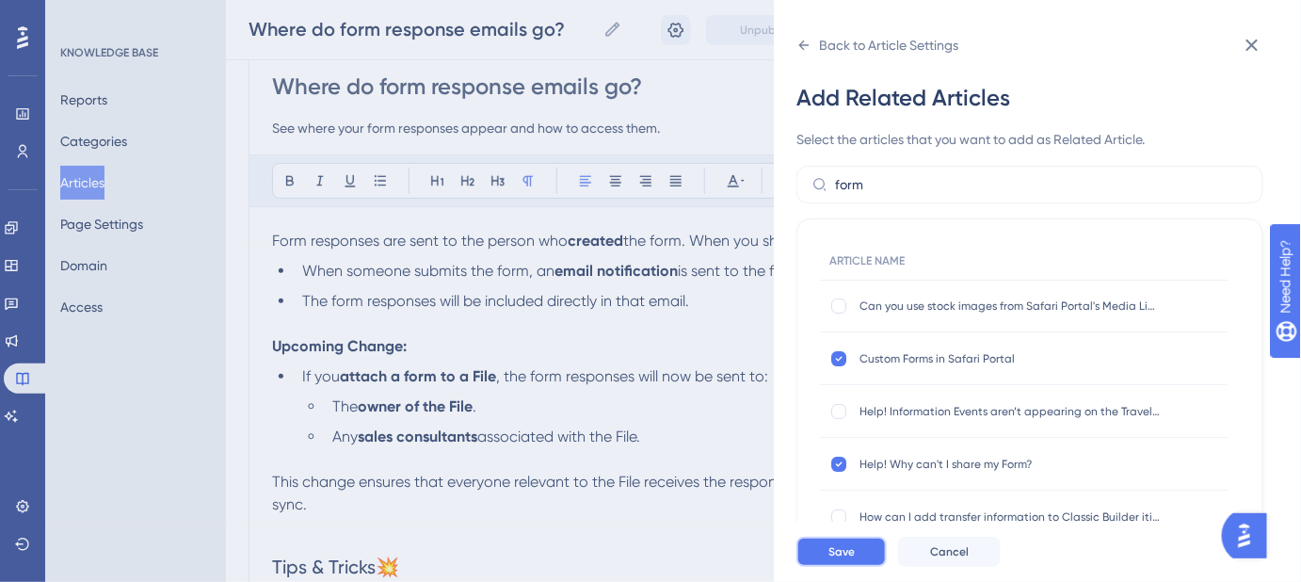
click at [857, 555] on button "Save" at bounding box center [841, 552] width 90 height 30
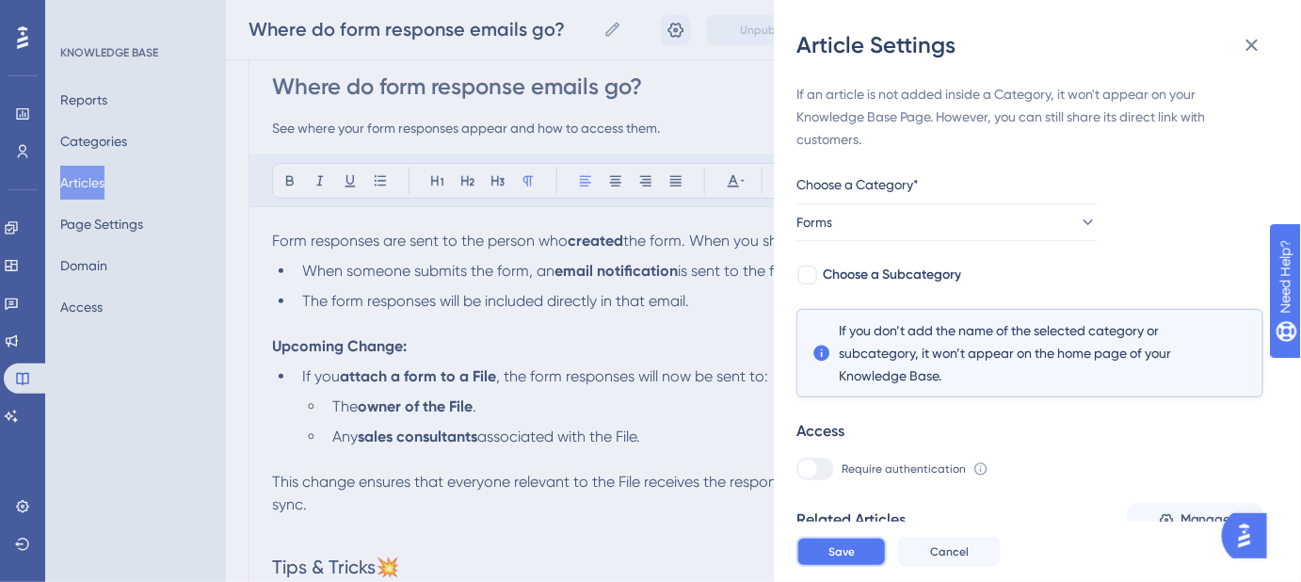
click at [846, 559] on span "Save" at bounding box center [842, 551] width 26 height 15
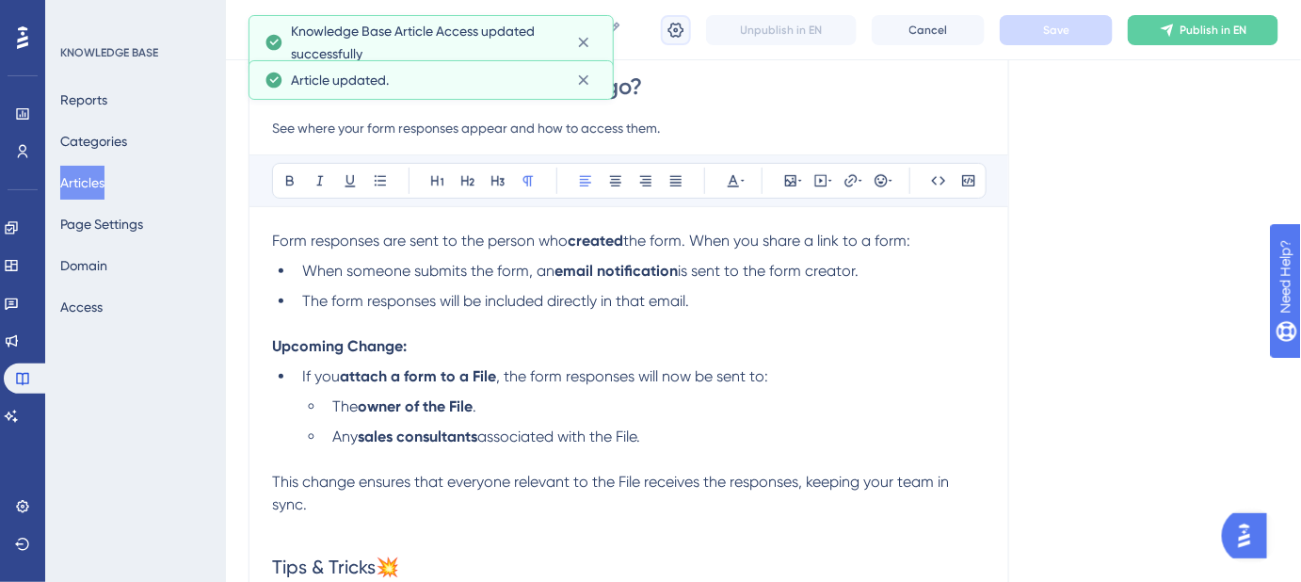
click at [665, 26] on button at bounding box center [676, 30] width 30 height 30
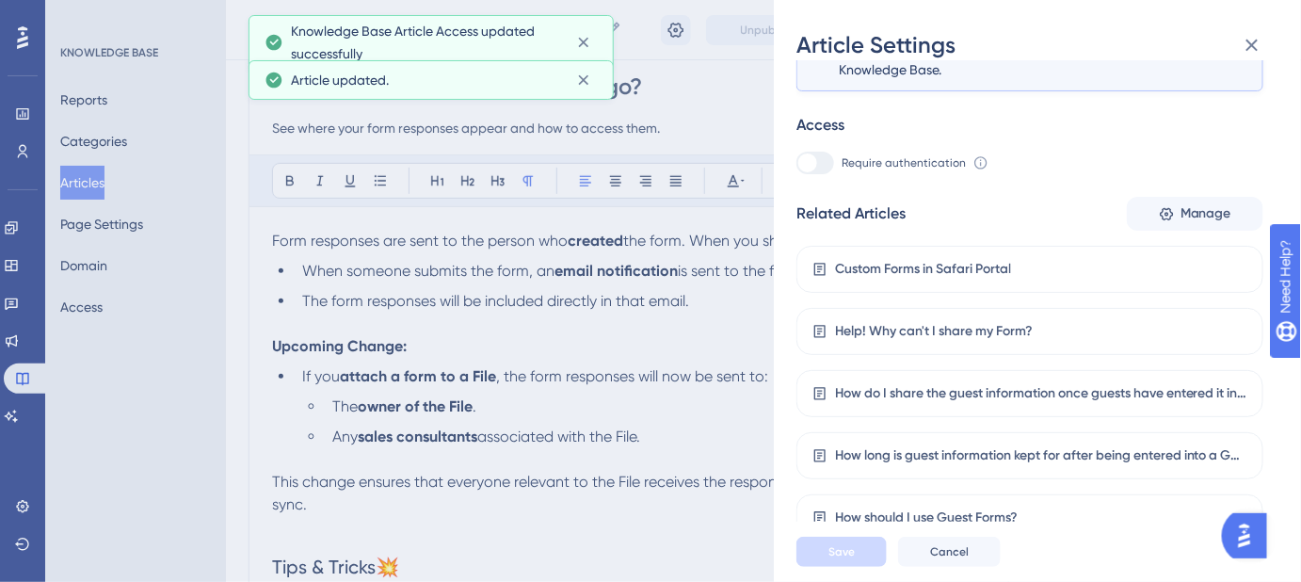
scroll to position [309, 0]
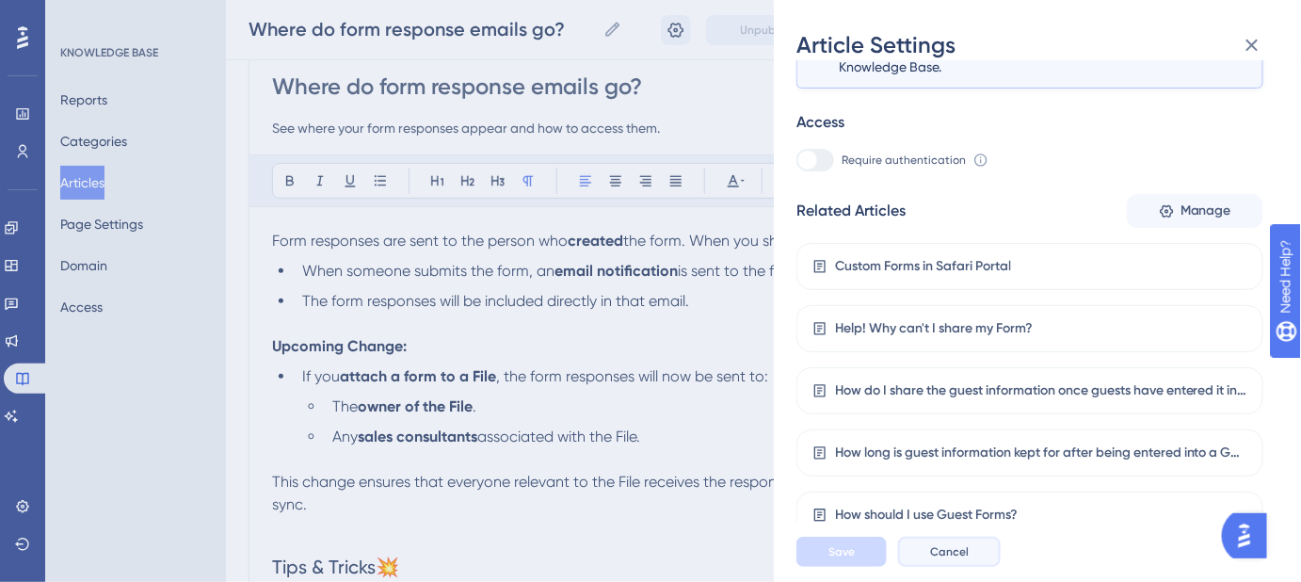
click at [959, 559] on span "Cancel" at bounding box center [949, 551] width 39 height 15
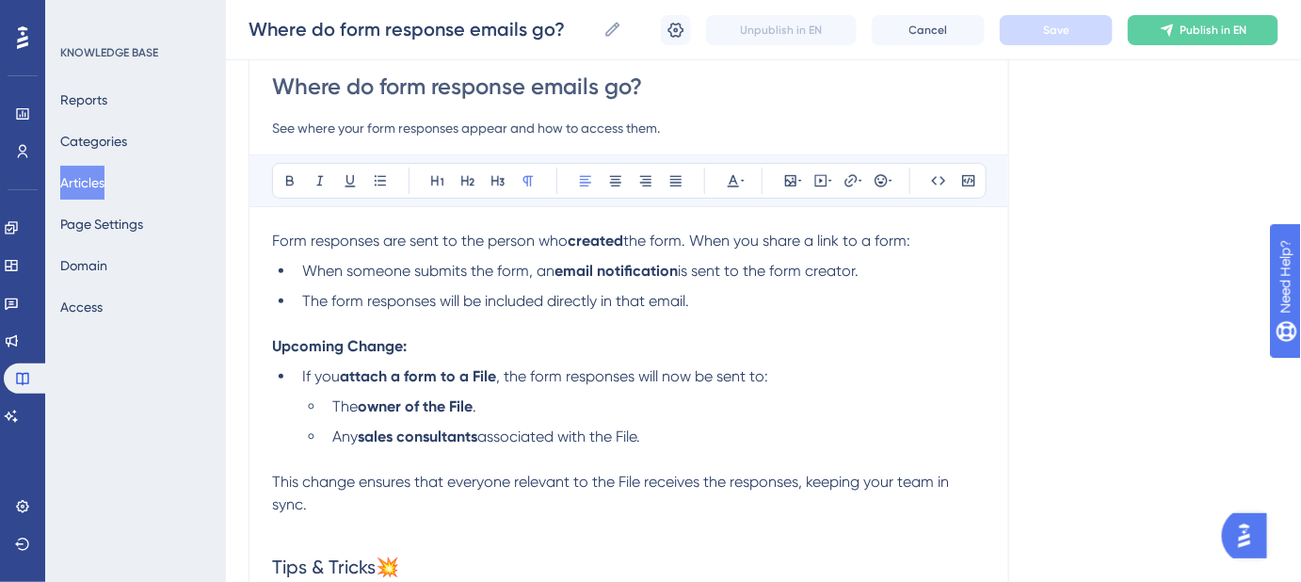
click at [935, 237] on p "Form responses are sent to the person who created the form. When you share a li…" at bounding box center [629, 241] width 714 height 23
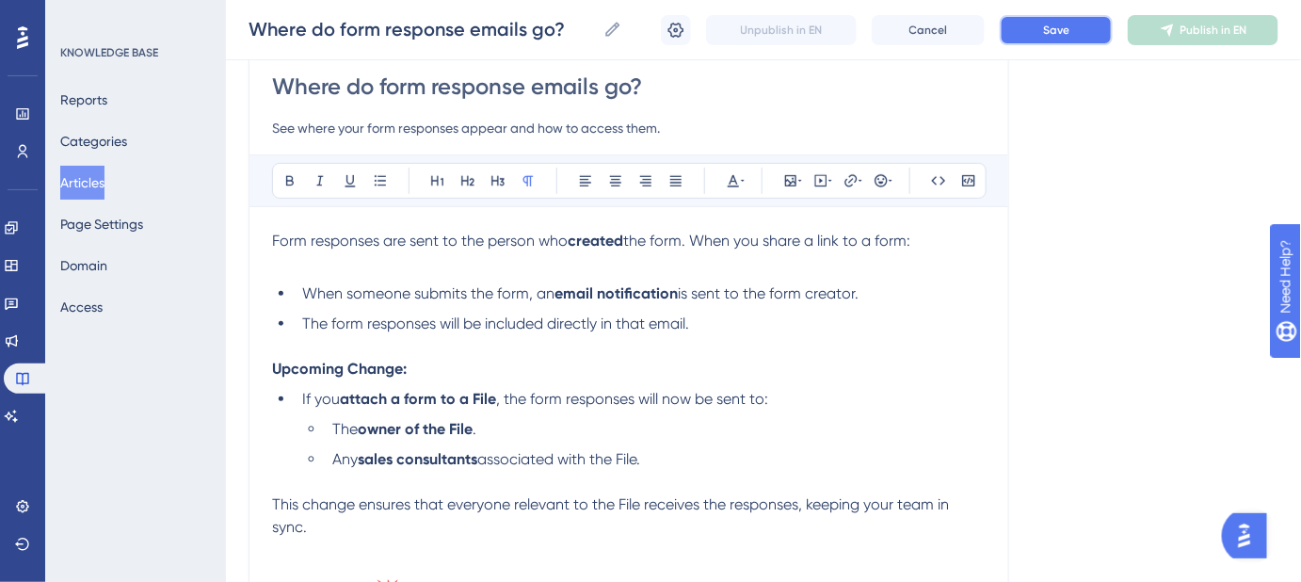
click at [1042, 37] on button "Save" at bounding box center [1056, 30] width 113 height 30
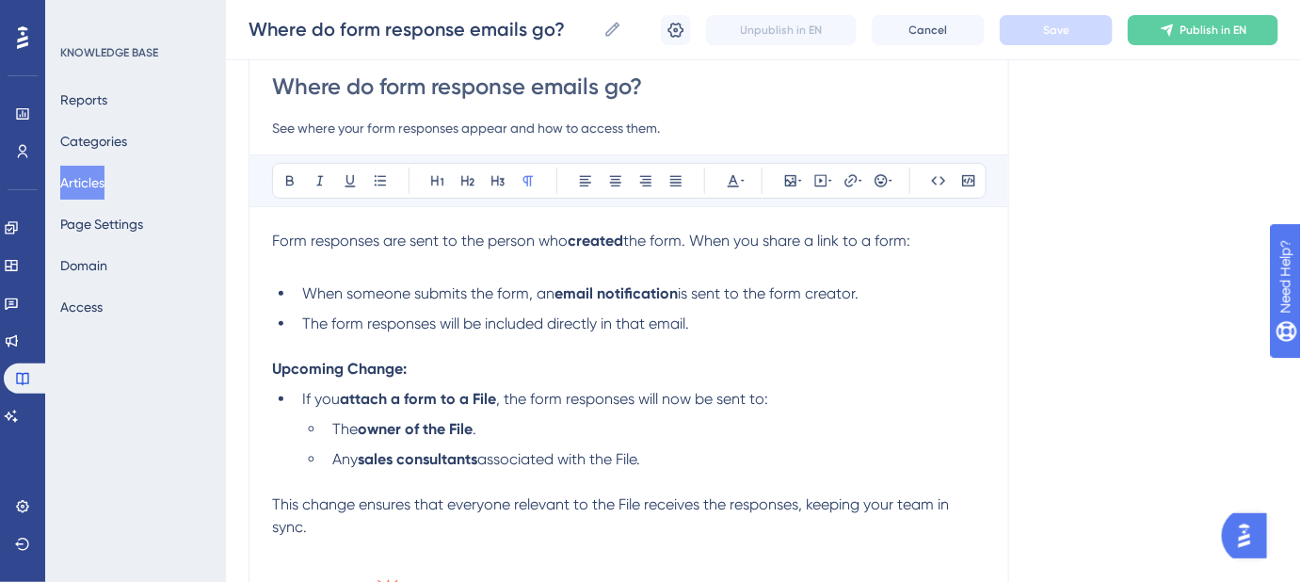
click at [353, 260] on p at bounding box center [629, 263] width 714 height 23
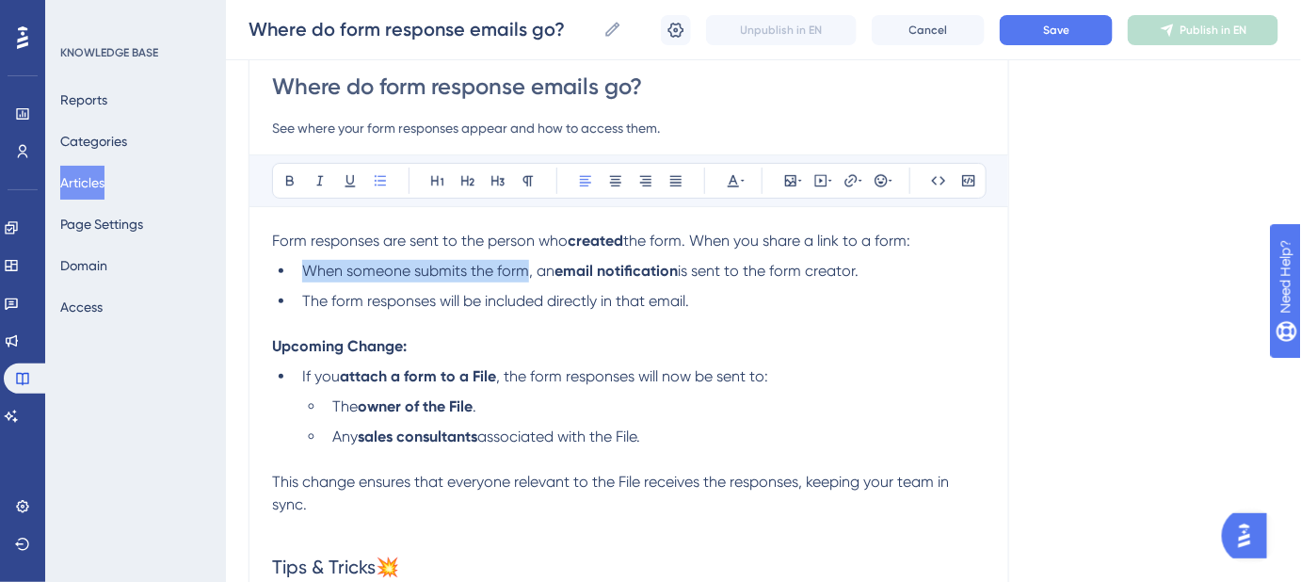
drag, startPoint x: 525, startPoint y: 267, endPoint x: 327, endPoint y: 255, distance: 199.0
click at [309, 267] on span "When someone submits the form, an" at bounding box center [428, 271] width 252 height 18
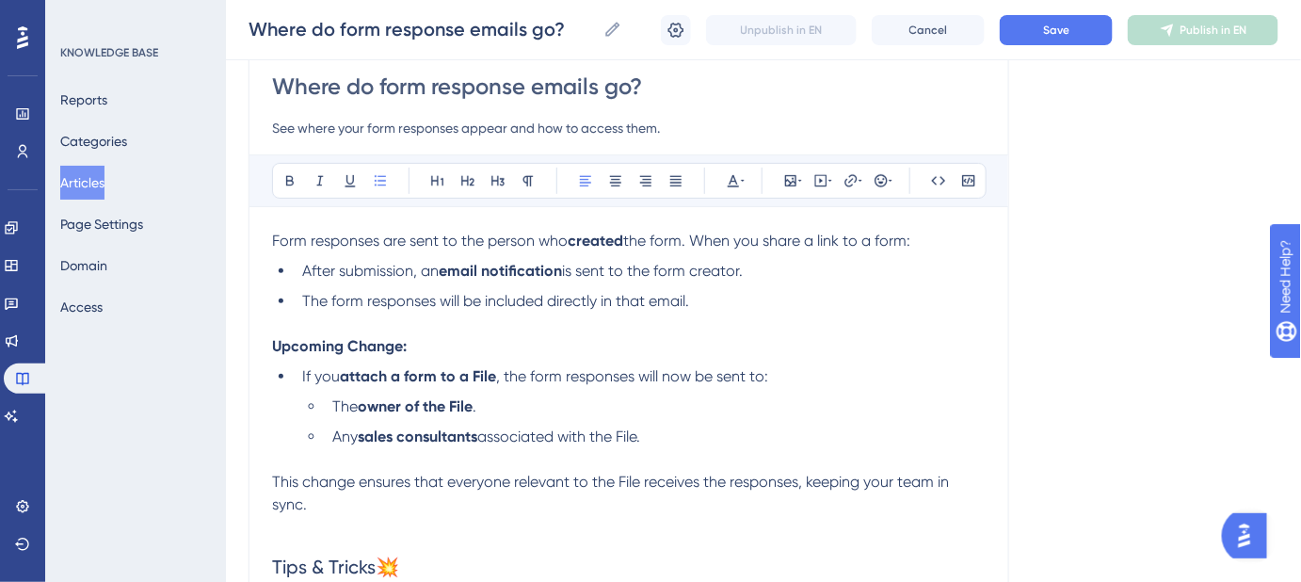
drag, startPoint x: 767, startPoint y: 270, endPoint x: 299, endPoint y: 270, distance: 467.9
click at [299, 270] on li "After submission, an email notification is sent to the form creator." at bounding box center [640, 271] width 691 height 23
copy li "After submission, an email notification is sent to the form creator."
click at [812, 274] on li "After submission, an email notification is sent to the form creator." at bounding box center [640, 271] width 691 height 23
click at [789, 263] on li "After submission, an email notification is sent to the form creator." at bounding box center [640, 271] width 691 height 23
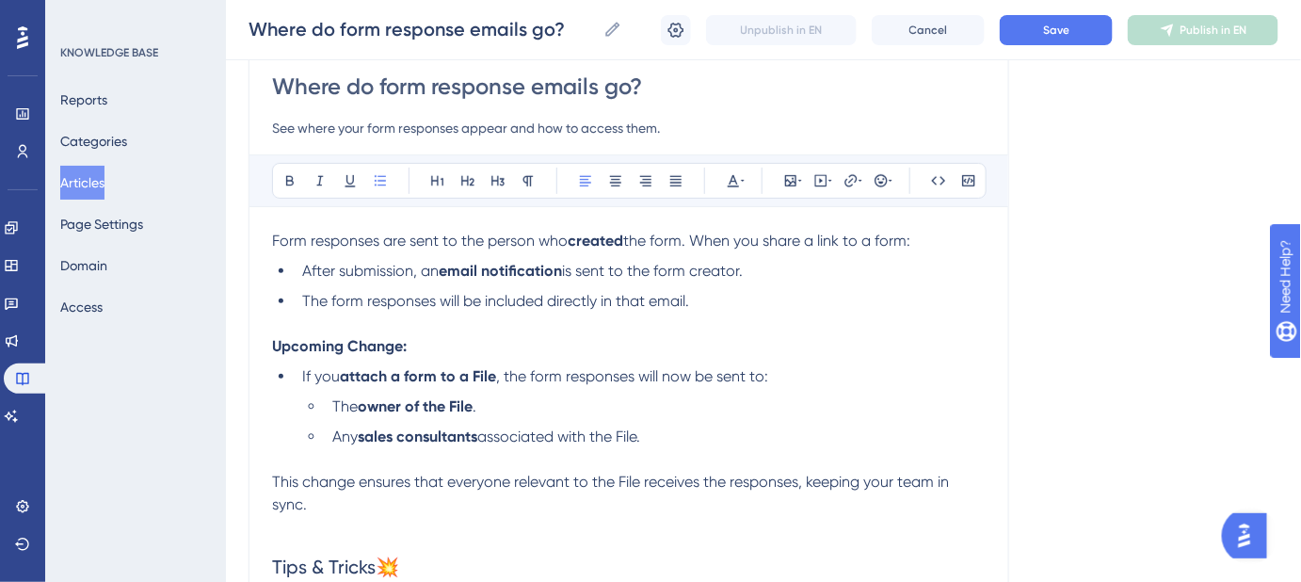
click at [753, 272] on li "After submission, an email notification is sent to the form creator." at bounding box center [640, 271] width 691 height 23
drag, startPoint x: 753, startPoint y: 272, endPoint x: 309, endPoint y: 278, distance: 444.4
click at [303, 281] on ul "After submission, an email notification is sent to the form creator. The form r…" at bounding box center [629, 286] width 714 height 53
click at [1052, 35] on span "Save" at bounding box center [1056, 30] width 26 height 15
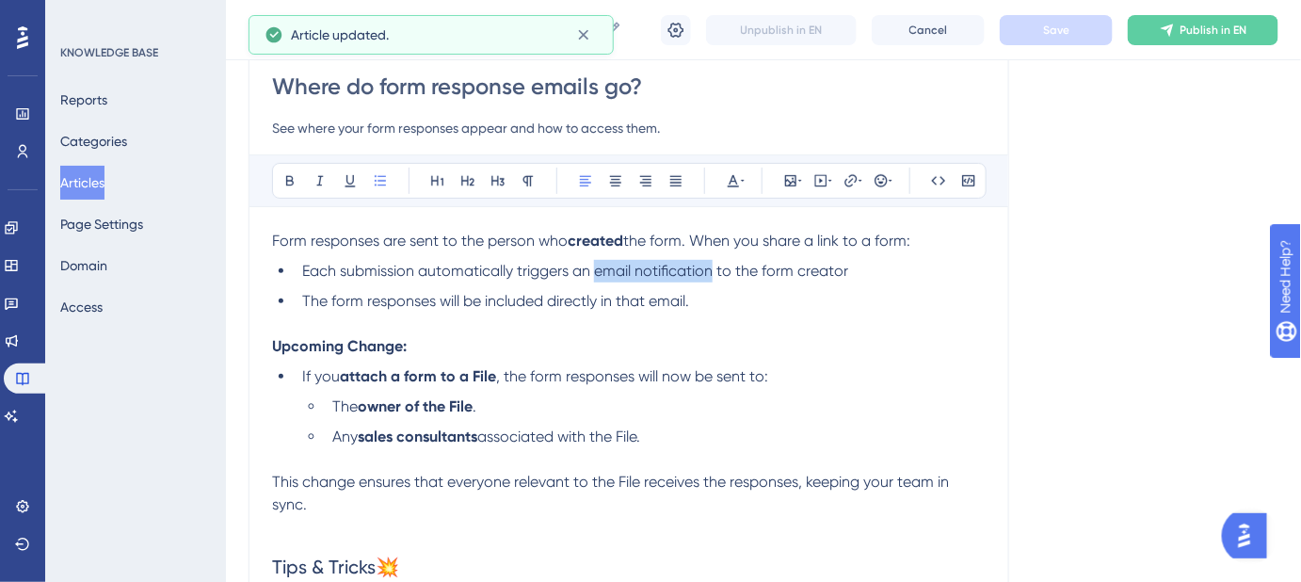
drag, startPoint x: 713, startPoint y: 273, endPoint x: 598, endPoint y: 274, distance: 114.9
click at [598, 274] on span "Each submission automatically triggers an email notification to the form creator" at bounding box center [575, 271] width 546 height 18
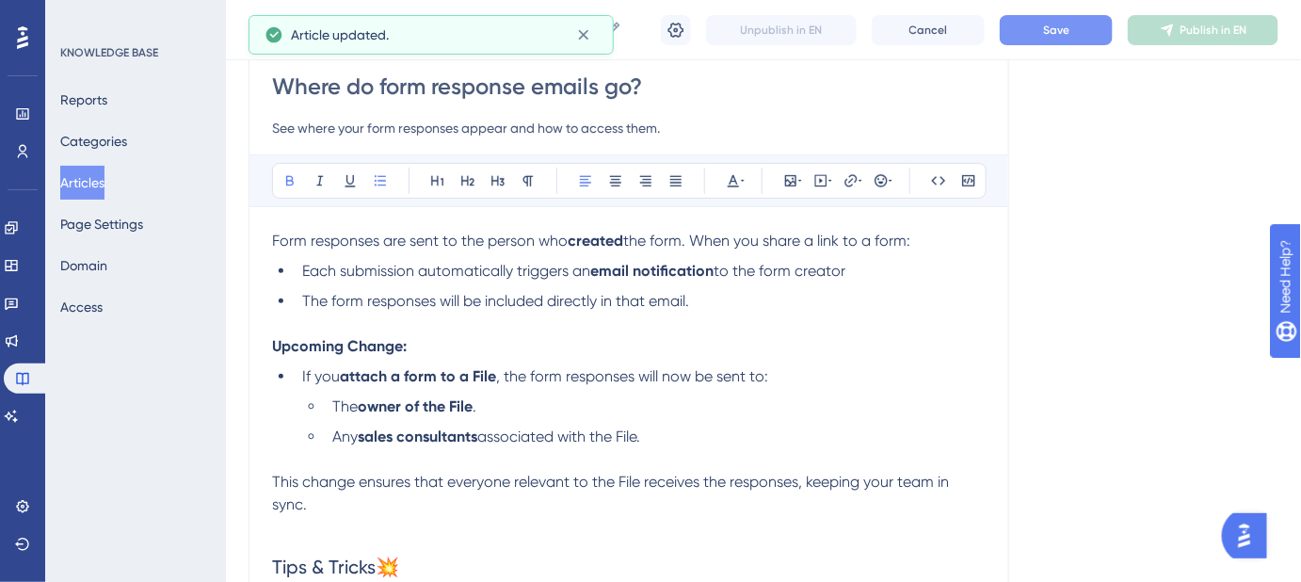
click at [1139, 287] on div "Language English (Default) Where do form response emails go? See where your for…" at bounding box center [764, 502] width 1030 height 1105
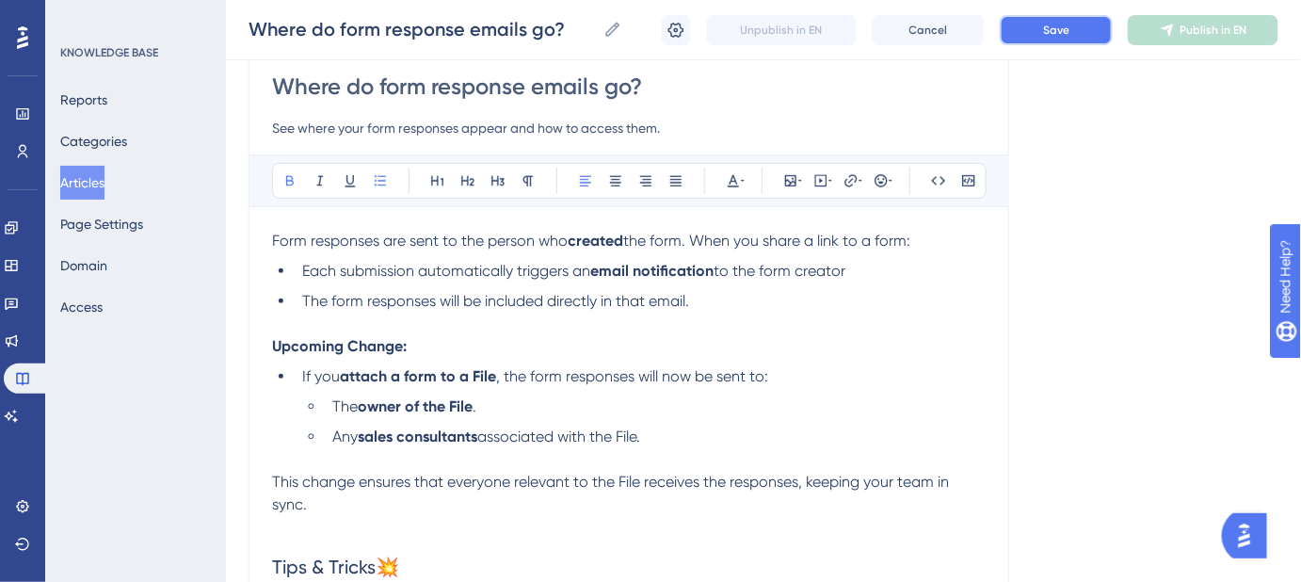
click at [1070, 35] on span "Save" at bounding box center [1056, 30] width 26 height 15
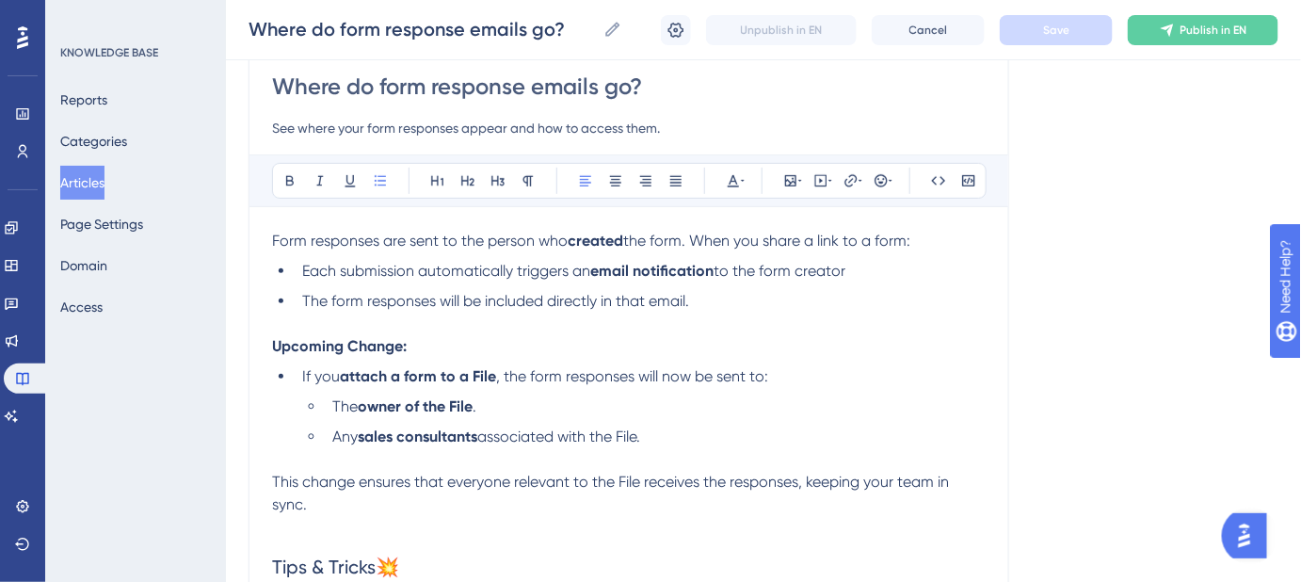
click at [662, 375] on span ", the form responses will now be sent to:" at bounding box center [632, 376] width 272 height 18
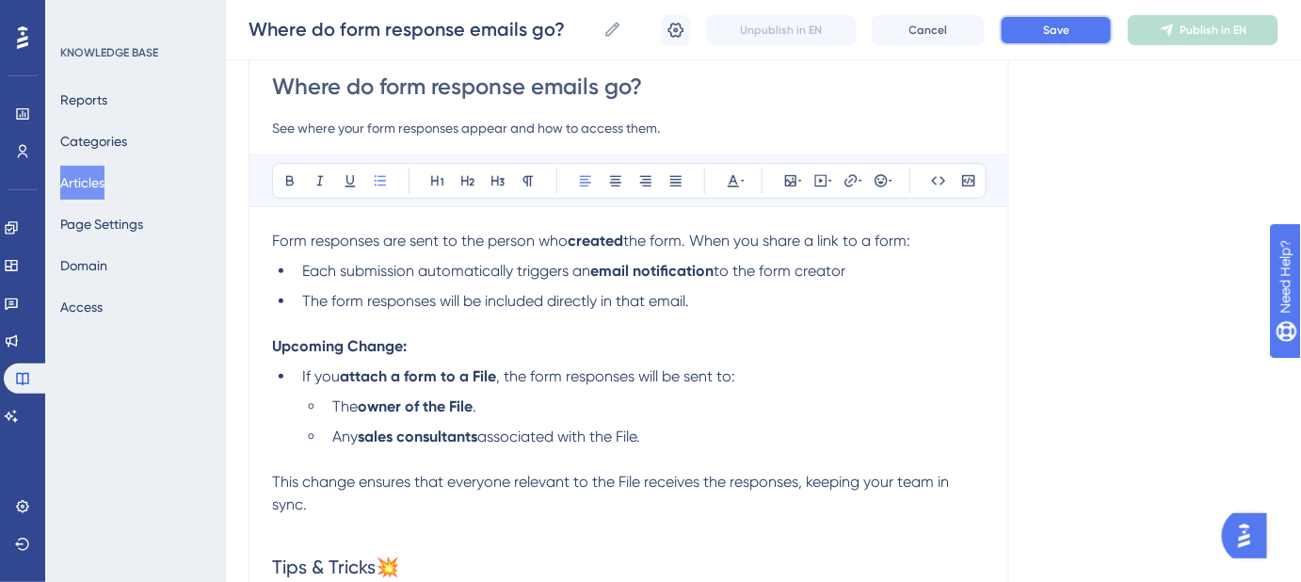
click at [1037, 30] on button "Save" at bounding box center [1056, 30] width 113 height 30
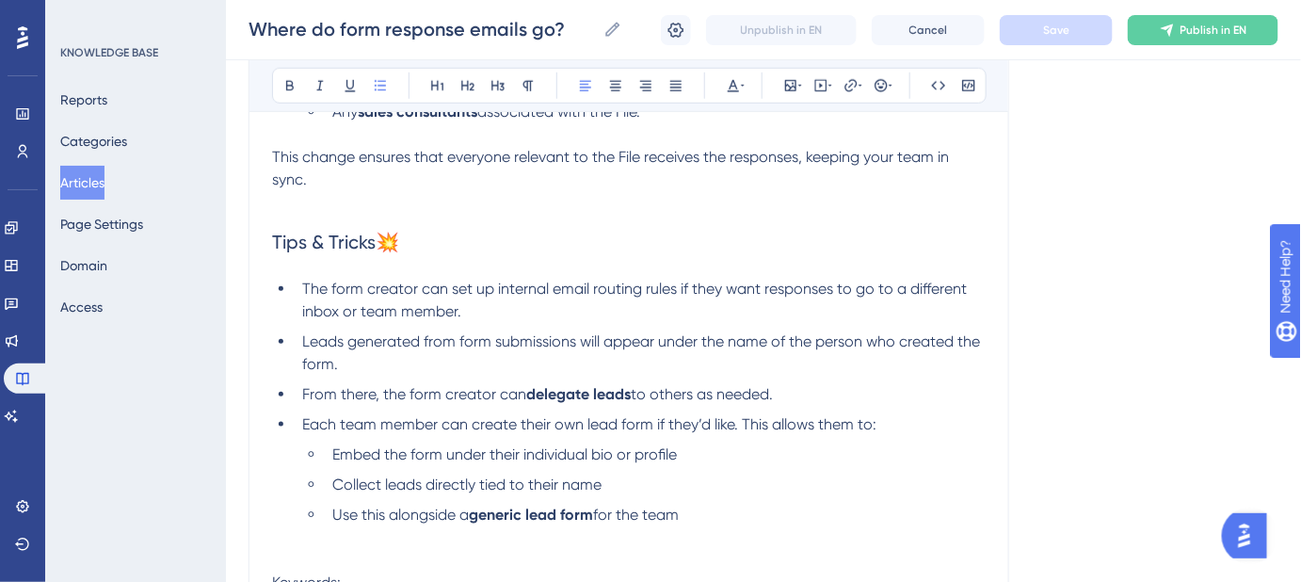
scroll to position [599, 0]
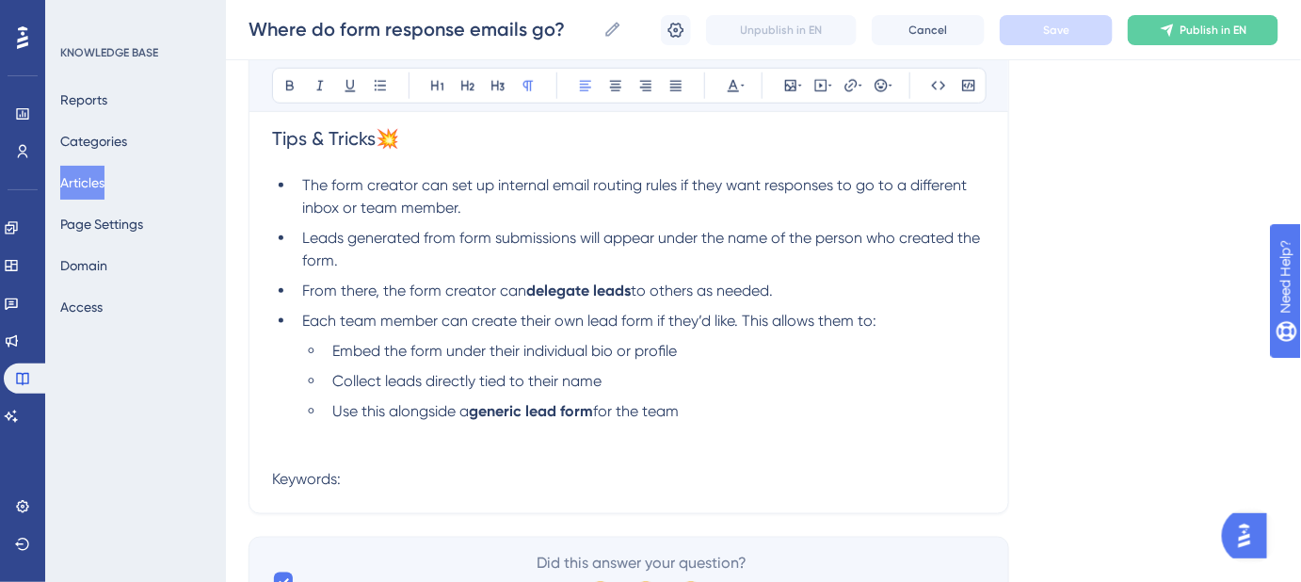
click at [457, 470] on p "Keywords:" at bounding box center [629, 479] width 714 height 23
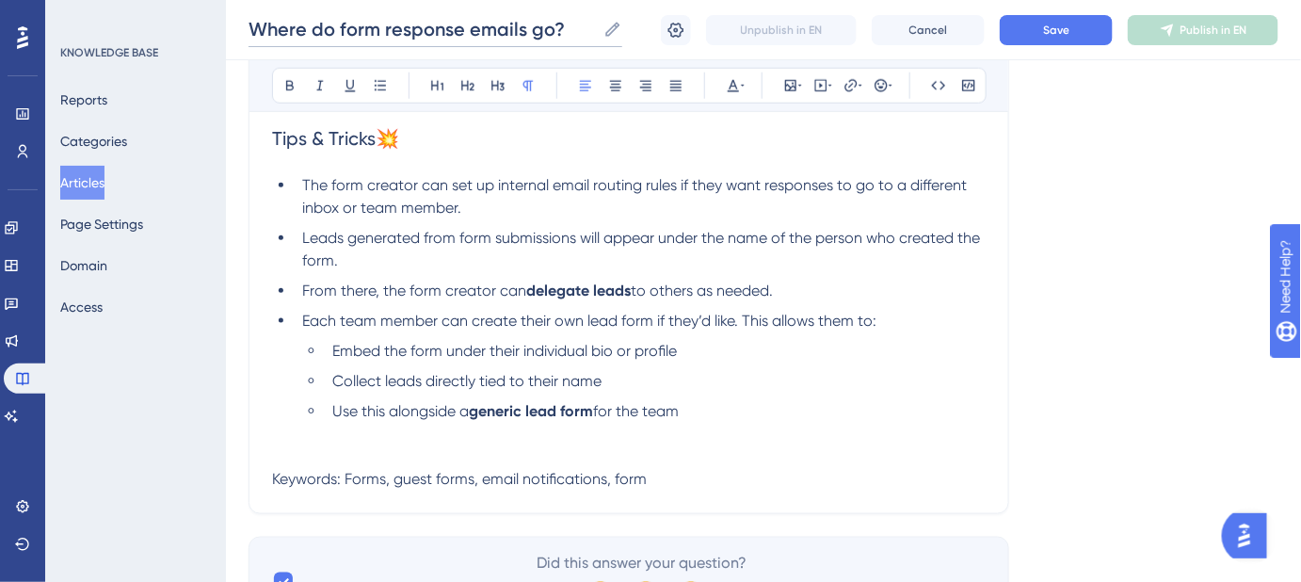
drag, startPoint x: 523, startPoint y: 26, endPoint x: 339, endPoint y: 26, distance: 183.6
click at [339, 26] on input "Where do form response emails go?" at bounding box center [422, 29] width 347 height 26
click at [633, 475] on span "Keywords: Forms, guest forms, email notifications, form" at bounding box center [459, 479] width 375 height 18
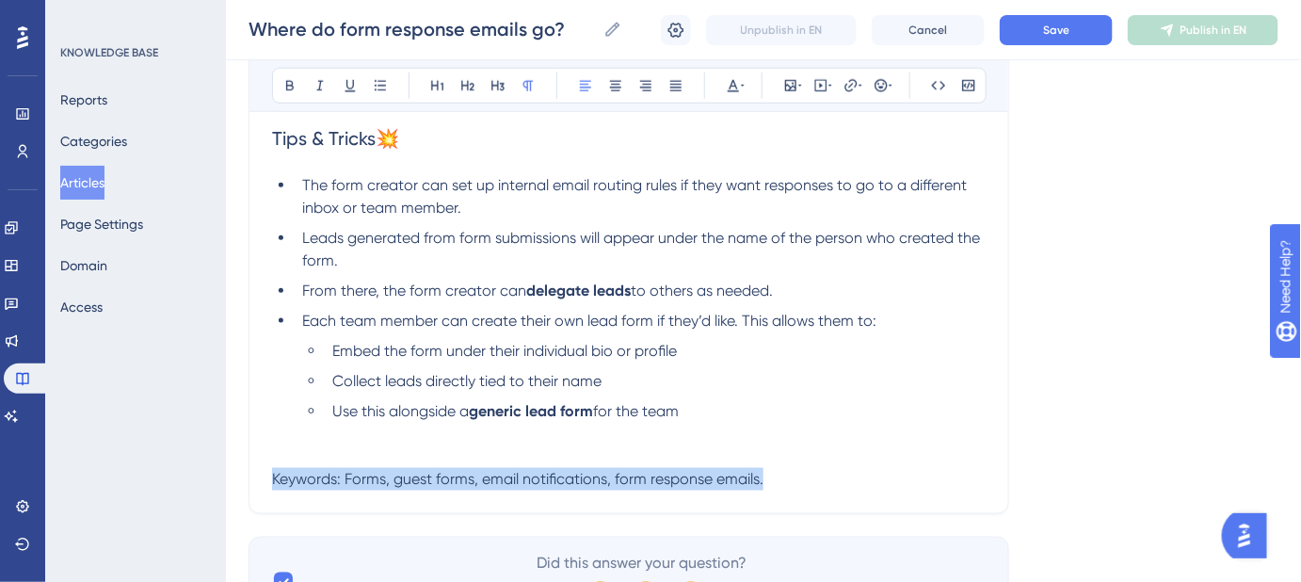
drag, startPoint x: 803, startPoint y: 476, endPoint x: 433, endPoint y: 395, distance: 378.8
click at [273, 469] on p "Keywords: Forms, guest forms, email notifications, form response emails." at bounding box center [629, 479] width 714 height 23
click at [735, 85] on icon at bounding box center [733, 85] width 15 height 15
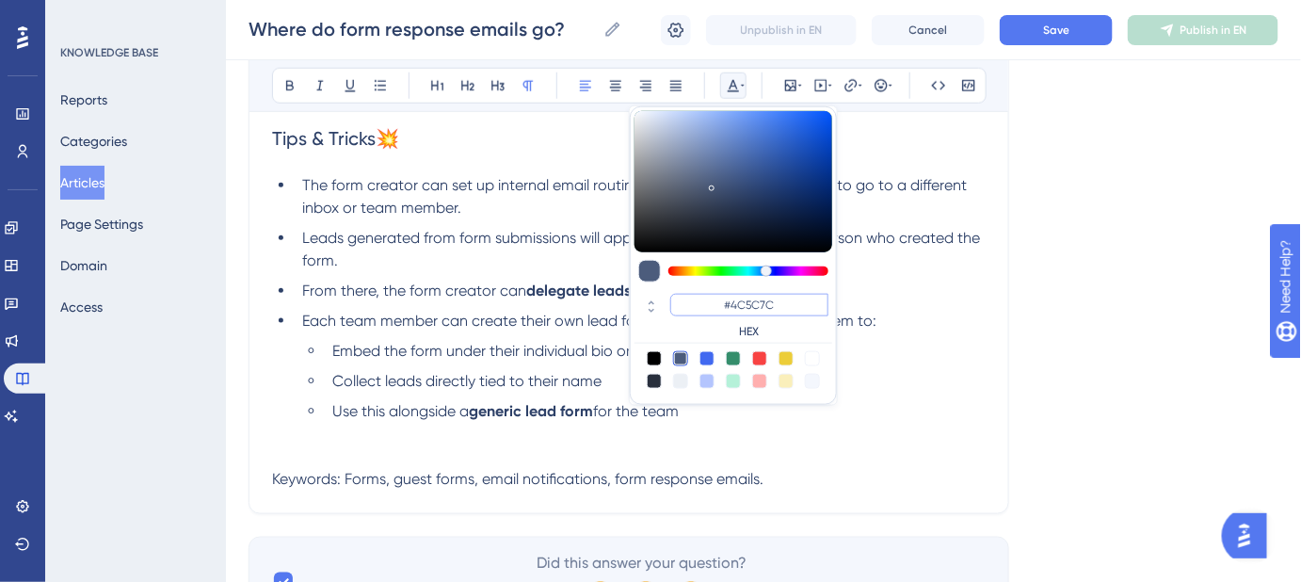
drag, startPoint x: 778, startPoint y: 313, endPoint x: 733, endPoint y: 308, distance: 44.5
click at [733, 308] on input "#4C5C7C" at bounding box center [749, 305] width 158 height 23
type input "#FFFFFF"
click at [1126, 370] on div "Language English (Default) Where do form response emails go? See where your for…" at bounding box center [764, 74] width 1030 height 1105
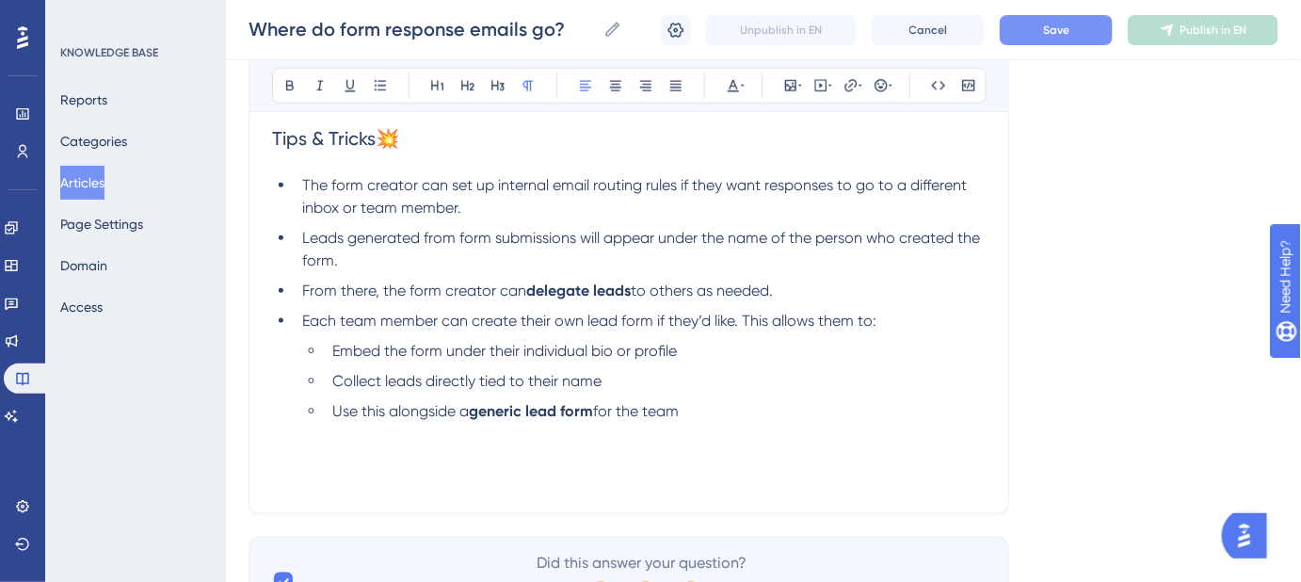
click at [1068, 25] on span "Save" at bounding box center [1056, 30] width 26 height 15
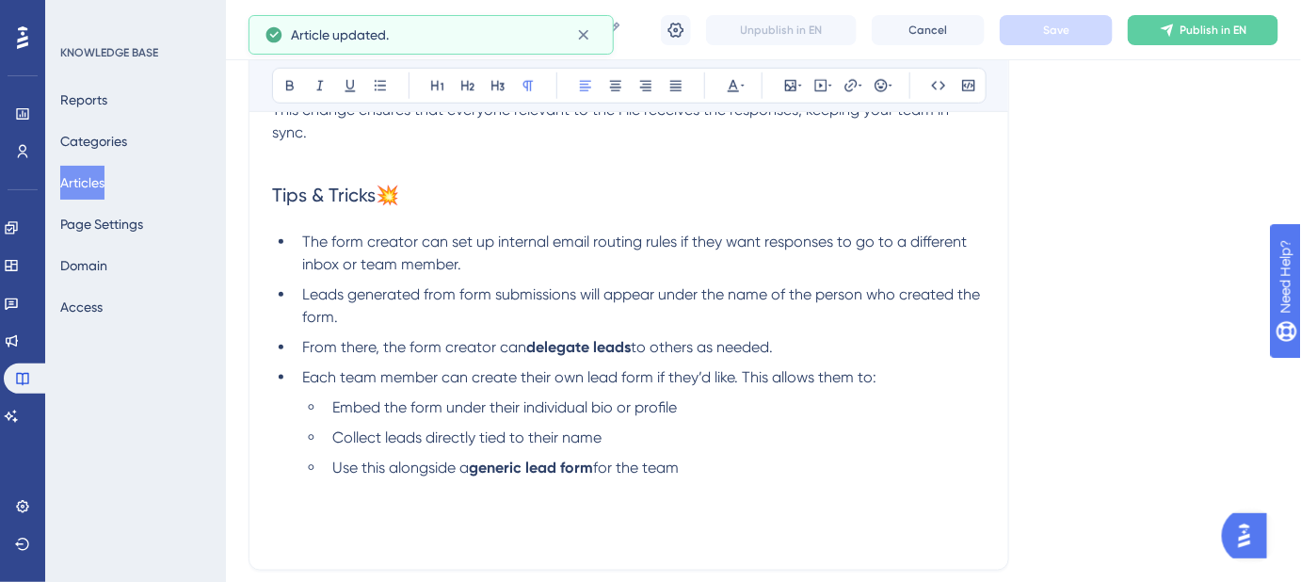
scroll to position [513, 0]
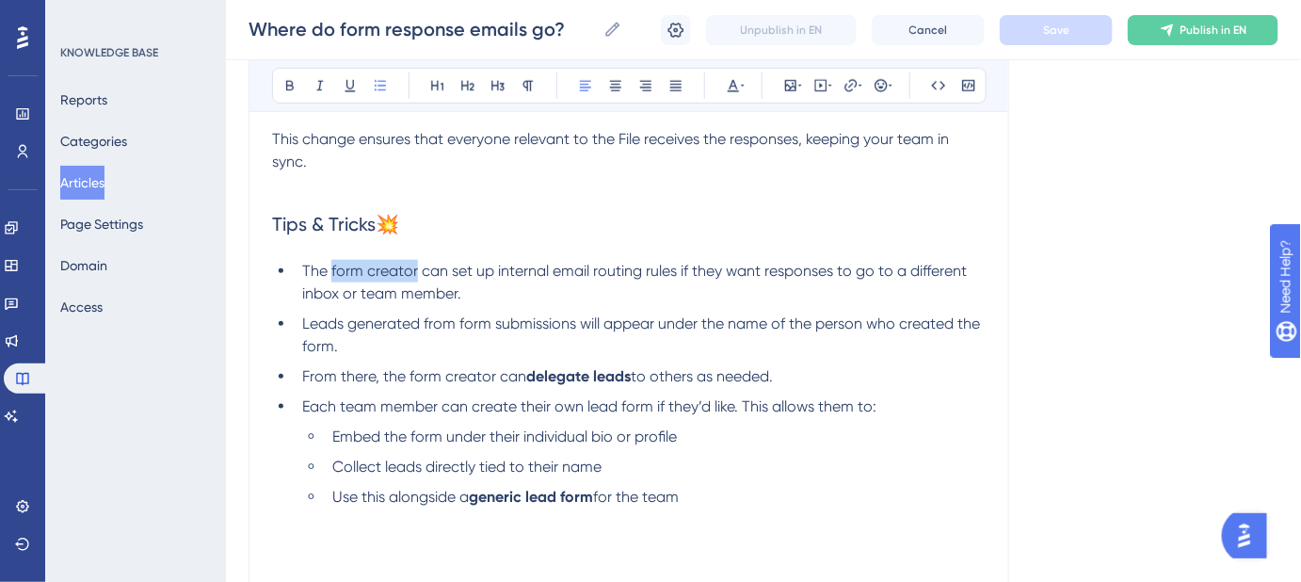
drag, startPoint x: 414, startPoint y: 265, endPoint x: 332, endPoint y: 261, distance: 82.0
click at [332, 262] on span "The form creator can set up internal email routing rules if they want responses…" at bounding box center [636, 282] width 668 height 40
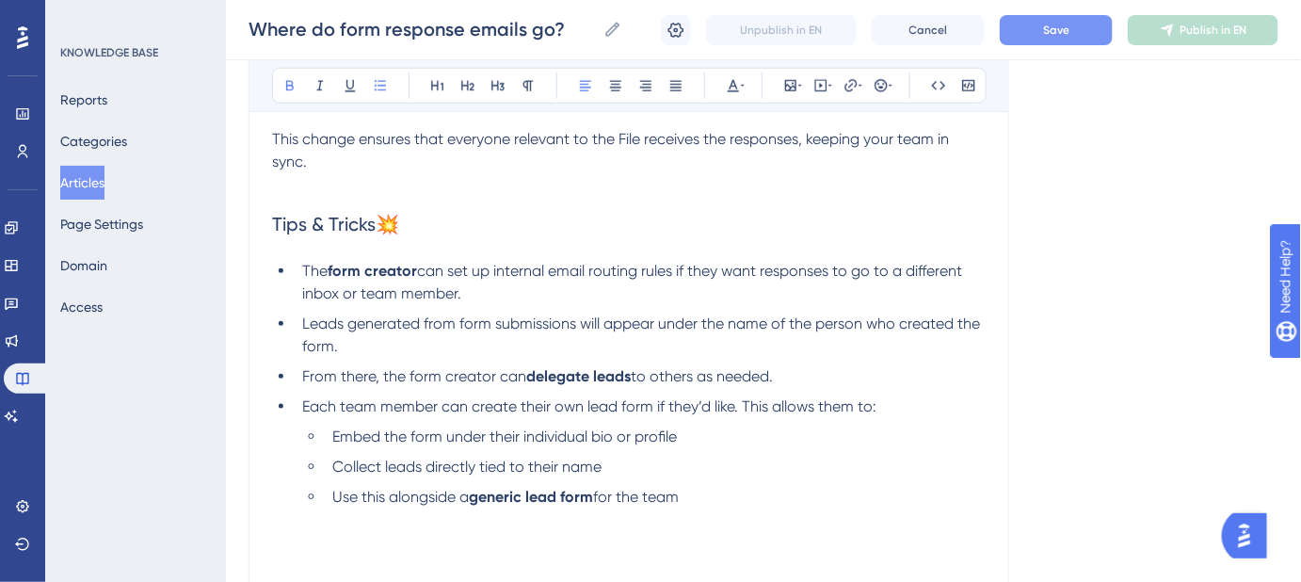
click at [1055, 275] on div "Language English (Default) Where do form response emails go? See where your for…" at bounding box center [764, 159] width 1030 height 1105
click at [1064, 38] on button "Save" at bounding box center [1056, 30] width 113 height 30
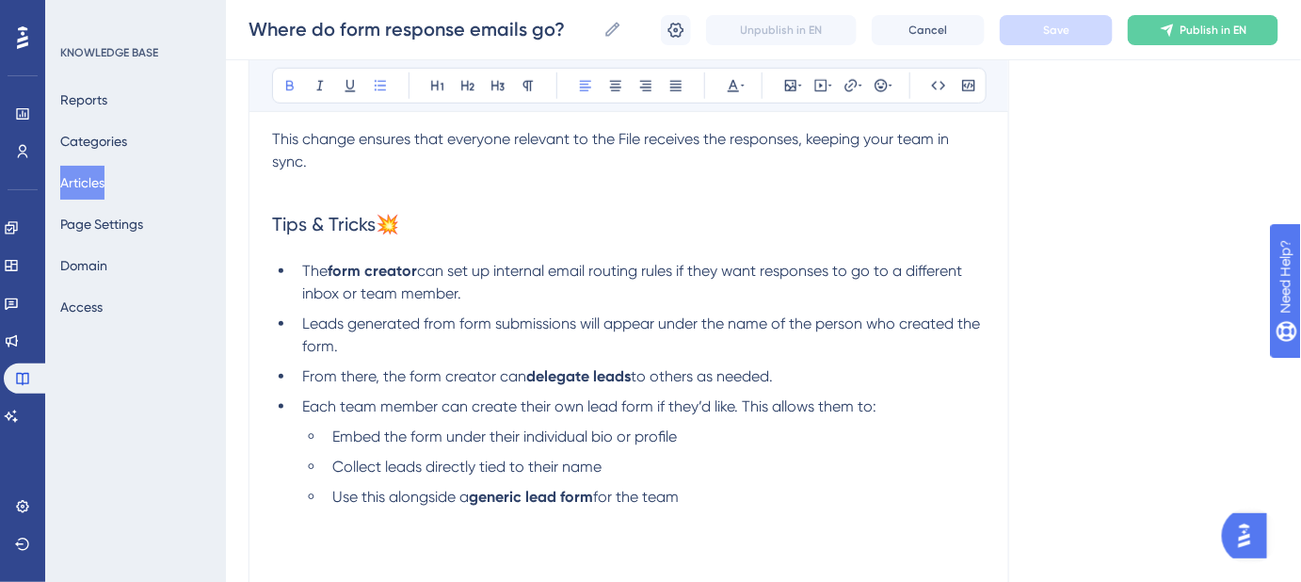
click at [909, 320] on span "Leads generated from form submissions will appear under the name of the person …" at bounding box center [643, 334] width 682 height 40
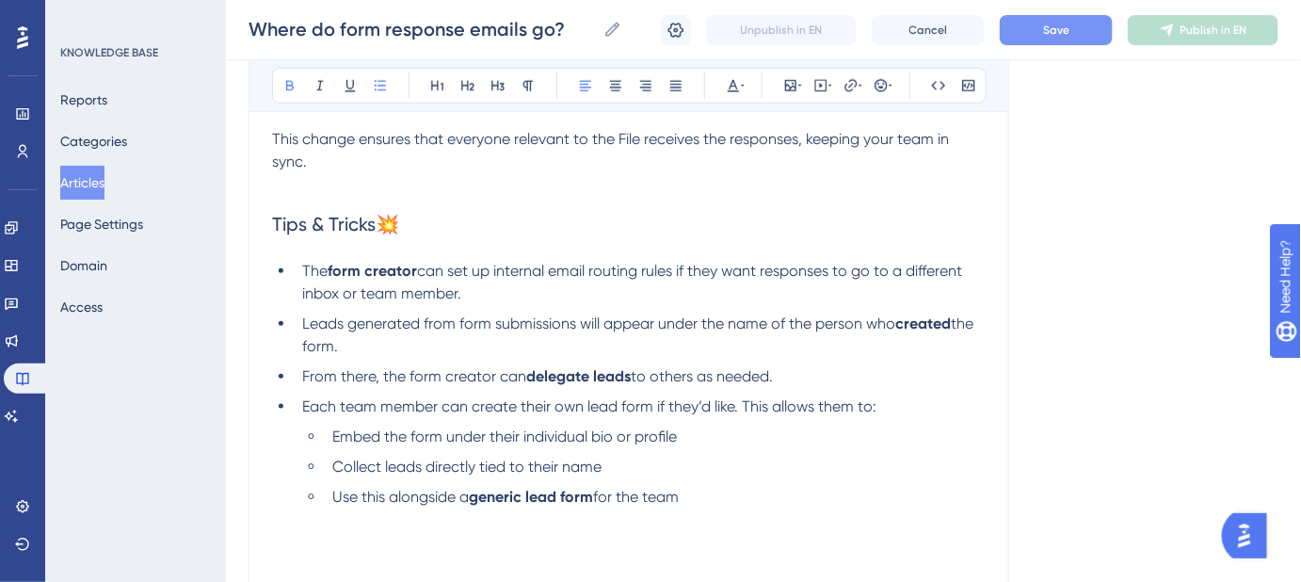
click at [1050, 37] on button "Save" at bounding box center [1056, 30] width 113 height 30
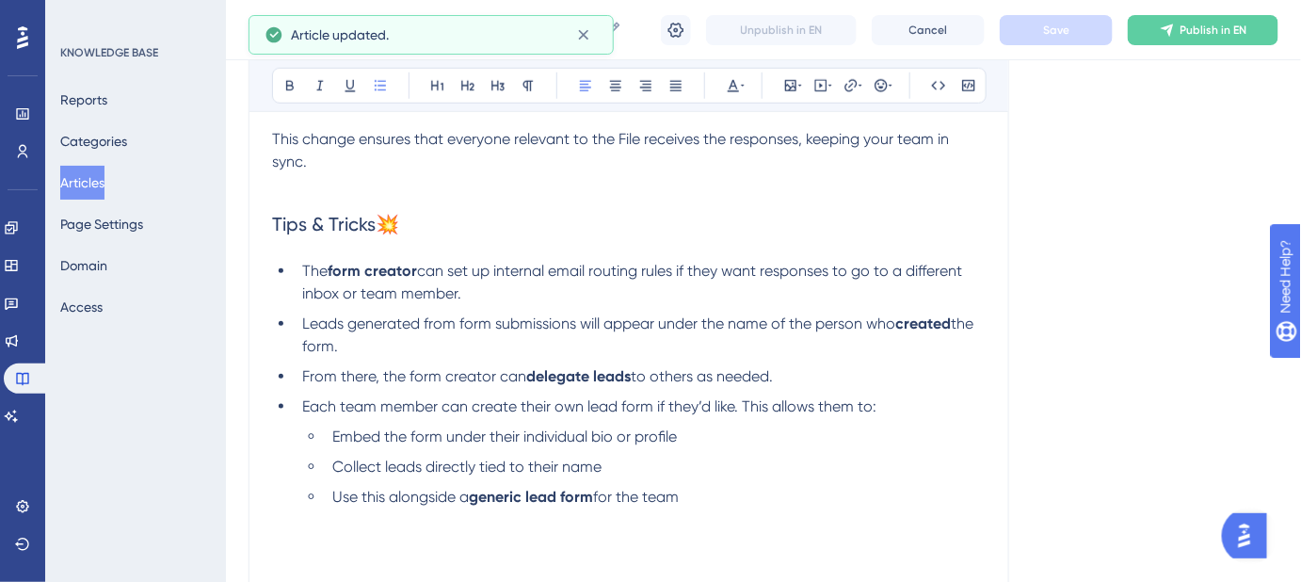
click at [746, 478] on ul "Embed the form under their individual bio or profile Collect leads directly tie…" at bounding box center [644, 478] width 684 height 105
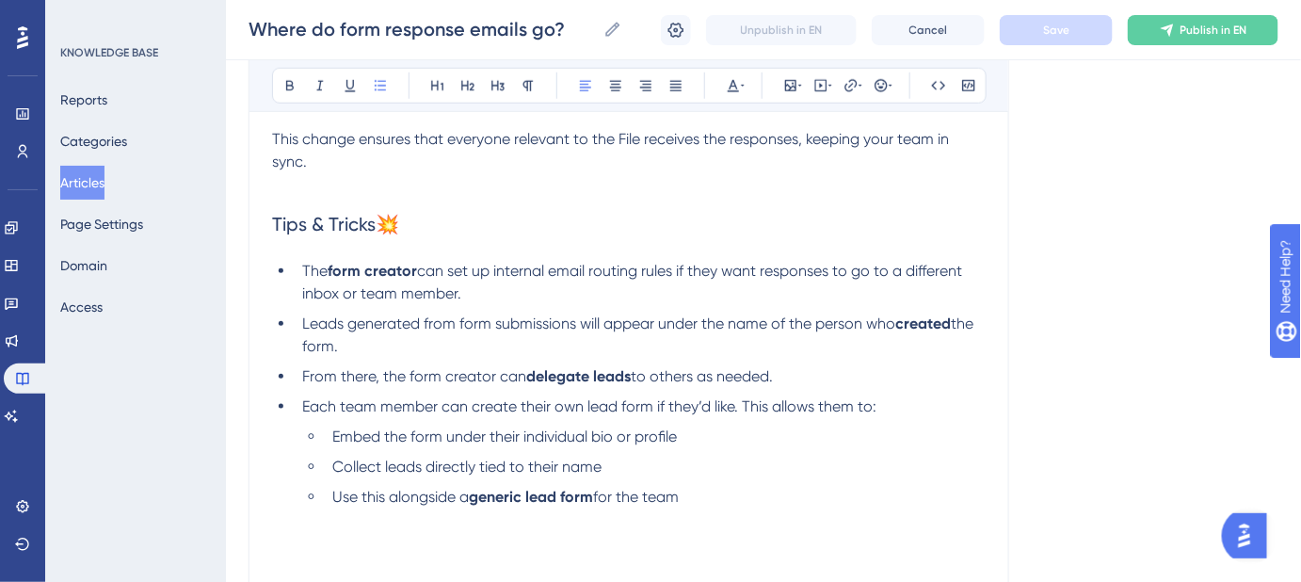
click at [303, 368] on span "From there, the form creator can" at bounding box center [414, 376] width 224 height 18
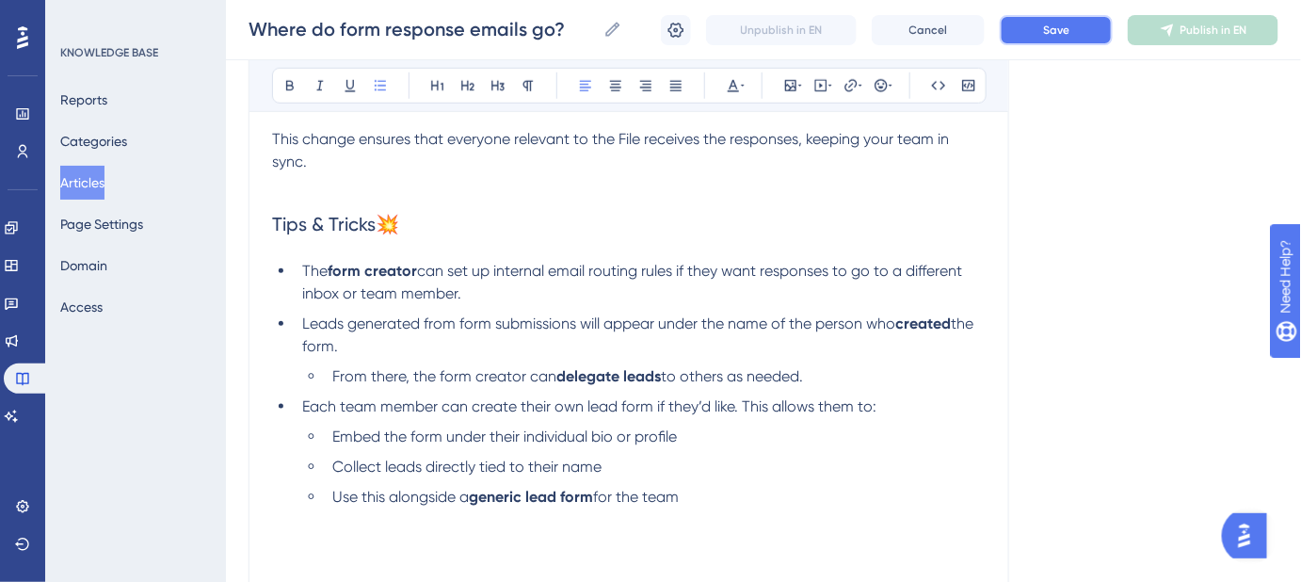
click at [1041, 33] on button "Save" at bounding box center [1056, 30] width 113 height 30
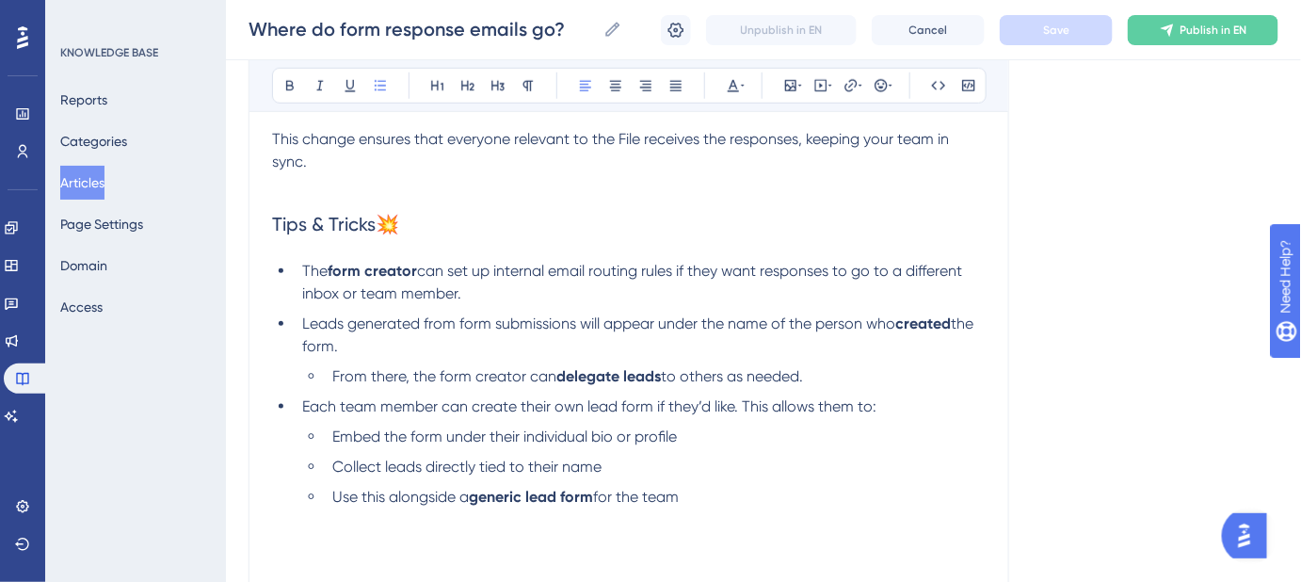
click at [708, 440] on li "Embed the form under their individual bio or profile" at bounding box center [655, 437] width 661 height 23
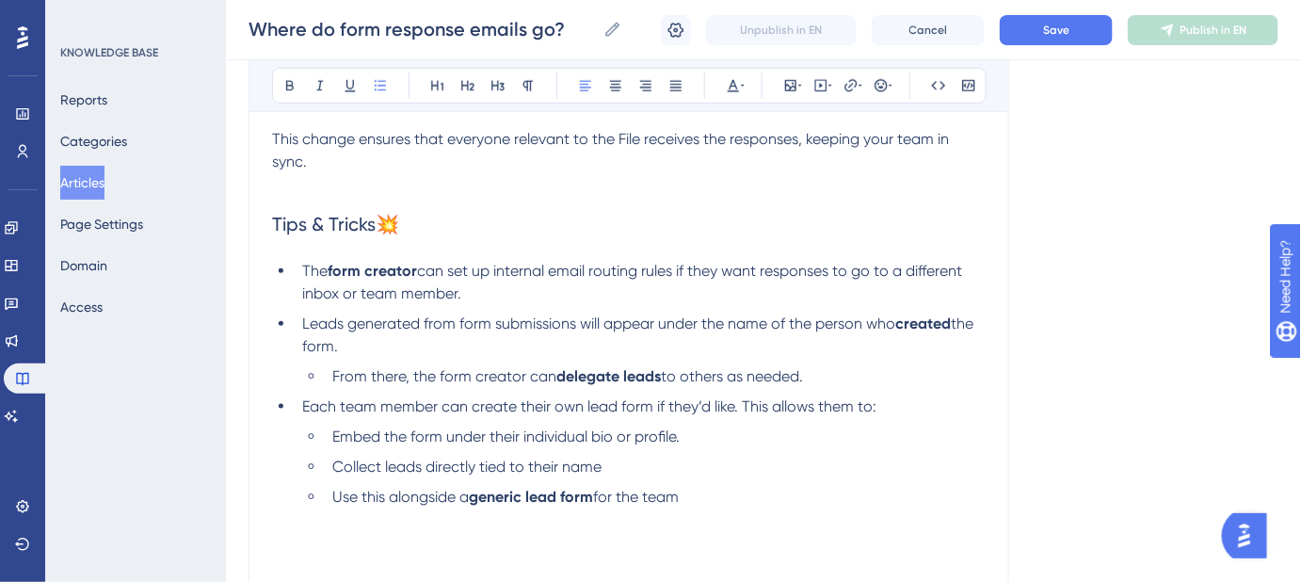
click at [654, 467] on li "Collect leads directly tied to their name" at bounding box center [655, 467] width 661 height 23
click at [711, 495] on li "Use this alongside a generic lead form for the team" at bounding box center [655, 508] width 661 height 45
click at [1038, 38] on button "Save" at bounding box center [1056, 30] width 113 height 30
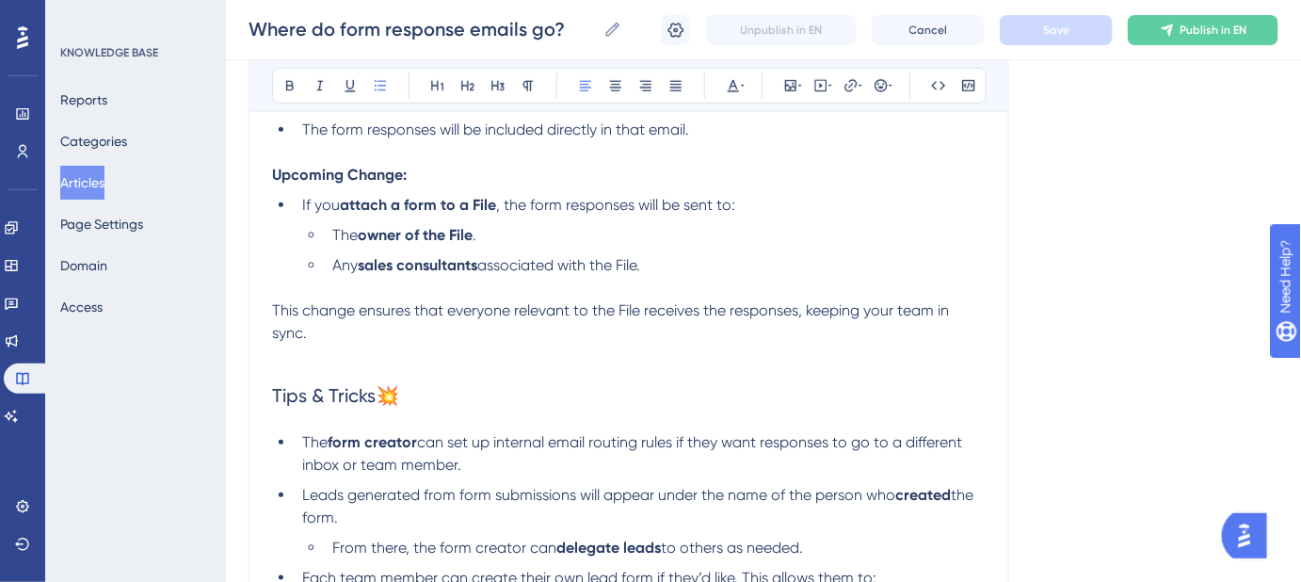
scroll to position [427, 0]
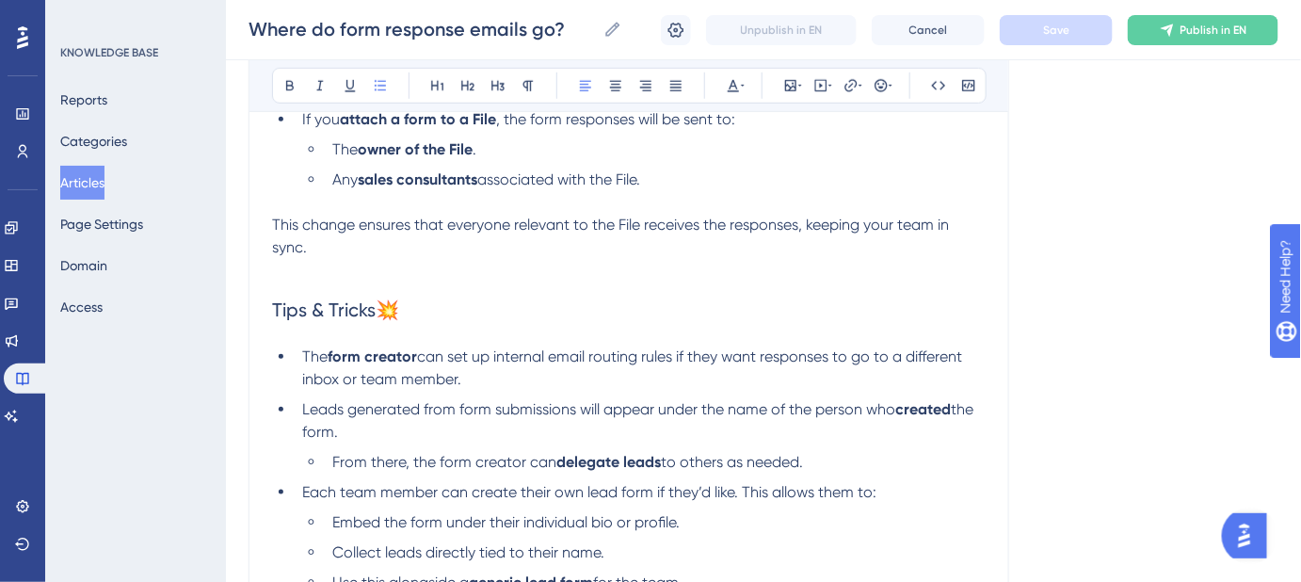
click at [304, 350] on span "The" at bounding box center [314, 356] width 25 height 18
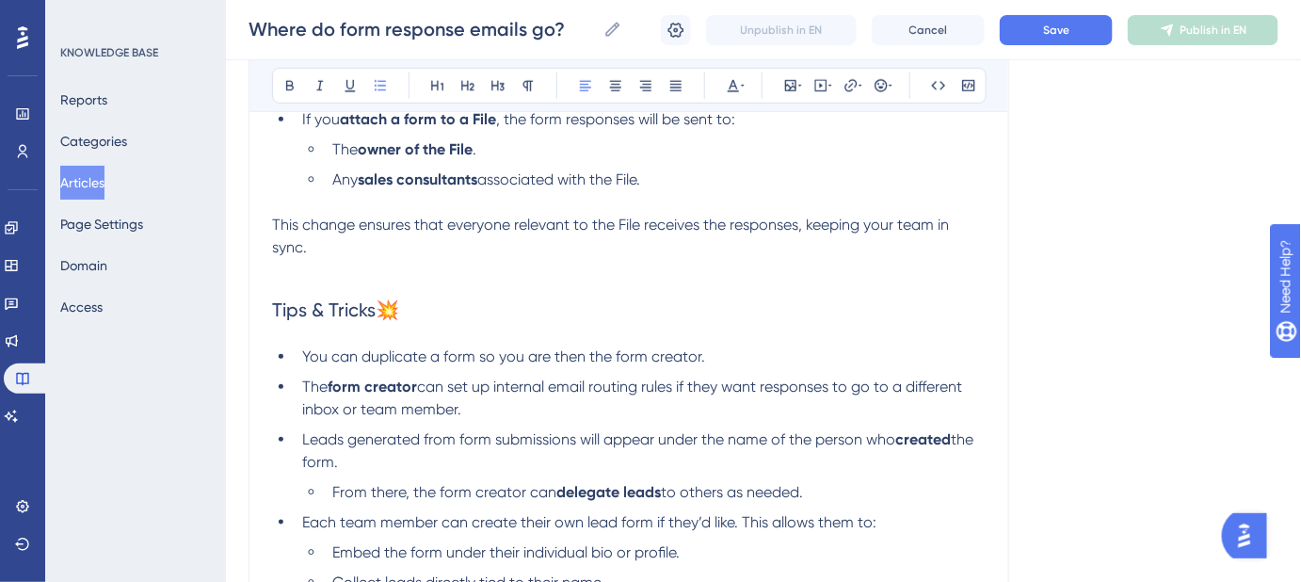
click at [403, 353] on span "You can duplicate a form so you are then the form creator." at bounding box center [503, 356] width 403 height 18
click at [1050, 29] on span "Save" at bounding box center [1056, 30] width 26 height 15
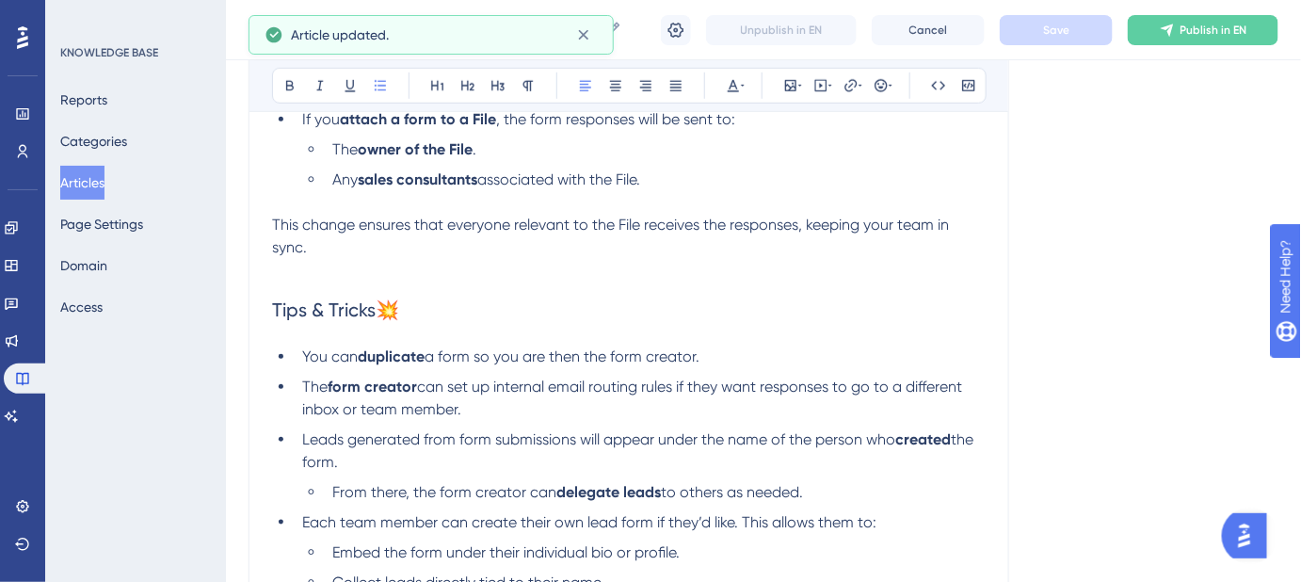
click at [845, 338] on div "Form responses are sent to the person who created the form. When you share a li…" at bounding box center [629, 332] width 714 height 719
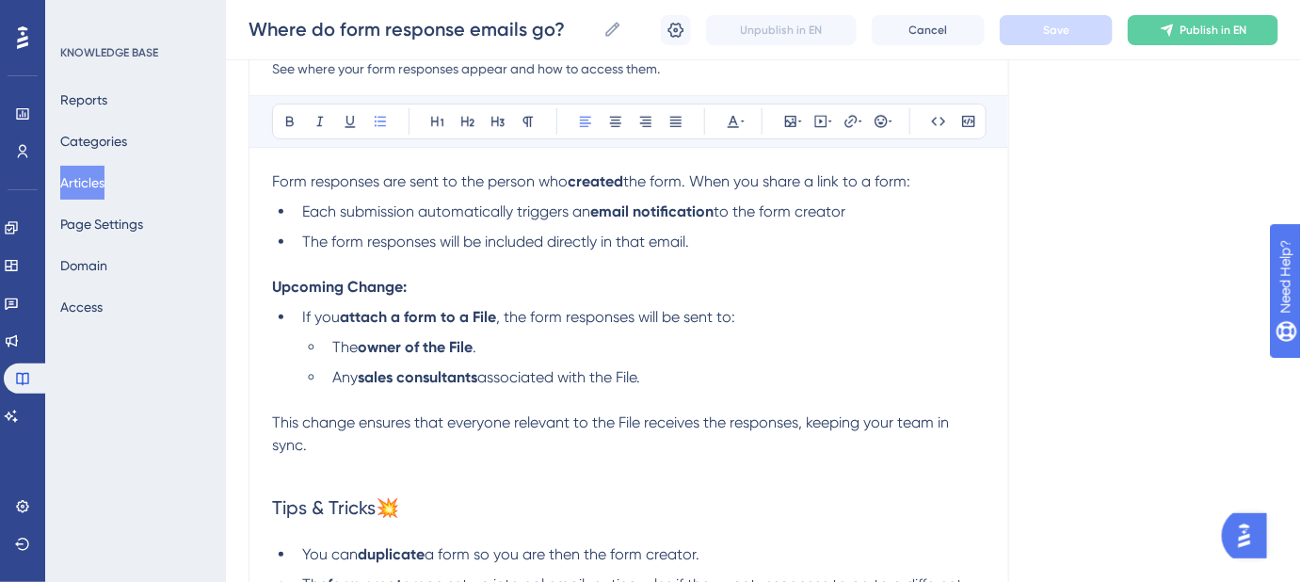
scroll to position [170, 0]
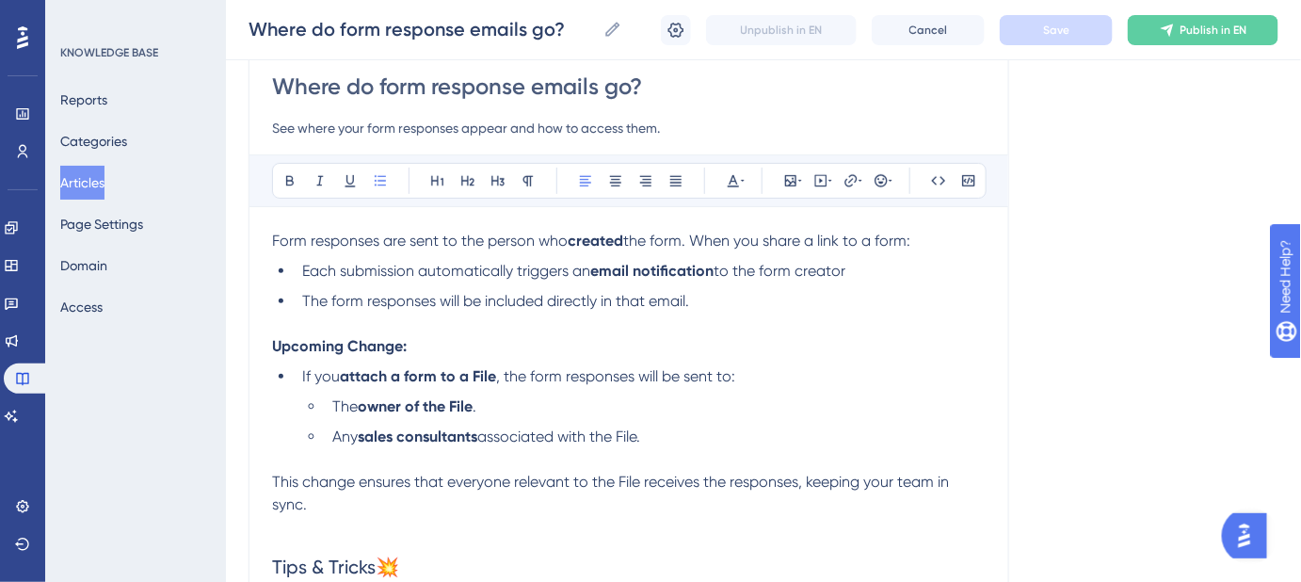
click at [713, 301] on li "The form responses will be included directly in that email." at bounding box center [640, 301] width 691 height 23
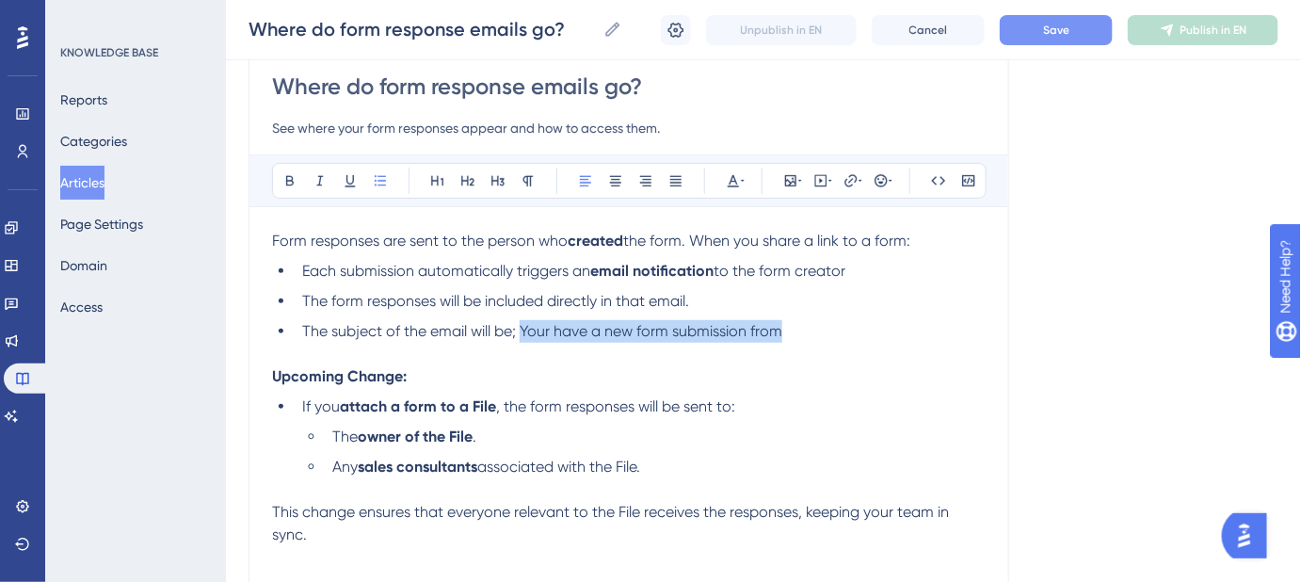
drag, startPoint x: 788, startPoint y: 325, endPoint x: 522, endPoint y: 318, distance: 266.5
click at [522, 320] on li "The subject of the email will be; Your have a new form submission from" at bounding box center [640, 331] width 691 height 23
click at [844, 327] on li "The subject of the email will be; Your have a new form submission from" at bounding box center [640, 331] width 691 height 23
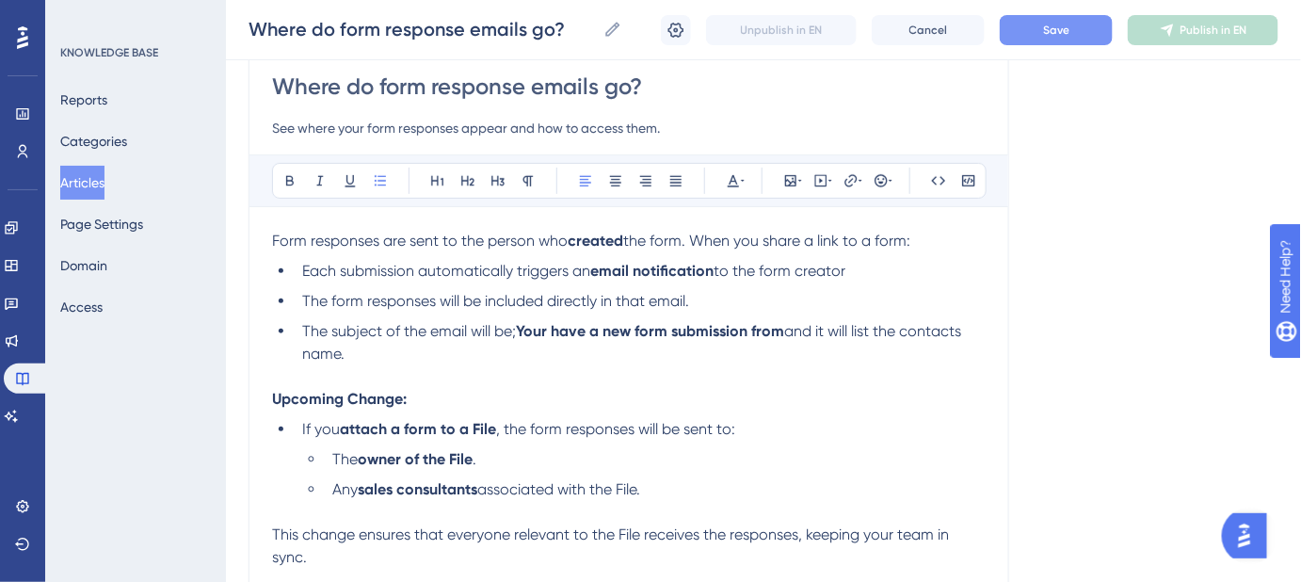
click at [965, 333] on span "and it will list the contacts name." at bounding box center [633, 342] width 663 height 40
click at [1039, 27] on button "Save" at bounding box center [1056, 30] width 113 height 30
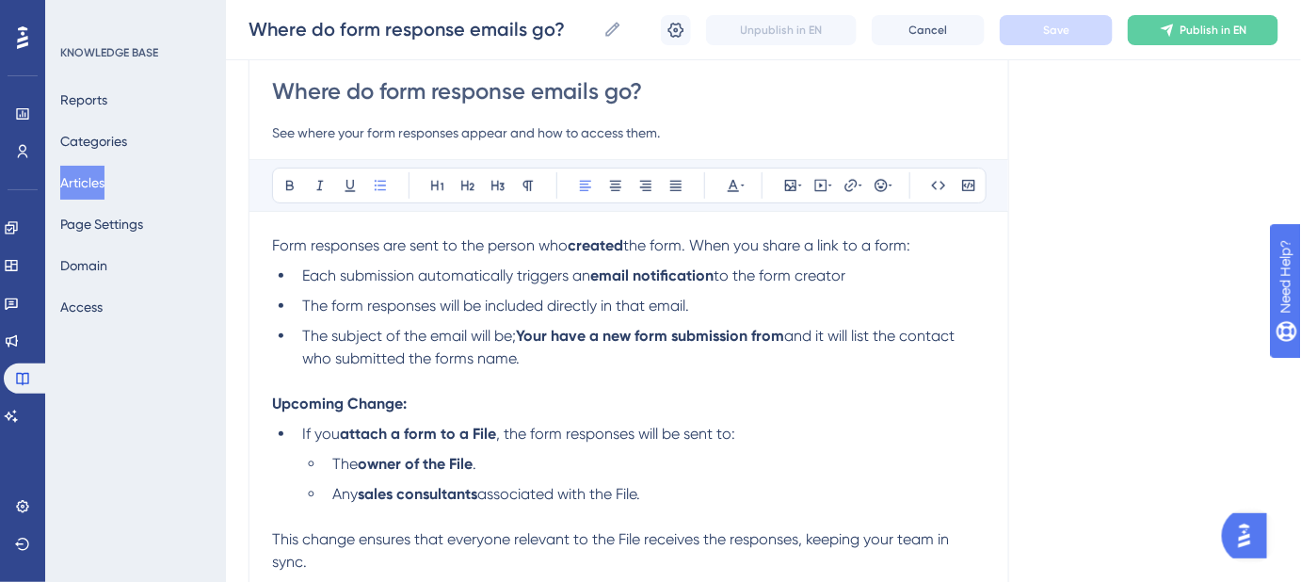
scroll to position [85, 0]
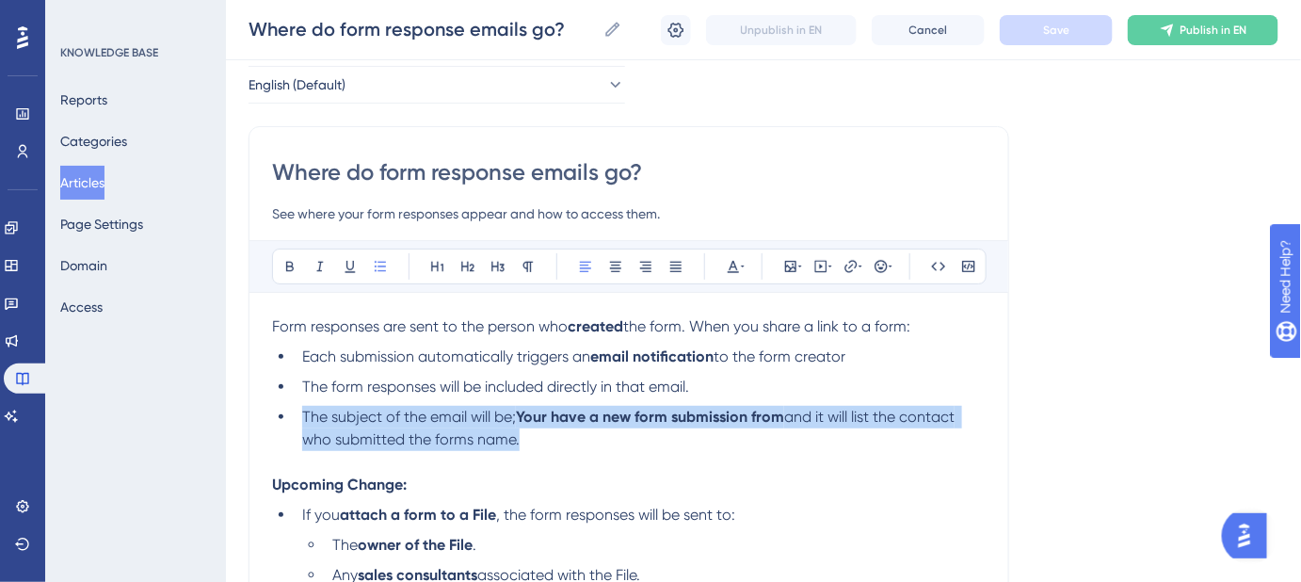
drag, startPoint x: 527, startPoint y: 445, endPoint x: 305, endPoint y: 421, distance: 223.5
click at [305, 421] on li "The subject of the email will be; Your have a new form submission from and it w…" at bounding box center [640, 428] width 691 height 45
copy li "The subject of the email will be; Your have a new form submission from and it w…"
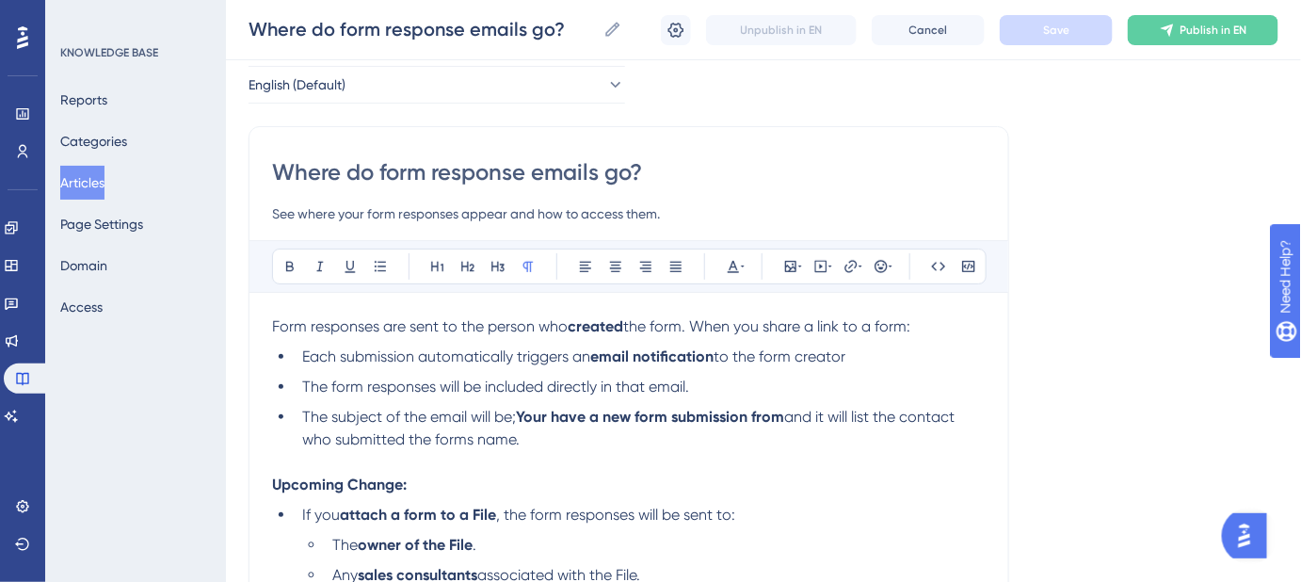
drag, startPoint x: 567, startPoint y: 460, endPoint x: 557, endPoint y: 454, distance: 11.5
click at [567, 461] on p at bounding box center [629, 462] width 714 height 23
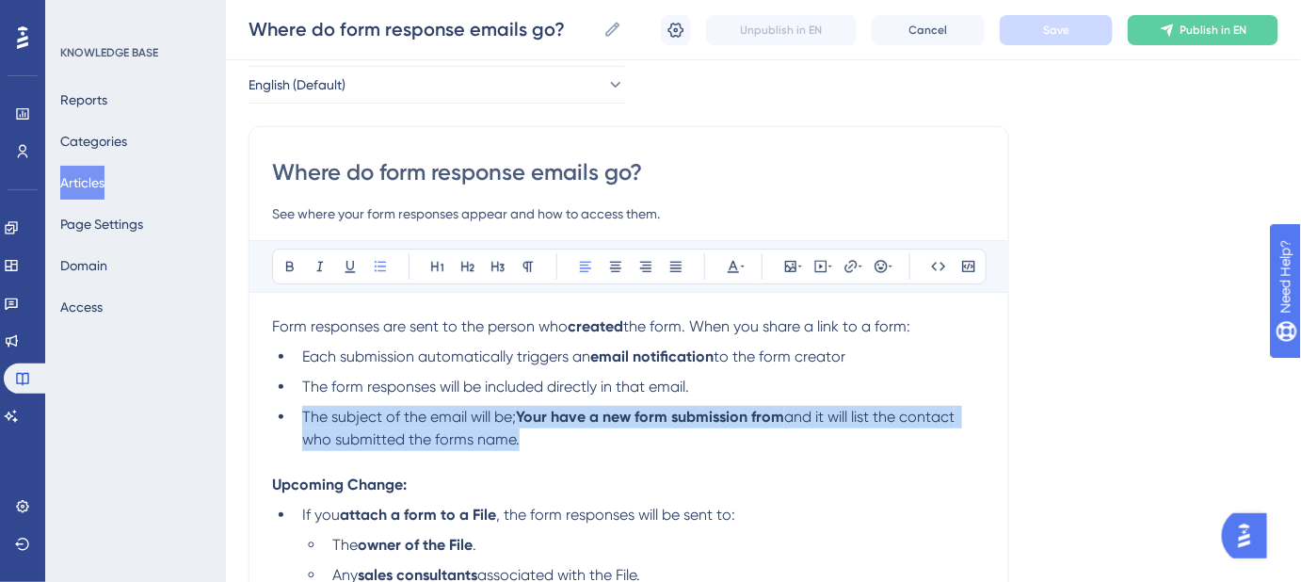
drag, startPoint x: 539, startPoint y: 440, endPoint x: 303, endPoint y: 411, distance: 238.0
click at [303, 411] on li "The subject of the email will be; Your have a new form submission from and it w…" at bounding box center [640, 428] width 691 height 45
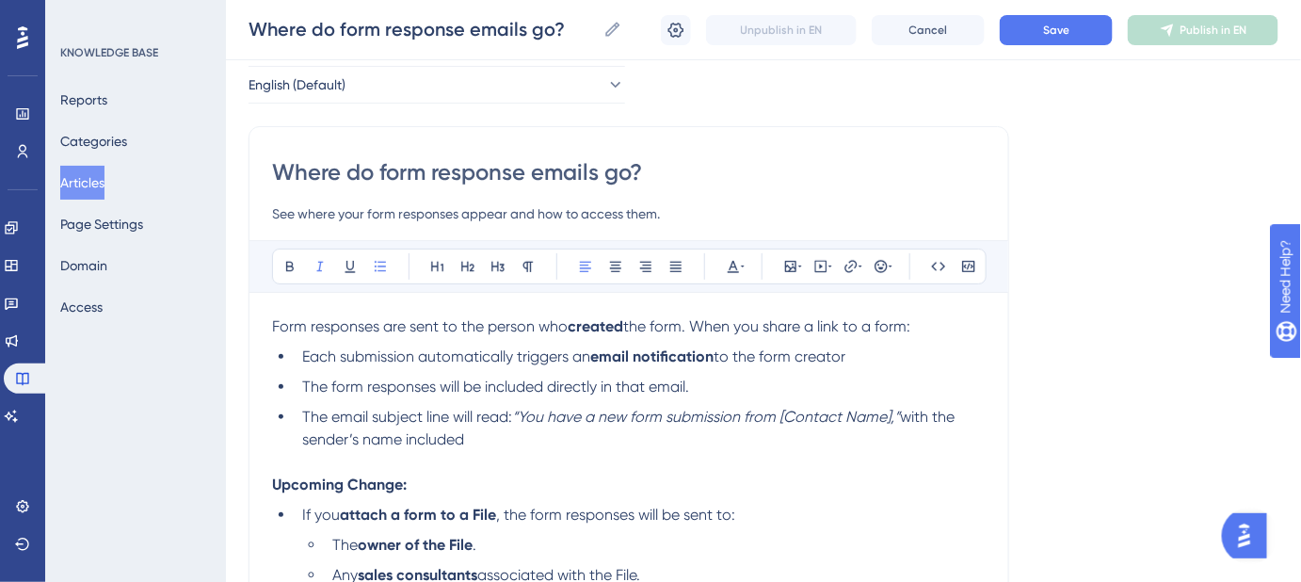
click at [525, 411] on em "“You have a new form submission from [Contact Name],”" at bounding box center [706, 417] width 388 height 18
click at [906, 410] on span "with the sender’s name included" at bounding box center [632, 428] width 660 height 40
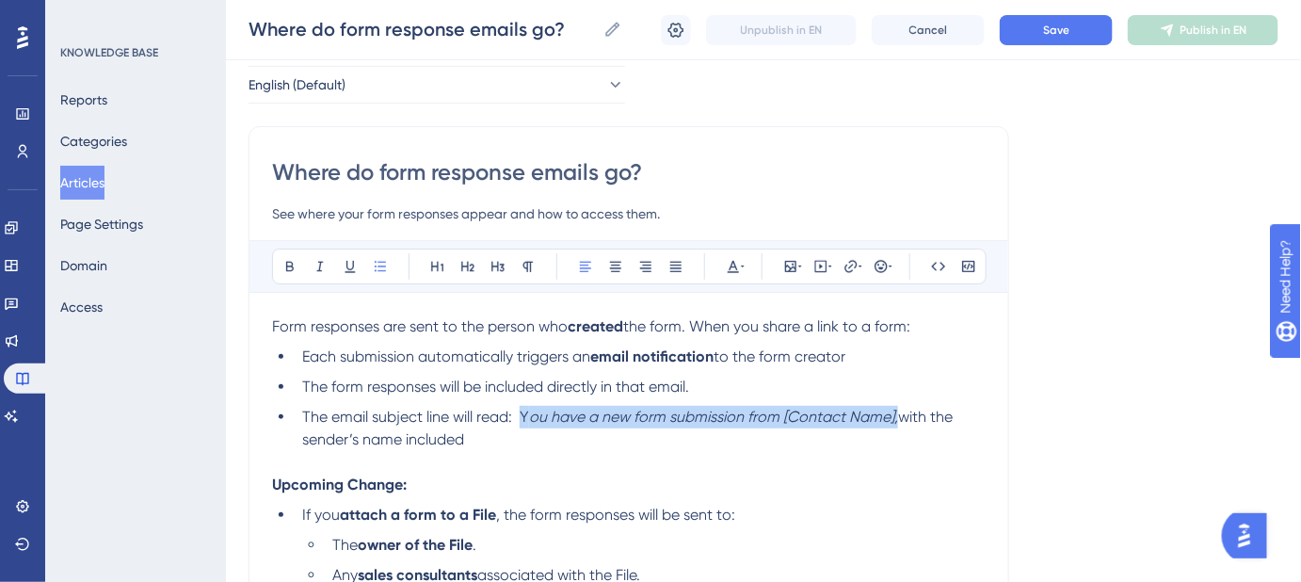
drag, startPoint x: 896, startPoint y: 406, endPoint x: 522, endPoint y: 396, distance: 374.8
click at [522, 396] on ul "Each submission automatically triggers an email notification to the form creato…" at bounding box center [629, 398] width 714 height 105
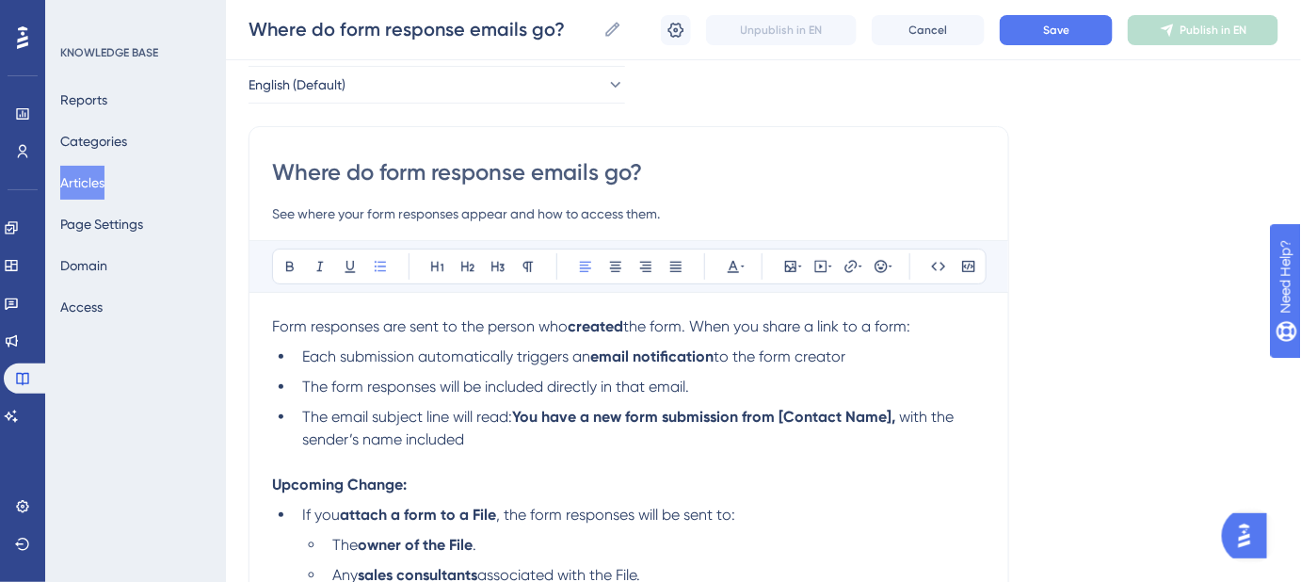
click at [512, 409] on span "The email subject line will read:" at bounding box center [407, 417] width 210 height 18
click at [1045, 33] on span "Save" at bounding box center [1056, 30] width 26 height 15
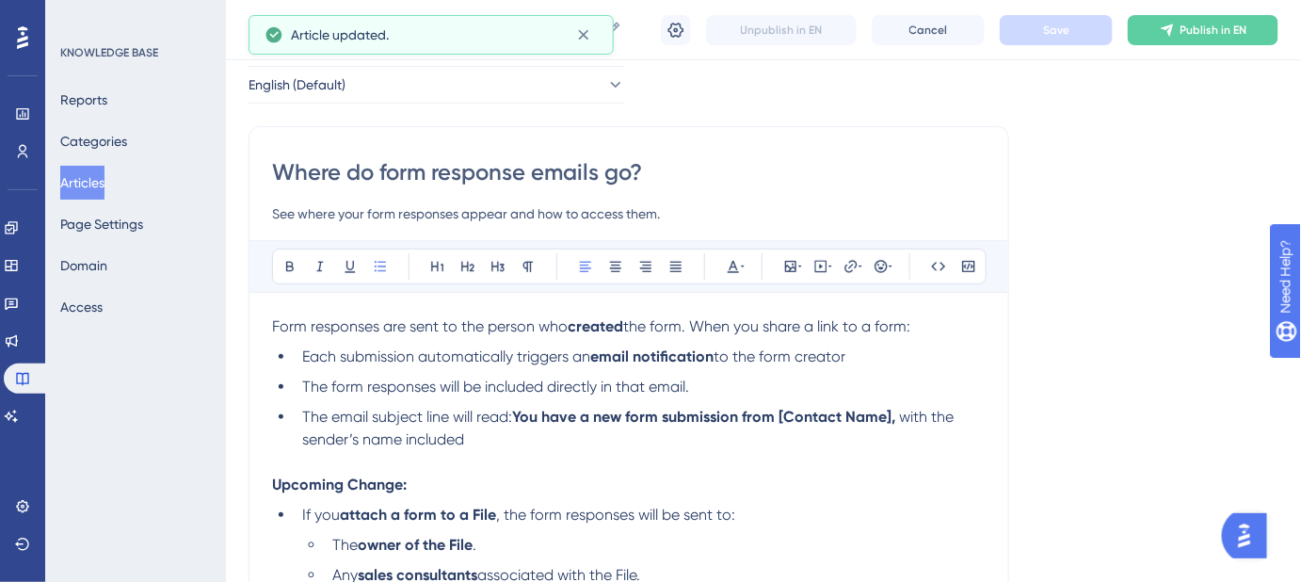
click at [507, 433] on li "The email subject line will read: You have a new form submission from [Contact …" at bounding box center [640, 428] width 691 height 45
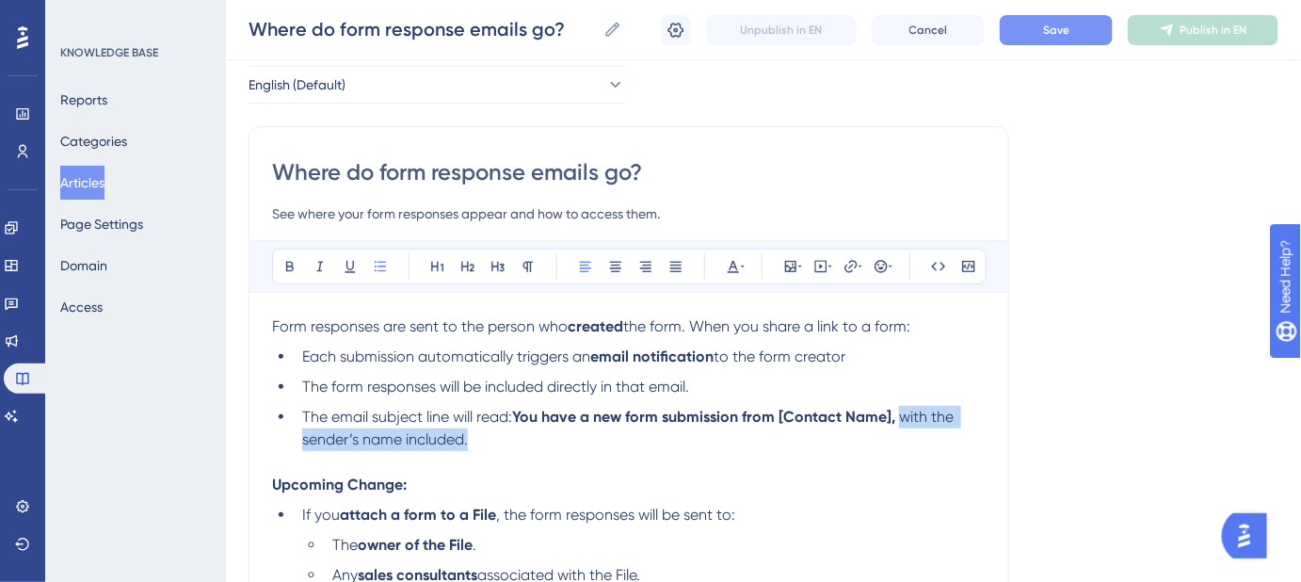
drag, startPoint x: 483, startPoint y: 440, endPoint x: 904, endPoint y: 418, distance: 421.4
click at [904, 418] on li "The email subject line will read: You have a new form submission from [Contact …" at bounding box center [640, 428] width 691 height 45
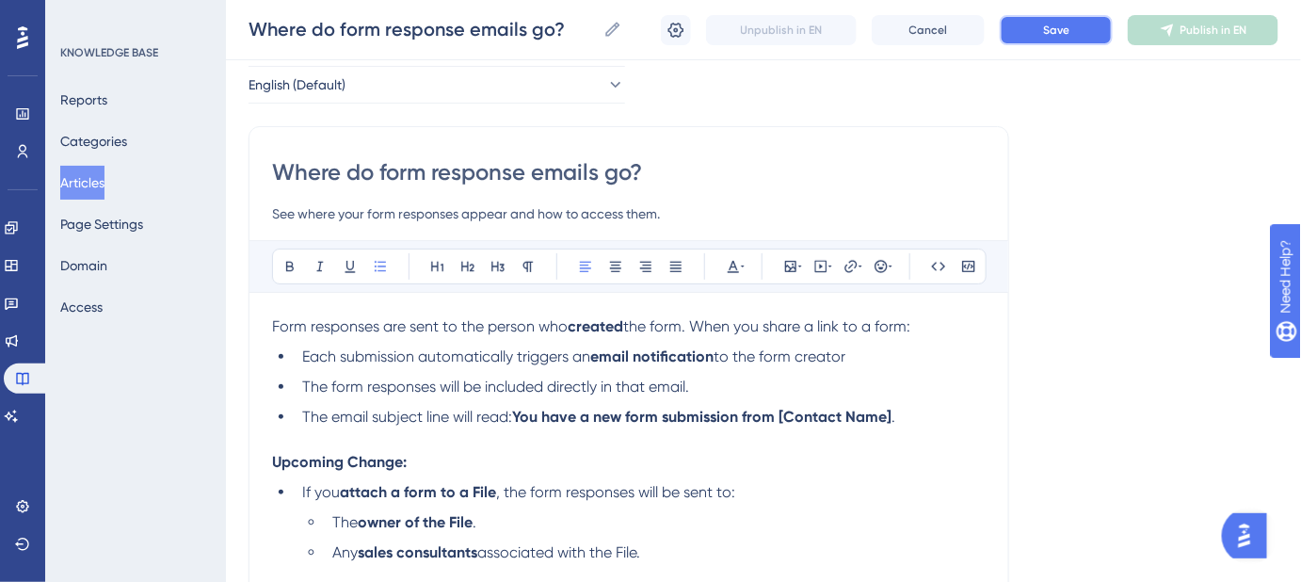
click at [1055, 29] on span "Save" at bounding box center [1056, 30] width 26 height 15
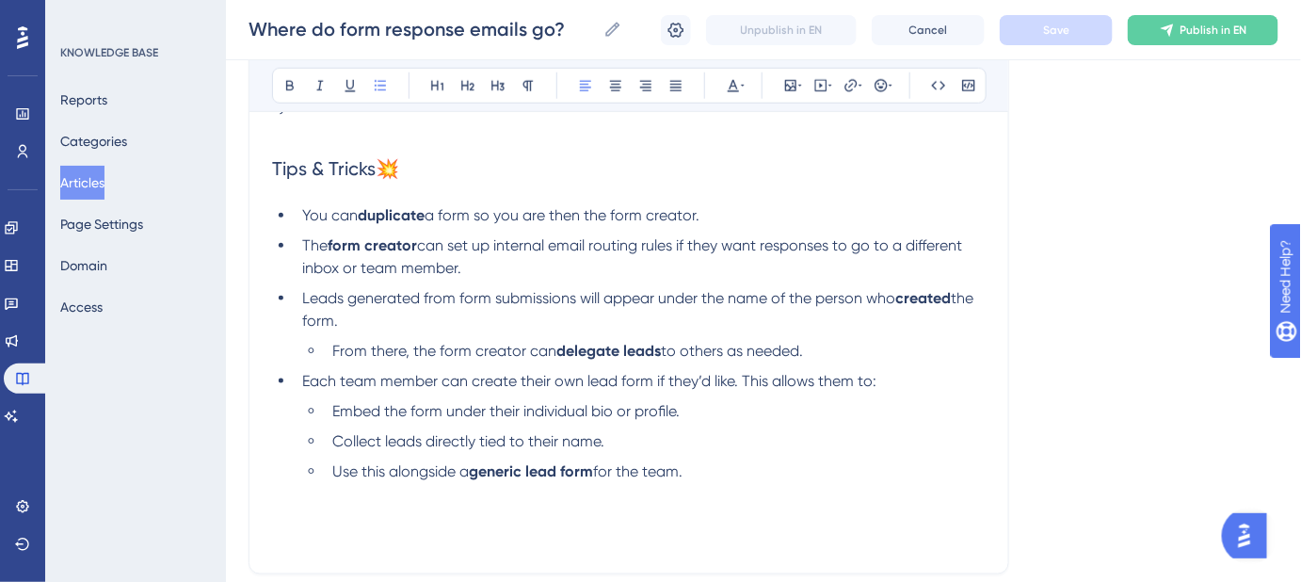
scroll to position [763, 0]
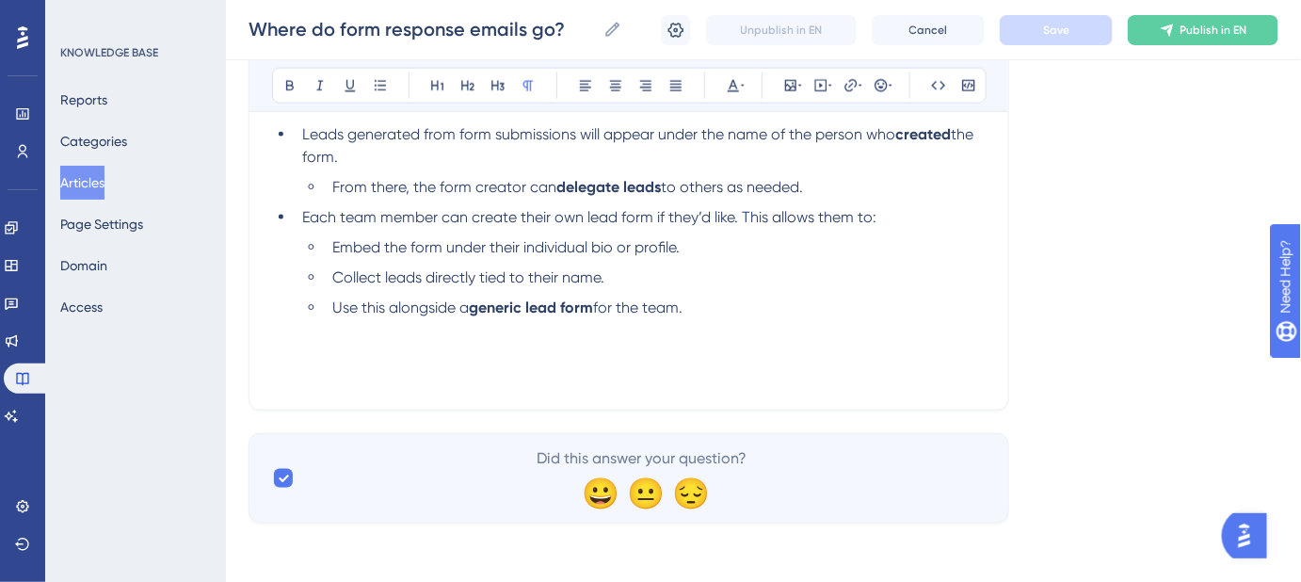
click at [625, 355] on p at bounding box center [629, 353] width 714 height 23
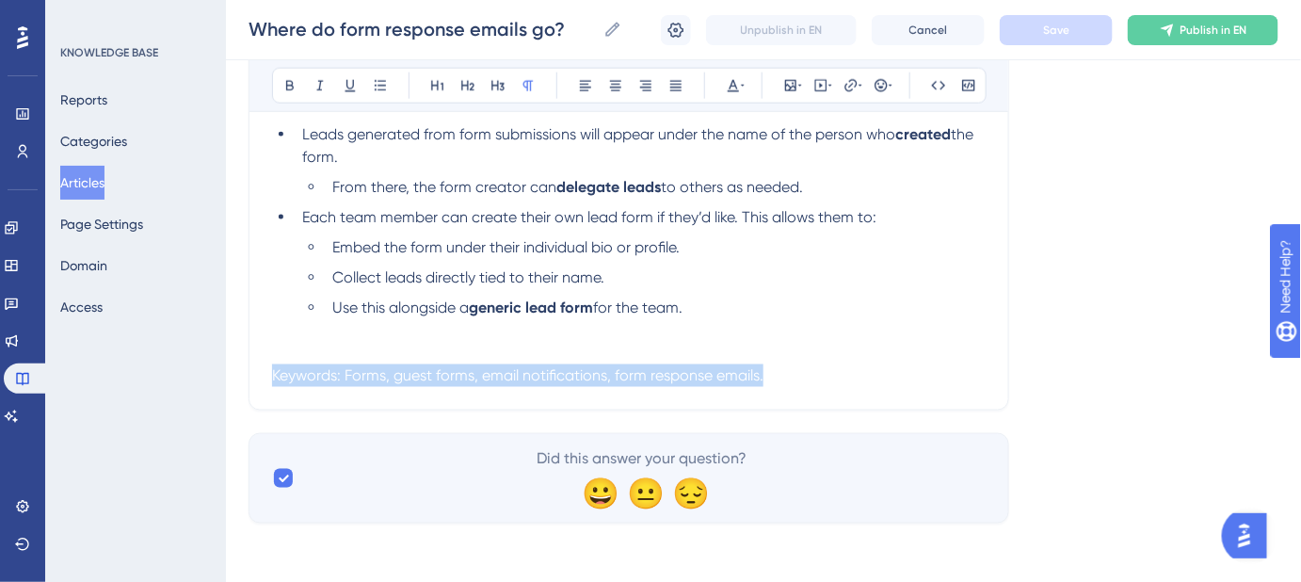
drag, startPoint x: 845, startPoint y: 396, endPoint x: 363, endPoint y: 342, distance: 484.2
drag, startPoint x: 695, startPoint y: 302, endPoint x: 815, endPoint y: 392, distance: 150.1
click at [753, 336] on li "Use this alongside a generic lead form for the team." at bounding box center [655, 319] width 661 height 45
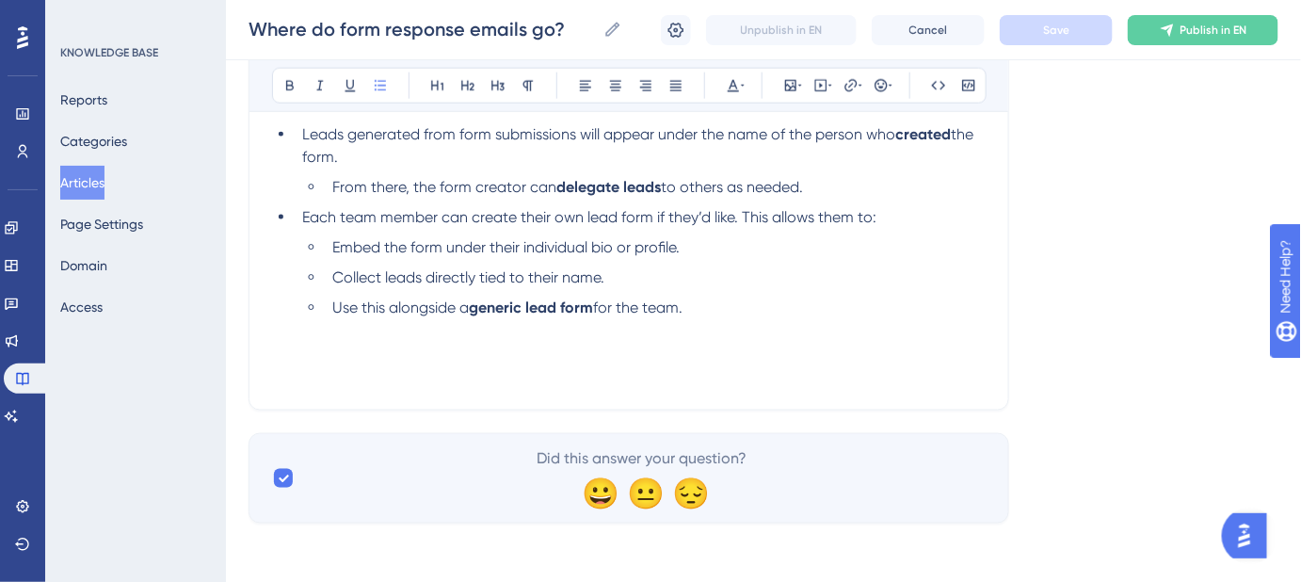
click at [712, 315] on li "Use this alongside a generic lead form for the team." at bounding box center [655, 319] width 661 height 45
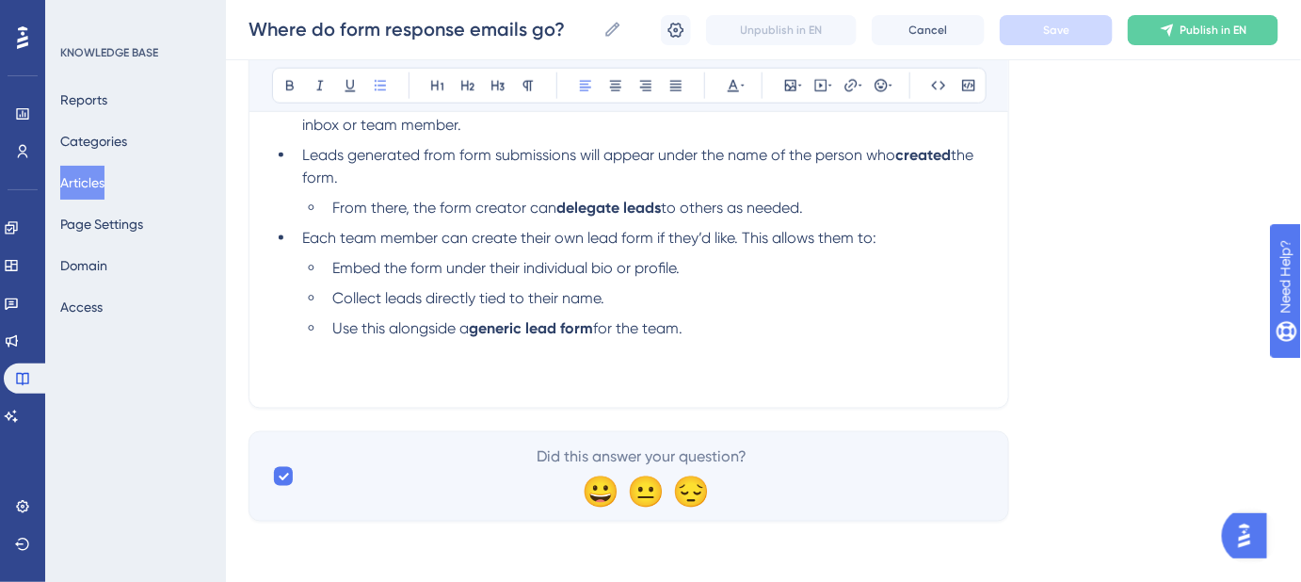
scroll to position [740, 0]
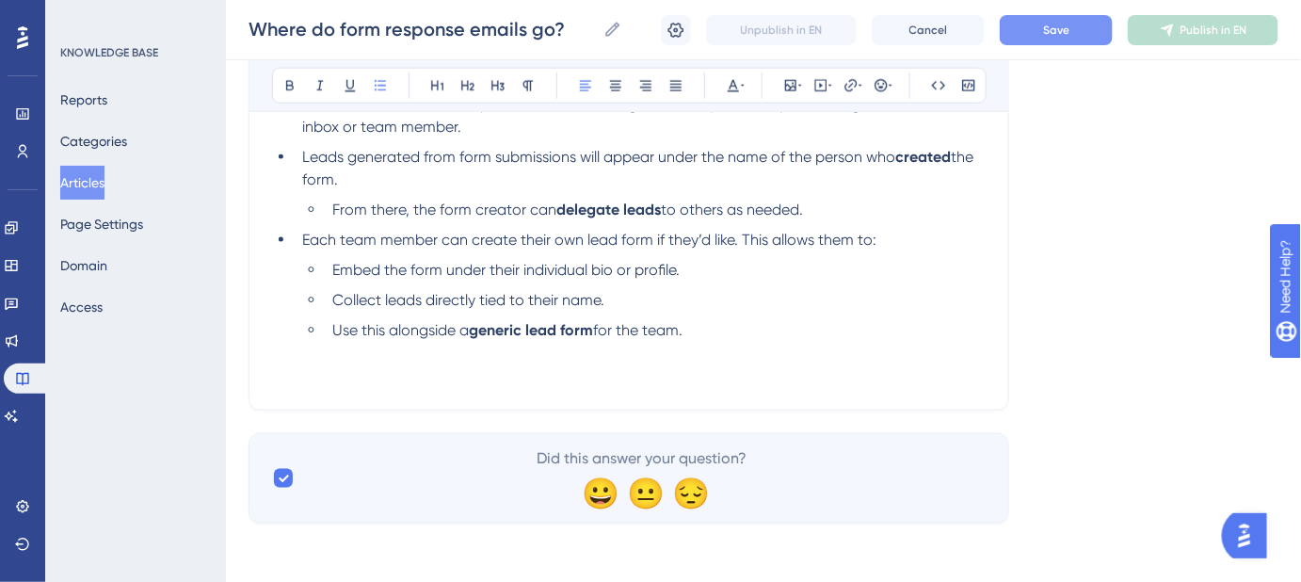
click at [1068, 34] on span "Save" at bounding box center [1056, 30] width 26 height 15
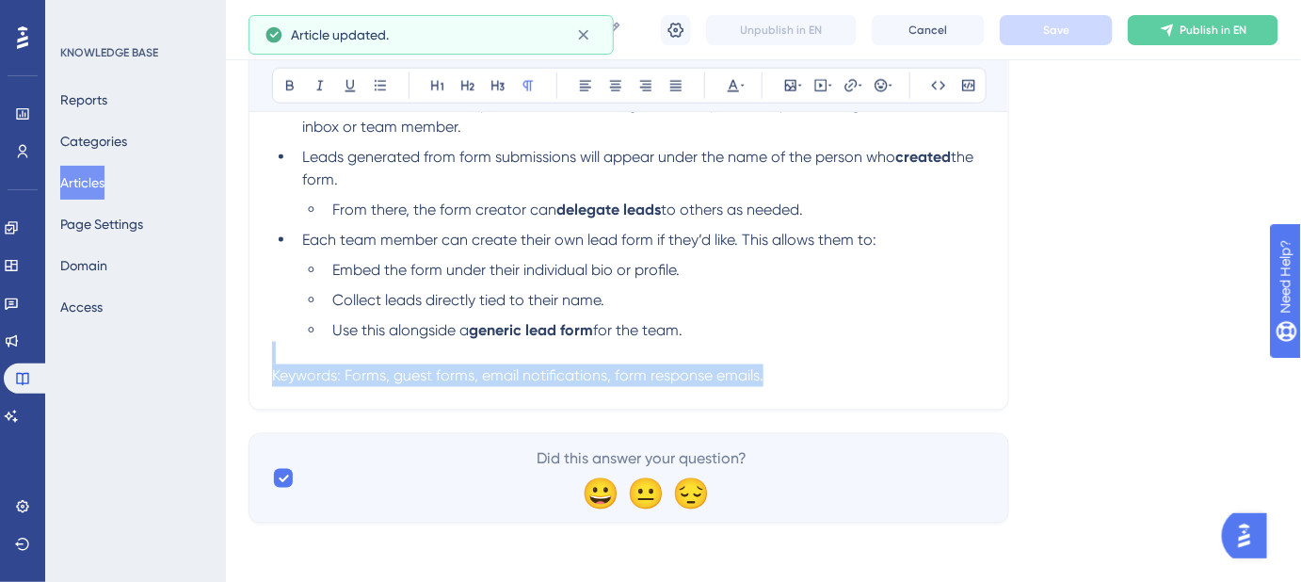
drag, startPoint x: 946, startPoint y: 348, endPoint x: 829, endPoint y: 378, distance: 120.6
click at [829, 378] on div "Form responses are sent to the person who created the form. When you share a li…" at bounding box center [629, 23] width 714 height 727
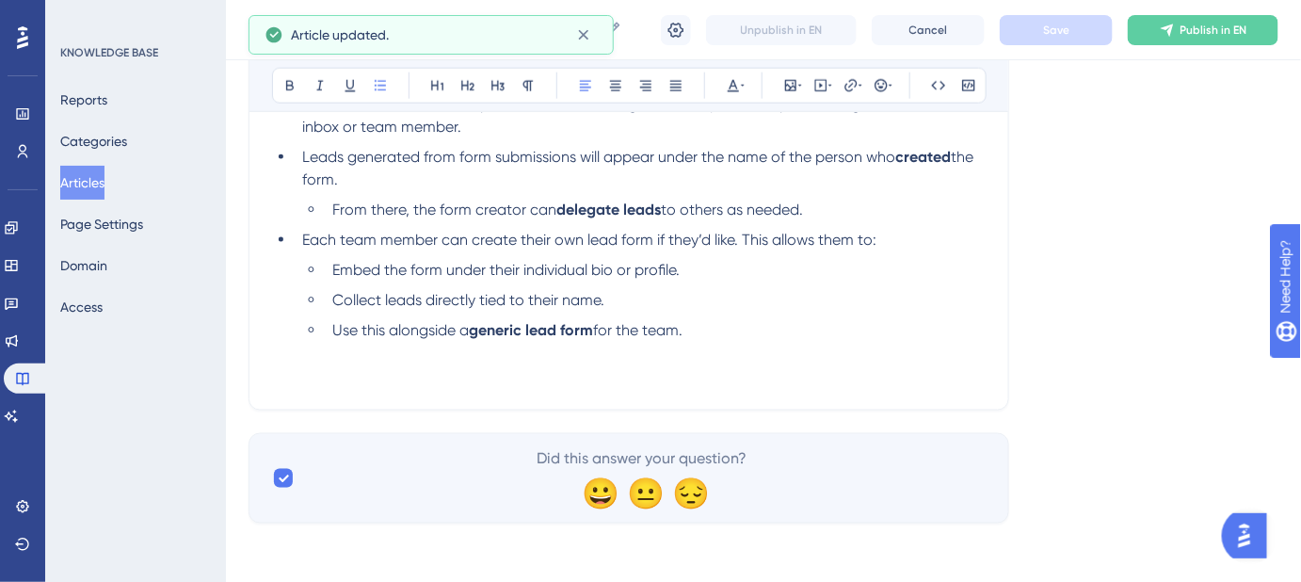
click at [932, 298] on li "Collect leads directly tied to their name." at bounding box center [655, 300] width 661 height 23
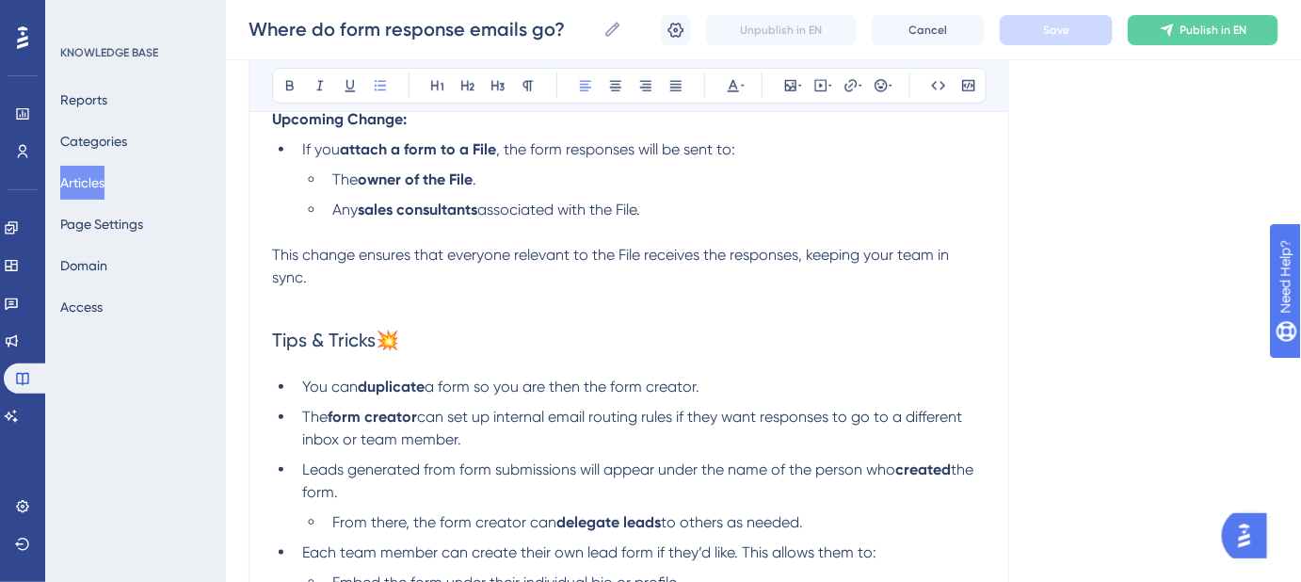
scroll to position [513, 0]
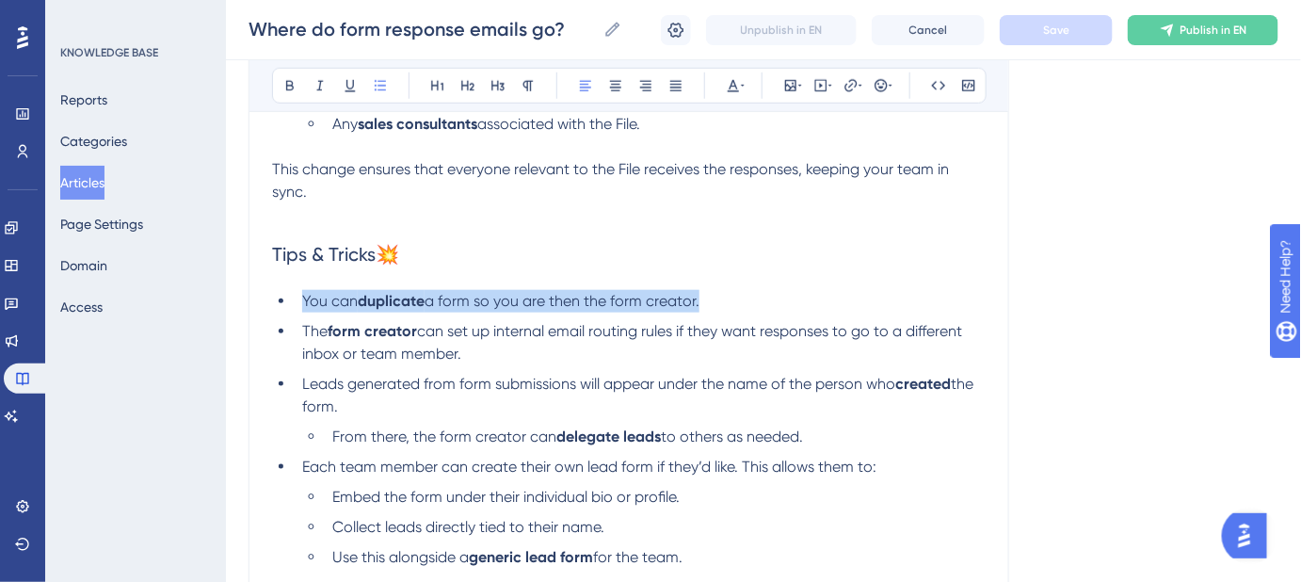
drag, startPoint x: 708, startPoint y: 304, endPoint x: 304, endPoint y: 305, distance: 403.9
click at [304, 305] on li "You can duplicate a form so you are then the form creator." at bounding box center [640, 301] width 691 height 23
copy li "You can duplicate a form so you are then the form creator."
click at [744, 305] on li "You can duplicate a form so you are then the form creator." at bounding box center [640, 301] width 691 height 23
drag, startPoint x: 732, startPoint y: 303, endPoint x: 303, endPoint y: 298, distance: 429.3
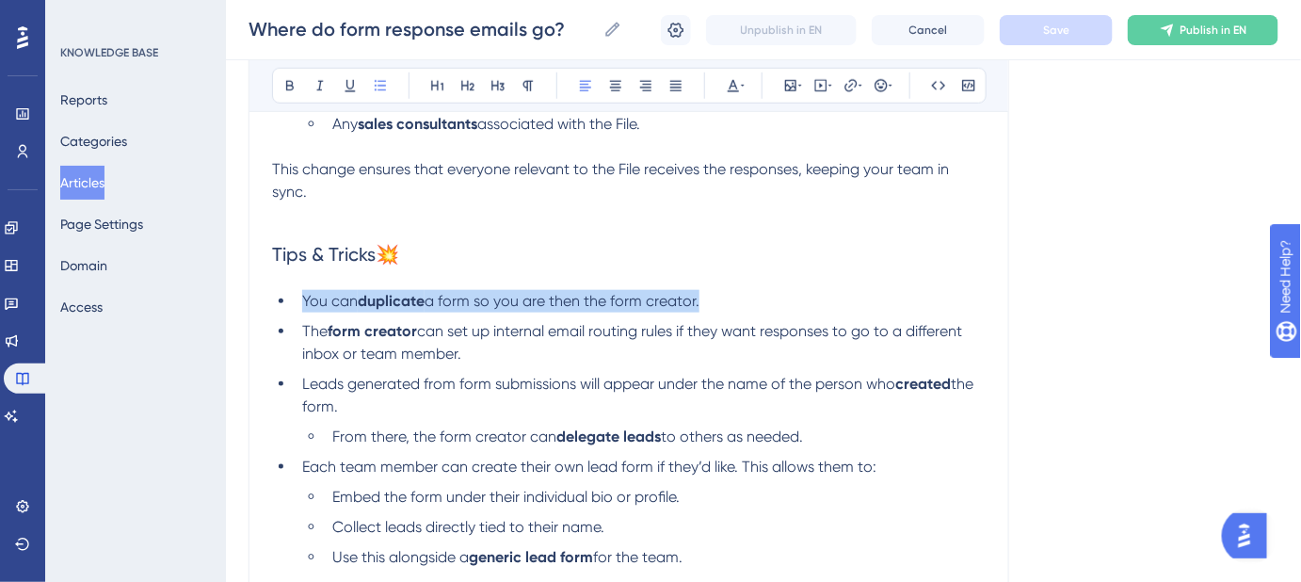
click at [303, 298] on li "You can duplicate a form so you are then the form creator." at bounding box center [640, 301] width 691 height 23
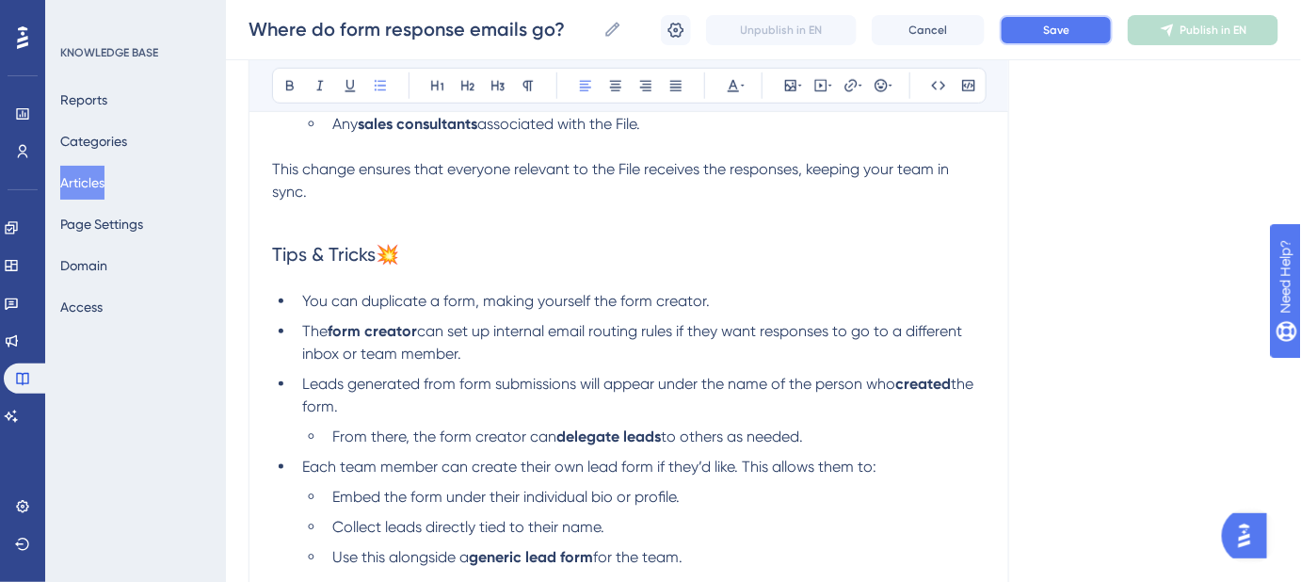
click at [1044, 34] on span "Save" at bounding box center [1056, 30] width 26 height 15
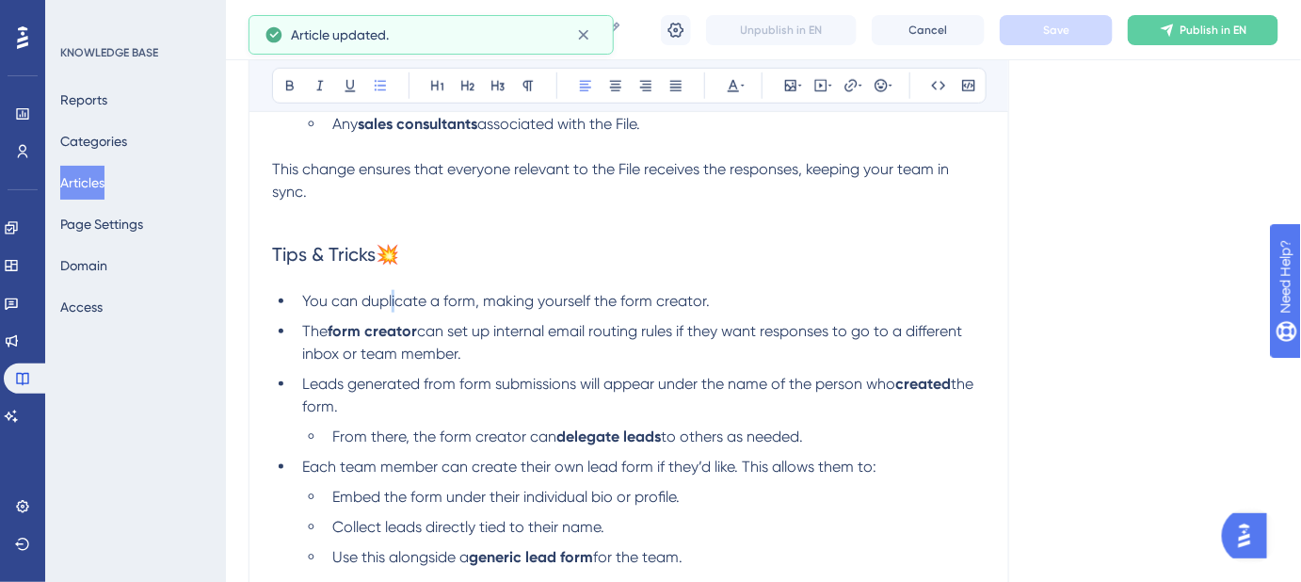
click at [392, 302] on span "You can duplicate a form, making yourself the form creator." at bounding box center [506, 301] width 408 height 18
click at [392, 301] on span "You can duplicate a form, making yourself the form creator." at bounding box center [506, 301] width 408 height 18
click at [391, 298] on span "You can duplicate a form, making yourself the form creator." at bounding box center [506, 301] width 408 height 18
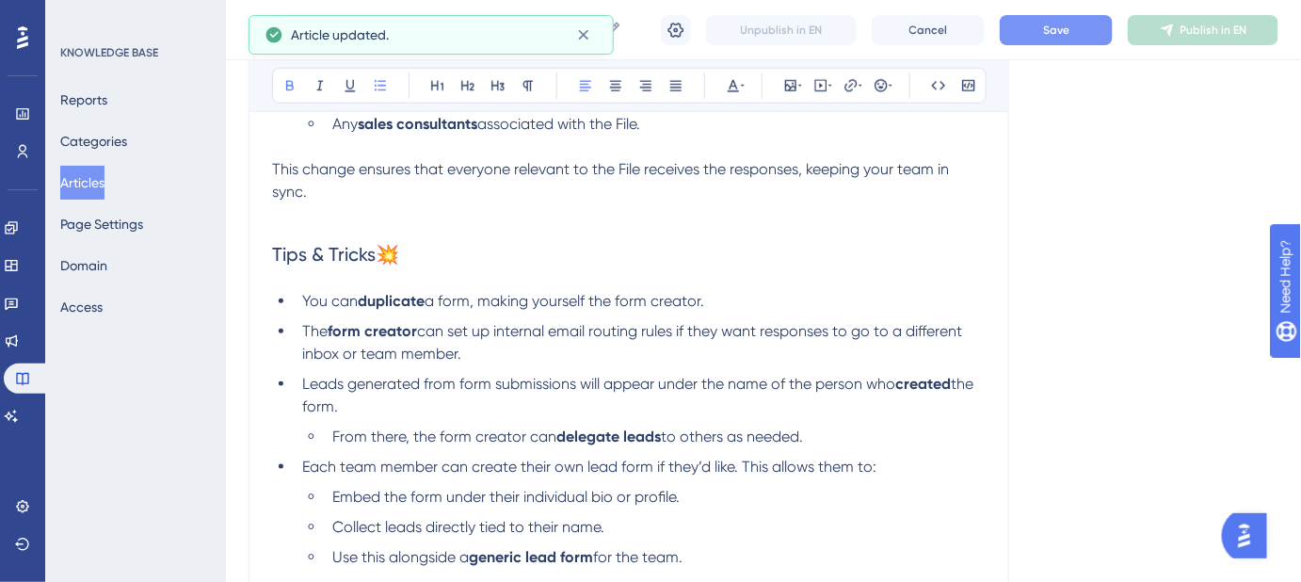
click at [1029, 294] on div "Language English (Default) Where do form response emails go? See where your for…" at bounding box center [764, 178] width 1030 height 1143
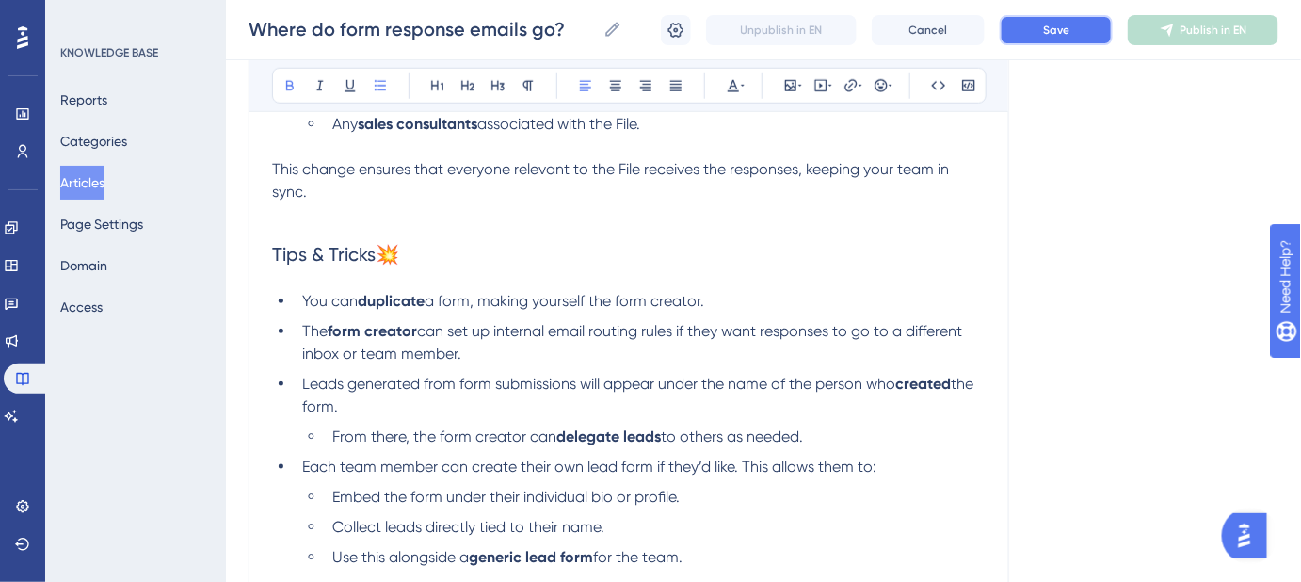
click at [1045, 32] on span "Save" at bounding box center [1056, 30] width 26 height 15
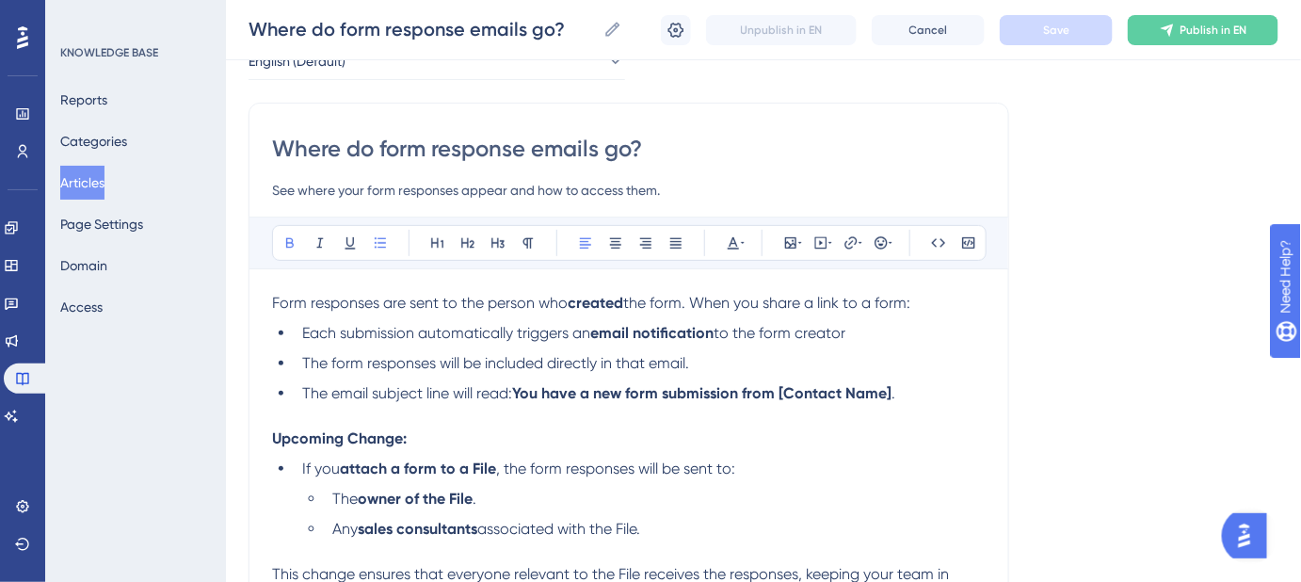
scroll to position [55, 0]
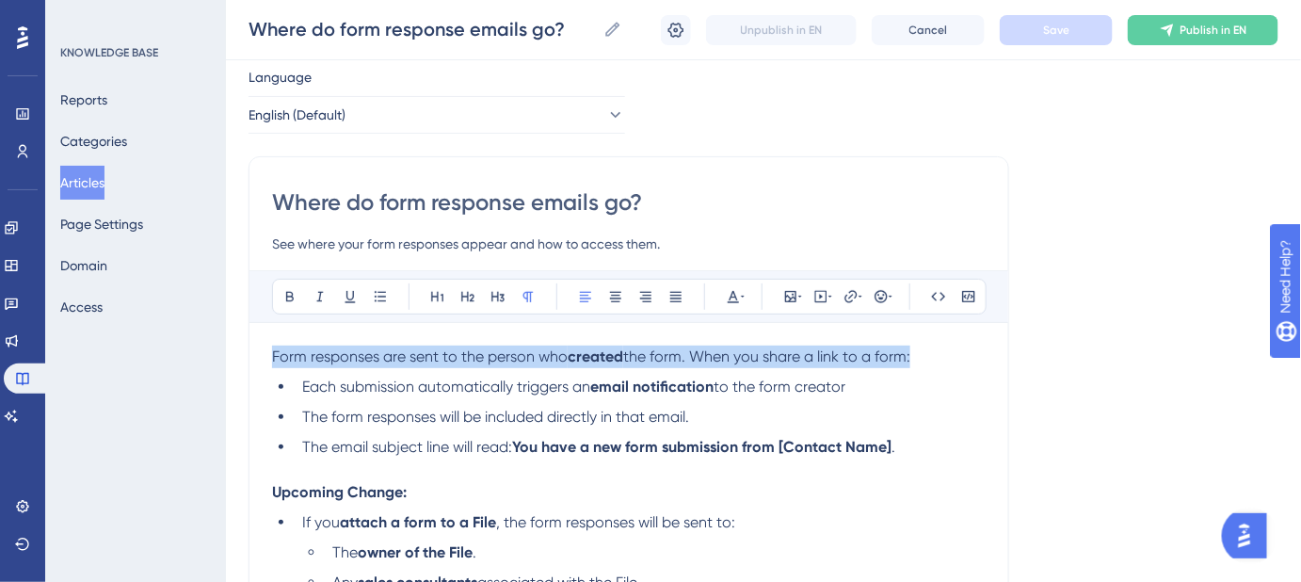
drag, startPoint x: 924, startPoint y: 350, endPoint x: 237, endPoint y: 353, distance: 686.3
click at [237, 353] on div "Performance Users Engagement Widgets Feedback Product Updates Knowledge Base AI…" at bounding box center [763, 592] width 1075 height 1294
copy p "Form responses are sent to the person who created the form. When you share a li…"
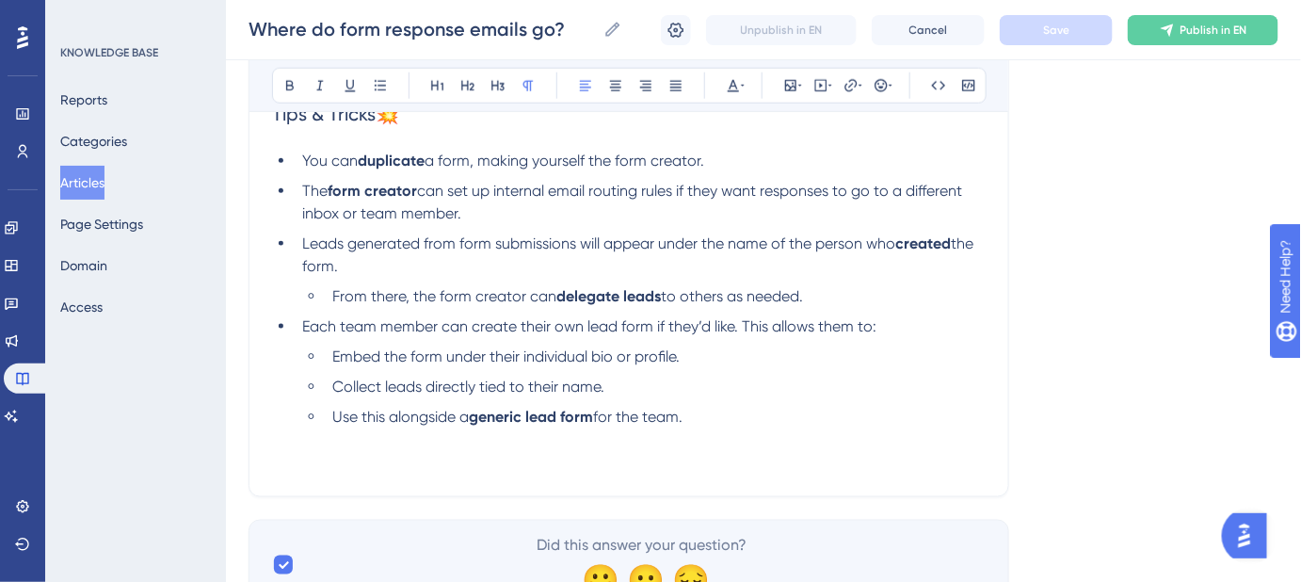
scroll to position [654, 0]
click at [717, 157] on li "You can duplicate a form, making yourself the form creator." at bounding box center [640, 160] width 691 height 23
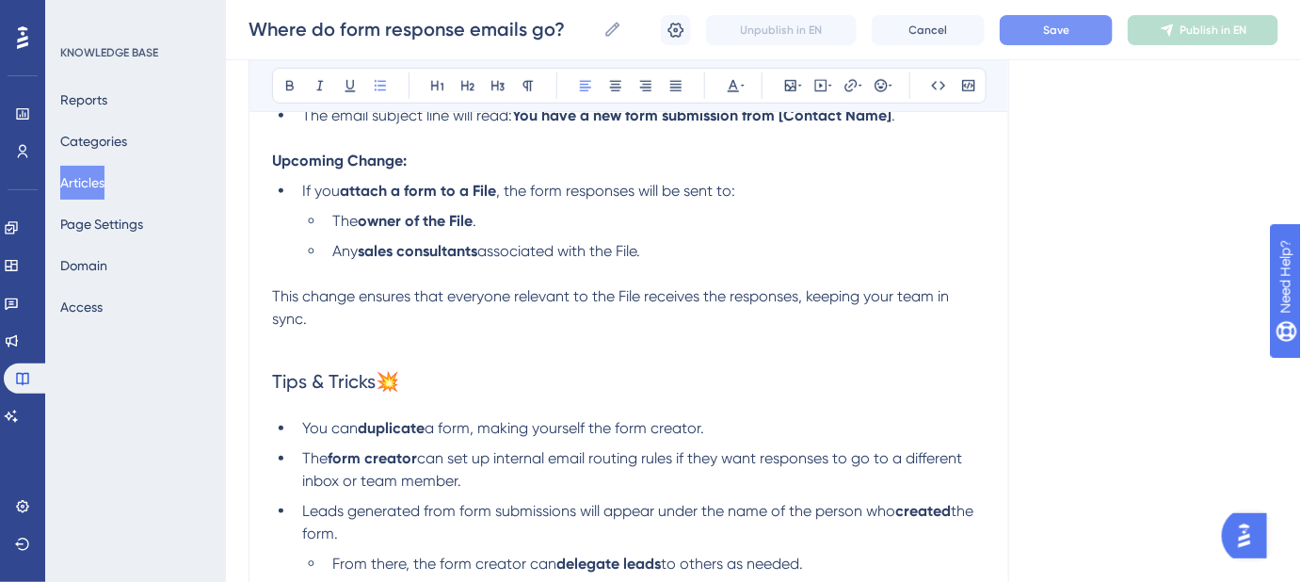
scroll to position [312, 0]
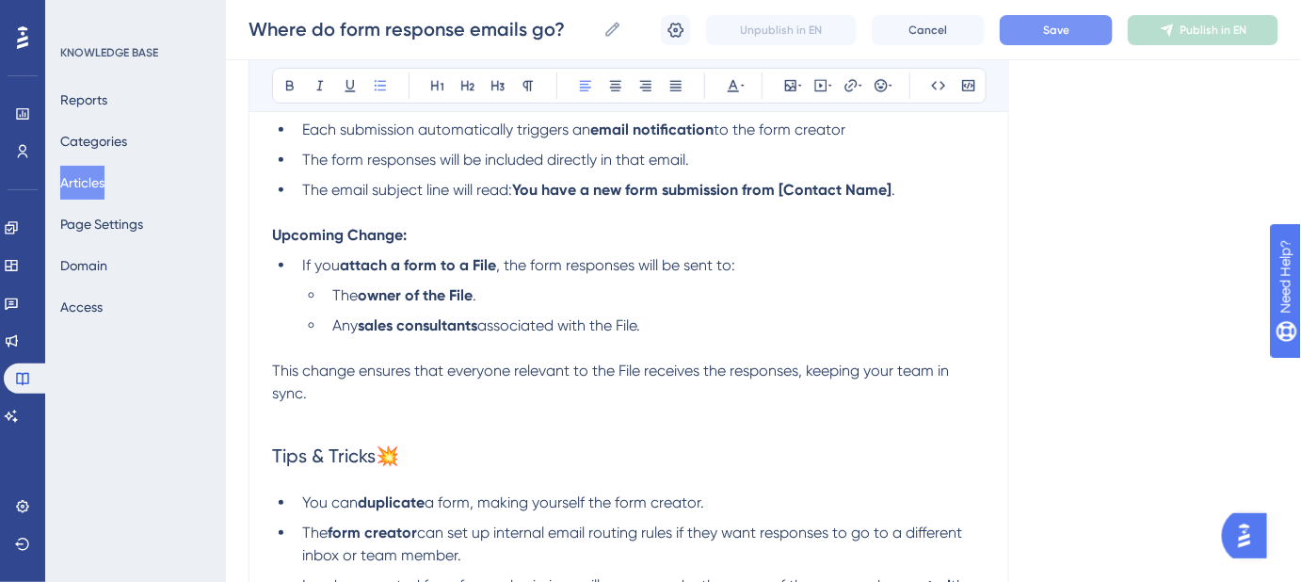
click at [664, 328] on li "Any sales consultants associated with the File." at bounding box center [655, 325] width 661 height 23
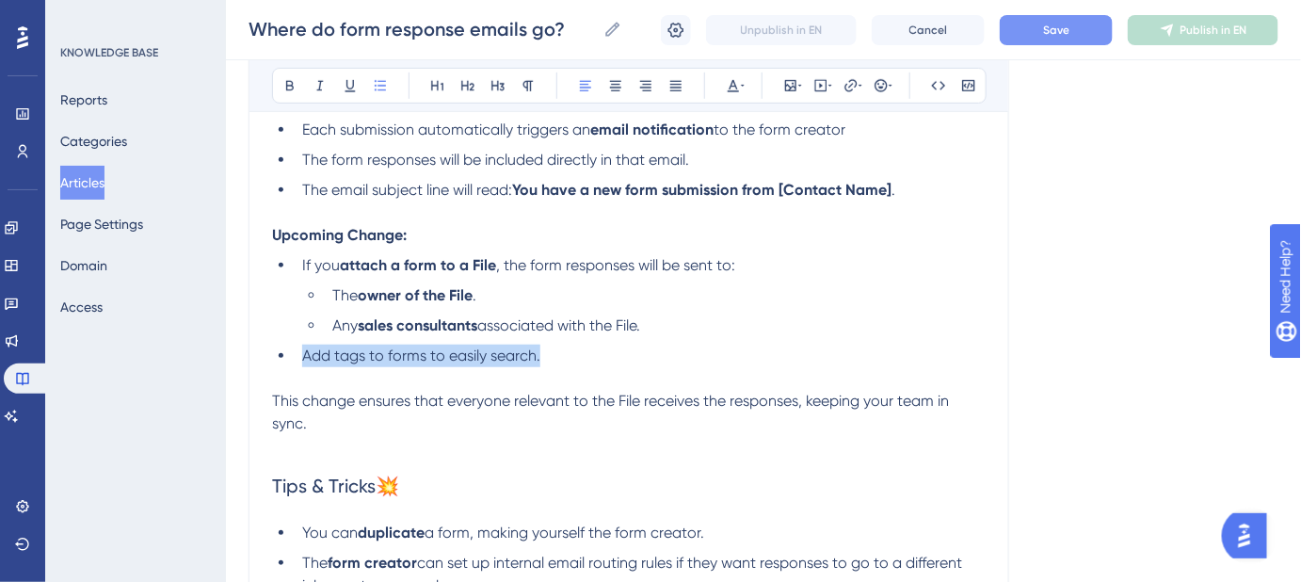
drag, startPoint x: 550, startPoint y: 352, endPoint x: 300, endPoint y: 350, distance: 249.5
click at [300, 350] on li "Add tags to forms to easily search." at bounding box center [640, 356] width 691 height 23
copy span "Add tags to forms to easily search."
click at [555, 363] on li "Add tags to forms to easily search." at bounding box center [640, 356] width 691 height 23
drag, startPoint x: 457, startPoint y: 354, endPoint x: 302, endPoint y: 356, distance: 154.4
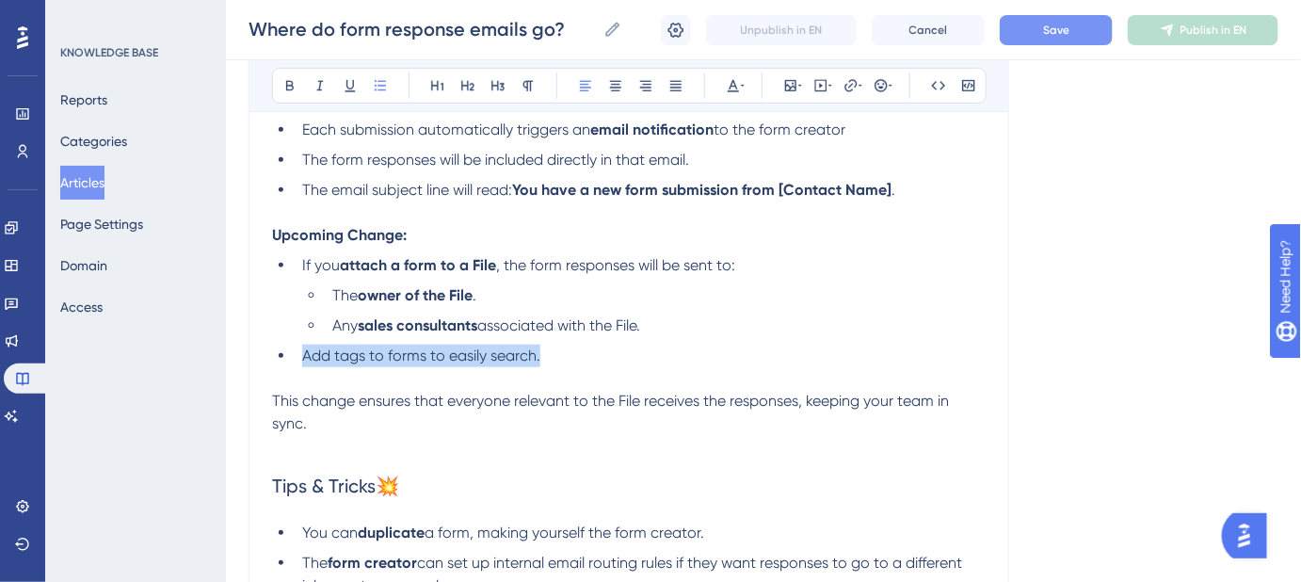
click at [302, 356] on li "Add tags to forms to easily search." at bounding box center [640, 356] width 691 height 23
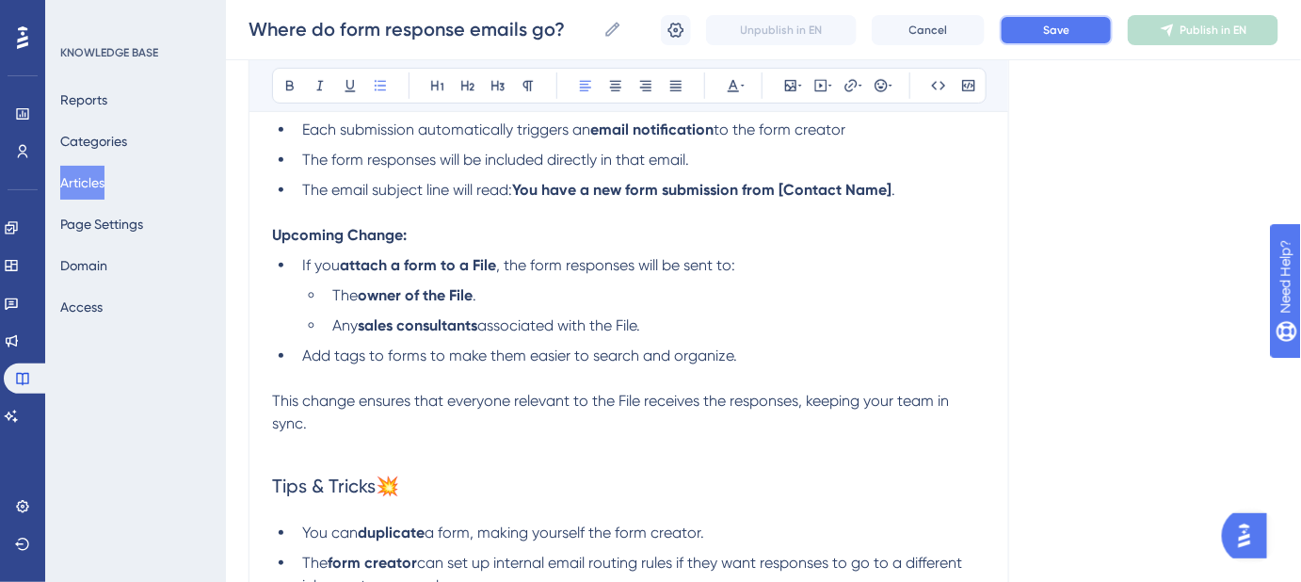
click at [1049, 29] on span "Save" at bounding box center [1056, 30] width 26 height 15
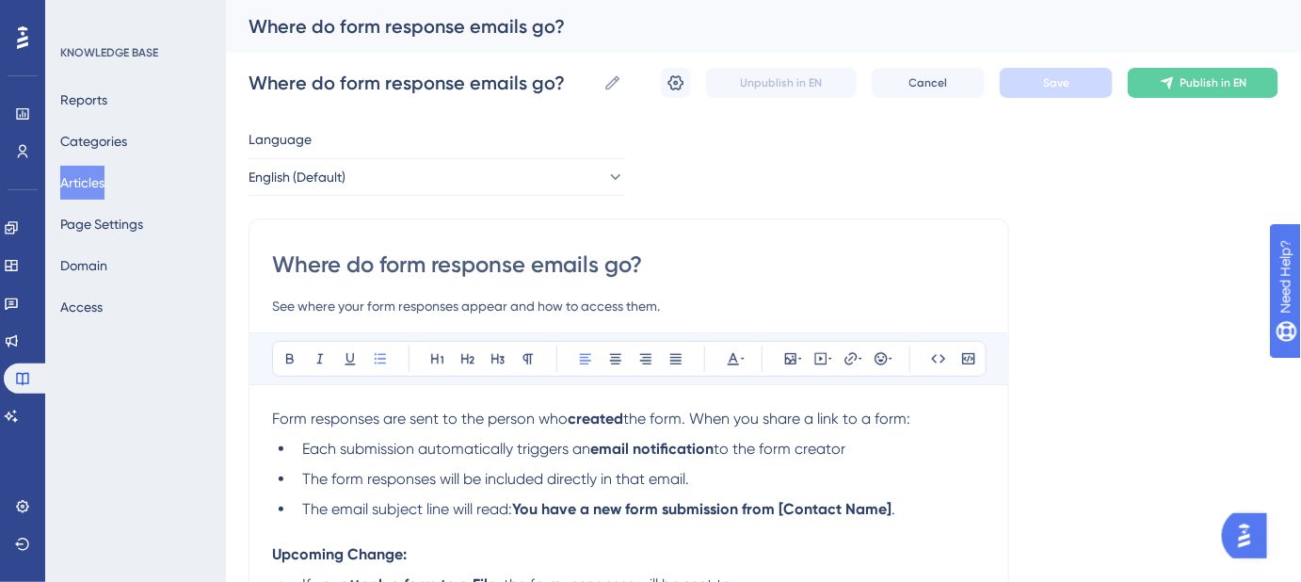
scroll to position [0, 0]
click at [687, 85] on button at bounding box center [676, 83] width 30 height 30
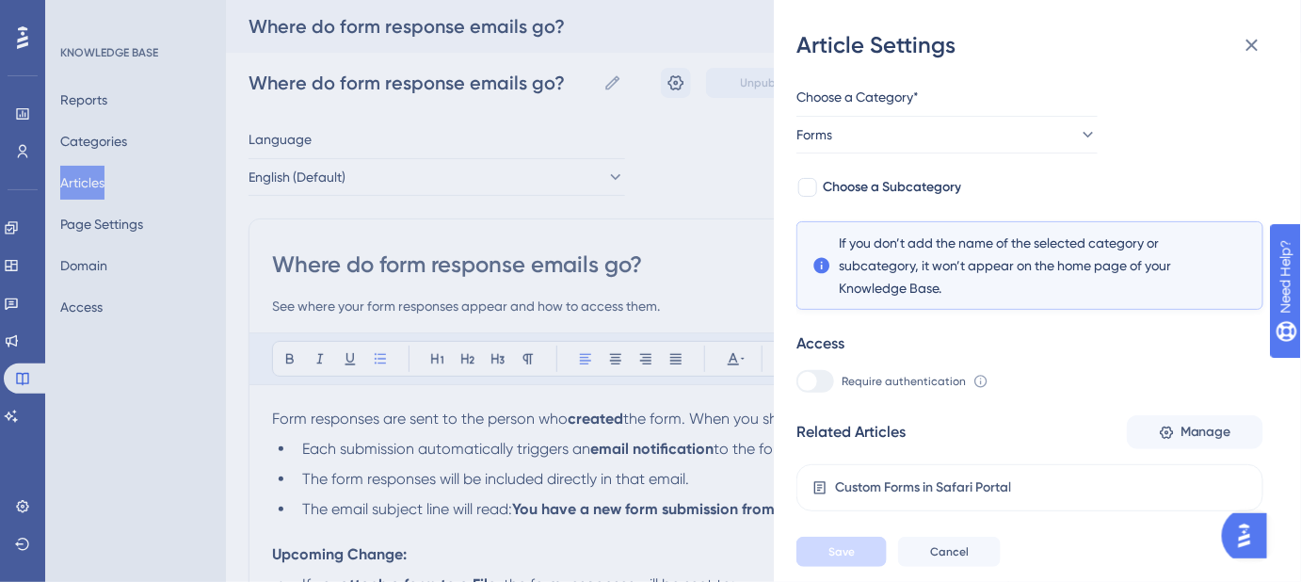
scroll to position [309, 0]
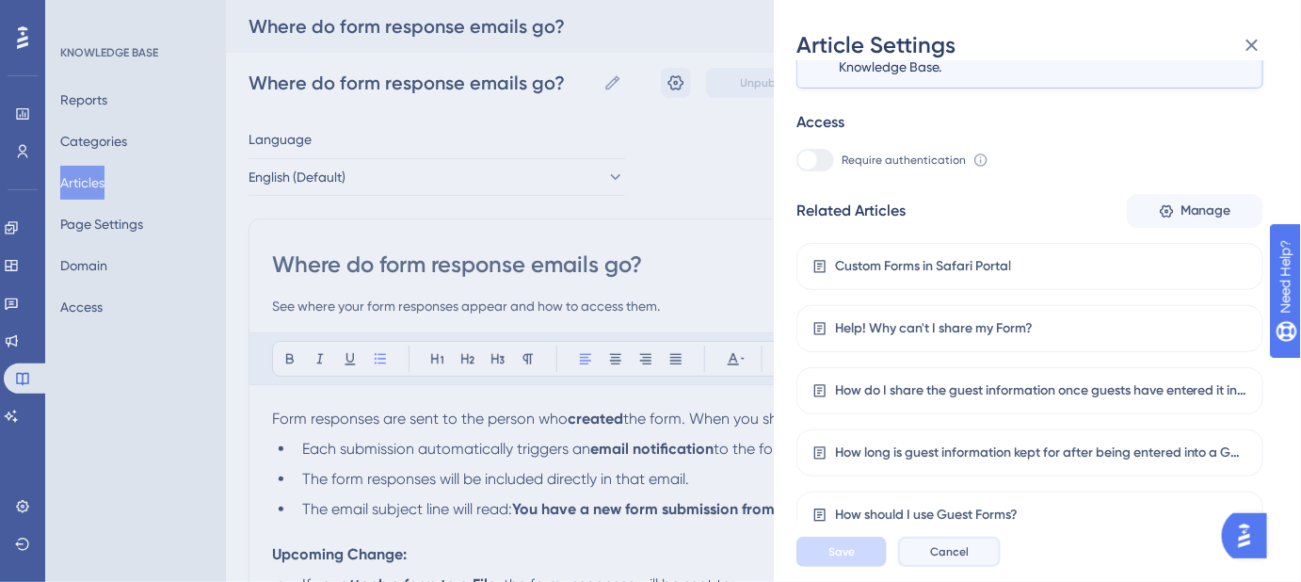
click at [962, 556] on span "Cancel" at bounding box center [949, 551] width 39 height 15
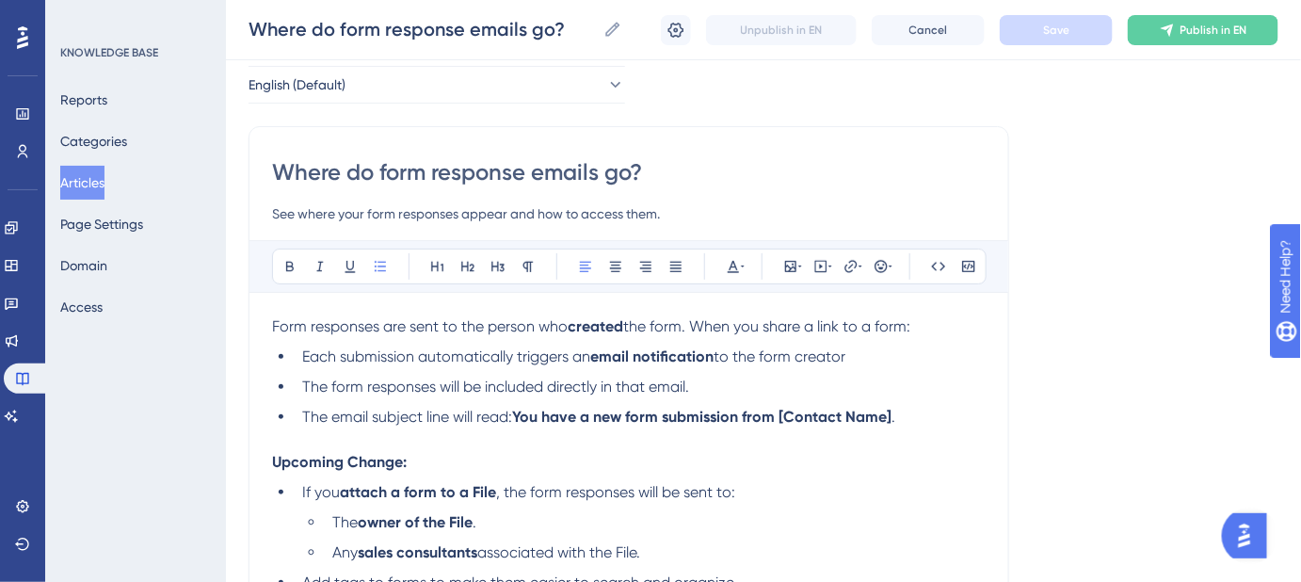
scroll to position [170, 0]
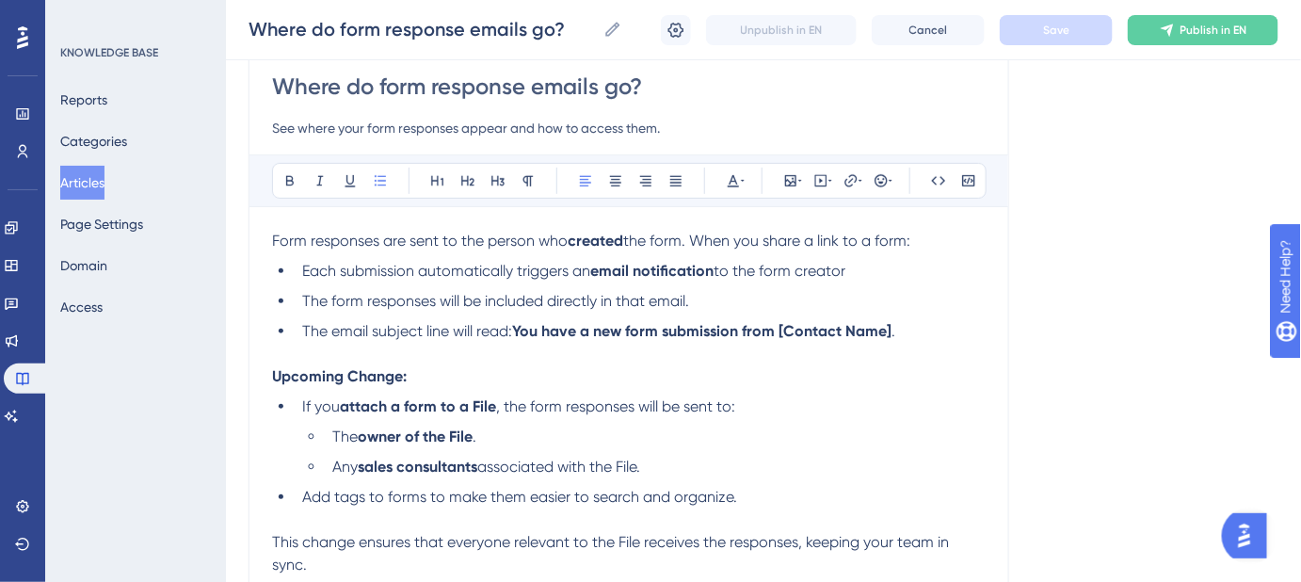
click at [570, 300] on span "The form responses will be included directly in that email." at bounding box center [495, 301] width 387 height 18
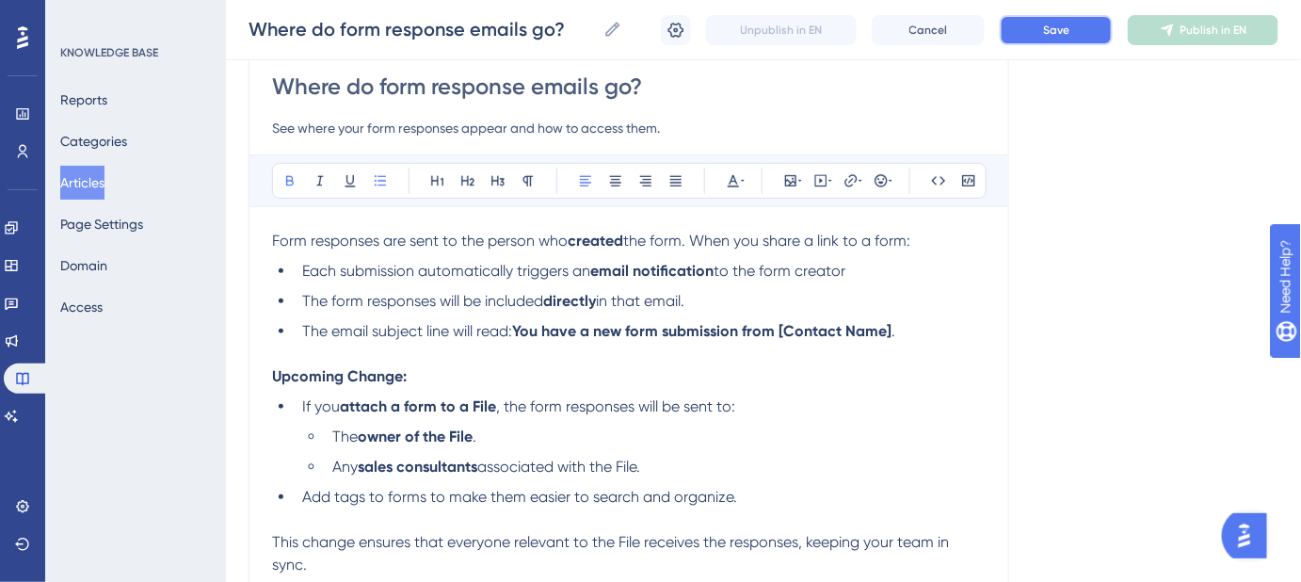
click at [1085, 32] on button "Save" at bounding box center [1056, 30] width 113 height 30
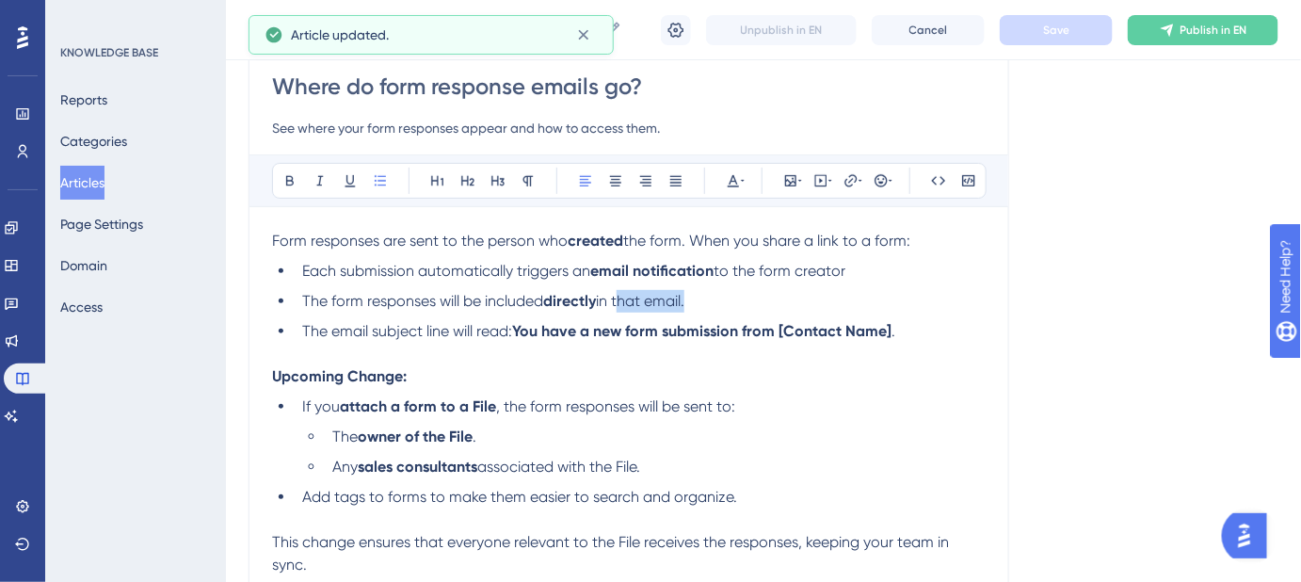
drag, startPoint x: 700, startPoint y: 301, endPoint x: 622, endPoint y: 301, distance: 77.2
click at [622, 301] on li "The form responses will be included directly in that email." at bounding box center [640, 301] width 691 height 23
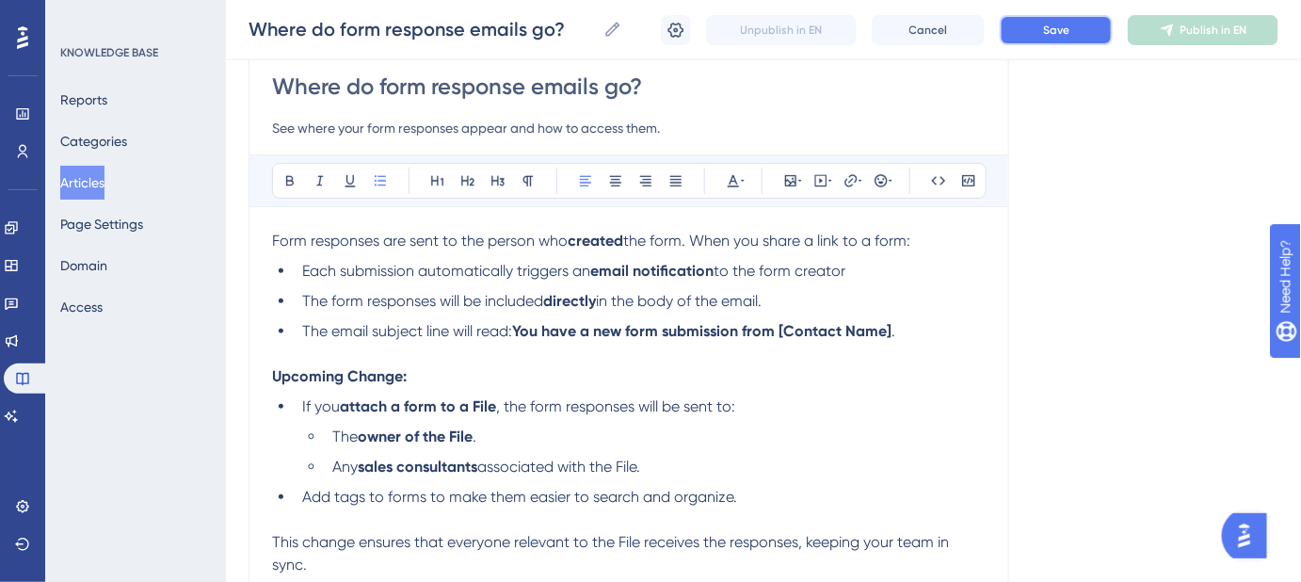
click at [1028, 41] on button "Save" at bounding box center [1056, 30] width 113 height 30
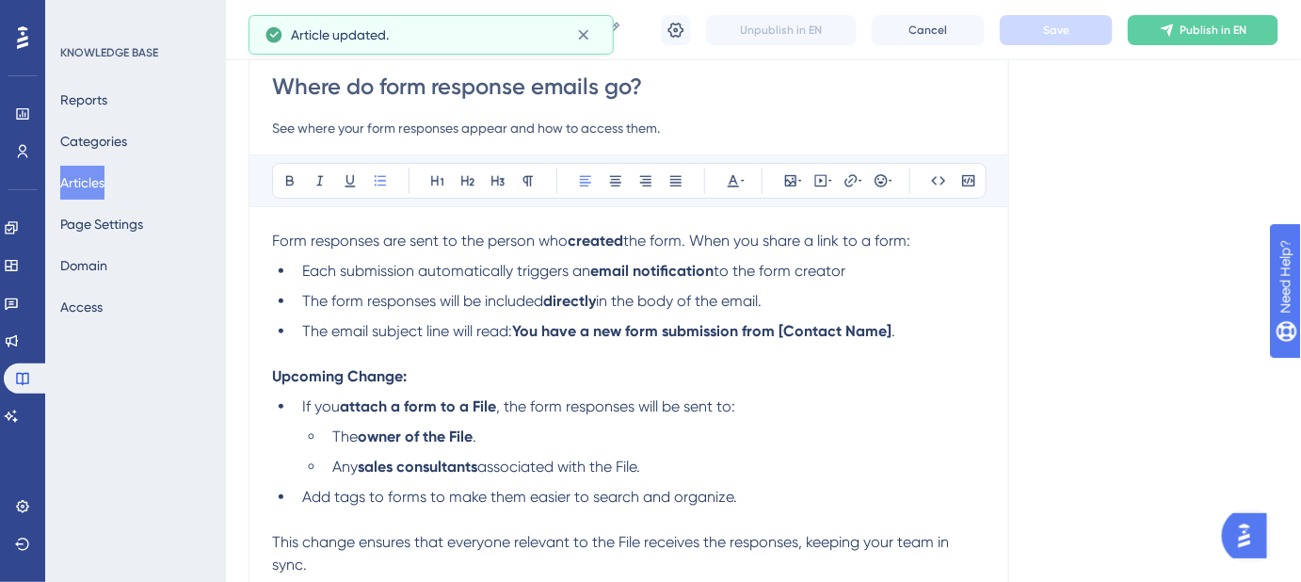
click at [657, 303] on span "in the body of the email." at bounding box center [679, 301] width 166 height 18
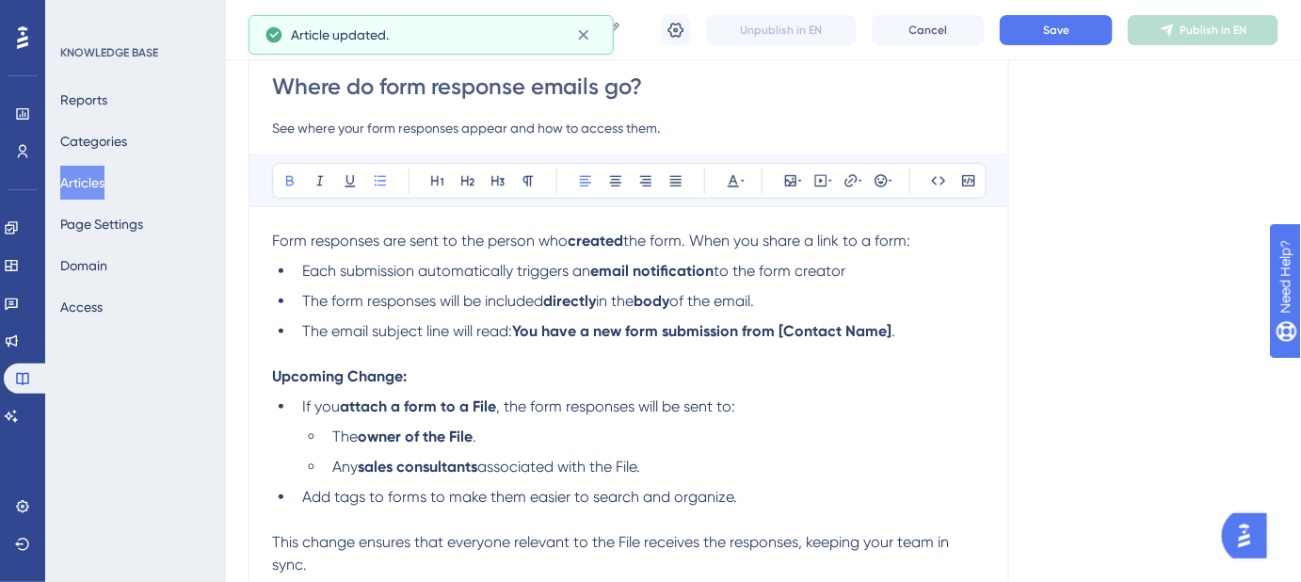
click at [987, 309] on div "Where do form response emails go? See where your form responses appear and how …" at bounding box center [629, 525] width 761 height 970
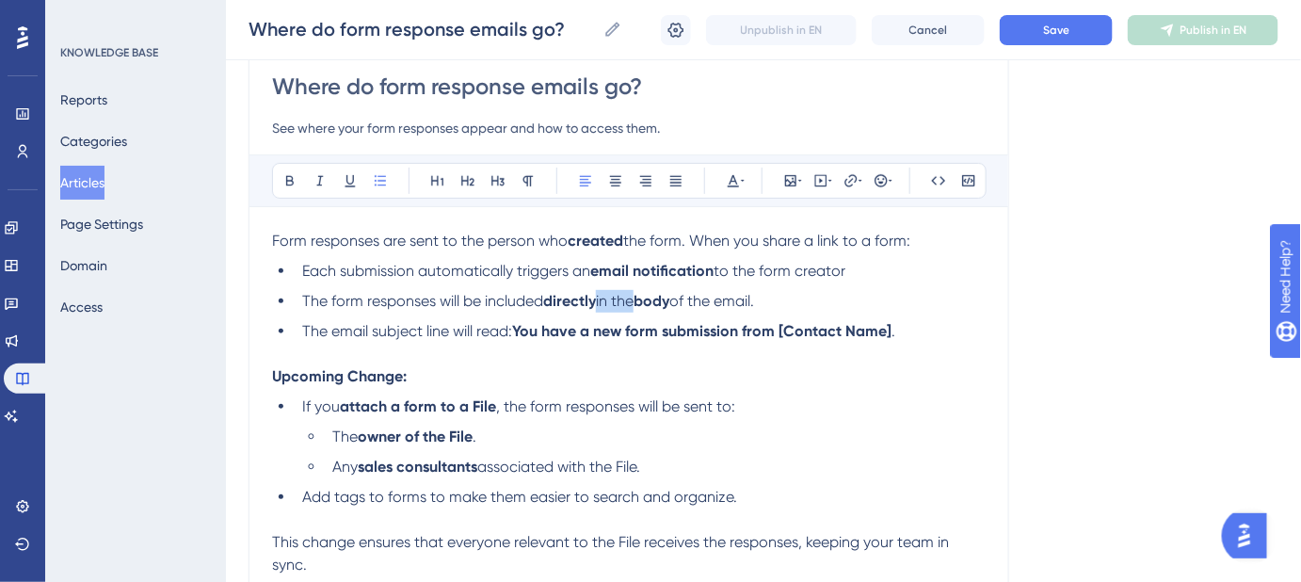
drag, startPoint x: 637, startPoint y: 300, endPoint x: 604, endPoint y: 300, distance: 33.0
click at [604, 300] on span "in the" at bounding box center [615, 301] width 38 height 18
click at [1064, 303] on div "Language English (Default) Where do form response emails go? See where your for…" at bounding box center [764, 536] width 1030 height 1173
click at [1066, 24] on span "Save" at bounding box center [1056, 30] width 26 height 15
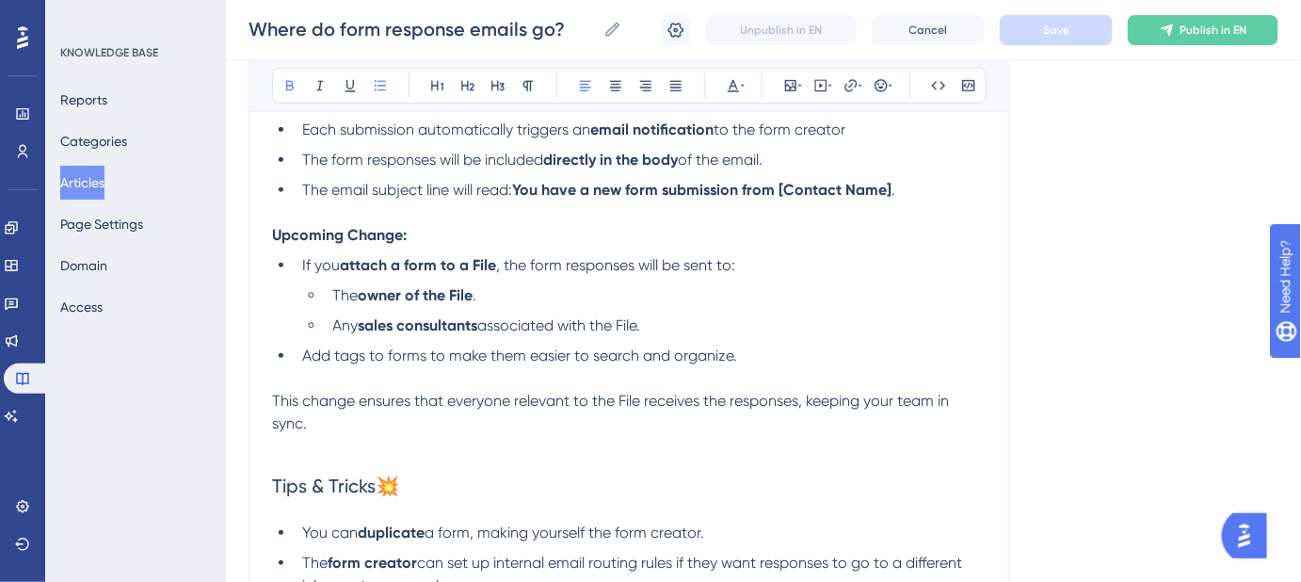
scroll to position [342, 0]
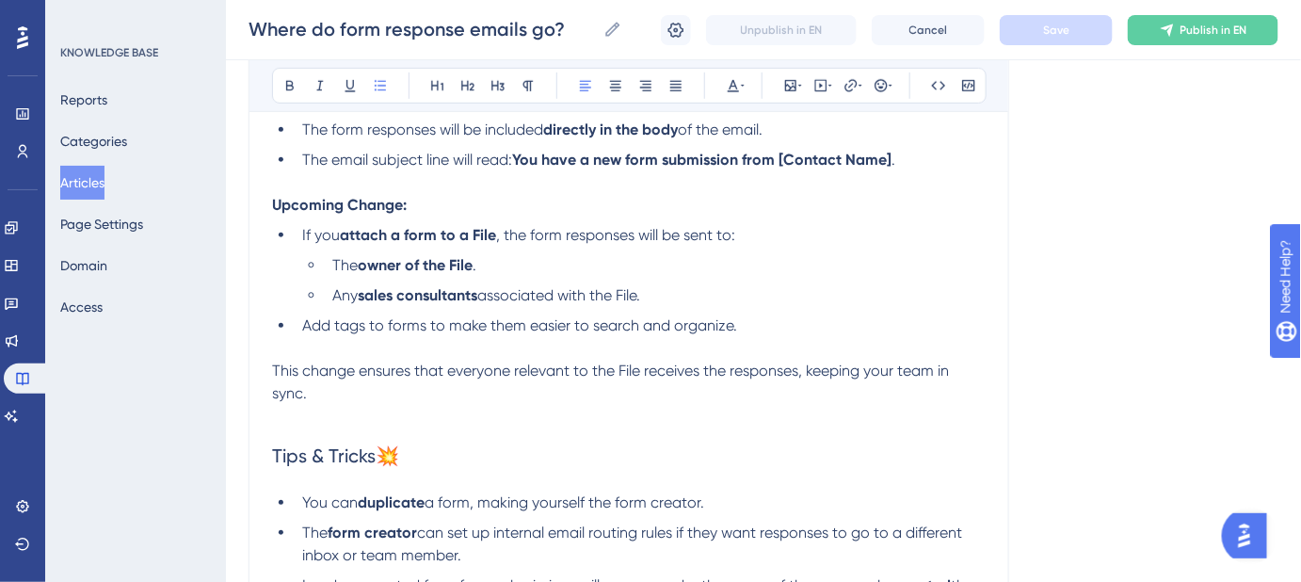
click at [302, 318] on span "Add tags to forms to make them easier to search and organize." at bounding box center [519, 325] width 435 height 18
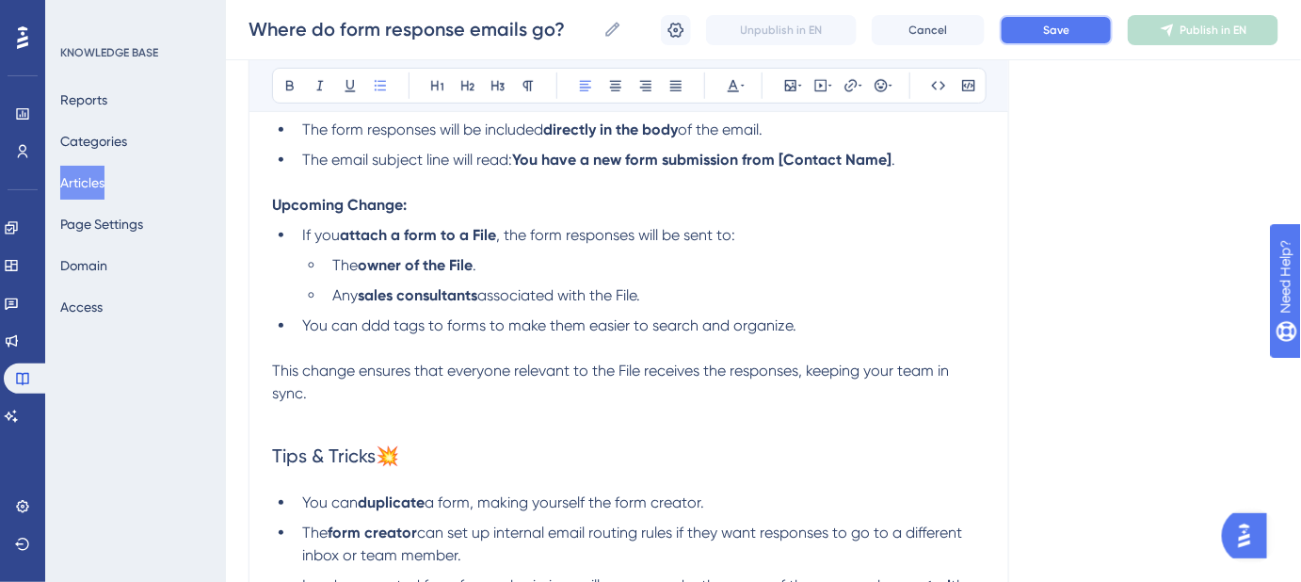
click at [1047, 24] on span "Save" at bounding box center [1056, 30] width 26 height 15
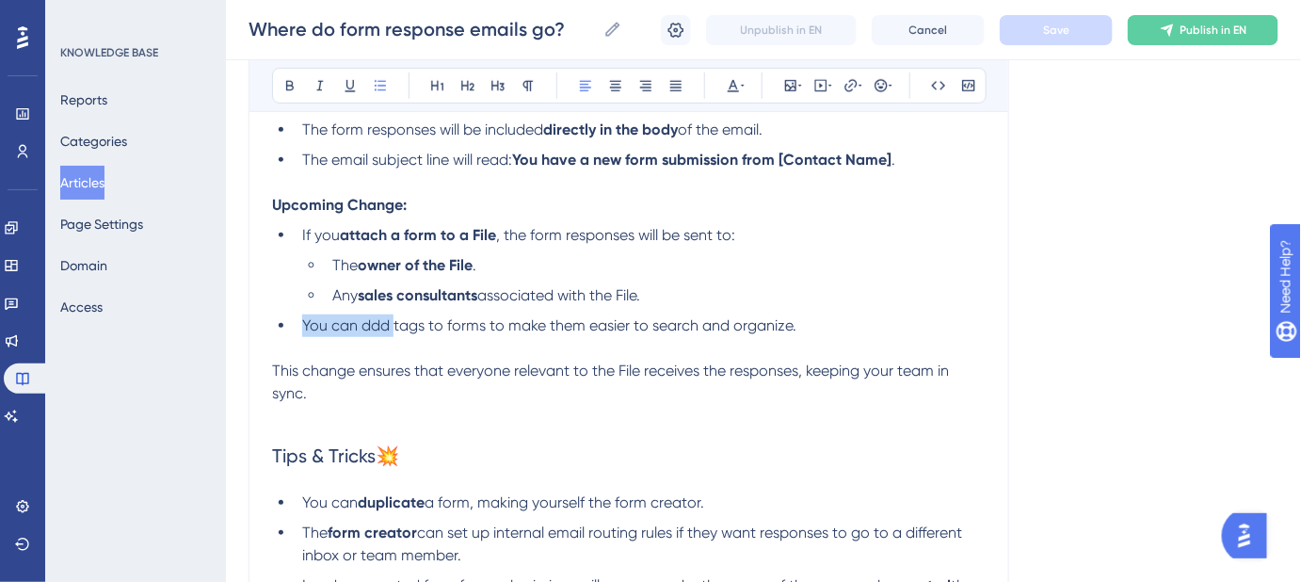
drag, startPoint x: 394, startPoint y: 323, endPoint x: 304, endPoint y: 327, distance: 89.5
click at [304, 327] on span "You can ddd tags to forms to make them easier to search and organize." at bounding box center [549, 325] width 494 height 18
click at [621, 427] on h2 "Tips & Tricks💥" at bounding box center [629, 455] width 714 height 56
drag, startPoint x: 386, startPoint y: 324, endPoint x: 309, endPoint y: 317, distance: 77.5
click at [304, 324] on span "You can ddd tags to forms to make them easier to search and organize." at bounding box center [549, 325] width 494 height 18
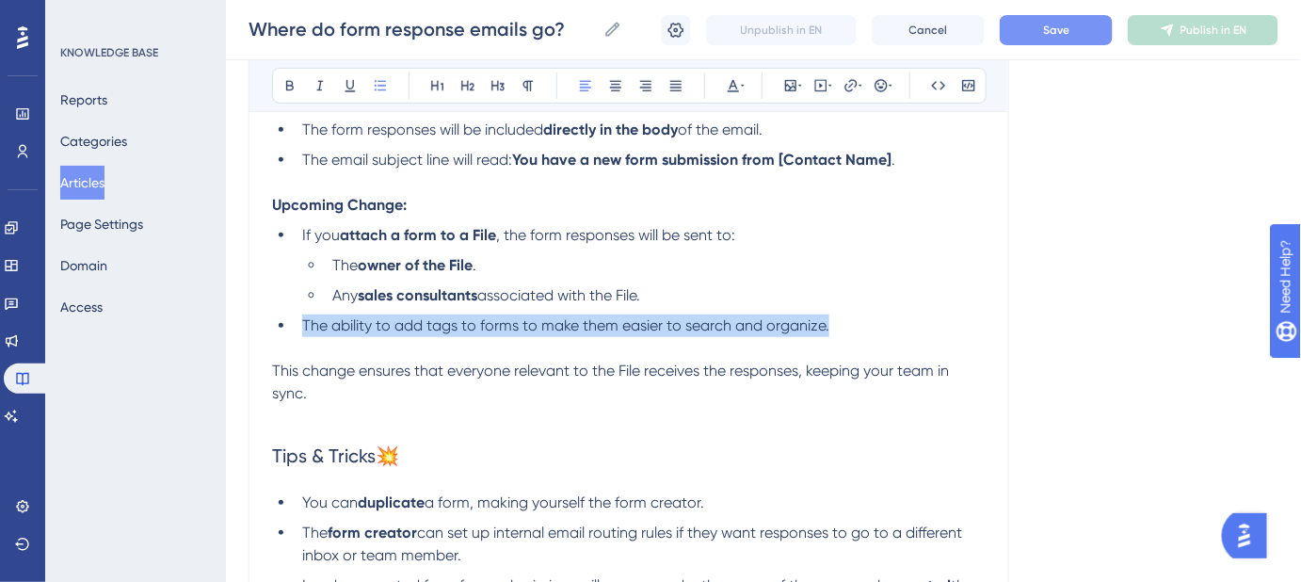
drag, startPoint x: 841, startPoint y: 326, endPoint x: 302, endPoint y: 334, distance: 538.6
click at [302, 334] on div "Form responses are sent to the person who created the form. When you share a li…" at bounding box center [629, 436] width 714 height 757
copy span "The ability to add tags to forms to make them easier to search and organize."
click at [856, 320] on li "The ability to add tags to forms to make them easier to search and organize." at bounding box center [640, 325] width 691 height 23
drag, startPoint x: 732, startPoint y: 324, endPoint x: 303, endPoint y: 325, distance: 428.4
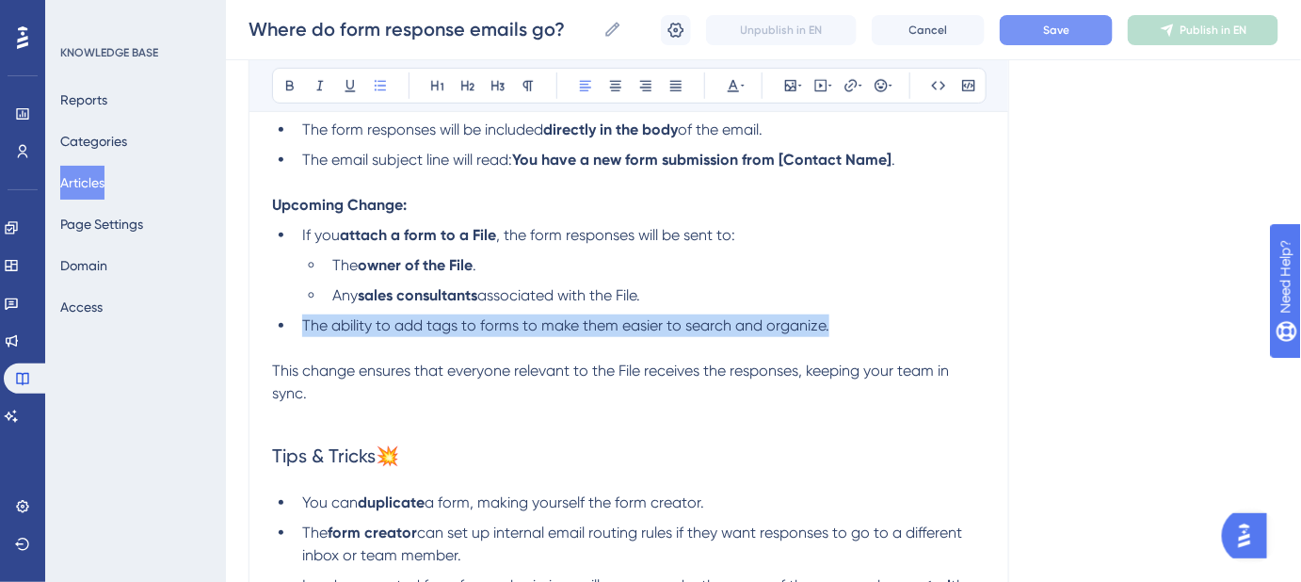
click at [303, 325] on li "The ability to add tags to forms to make them easier to search and organize." at bounding box center [640, 325] width 691 height 23
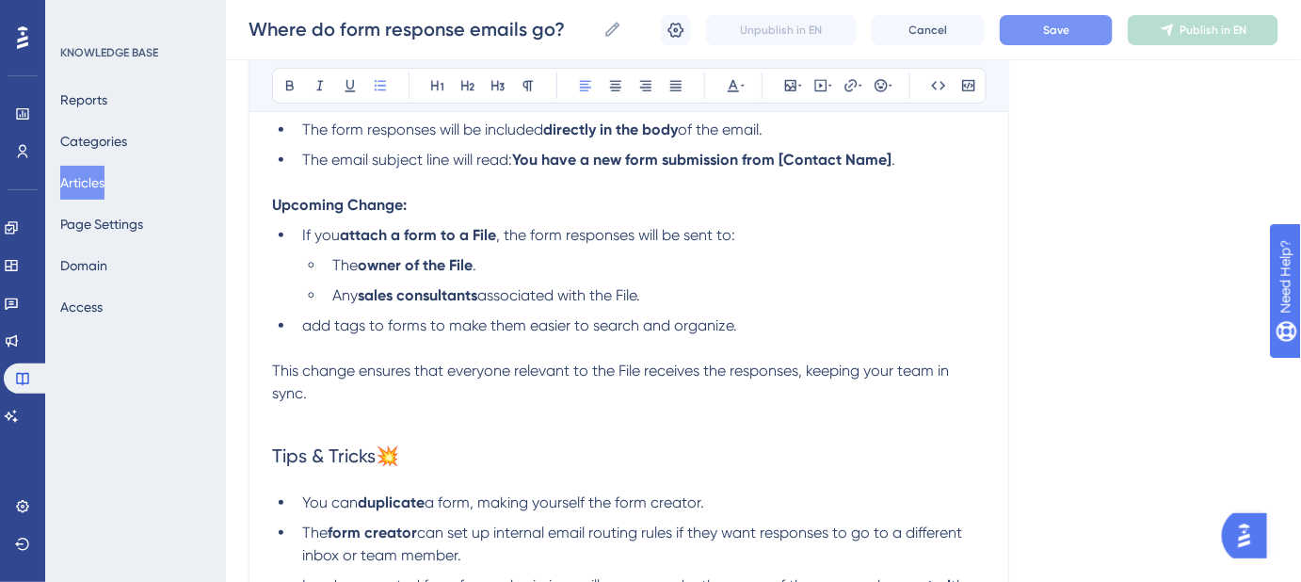
click at [311, 326] on span "add tags to forms to make them easier to search and organize." at bounding box center [519, 325] width 435 height 18
click at [1054, 26] on span "Save" at bounding box center [1056, 30] width 26 height 15
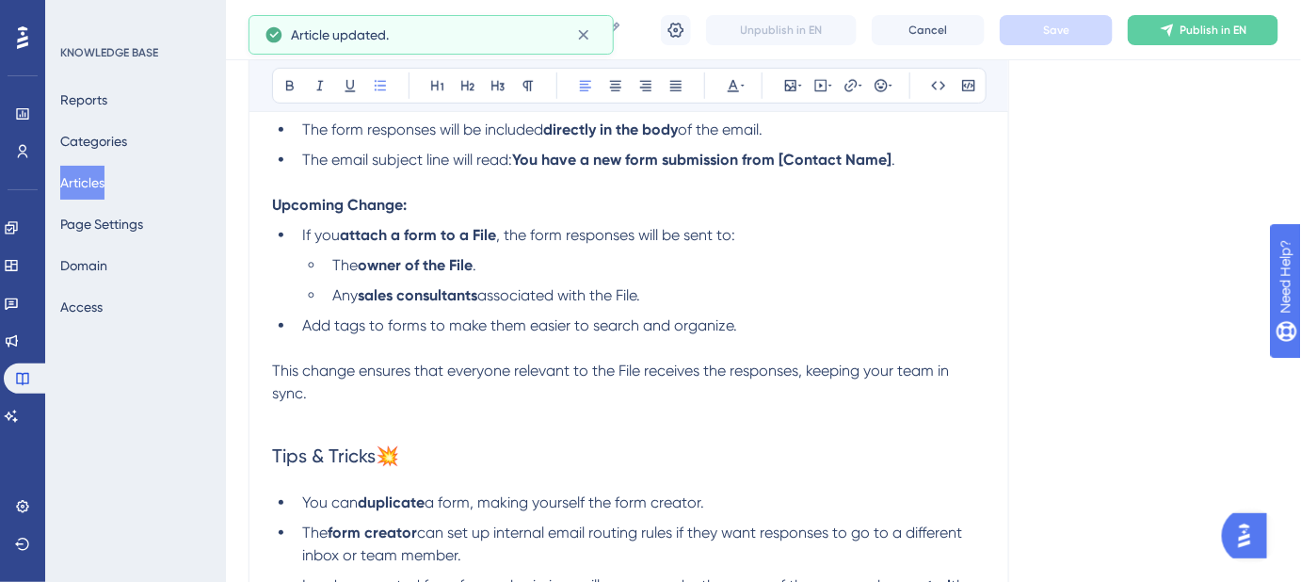
click at [344, 326] on span "Add tags to forms to make them easier to search and organize." at bounding box center [519, 325] width 435 height 18
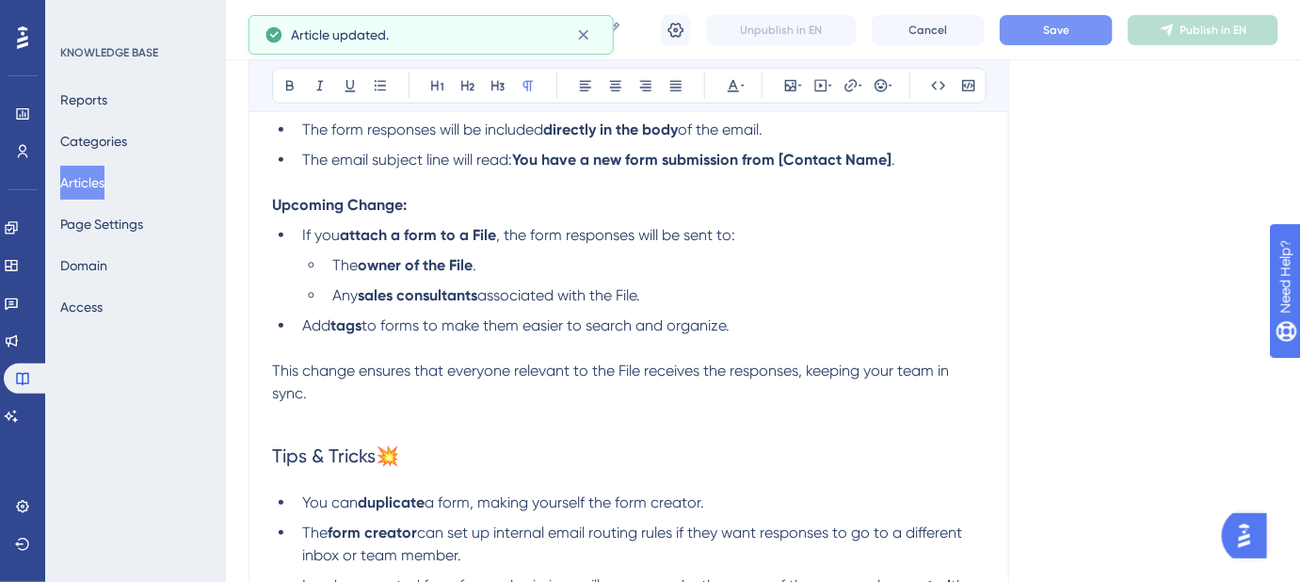
click at [934, 341] on p at bounding box center [629, 348] width 714 height 23
click at [1064, 34] on span "Save" at bounding box center [1056, 30] width 26 height 15
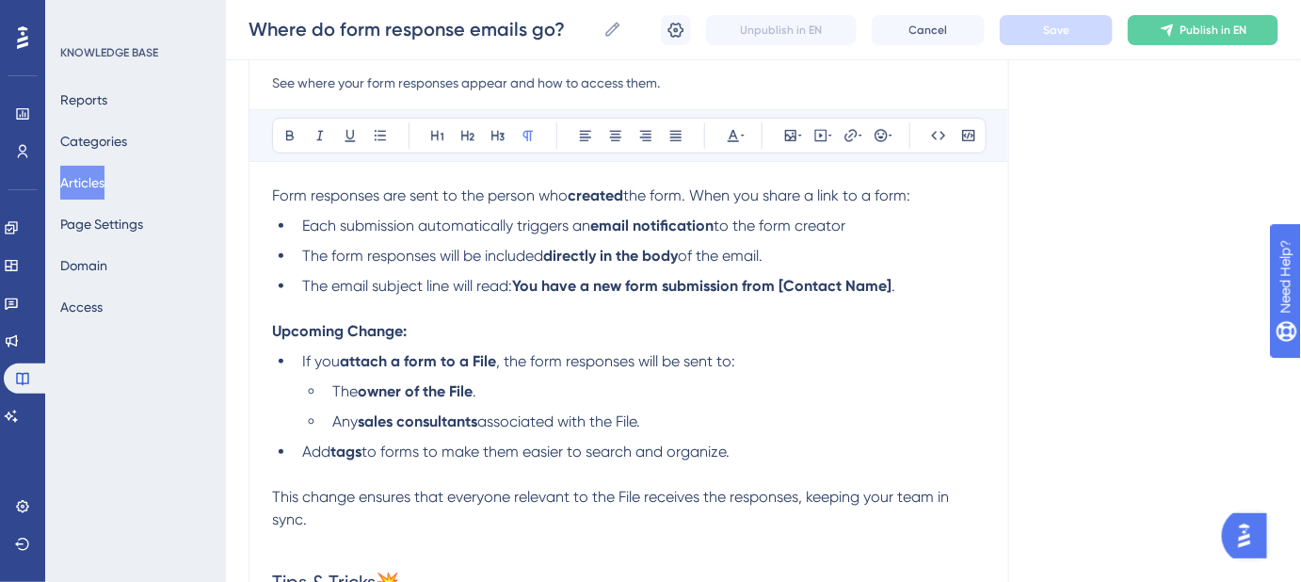
scroll to position [256, 0]
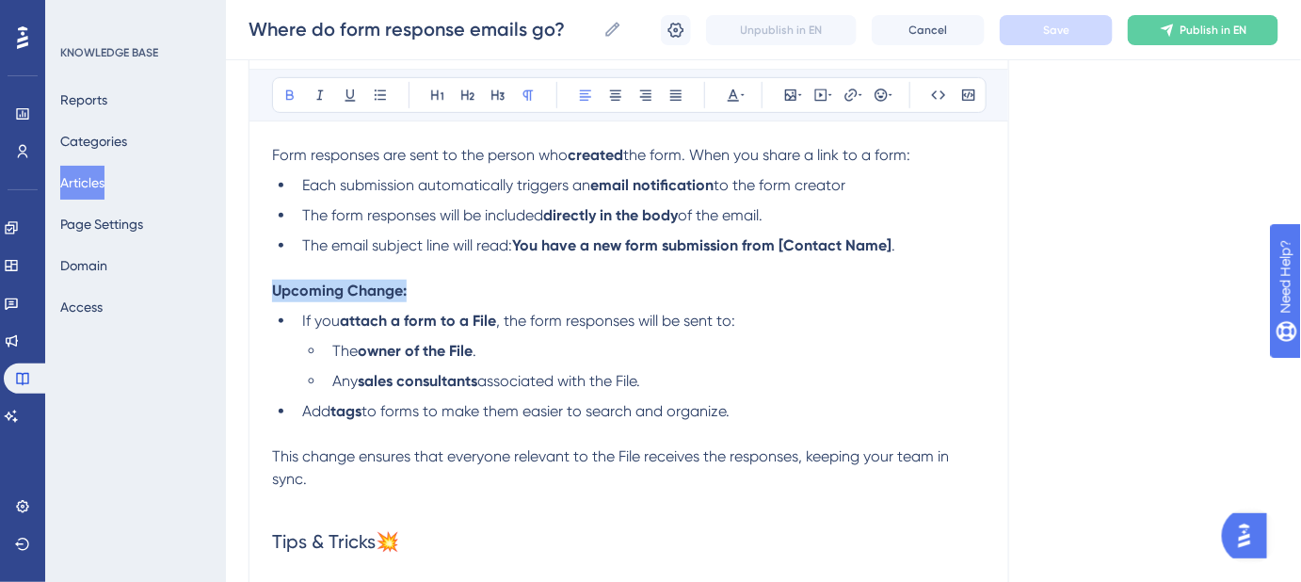
drag, startPoint x: 414, startPoint y: 288, endPoint x: 259, endPoint y: 290, distance: 155.4
click at [259, 290] on div "Where do form response emails go? See where your form responses appear and how …" at bounding box center [629, 440] width 761 height 970
click at [823, 334] on ul "If you attach a form to a File , the form responses will be sent to: The owner …" at bounding box center [629, 366] width 714 height 113
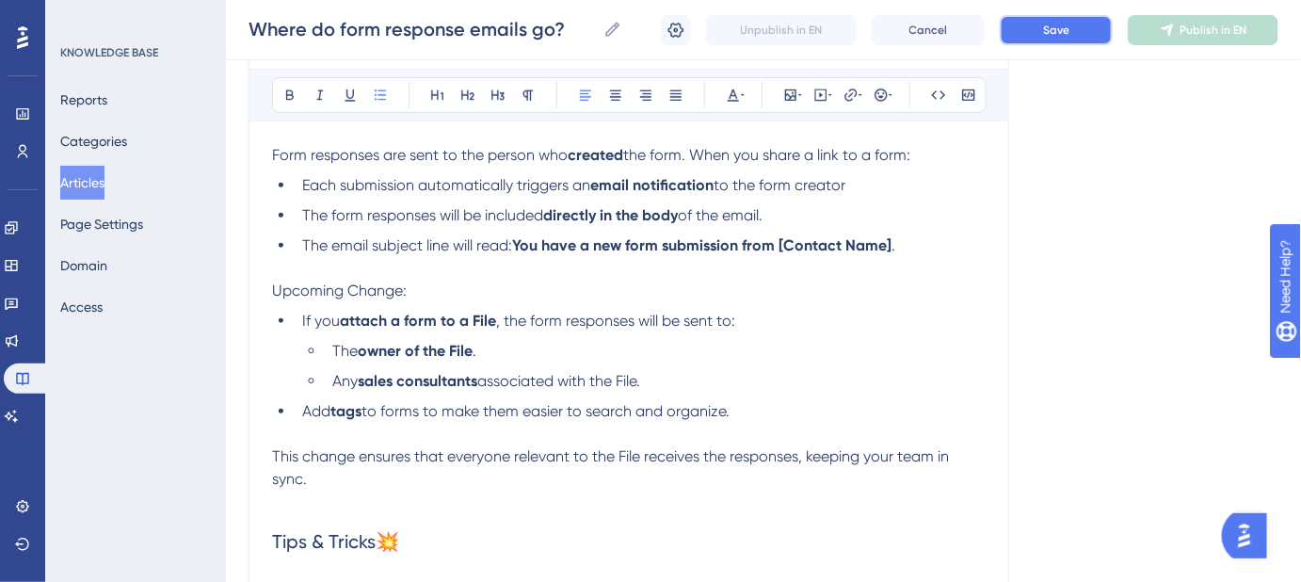
click at [1032, 34] on button "Save" at bounding box center [1056, 30] width 113 height 30
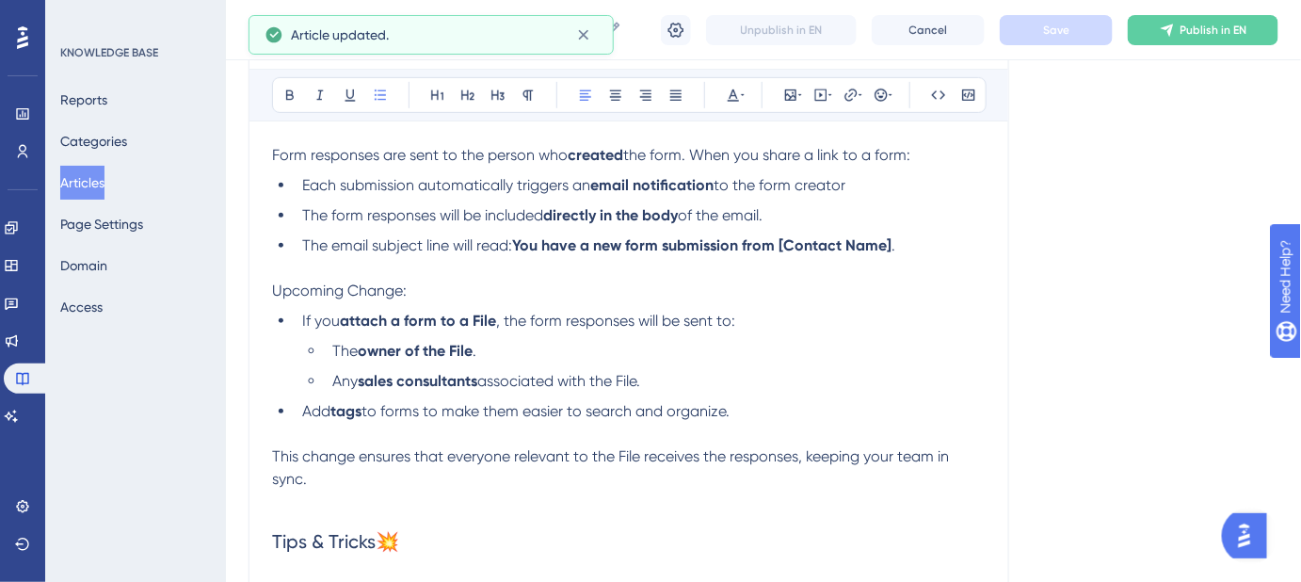
click at [397, 290] on span "Upcoming Change:" at bounding box center [339, 291] width 135 height 18
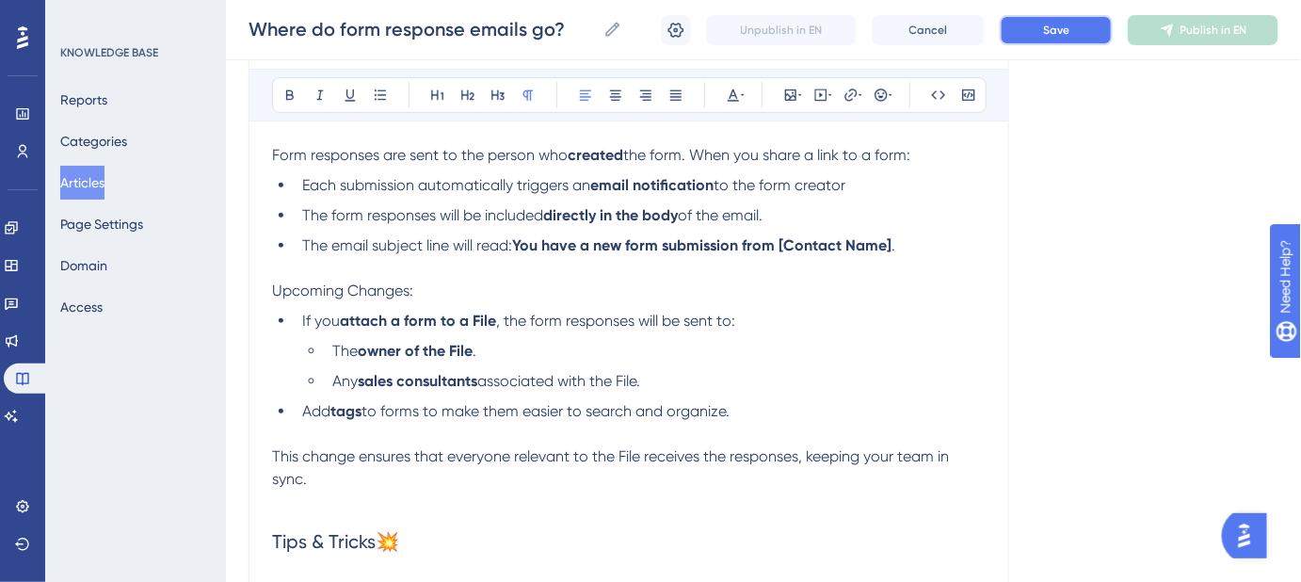
click at [1054, 25] on span "Save" at bounding box center [1056, 30] width 26 height 15
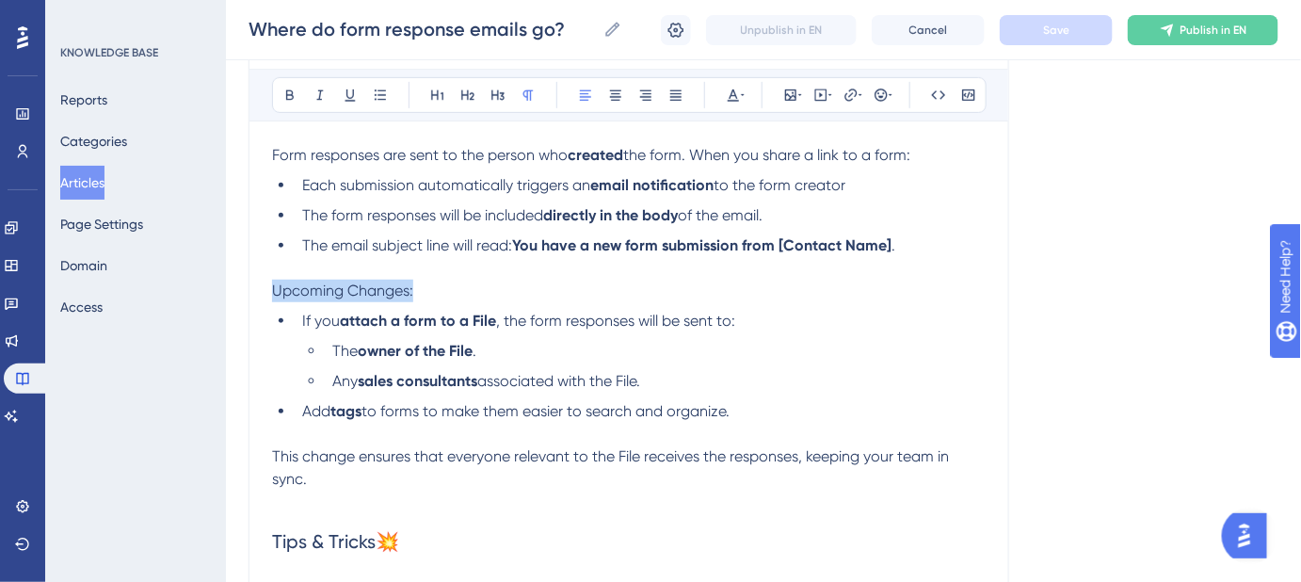
drag, startPoint x: 414, startPoint y: 289, endPoint x: 268, endPoint y: 293, distance: 146.0
click at [268, 293] on div "Where do form response emails go? See where your form responses appear and how …" at bounding box center [629, 440] width 761 height 970
click at [1056, 238] on div "Language English (Default) Where do form response emails go? See where your for…" at bounding box center [764, 450] width 1030 height 1173
click at [829, 310] on li "If you attach a form to a File , the form responses will be sent to:" at bounding box center [640, 321] width 691 height 23
click at [275, 156] on span "Form responses are sent to the person who" at bounding box center [420, 155] width 296 height 18
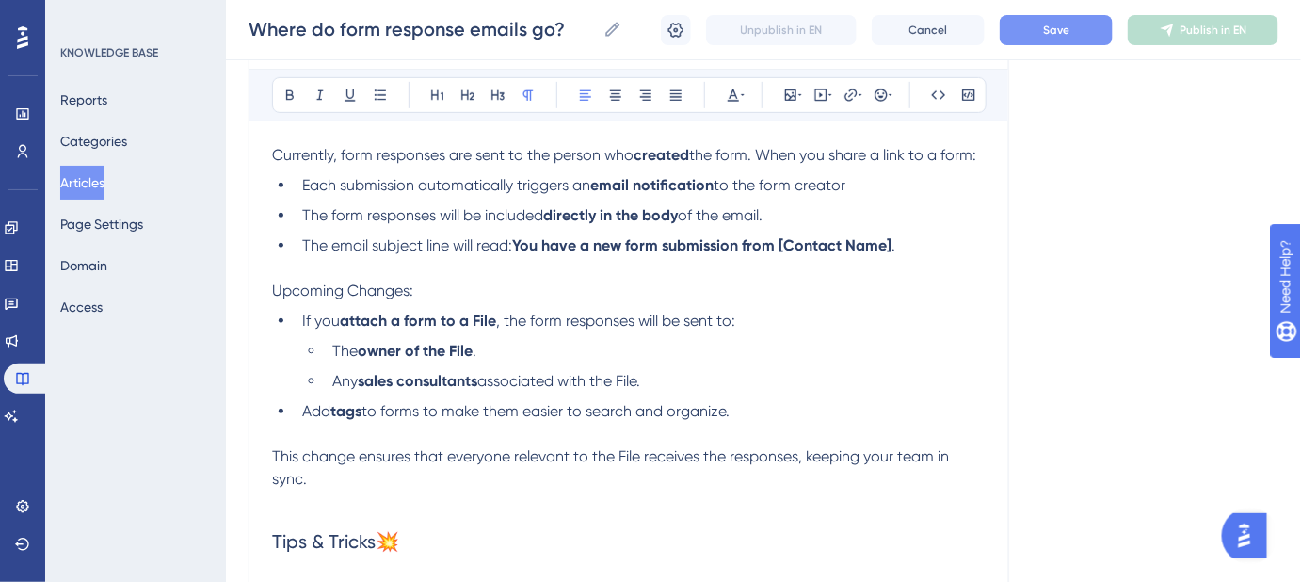
click at [1019, 29] on button "Save" at bounding box center [1056, 30] width 113 height 30
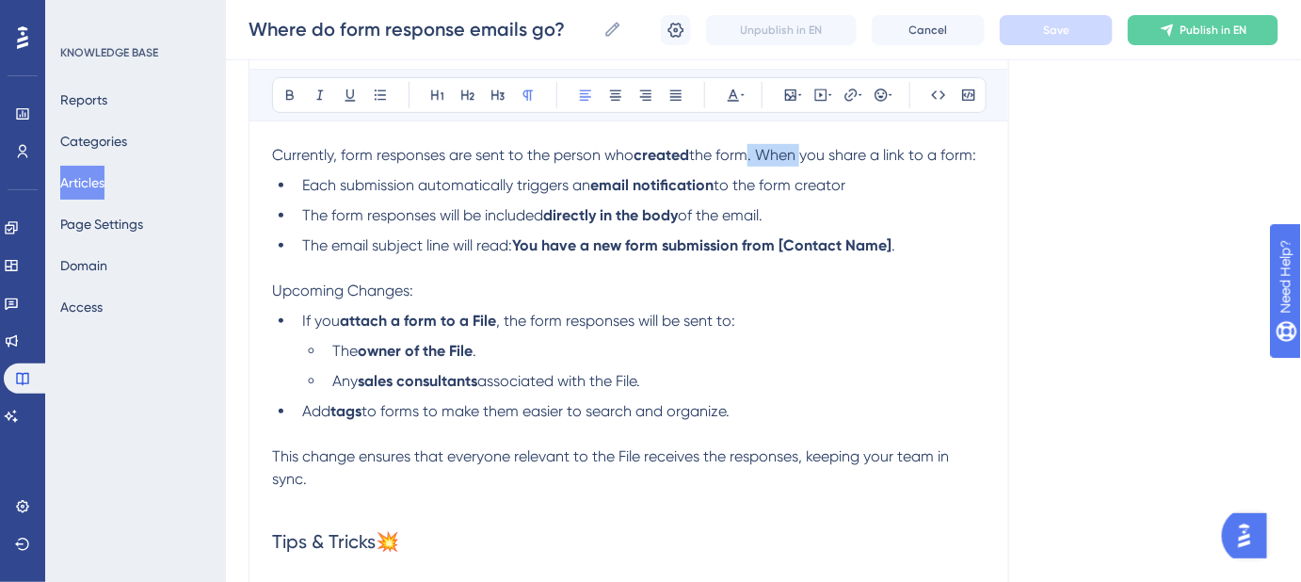
drag, startPoint x: 800, startPoint y: 152, endPoint x: 750, endPoint y: 160, distance: 50.6
click at [750, 160] on span "the form. When you share a link to a form:" at bounding box center [832, 155] width 287 height 18
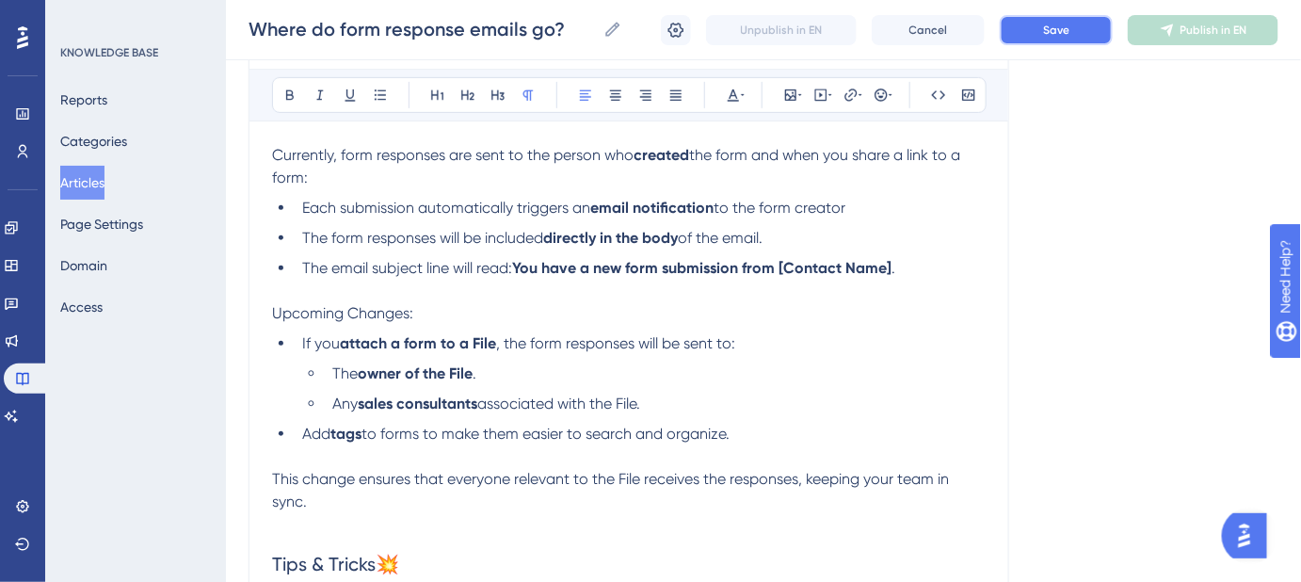
click at [1049, 34] on span "Save" at bounding box center [1056, 30] width 26 height 15
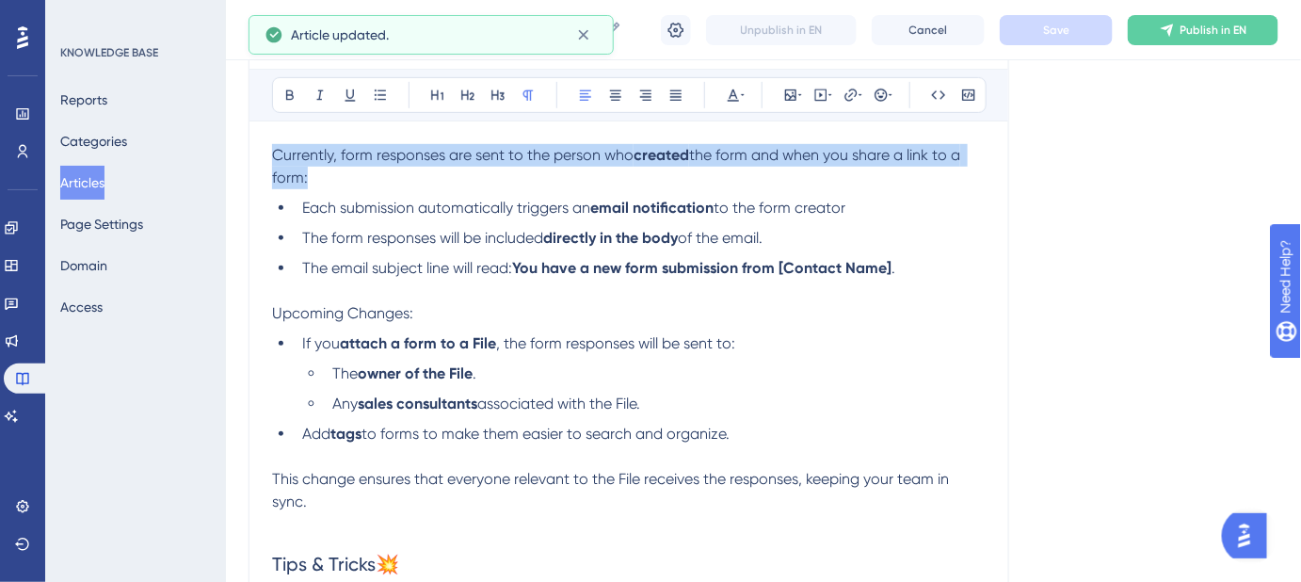
drag, startPoint x: 317, startPoint y: 179, endPoint x: 268, endPoint y: 161, distance: 52.1
click at [268, 161] on div "Where do form response emails go? See where your form responses appear and how …" at bounding box center [629, 451] width 761 height 992
copy p "Currently, form responses are sent to the person who created the form and when …"
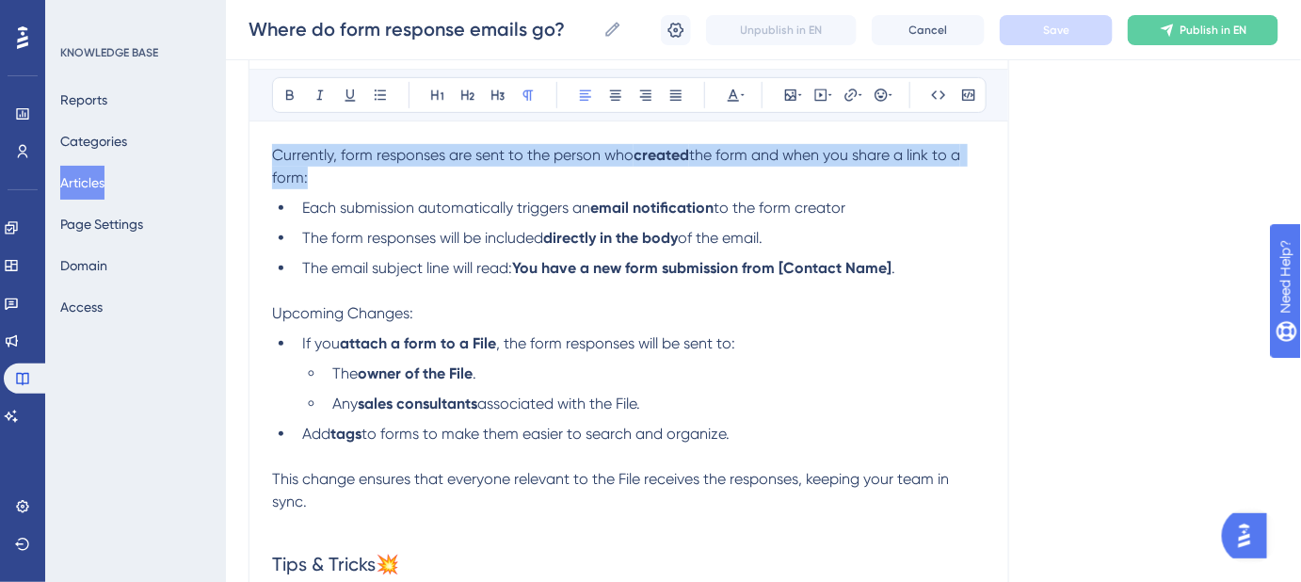
click at [331, 171] on p "Currently, form responses are sent to the person who created the form and when …" at bounding box center [629, 166] width 714 height 45
drag, startPoint x: 300, startPoint y: 169, endPoint x: 273, endPoint y: 157, distance: 29.9
click at [273, 157] on p "Currently, form responses are sent to the person who created the form and when …" at bounding box center [629, 166] width 714 height 45
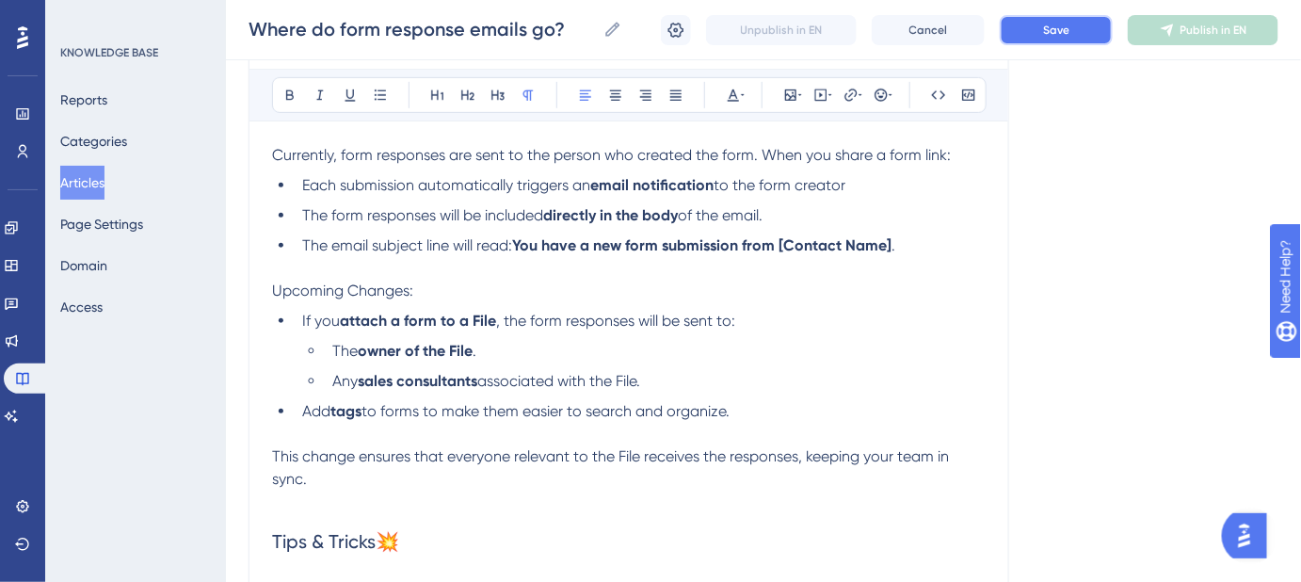
click at [1037, 38] on button "Save" at bounding box center [1056, 30] width 113 height 30
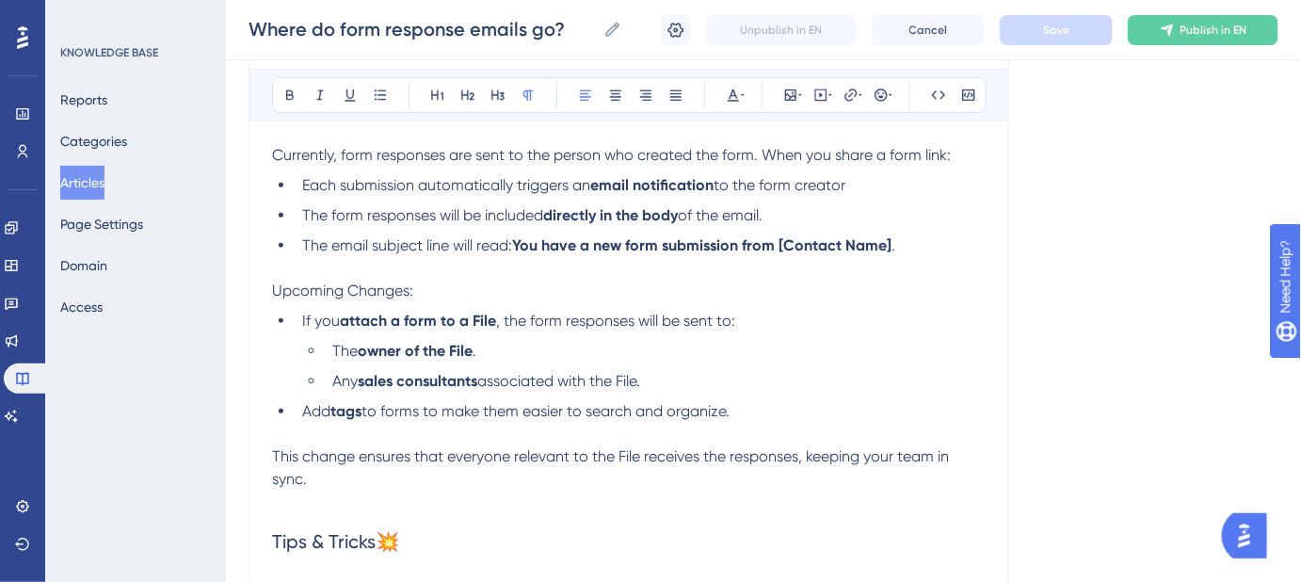
click at [666, 156] on span "Currently, form responses are sent to the person who created the form. When you…" at bounding box center [611, 155] width 679 height 18
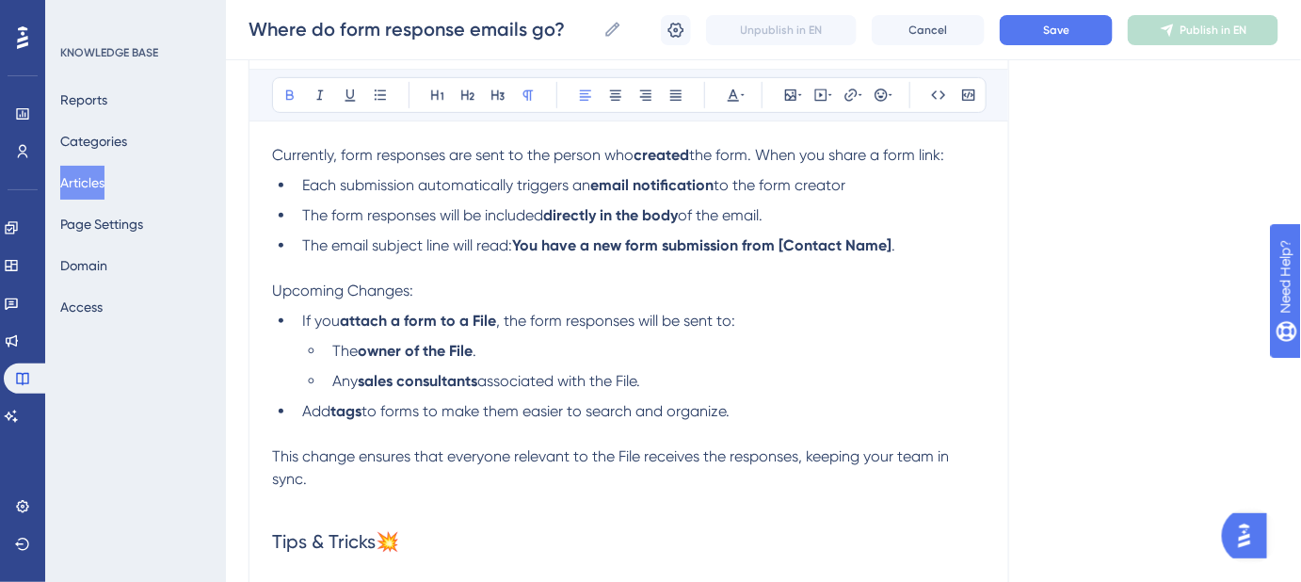
click at [1053, 242] on div "Language English (Default) Where do form response emails go? See where your for…" at bounding box center [764, 450] width 1030 height 1173
click at [1054, 45] on div "Where do form response emails go? Where do form response emails go? Unpublish i…" at bounding box center [763, 30] width 1075 height 60
click at [1049, 32] on span "Save" at bounding box center [1056, 30] width 26 height 15
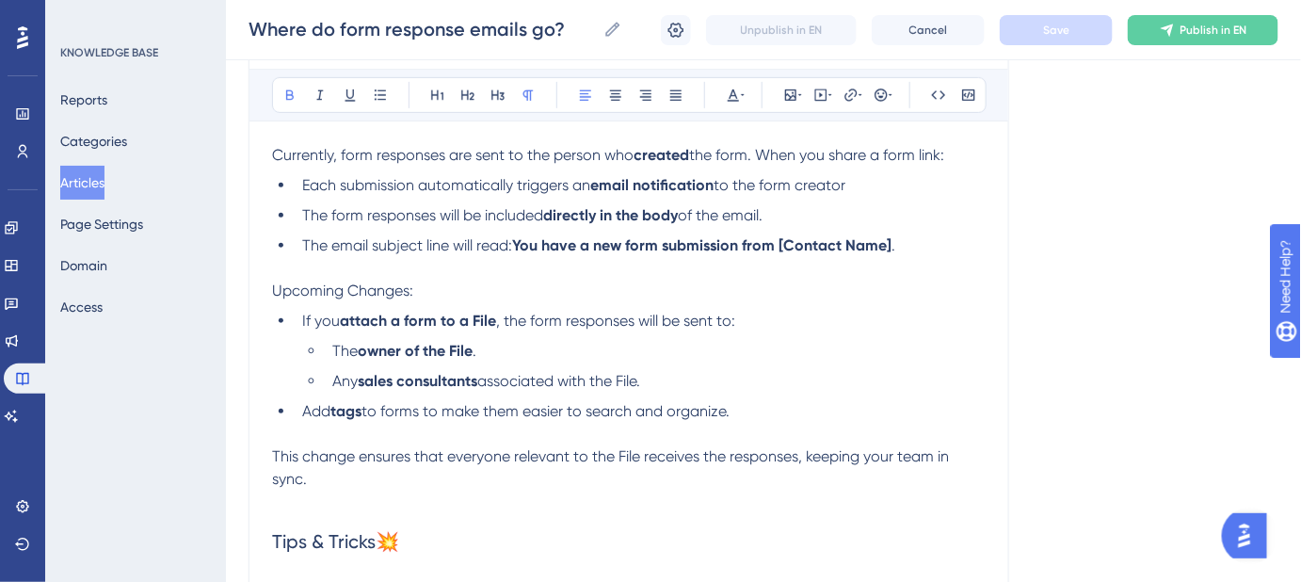
click at [771, 156] on span "the form. When you share a form link:" at bounding box center [816, 155] width 255 height 18
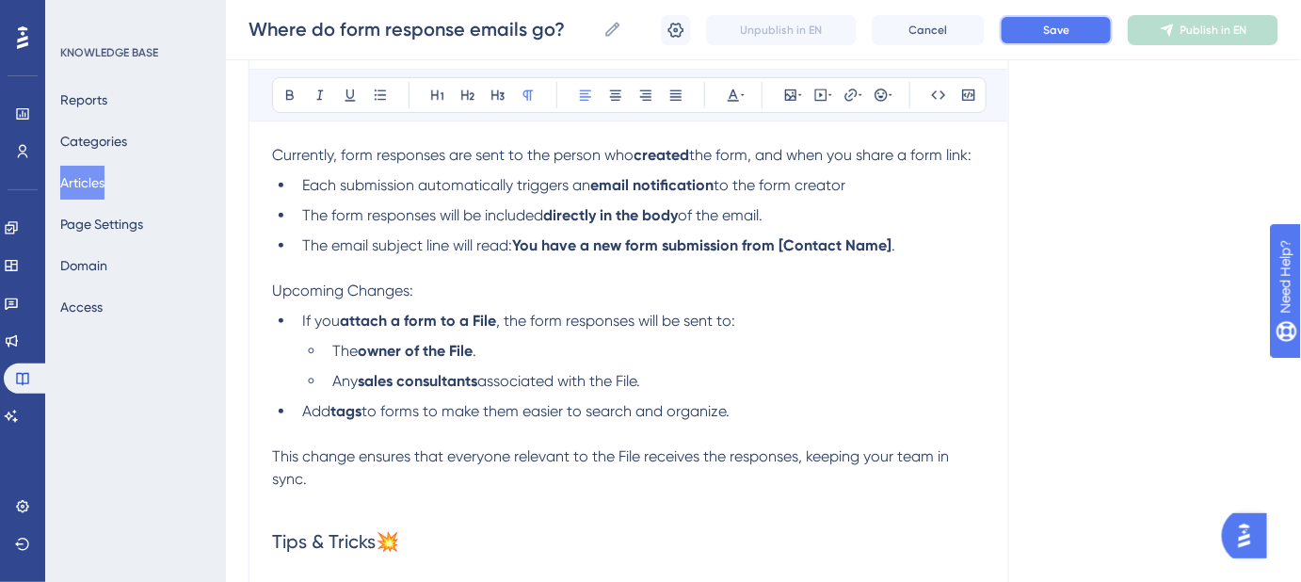
click at [1092, 33] on button "Save" at bounding box center [1056, 30] width 113 height 30
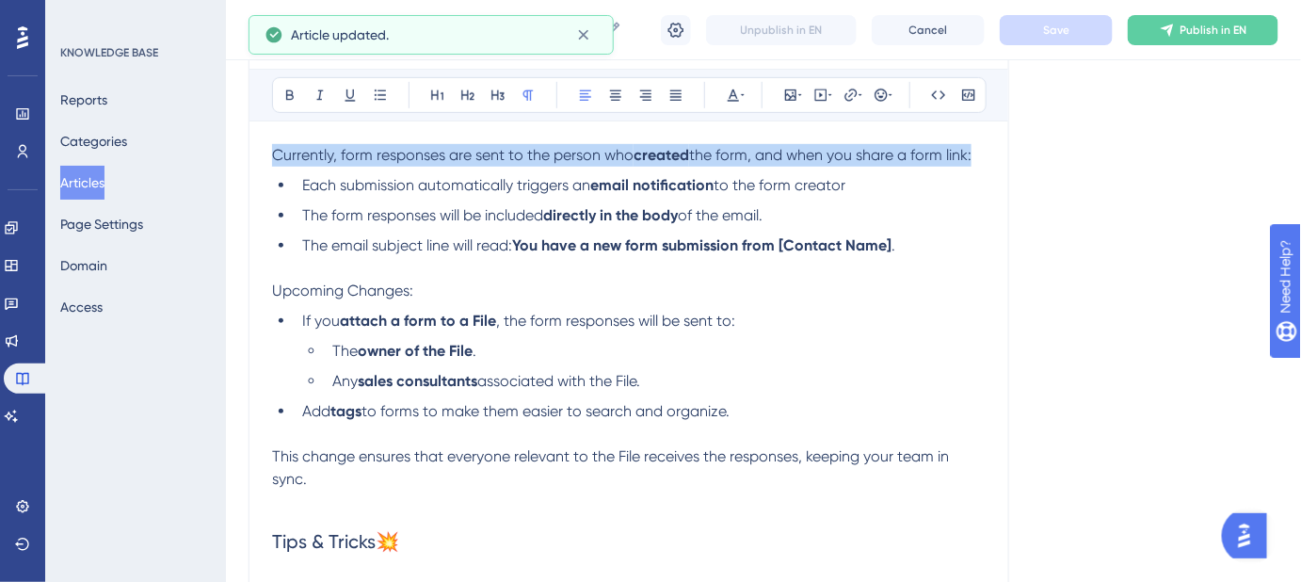
drag, startPoint x: 979, startPoint y: 153, endPoint x: 259, endPoint y: 153, distance: 720.2
click at [259, 153] on div "Where do form response emails go? See where your form responses appear and how …" at bounding box center [629, 440] width 761 height 970
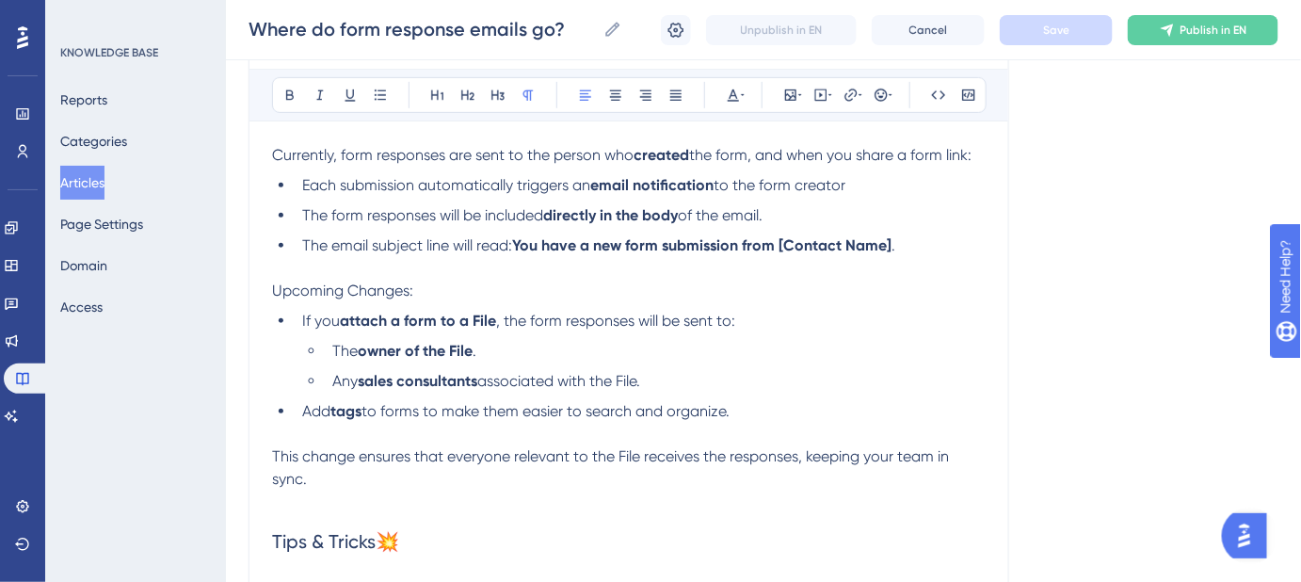
click at [1049, 233] on div "Language English (Default) Where do form response emails go? See where your for…" at bounding box center [764, 450] width 1030 height 1173
click at [770, 155] on span "the form, and when you share a form link:" at bounding box center [830, 155] width 282 height 18
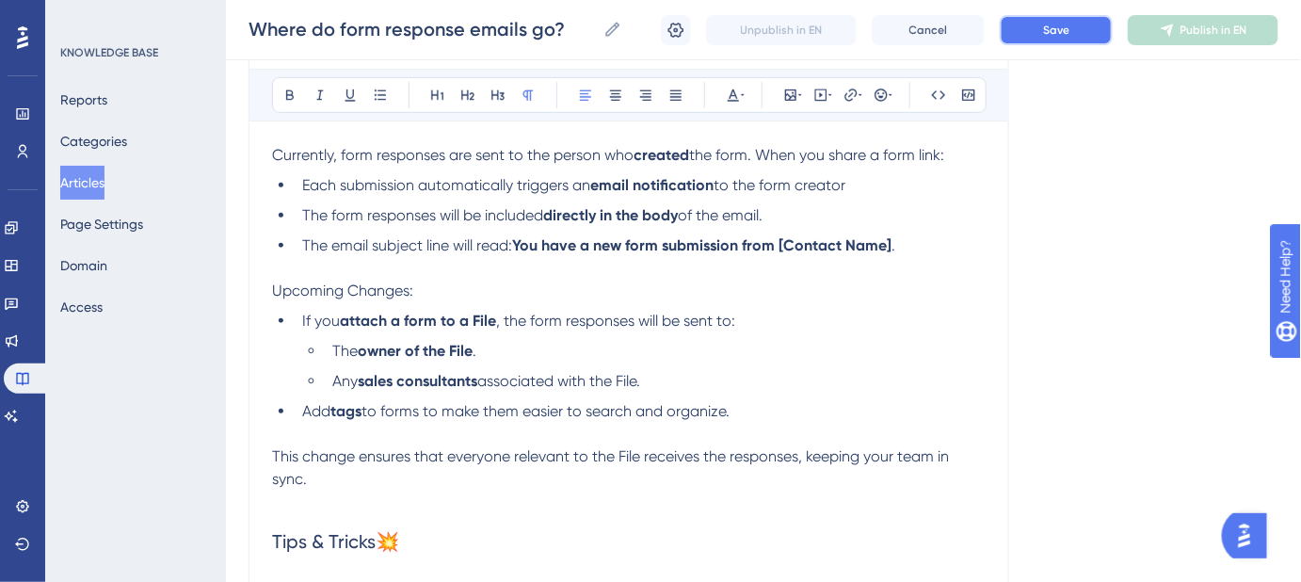
click at [1023, 32] on button "Save" at bounding box center [1056, 30] width 113 height 30
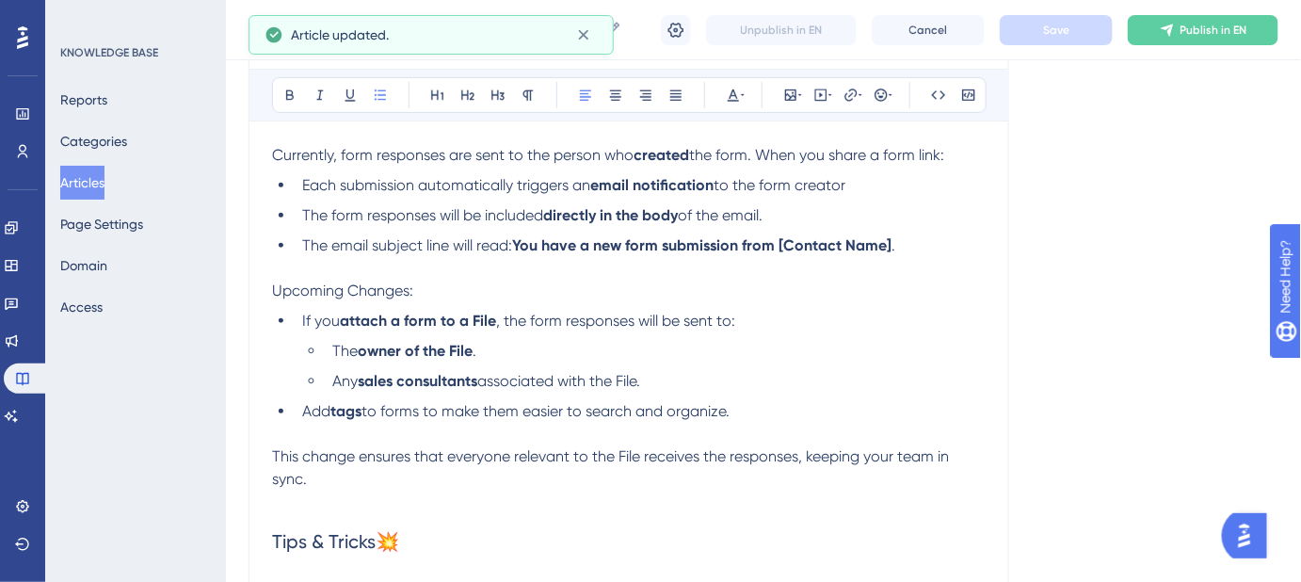
click at [868, 183] on li "Each submission automatically triggers an email notification to the form creator" at bounding box center [640, 185] width 691 height 23
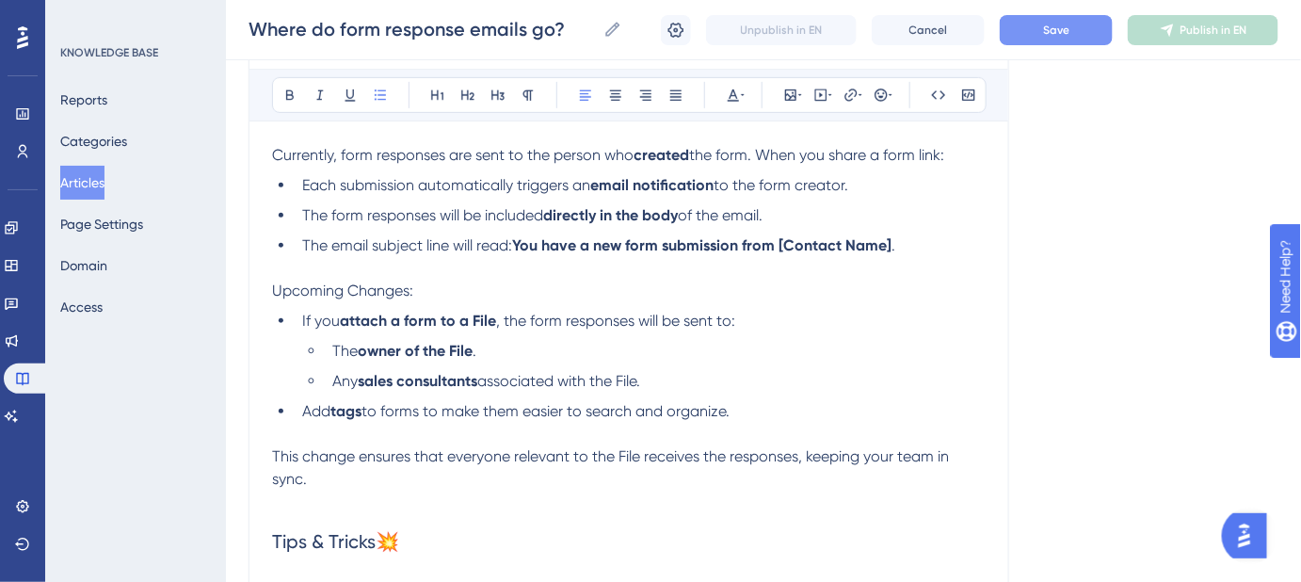
click at [1042, 36] on button "Save" at bounding box center [1056, 30] width 113 height 30
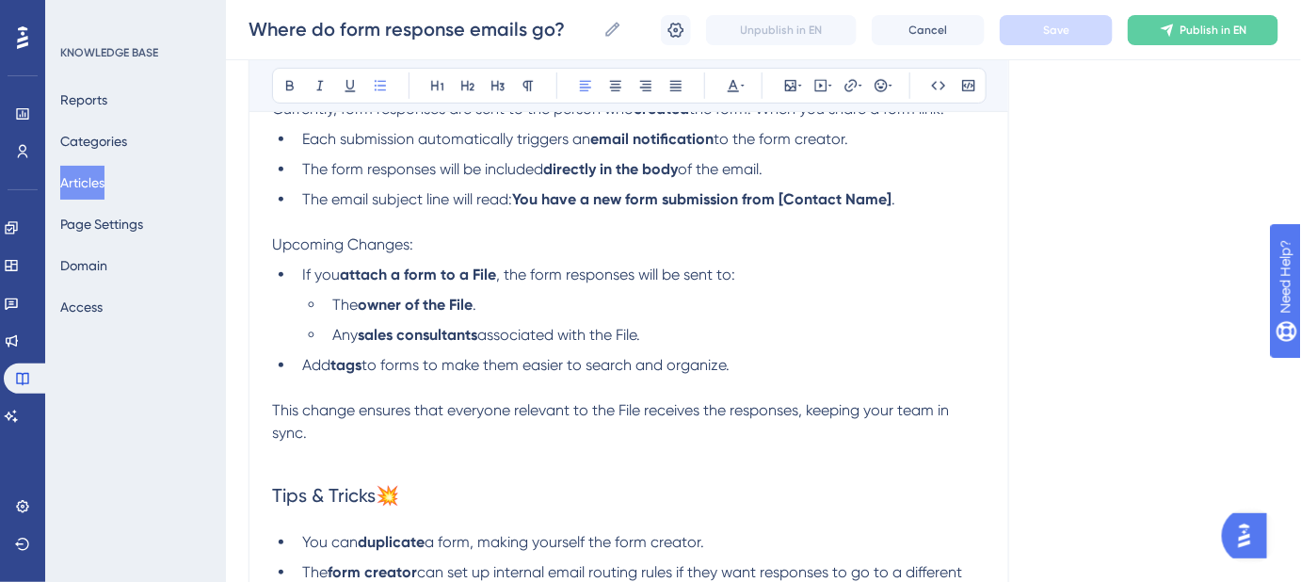
scroll to position [342, 0]
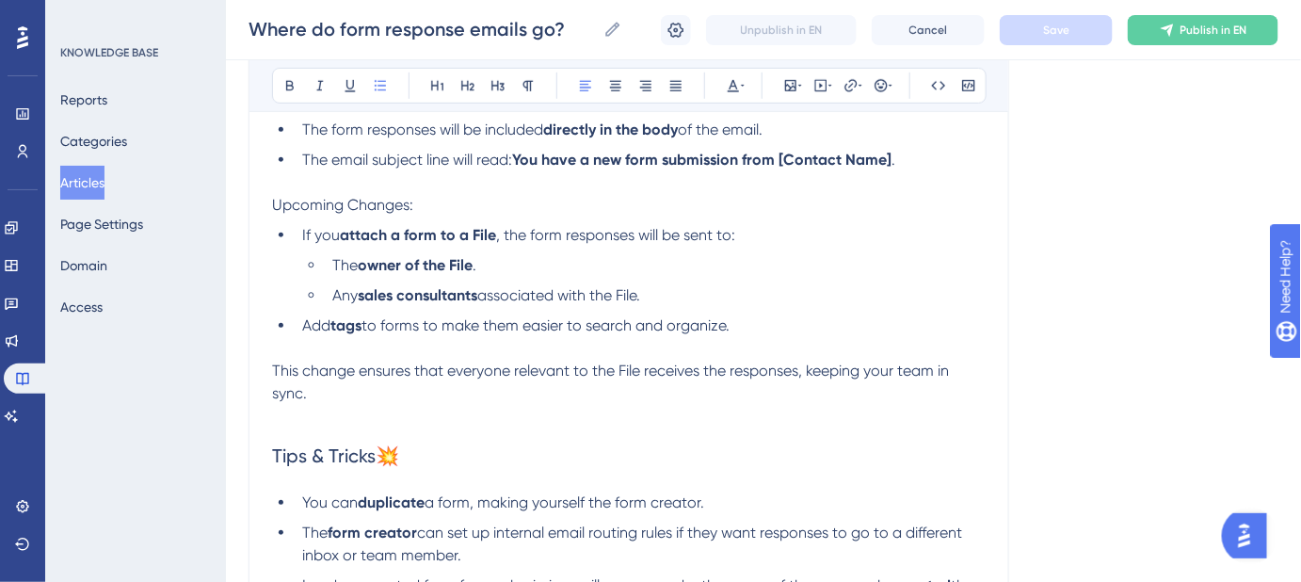
click at [664, 230] on span ", the form responses will be sent to:" at bounding box center [615, 235] width 239 height 18
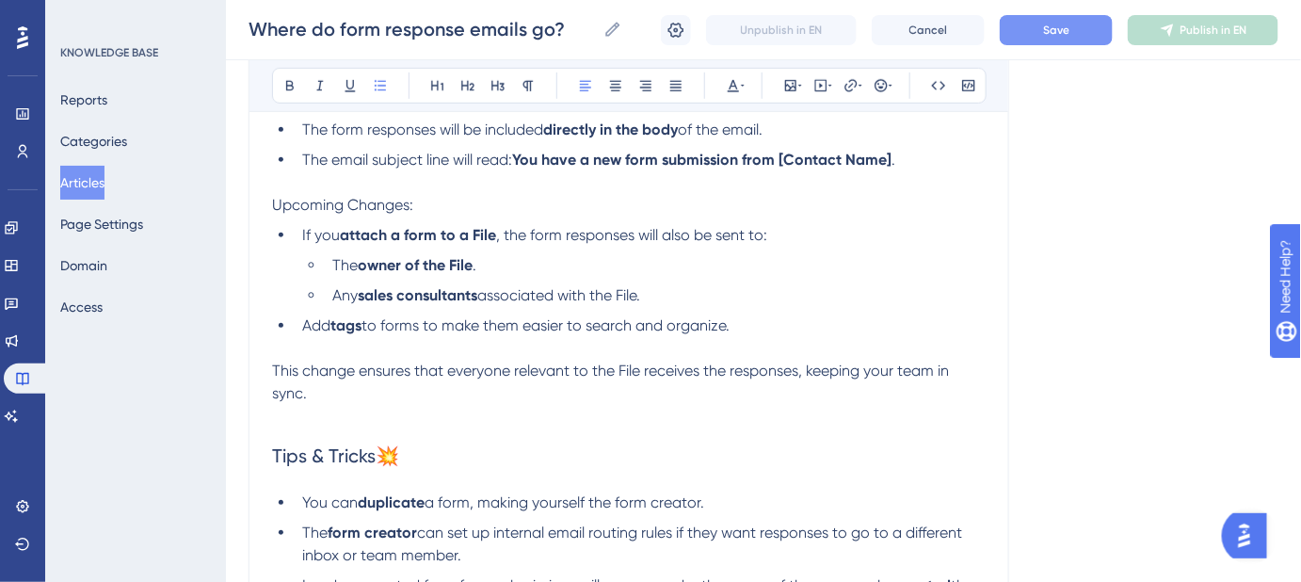
click at [1064, 26] on span "Save" at bounding box center [1056, 30] width 26 height 15
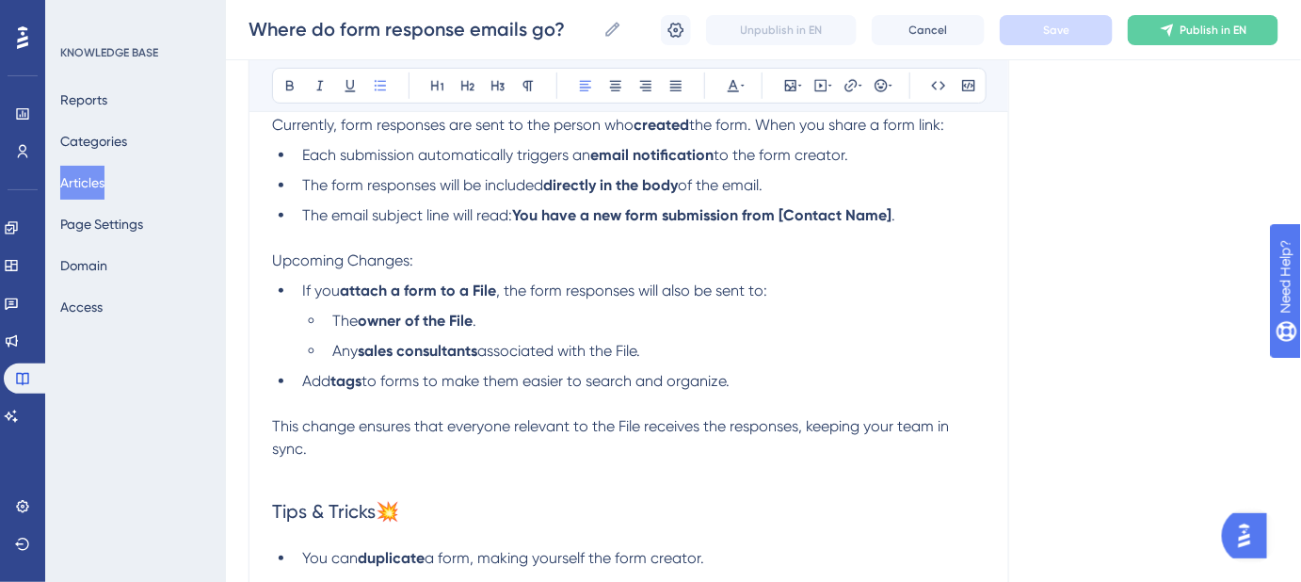
scroll to position [256, 0]
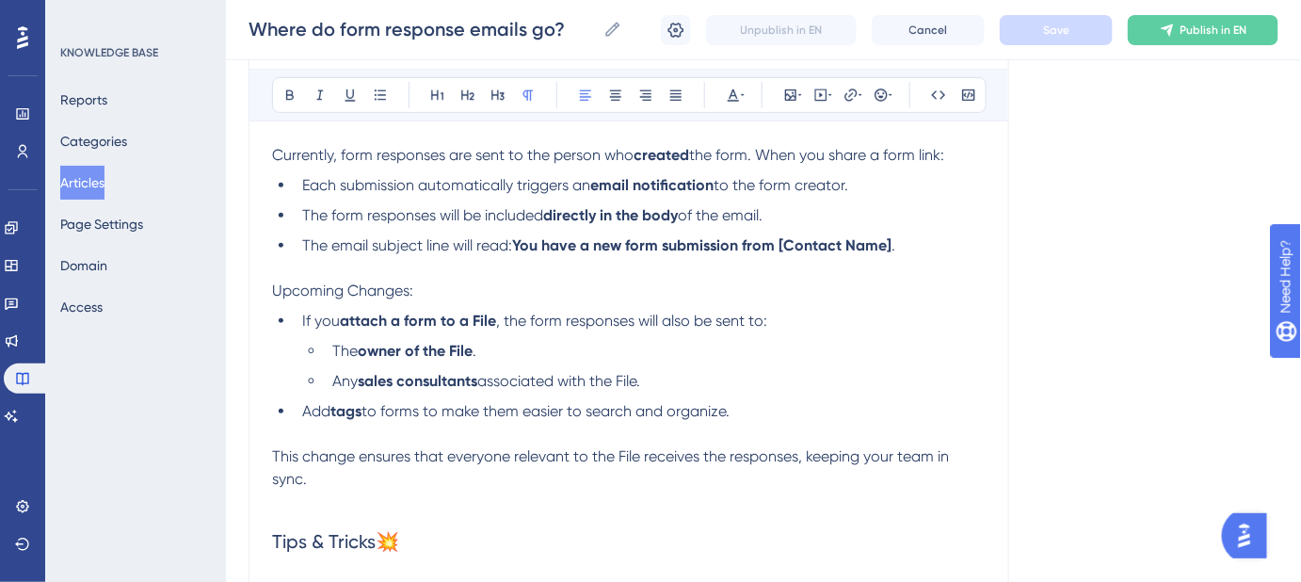
click at [954, 158] on p "Currently, form responses are sent to the person who created the form. When you…" at bounding box center [629, 155] width 714 height 23
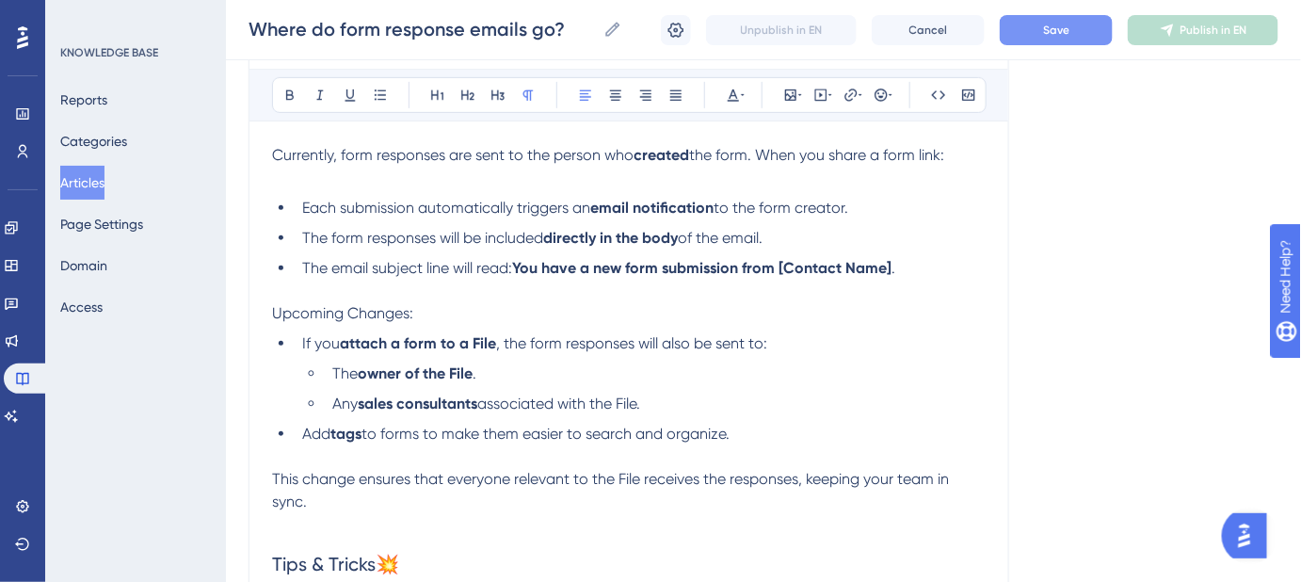
click at [441, 311] on p "Upcoming Changes:" at bounding box center [629, 313] width 714 height 23
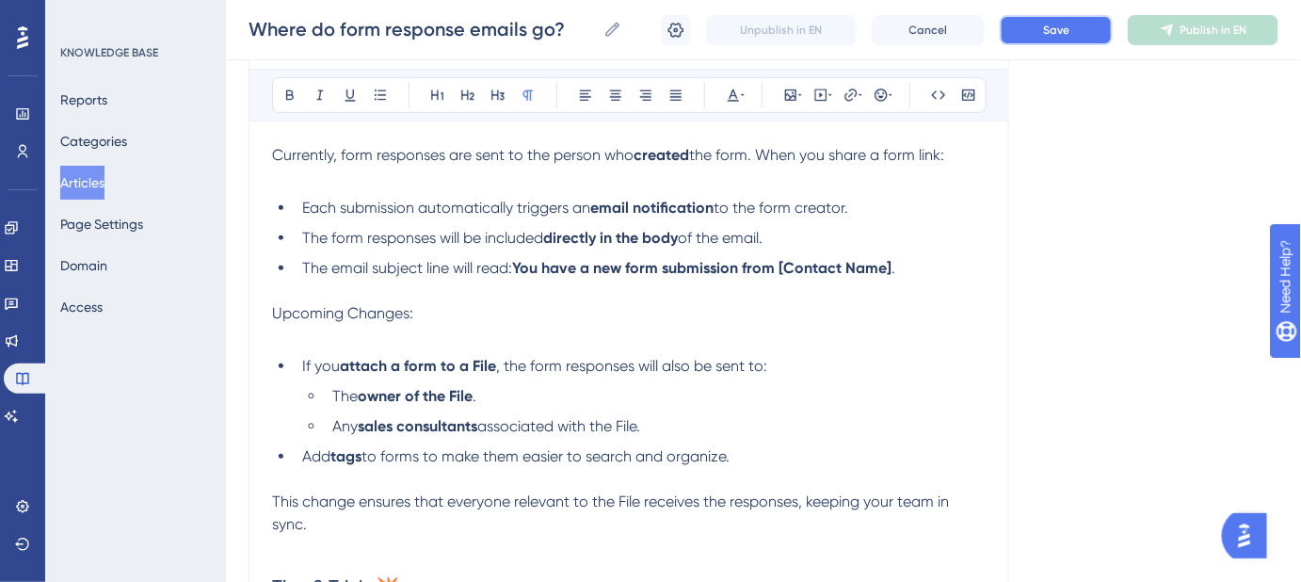
click at [1015, 24] on button "Save" at bounding box center [1056, 30] width 113 height 30
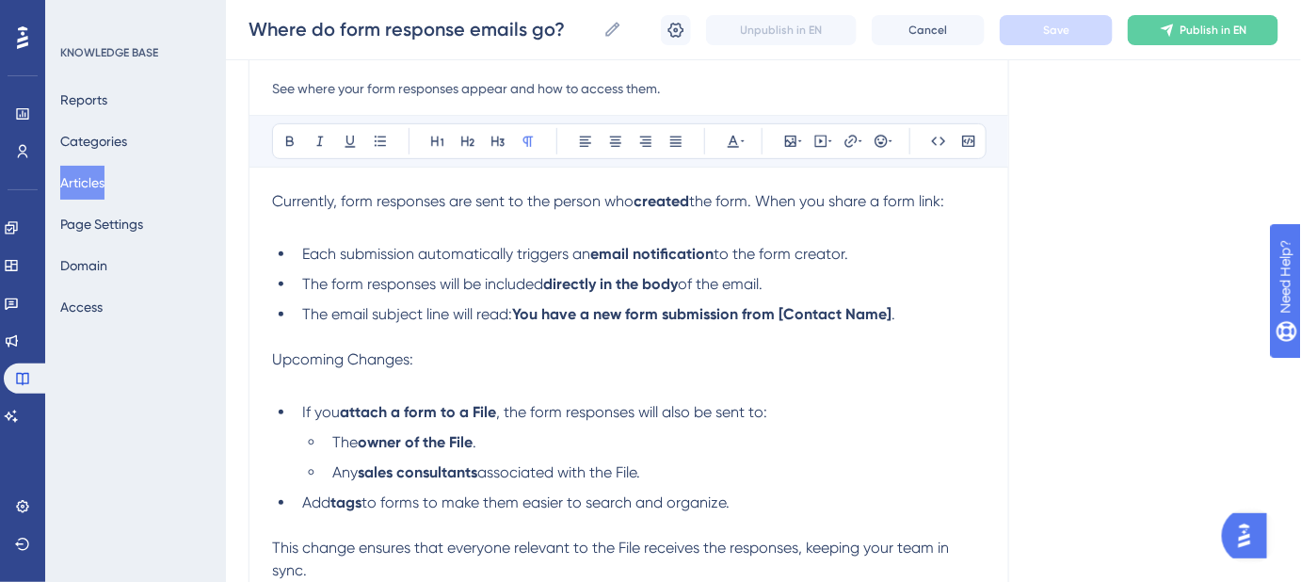
scroll to position [170, 0]
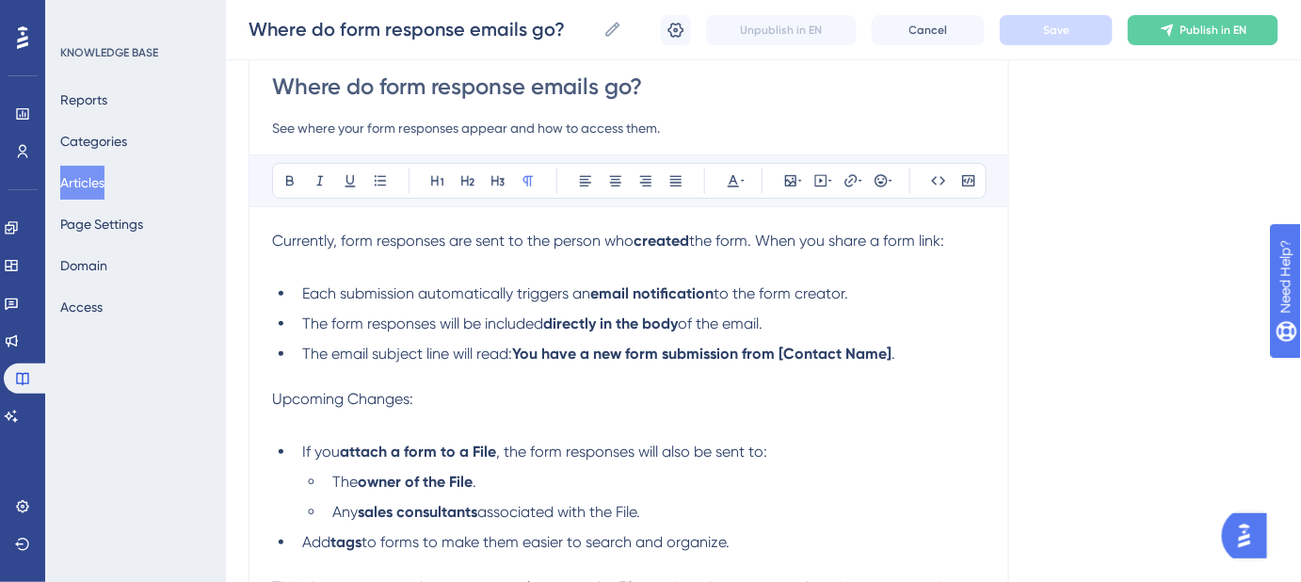
click at [950, 235] on p "Currently, form responses are sent to the person who created the form. When you…" at bounding box center [629, 241] width 714 height 23
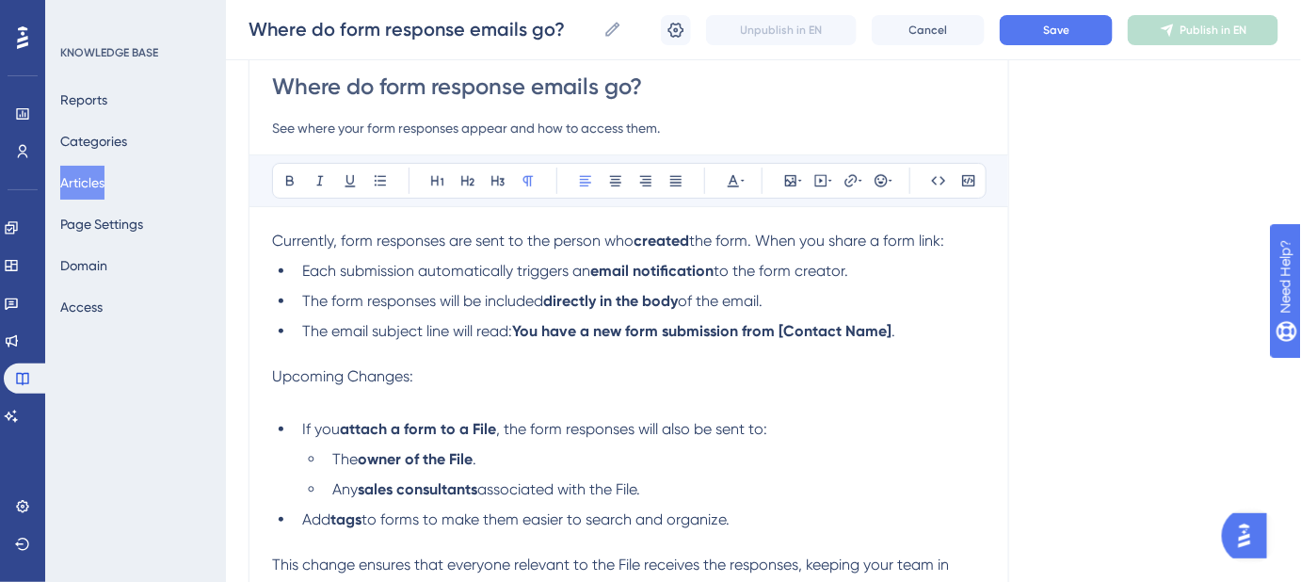
click at [437, 375] on p "Upcoming Changes:" at bounding box center [629, 376] width 714 height 23
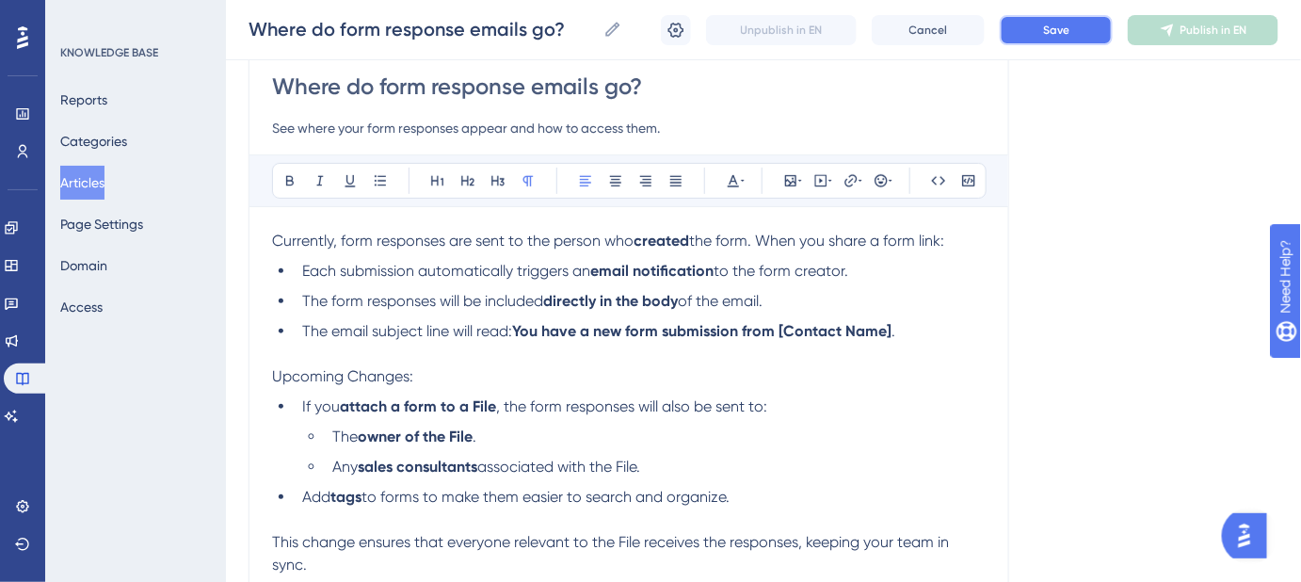
click at [1051, 36] on span "Save" at bounding box center [1056, 30] width 26 height 15
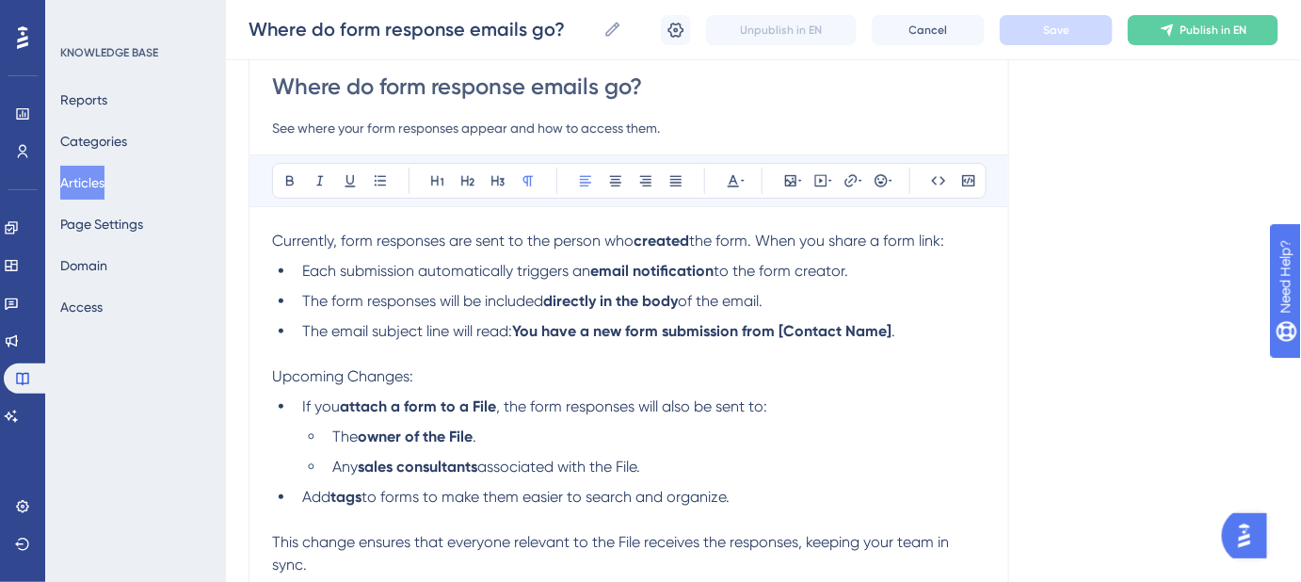
click at [934, 417] on ul "If you attach a form to a File , the form responses will also be sent to: The o…" at bounding box center [629, 451] width 714 height 113
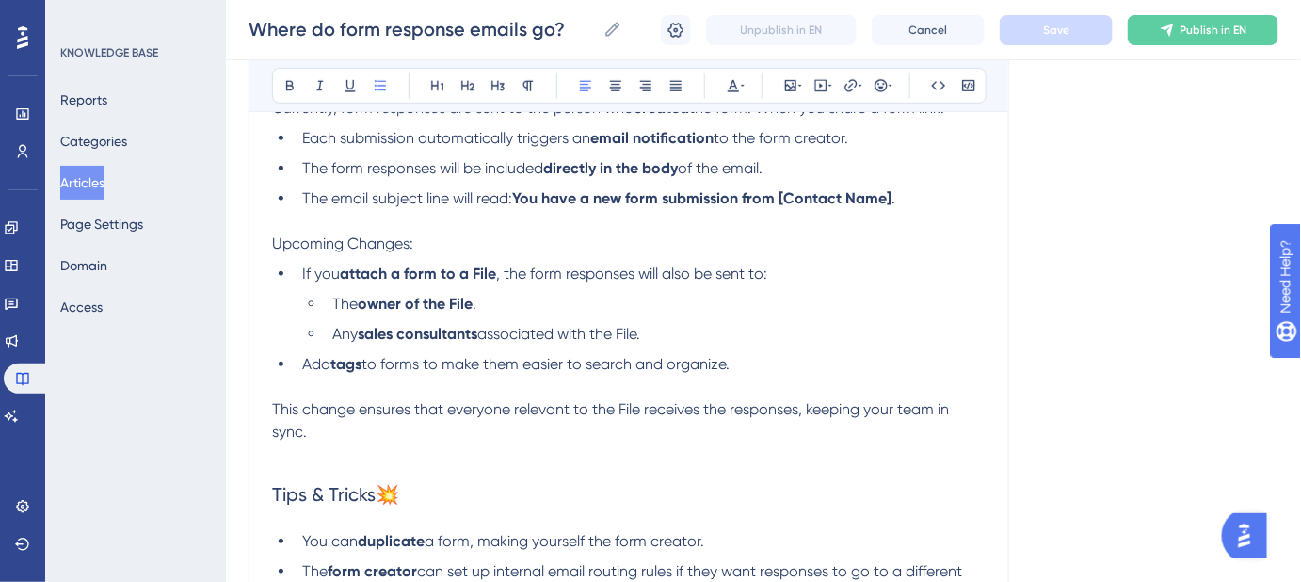
scroll to position [342, 0]
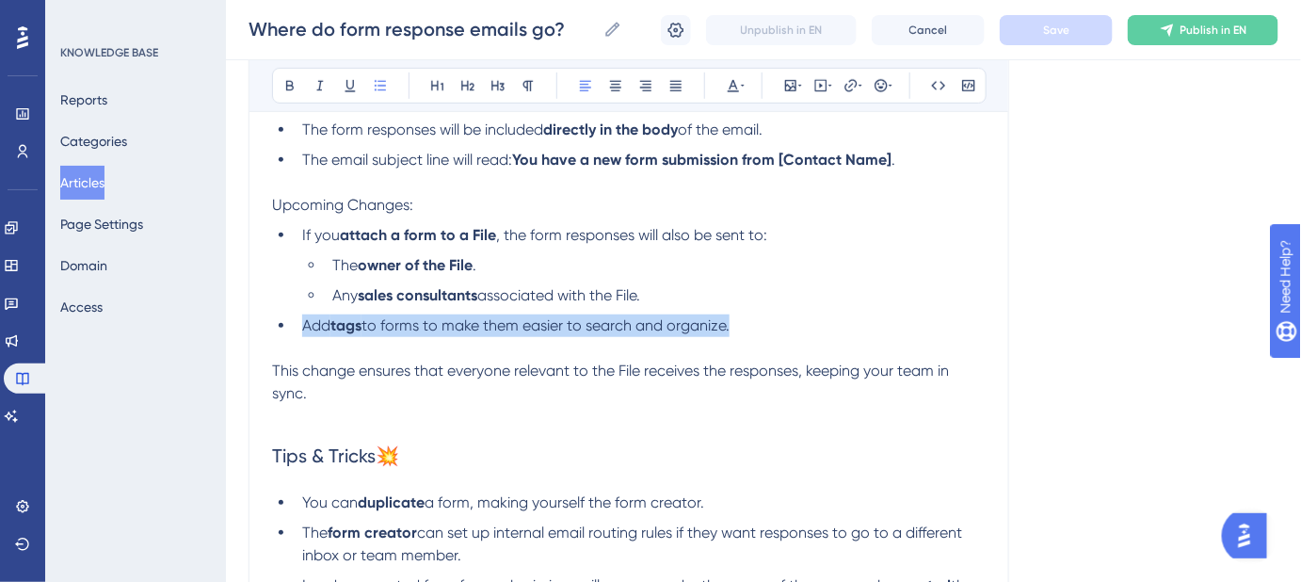
drag, startPoint x: 744, startPoint y: 325, endPoint x: 301, endPoint y: 325, distance: 442.5
click at [301, 325] on li "Add tags to forms to make them easier to search and organize." at bounding box center [640, 325] width 691 height 23
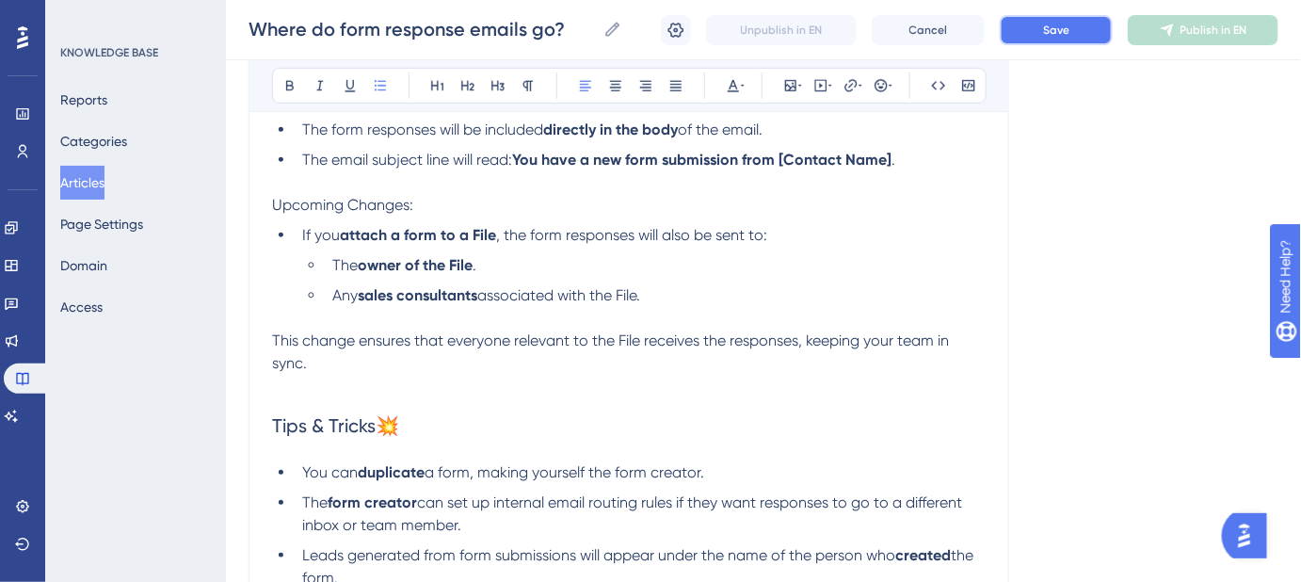
click at [1073, 29] on button "Save" at bounding box center [1056, 30] width 113 height 30
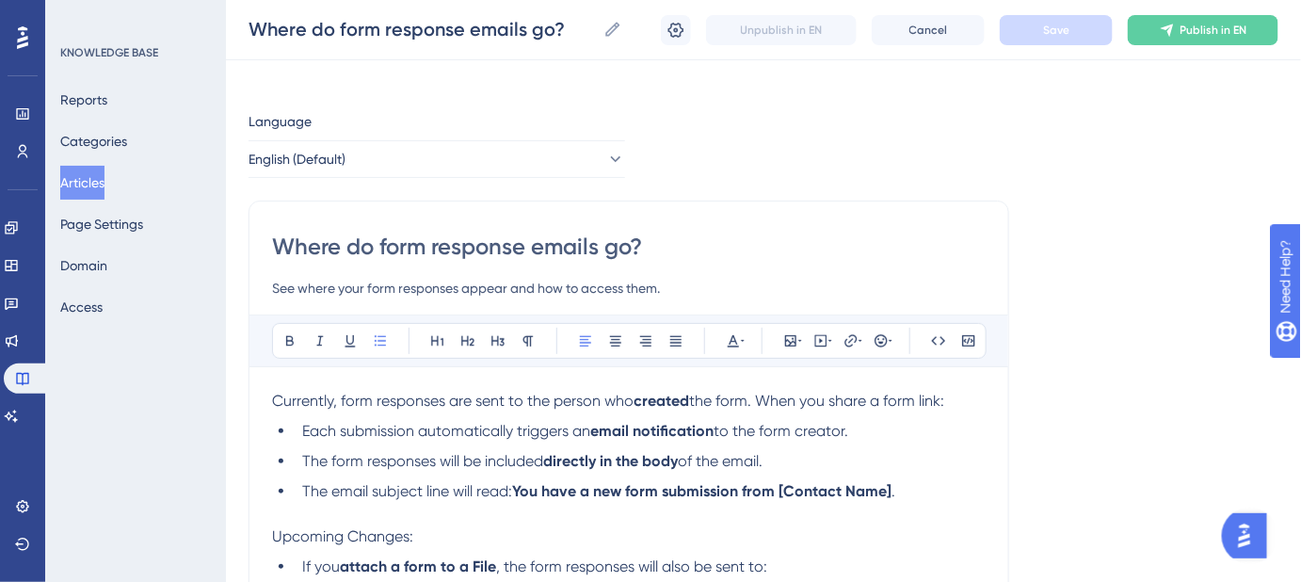
scroll to position [0, 0]
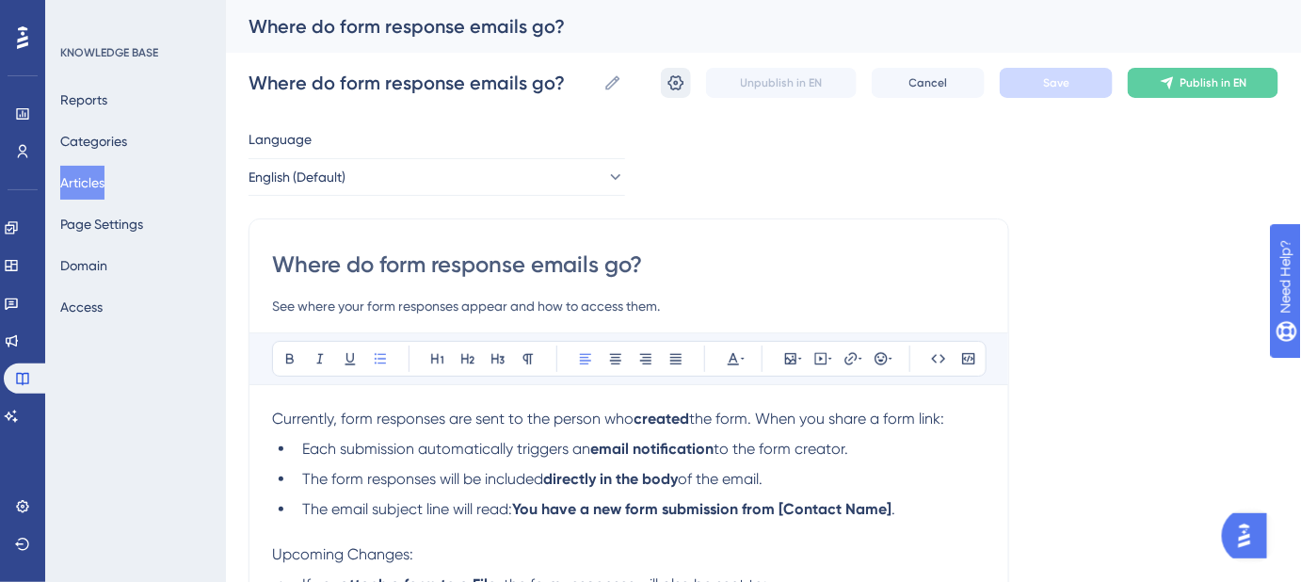
click at [675, 79] on icon at bounding box center [676, 82] width 19 height 19
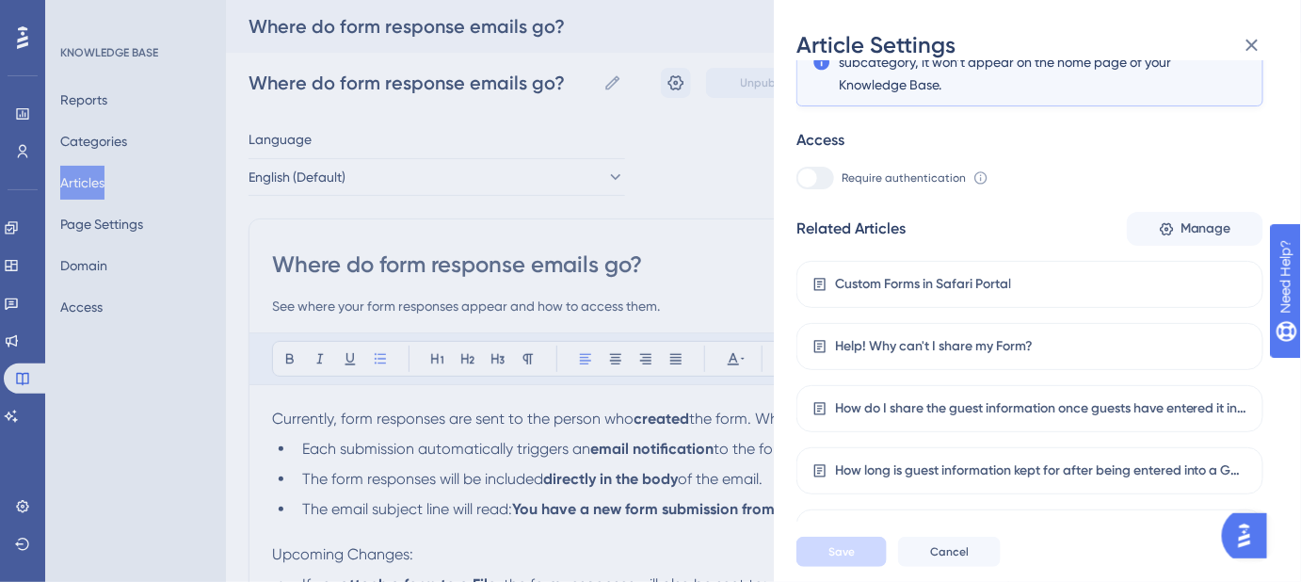
scroll to position [309, 0]
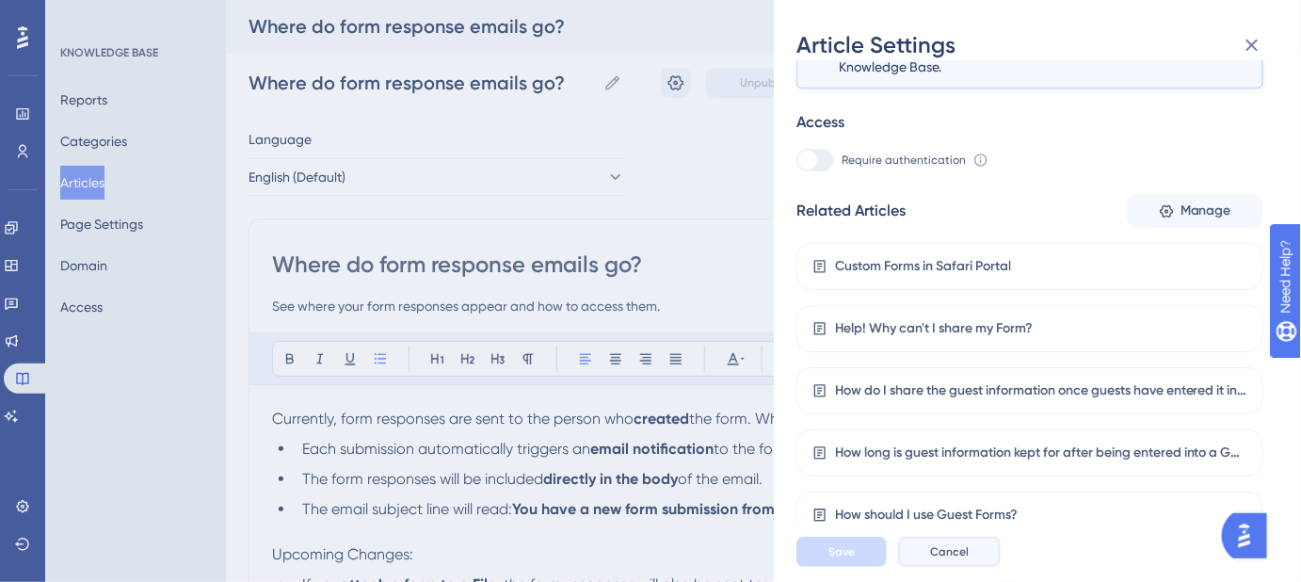
click at [973, 556] on button "Cancel" at bounding box center [949, 552] width 103 height 30
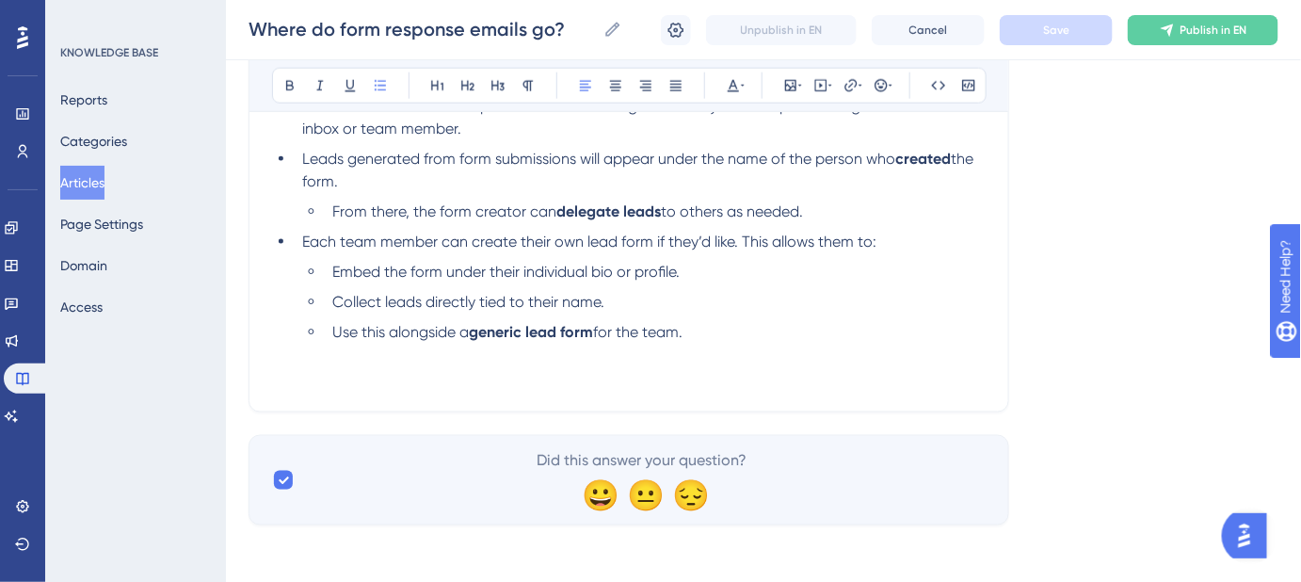
scroll to position [740, 0]
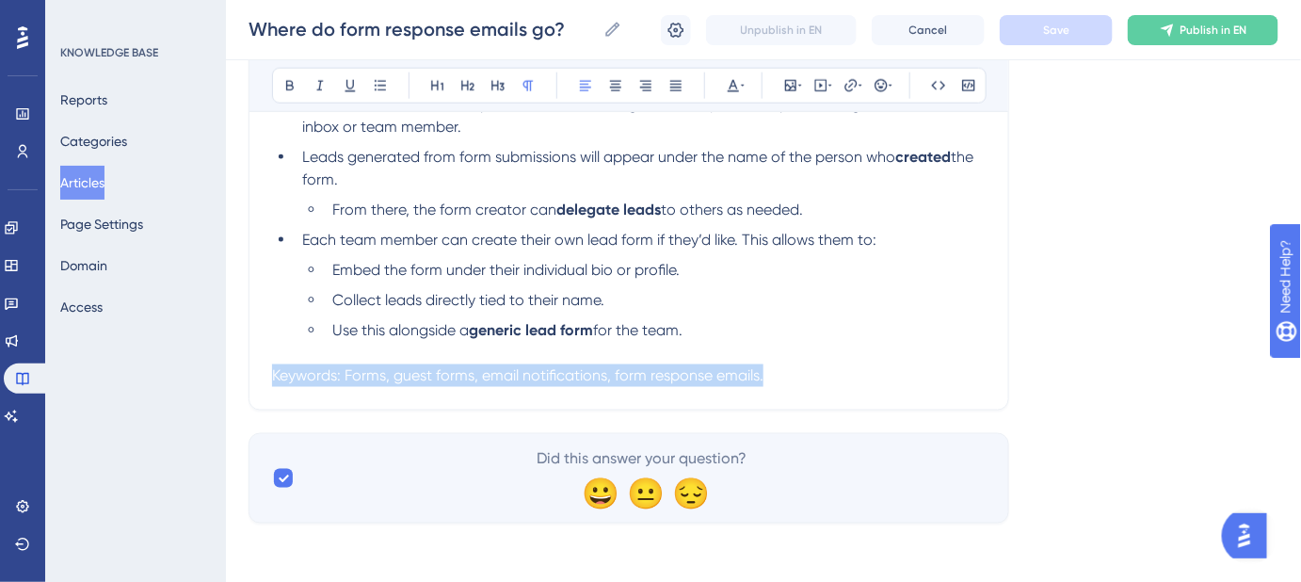
drag, startPoint x: 868, startPoint y: 376, endPoint x: 243, endPoint y: 377, distance: 625.1
click at [984, 368] on p "Keywords: Forms, guest forms, email notifications, form response emails." at bounding box center [629, 375] width 714 height 23
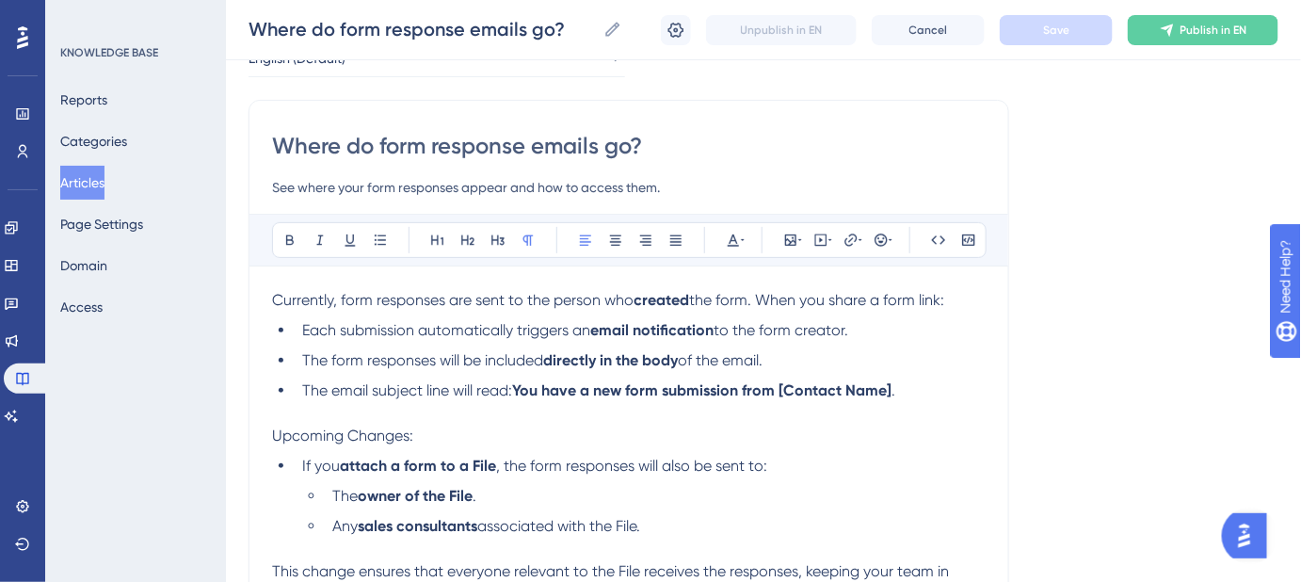
scroll to position [226, 0]
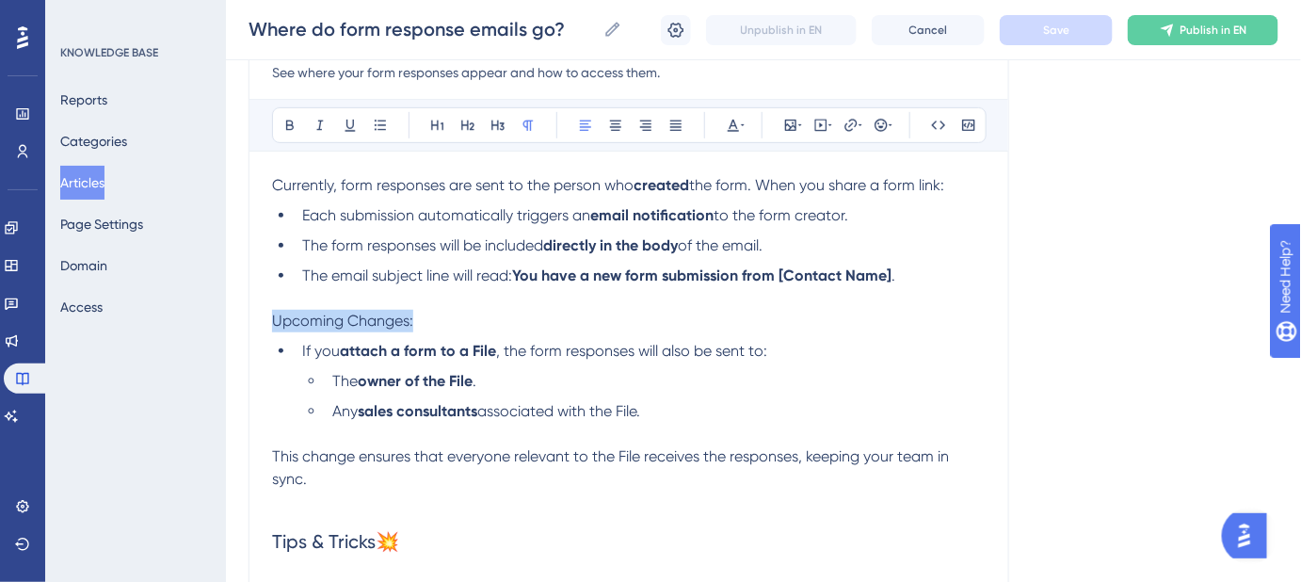
drag, startPoint x: 410, startPoint y: 317, endPoint x: 273, endPoint y: 318, distance: 137.5
click at [273, 318] on span "Upcoming Changes:" at bounding box center [342, 321] width 141 height 18
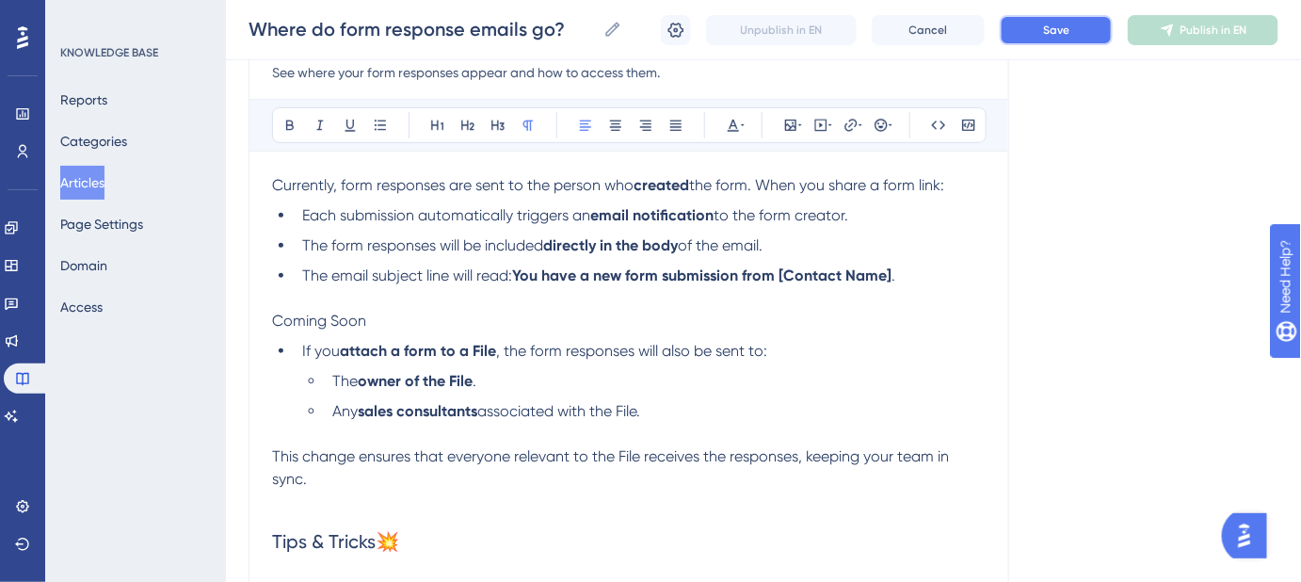
click at [1047, 18] on button "Save" at bounding box center [1056, 30] width 113 height 30
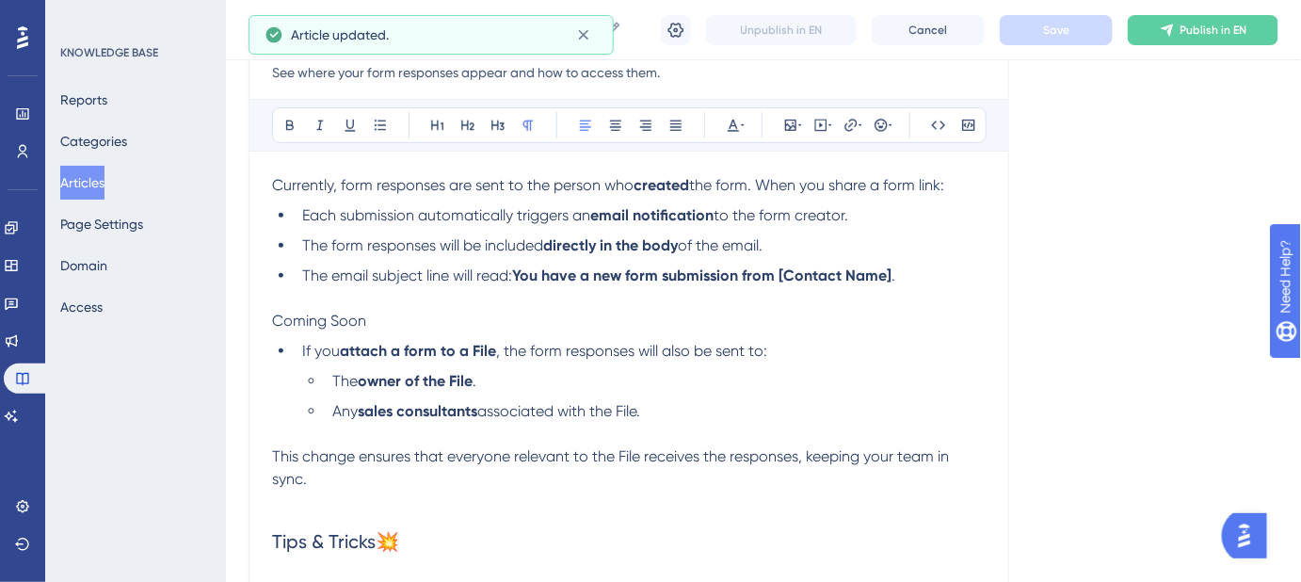
click at [372, 319] on p "Coming Soon" at bounding box center [629, 321] width 714 height 23
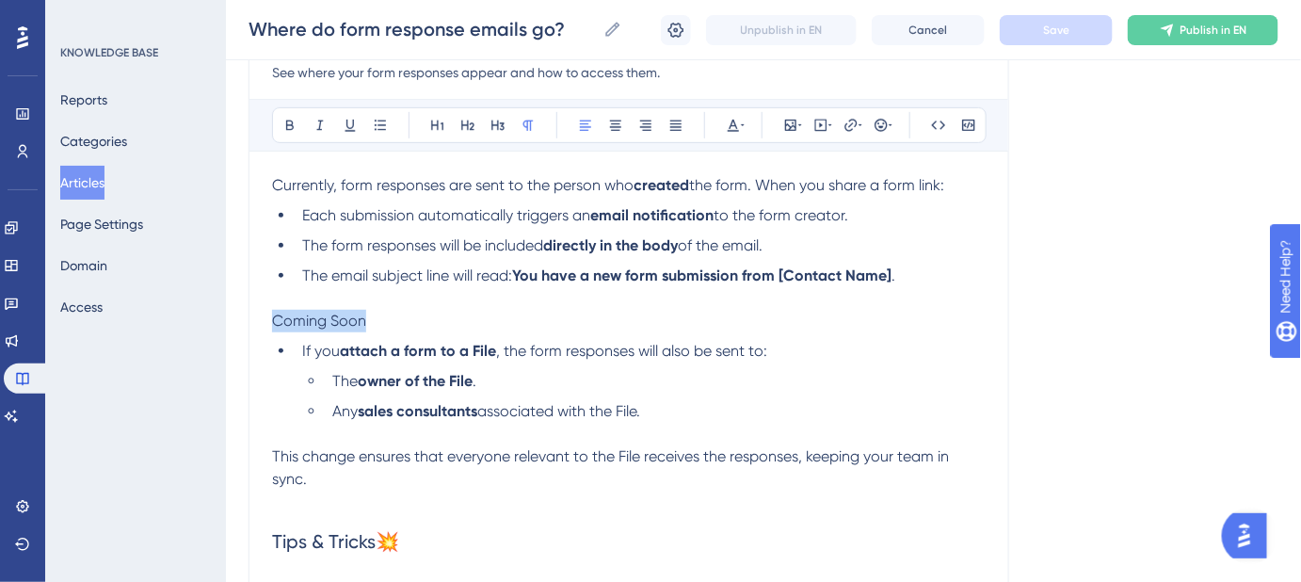
drag, startPoint x: 372, startPoint y: 319, endPoint x: 264, endPoint y: 320, distance: 108.3
click at [264, 320] on div "Where do form response emails go? See where your form responses appear and how …" at bounding box center [629, 455] width 761 height 940
click at [585, 318] on p "Coming Soon" at bounding box center [629, 321] width 714 height 23
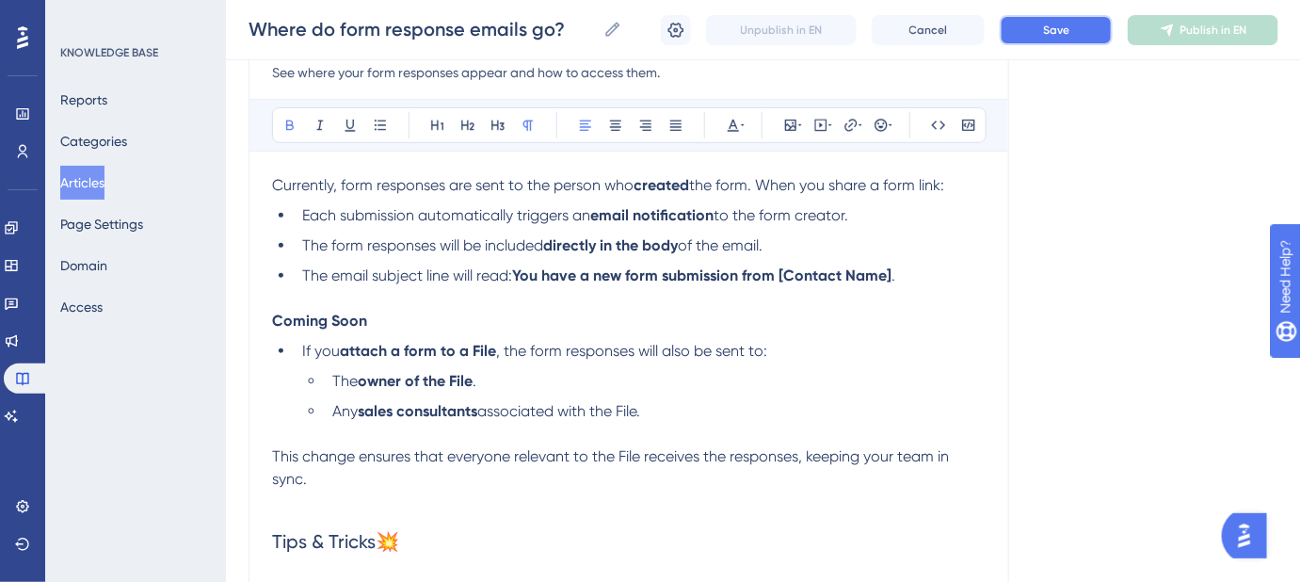
click at [1031, 19] on button "Save" at bounding box center [1056, 30] width 113 height 30
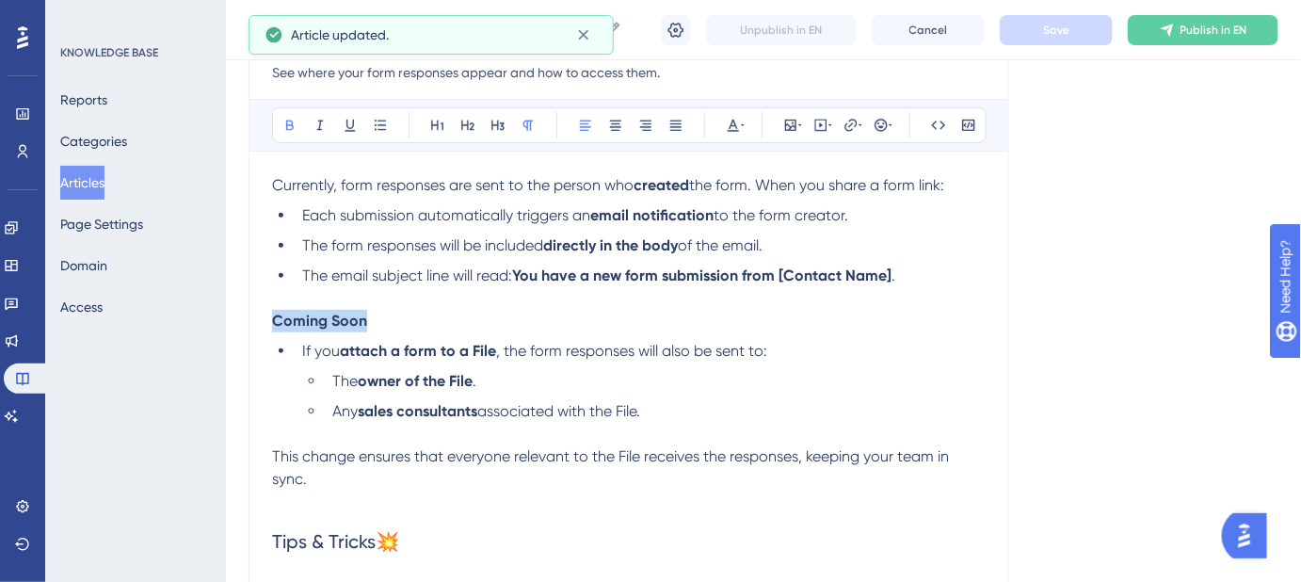
drag, startPoint x: 325, startPoint y: 316, endPoint x: 267, endPoint y: 320, distance: 57.6
click at [267, 320] on div "Where do form response emails go? See where your form responses appear and how …" at bounding box center [629, 455] width 761 height 940
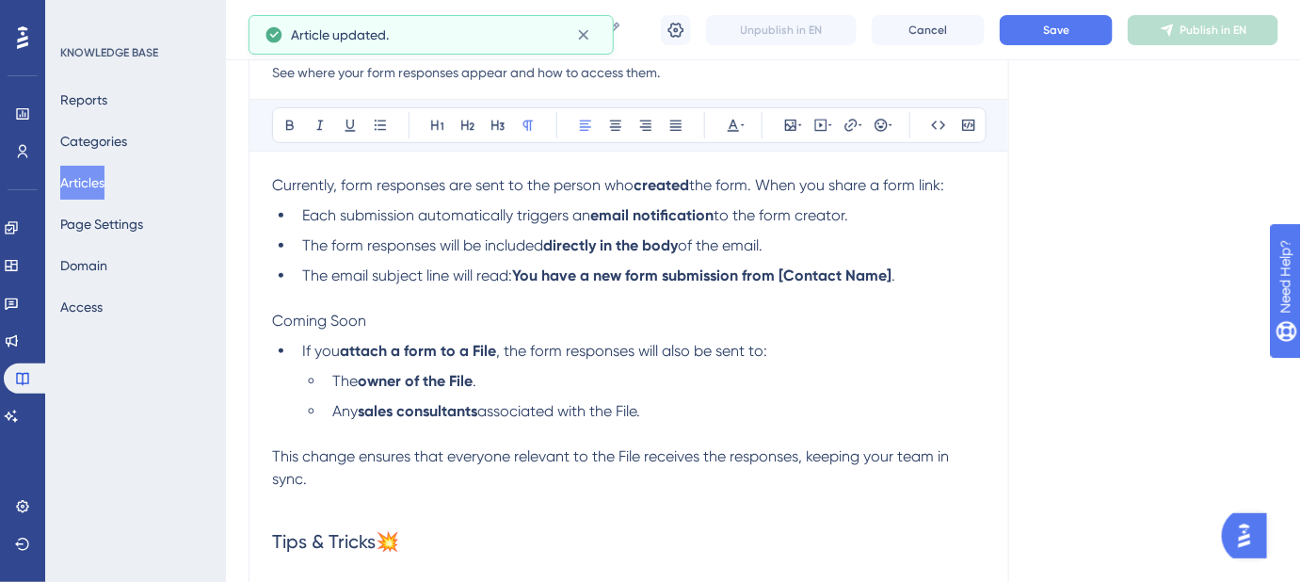
click at [972, 314] on p "Coming Soon" at bounding box center [629, 321] width 714 height 23
click at [1059, 35] on span "Save" at bounding box center [1056, 30] width 26 height 15
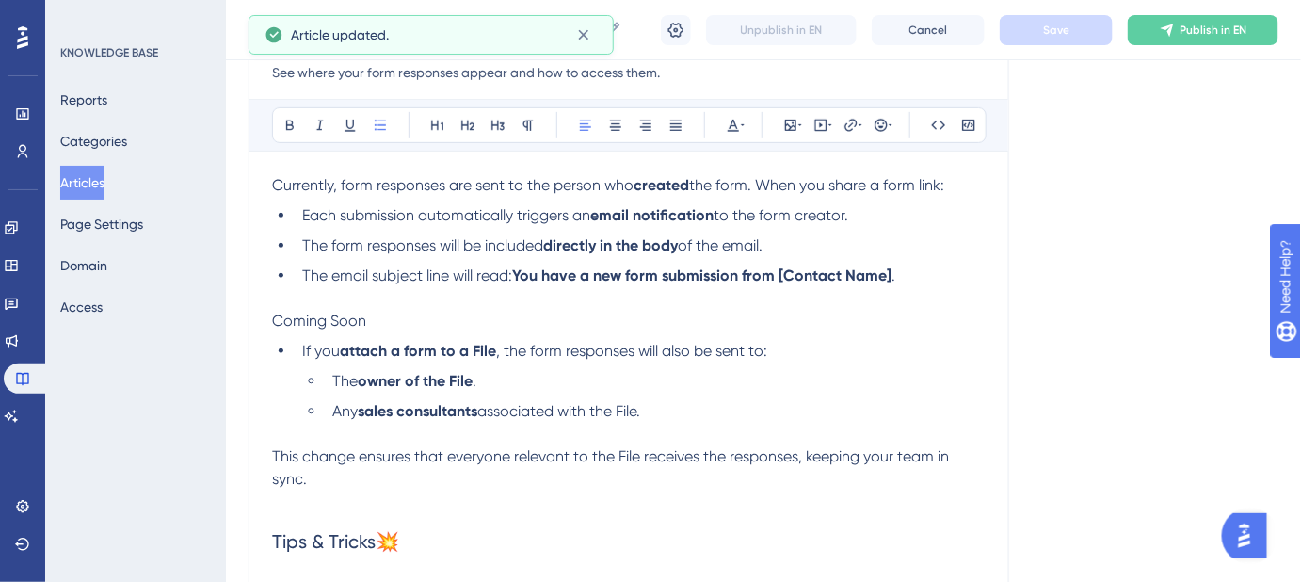
click at [652, 408] on li "Any sales consultants associated with the File." at bounding box center [655, 411] width 661 height 23
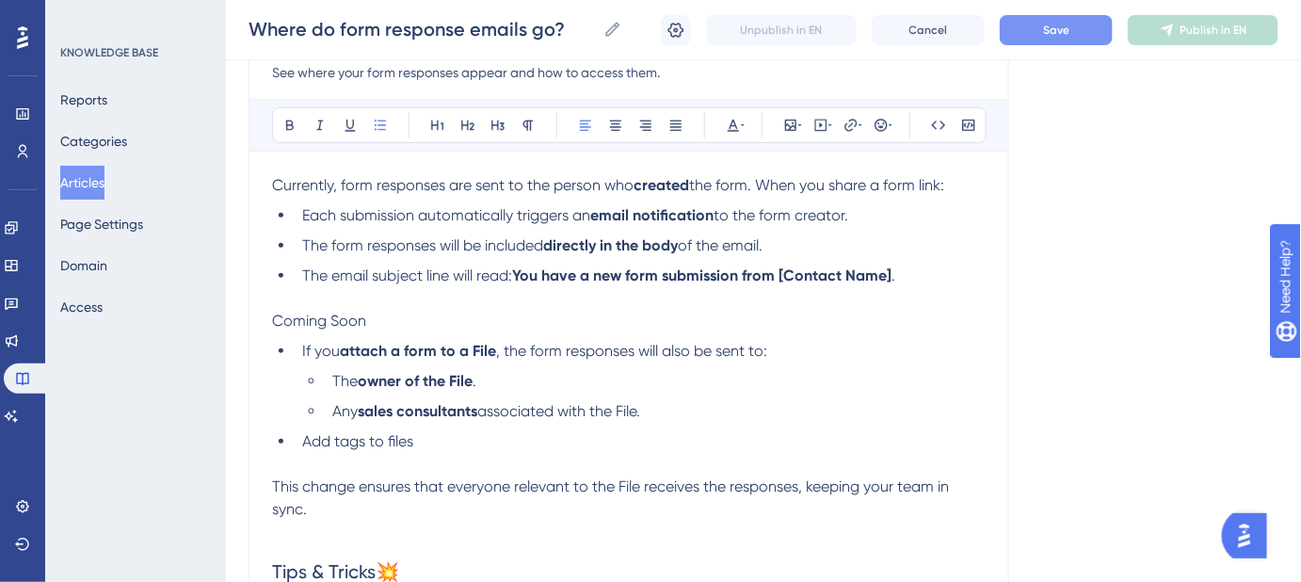
drag, startPoint x: 423, startPoint y: 442, endPoint x: 303, endPoint y: 445, distance: 119.6
click at [303, 445] on li "Add tags to files" at bounding box center [640, 441] width 691 height 23
click at [1074, 35] on button "Save" at bounding box center [1056, 30] width 113 height 30
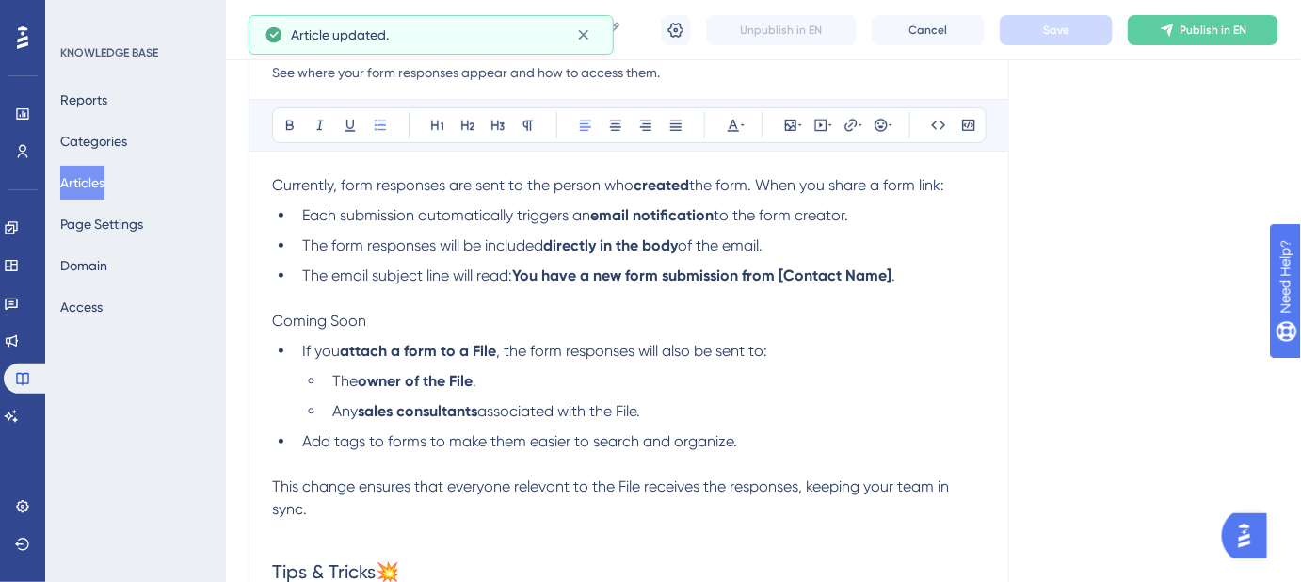
click at [351, 443] on span "Add tags to forms to make them easier to search and organize." at bounding box center [519, 441] width 435 height 18
click at [348, 442] on span "Add tags to forms to make them easier to search and organize." at bounding box center [519, 441] width 435 height 18
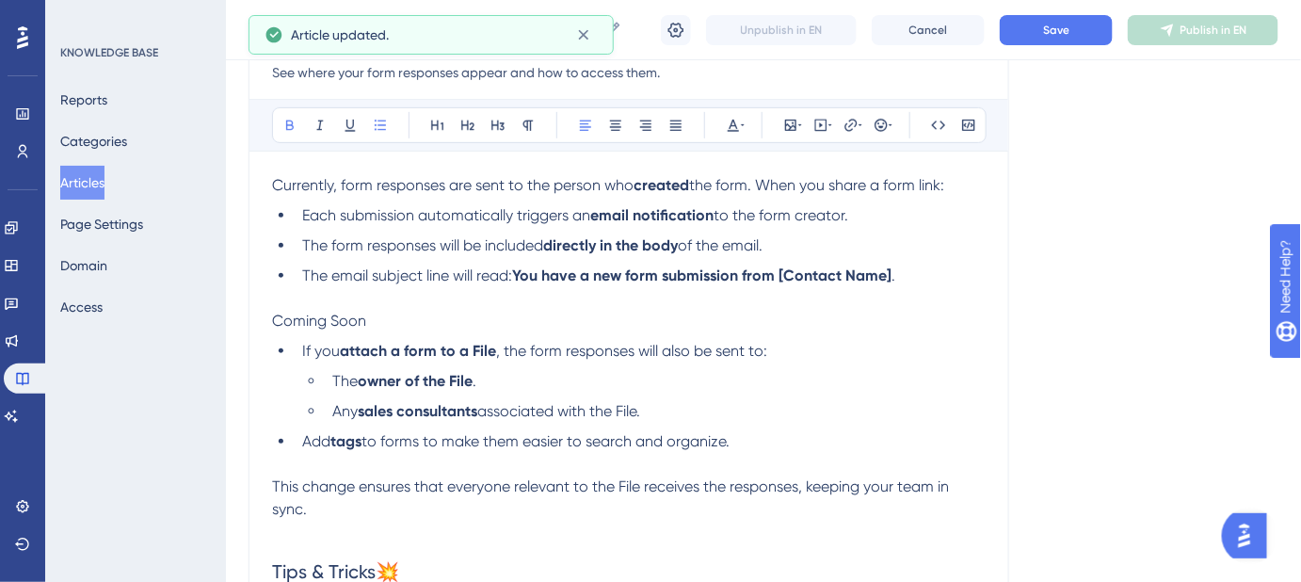
click at [901, 441] on li "Add tags to forms to make them easier to search and organize." at bounding box center [640, 441] width 691 height 23
click at [1077, 36] on button "Save" at bounding box center [1056, 30] width 113 height 30
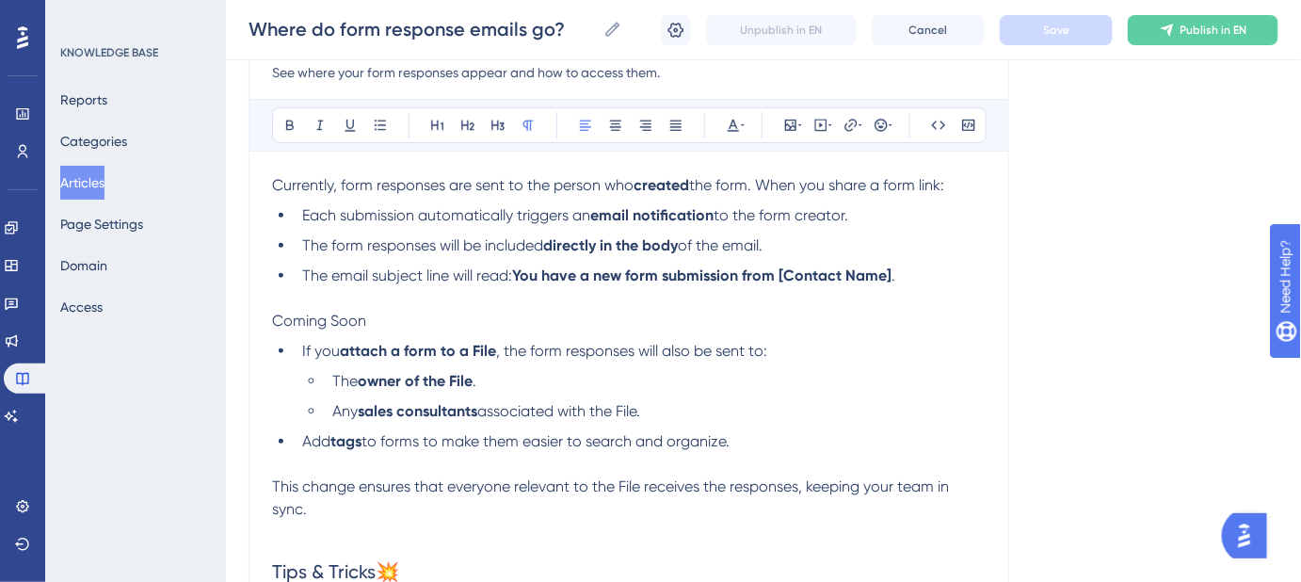
click at [372, 321] on p "Coming Soon" at bounding box center [629, 321] width 714 height 23
drag, startPoint x: 361, startPoint y: 318, endPoint x: 268, endPoint y: 318, distance: 92.3
click at [268, 318] on div "Where do form response emails go? See where your form responses appear and how …" at bounding box center [629, 470] width 761 height 970
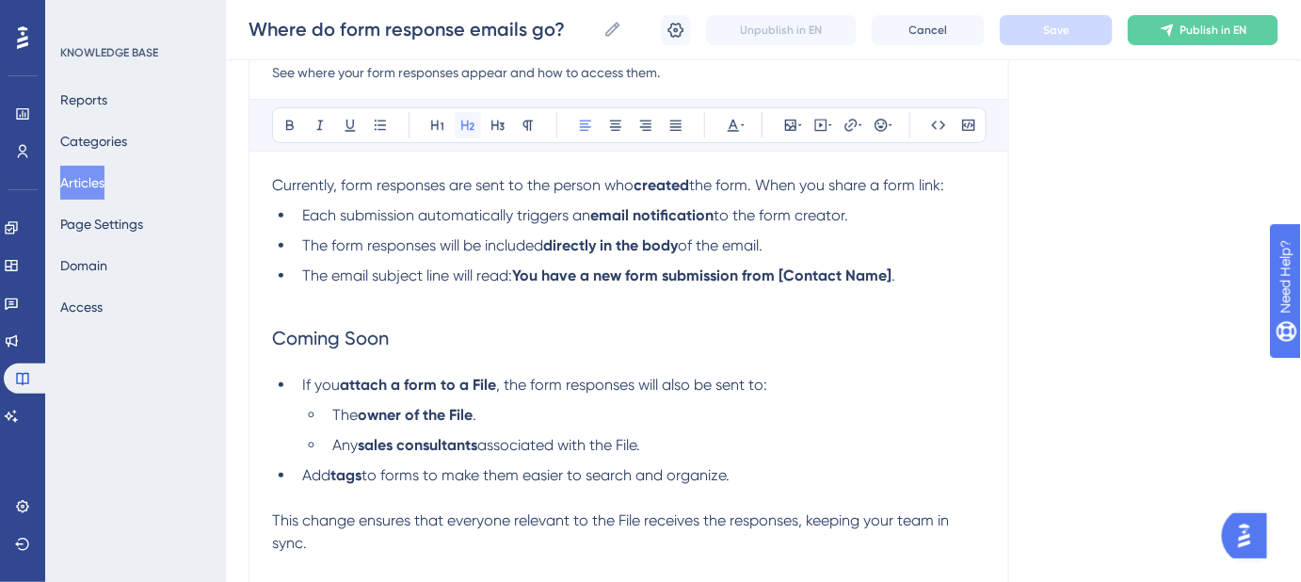
click at [468, 127] on icon at bounding box center [467, 125] width 15 height 15
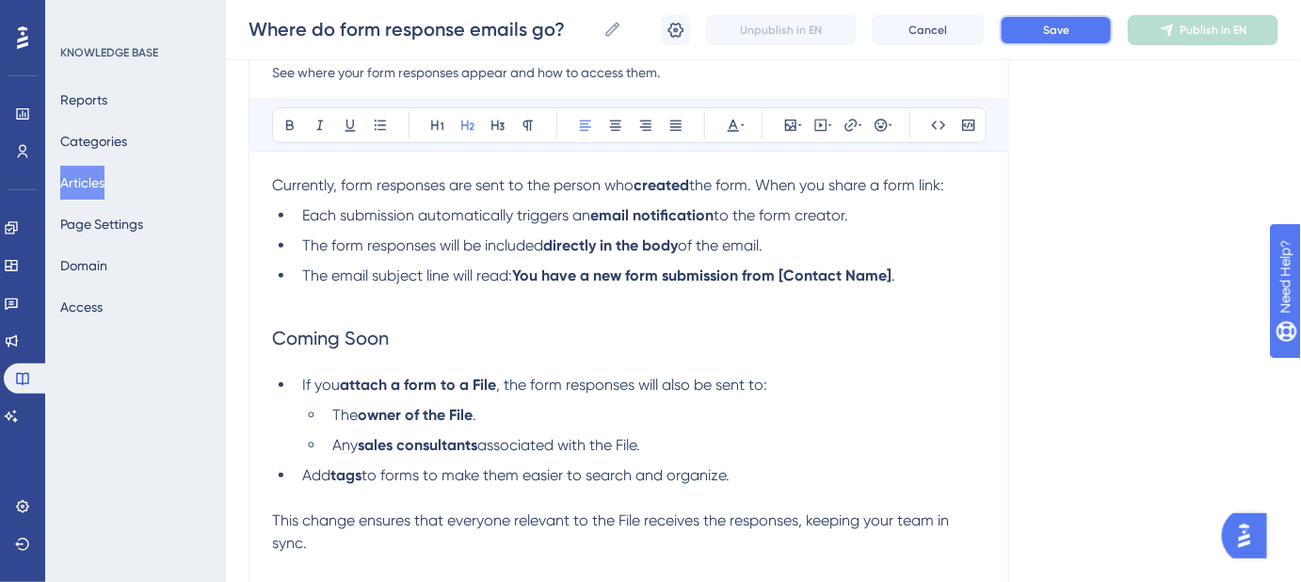
click at [1032, 34] on button "Save" at bounding box center [1056, 30] width 113 height 30
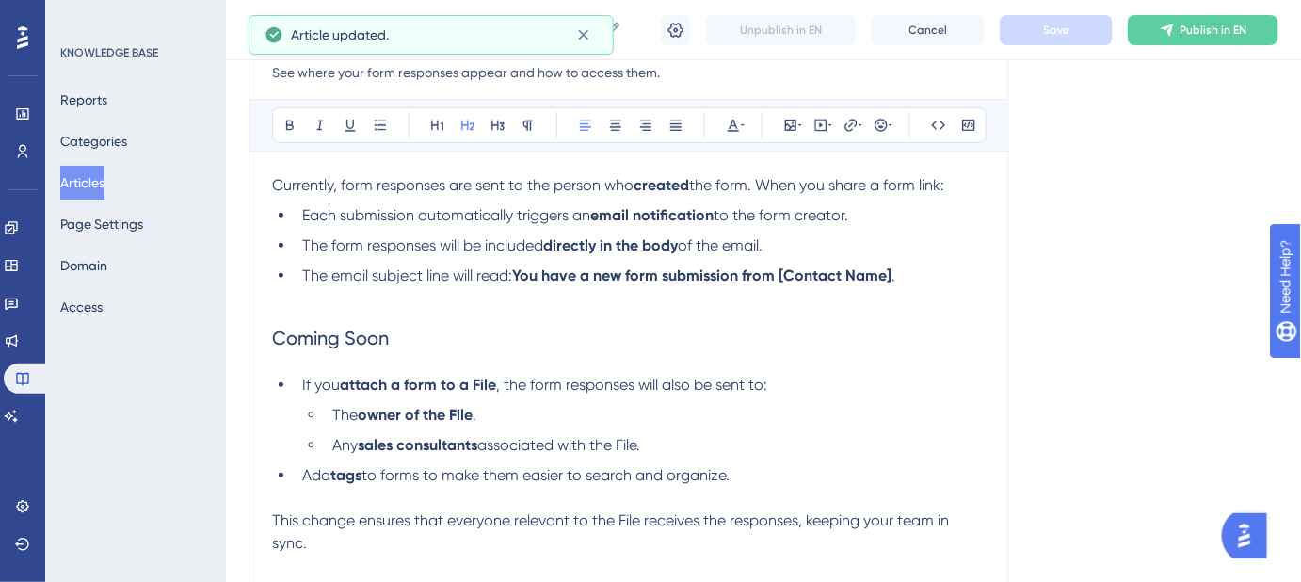
click at [504, 344] on h2 "Coming Soon" at bounding box center [629, 338] width 714 height 56
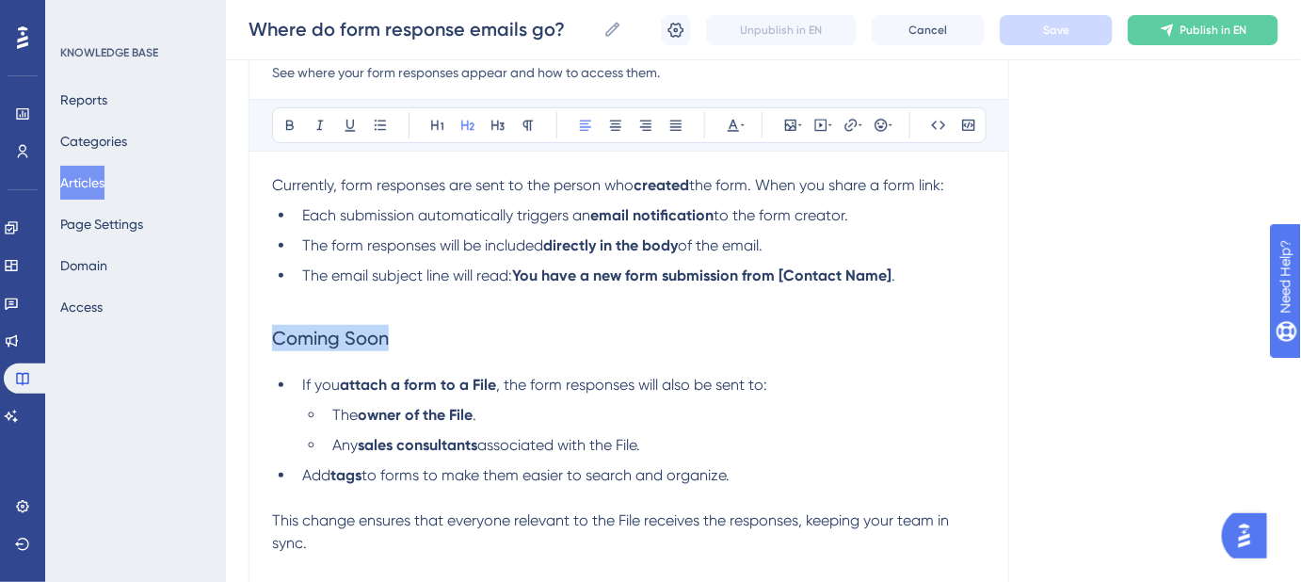
drag, startPoint x: 413, startPoint y: 337, endPoint x: 266, endPoint y: 334, distance: 146.9
click at [266, 334] on div "Where do form response emails go? See where your form responses appear and how …" at bounding box center [629, 487] width 761 height 1004
click at [532, 119] on icon at bounding box center [528, 125] width 15 height 15
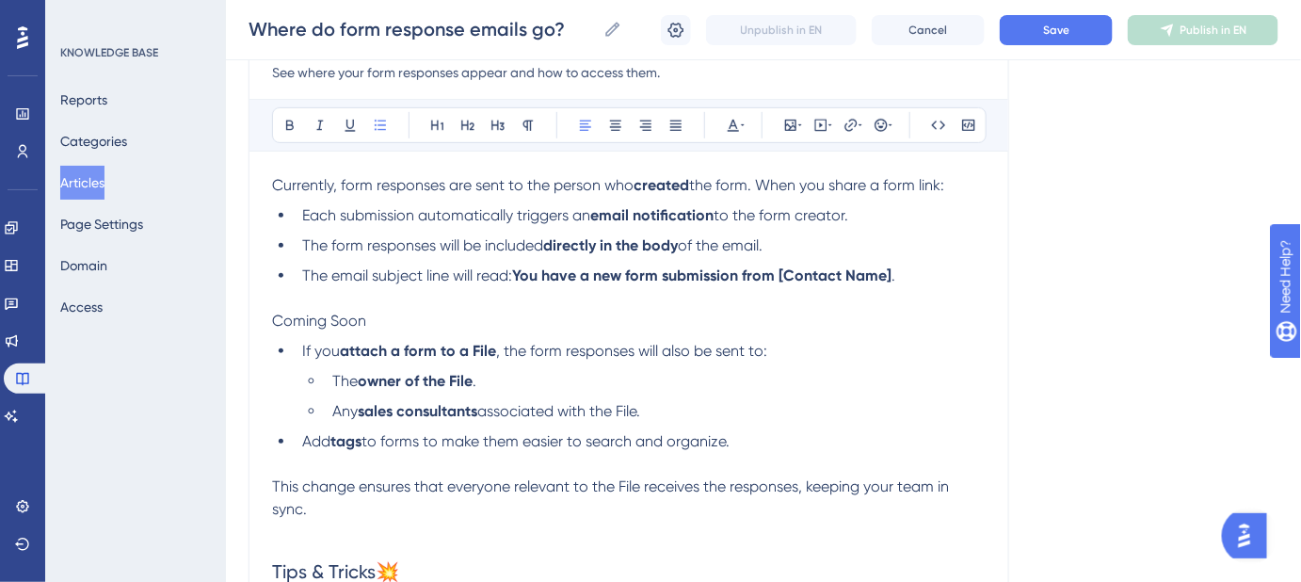
click at [731, 353] on span ", the form responses will also be sent to:" at bounding box center [631, 351] width 271 height 18
click at [1070, 25] on button "Save" at bounding box center [1056, 30] width 113 height 30
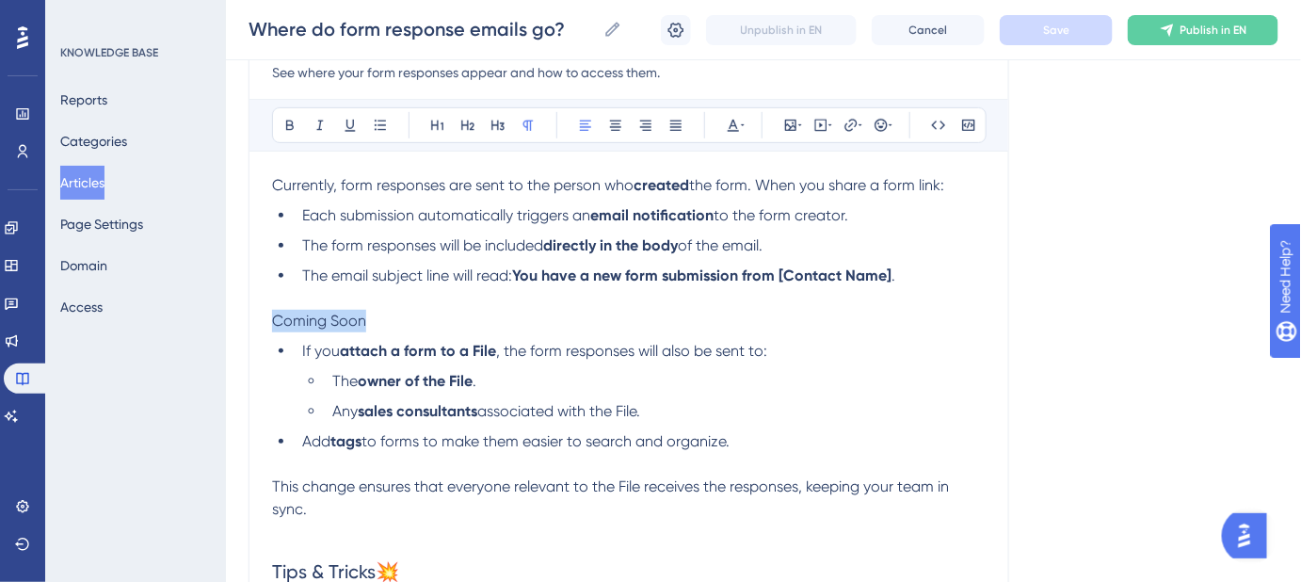
drag, startPoint x: 369, startPoint y: 318, endPoint x: 263, endPoint y: 330, distance: 107.1
click at [263, 330] on div "Where do form response emails go? See where your form responses appear and how …" at bounding box center [629, 470] width 761 height 970
click at [385, 326] on p "Coming Soon" at bounding box center [629, 321] width 714 height 23
drag, startPoint x: 356, startPoint y: 316, endPoint x: 271, endPoint y: 319, distance: 84.8
click at [272, 319] on p "Coming Soon" at bounding box center [629, 321] width 714 height 23
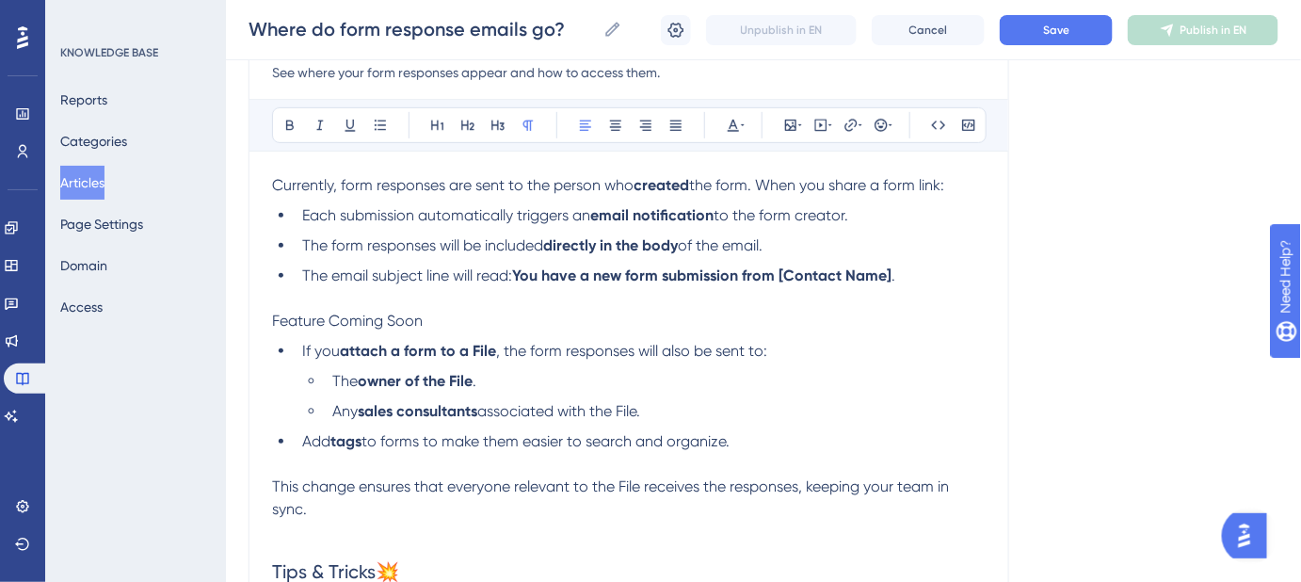
click at [324, 322] on span "Feature Coming Soon" at bounding box center [347, 321] width 151 height 18
click at [1045, 26] on span "Save" at bounding box center [1056, 30] width 26 height 15
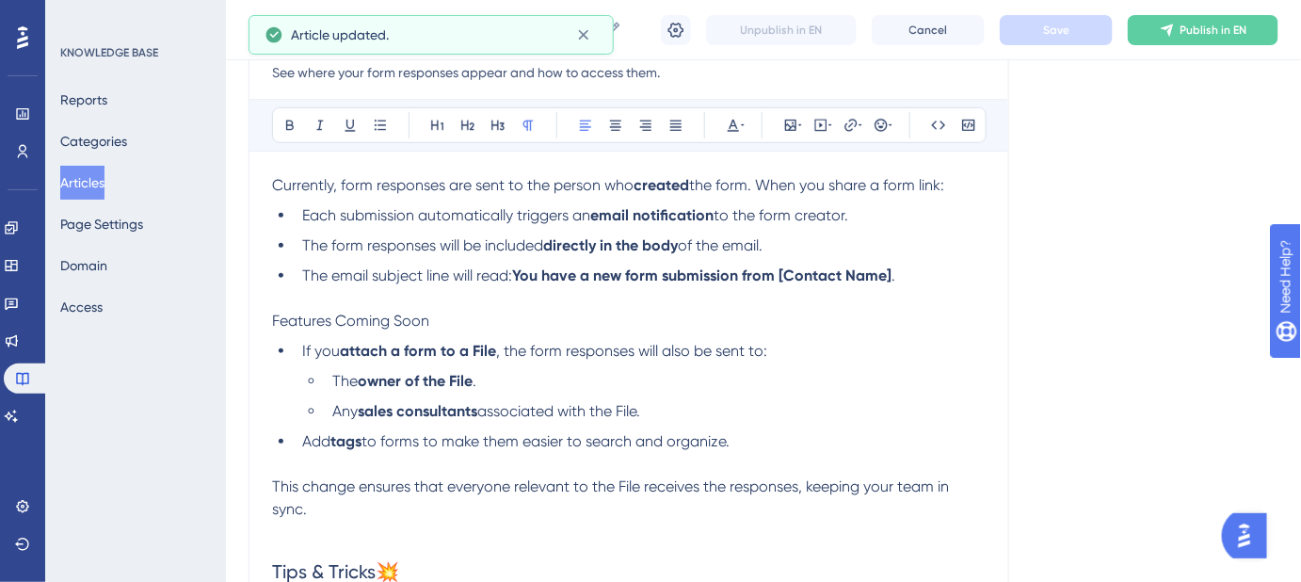
click at [429, 317] on p "Features Coming Soon" at bounding box center [629, 321] width 714 height 23
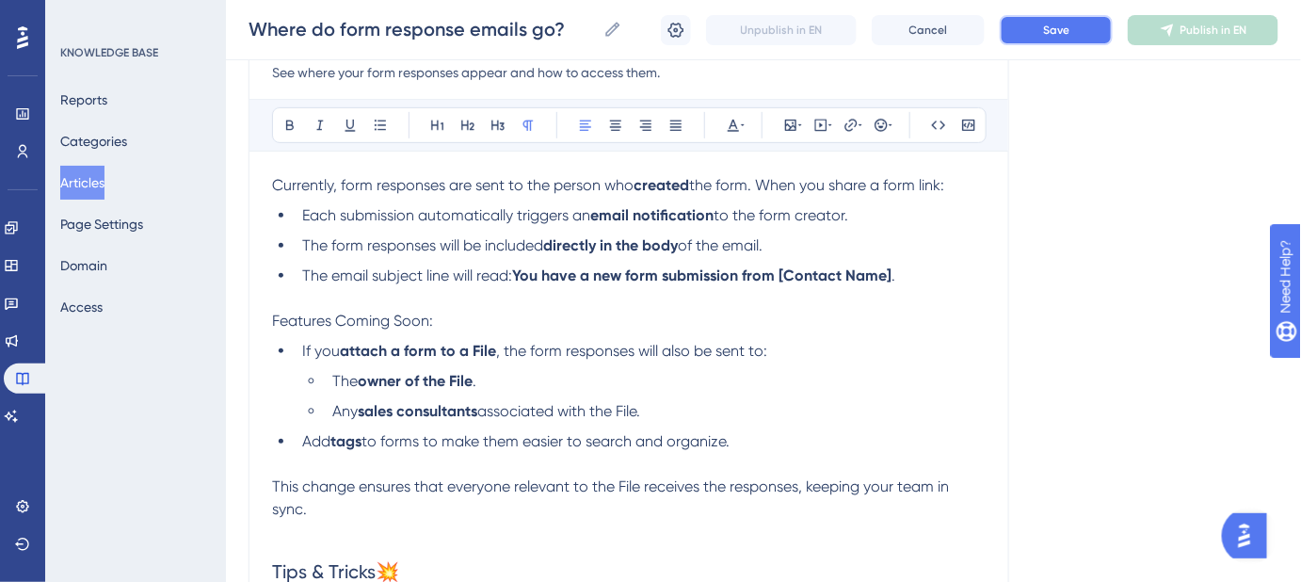
click at [1041, 40] on button "Save" at bounding box center [1056, 30] width 113 height 30
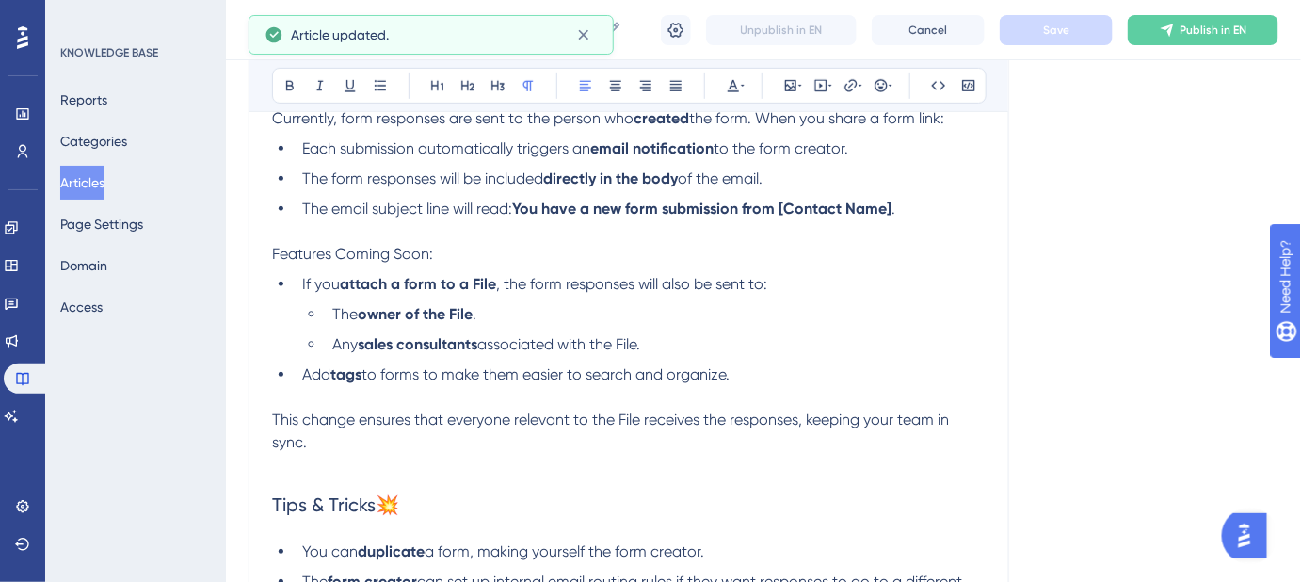
scroll to position [312, 0]
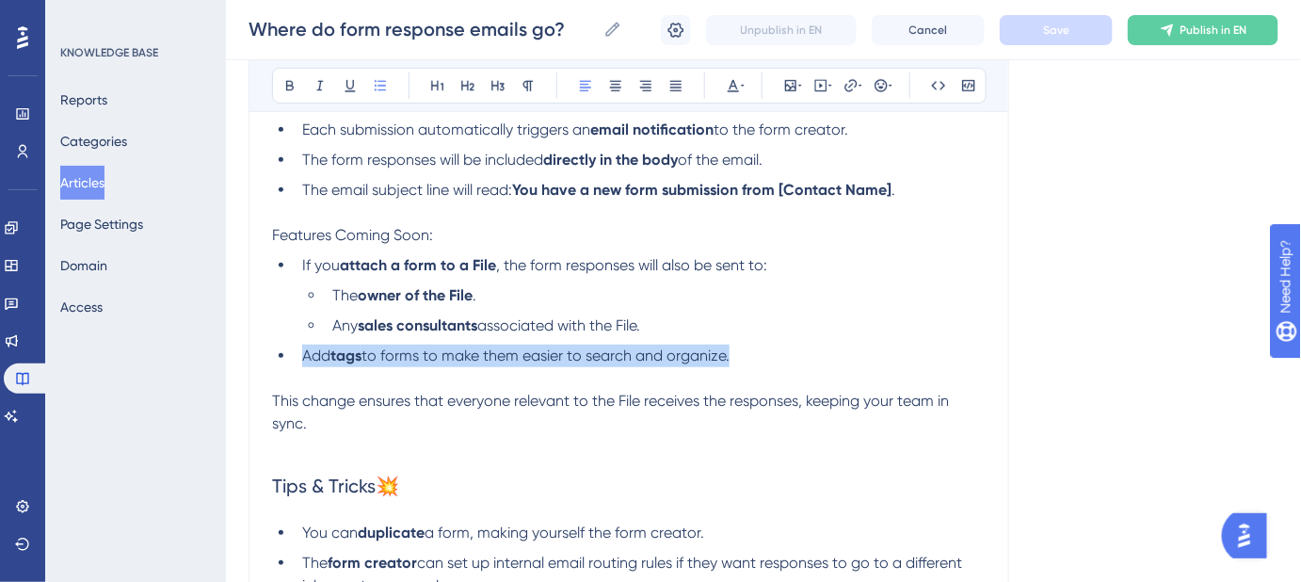
drag, startPoint x: 715, startPoint y: 350, endPoint x: 293, endPoint y: 357, distance: 421.8
click at [293, 357] on ul "If you attach a form to a File , the form responses will also be sent to: The o…" at bounding box center [629, 310] width 714 height 113
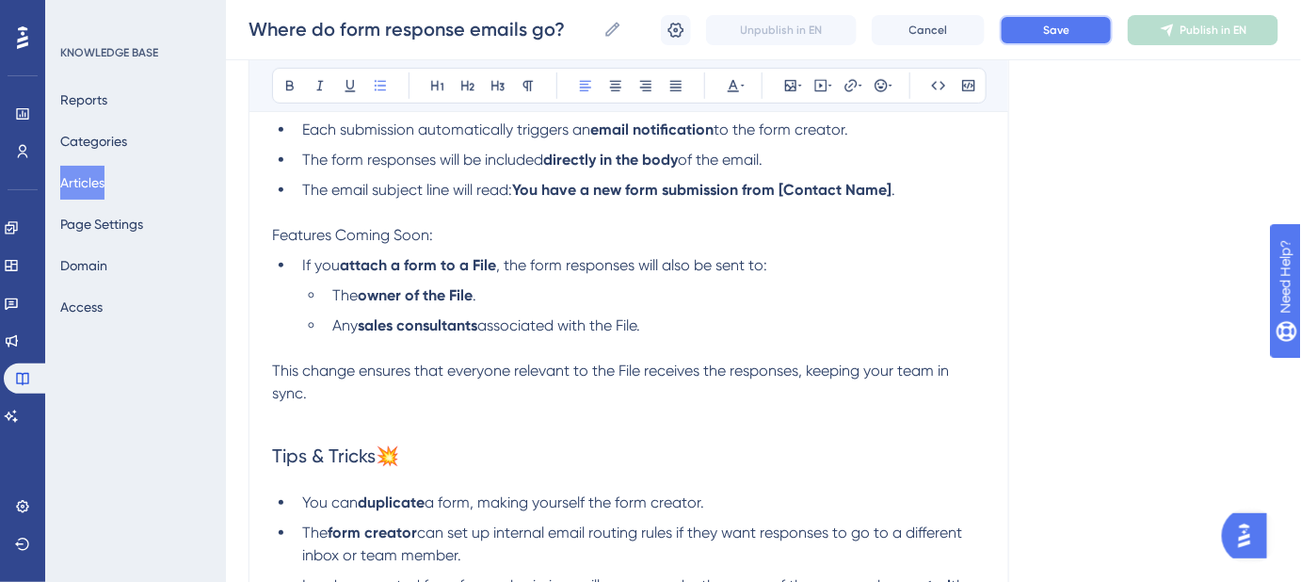
click at [1029, 29] on button "Save" at bounding box center [1056, 30] width 113 height 30
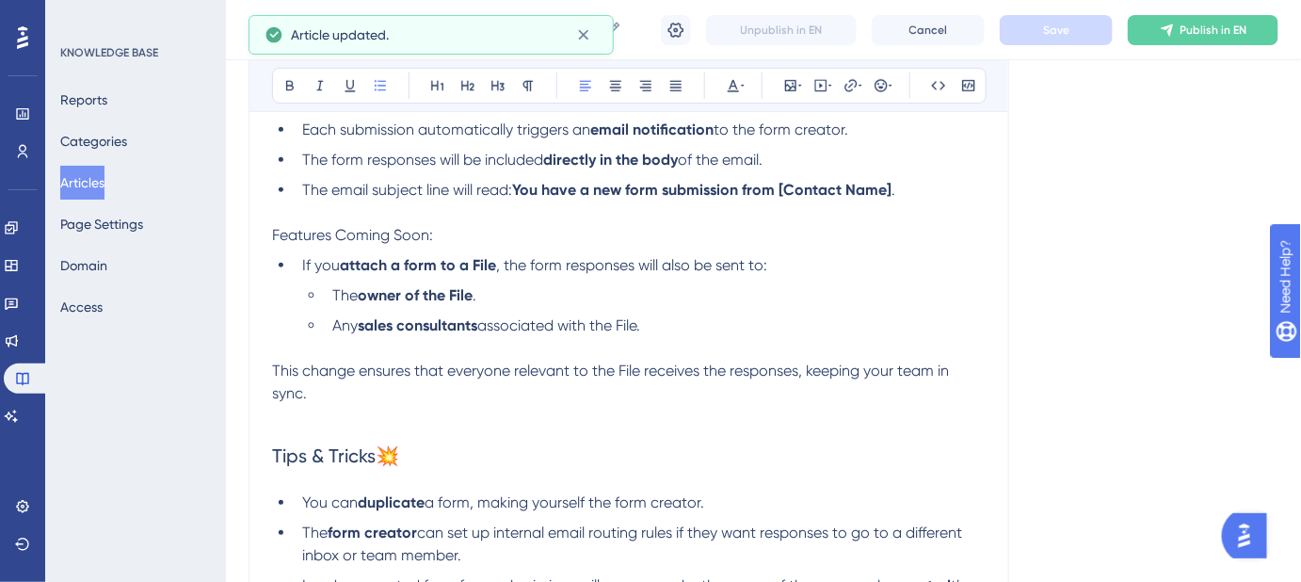
click at [329, 228] on span "Features Coming Soon:" at bounding box center [352, 235] width 161 height 18
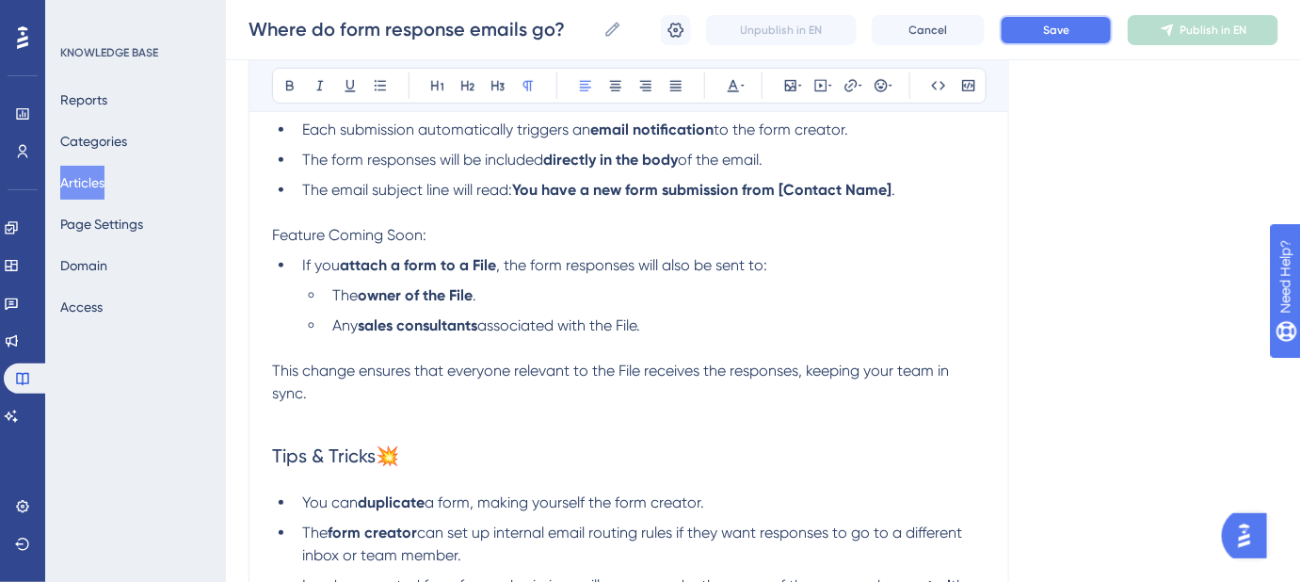
click at [1052, 24] on span "Save" at bounding box center [1056, 30] width 26 height 15
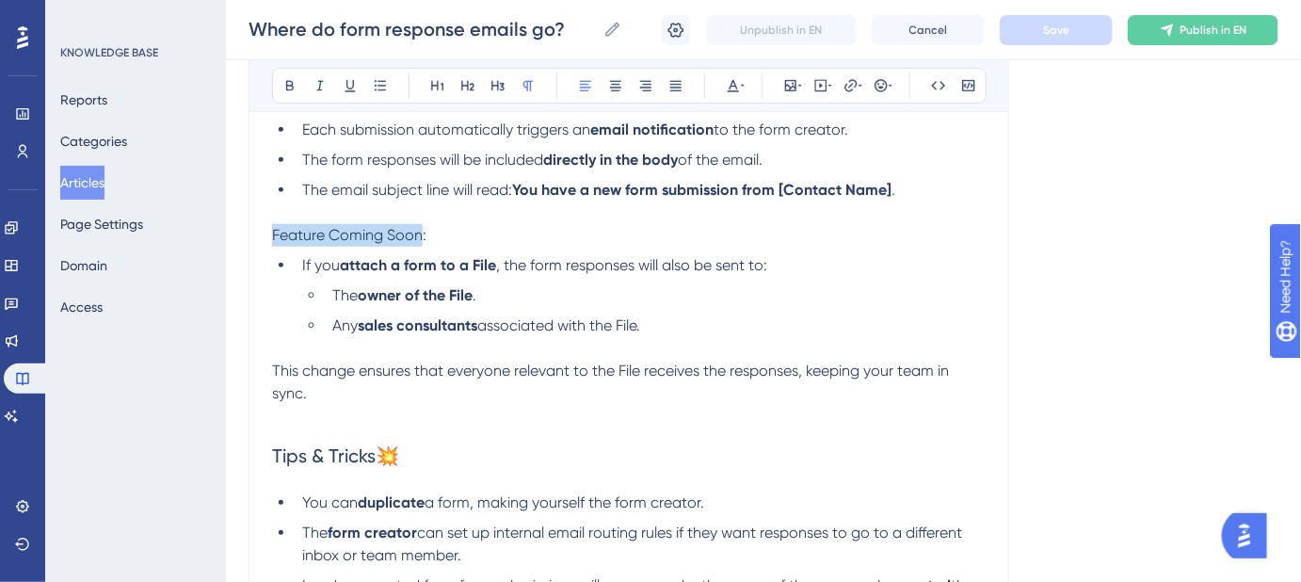
drag, startPoint x: 420, startPoint y: 233, endPoint x: 273, endPoint y: 243, distance: 147.2
click at [273, 243] on p "Feature Coming Soon:" at bounding box center [629, 235] width 714 height 23
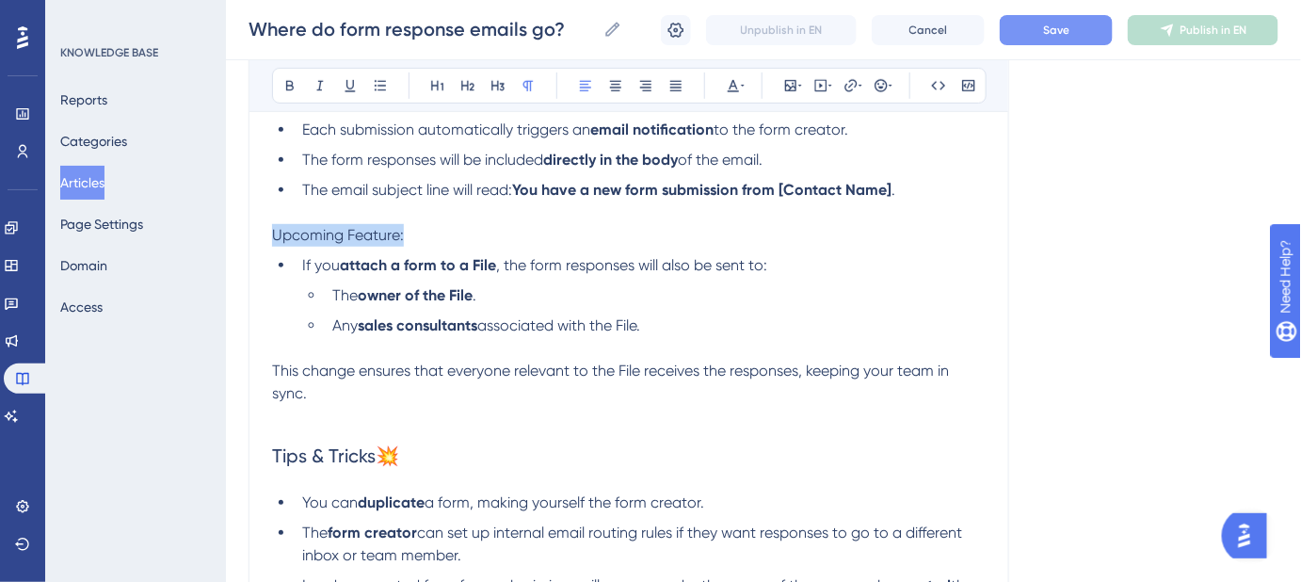
drag, startPoint x: 408, startPoint y: 233, endPoint x: 267, endPoint y: 230, distance: 140.3
click at [267, 230] on div "Where do form response emails go? See where your form responses appear and how …" at bounding box center [629, 369] width 761 height 940
click at [426, 230] on p "Upcoming Feature:" at bounding box center [629, 235] width 714 height 23
drag, startPoint x: 413, startPoint y: 230, endPoint x: 276, endPoint y: 245, distance: 138.3
click at [276, 245] on div "Currently, form responses are sent to the person who created the form. When you…" at bounding box center [629, 451] width 714 height 727
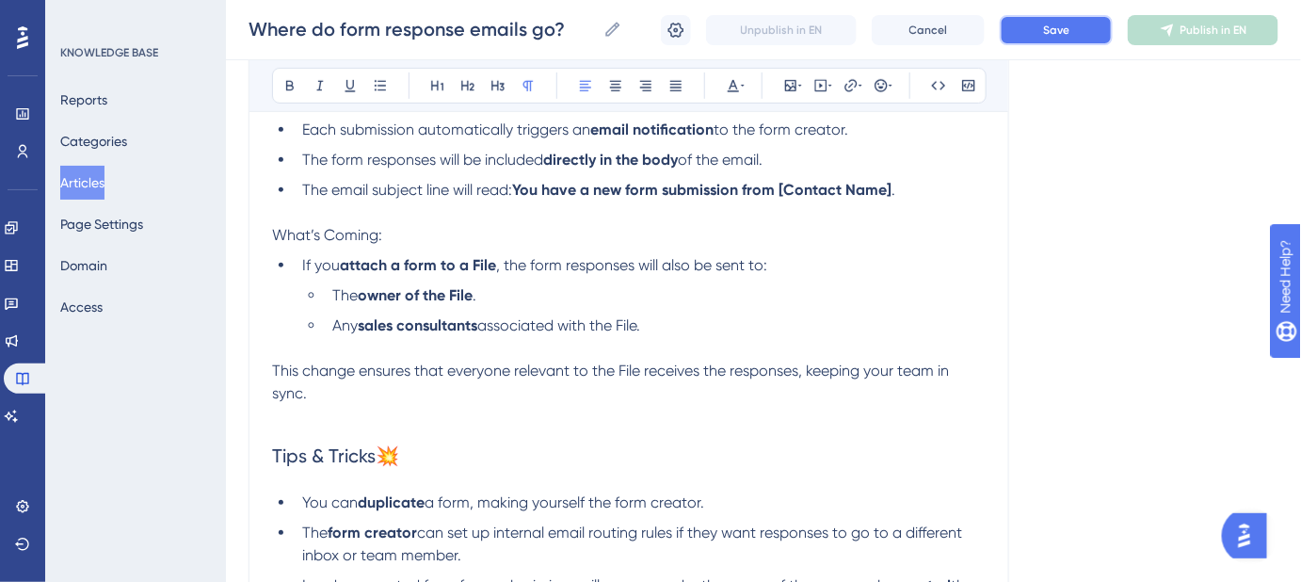
click at [1016, 32] on button "Save" at bounding box center [1056, 30] width 113 height 30
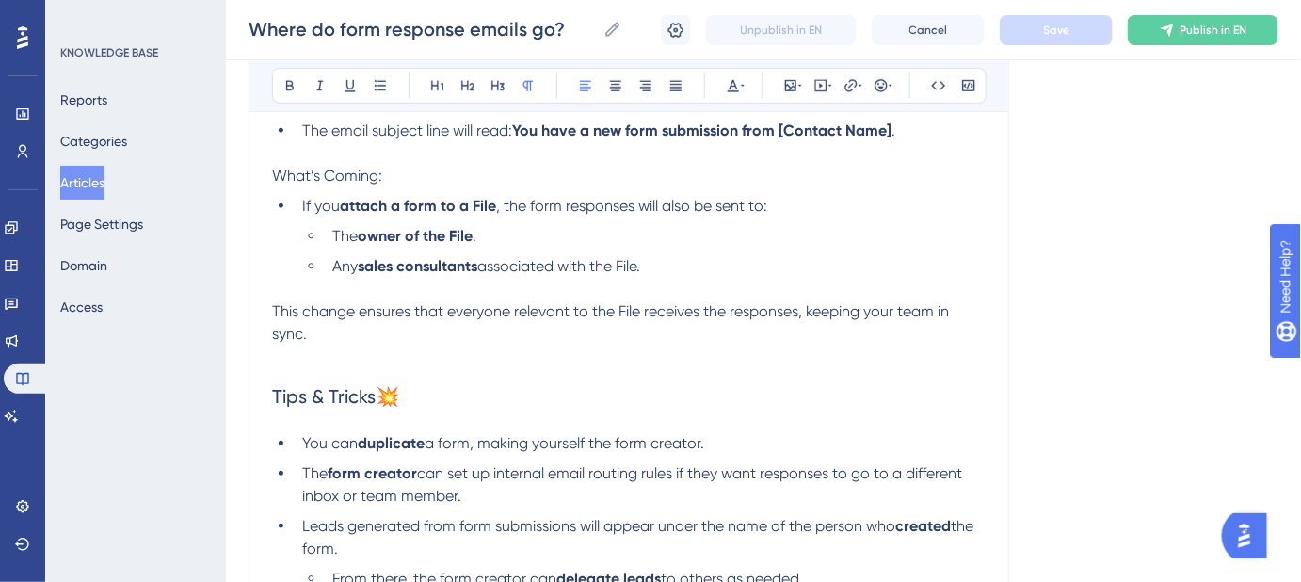
scroll to position [397, 0]
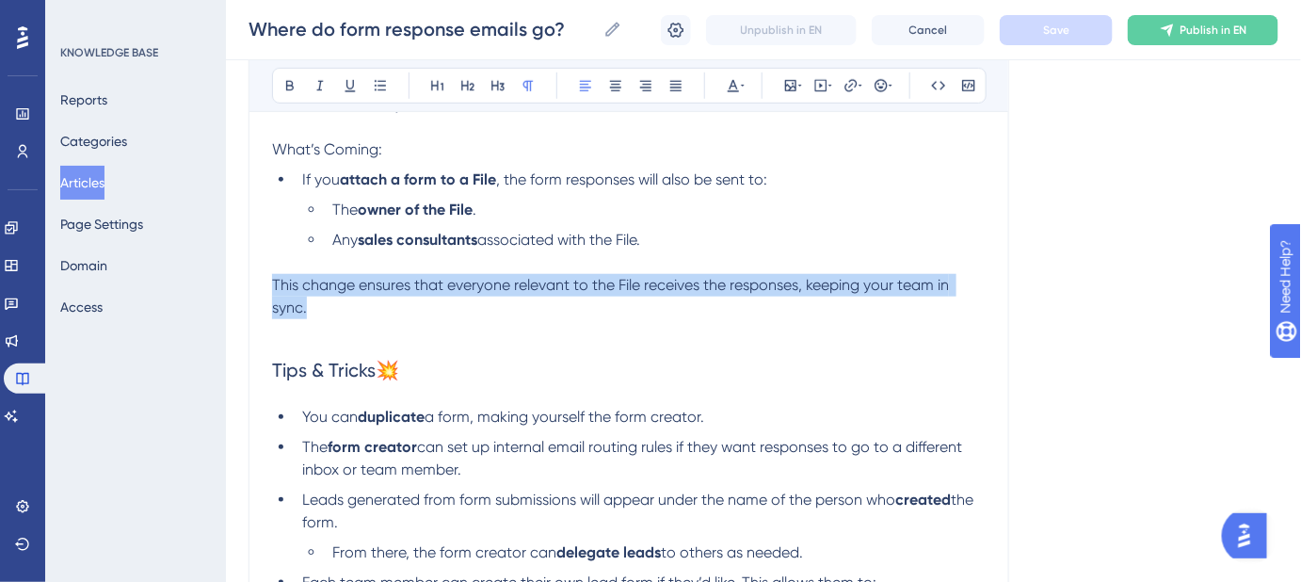
drag, startPoint x: 309, startPoint y: 308, endPoint x: 270, endPoint y: 293, distance: 41.4
click at [270, 293] on div "Where do form response emails go? See where your form responses appear and how …" at bounding box center [629, 284] width 761 height 940
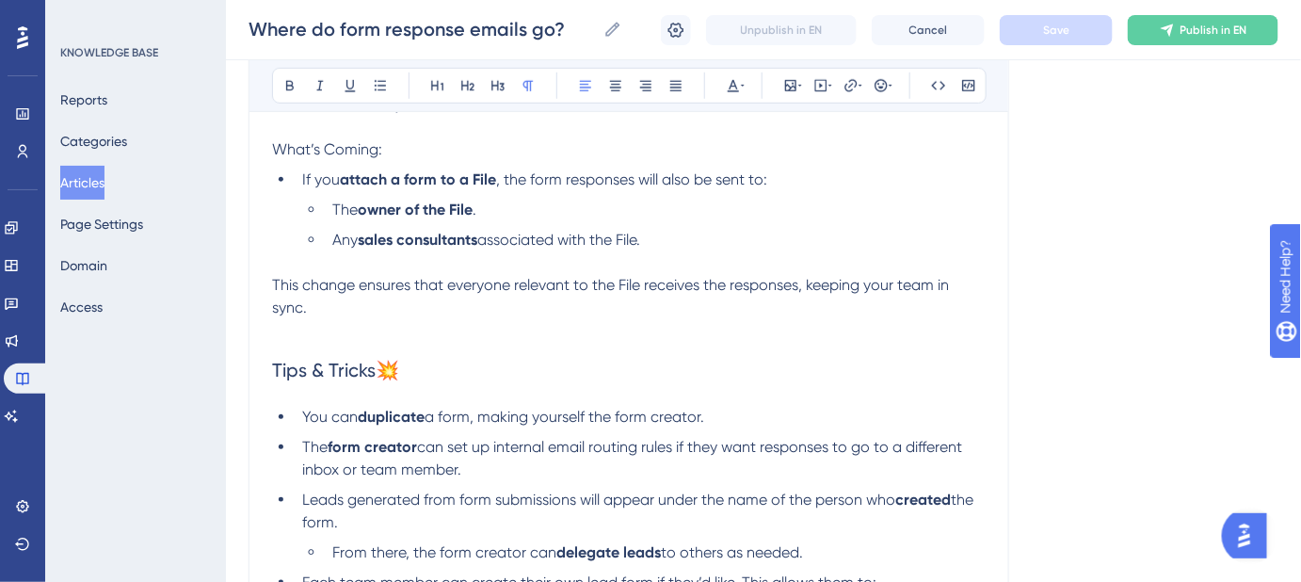
click at [674, 348] on h2 "Tips & Tricks💥" at bounding box center [629, 370] width 714 height 56
click at [732, 284] on span "This change ensures that everyone relevant to the File receives the responses, …" at bounding box center [612, 296] width 681 height 40
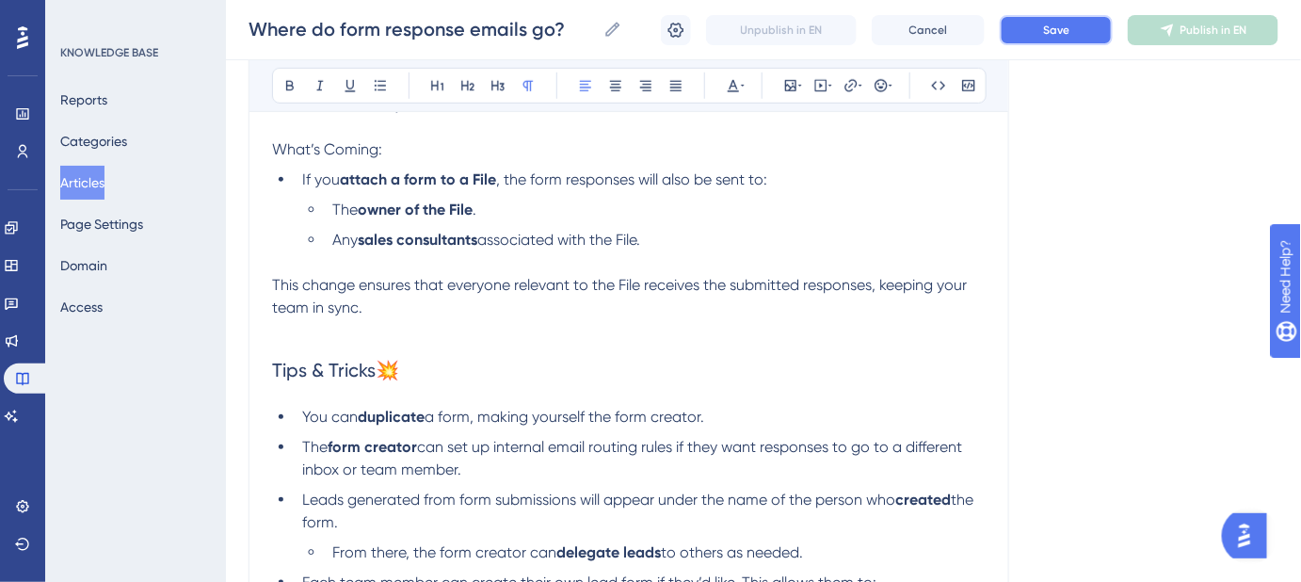
click at [1042, 28] on button "Save" at bounding box center [1056, 30] width 113 height 30
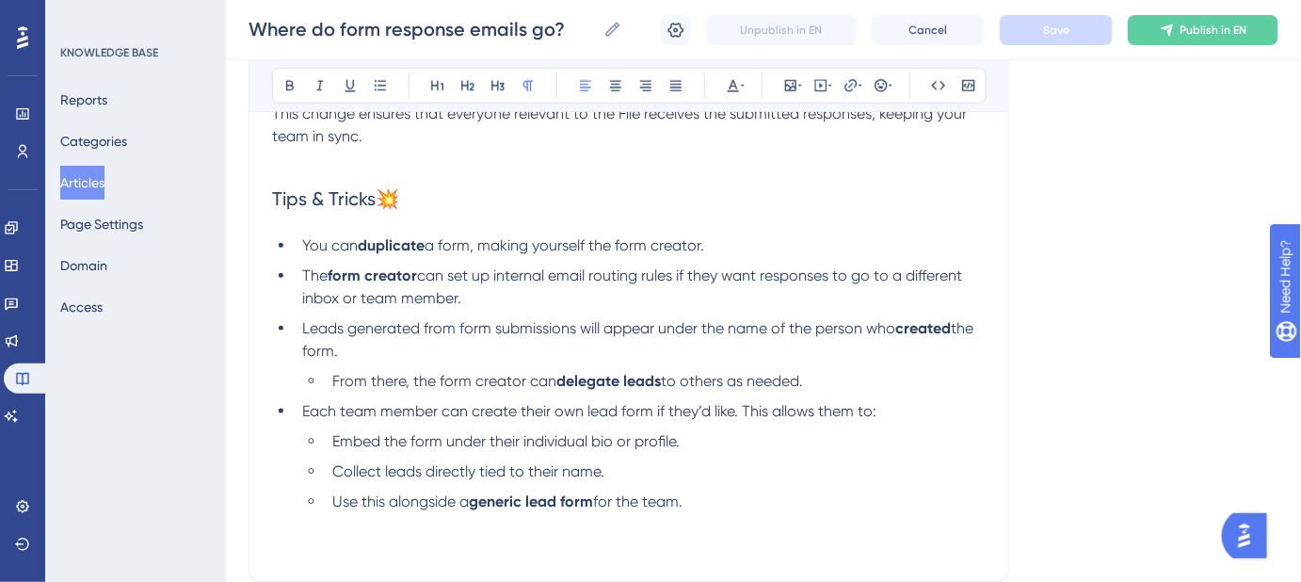
scroll to position [654, 0]
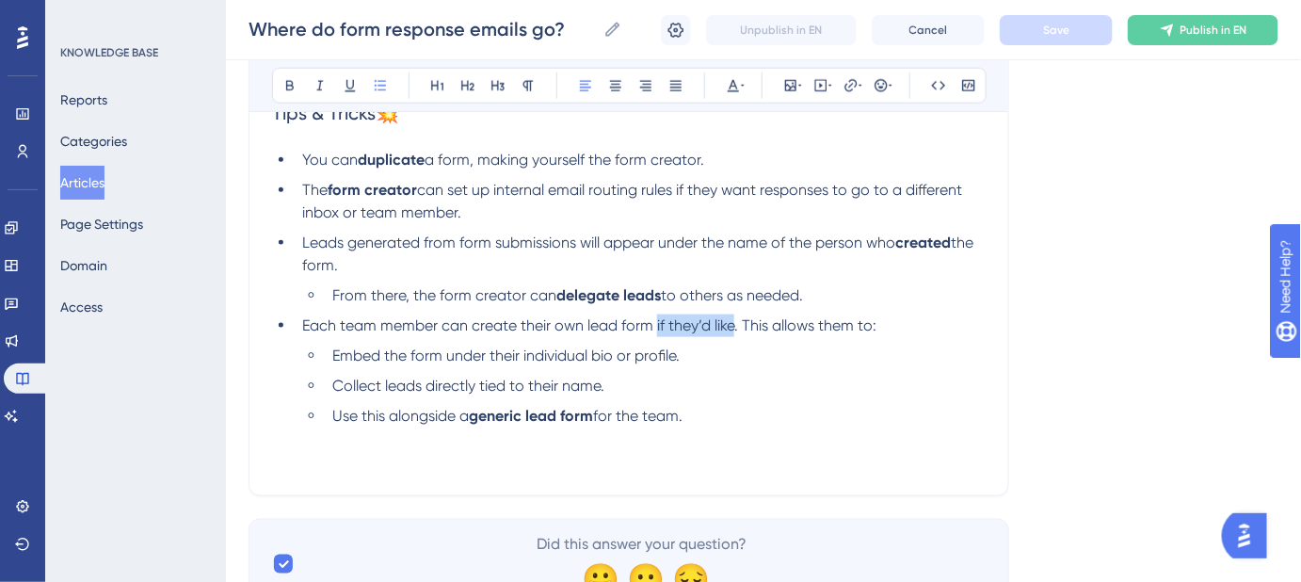
drag, startPoint x: 725, startPoint y: 324, endPoint x: 656, endPoint y: 326, distance: 68.8
click at [656, 326] on span "Each team member can create their own lead form if they’d like. This allows the…" at bounding box center [589, 325] width 574 height 18
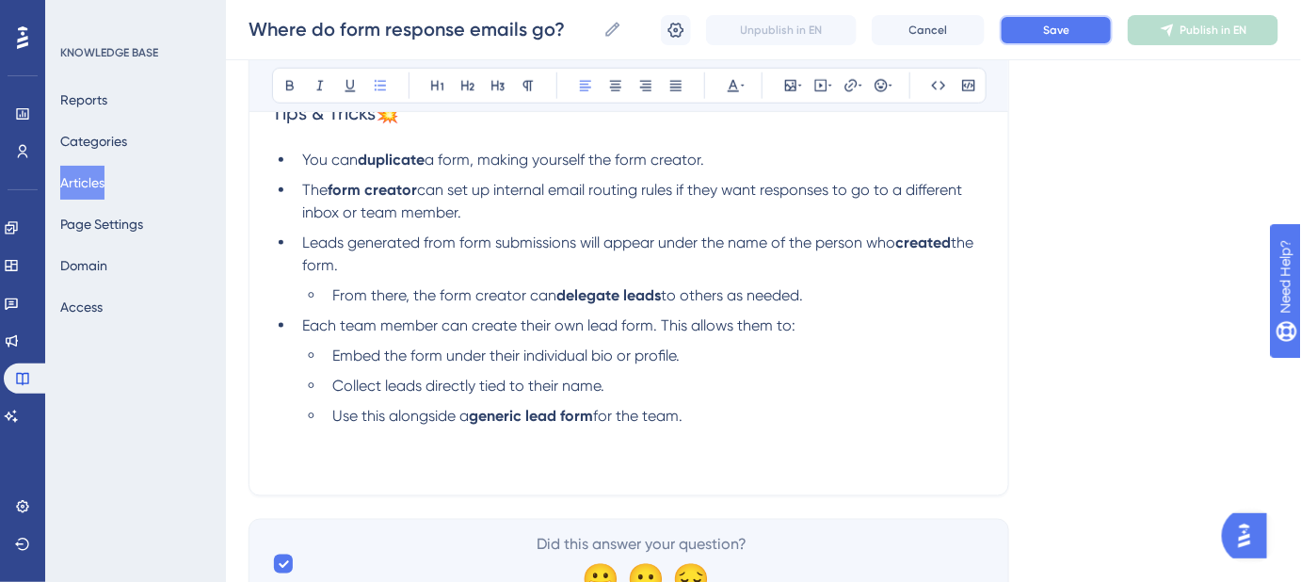
click at [1046, 30] on span "Save" at bounding box center [1056, 30] width 26 height 15
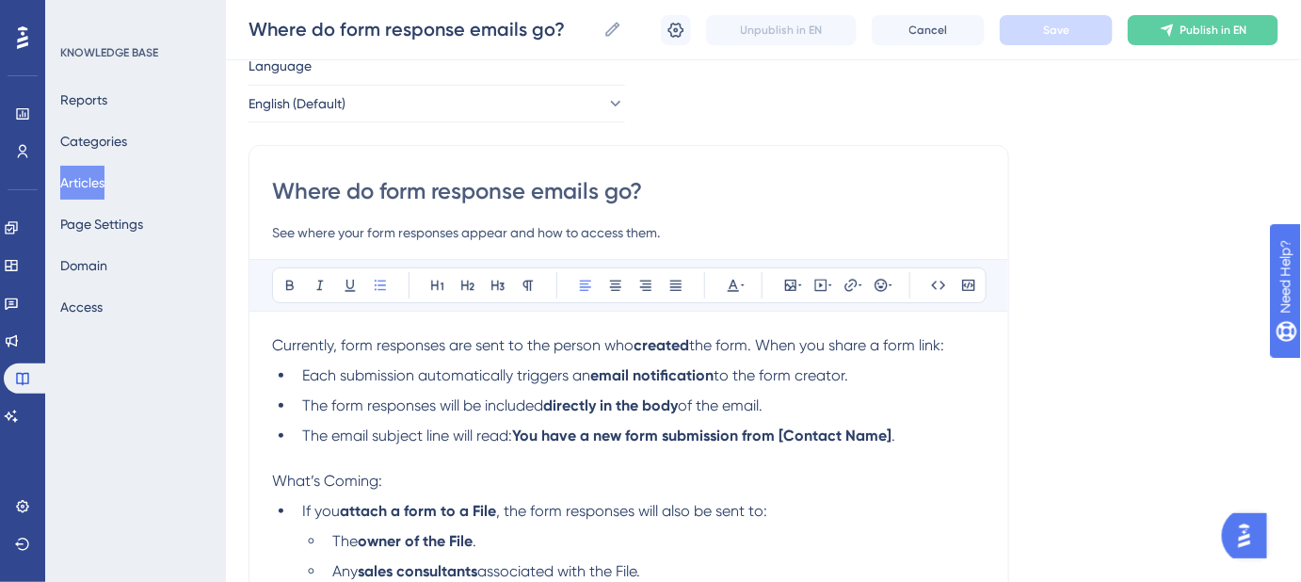
scroll to position [85, 0]
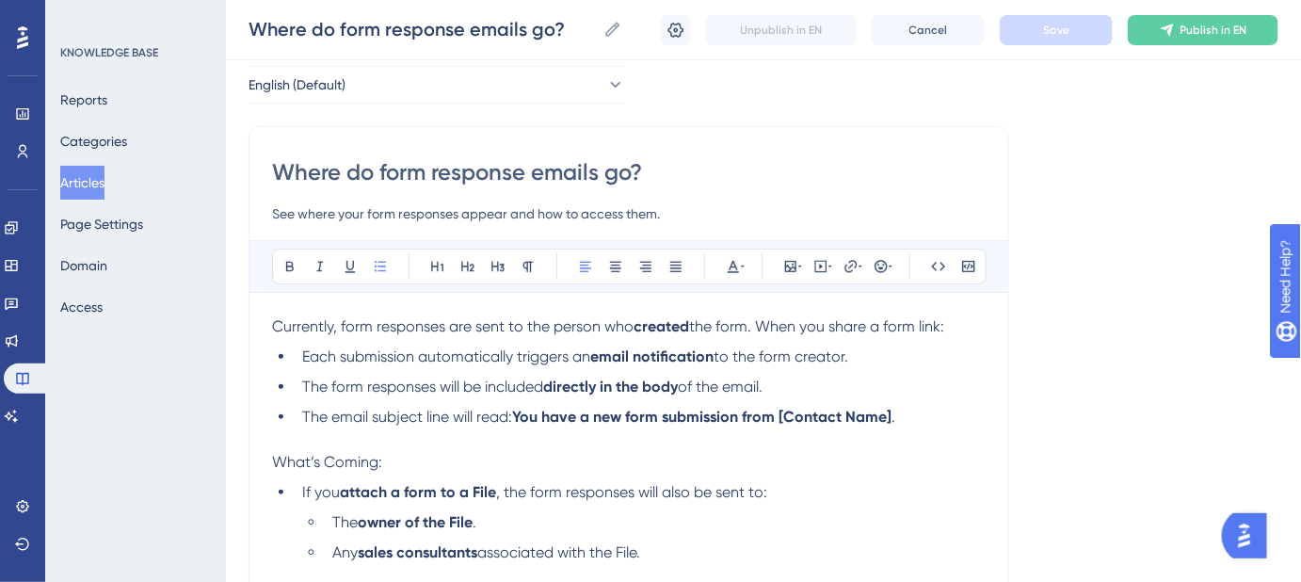
drag, startPoint x: 665, startPoint y: 212, endPoint x: 249, endPoint y: 206, distance: 416.2
drag, startPoint x: 668, startPoint y: 166, endPoint x: 271, endPoint y: 157, distance: 396.5
click at [273, 157] on input "Where do form response emails go?" at bounding box center [629, 172] width 714 height 30
click at [677, 209] on input "See where your form responses appear and how to access them." at bounding box center [629, 213] width 714 height 23
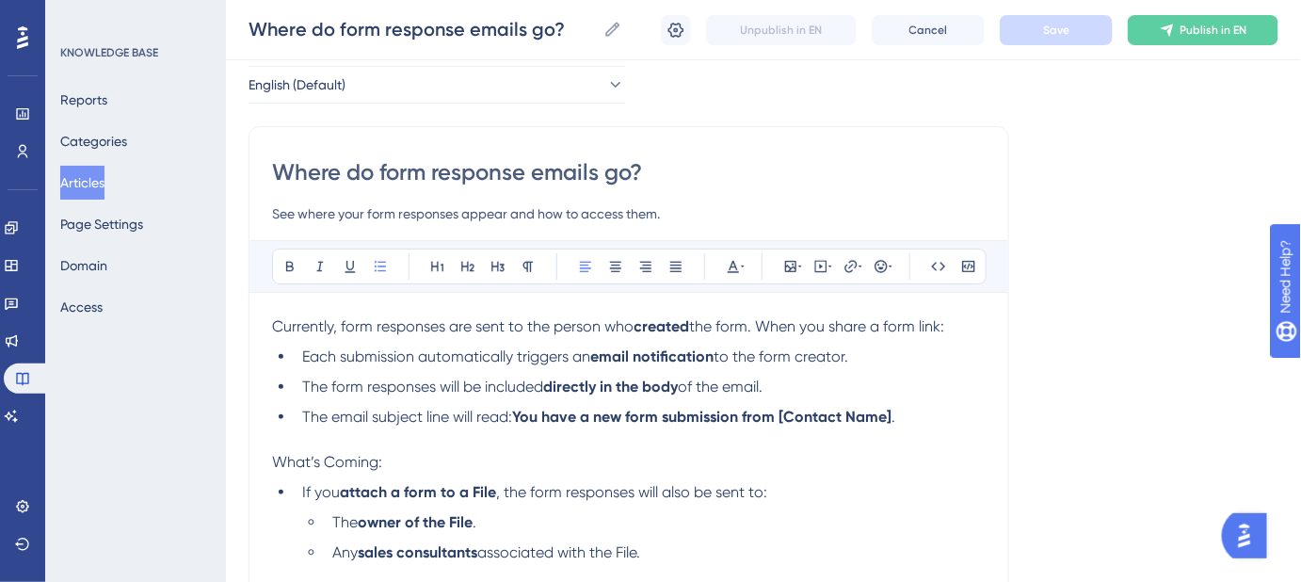
drag, startPoint x: 589, startPoint y: 210, endPoint x: 264, endPoint y: 205, distance: 325.8
paste input "Learn who receives form submissions and how they’re delivered"
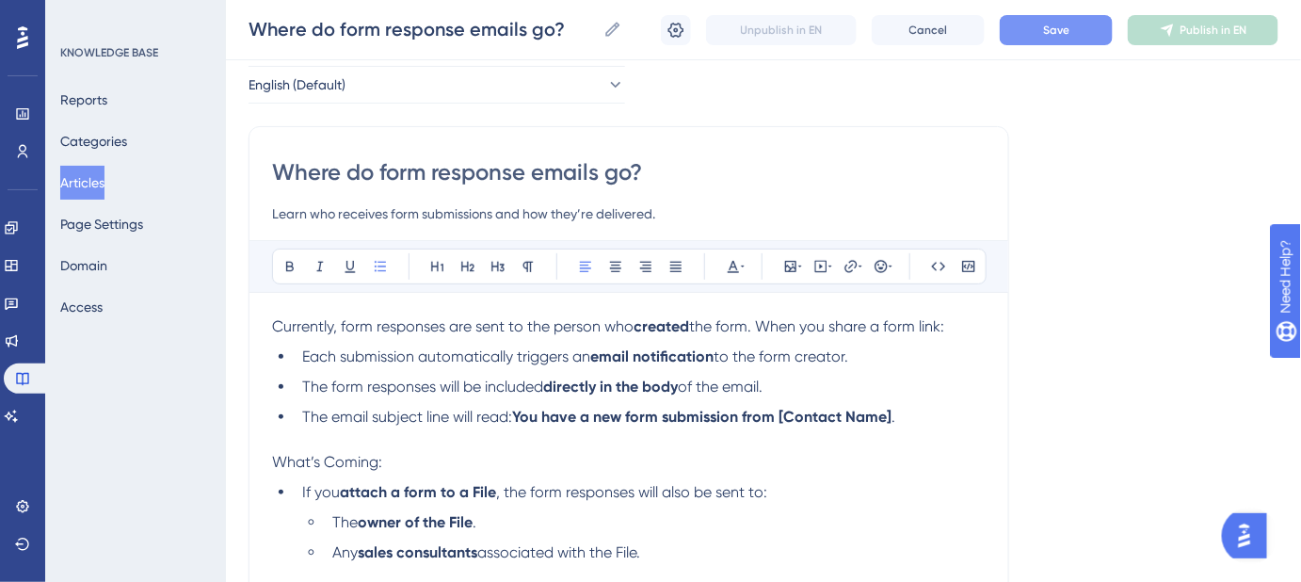
type input "Learn who receives form submissions and how they’re delivered."
click at [1075, 32] on button "Save" at bounding box center [1056, 30] width 113 height 30
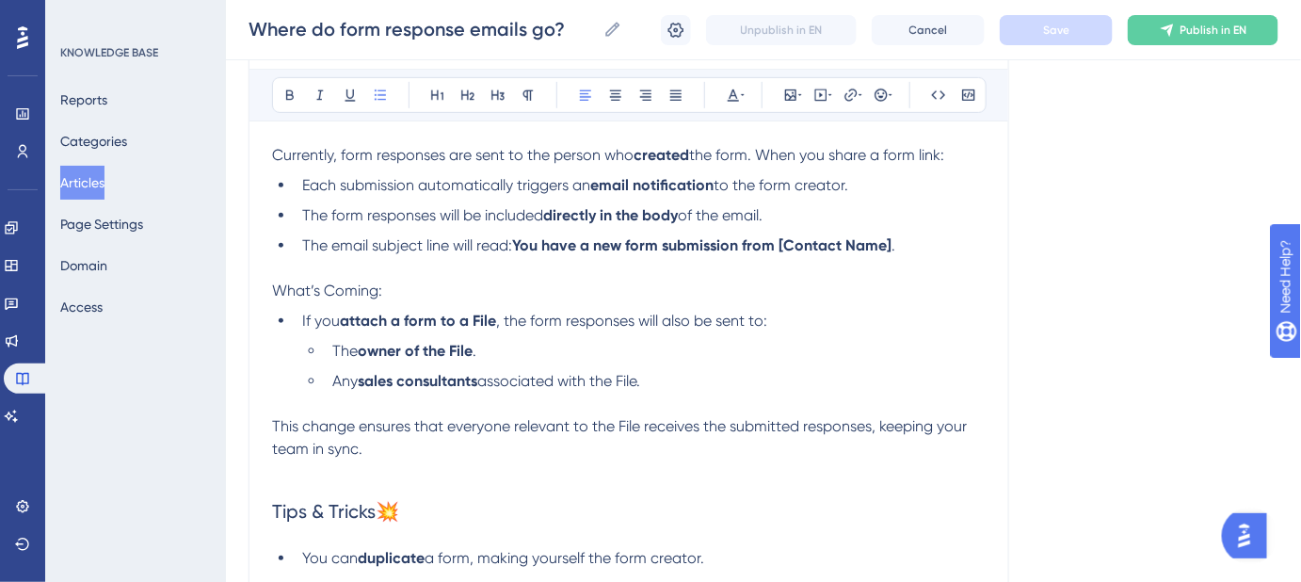
scroll to position [342, 0]
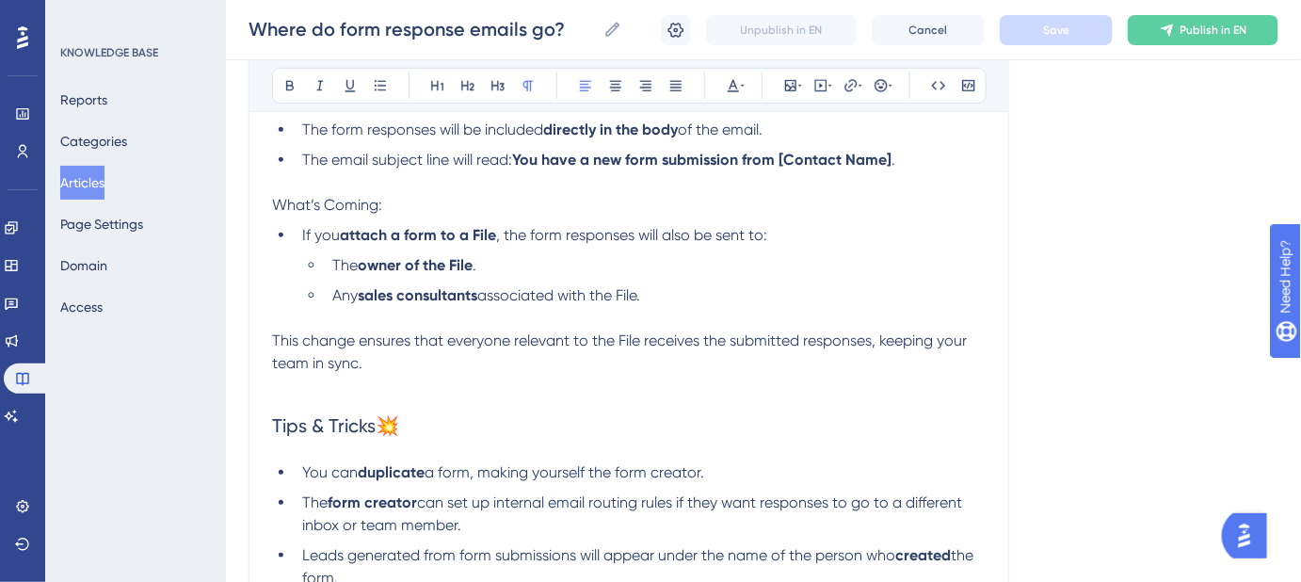
click at [329, 341] on span "This change ensures that everyone relevant to the File receives the submitted r…" at bounding box center [621, 351] width 699 height 40
click at [784, 383] on p at bounding box center [629, 386] width 714 height 23
click at [327, 341] on span "This change ensures that everyone relevant to the File receives the submitted r…" at bounding box center [621, 351] width 699 height 40
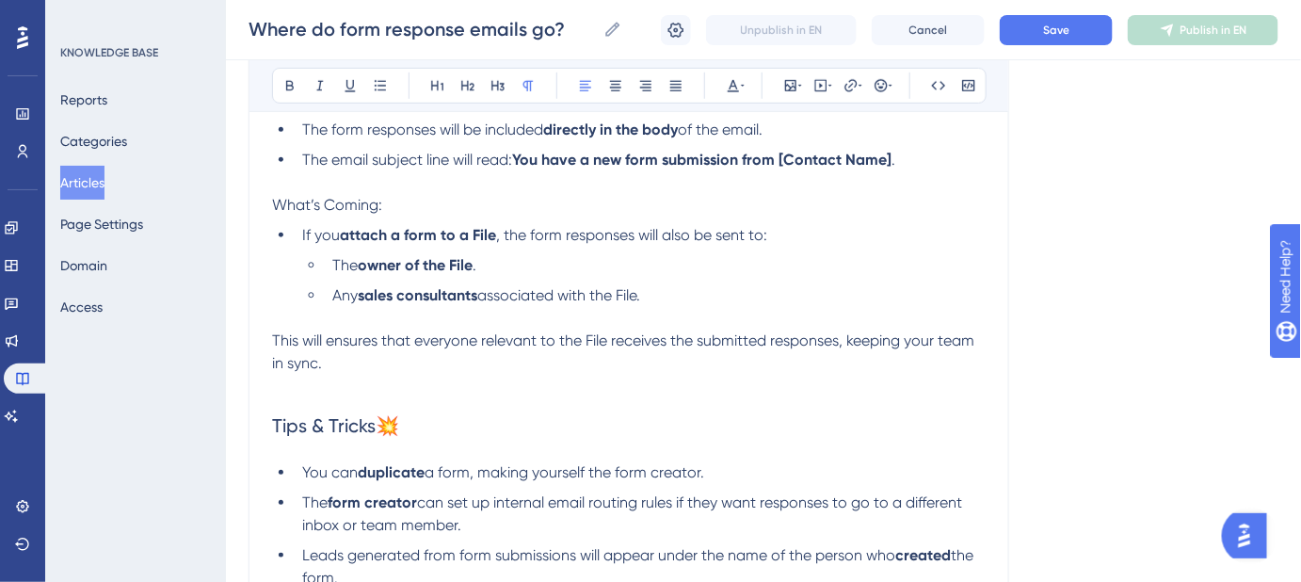
click at [372, 337] on span "This will ensures that everyone relevant to the File receives the submitted res…" at bounding box center [625, 351] width 706 height 40
click at [1079, 32] on button "Save" at bounding box center [1056, 30] width 113 height 30
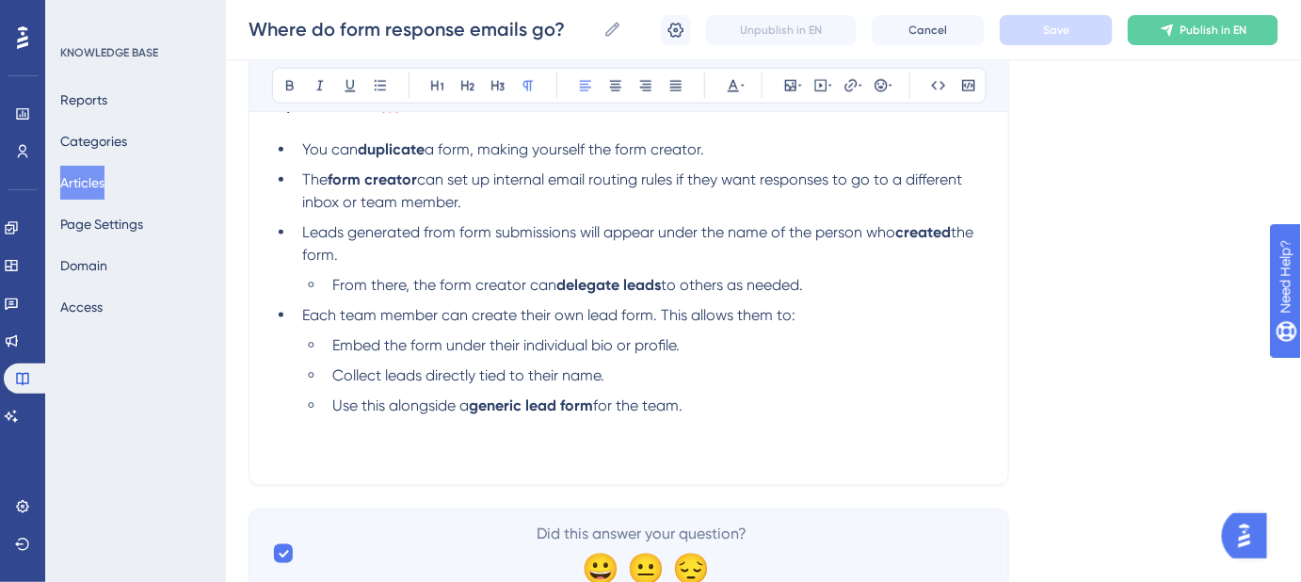
scroll to position [684, 0]
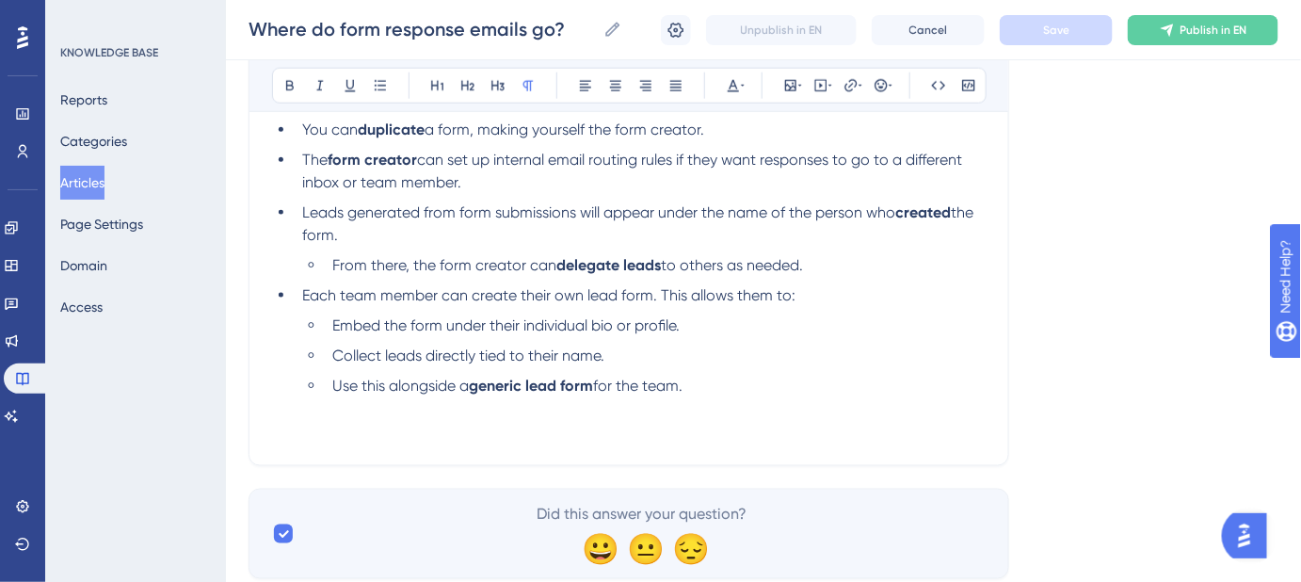
drag, startPoint x: 964, startPoint y: 415, endPoint x: 354, endPoint y: 421, distance: 610.1
click at [384, 414] on p at bounding box center [629, 408] width 714 height 23
drag, startPoint x: 270, startPoint y: 410, endPoint x: 513, endPoint y: 442, distance: 244.9
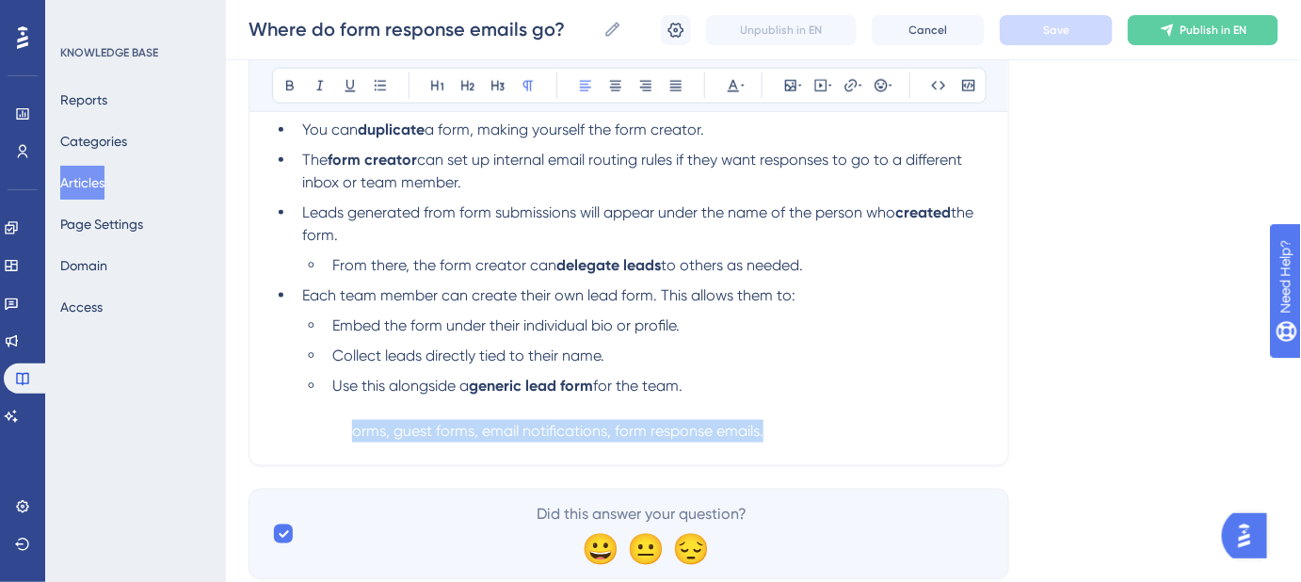
drag, startPoint x: 354, startPoint y: 431, endPoint x: 818, endPoint y: 447, distance: 464.4
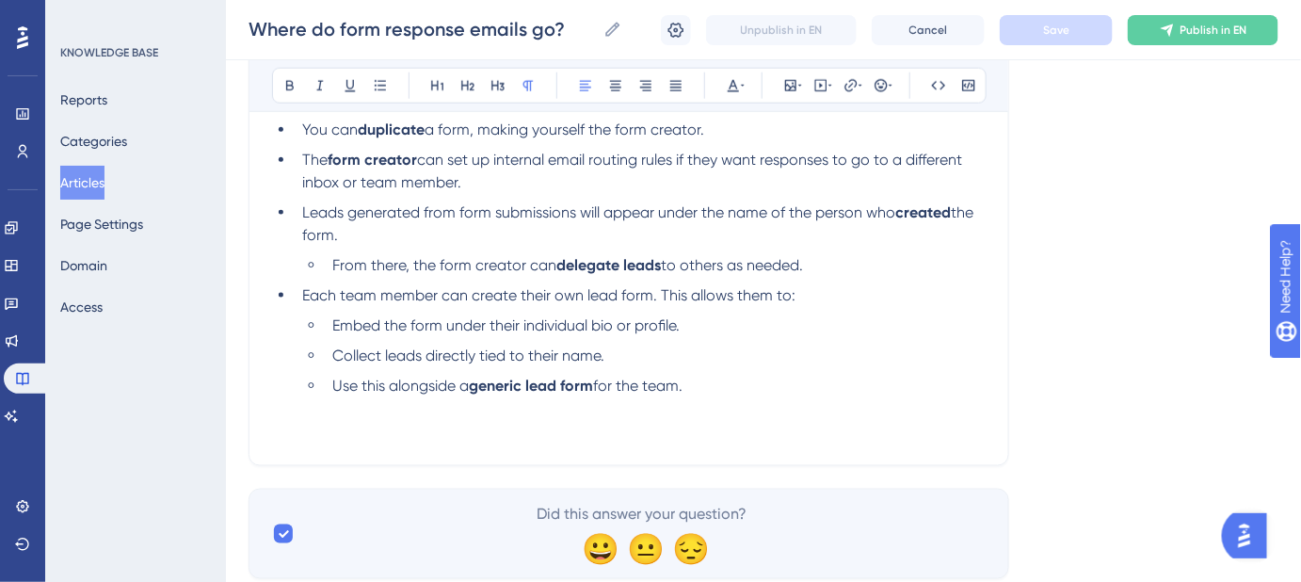
click at [1065, 447] on div "Language English (Default) Where do form response emails go? Learn who receives…" at bounding box center [764, 7] width 1030 height 1143
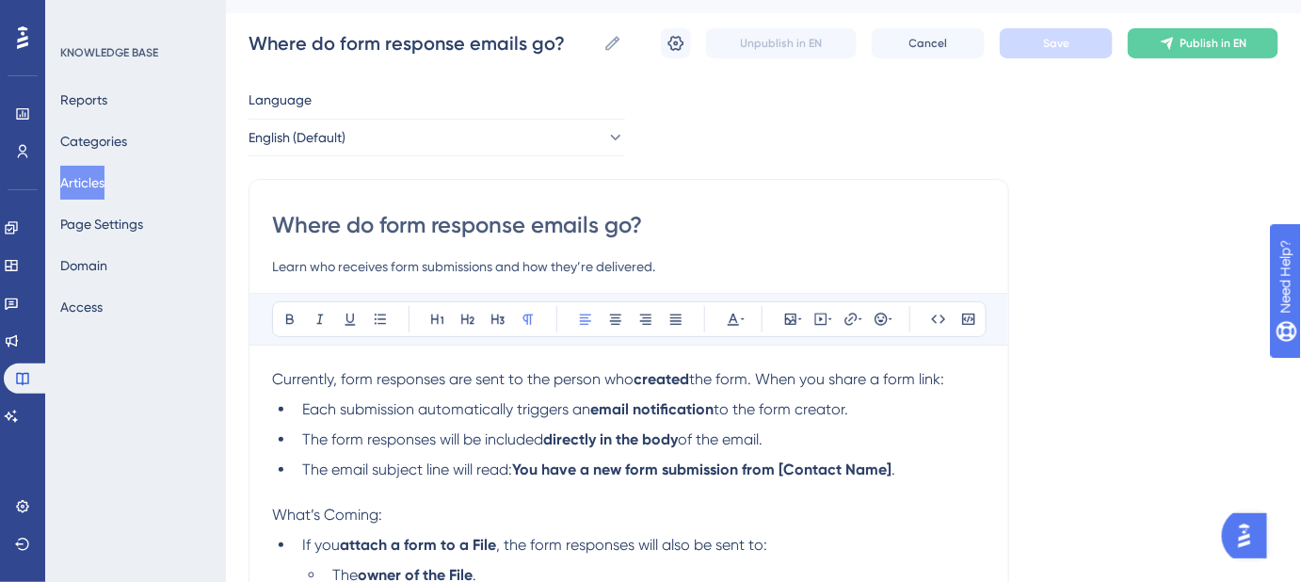
scroll to position [0, 0]
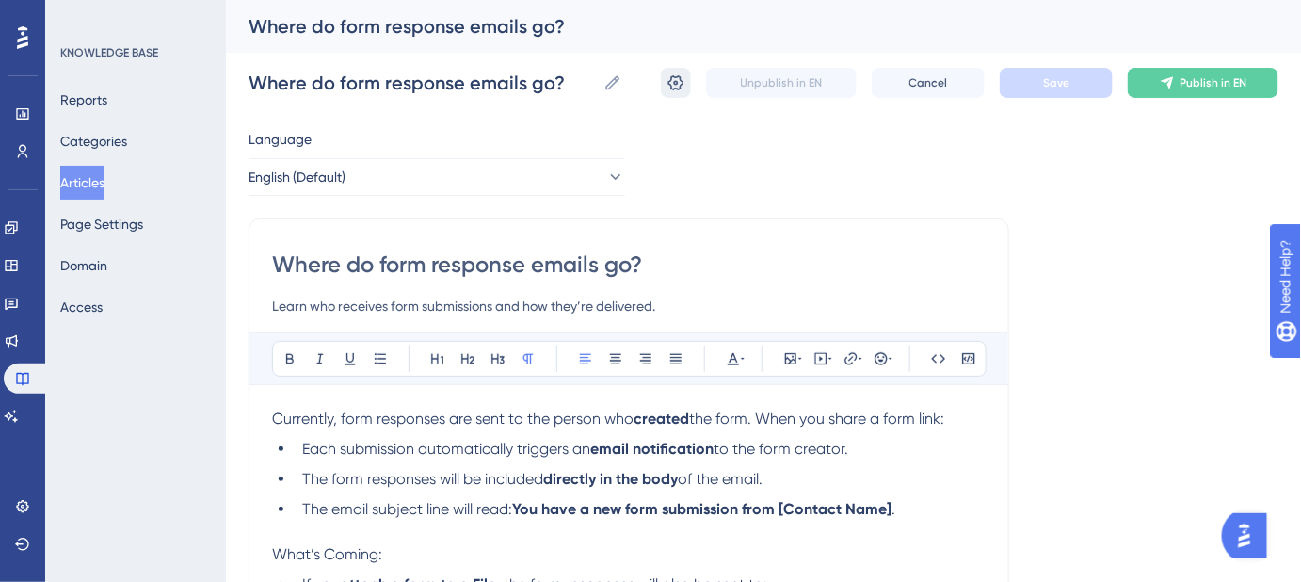
click at [682, 81] on icon at bounding box center [676, 82] width 16 height 15
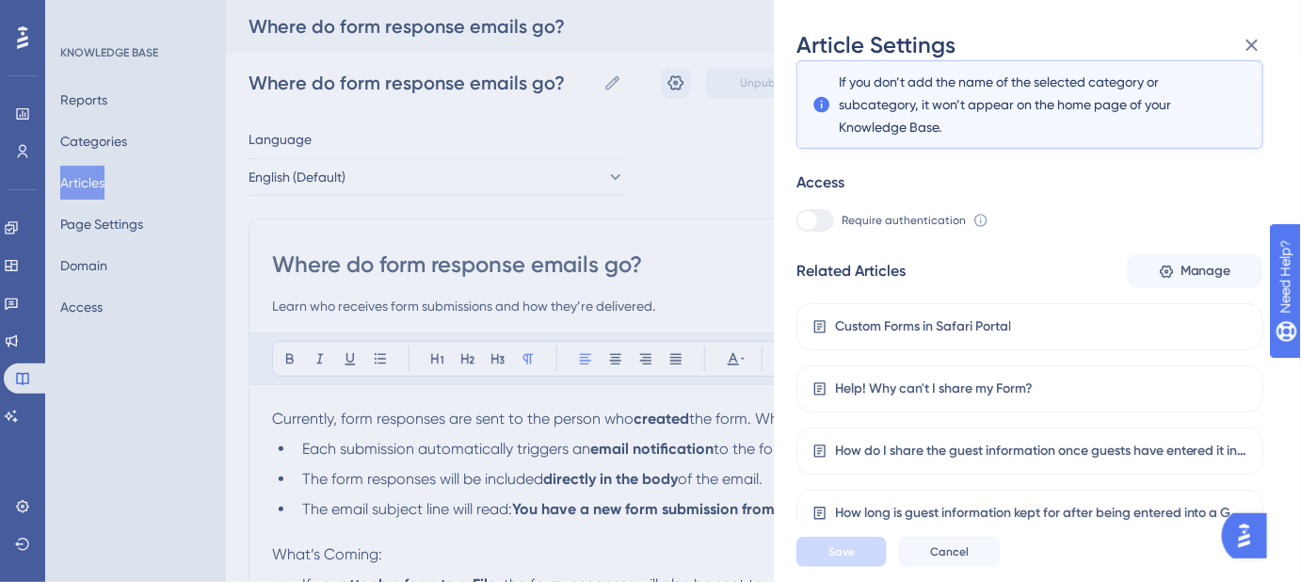
scroll to position [309, 0]
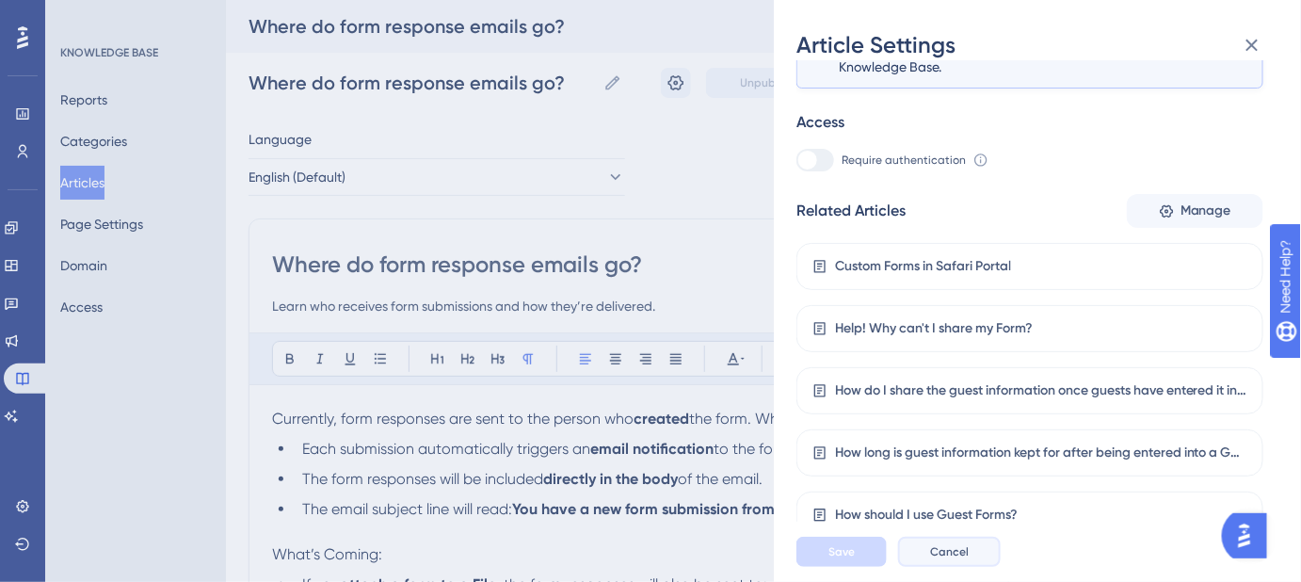
click at [964, 559] on span "Cancel" at bounding box center [949, 551] width 39 height 15
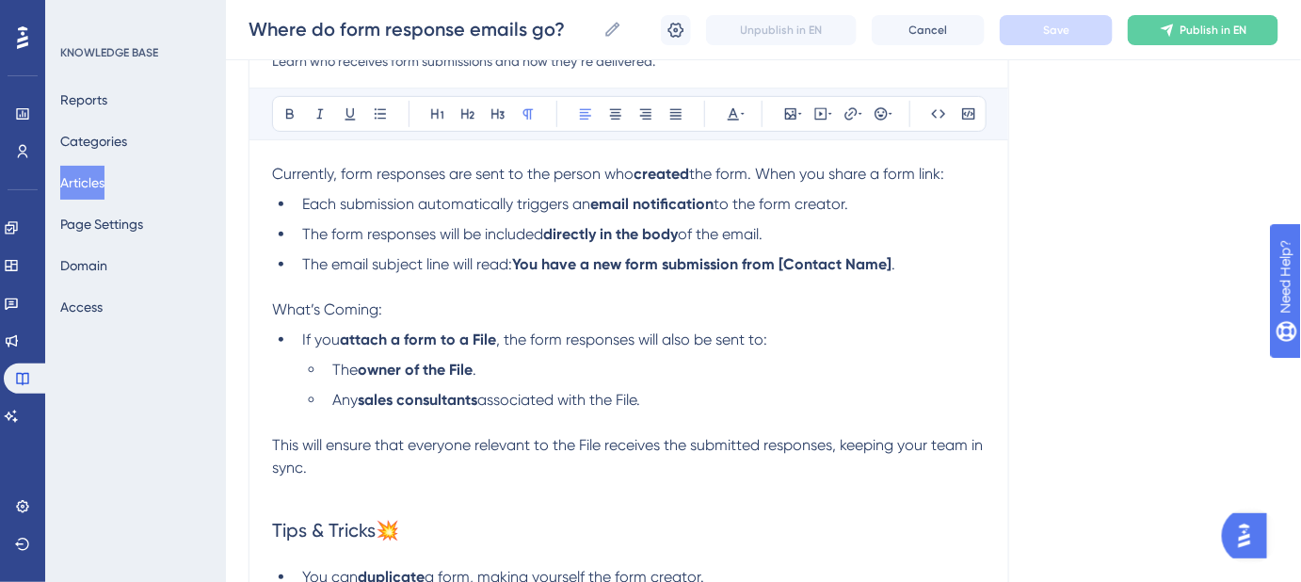
scroll to position [256, 0]
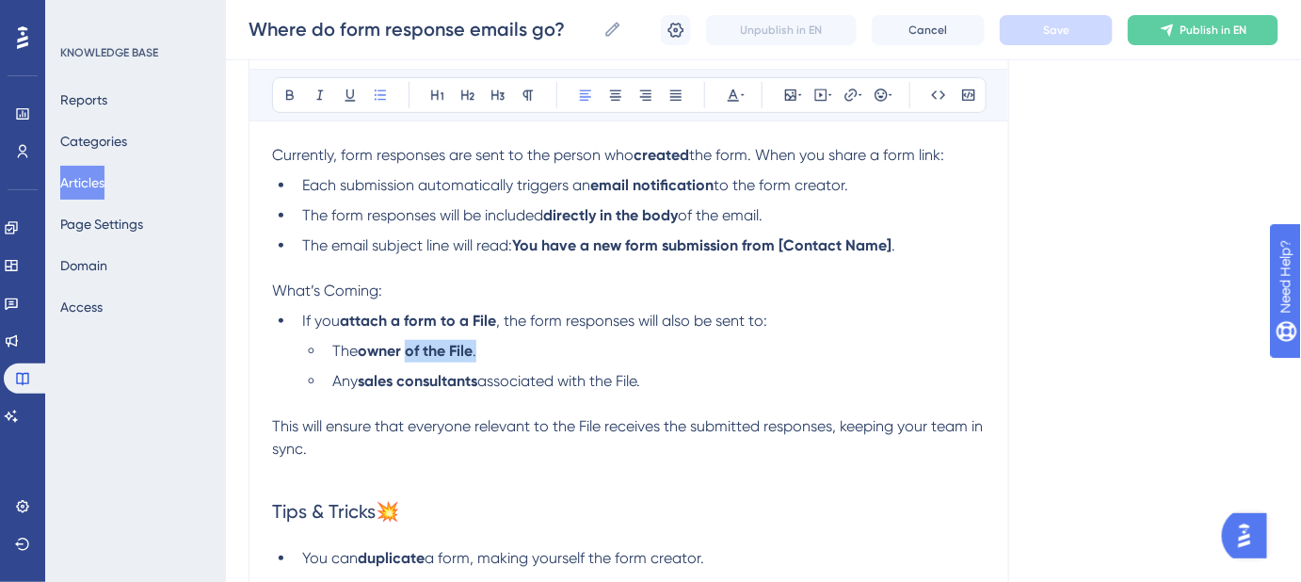
drag, startPoint x: 483, startPoint y: 346, endPoint x: 407, endPoint y: 349, distance: 76.3
click at [407, 349] on li "The owner of the File ." at bounding box center [655, 351] width 661 height 23
click at [698, 361] on ul "The owner of the File. Any sales consultants associated with the File." at bounding box center [644, 366] width 684 height 53
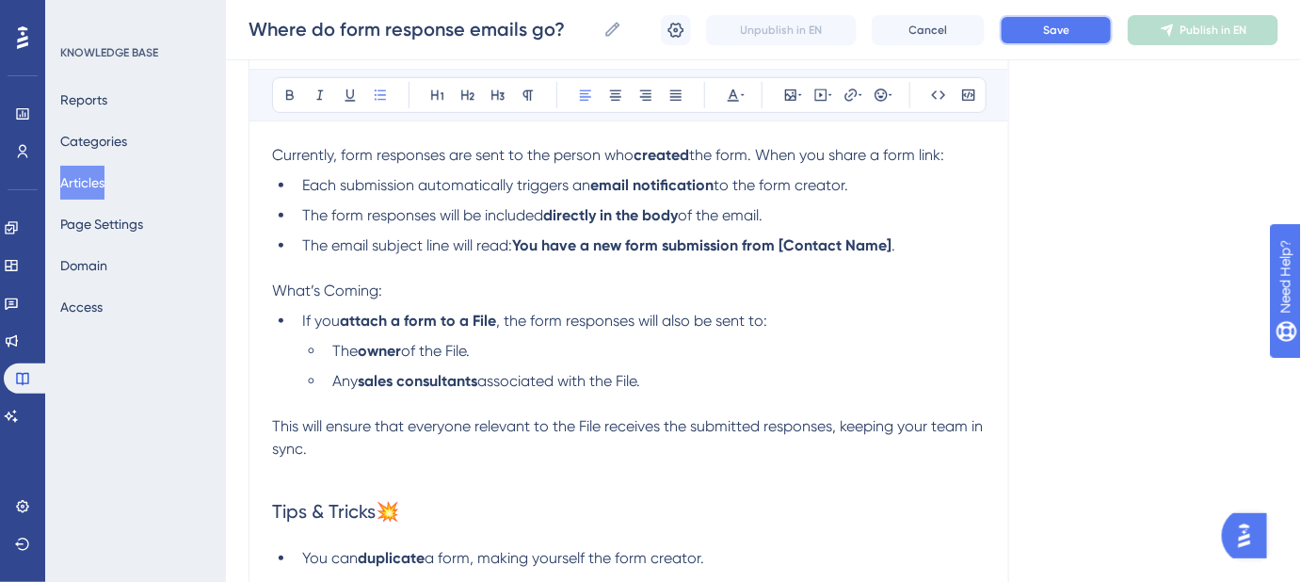
click at [1056, 29] on span "Save" at bounding box center [1056, 30] width 26 height 15
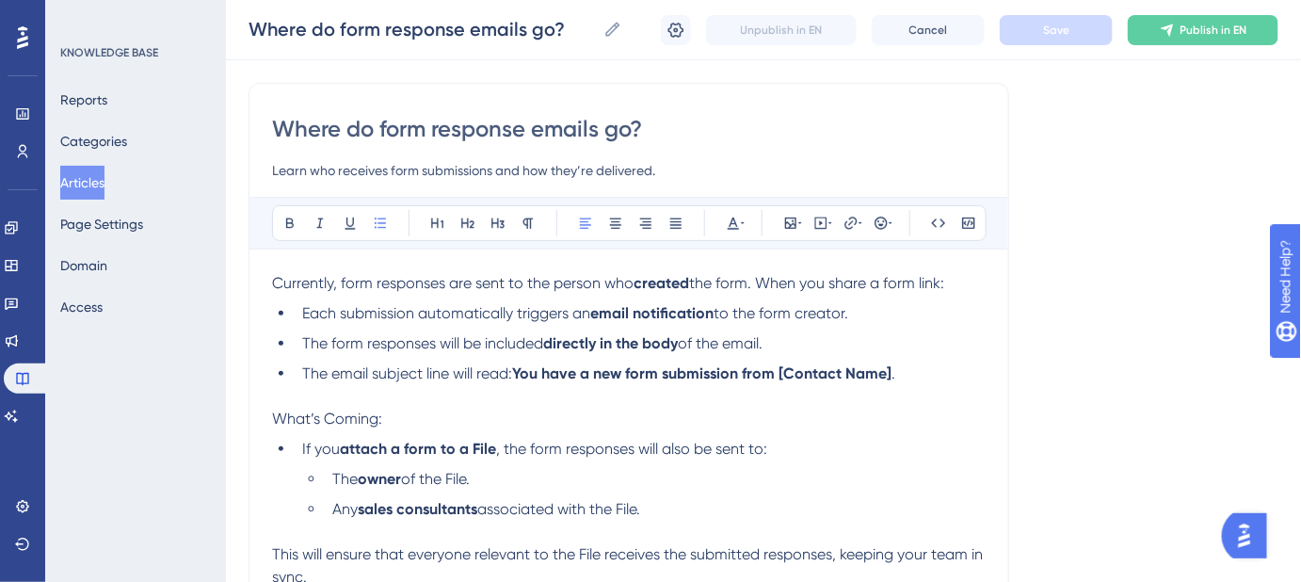
scroll to position [0, 0]
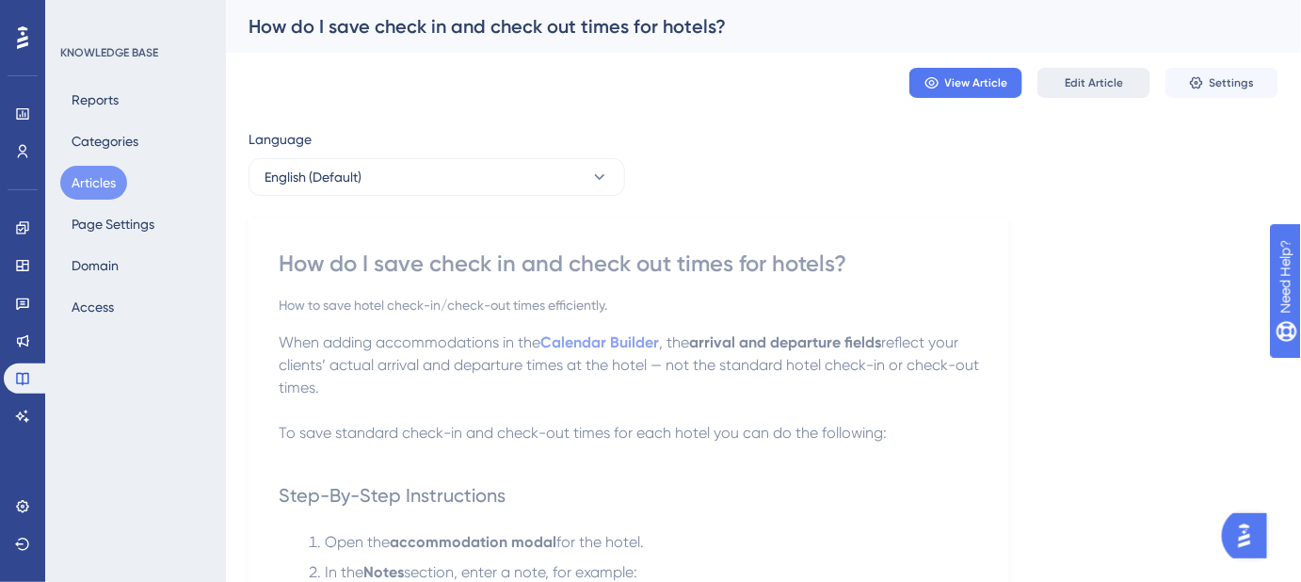
click at [1081, 91] on button "Edit Article" at bounding box center [1094, 83] width 113 height 30
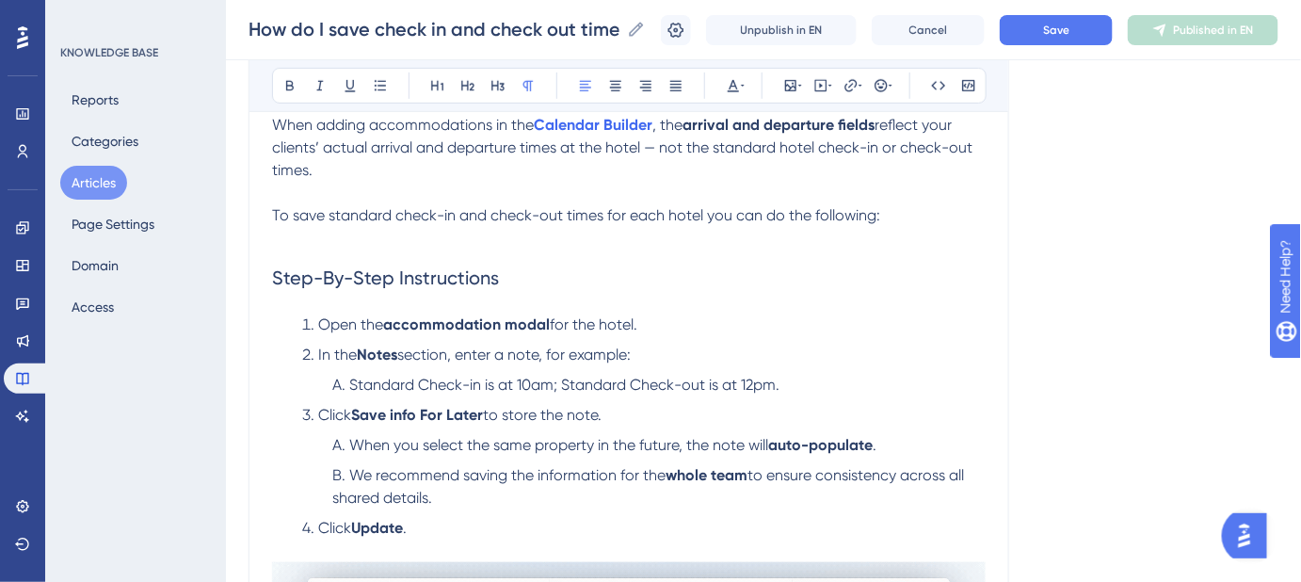
scroll to position [45, 0]
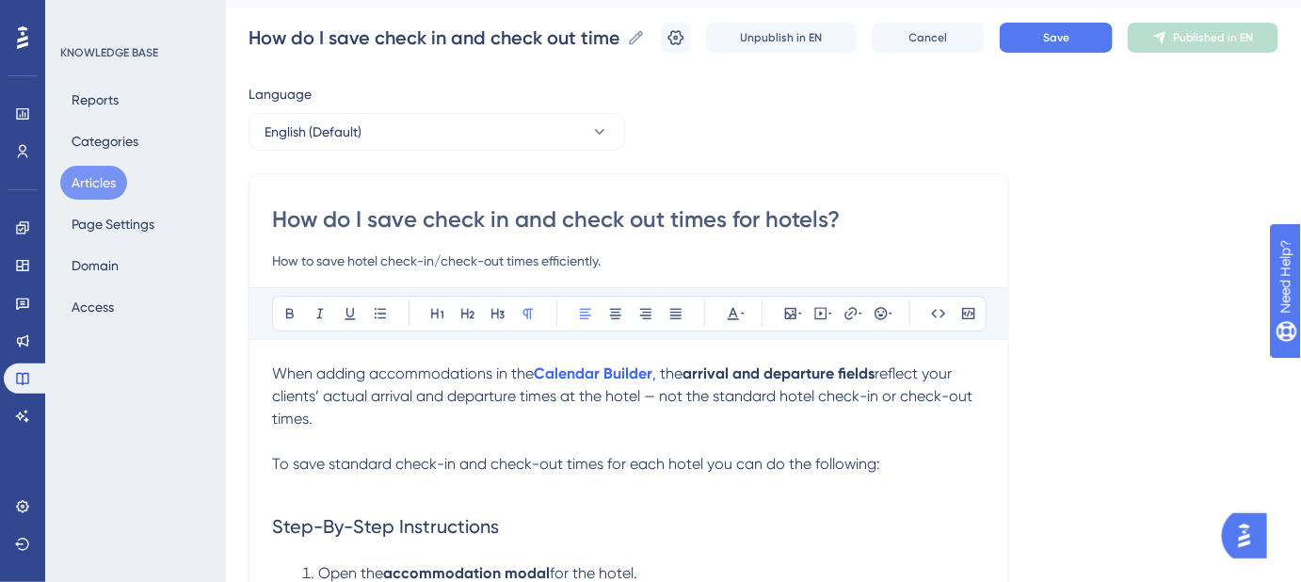
drag, startPoint x: 273, startPoint y: 368, endPoint x: 279, endPoint y: 358, distance: 11.8
click at [273, 368] on span "When adding accommodations in the" at bounding box center [403, 373] width 262 height 18
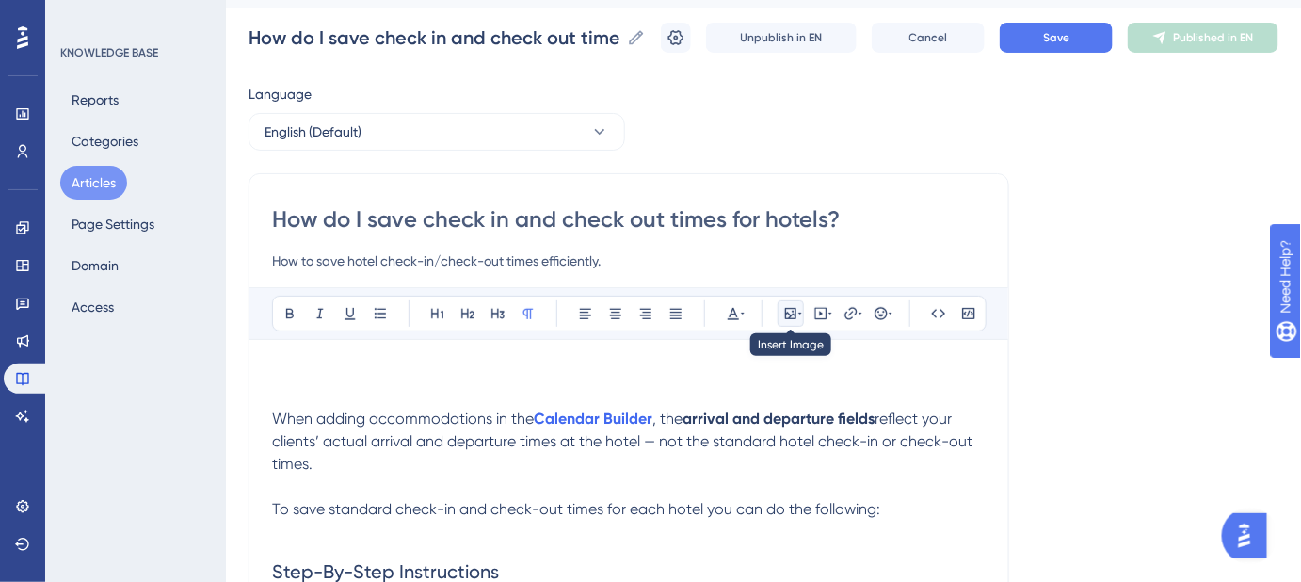
click at [791, 312] on icon at bounding box center [790, 313] width 15 height 15
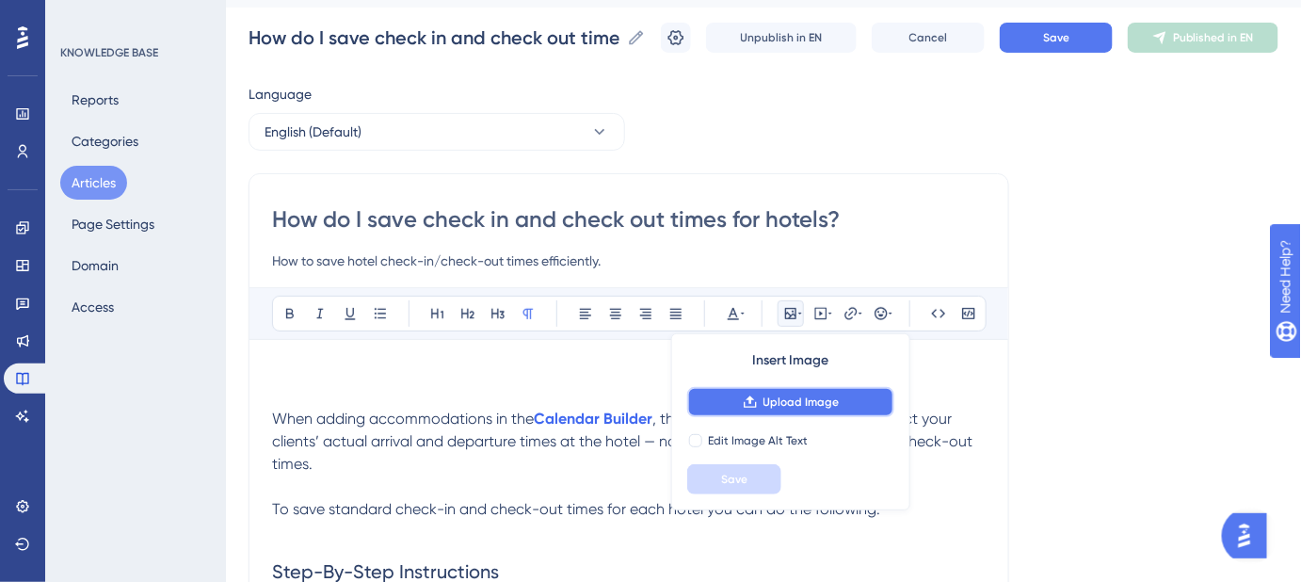
click at [789, 395] on span "Upload Image" at bounding box center [802, 401] width 76 height 15
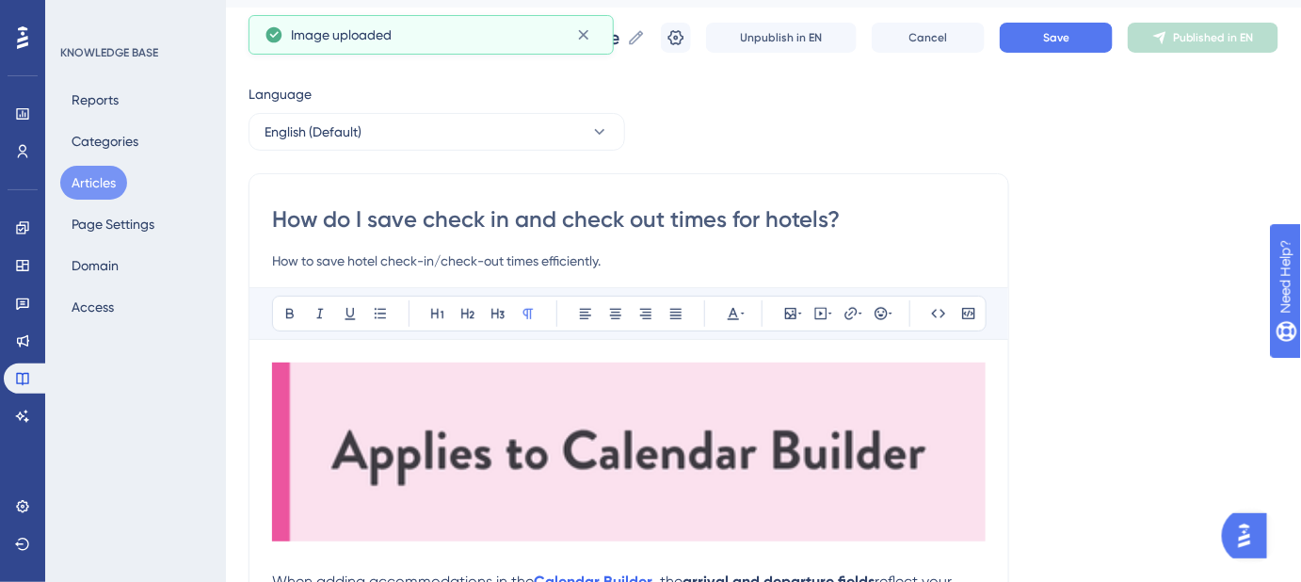
click at [836, 466] on img at bounding box center [629, 451] width 714 height 179
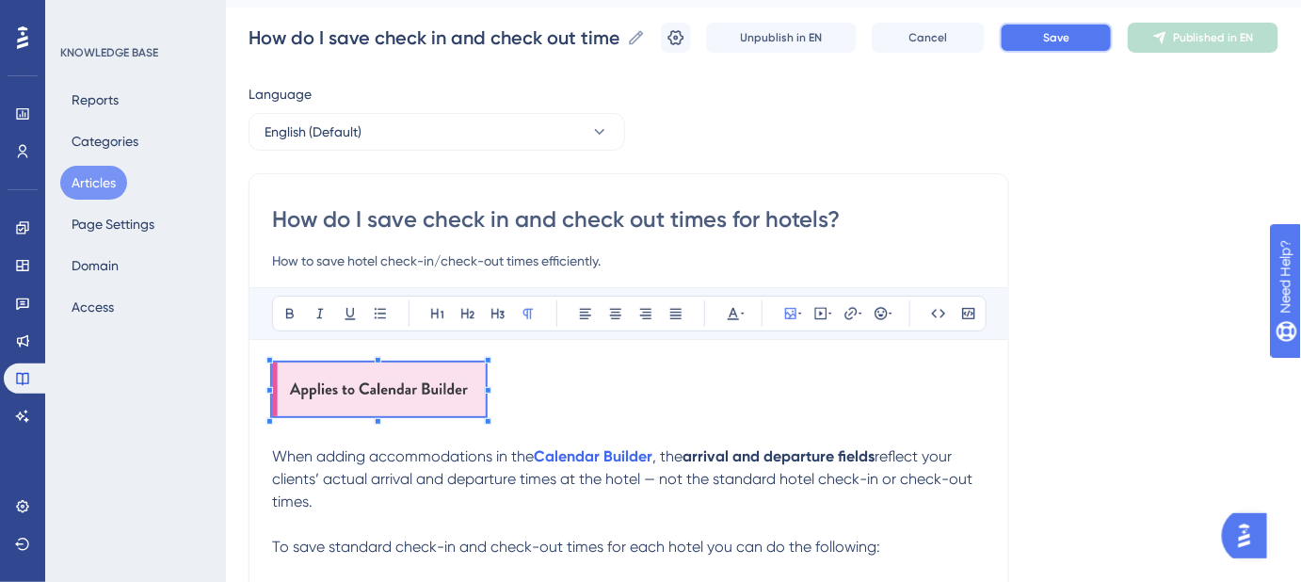
click at [1033, 37] on button "Save" at bounding box center [1056, 38] width 113 height 30
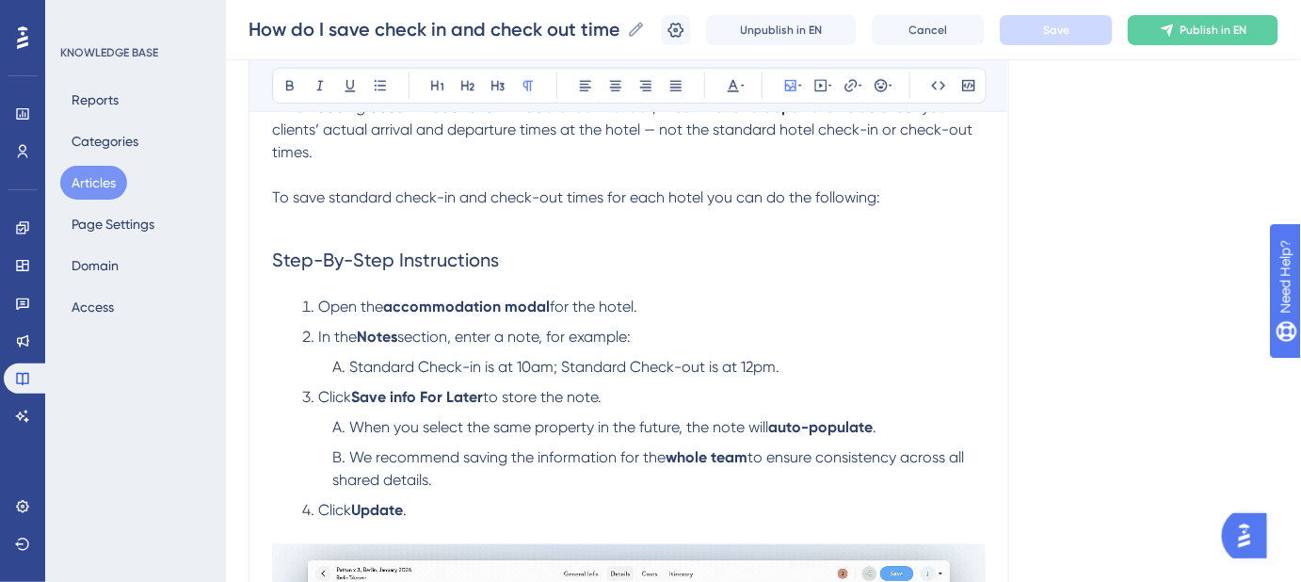
scroll to position [301, 0]
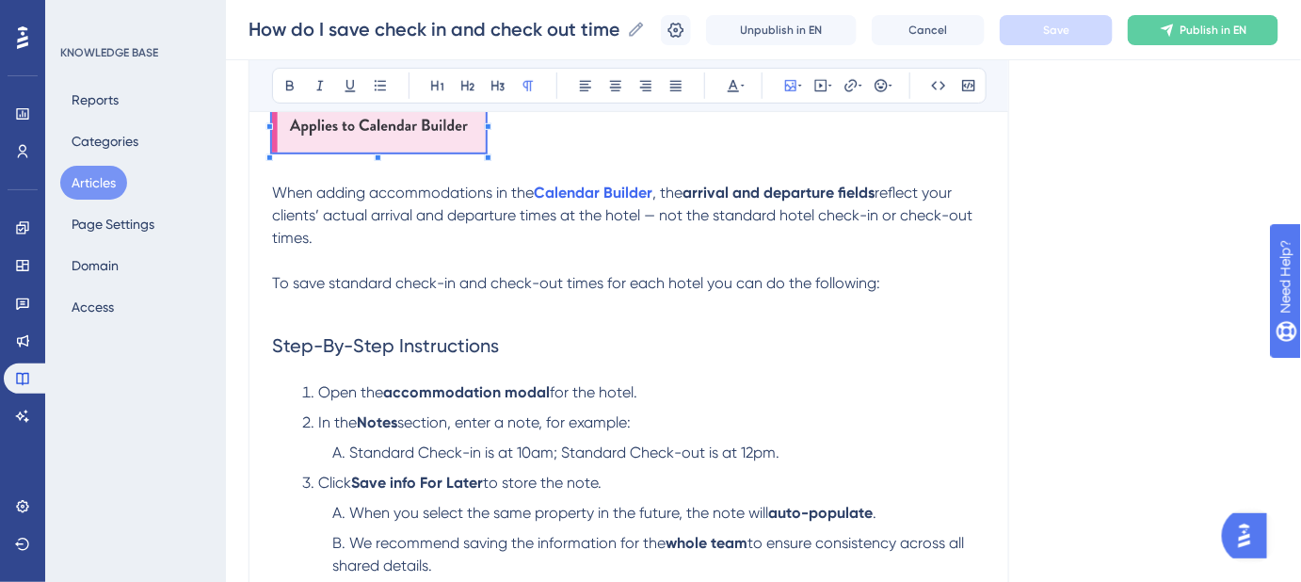
click at [1102, 383] on div "Language English (Default) How do I save check in and check out times for hotel…" at bounding box center [764, 468] width 1030 height 1299
click at [806, 148] on p at bounding box center [629, 129] width 714 height 60
click at [1245, 38] on button "Publish in EN" at bounding box center [1203, 30] width 151 height 30
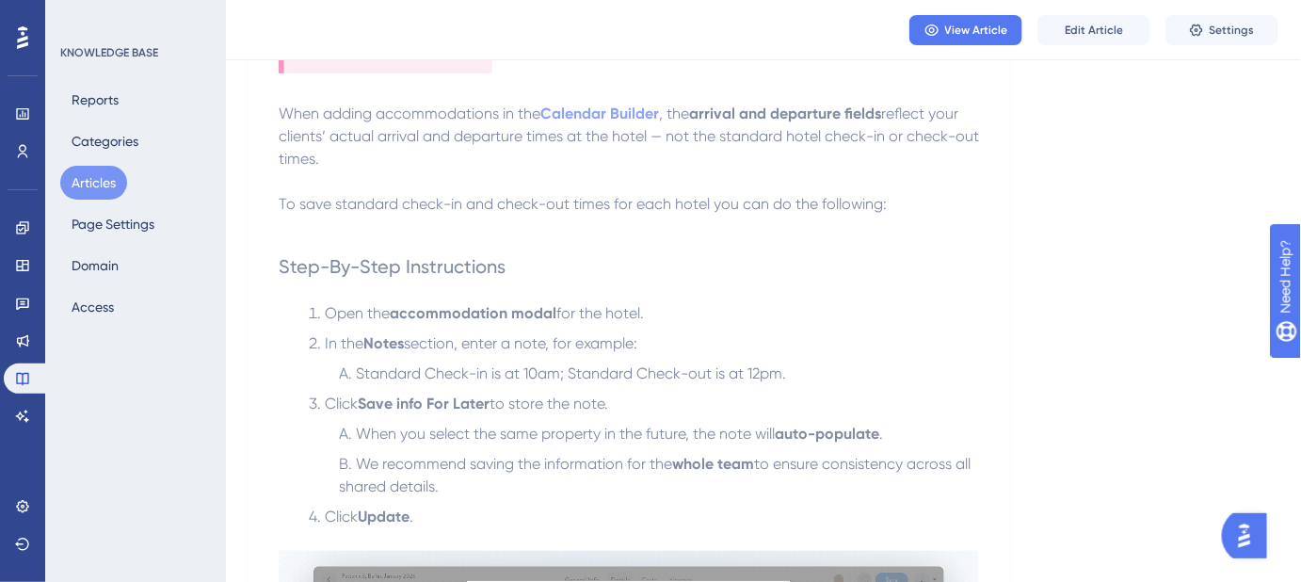
scroll to position [0, 0]
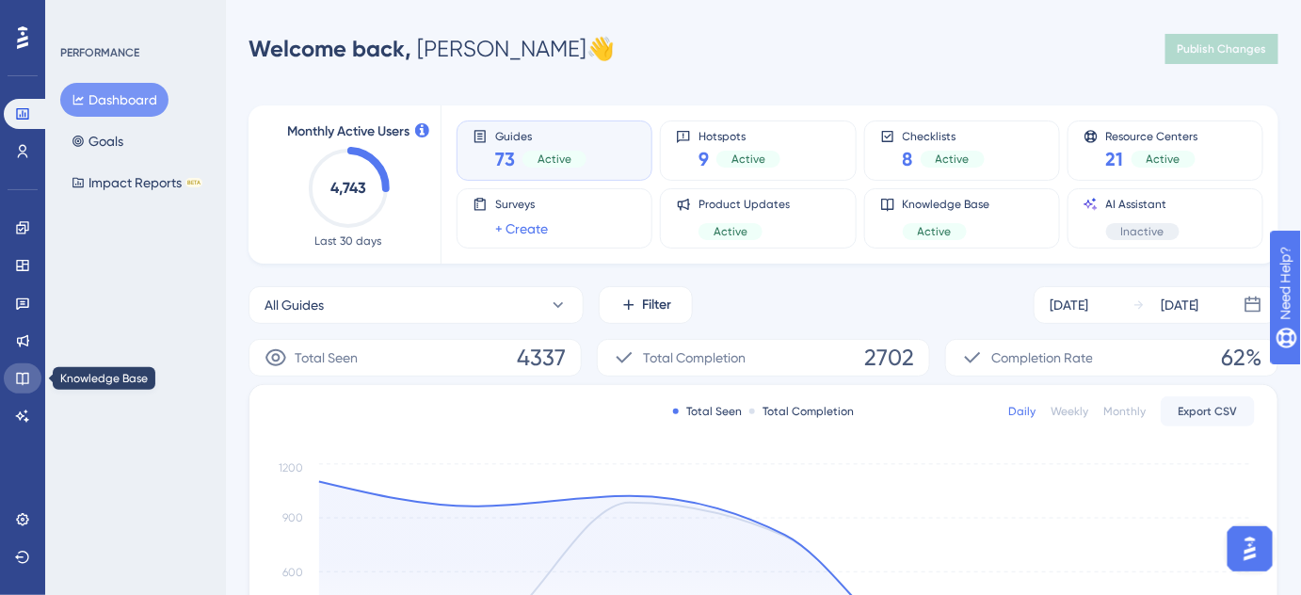
click at [22, 383] on icon at bounding box center [22, 379] width 12 height 12
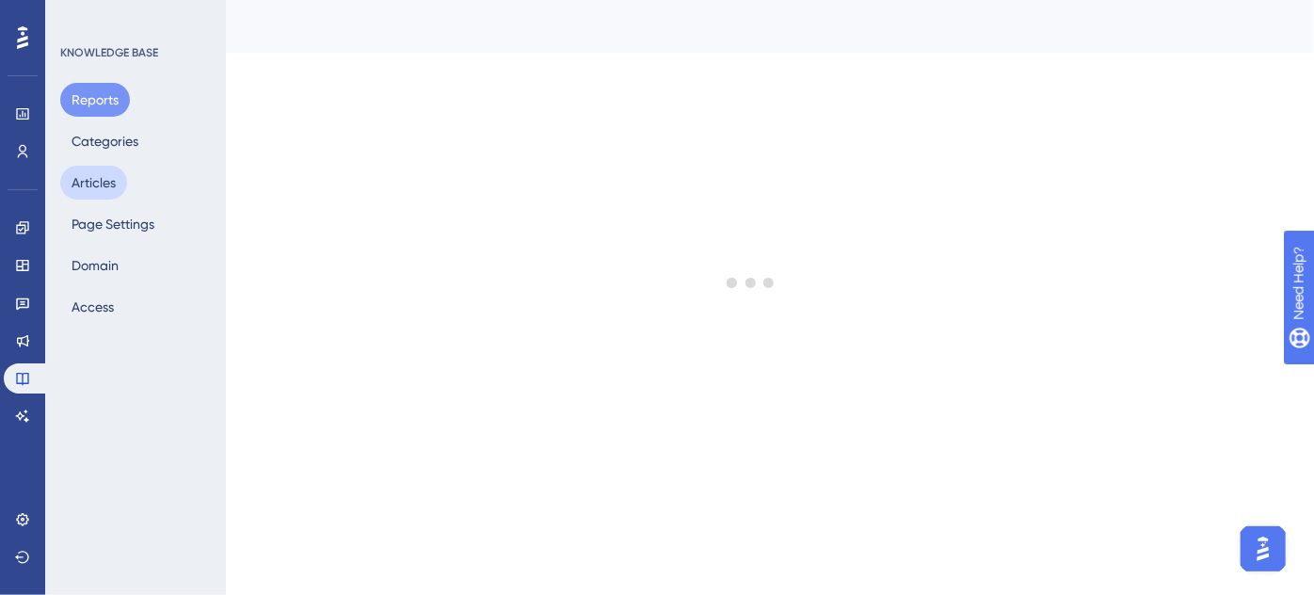
click at [84, 184] on button "Articles" at bounding box center [93, 183] width 67 height 34
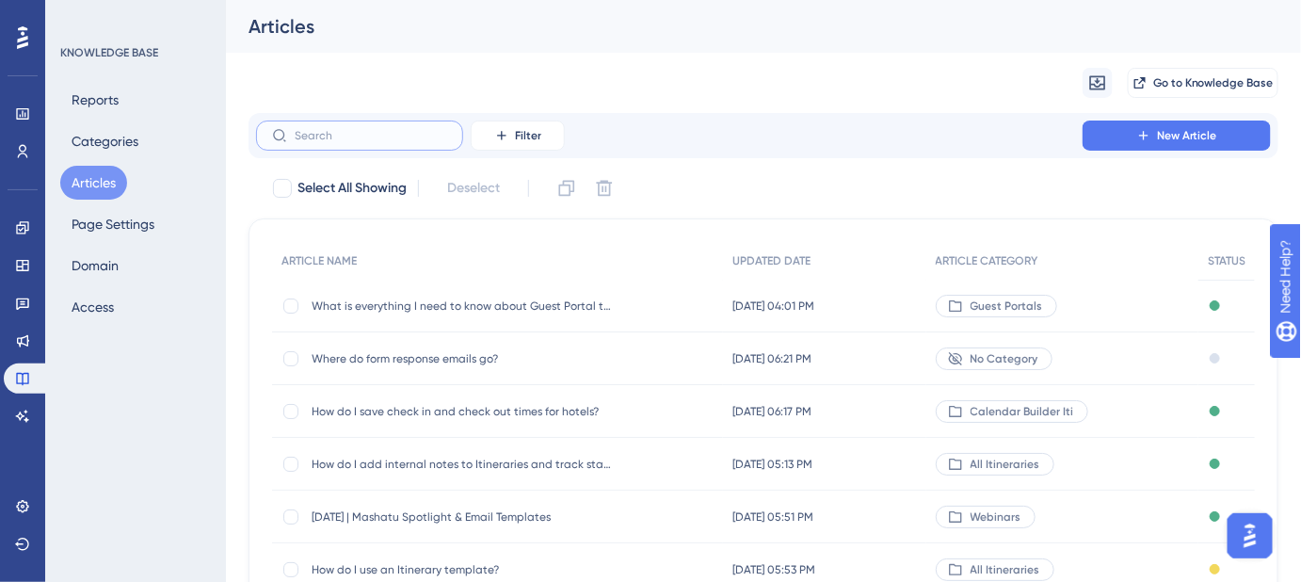
click at [313, 139] on input "text" at bounding box center [371, 135] width 153 height 13
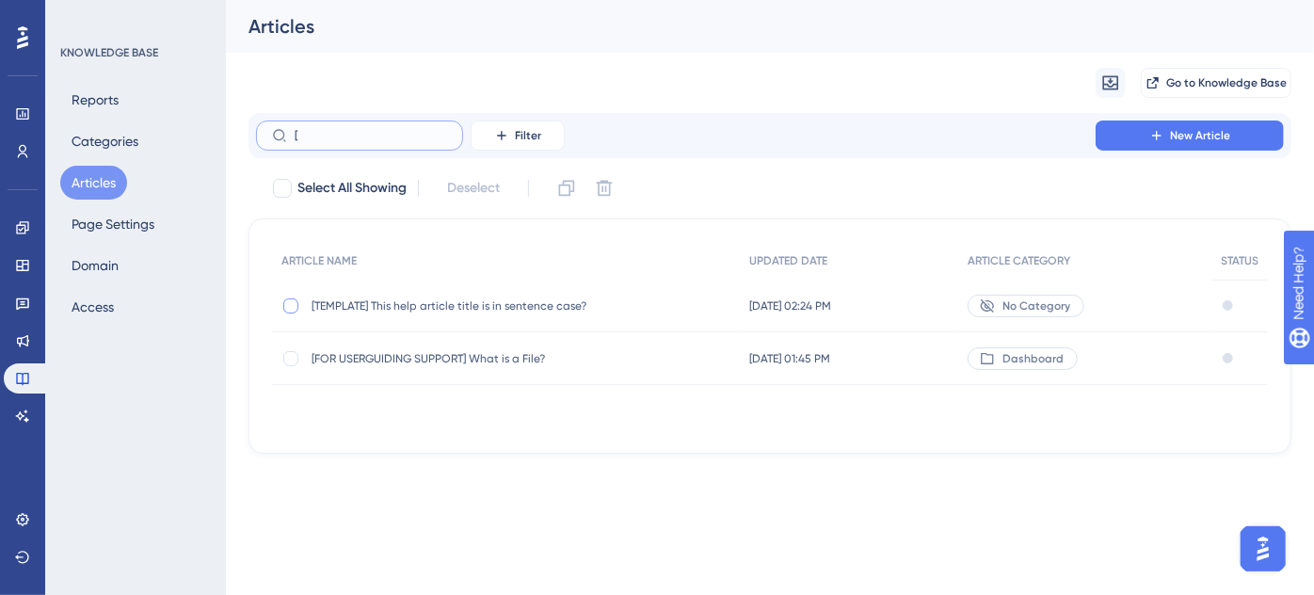
type input "["
click at [288, 308] on div at bounding box center [290, 305] width 15 height 15
click at [567, 193] on icon at bounding box center [566, 188] width 19 height 19
checkbox input "false"
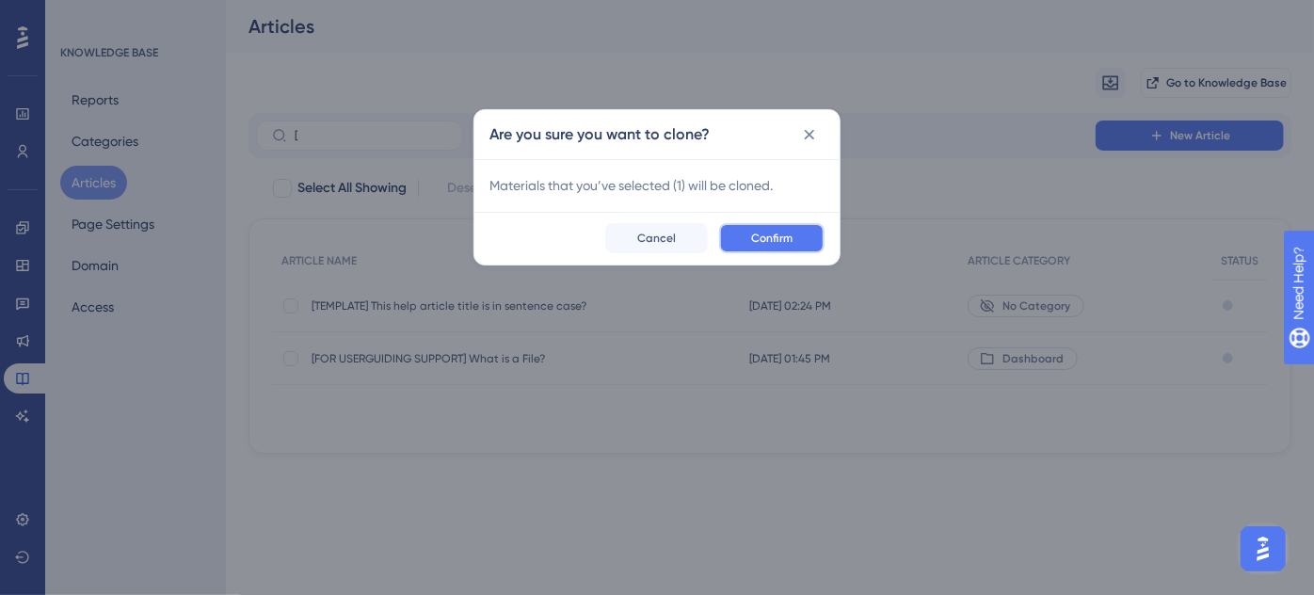
click at [775, 235] on span "Confirm" at bounding box center [771, 238] width 41 height 15
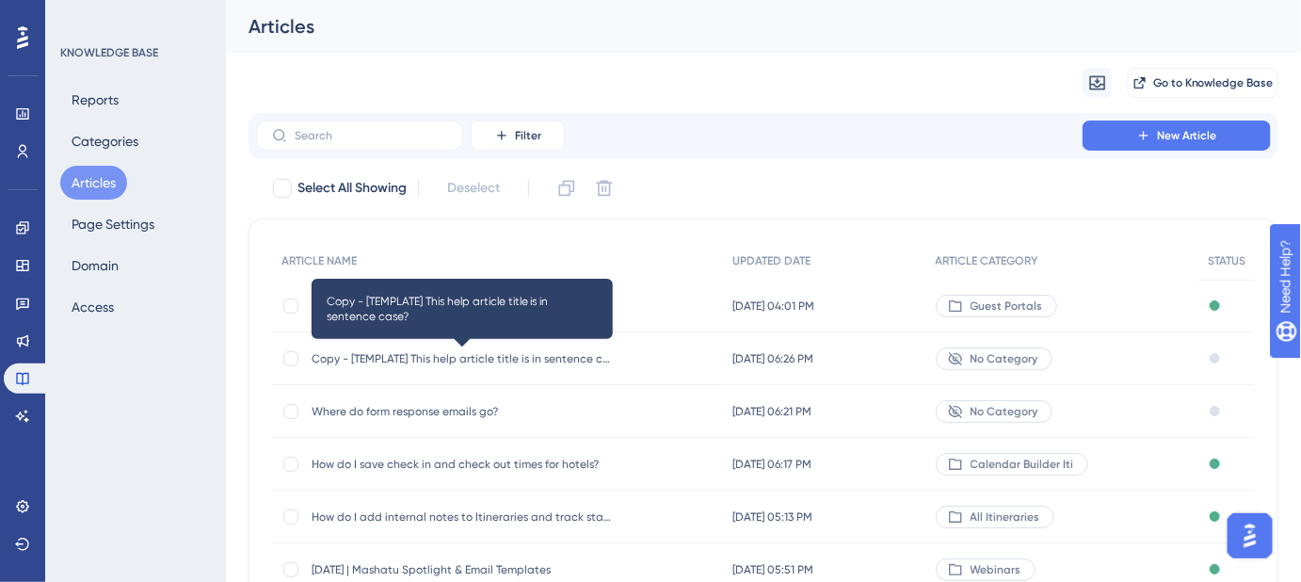
click at [346, 356] on span "Copy - [TEMPLATE] This help article title is in sentence case?" at bounding box center [462, 358] width 301 height 15
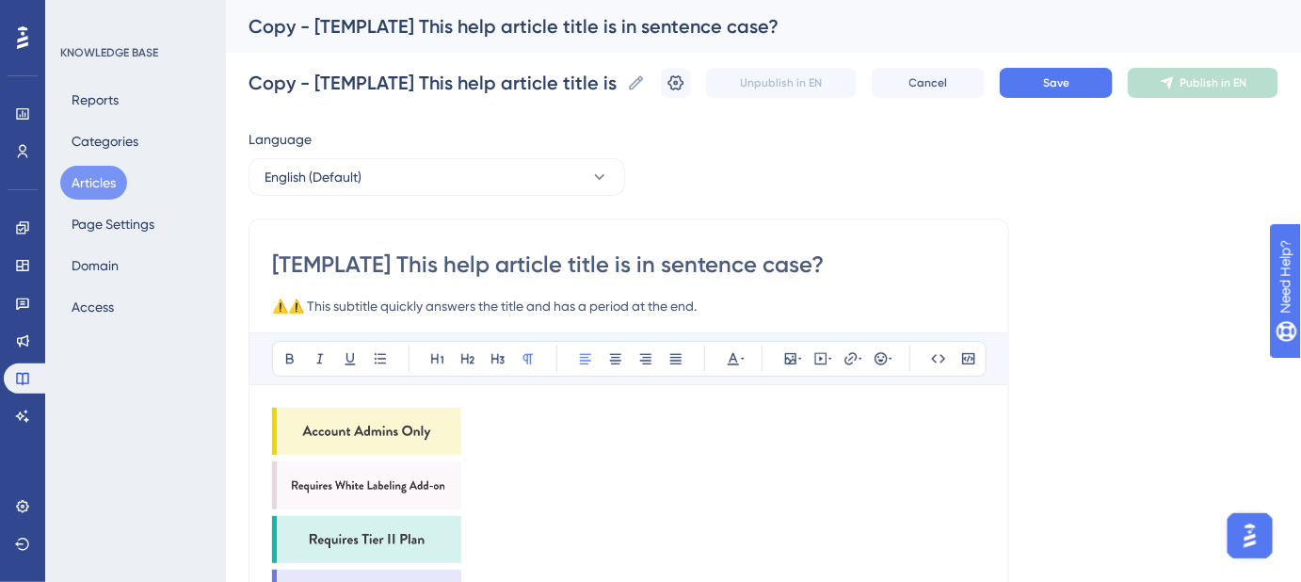
drag, startPoint x: 811, startPoint y: 265, endPoint x: 182, endPoint y: 265, distance: 628.9
paste input "How do I set up converting multiple currencies in Google Sheets"
type input "How do I set up converting multiple currencies in Google Sheets?"
click at [684, 85] on icon at bounding box center [676, 82] width 16 height 15
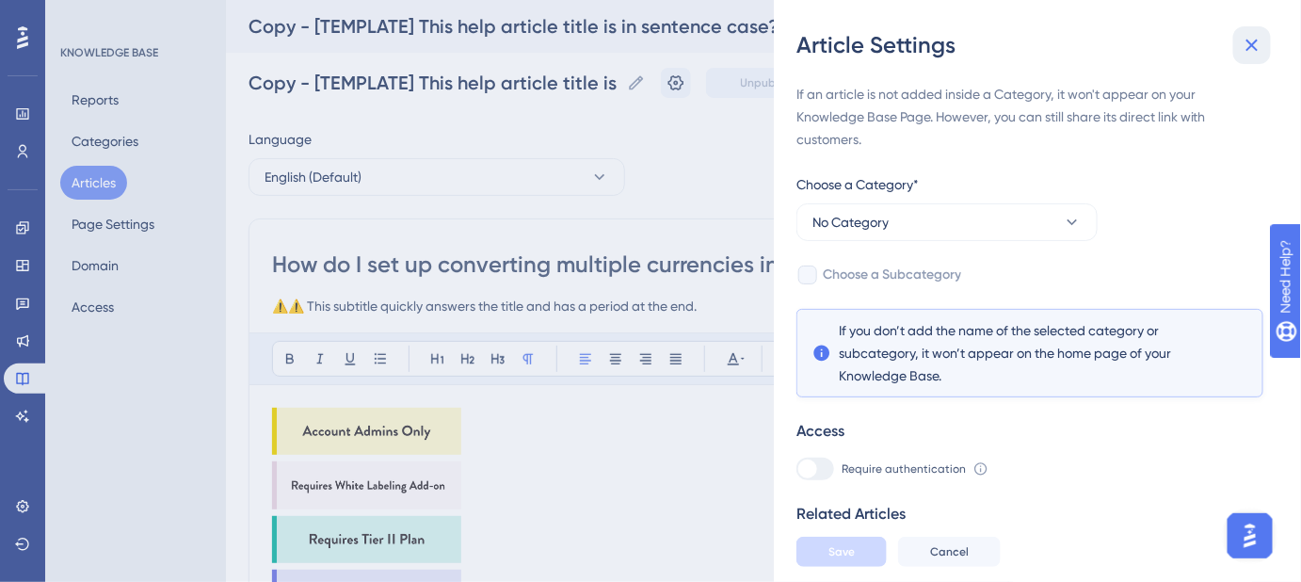
click at [1261, 50] on icon at bounding box center [1252, 45] width 23 height 23
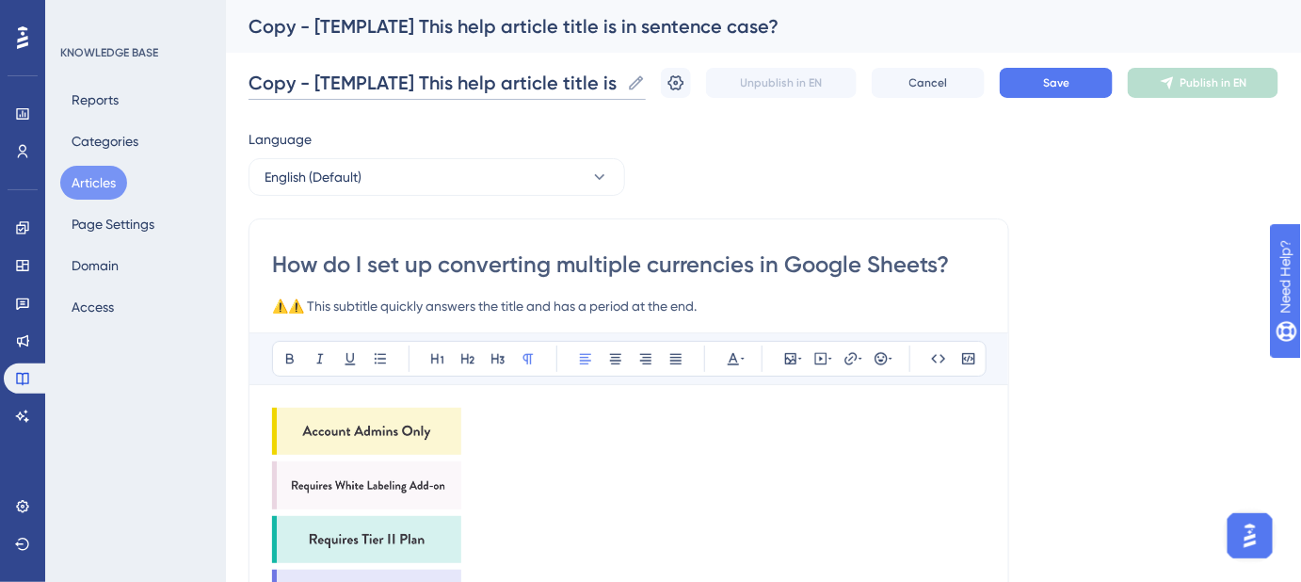
click at [604, 81] on input "Copy - [TEMPLATE] This help article title is in sentence case?" at bounding box center [434, 83] width 371 height 26
paste input "How do I set up converting multiple currencies in Google Sheets"
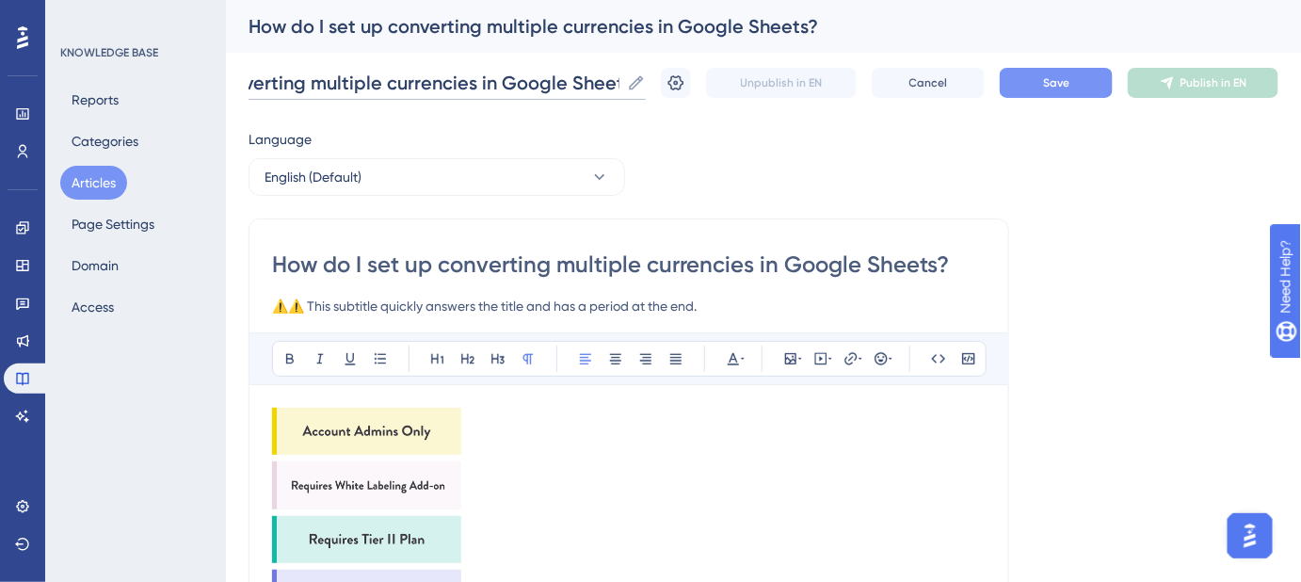
type input "How do I set up converting multiple currencies in Google Sheets?"
click at [1062, 92] on button "Save" at bounding box center [1056, 83] width 113 height 30
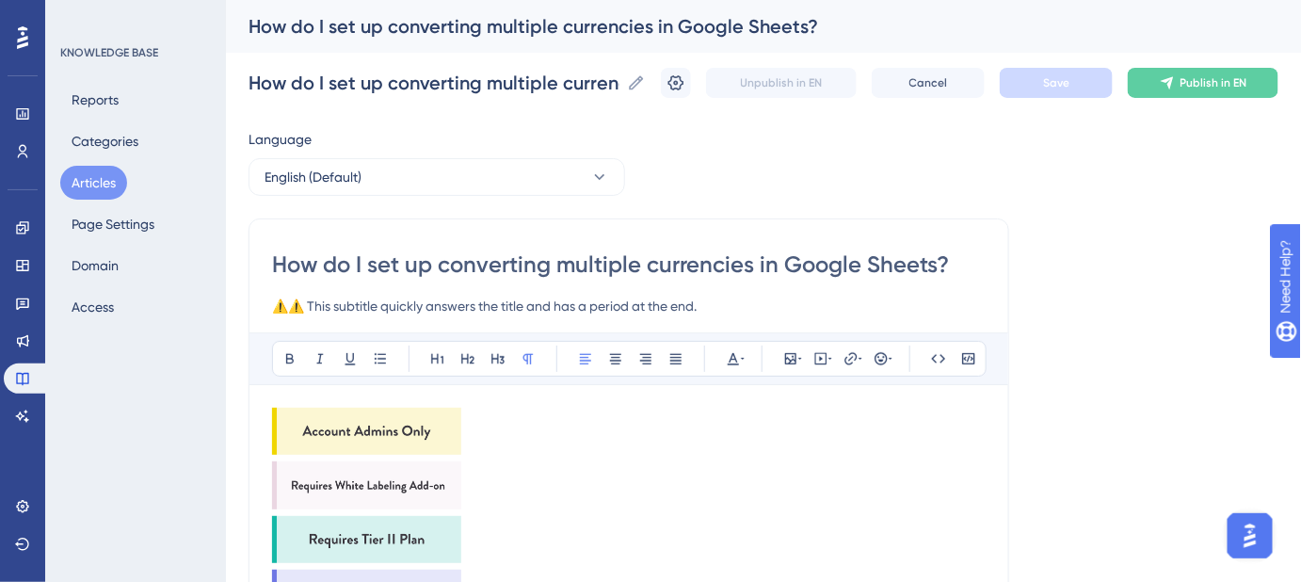
drag, startPoint x: 700, startPoint y: 309, endPoint x: 160, endPoint y: 303, distance: 539.5
paste input "Easily manage and convert different currencies in your spreadsheet"
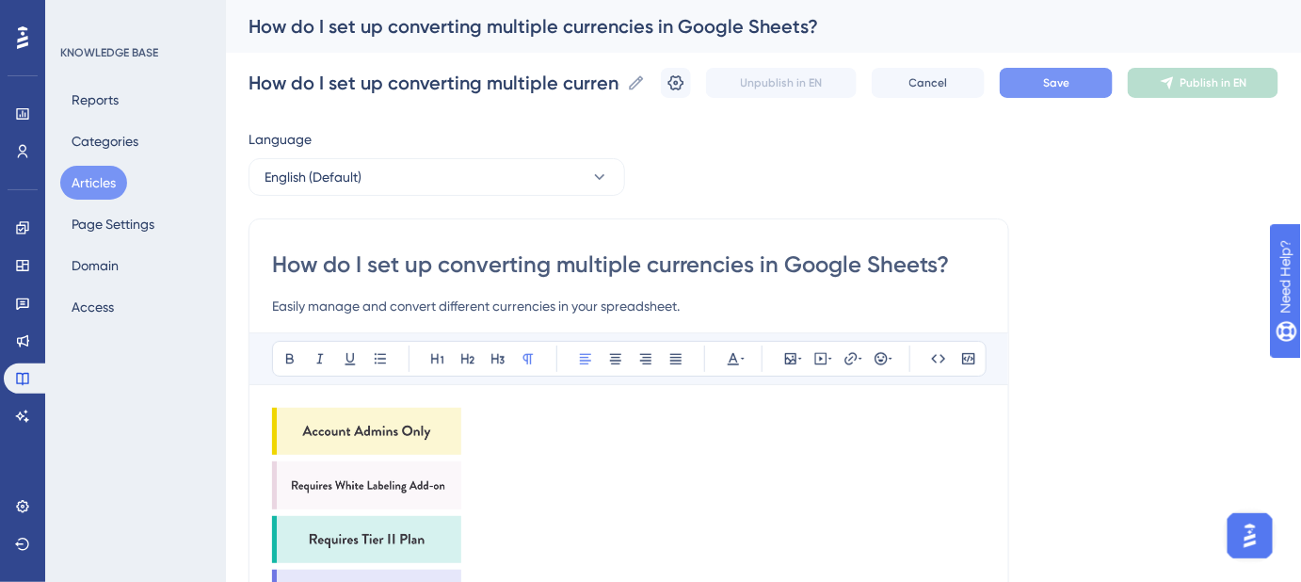
type input "Easily manage and convert different currencies in your spreadsheet."
click at [1051, 89] on button "Save" at bounding box center [1056, 83] width 113 height 30
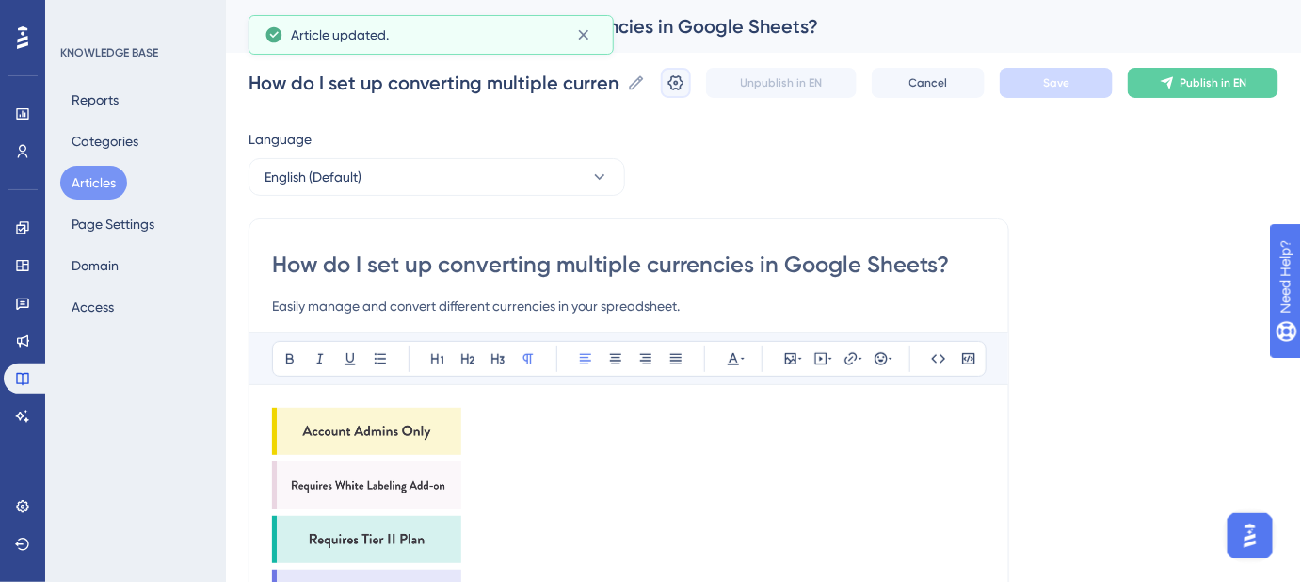
click at [680, 88] on icon at bounding box center [676, 82] width 19 height 19
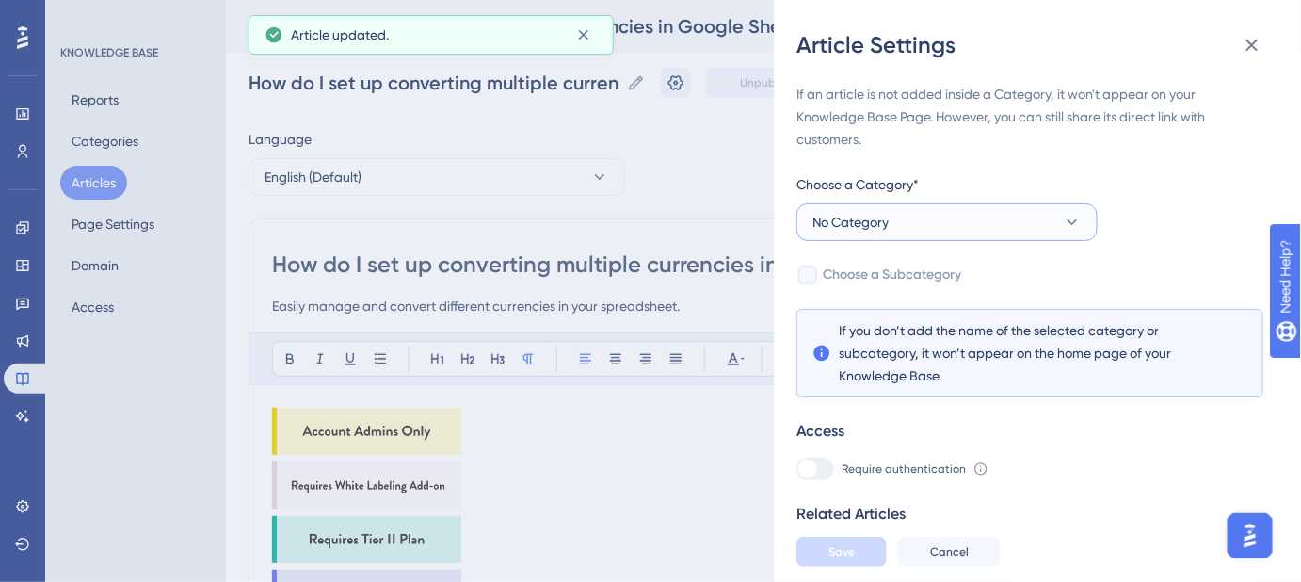
click at [994, 224] on button "No Category" at bounding box center [946, 222] width 301 height 38
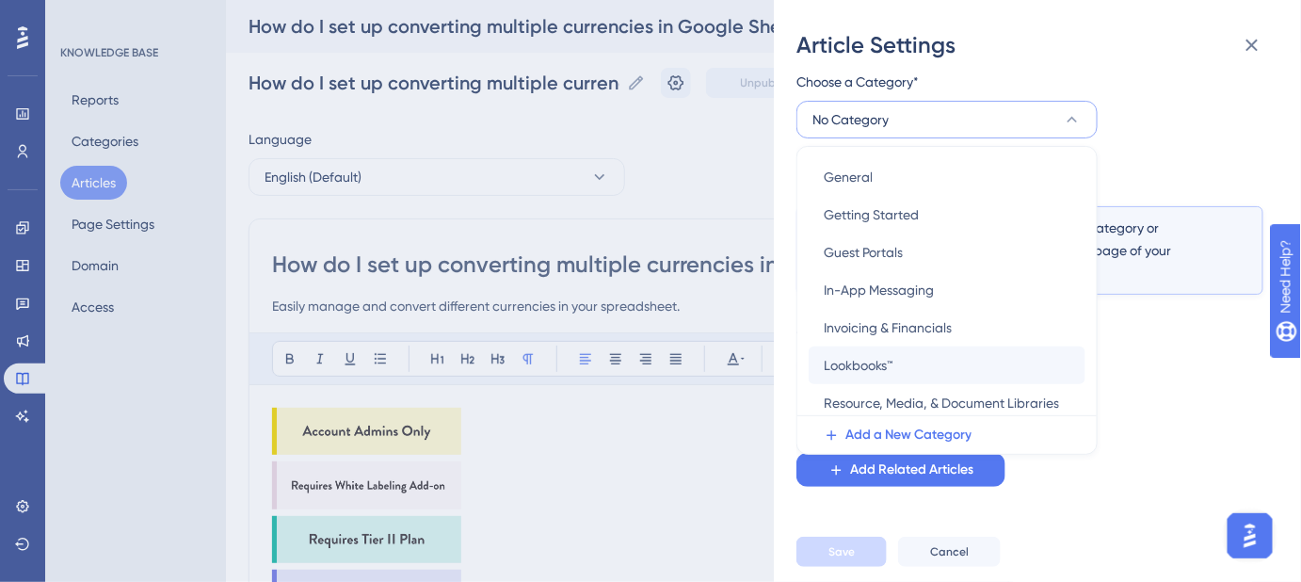
scroll to position [513, 0]
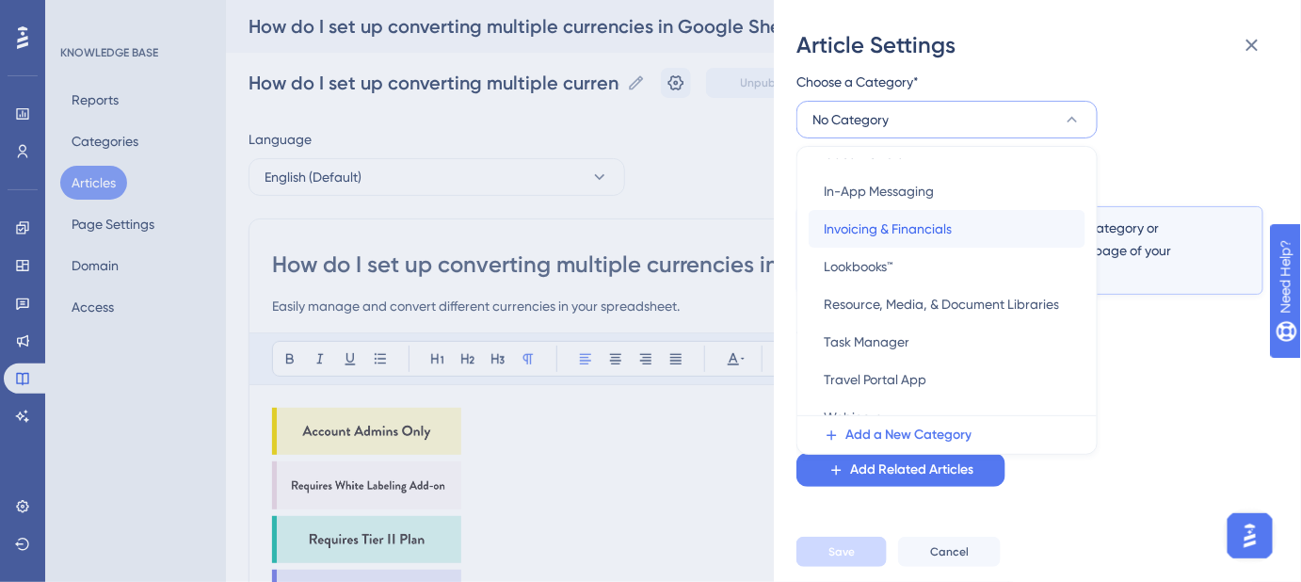
click at [943, 231] on span "Invoicing & Financials" at bounding box center [888, 228] width 128 height 23
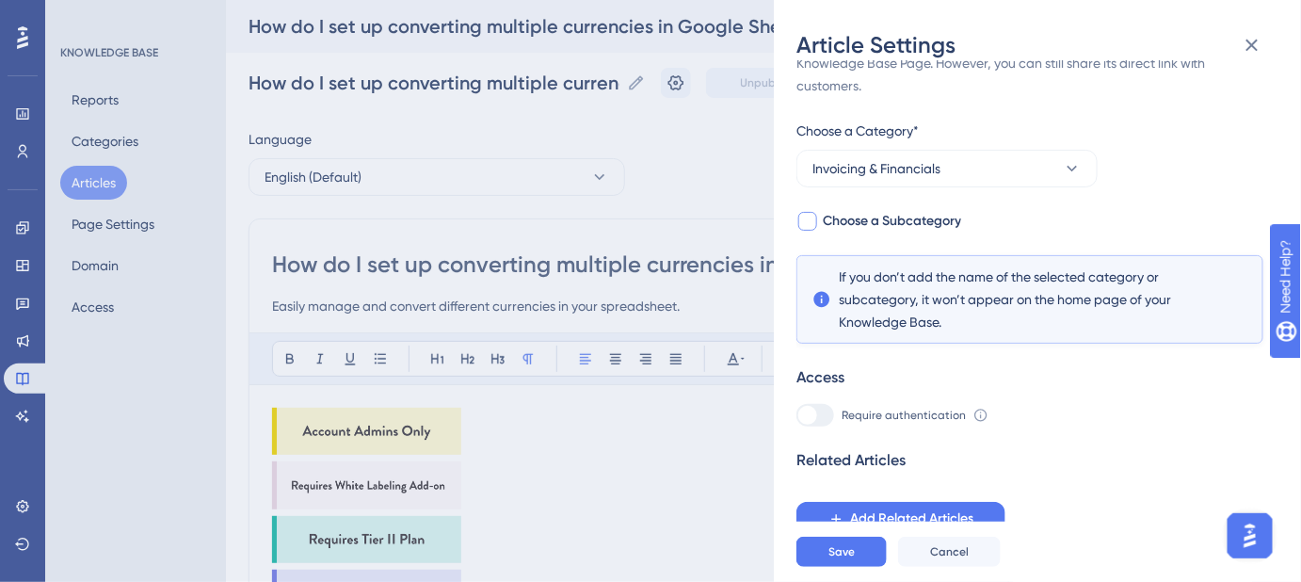
click at [943, 221] on span "Choose a Subcategory" at bounding box center [892, 221] width 138 height 23
checkbox input "true"
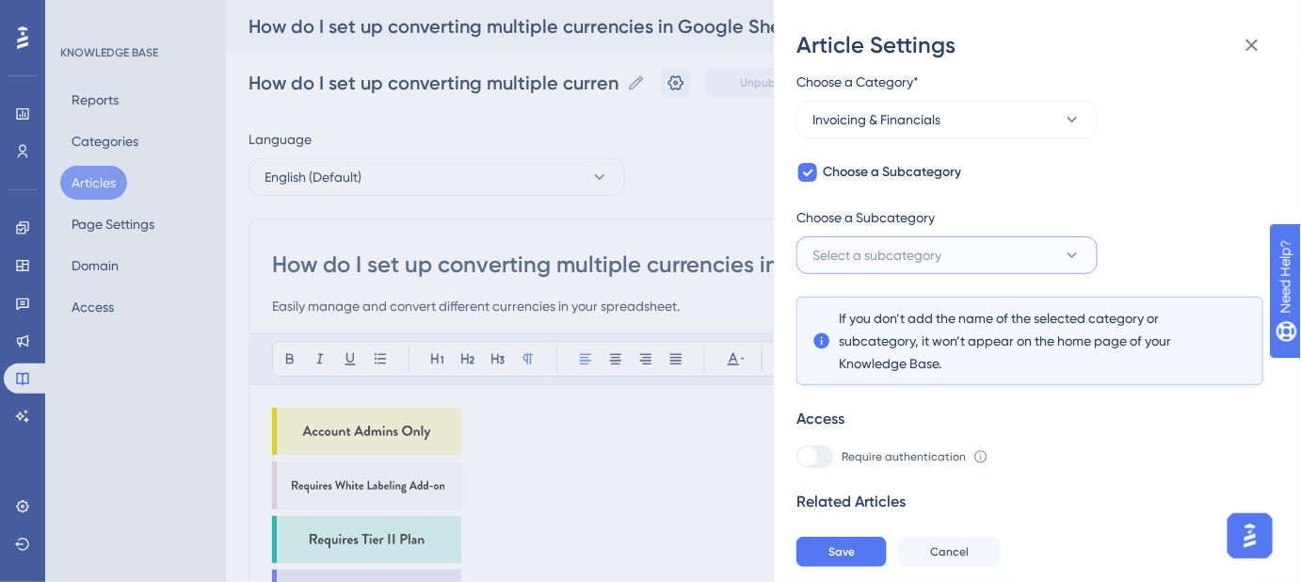
click at [958, 258] on button "Select a subcategory" at bounding box center [946, 255] width 301 height 38
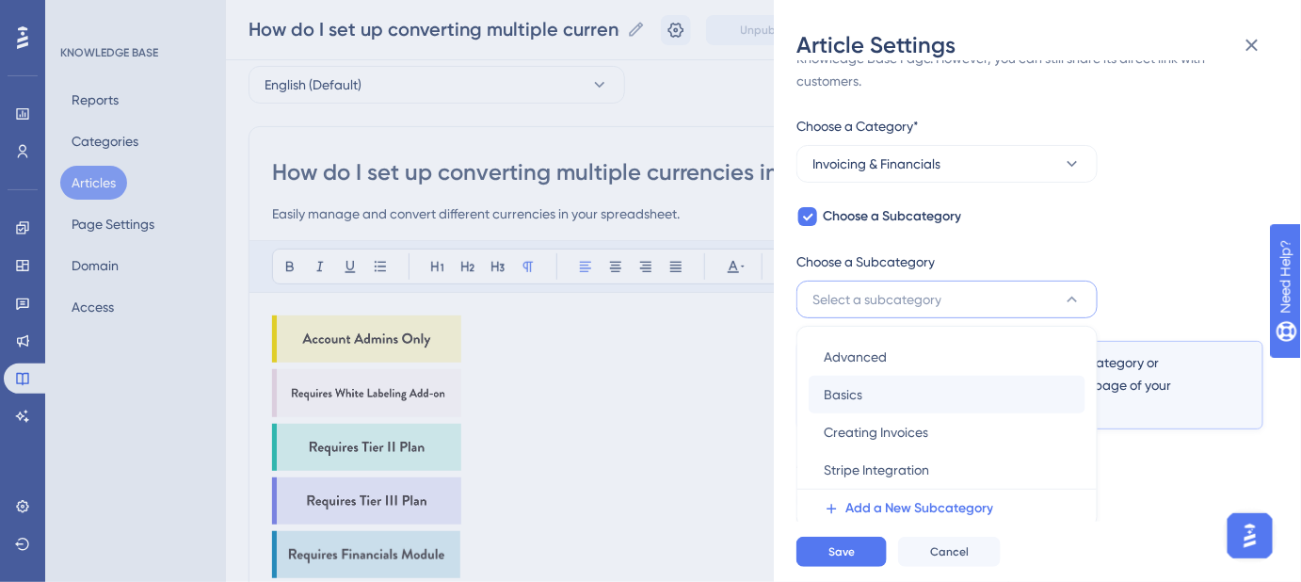
scroll to position [144, 0]
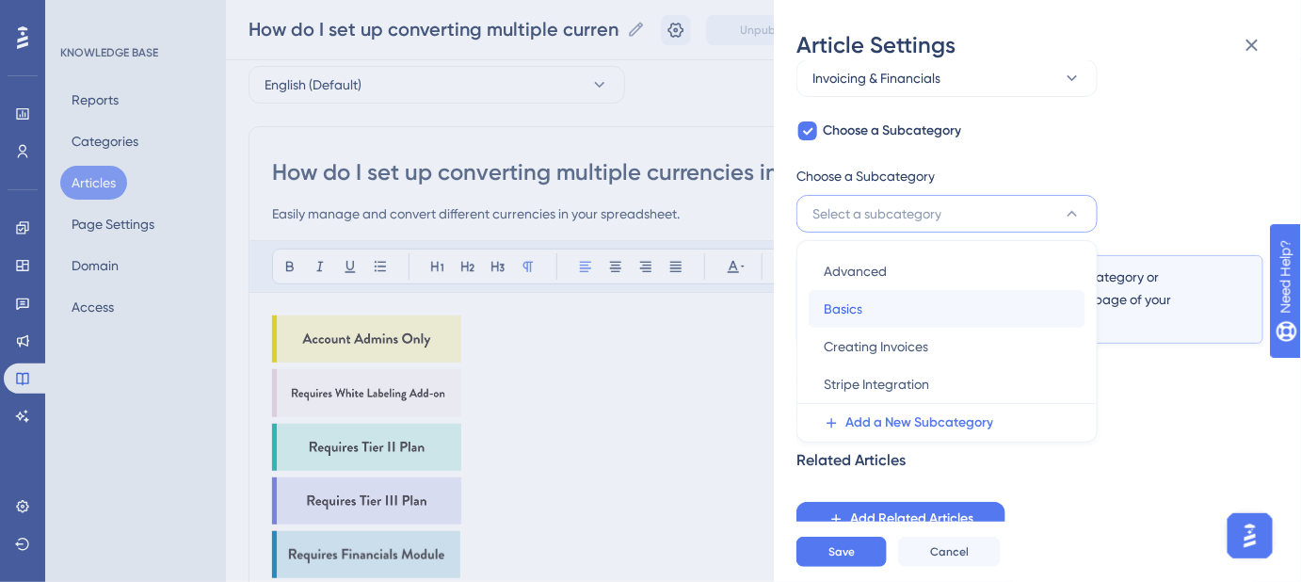
click at [868, 306] on div "Basics Basics" at bounding box center [947, 309] width 247 height 38
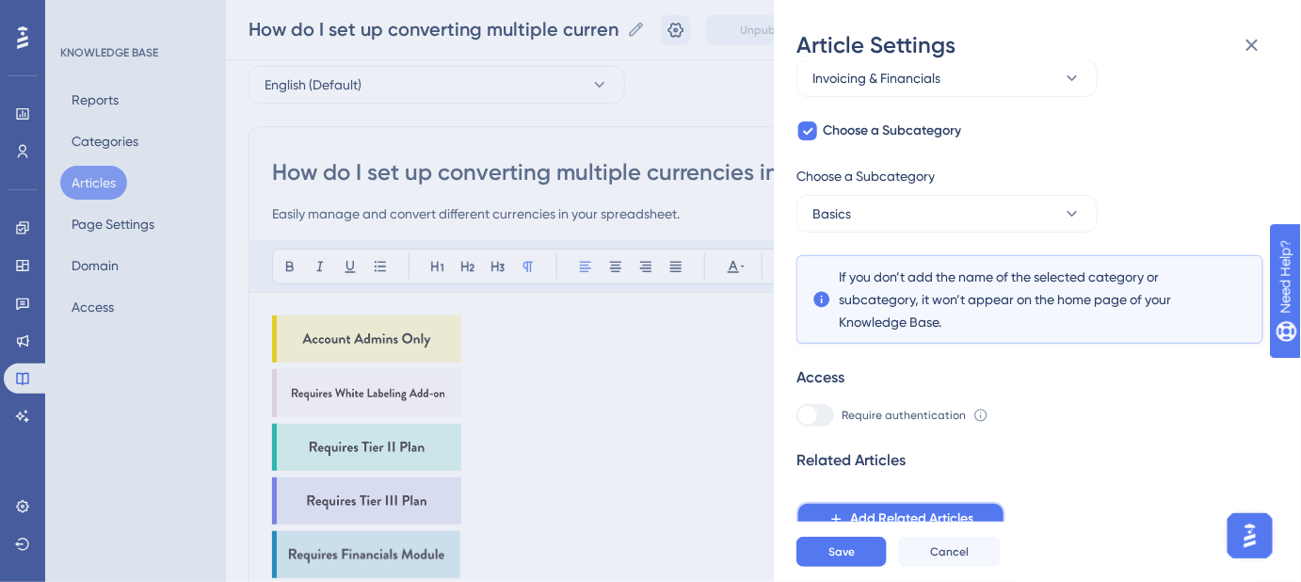
click at [907, 519] on span "Add Related Articles" at bounding box center [911, 518] width 123 height 23
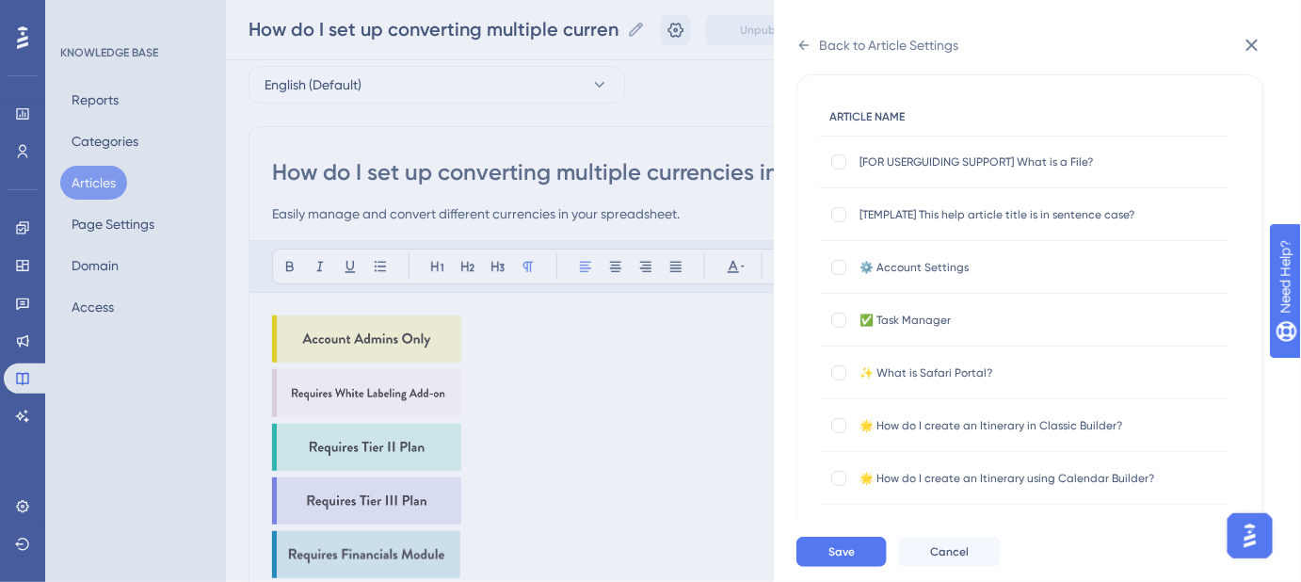
scroll to position [0, 0]
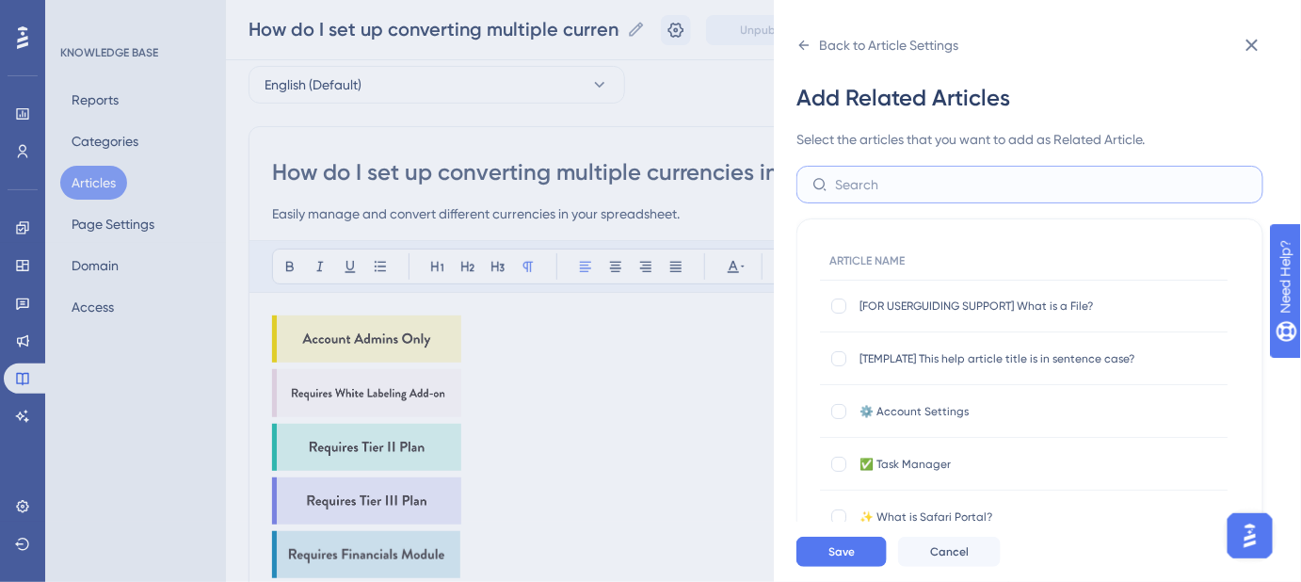
click at [889, 189] on input "text" at bounding box center [1041, 184] width 412 height 21
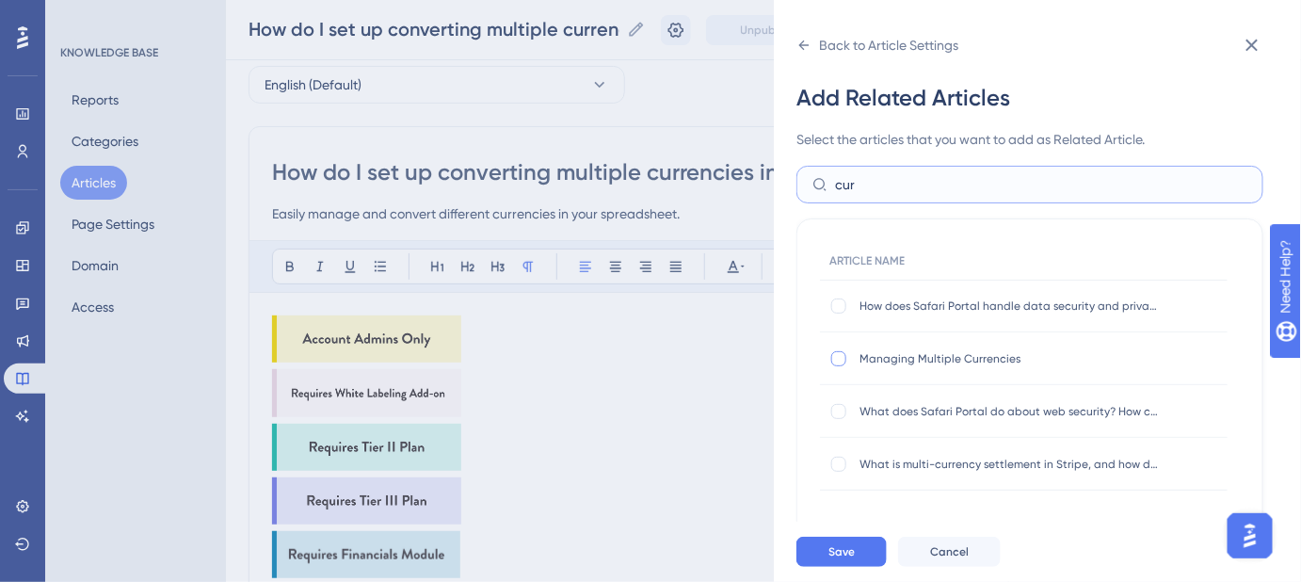
type input "cur"
click at [838, 359] on div at bounding box center [838, 358] width 15 height 15
checkbox input "true"
click at [832, 469] on div at bounding box center [838, 464] width 15 height 15
checkbox input "true"
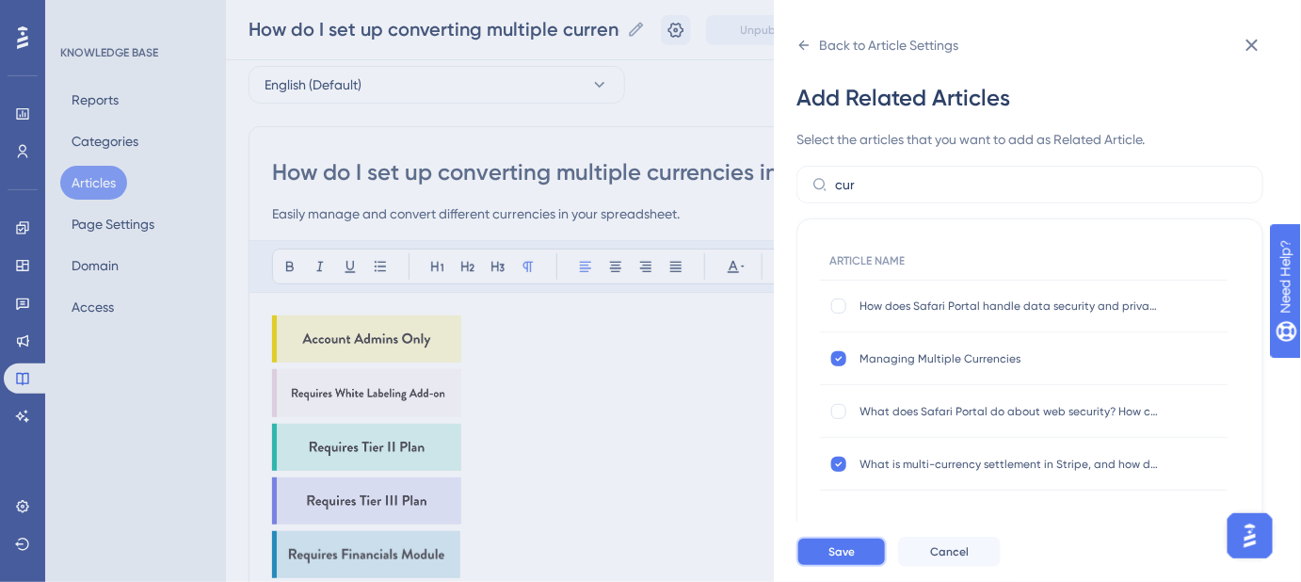
click at [842, 559] on span "Save" at bounding box center [842, 551] width 26 height 15
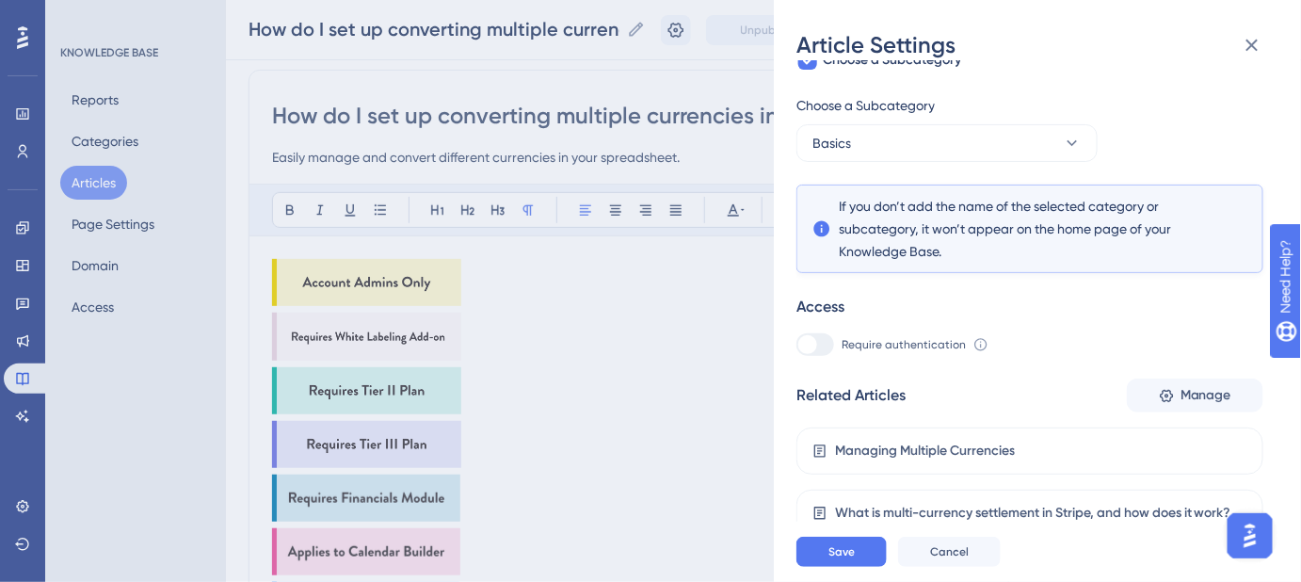
scroll to position [170, 0]
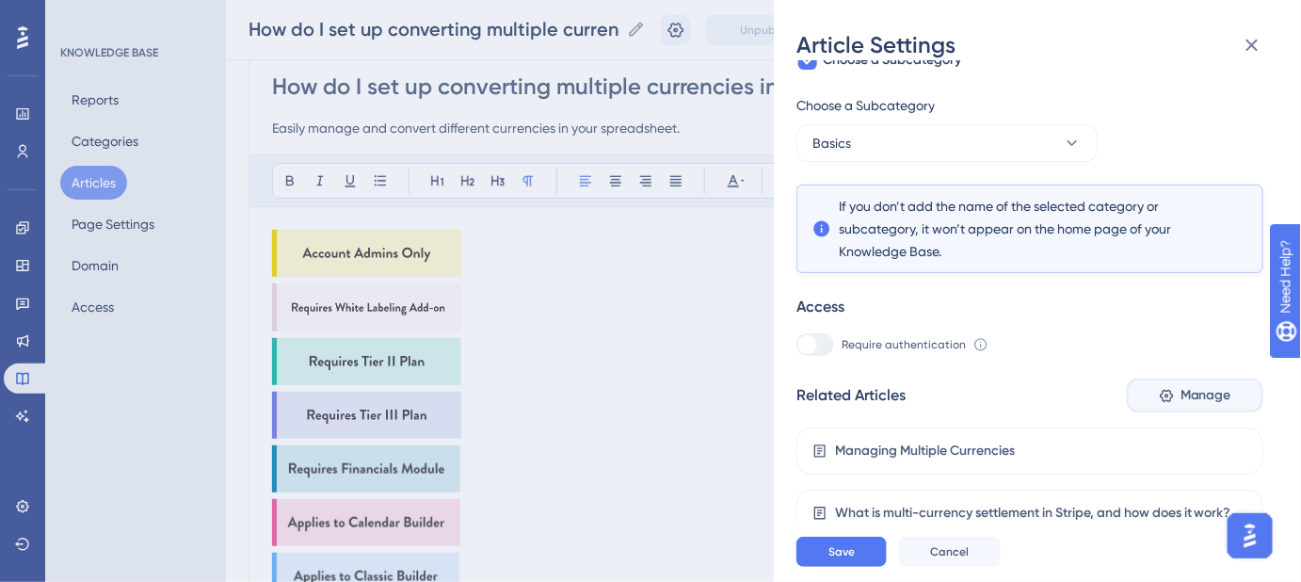
click at [1192, 398] on span "Manage" at bounding box center [1206, 395] width 51 height 23
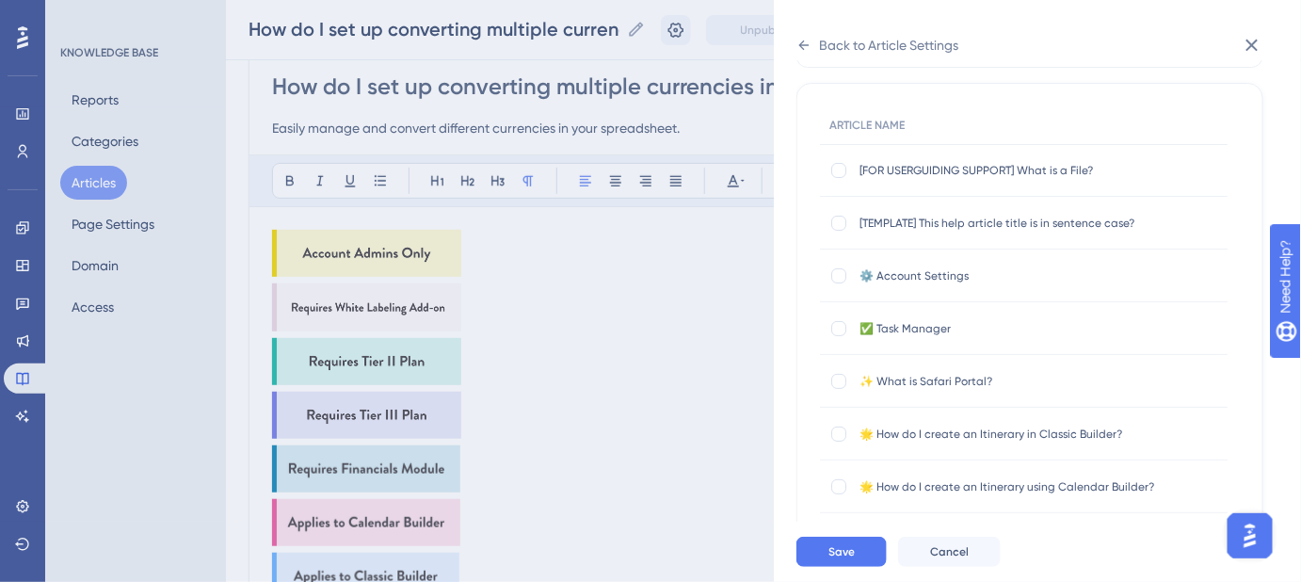
scroll to position [0, 0]
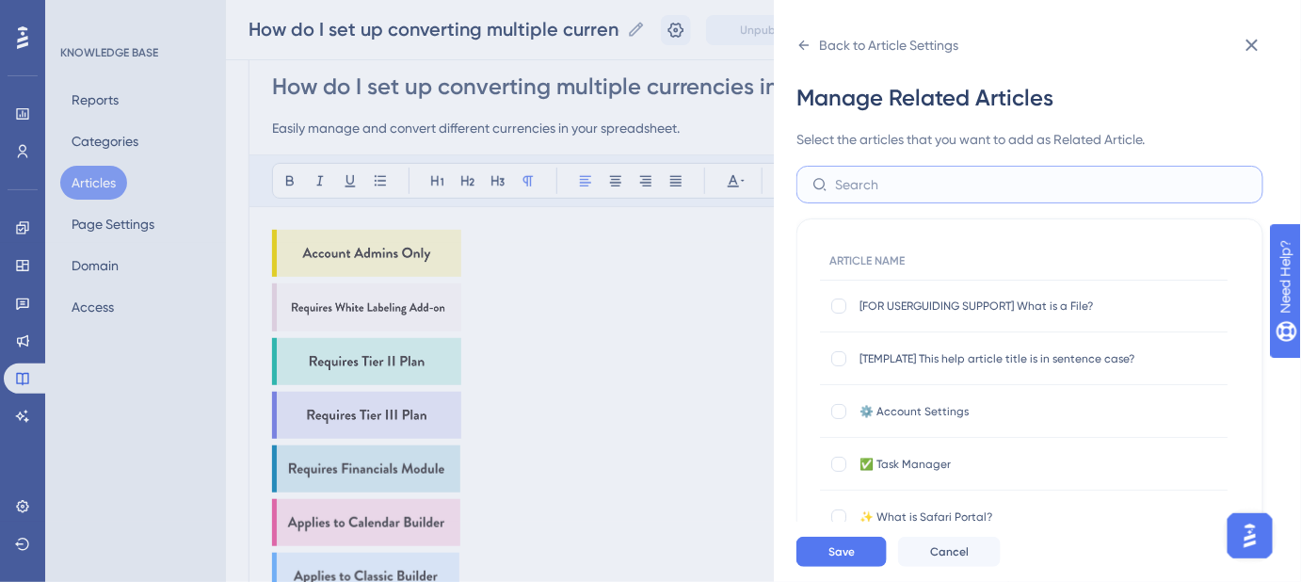
click at [924, 176] on input "text" at bounding box center [1041, 184] width 412 height 21
type input "google"
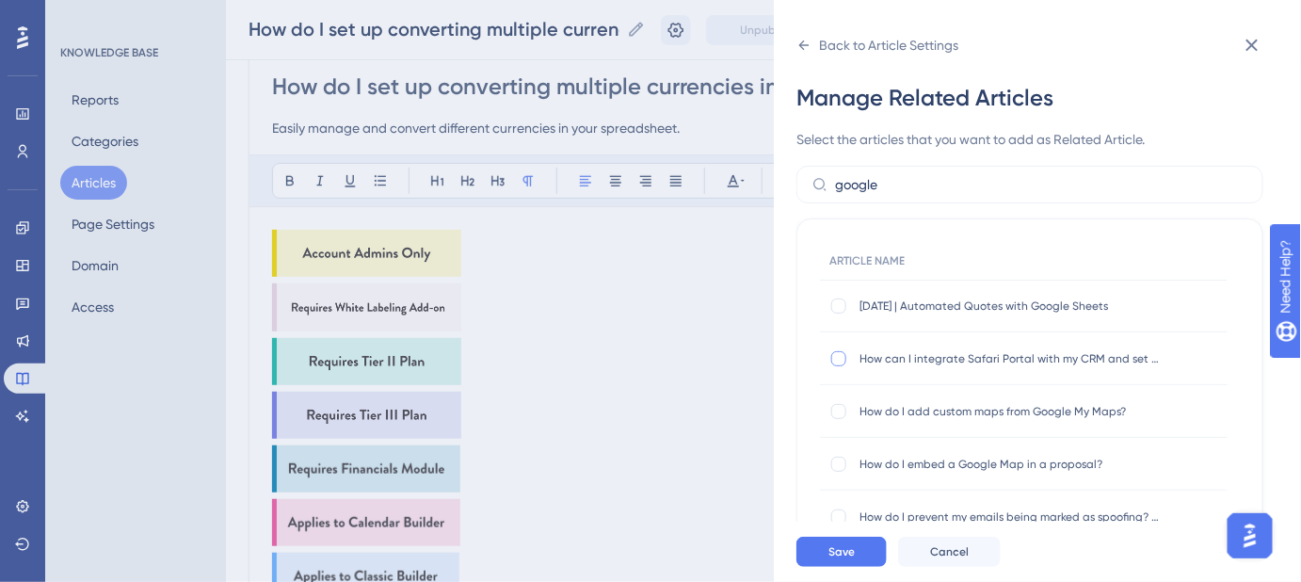
click at [840, 357] on div at bounding box center [838, 358] width 15 height 15
checkbox input "true"
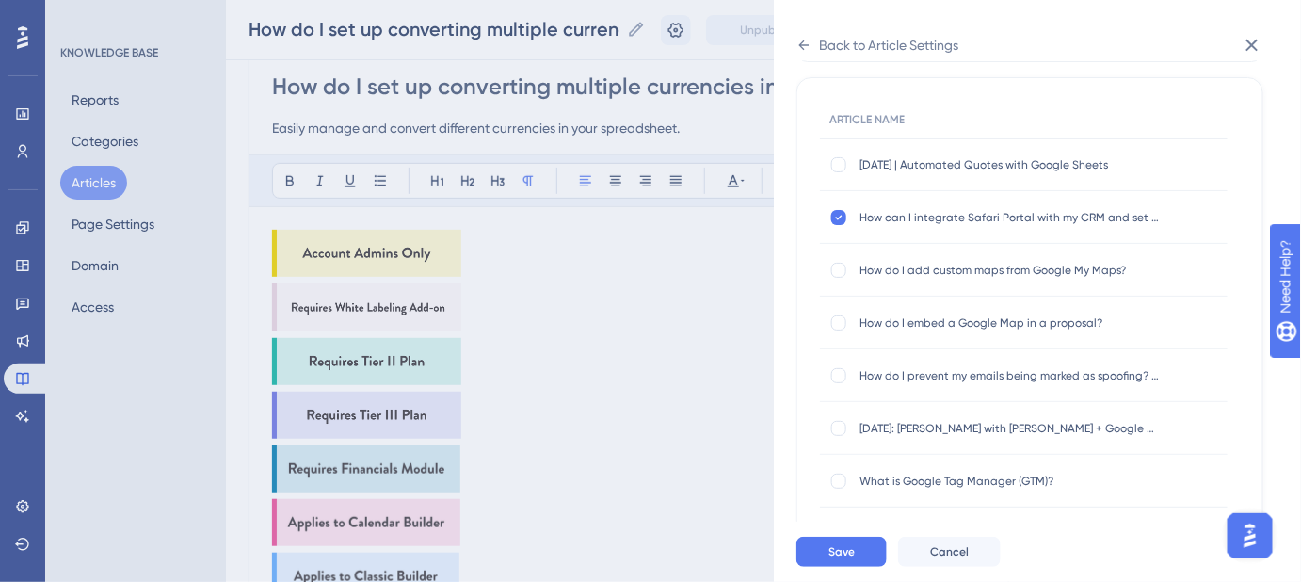
scroll to position [170, 0]
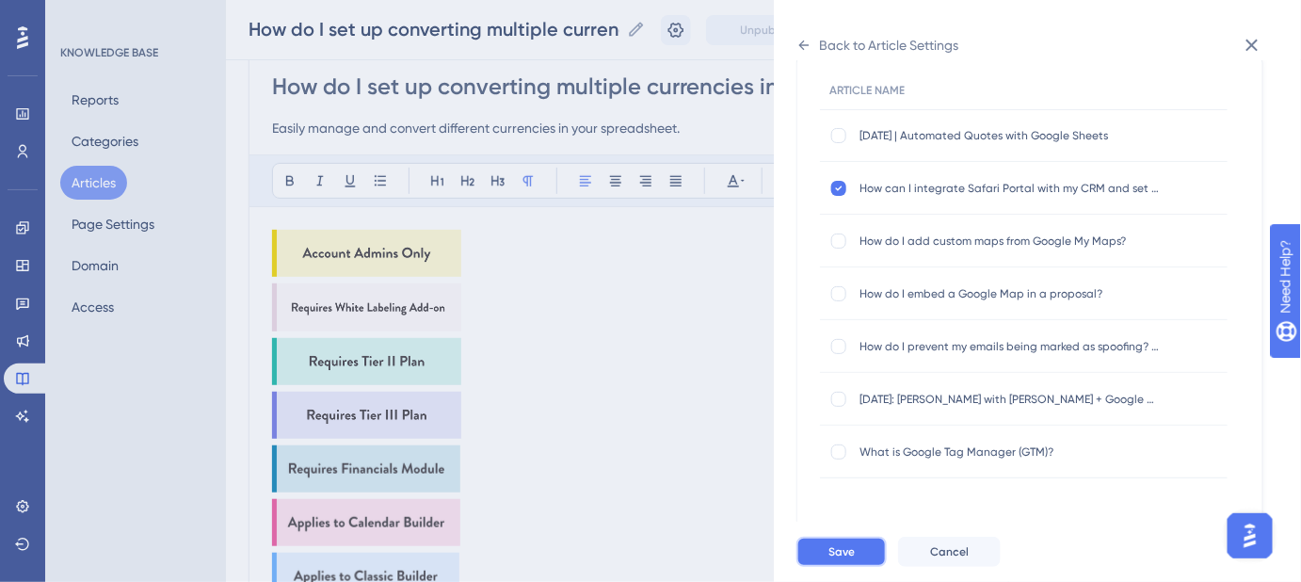
click at [838, 559] on span "Save" at bounding box center [842, 551] width 26 height 15
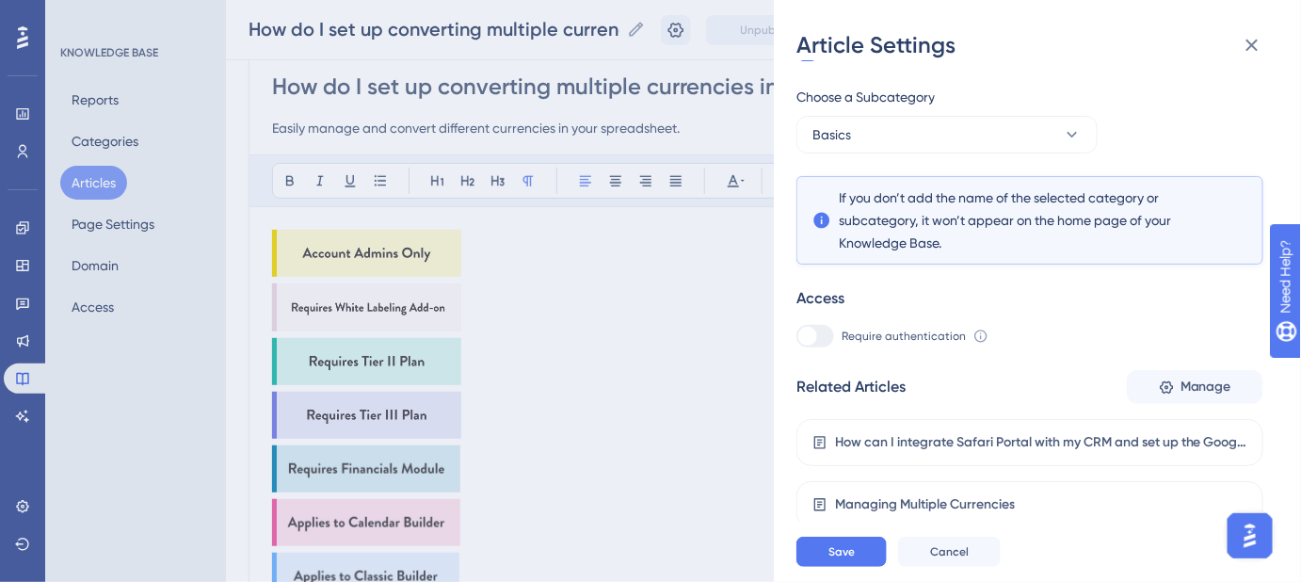
scroll to position [276, 0]
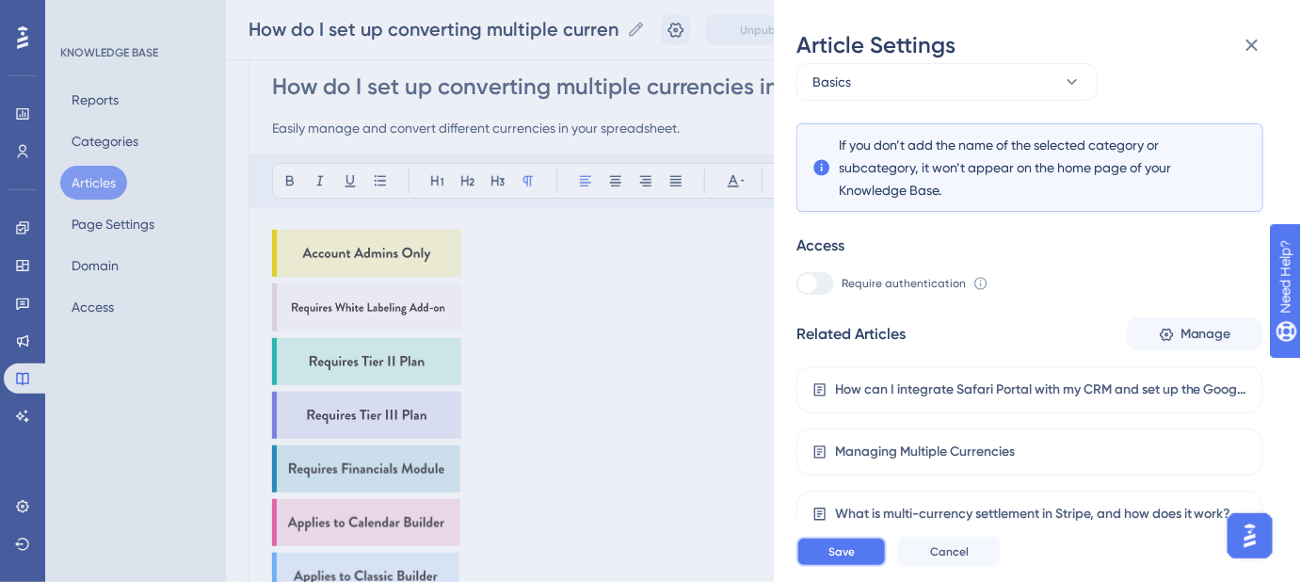
click at [840, 559] on span "Save" at bounding box center [842, 551] width 26 height 15
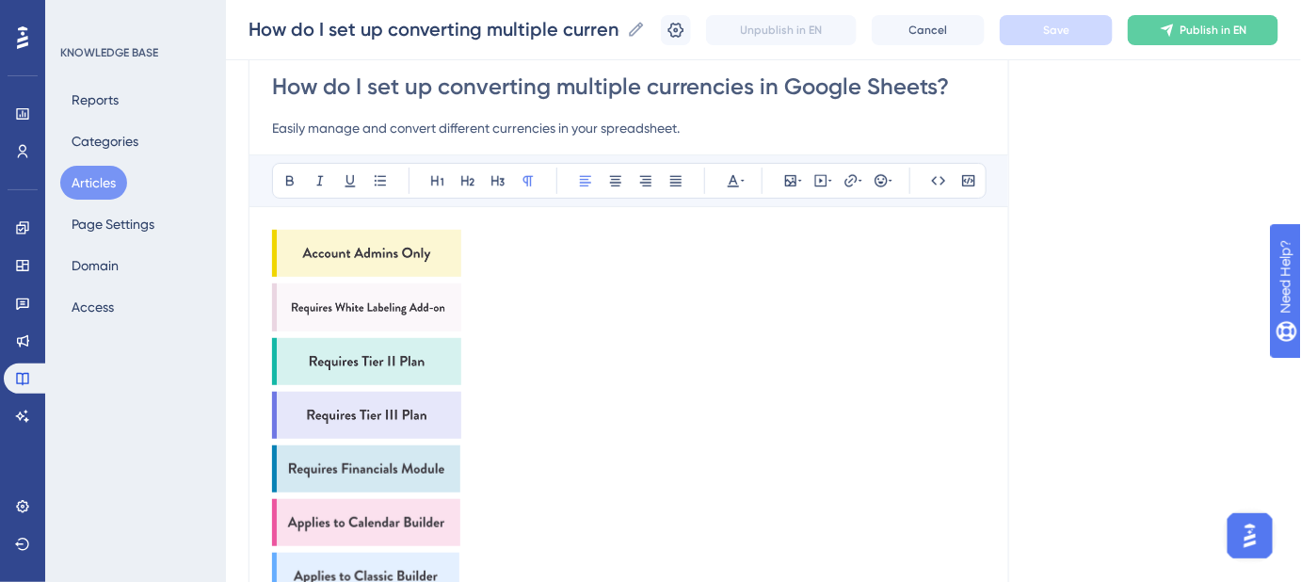
click at [383, 257] on img at bounding box center [366, 253] width 189 height 47
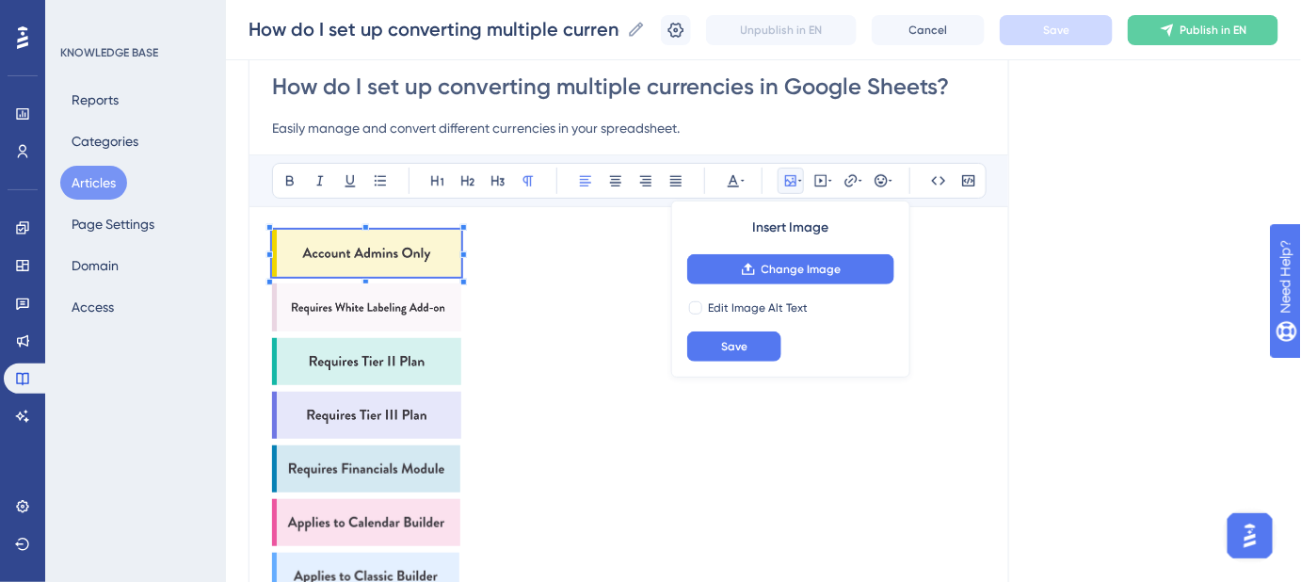
scroll to position [118, 0]
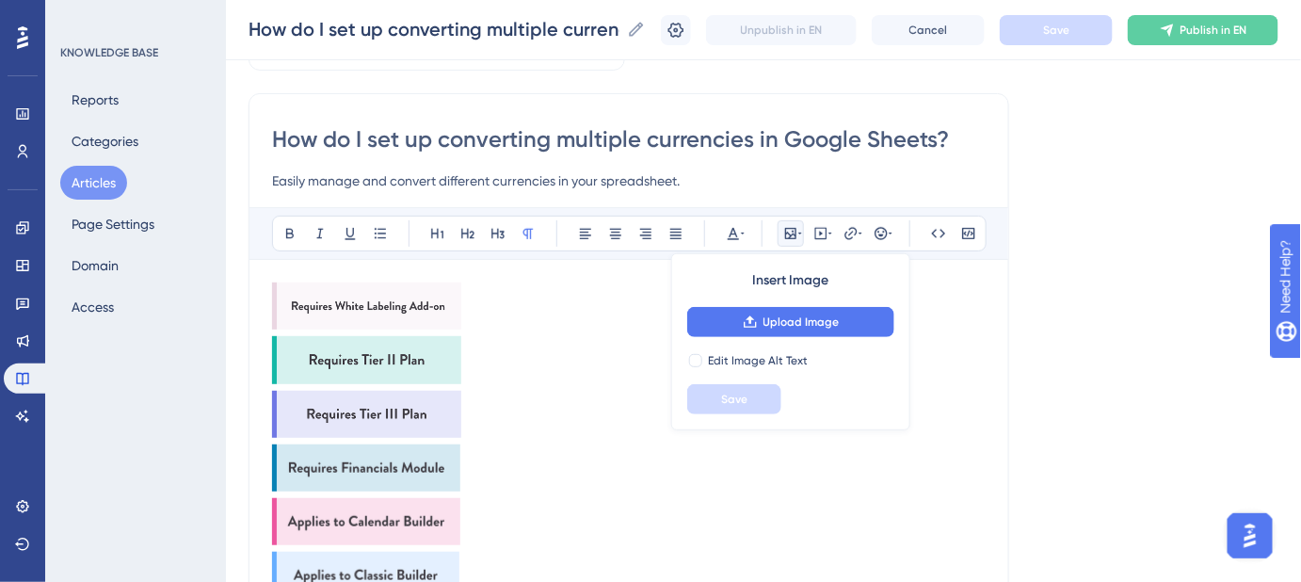
click at [383, 257] on div "Bold Italic Underline Bullet Point Heading 1 Heading 2 Heading 3 Normal Align L…" at bounding box center [628, 233] width 759 height 53
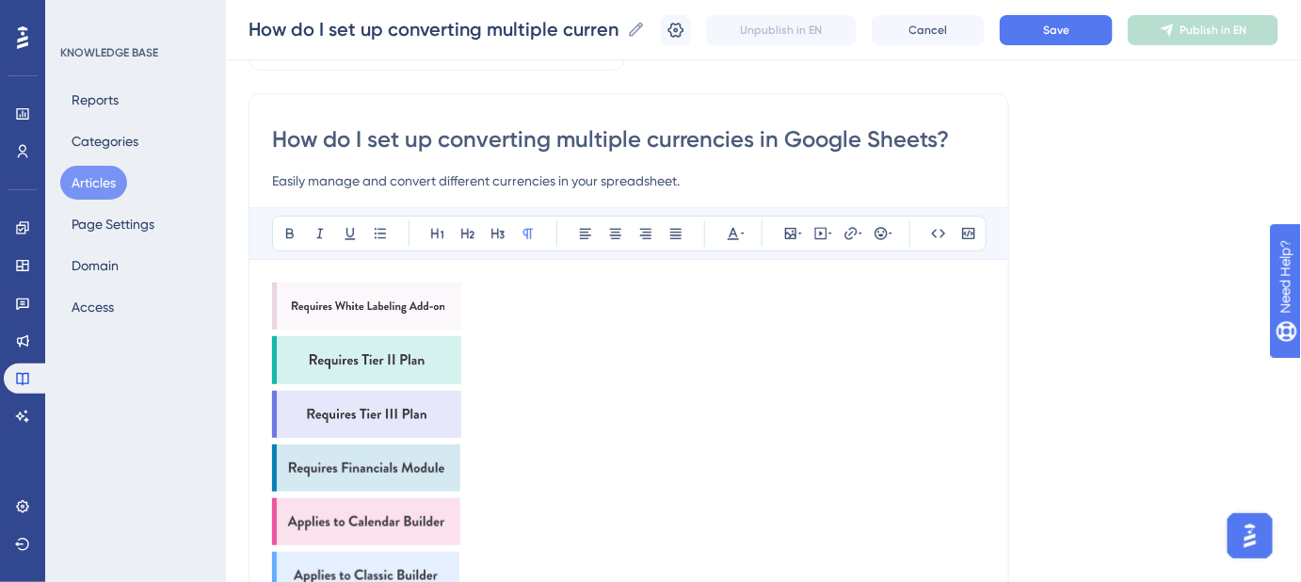
click at [380, 299] on img at bounding box center [366, 305] width 189 height 47
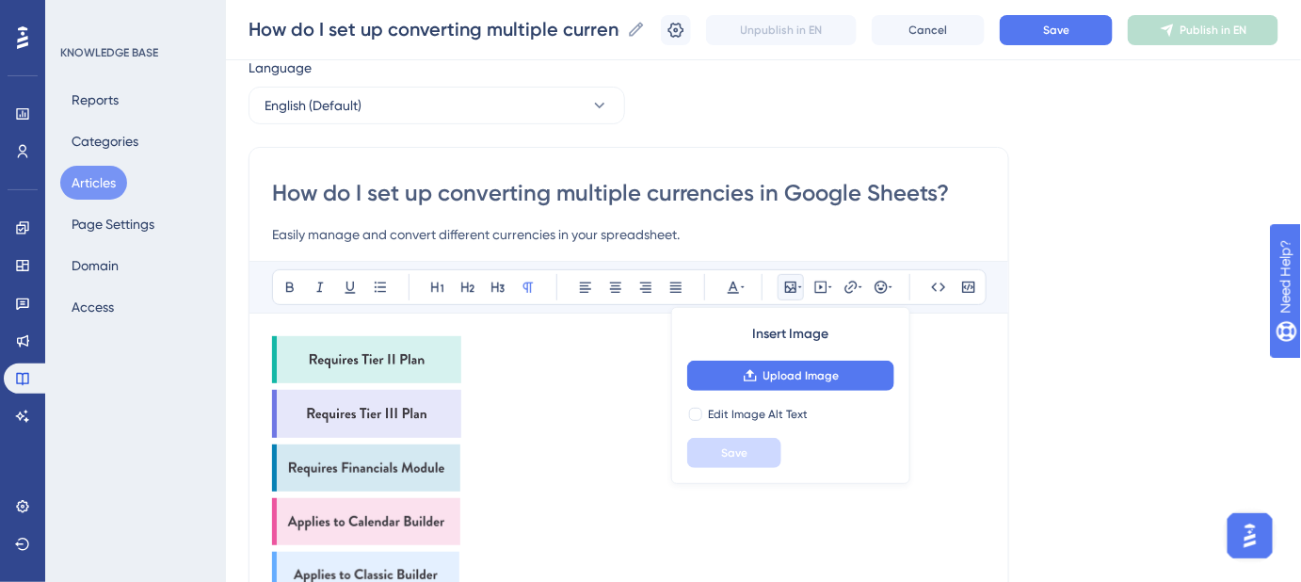
click at [362, 361] on img at bounding box center [366, 359] width 189 height 47
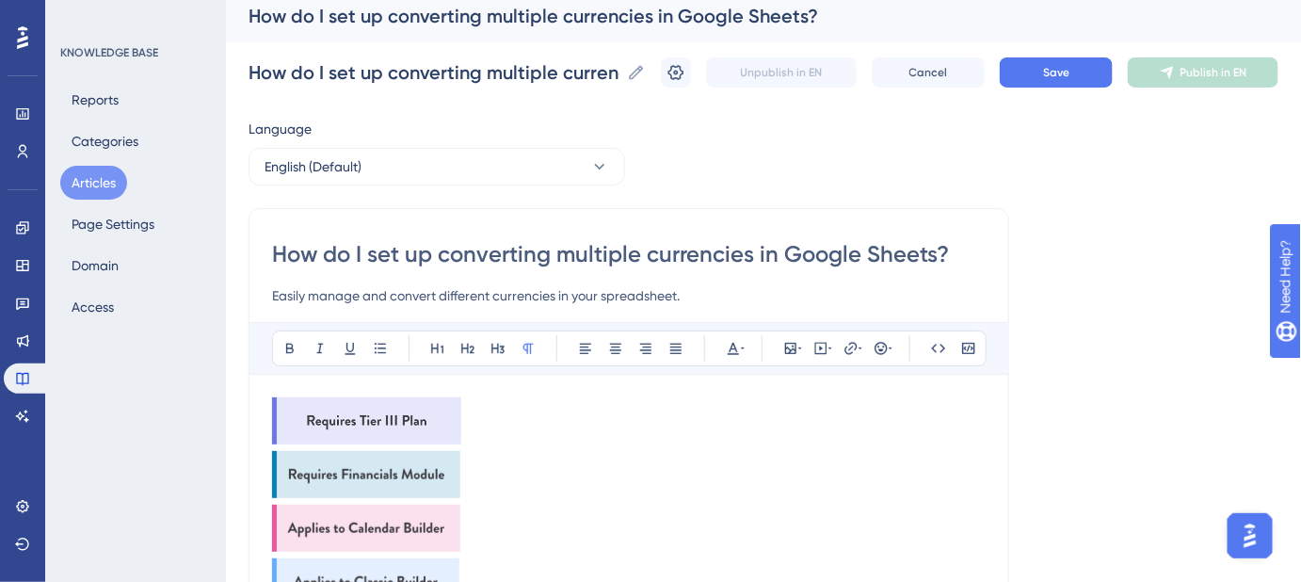
click at [355, 412] on img at bounding box center [366, 420] width 189 height 47
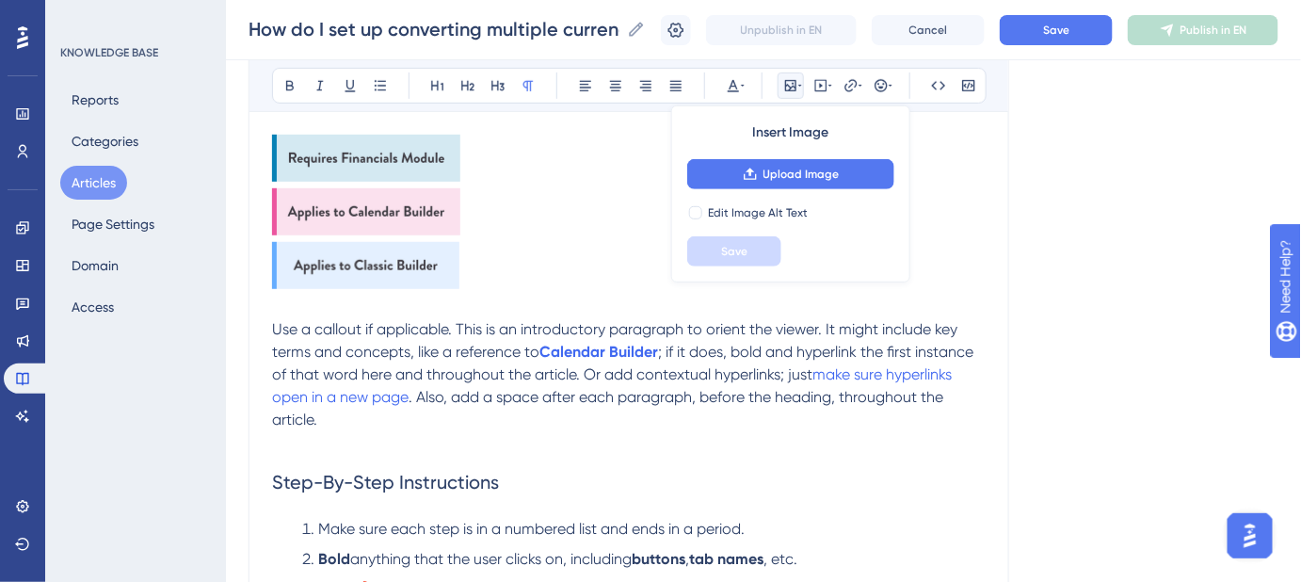
scroll to position [267, 0]
click at [364, 152] on img at bounding box center [366, 156] width 188 height 47
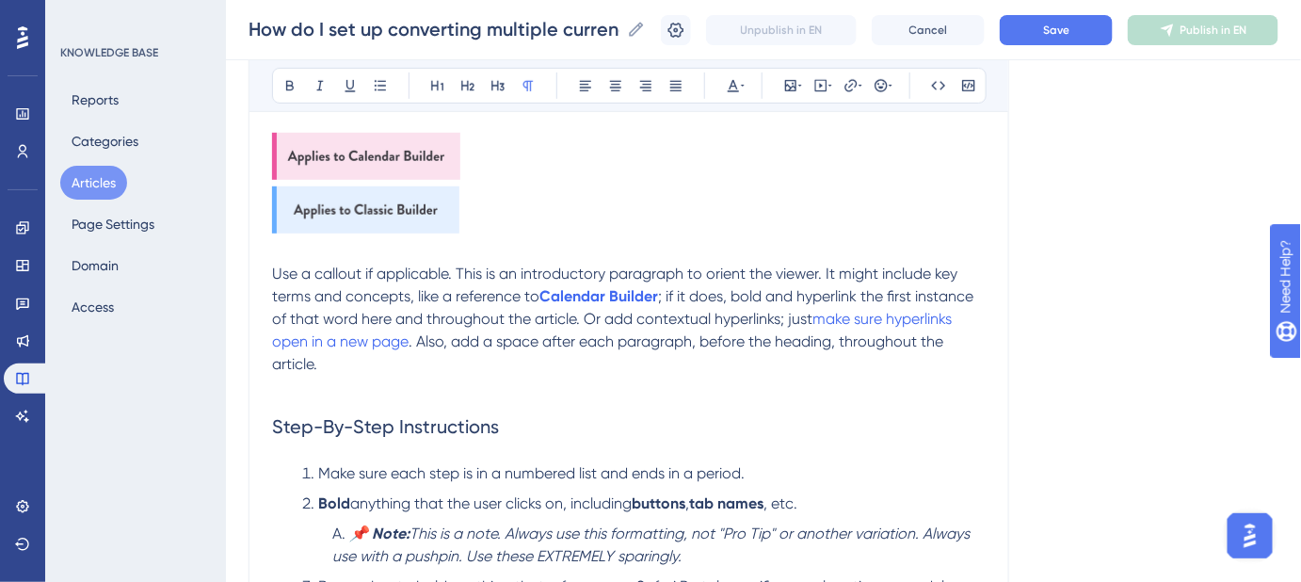
click at [364, 152] on img at bounding box center [366, 156] width 188 height 47
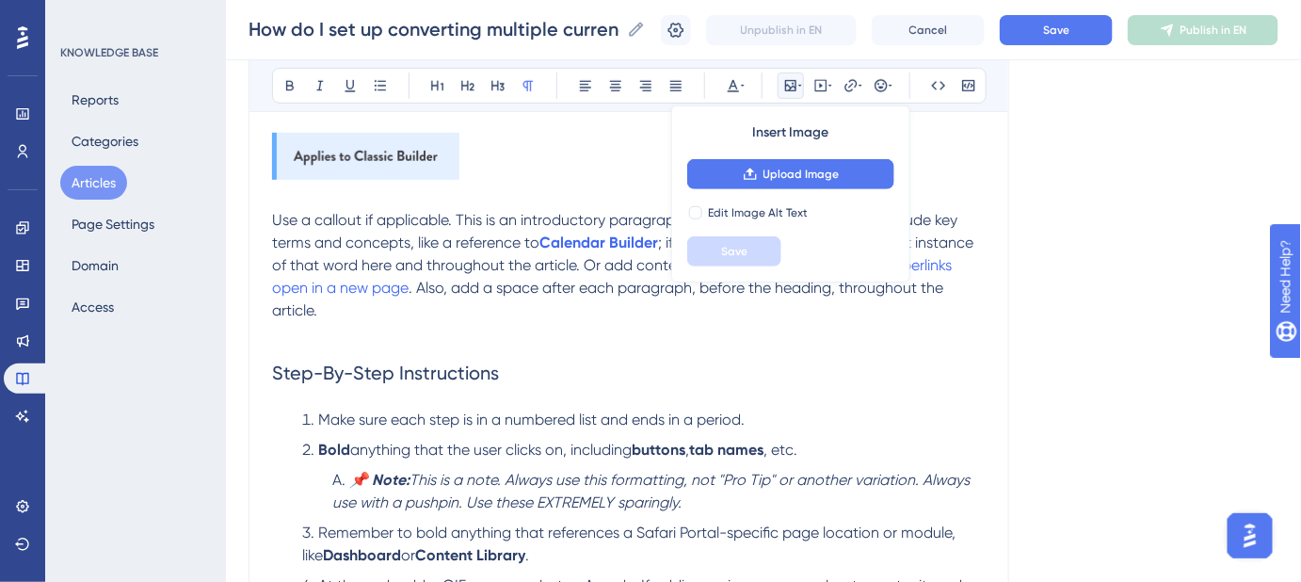
click at [364, 152] on img at bounding box center [365, 156] width 187 height 47
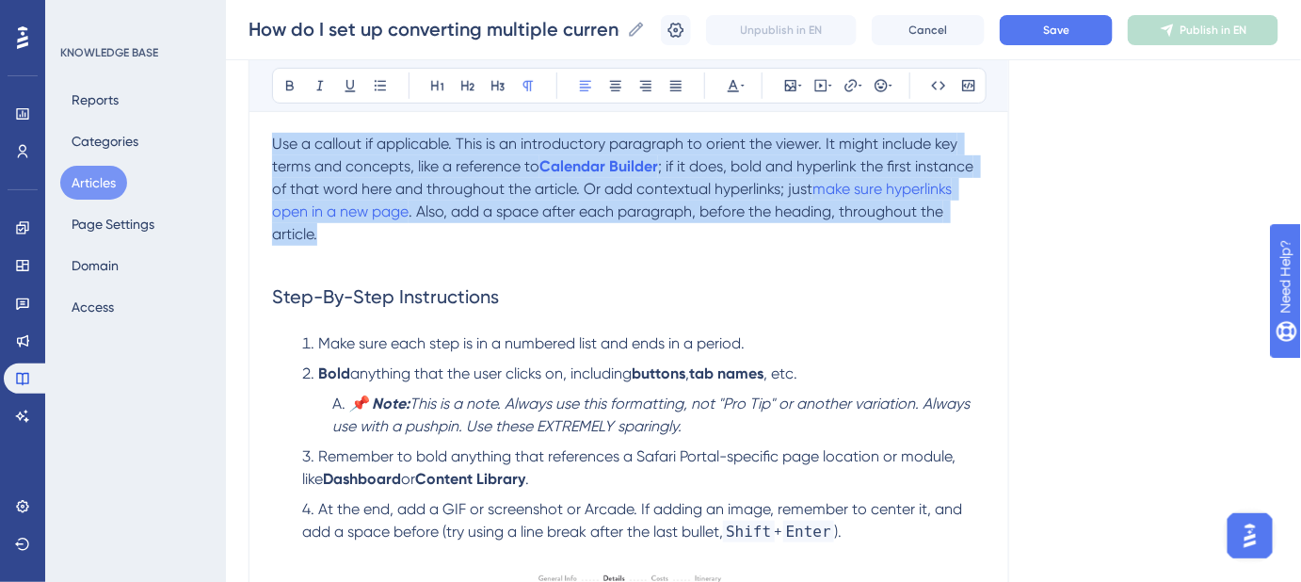
drag, startPoint x: 330, startPoint y: 237, endPoint x: 262, endPoint y: 144, distance: 115.8
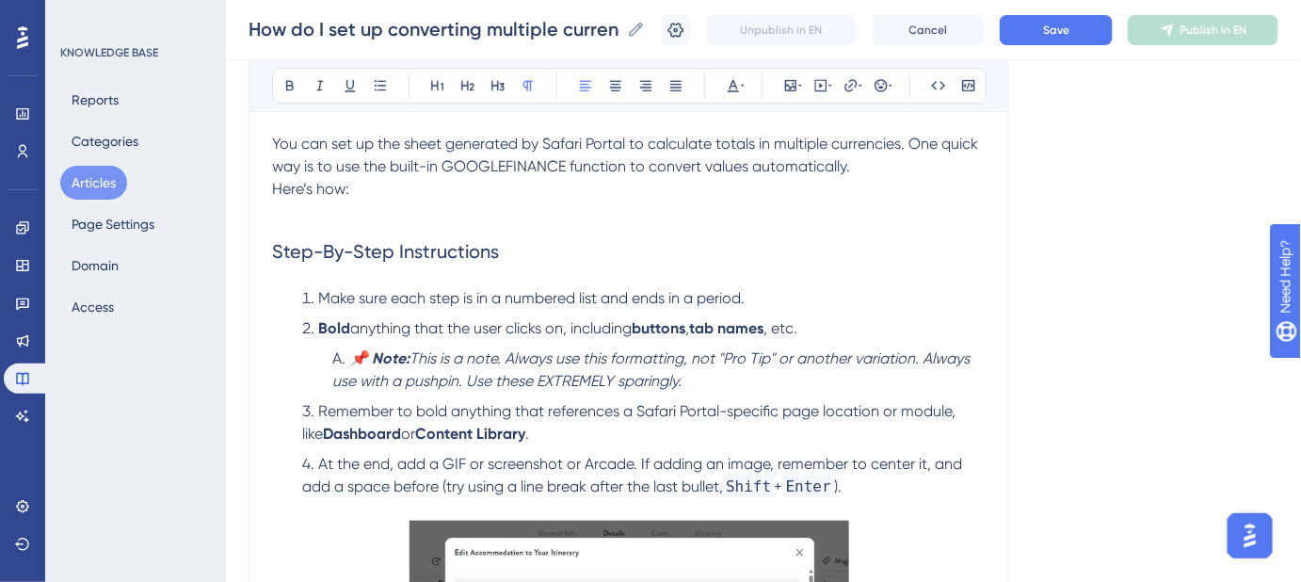
click at [866, 169] on p "You can set up the sheet generated by Safari Portal to calculate totals in mult…" at bounding box center [629, 167] width 714 height 68
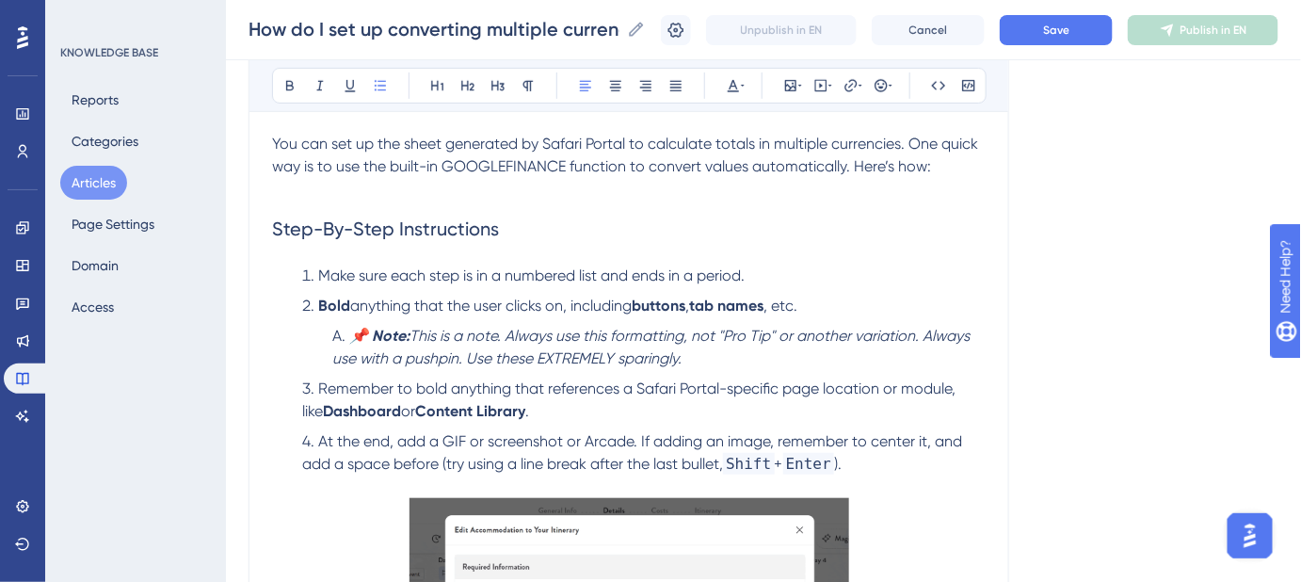
drag, startPoint x: 864, startPoint y: 462, endPoint x: 246, endPoint y: 272, distance: 647.1
click at [246, 272] on div "Performance Users Engagement Widgets Feedback Product Updates Knowledge Base AI…" at bounding box center [763, 578] width 1075 height 1690
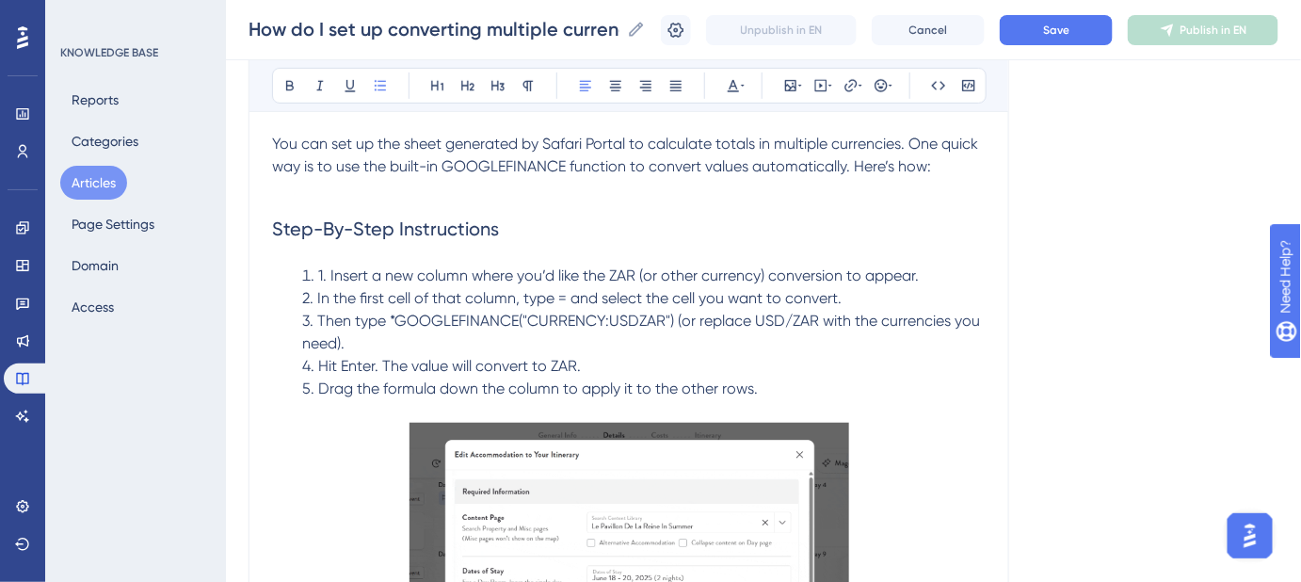
click at [326, 267] on span "1. Insert a new column where you’d like the ZAR (or other currency) conversion …" at bounding box center [618, 275] width 601 height 18
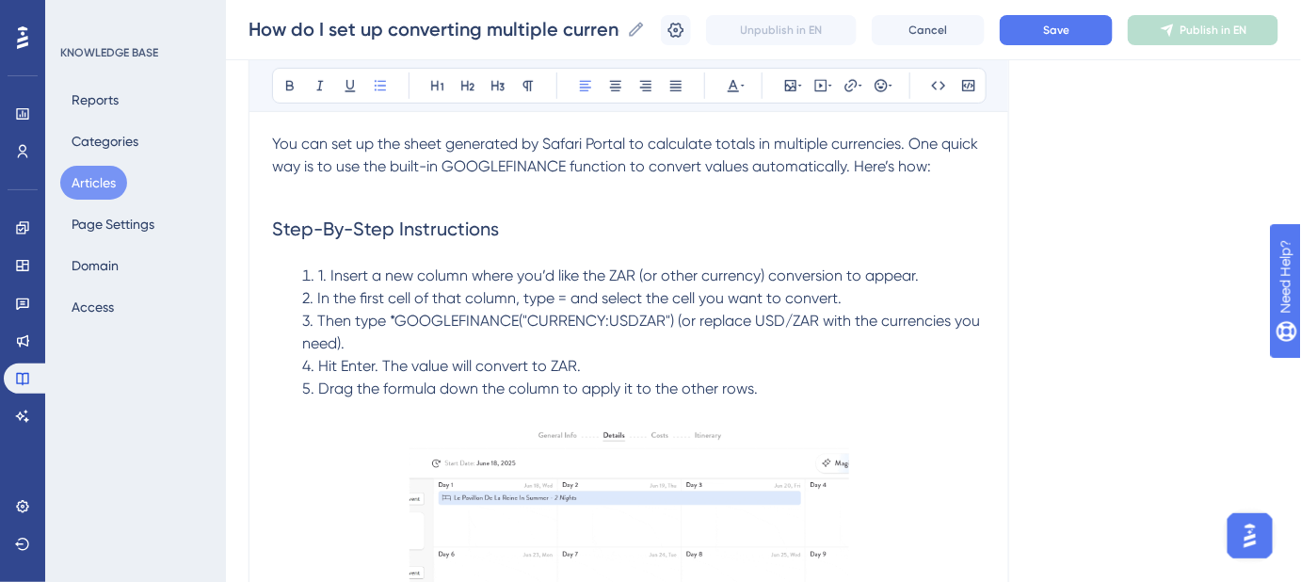
click at [314, 251] on h2 "Step-By-Step Instructions" at bounding box center [629, 229] width 714 height 56
click at [303, 266] on li "1. Insert a new column where you’d like the ZAR (or other currency) conversion …" at bounding box center [640, 344] width 691 height 158
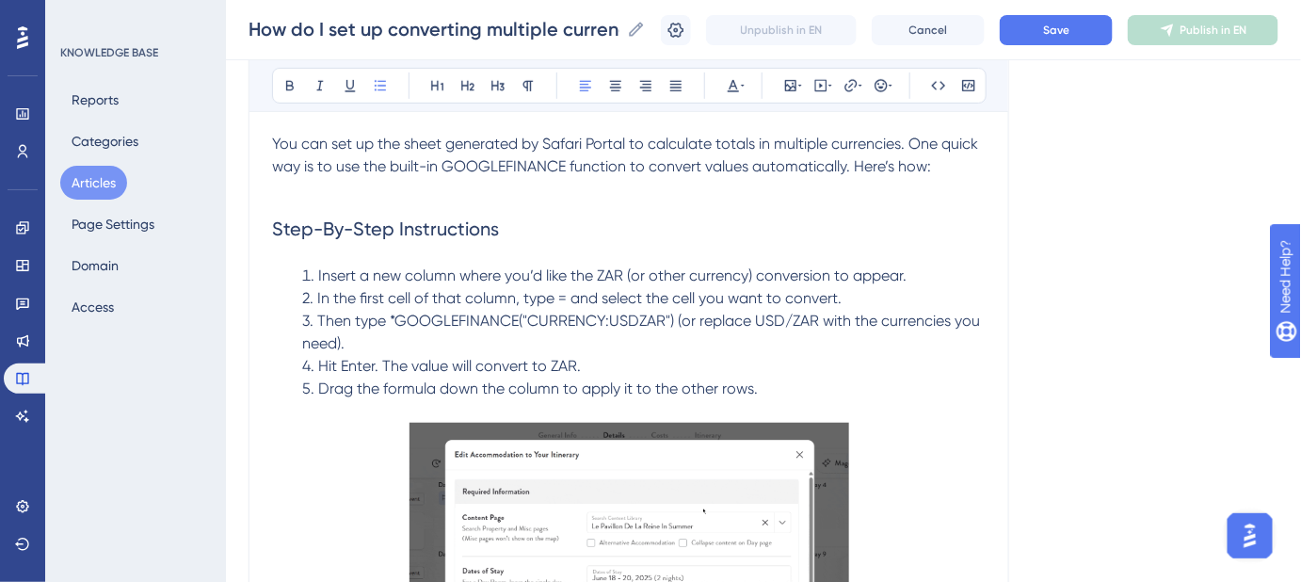
click at [318, 290] on span "2. In the first cell of that column, type = and select the cell you want to con…" at bounding box center [571, 298] width 539 height 18
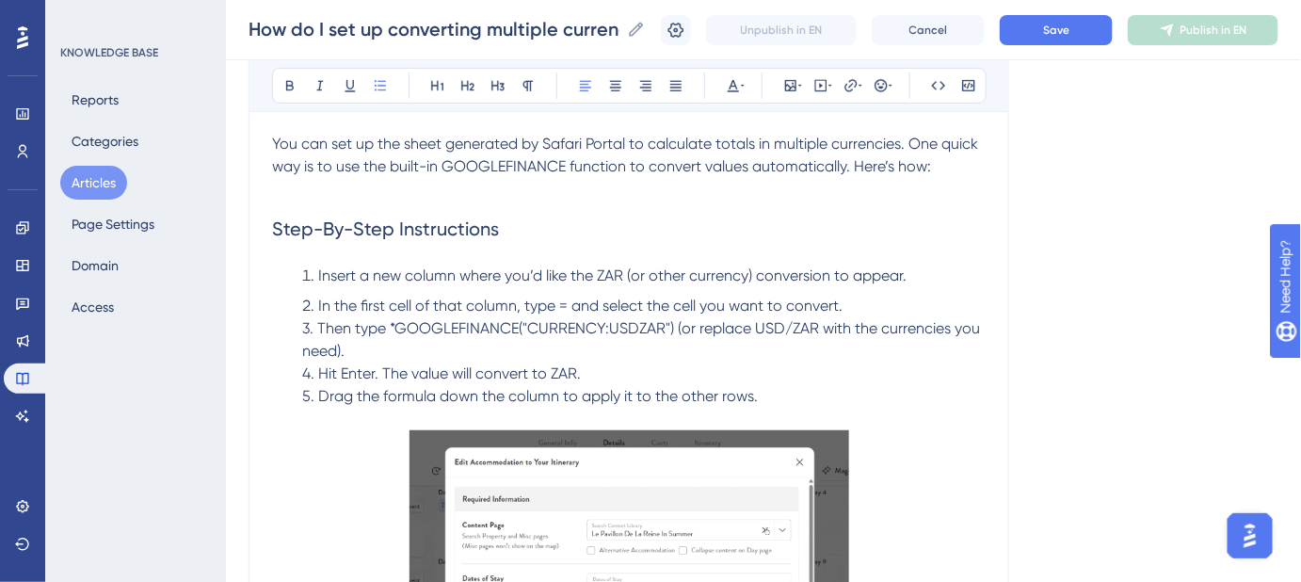
click at [316, 324] on span "3. Then type *GOOGLEFINANCE("CURRENCY:USDZAR") (or replace USD/ZAR with the cur…" at bounding box center [643, 339] width 682 height 40
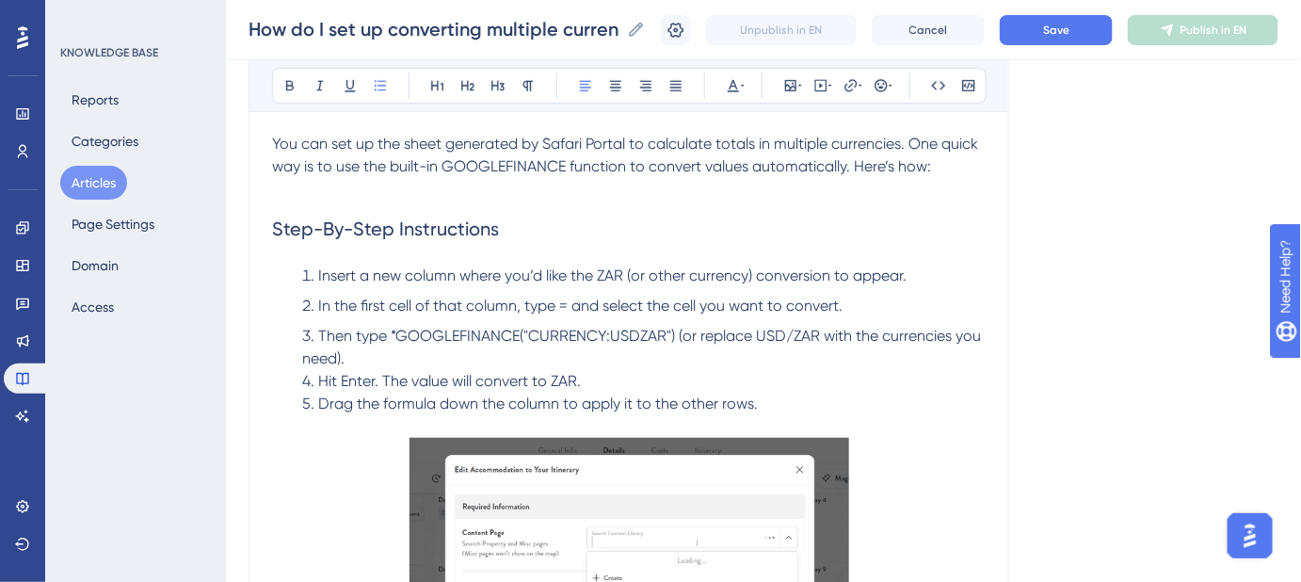
click at [317, 376] on span "4. Hit Enter. The value will convert to ZAR." at bounding box center [441, 381] width 279 height 18
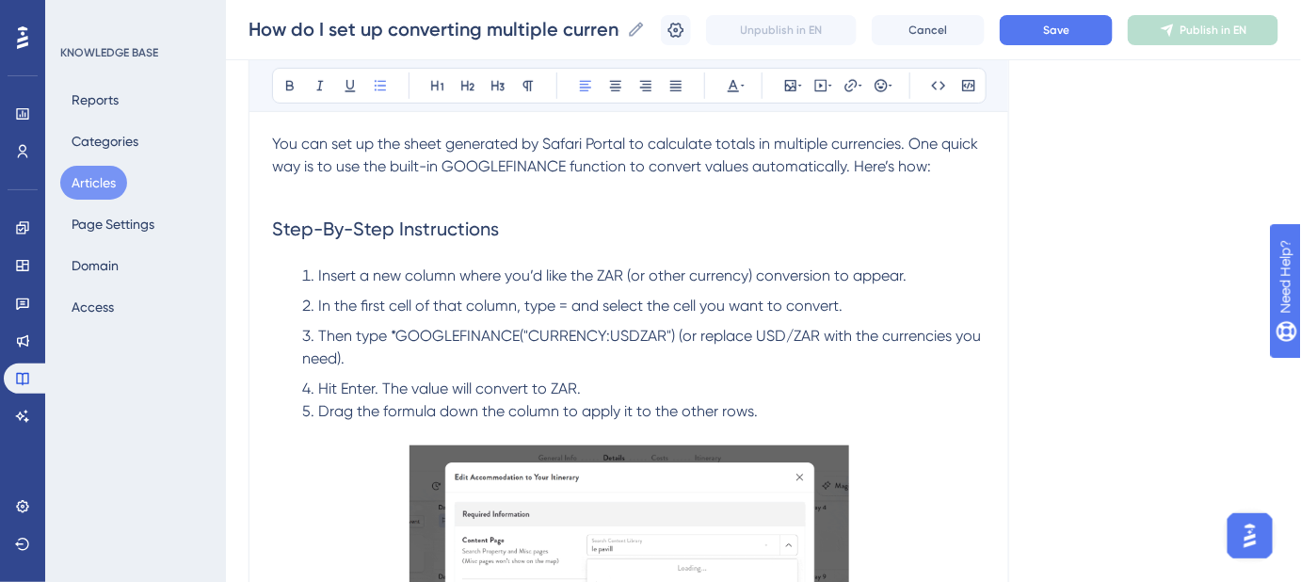
click at [316, 408] on span "5. Drag the formula down the column to apply it to the other rows." at bounding box center [530, 411] width 456 height 18
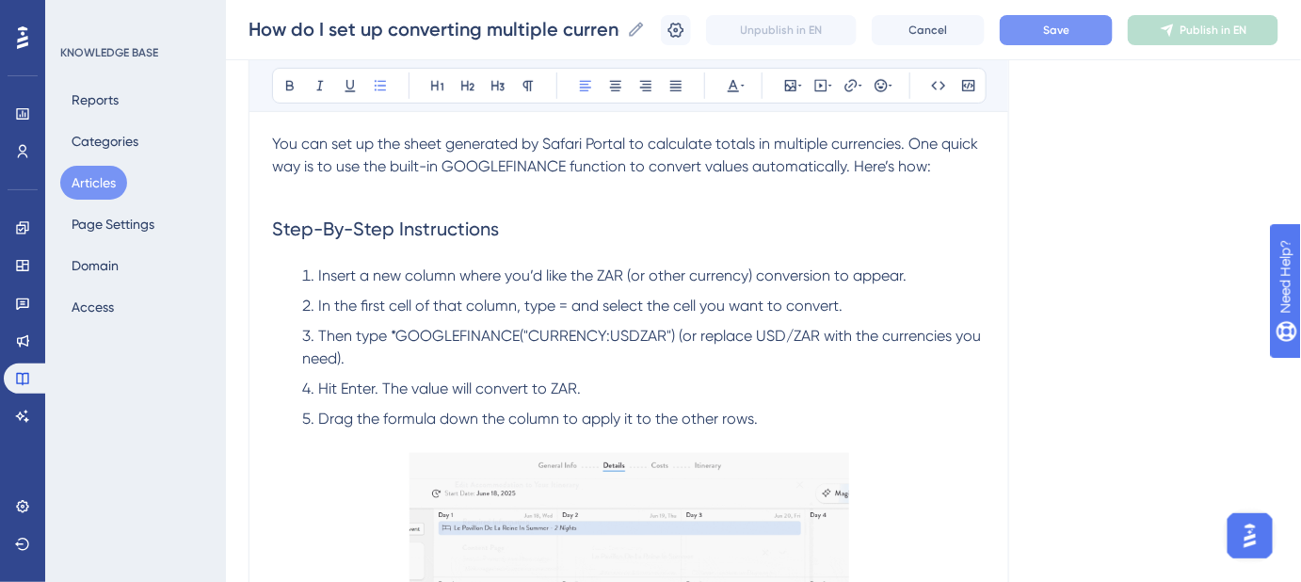
click at [1070, 35] on span "Save" at bounding box center [1056, 30] width 26 height 15
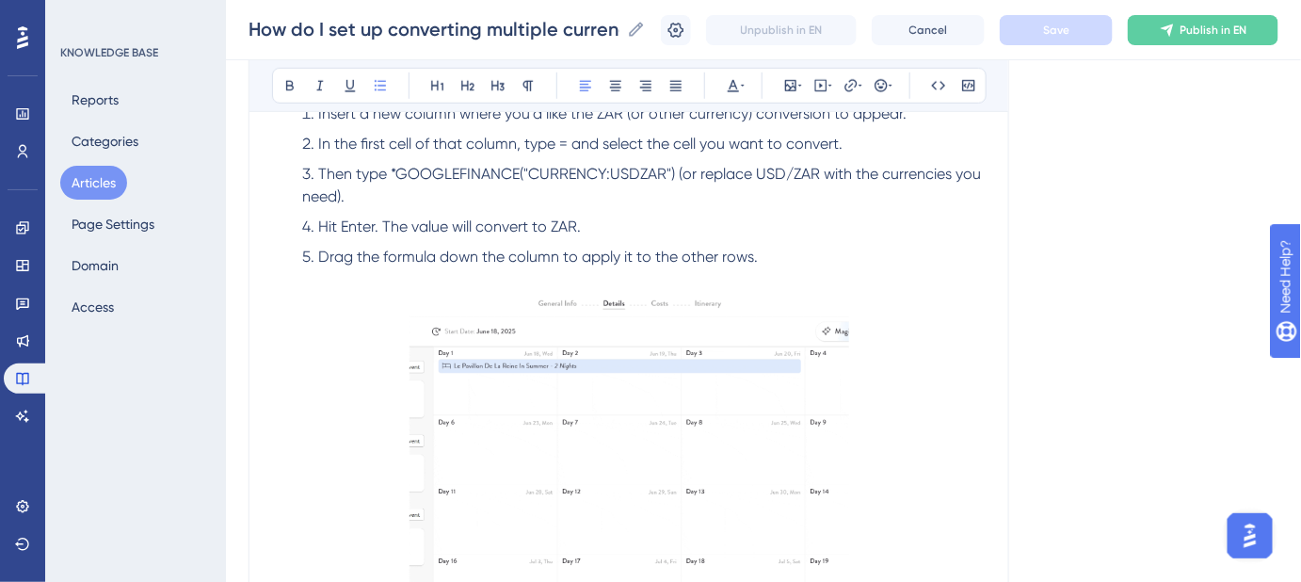
scroll to position [439, 0]
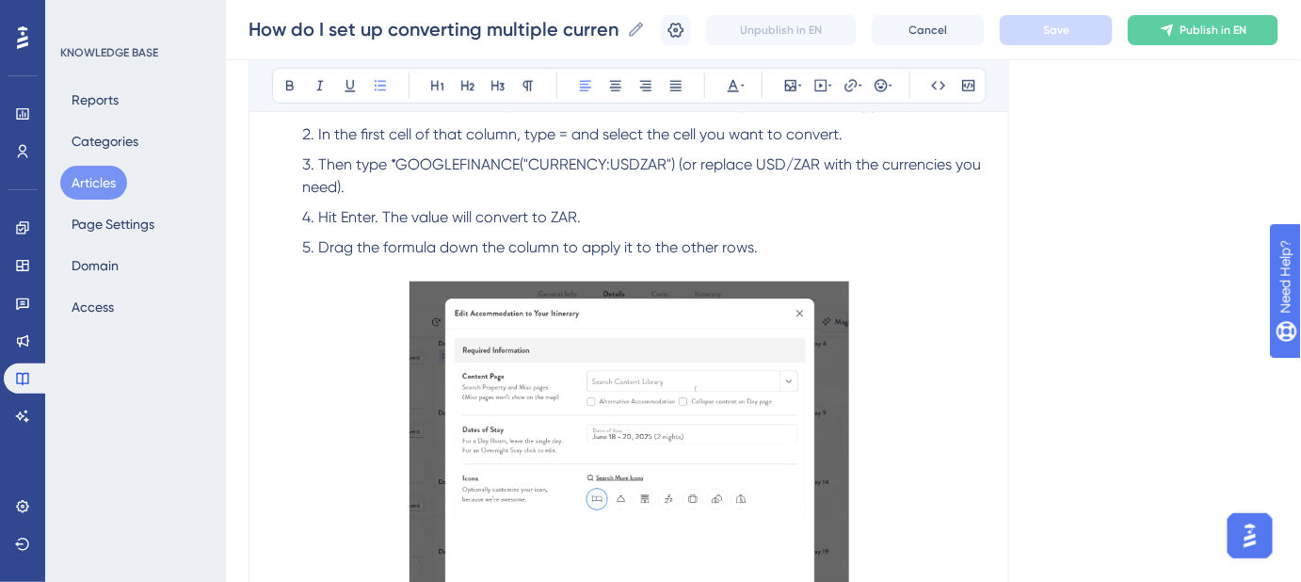
click at [713, 329] on img at bounding box center [630, 490] width 440 height 416
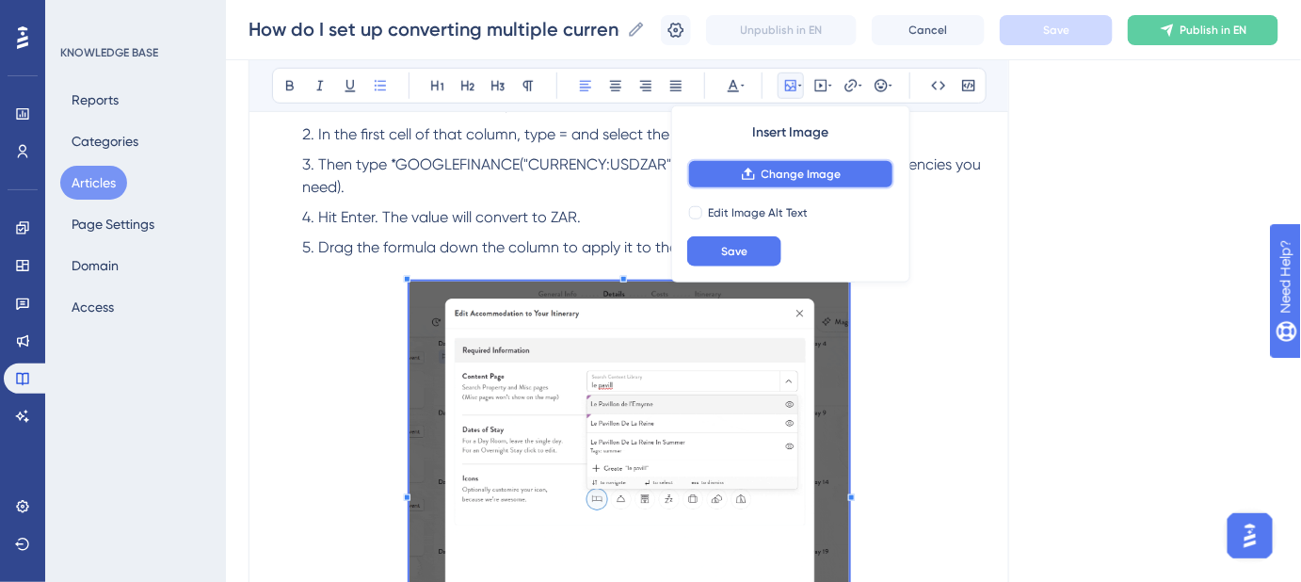
click at [778, 175] on span "Change Image" at bounding box center [802, 174] width 80 height 15
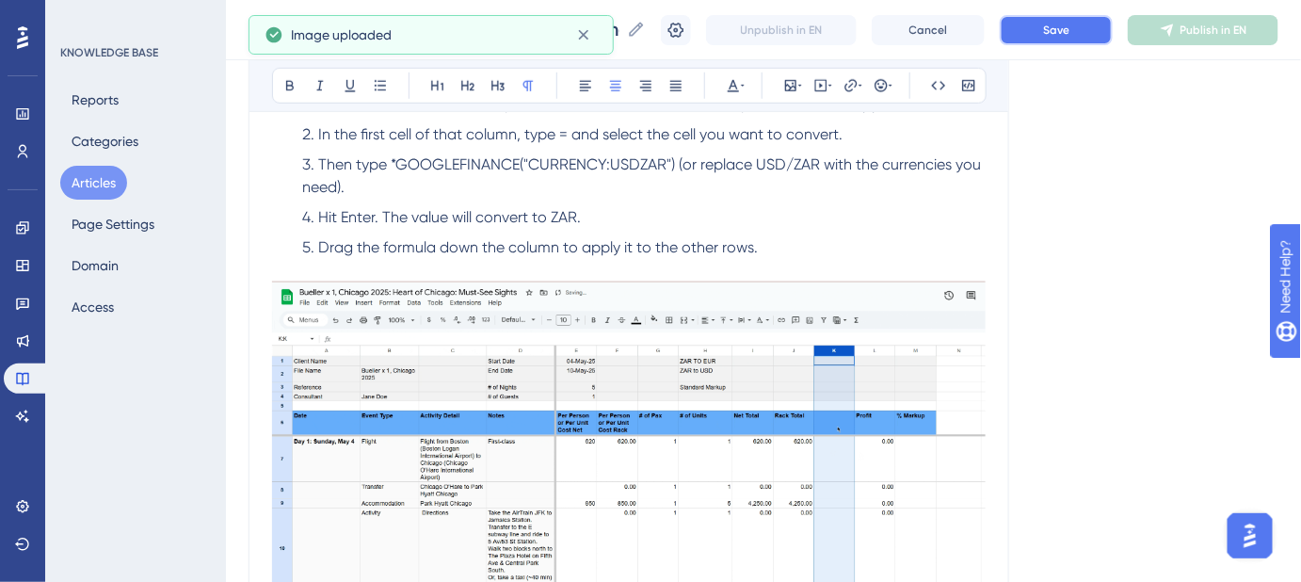
click at [1069, 41] on button "Save" at bounding box center [1056, 30] width 113 height 30
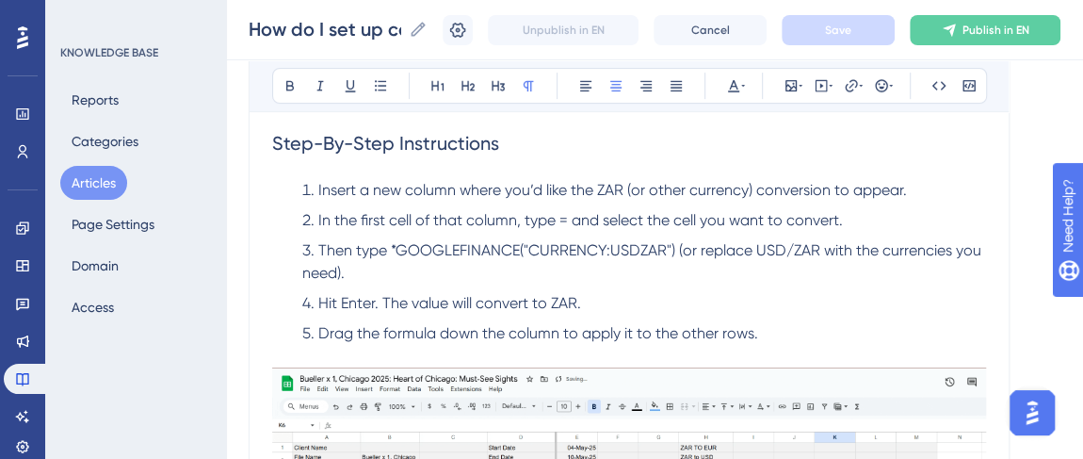
scroll to position [182, 0]
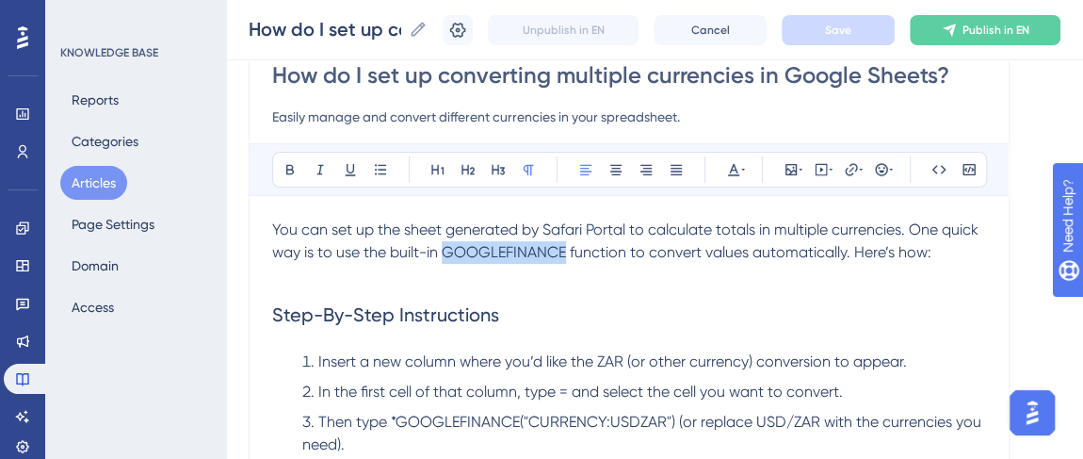
drag, startPoint x: 568, startPoint y: 249, endPoint x: 447, endPoint y: 250, distance: 120.5
click at [447, 250] on span "You can set up the sheet generated by Safari Portal to calculate totals in mult…" at bounding box center [627, 240] width 710 height 40
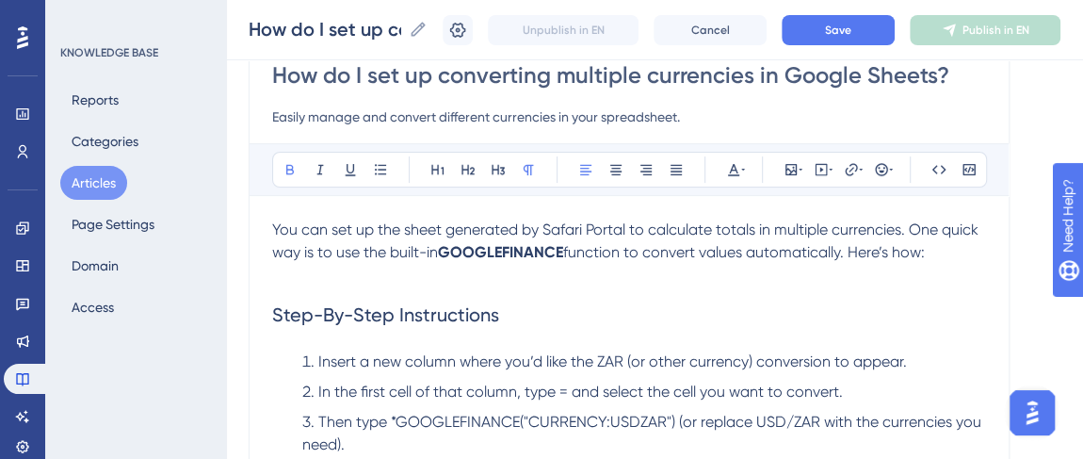
click at [746, 292] on h2 "Step-By-Step Instructions" at bounding box center [629, 314] width 714 height 56
click at [851, 32] on span "Save" at bounding box center [838, 30] width 26 height 15
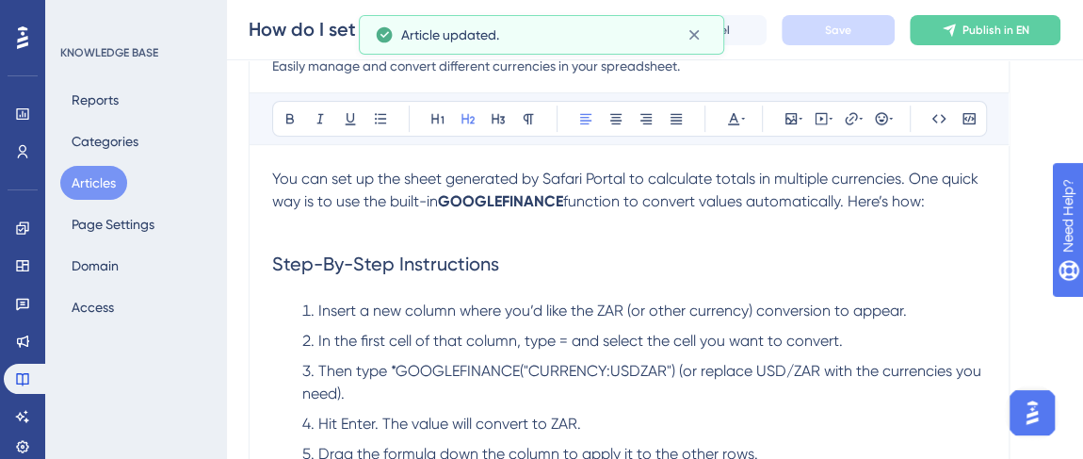
scroll to position [267, 0]
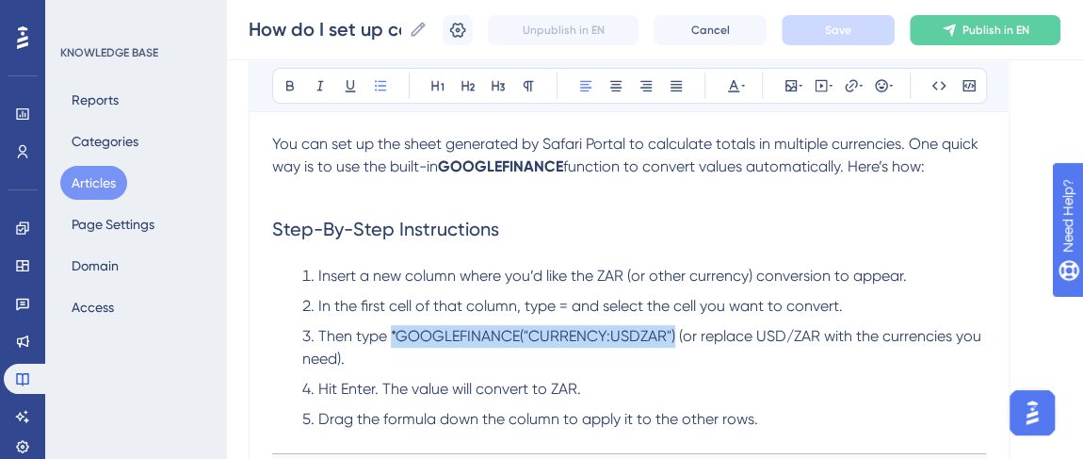
drag, startPoint x: 392, startPoint y: 332, endPoint x: 670, endPoint y: 339, distance: 278.8
click at [670, 339] on span "Then type *GOOGLEFINANCE("CURRENCY:USDZAR") (or replace USD/ZAR with the curren…" at bounding box center [643, 347] width 683 height 40
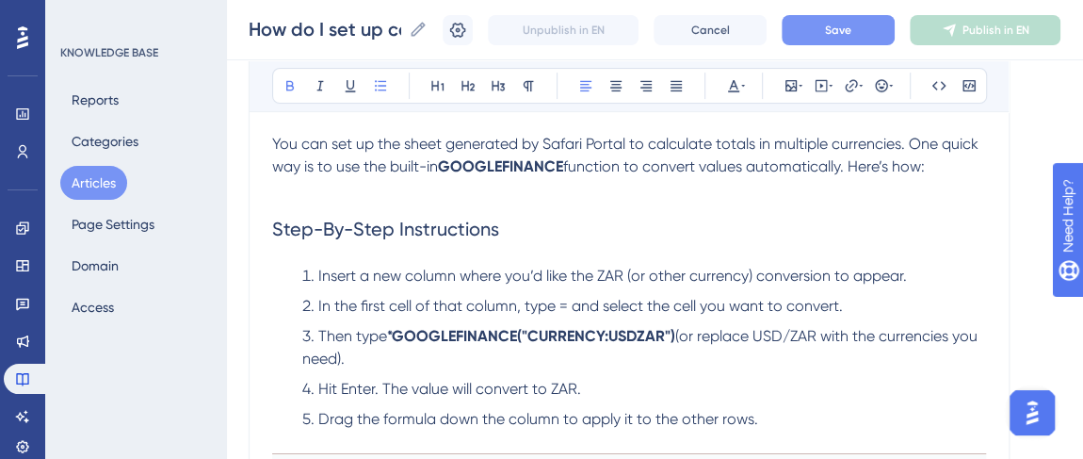
click at [561, 307] on span "In the first cell of that column, type = and select the cell you want to conver…" at bounding box center [580, 306] width 524 height 18
click at [553, 304] on span "In the first cell of that column, type" at bounding box center [436, 306] width 237 height 18
click at [851, 27] on span "Save" at bounding box center [838, 30] width 26 height 15
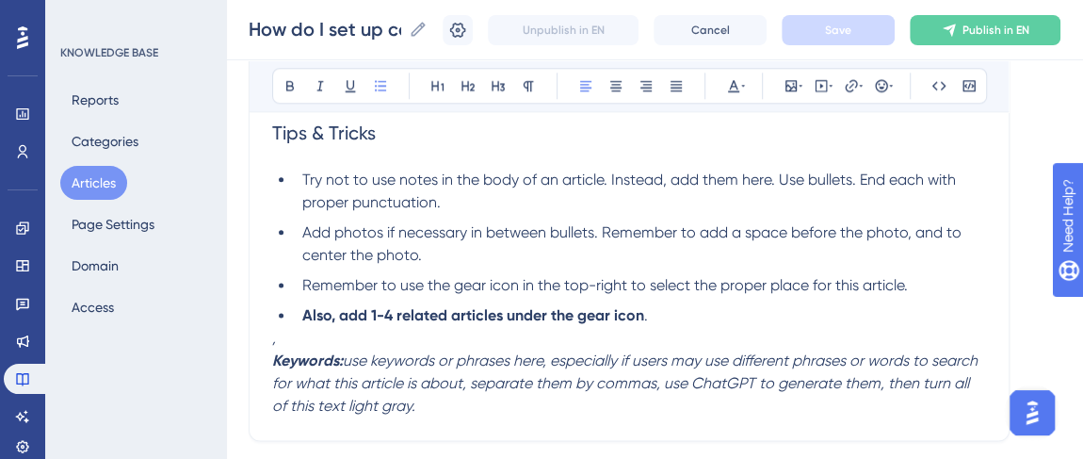
scroll to position [1038, 0]
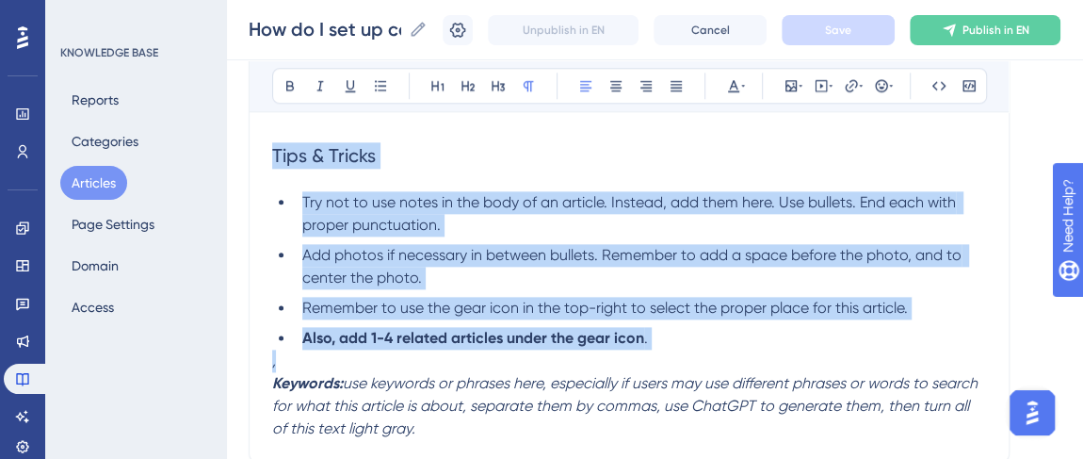
drag, startPoint x: 283, startPoint y: 363, endPoint x: 250, endPoint y: 167, distance: 199.5
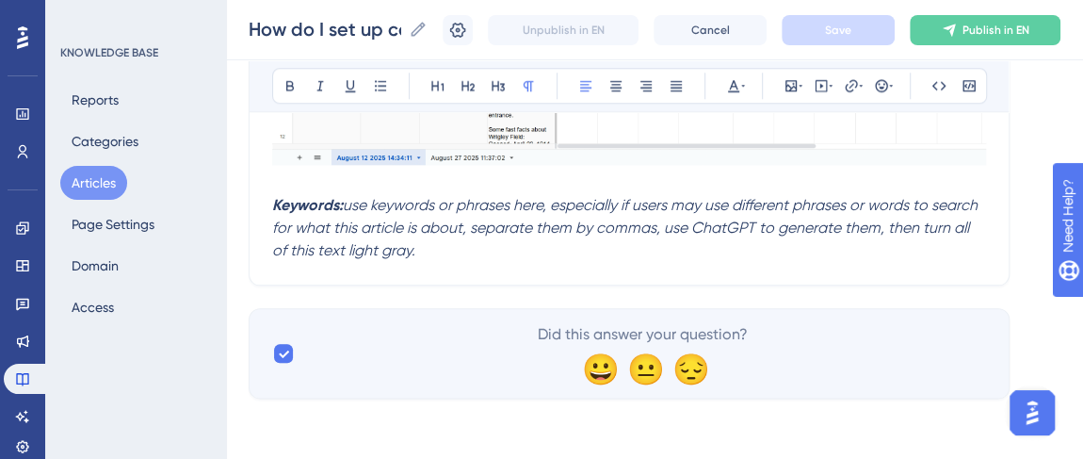
scroll to position [967, 0]
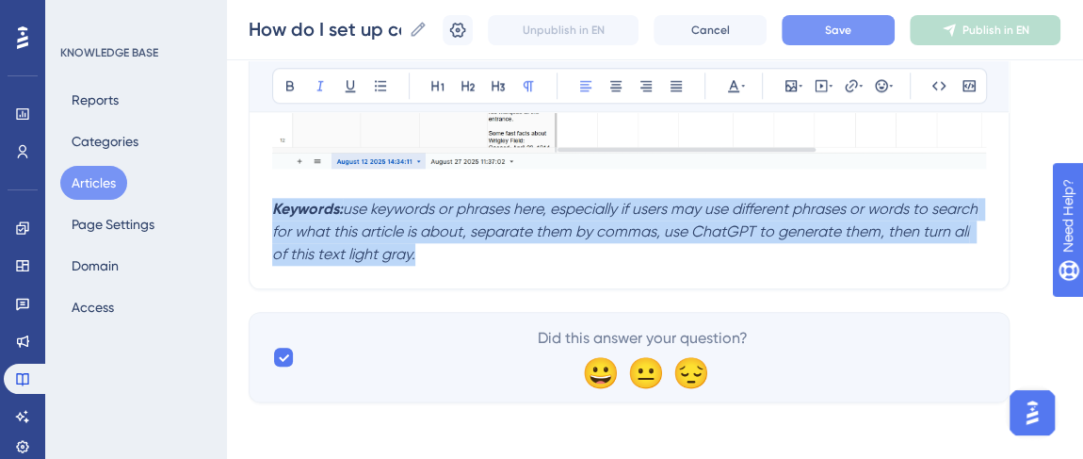
drag, startPoint x: 428, startPoint y: 255, endPoint x: 263, endPoint y: 210, distance: 171.8
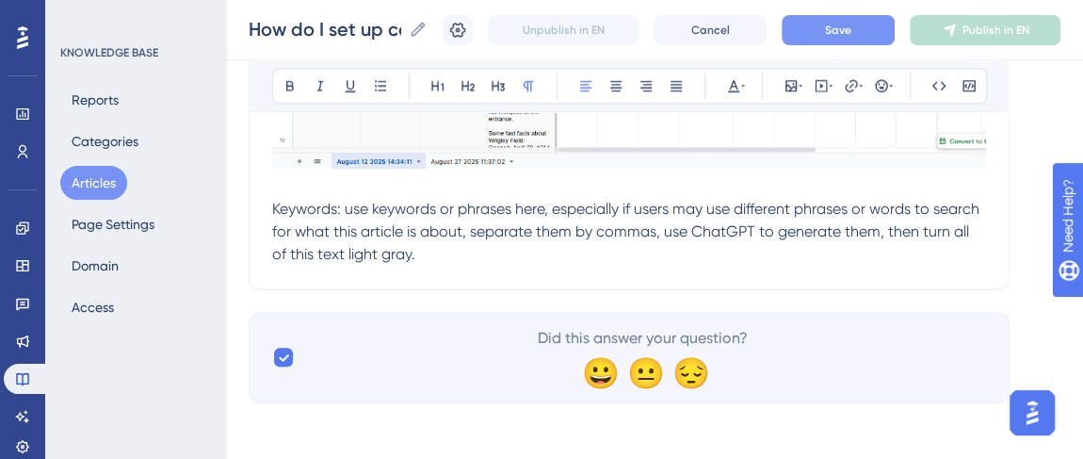
click at [448, 248] on p "Keywords: use keywords or phrases here, especially if users may use different p…" at bounding box center [629, 232] width 714 height 68
drag, startPoint x: 427, startPoint y: 262, endPoint x: 353, endPoint y: 214, distance: 88.5
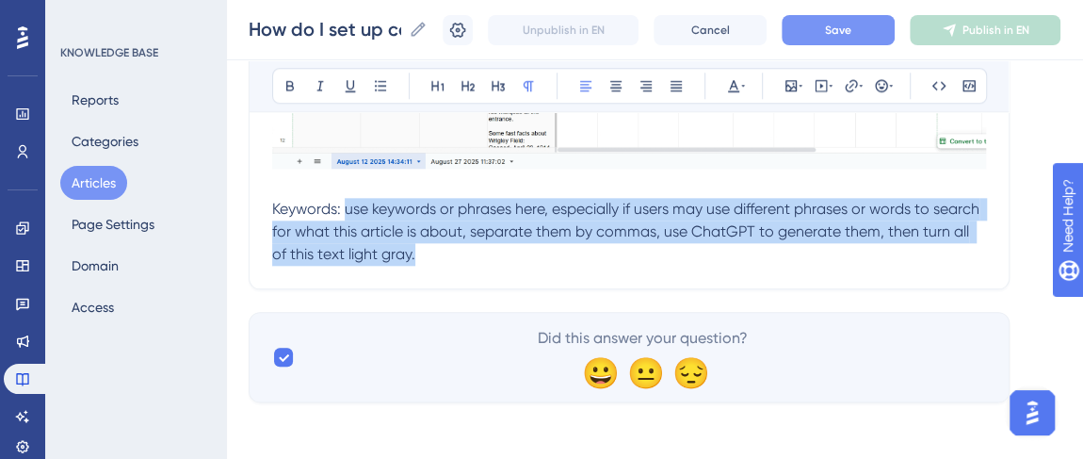
drag, startPoint x: 399, startPoint y: 248, endPoint x: 352, endPoint y: 193, distance: 72.1
click at [345, 212] on p "Keywords: use keywords or phrases here, especially if users may use different p…" at bounding box center [629, 232] width 714 height 68
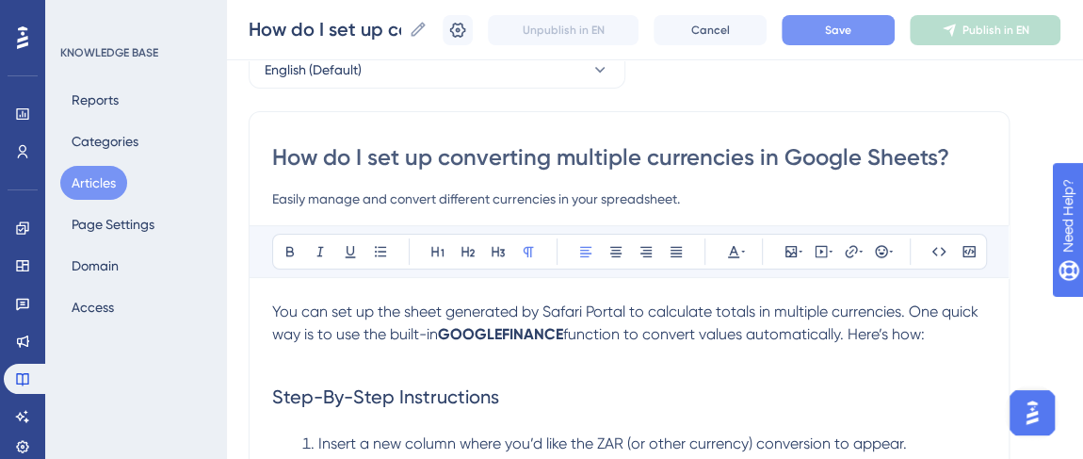
scroll to position [0, 0]
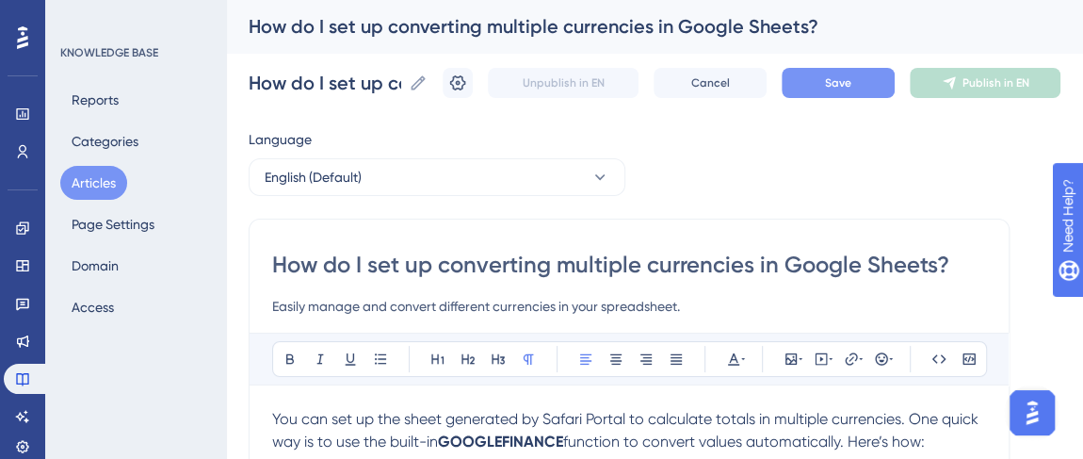
drag, startPoint x: 441, startPoint y: 265, endPoint x: 748, endPoint y: 264, distance: 306.9
click at [748, 264] on input "How do I set up converting multiple currencies in Google Sheets?" at bounding box center [629, 264] width 714 height 30
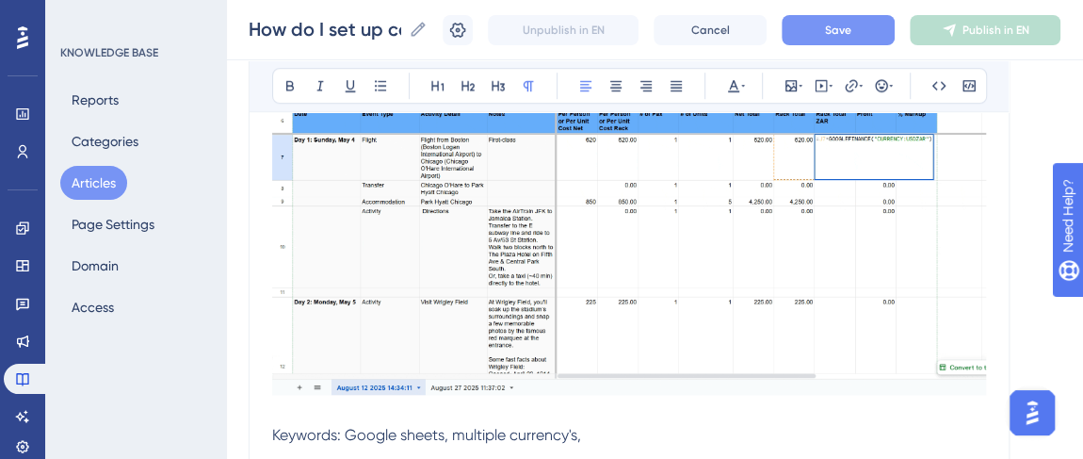
scroll to position [922, 0]
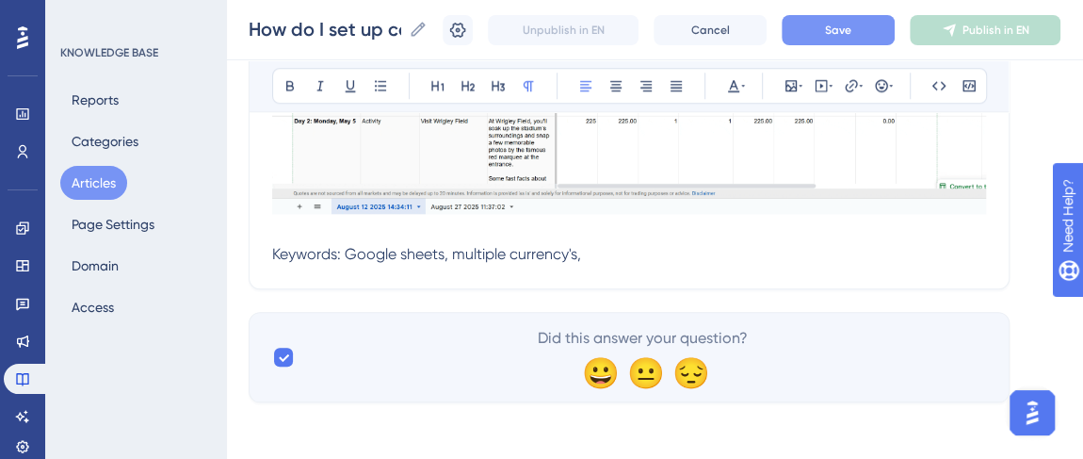
click at [609, 250] on p "Keywords: Google sheets, multiple currency's," at bounding box center [629, 254] width 714 height 23
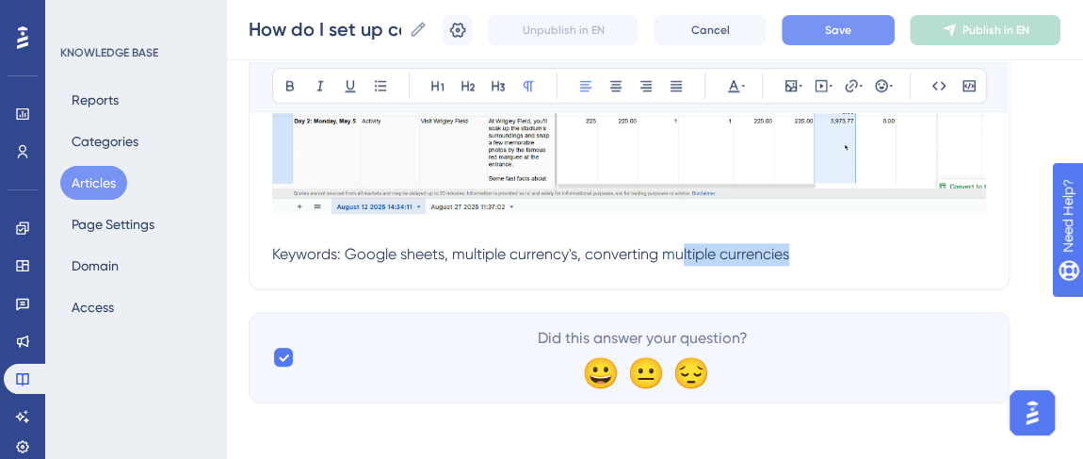
drag, startPoint x: 816, startPoint y: 245, endPoint x: 680, endPoint y: 246, distance: 136.5
click at [680, 246] on p "Keywords: Google sheets, multiple currency's, converting multiple currencies" at bounding box center [629, 254] width 714 height 23
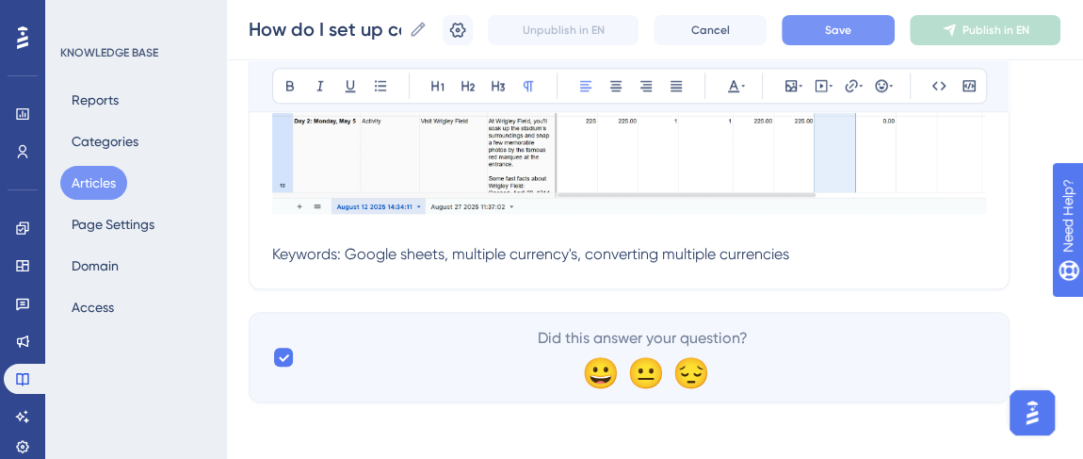
click at [574, 249] on span "Keywords: Google sheets, multiple currency's, converting multiple currencies" at bounding box center [530, 254] width 517 height 18
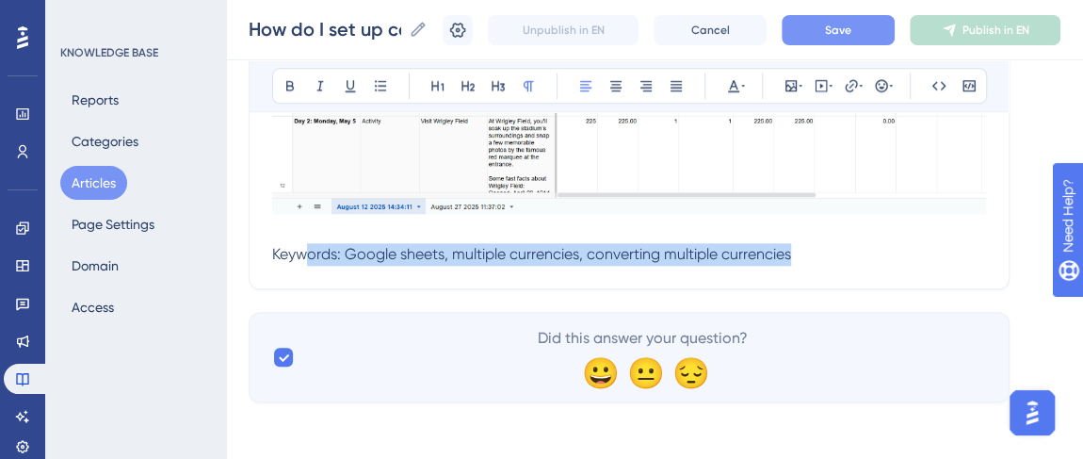
drag, startPoint x: 799, startPoint y: 249, endPoint x: 389, endPoint y: 266, distance: 410.9
click at [310, 250] on p "Keywords: Google sheets, multiple currencies, converting multiple currencies" at bounding box center [629, 254] width 714 height 23
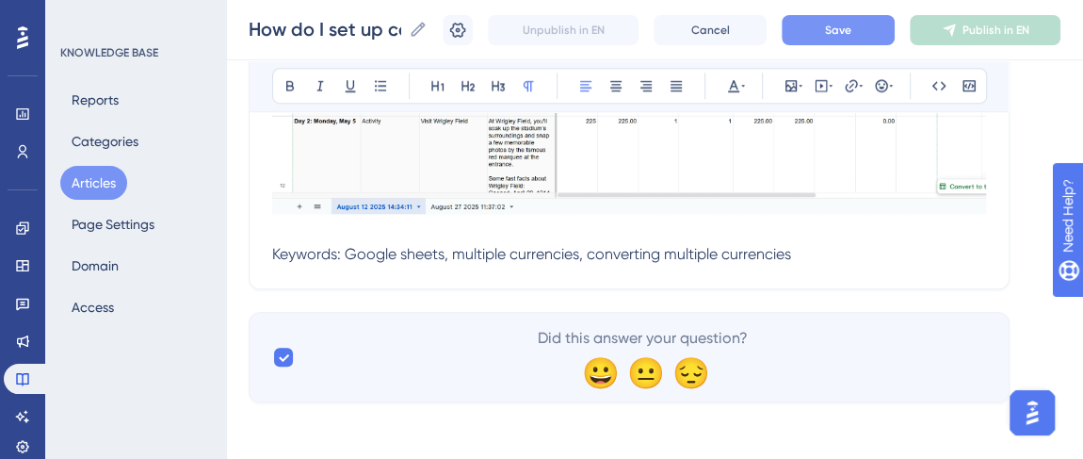
click at [653, 249] on span "Keywords: Google sheets, multiple currencies, converting multiple currencies" at bounding box center [531, 254] width 519 height 18
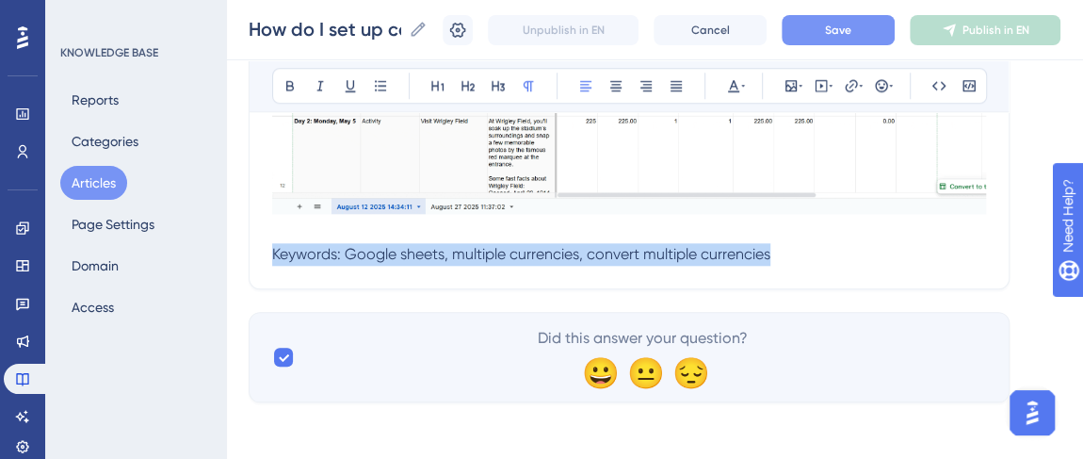
drag, startPoint x: 771, startPoint y: 249, endPoint x: 263, endPoint y: 253, distance: 508.4
click at [735, 84] on icon at bounding box center [733, 85] width 15 height 15
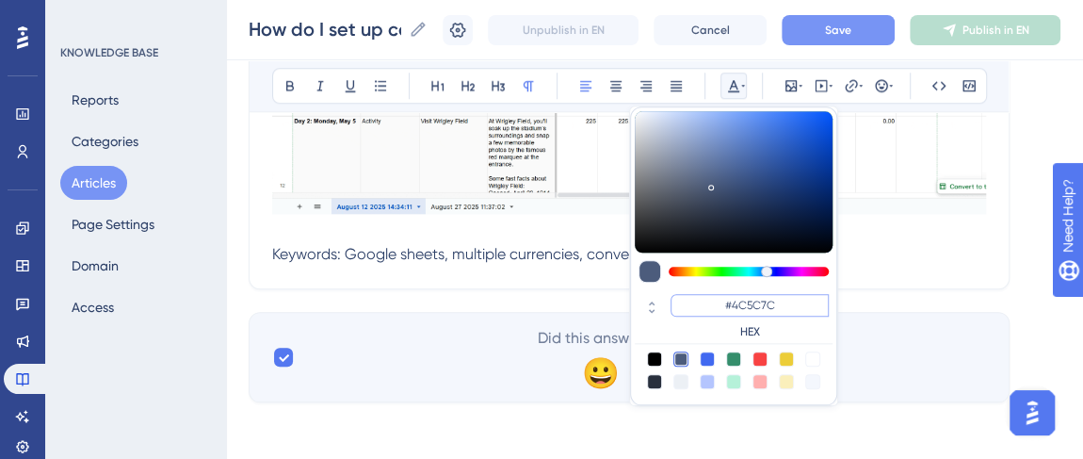
drag, startPoint x: 776, startPoint y: 301, endPoint x: 732, endPoint y: 304, distance: 44.3
click at [732, 304] on input "#4C5C7C" at bounding box center [749, 305] width 158 height 23
type input "#FFFFFF"
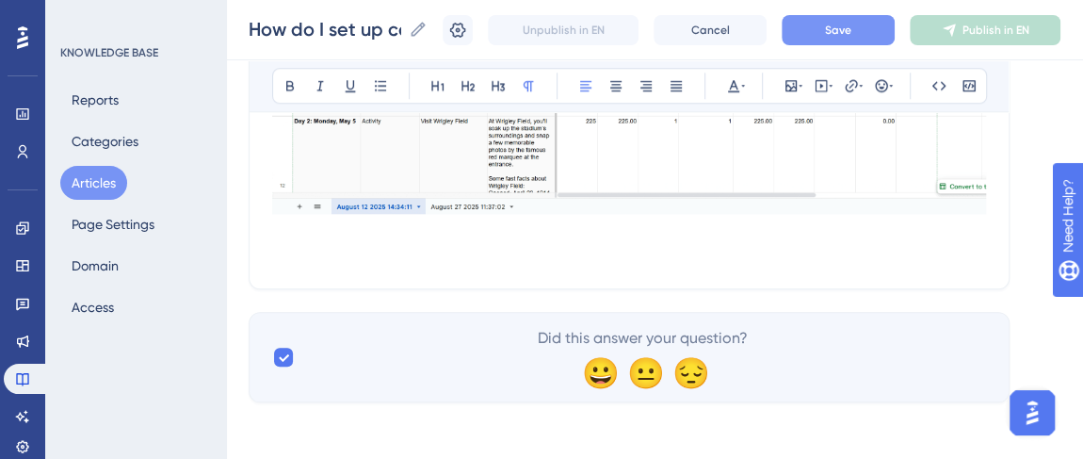
click at [870, 33] on button "Save" at bounding box center [837, 30] width 113 height 30
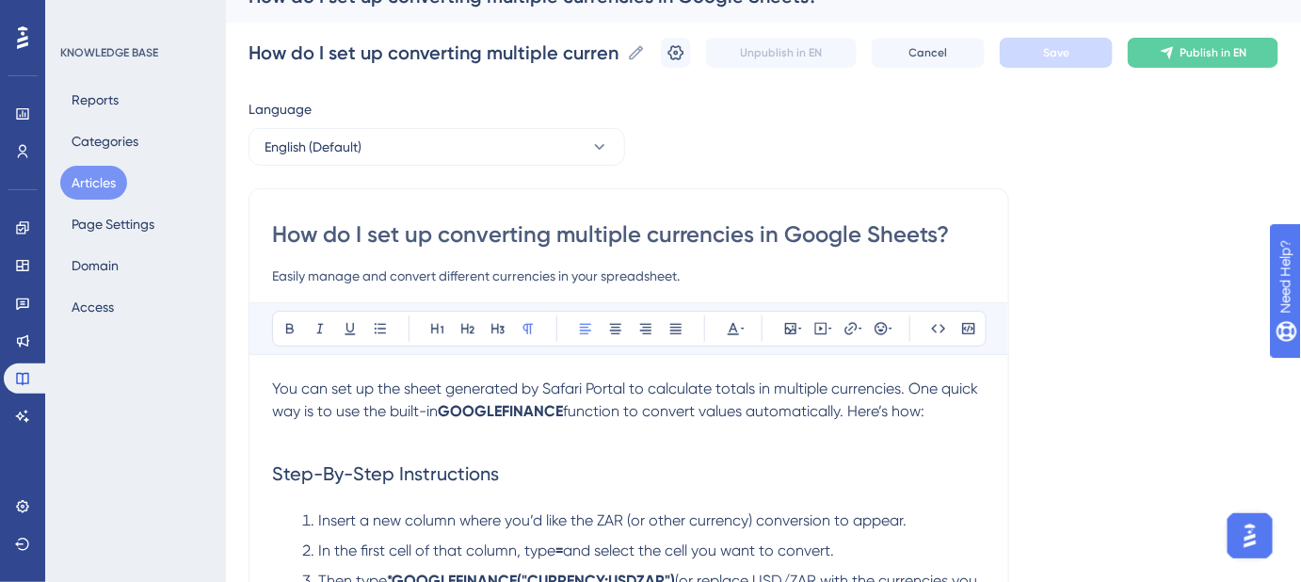
scroll to position [0, 0]
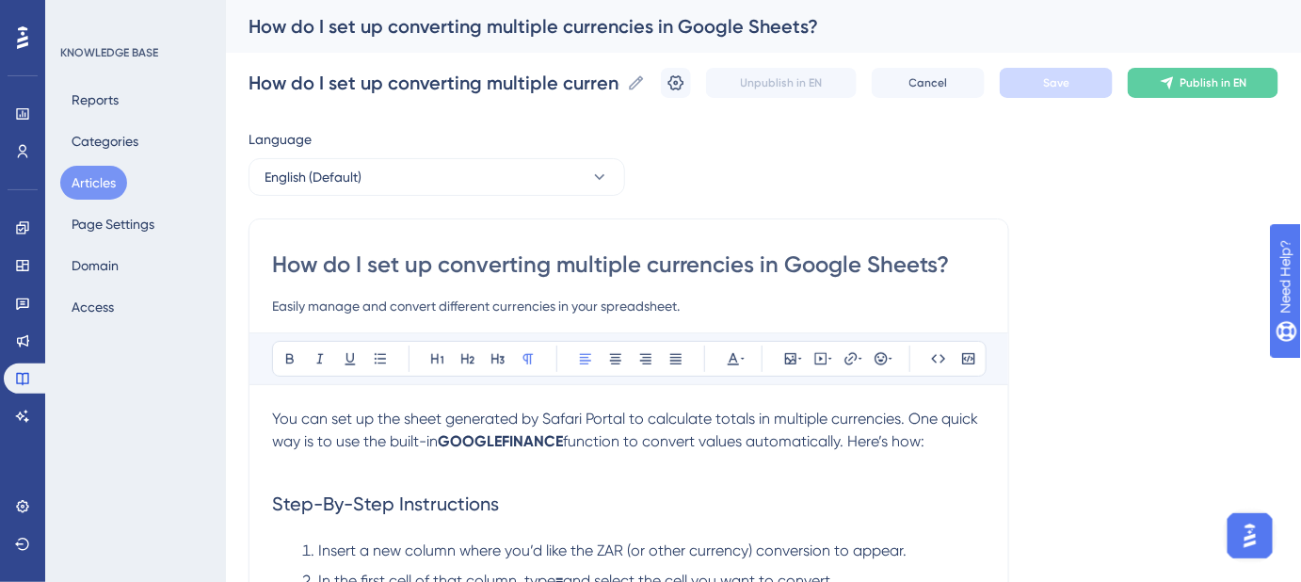
click at [802, 262] on input "How do I set up converting multiple currencies in Google Sheets?" at bounding box center [629, 264] width 714 height 30
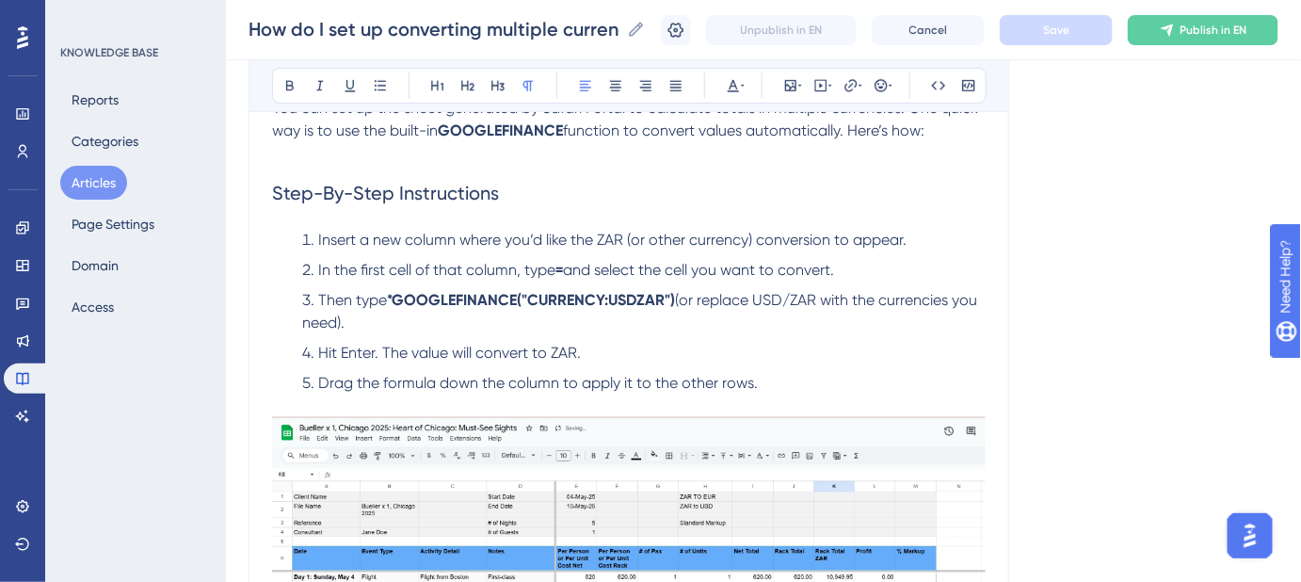
scroll to position [342, 0]
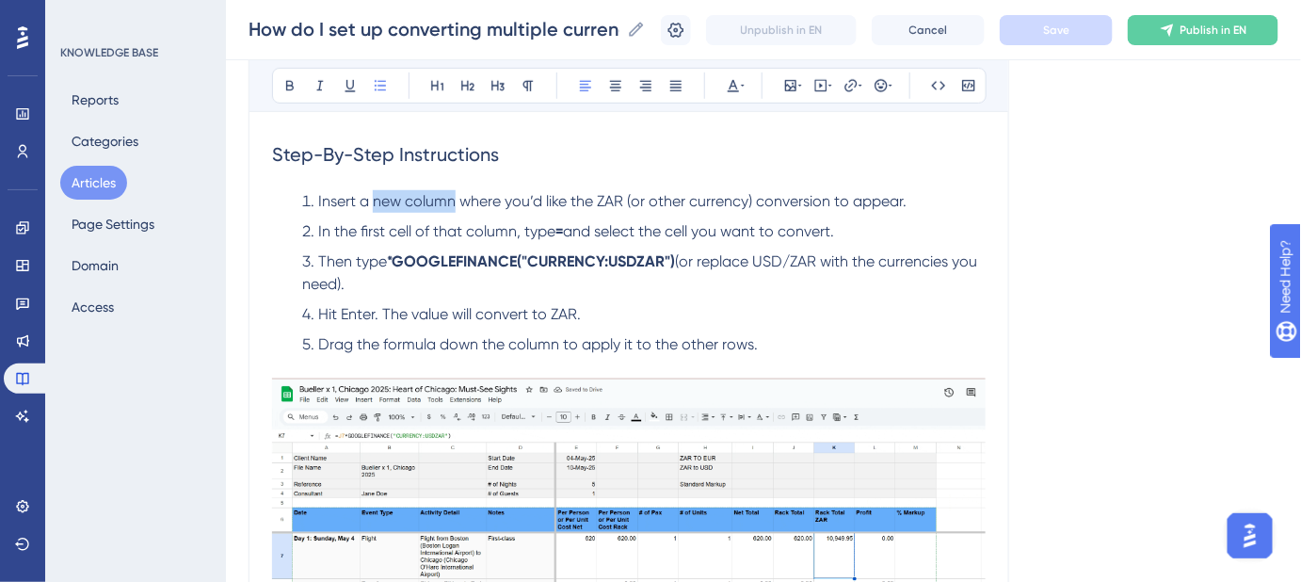
drag, startPoint x: 452, startPoint y: 202, endPoint x: 376, endPoint y: 209, distance: 76.5
click at [376, 209] on li "Insert a new column where you’d like the ZAR (or other currency) conversion to …" at bounding box center [640, 201] width 691 height 23
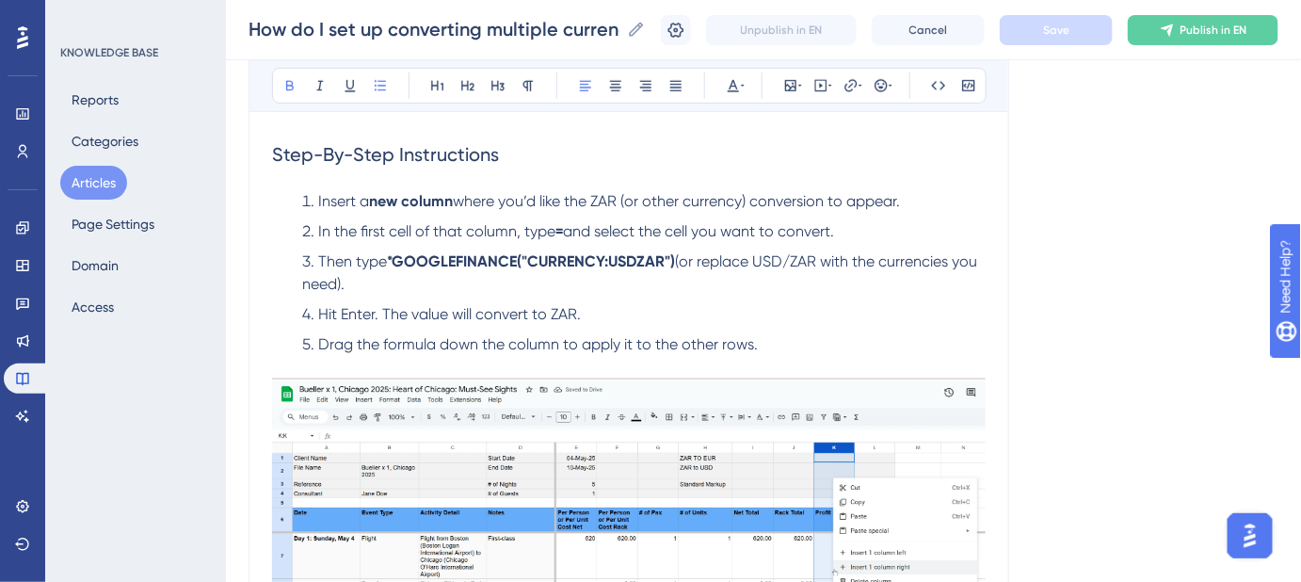
click at [1084, 263] on div "Language English (Default) How do I set up converting multiple currencies in Go…" at bounding box center [764, 380] width 1030 height 1203
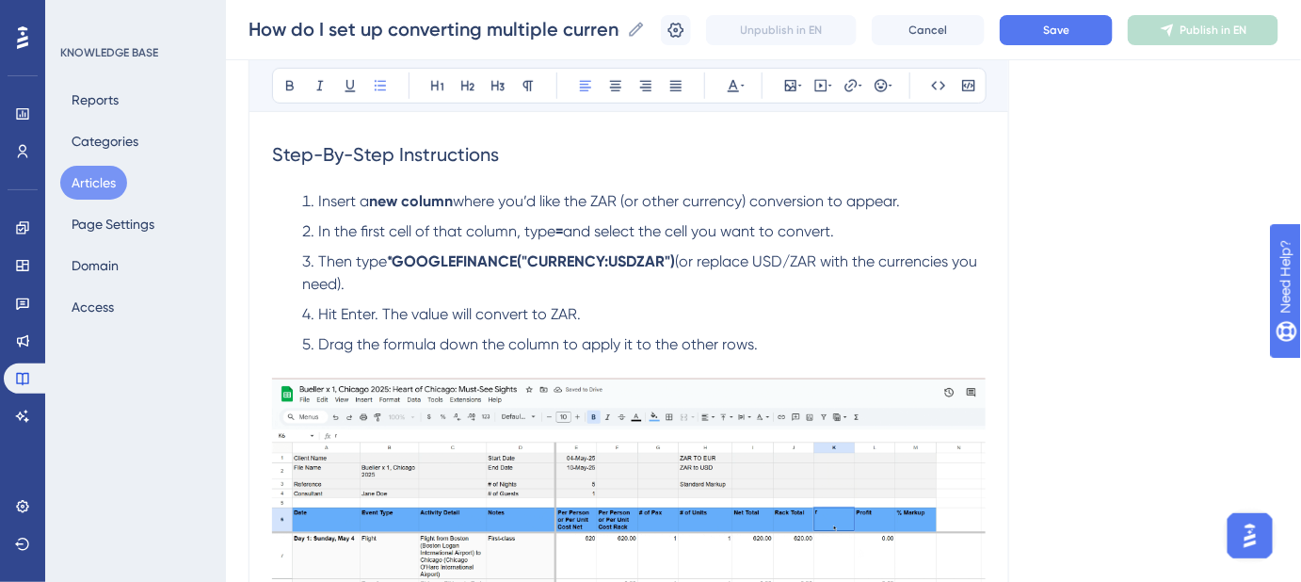
click at [559, 227] on strong "=" at bounding box center [559, 231] width 8 height 18
click at [687, 223] on strong "=" at bounding box center [688, 231] width 8 height 18
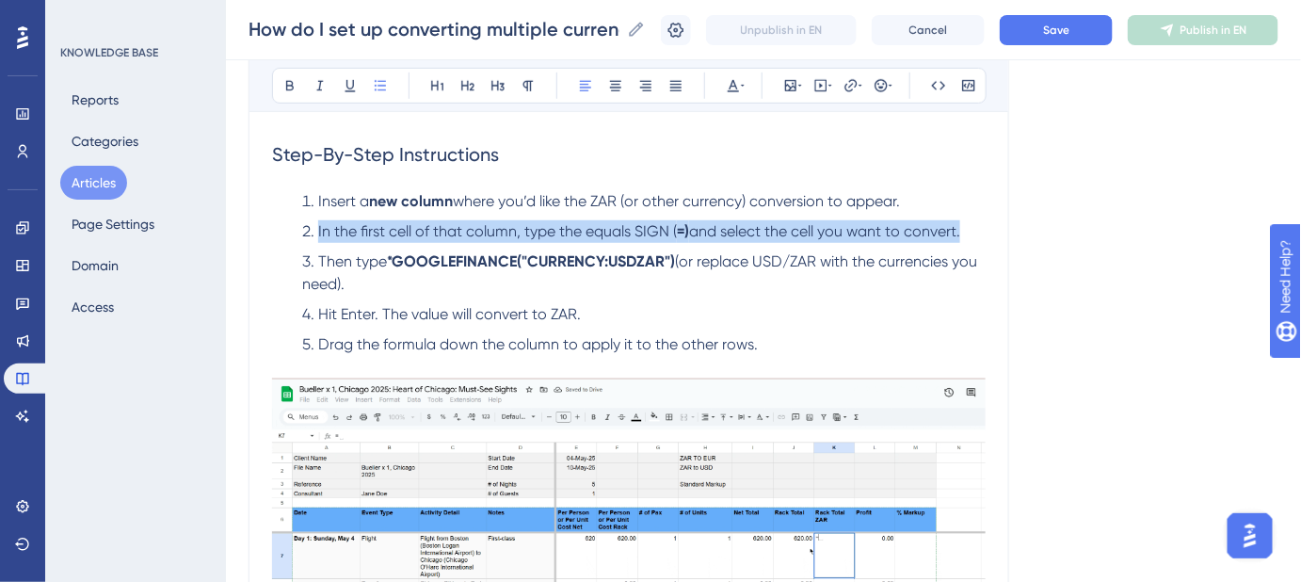
drag, startPoint x: 959, startPoint y: 225, endPoint x: 315, endPoint y: 233, distance: 644.0
click at [315, 233] on li "In the first cell of that column, type the equals SIGN ( =) and select the cell…" at bounding box center [640, 231] width 691 height 23
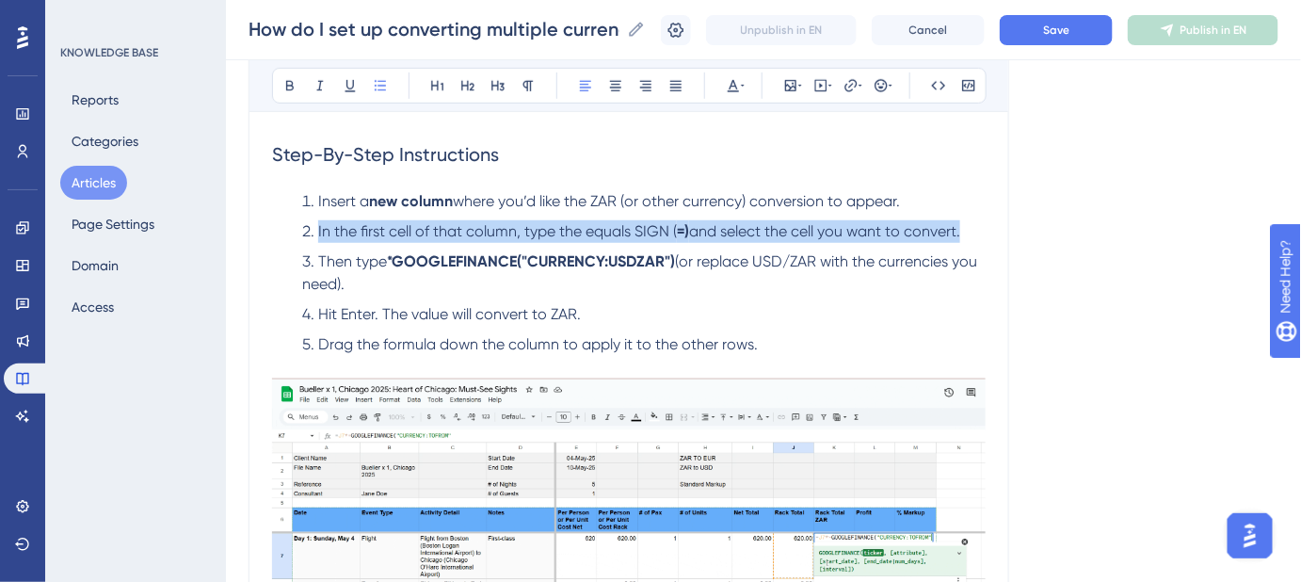
copy li "In the first cell of that column, type the equals SIGN ( =) and select the cell…"
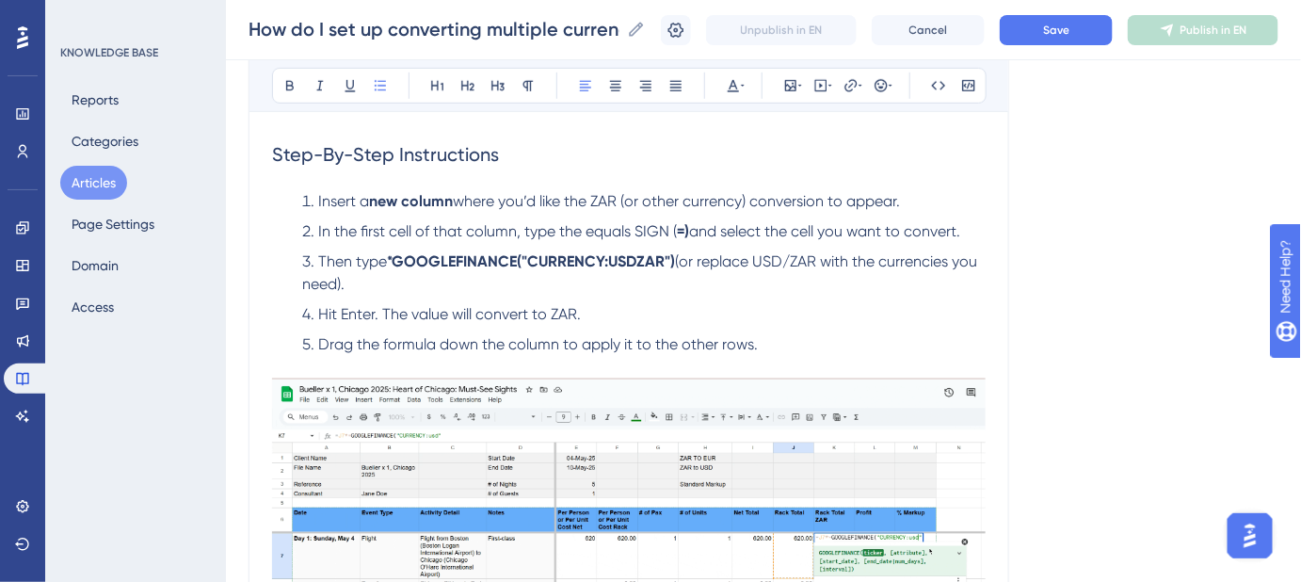
click at [839, 201] on span "where you’d like the ZAR (or other currency) conversion to appear." at bounding box center [676, 201] width 447 height 18
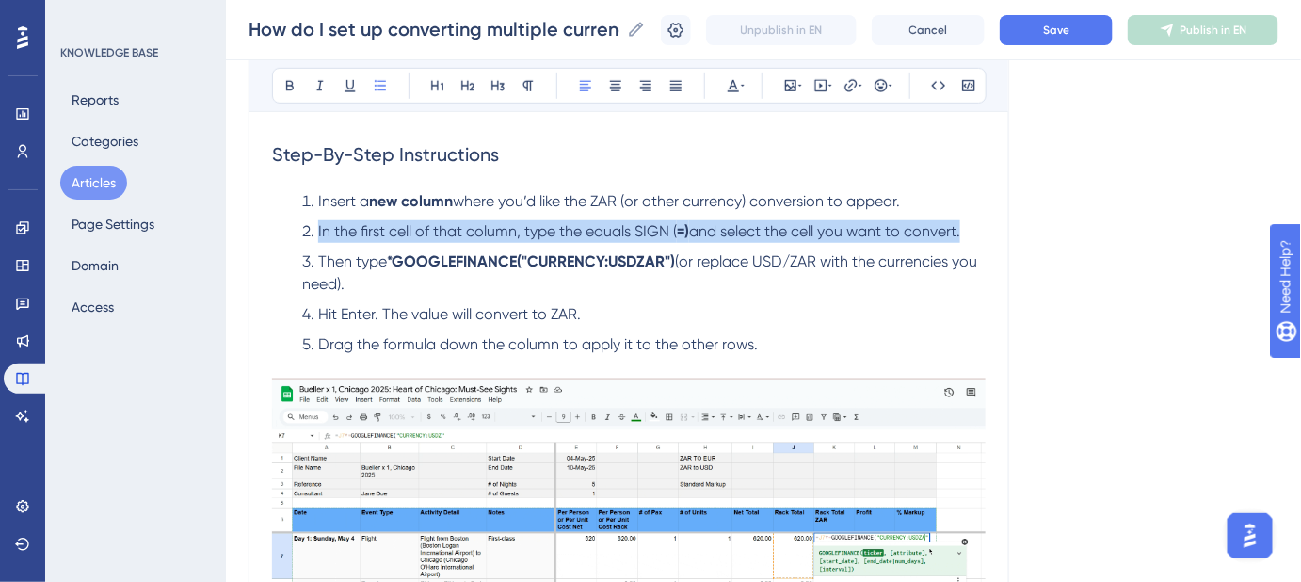
drag, startPoint x: 974, startPoint y: 228, endPoint x: 317, endPoint y: 228, distance: 657.2
click at [317, 228] on li "In the first cell of that column, type the equals SIGN ( =) and select the cell…" at bounding box center [640, 231] width 691 height 23
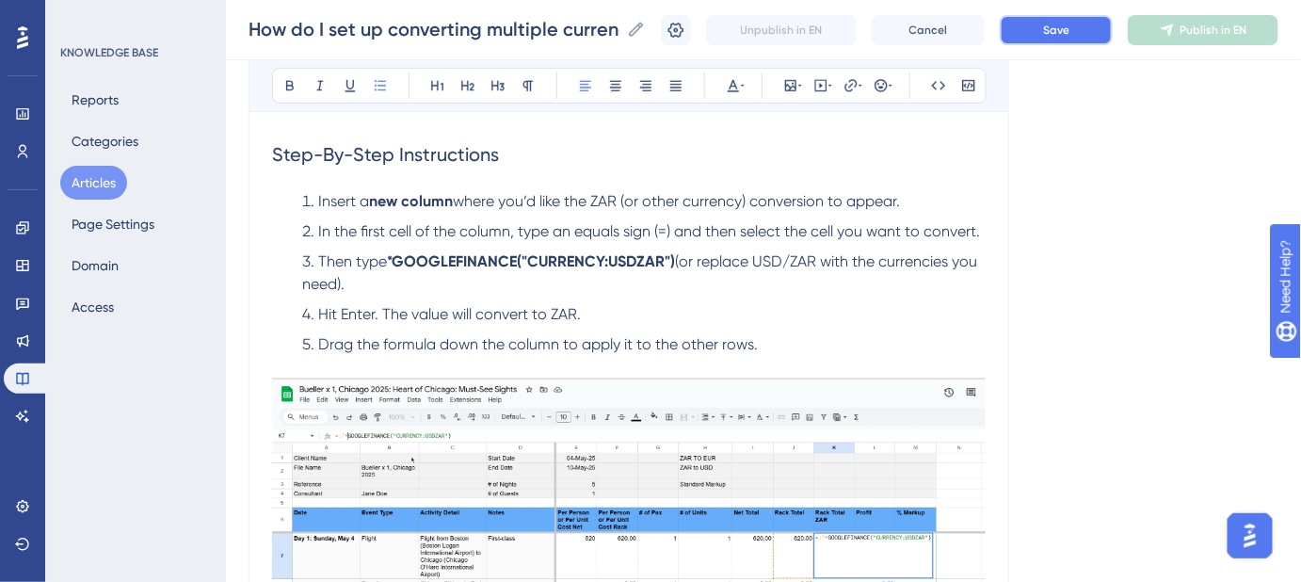
click at [1070, 38] on button "Save" at bounding box center [1056, 30] width 113 height 30
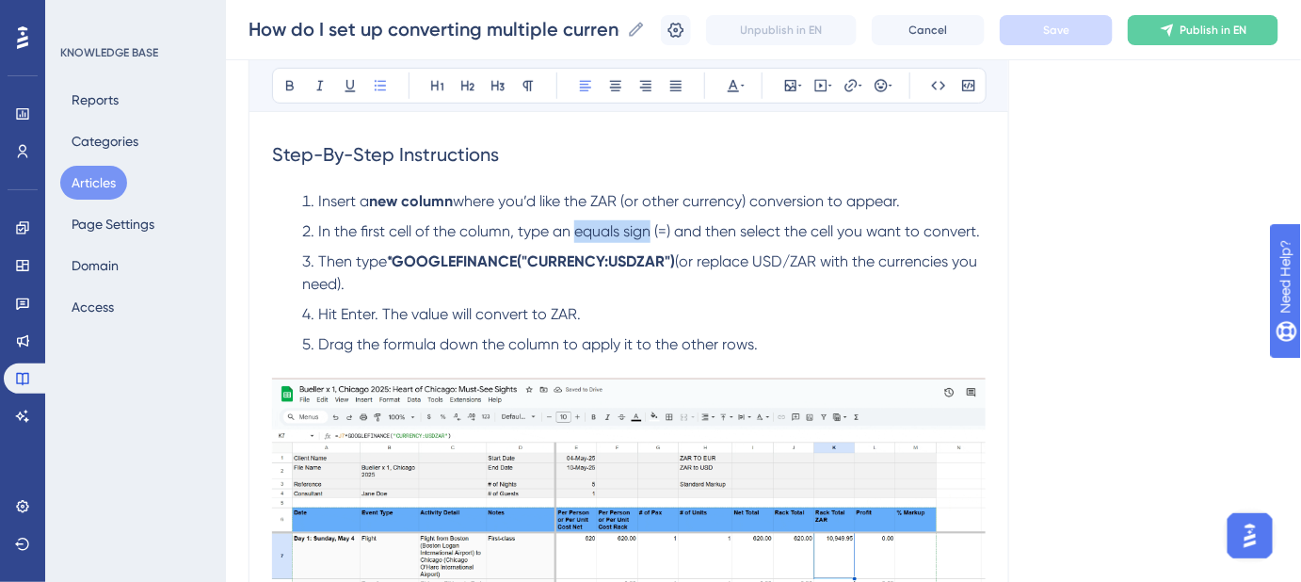
drag, startPoint x: 652, startPoint y: 228, endPoint x: 577, endPoint y: 233, distance: 74.5
click at [577, 233] on span "In the first cell of the column, type an equals sign (=) and then select the ce…" at bounding box center [649, 231] width 662 height 18
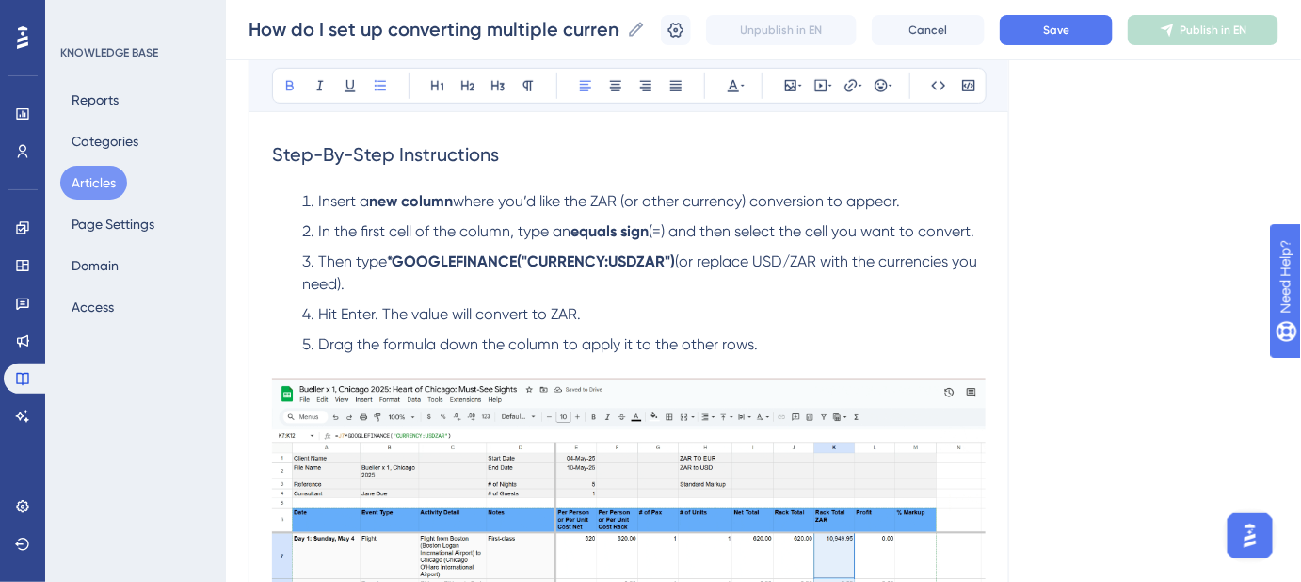
drag, startPoint x: 1050, startPoint y: 263, endPoint x: 1053, endPoint y: 253, distance: 9.8
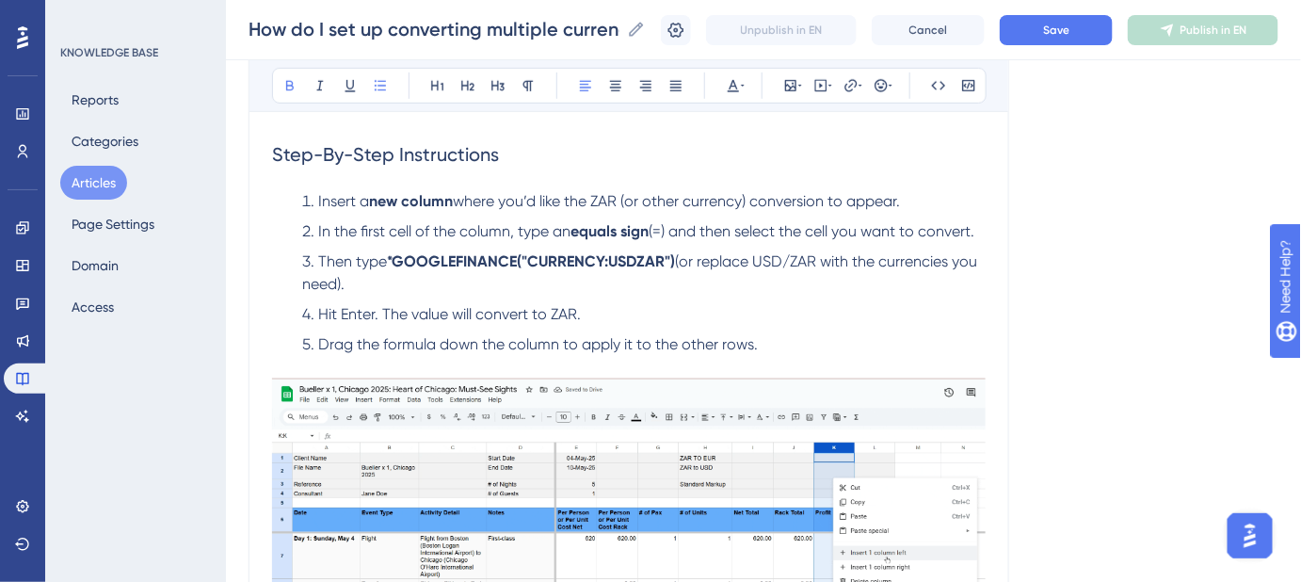
click at [1050, 262] on div "Language English (Default) How do I set up converting multiple currencies in Go…" at bounding box center [764, 380] width 1030 height 1203
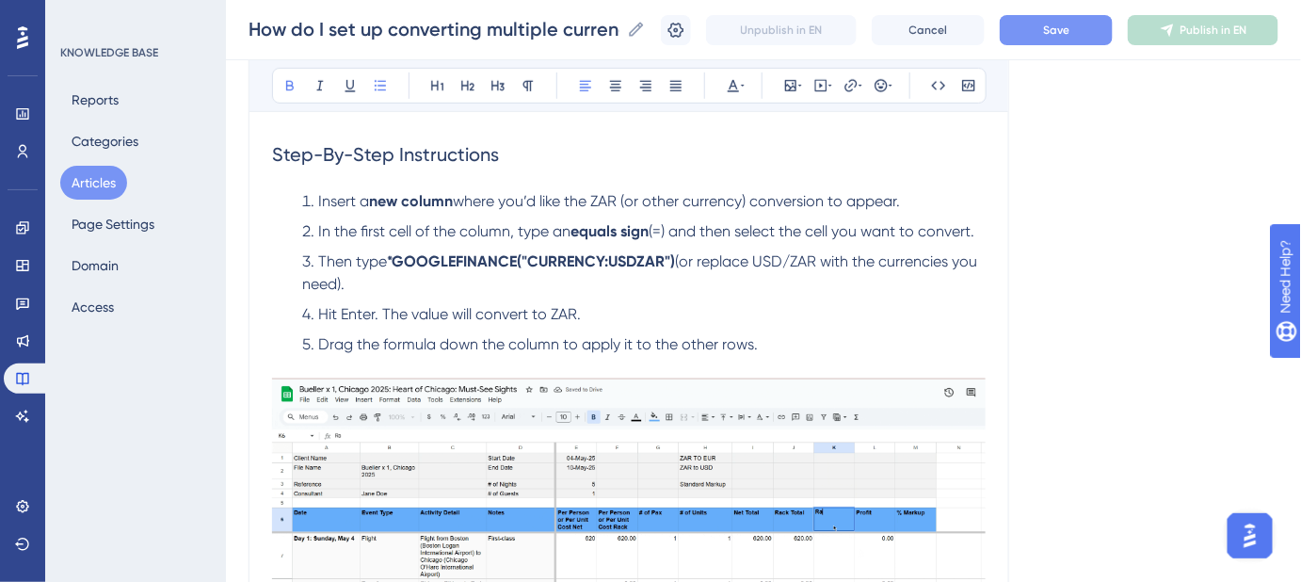
click at [1058, 37] on span "Save" at bounding box center [1056, 30] width 26 height 15
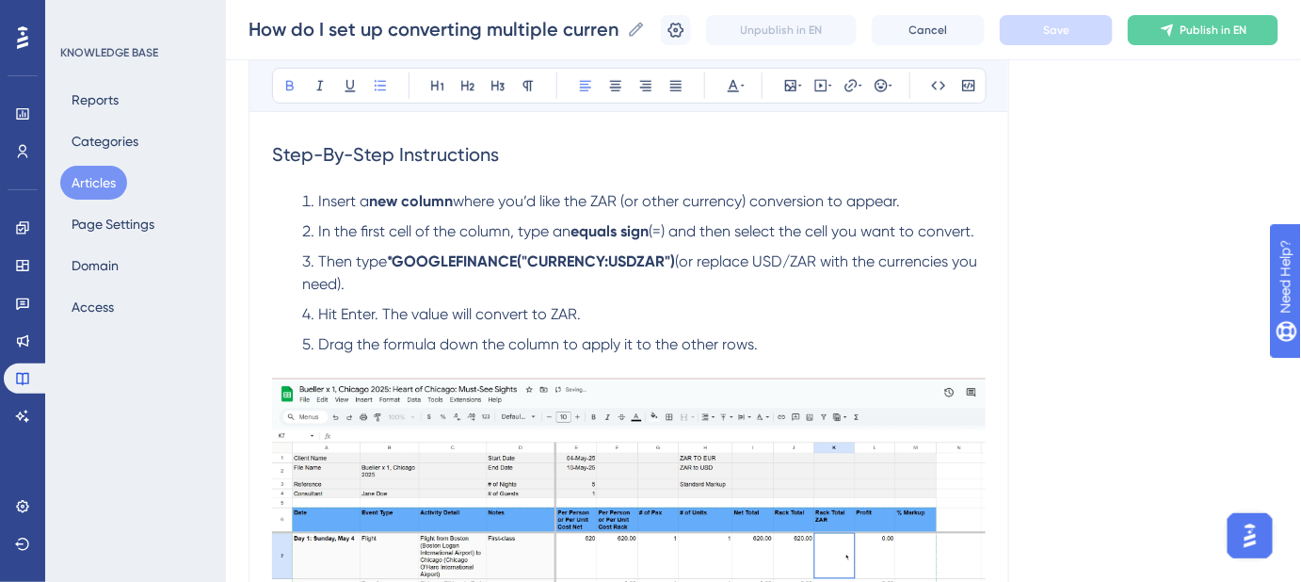
click at [681, 261] on span "(or replace USD/ZAR with the currencies you need)." at bounding box center [641, 272] width 679 height 40
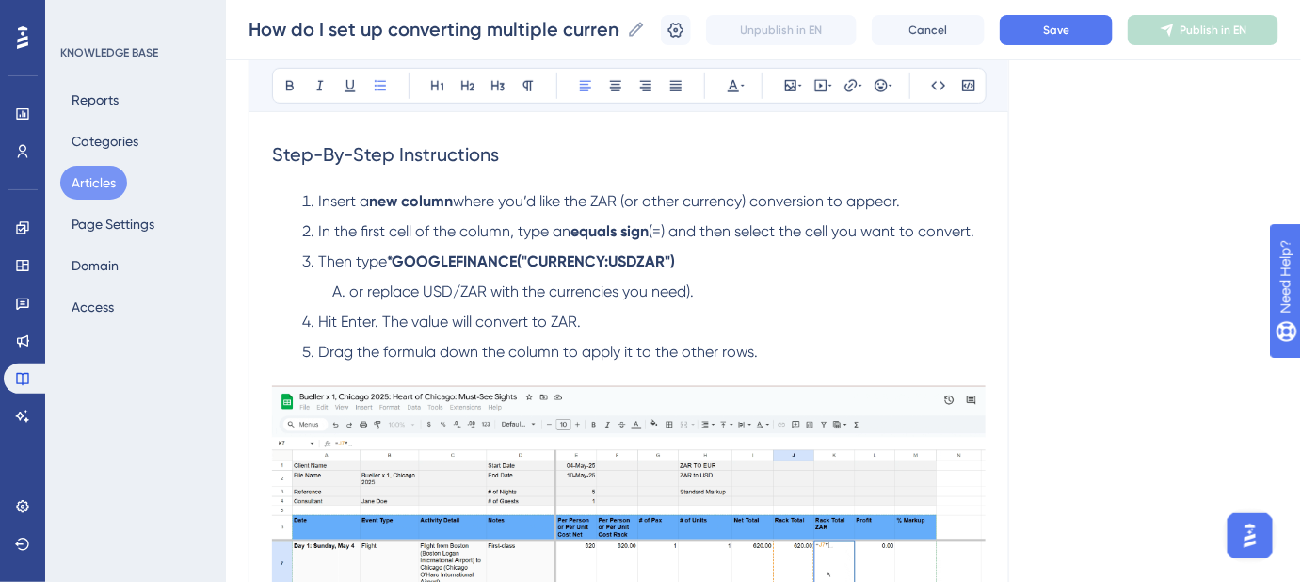
click at [690, 285] on span "or replace USD/ZAR with the currencies you need)." at bounding box center [521, 291] width 345 height 18
click at [357, 295] on span "or replace USD/ZAR with the currencies you need." at bounding box center [519, 291] width 341 height 18
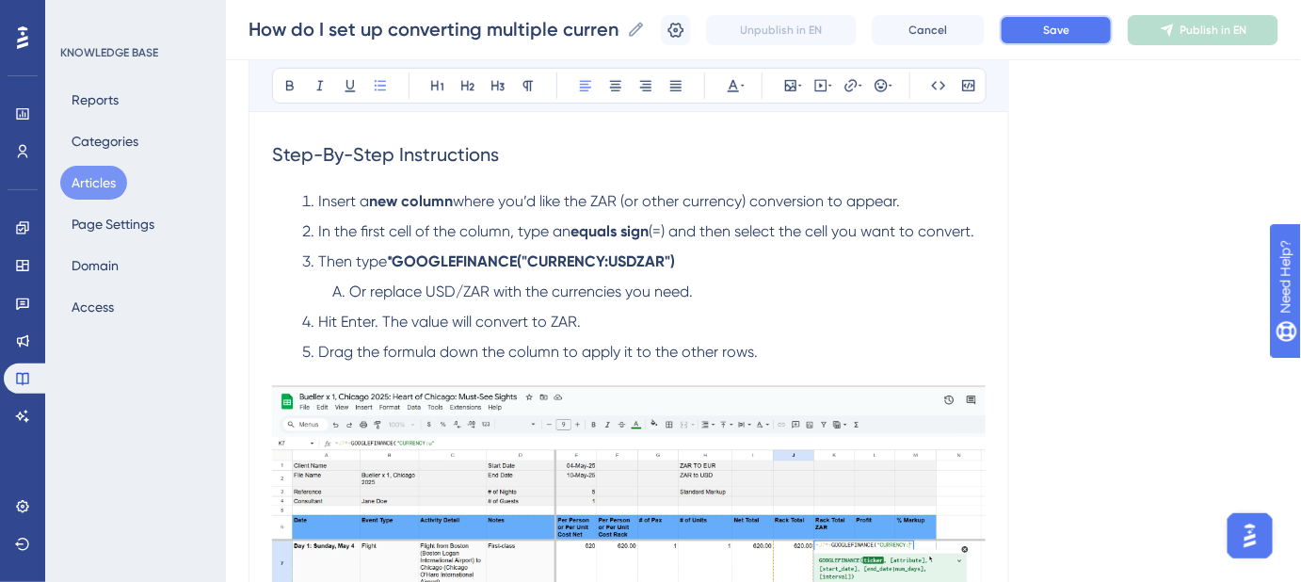
click at [1040, 40] on button "Save" at bounding box center [1056, 30] width 113 height 30
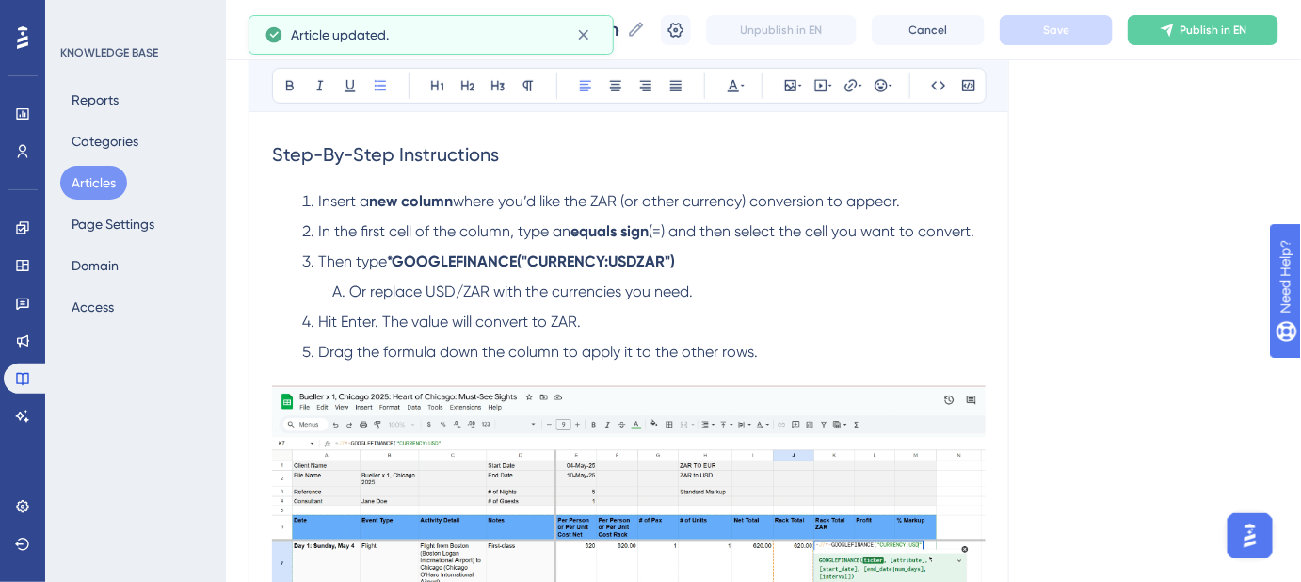
scroll to position [427, 0]
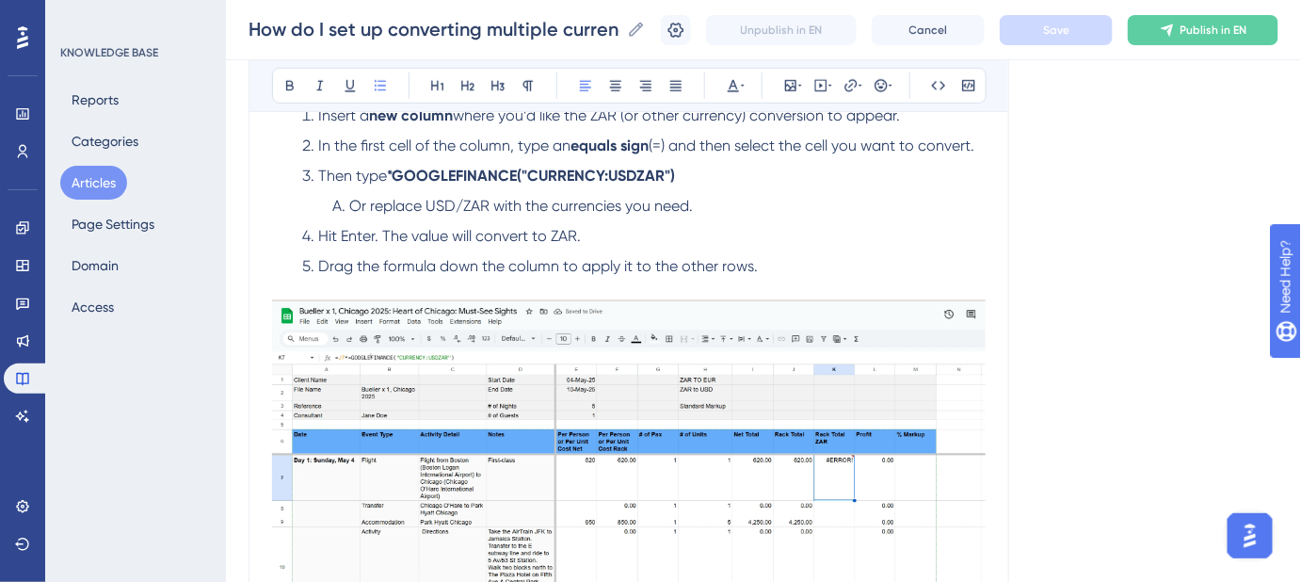
click at [355, 236] on span "Hit Enter. The value will convert to ZAR." at bounding box center [449, 236] width 263 height 18
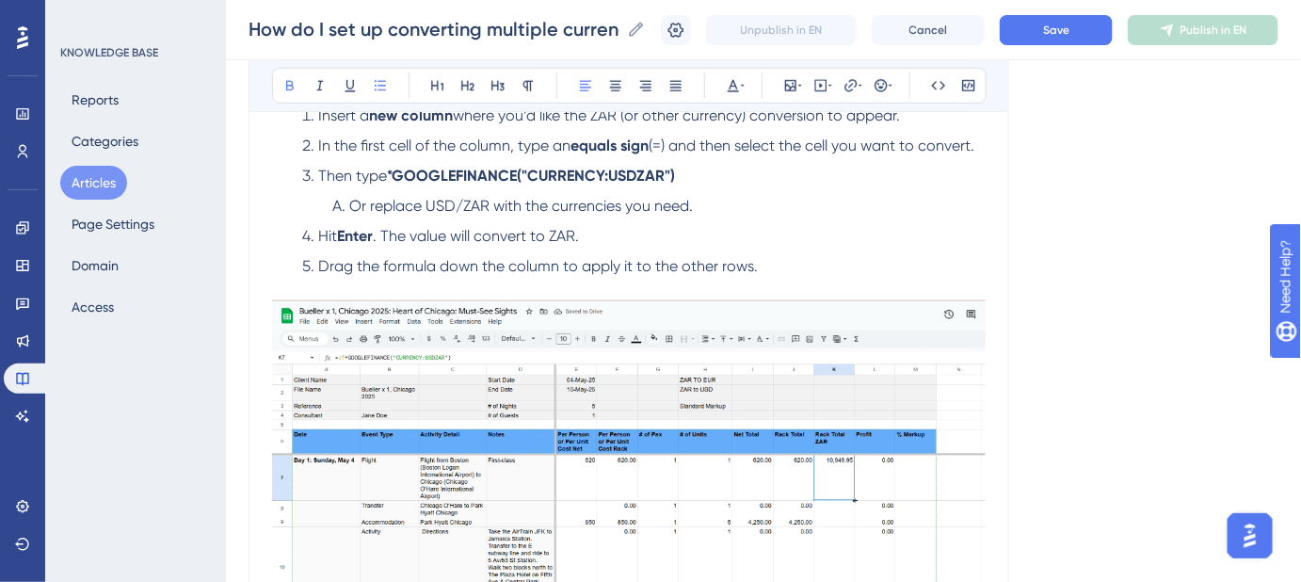
click at [886, 225] on li "Hit Enter . The value will convert to ZAR." at bounding box center [640, 236] width 691 height 23
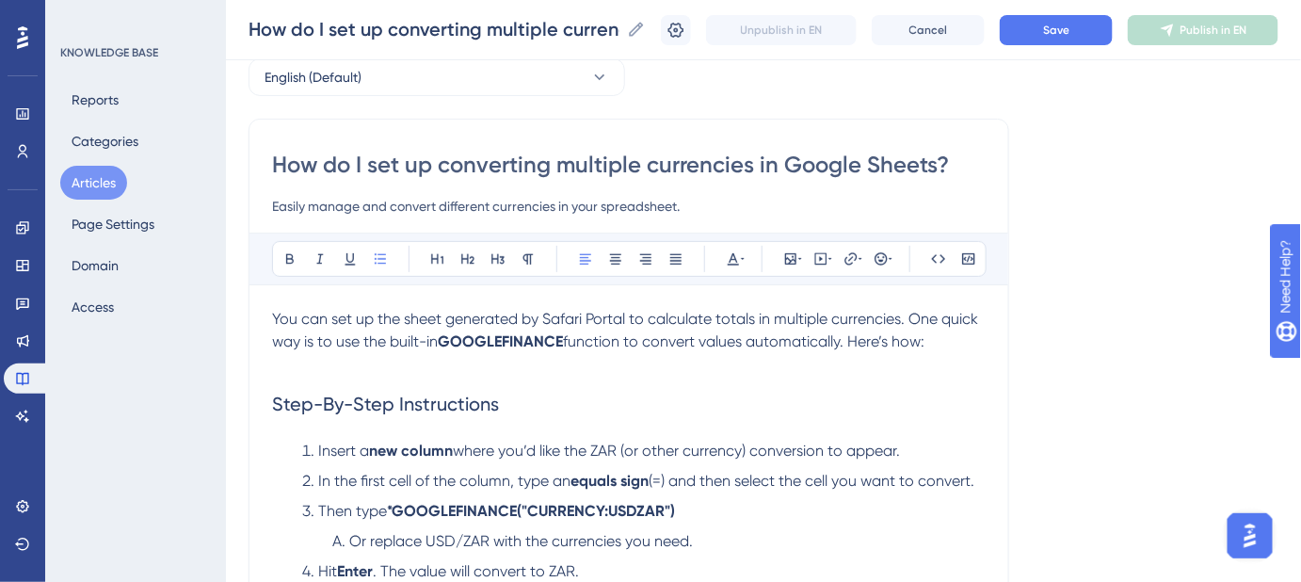
scroll to position [85, 0]
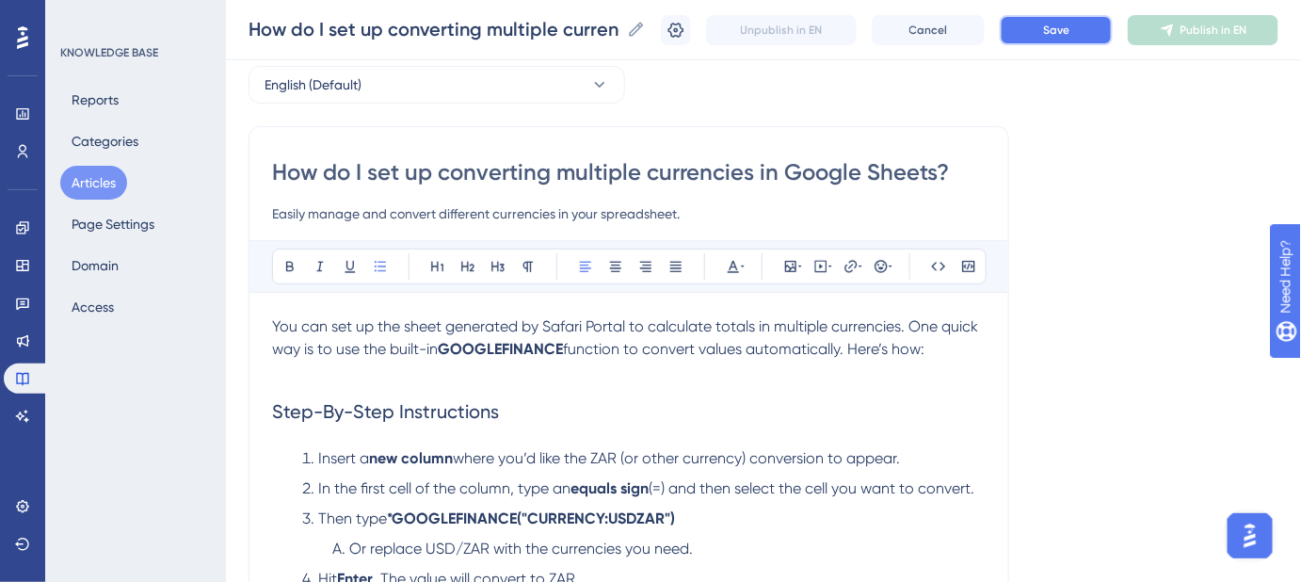
click at [1037, 32] on button "Save" at bounding box center [1056, 30] width 113 height 30
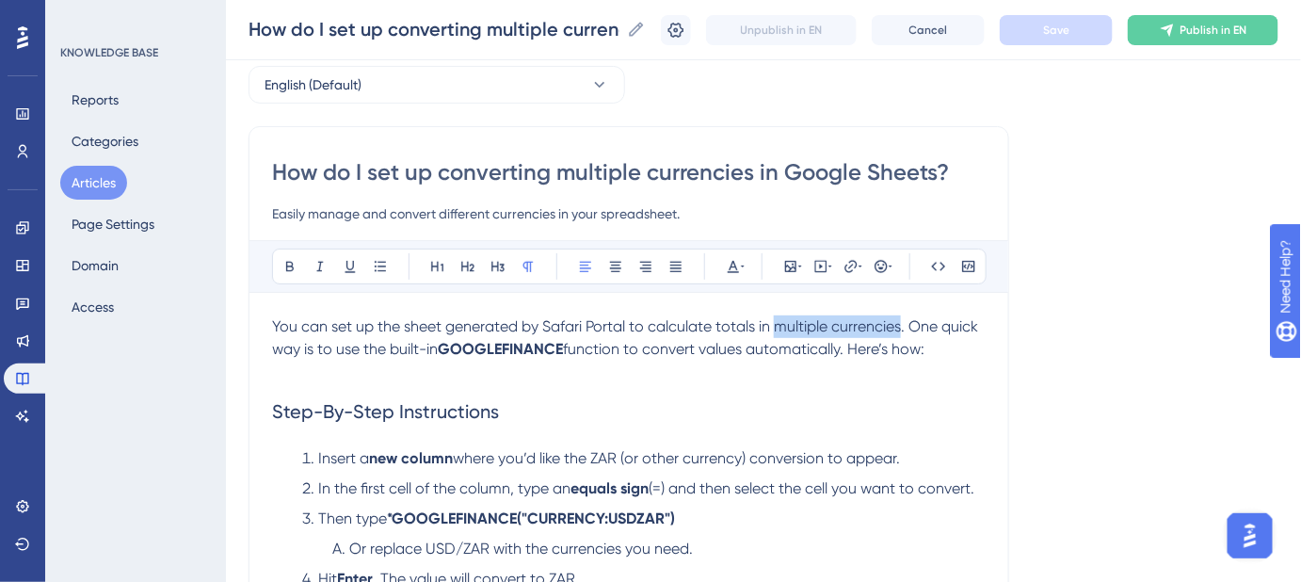
drag, startPoint x: 776, startPoint y: 326, endPoint x: 900, endPoint y: 318, distance: 124.5
click at [900, 318] on span "You can set up the sheet generated by Safari Portal to calculate totals in mult…" at bounding box center [627, 337] width 710 height 40
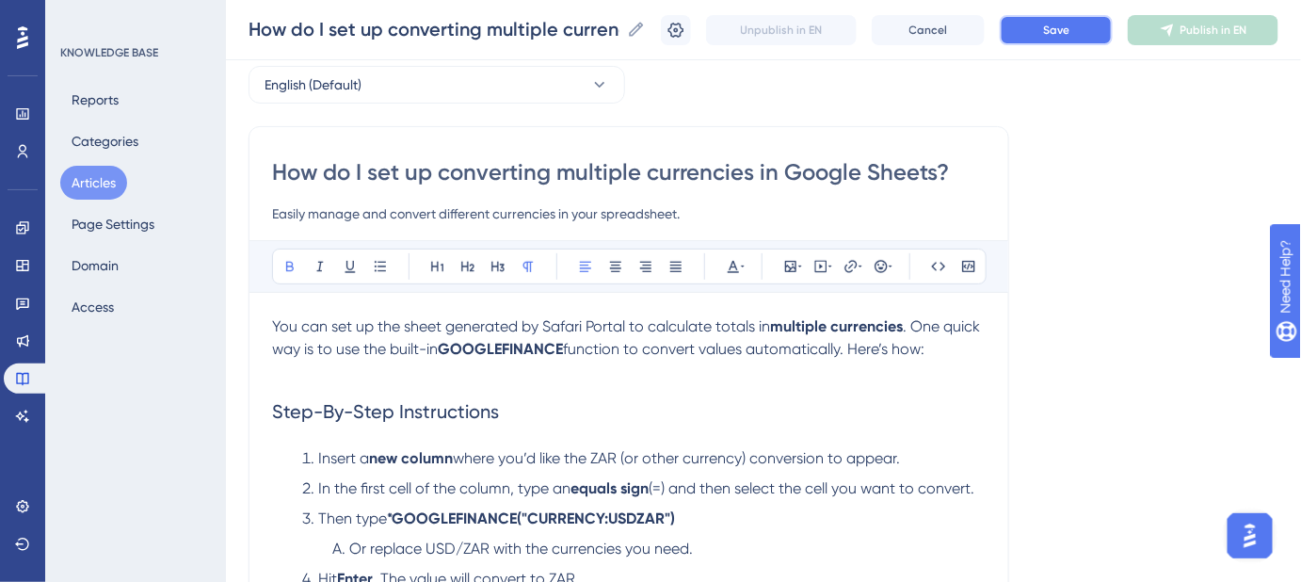
click at [1052, 23] on button "Save" at bounding box center [1056, 30] width 113 height 30
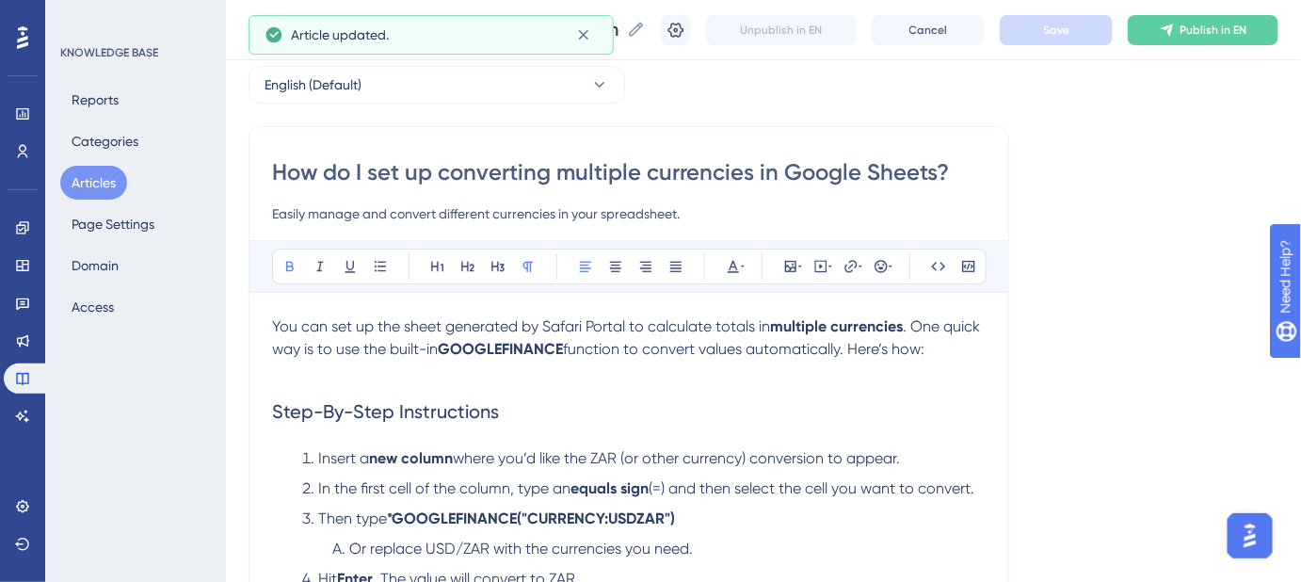
click at [403, 327] on span "You can set up the sheet generated by Safari Portal to calculate totals in" at bounding box center [521, 326] width 498 height 18
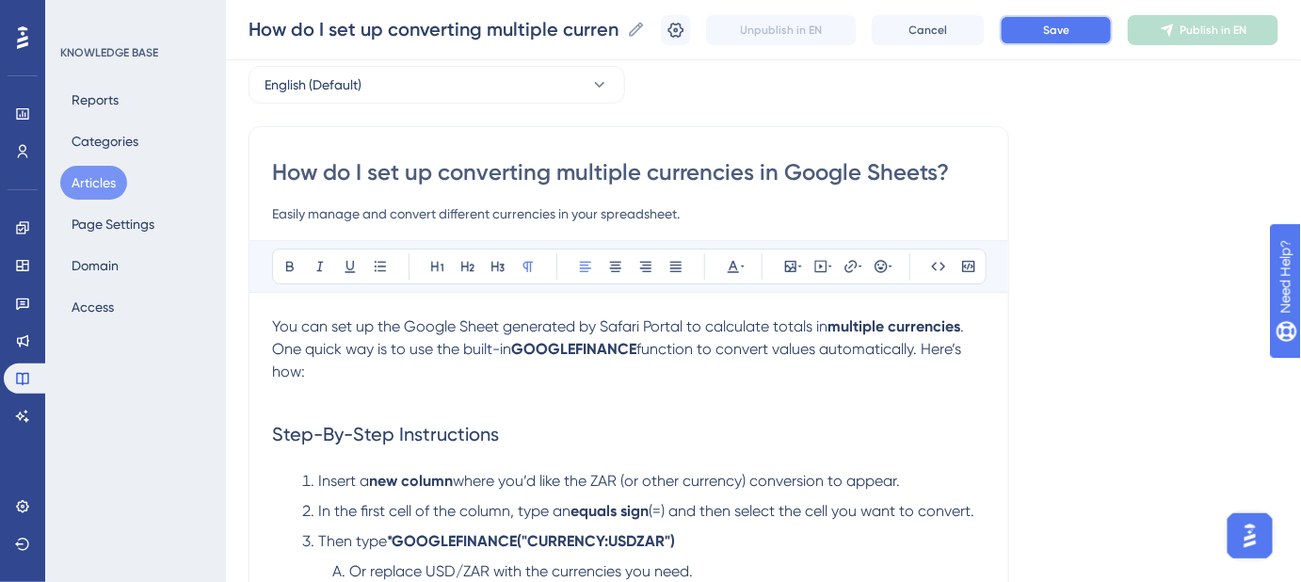
click at [1027, 24] on button "Save" at bounding box center [1056, 30] width 113 height 30
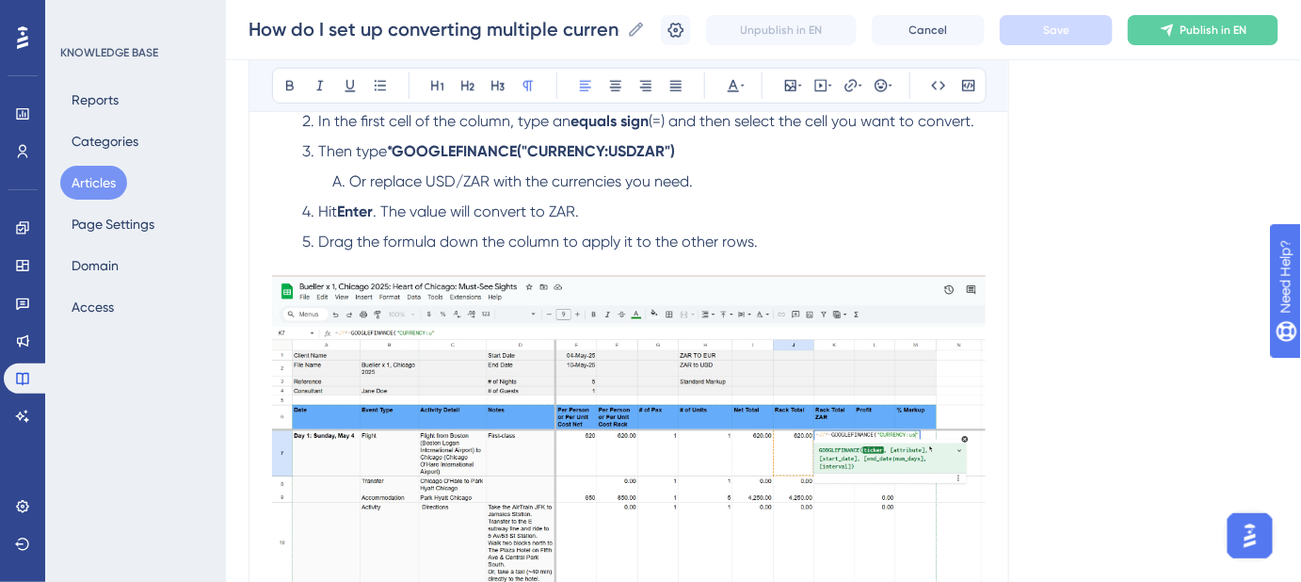
scroll to position [513, 0]
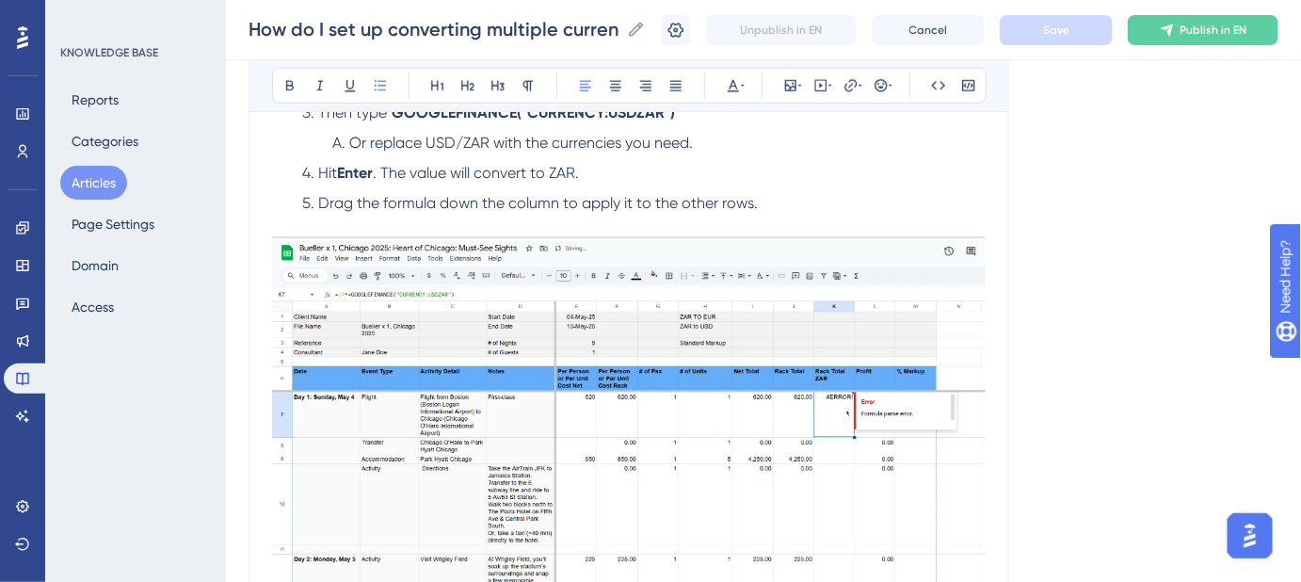
click at [384, 165] on span ". The value will convert to ZAR." at bounding box center [476, 173] width 206 height 18
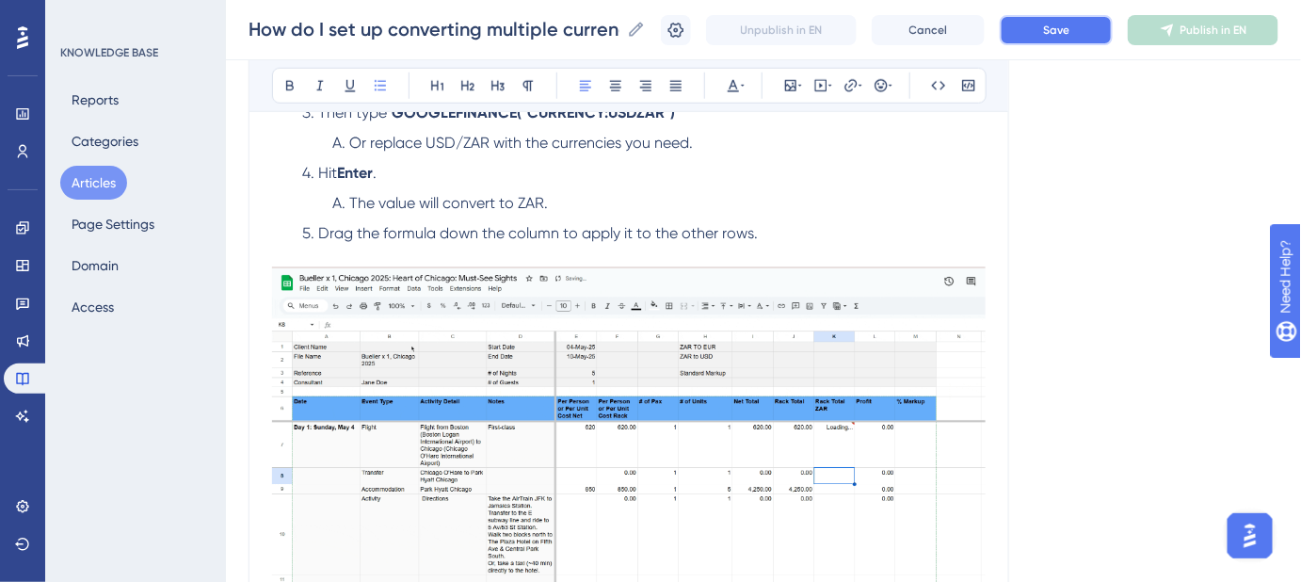
click at [1070, 36] on span "Save" at bounding box center [1056, 30] width 26 height 15
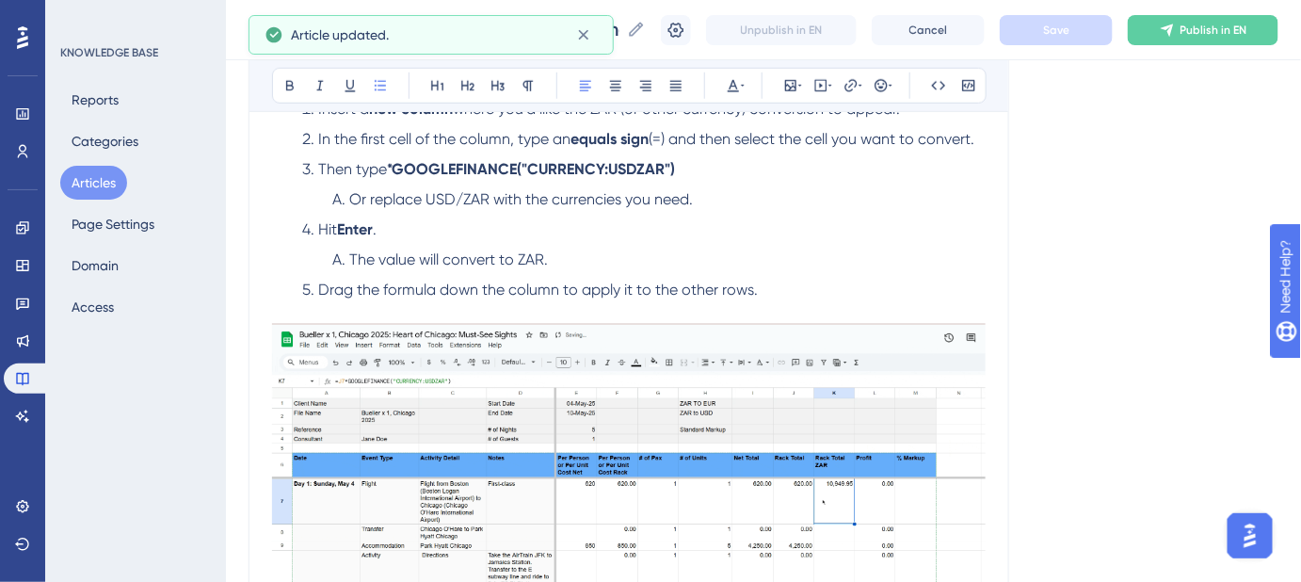
scroll to position [427, 0]
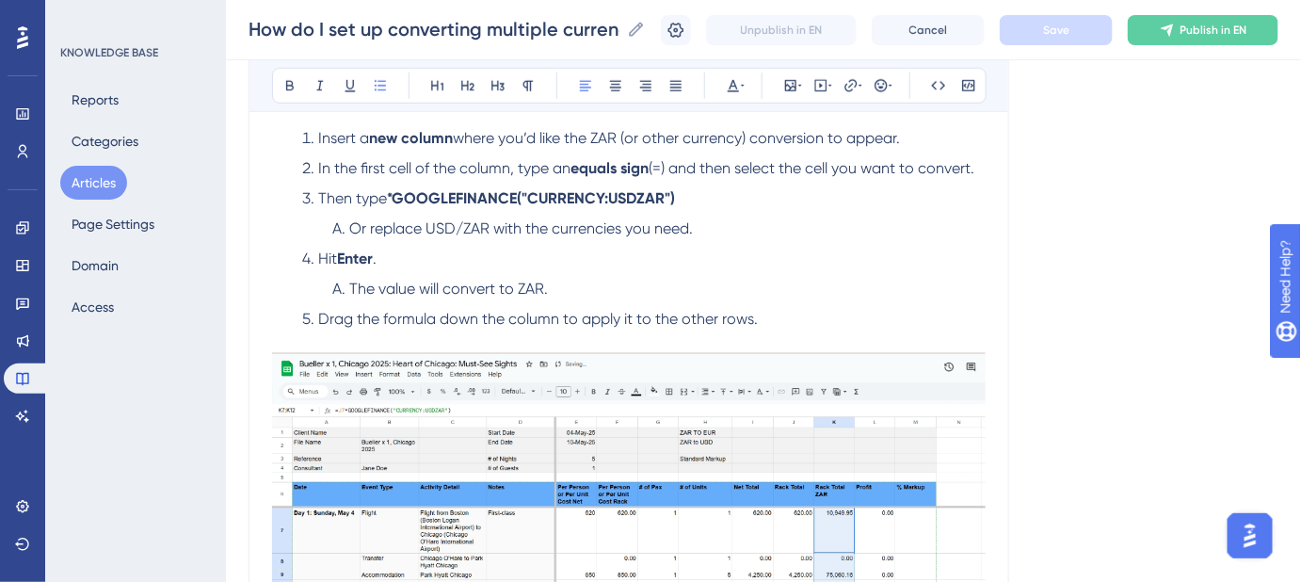
click at [325, 255] on span "Hit" at bounding box center [327, 258] width 19 height 18
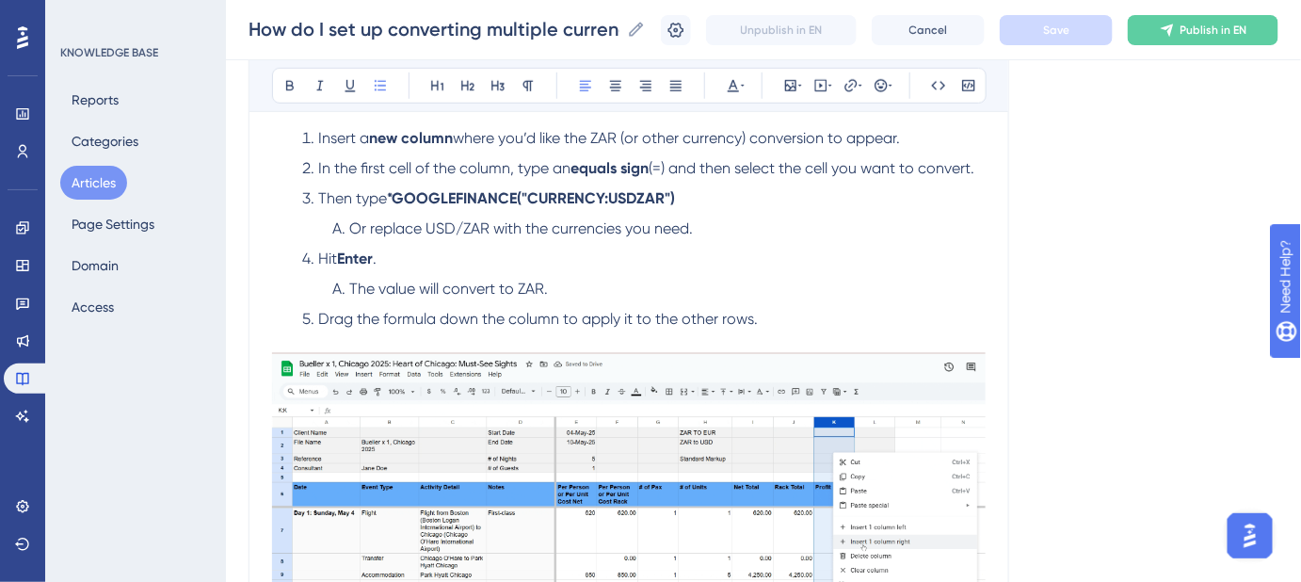
click at [325, 255] on span "Hit" at bounding box center [327, 258] width 19 height 18
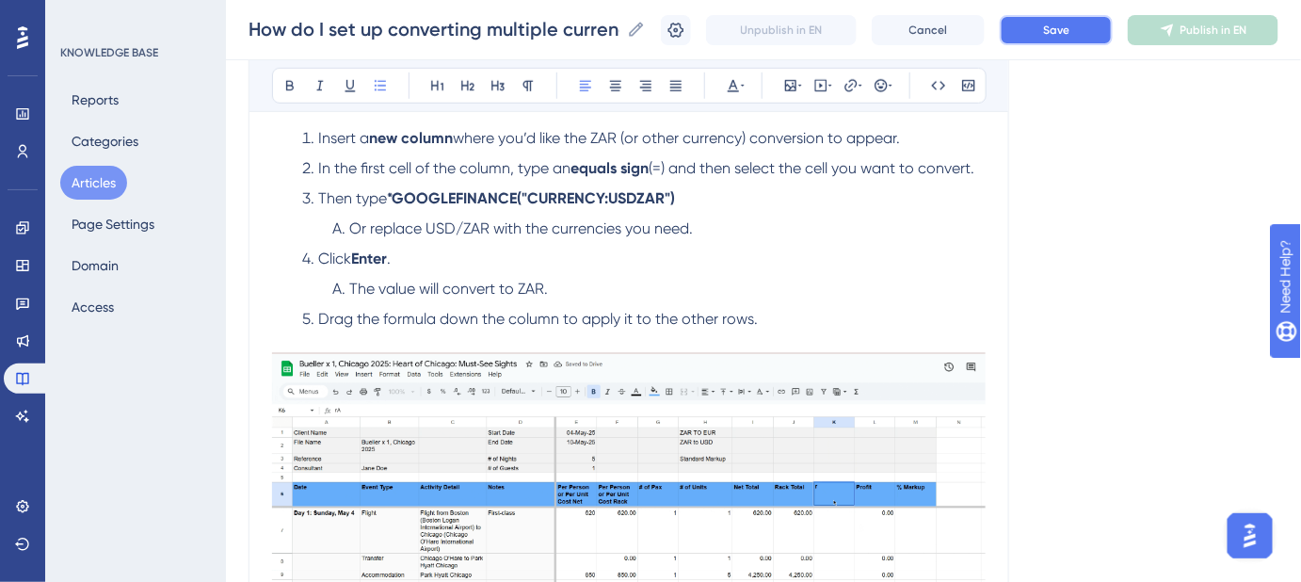
click at [1059, 34] on span "Save" at bounding box center [1056, 30] width 26 height 15
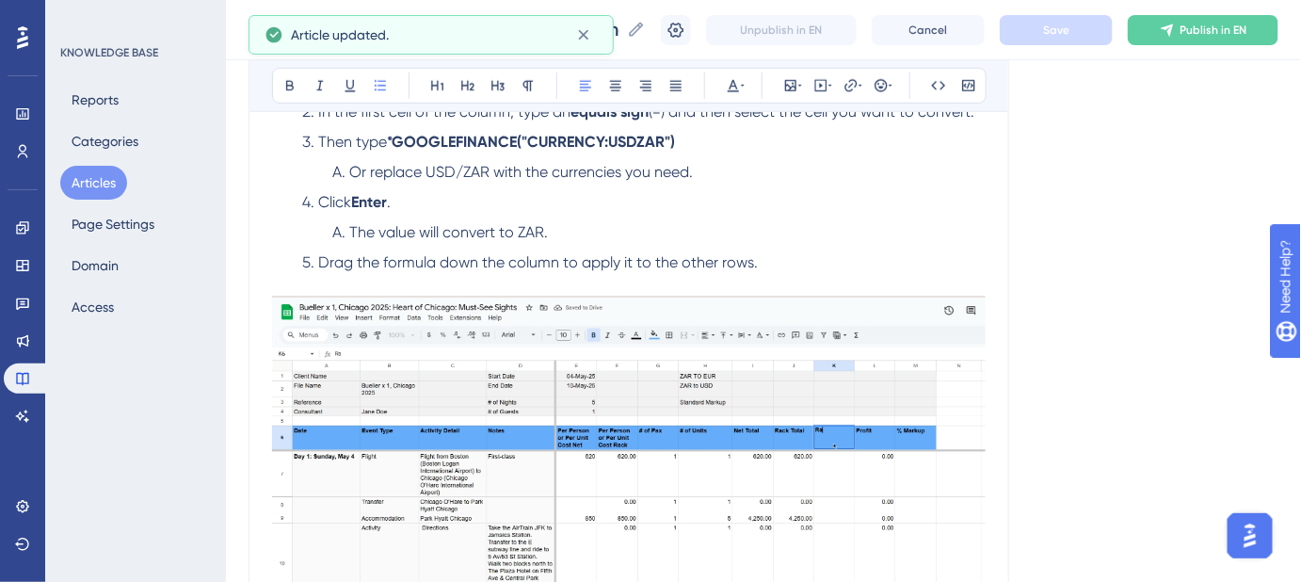
scroll to position [513, 0]
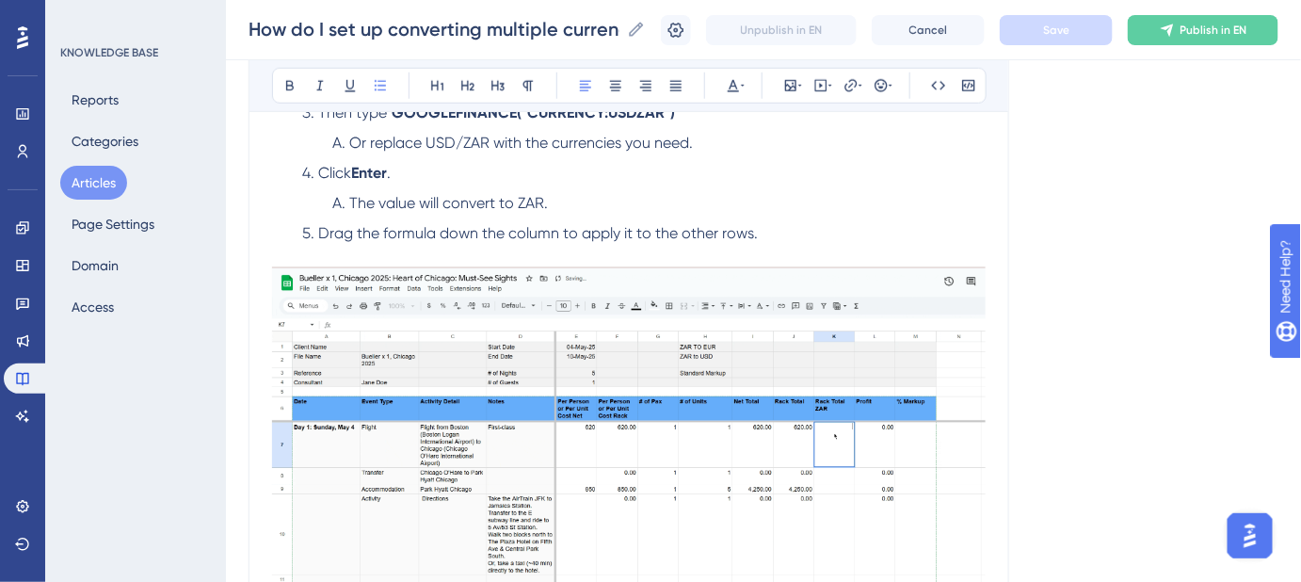
click at [322, 235] on span "Drag the formula down the column to apply it to the other rows." at bounding box center [538, 233] width 440 height 18
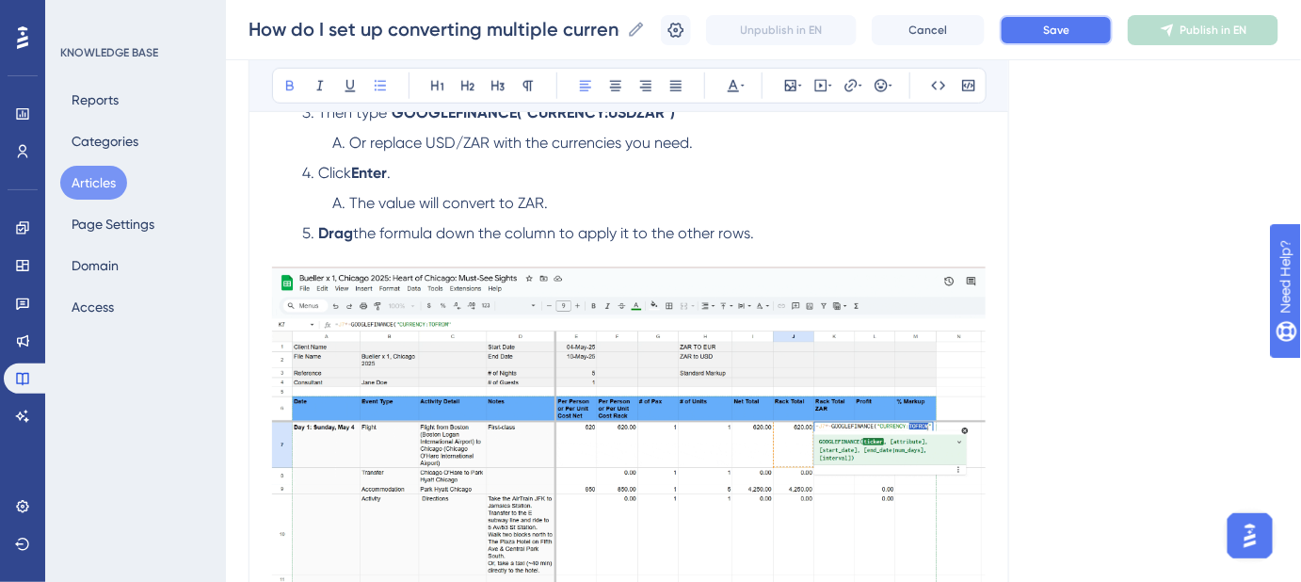
click at [1047, 39] on button "Save" at bounding box center [1056, 30] width 113 height 30
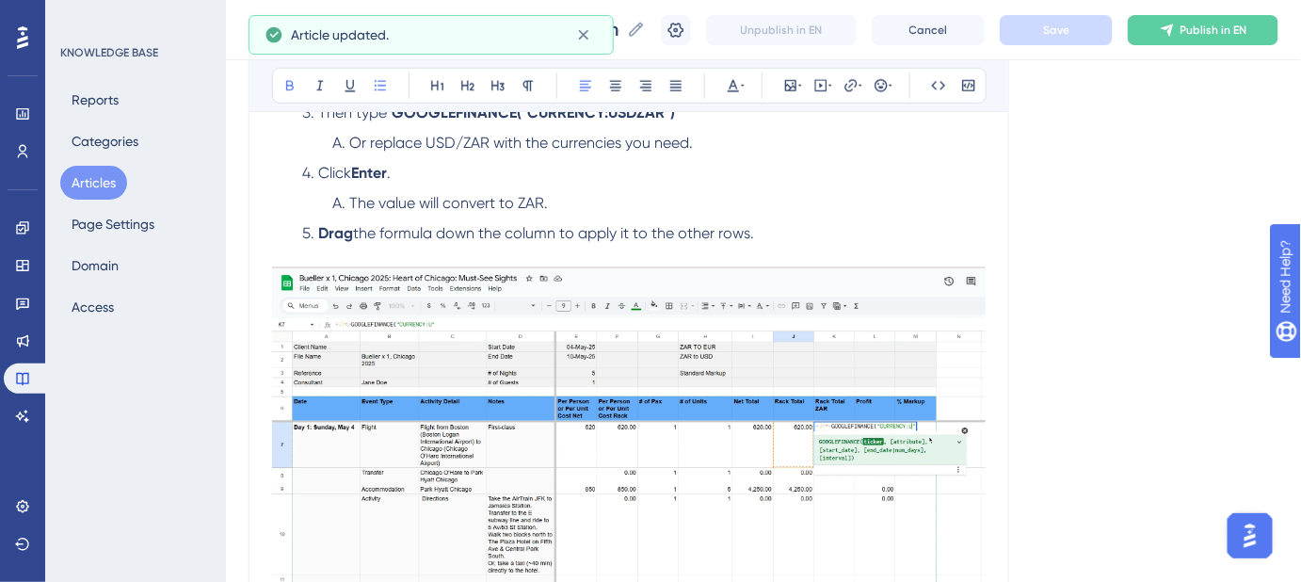
click at [1152, 237] on div "Language English (Default) How do I set up converting multiple currencies in Go…" at bounding box center [764, 238] width 1030 height 1263
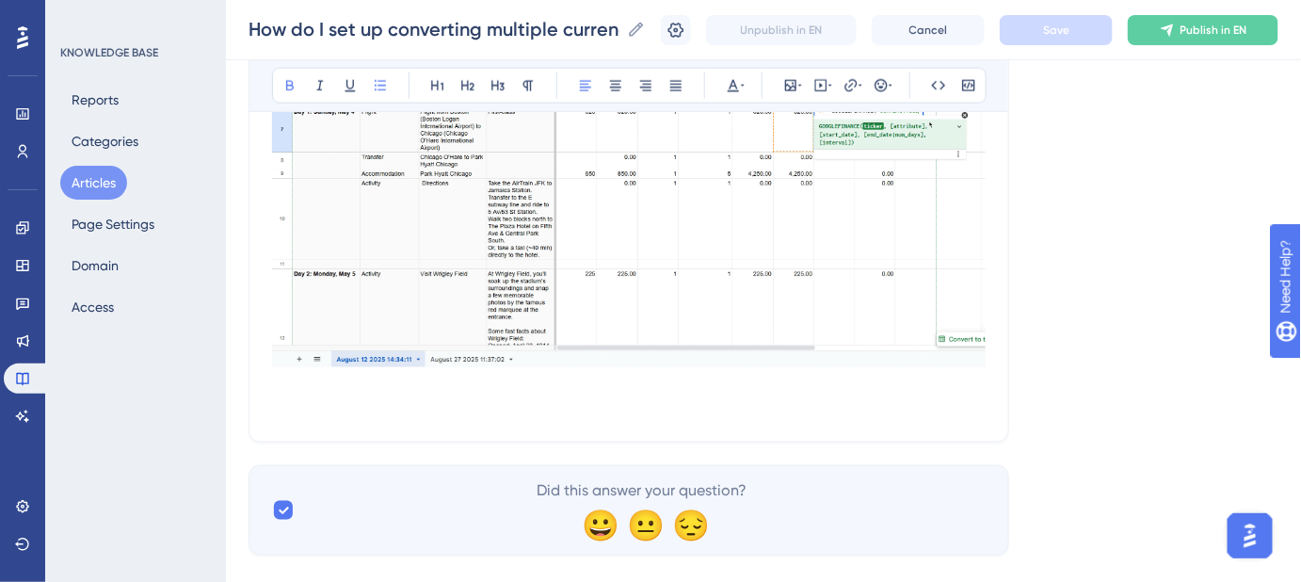
scroll to position [856, 0]
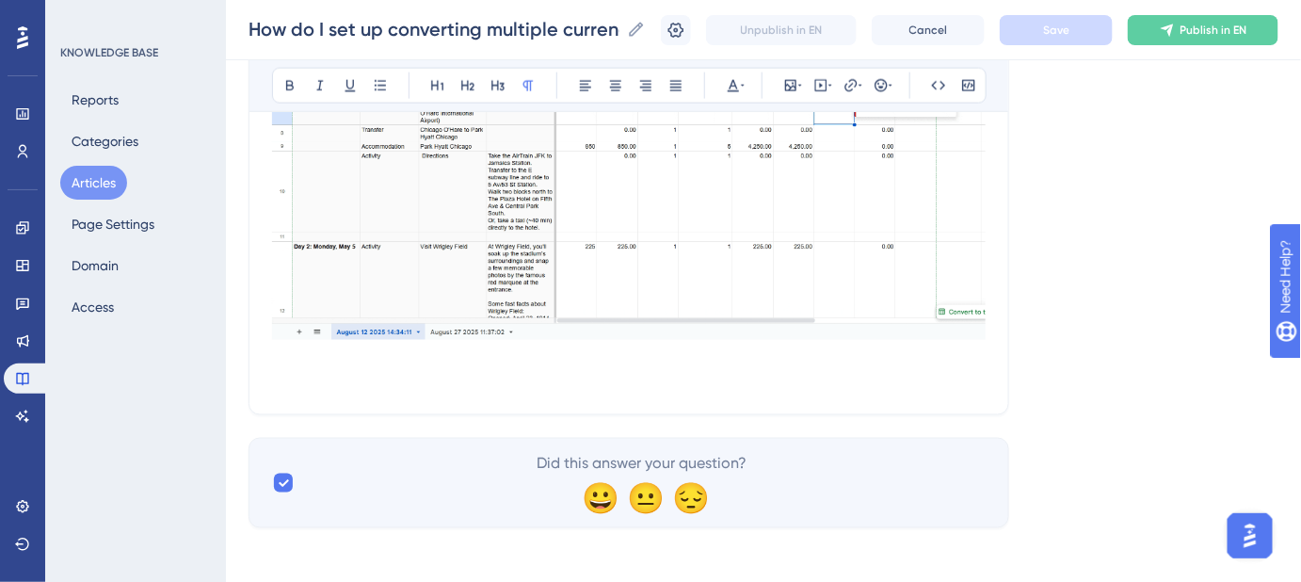
drag, startPoint x: 906, startPoint y: 364, endPoint x: 301, endPoint y: 363, distance: 604.4
click at [302, 363] on p at bounding box center [629, 357] width 714 height 23
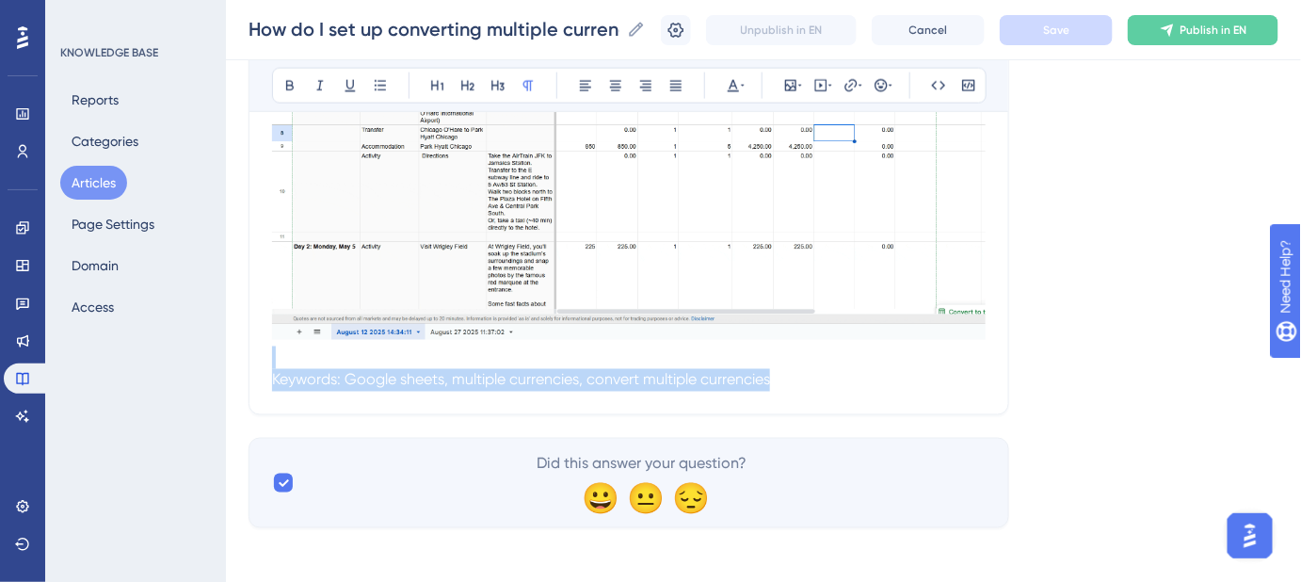
drag, startPoint x: 278, startPoint y: 363, endPoint x: 1056, endPoint y: 391, distance: 779.1
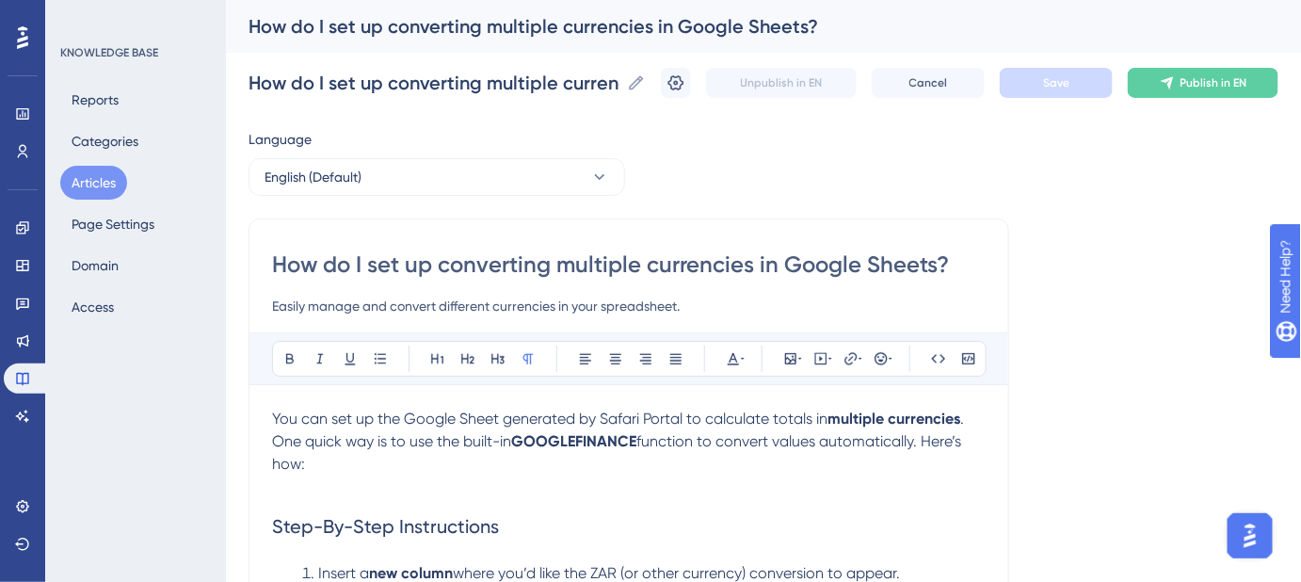
scroll to position [85, 0]
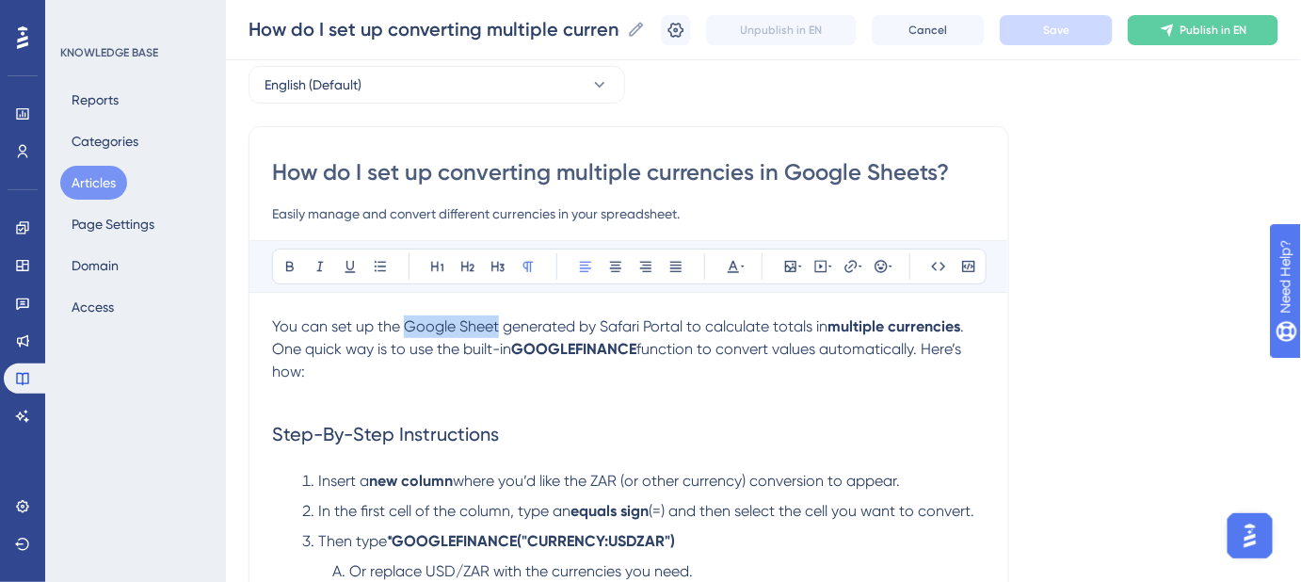
drag, startPoint x: 496, startPoint y: 323, endPoint x: 406, endPoint y: 330, distance: 90.7
click at [406, 330] on span "You can set up the Google Sheet generated by Safari Portal to calculate totals …" at bounding box center [549, 326] width 555 height 18
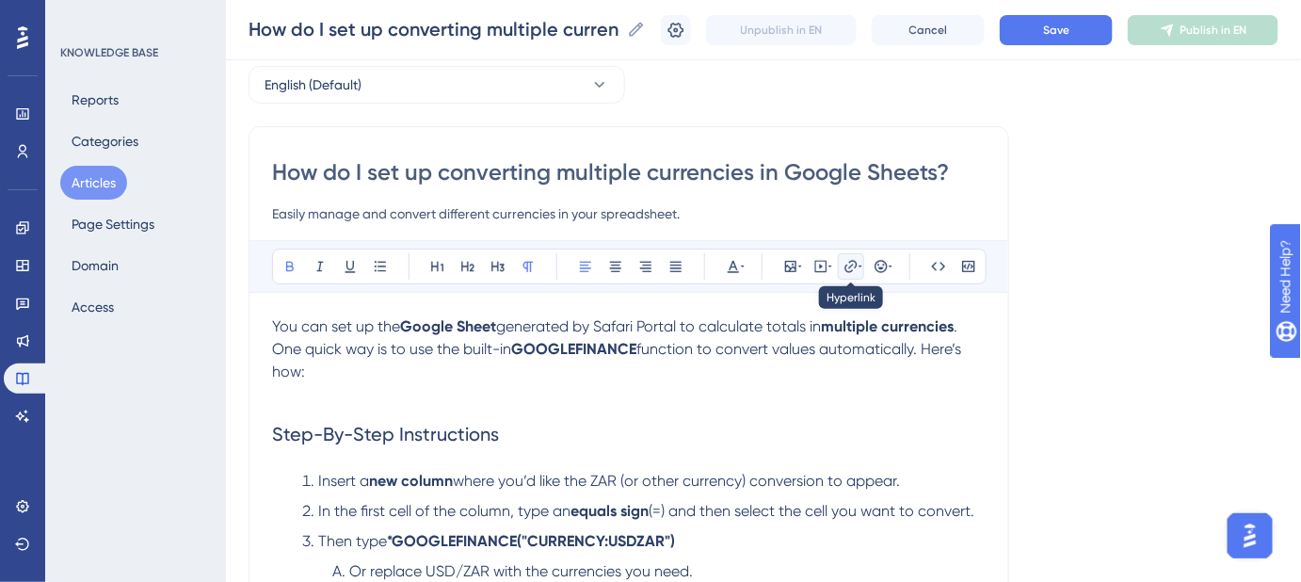
click at [844, 266] on icon at bounding box center [851, 266] width 15 height 15
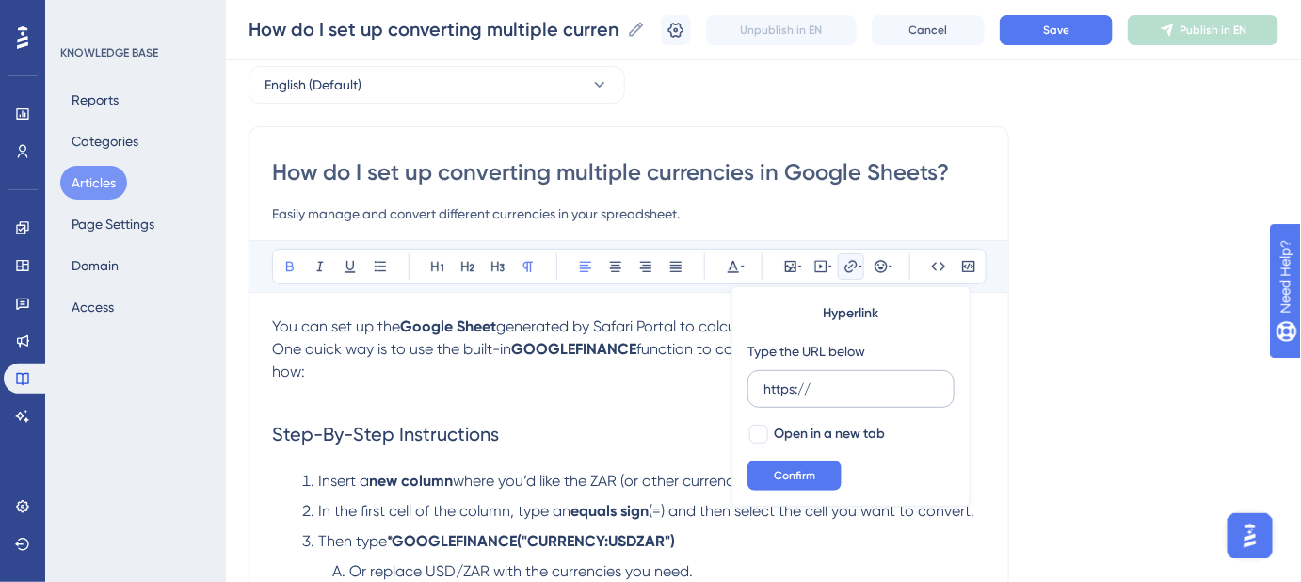
drag, startPoint x: 817, startPoint y: 390, endPoint x: 754, endPoint y: 388, distance: 63.1
click at [755, 390] on label "https://" at bounding box center [851, 389] width 207 height 38
click at [764, 390] on input "https://" at bounding box center [851, 388] width 175 height 21
type input "https://help.safariportal.app/en/articles/14807-can-i-create-a-quote-from-an-it…"
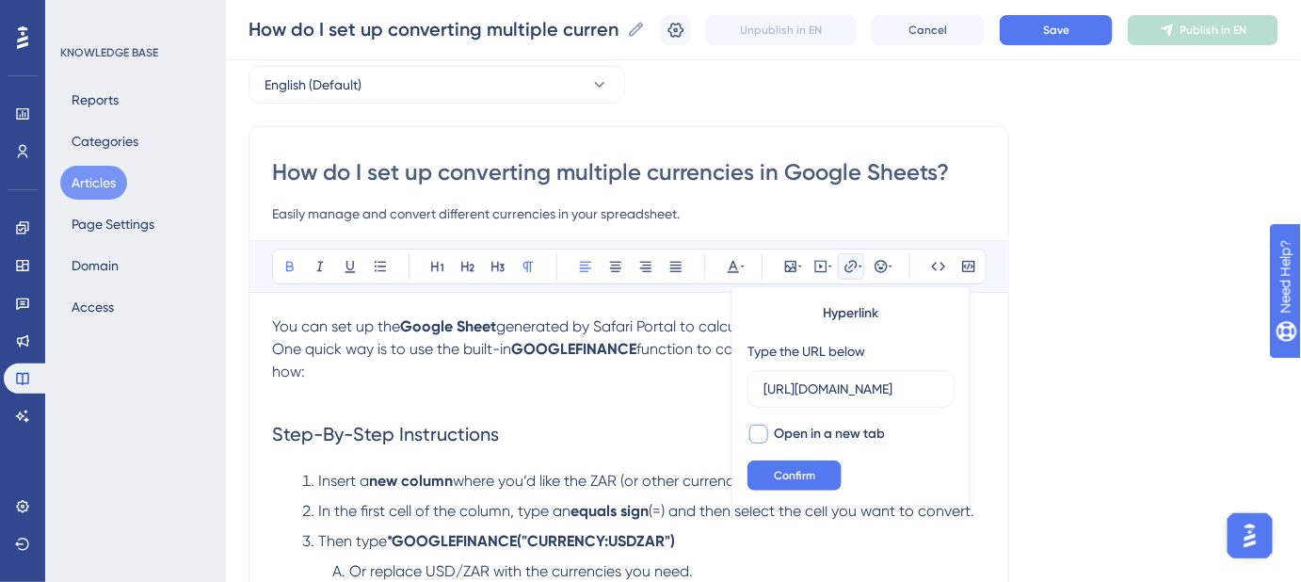
click at [763, 428] on div at bounding box center [758, 434] width 19 height 19
checkbox input "true"
click at [771, 467] on button "Confirm" at bounding box center [795, 475] width 94 height 30
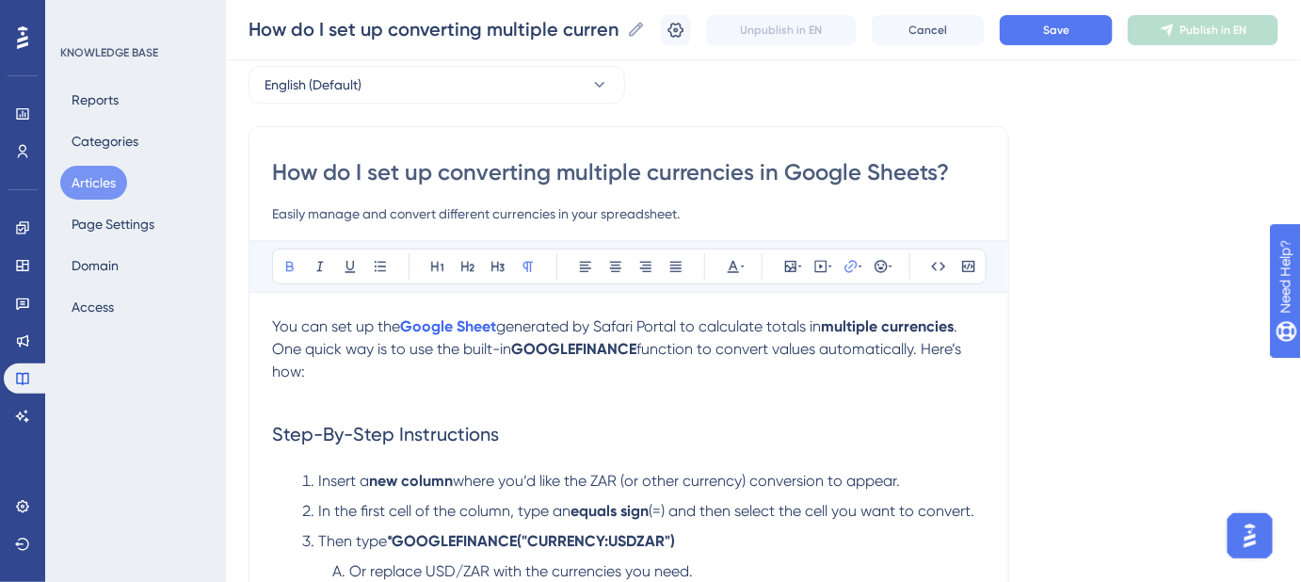
click at [1061, 37] on button "Save" at bounding box center [1056, 30] width 113 height 30
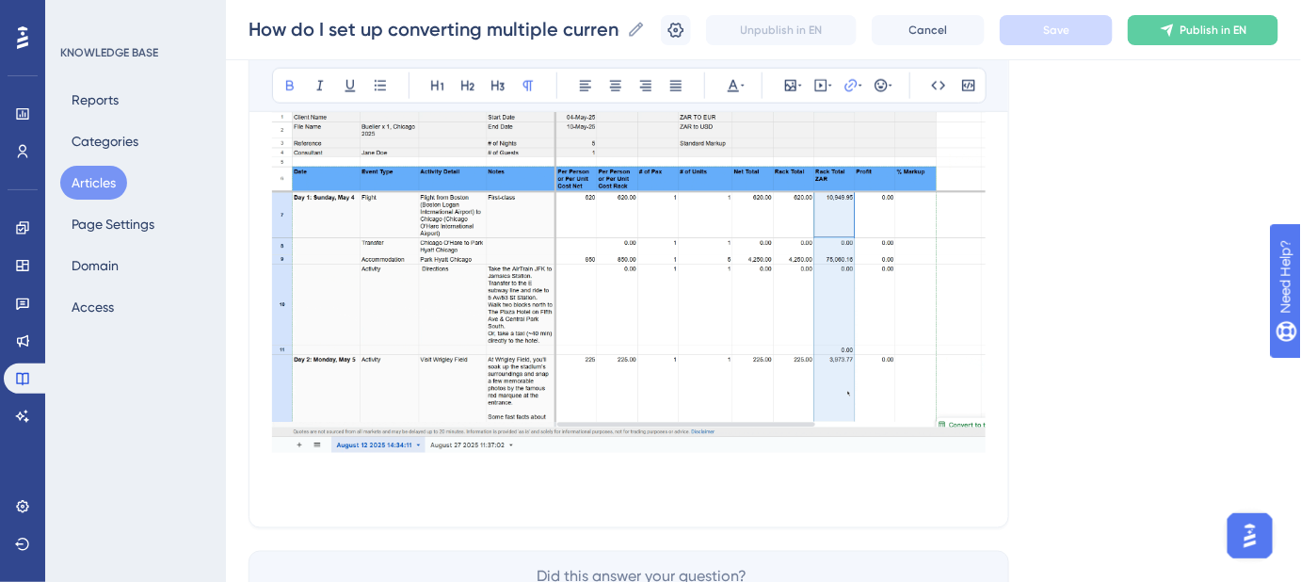
scroll to position [856, 0]
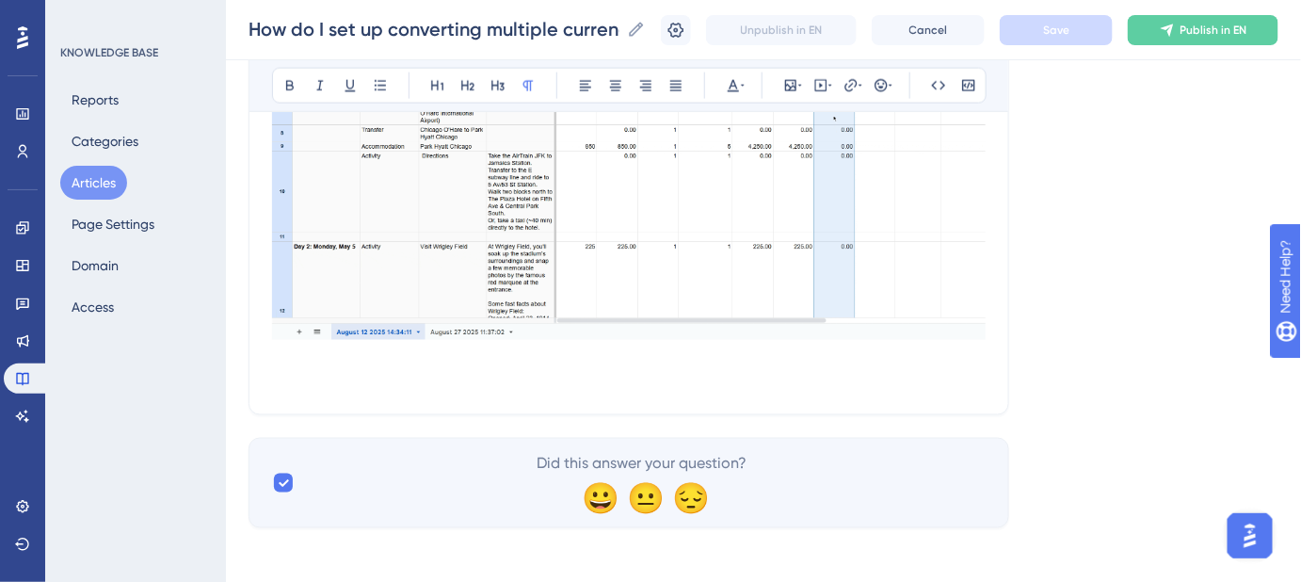
drag, startPoint x: 803, startPoint y: 354, endPoint x: 321, endPoint y: 335, distance: 482.4
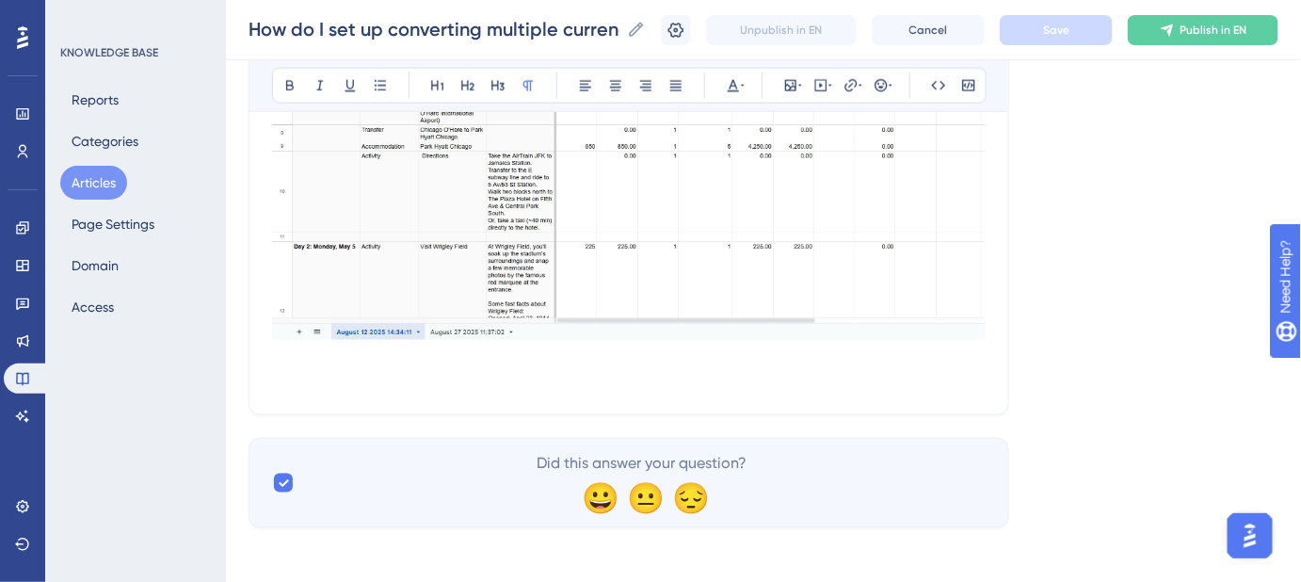
drag, startPoint x: 269, startPoint y: 356, endPoint x: 503, endPoint y: 362, distance: 233.6
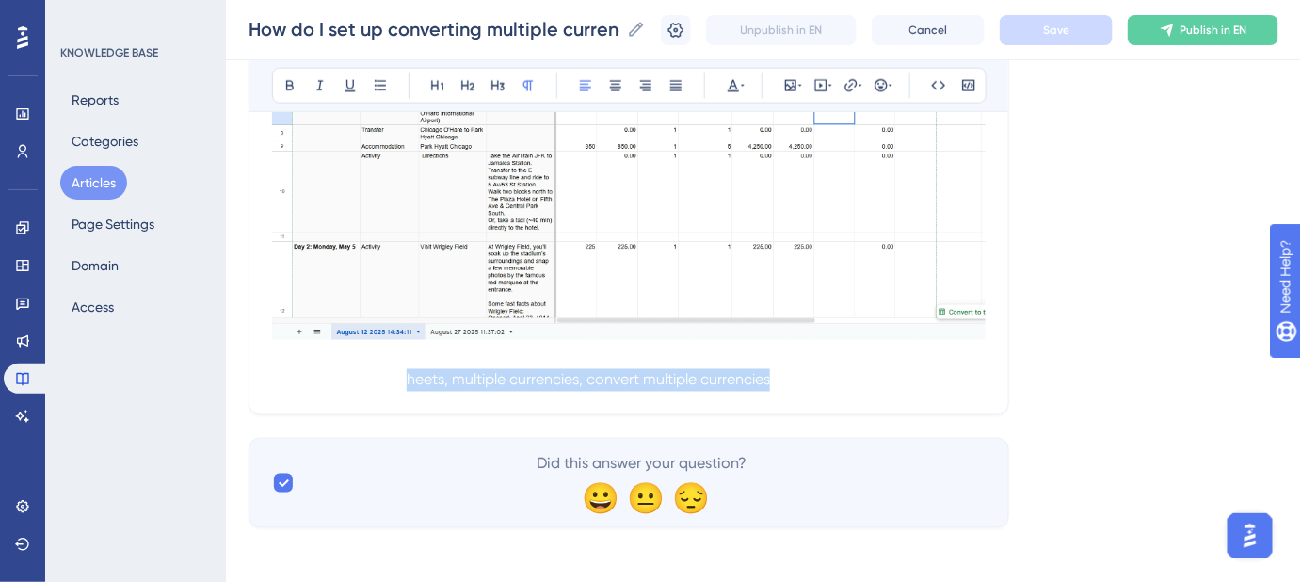
drag, startPoint x: 409, startPoint y: 380, endPoint x: 919, endPoint y: 413, distance: 511.3
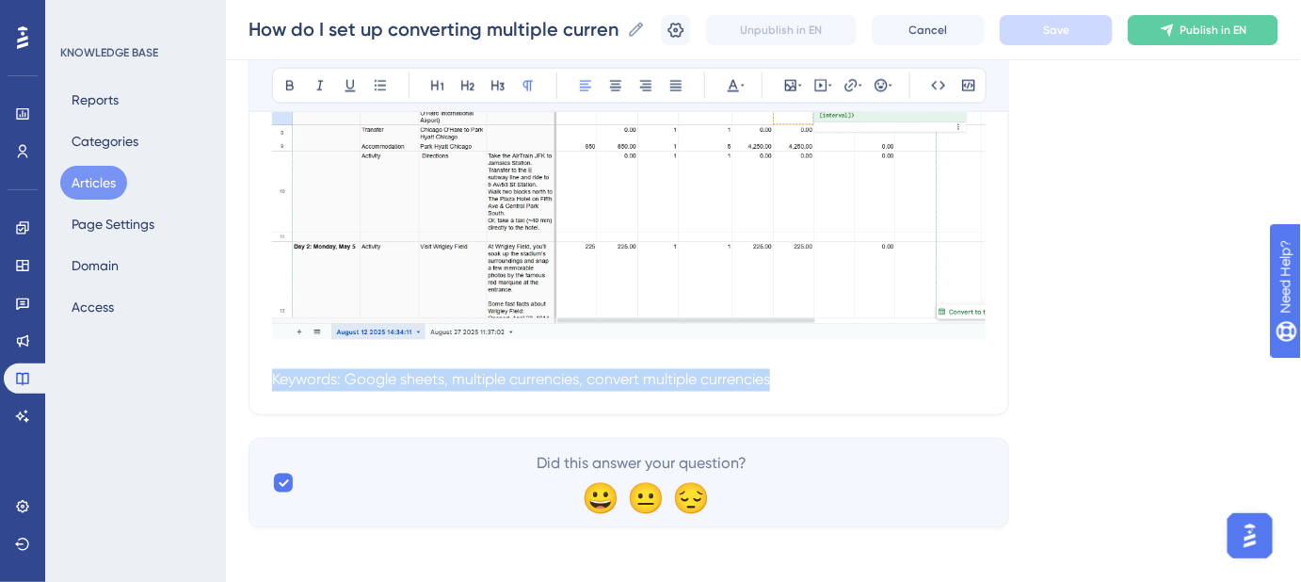
drag, startPoint x: 834, startPoint y: 380, endPoint x: 255, endPoint y: 389, distance: 579.1
click at [446, 383] on span "Keywords: Google sheets, multiple currencies, convert multiple currencies" at bounding box center [521, 380] width 498 height 18
click at [441, 378] on span "Keywords: Google sheets, multiple currencies, convert multiple currencies" at bounding box center [521, 380] width 498 height 18
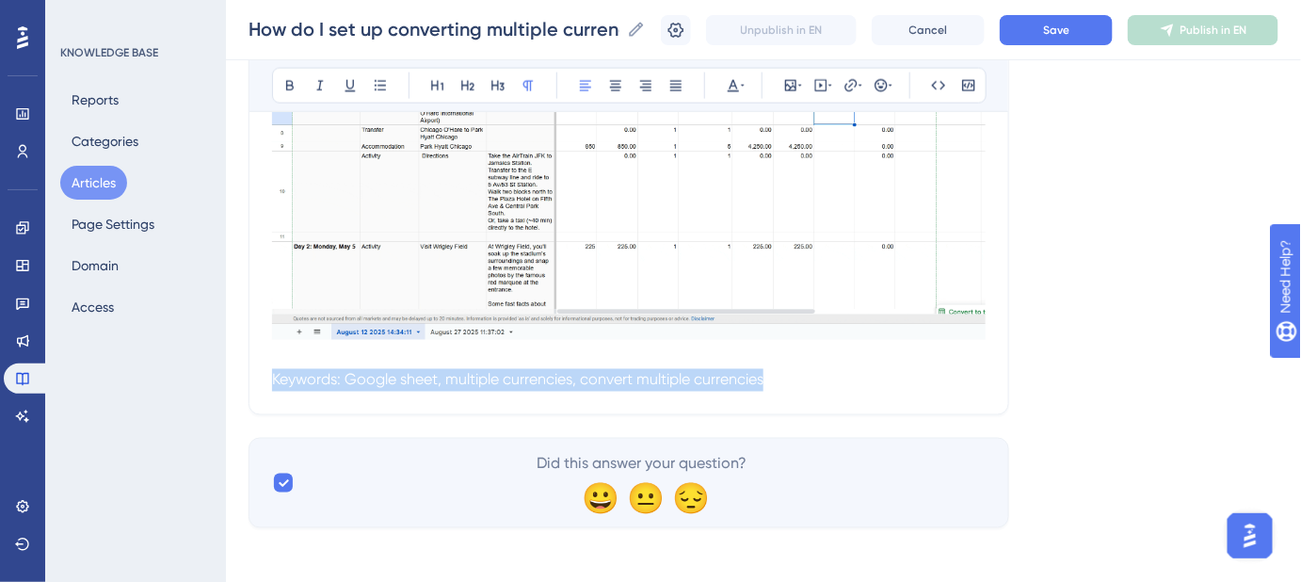
drag, startPoint x: 780, startPoint y: 377, endPoint x: 229, endPoint y: 368, distance: 550.8
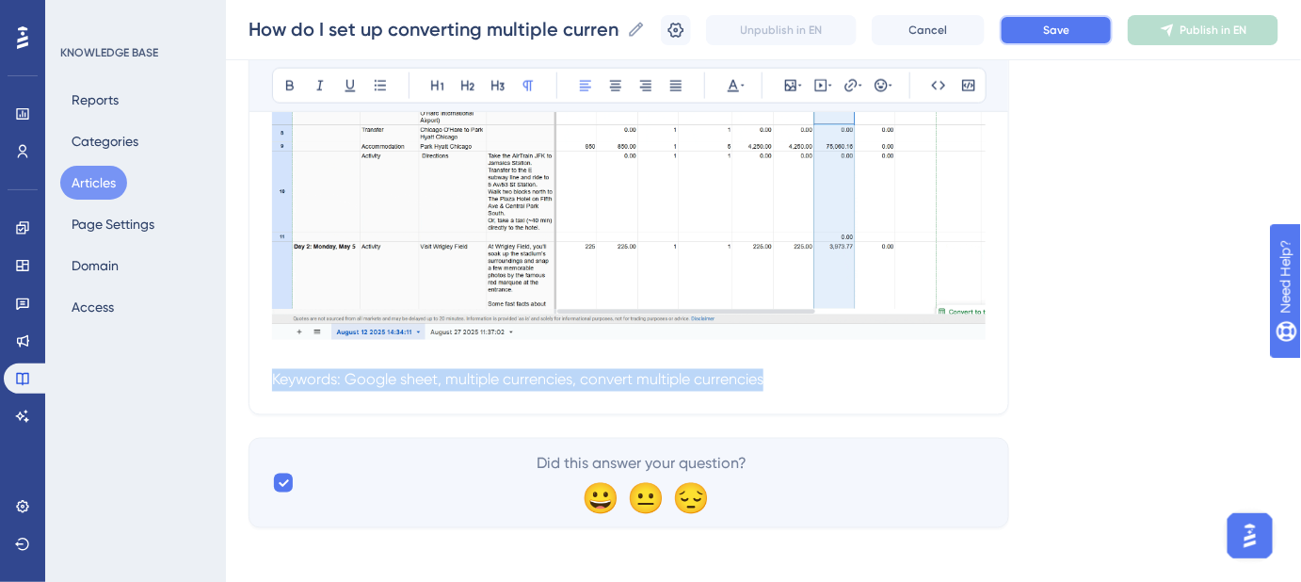
click at [1070, 34] on span "Save" at bounding box center [1056, 30] width 26 height 15
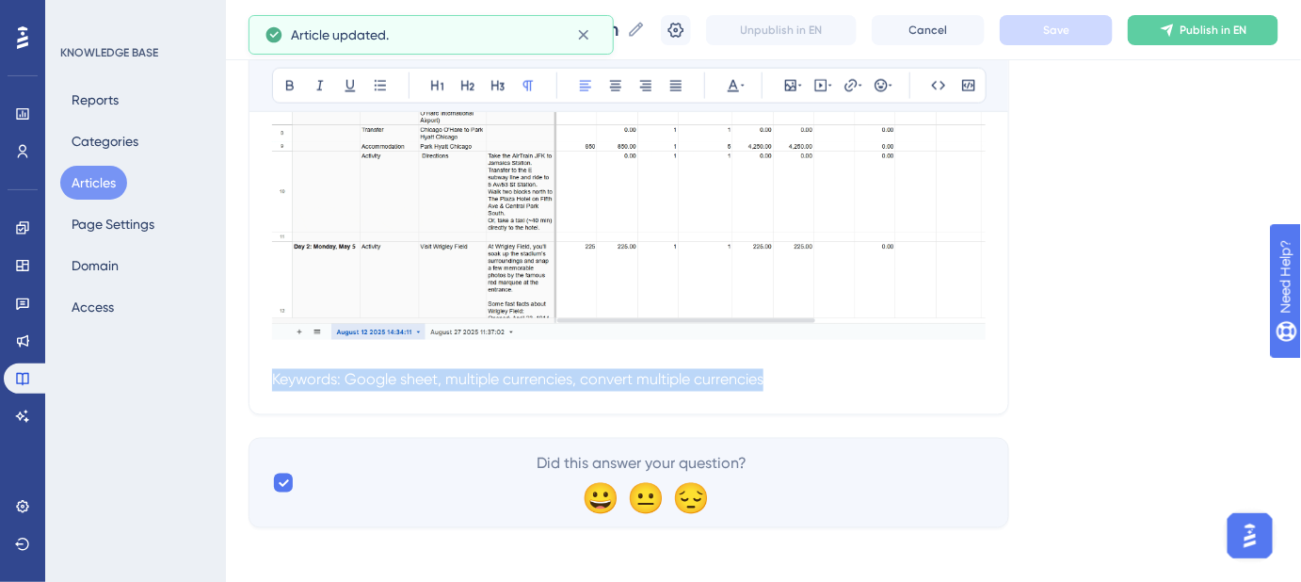
click at [855, 378] on p "Keywords: Google sheet, multiple currencies, convert multiple currencies" at bounding box center [629, 380] width 714 height 23
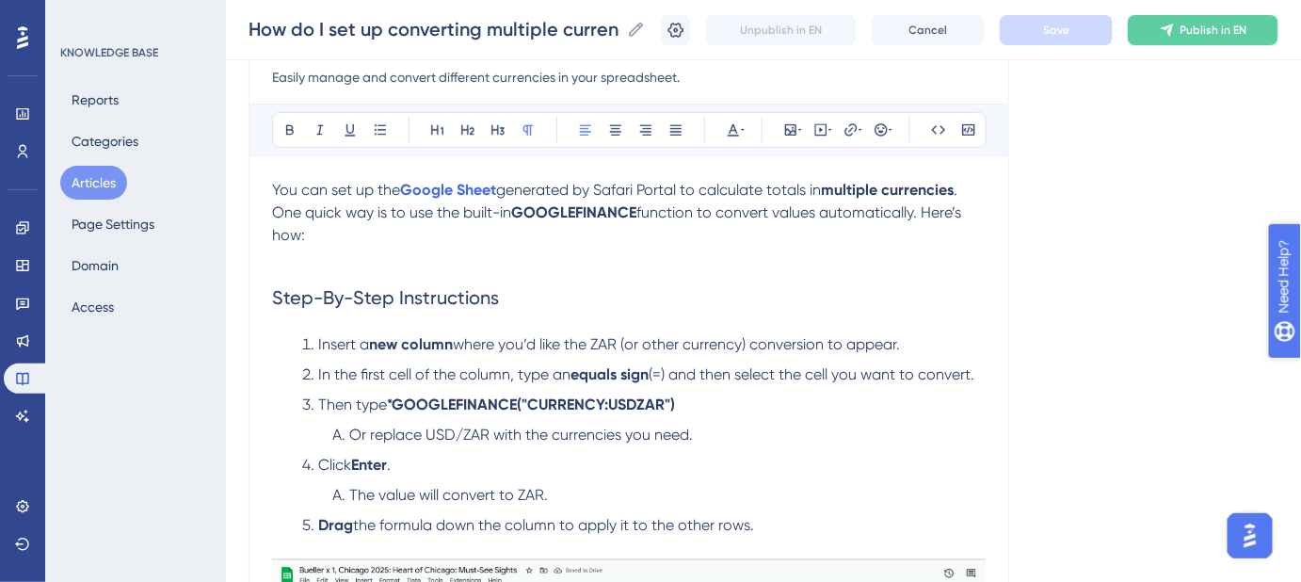
scroll to position [170, 0]
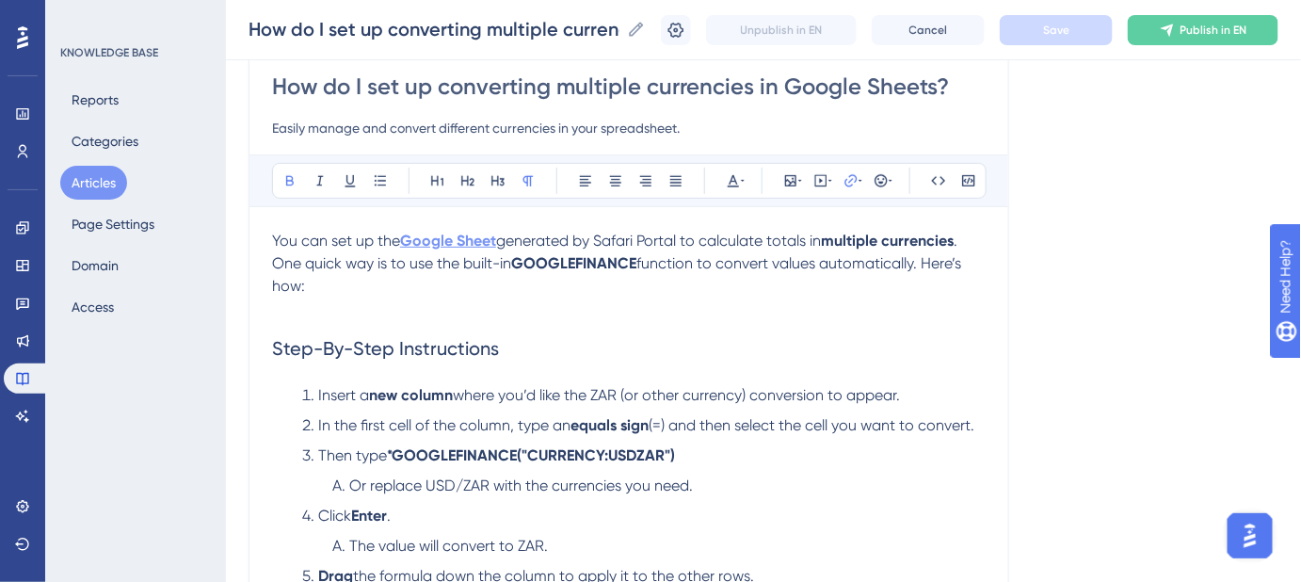
click at [448, 243] on strong "Google Sheet" at bounding box center [448, 241] width 96 height 18
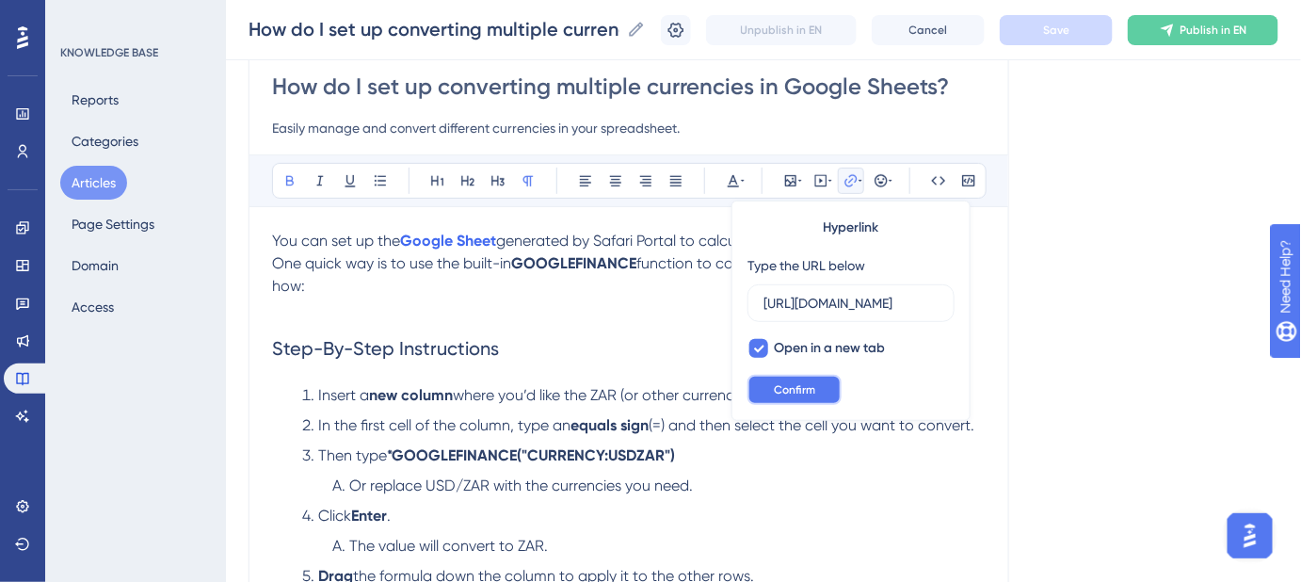
scroll to position [0, 0]
click at [791, 388] on span "Confirm" at bounding box center [794, 389] width 41 height 15
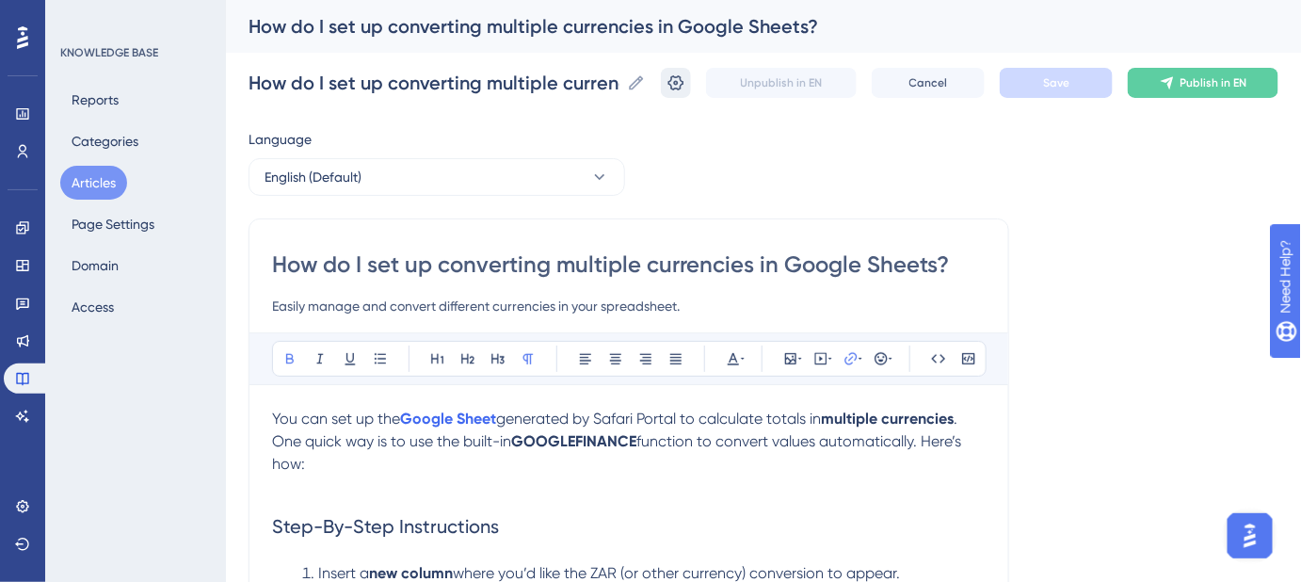
click at [684, 85] on icon at bounding box center [676, 82] width 16 height 15
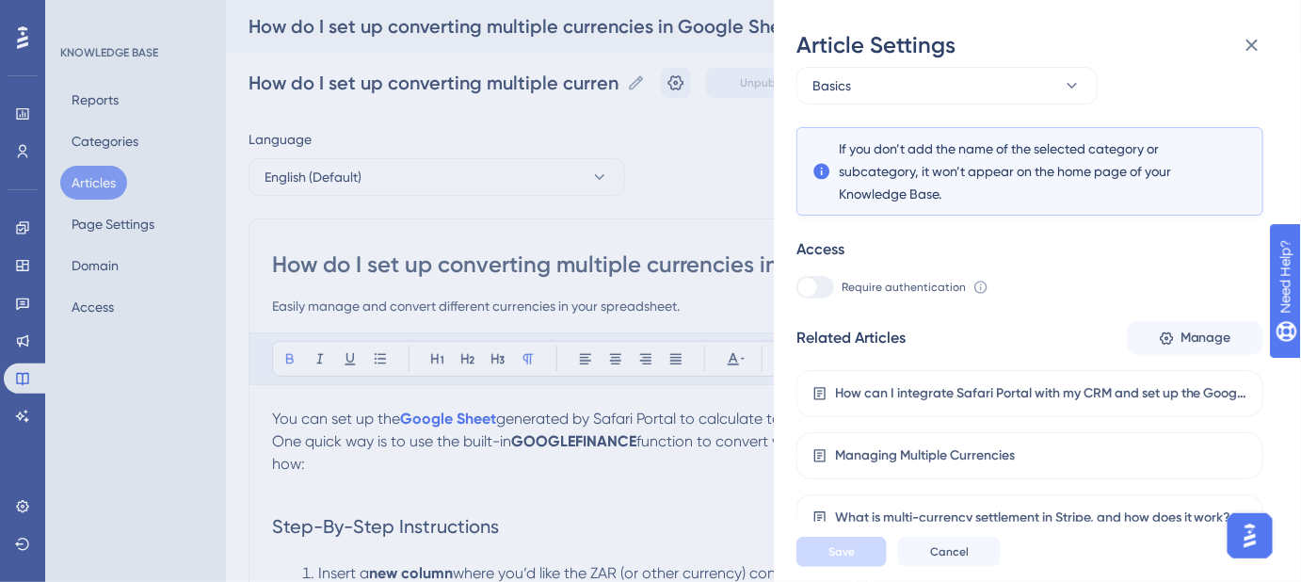
scroll to position [276, 0]
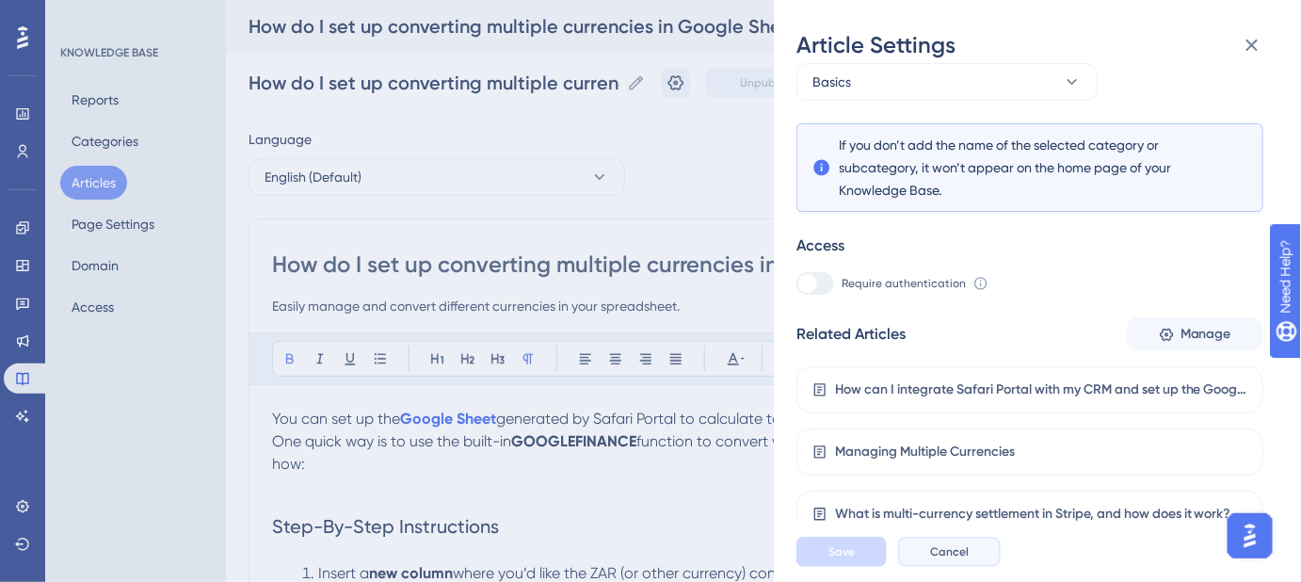
click at [958, 555] on button "Cancel" at bounding box center [949, 552] width 103 height 30
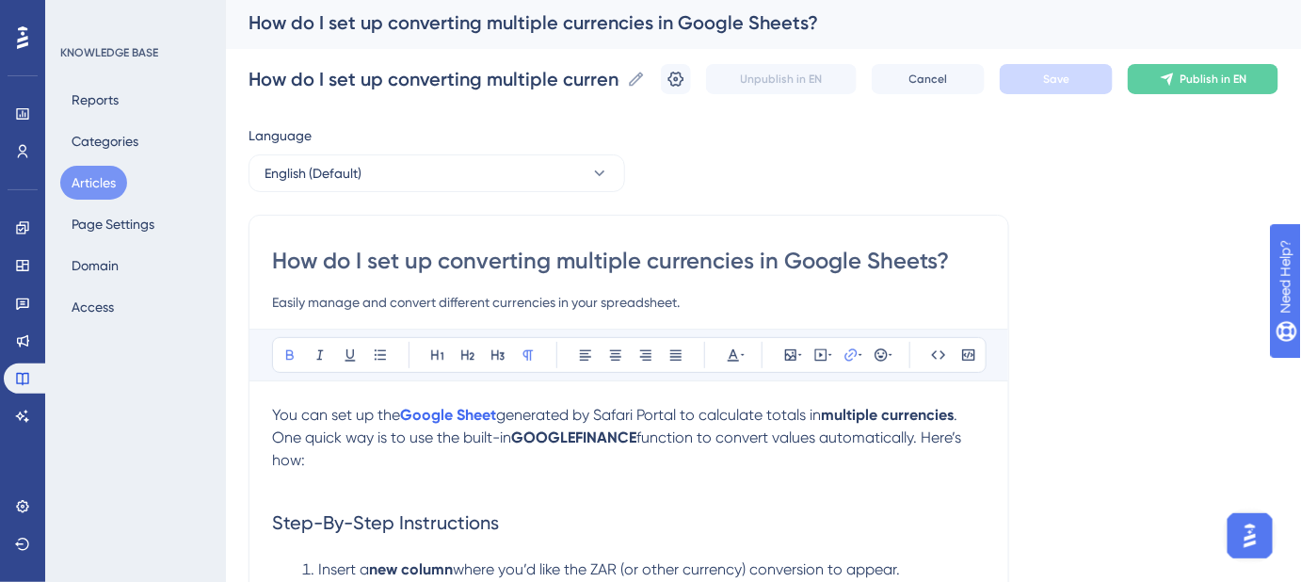
scroll to position [0, 0]
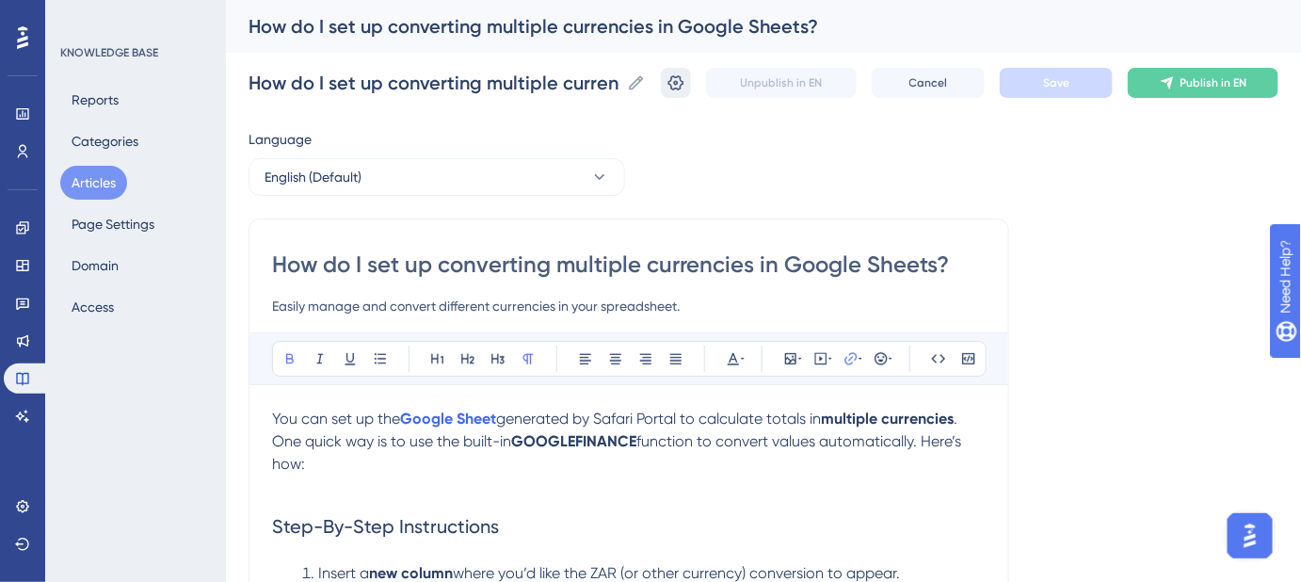
click at [684, 88] on icon at bounding box center [676, 82] width 16 height 15
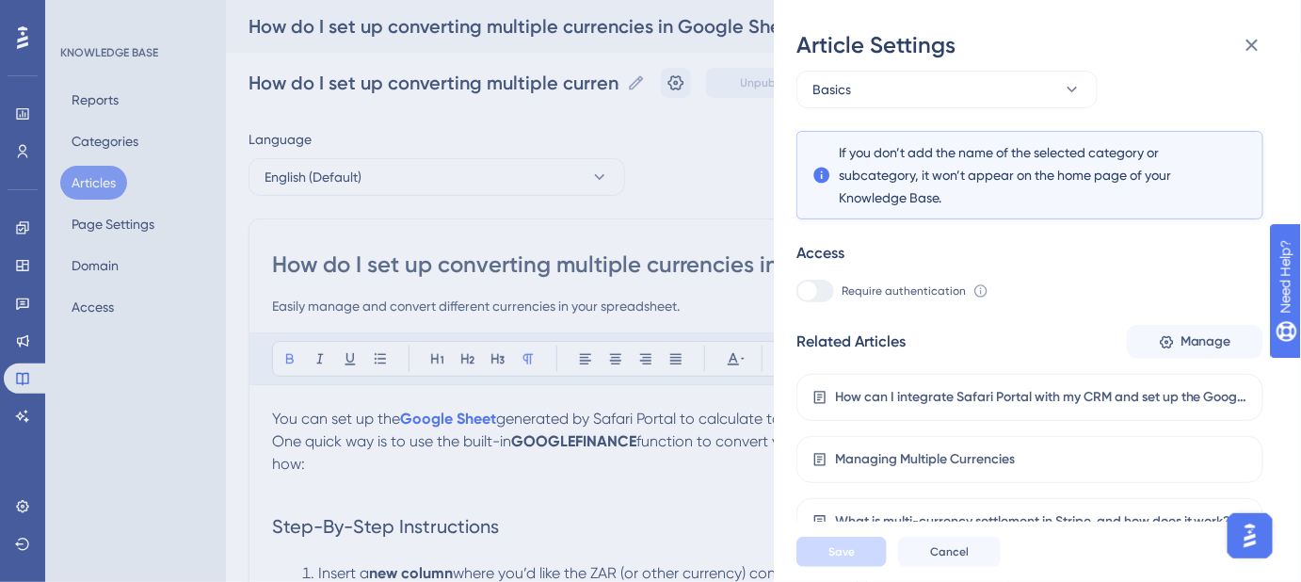
scroll to position [276, 0]
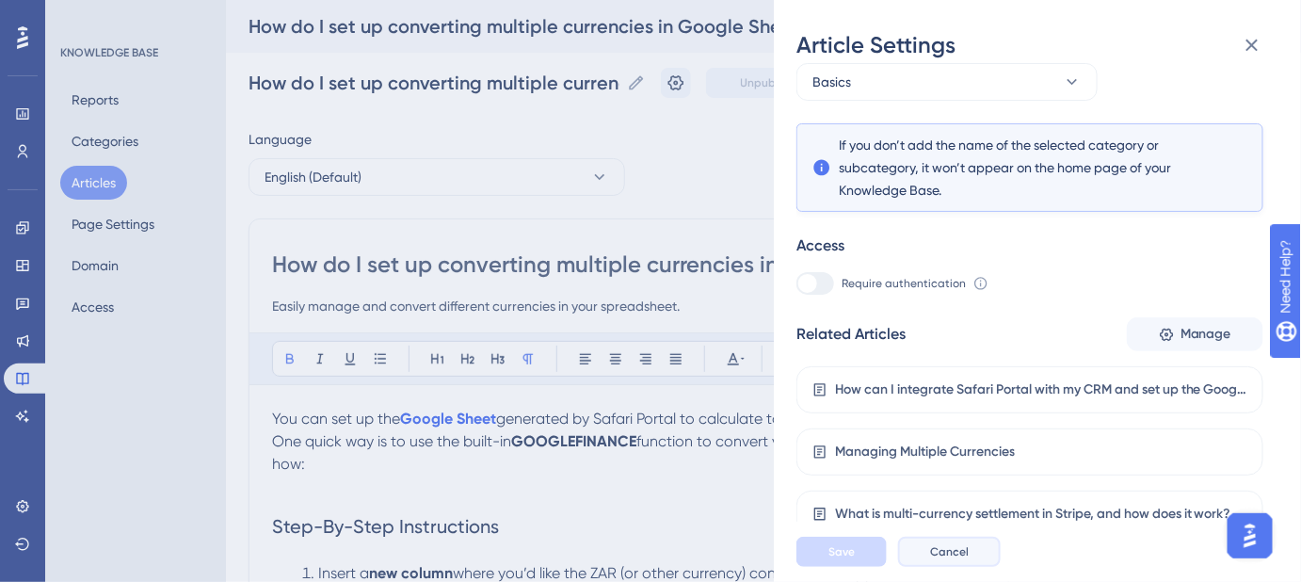
drag, startPoint x: 955, startPoint y: 565, endPoint x: 1147, endPoint y: 350, distance: 288.0
click at [1166, 394] on div "Article Settings If an article is not added inside a Category, it won't appear …" at bounding box center [1037, 291] width 527 height 582
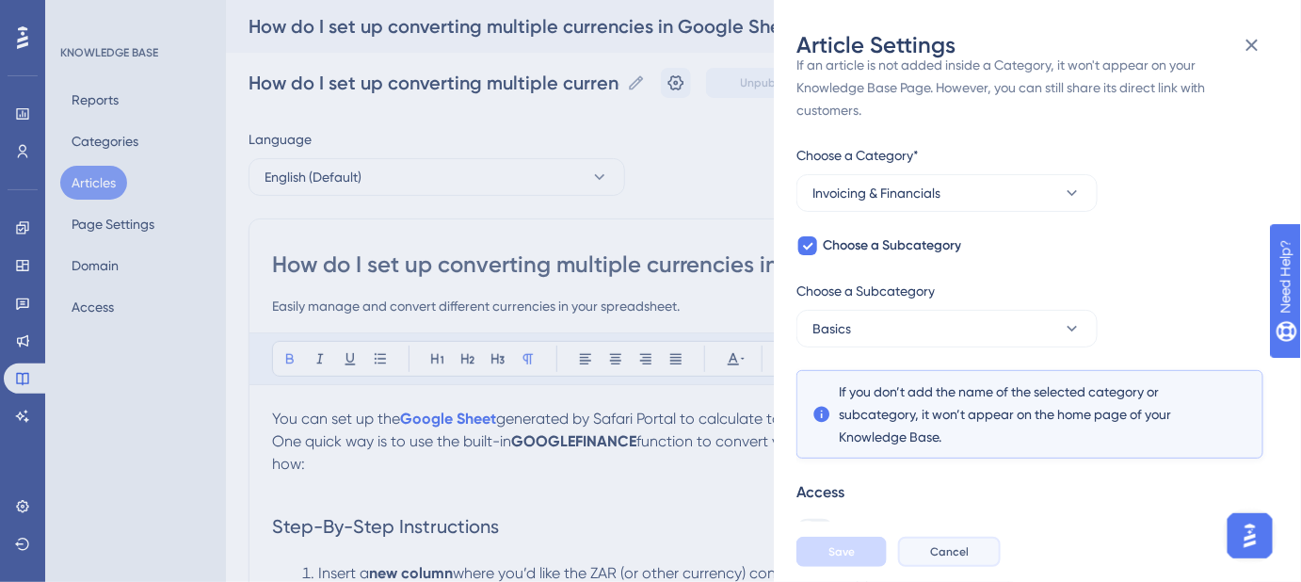
scroll to position [20, 0]
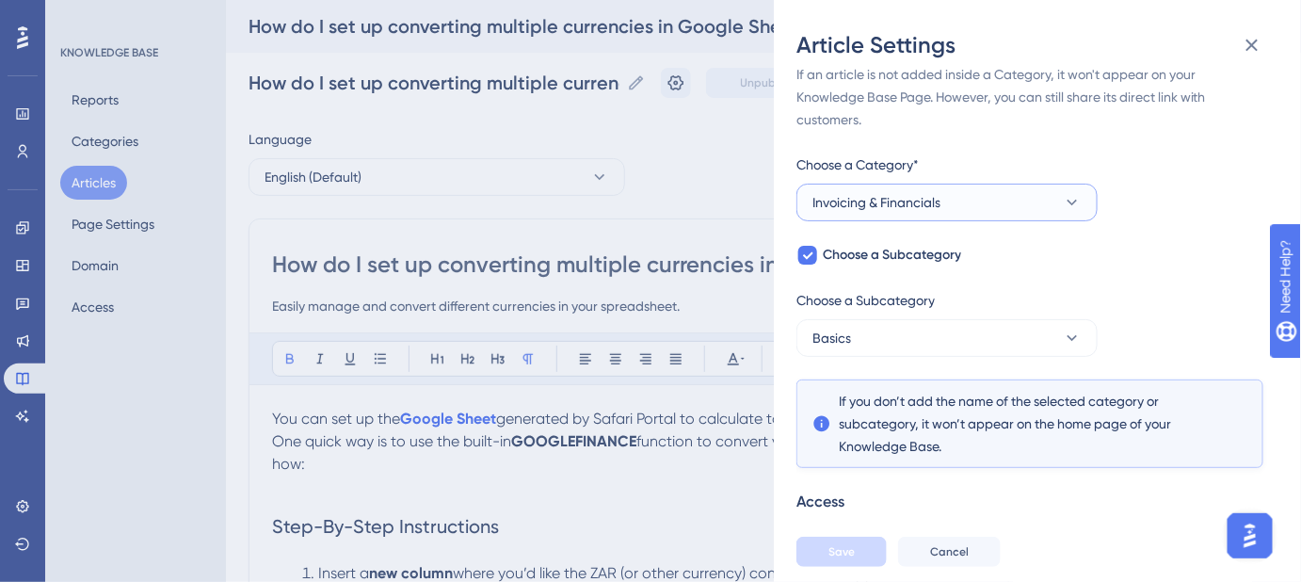
click at [1070, 202] on icon at bounding box center [1073, 203] width 10 height 6
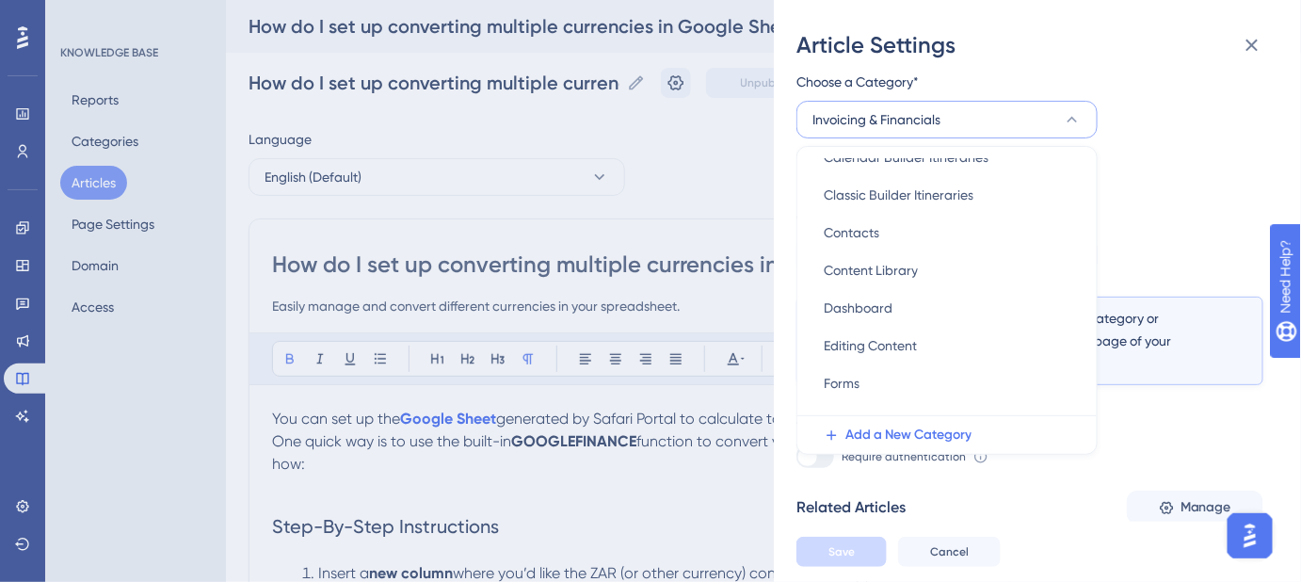
scroll to position [85, 0]
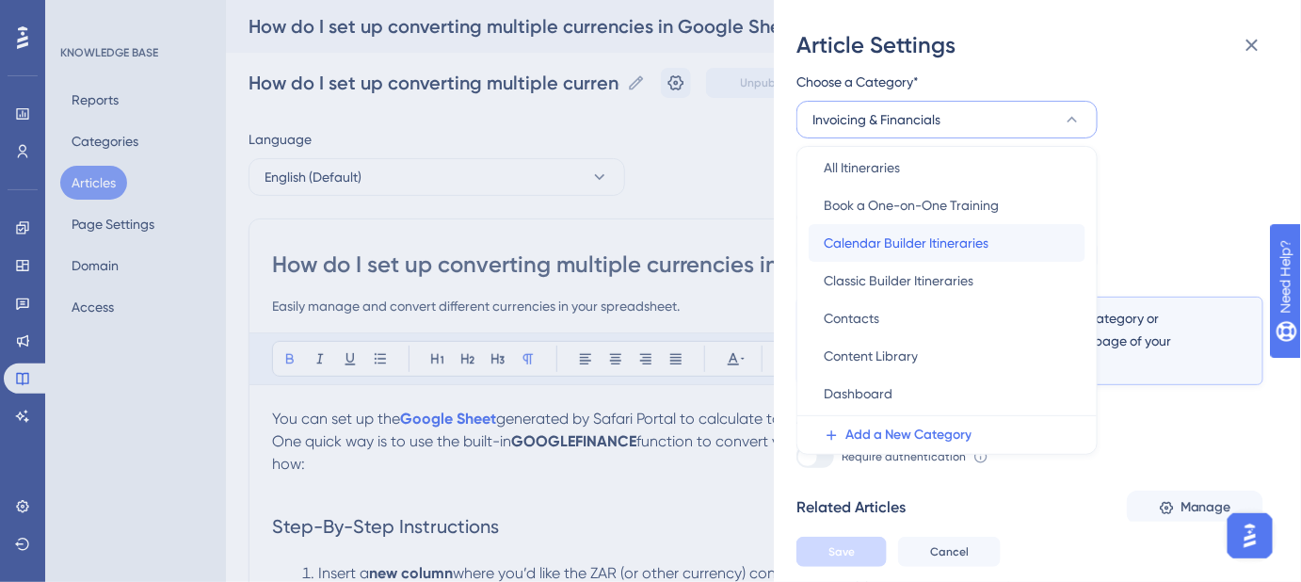
click at [884, 241] on span "Calendar Builder Itineraries" at bounding box center [906, 243] width 165 height 23
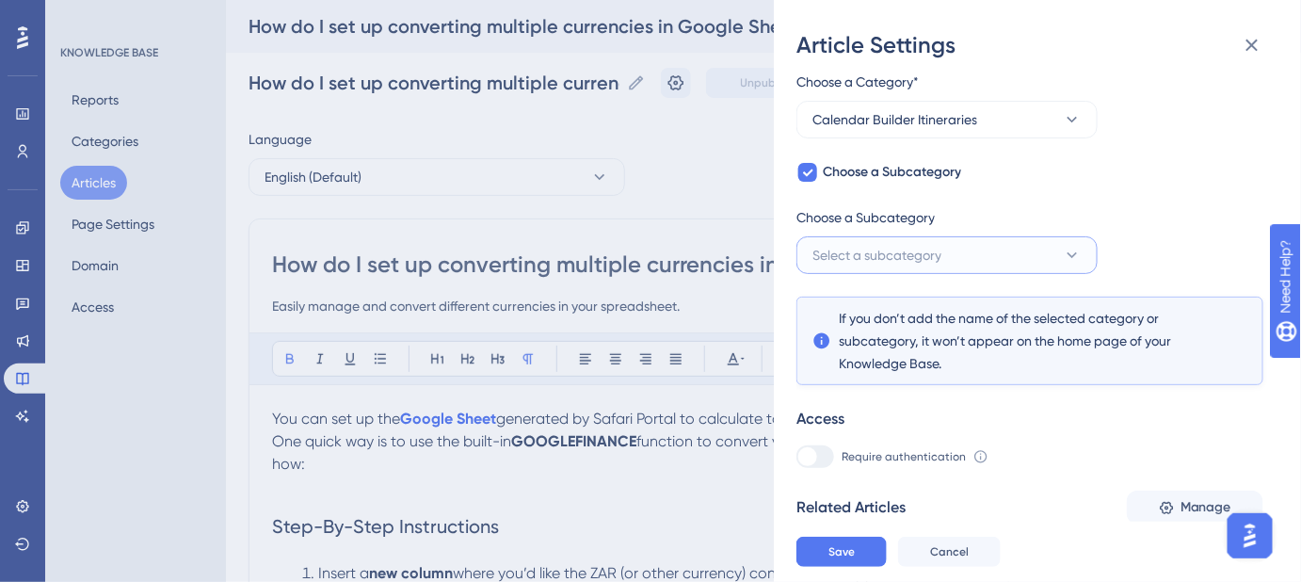
click at [981, 254] on button "Select a subcategory" at bounding box center [946, 255] width 301 height 38
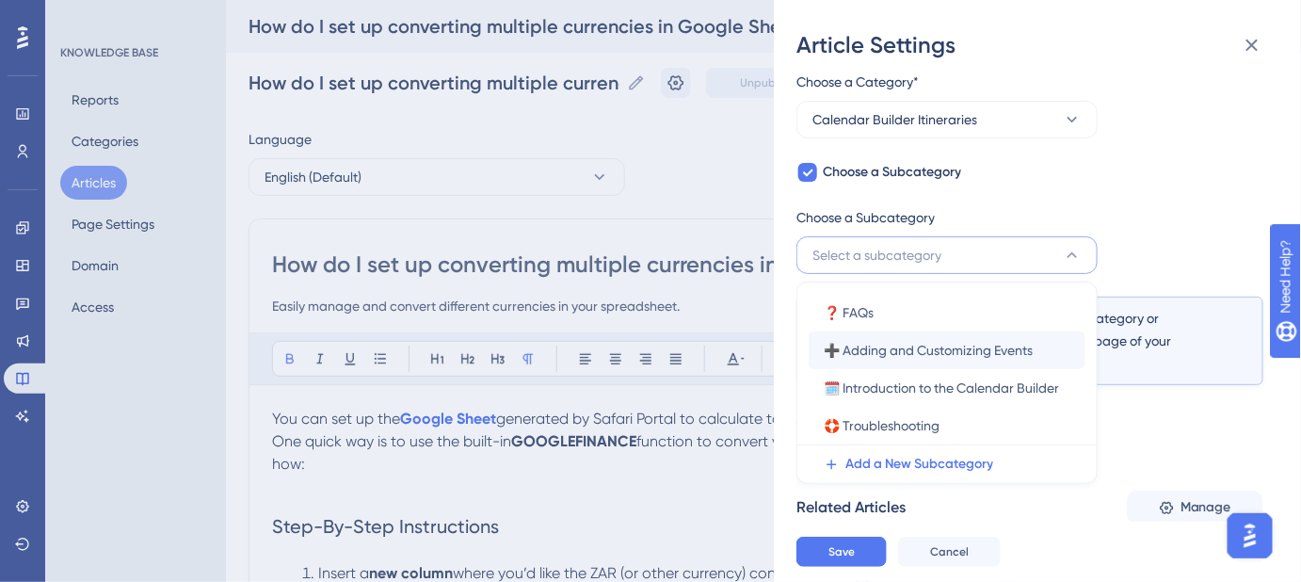
scroll to position [187, 0]
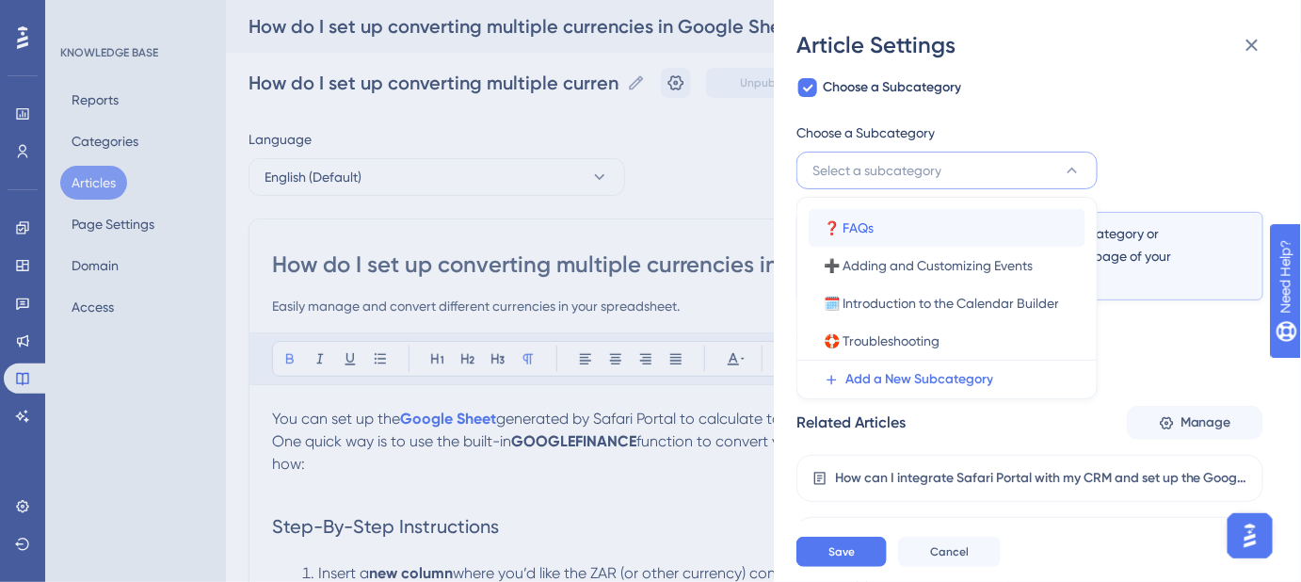
click at [866, 225] on span "❓ FAQs" at bounding box center [849, 228] width 50 height 23
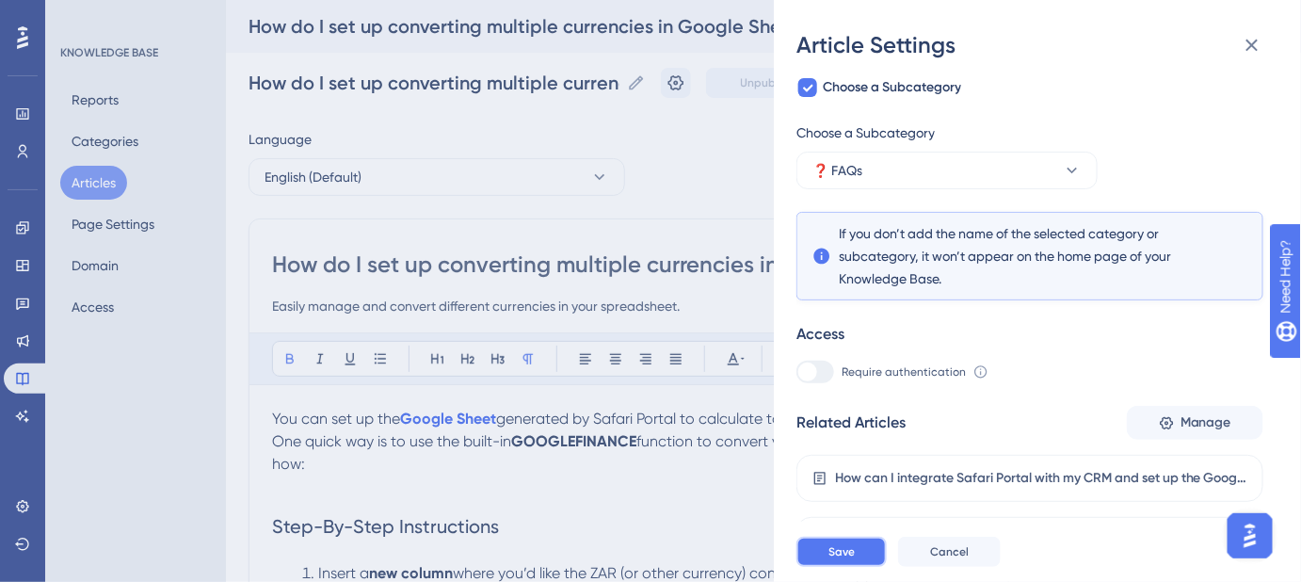
click at [846, 559] on span "Save" at bounding box center [842, 551] width 26 height 15
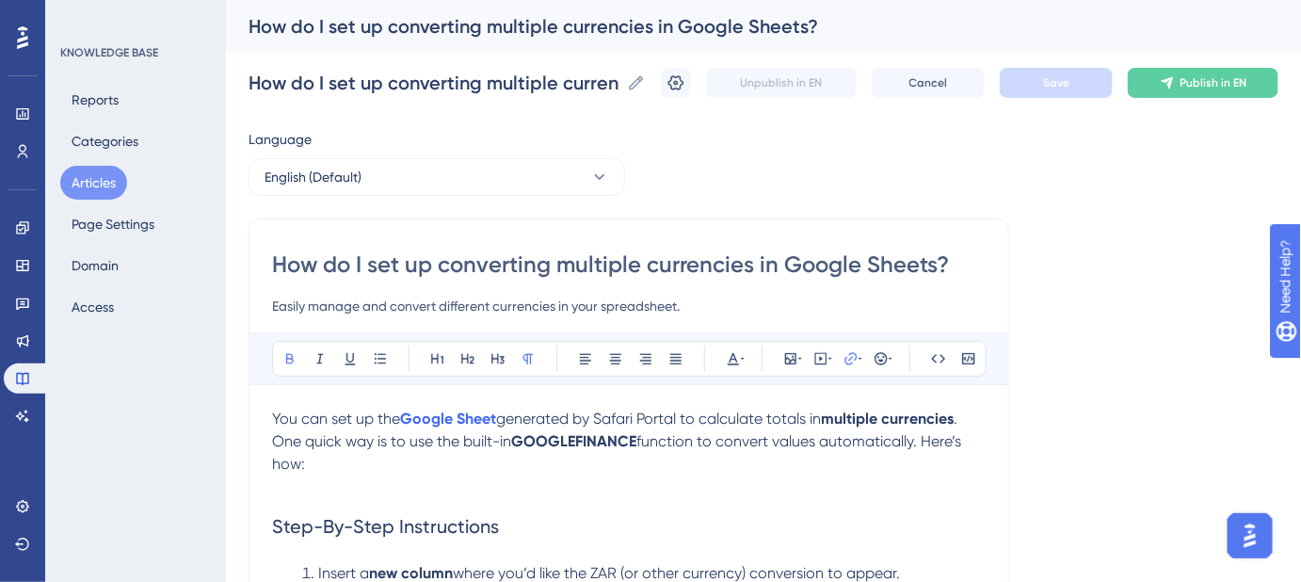
click at [274, 416] on span "You can set up the" at bounding box center [336, 419] width 128 height 18
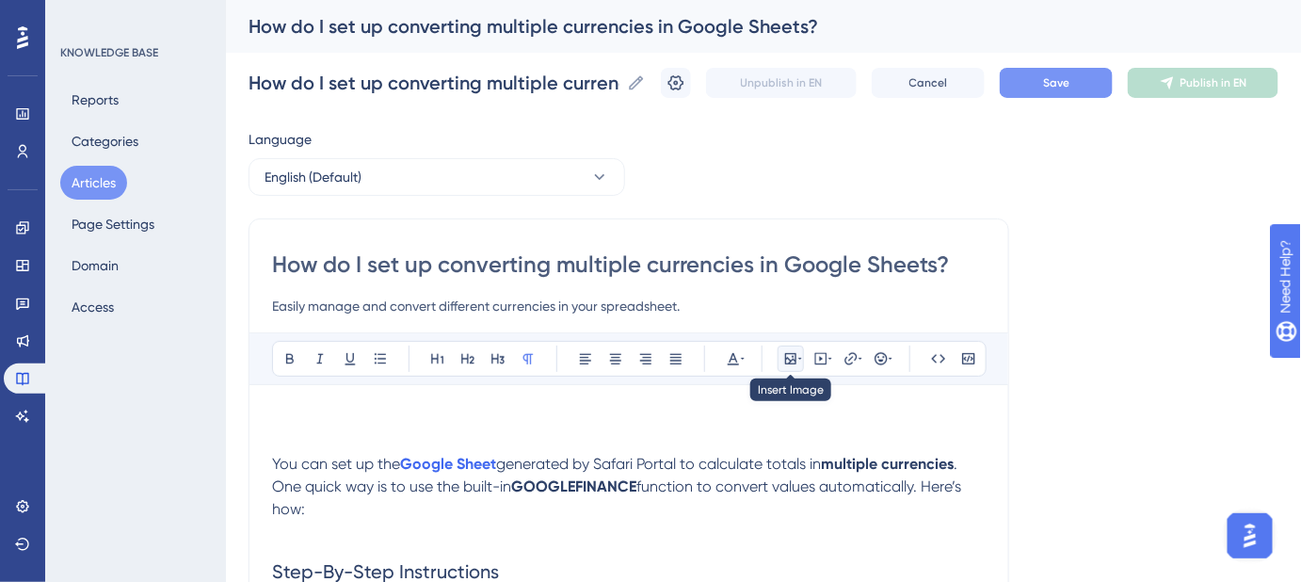
click at [788, 351] on icon at bounding box center [790, 358] width 15 height 15
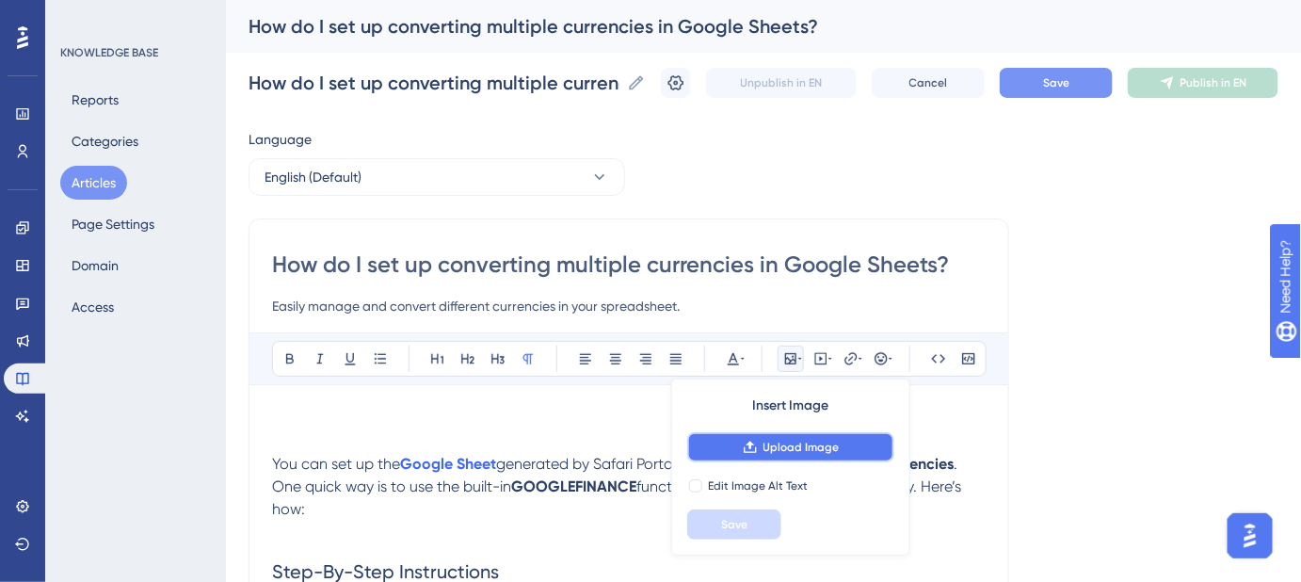
click at [791, 442] on span "Upload Image" at bounding box center [802, 447] width 76 height 15
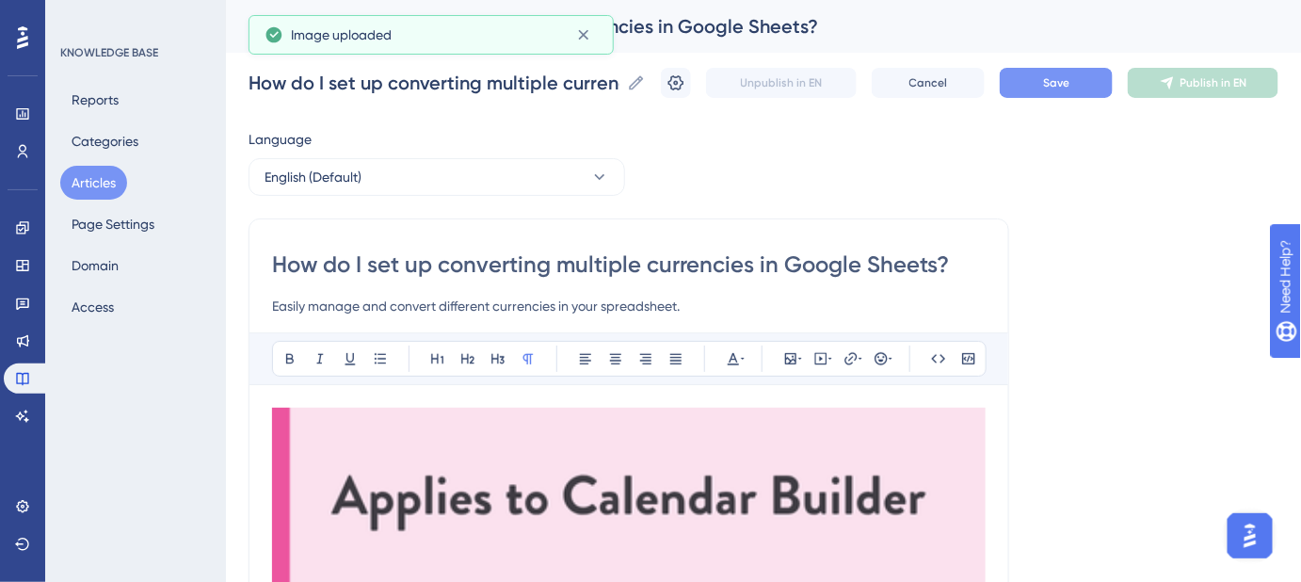
click at [794, 475] on img at bounding box center [629, 497] width 714 height 179
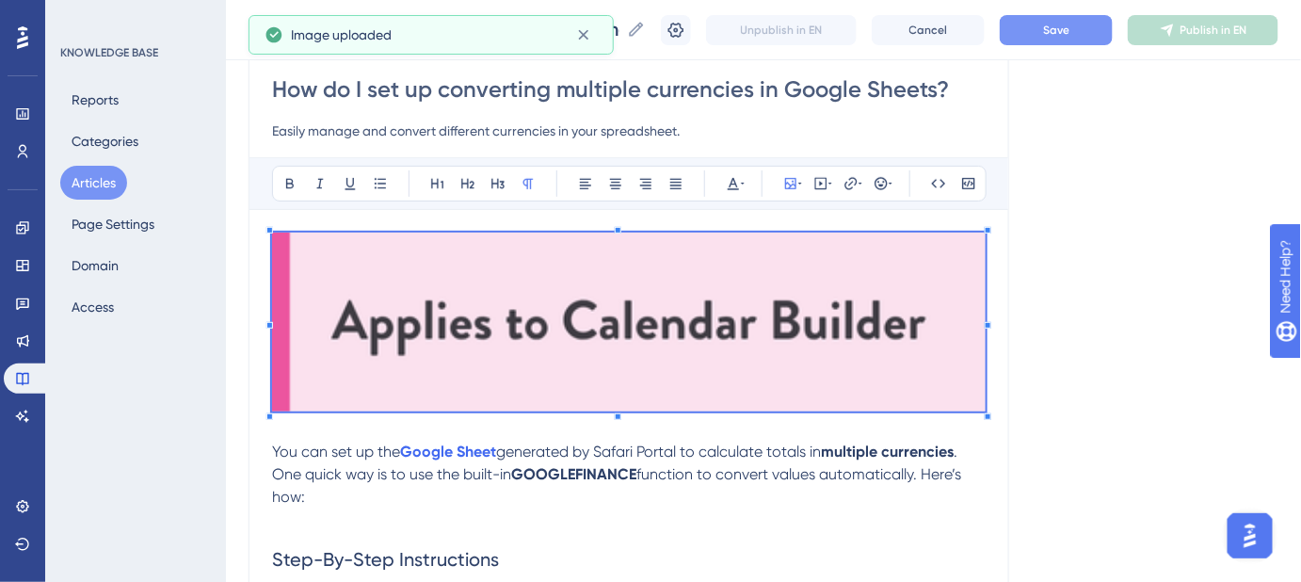
scroll to position [170, 0]
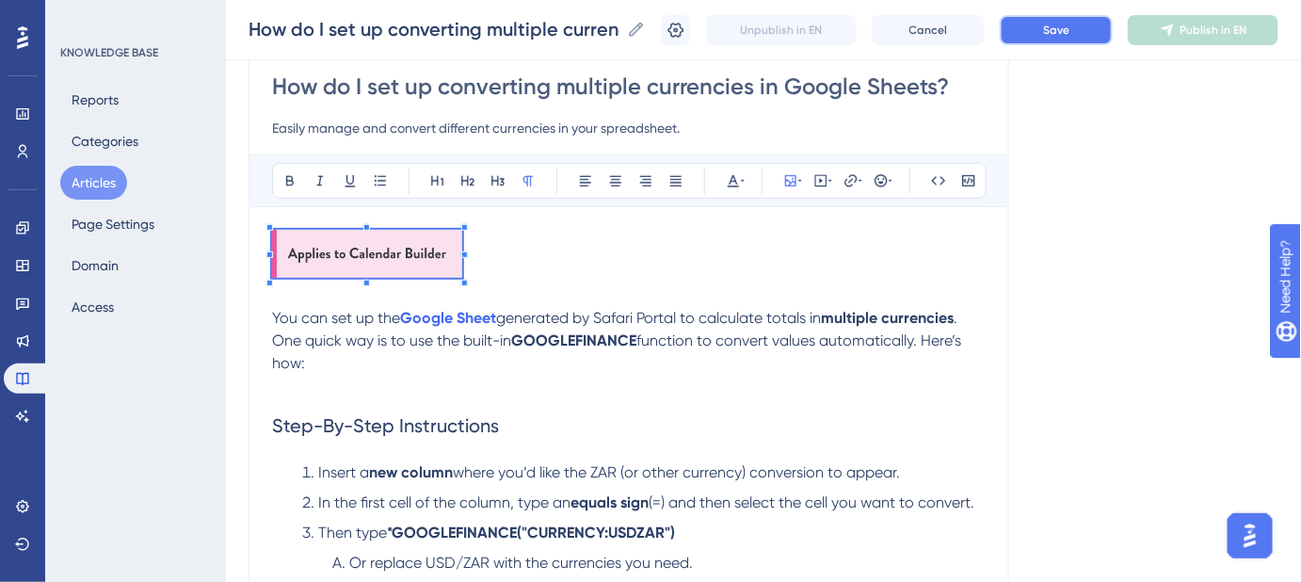
click at [1043, 25] on button "Save" at bounding box center [1056, 30] width 113 height 30
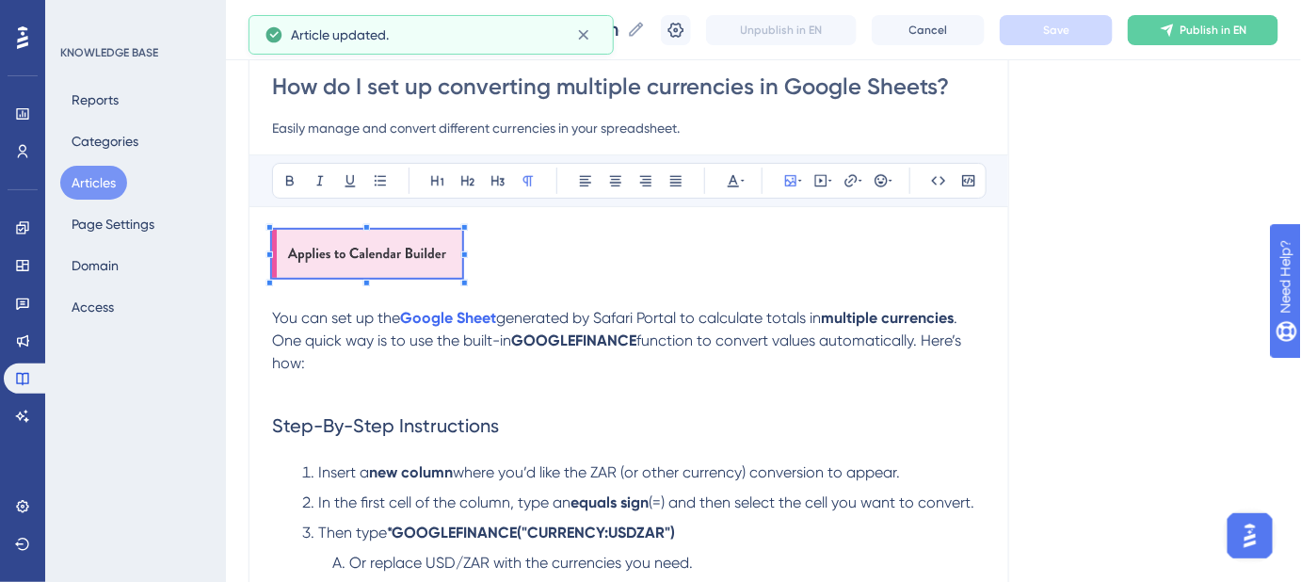
click at [689, 273] on p at bounding box center [629, 257] width 714 height 55
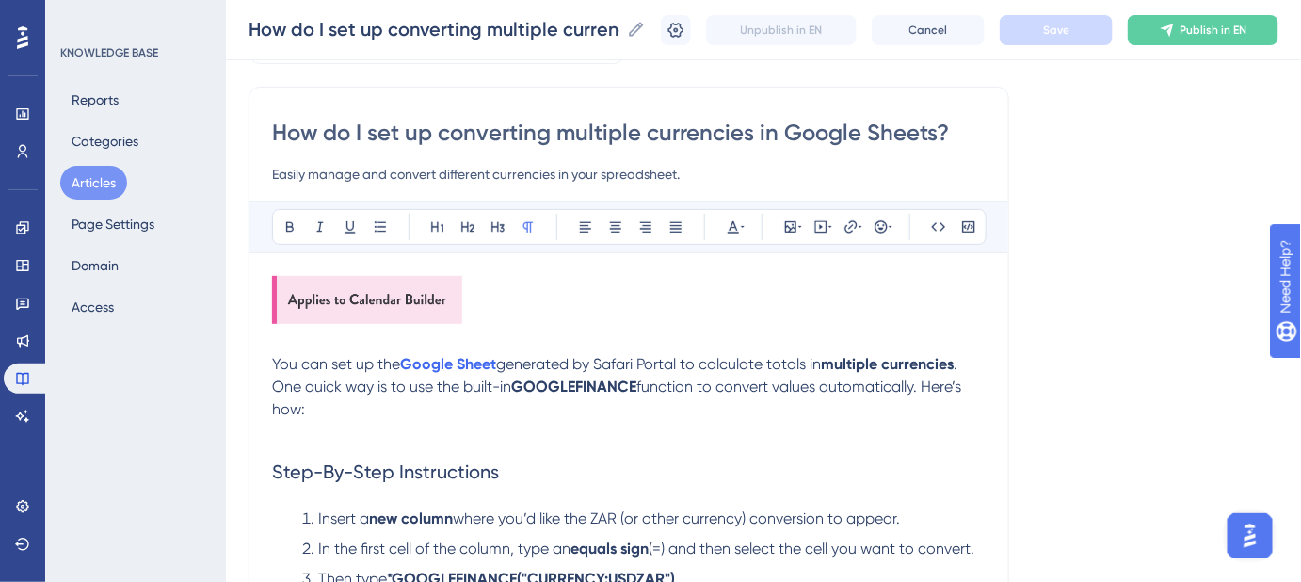
scroll to position [85, 0]
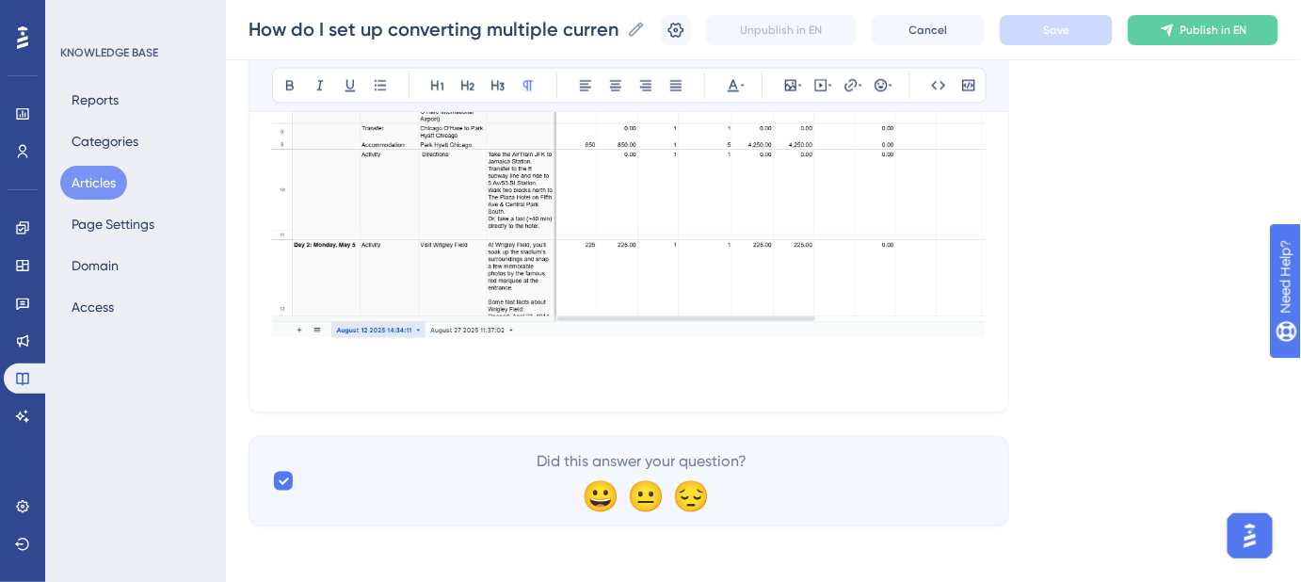
scroll to position [936, 0]
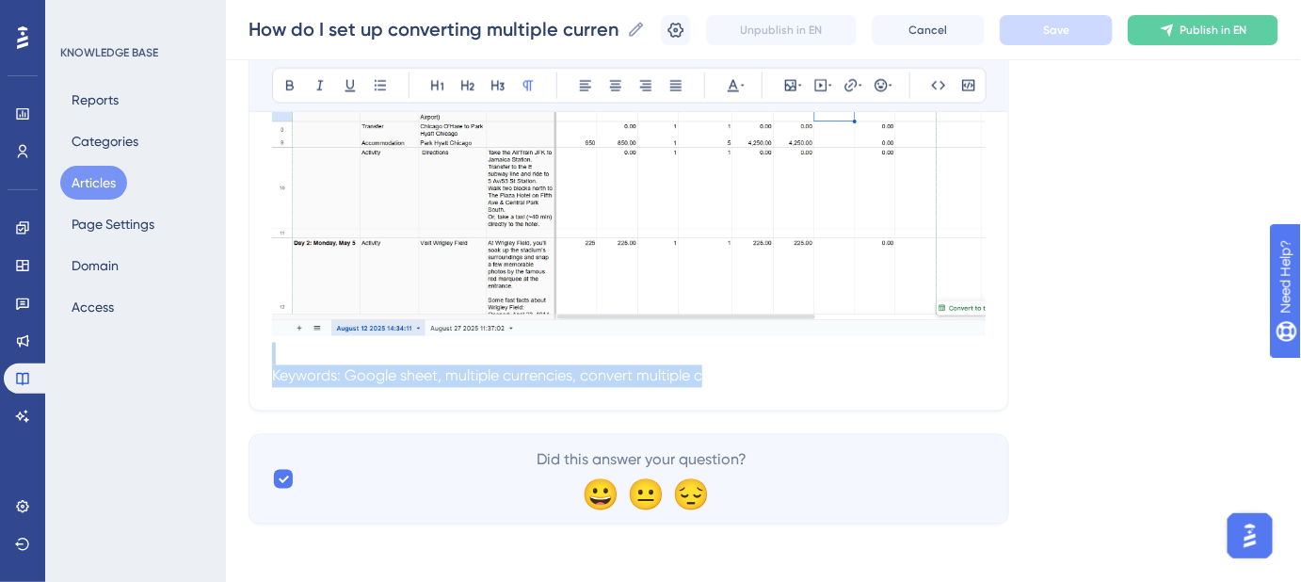
drag, startPoint x: 274, startPoint y: 362, endPoint x: 702, endPoint y: 363, distance: 428.4
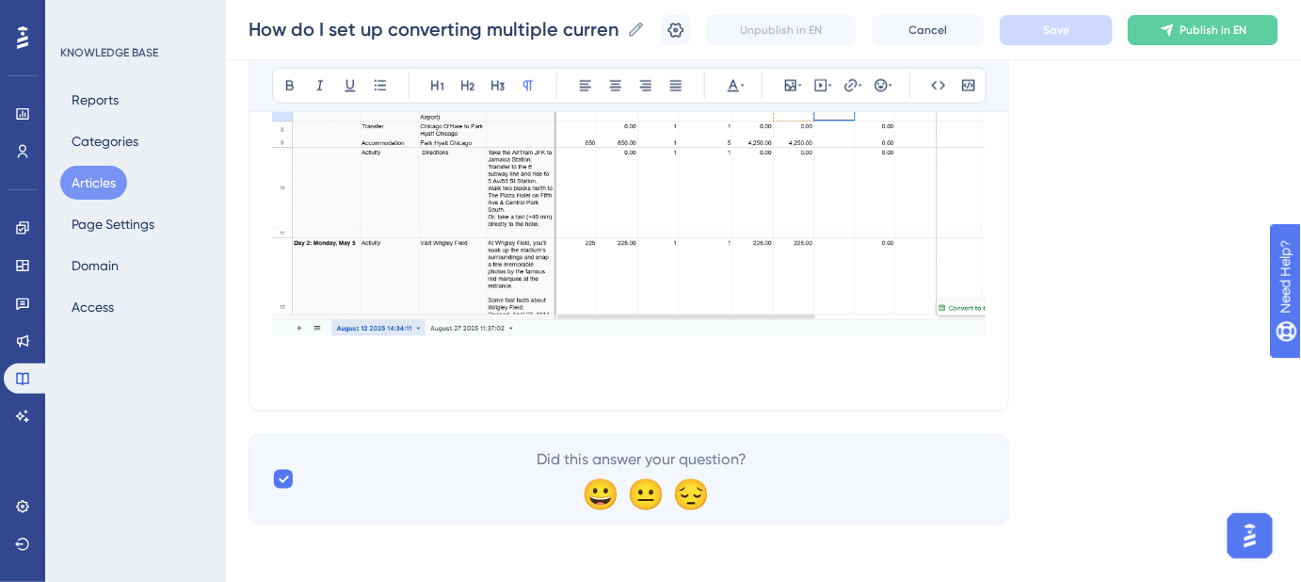
drag, startPoint x: 268, startPoint y: 368, endPoint x: 418, endPoint y: 375, distance: 149.8
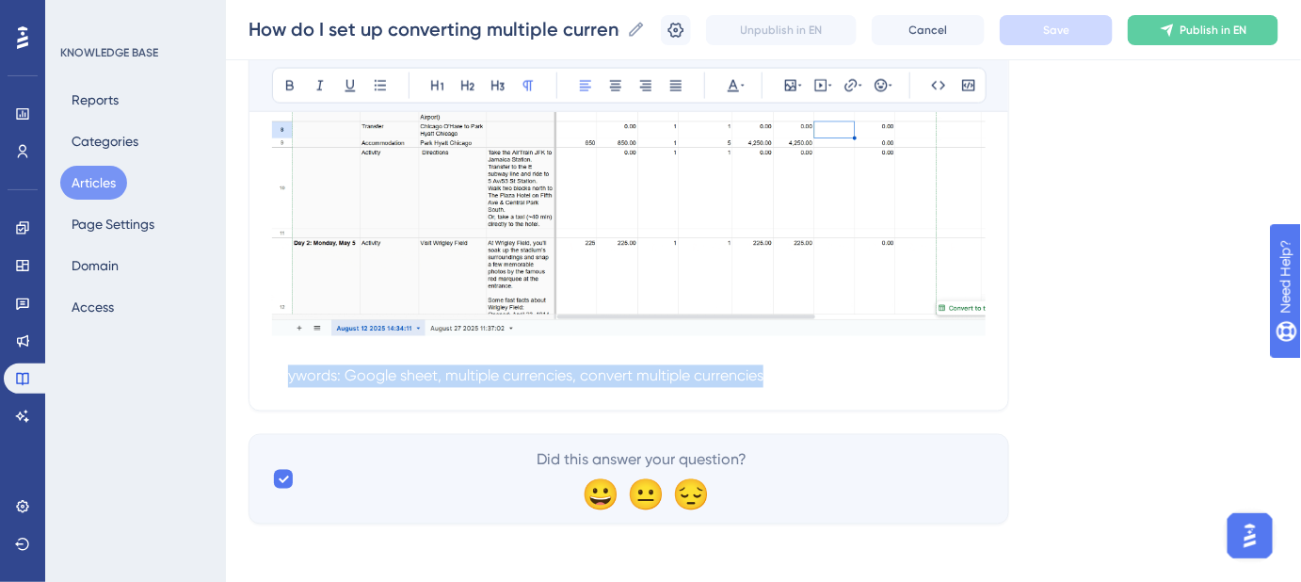
drag, startPoint x: 284, startPoint y: 378, endPoint x: 807, endPoint y: 379, distance: 522.5
click at [807, 379] on p "Keywords: Google sheet, multiple currencies, convert multiple currencies" at bounding box center [629, 376] width 714 height 23
click at [780, 373] on p "Keywords: Google sheet, multiple currencies, convert multiple currencies" at bounding box center [629, 376] width 714 height 23
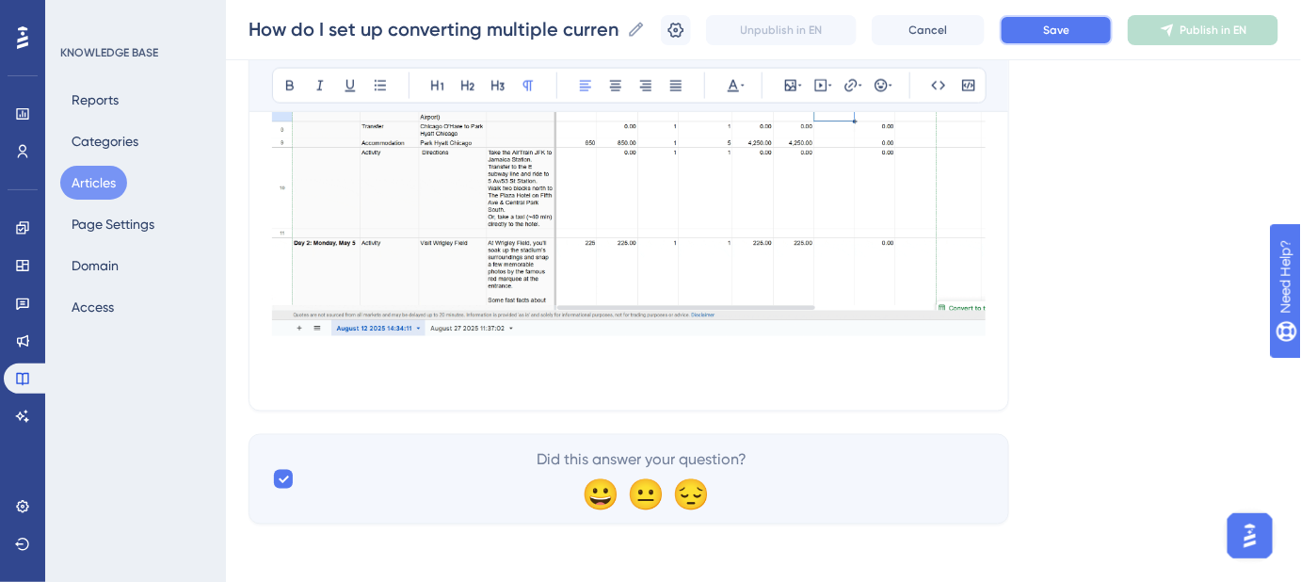
click at [1070, 27] on span "Save" at bounding box center [1056, 30] width 26 height 15
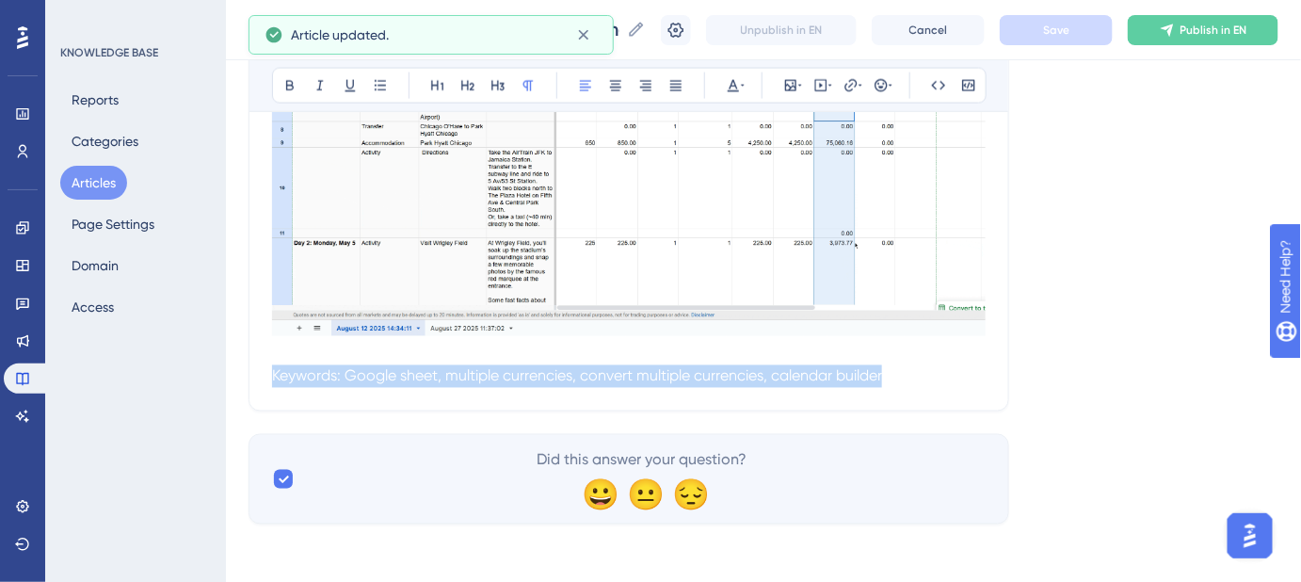
drag, startPoint x: 839, startPoint y: 379, endPoint x: 252, endPoint y: 426, distance: 588.4
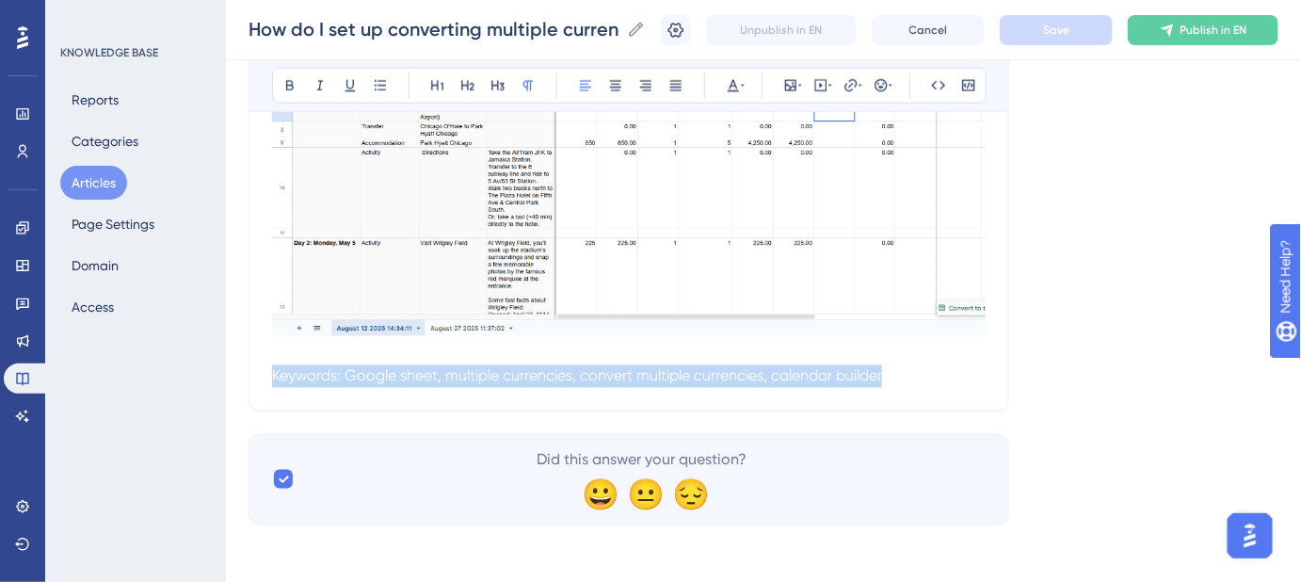
drag, startPoint x: 999, startPoint y: 366, endPoint x: 345, endPoint y: 367, distance: 654.3
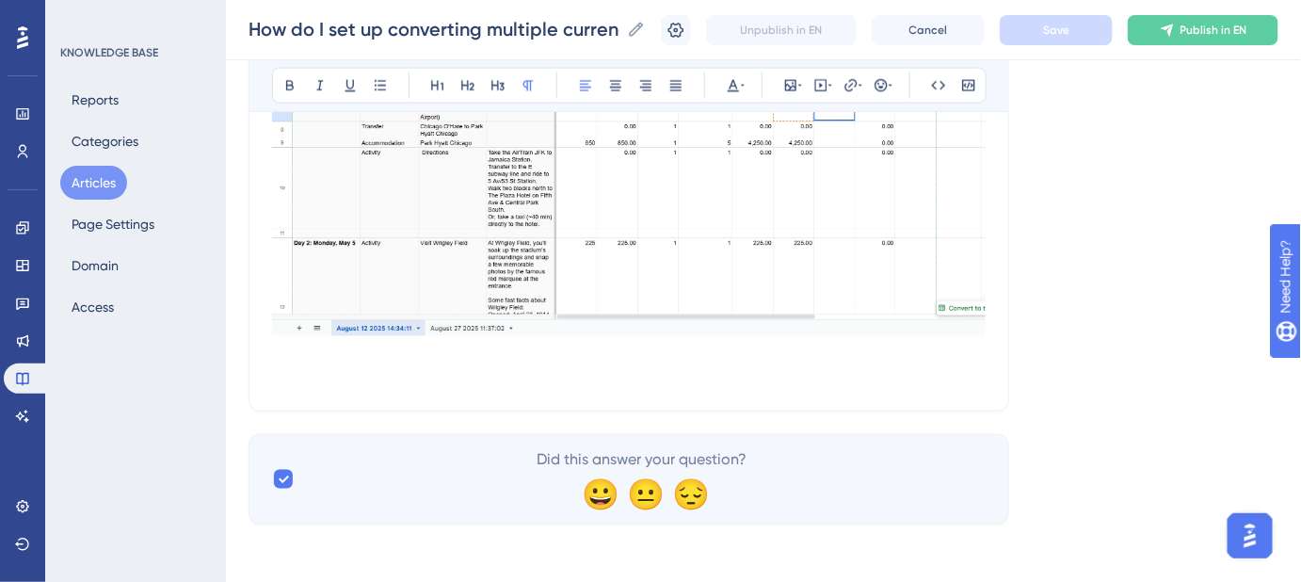
drag, startPoint x: 258, startPoint y: 364, endPoint x: 1016, endPoint y: 346, distance: 758.1
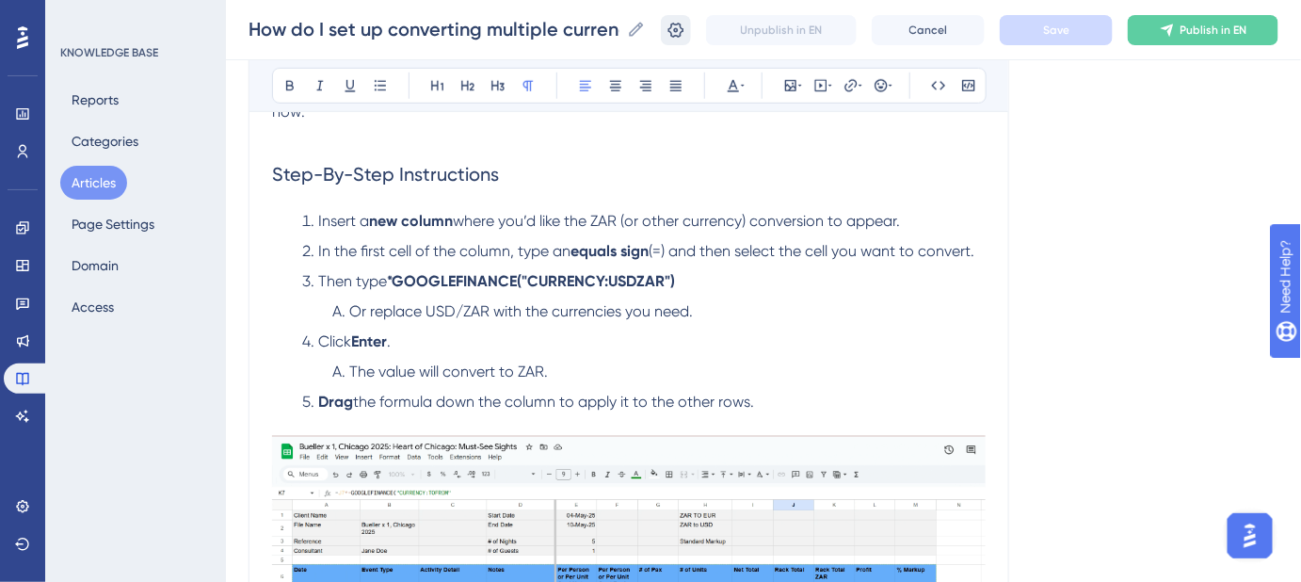
scroll to position [0, 0]
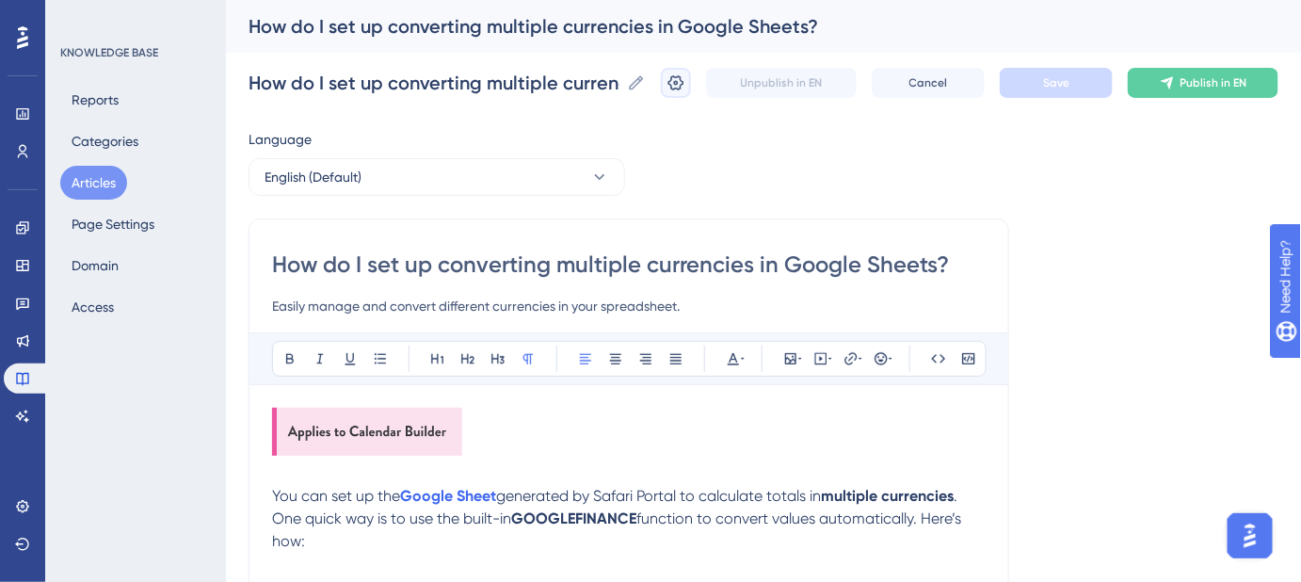
click at [682, 77] on icon at bounding box center [676, 82] width 19 height 19
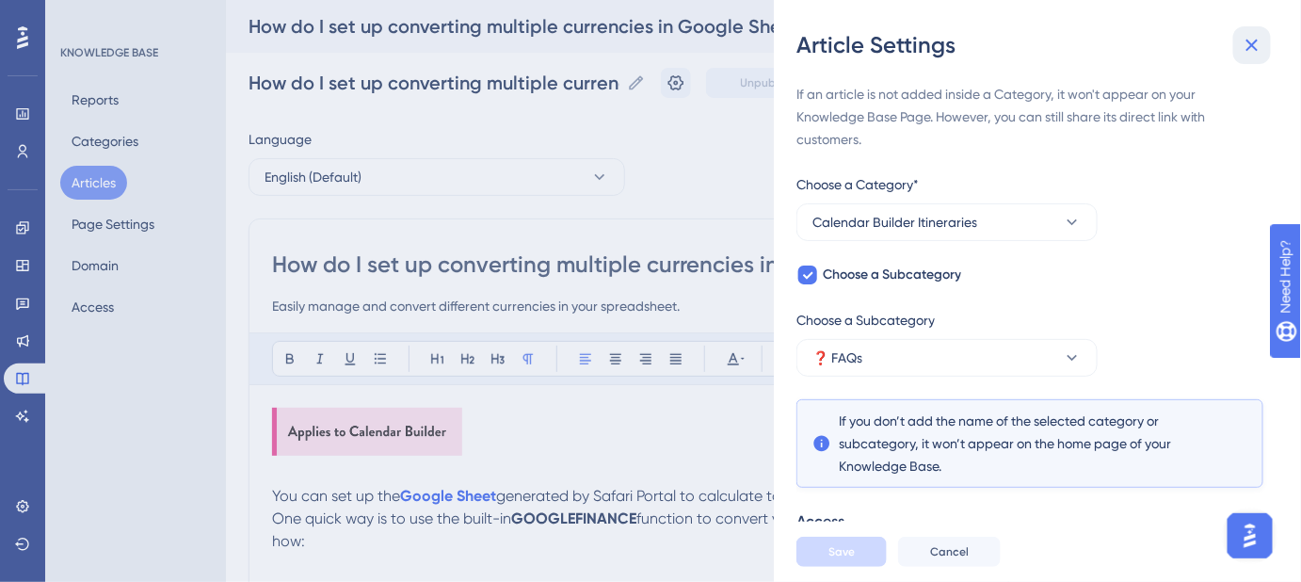
click at [1253, 38] on icon at bounding box center [1252, 45] width 23 height 23
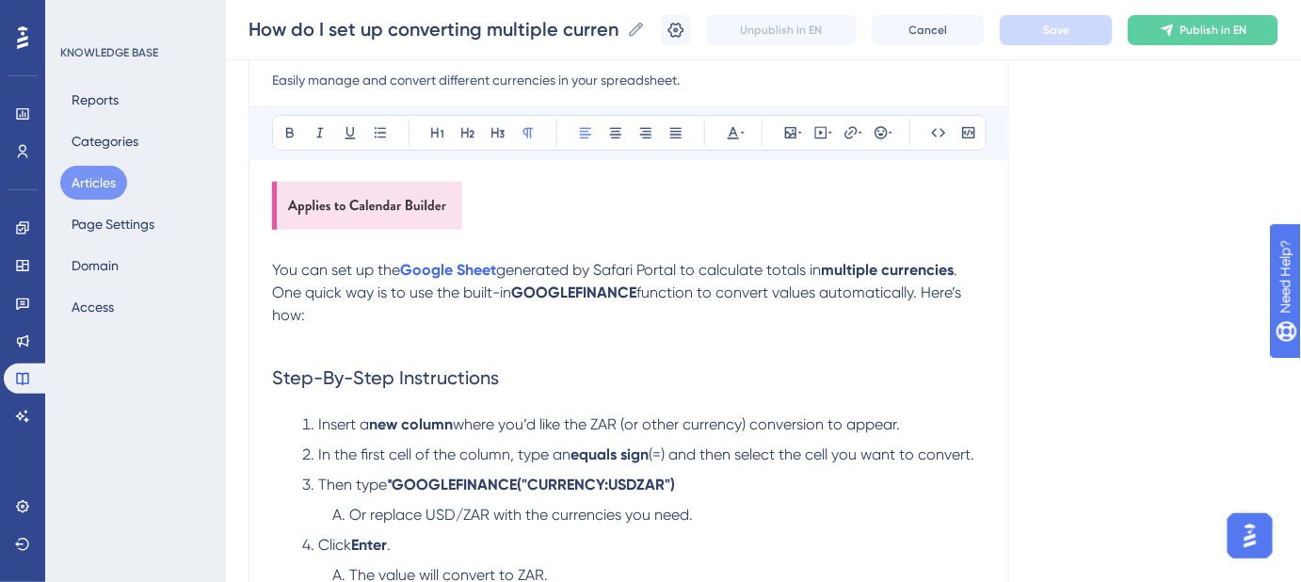
scroll to position [256, 0]
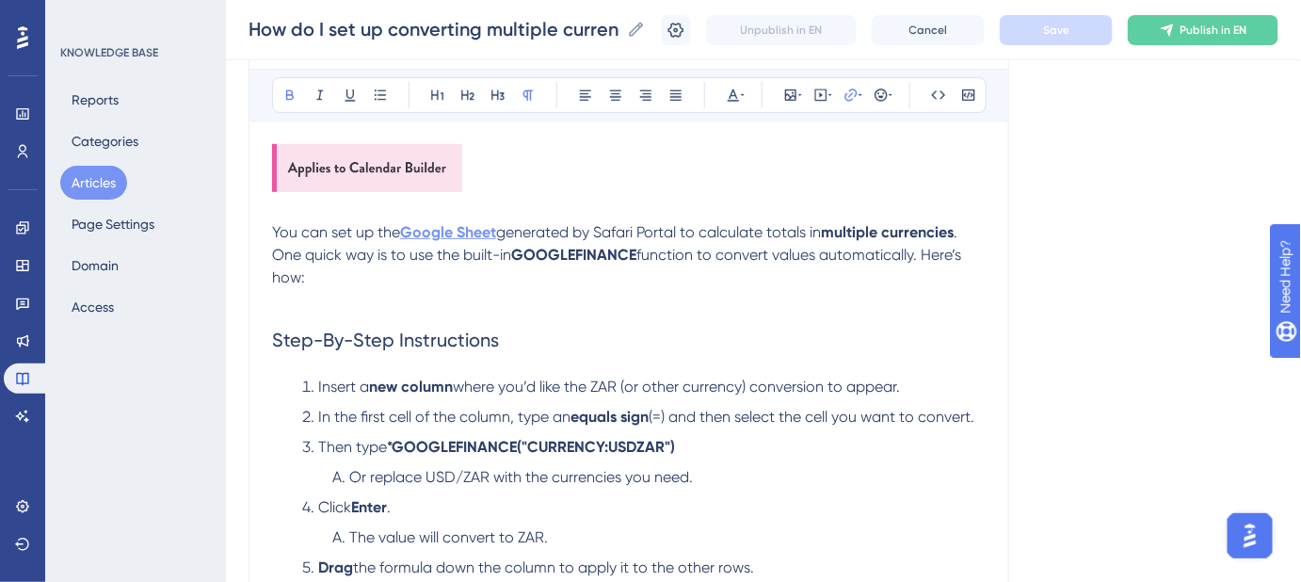
click at [472, 230] on strong "Google Sheet" at bounding box center [448, 232] width 96 height 18
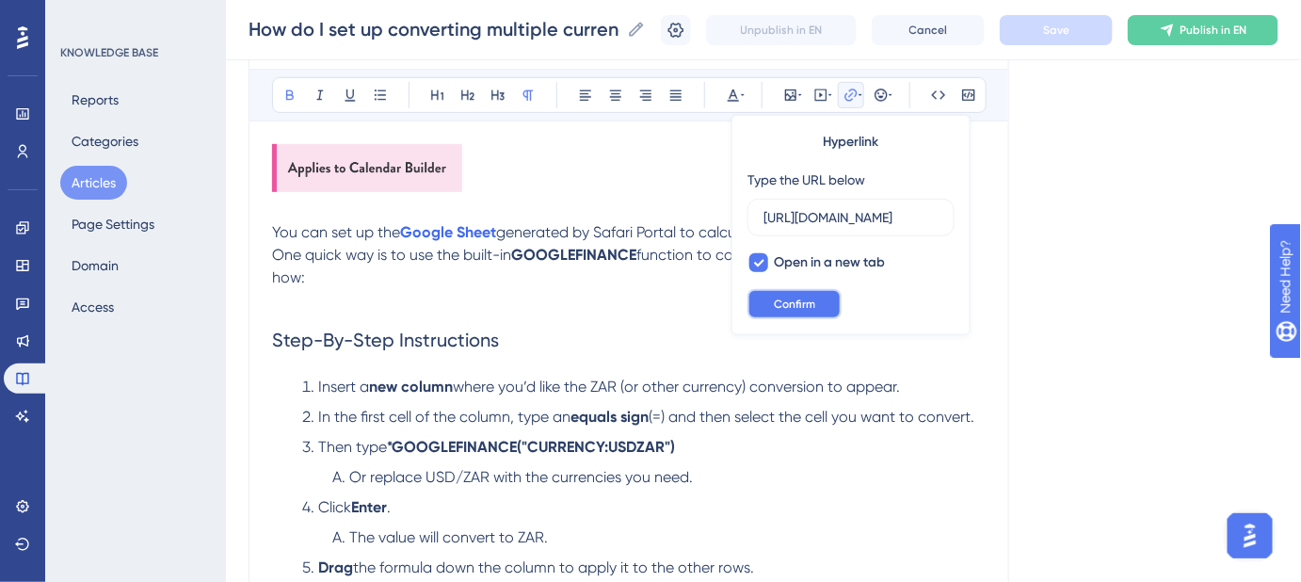
scroll to position [0, 0]
click at [820, 303] on button "Confirm" at bounding box center [795, 304] width 94 height 30
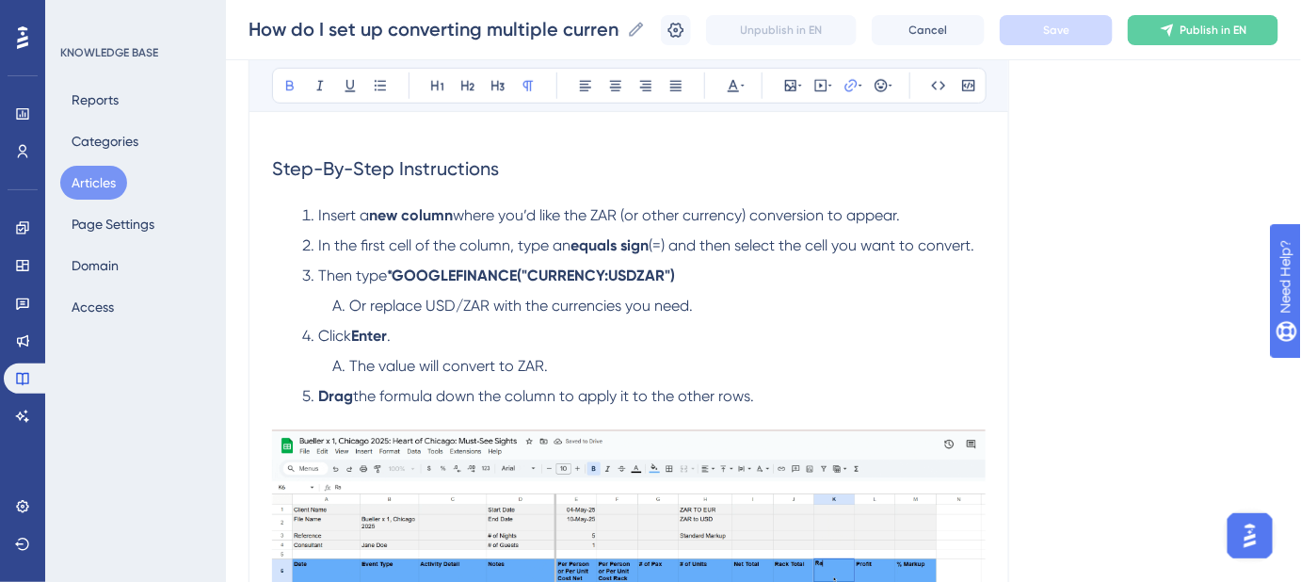
scroll to position [513, 0]
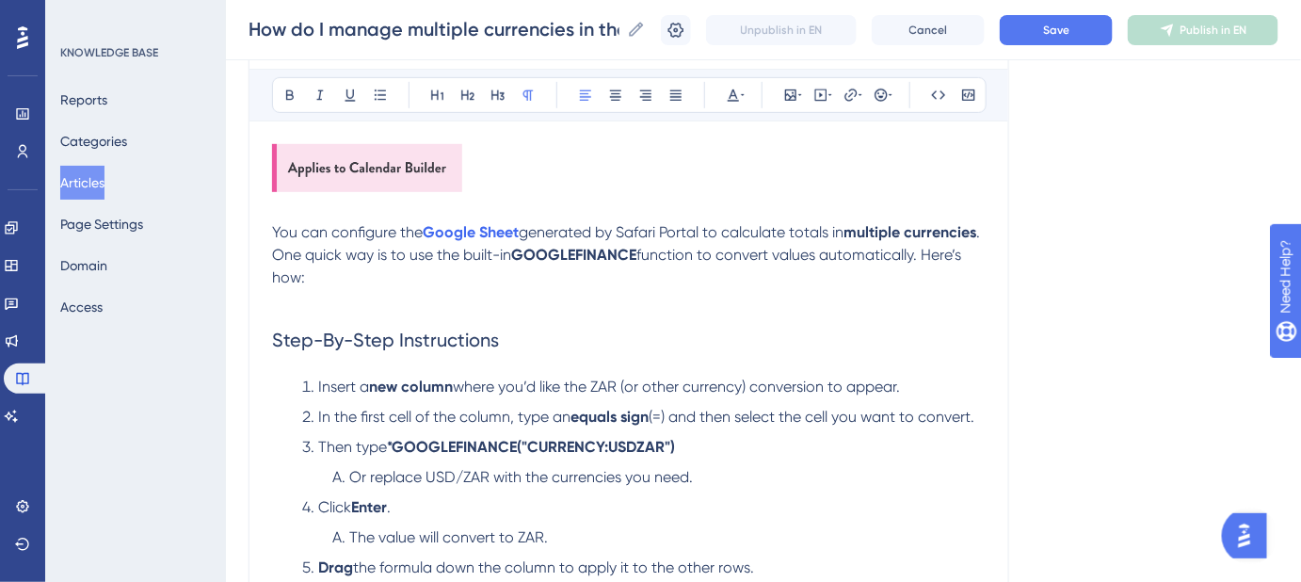
scroll to position [216, 0]
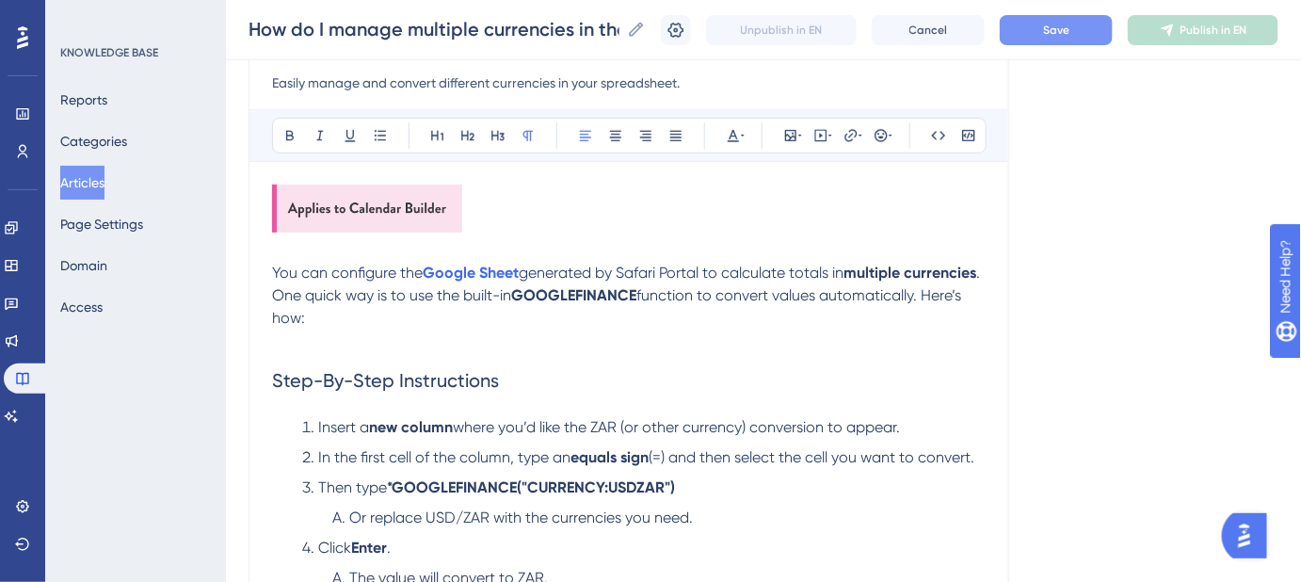
click at [1070, 29] on span "Save" at bounding box center [1056, 30] width 26 height 15
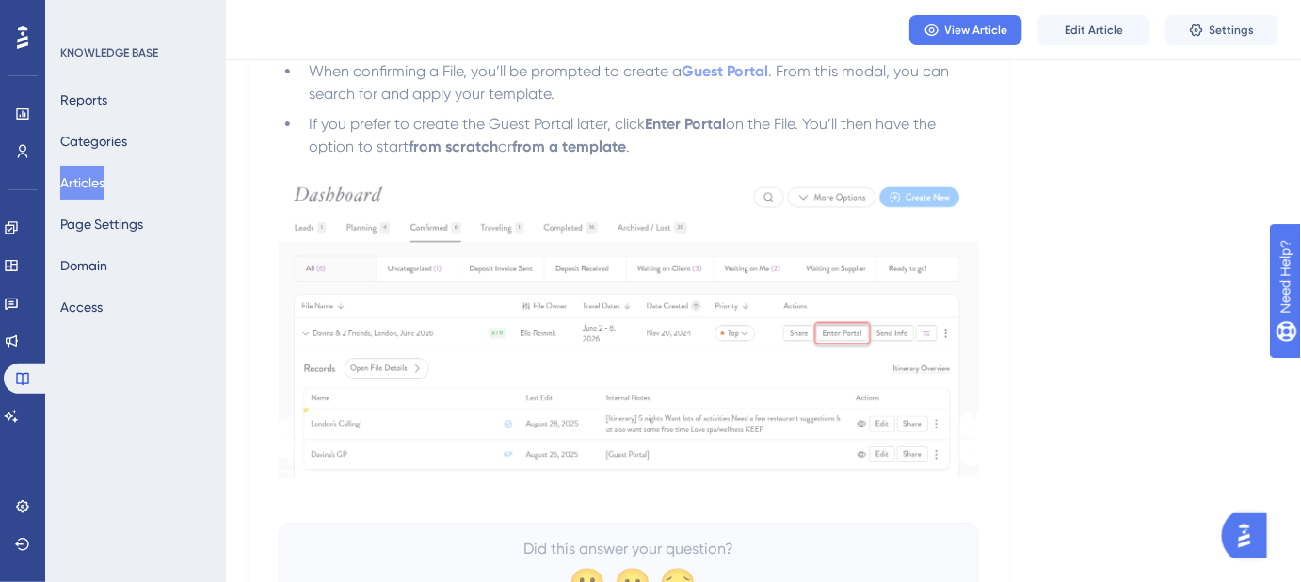
scroll to position [2194, 0]
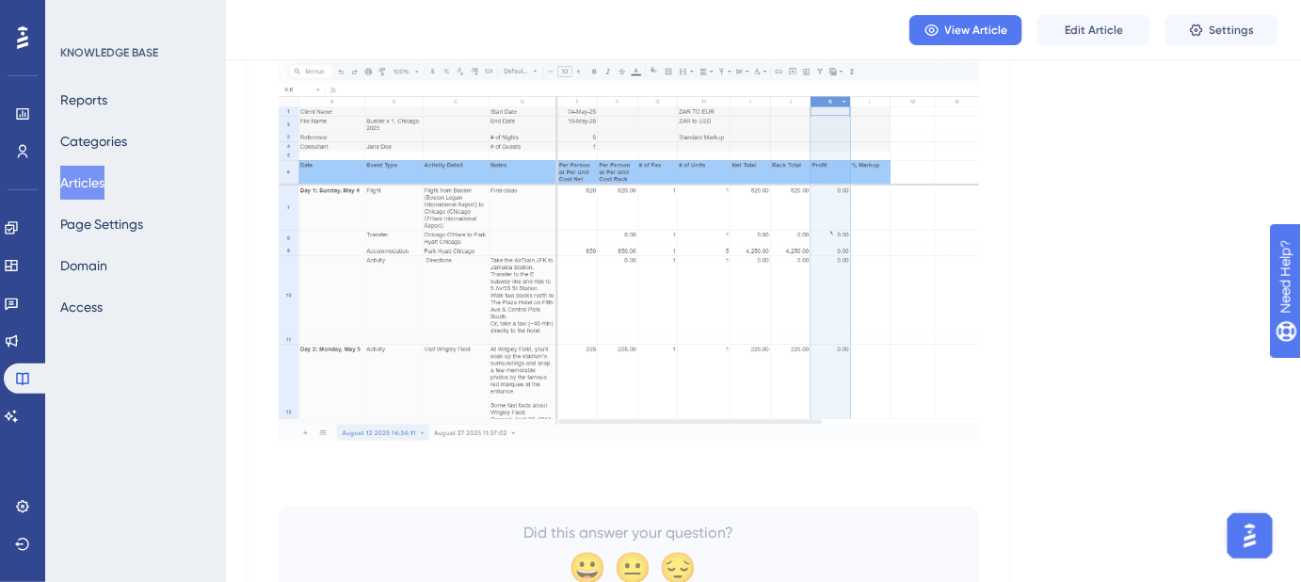
scroll to position [856, 0]
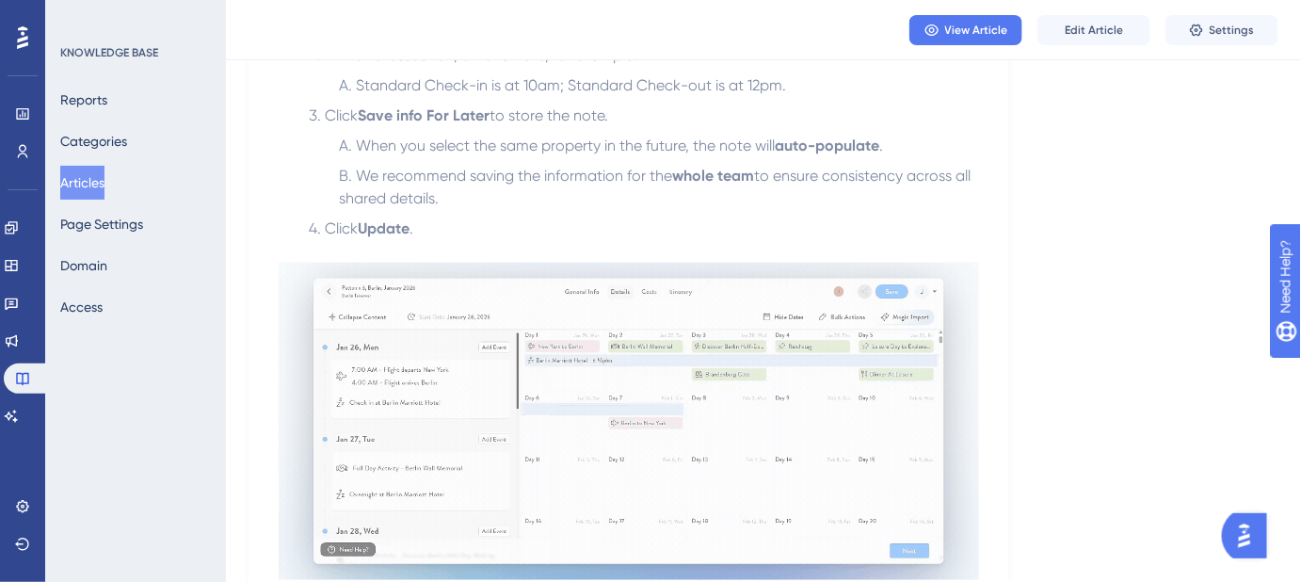
scroll to position [818, 0]
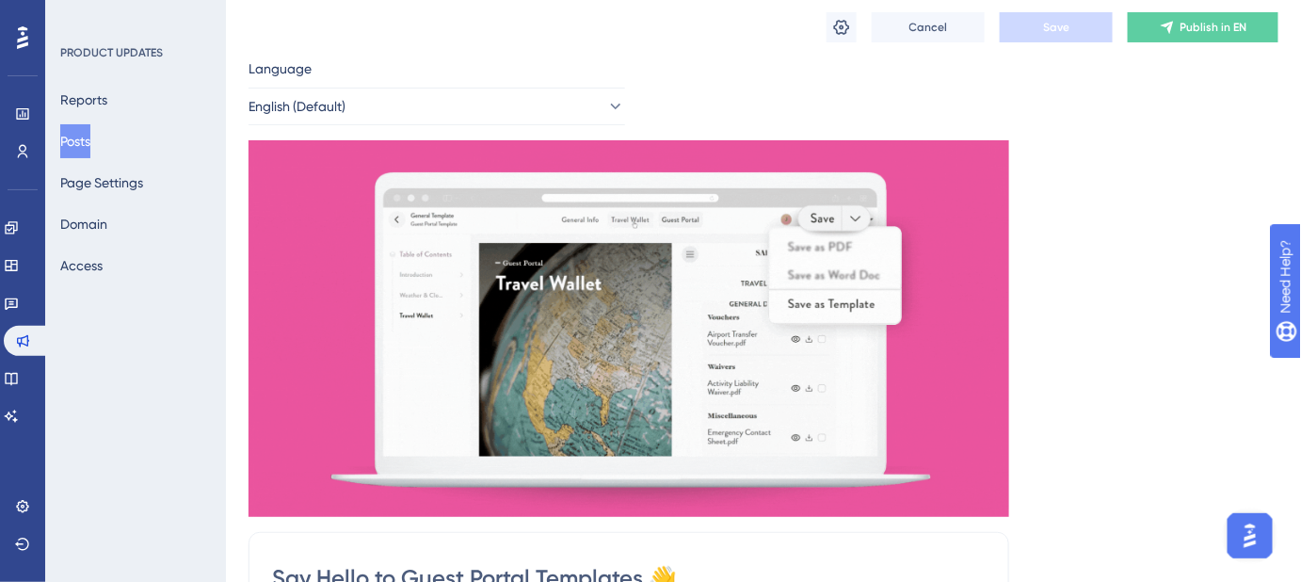
scroll to position [85, 0]
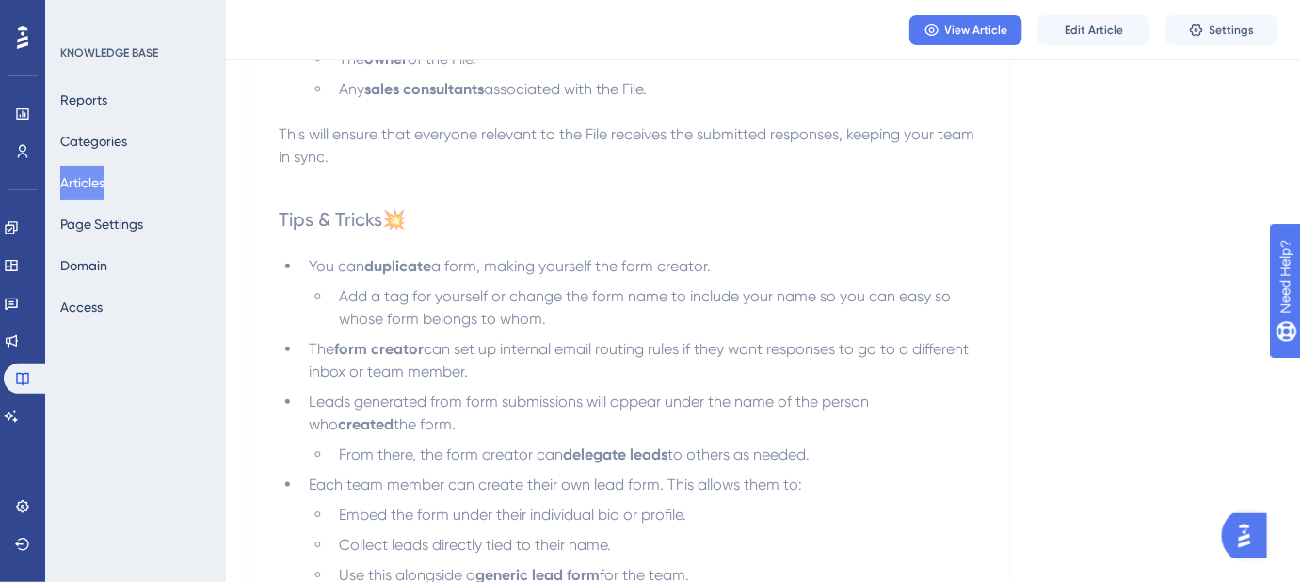
scroll to position [513, 0]
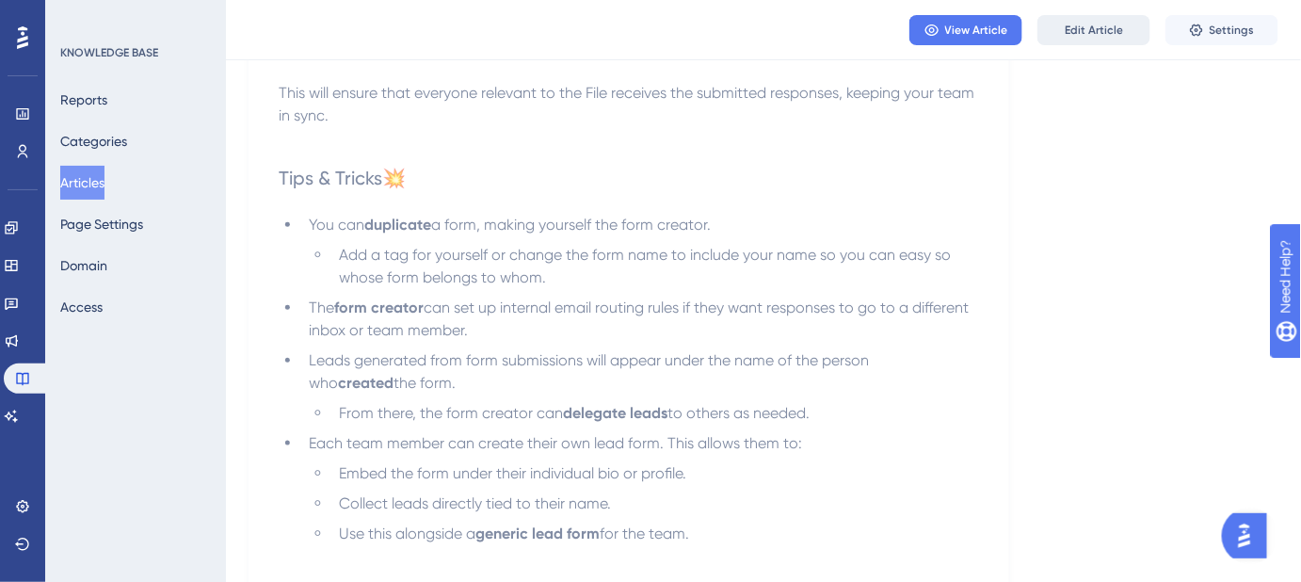
click at [1108, 35] on span "Edit Article" at bounding box center [1094, 30] width 58 height 15
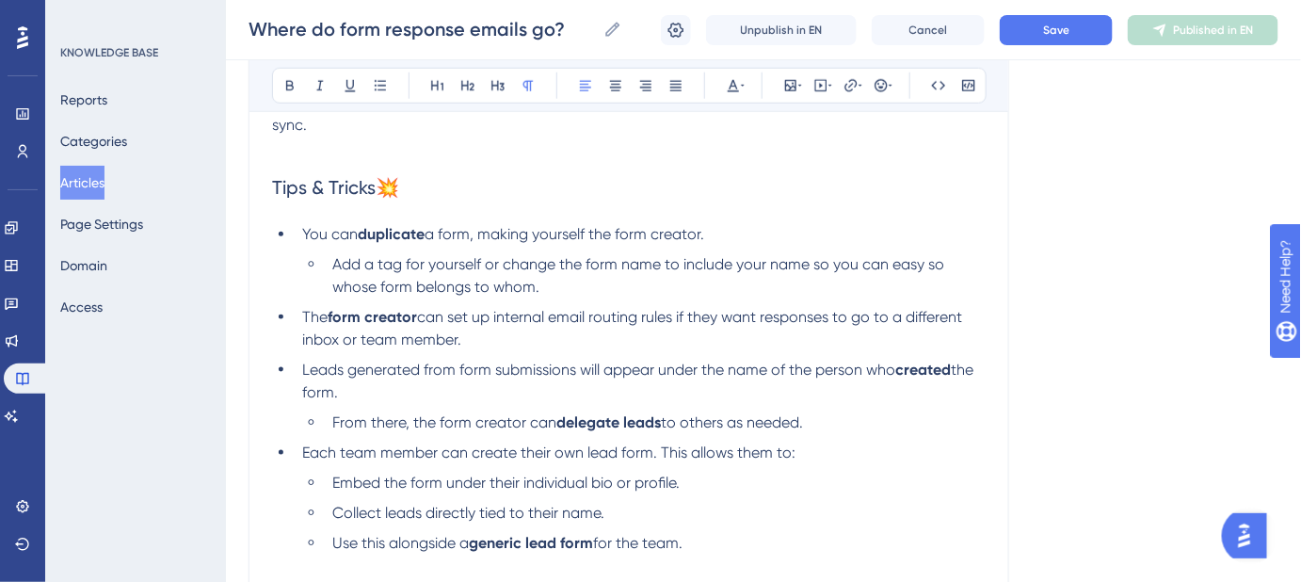
click at [916, 262] on span "Add a tag for yourself or change the form name to include your name so you can …" at bounding box center [640, 275] width 616 height 40
click at [946, 263] on span "Add a tag for yourself or change the form name to include your name so you can …" at bounding box center [642, 275] width 621 height 40
click at [1048, 41] on button "Save" at bounding box center [1056, 30] width 113 height 30
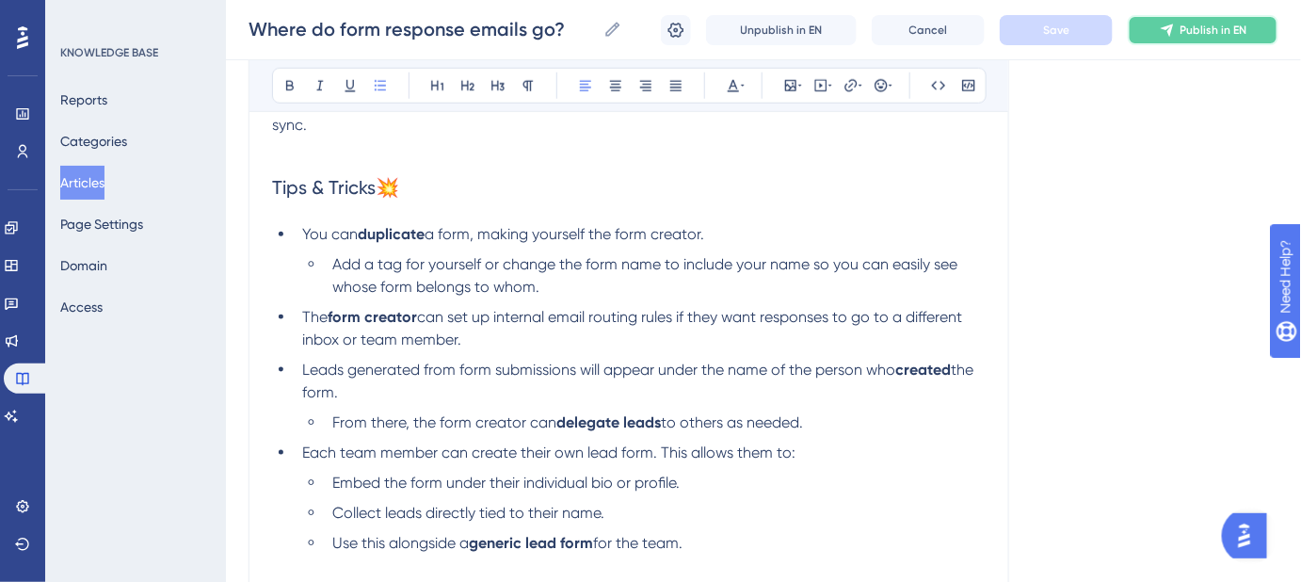
click at [1194, 37] on button "Publish in EN" at bounding box center [1203, 30] width 151 height 30
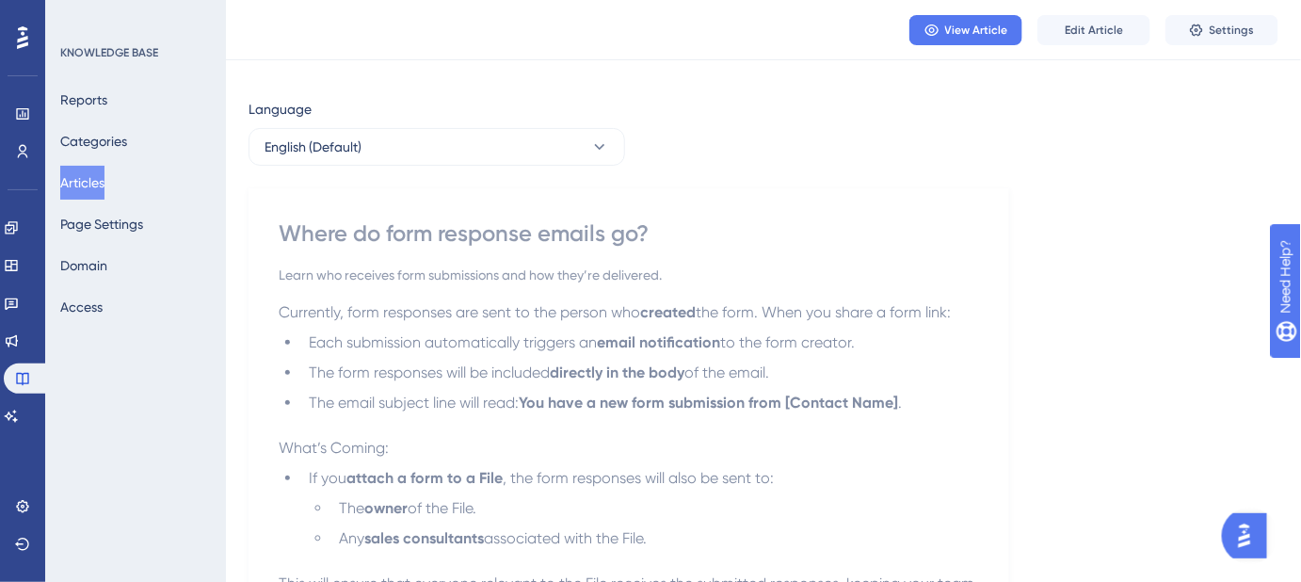
scroll to position [0, 0]
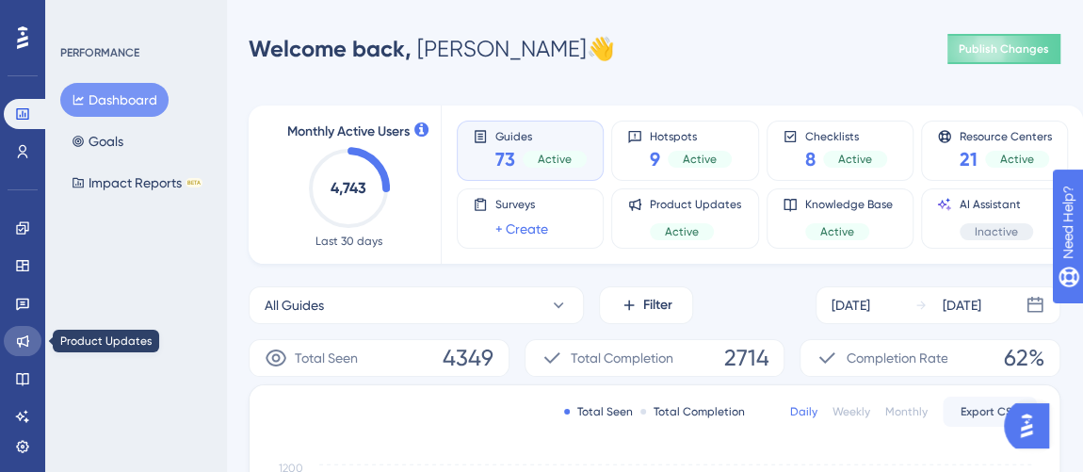
click at [24, 341] on icon at bounding box center [22, 340] width 15 height 15
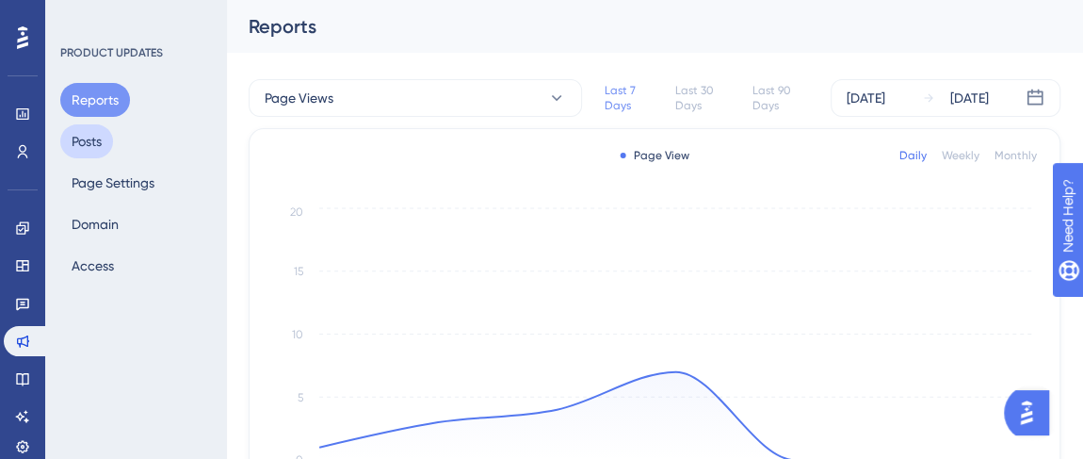
click at [102, 136] on button "Posts" at bounding box center [86, 141] width 53 height 34
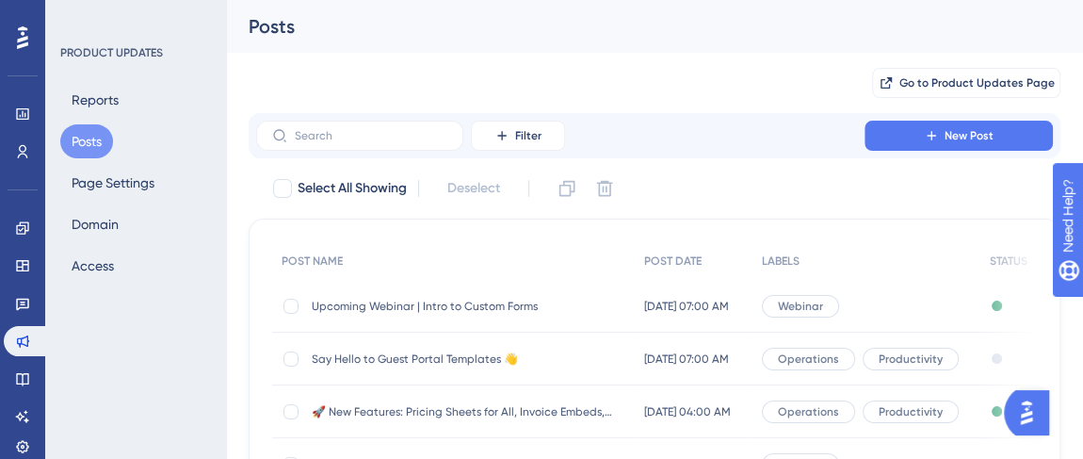
click at [423, 356] on span "Say Hello to Guest Portal Templates 👋" at bounding box center [462, 358] width 301 height 15
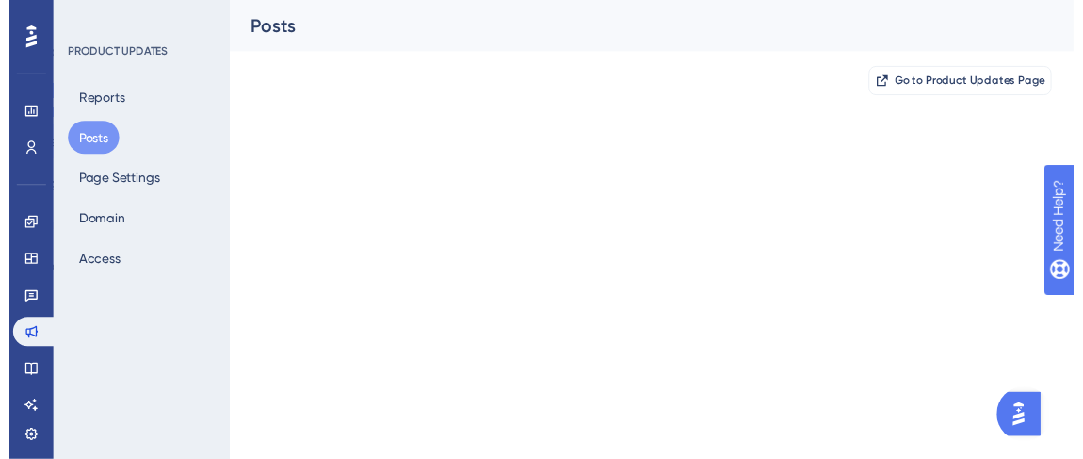
scroll to position [382, 0]
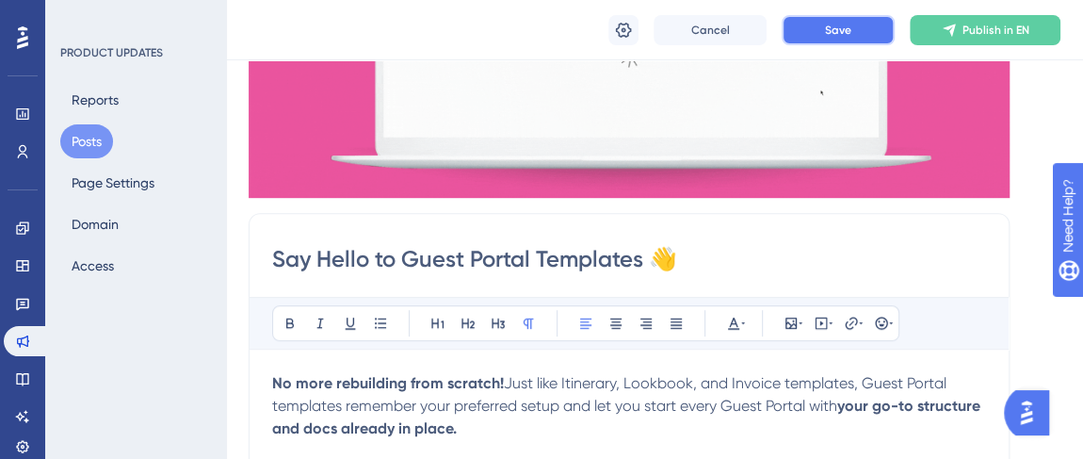
click at [816, 27] on button "Save" at bounding box center [837, 30] width 113 height 30
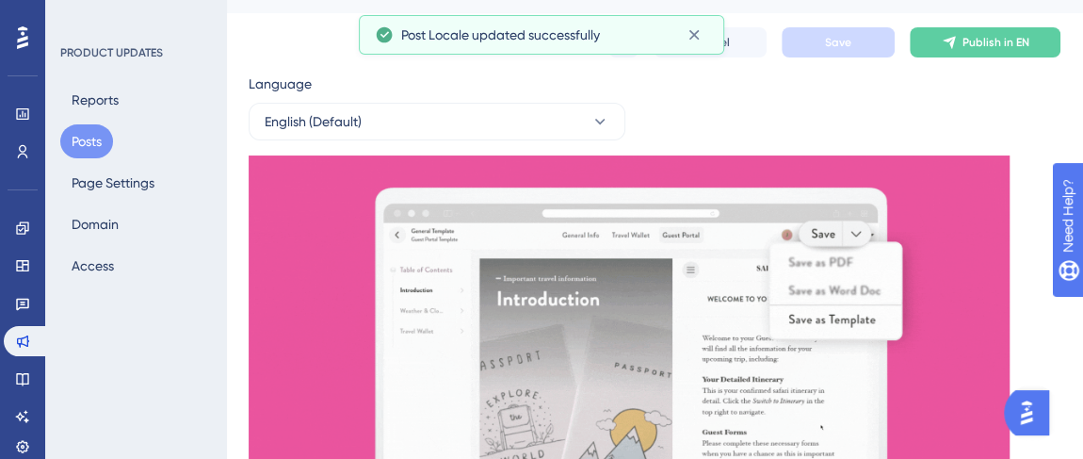
scroll to position [0, 0]
